Goal: Task Accomplishment & Management: Complete application form

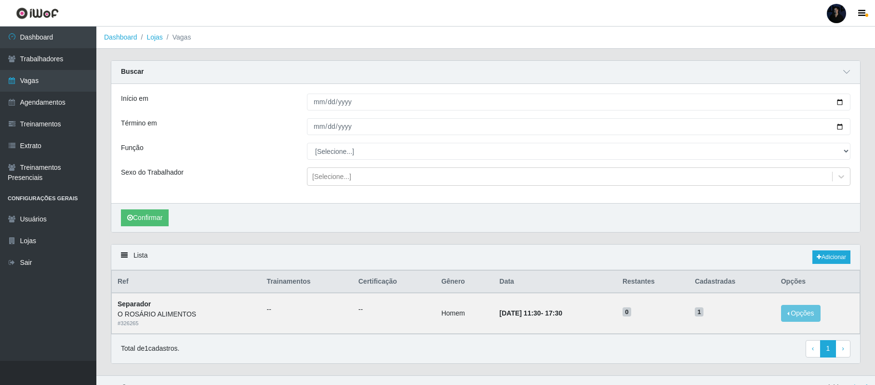
scroll to position [17, 0]
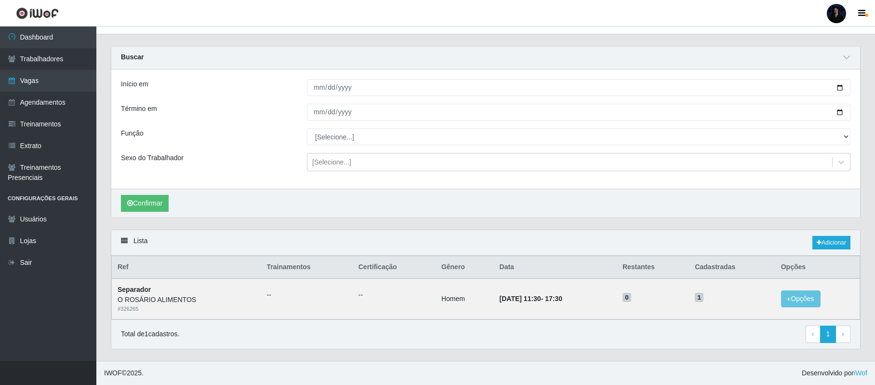
click at [833, 13] on div at bounding box center [836, 13] width 19 height 19
click at [802, 71] on button "Sair" at bounding box center [818, 75] width 87 height 20
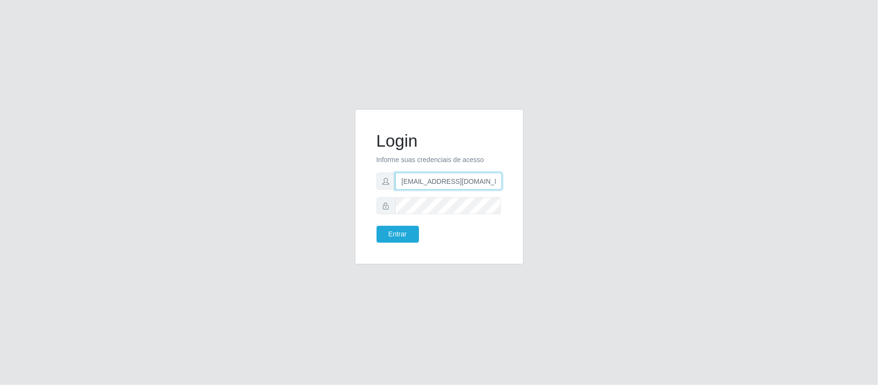
click at [448, 174] on input "[EMAIL_ADDRESS][DOMAIN_NAME]" at bounding box center [448, 181] width 107 height 17
drag, startPoint x: 447, startPoint y: 179, endPoint x: 494, endPoint y: 182, distance: 46.3
click at [494, 182] on input "[EMAIL_ADDRESS][DOMAIN_NAME]" at bounding box center [448, 181] width 107 height 17
type input "[EMAIL_ADDRESS][DOMAIN_NAME]"
click at [406, 232] on button "Entrar" at bounding box center [397, 234] width 42 height 17
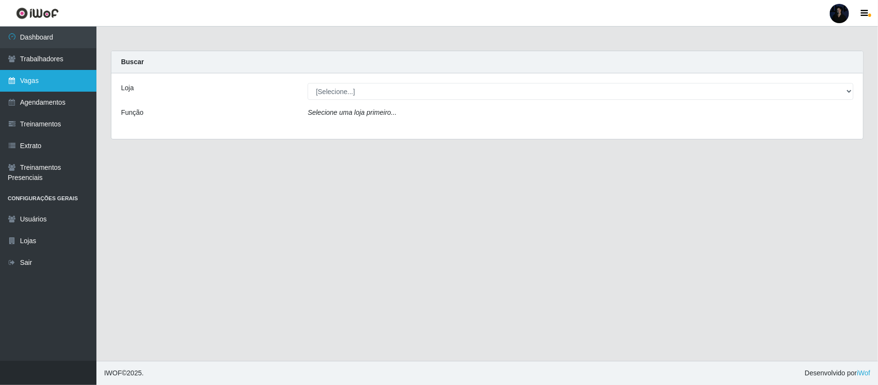
click at [49, 84] on link "Vagas" at bounding box center [48, 81] width 96 height 22
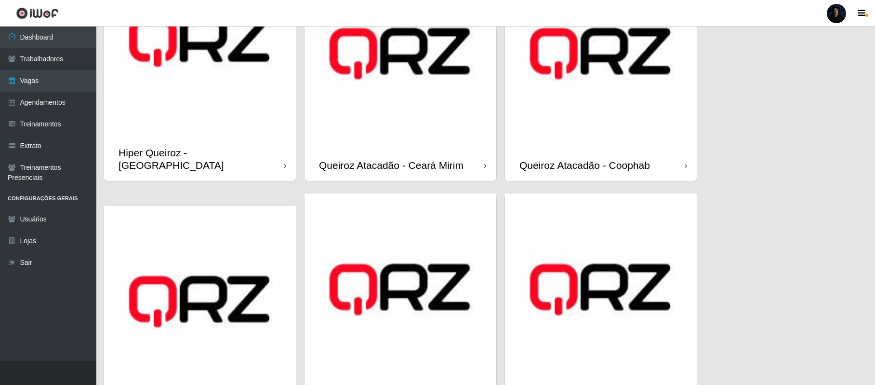
scroll to position [450, 0]
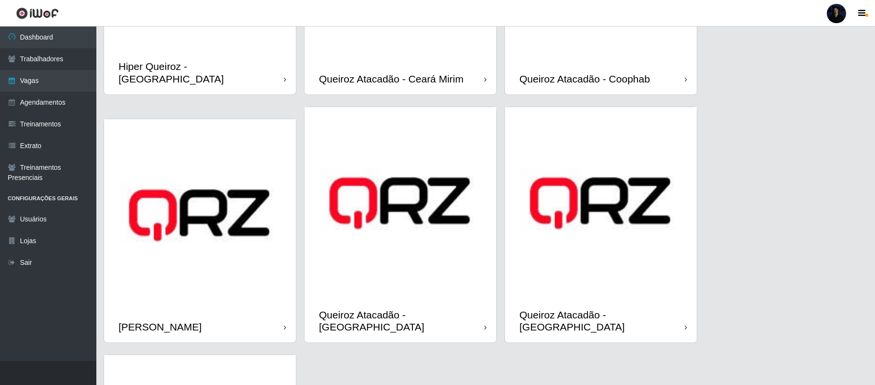
click at [569, 220] on img at bounding box center [601, 203] width 192 height 192
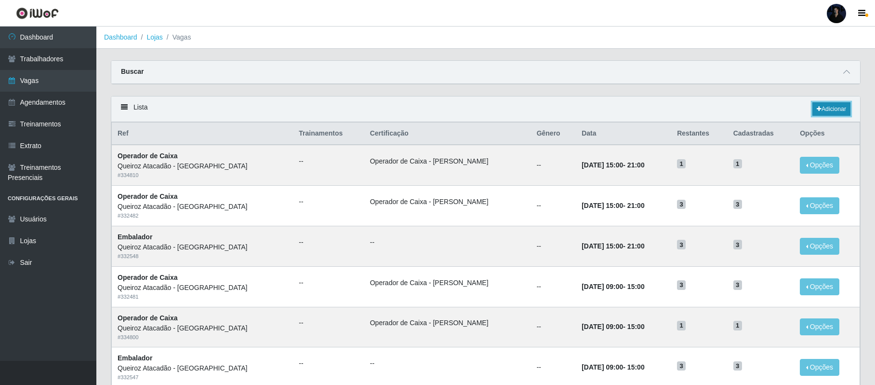
click at [820, 110] on link "Adicionar" at bounding box center [832, 108] width 38 height 13
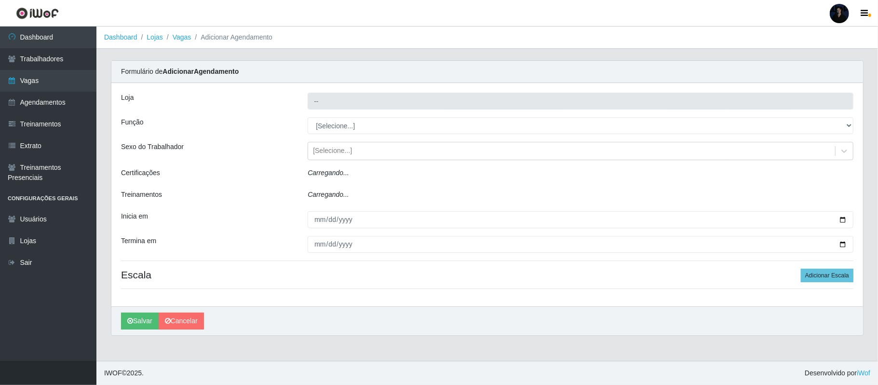
type input "Queiroz Atacadão - [GEOGRAPHIC_DATA]"
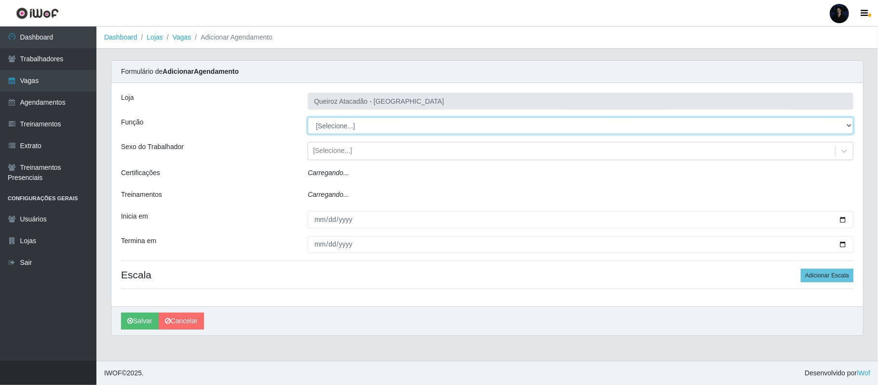
click at [337, 126] on select "[Selecione...] Auxiliar de Depósito Auxiliar de Depósito + Auxiliar de Depósito…" at bounding box center [581, 125] width 546 height 17
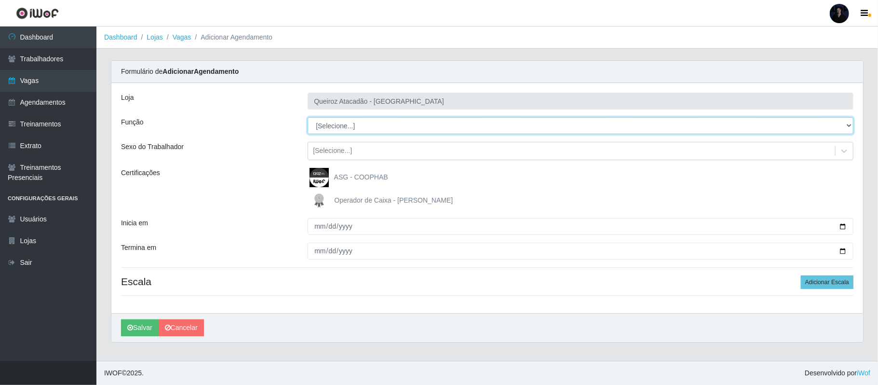
select select "22"
click at [308, 118] on select "[Selecione...] Auxiliar de Depósito Auxiliar de Depósito + Auxiliar de Depósito…" at bounding box center [581, 125] width 546 height 17
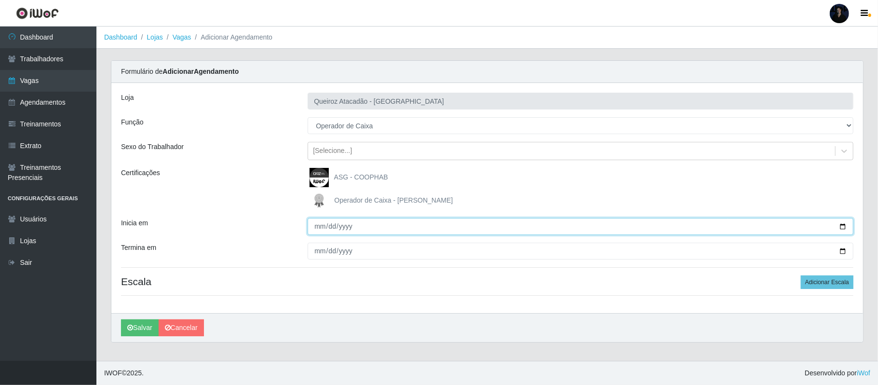
click at [841, 225] on input "Inicia em" at bounding box center [581, 226] width 546 height 17
type input "2025-10-01"
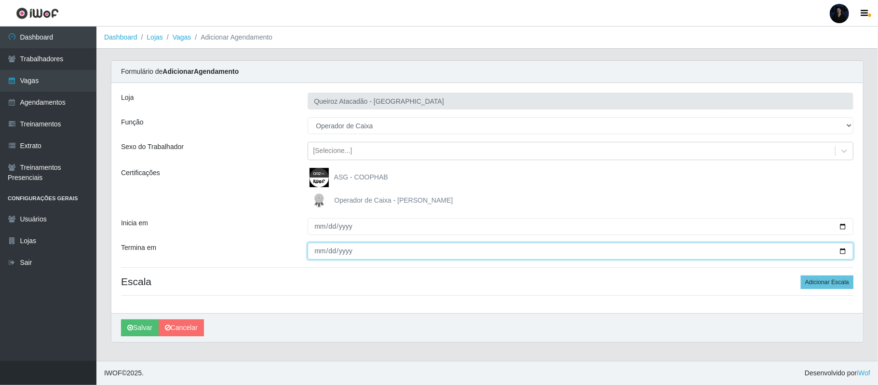
click at [839, 251] on input "Termina em" at bounding box center [581, 250] width 546 height 17
type input "2025-10-01"
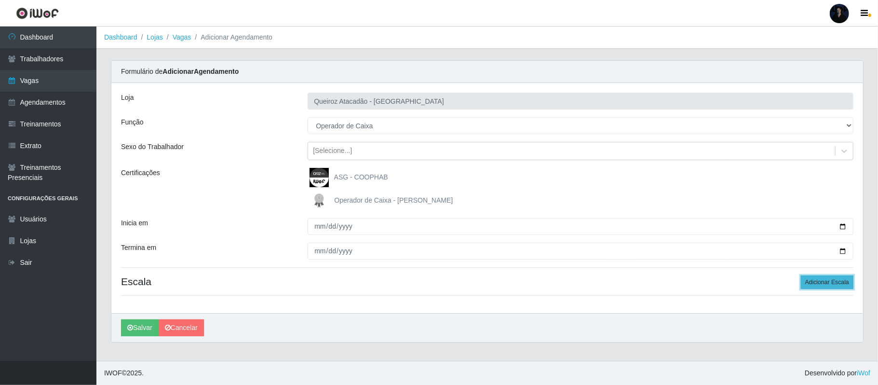
click at [826, 280] on button "Adicionar Escala" at bounding box center [827, 281] width 53 height 13
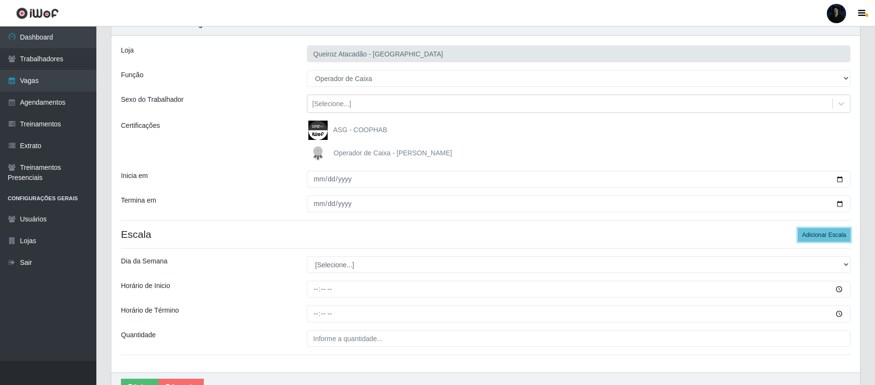
scroll to position [101, 0]
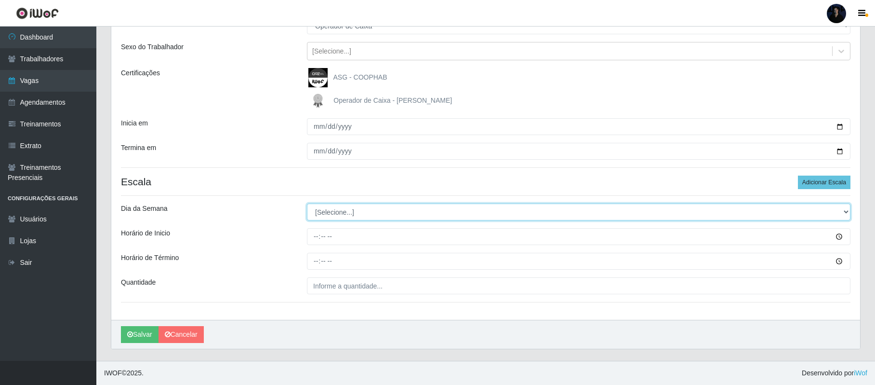
click at [336, 211] on select "[Selecione...] Segunda Terça Quarta Quinta Sexta Sábado Domingo" at bounding box center [579, 211] width 544 height 17
click at [327, 207] on select "[Selecione...] Segunda Terça Quarta Quinta Sexta Sábado Domingo" at bounding box center [579, 211] width 544 height 17
select select "3"
click at [307, 203] on select "[Selecione...] Segunda Terça Quarta Quinta Sexta Sábado Domingo" at bounding box center [579, 211] width 544 height 17
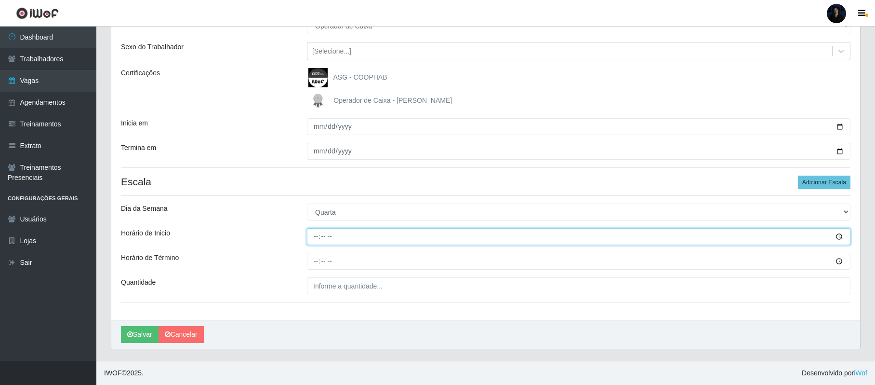
click at [314, 230] on input "Horário de Inicio" at bounding box center [579, 236] width 544 height 17
type input "16:00"
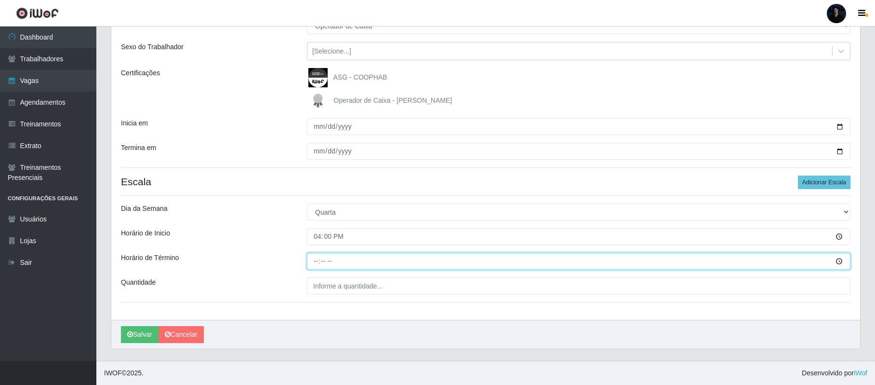
click at [319, 261] on input "Horário de Término" at bounding box center [579, 261] width 544 height 17
type input "22:00"
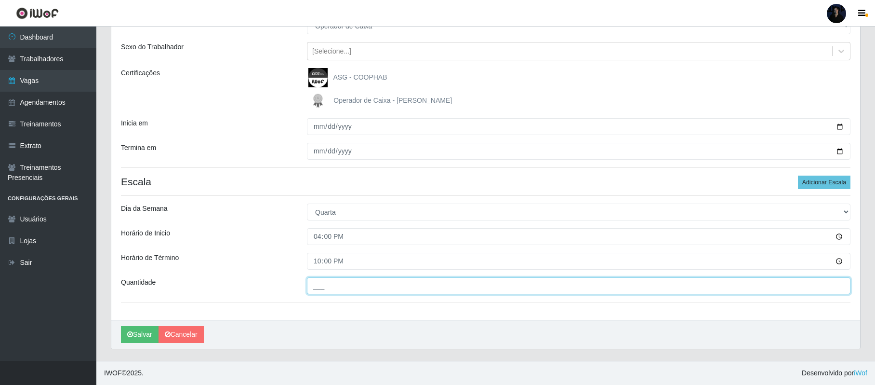
click at [319, 282] on input "___" at bounding box center [579, 285] width 544 height 17
type input "3__"
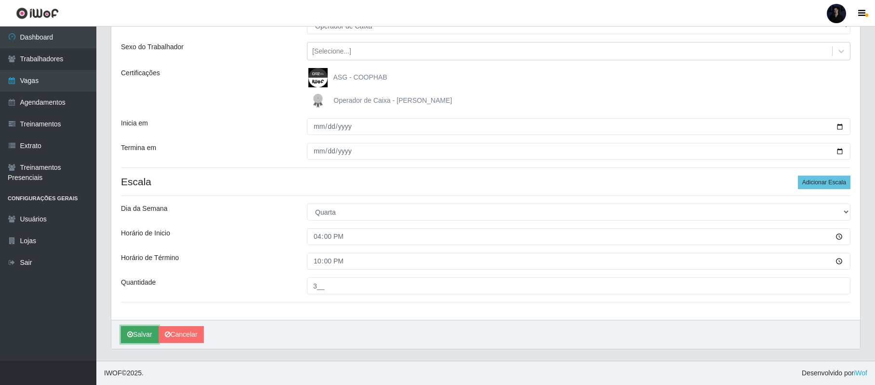
click at [133, 327] on button "Salvar" at bounding box center [140, 334] width 38 height 17
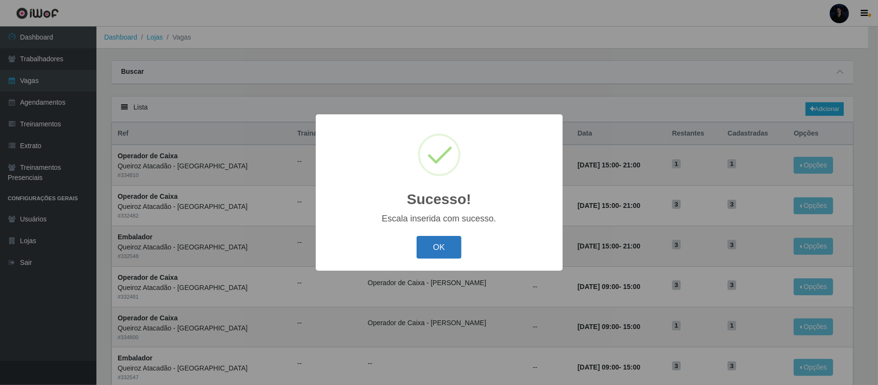
click at [437, 244] on button "OK" at bounding box center [438, 247] width 45 height 23
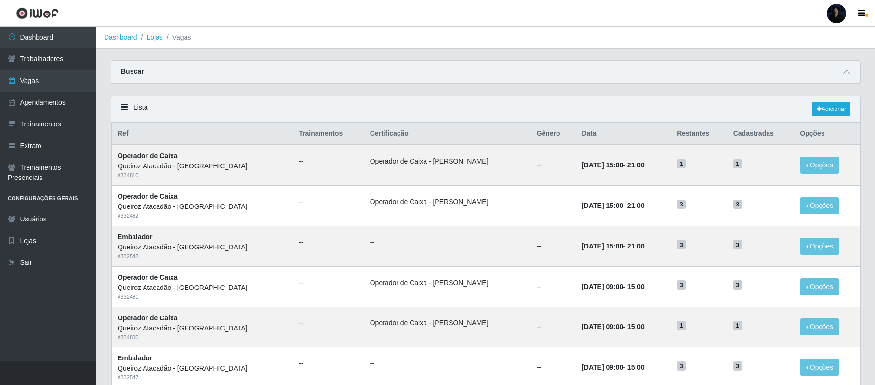
click at [837, 16] on div at bounding box center [836, 13] width 19 height 19
click at [806, 72] on button "Sair" at bounding box center [818, 75] width 87 height 20
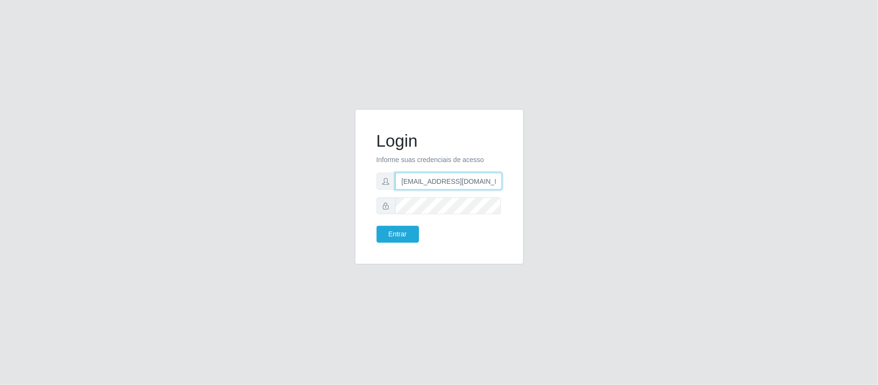
drag, startPoint x: 447, startPoint y: 178, endPoint x: 502, endPoint y: 177, distance: 54.5
click at [502, 177] on div "Login Informe suas credenciais de acesso anacarina390@queiroz.com Entrar" at bounding box center [439, 186] width 145 height 131
type input "[EMAIL_ADDRESS][DOMAIN_NAME]"
click at [402, 236] on button "Entrar" at bounding box center [397, 234] width 42 height 17
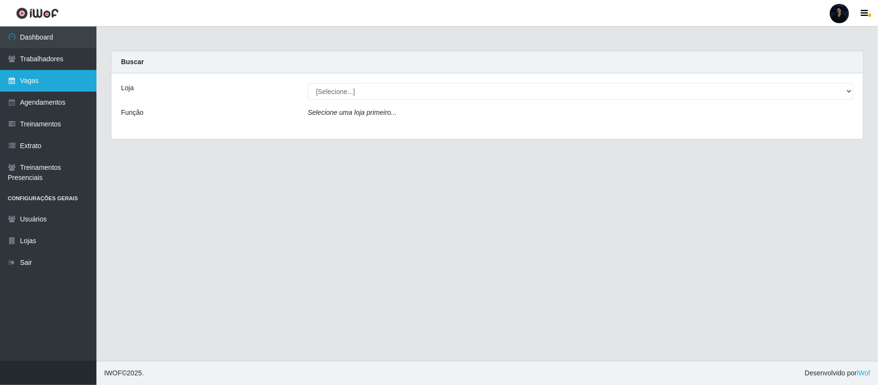
click at [58, 80] on link "Vagas" at bounding box center [48, 81] width 96 height 22
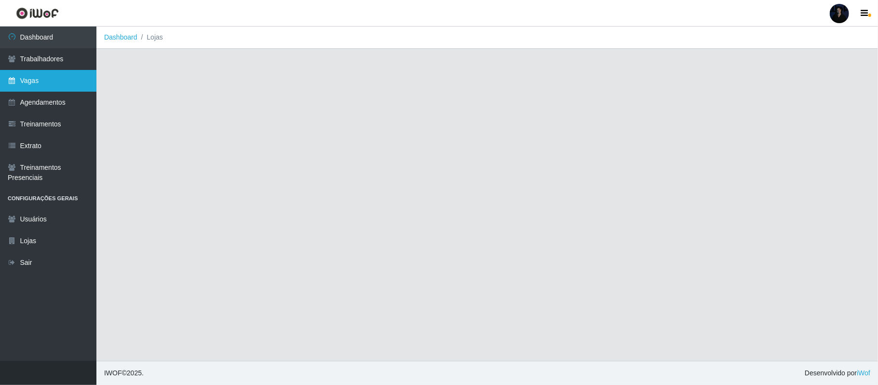
click at [58, 80] on link "Vagas" at bounding box center [48, 81] width 96 height 22
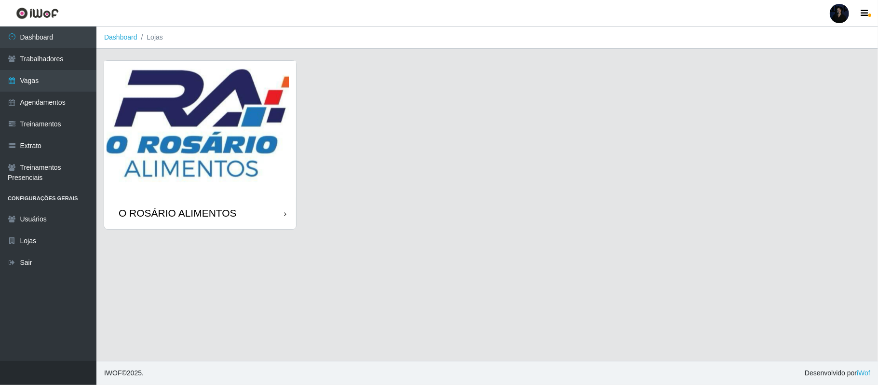
click at [182, 131] on img at bounding box center [200, 129] width 192 height 136
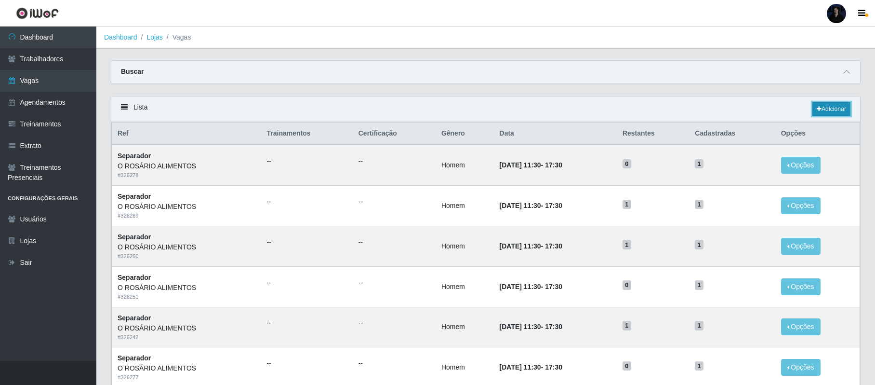
click at [833, 109] on link "Adicionar" at bounding box center [832, 108] width 38 height 13
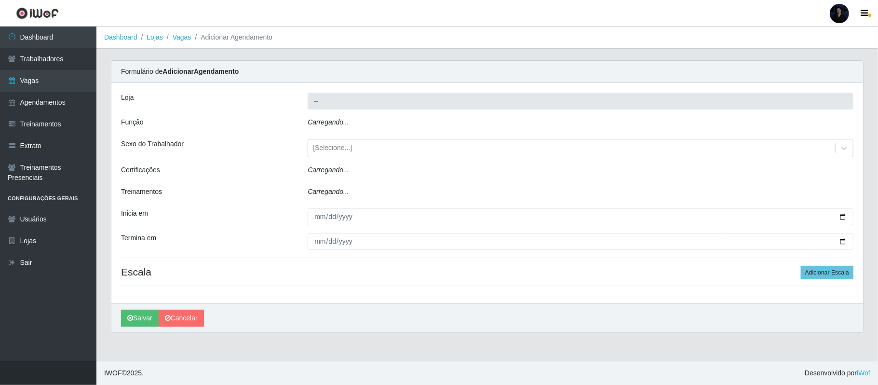
type input "O ROSÁRIO ALIMENTOS"
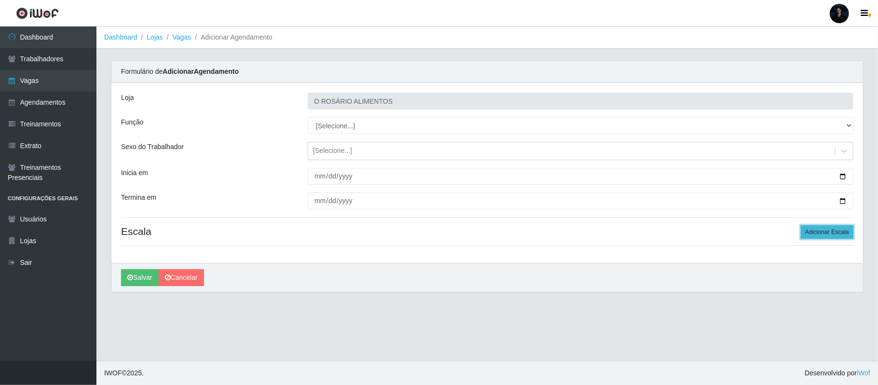
click at [823, 231] on button "Adicionar Escala" at bounding box center [827, 231] width 53 height 13
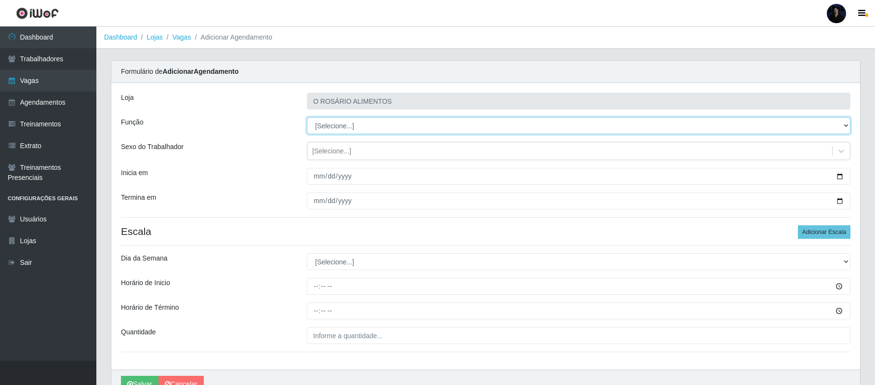
click at [352, 123] on select "[Selecione...] Auxiliar de Depósito Auxiliar de Depósito + Auxiliar de Depósito…" at bounding box center [579, 125] width 544 height 17
select select "81"
click at [307, 118] on select "[Selecione...] Auxiliar de Depósito Auxiliar de Depósito + Auxiliar de Depósito…" at bounding box center [579, 125] width 544 height 17
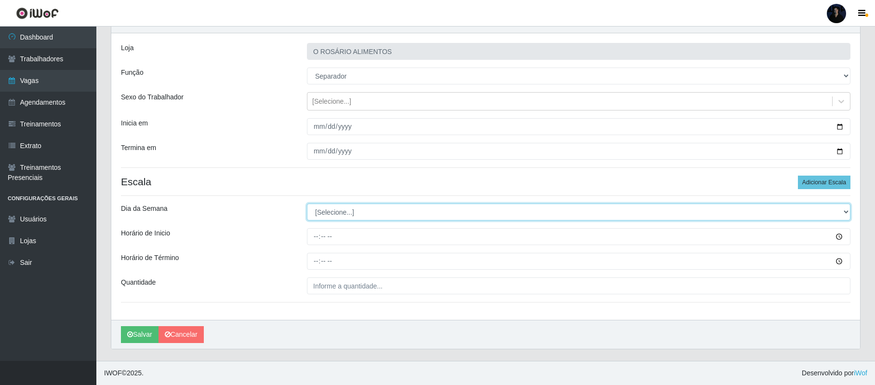
click at [348, 207] on select "[Selecione...] Segunda Terça Quarta Quinta Sexta Sábado Domingo" at bounding box center [579, 211] width 544 height 17
select select "4"
click at [307, 203] on select "[Selecione...] Segunda Terça Quarta Quinta Sexta Sábado Domingo" at bounding box center [579, 211] width 544 height 17
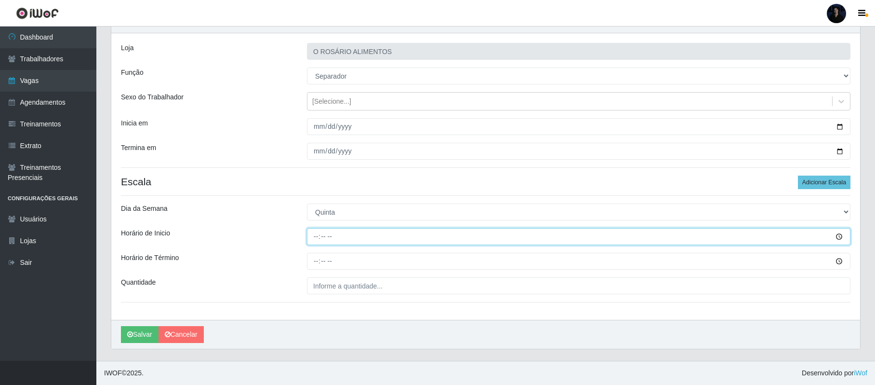
click at [312, 239] on input "Horário de Inicio" at bounding box center [579, 236] width 544 height 17
type input "07:30"
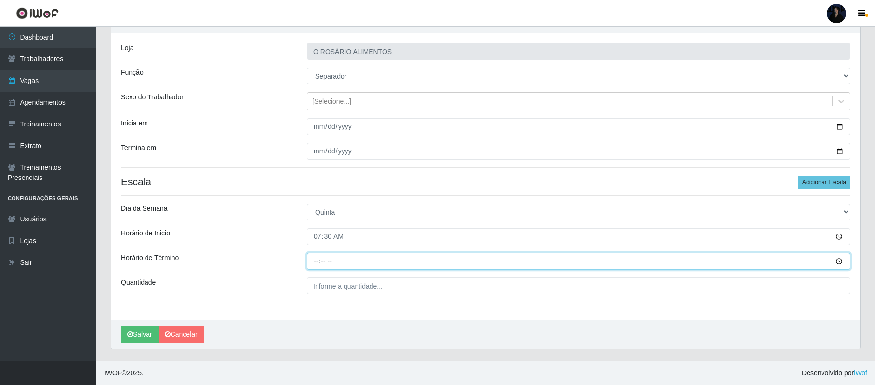
click at [313, 265] on input "Horário de Término" at bounding box center [579, 261] width 544 height 17
type input "13:30"
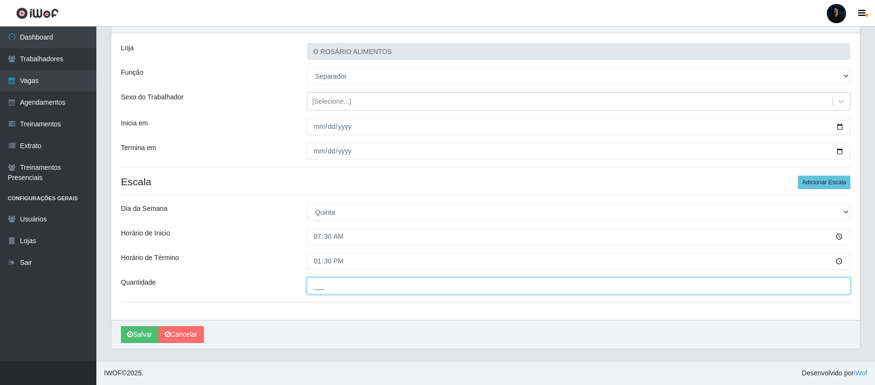
click at [321, 288] on input "___" at bounding box center [579, 285] width 544 height 17
type input "2__"
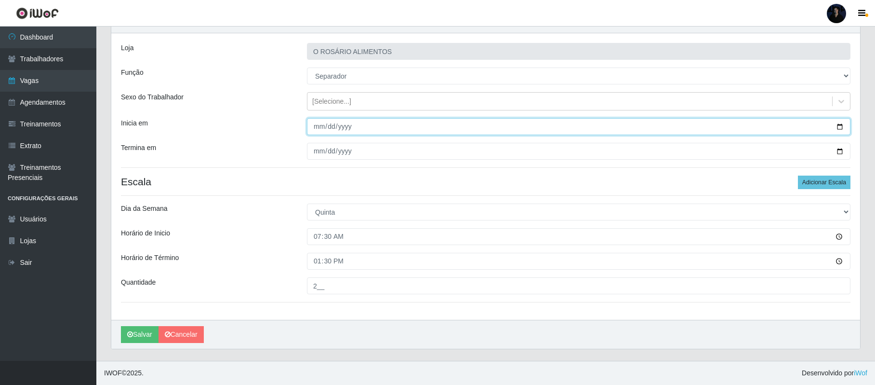
click at [841, 124] on input "Inicia em" at bounding box center [579, 126] width 544 height 17
type input "[DATE]"
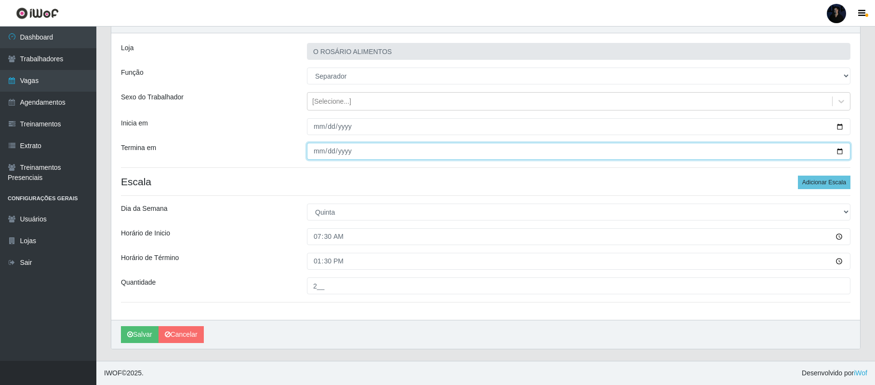
click at [839, 149] on input "Termina em" at bounding box center [579, 151] width 544 height 17
type input "[DATE]"
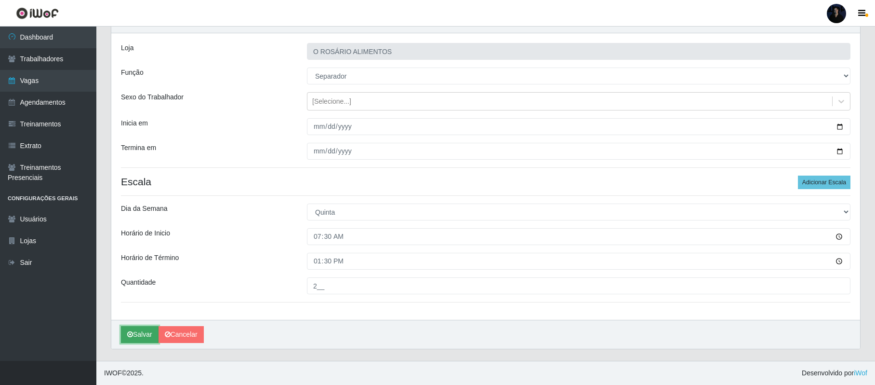
click at [141, 330] on button "Salvar" at bounding box center [140, 334] width 38 height 17
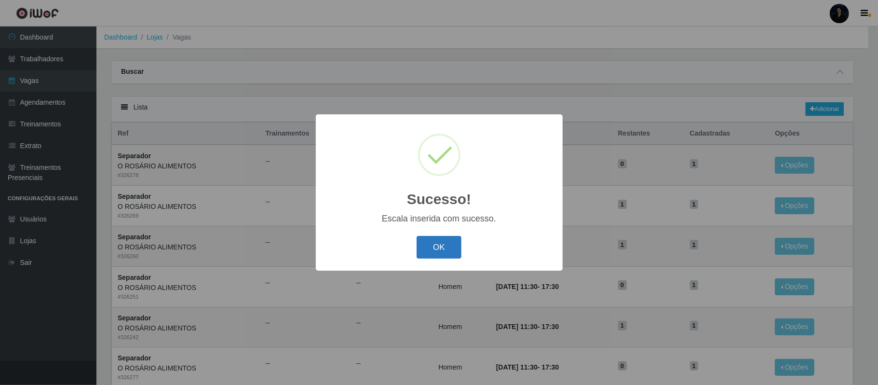
click at [428, 254] on button "OK" at bounding box center [438, 247] width 45 height 23
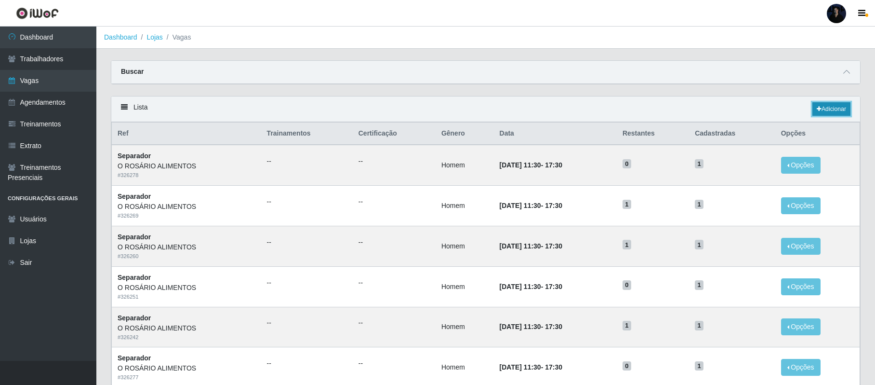
click at [822, 110] on link "Adicionar" at bounding box center [832, 108] width 38 height 13
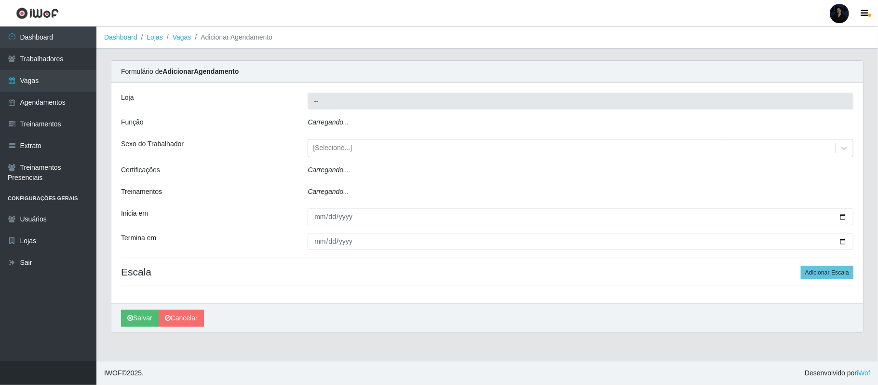
type input "O ROSÁRIO ALIMENTOS"
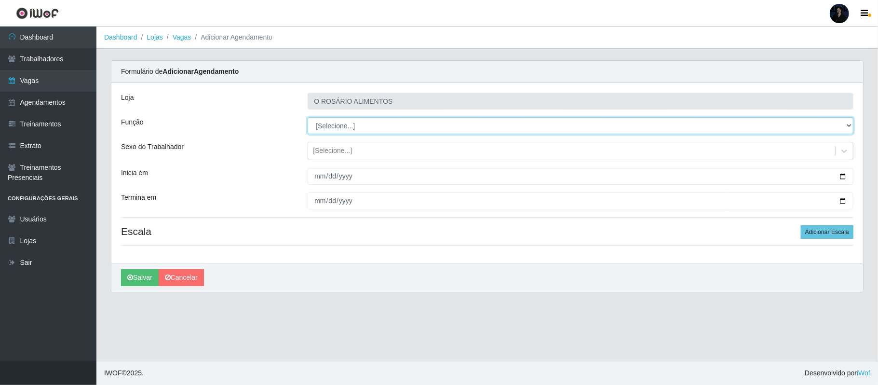
click at [366, 126] on select "[Selecione...] Auxiliar de Depósito Auxiliar de Depósito + Auxiliar de Depósito…" at bounding box center [581, 125] width 546 height 17
select select "81"
click at [308, 118] on select "[Selecione...] Auxiliar de Depósito Auxiliar de Depósito + Auxiliar de Depósito…" at bounding box center [581, 125] width 546 height 17
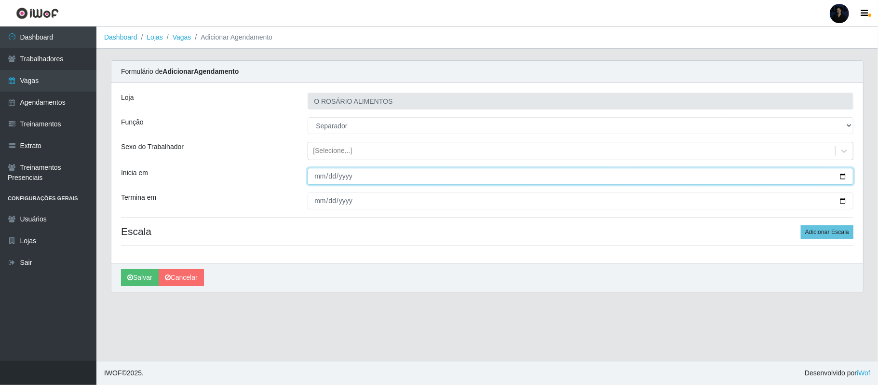
click at [841, 176] on input "Inicia em" at bounding box center [581, 176] width 546 height 17
type input "[DATE]"
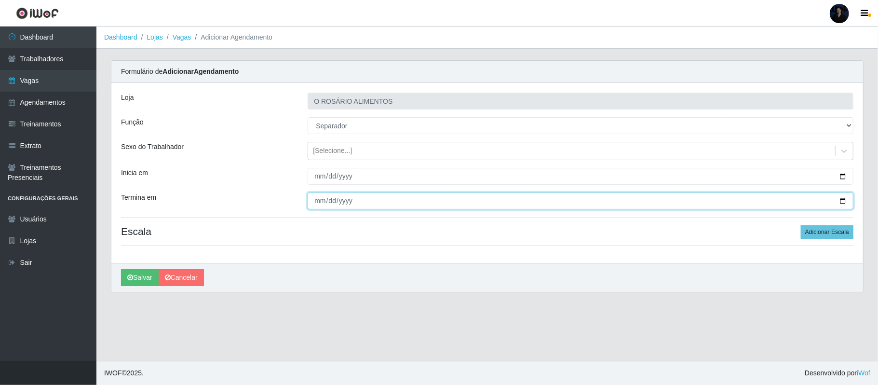
click at [843, 199] on input "Termina em" at bounding box center [581, 200] width 546 height 17
type input "[DATE]"
click at [818, 234] on button "Adicionar Escala" at bounding box center [827, 231] width 53 height 13
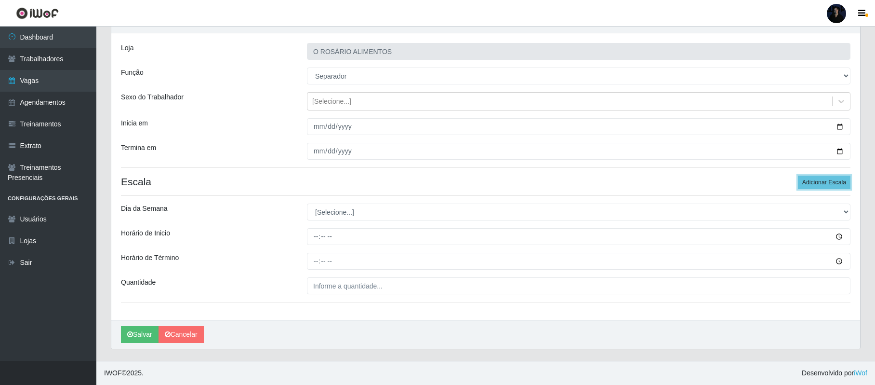
scroll to position [51, 0]
drag, startPoint x: 326, startPoint y: 88, endPoint x: 331, endPoint y: 94, distance: 8.0
click at [330, 93] on div "Loja O ROSÁRIO ALIMENTOS Função [Selecione...] Auxiliar de Depósito Auxiliar de…" at bounding box center [485, 176] width 749 height 286
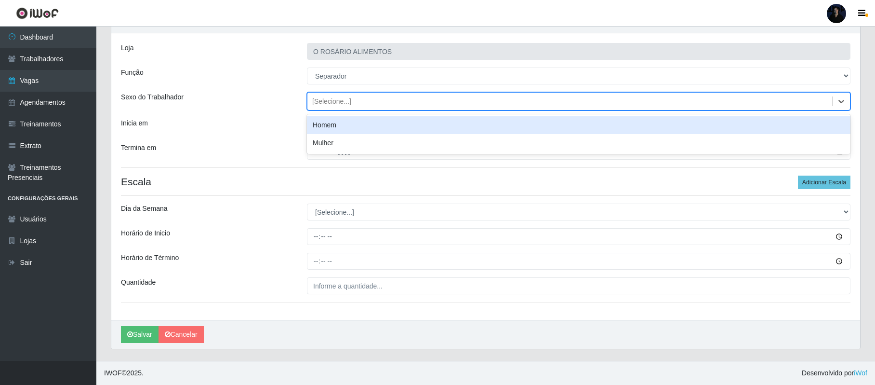
click at [332, 96] on div "[Selecione...]" at bounding box center [331, 101] width 39 height 10
click at [327, 126] on div "Homem" at bounding box center [579, 125] width 544 height 18
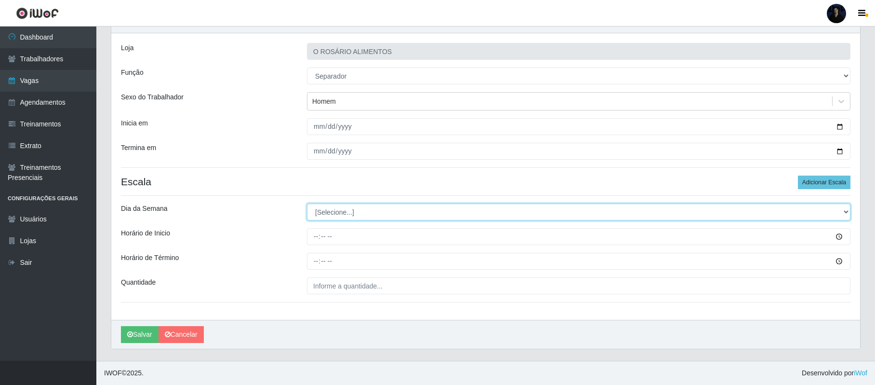
scroll to position [0, 0]
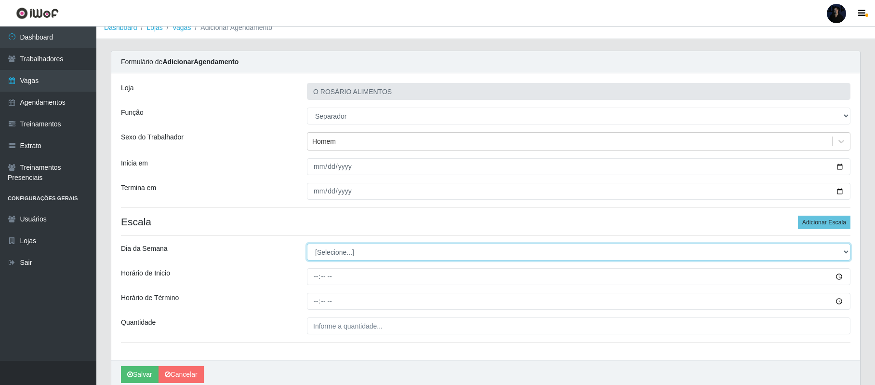
click at [338, 211] on div "Loja O ROSÁRIO ALIMENTOS Função [Selecione...] Auxiliar de Depósito Auxiliar de…" at bounding box center [485, 216] width 749 height 286
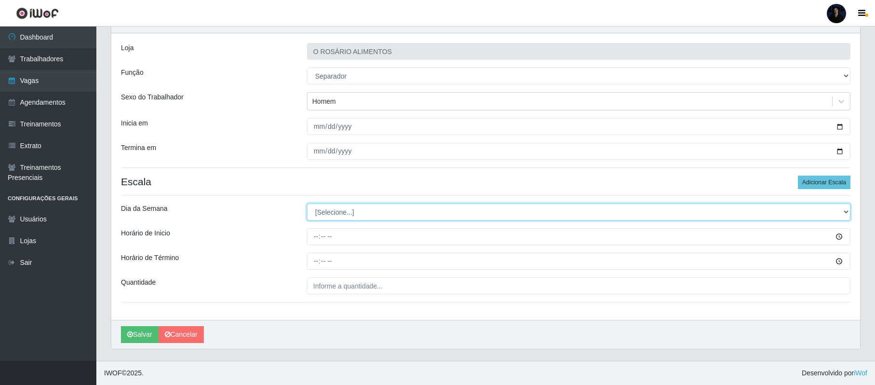
scroll to position [22, 0]
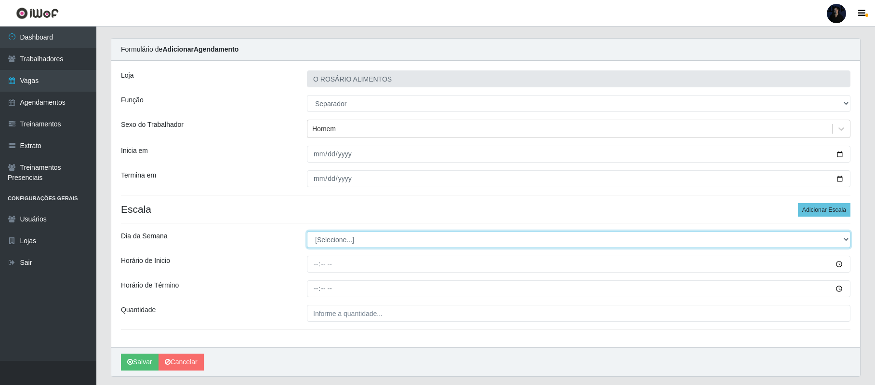
click at [330, 212] on div "Loja O ROSÁRIO ALIMENTOS Função [Selecione...] Auxiliar de Depósito Auxiliar de…" at bounding box center [485, 204] width 749 height 286
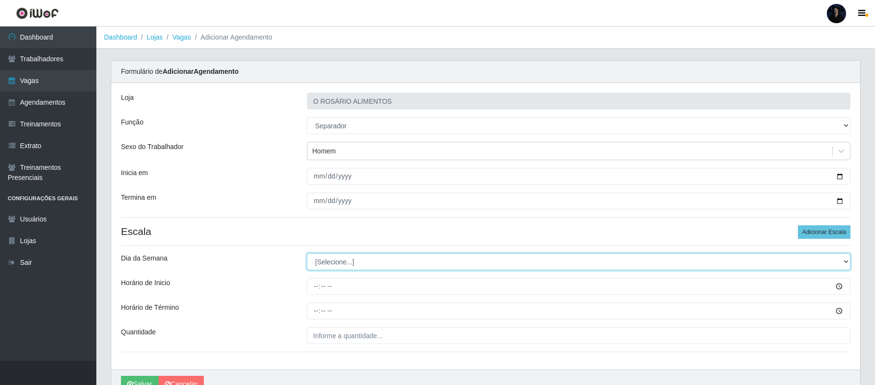
drag, startPoint x: 328, startPoint y: 263, endPoint x: 328, endPoint y: 255, distance: 8.2
click at [328, 263] on select "[Selecione...] Segunda Terça Quarta Quinta Sexta Sábado Domingo" at bounding box center [579, 261] width 544 height 17
click at [326, 257] on select "[Selecione...] Segunda Terça Quarta Quinta Sexta Sábado Domingo" at bounding box center [579, 261] width 544 height 17
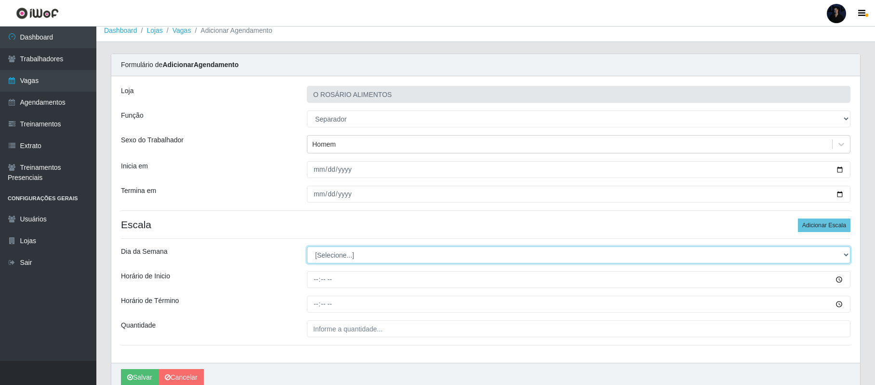
scroll to position [51, 0]
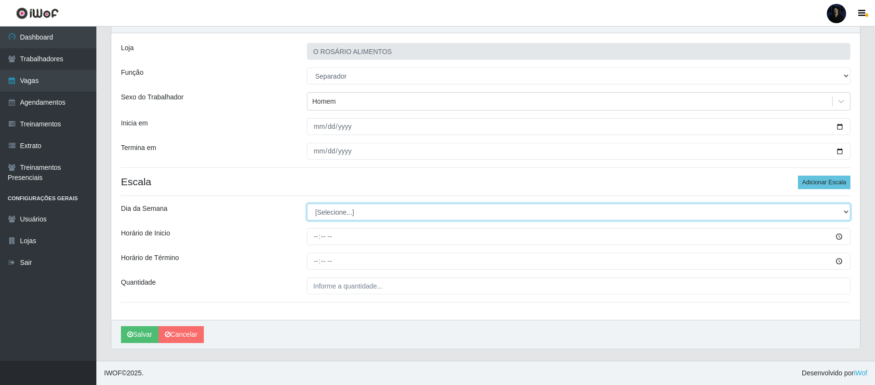
click at [386, 209] on select "[Selecione...] Segunda Terça Quarta Quinta Sexta Sábado Domingo" at bounding box center [579, 211] width 544 height 17
select select "4"
click at [307, 203] on select "[Selecione...] Segunda Terça Quarta Quinta Sexta Sábado Domingo" at bounding box center [579, 211] width 544 height 17
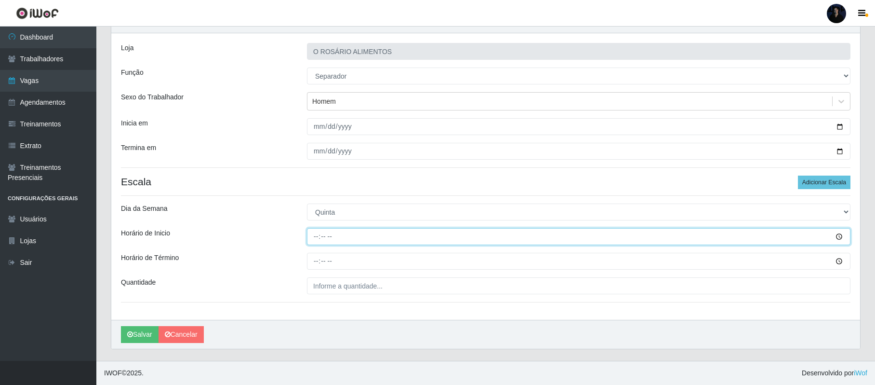
click at [315, 234] on input "Horário de Inicio" at bounding box center [579, 236] width 544 height 17
type input "07:30"
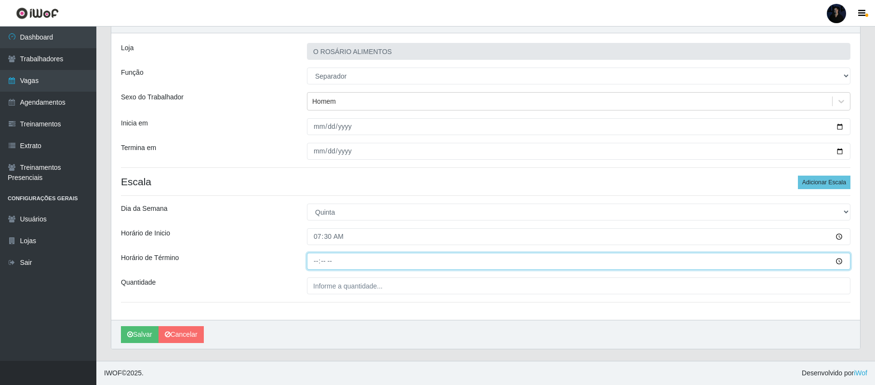
click at [317, 257] on input "Horário de Término" at bounding box center [579, 261] width 544 height 17
type input "13:30"
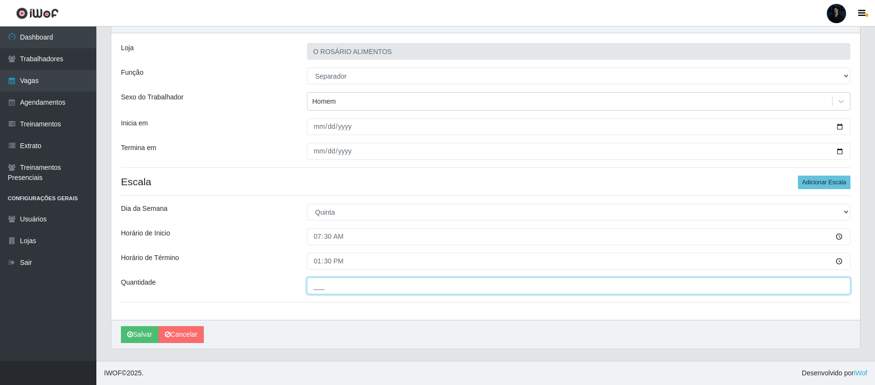
click at [314, 287] on input "___" at bounding box center [579, 285] width 544 height 17
type input "2__"
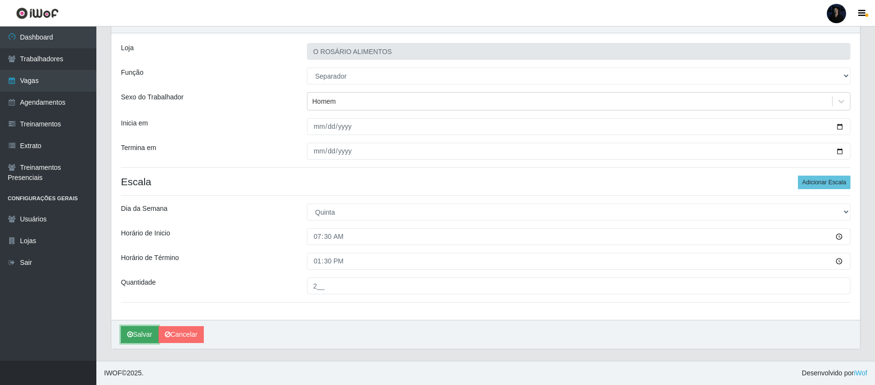
click at [134, 336] on button "Salvar" at bounding box center [140, 334] width 38 height 17
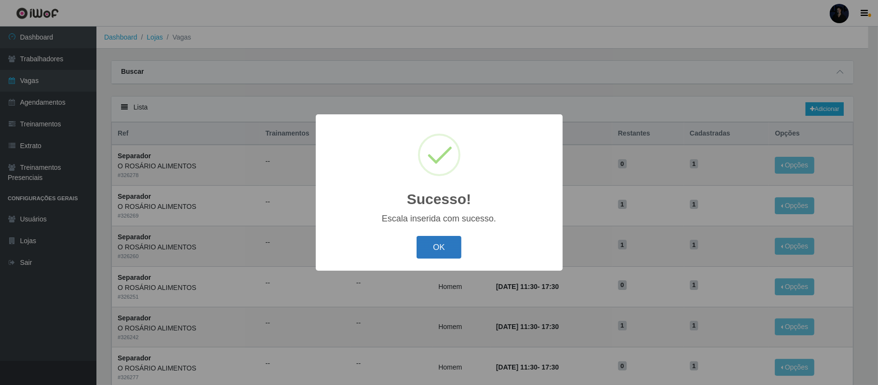
click at [419, 255] on button "OK" at bounding box center [438, 247] width 45 height 23
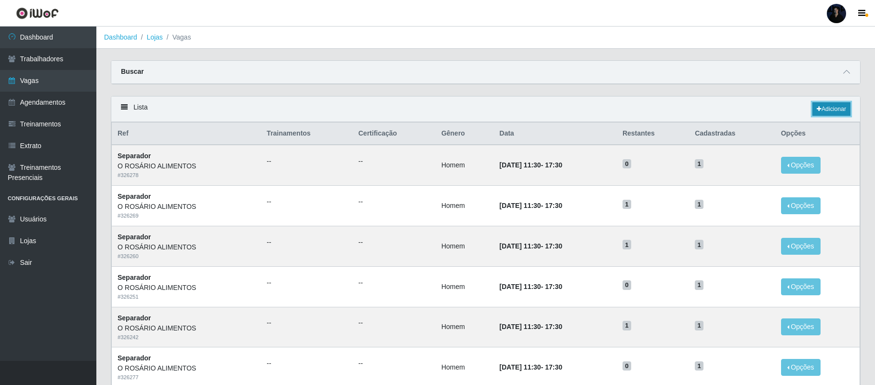
click at [830, 107] on link "Adicionar" at bounding box center [832, 108] width 38 height 13
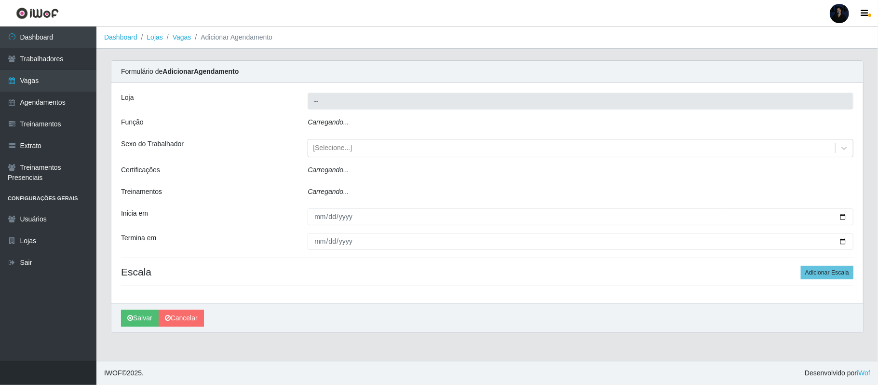
click at [332, 126] on div "Carregando..." at bounding box center [580, 124] width 560 height 14
type input "O ROSÁRIO ALIMENTOS"
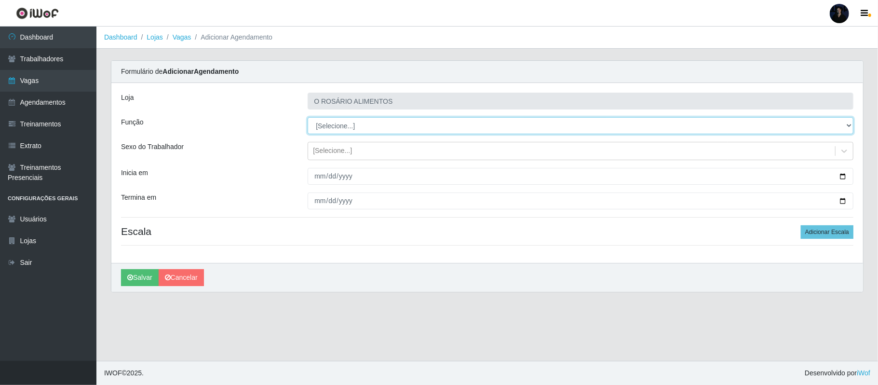
click at [336, 124] on select "[Selecione...] Auxiliar de Depósito Auxiliar de Depósito + Auxiliar de Depósito…" at bounding box center [581, 125] width 546 height 17
select select "83"
click at [308, 118] on select "[Selecione...] Auxiliar de Depósito Auxiliar de Depósito + Auxiliar de Depósito…" at bounding box center [581, 125] width 546 height 17
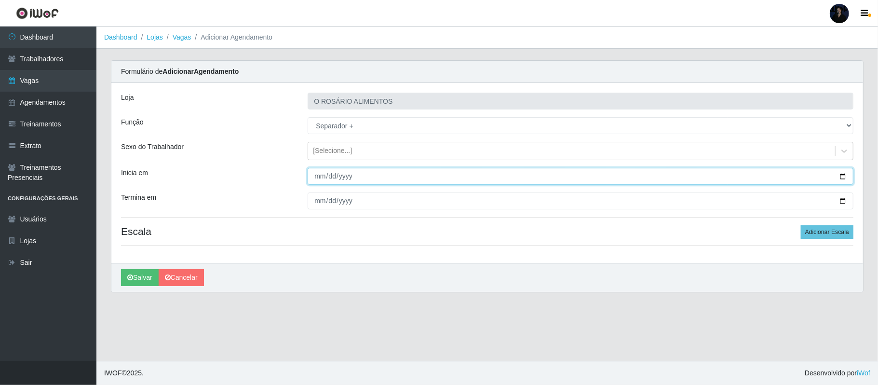
click at [841, 176] on input "Inicia em" at bounding box center [581, 176] width 546 height 17
type input "[DATE]"
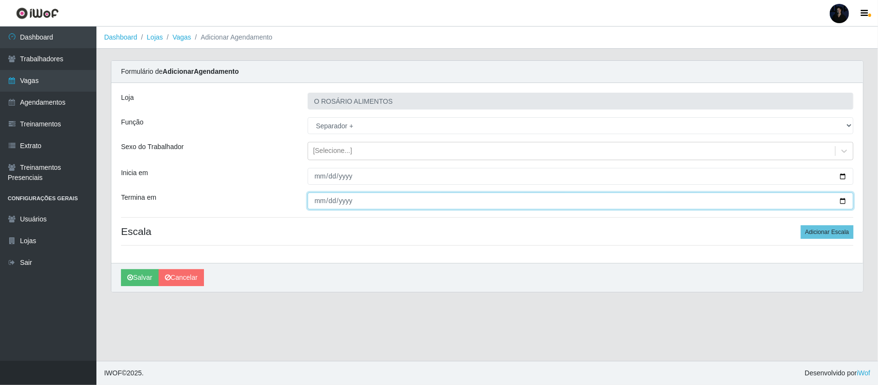
click at [844, 201] on input "Termina em" at bounding box center [581, 200] width 546 height 17
type input "[DATE]"
click at [807, 230] on button "Adicionar Escala" at bounding box center [827, 231] width 53 height 13
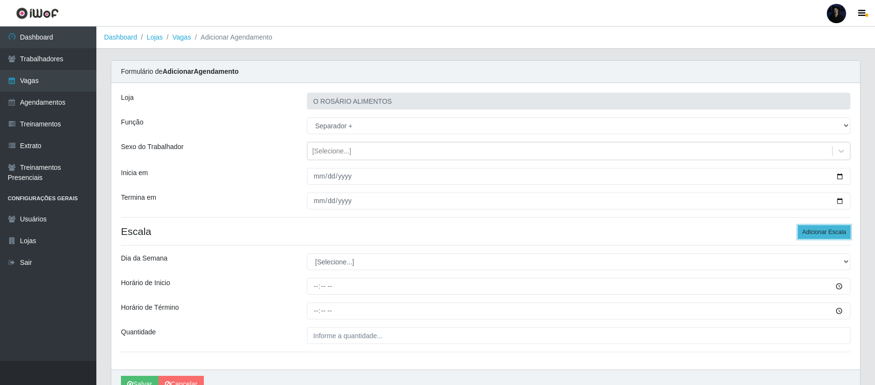
click at [807, 230] on button "Adicionar Escala" at bounding box center [824, 231] width 53 height 13
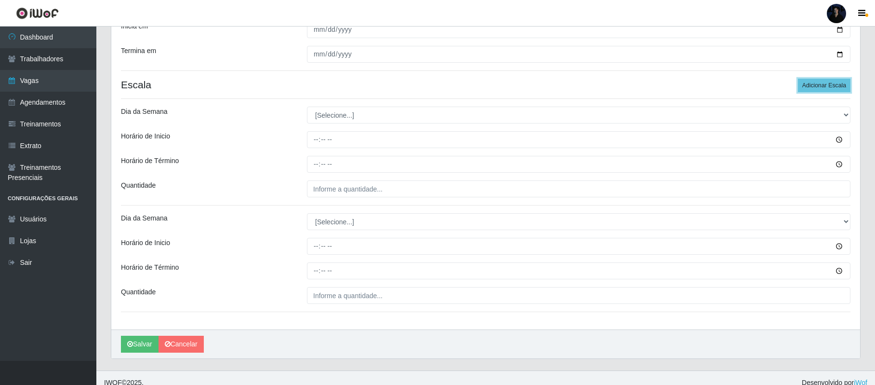
scroll to position [158, 0]
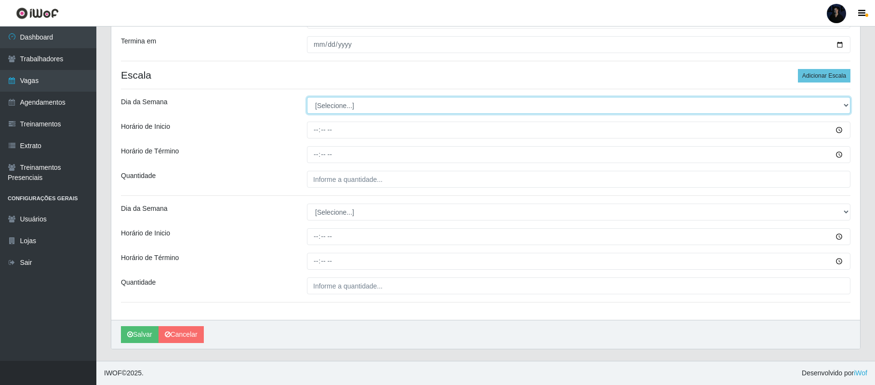
click at [319, 105] on select "[Selecione...] Segunda Terça Quarta Quinta Sexta Sábado Domingo" at bounding box center [579, 105] width 544 height 17
select select "6"
click at [307, 97] on select "[Selecione...] Segunda Terça Quarta Quinta Sexta Sábado Domingo" at bounding box center [579, 105] width 544 height 17
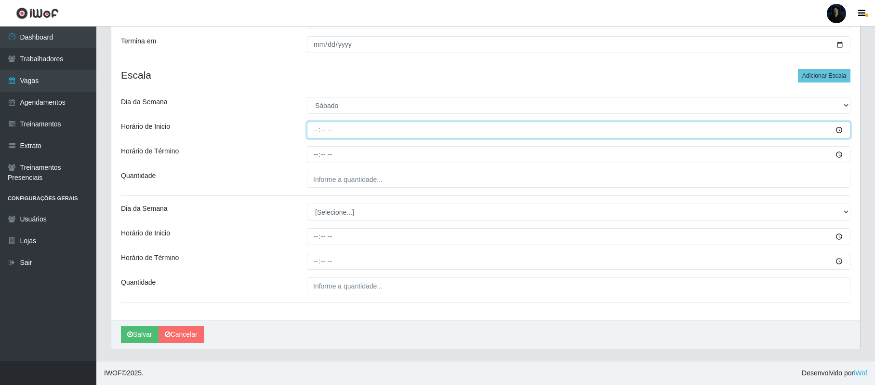
click at [318, 132] on input "Horário de Inicio" at bounding box center [579, 129] width 544 height 17
click at [330, 130] on input "07:01" at bounding box center [579, 129] width 544 height 17
type input "07:30"
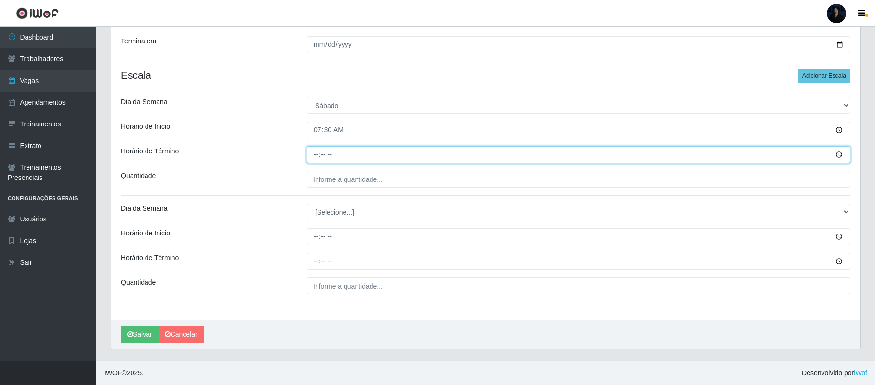
click at [319, 152] on input "Horário de Término" at bounding box center [579, 154] width 544 height 17
type input "13:30"
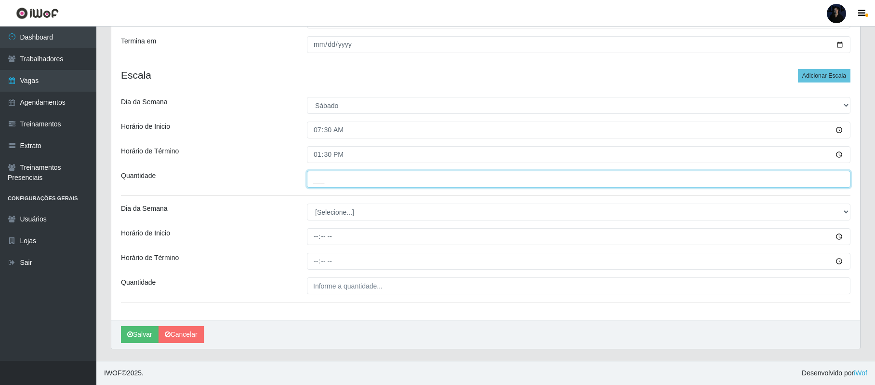
click at [319, 179] on input "___" at bounding box center [579, 179] width 544 height 17
type input "1__"
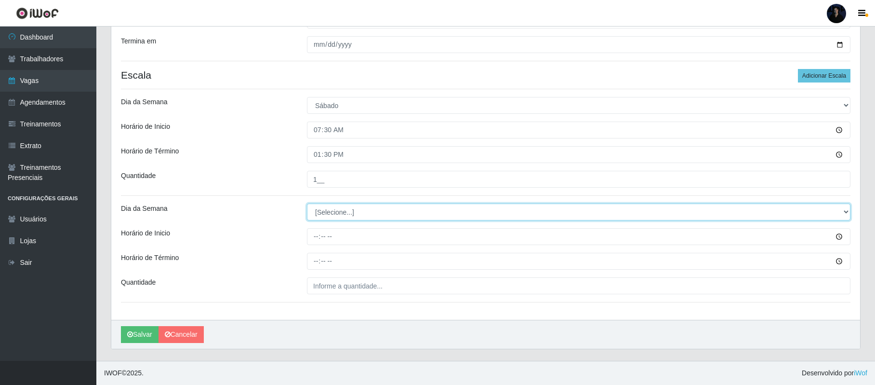
click at [353, 211] on select "[Selecione...] Segunda Terça Quarta Quinta Sexta Sábado Domingo" at bounding box center [579, 211] width 544 height 17
select select "6"
click at [307, 203] on select "[Selecione...] Segunda Terça Quarta Quinta Sexta Sábado Domingo" at bounding box center [579, 211] width 544 height 17
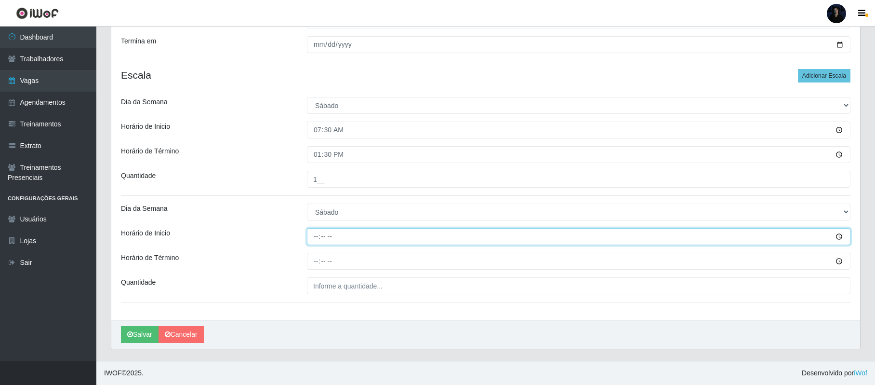
click at [317, 234] on input "Horário de Inicio" at bounding box center [579, 236] width 544 height 17
type input "11:30"
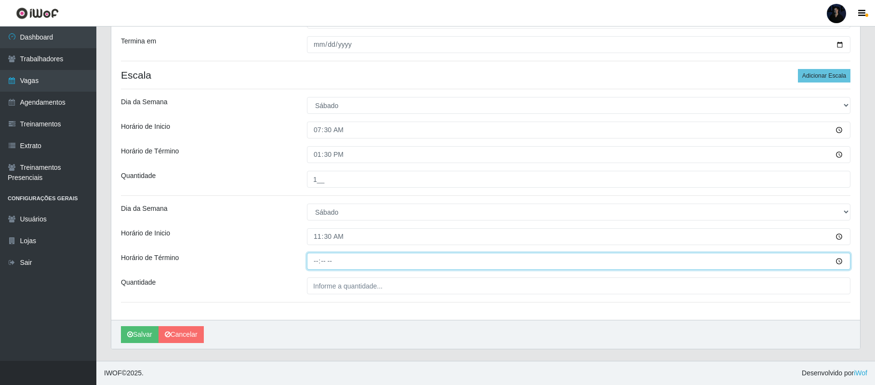
click at [318, 265] on input "Horário de Término" at bounding box center [579, 261] width 544 height 17
type input "17:30"
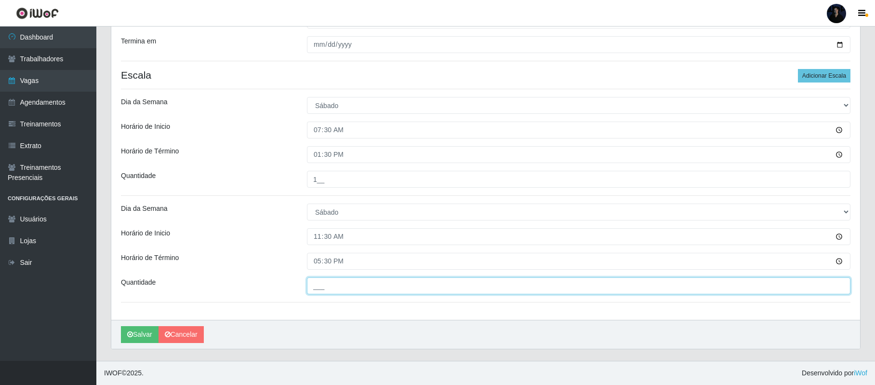
click at [318, 282] on input "___" at bounding box center [579, 285] width 544 height 17
type input "1__"
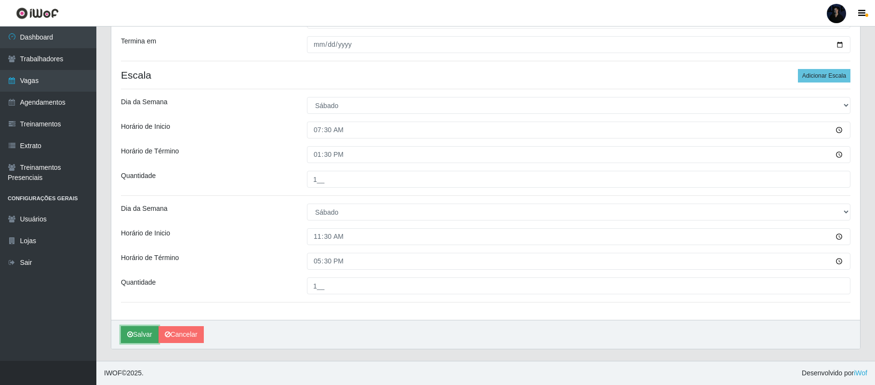
click at [142, 331] on button "Salvar" at bounding box center [140, 334] width 38 height 17
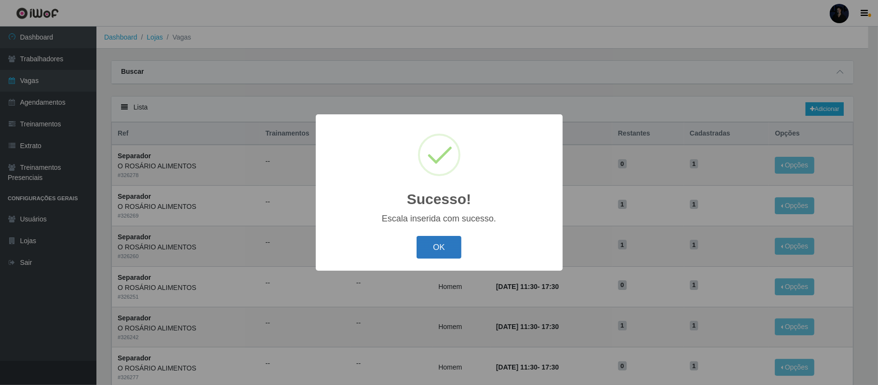
click at [438, 252] on button "OK" at bounding box center [438, 247] width 45 height 23
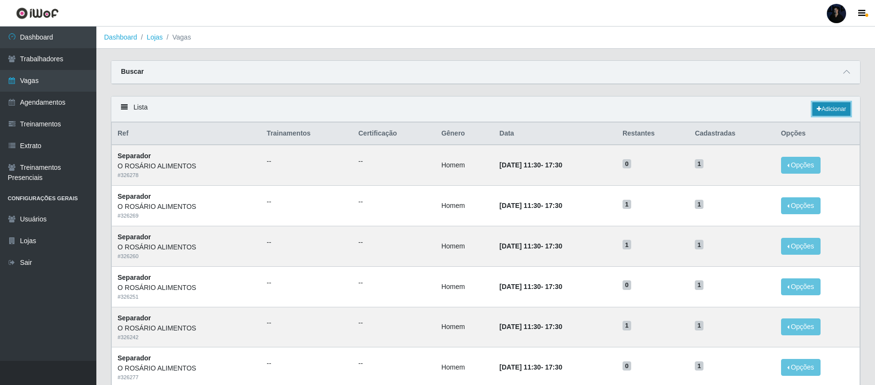
click at [827, 111] on link "Adicionar" at bounding box center [832, 108] width 38 height 13
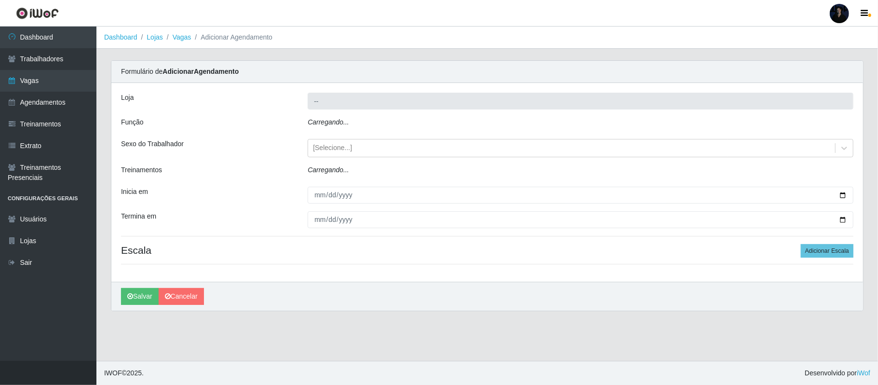
type input "O ROSÁRIO ALIMENTOS"
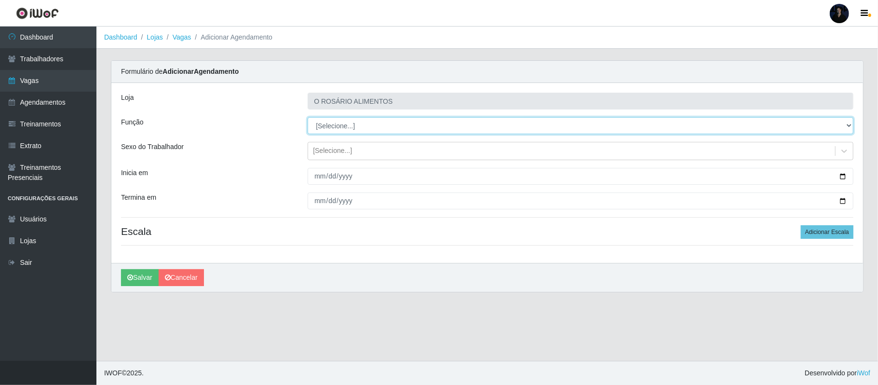
click at [330, 124] on select "[Selecione...] Auxiliar de Depósito Auxiliar de Depósito + Auxiliar de Depósito…" at bounding box center [581, 125] width 546 height 17
select select "106"
click at [308, 118] on select "[Selecione...] Auxiliar de Depósito Auxiliar de Depósito + Auxiliar de Depósito…" at bounding box center [581, 125] width 546 height 17
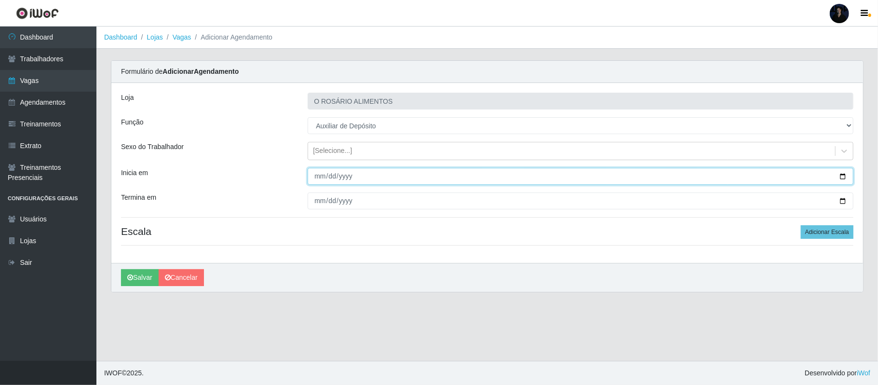
click at [843, 174] on input "Inicia em" at bounding box center [581, 176] width 546 height 17
type input "[DATE]"
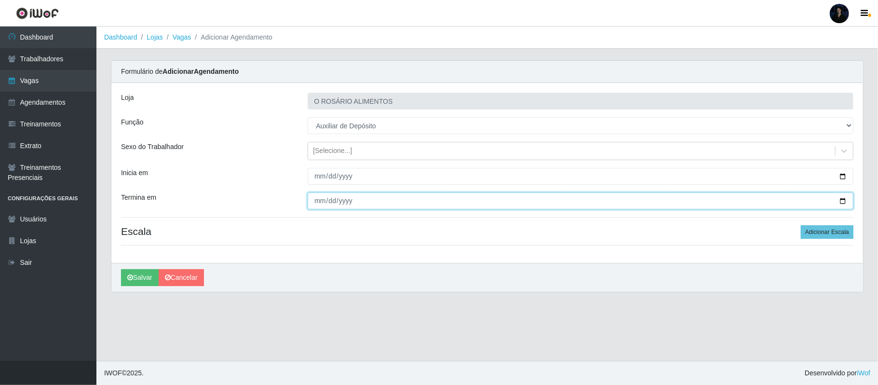
click at [841, 200] on input "Termina em" at bounding box center [581, 200] width 546 height 17
type input "[DATE]"
click at [816, 232] on button "Adicionar Escala" at bounding box center [827, 231] width 53 height 13
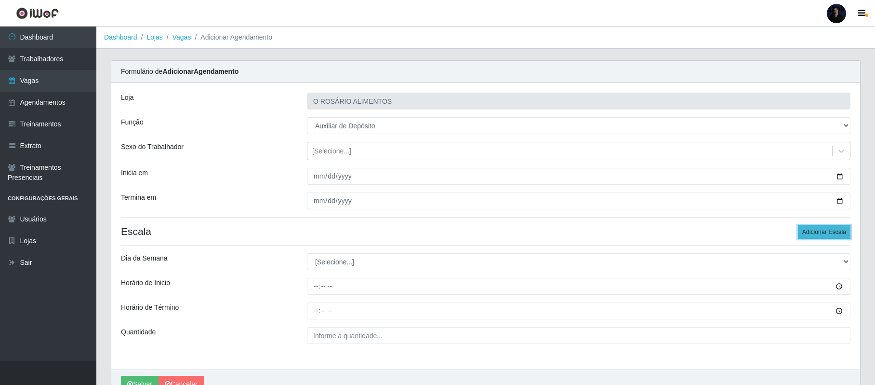
click at [816, 232] on button "Adicionar Escala" at bounding box center [824, 231] width 53 height 13
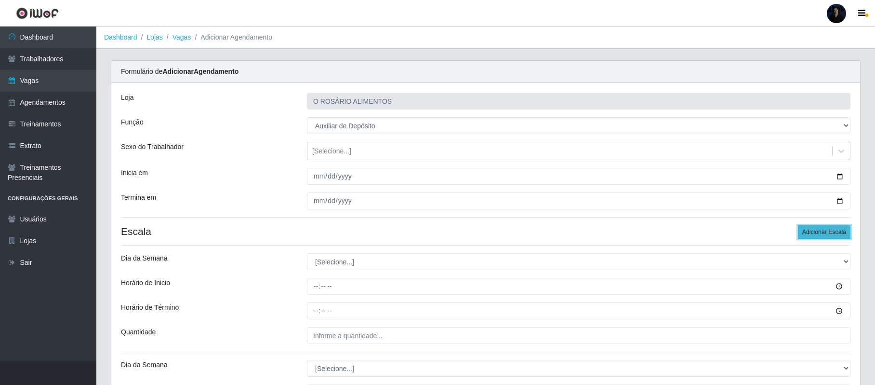
click at [816, 233] on button "Adicionar Escala" at bounding box center [824, 231] width 53 height 13
click at [816, 234] on button "Adicionar Escala" at bounding box center [824, 231] width 53 height 13
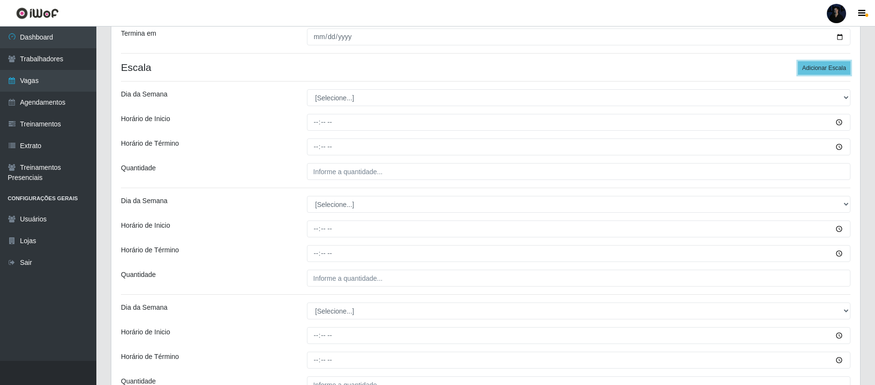
scroll to position [193, 0]
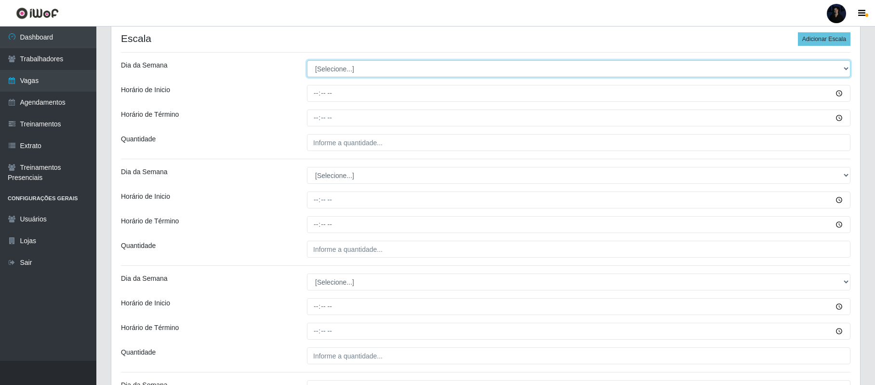
click at [326, 72] on select "[Selecione...] Segunda Terça Quarta Quinta Sexta Sábado Domingo" at bounding box center [579, 68] width 544 height 17
select select "1"
click at [307, 61] on select "[Selecione...] Segunda Terça Quarta Quinta Sexta Sábado Domingo" at bounding box center [579, 68] width 544 height 17
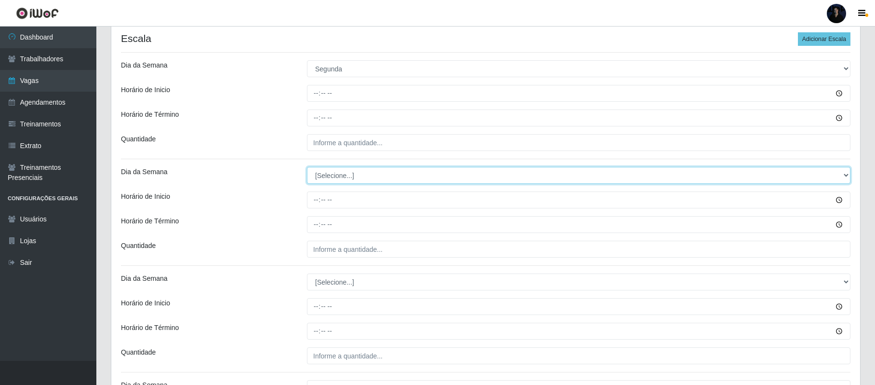
click at [311, 177] on select "[Selecione...] Segunda Terça Quarta Quinta Sexta Sábado Domingo" at bounding box center [579, 175] width 544 height 17
select select "2"
click at [307, 168] on select "[Selecione...] Segunda Terça Quarta Quinta Sexta Sábado Domingo" at bounding box center [579, 175] width 544 height 17
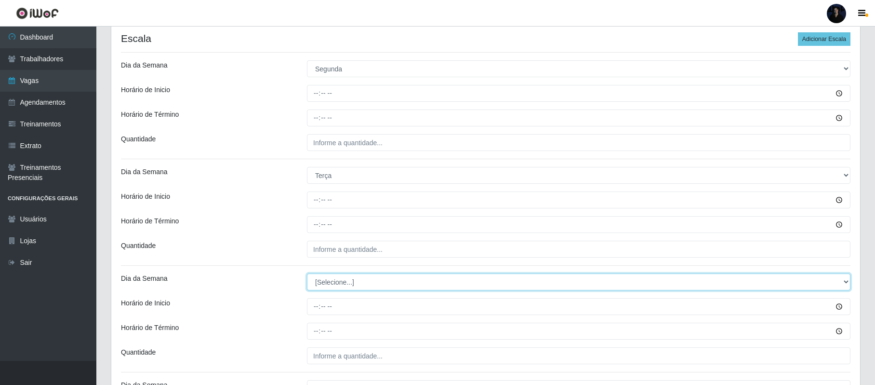
click at [318, 281] on select "[Selecione...] Segunda Terça Quarta Quinta Sexta Sábado Domingo" at bounding box center [579, 281] width 544 height 17
select select "3"
click at [307, 275] on select "[Selecione...] Segunda Terça Quarta Quinta Sexta Sábado Domingo" at bounding box center [579, 281] width 544 height 17
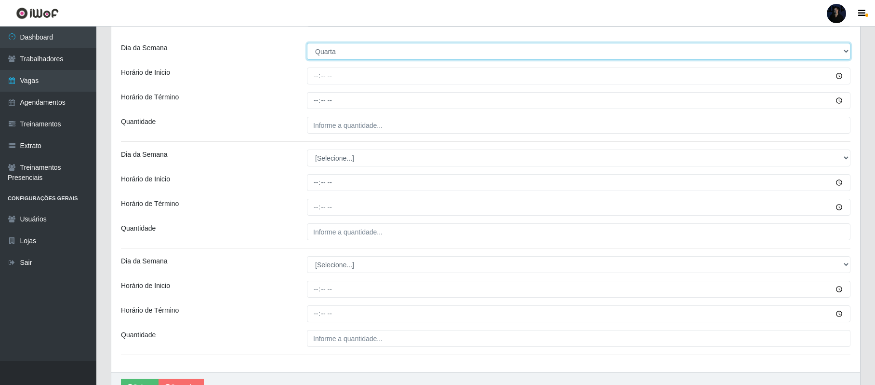
scroll to position [450, 0]
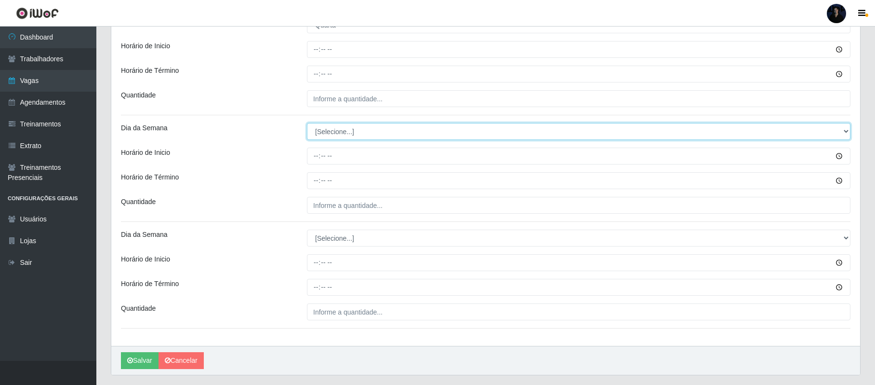
click at [321, 132] on select "[Selecione...] Segunda Terça Quarta Quinta Sexta Sábado Domingo" at bounding box center [579, 131] width 544 height 17
select select "4"
click at [307, 124] on select "[Selecione...] Segunda Terça Quarta Quinta Sexta Sábado Domingo" at bounding box center [579, 131] width 544 height 17
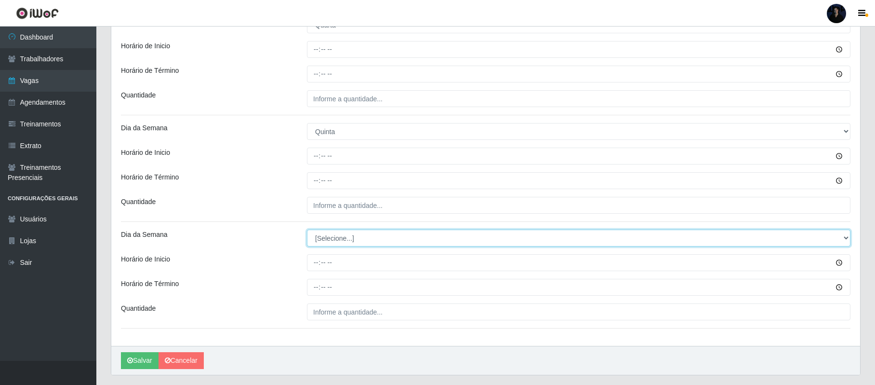
click at [323, 240] on select "[Selecione...] Segunda Terça Quarta Quinta Sexta Sábado Domingo" at bounding box center [579, 237] width 544 height 17
select select "5"
click at [307, 231] on select "[Selecione...] Segunda Terça Quarta Quinta Sexta Sábado Domingo" at bounding box center [579, 237] width 544 height 17
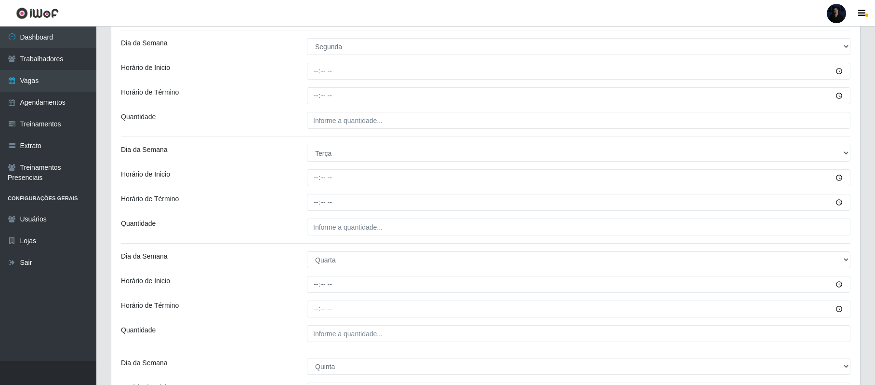
scroll to position [193, 0]
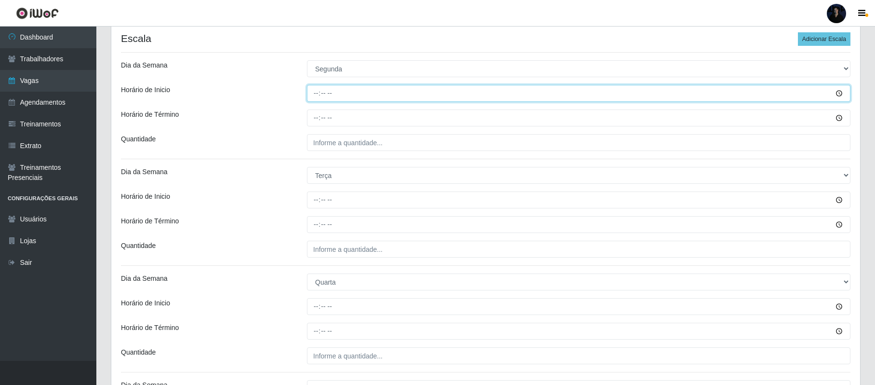
click at [314, 95] on input "Horário de Inicio" at bounding box center [579, 93] width 544 height 17
type input "07:30"
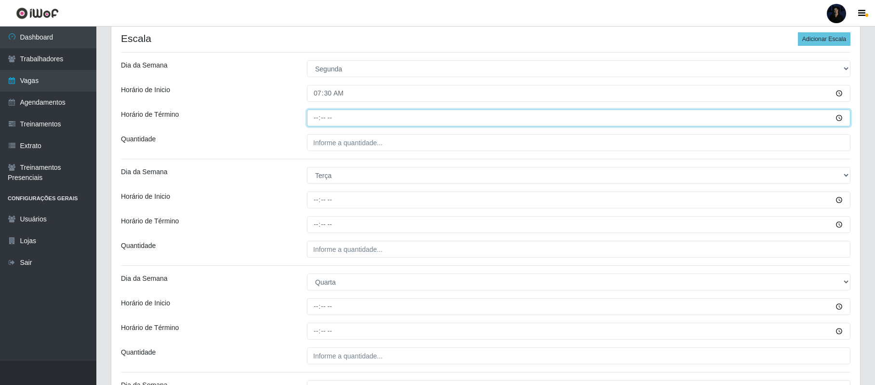
click at [314, 116] on input "Horário de Término" at bounding box center [579, 117] width 544 height 17
type input "13:30"
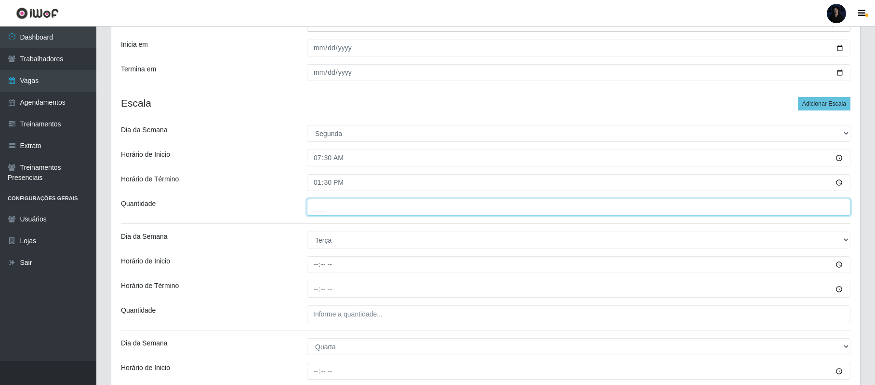
click at [313, 202] on input "___" at bounding box center [579, 207] width 544 height 17
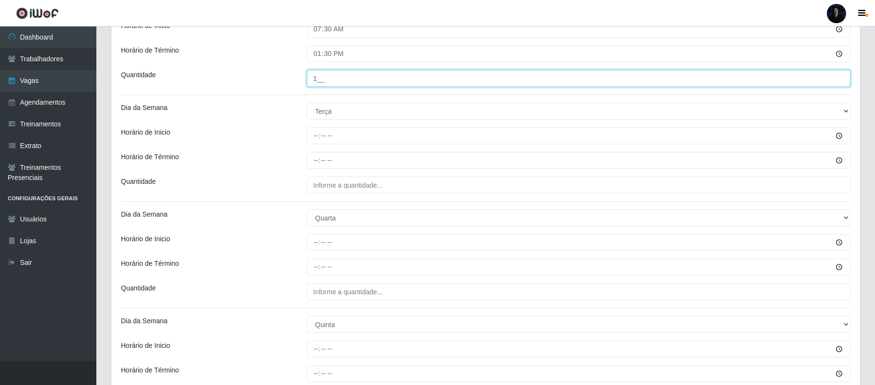
type input "1__"
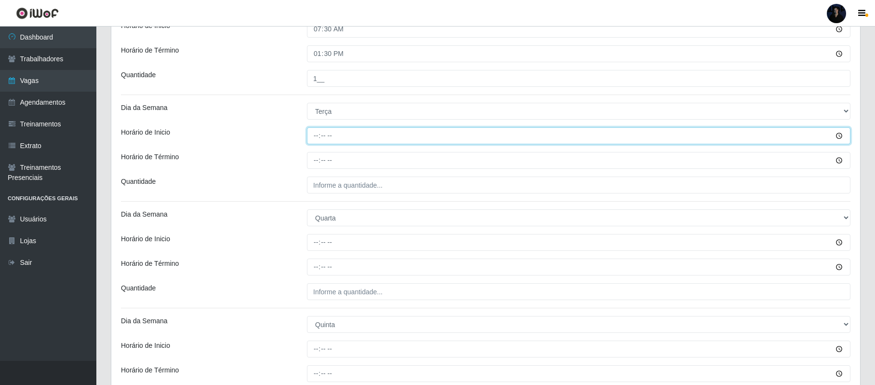
click at [315, 136] on input "Horário de Inicio" at bounding box center [579, 135] width 544 height 17
type input "07:30"
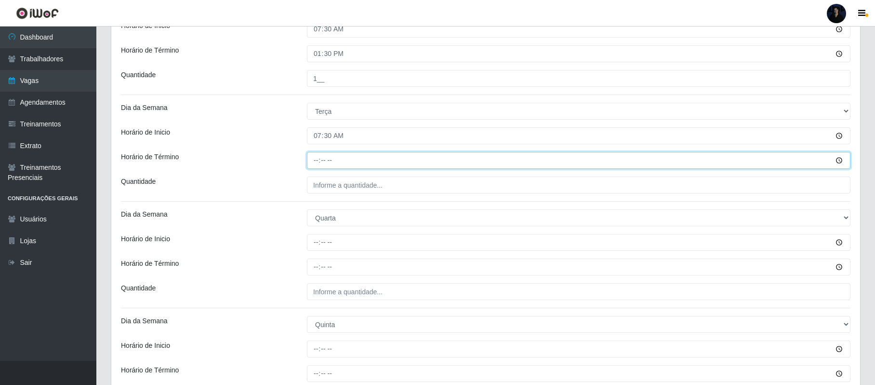
click at [311, 157] on input "Horário de Término" at bounding box center [579, 160] width 544 height 17
type input "13:30"
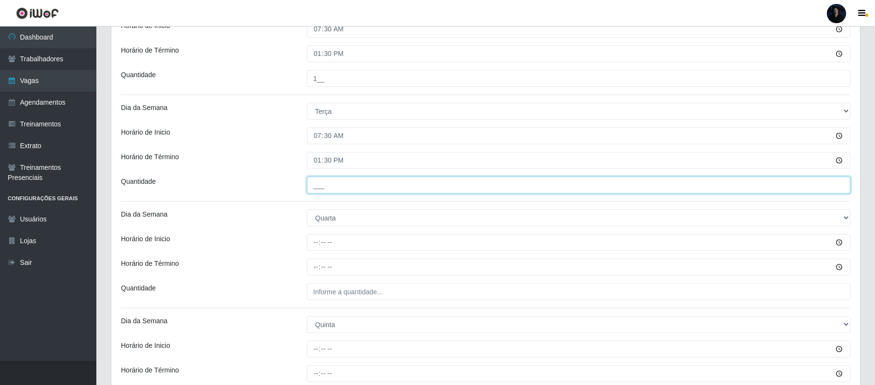
click at [317, 190] on input "___" at bounding box center [579, 184] width 544 height 17
type input "1__"
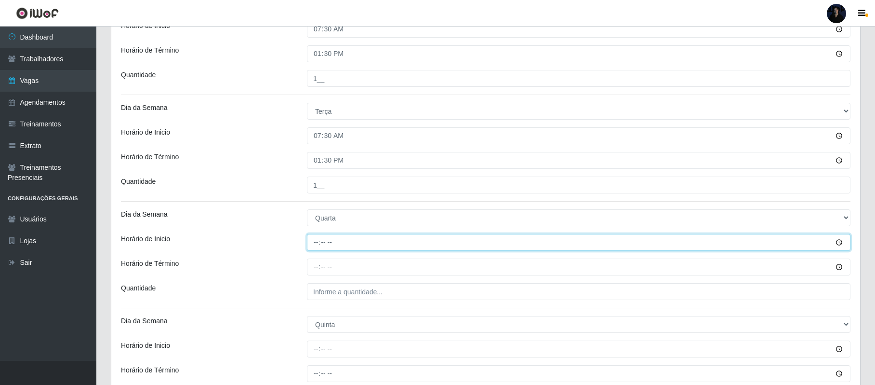
click at [316, 243] on input "Horário de Inicio" at bounding box center [579, 242] width 544 height 17
type input "07:30"
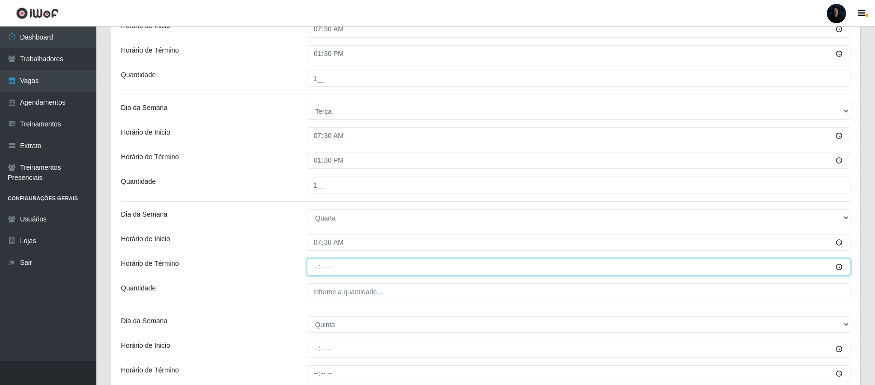
click at [315, 264] on input "Horário de Término" at bounding box center [579, 266] width 544 height 17
type input "13:30"
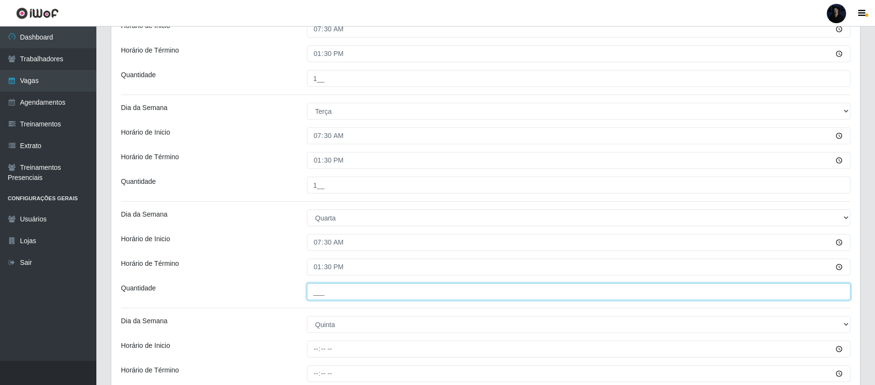
click at [318, 292] on input "___" at bounding box center [579, 291] width 544 height 17
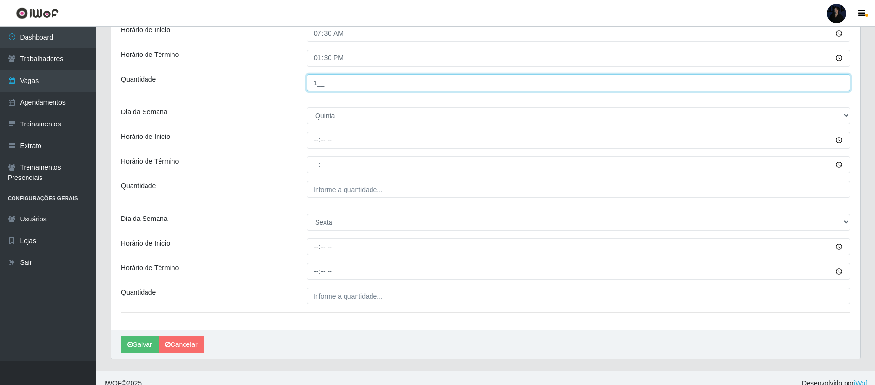
scroll to position [478, 0]
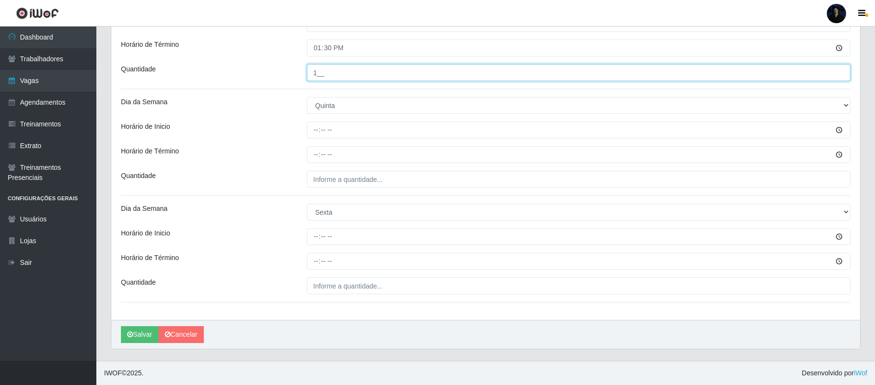
type input "1__"
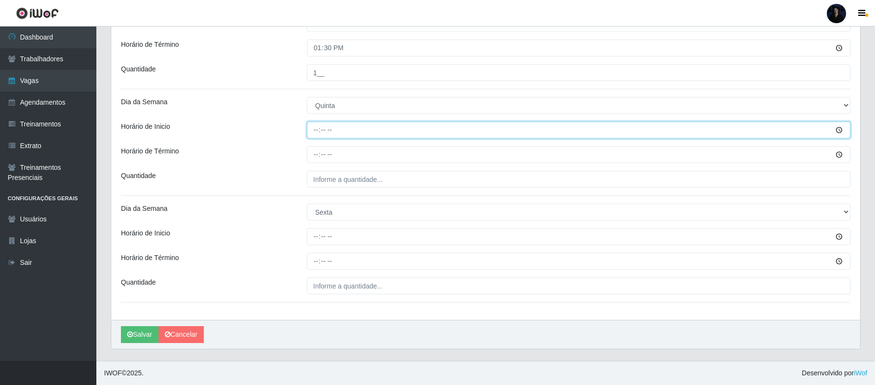
click at [315, 132] on input "Horário de Inicio" at bounding box center [579, 129] width 544 height 17
type input "07:30"
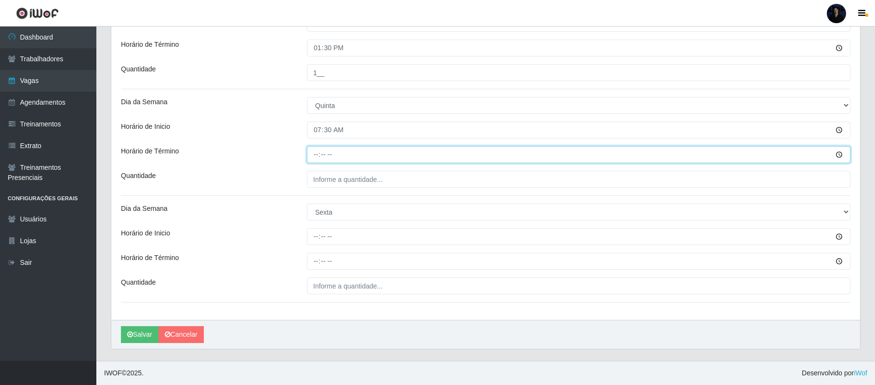
click at [315, 160] on input "Horário de Término" at bounding box center [579, 154] width 544 height 17
type input "13:30"
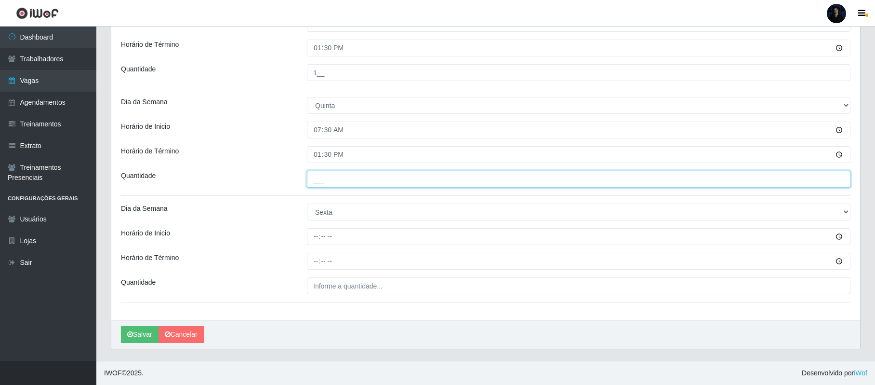
click at [314, 185] on input "___" at bounding box center [579, 179] width 544 height 17
type input "1__"
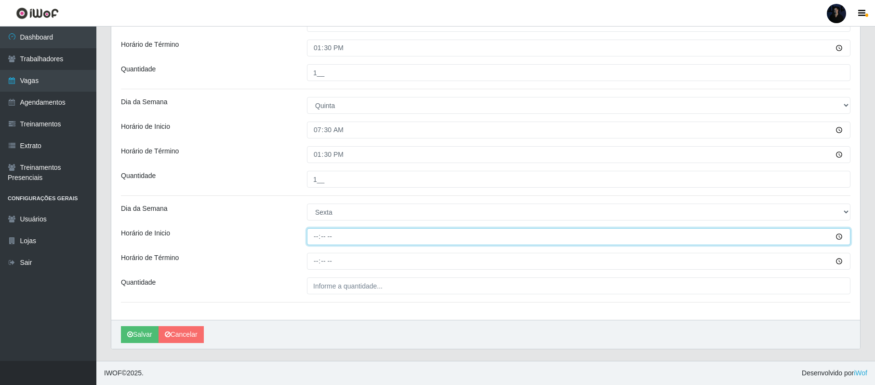
click at [313, 240] on input "Horário de Inicio" at bounding box center [579, 236] width 544 height 17
type input "07:30"
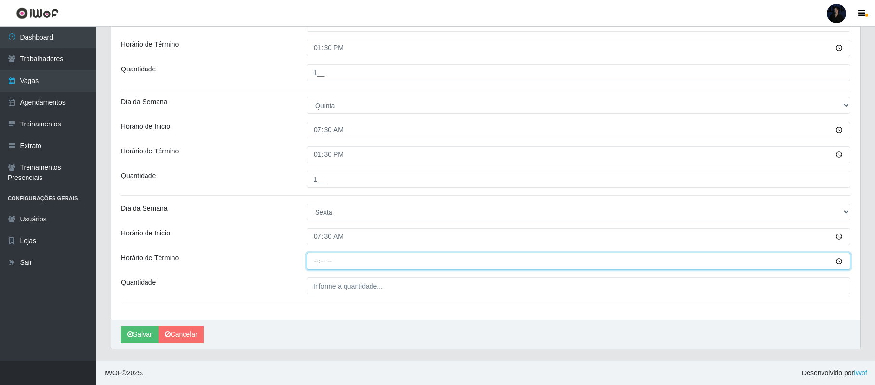
click at [313, 256] on input "Horário de Término" at bounding box center [579, 261] width 544 height 17
type input "13:30"
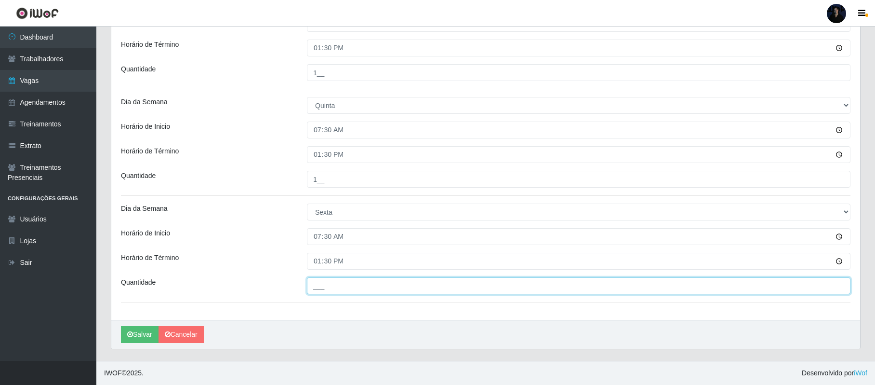
click at [319, 286] on input "___" at bounding box center [579, 285] width 544 height 17
type input "1__"
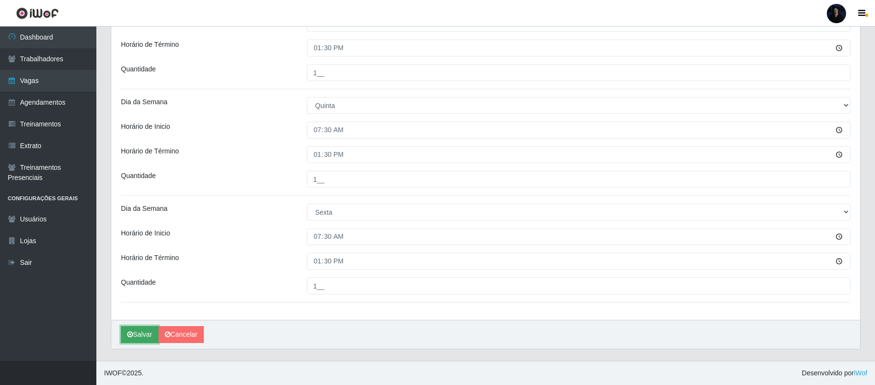
click at [139, 340] on button "Salvar" at bounding box center [140, 334] width 38 height 17
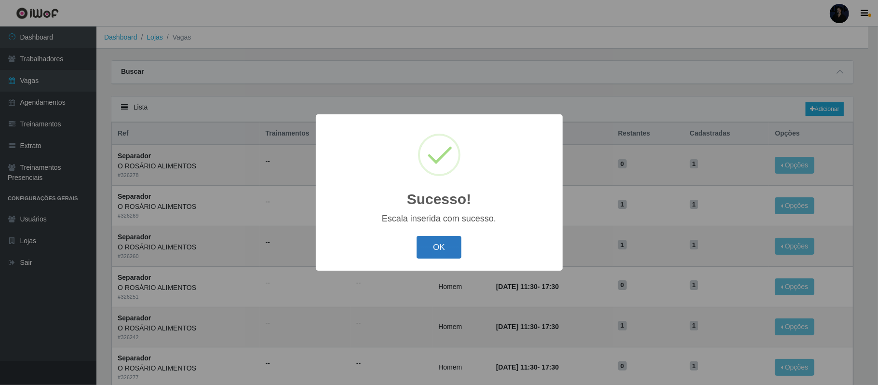
click at [427, 247] on button "OK" at bounding box center [438, 247] width 45 height 23
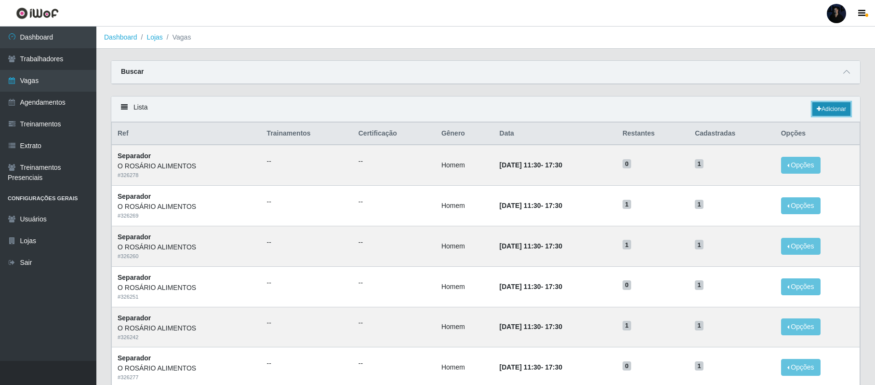
click at [837, 108] on link "Adicionar" at bounding box center [832, 108] width 38 height 13
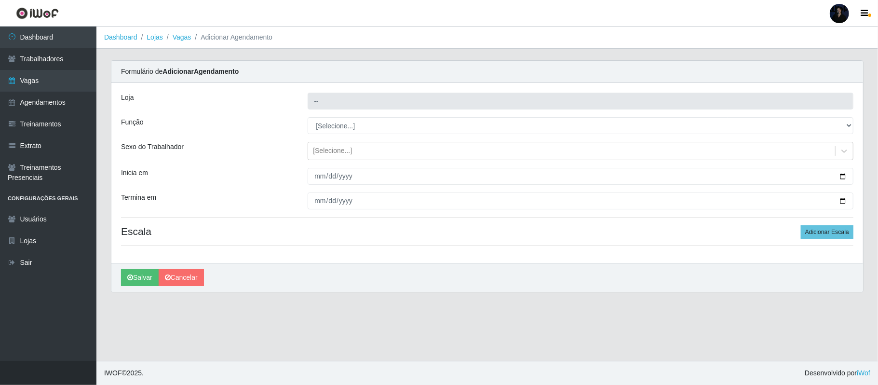
type input "O ROSÁRIO ALIMENTOS"
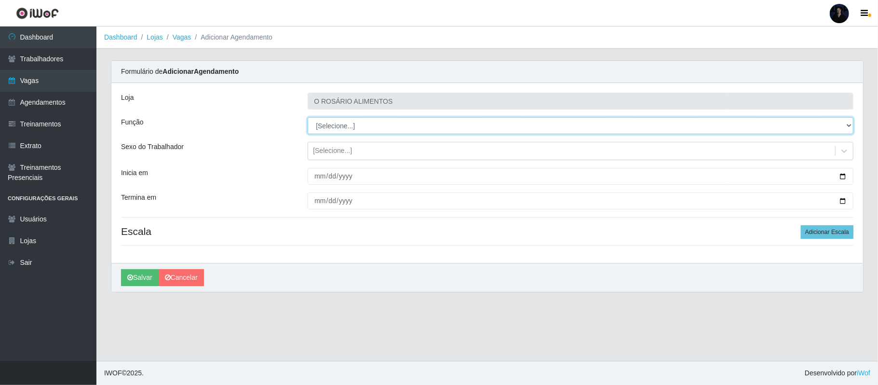
click at [336, 127] on select "[Selecione...] Auxiliar de Depósito Auxiliar de Depósito + Auxiliar de Depósito…" at bounding box center [581, 125] width 546 height 17
select select "106"
click at [308, 118] on select "[Selecione...] Auxiliar de Depósito Auxiliar de Depósito + Auxiliar de Depósito…" at bounding box center [581, 125] width 546 height 17
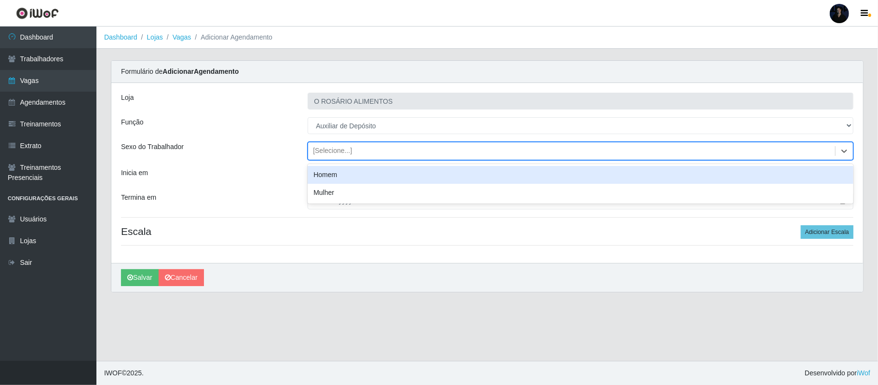
drag, startPoint x: 421, startPoint y: 149, endPoint x: 339, endPoint y: 178, distance: 86.4
click at [420, 149] on div "[Selecione...]" at bounding box center [571, 151] width 527 height 16
click at [336, 180] on div "Homem" at bounding box center [581, 175] width 546 height 18
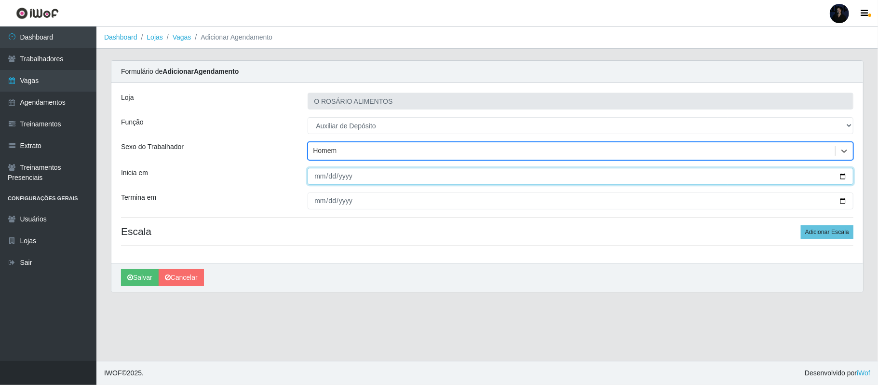
click at [840, 175] on input "Inicia em" at bounding box center [581, 176] width 546 height 17
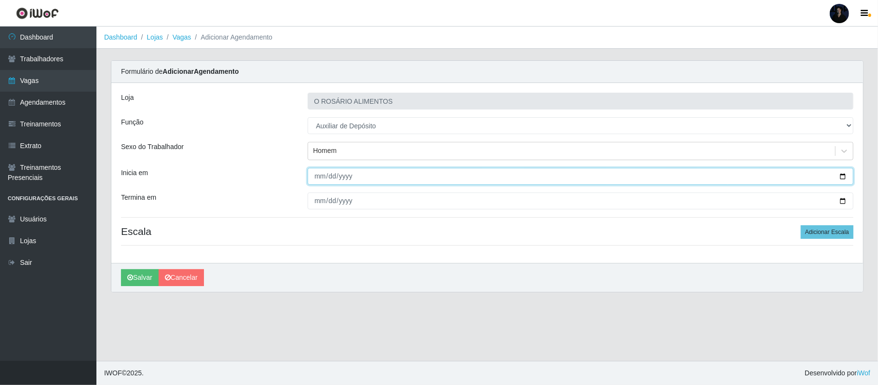
type input "[DATE]"
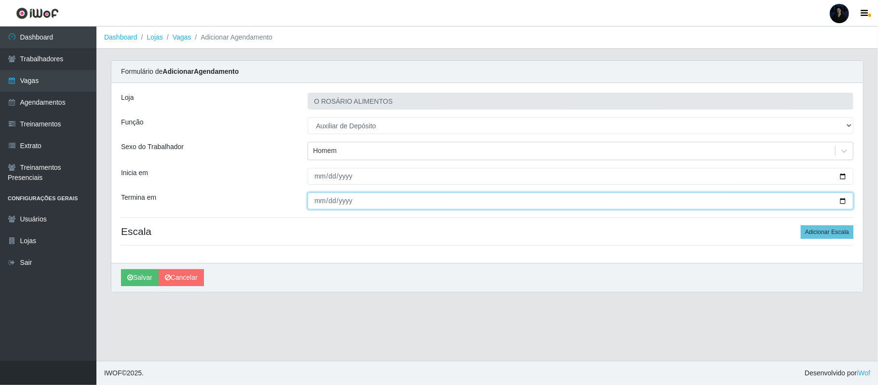
click at [840, 201] on input "Termina em" at bounding box center [581, 200] width 546 height 17
click at [841, 200] on input "Termina em" at bounding box center [581, 200] width 546 height 17
click at [316, 201] on input "Termina em" at bounding box center [581, 200] width 546 height 17
type input "[DATE]"
click at [818, 234] on button "Adicionar Escala" at bounding box center [827, 231] width 53 height 13
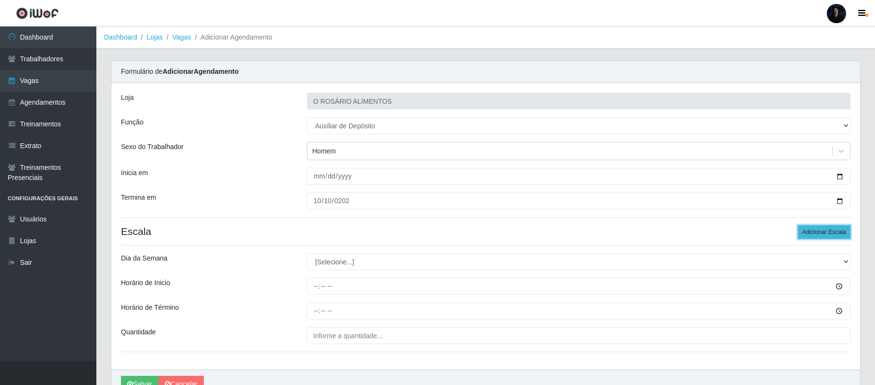
click at [818, 234] on button "Adicionar Escala" at bounding box center [824, 231] width 53 height 13
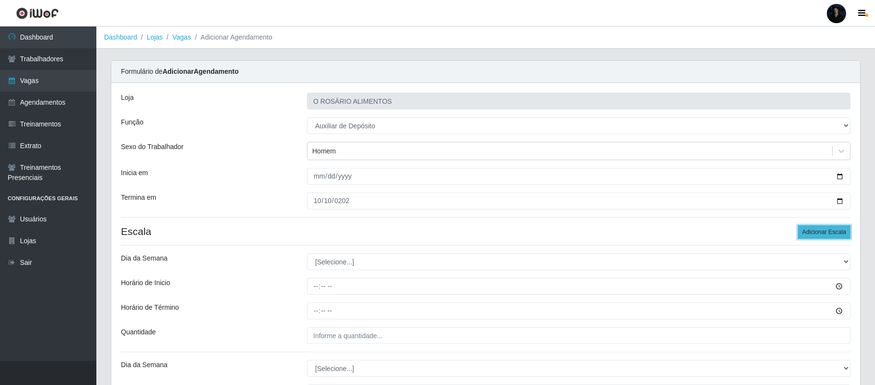
click at [818, 234] on button "Adicionar Escala" at bounding box center [824, 231] width 53 height 13
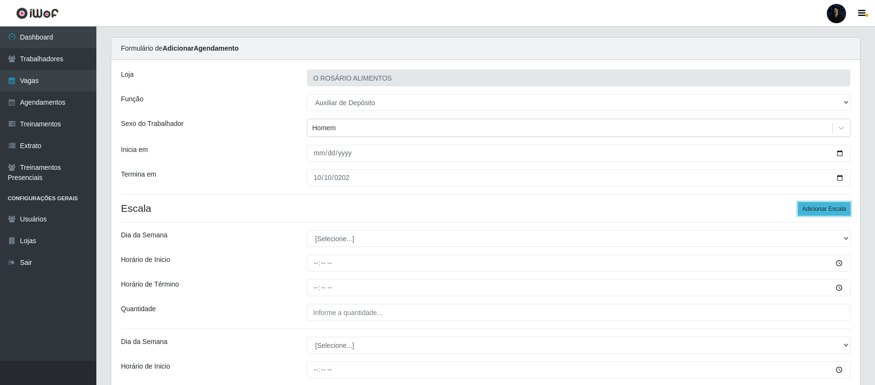
scroll to position [64, 0]
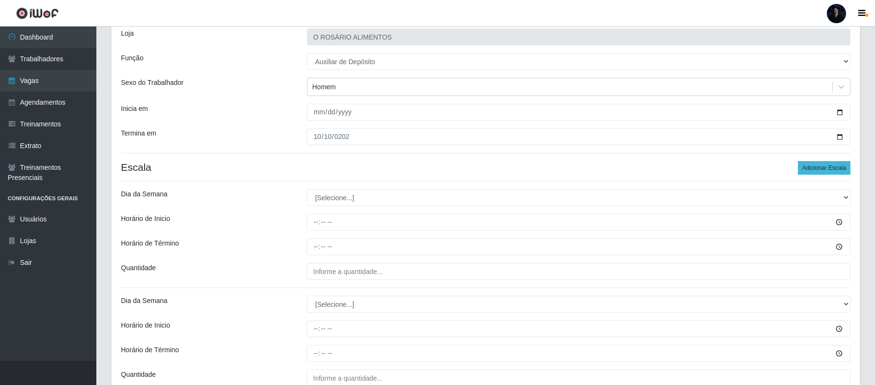
click at [818, 234] on div "Loja O ROSÁRIO ALIMENTOS Função [Selecione...] Auxiliar de Depósito Auxiliar de…" at bounding box center [485, 322] width 749 height 606
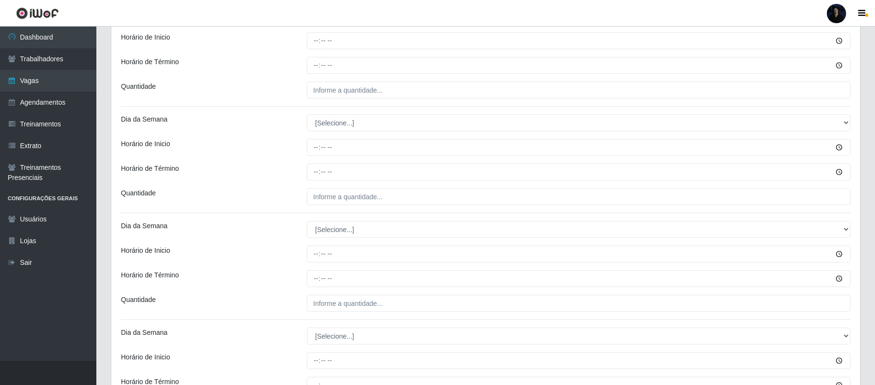
scroll to position [178, 0]
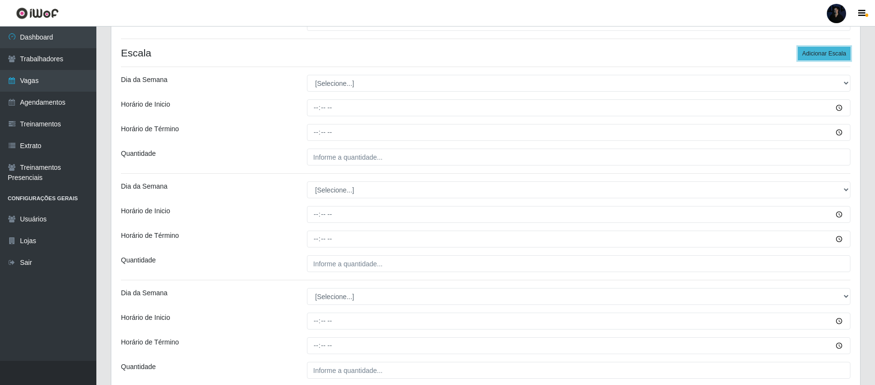
click at [818, 56] on button "Adicionar Escala" at bounding box center [824, 53] width 53 height 13
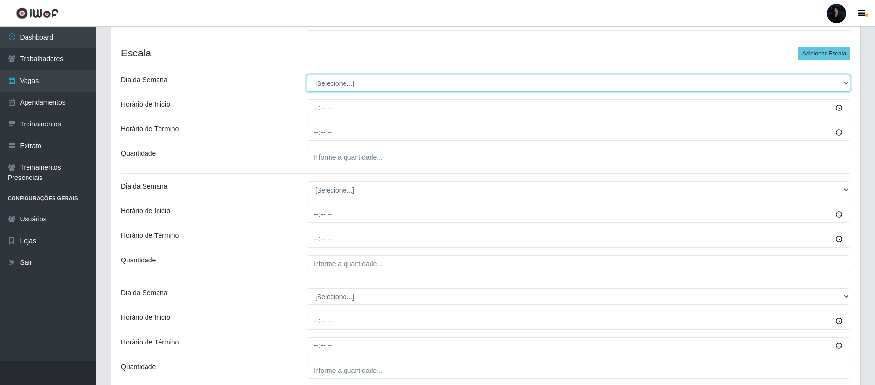
click at [369, 78] on select "[Selecione...] Segunda Terça Quarta Quinta Sexta Sábado Domingo" at bounding box center [579, 83] width 544 height 17
select select "1"
click at [307, 75] on select "[Selecione...] Segunda Terça Quarta Quinta Sexta Sábado Domingo" at bounding box center [579, 83] width 544 height 17
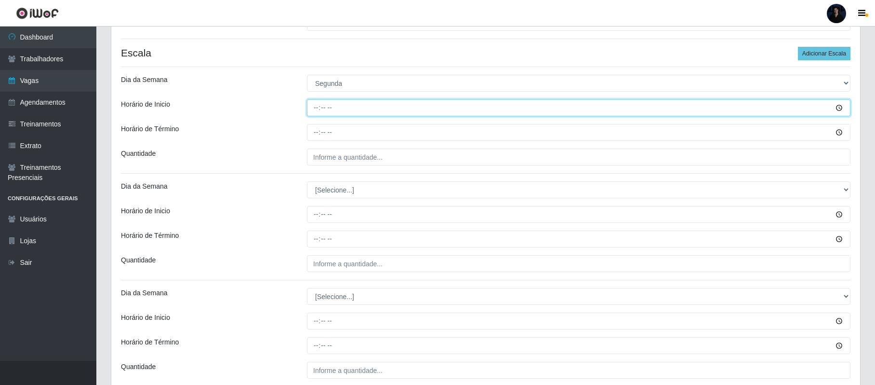
click at [315, 108] on input "Horário de Inicio" at bounding box center [579, 107] width 544 height 17
type input "07:30"
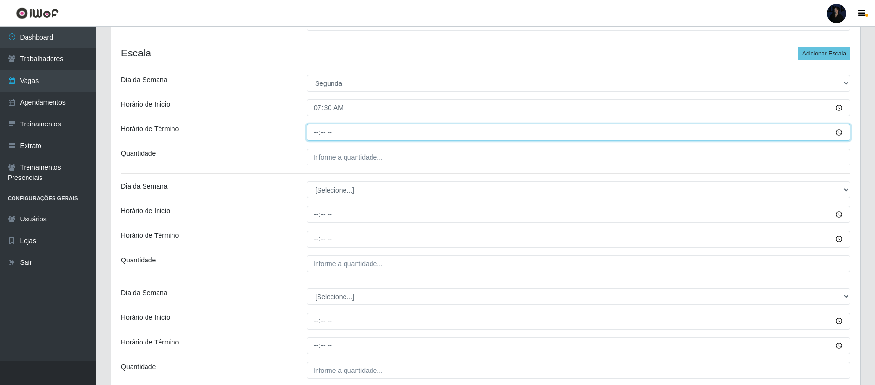
click at [313, 130] on input "Horário de Término" at bounding box center [579, 132] width 544 height 17
type input "13:30"
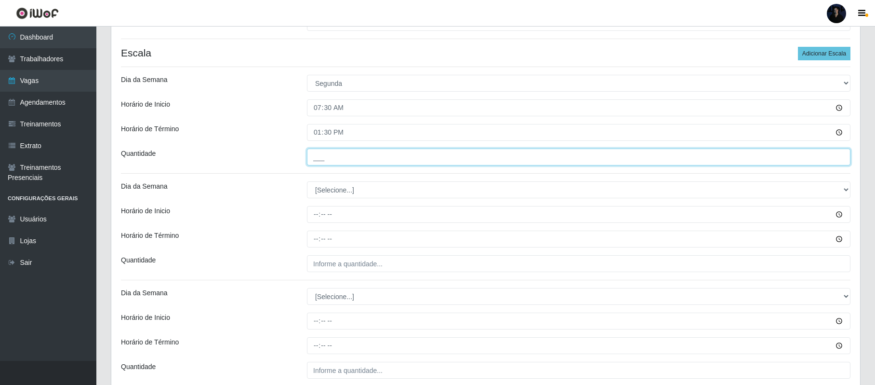
click at [317, 159] on input "___" at bounding box center [579, 156] width 544 height 17
type input "1__"
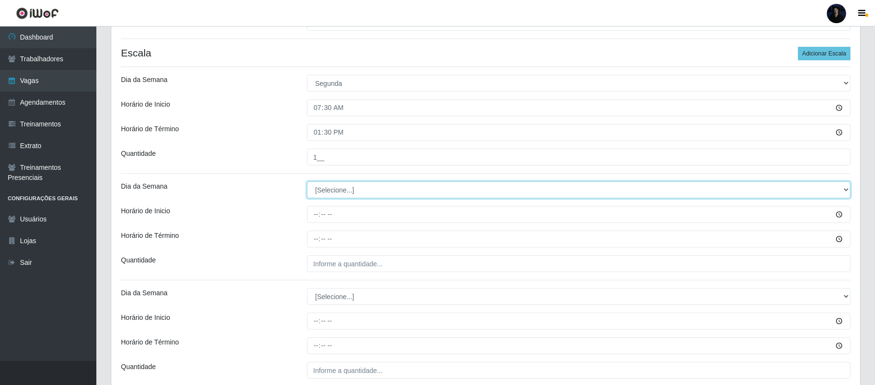
click at [317, 197] on select "[Selecione...] Segunda Terça Quarta Quinta Sexta Sábado Domingo" at bounding box center [579, 189] width 544 height 17
select select "2"
click at [307, 182] on select "[Selecione...] Segunda Terça Quarta Quinta Sexta Sábado Domingo" at bounding box center [579, 189] width 544 height 17
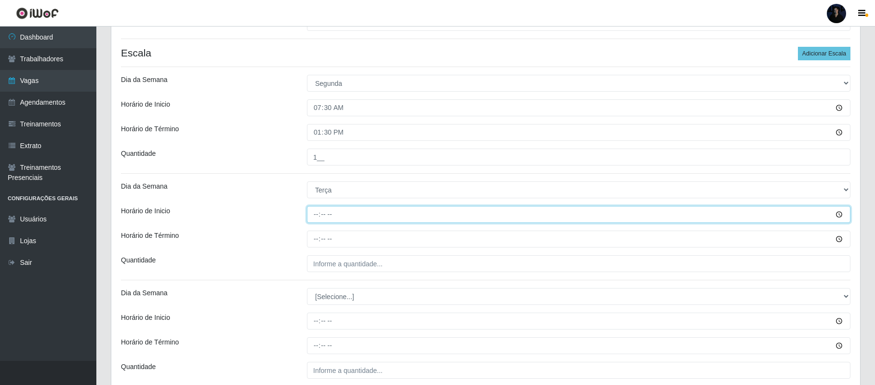
click at [316, 211] on input "Horário de Inicio" at bounding box center [579, 214] width 544 height 17
type input "07:30"
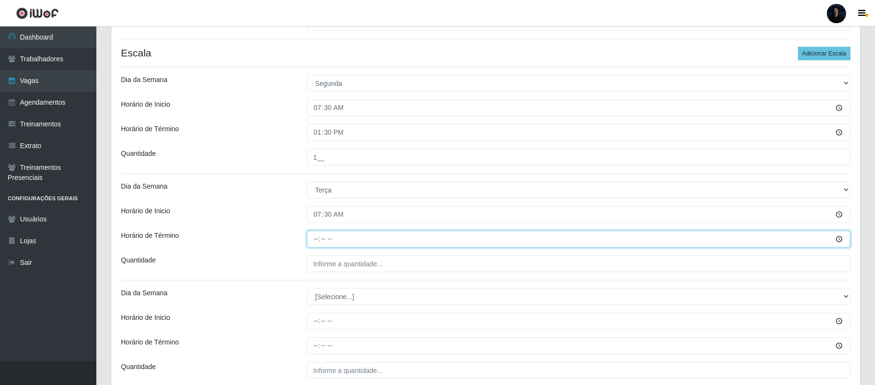
click at [318, 233] on input "Horário de Término" at bounding box center [579, 238] width 544 height 17
type input "13:30"
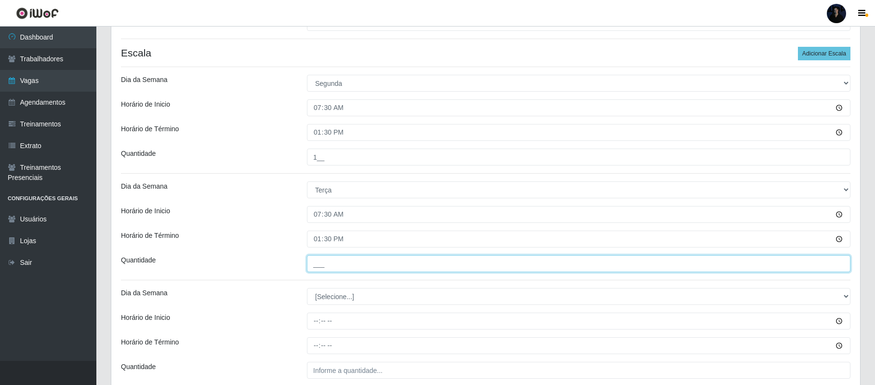
click at [322, 259] on input "___" at bounding box center [579, 263] width 544 height 17
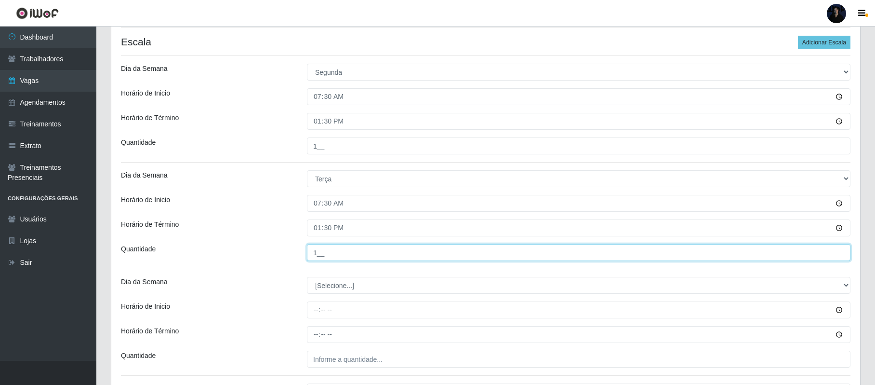
scroll to position [193, 0]
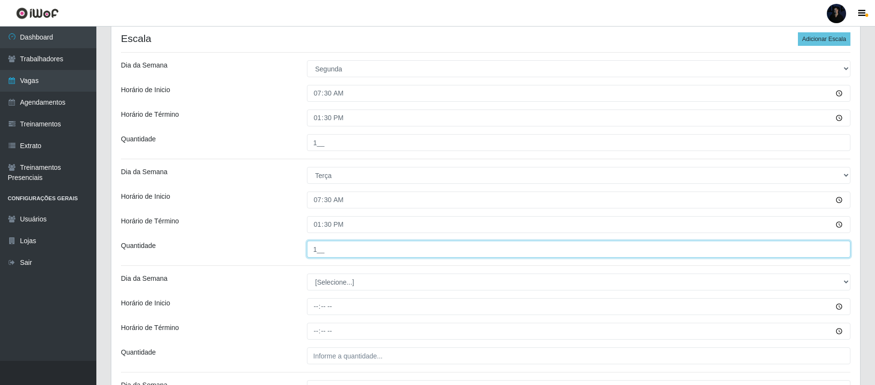
type input "1__"
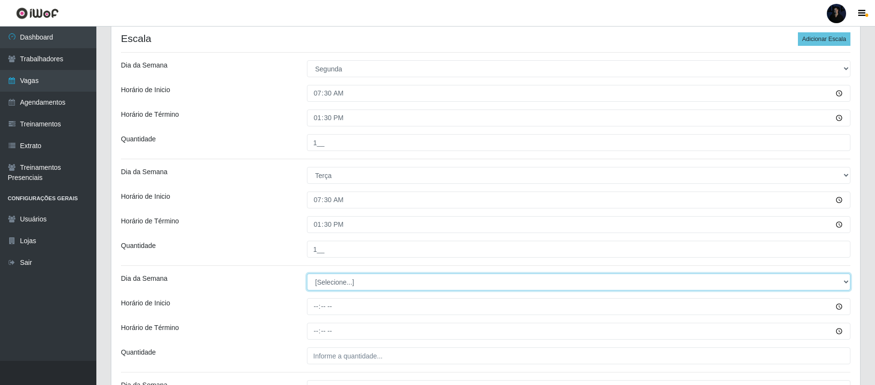
click at [319, 285] on select "[Selecione...] Segunda Terça Quarta Quinta Sexta Sábado Domingo" at bounding box center [579, 281] width 544 height 17
select select "3"
click at [307, 275] on select "[Selecione...] Segunda Terça Quarta Quinta Sexta Sábado Domingo" at bounding box center [579, 281] width 544 height 17
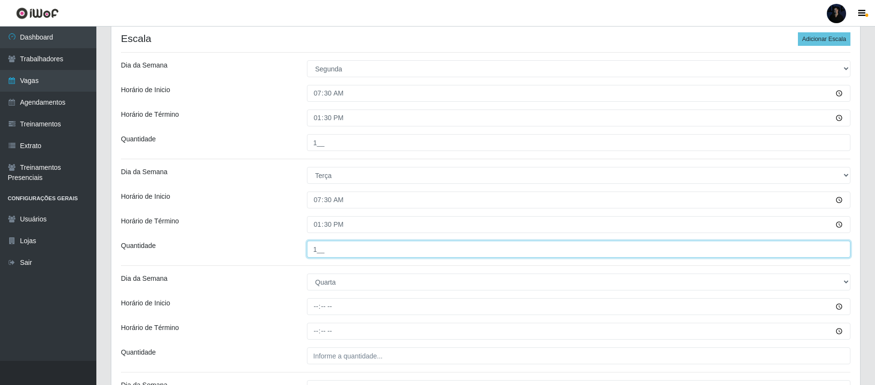
click at [315, 243] on input "1__" at bounding box center [579, 249] width 544 height 17
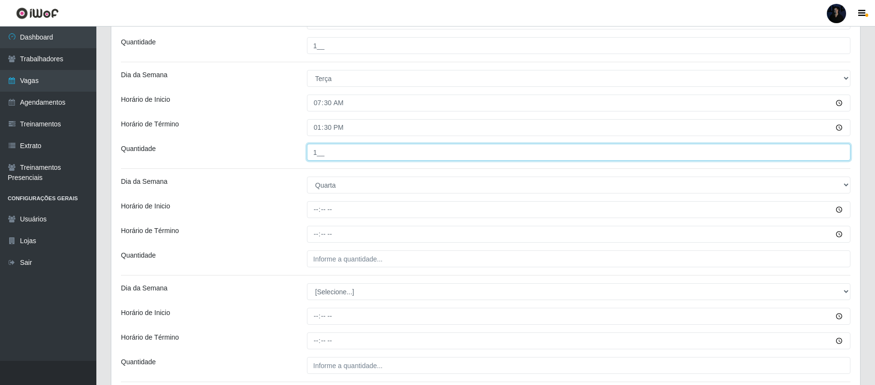
scroll to position [285, 0]
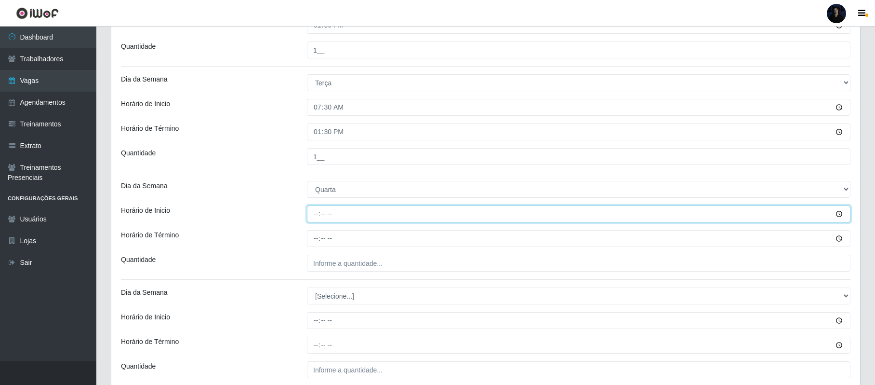
click at [315, 210] on input "Horário de Inicio" at bounding box center [579, 213] width 544 height 17
type input "07:30"
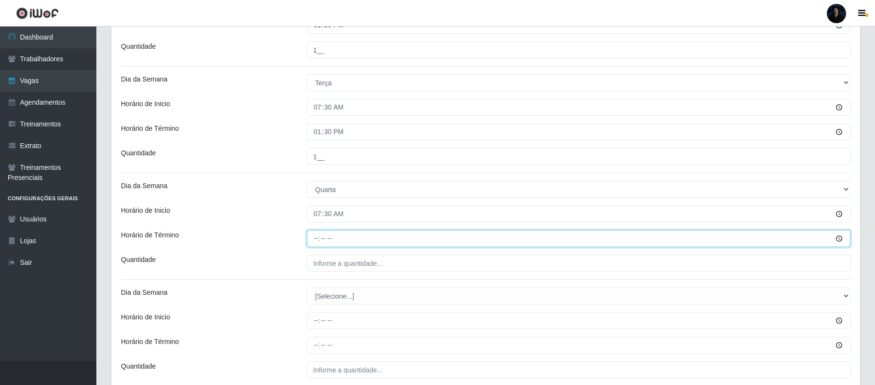
click at [319, 239] on input "Horário de Término" at bounding box center [579, 238] width 544 height 17
type input "13:30"
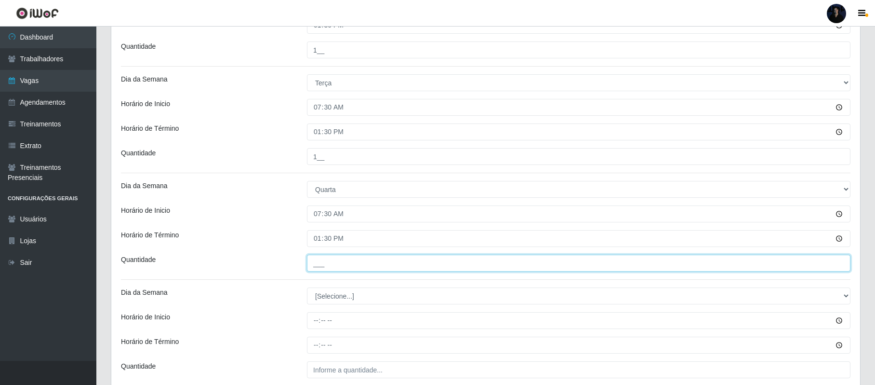
click at [317, 263] on input "___" at bounding box center [579, 262] width 544 height 17
type input "1__"
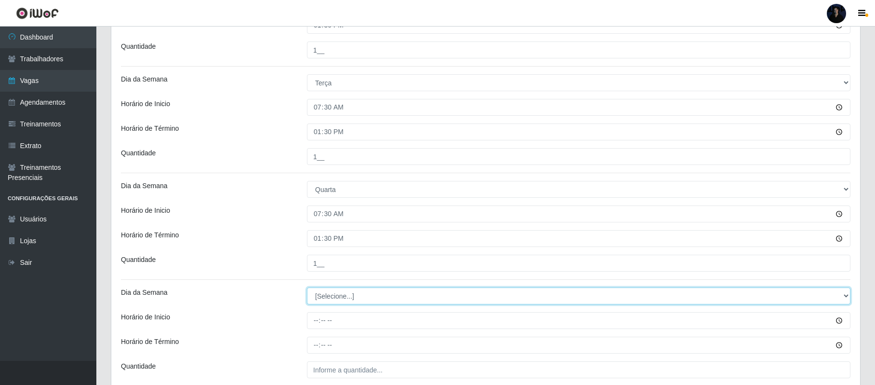
click at [332, 295] on select "[Selecione...] Segunda Terça Quarta Quinta Sexta Sábado Domingo" at bounding box center [579, 295] width 544 height 17
select select "4"
click at [307, 289] on select "[Selecione...] Segunda Terça Quarta Quinta Sexta Sábado Domingo" at bounding box center [579, 295] width 544 height 17
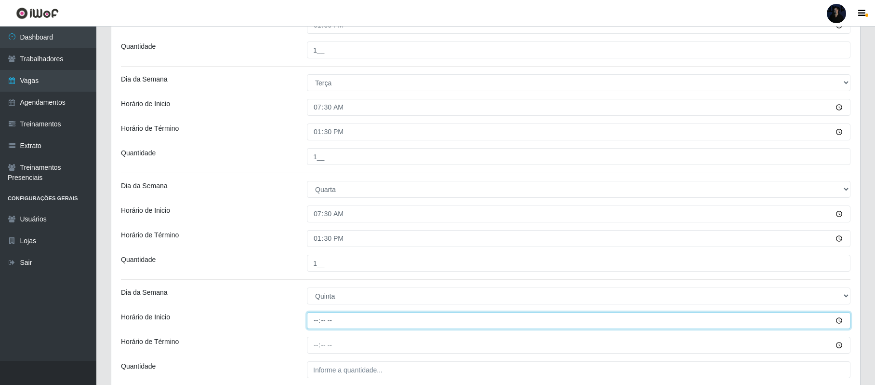
click at [319, 317] on input "Horário de Inicio" at bounding box center [579, 320] width 544 height 17
type input "07:30"
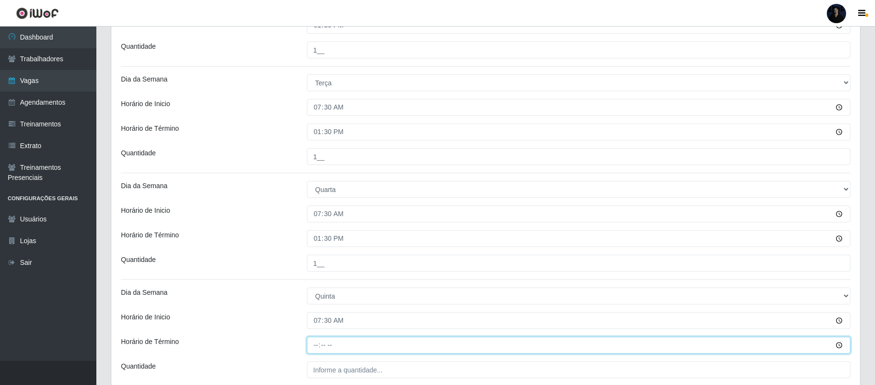
click at [316, 340] on input "Horário de Término" at bounding box center [579, 344] width 544 height 17
type input "13:30"
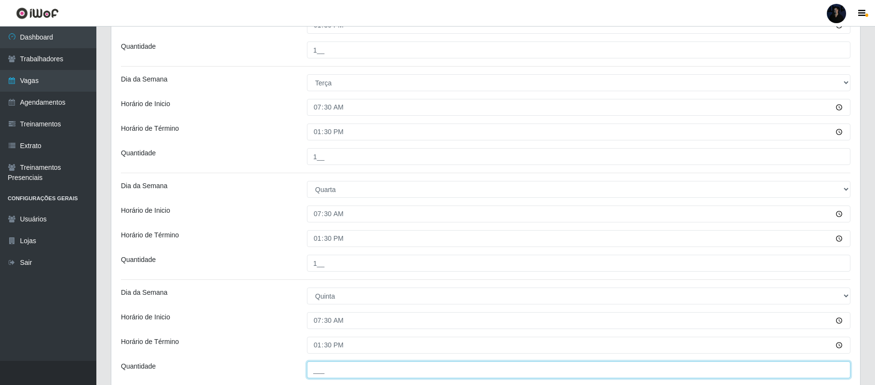
click at [317, 370] on input "___" at bounding box center [579, 369] width 544 height 17
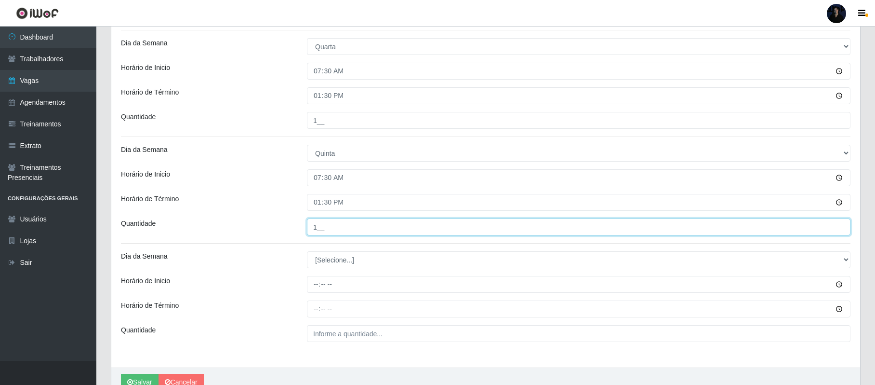
scroll to position [478, 0]
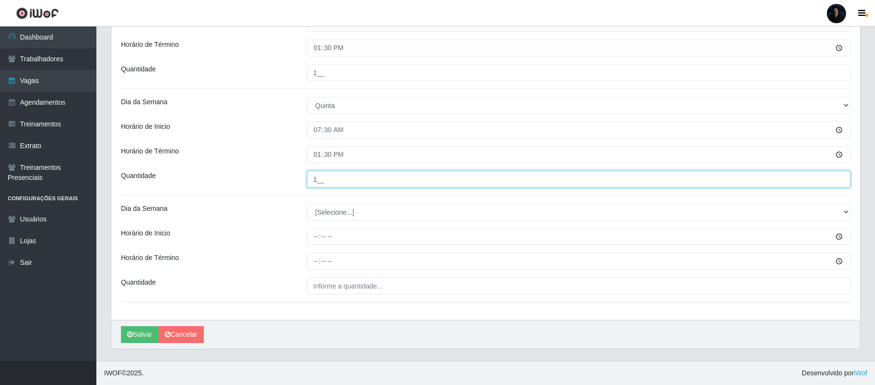
type input "1__"
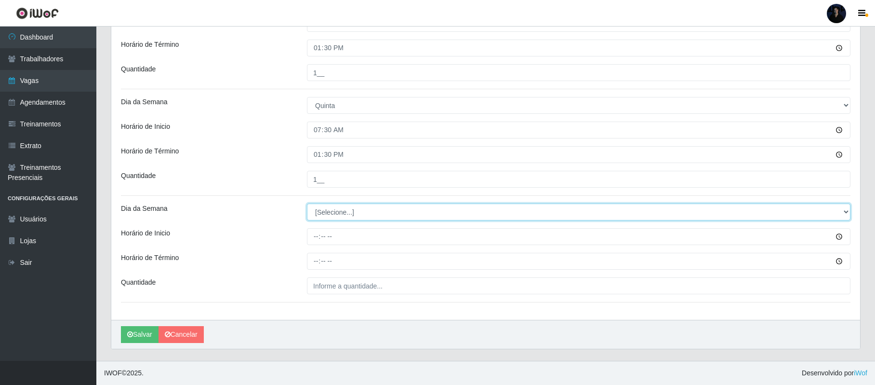
click at [319, 213] on select "[Selecione...] Segunda Terça Quarta Quinta Sexta Sábado Domingo" at bounding box center [579, 211] width 544 height 17
select select "5"
click at [307, 203] on select "[Selecione...] Segunda Terça Quarta Quinta Sexta Sábado Domingo" at bounding box center [579, 211] width 544 height 17
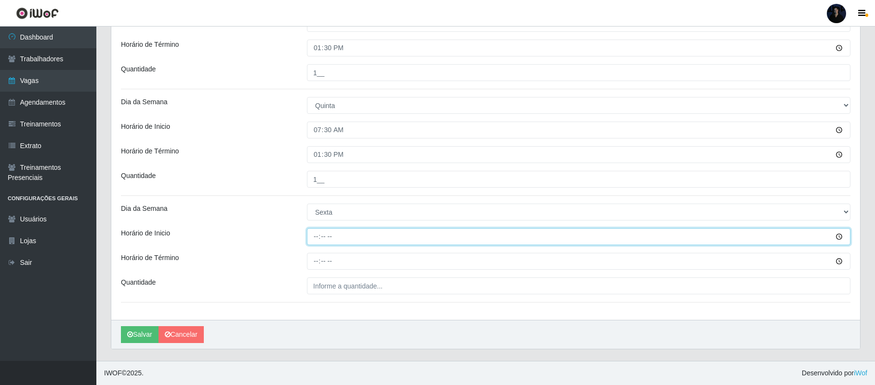
click at [310, 232] on input "Horário de Inicio" at bounding box center [579, 236] width 544 height 17
click at [326, 234] on input "07:01" at bounding box center [579, 236] width 544 height 17
type input "07:30"
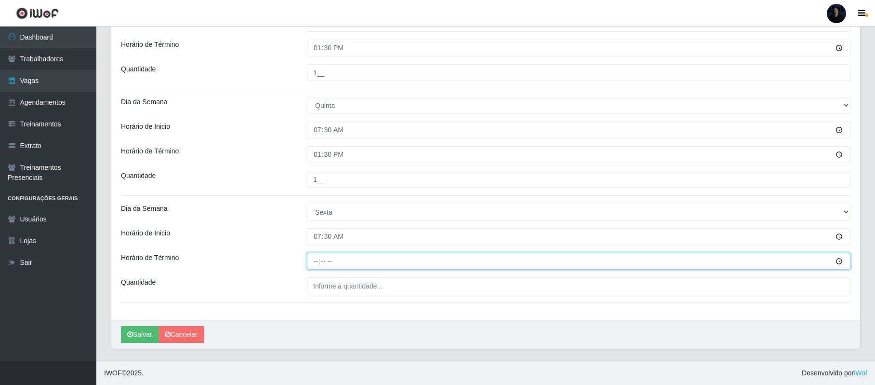
click at [313, 257] on input "Horário de Término" at bounding box center [579, 261] width 544 height 17
type input "13:30"
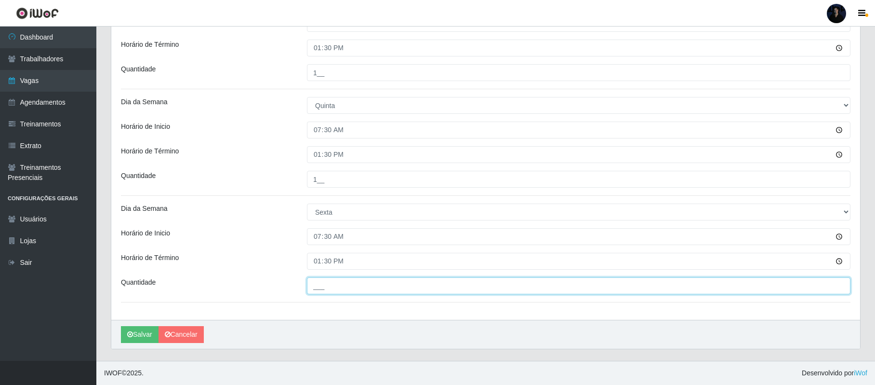
click at [323, 288] on input "___" at bounding box center [579, 285] width 544 height 17
type input "1__"
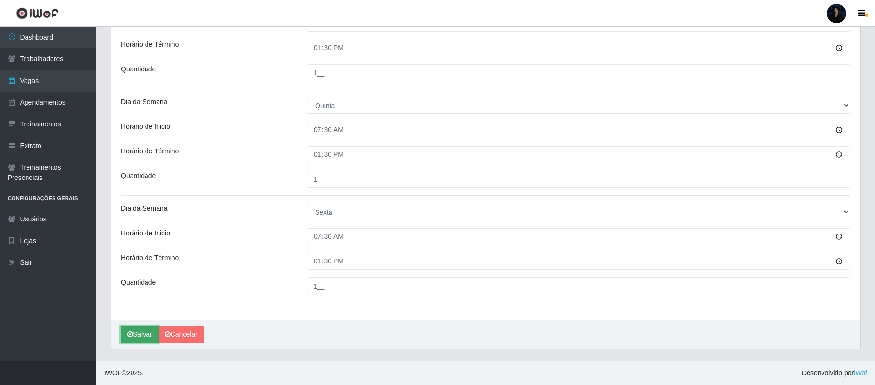
click at [139, 332] on button "Salvar" at bounding box center [140, 334] width 38 height 17
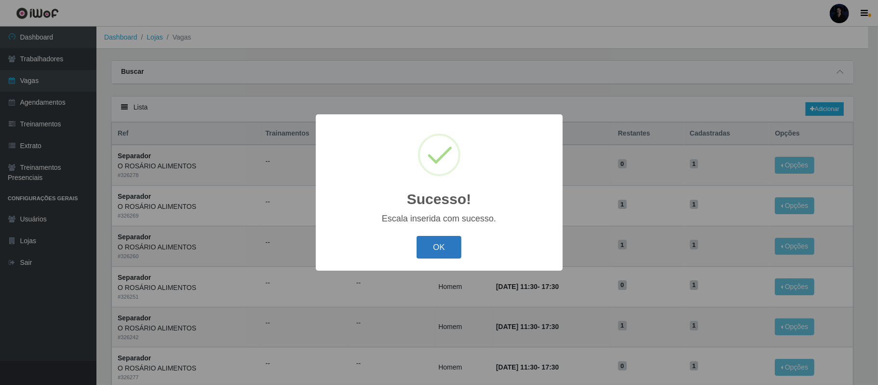
click at [449, 246] on button "OK" at bounding box center [438, 247] width 45 height 23
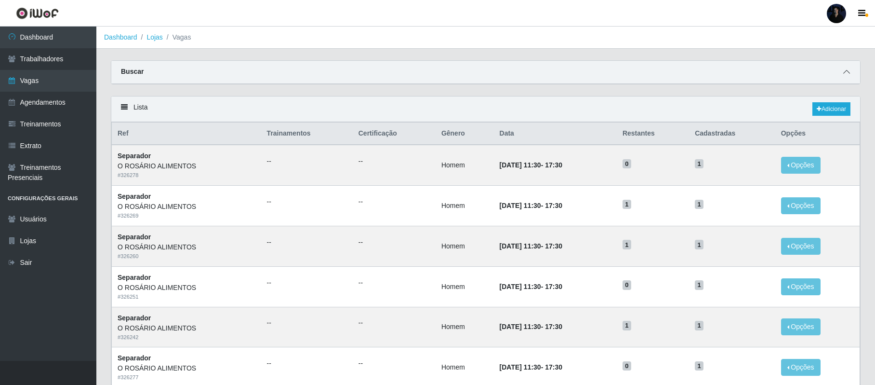
click at [847, 68] on icon at bounding box center [846, 71] width 7 height 7
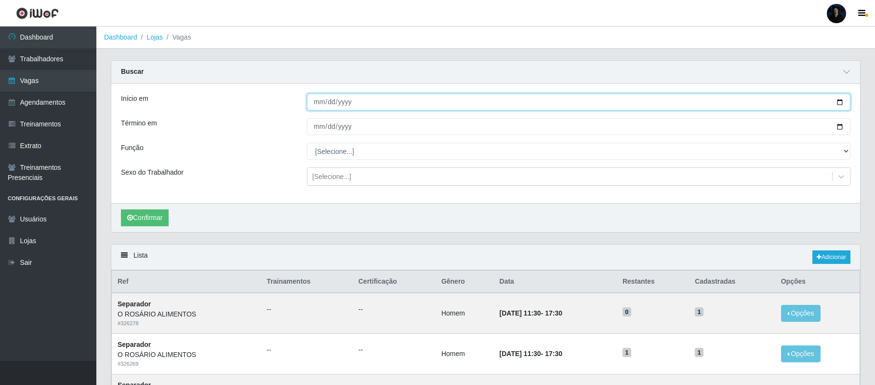
click at [839, 104] on input "Início em" at bounding box center [579, 102] width 544 height 17
type input "[DATE]"
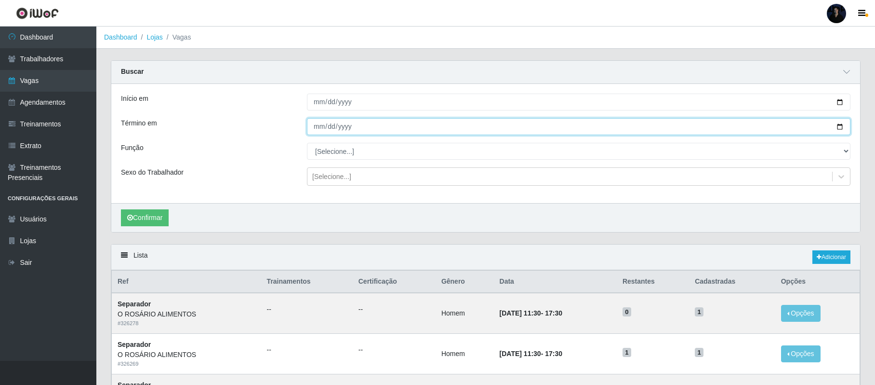
click at [839, 126] on input "Término em" at bounding box center [579, 126] width 544 height 17
type input "[DATE]"
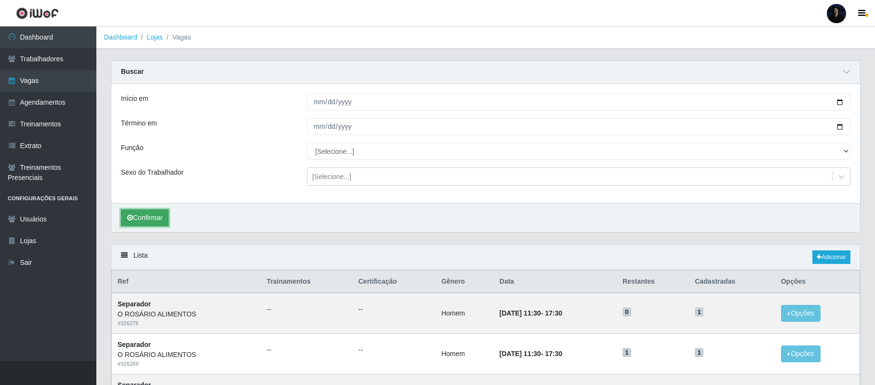
click at [135, 219] on button "Confirmar" at bounding box center [145, 217] width 48 height 17
click at [818, 258] on icon at bounding box center [819, 257] width 5 height 6
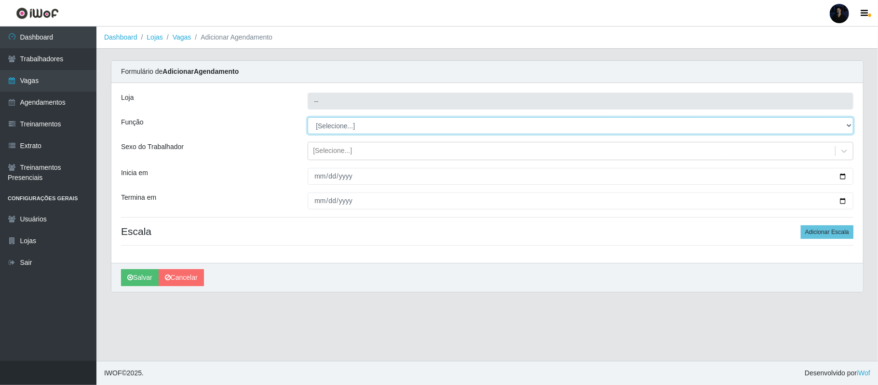
type input "O ROSÁRIO ALIMENTOS"
click at [332, 123] on select "[Selecione...] Auxiliar de Depósito Auxiliar de Depósito + Auxiliar de Depósito…" at bounding box center [581, 125] width 546 height 17
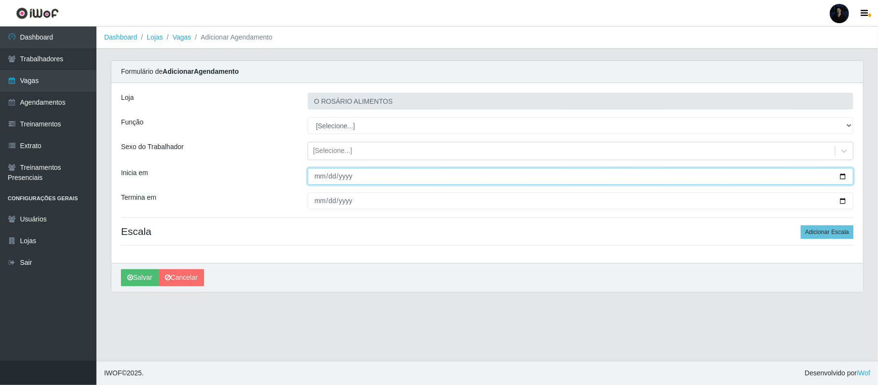
click at [842, 177] on input "Inicia em" at bounding box center [581, 176] width 546 height 17
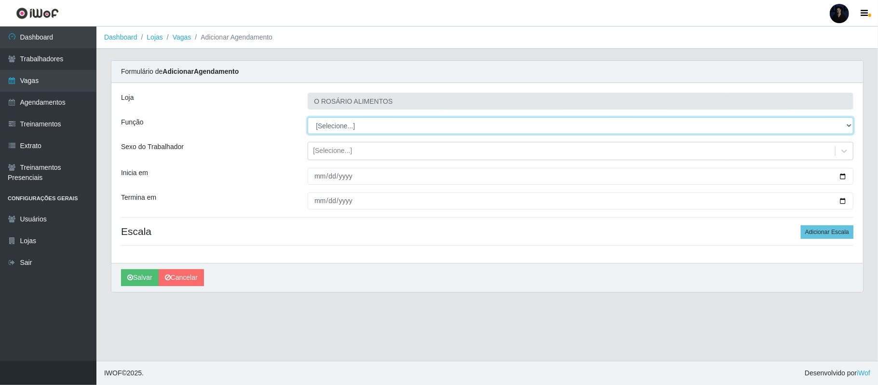
click at [386, 126] on select "[Selecione...] Auxiliar de Depósito Auxiliar de Depósito + Auxiliar de Depósito…" at bounding box center [581, 125] width 546 height 17
click at [308, 118] on select "[Selecione...] Auxiliar de Depósito Auxiliar de Depósito + Auxiliar de Depósito…" at bounding box center [581, 125] width 546 height 17
click at [365, 124] on select "[Selecione...] Auxiliar de Depósito Auxiliar de Depósito + Auxiliar de Depósito…" at bounding box center [581, 125] width 546 height 17
select select "110"
click at [308, 118] on select "[Selecione...] Auxiliar de Depósito Auxiliar de Depósito + Auxiliar de Depósito…" at bounding box center [581, 125] width 546 height 17
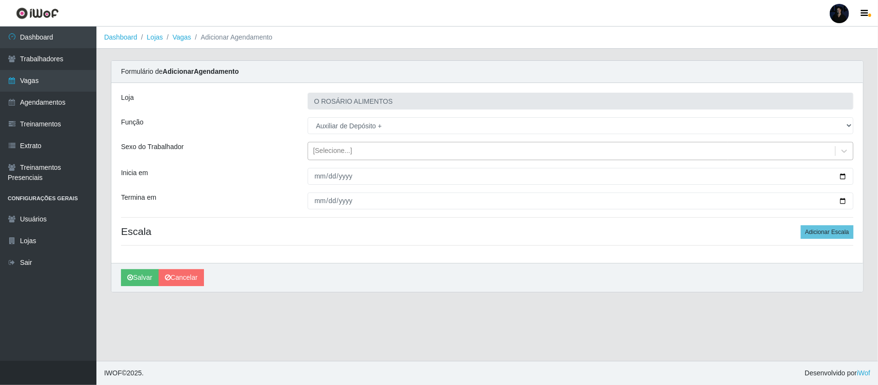
click at [486, 148] on div "[Selecione...]" at bounding box center [571, 151] width 527 height 16
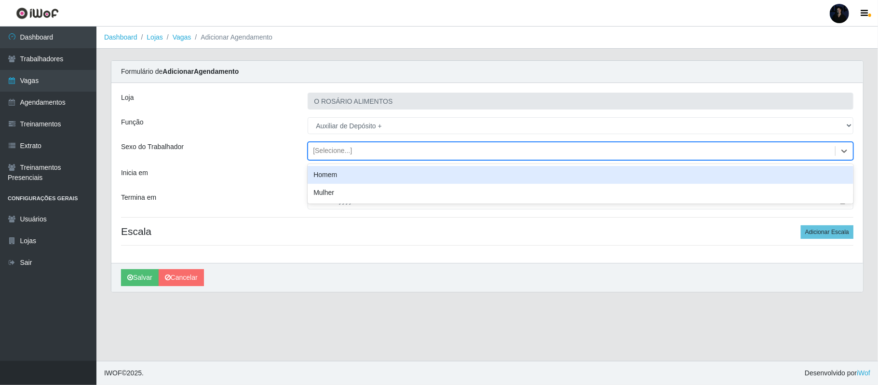
click at [394, 177] on div "Homem" at bounding box center [581, 175] width 546 height 18
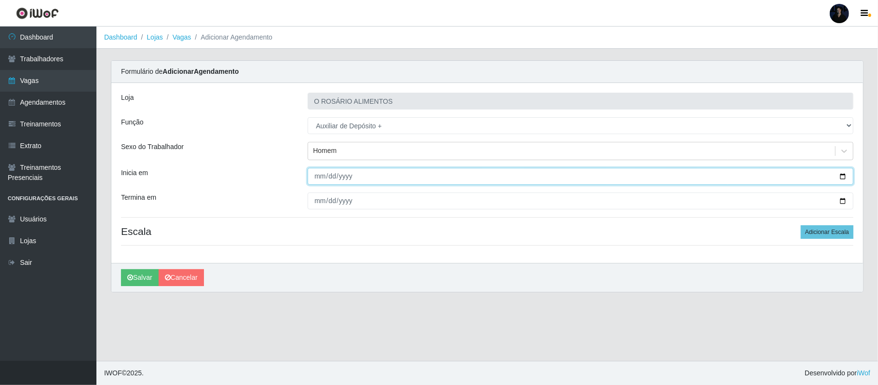
click at [842, 176] on input "Inicia em" at bounding box center [581, 176] width 546 height 17
type input "[DATE]"
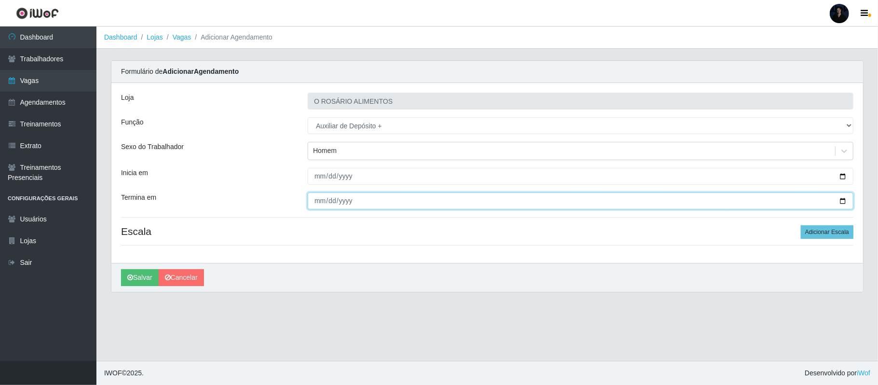
click at [843, 200] on input "Termina em" at bounding box center [581, 200] width 546 height 17
type input "[DATE]"
click at [819, 232] on button "Adicionar Escala" at bounding box center [827, 231] width 53 height 13
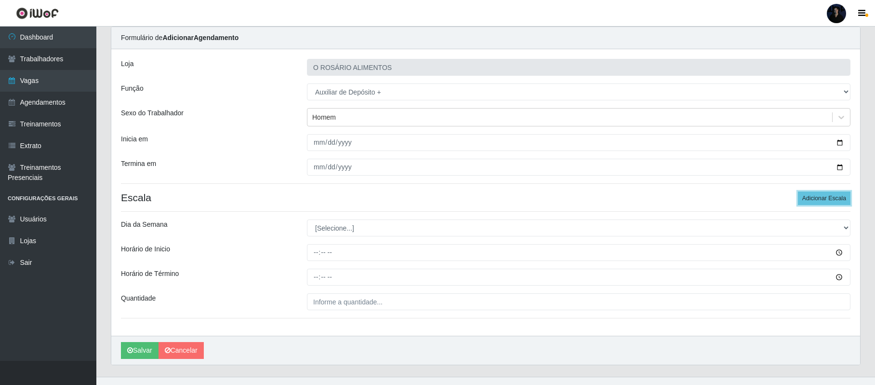
scroll to position [51, 0]
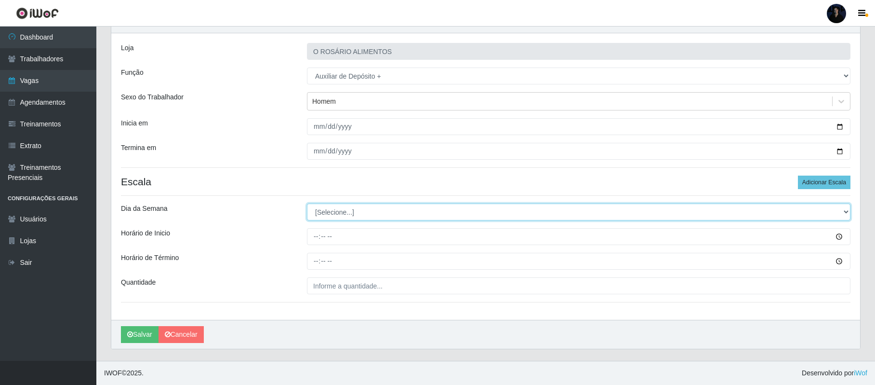
click at [324, 213] on select "[Selecione...] Segunda Terça Quarta Quinta Sexta Sábado Domingo" at bounding box center [579, 211] width 544 height 17
select select "6"
click at [307, 203] on select "[Selecione...] Segunda Terça Quarta Quinta Sexta Sábado Domingo" at bounding box center [579, 211] width 544 height 17
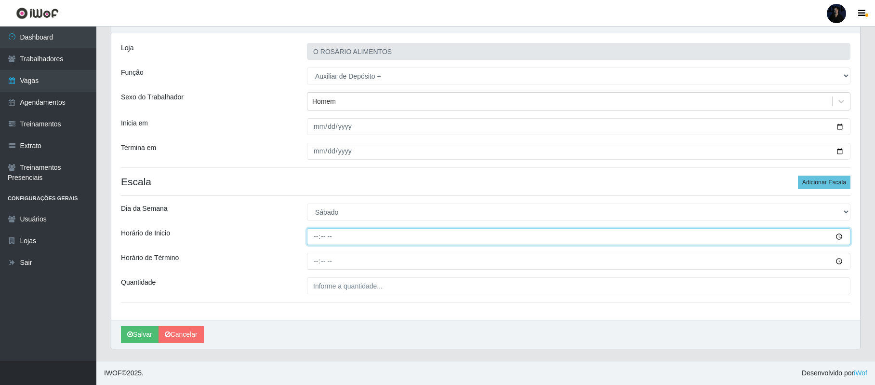
click at [311, 236] on input "Horário de Inicio" at bounding box center [579, 236] width 544 height 17
type input "07:30"
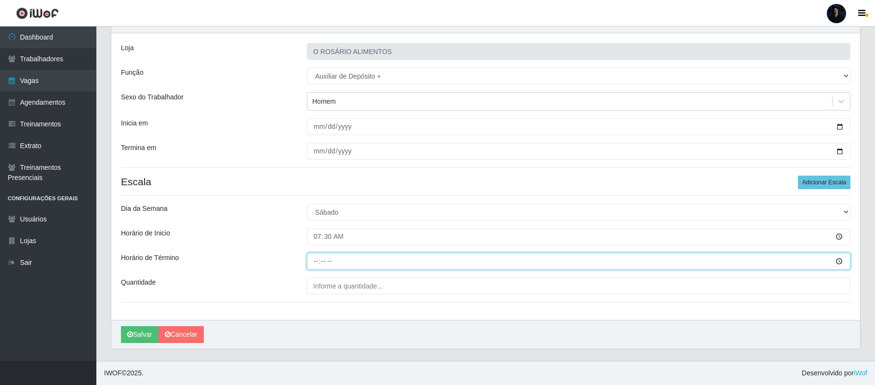
click at [319, 258] on input "Horário de Término" at bounding box center [579, 261] width 544 height 17
type input "13:30"
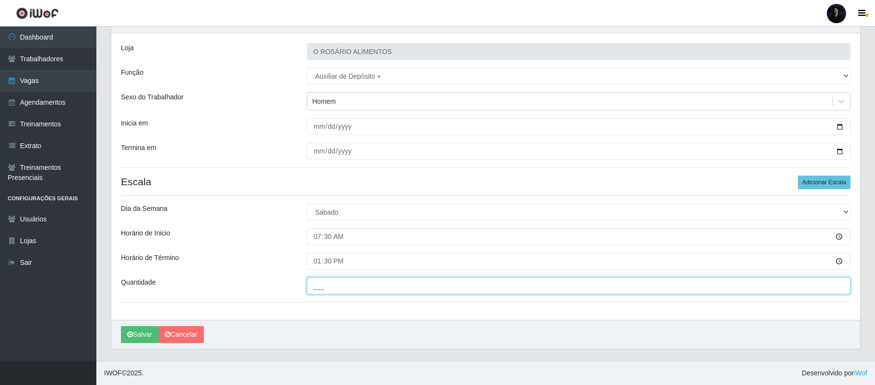
click at [315, 282] on input "___" at bounding box center [579, 285] width 544 height 17
type input "1__"
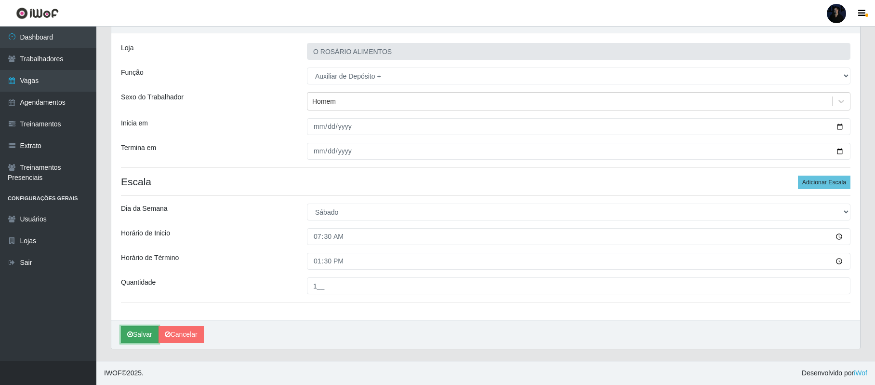
click at [130, 334] on icon "submit" at bounding box center [130, 334] width 6 height 7
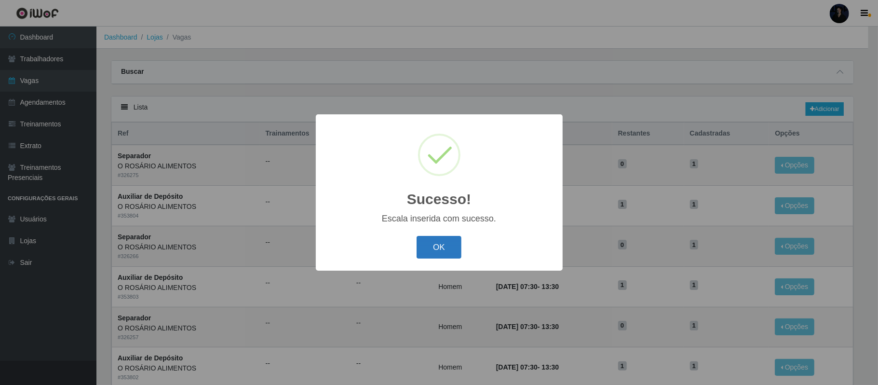
click at [435, 239] on button "OK" at bounding box center [438, 247] width 45 height 23
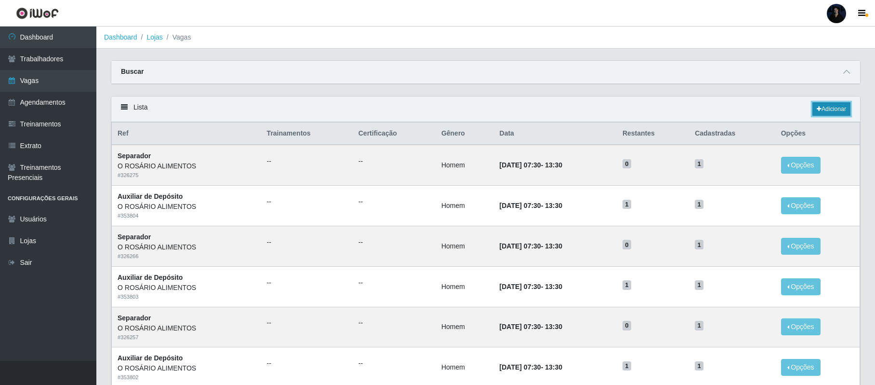
click at [835, 111] on link "Adicionar" at bounding box center [832, 108] width 38 height 13
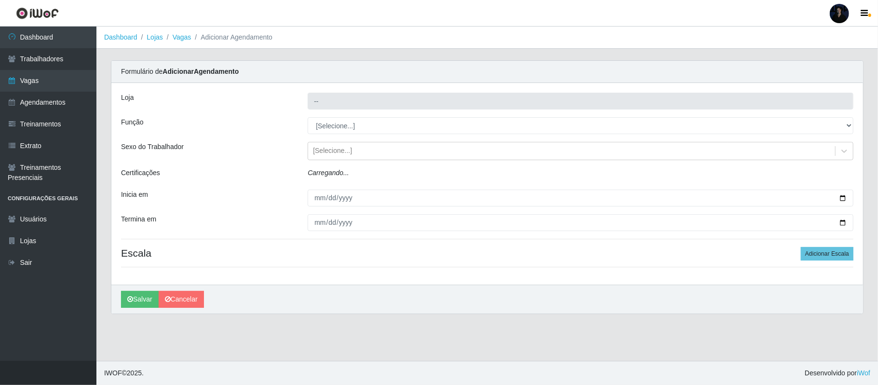
type input "O ROSÁRIO ALIMENTOS"
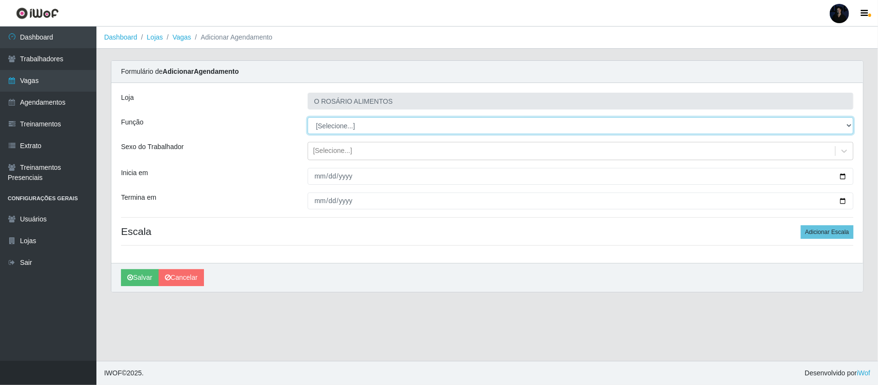
click at [332, 124] on select "[Selecione...] Auxiliar de Depósito Auxiliar de Depósito + Auxiliar de Depósito…" at bounding box center [581, 125] width 546 height 17
select select "83"
click at [308, 118] on select "[Selecione...] Auxiliar de Depósito Auxiliar de Depósito + Auxiliar de Depósito…" at bounding box center [581, 125] width 546 height 17
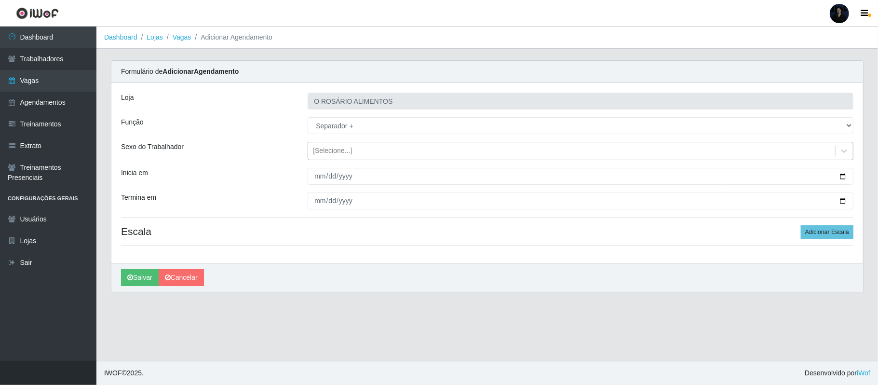
click at [646, 147] on div "[Selecione...]" at bounding box center [571, 151] width 527 height 16
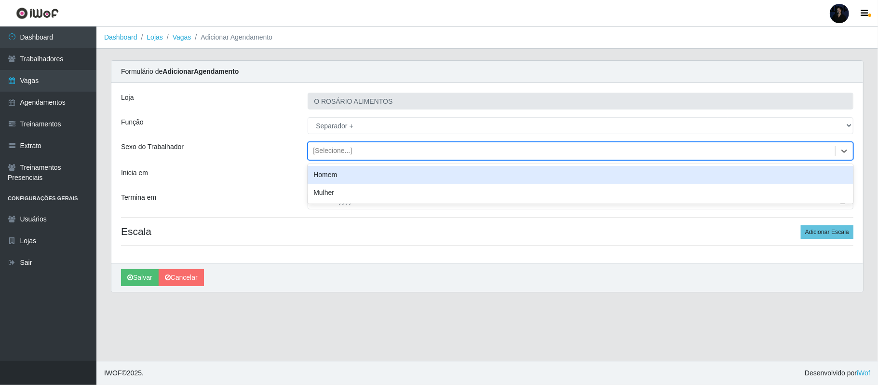
click at [455, 170] on div "Homem" at bounding box center [581, 175] width 546 height 18
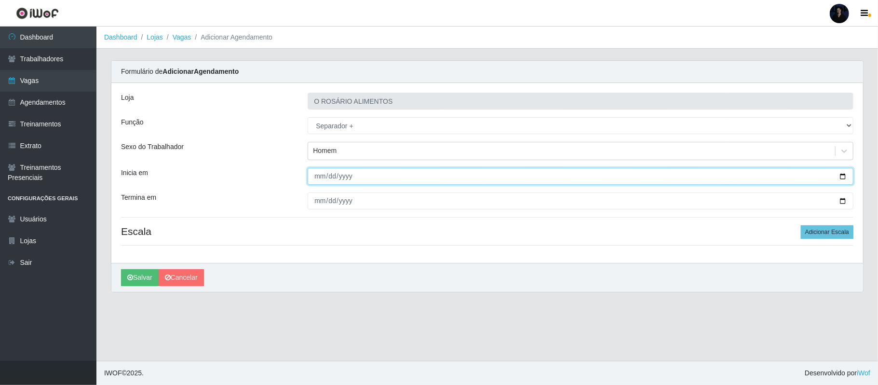
click at [840, 178] on input "Inicia em" at bounding box center [581, 176] width 546 height 17
type input "[DATE]"
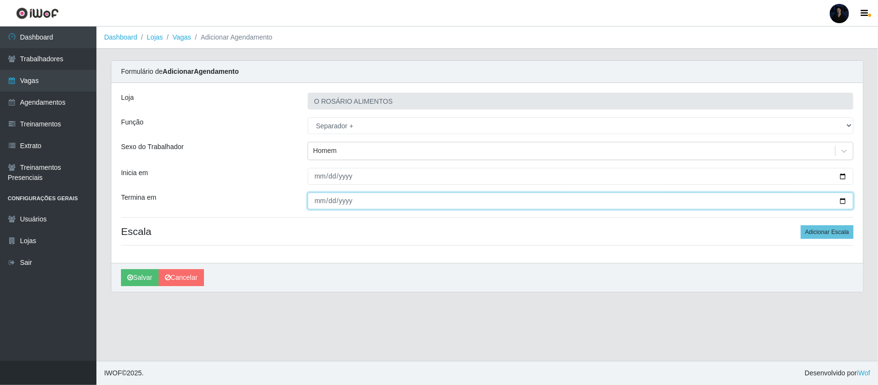
click at [843, 201] on input "Termina em" at bounding box center [581, 200] width 546 height 17
type input "[DATE]"
click at [814, 232] on button "Adicionar Escala" at bounding box center [827, 231] width 53 height 13
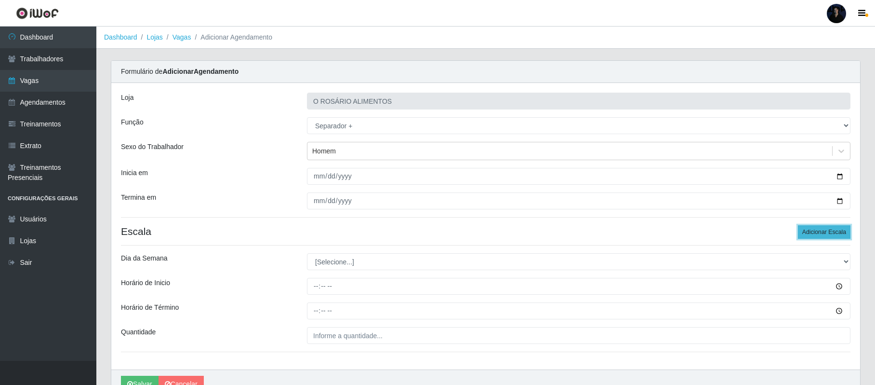
click at [814, 232] on button "Adicionar Escala" at bounding box center [824, 231] width 53 height 13
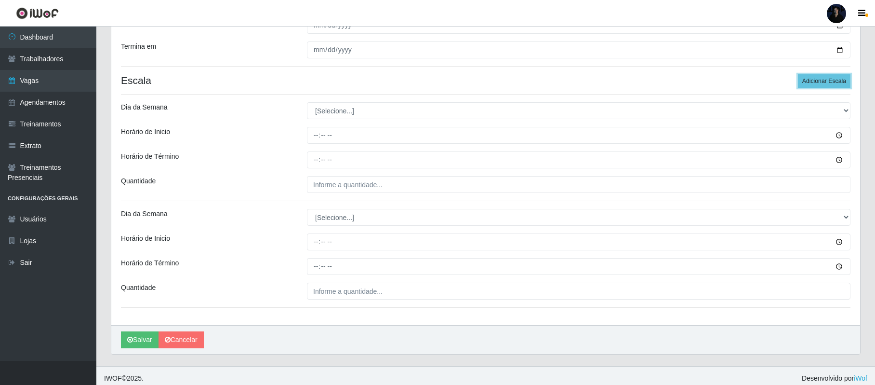
scroll to position [158, 0]
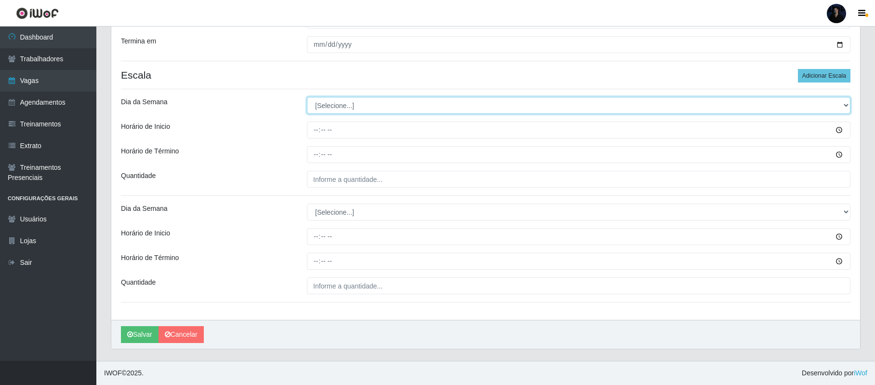
click at [320, 103] on select "[Selecione...] Segunda Terça Quarta Quinta Sexta Sábado Domingo" at bounding box center [579, 105] width 544 height 17
select select "6"
click at [307, 97] on select "[Selecione...] Segunda Terça Quarta Quinta Sexta Sábado Domingo" at bounding box center [579, 105] width 544 height 17
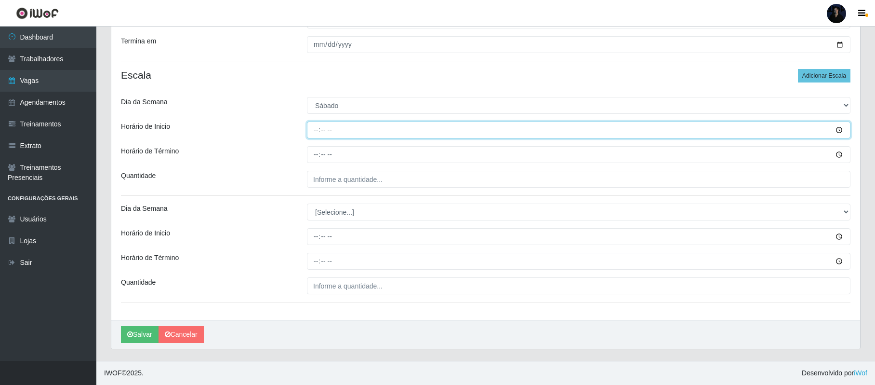
click at [315, 122] on input "Horário de Inicio" at bounding box center [579, 129] width 544 height 17
type input "07:30"
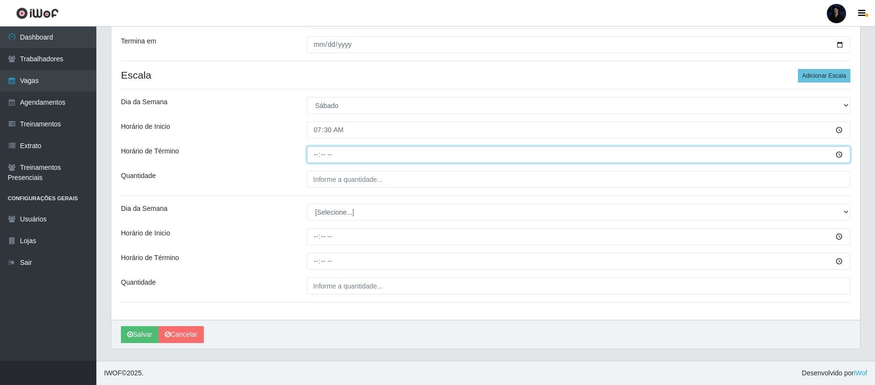
click at [311, 152] on input "Horário de Término" at bounding box center [579, 154] width 544 height 17
type input "13:30"
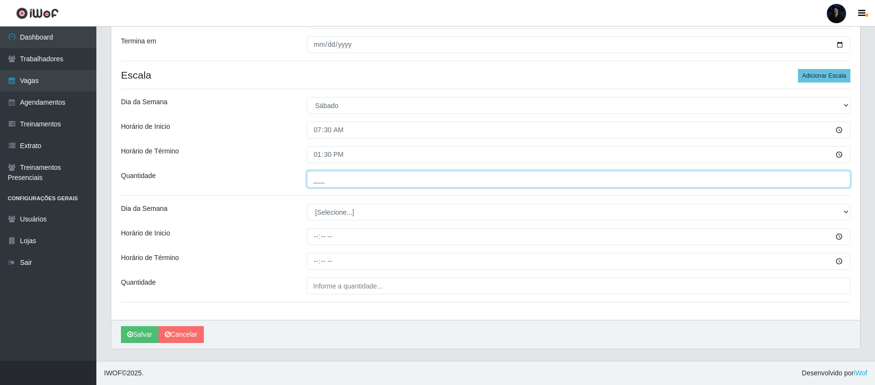
click at [321, 175] on input "___" at bounding box center [579, 179] width 544 height 17
type input "1__"
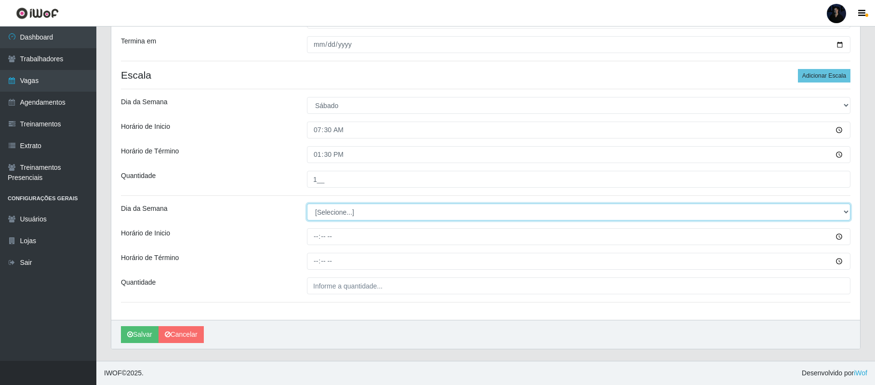
click at [320, 211] on select "[Selecione...] Segunda Terça Quarta Quinta Sexta Sábado Domingo" at bounding box center [579, 211] width 544 height 17
select select "6"
click at [307, 203] on select "[Selecione...] Segunda Terça Quarta Quinta Sexta Sábado Domingo" at bounding box center [579, 211] width 544 height 17
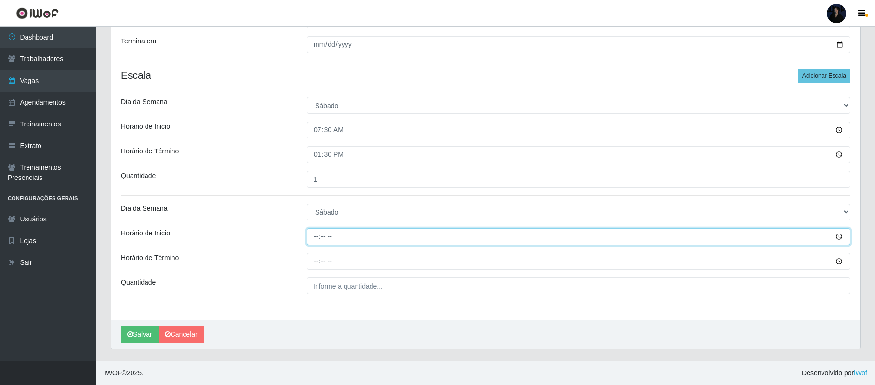
click at [314, 236] on input "Horário de Inicio" at bounding box center [579, 236] width 544 height 17
type input "11:30"
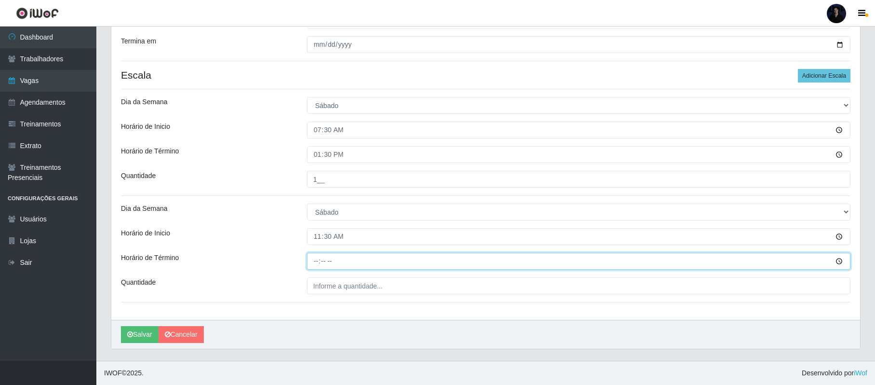
click at [315, 262] on input "Horário de Término" at bounding box center [579, 261] width 544 height 17
type input "17:30"
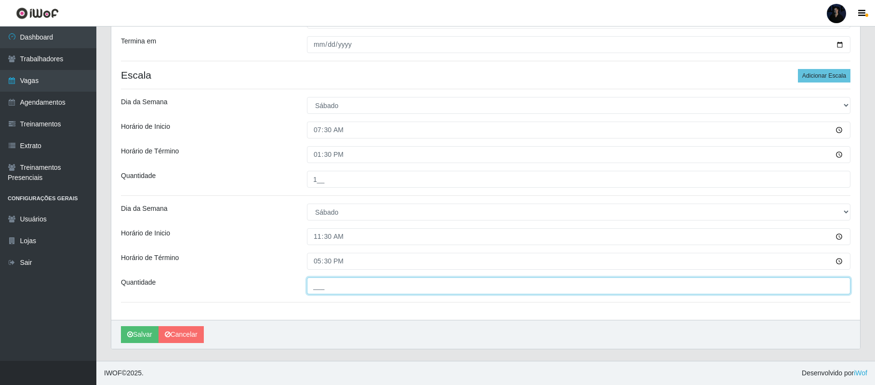
click at [316, 284] on input "___" at bounding box center [579, 285] width 544 height 17
type input "1__"
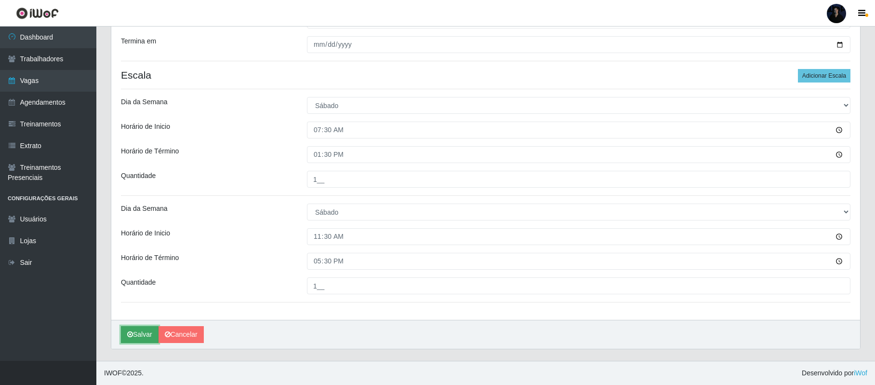
click at [132, 340] on button "Salvar" at bounding box center [140, 334] width 38 height 17
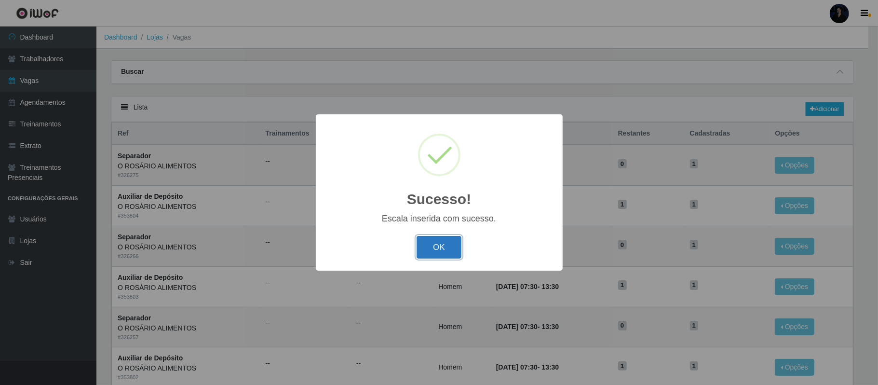
click at [436, 247] on button "OK" at bounding box center [438, 247] width 45 height 23
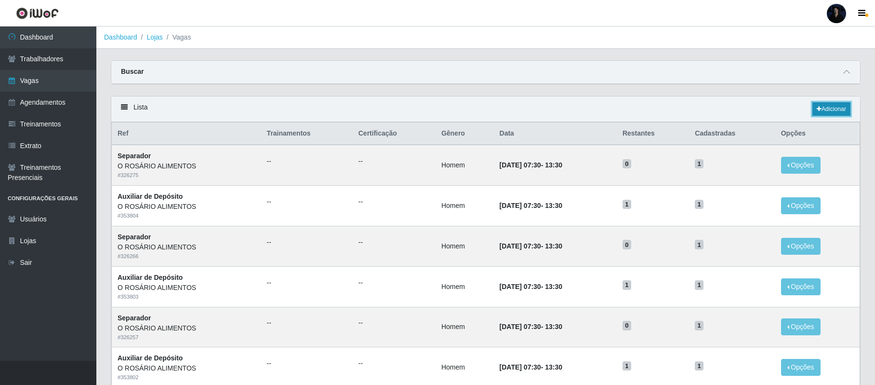
click at [820, 112] on link "Adicionar" at bounding box center [832, 108] width 38 height 13
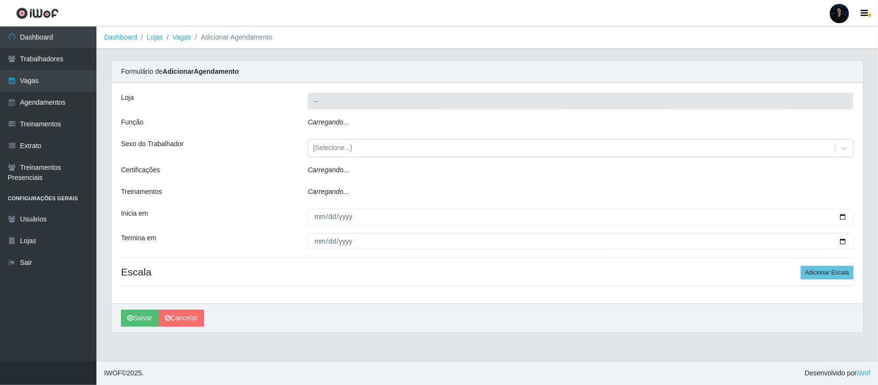
type input "O ROSÁRIO ALIMENTOS"
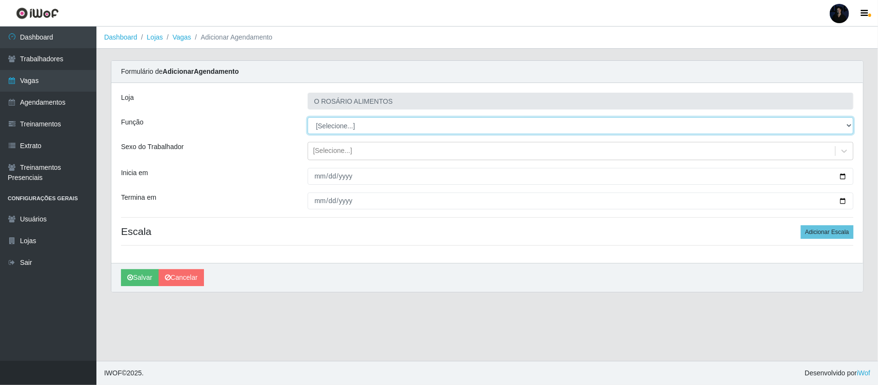
click at [326, 123] on select "[Selecione...] Auxiliar de Depósito Auxiliar de Depósito + Auxiliar de Depósito…" at bounding box center [581, 125] width 546 height 17
select select "81"
click at [308, 118] on select "[Selecione...] Auxiliar de Depósito Auxiliar de Depósito + Auxiliar de Depósito…" at bounding box center [581, 125] width 546 height 17
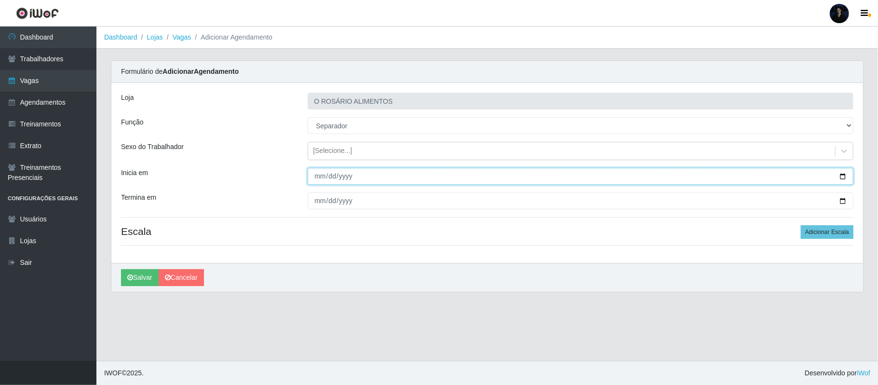
click at [840, 176] on input "Inicia em" at bounding box center [581, 176] width 546 height 17
type input "[DATE]"
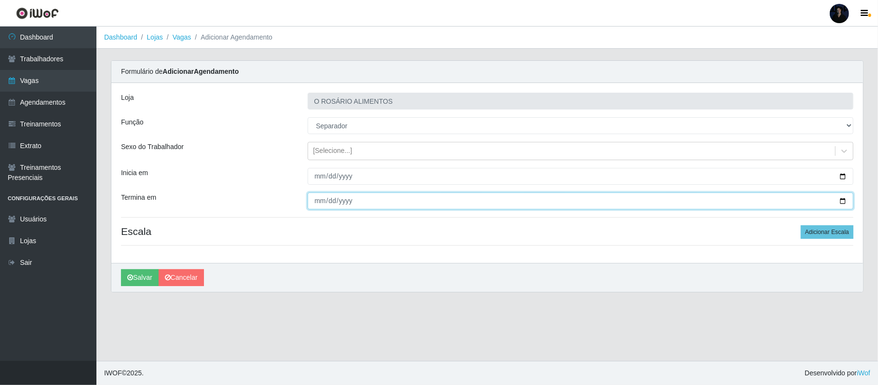
click at [839, 202] on input "Termina em" at bounding box center [581, 200] width 546 height 17
type input "[DATE]"
click at [810, 232] on button "Adicionar Escala" at bounding box center [827, 231] width 53 height 13
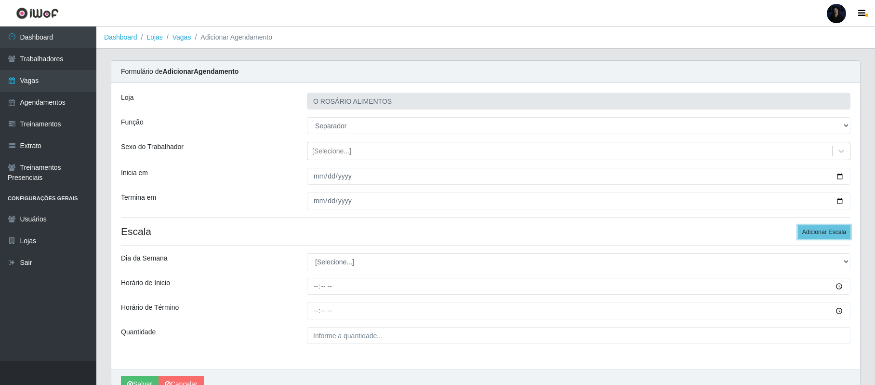
scroll to position [51, 0]
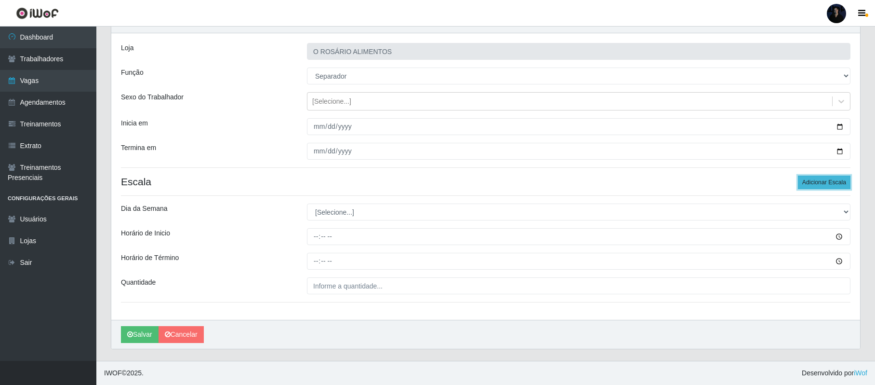
drag, startPoint x: 831, startPoint y: 180, endPoint x: 812, endPoint y: 180, distance: 18.8
click at [830, 180] on button "Adicionar Escala" at bounding box center [824, 181] width 53 height 13
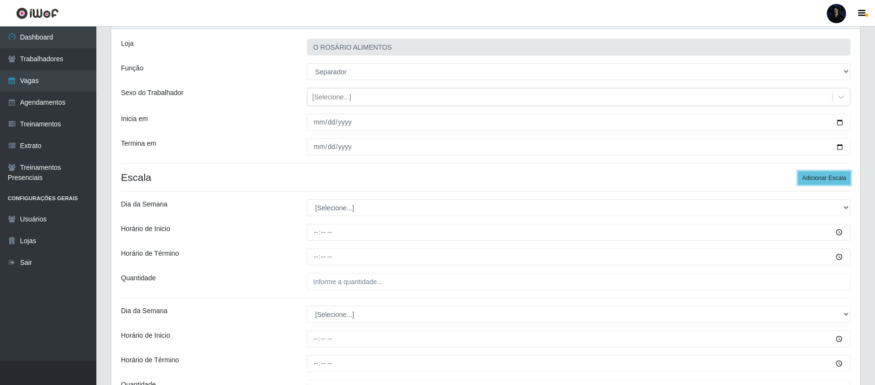
scroll to position [158, 0]
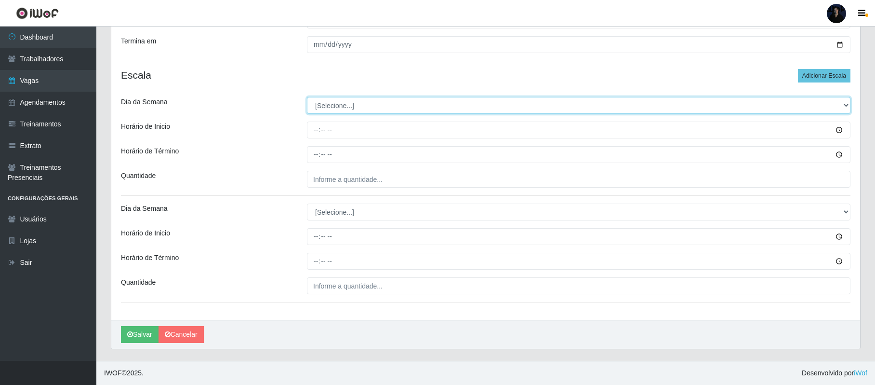
click at [324, 110] on select "[Selecione...] Segunda Terça Quarta Quinta Sexta Sábado Domingo" at bounding box center [579, 105] width 544 height 17
select select "4"
click at [307, 97] on select "[Selecione...] Segunda Terça Quarta Quinta Sexta Sábado Domingo" at bounding box center [579, 105] width 544 height 17
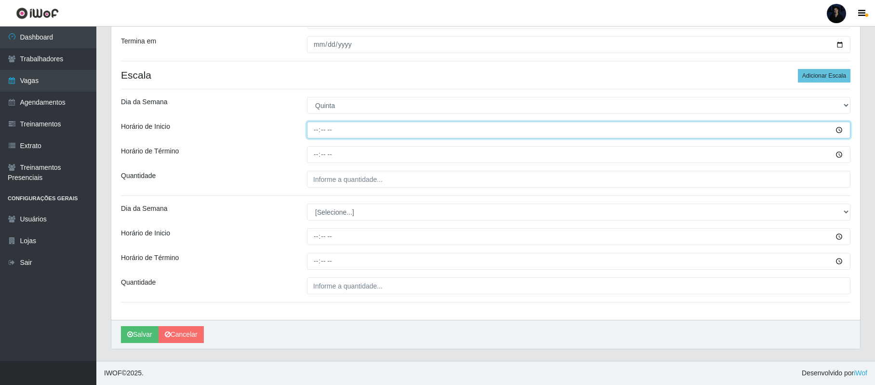
click at [318, 128] on input "Horário de Inicio" at bounding box center [579, 129] width 544 height 17
type input "07:30"
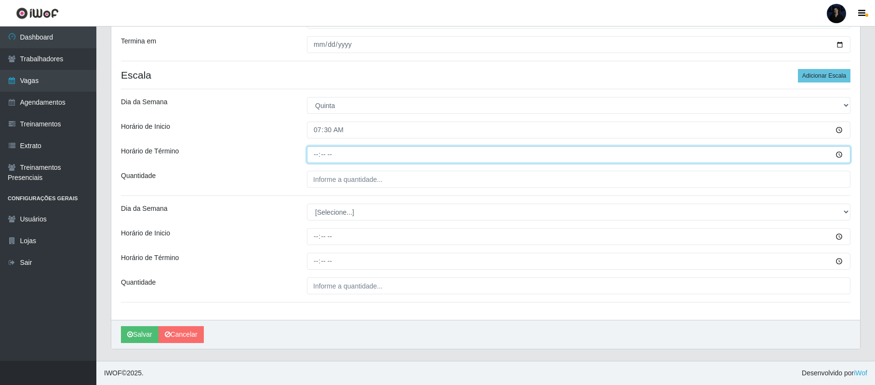
click at [317, 155] on input "Horário de Término" at bounding box center [579, 154] width 544 height 17
click at [316, 155] on input "Horário de Término" at bounding box center [579, 154] width 544 height 17
type input "13:30"
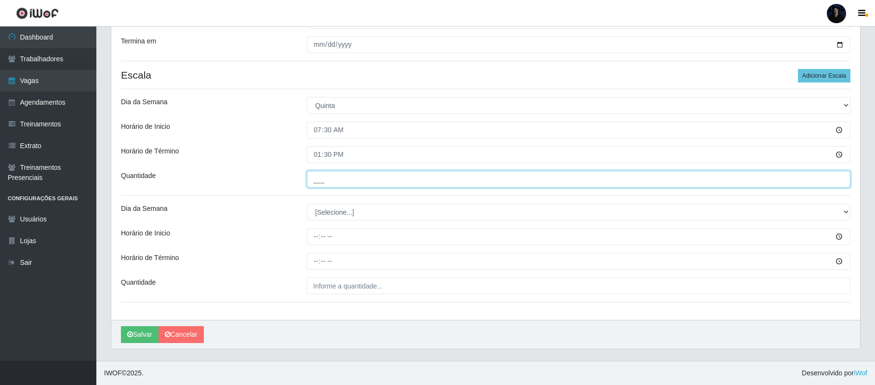
click at [321, 174] on input "___" at bounding box center [579, 179] width 544 height 17
type input "1__"
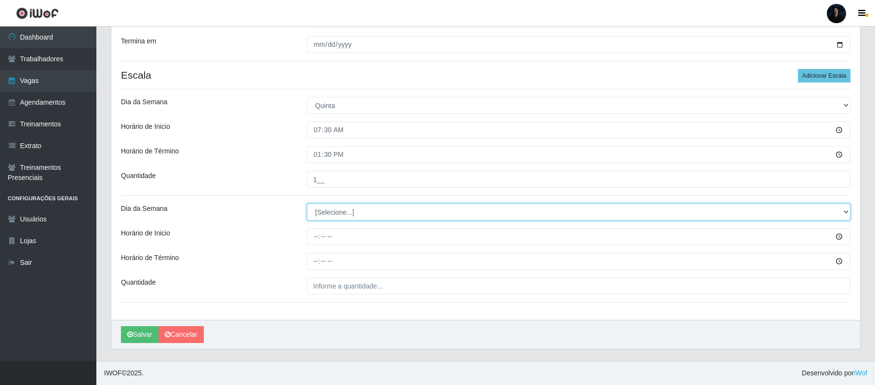
click at [322, 214] on select "[Selecione...] Segunda Terça Quarta Quinta Sexta Sábado Domingo" at bounding box center [579, 211] width 544 height 17
select select "5"
click at [307, 203] on select "[Selecione...] Segunda Terça Quarta Quinta Sexta Sábado Domingo" at bounding box center [579, 211] width 544 height 17
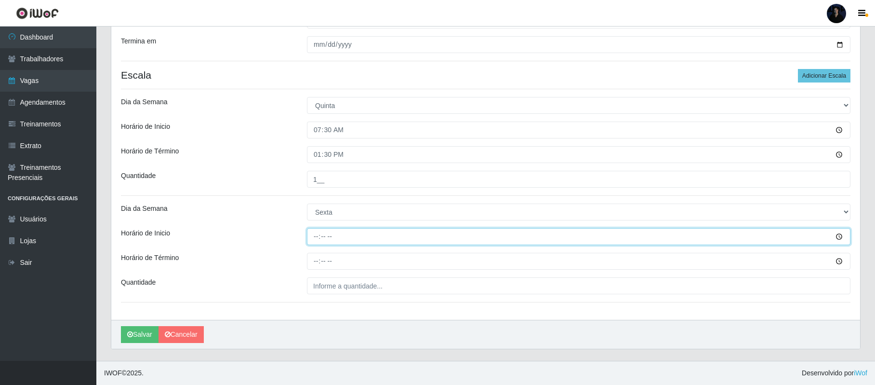
click at [314, 235] on input "Horário de Inicio" at bounding box center [579, 236] width 544 height 17
type input "07:30"
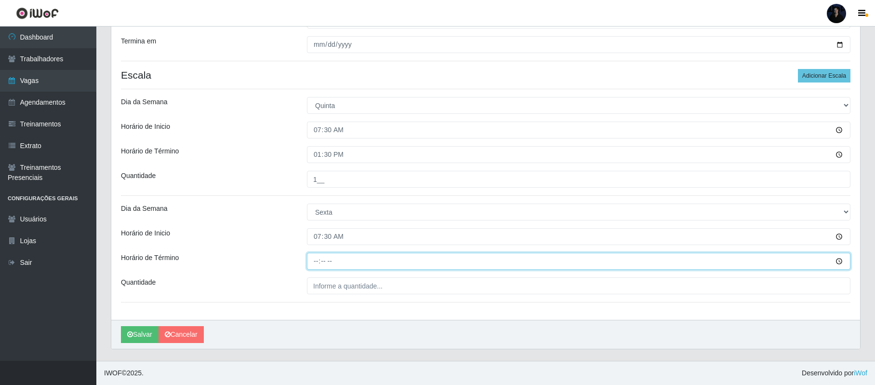
click at [317, 257] on input "Horário de Término" at bounding box center [579, 261] width 544 height 17
type input "13:30"
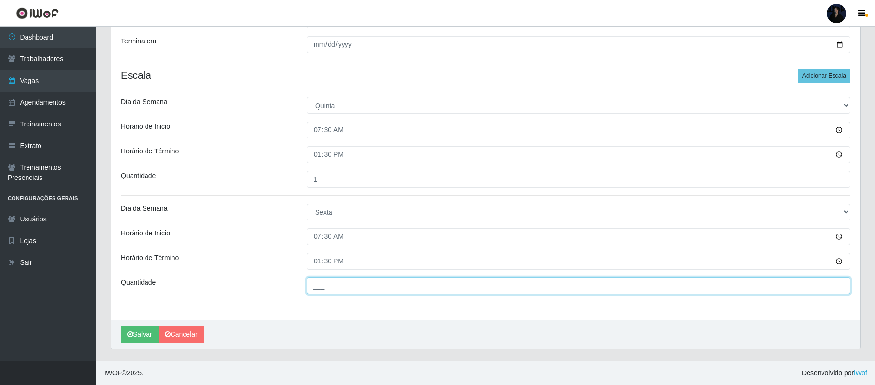
click at [317, 284] on input "___" at bounding box center [579, 285] width 544 height 17
type input "1__"
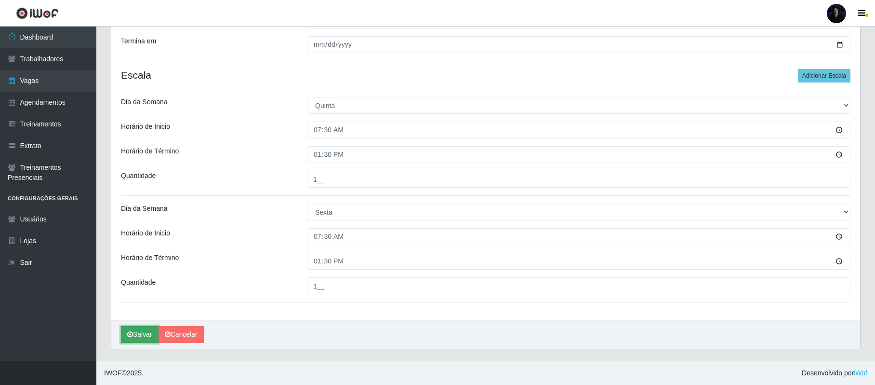
click at [134, 339] on button "Salvar" at bounding box center [140, 334] width 38 height 17
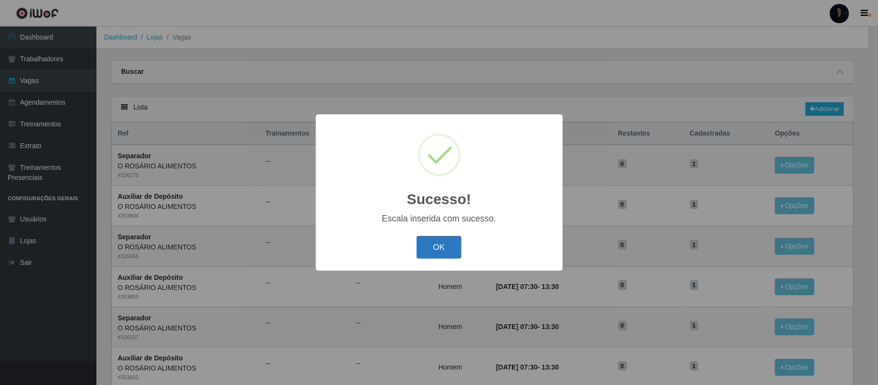
click at [431, 245] on button "OK" at bounding box center [438, 247] width 45 height 23
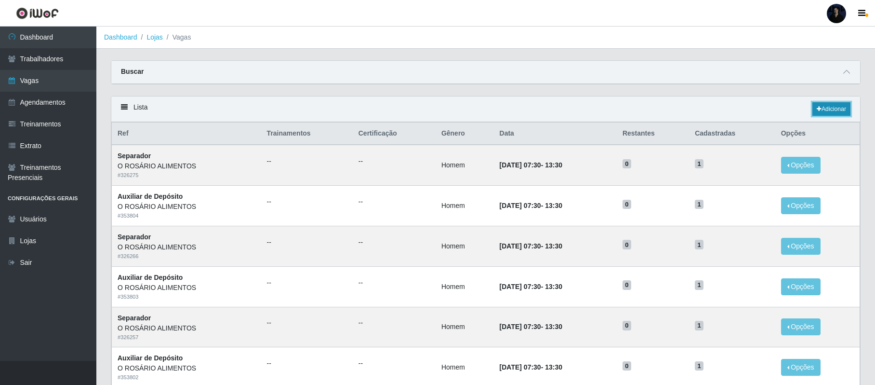
click at [833, 108] on link "Adicionar" at bounding box center [832, 108] width 38 height 13
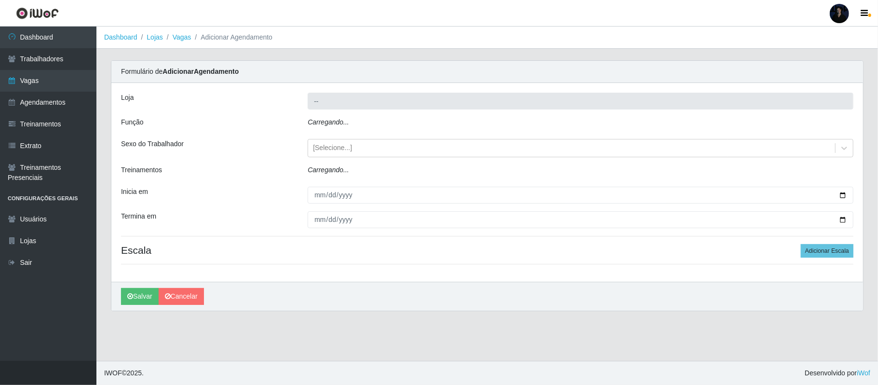
type input "O ROSÁRIO ALIMENTOS"
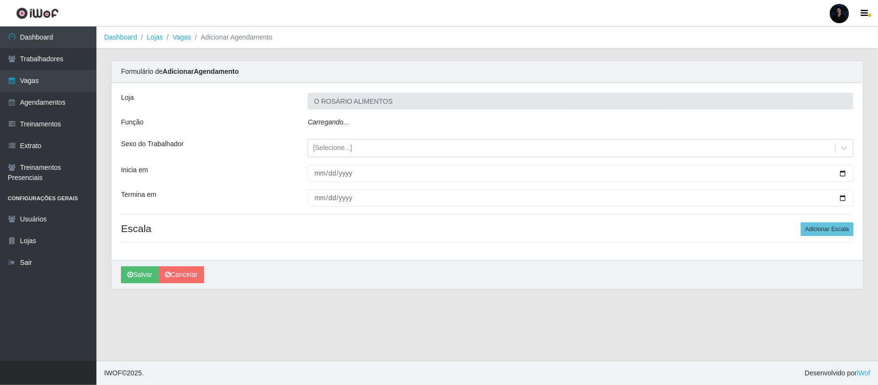
click at [357, 120] on div "Carregando..." at bounding box center [580, 124] width 560 height 14
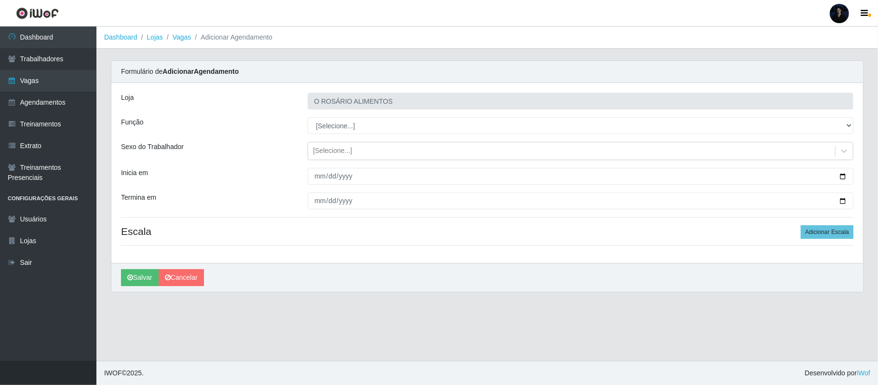
select select "81"
click at [308, 118] on select "[Selecione...] Auxiliar de Depósito Auxiliar de Depósito + Auxiliar de Depósito…" at bounding box center [581, 125] width 546 height 17
click at [365, 151] on div "[Selecione...]" at bounding box center [571, 151] width 527 height 16
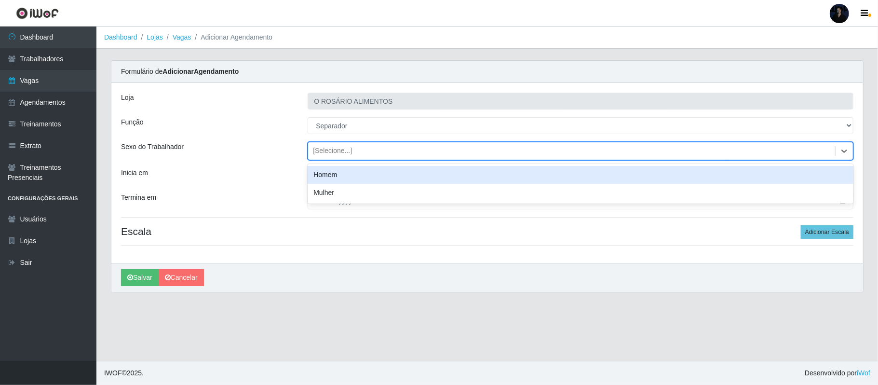
click at [348, 176] on div "Homem" at bounding box center [581, 175] width 546 height 18
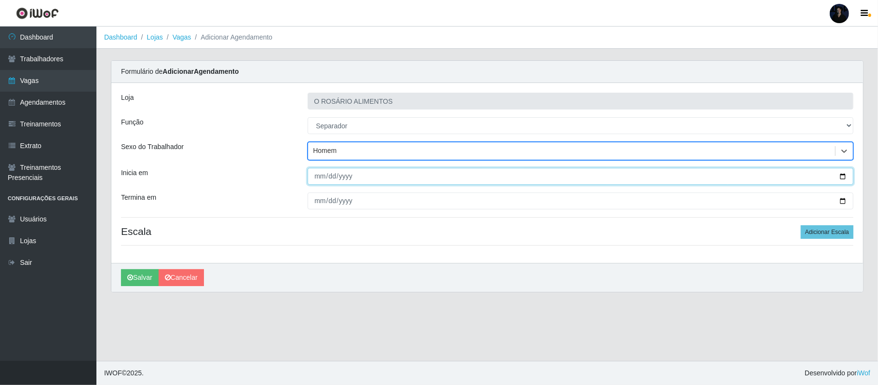
click at [844, 178] on input "Inicia em" at bounding box center [581, 176] width 546 height 17
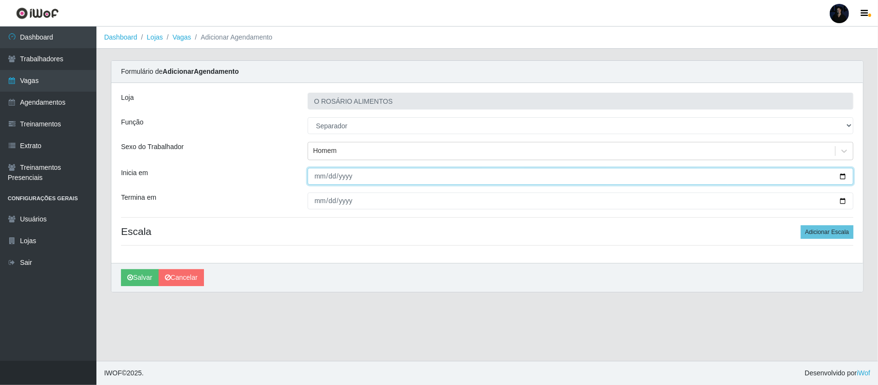
type input "[DATE]"
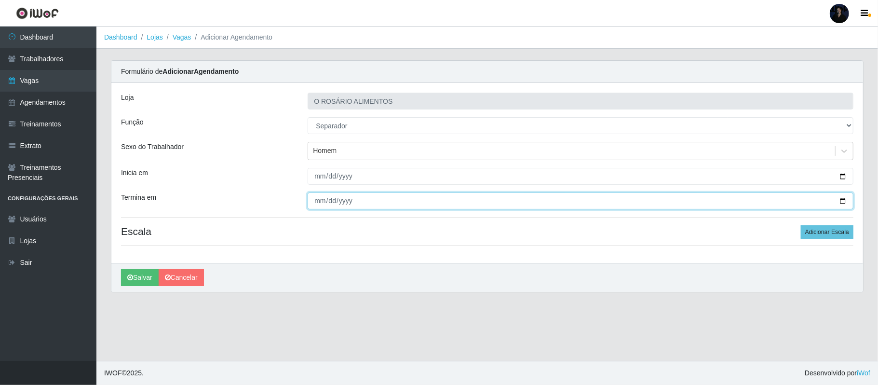
click at [841, 199] on input "Termina em" at bounding box center [581, 200] width 546 height 17
type input "[DATE]"
click at [828, 230] on button "Adicionar Escala" at bounding box center [827, 231] width 53 height 13
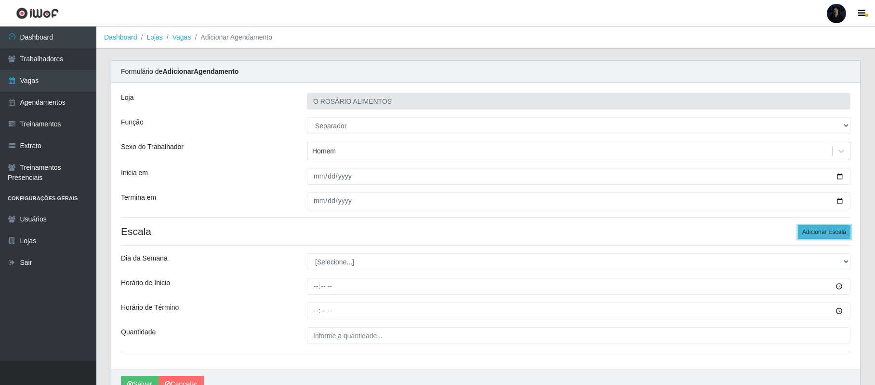
click at [828, 230] on button "Adicionar Escala" at bounding box center [824, 231] width 53 height 13
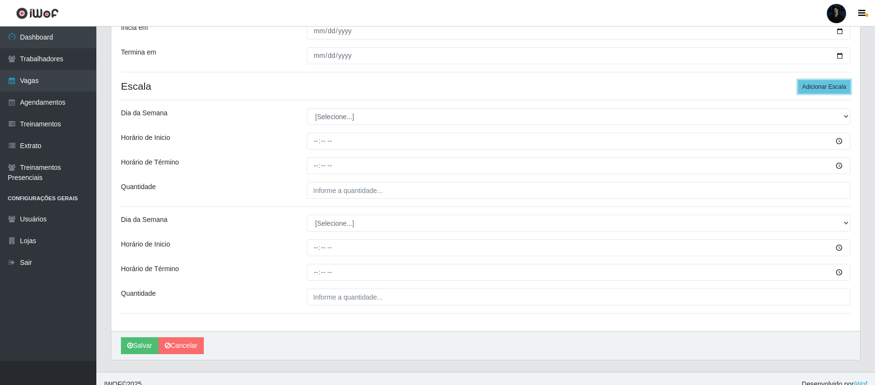
scroll to position [158, 0]
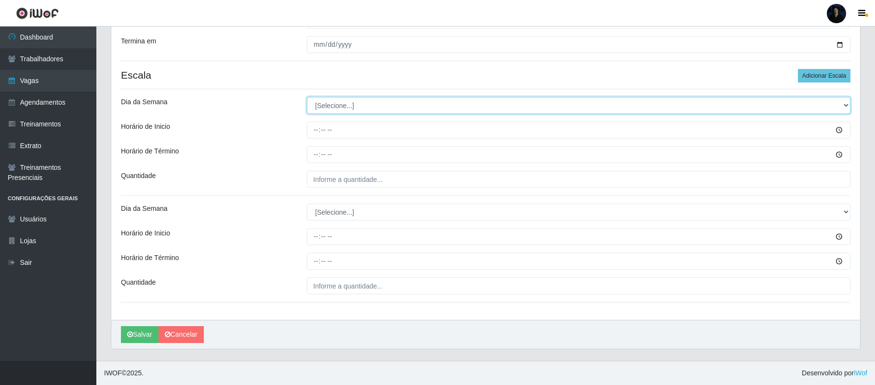
drag, startPoint x: 361, startPoint y: 103, endPoint x: 357, endPoint y: 111, distance: 8.8
click at [361, 103] on select "[Selecione...] Segunda Terça Quarta Quinta Sexta Sábado Domingo" at bounding box center [579, 105] width 544 height 17
select select "4"
click at [307, 97] on select "[Selecione...] Segunda Terça Quarta Quinta Sexta Sábado Domingo" at bounding box center [579, 105] width 544 height 17
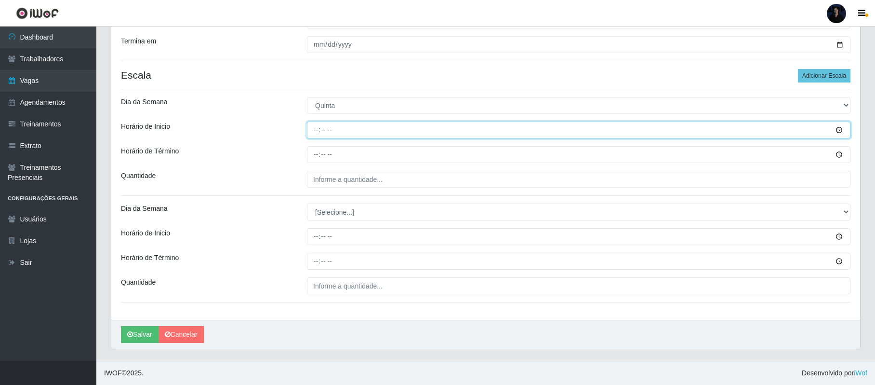
click at [317, 130] on input "Horário de Inicio" at bounding box center [579, 129] width 544 height 17
type input "07:30"
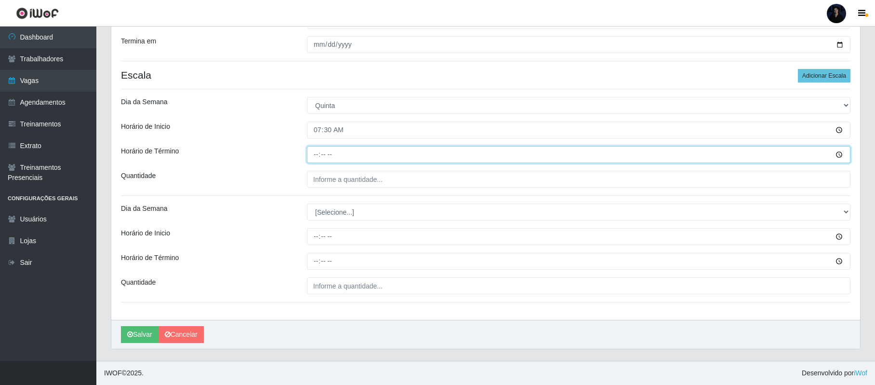
click at [315, 151] on input "Horário de Término" at bounding box center [579, 154] width 544 height 17
type input "11:30"
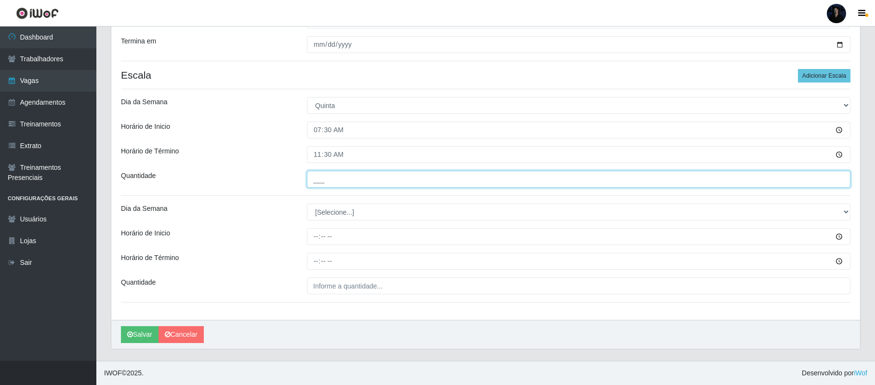
click at [313, 178] on input "___" at bounding box center [579, 179] width 544 height 17
type input "1__"
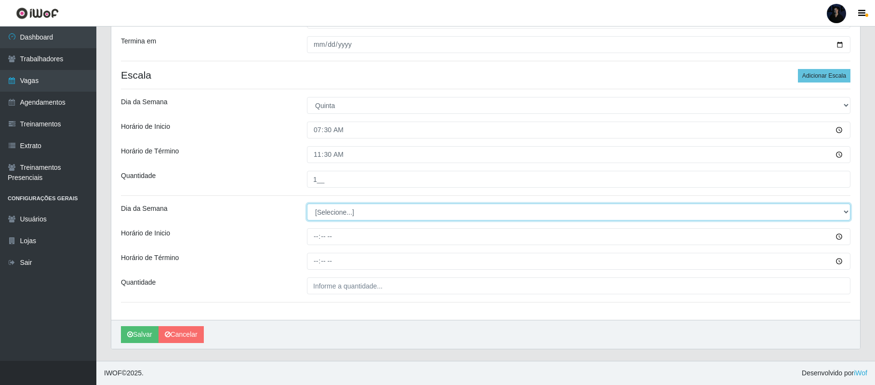
click at [326, 211] on select "[Selecione...] Segunda Terça Quarta Quinta Sexta Sábado Domingo" at bounding box center [579, 211] width 544 height 17
select select "5"
click at [307, 203] on select "[Selecione...] Segunda Terça Quarta Quinta Sexta Sábado Domingo" at bounding box center [579, 211] width 544 height 17
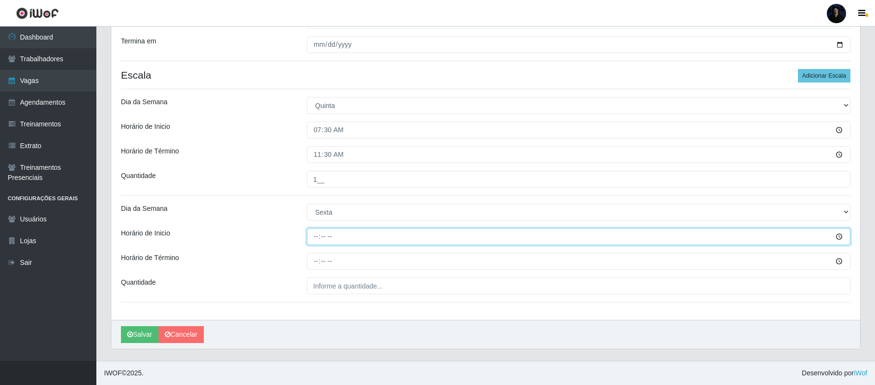
click at [320, 240] on input "Horário de Inicio" at bounding box center [579, 236] width 544 height 17
type input "07:30"
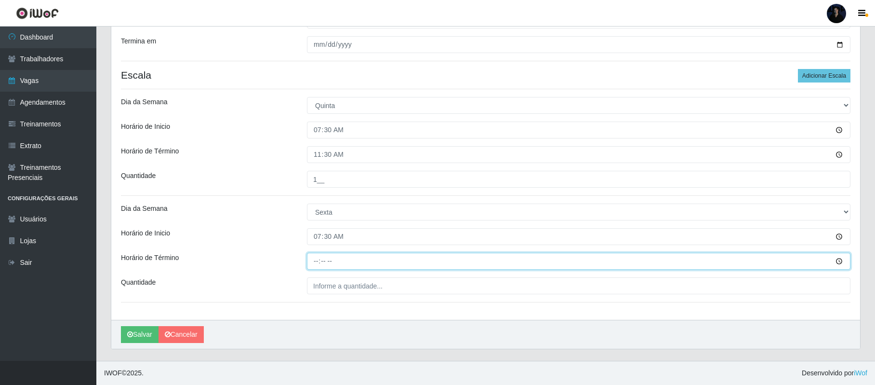
click at [314, 255] on input "Horário de Término" at bounding box center [579, 261] width 544 height 17
type input "13:30"
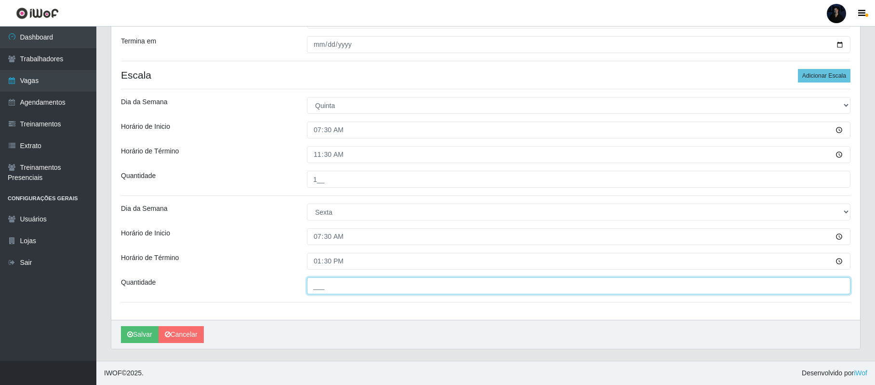
click at [317, 278] on input "___" at bounding box center [579, 285] width 544 height 17
type input "1__"
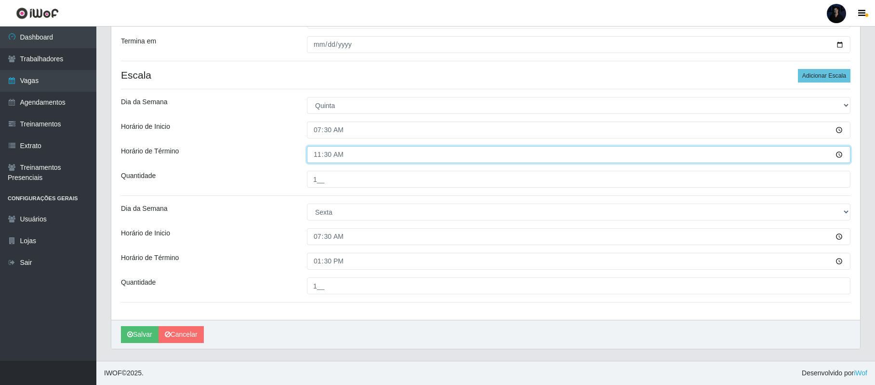
click at [317, 150] on input "11:30" at bounding box center [579, 154] width 544 height 17
type input "13:30"
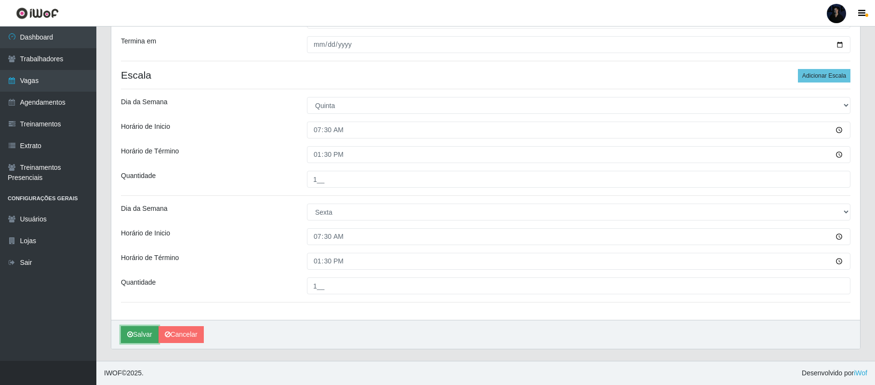
click at [137, 333] on button "Salvar" at bounding box center [140, 334] width 38 height 17
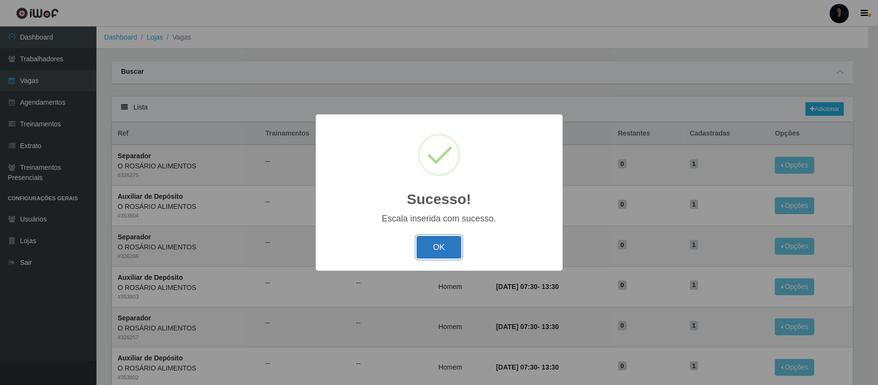
click at [450, 248] on button "OK" at bounding box center [438, 247] width 45 height 23
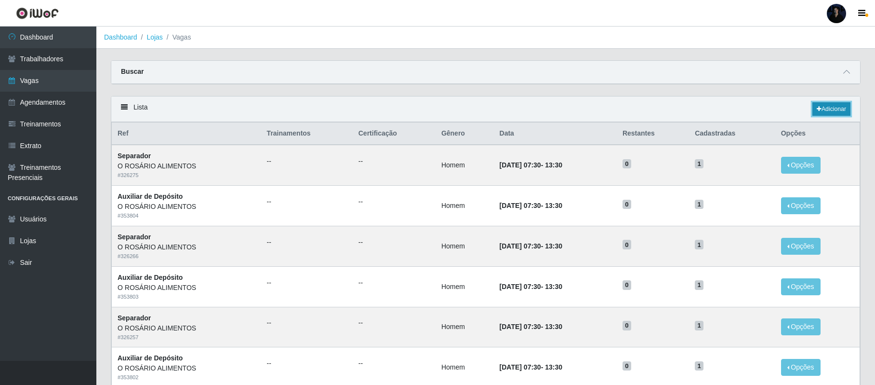
click at [828, 113] on link "Adicionar" at bounding box center [832, 108] width 38 height 13
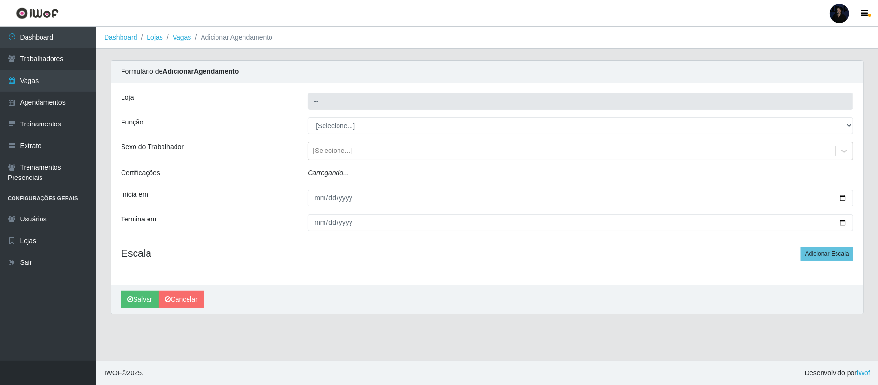
type input "O ROSÁRIO ALIMENTOS"
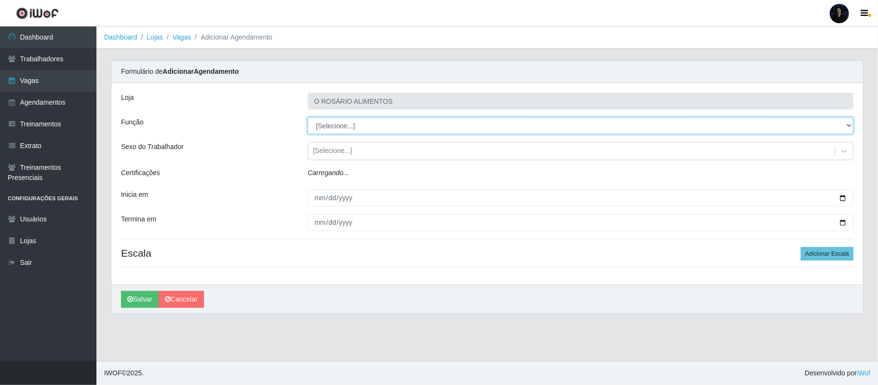
click at [380, 126] on select "[Selecione...] Auxiliar de Depósito Auxiliar de Depósito + Auxiliar de Depósito…" at bounding box center [581, 125] width 546 height 17
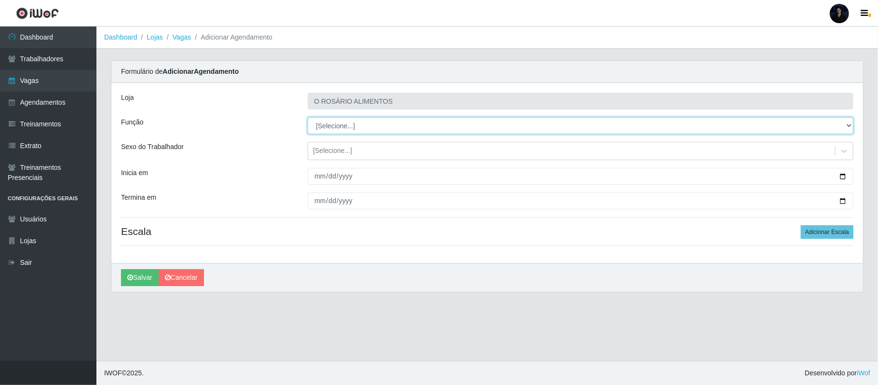
select select "106"
click at [308, 118] on select "[Selecione...] Auxiliar de Depósito Auxiliar de Depósito + Auxiliar de Depósito…" at bounding box center [581, 125] width 546 height 17
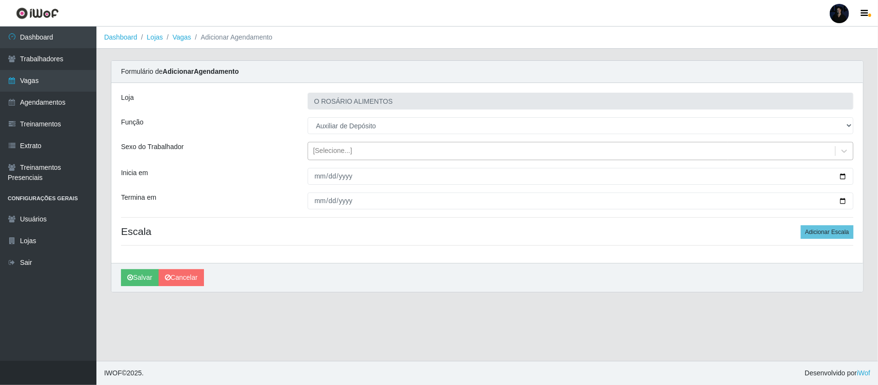
click at [365, 149] on div "[Selecione...]" at bounding box center [571, 151] width 527 height 16
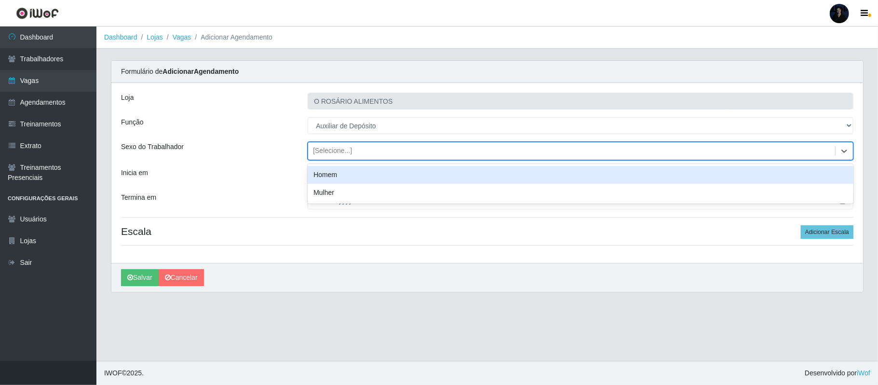
click at [352, 170] on div "Homem" at bounding box center [581, 175] width 546 height 18
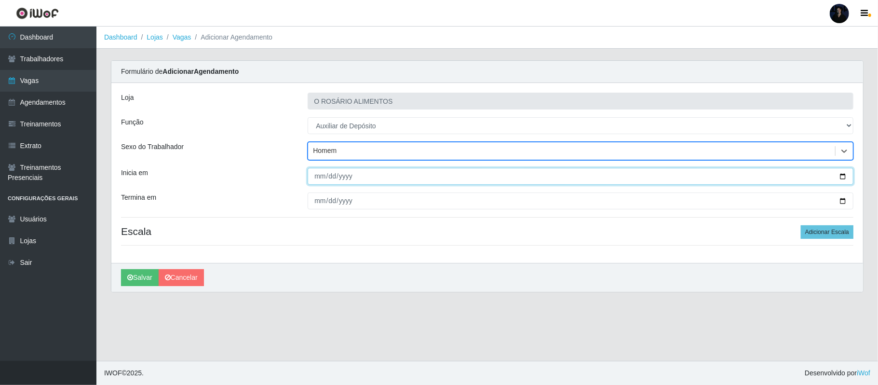
click at [844, 176] on input "Inicia em" at bounding box center [581, 176] width 546 height 17
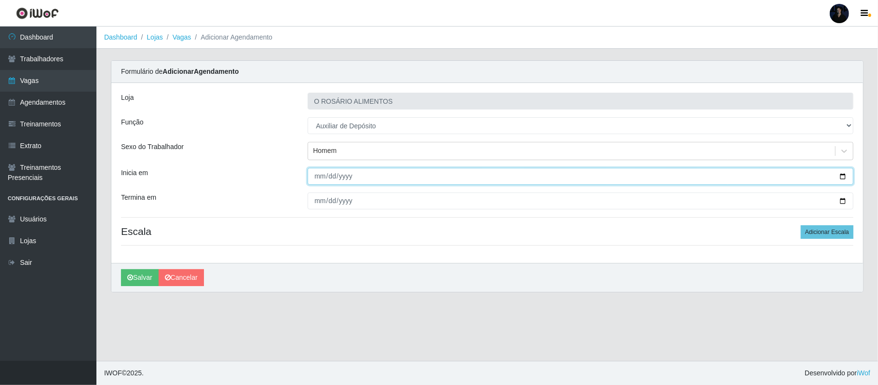
type input "[DATE]"
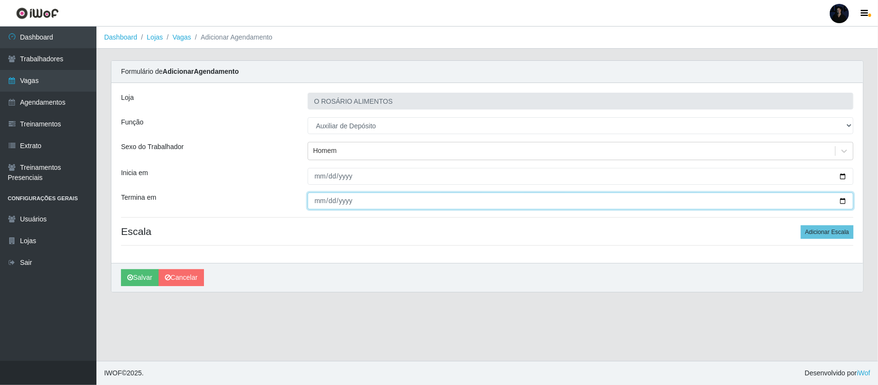
drag, startPoint x: 843, startPoint y: 199, endPoint x: 753, endPoint y: 214, distance: 91.0
click at [843, 200] on input "Termina em" at bounding box center [581, 200] width 546 height 17
type input "[DATE]"
click at [842, 230] on button "Adicionar Escala" at bounding box center [827, 231] width 53 height 13
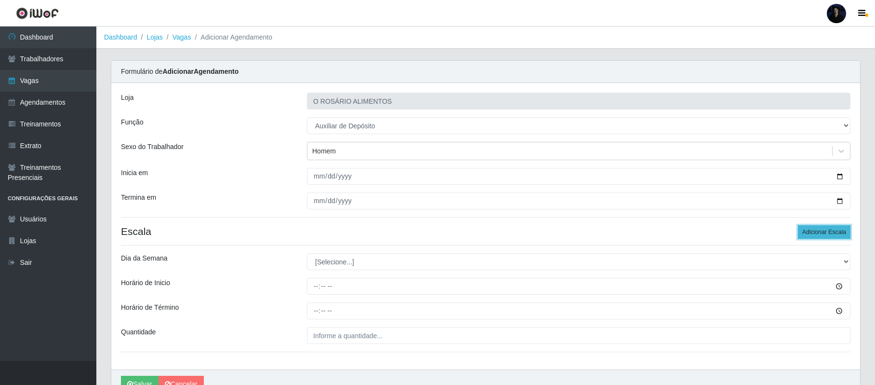
click at [841, 230] on button "Adicionar Escala" at bounding box center [824, 231] width 53 height 13
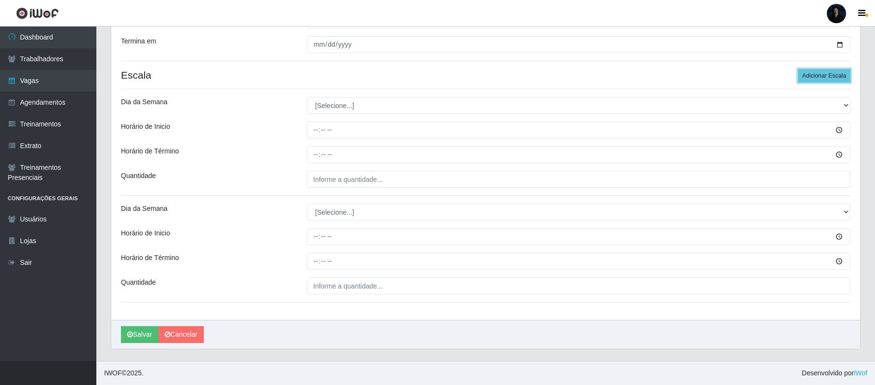
scroll to position [158, 0]
click at [817, 72] on button "Adicionar Escala" at bounding box center [824, 75] width 53 height 13
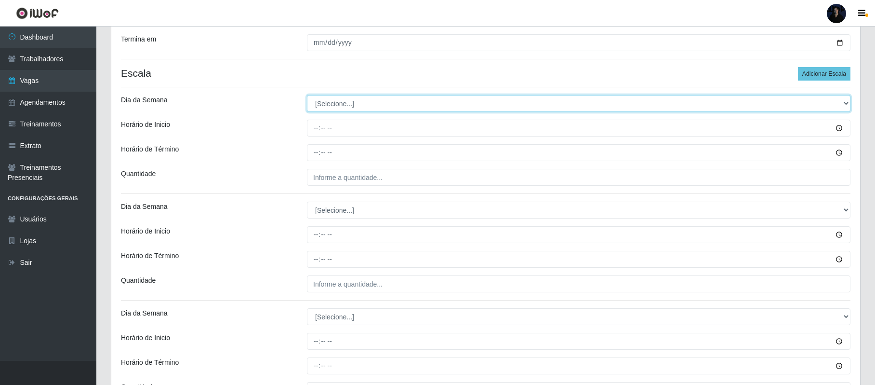
click at [320, 105] on select "[Selecione...] Segunda Terça Quarta Quinta Sexta Sábado Domingo" at bounding box center [579, 103] width 544 height 17
select select "1"
click at [307, 96] on select "[Selecione...] Segunda Terça Quarta Quinta Sexta Sábado Domingo" at bounding box center [579, 103] width 544 height 17
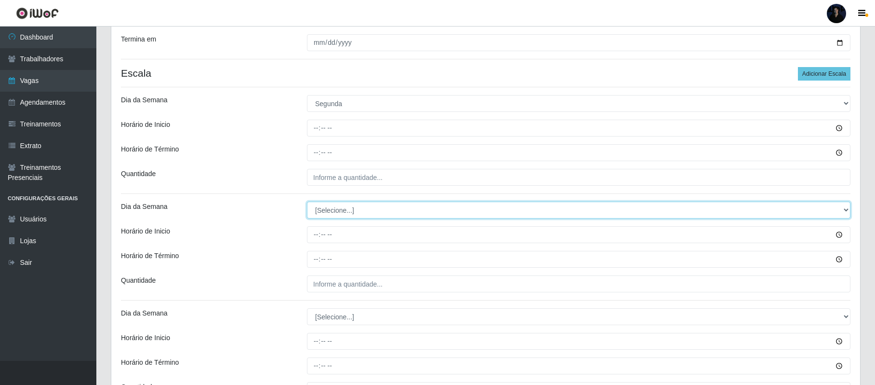
click at [330, 216] on select "[Selecione...] Segunda Terça Quarta Quinta Sexta Sábado Domingo" at bounding box center [579, 209] width 544 height 17
select select "2"
click at [307, 202] on select "[Selecione...] Segunda Terça Quarta Quinta Sexta Sábado Domingo" at bounding box center [579, 209] width 544 height 17
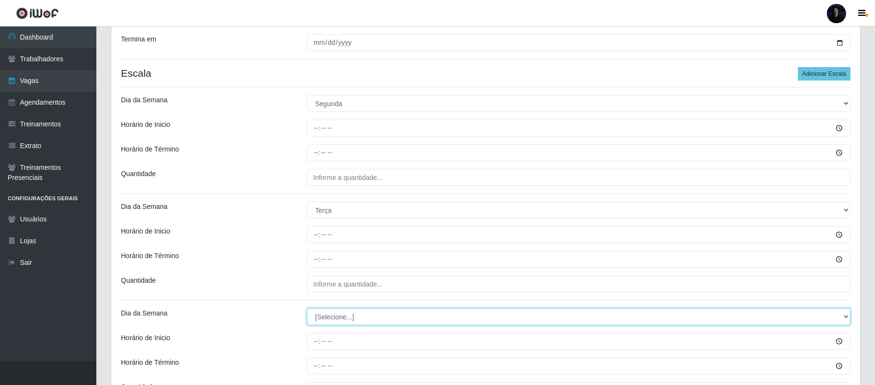
click at [322, 313] on select "[Selecione...] Segunda Terça Quarta Quinta Sexta Sábado Domingo" at bounding box center [579, 316] width 544 height 17
select select "3"
click at [307, 309] on select "[Selecione...] Segunda Terça Quarta Quinta Sexta Sábado Domingo" at bounding box center [579, 316] width 544 height 17
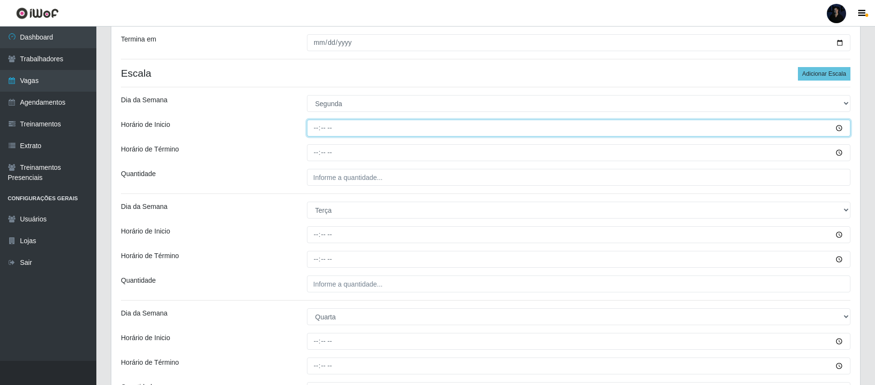
click at [311, 126] on input "Horário de Inicio" at bounding box center [579, 128] width 544 height 17
type input "07:30"
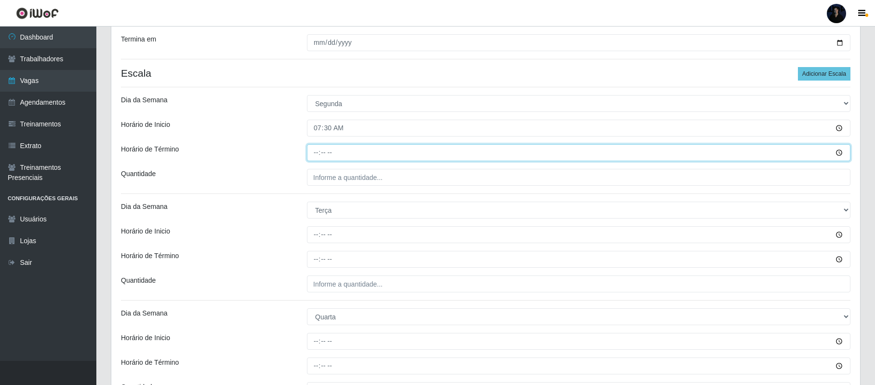
click at [317, 155] on input "Horário de Término" at bounding box center [579, 152] width 544 height 17
type input "13:30"
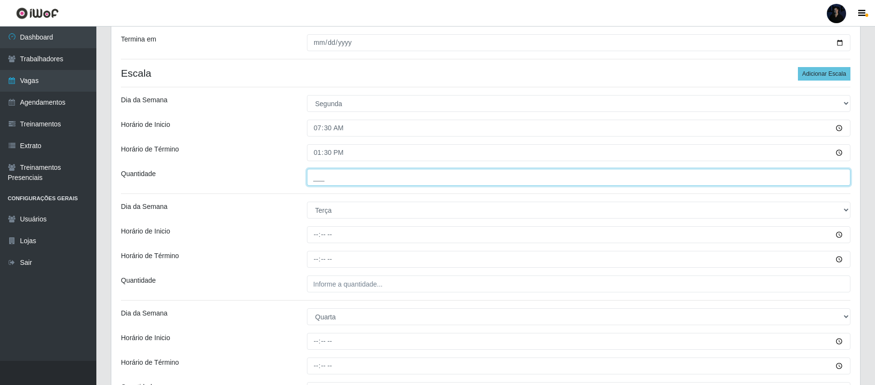
click at [315, 182] on input "___" at bounding box center [579, 177] width 544 height 17
type input "1__"
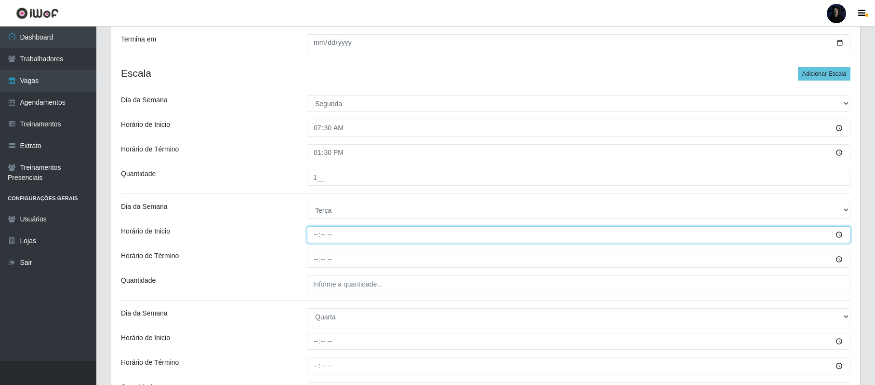
drag, startPoint x: 322, startPoint y: 234, endPoint x: 317, endPoint y: 236, distance: 5.6
click at [321, 234] on input "Horário de Inicio" at bounding box center [579, 234] width 544 height 17
click at [316, 236] on input "Horário de Inicio" at bounding box center [579, 234] width 544 height 17
type input "07:30"
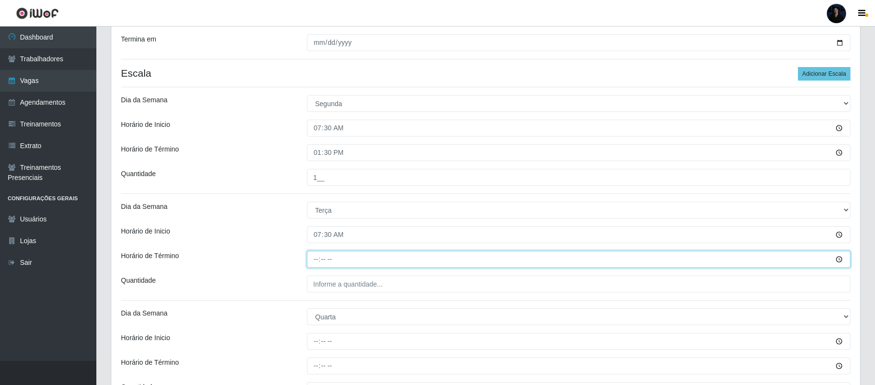
click at [317, 255] on input "Horário de Término" at bounding box center [579, 259] width 544 height 17
type input "13:30"
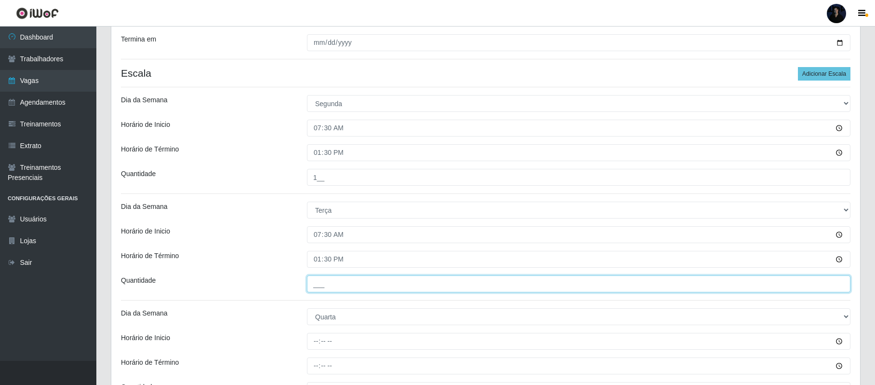
click at [315, 281] on input "___" at bounding box center [579, 283] width 544 height 17
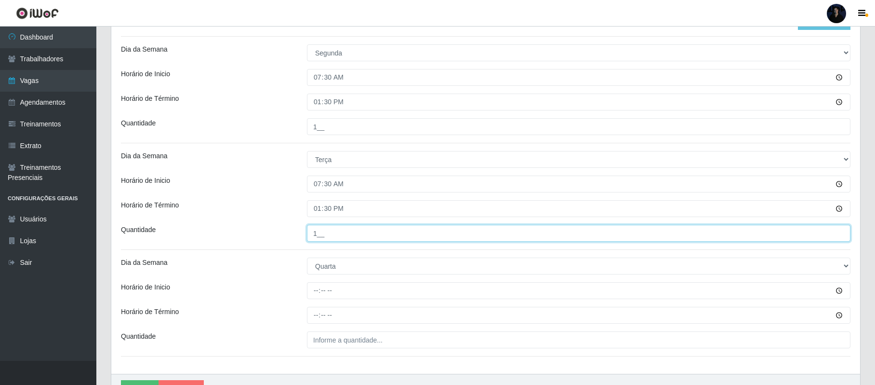
scroll to position [201, 0]
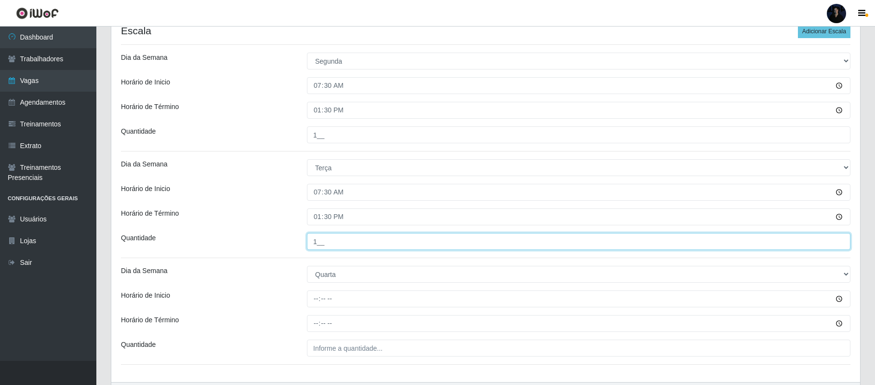
type input "1__"
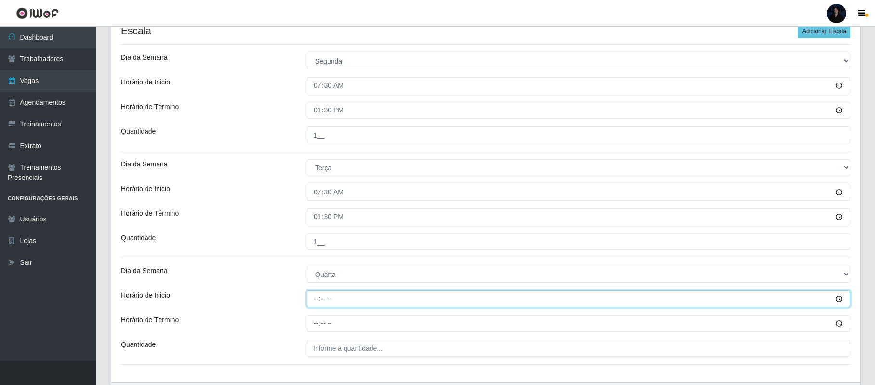
click at [319, 294] on input "Horário de Inicio" at bounding box center [579, 298] width 544 height 17
type input "07:30"
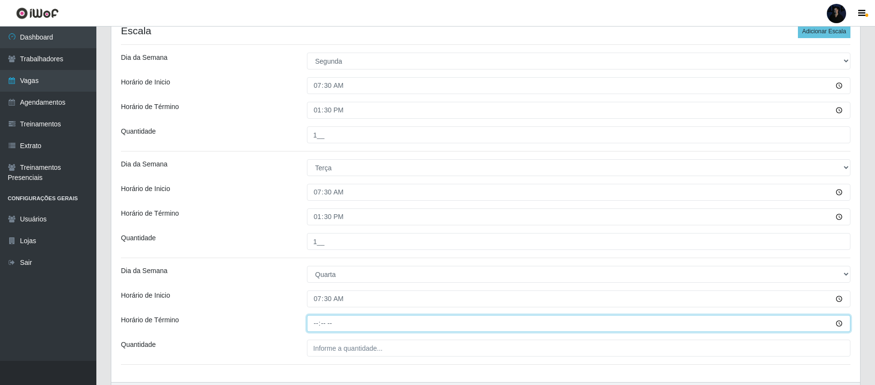
click at [315, 322] on input "Horário de Término" at bounding box center [579, 323] width 544 height 17
type input "13:30"
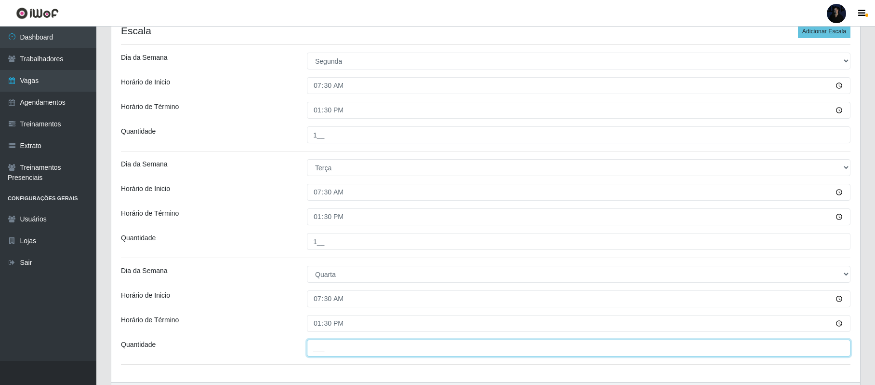
click at [324, 349] on input "___" at bounding box center [579, 347] width 544 height 17
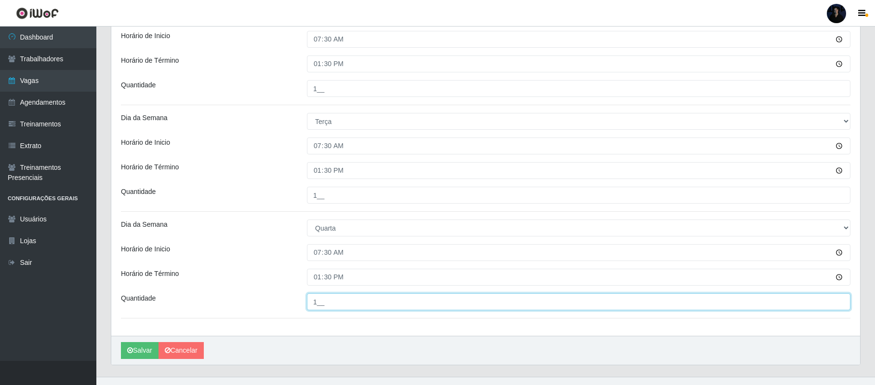
scroll to position [265, 0]
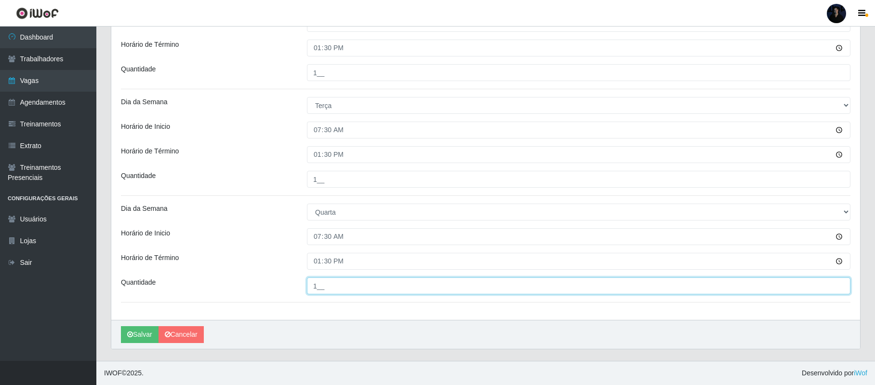
type input "1__"
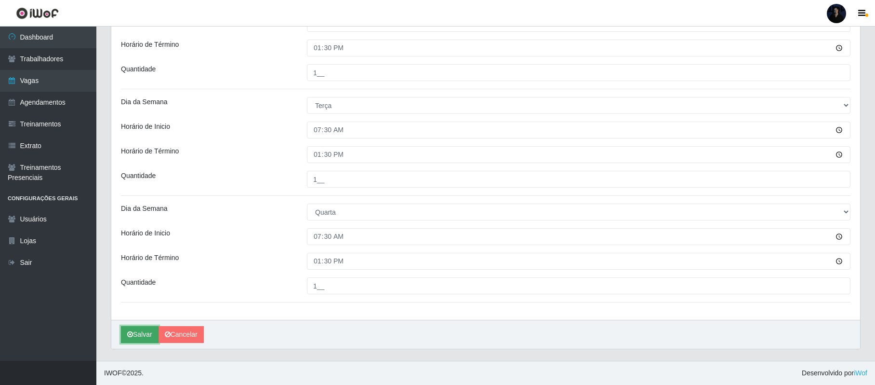
click at [142, 334] on button "Salvar" at bounding box center [140, 334] width 38 height 17
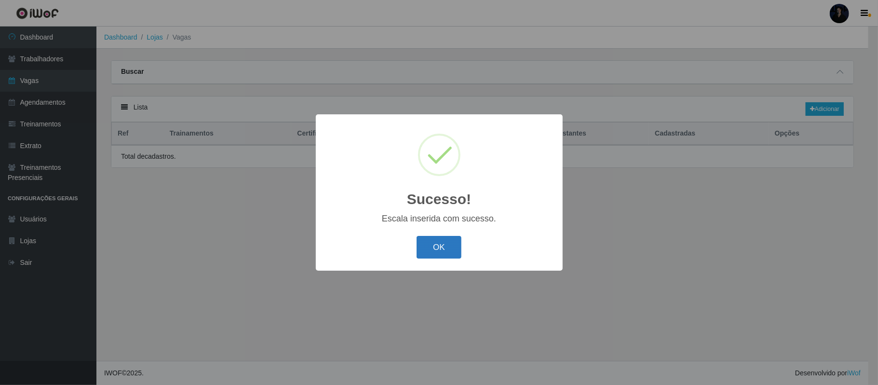
click at [426, 252] on button "OK" at bounding box center [438, 247] width 45 height 23
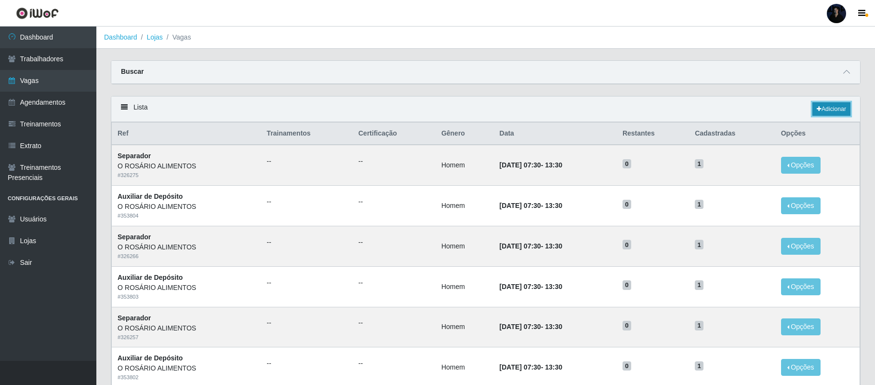
click at [830, 114] on link "Adicionar" at bounding box center [832, 108] width 38 height 13
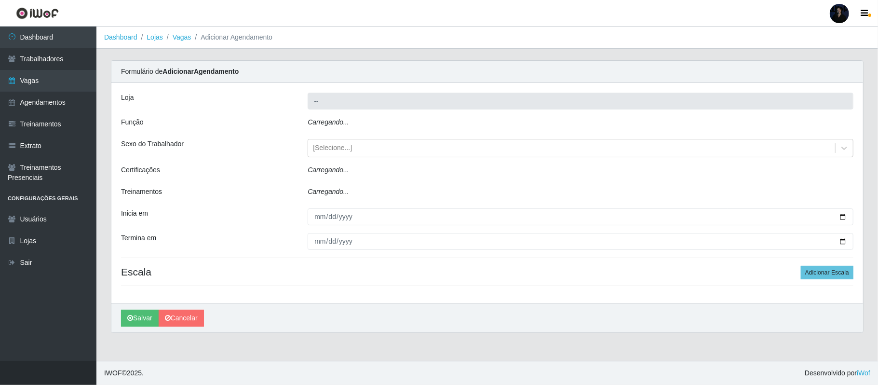
type input "O ROSÁRIO ALIMENTOS"
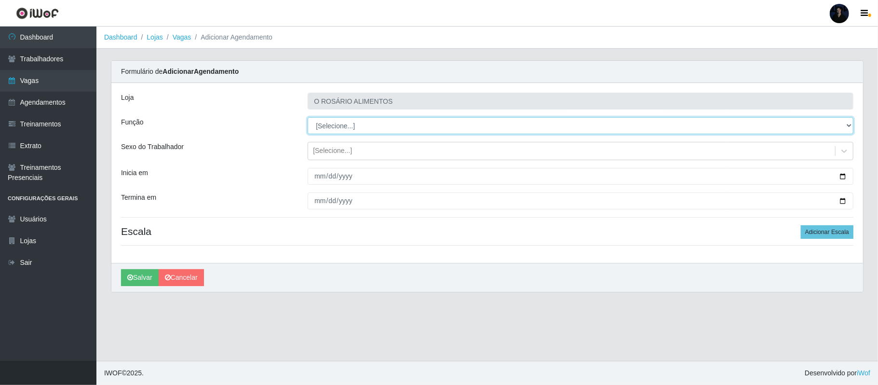
click at [330, 124] on select "[Selecione...] Auxiliar de Depósito Auxiliar de Depósito + Auxiliar de Depósito…" at bounding box center [581, 125] width 546 height 17
select select "81"
click at [308, 118] on select "[Selecione...] Auxiliar de Depósito Auxiliar de Depósito + Auxiliar de Depósito…" at bounding box center [581, 125] width 546 height 17
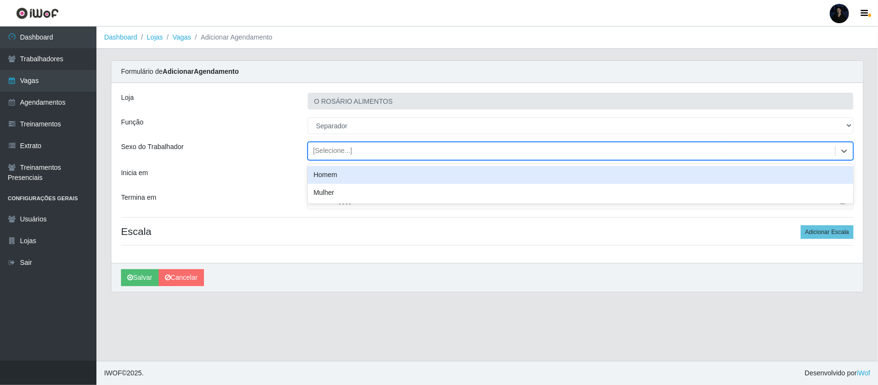
click at [326, 154] on div "[Selecione...]" at bounding box center [332, 151] width 39 height 10
click at [330, 177] on div "Homem" at bounding box center [581, 175] width 546 height 18
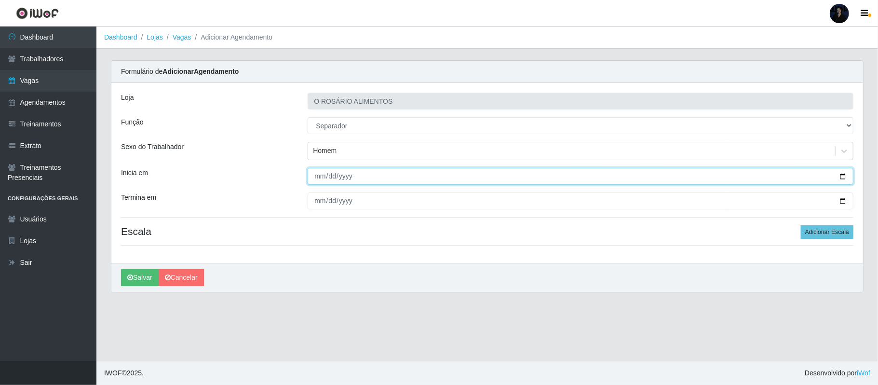
click at [839, 176] on input "Inicia em" at bounding box center [581, 176] width 546 height 17
type input "[DATE]"
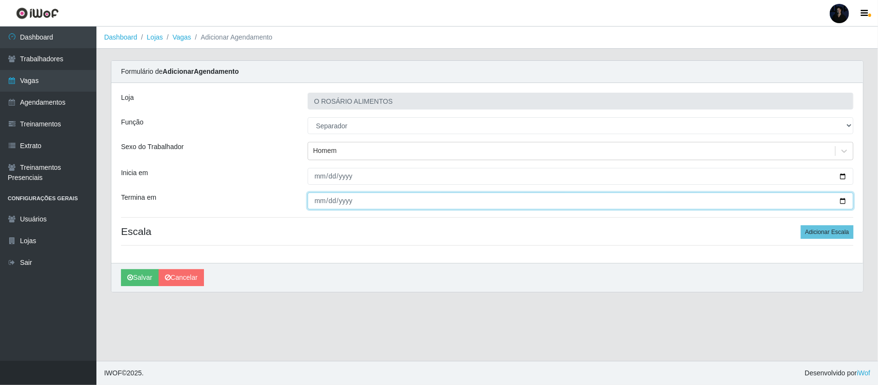
click at [843, 199] on input "Termina em" at bounding box center [581, 200] width 546 height 17
type input "[DATE]"
click at [827, 232] on button "Adicionar Escala" at bounding box center [827, 231] width 53 height 13
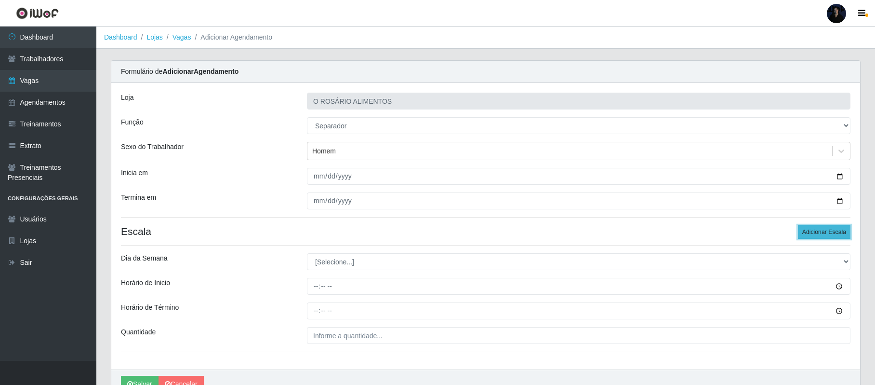
click at [827, 232] on button "Adicionar Escala" at bounding box center [824, 231] width 53 height 13
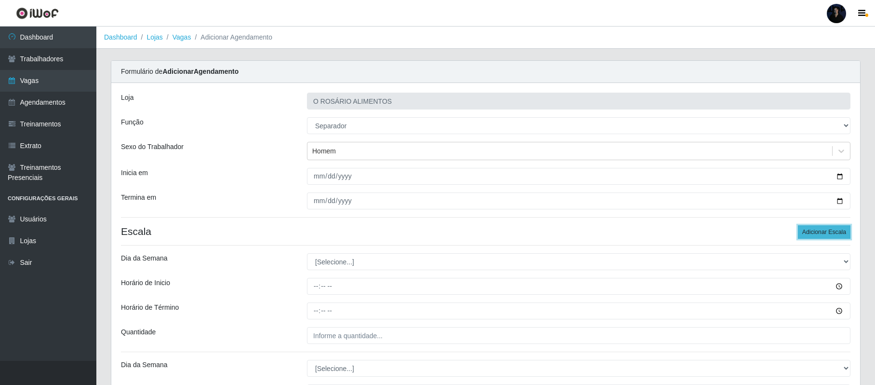
click at [827, 232] on button "Adicionar Escala" at bounding box center [824, 231] width 53 height 13
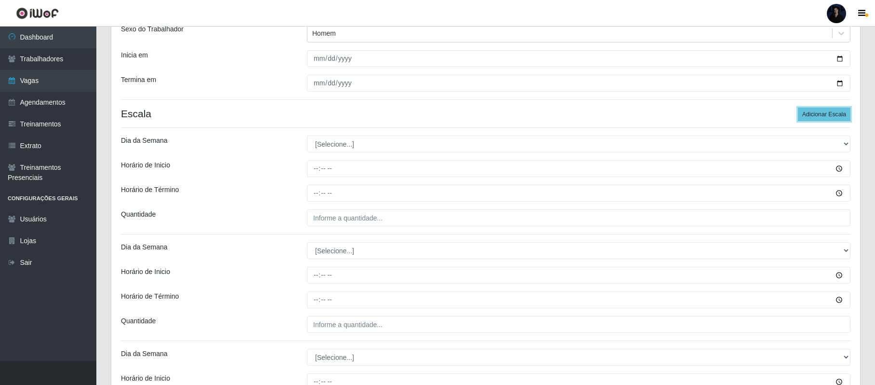
scroll to position [128, 0]
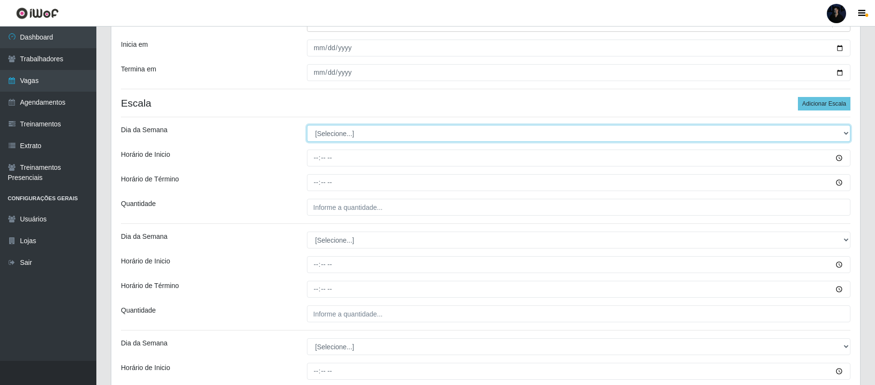
click at [350, 134] on select "[Selecione...] Segunda Terça Quarta Quinta Sexta Sábado Domingo" at bounding box center [579, 133] width 544 height 17
select select "1"
click at [307, 125] on select "[Selecione...] Segunda Terça Quarta Quinta Sexta Sábado Domingo" at bounding box center [579, 133] width 544 height 17
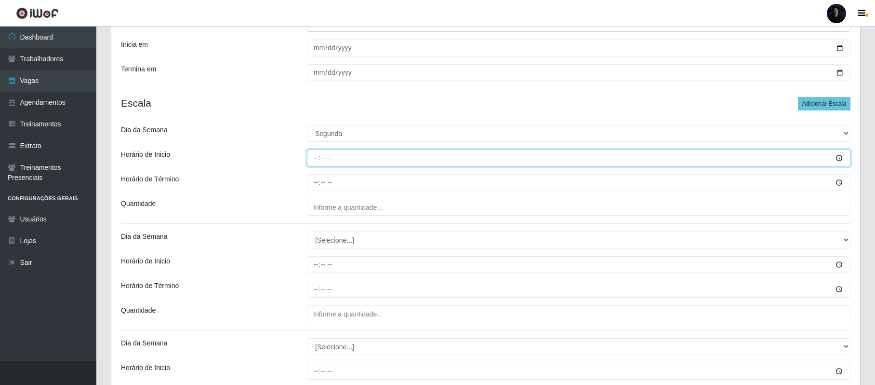
click at [316, 157] on input "Horário de Inicio" at bounding box center [579, 157] width 544 height 17
type input "07:30"
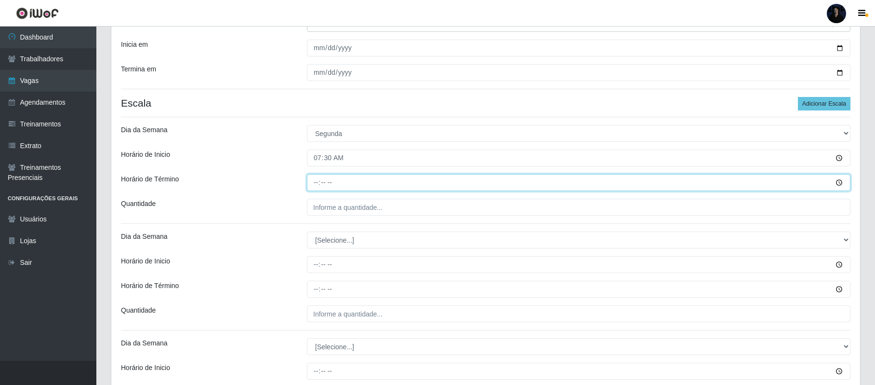
click at [316, 184] on input "Horário de Término" at bounding box center [579, 182] width 544 height 17
type input "13:30"
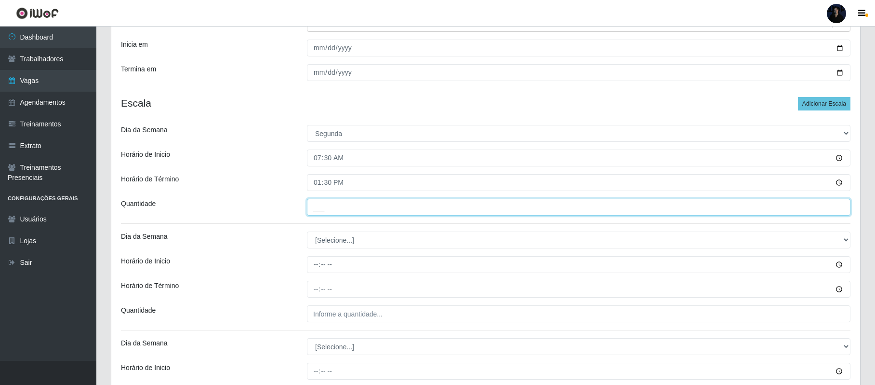
click at [318, 214] on input "___" at bounding box center [579, 207] width 544 height 17
type input "1__"
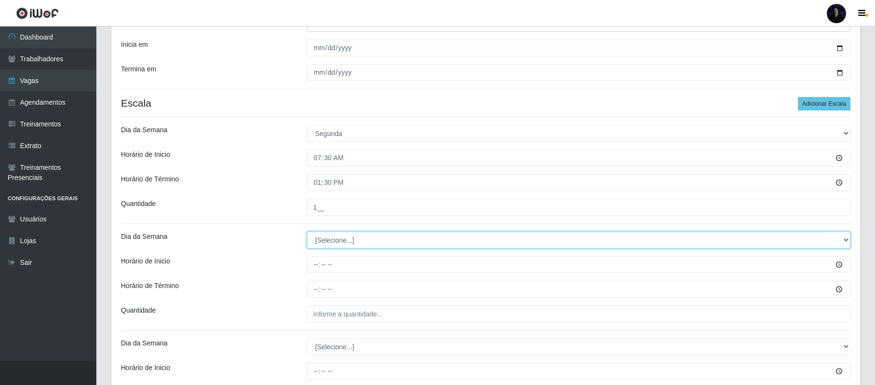
click at [321, 244] on select "[Selecione...] Segunda Terça Quarta Quinta Sexta Sábado Domingo" at bounding box center [579, 239] width 544 height 17
select select "2"
click at [307, 232] on select "[Selecione...] Segunda Terça Quarta Quinta Sexta Sábado Domingo" at bounding box center [579, 239] width 544 height 17
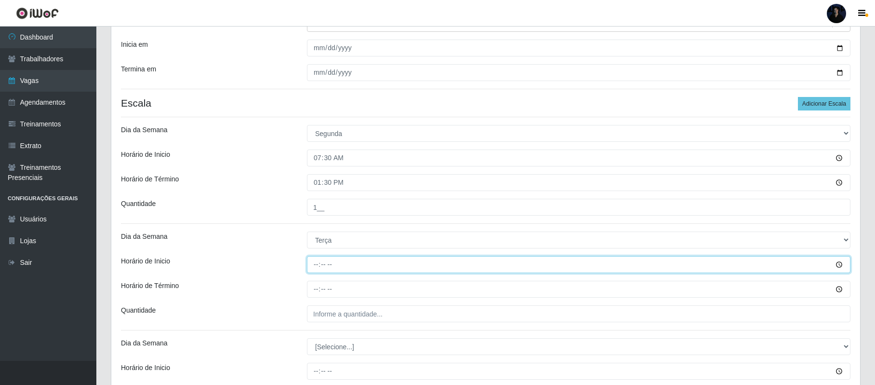
drag, startPoint x: 321, startPoint y: 257, endPoint x: 319, endPoint y: 263, distance: 5.6
click at [321, 258] on input "Horário de Inicio" at bounding box center [579, 264] width 544 height 17
type input "07:30"
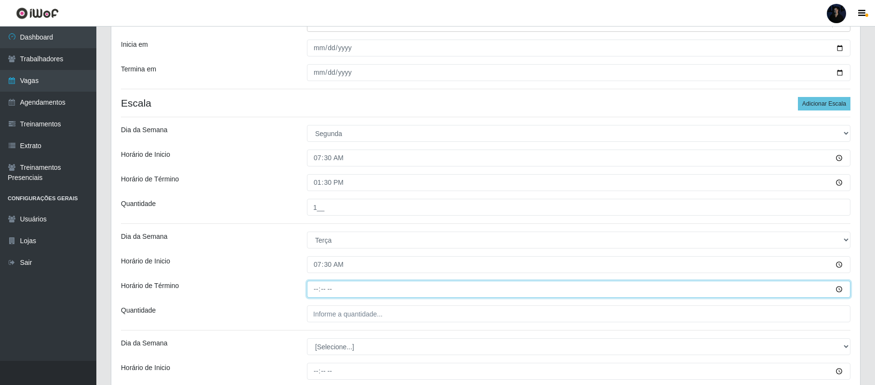
click at [319, 289] on input "Horário de Término" at bounding box center [579, 289] width 544 height 17
type input "13:30"
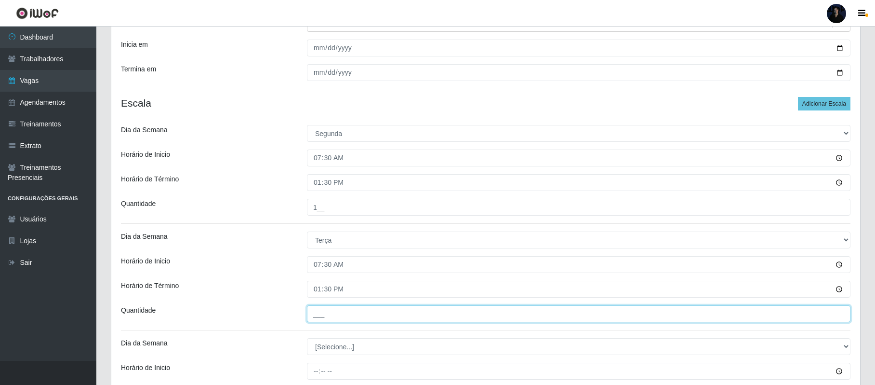
click at [319, 313] on input "___" at bounding box center [579, 313] width 544 height 17
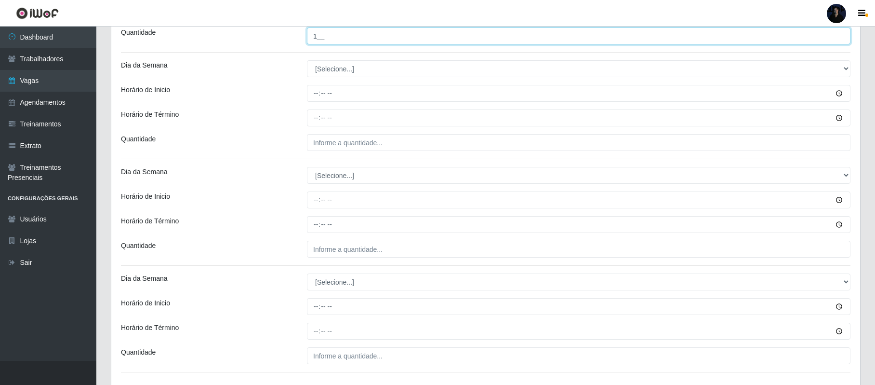
scroll to position [419, 0]
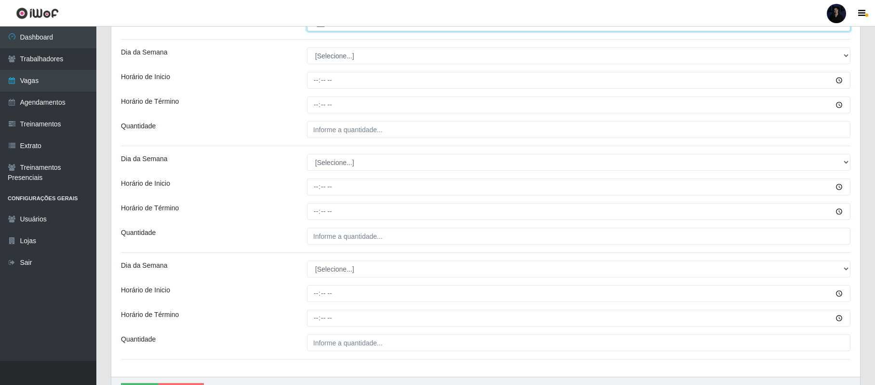
type input "1__"
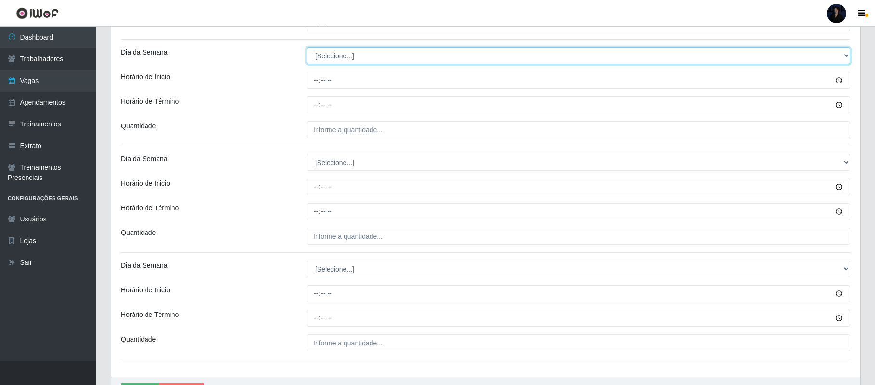
click at [362, 58] on select "[Selecione...] Segunda Terça Quarta Quinta Sexta Sábado Domingo" at bounding box center [579, 55] width 544 height 17
select select "3"
click at [307, 48] on select "[Selecione...] Segunda Terça Quarta Quinta Sexta Sábado Domingo" at bounding box center [579, 55] width 544 height 17
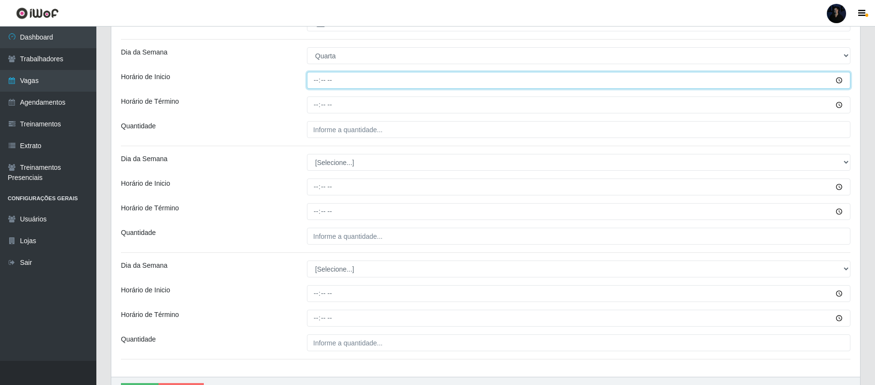
click at [314, 80] on input "Horário de Inicio" at bounding box center [579, 80] width 544 height 17
type input "07:30"
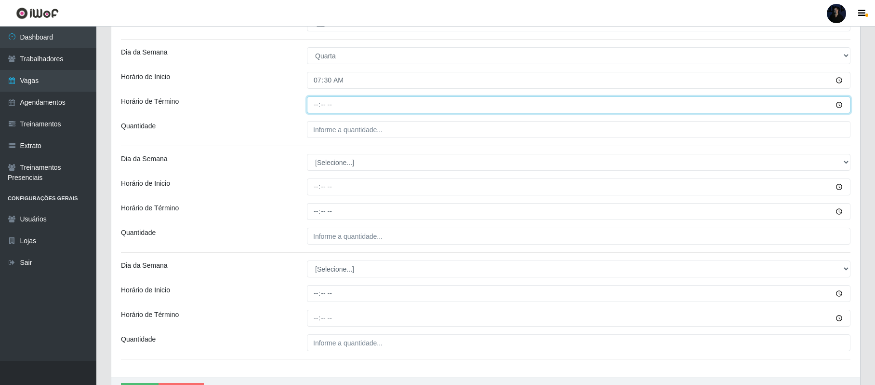
click at [312, 107] on input "Horário de Término" at bounding box center [579, 104] width 544 height 17
type input "13:30"
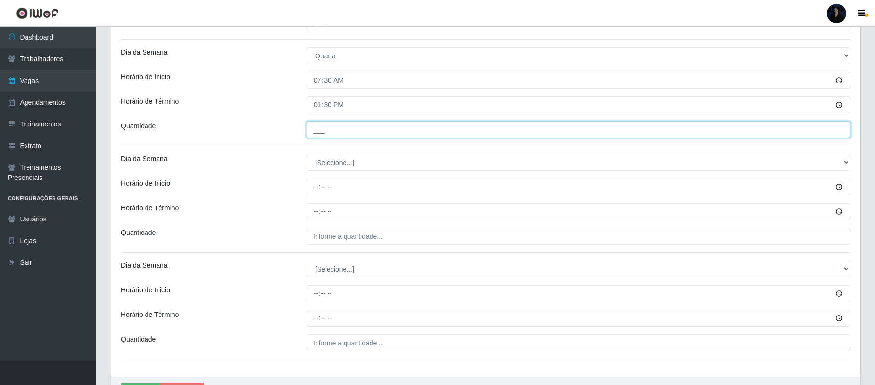
click at [322, 132] on input "___" at bounding box center [579, 129] width 544 height 17
type input "1__"
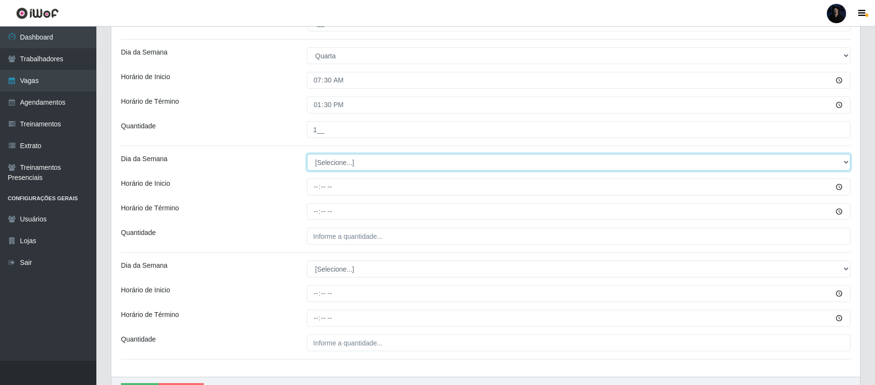
click at [324, 162] on select "[Selecione...] Segunda Terça Quarta Quinta Sexta Sábado Domingo" at bounding box center [579, 162] width 544 height 17
select select "4"
click at [307, 155] on select "[Selecione...] Segunda Terça Quarta Quinta Sexta Sábado Domingo" at bounding box center [579, 162] width 544 height 17
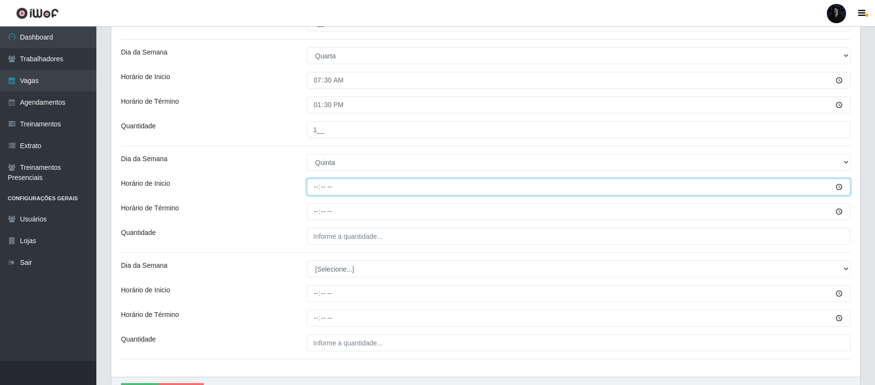
click at [313, 184] on input "Horário de Inicio" at bounding box center [579, 186] width 544 height 17
type input "07:30"
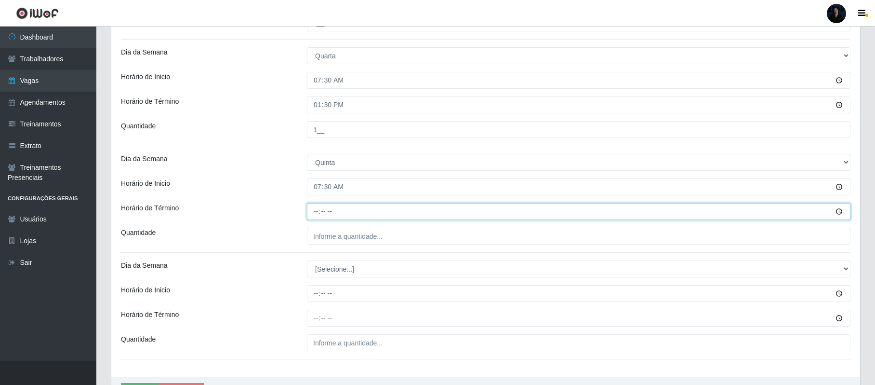
click at [311, 216] on input "Horário de Término" at bounding box center [579, 211] width 544 height 17
type input "13:30"
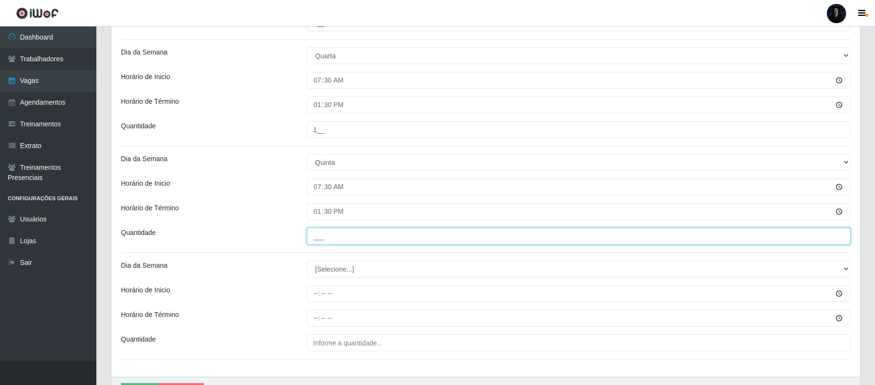
click at [319, 240] on input "___" at bounding box center [579, 236] width 544 height 17
type input "1__"
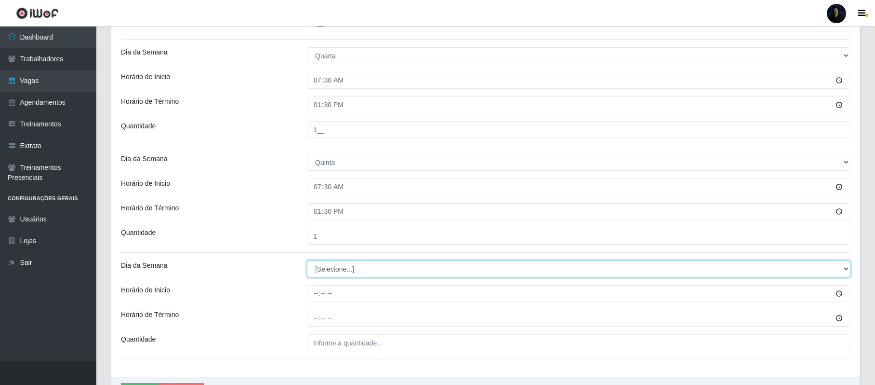
click at [322, 265] on select "[Selecione...] Segunda Terça Quarta Quinta Sexta Sábado Domingo" at bounding box center [579, 268] width 544 height 17
select select "5"
click at [307, 262] on select "[Selecione...] Segunda Terça Quarta Quinta Sexta Sábado Domingo" at bounding box center [579, 268] width 544 height 17
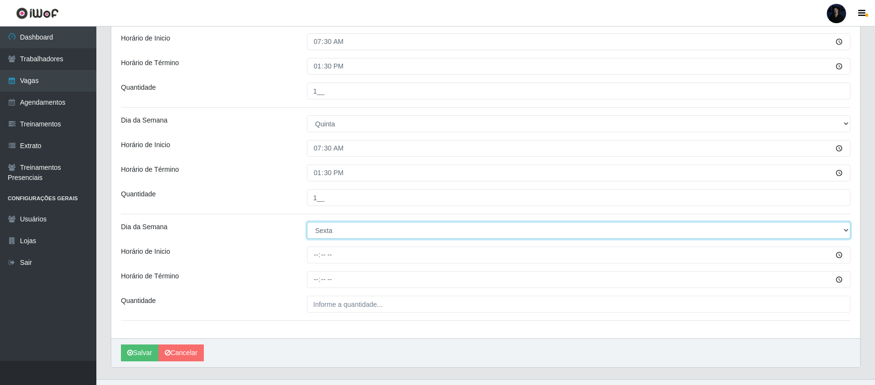
scroll to position [478, 0]
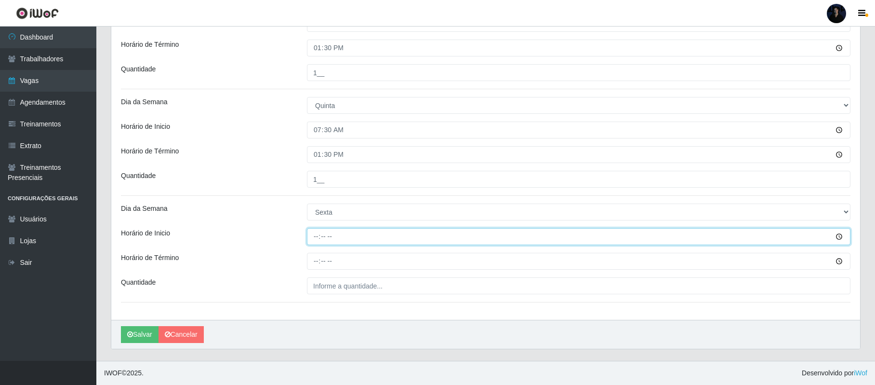
click at [315, 236] on input "Horário de Inicio" at bounding box center [579, 236] width 544 height 17
type input "07:30"
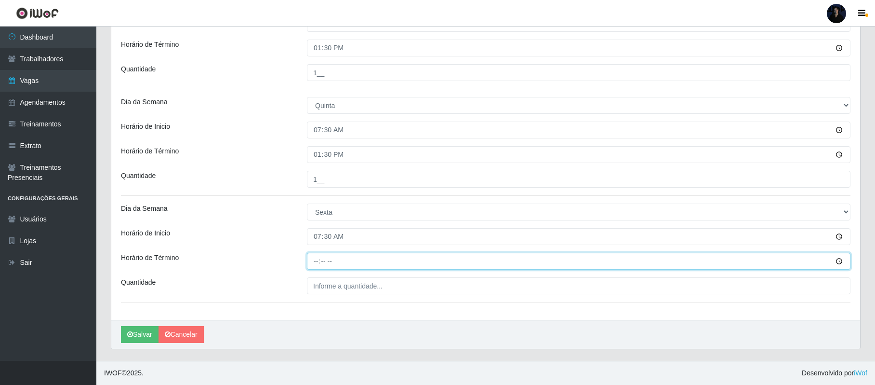
click at [314, 259] on input "Horário de Término" at bounding box center [579, 261] width 544 height 17
type input "13:30"
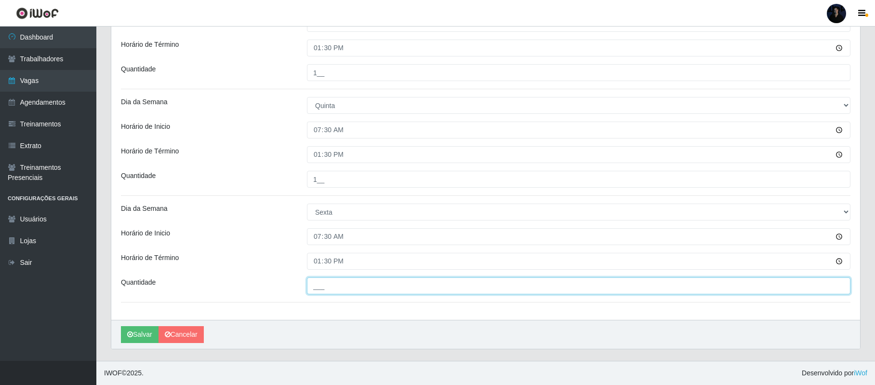
click at [313, 285] on input "___" at bounding box center [579, 285] width 544 height 17
type input "1__"
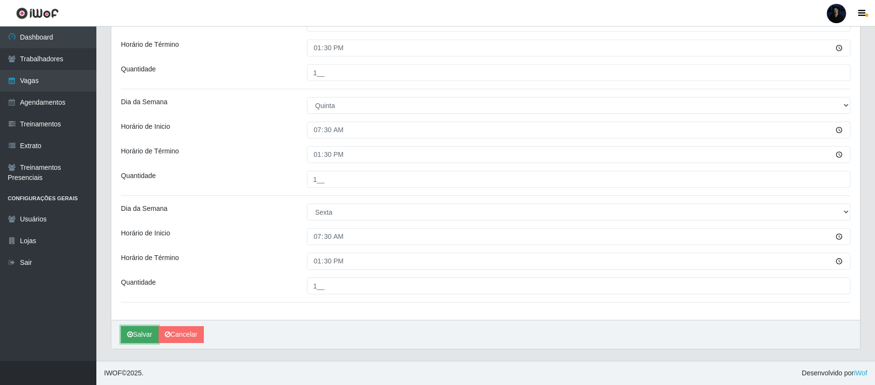
click at [132, 339] on button "Salvar" at bounding box center [140, 334] width 38 height 17
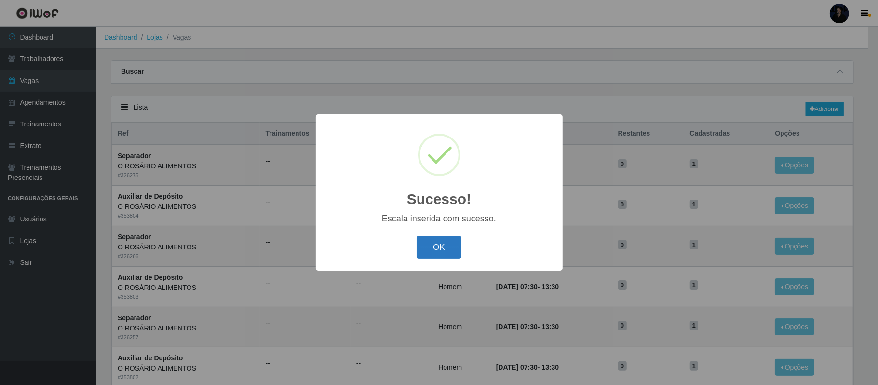
click at [433, 246] on button "OK" at bounding box center [438, 247] width 45 height 23
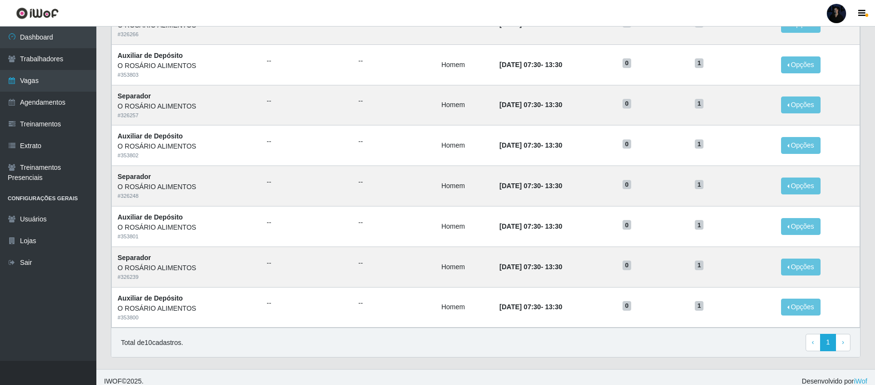
scroll to position [233, 0]
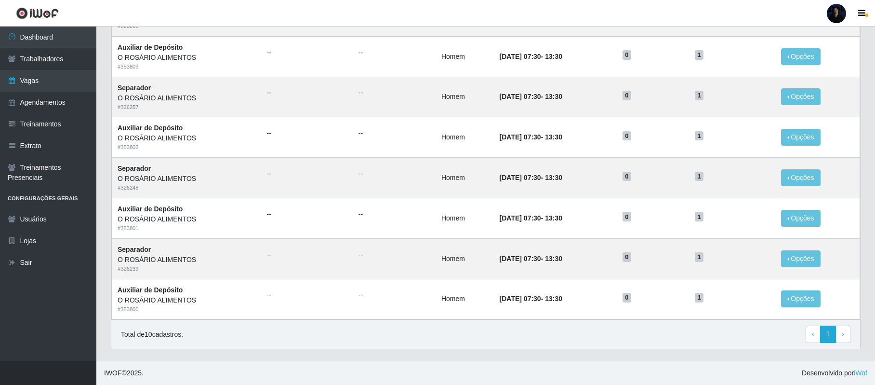
click at [840, 13] on div at bounding box center [836, 13] width 19 height 19
click at [802, 72] on button "Sair" at bounding box center [818, 75] width 87 height 20
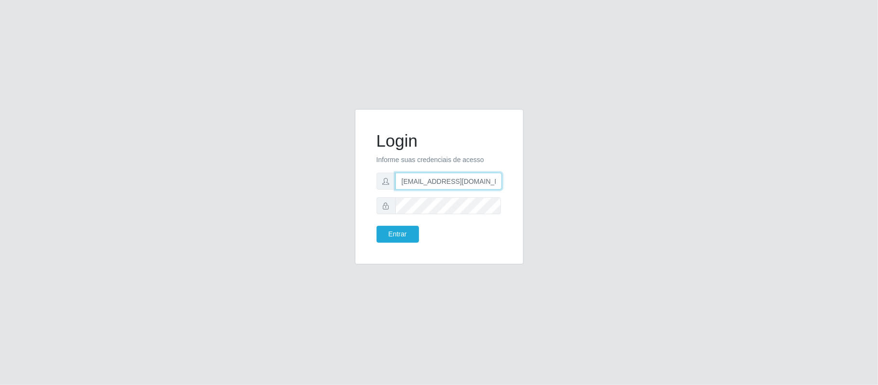
drag, startPoint x: 448, startPoint y: 180, endPoint x: 496, endPoint y: 182, distance: 48.2
click at [496, 182] on input "[EMAIL_ADDRESS][DOMAIN_NAME]" at bounding box center [448, 181] width 107 height 17
type input "[EMAIL_ADDRESS][DOMAIN_NAME]"
click at [387, 236] on button "Entrar" at bounding box center [397, 234] width 42 height 17
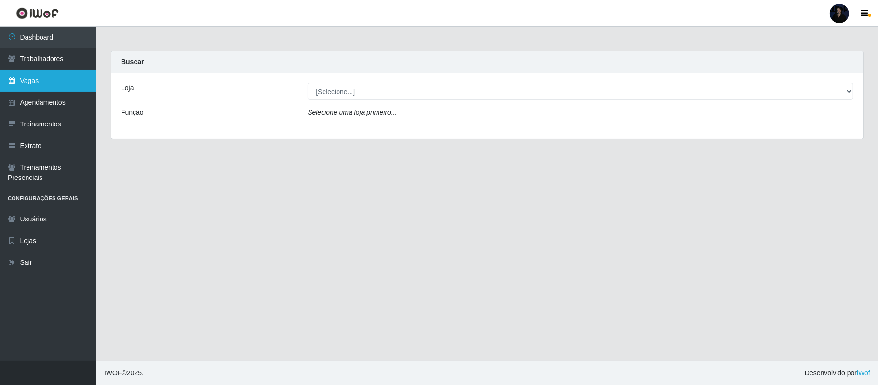
click at [40, 85] on link "Vagas" at bounding box center [48, 81] width 96 height 22
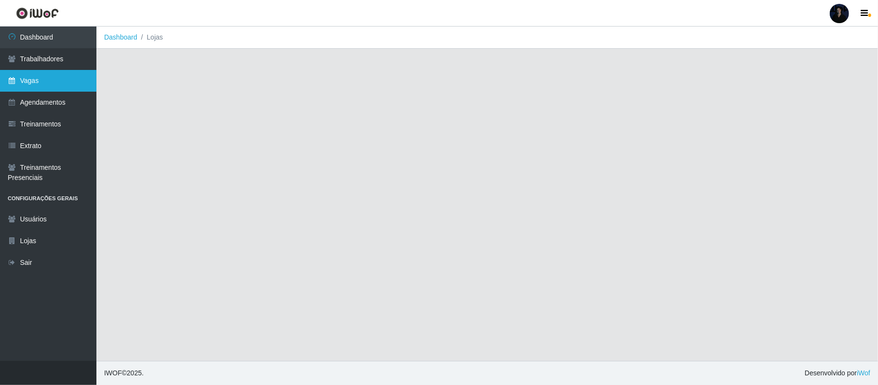
click at [41, 85] on link "Vagas" at bounding box center [48, 81] width 96 height 22
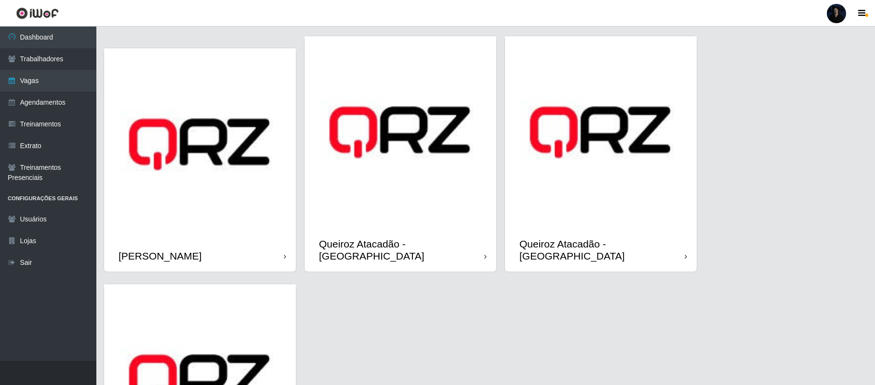
scroll to position [655, 0]
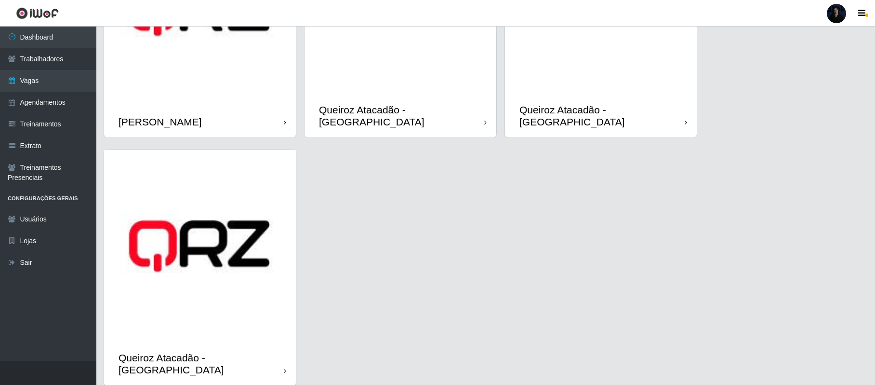
click at [220, 248] on img at bounding box center [200, 246] width 192 height 192
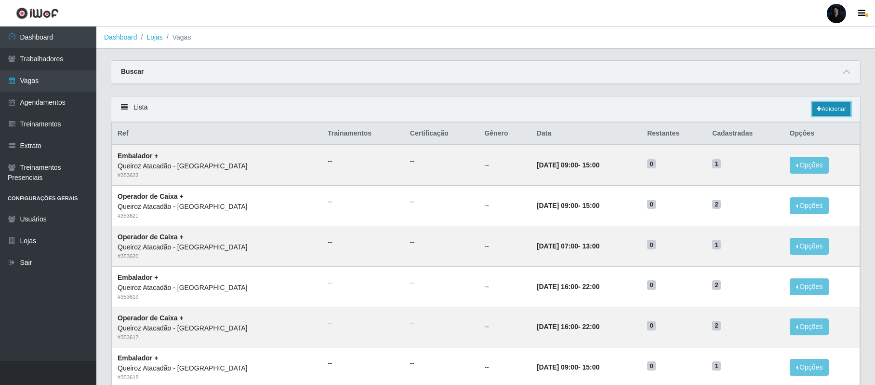
click at [826, 107] on link "Adicionar" at bounding box center [832, 108] width 38 height 13
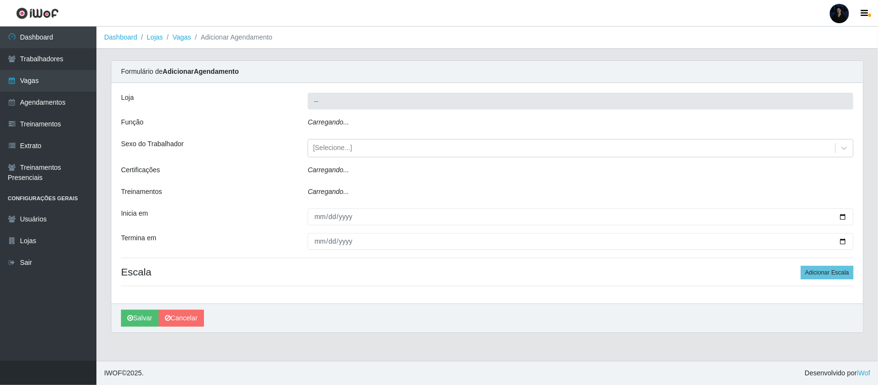
type input "Queiroz Atacadão - [GEOGRAPHIC_DATA]"
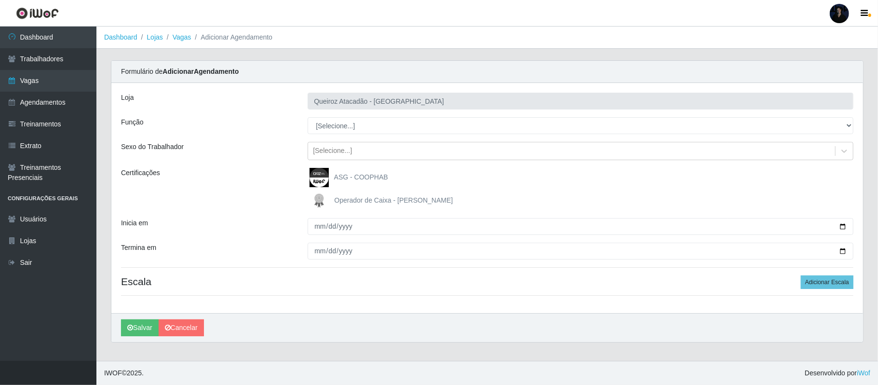
click at [342, 135] on div "Loja Queiroz Atacadão - São Gonçalo do Amarante Função [Selecione...] Balconist…" at bounding box center [486, 198] width 751 height 230
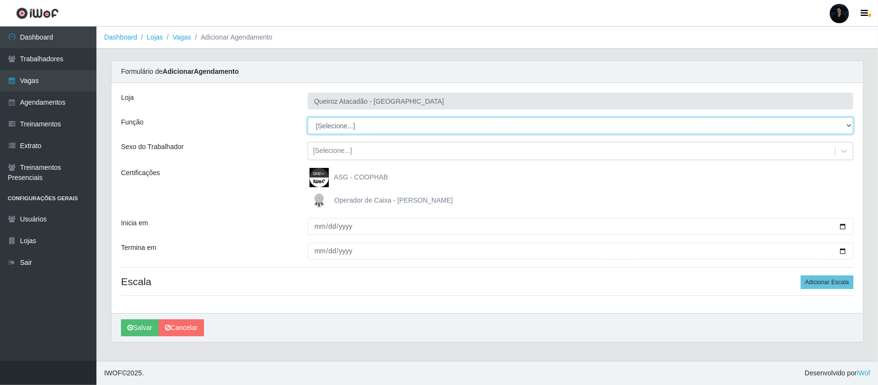
click at [340, 128] on select "[Selecione...] Balconista de Açougue Balconista de Açougue + Balconista de Açou…" at bounding box center [581, 125] width 546 height 17
click at [308, 118] on select "[Selecione...] Balconista de Açougue Balconista de Açougue + Balconista de Açou…" at bounding box center [581, 125] width 546 height 17
click at [341, 132] on select "[Selecione...] Balconista de Açougue Balconista de Açougue + Balconista de Açou…" at bounding box center [581, 125] width 546 height 17
select select "72"
click at [308, 118] on select "[Selecione...] Balconista de Açougue Balconista de Açougue + Balconista de Açou…" at bounding box center [581, 125] width 546 height 17
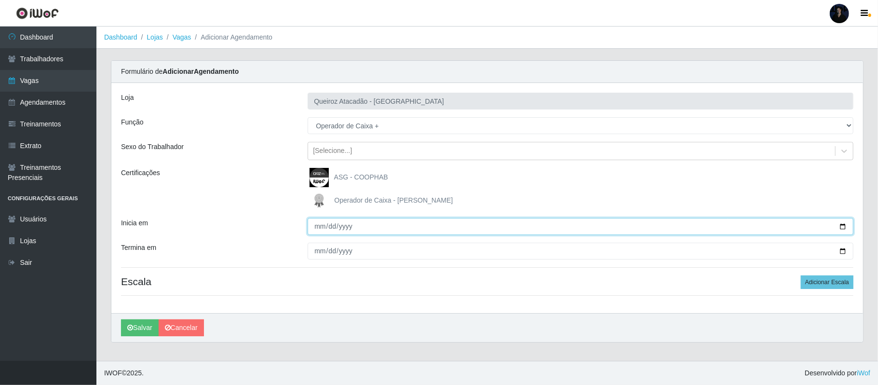
click at [843, 227] on input "Inicia em" at bounding box center [581, 226] width 546 height 17
type input "[DATE]"
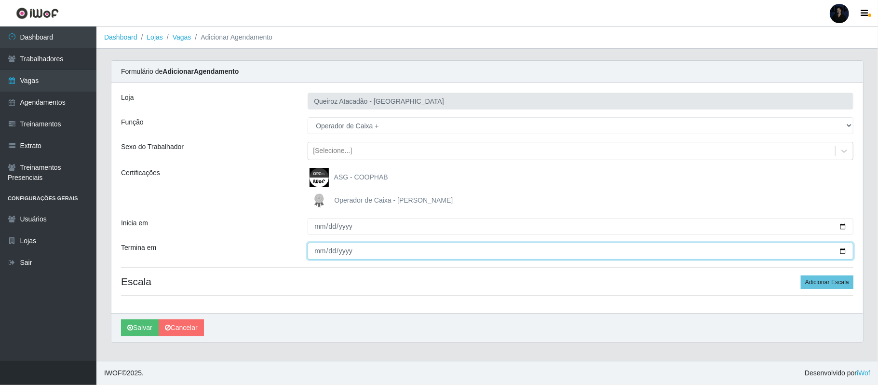
click at [839, 250] on input "Termina em" at bounding box center [581, 250] width 546 height 17
type input "2025-10-05"
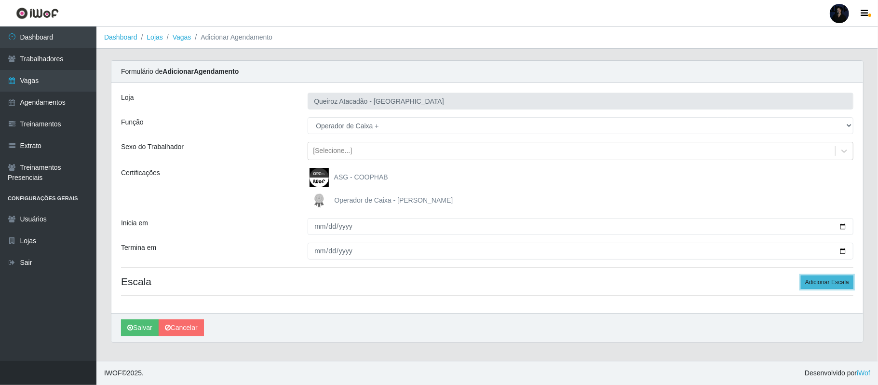
click at [820, 282] on button "Adicionar Escala" at bounding box center [827, 281] width 53 height 13
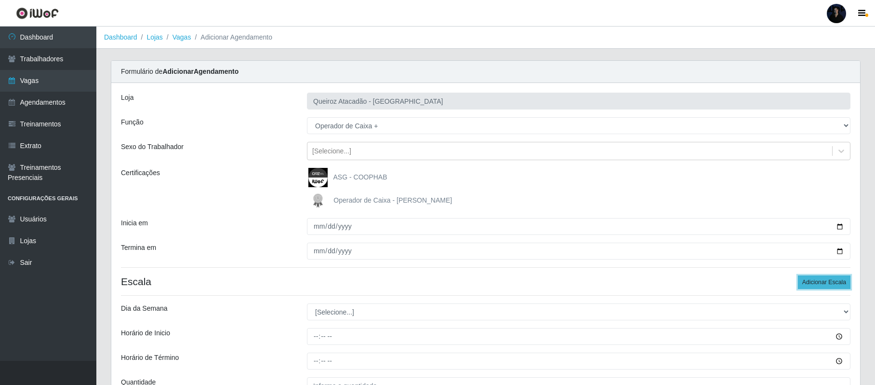
click at [820, 282] on button "Adicionar Escala" at bounding box center [824, 281] width 53 height 13
click at [819, 282] on button "Adicionar Escala" at bounding box center [824, 281] width 53 height 13
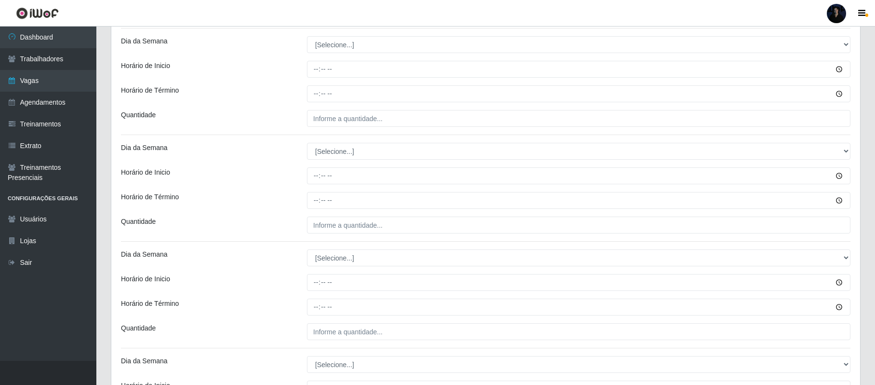
scroll to position [268, 0]
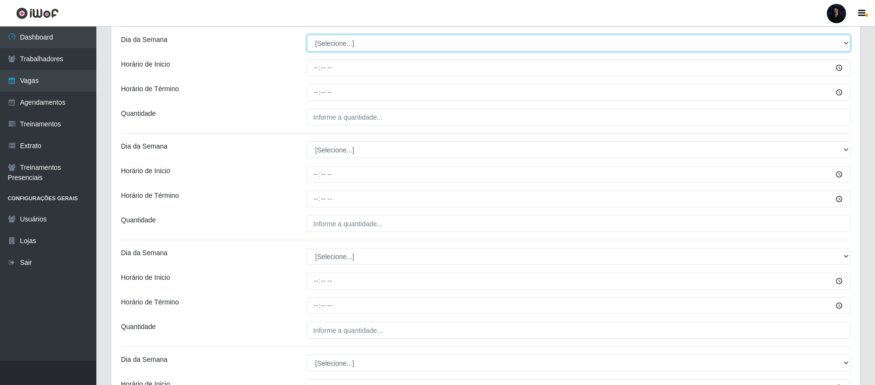
click at [319, 46] on select "[Selecione...] Segunda Terça Quarta Quinta Sexta Sábado Domingo" at bounding box center [579, 43] width 544 height 17
select select "6"
click at [307, 36] on select "[Selecione...] Segunda Terça Quarta Quinta Sexta Sábado Domingo" at bounding box center [579, 43] width 544 height 17
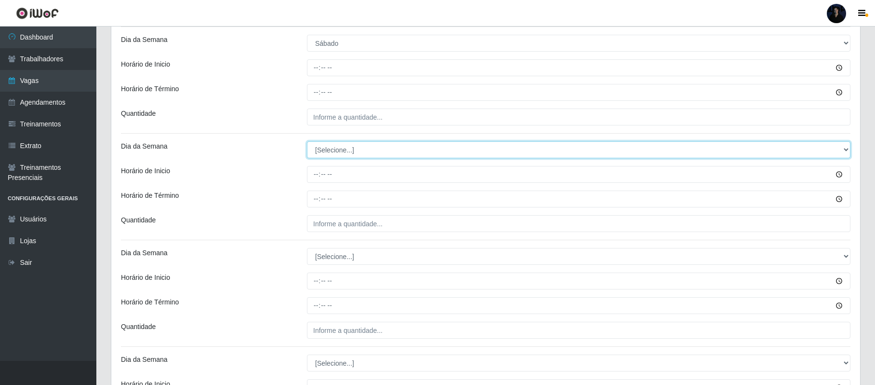
click at [321, 149] on select "[Selecione...] Segunda Terça Quarta Quinta Sexta Sábado Domingo" at bounding box center [579, 149] width 544 height 17
select select "6"
click at [307, 142] on select "[Selecione...] Segunda Terça Quarta Quinta Sexta Sábado Domingo" at bounding box center [579, 149] width 544 height 17
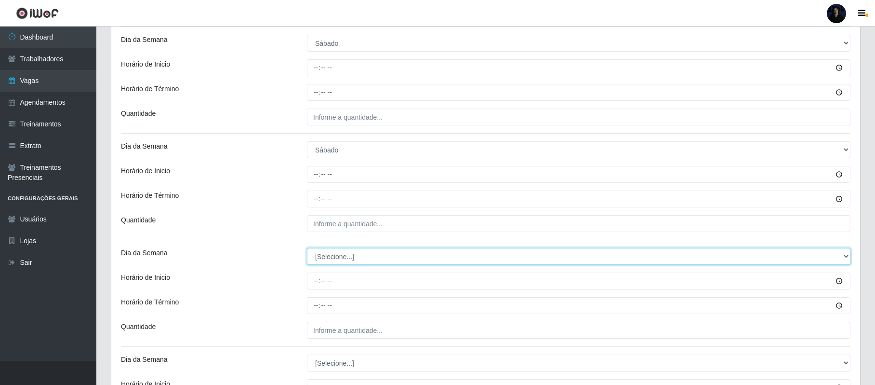
click at [326, 260] on select "[Selecione...] Segunda Terça Quarta Quinta Sexta Sábado Domingo" at bounding box center [579, 256] width 544 height 17
select select "6"
click at [307, 249] on select "[Selecione...] Segunda Terça Quarta Quinta Sexta Sábado Domingo" at bounding box center [579, 256] width 544 height 17
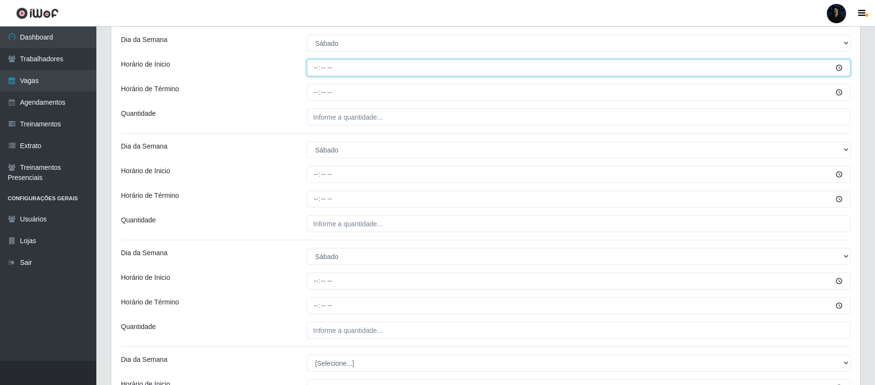
click at [311, 72] on input "Horário de Inicio" at bounding box center [579, 67] width 544 height 17
type input "08:00"
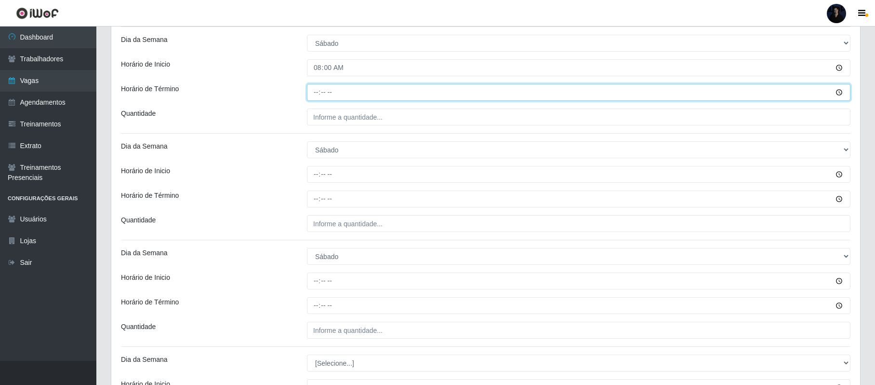
click at [312, 92] on input "Horário de Término" at bounding box center [579, 92] width 544 height 17
type input "14:00"
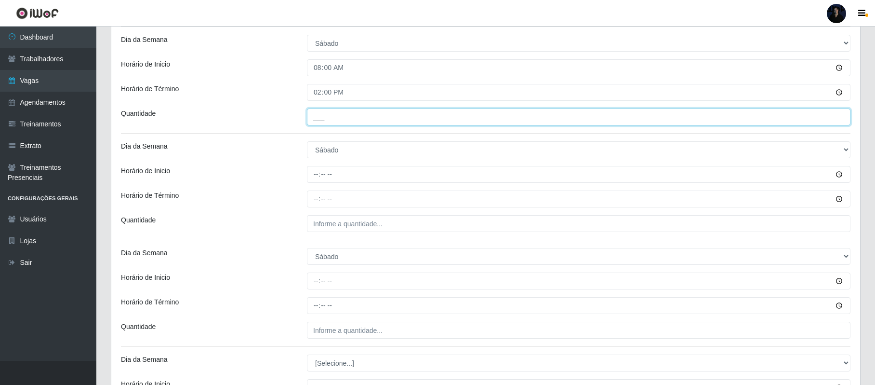
click at [317, 124] on input "___" at bounding box center [579, 116] width 544 height 17
type input "3__"
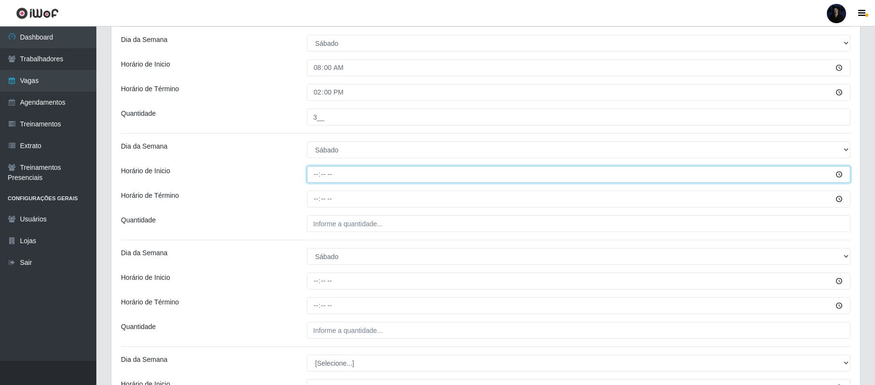
click at [312, 172] on input "Horário de Inicio" at bounding box center [579, 174] width 544 height 17
type input "09:00"
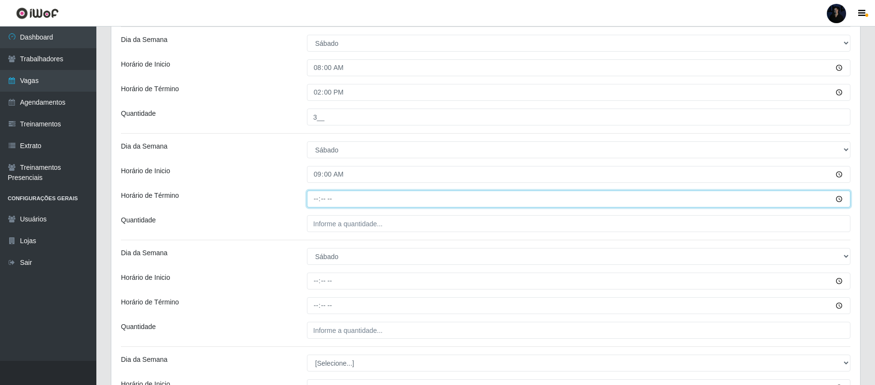
click at [315, 195] on input "Horário de Término" at bounding box center [579, 198] width 544 height 17
type input "15:00"
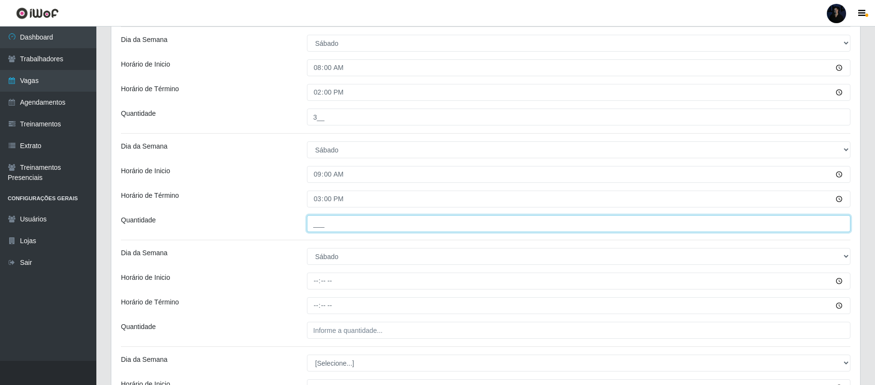
click at [313, 224] on input "___" at bounding box center [579, 223] width 544 height 17
type input "2__"
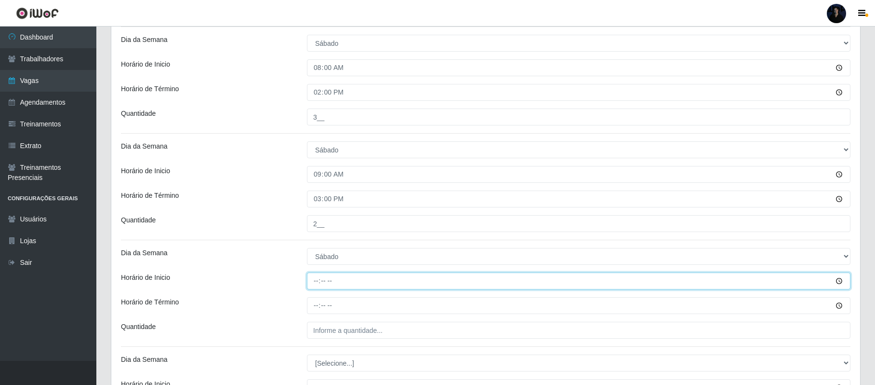
click at [316, 280] on input "Horário de Inicio" at bounding box center [579, 280] width 544 height 17
type input "16:00"
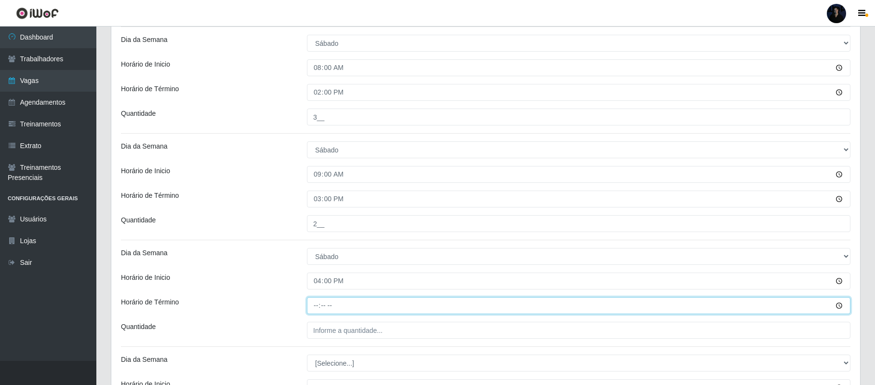
click at [314, 309] on input "Horário de Término" at bounding box center [579, 305] width 544 height 17
type input "22:00"
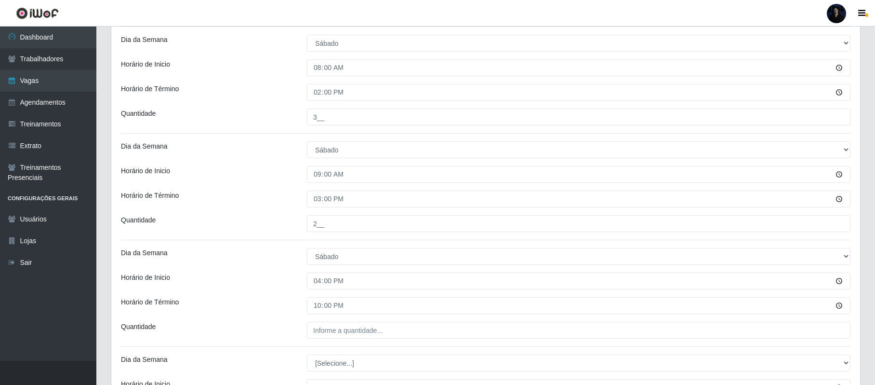
click at [315, 322] on div "Loja Queiroz Atacadão - São Gonçalo do Amarante Função [Selecione...] Balconist…" at bounding box center [485, 248] width 749 height 869
click at [315, 328] on input "___" at bounding box center [579, 329] width 544 height 17
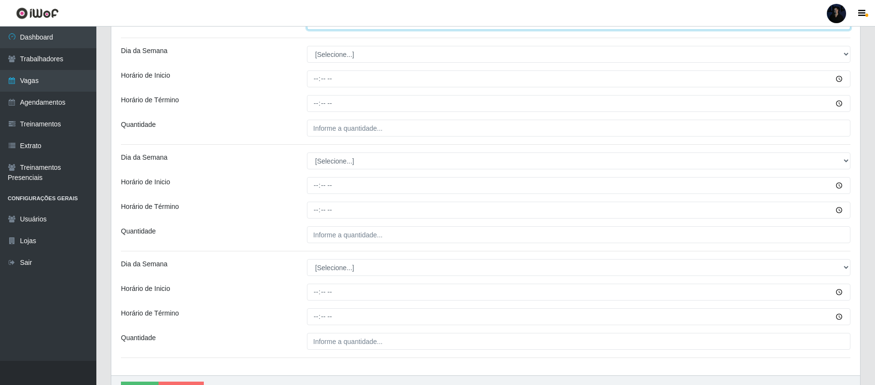
scroll to position [584, 0]
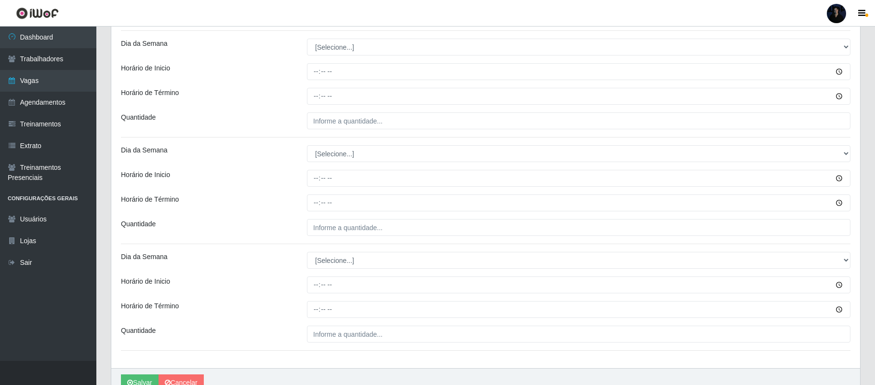
type input "6__"
click at [335, 48] on select "[Selecione...] Segunda Terça Quarta Quinta Sexta Sábado Domingo" at bounding box center [579, 47] width 544 height 17
select select "0"
click at [307, 40] on select "[Selecione...] Segunda Terça Quarta Quinta Sexta Sábado Domingo" at bounding box center [579, 47] width 544 height 17
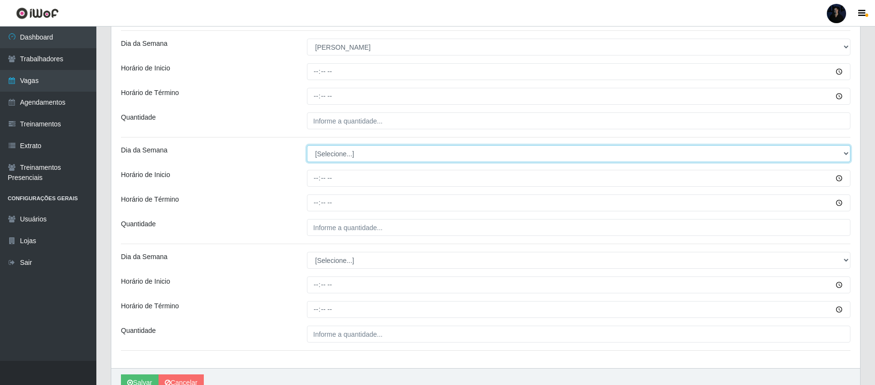
drag, startPoint x: 316, startPoint y: 149, endPoint x: 325, endPoint y: 160, distance: 13.7
click at [316, 149] on select "[Selecione...] Segunda Terça Quarta Quinta Sexta Sábado Domingo" at bounding box center [579, 153] width 544 height 17
select select "0"
click at [307, 147] on select "[Selecione...] Segunda Terça Quarta Quinta Sexta Sábado Domingo" at bounding box center [579, 153] width 544 height 17
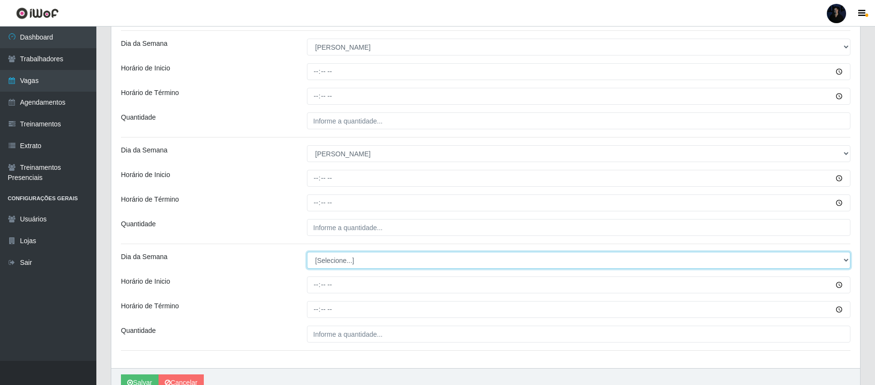
drag, startPoint x: 322, startPoint y: 260, endPoint x: 330, endPoint y: 274, distance: 15.5
click at [322, 260] on select "[Selecione...] Segunda Terça Quarta Quinta Sexta Sábado Domingo" at bounding box center [579, 260] width 544 height 17
select select "0"
click at [307, 254] on select "[Selecione...] Segunda Terça Quarta Quinta Sexta Sábado Domingo" at bounding box center [579, 260] width 544 height 17
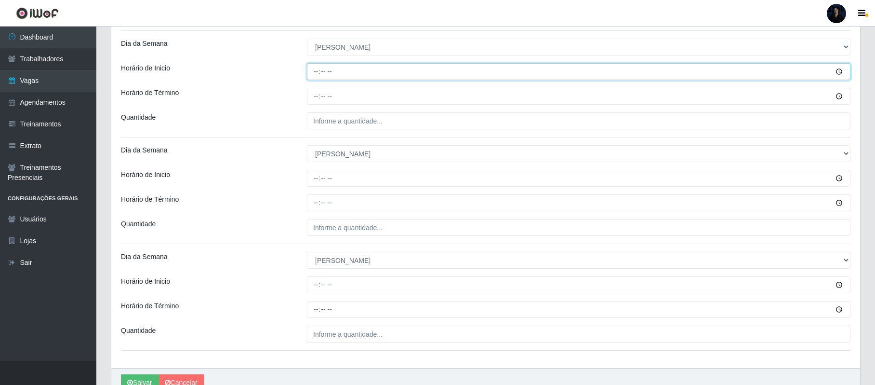
click at [318, 68] on input "Horário de Inicio" at bounding box center [579, 71] width 544 height 17
type input "08:00"
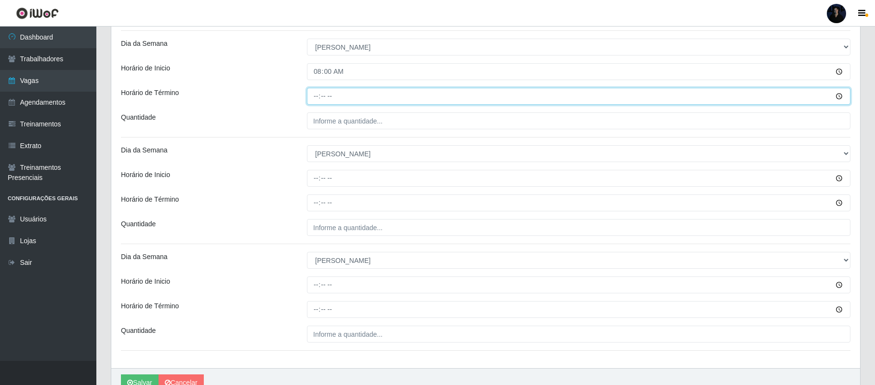
click at [314, 95] on input "Horário de Término" at bounding box center [579, 96] width 544 height 17
type input "14:00"
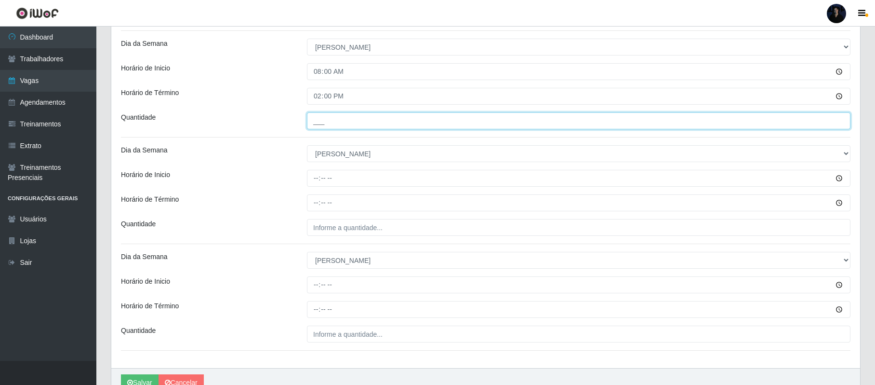
click at [313, 122] on input "___" at bounding box center [579, 120] width 544 height 17
type input "5__"
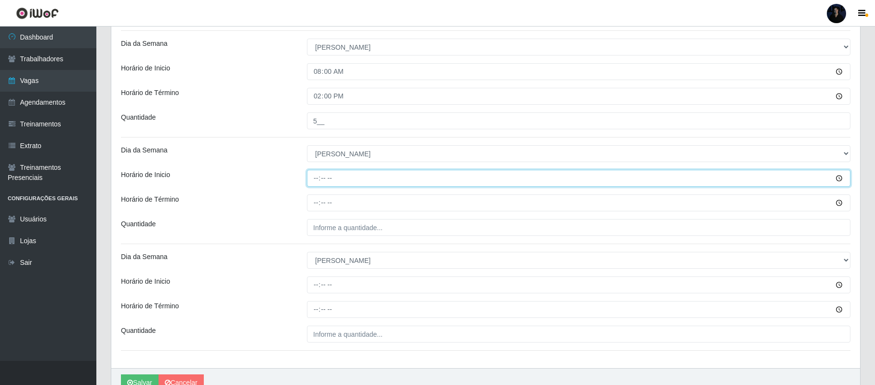
click at [310, 175] on input "Horário de Inicio" at bounding box center [579, 178] width 544 height 17
type input "09:00"
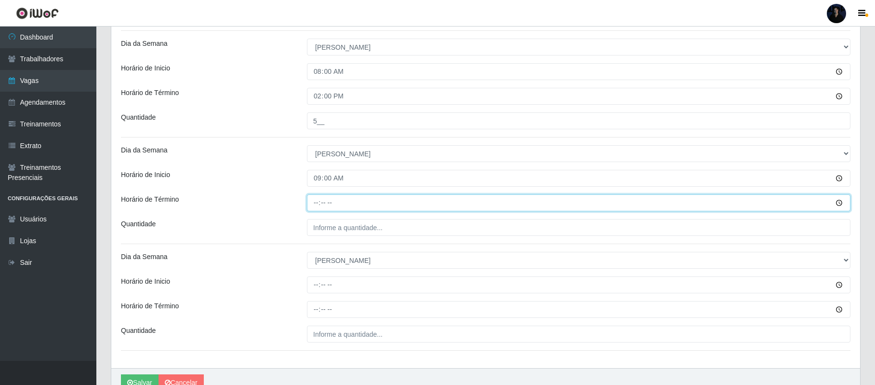
click at [318, 204] on input "Horário de Término" at bounding box center [579, 202] width 544 height 17
type input "15:00"
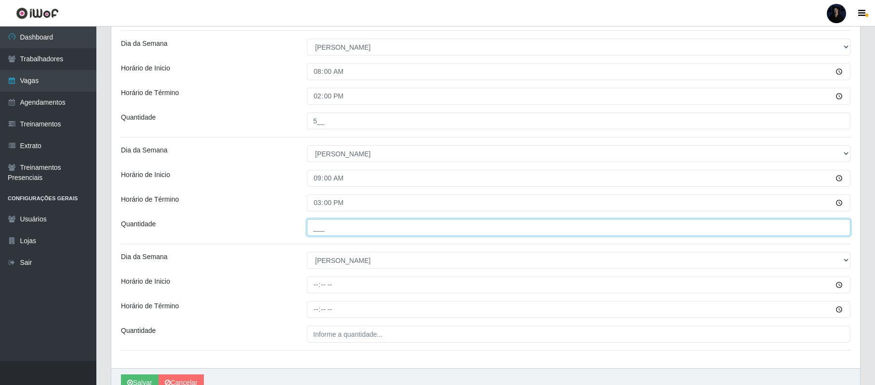
click at [316, 228] on input "___" at bounding box center [579, 227] width 544 height 17
type input "4__"
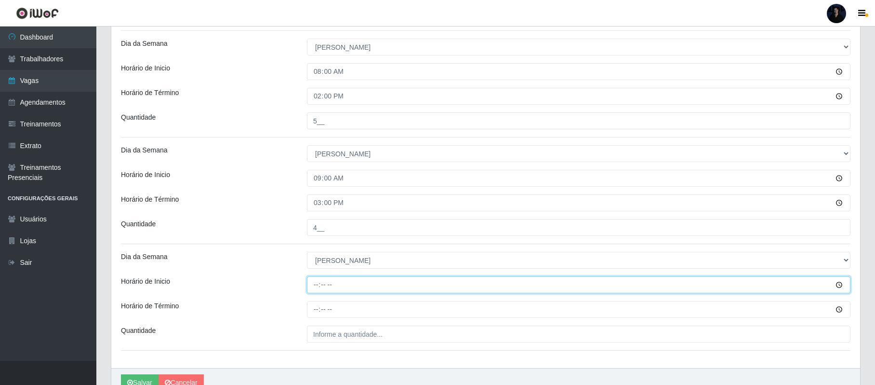
click at [317, 285] on input "Horário de Inicio" at bounding box center [579, 284] width 544 height 17
type input "14:30"
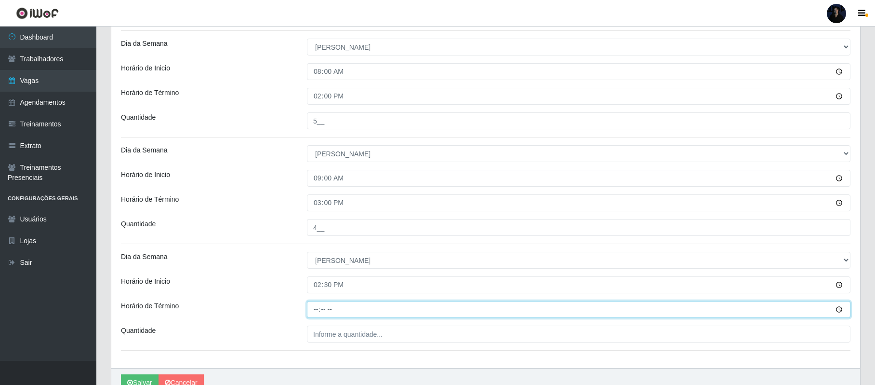
click at [315, 311] on input "Horário de Término" at bounding box center [579, 309] width 544 height 17
type input "20:30"
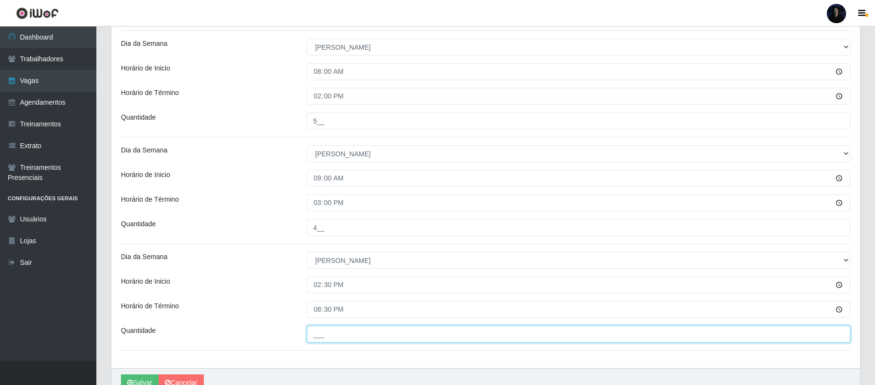
click at [318, 337] on input "___" at bounding box center [579, 333] width 544 height 17
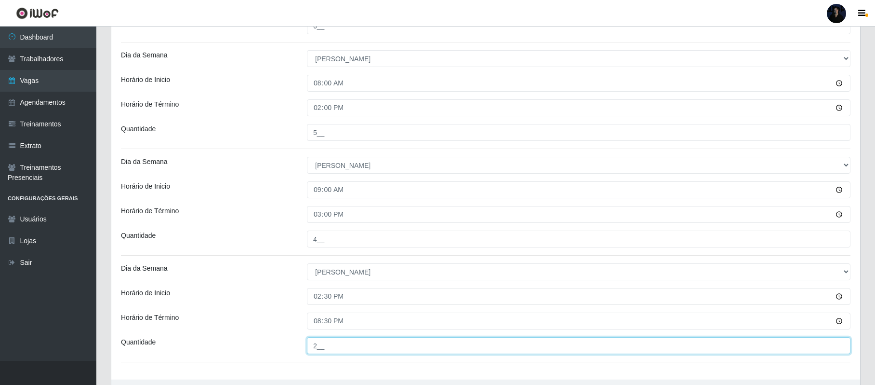
scroll to position [635, 0]
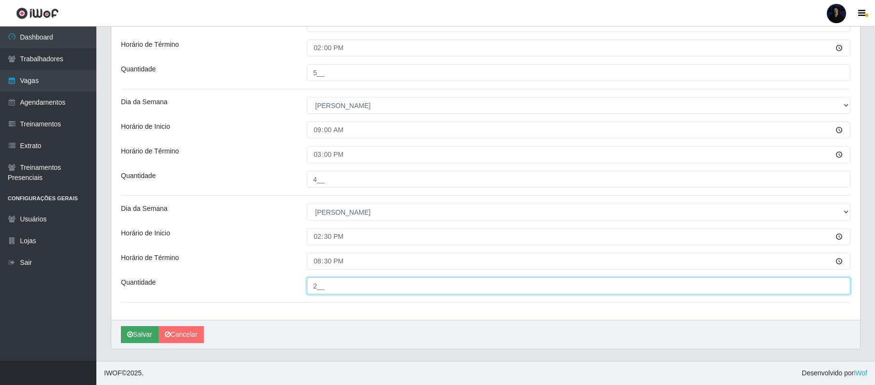
type input "2__"
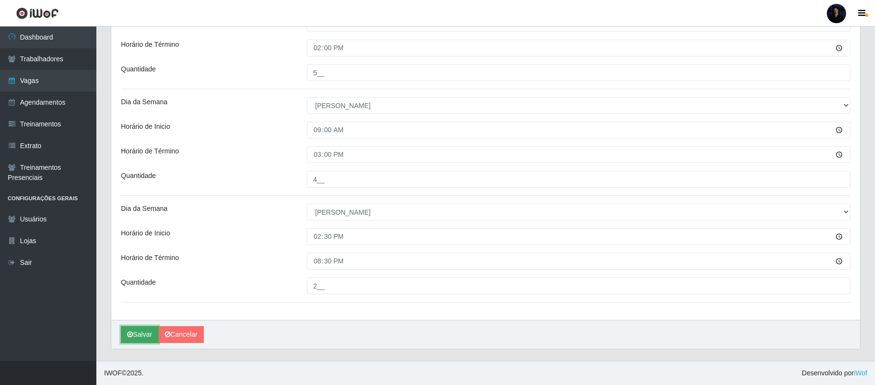
click at [139, 334] on button "Salvar" at bounding box center [140, 334] width 38 height 17
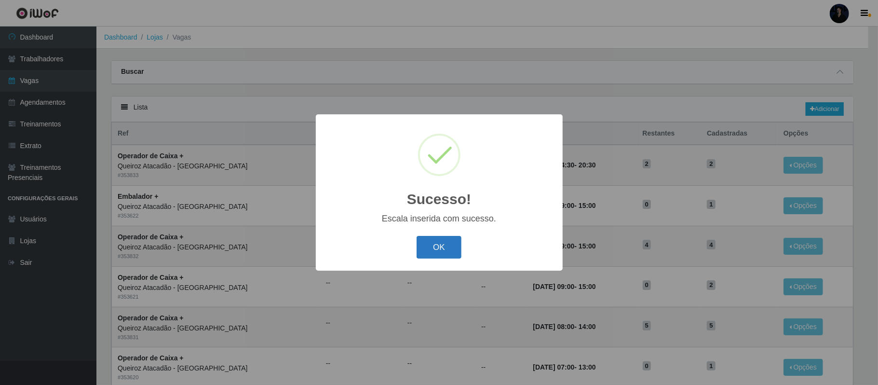
click at [444, 240] on button "OK" at bounding box center [438, 247] width 45 height 23
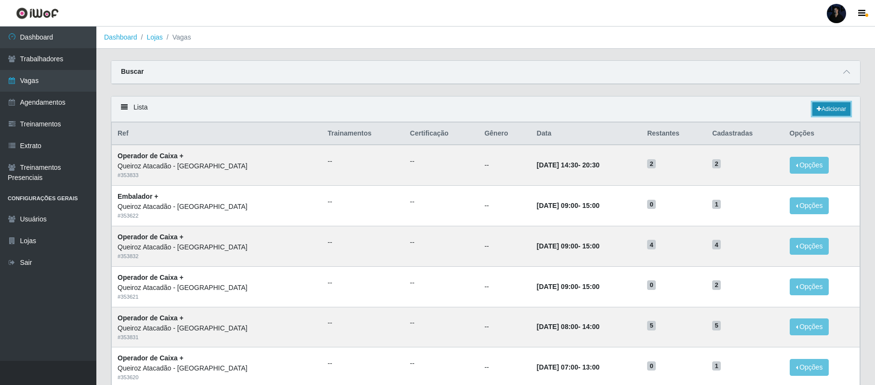
click at [830, 116] on link "Adicionar" at bounding box center [832, 108] width 38 height 13
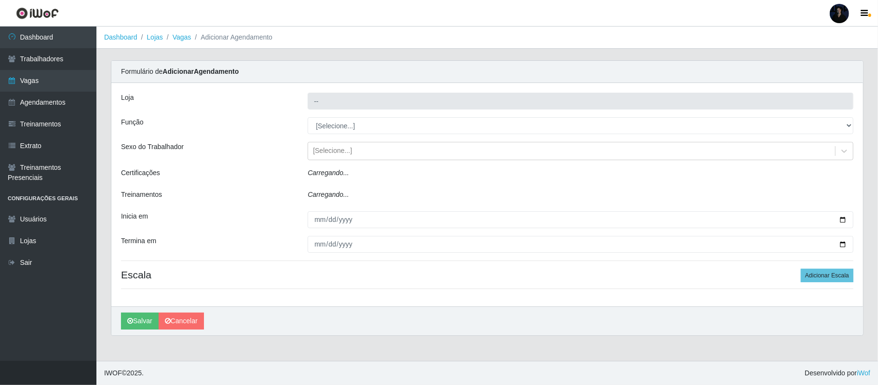
type input "Queiroz Atacadão - [GEOGRAPHIC_DATA]"
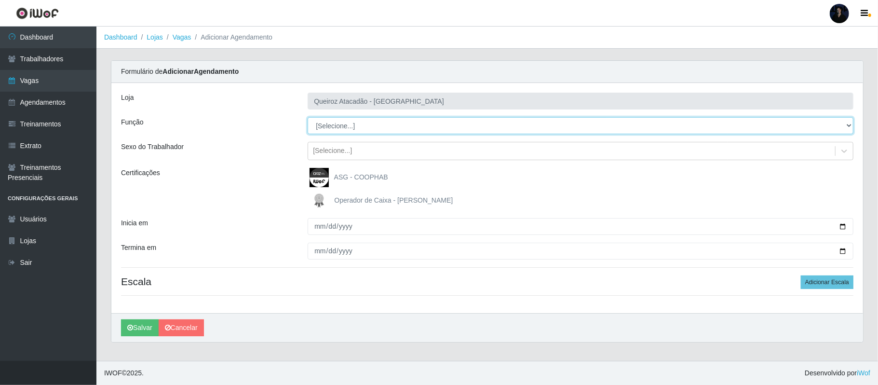
click at [351, 126] on select "[Selecione...] Balconista de Açougue Balconista de Açougue + Balconista de Açou…" at bounding box center [581, 125] width 546 height 17
select select "22"
click at [308, 118] on select "[Selecione...] Balconista de Açougue Balconista de Açougue + Balconista de Açou…" at bounding box center [581, 125] width 546 height 17
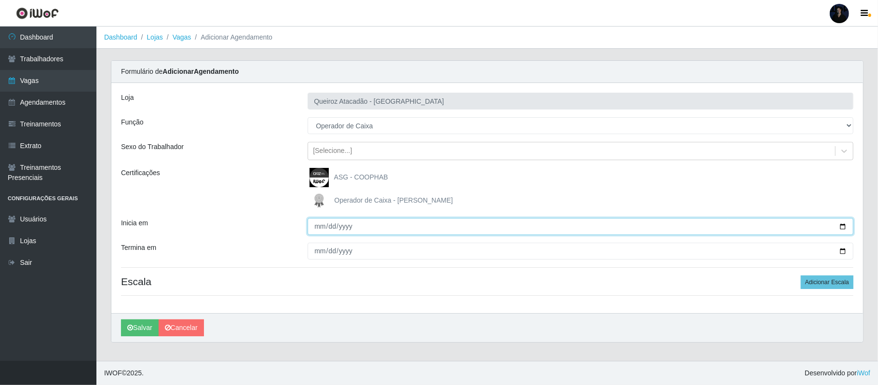
click at [839, 228] on input "Inicia em" at bounding box center [581, 226] width 546 height 17
type input "[DATE]"
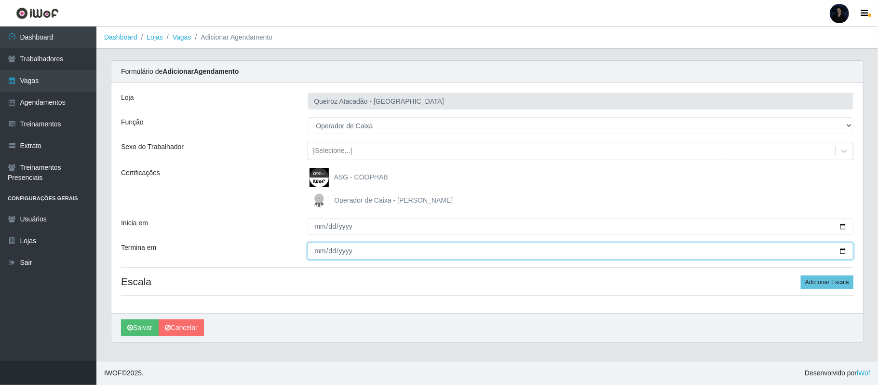
click at [842, 250] on input "Termina em" at bounding box center [581, 250] width 546 height 17
type input "[DATE]"
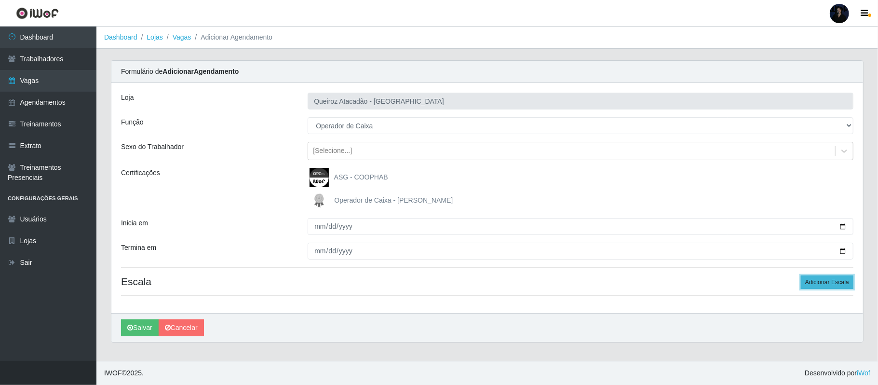
click at [809, 285] on button "Adicionar Escala" at bounding box center [827, 281] width 53 height 13
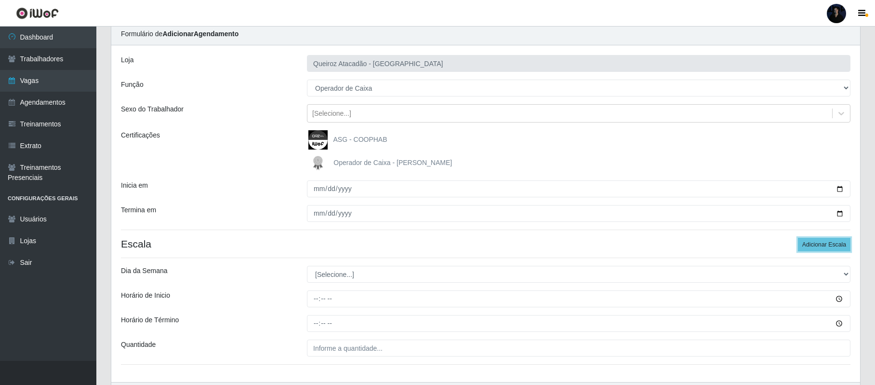
scroll to position [101, 0]
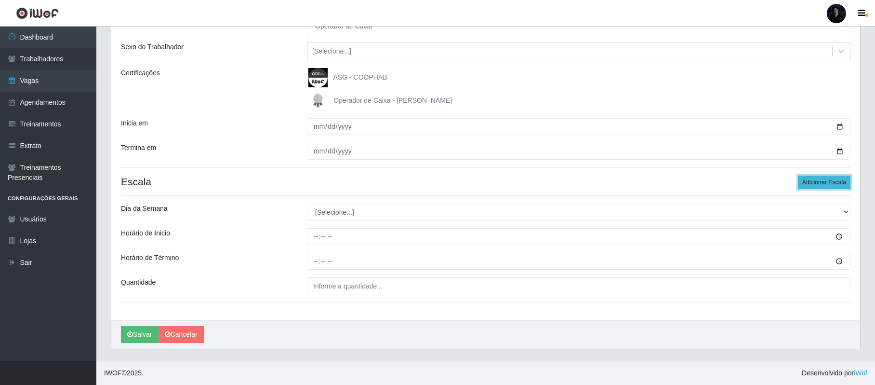
click at [828, 176] on button "Adicionar Escala" at bounding box center [824, 181] width 53 height 13
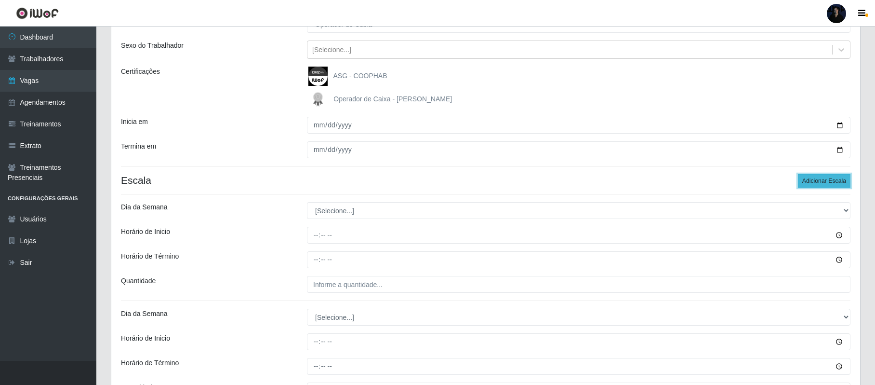
click at [826, 177] on button "Adicionar Escala" at bounding box center [824, 180] width 53 height 13
click at [826, 178] on button "Adicionar Escala" at bounding box center [824, 180] width 53 height 13
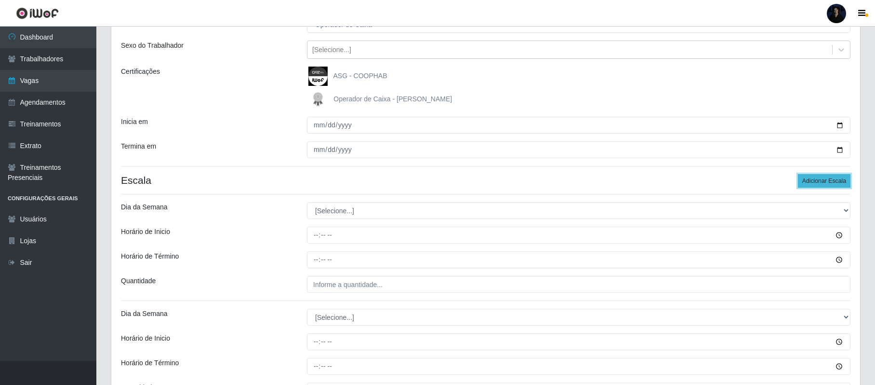
click at [826, 178] on button "Adicionar Escala" at bounding box center [824, 180] width 53 height 13
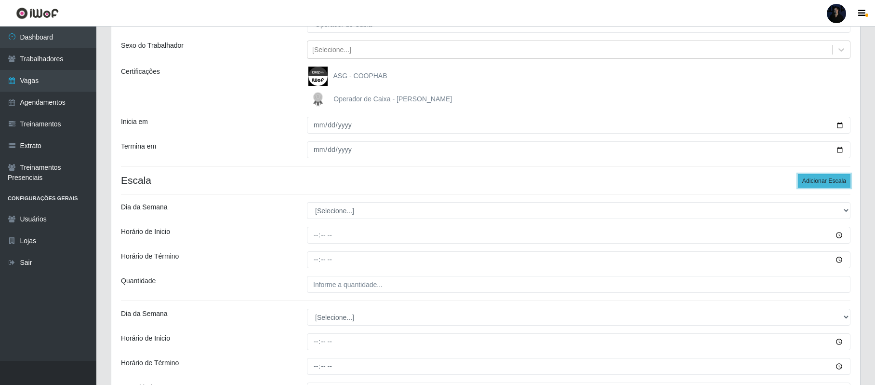
click at [826, 178] on button "Adicionar Escala" at bounding box center [824, 180] width 53 height 13
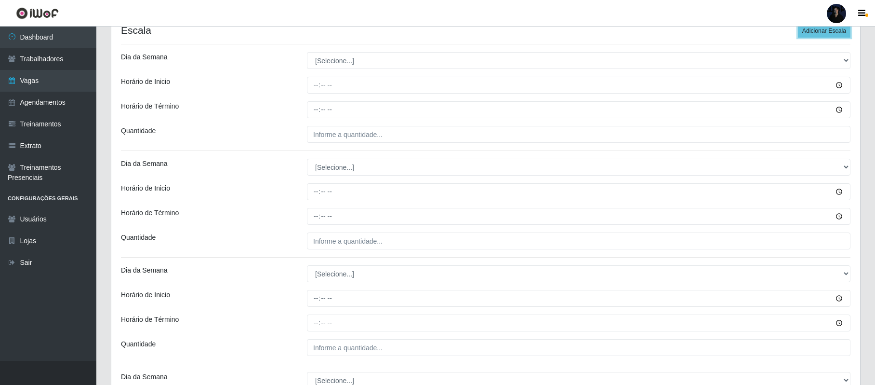
scroll to position [261, 0]
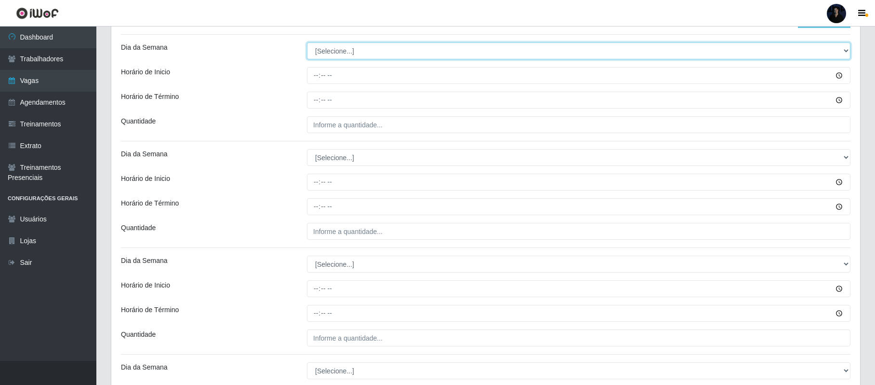
click at [367, 53] on select "[Selecione...] Segunda Terça Quarta Quinta Sexta Sábado Domingo" at bounding box center [579, 50] width 544 height 17
select select "1"
click at [307, 43] on select "[Selecione...] Segunda Terça Quarta Quinta Sexta Sábado Domingo" at bounding box center [579, 50] width 544 height 17
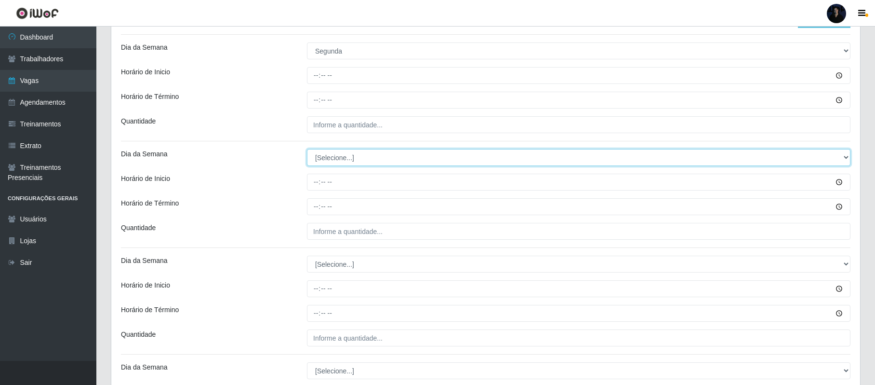
click at [332, 155] on select "[Selecione...] Segunda Terça Quarta Quinta Sexta Sábado Domingo" at bounding box center [579, 157] width 544 height 17
select select "1"
click at [307, 150] on select "[Selecione...] Segunda Terça Quarta Quinta Sexta Sábado Domingo" at bounding box center [579, 157] width 544 height 17
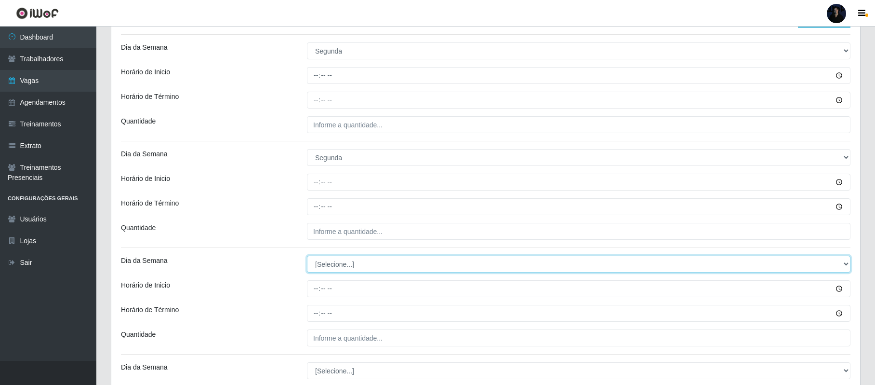
click at [329, 263] on select "[Selecione...] Segunda Terça Quarta Quinta Sexta Sábado Domingo" at bounding box center [579, 263] width 544 height 17
select select "1"
click at [307, 256] on select "[Selecione...] Segunda Terça Quarta Quinta Sexta Sábado Domingo" at bounding box center [579, 263] width 544 height 17
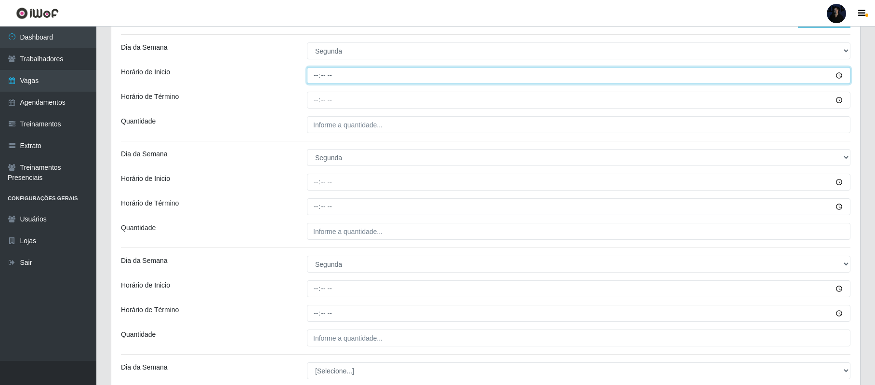
click at [313, 75] on input "Horário de Inicio" at bounding box center [579, 75] width 544 height 17
type input "08:00"
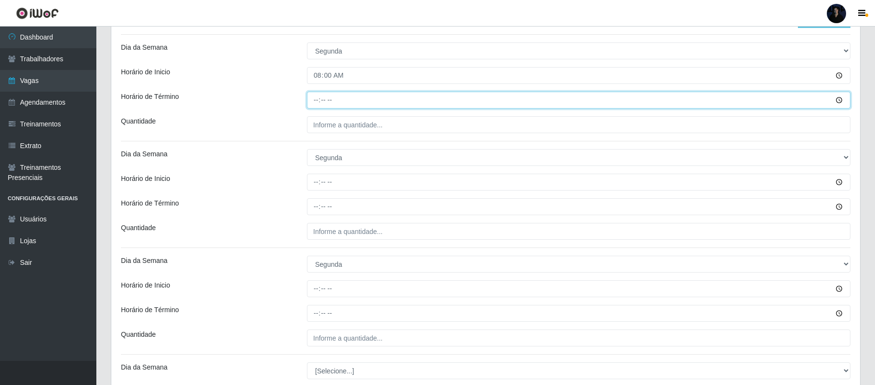
click at [309, 99] on input "Horário de Término" at bounding box center [579, 100] width 544 height 17
type input "14:00"
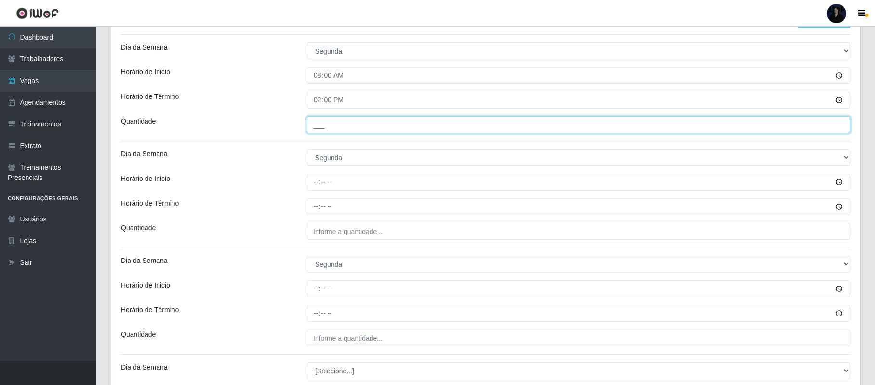
click at [311, 127] on input "___" at bounding box center [579, 124] width 544 height 17
type input "2__"
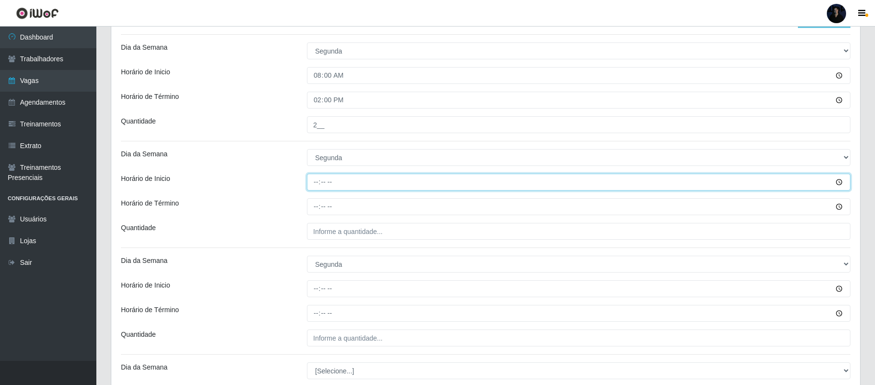
click at [312, 184] on input "Horário de Inicio" at bounding box center [579, 182] width 544 height 17
type input "09:00"
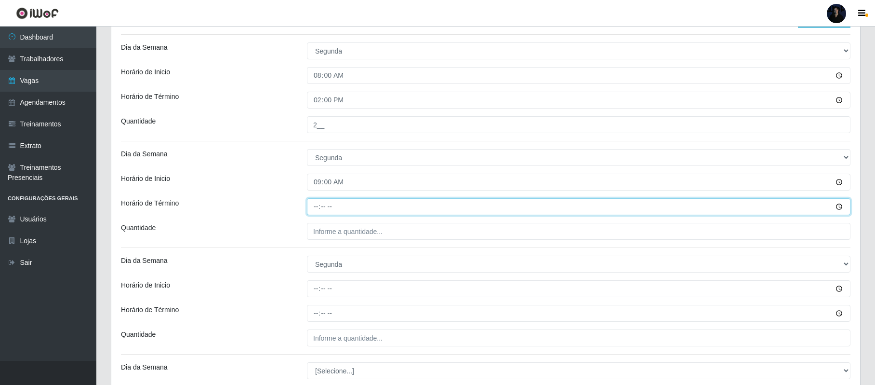
click at [316, 211] on input "Horário de Término" at bounding box center [579, 206] width 544 height 17
type input "15:00"
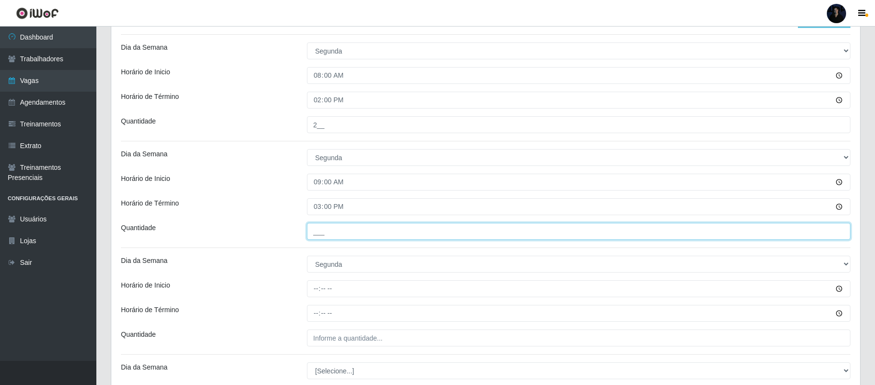
click at [319, 236] on input "___" at bounding box center [579, 231] width 544 height 17
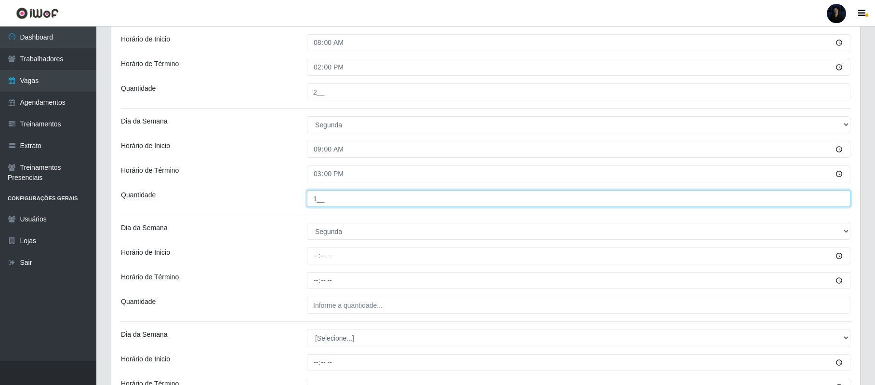
scroll to position [325, 0]
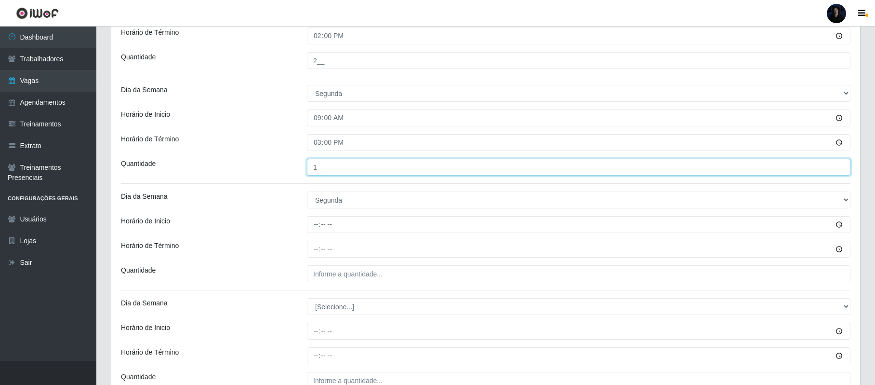
type input "1__"
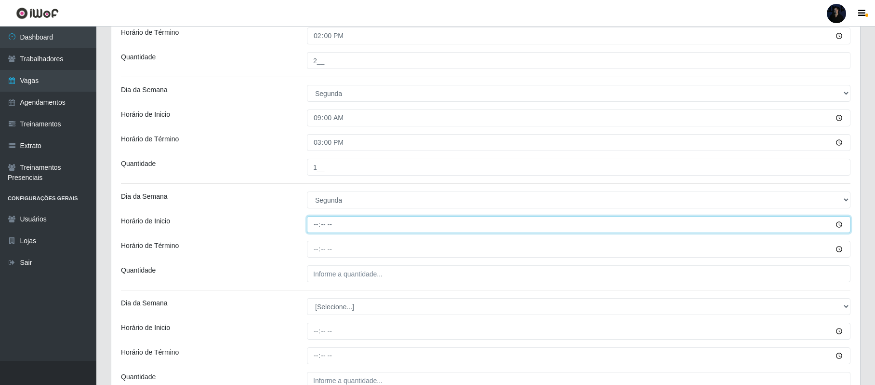
click at [317, 224] on input "Horário de Inicio" at bounding box center [579, 224] width 544 height 17
type input "16:00"
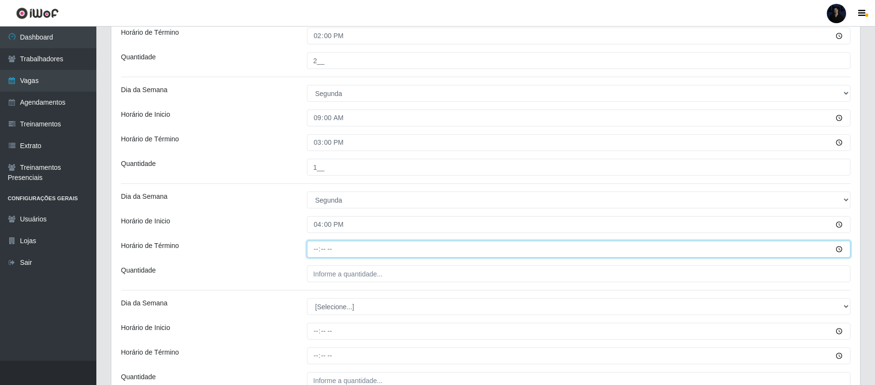
click at [318, 247] on input "Horário de Término" at bounding box center [579, 249] width 544 height 17
type input "22:00"
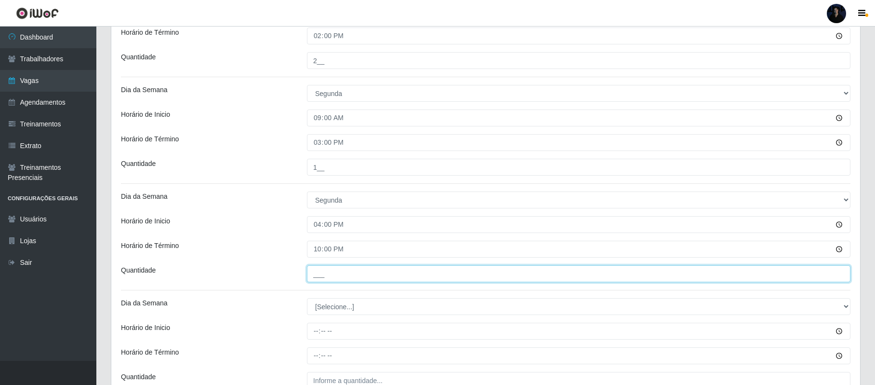
click at [319, 272] on input "___" at bounding box center [579, 273] width 544 height 17
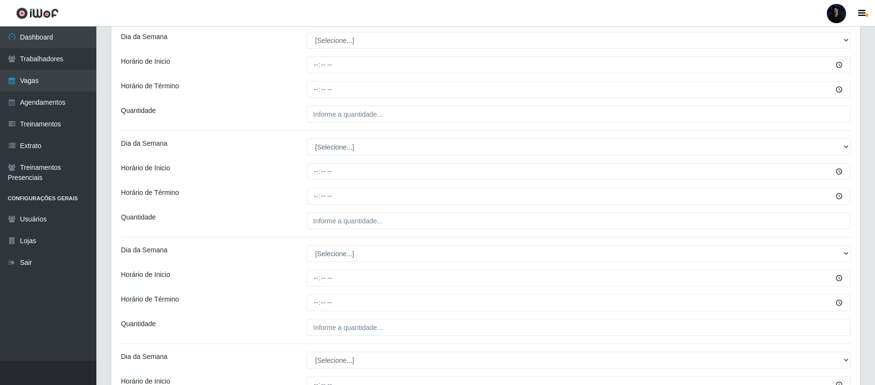
scroll to position [584, 0]
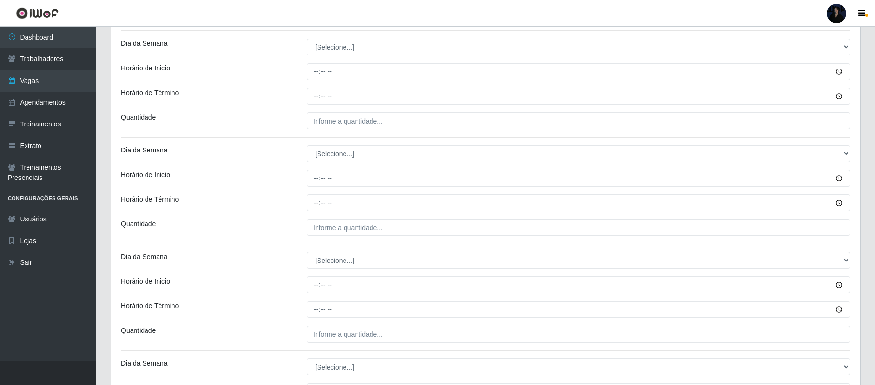
type input "5__"
click at [336, 46] on select "[Selecione...] Segunda Terça Quarta Quinta Sexta Sábado Domingo" at bounding box center [579, 47] width 544 height 17
select select "2"
click at [307, 40] on select "[Selecione...] Segunda Terça Quarta Quinta Sexta Sábado Domingo" at bounding box center [579, 47] width 544 height 17
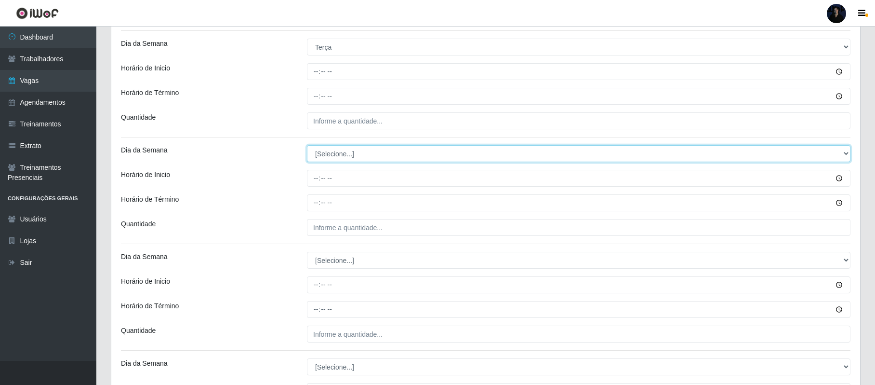
click at [335, 155] on select "[Selecione...] Segunda Terça Quarta Quinta Sexta Sábado Domingo" at bounding box center [579, 153] width 544 height 17
select select "2"
click at [307, 147] on select "[Selecione...] Segunda Terça Quarta Quinta Sexta Sábado Domingo" at bounding box center [579, 153] width 544 height 17
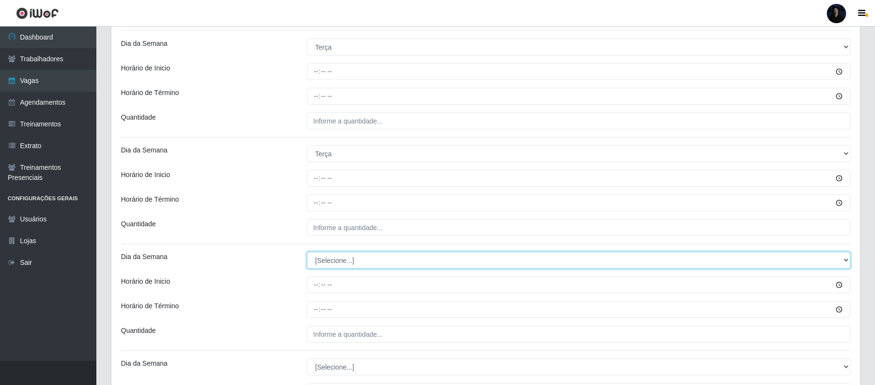
click at [335, 268] on select "[Selecione...] Segunda Terça Quarta Quinta Sexta Sábado Domingo" at bounding box center [579, 260] width 544 height 17
select select "2"
click at [307, 254] on select "[Selecione...] Segunda Terça Quarta Quinta Sexta Sábado Domingo" at bounding box center [579, 260] width 544 height 17
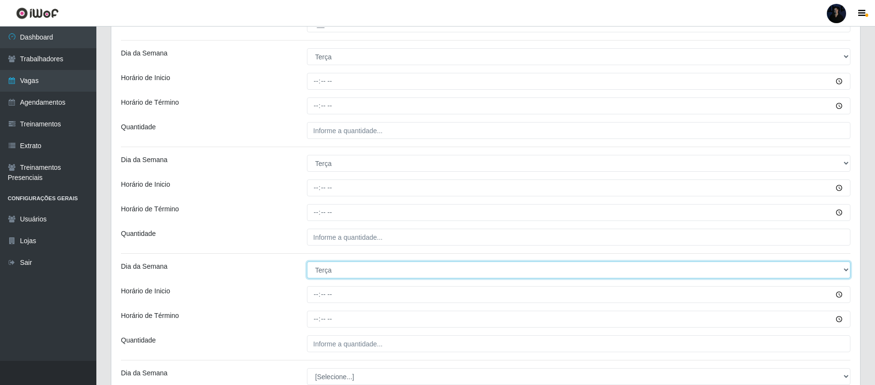
scroll to position [585, 0]
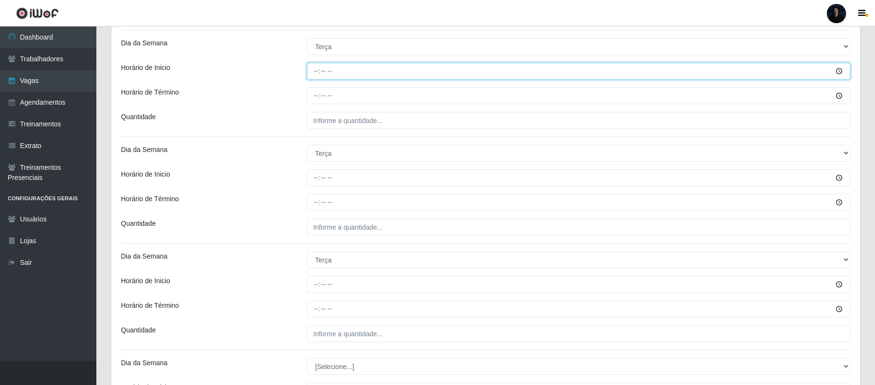
click at [319, 69] on input "Horário de Inicio" at bounding box center [579, 71] width 544 height 17
click at [317, 74] on input "00:59" at bounding box center [579, 71] width 544 height 17
type input "08:00"
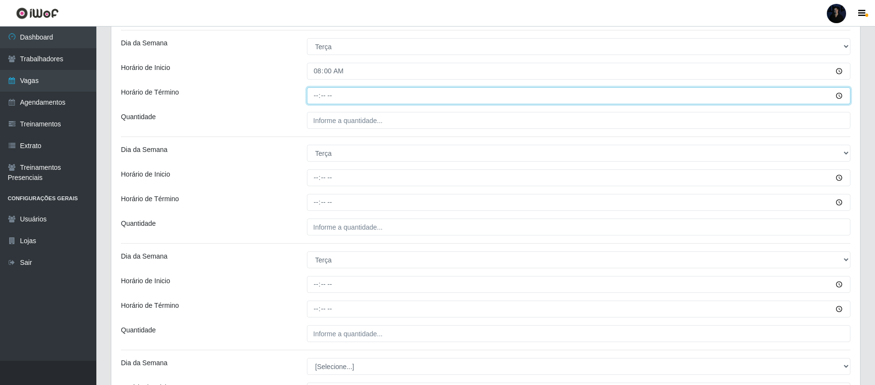
click at [315, 104] on input "Horário de Término" at bounding box center [579, 95] width 544 height 17
type input "14:00"
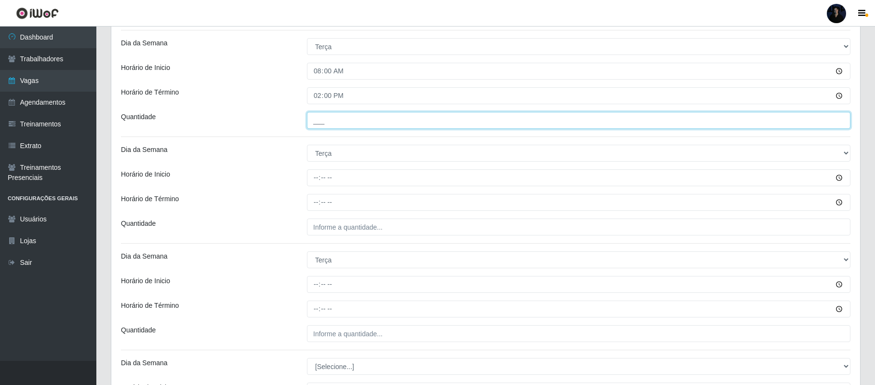
click at [319, 118] on input "___" at bounding box center [579, 120] width 544 height 17
type input "2__"
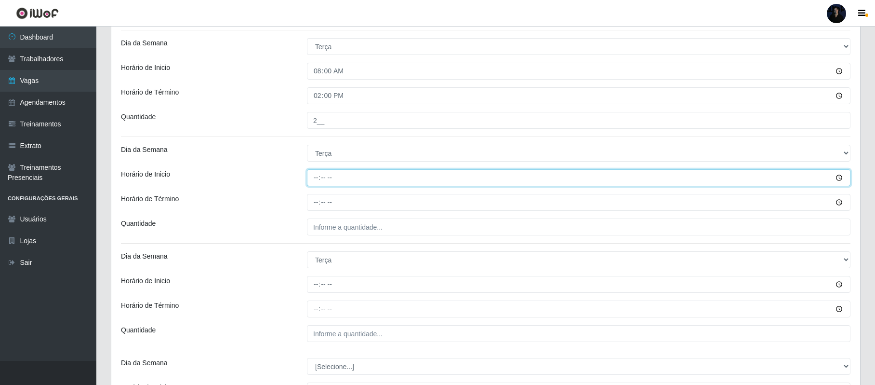
click at [316, 180] on input "Horário de Inicio" at bounding box center [579, 177] width 544 height 17
type input "09:00"
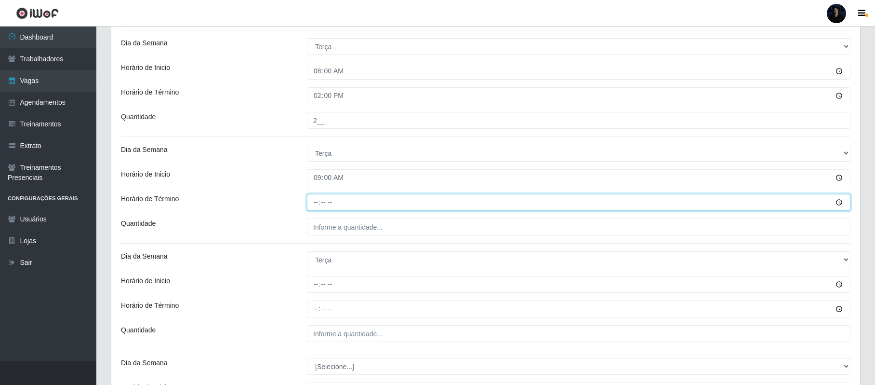
click at [313, 204] on input "Horário de Término" at bounding box center [579, 202] width 544 height 17
type input "15:00"
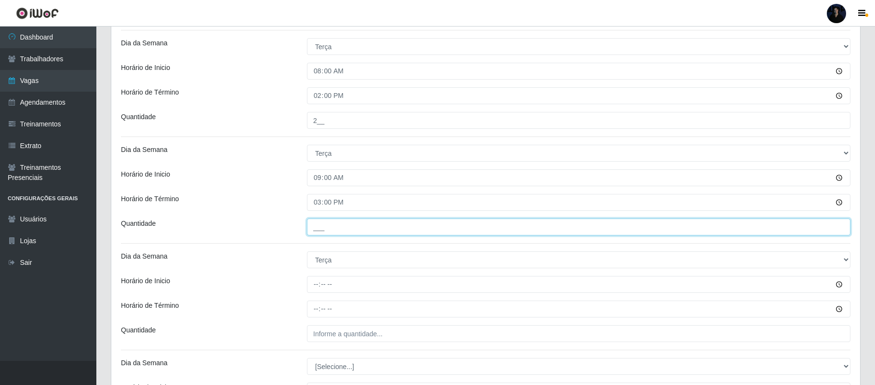
click at [315, 228] on input "___" at bounding box center [579, 226] width 544 height 17
type input "1__"
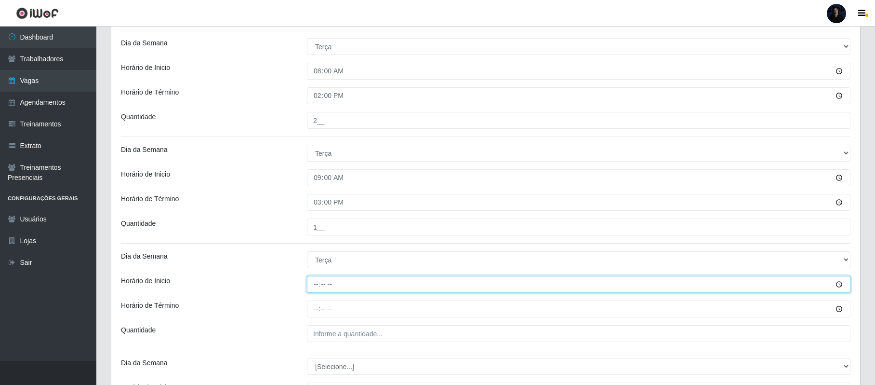
click at [317, 281] on input "Horário de Inicio" at bounding box center [579, 284] width 544 height 17
type input "16:00"
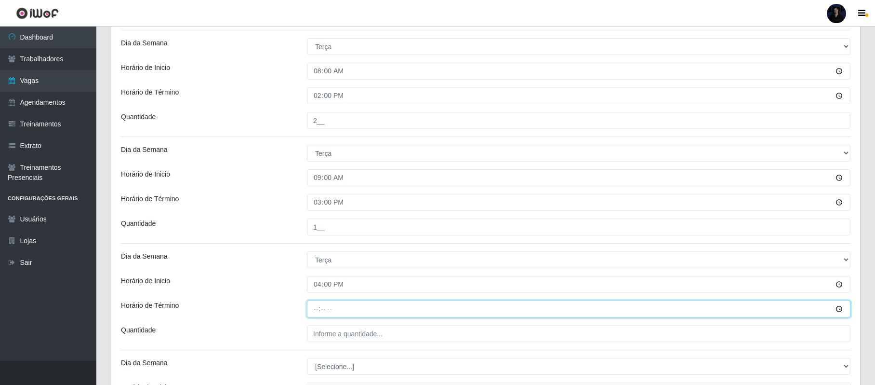
click at [318, 313] on input "Horário de Término" at bounding box center [579, 308] width 544 height 17
type input "22:00"
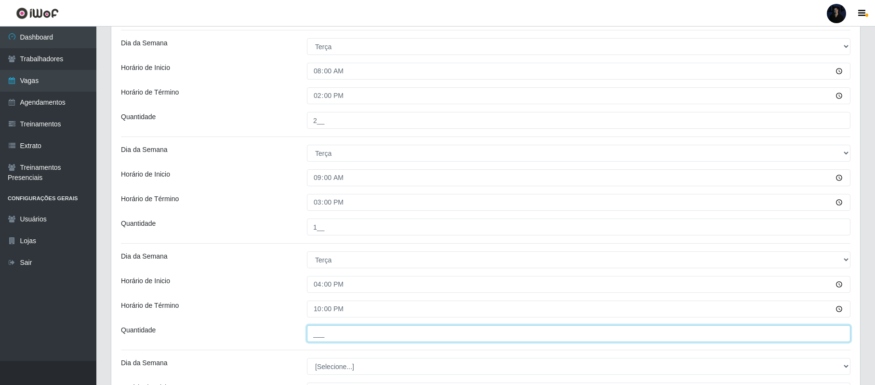
click at [317, 332] on input "___" at bounding box center [579, 333] width 544 height 17
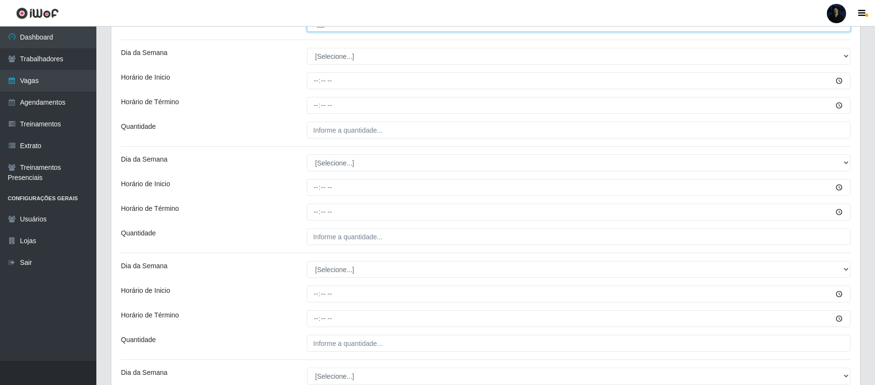
scroll to position [908, 0]
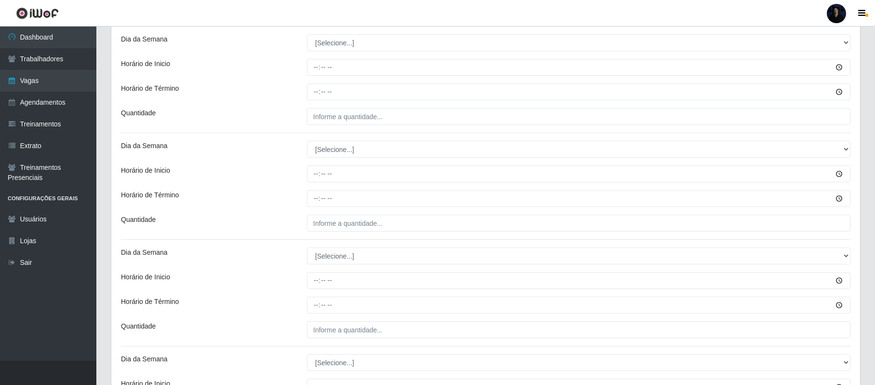
type input "5__"
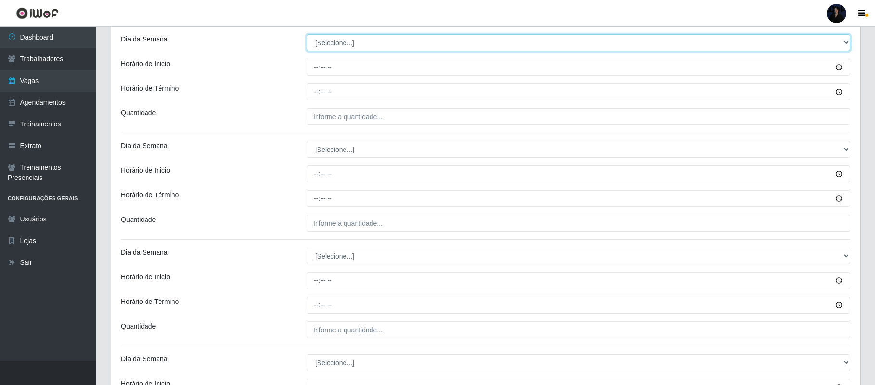
click at [347, 46] on select "[Selecione...] Segunda Terça Quarta Quinta Sexta Sábado Domingo" at bounding box center [579, 42] width 544 height 17
select select "3"
click at [307, 36] on select "[Selecione...] Segunda Terça Quarta Quinta Sexta Sábado Domingo" at bounding box center [579, 42] width 544 height 17
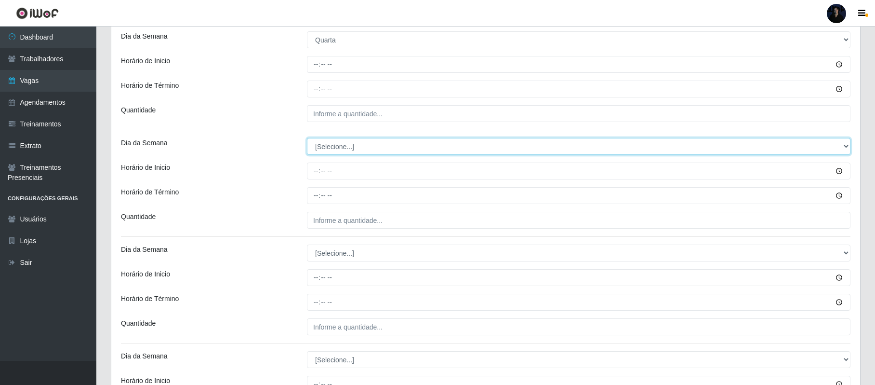
click at [358, 153] on select "[Selecione...] Segunda Terça Quarta Quinta Sexta Sábado Domingo" at bounding box center [579, 146] width 544 height 17
select select "3"
click at [307, 140] on select "[Selecione...] Segunda Terça Quarta Quinta Sexta Sábado Domingo" at bounding box center [579, 146] width 544 height 17
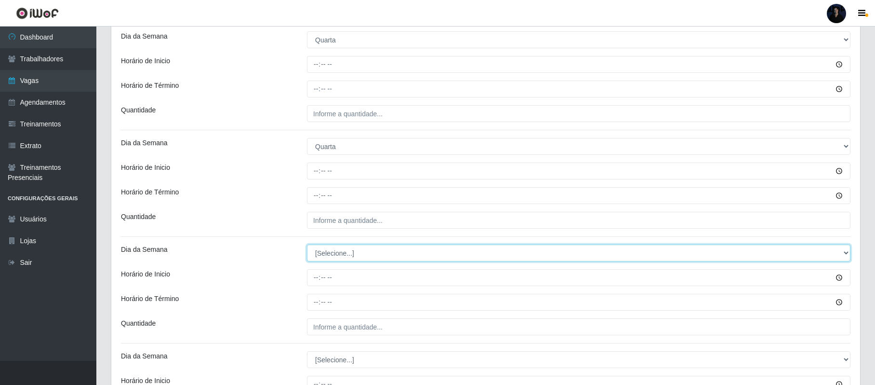
click at [322, 258] on select "[Selecione...] Segunda Terça Quarta Quinta Sexta Sábado Domingo" at bounding box center [579, 252] width 544 height 17
select select "3"
click at [307, 246] on select "[Selecione...] Segunda Terça Quarta Quinta Sexta Sábado Domingo" at bounding box center [579, 252] width 544 height 17
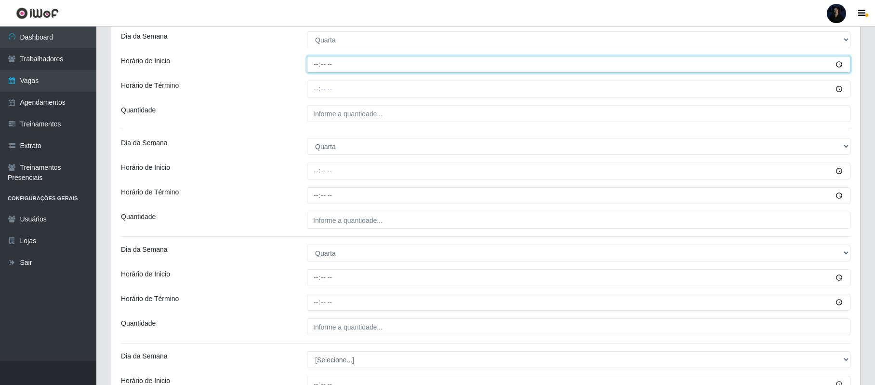
click at [317, 70] on input "Horário de Inicio" at bounding box center [579, 64] width 544 height 17
type input "08:00"
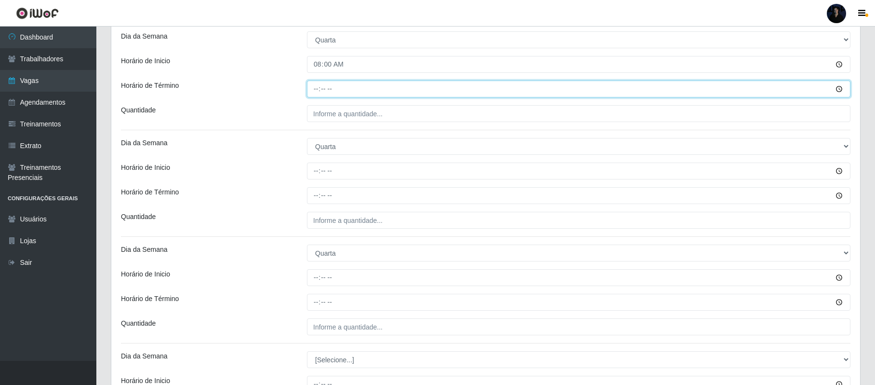
click at [314, 93] on input "Horário de Término" at bounding box center [579, 88] width 544 height 17
type input "14:00"
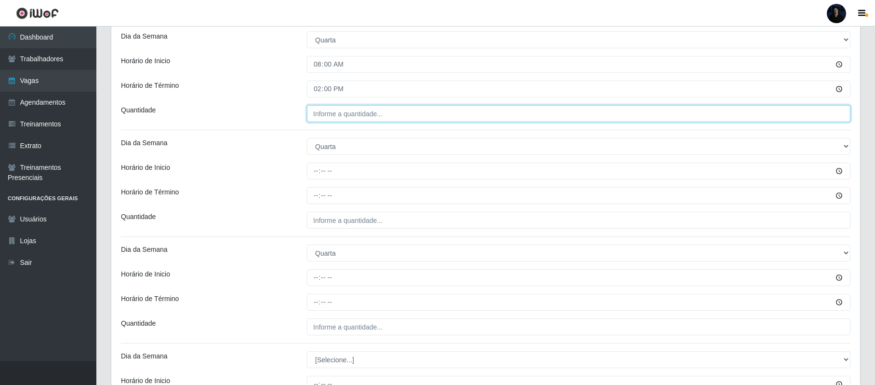
type input "___"
click at [317, 122] on input "___" at bounding box center [579, 113] width 544 height 17
type input "2__"
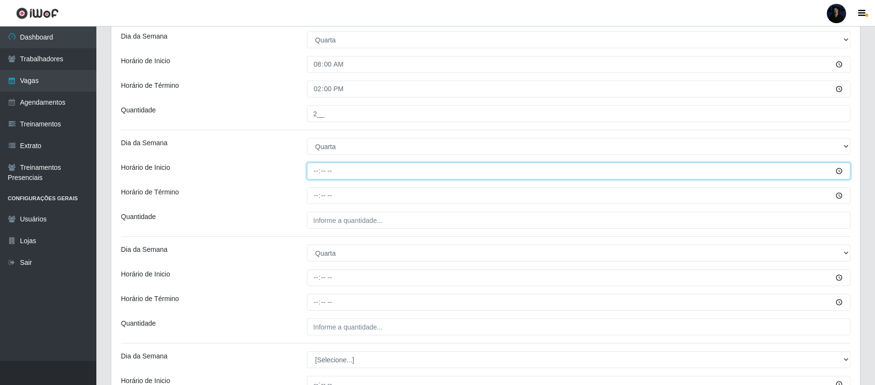
click at [317, 171] on input "Horário de Inicio" at bounding box center [579, 170] width 544 height 17
type input "09:00"
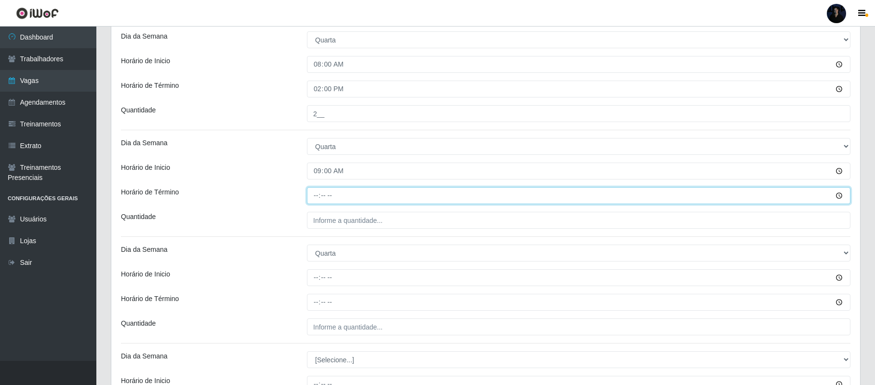
click at [319, 195] on input "Horário de Término" at bounding box center [579, 195] width 544 height 17
type input "15:00"
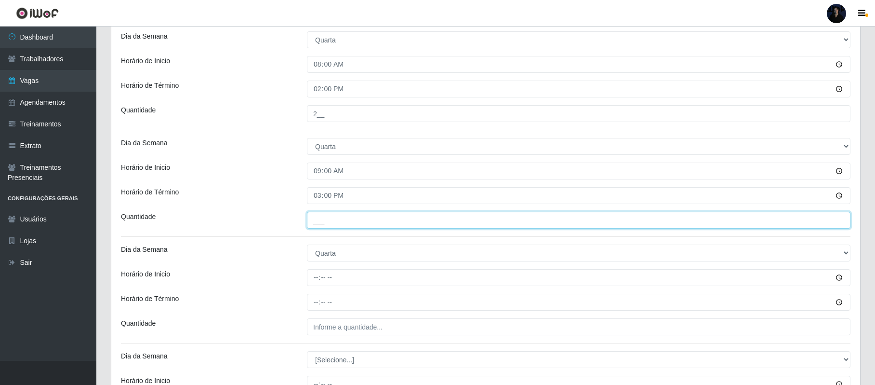
click at [316, 225] on input "___" at bounding box center [579, 220] width 544 height 17
type input "1__"
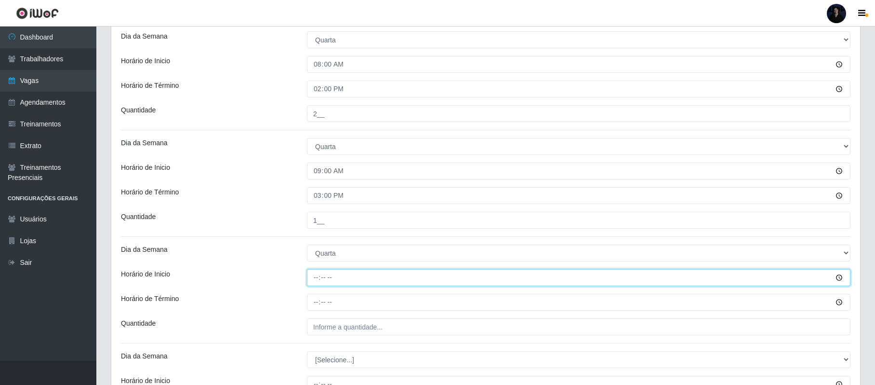
click at [321, 284] on input "Horário de Inicio" at bounding box center [579, 277] width 544 height 17
type input "16:00"
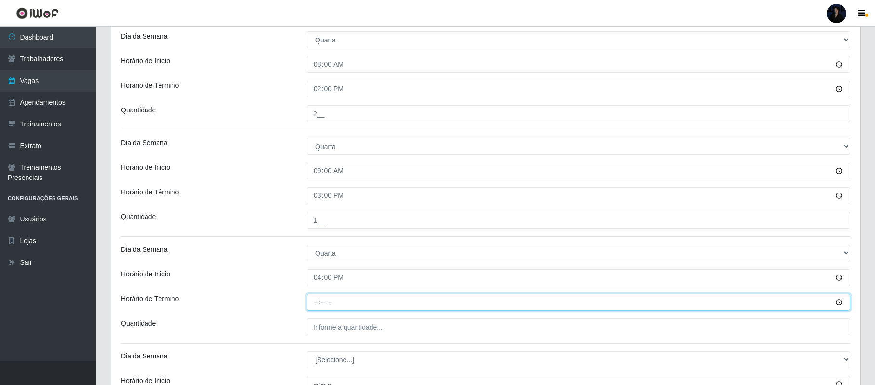
click at [321, 303] on input "Horário de Término" at bounding box center [579, 302] width 544 height 17
click at [315, 303] on input "Horário de Término" at bounding box center [579, 302] width 544 height 17
type input "22:00"
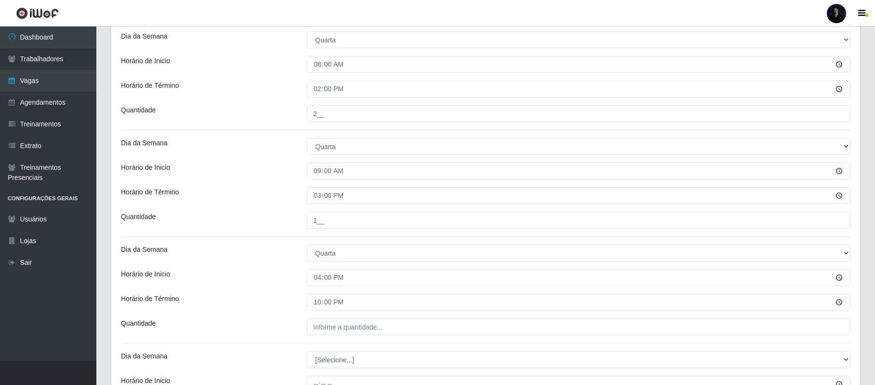
click at [323, 337] on div "Loja Queiroz Atacadão - São Gonçalo do Amarante Função [Selecione...] Balconist…" at bounding box center [485, 86] width 749 height 1828
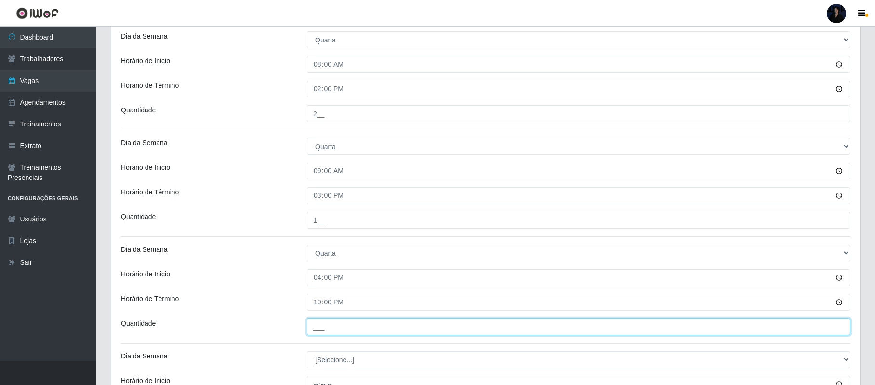
click at [323, 331] on input "___" at bounding box center [579, 326] width 544 height 17
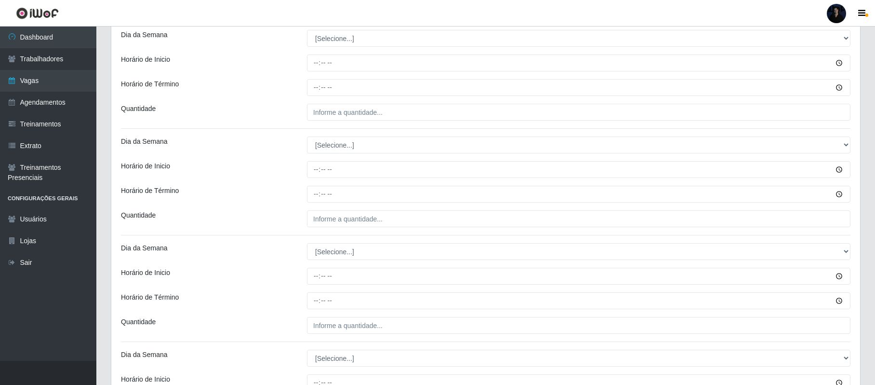
scroll to position [1219, 0]
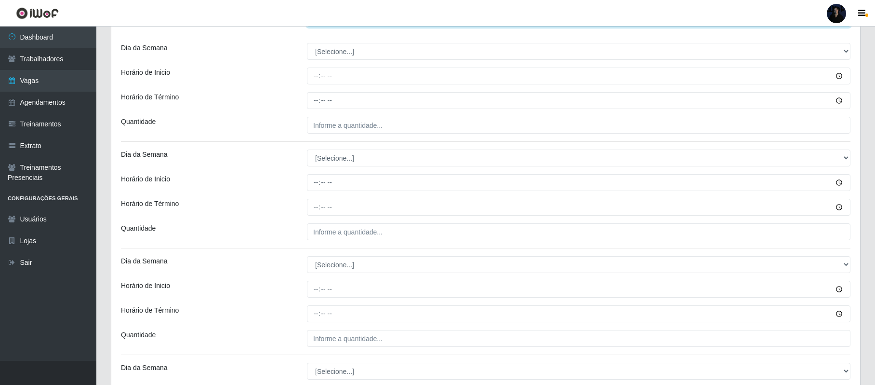
type input "5__"
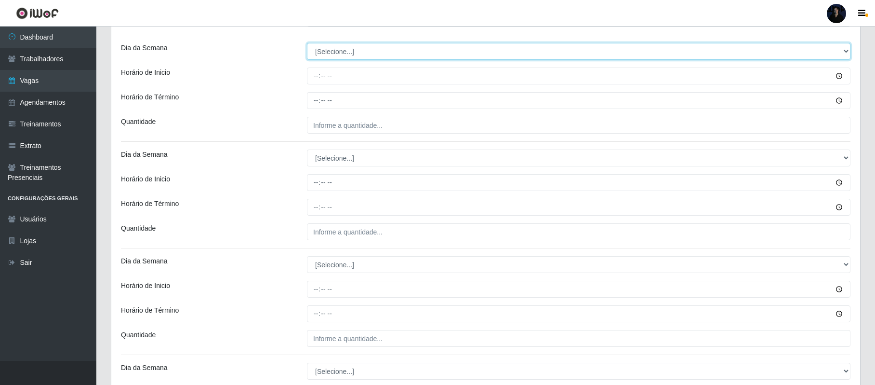
click at [322, 57] on select "[Selecione...] Segunda Terça Quarta Quinta Sexta Sábado Domingo" at bounding box center [579, 51] width 544 height 17
select select "4"
click at [307, 45] on select "[Selecione...] Segunda Terça Quarta Quinta Sexta Sábado Domingo" at bounding box center [579, 51] width 544 height 17
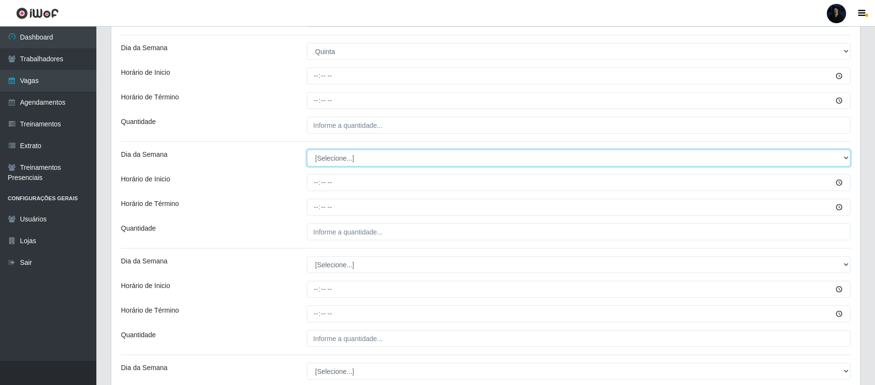
drag, startPoint x: 321, startPoint y: 159, endPoint x: 323, endPoint y: 167, distance: 8.1
click at [321, 159] on select "[Selecione...] Segunda Terça Quarta Quinta Sexta Sábado Domingo" at bounding box center [579, 157] width 544 height 17
select select "4"
click at [307, 152] on select "[Selecione...] Segunda Terça Quarta Quinta Sexta Sábado Domingo" at bounding box center [579, 157] width 544 height 17
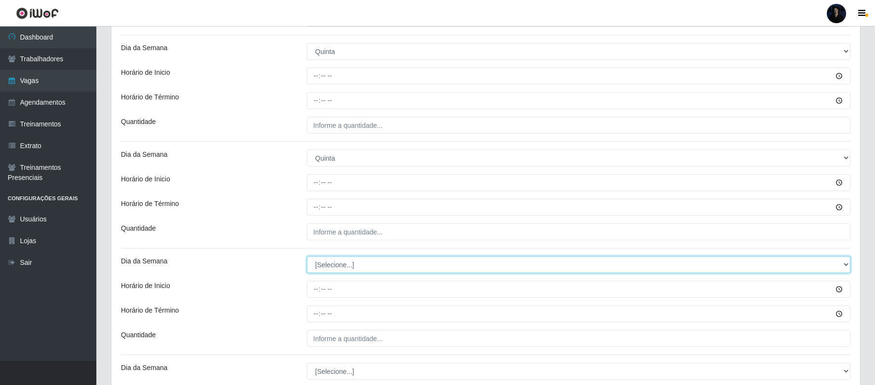
click at [320, 268] on select "[Selecione...] Segunda Terça Quarta Quinta Sexta Sábado Domingo" at bounding box center [579, 264] width 544 height 17
select select "4"
click at [307, 258] on select "[Selecione...] Segunda Terça Quarta Quinta Sexta Sábado Domingo" at bounding box center [579, 264] width 544 height 17
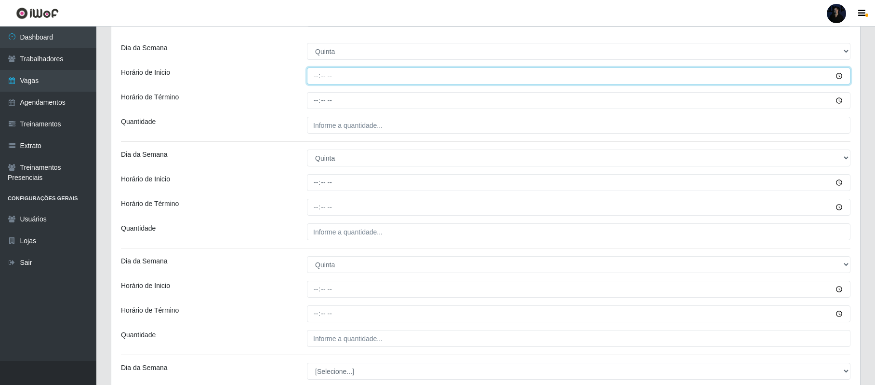
click at [313, 81] on input "Horário de Inicio" at bounding box center [579, 75] width 544 height 17
type input "08:00"
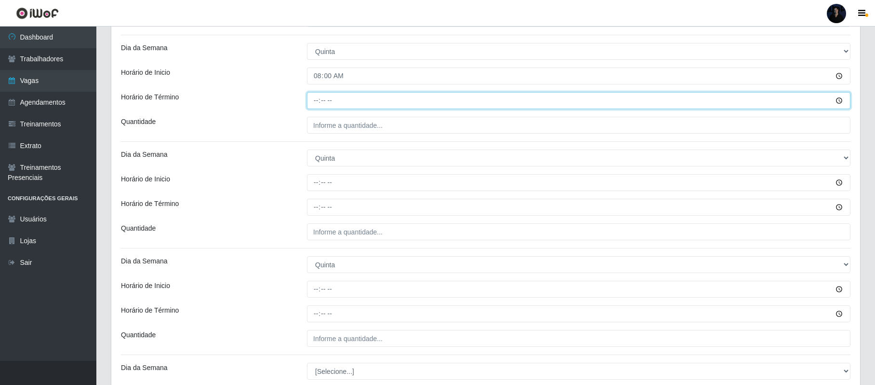
click at [315, 104] on input "Horário de Término" at bounding box center [579, 100] width 544 height 17
type input "14:00"
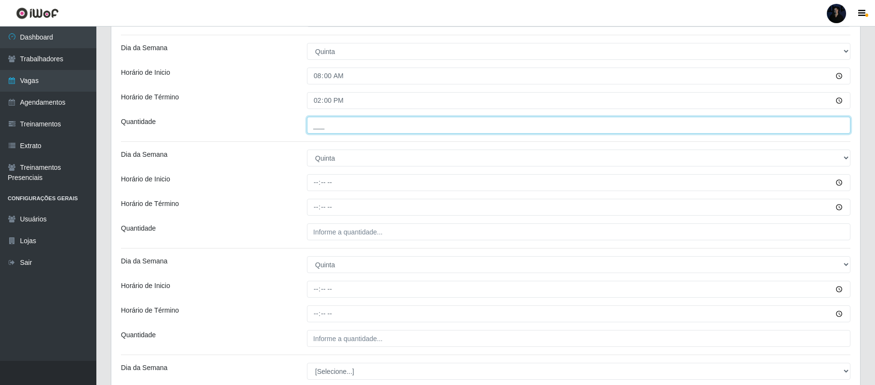
click at [312, 128] on input "___" at bounding box center [579, 125] width 544 height 17
type input "2__"
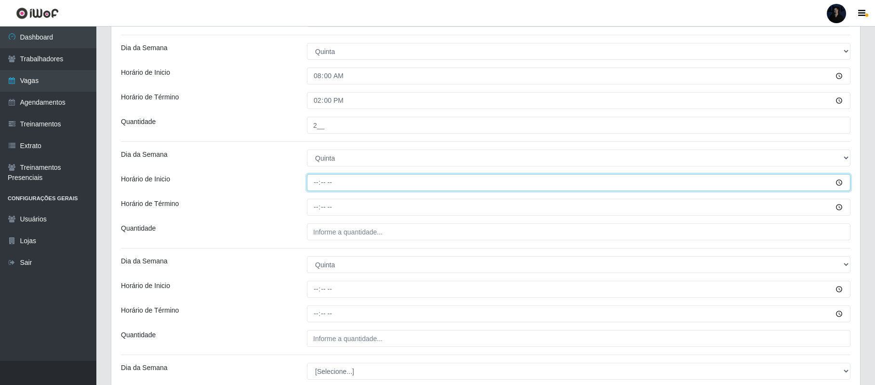
click at [315, 186] on input "Horário de Inicio" at bounding box center [579, 182] width 544 height 17
type input "09:00"
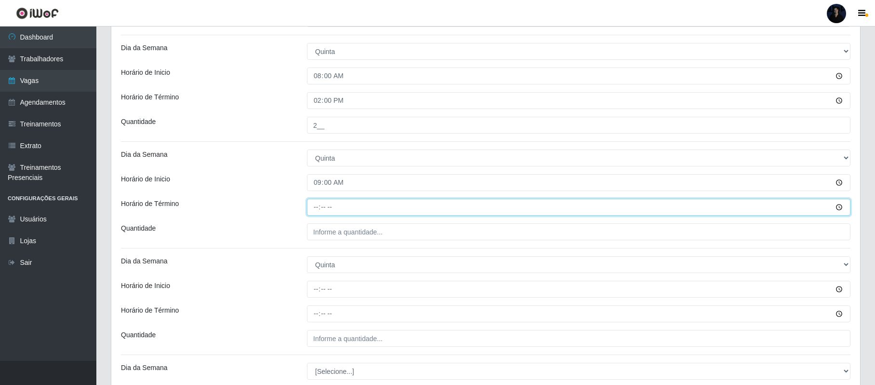
click at [319, 201] on input "Horário de Término" at bounding box center [579, 207] width 544 height 17
type input "15:00"
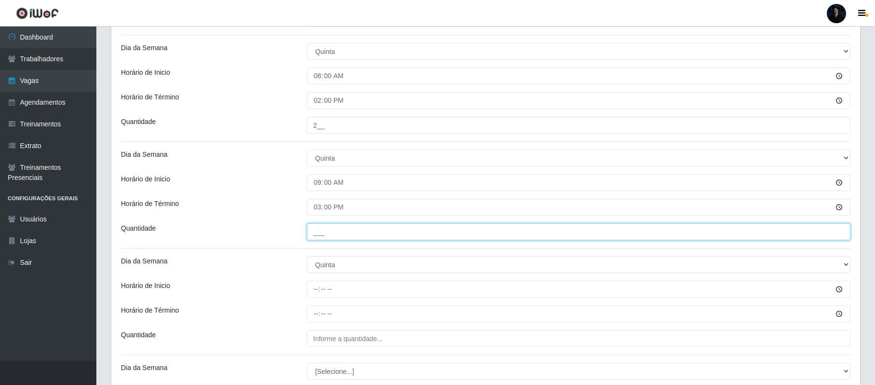
click at [319, 234] on input "___" at bounding box center [579, 231] width 544 height 17
type input "2__"
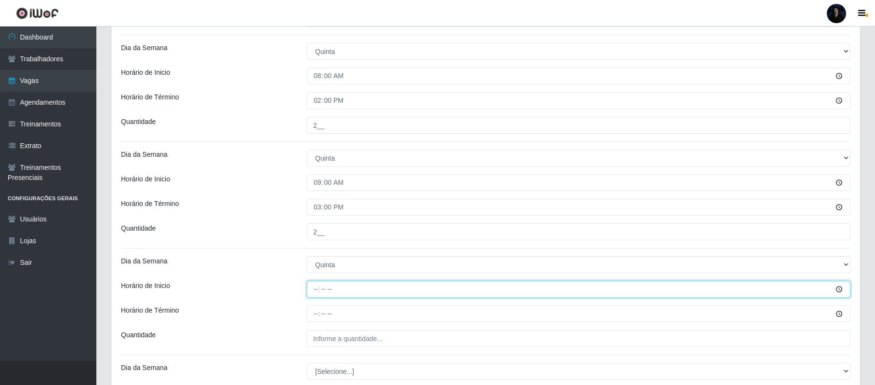
click at [313, 292] on input "Horário de Inicio" at bounding box center [579, 289] width 544 height 17
type input "16:00"
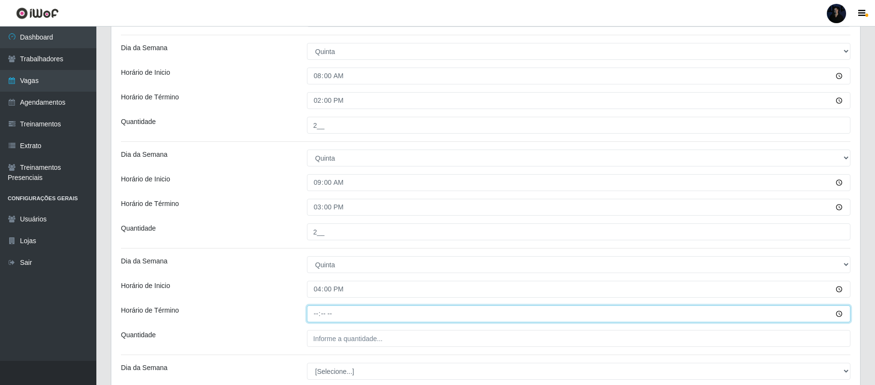
click at [316, 311] on input "Horário de Término" at bounding box center [579, 313] width 544 height 17
type input "22:00"
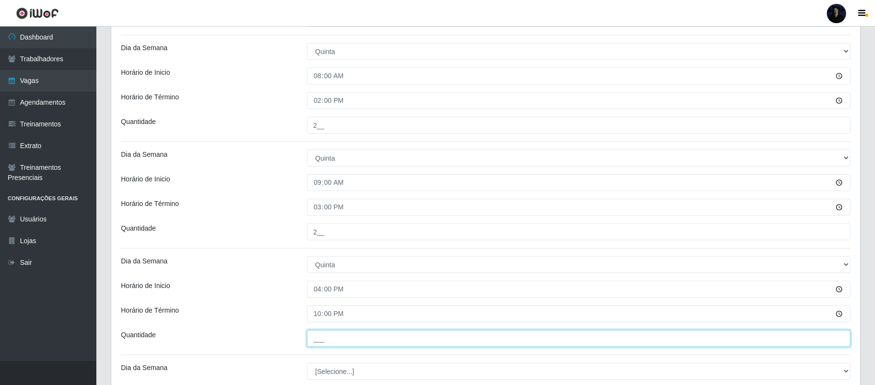
click at [317, 336] on input "___" at bounding box center [579, 338] width 544 height 17
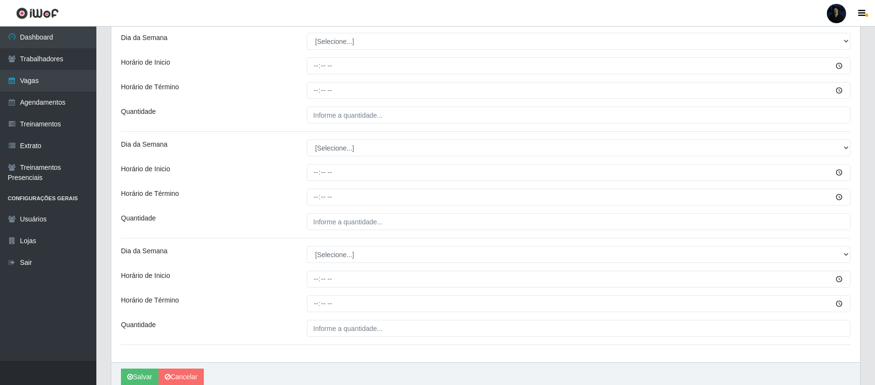
scroll to position [1552, 0]
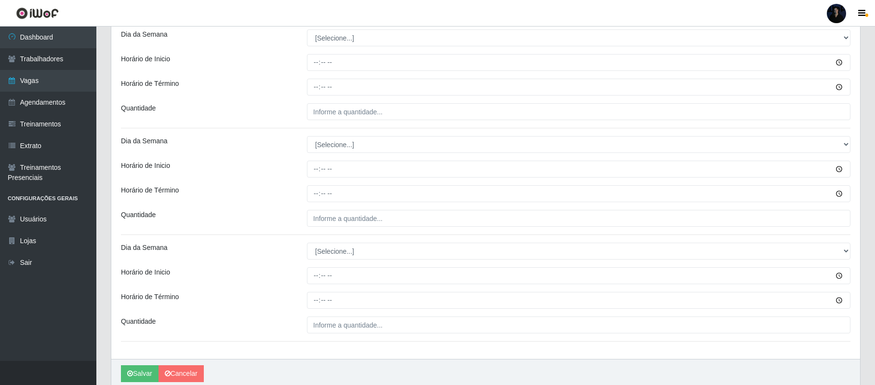
type input "5__"
drag, startPoint x: 372, startPoint y: 43, endPoint x: 368, endPoint y: 49, distance: 6.6
click at [372, 43] on select "[Selecione...] Segunda Terça Quarta Quinta Sexta Sábado Domingo" at bounding box center [579, 37] width 544 height 17
select select "5"
click at [307, 32] on select "[Selecione...] Segunda Terça Quarta Quinta Sexta Sábado Domingo" at bounding box center [579, 37] width 544 height 17
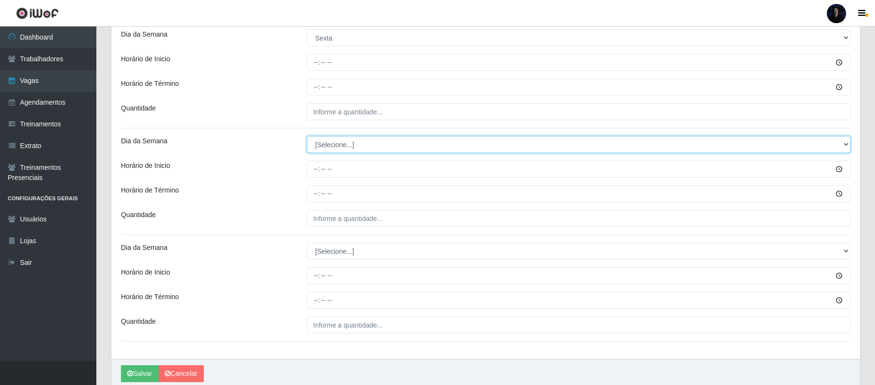
click at [335, 151] on select "[Selecione...] Segunda Terça Quarta Quinta Sexta Sábado Domingo" at bounding box center [579, 144] width 544 height 17
select select "5"
click at [307, 139] on select "[Selecione...] Segunda Terça Quarta Quinta Sexta Sábado Domingo" at bounding box center [579, 144] width 544 height 17
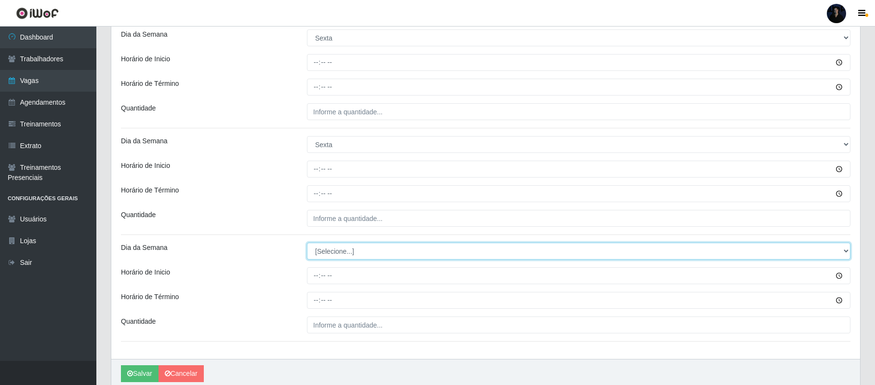
drag, startPoint x: 330, startPoint y: 258, endPoint x: 331, endPoint y: 270, distance: 11.6
click at [330, 259] on select "[Selecione...] Segunda Terça Quarta Quinta Sexta Sábado Domingo" at bounding box center [579, 250] width 544 height 17
select select "5"
click at [307, 246] on select "[Selecione...] Segunda Terça Quarta Quinta Sexta Sábado Domingo" at bounding box center [579, 250] width 544 height 17
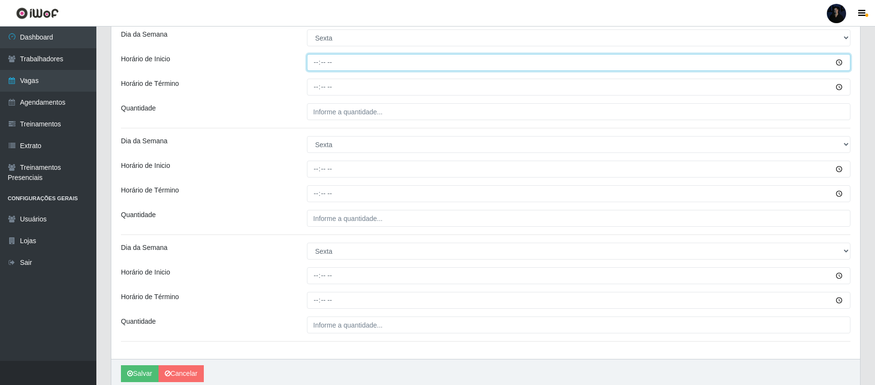
click at [317, 62] on input "Horário de Inicio" at bounding box center [579, 62] width 544 height 17
type input "08:00"
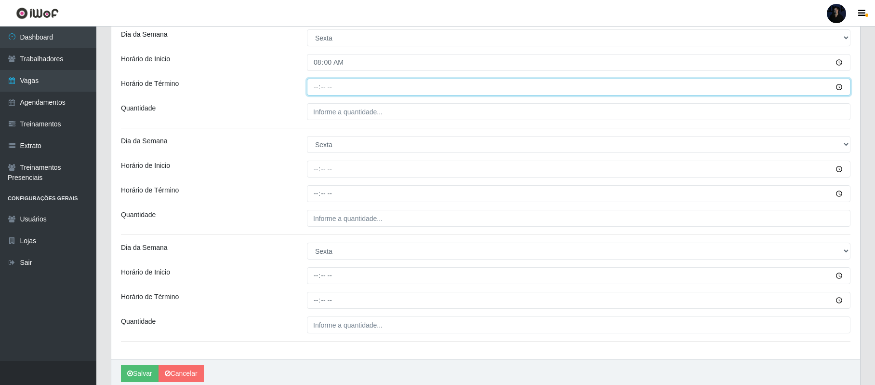
click at [317, 83] on input "Horário de Término" at bounding box center [579, 87] width 544 height 17
type input "14:00"
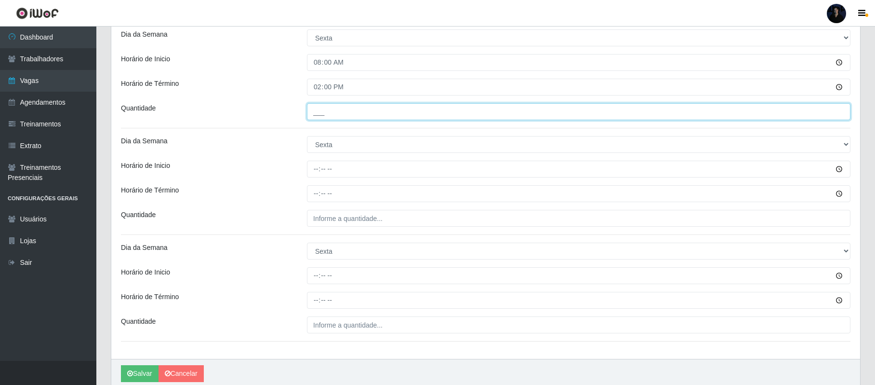
click at [319, 113] on input "___" at bounding box center [579, 111] width 544 height 17
type input "2__"
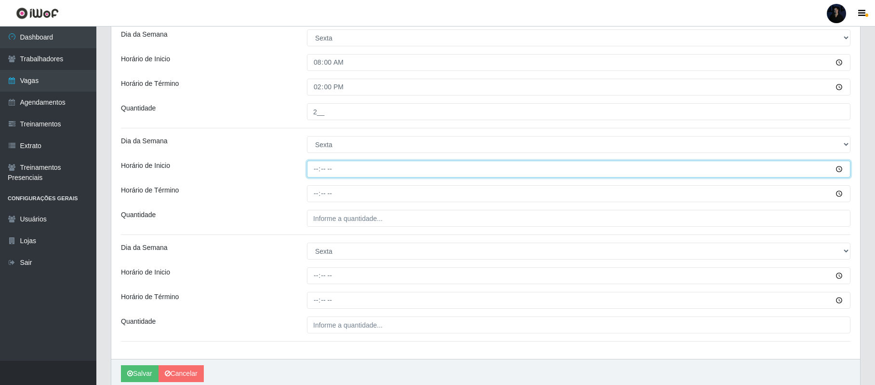
click at [315, 171] on input "Horário de Inicio" at bounding box center [579, 169] width 544 height 17
type input "09:00"
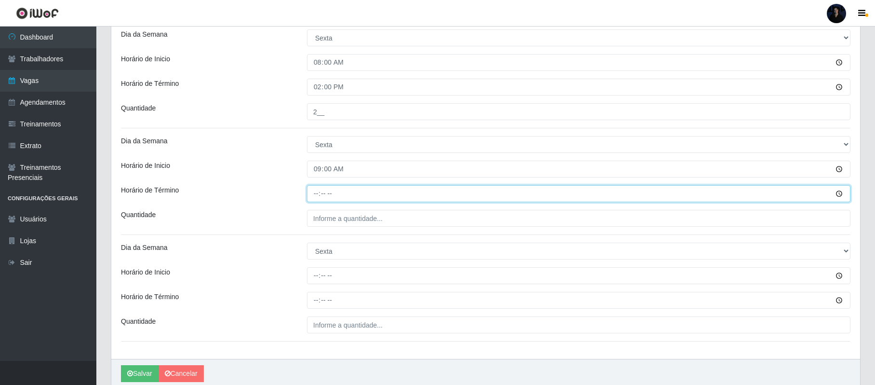
click at [313, 198] on input "Horário de Término" at bounding box center [579, 193] width 544 height 17
type input "15:00"
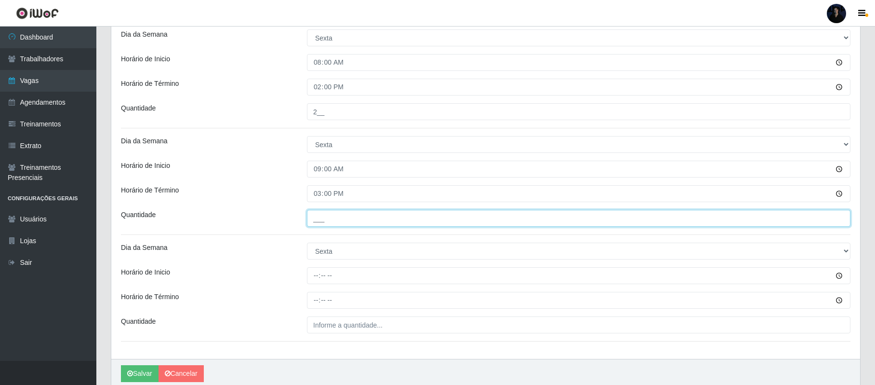
click at [313, 219] on input "___" at bounding box center [579, 218] width 544 height 17
type input "2__"
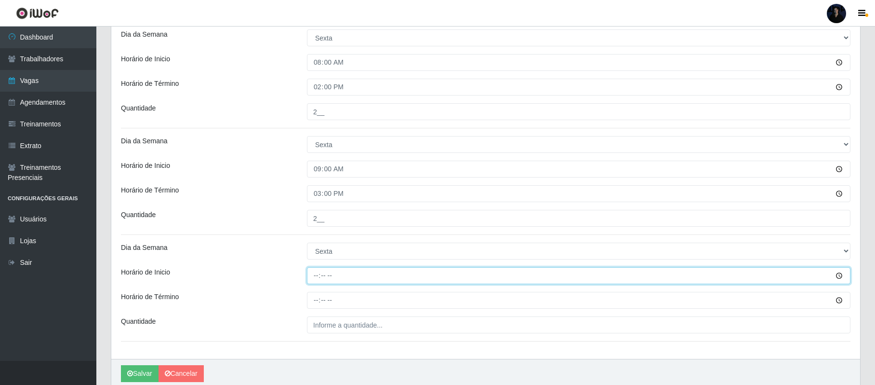
click at [315, 280] on input "Horário de Inicio" at bounding box center [579, 275] width 544 height 17
type input "16:00"
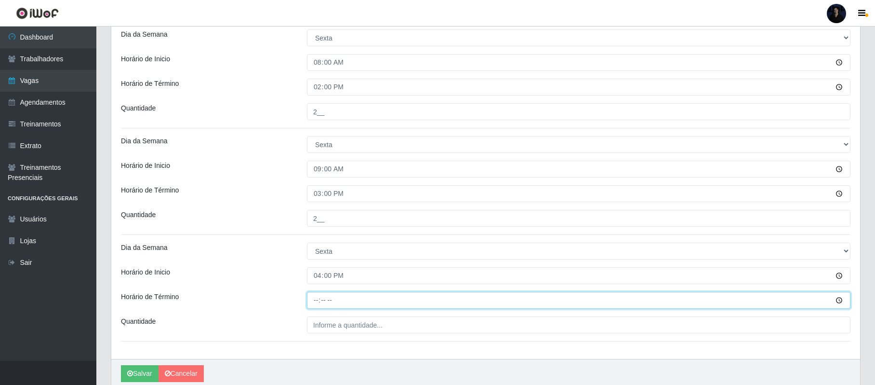
click at [317, 305] on input "Horário de Término" at bounding box center [579, 300] width 544 height 17
type input "22:00"
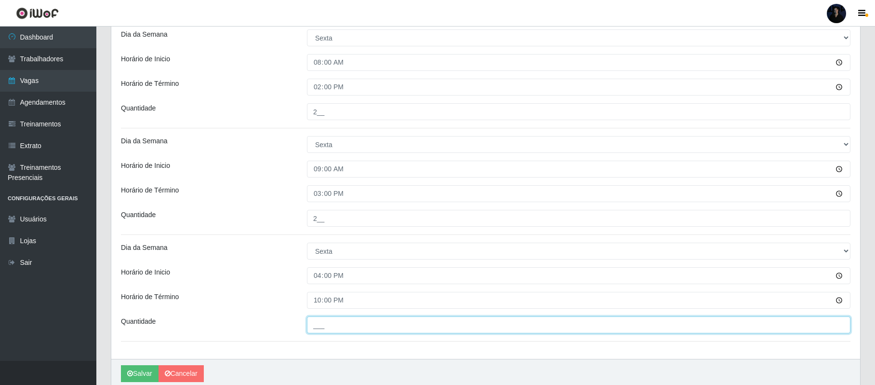
click at [319, 325] on input "___" at bounding box center [579, 324] width 544 height 17
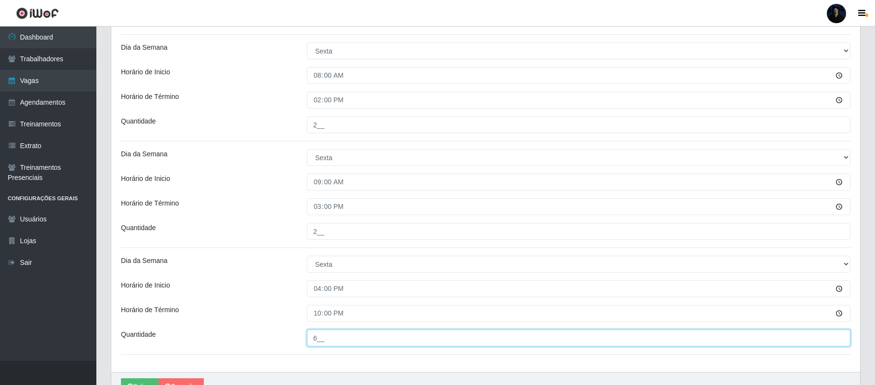
scroll to position [1595, 0]
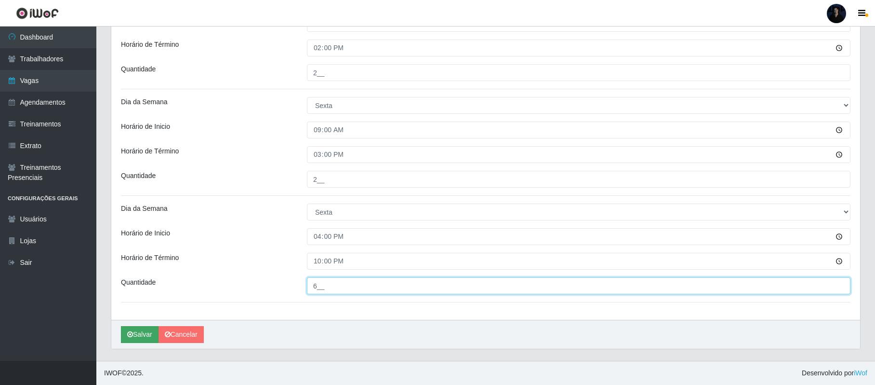
type input "6__"
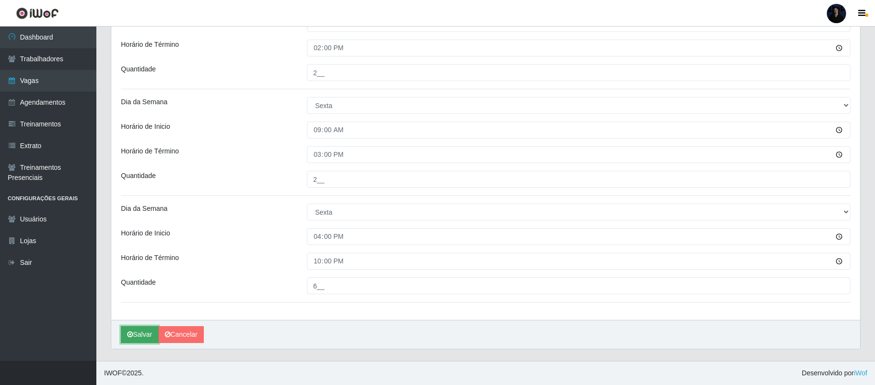
click at [143, 334] on button "Salvar" at bounding box center [140, 334] width 38 height 17
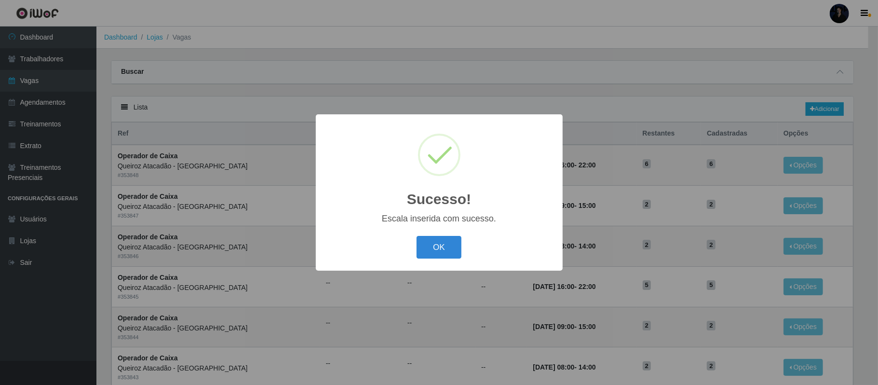
click at [708, 110] on div "Sucesso! × Escala inserida com sucesso. OK Cancel" at bounding box center [439, 192] width 878 height 385
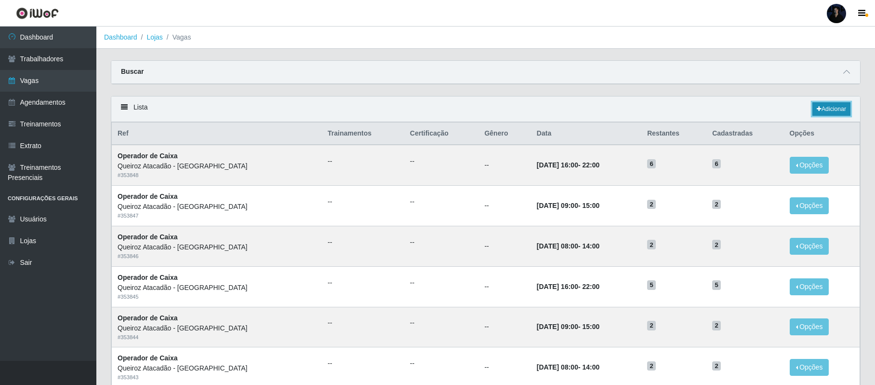
click at [821, 112] on link "Adicionar" at bounding box center [832, 108] width 38 height 13
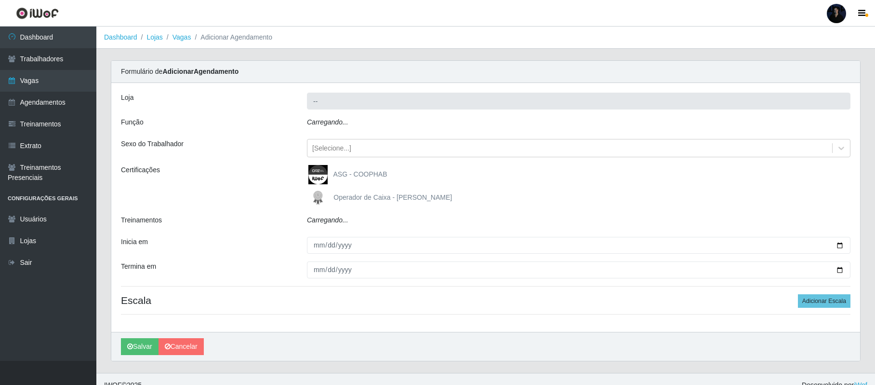
type input "Queiroz Atacadão - [GEOGRAPHIC_DATA]"
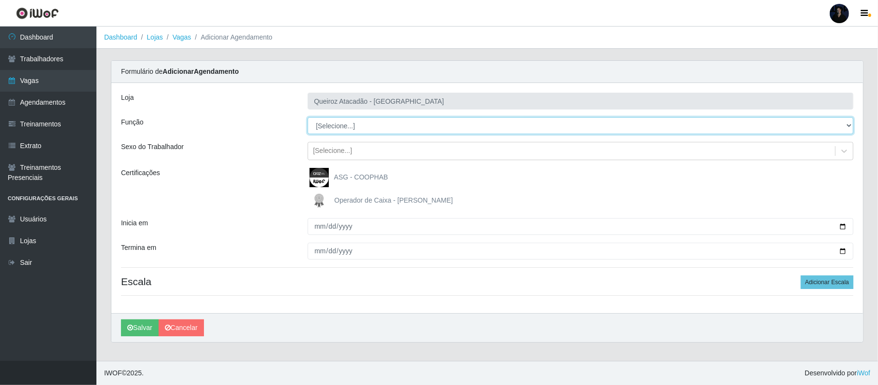
click at [324, 124] on select "[Selecione...] Balconista de Açougue Balconista de Açougue + Balconista de Açou…" at bounding box center [581, 125] width 546 height 17
select select "72"
click at [308, 118] on select "[Selecione...] Balconista de Açougue Balconista de Açougue + Balconista de Açou…" at bounding box center [581, 125] width 546 height 17
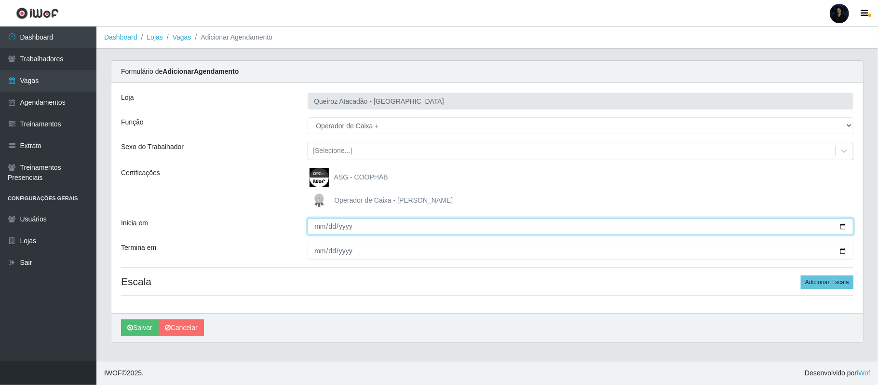
click at [842, 227] on input "Inicia em" at bounding box center [581, 226] width 546 height 17
type input "[DATE]"
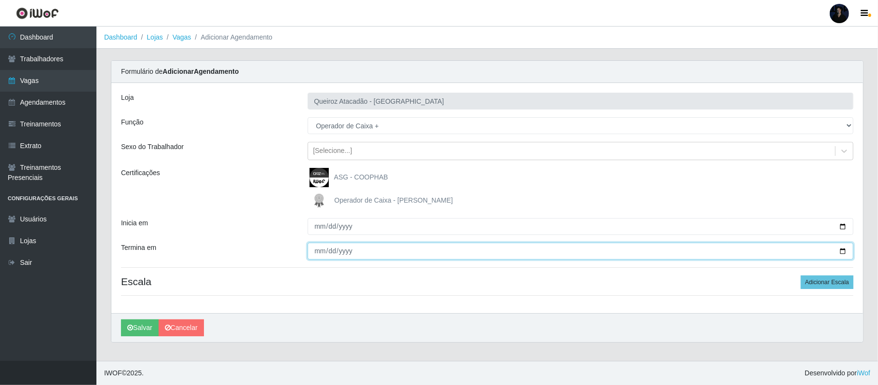
click at [844, 250] on input "Termina em" at bounding box center [581, 250] width 546 height 17
type input "[DATE]"
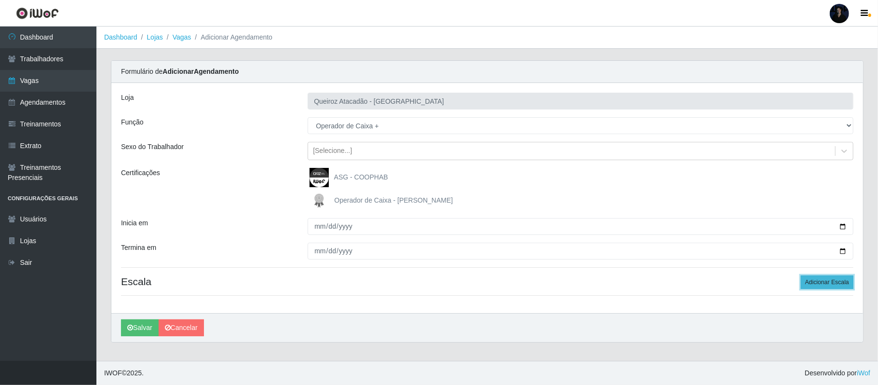
click at [816, 282] on button "Adicionar Escala" at bounding box center [827, 281] width 53 height 13
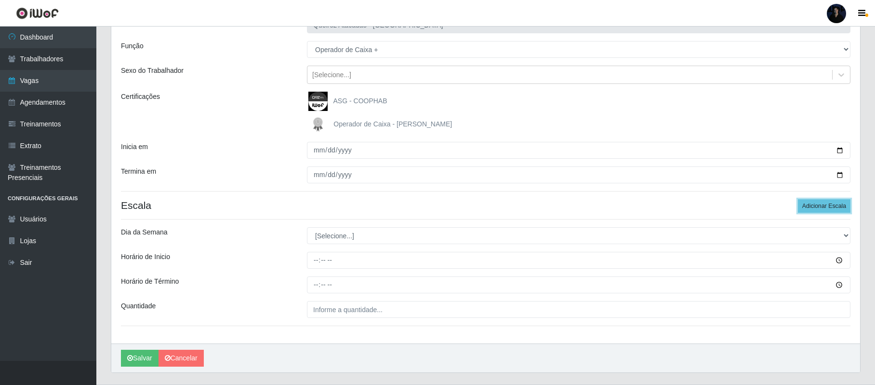
scroll to position [101, 0]
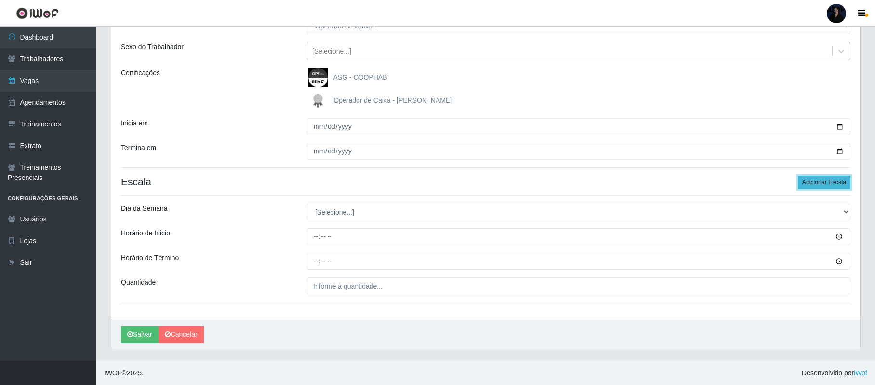
click at [817, 176] on button "Adicionar Escala" at bounding box center [824, 181] width 53 height 13
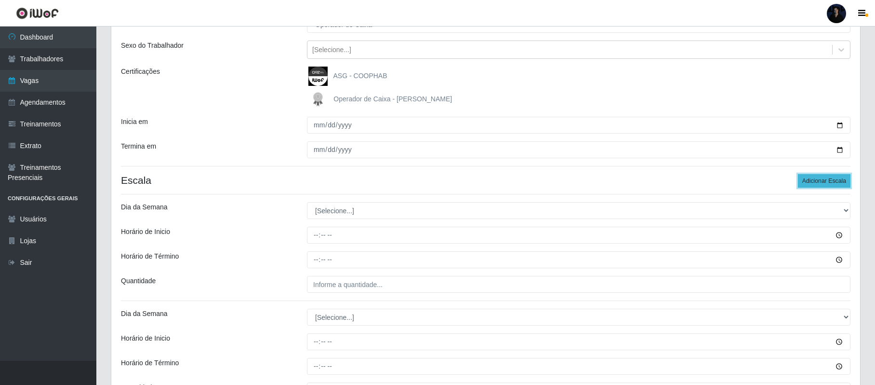
click at [817, 176] on button "Adicionar Escala" at bounding box center [824, 180] width 53 height 13
click at [816, 179] on button "Adicionar Escala" at bounding box center [824, 180] width 53 height 13
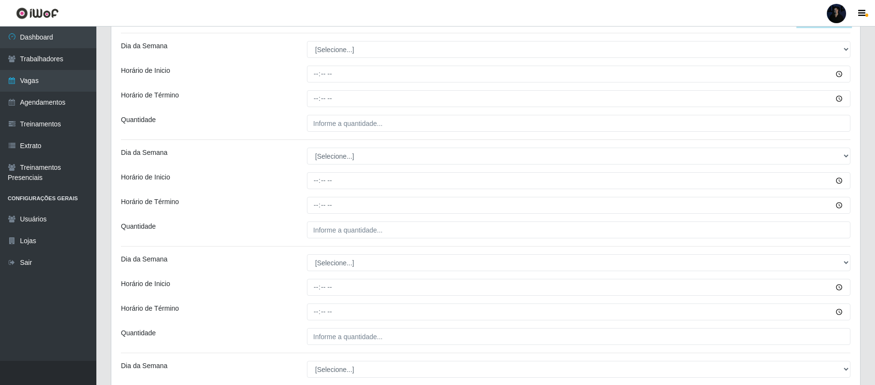
scroll to position [266, 0]
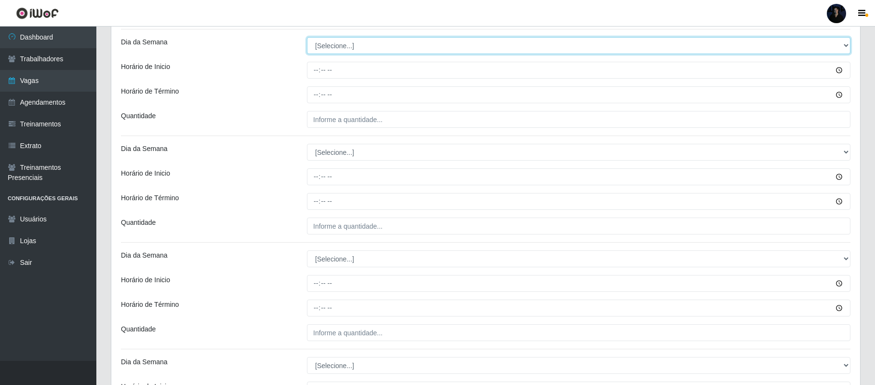
click at [336, 49] on select "[Selecione...] Segunda Terça Quarta Quinta Sexta Sábado Domingo" at bounding box center [579, 45] width 544 height 17
select select "6"
click at [307, 38] on select "[Selecione...] Segunda Terça Quarta Quinta Sexta Sábado Domingo" at bounding box center [579, 45] width 544 height 17
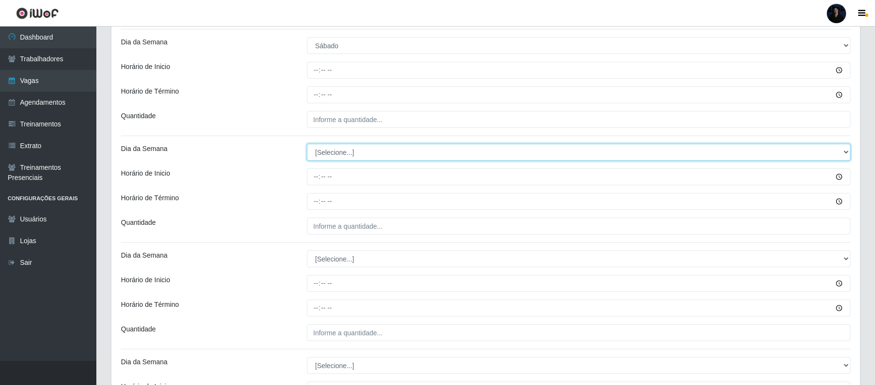
click at [329, 151] on select "[Selecione...] Segunda Terça Quarta Quinta Sexta Sábado Domingo" at bounding box center [579, 152] width 544 height 17
select select "6"
click at [307, 145] on select "[Selecione...] Segunda Terça Quarta Quinta Sexta Sábado Domingo" at bounding box center [579, 152] width 544 height 17
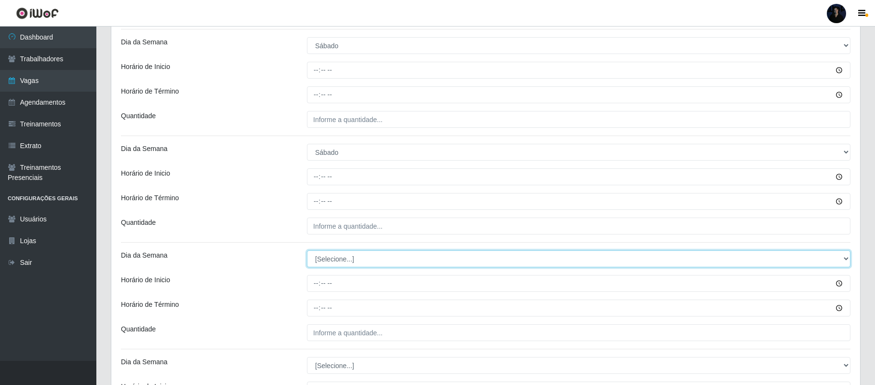
click at [332, 259] on select "[Selecione...] Segunda Terça Quarta Quinta Sexta Sábado Domingo" at bounding box center [579, 258] width 544 height 17
select select "6"
click at [307, 252] on select "[Selecione...] Segunda Terça Quarta Quinta Sexta Sábado Domingo" at bounding box center [579, 258] width 544 height 17
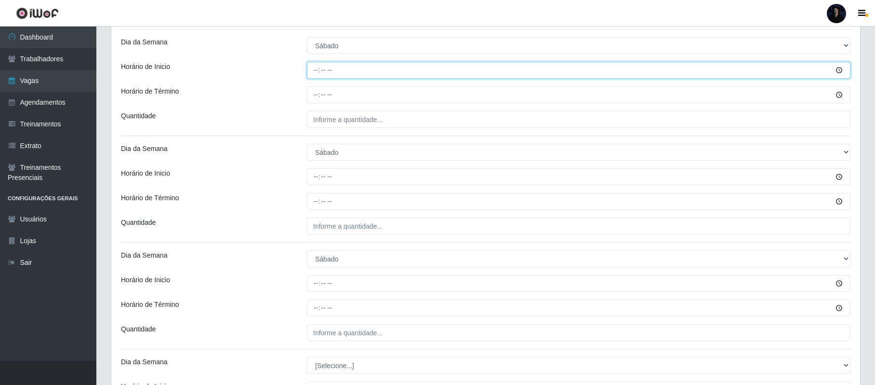
click at [315, 67] on input "Horário de Inicio" at bounding box center [579, 70] width 544 height 17
type input "08:00"
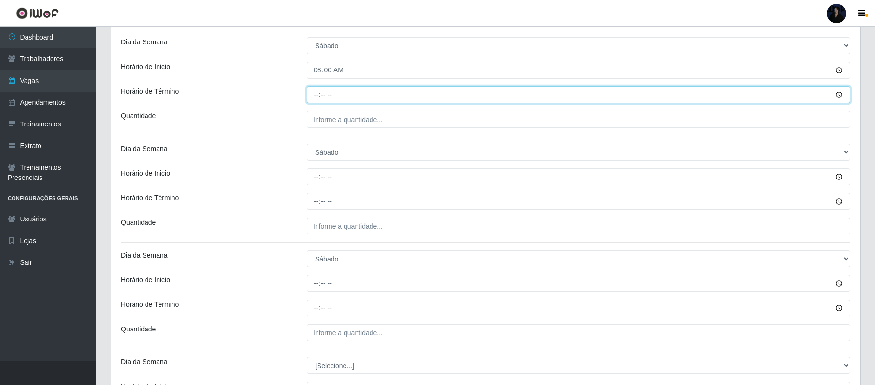
click at [314, 93] on input "Horário de Término" at bounding box center [579, 94] width 544 height 17
type input "14:00"
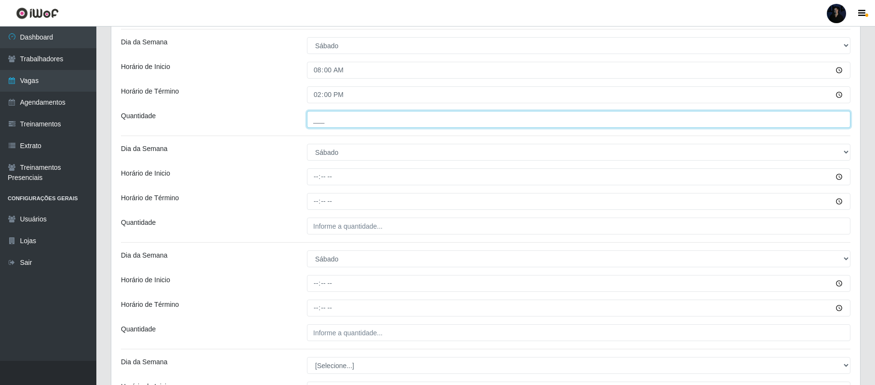
click at [314, 119] on input "___" at bounding box center [579, 119] width 544 height 17
type input "3__"
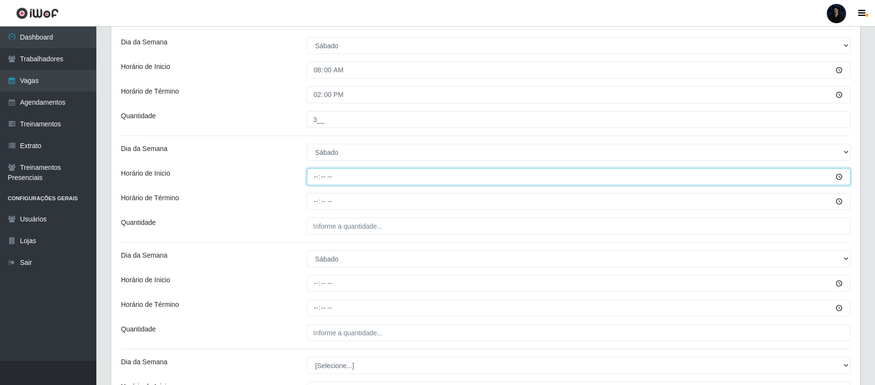
click at [315, 177] on input "Horário de Inicio" at bounding box center [579, 176] width 544 height 17
type input "09:00"
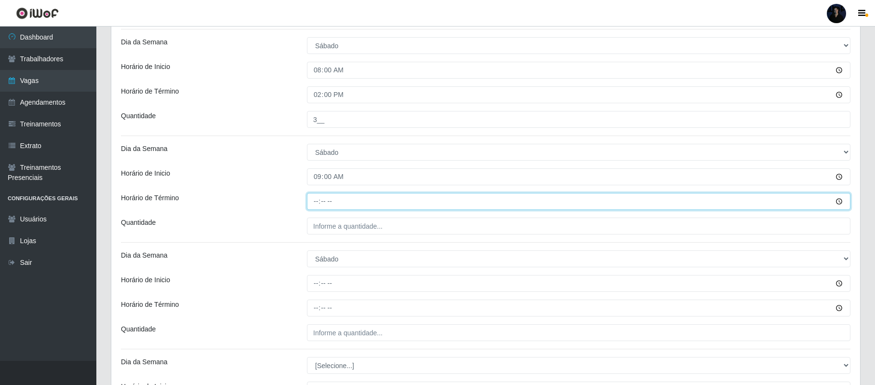
click at [318, 203] on input "Horário de Término" at bounding box center [579, 201] width 544 height 17
type input "15:00"
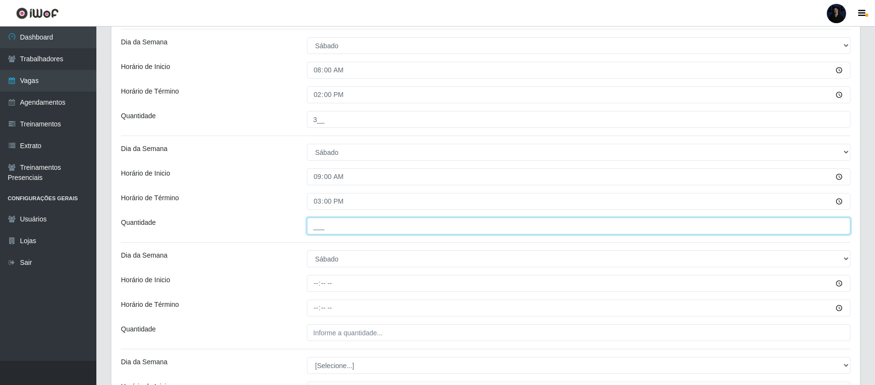
click at [318, 228] on input "___" at bounding box center [579, 225] width 544 height 17
type input "1__"
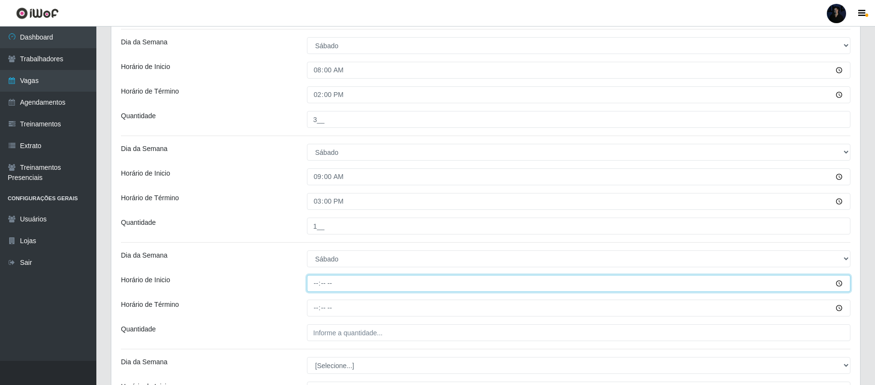
click at [315, 286] on input "Horário de Inicio" at bounding box center [579, 283] width 544 height 17
type input "16:00"
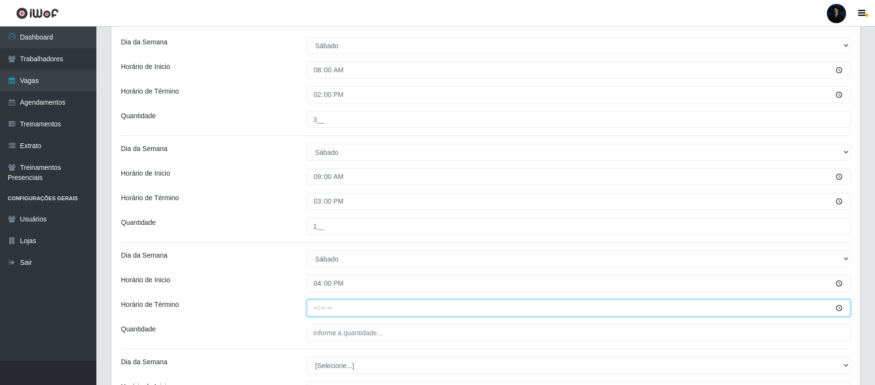
click at [316, 309] on input "Horário de Término" at bounding box center [579, 307] width 544 height 17
type input "22:00"
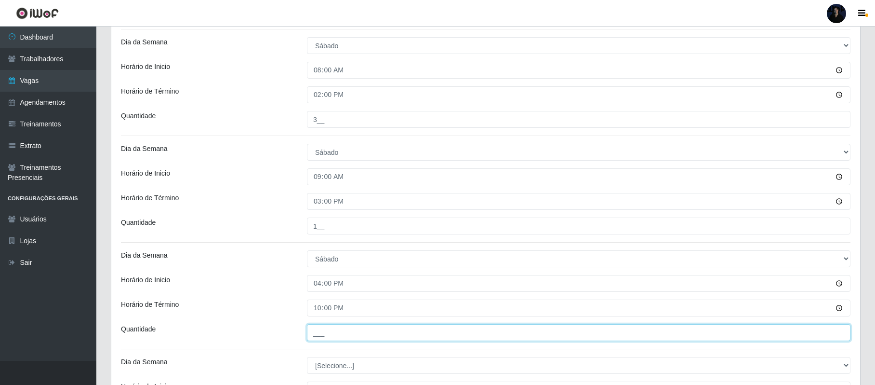
click at [314, 335] on input "___" at bounding box center [579, 332] width 544 height 17
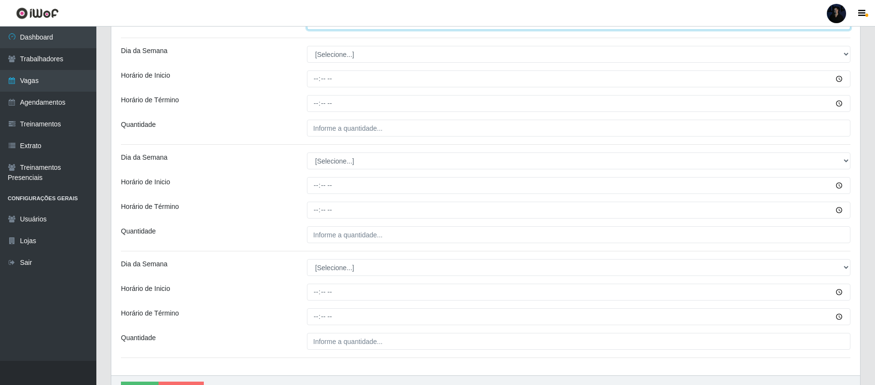
scroll to position [582, 0]
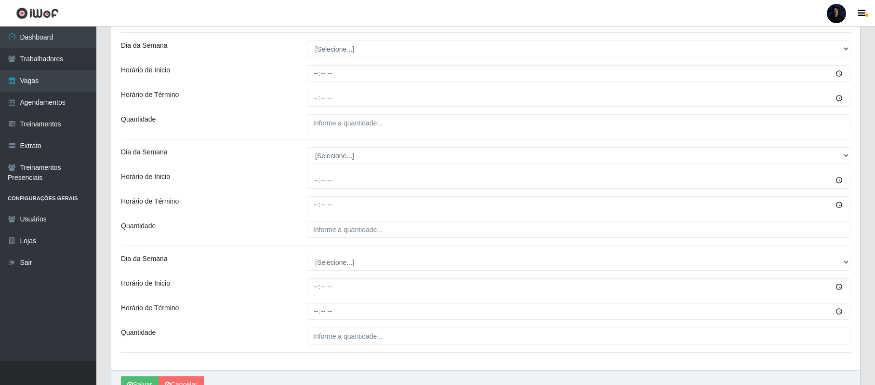
type input "5__"
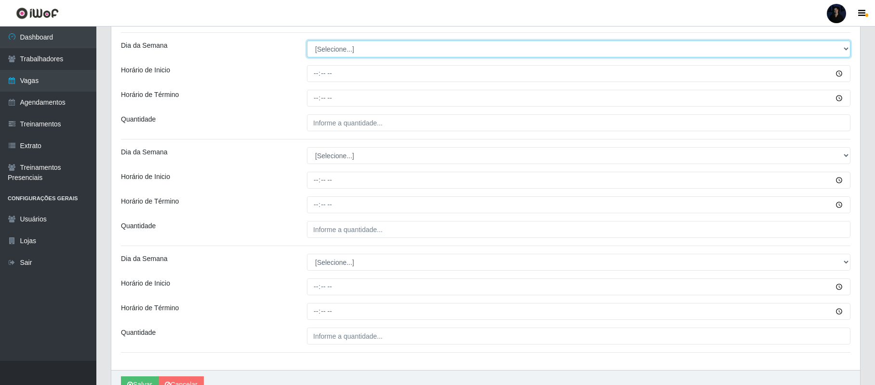
click at [353, 47] on select "[Selecione...] Segunda Terça Quarta Quinta Sexta Sábado Domingo" at bounding box center [579, 48] width 544 height 17
select select "0"
click at [307, 42] on select "[Selecione...] Segunda Terça Quarta Quinta Sexta Sábado Domingo" at bounding box center [579, 48] width 544 height 17
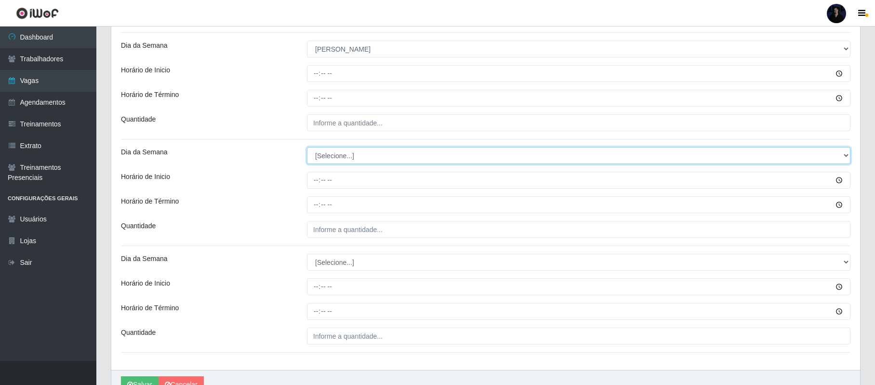
click at [327, 156] on select "[Selecione...] Segunda Terça Quarta Quinta Sexta Sábado Domingo" at bounding box center [579, 155] width 544 height 17
select select "0"
click at [307, 148] on select "[Selecione...] Segunda Terça Quarta Quinta Sexta Sábado Domingo" at bounding box center [579, 155] width 544 height 17
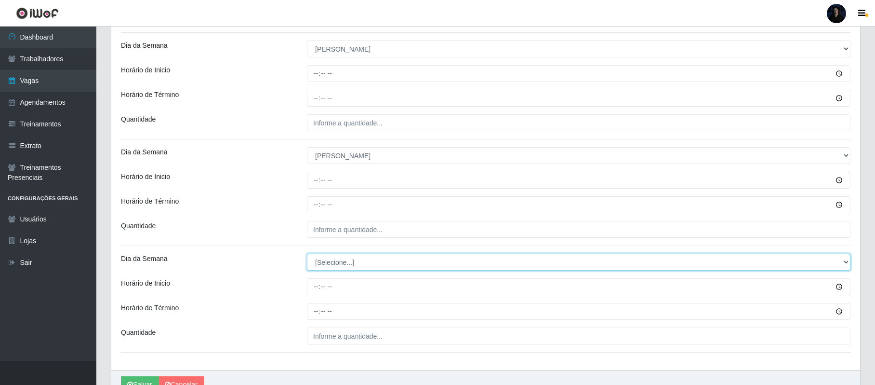
drag, startPoint x: 334, startPoint y: 263, endPoint x: 335, endPoint y: 269, distance: 5.9
click at [334, 263] on select "[Selecione...] Segunda Terça Quarta Quinta Sexta Sábado Domingo" at bounding box center [579, 262] width 544 height 17
select select "0"
click at [307, 255] on select "[Selecione...] Segunda Terça Quarta Quinta Sexta Sábado Domingo" at bounding box center [579, 262] width 544 height 17
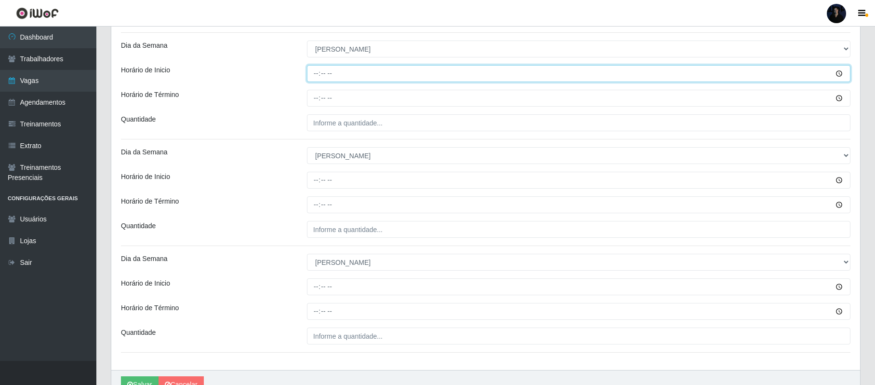
click at [313, 68] on input "Horário de Inicio" at bounding box center [579, 73] width 544 height 17
type input "08:00"
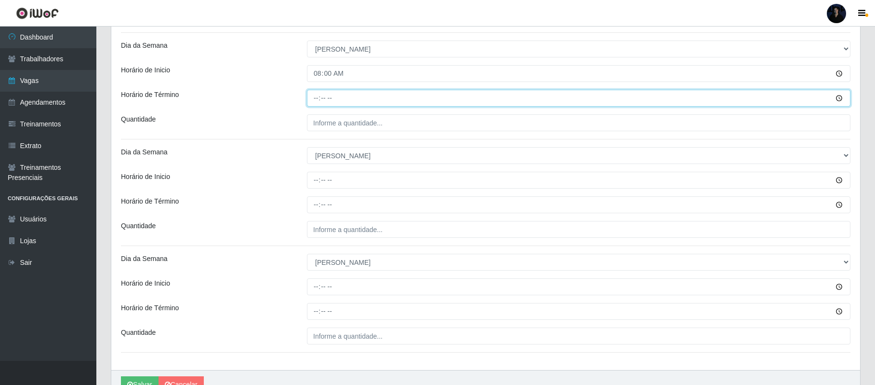
click at [313, 96] on input "Horário de Término" at bounding box center [579, 98] width 544 height 17
type input "14:00"
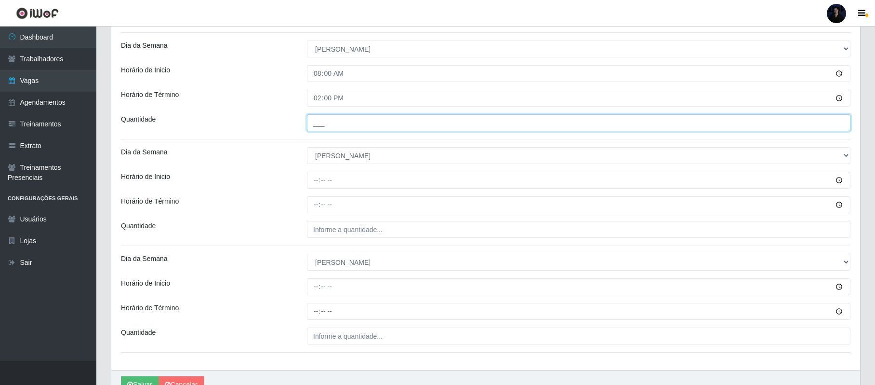
click at [315, 124] on input "___" at bounding box center [579, 122] width 544 height 17
type input "5__"
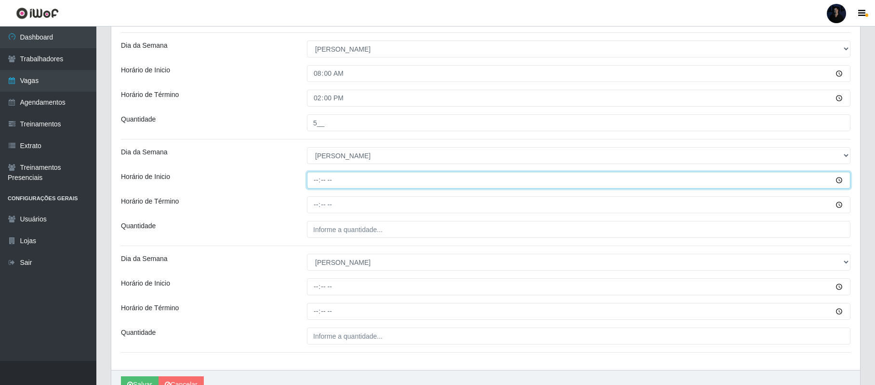
click at [315, 176] on input "Horário de Inicio" at bounding box center [579, 180] width 544 height 17
type input "09:00"
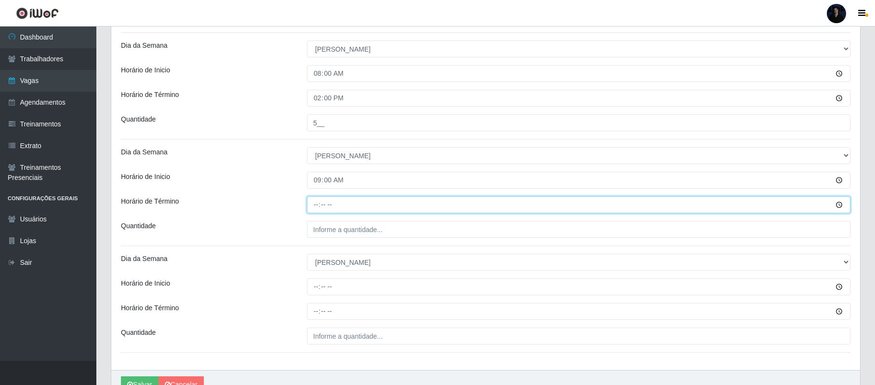
click at [317, 207] on input "Horário de Término" at bounding box center [579, 204] width 544 height 17
type input "15:00"
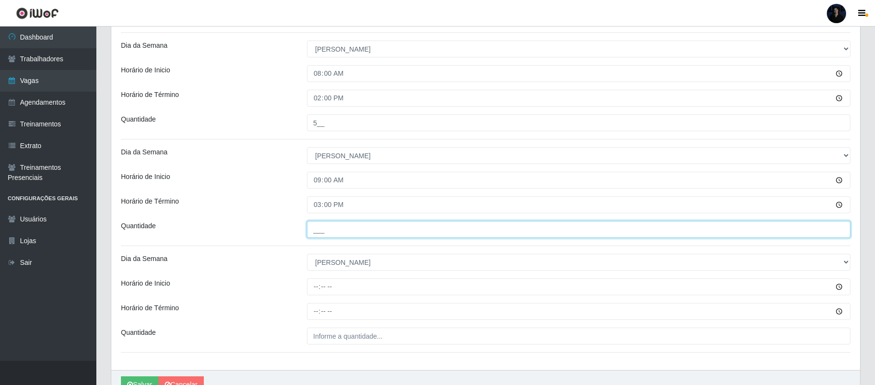
click at [322, 231] on input "___" at bounding box center [579, 229] width 544 height 17
type input "5__"
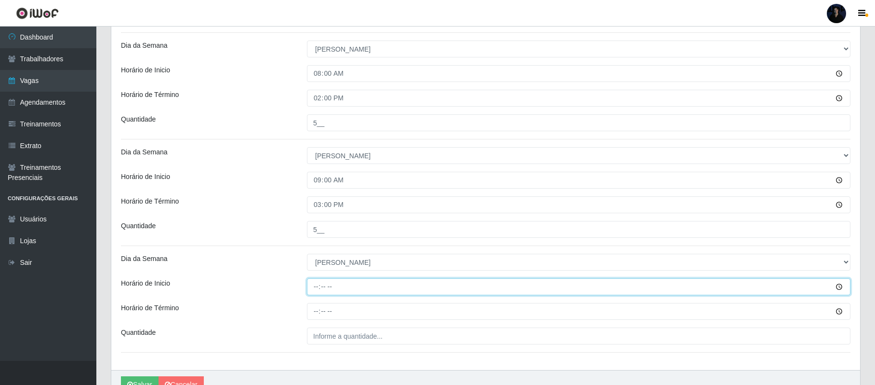
click at [315, 290] on input "Horário de Inicio" at bounding box center [579, 286] width 544 height 17
type input "14:30"
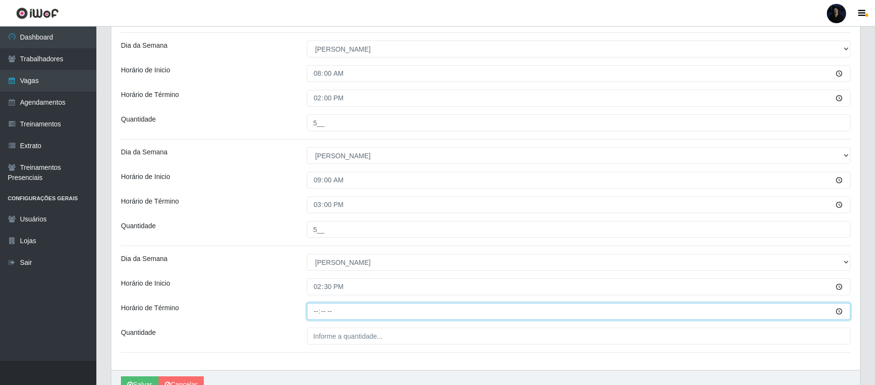
click at [313, 310] on input "Horário de Término" at bounding box center [579, 311] width 544 height 17
type input "20:30"
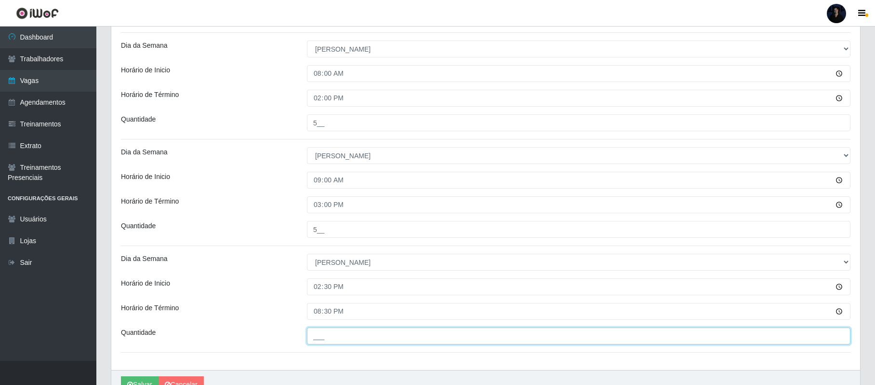
click at [319, 335] on input "___" at bounding box center [579, 335] width 544 height 17
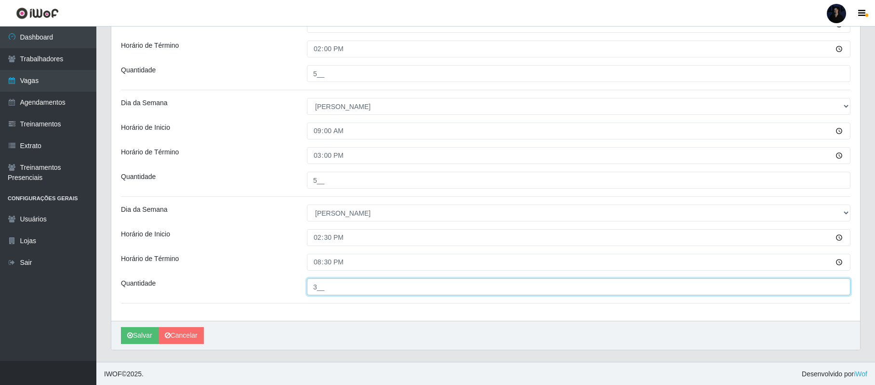
scroll to position [635, 0]
type input "3__"
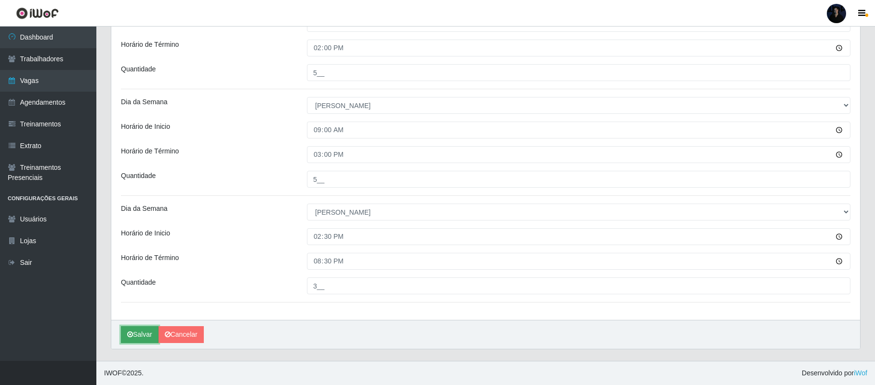
click at [139, 331] on button "Salvar" at bounding box center [140, 334] width 38 height 17
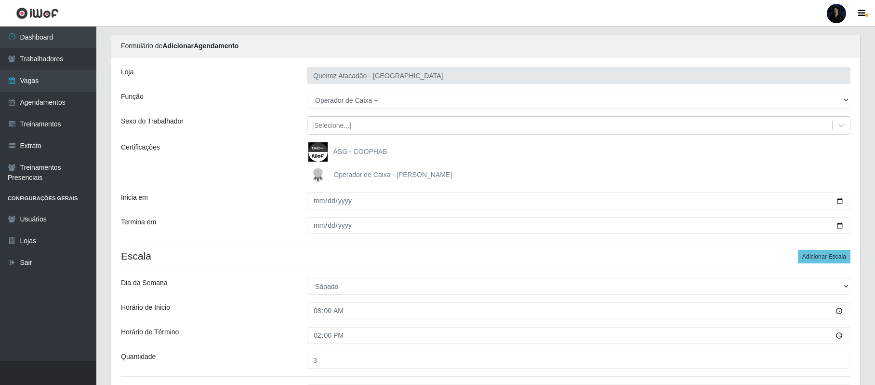
scroll to position [0, 0]
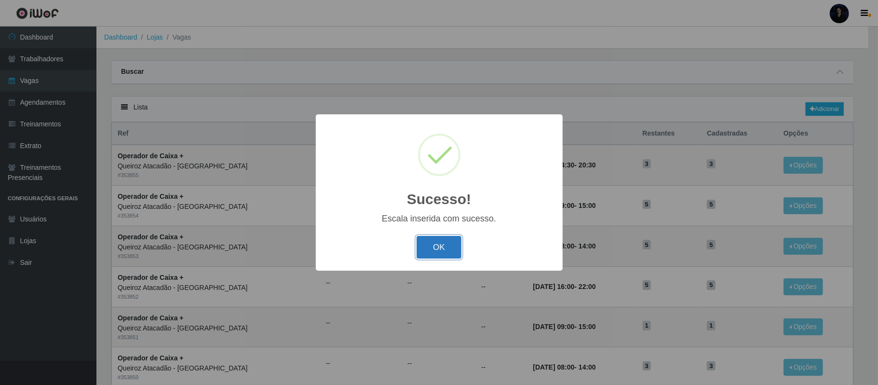
click at [438, 243] on button "OK" at bounding box center [438, 247] width 45 height 23
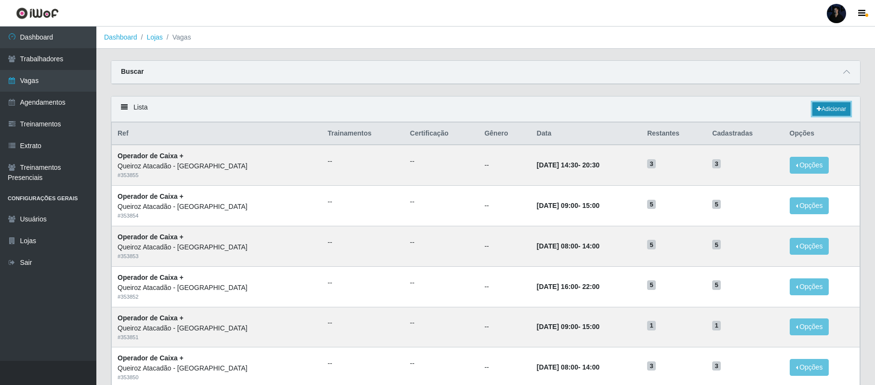
click at [825, 107] on link "Adicionar" at bounding box center [832, 108] width 38 height 13
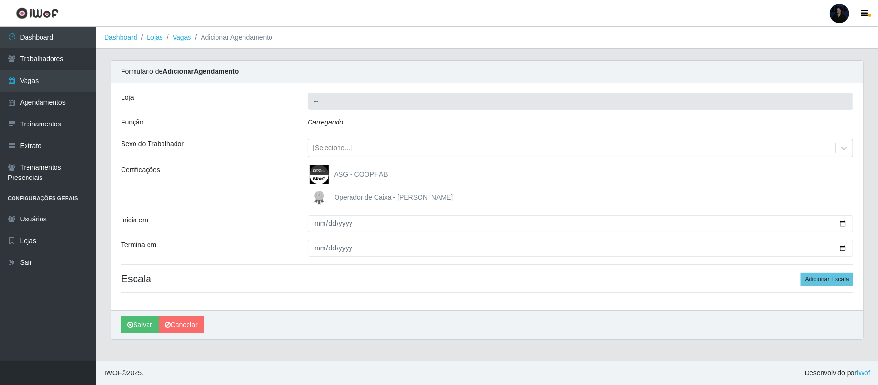
type input "Queiroz Atacadão - [GEOGRAPHIC_DATA]"
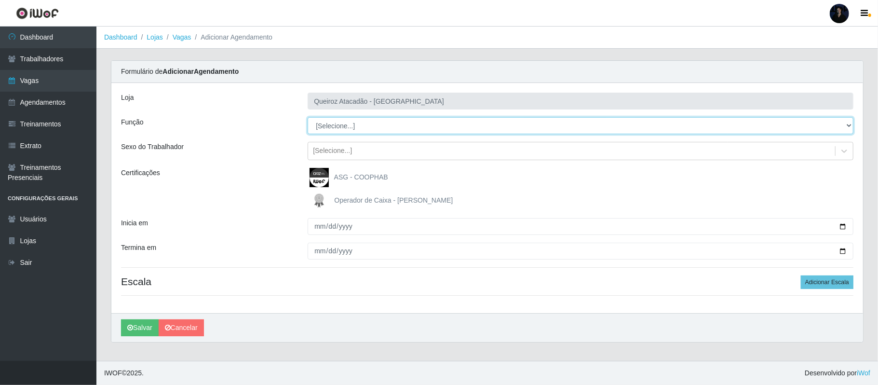
click at [369, 128] on select "[Selecione...] Balconista de Açougue Balconista de Açougue + Balconista de Açou…" at bounding box center [581, 125] width 546 height 17
select select "22"
click at [308, 118] on select "[Selecione...] Balconista de Açougue Balconista de Açougue + Balconista de Açou…" at bounding box center [581, 125] width 546 height 17
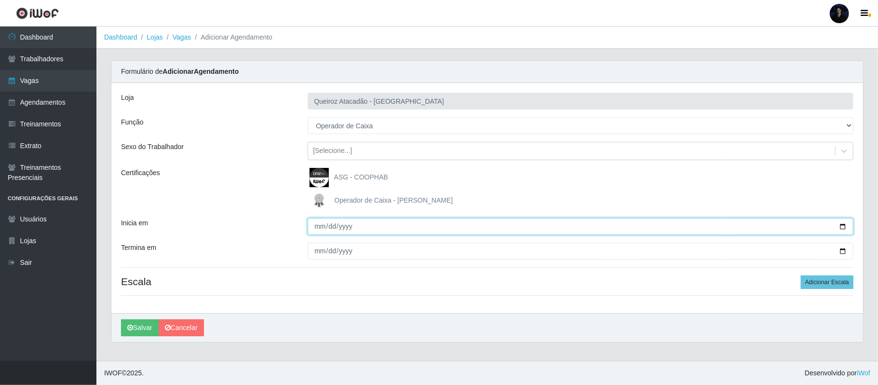
click at [843, 226] on input "Inicia em" at bounding box center [581, 226] width 546 height 17
type input "[DATE]"
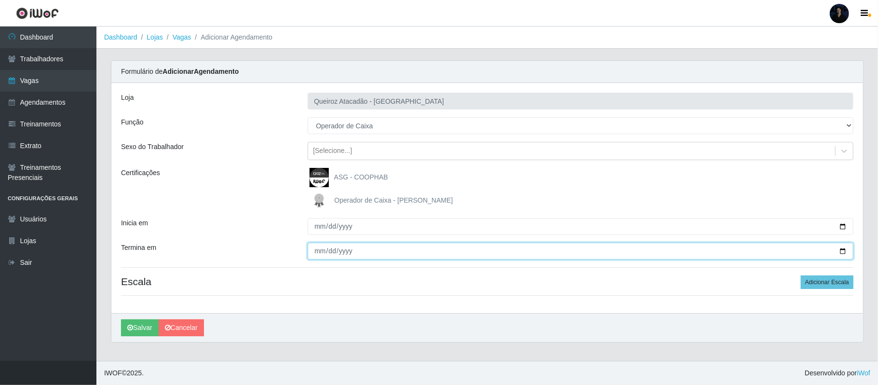
click at [841, 250] on input "Termina em" at bounding box center [581, 250] width 546 height 17
type input "[DATE]"
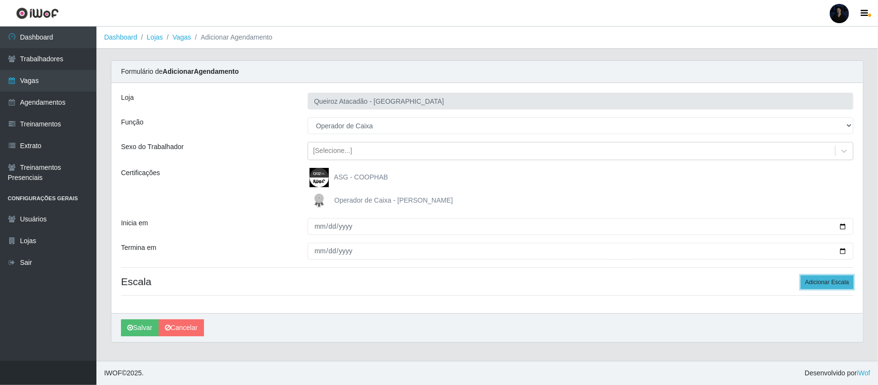
click at [812, 282] on button "Adicionar Escala" at bounding box center [827, 281] width 53 height 13
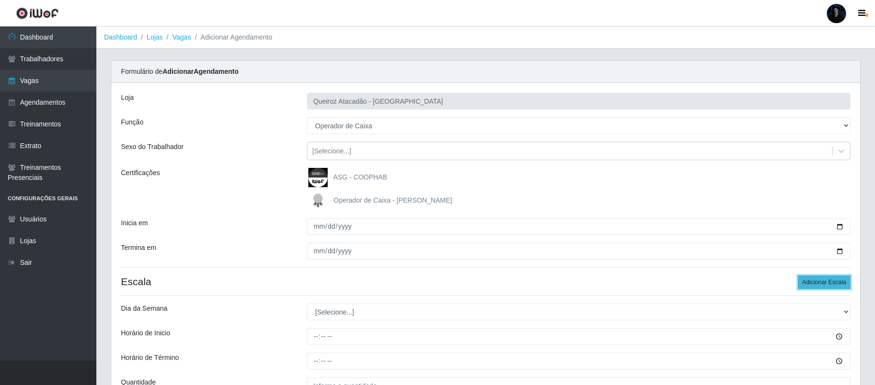
click at [812, 282] on button "Adicionar Escala" at bounding box center [824, 281] width 53 height 13
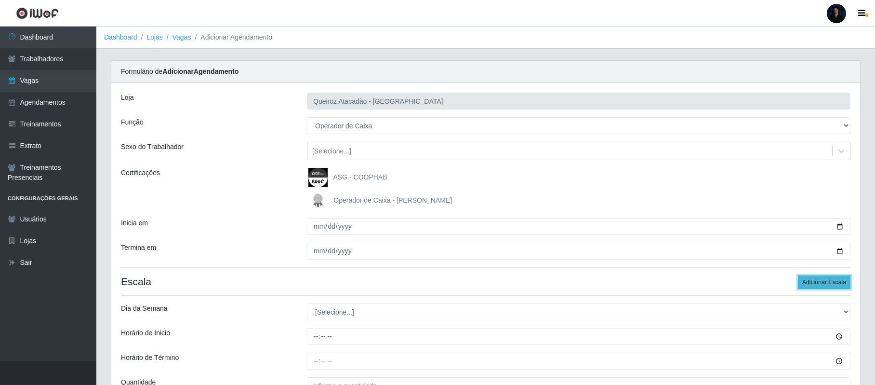
click at [812, 282] on button "Adicionar Escala" at bounding box center [824, 281] width 53 height 13
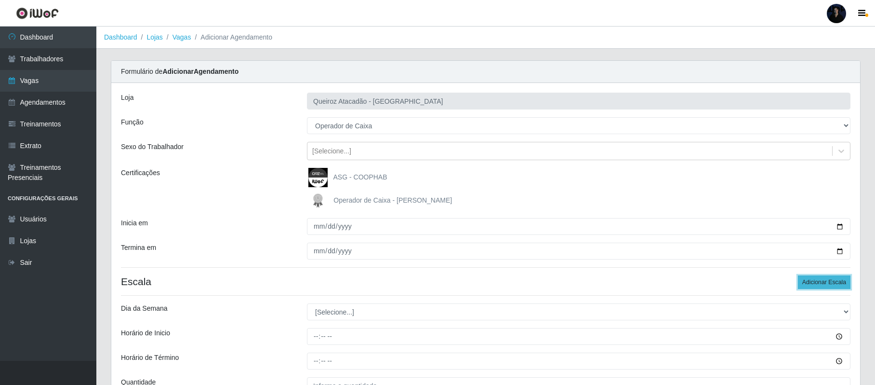
click at [812, 282] on button "Adicionar Escala" at bounding box center [824, 281] width 53 height 13
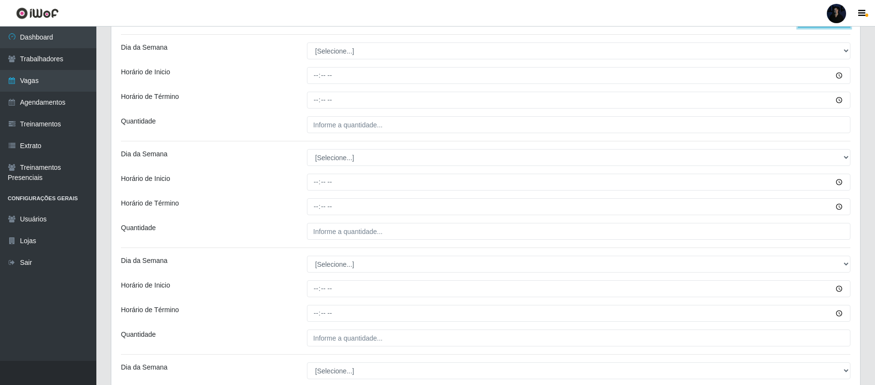
scroll to position [267, 0]
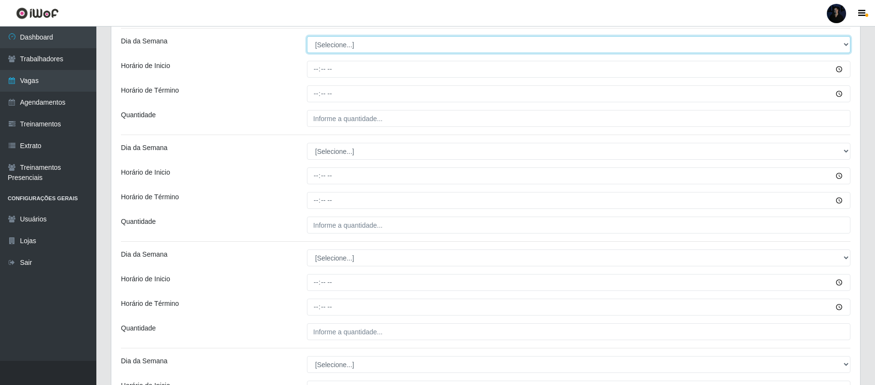
click at [352, 43] on select "[Selecione...] Segunda Terça Quarta Quinta Sexta Sábado Domingo" at bounding box center [579, 44] width 544 height 17
select select "1"
click at [307, 37] on select "[Selecione...] Segunda Terça Quarta Quinta Sexta Sábado Domingo" at bounding box center [579, 44] width 544 height 17
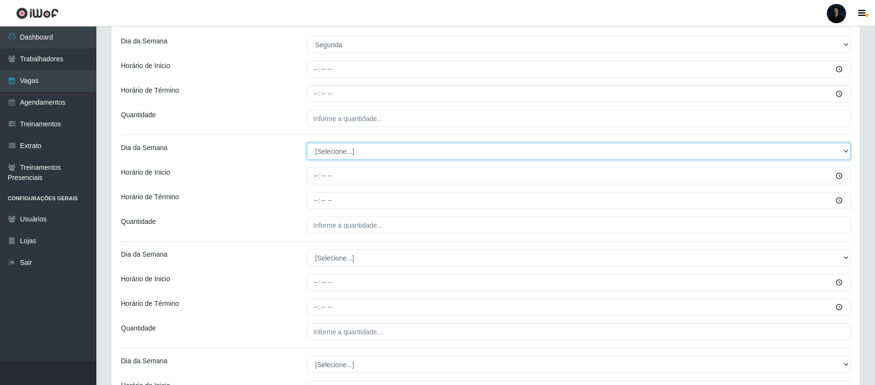
click at [326, 155] on select "[Selecione...] Segunda Terça Quarta Quinta Sexta Sábado Domingo" at bounding box center [579, 151] width 544 height 17
select select "1"
click at [307, 144] on select "[Selecione...] Segunda Terça Quarta Quinta Sexta Sábado Domingo" at bounding box center [579, 151] width 544 height 17
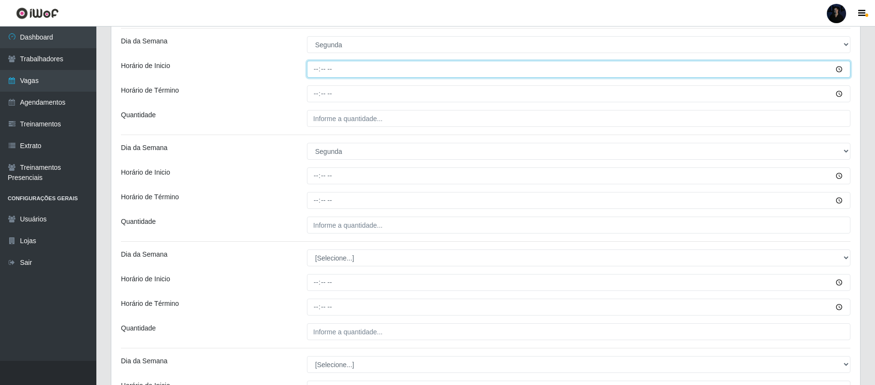
click at [317, 70] on input "Horário de Inicio" at bounding box center [579, 69] width 544 height 17
type input "08:00"
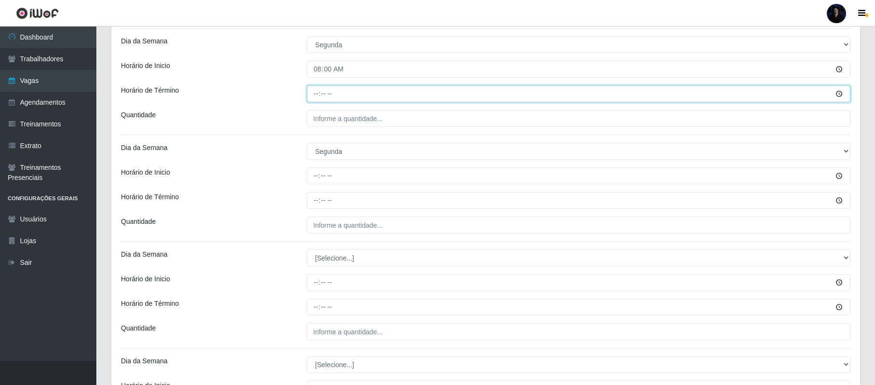
click at [317, 94] on input "Horário de Término" at bounding box center [579, 93] width 544 height 17
type input "14:00"
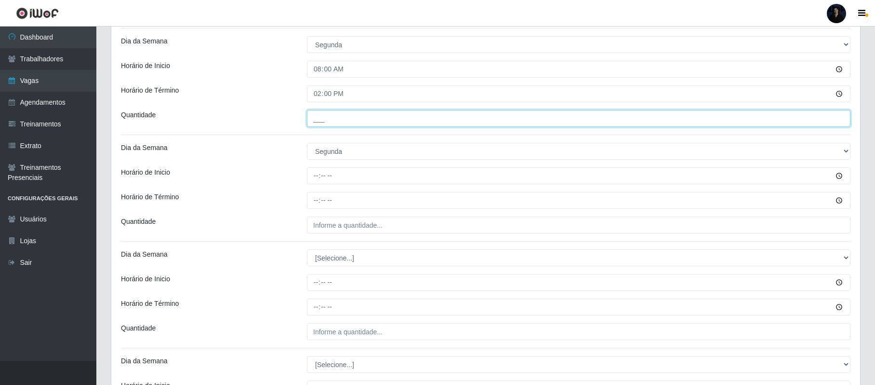
click at [320, 119] on input "___" at bounding box center [579, 118] width 544 height 17
type input "1__"
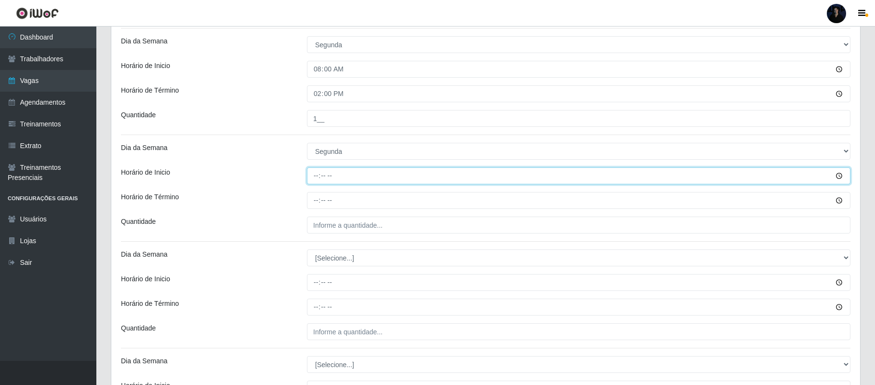
click at [317, 171] on input "Horário de Inicio" at bounding box center [579, 175] width 544 height 17
type input "16:00"
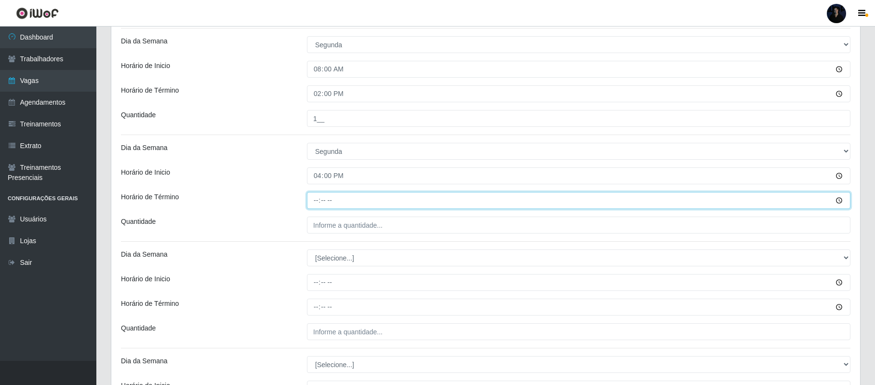
click at [316, 201] on input "Horário de Término" at bounding box center [579, 200] width 544 height 17
type input "22:00"
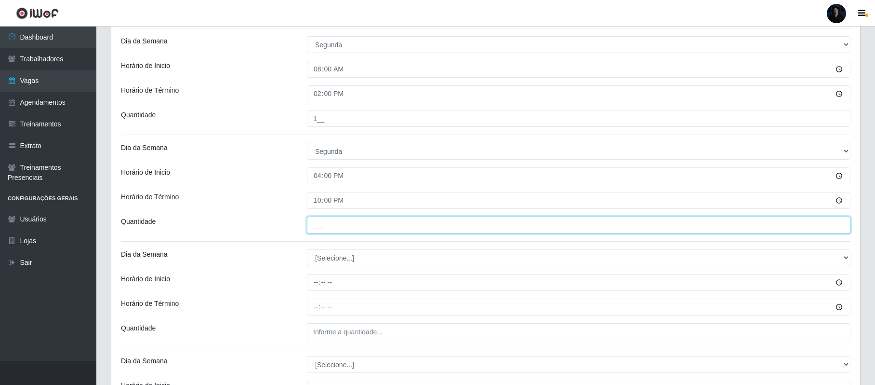
click at [317, 226] on input "___" at bounding box center [579, 224] width 544 height 17
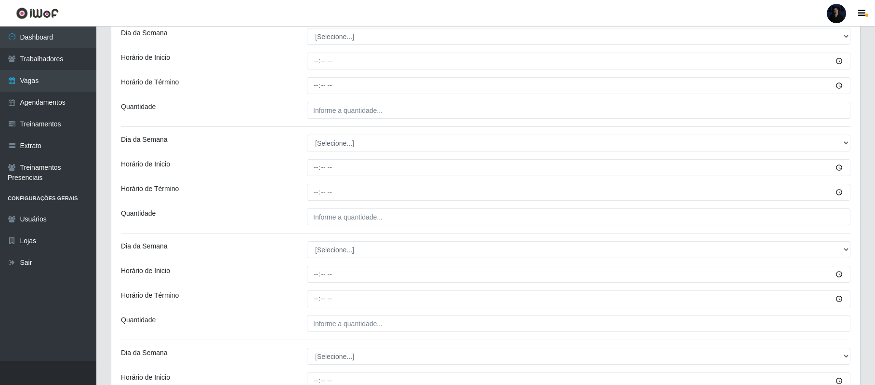
scroll to position [475, 0]
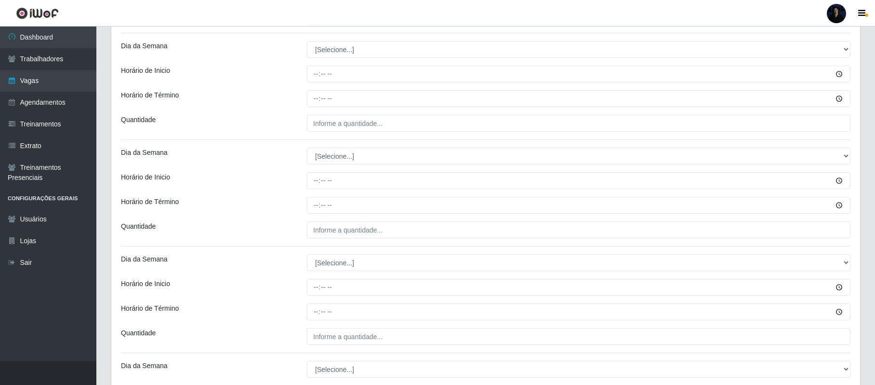
type input "1__"
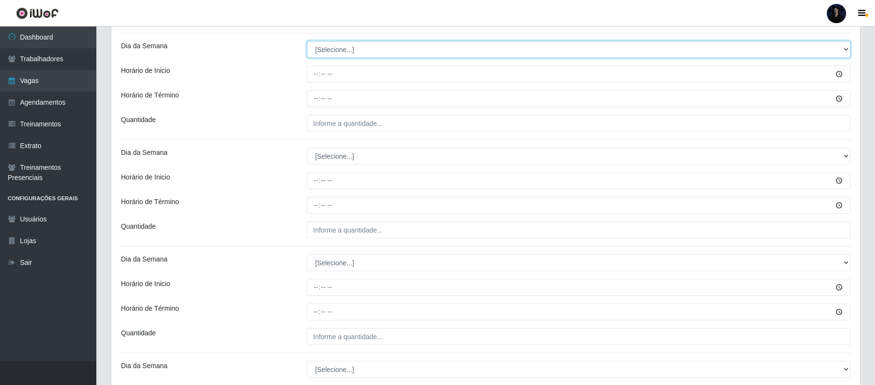
drag, startPoint x: 357, startPoint y: 49, endPoint x: 357, endPoint y: 55, distance: 6.3
click at [357, 49] on select "[Selecione...] Segunda Terça Quarta Quinta Sexta Sábado Domingo" at bounding box center [579, 49] width 544 height 17
select select "2"
click at [307, 42] on select "[Selecione...] Segunda Terça Quarta Quinta Sexta Sábado Domingo" at bounding box center [579, 49] width 544 height 17
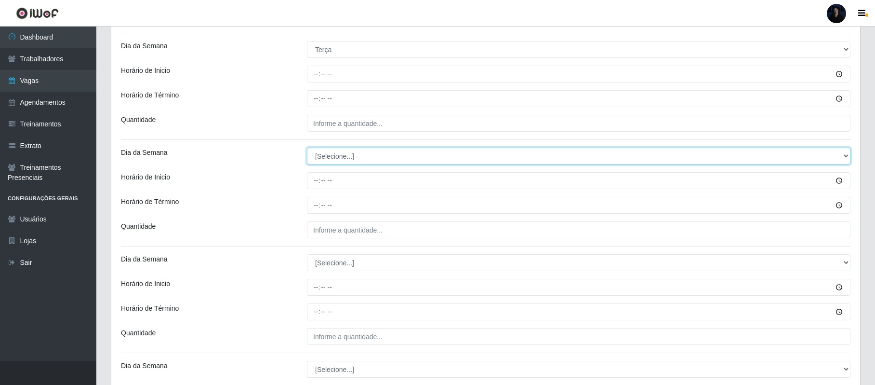
drag, startPoint x: 336, startPoint y: 154, endPoint x: 338, endPoint y: 161, distance: 6.6
click at [336, 154] on select "[Selecione...] Segunda Terça Quarta Quinta Sexta Sábado Domingo" at bounding box center [579, 155] width 544 height 17
select select "2"
click at [307, 148] on select "[Selecione...] Segunda Terça Quarta Quinta Sexta Sábado Domingo" at bounding box center [579, 155] width 544 height 17
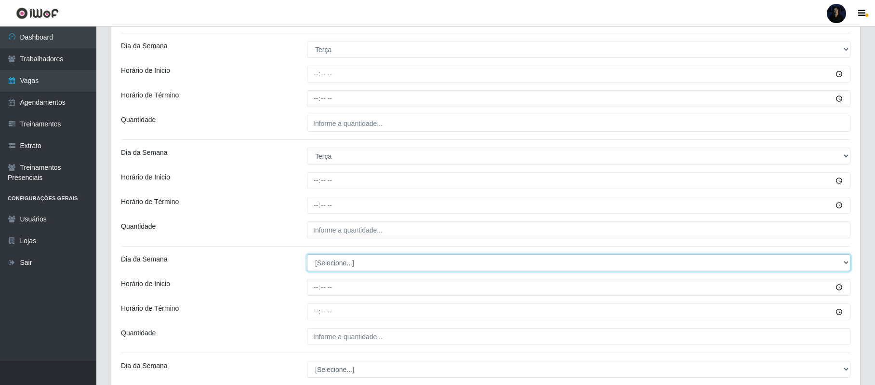
click at [335, 257] on select "[Selecione...] Segunda Terça Quarta Quinta Sexta Sábado Domingo" at bounding box center [579, 262] width 544 height 17
select select "2"
click at [307, 255] on select "[Selecione...] Segunda Terça Quarta Quinta Sexta Sábado Domingo" at bounding box center [579, 262] width 544 height 17
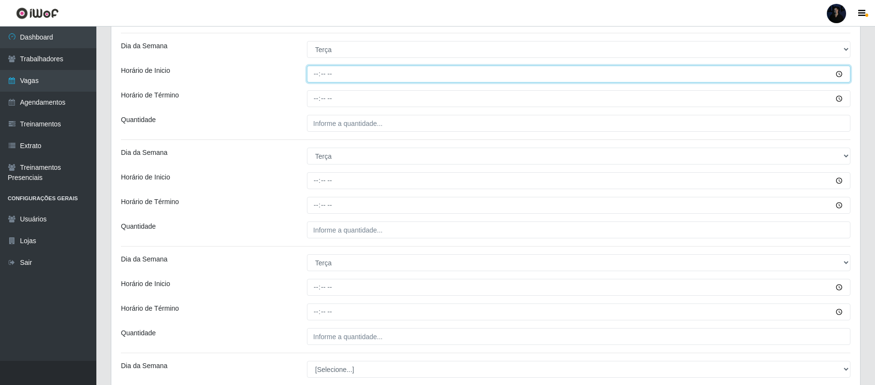
click at [316, 74] on input "Horário de Inicio" at bounding box center [579, 74] width 544 height 17
type input "08:00"
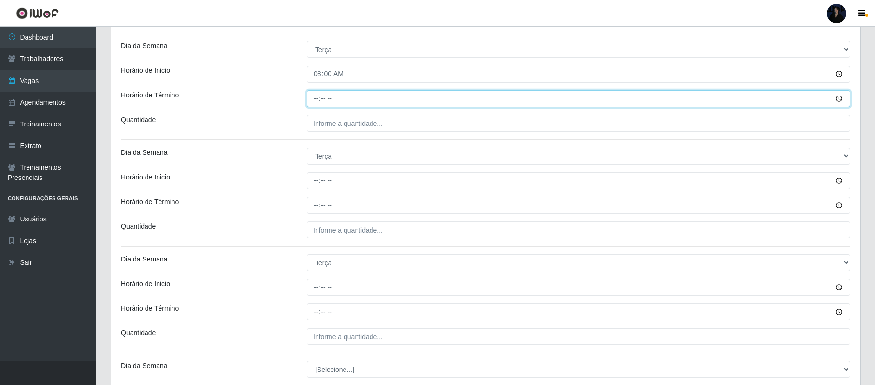
click at [315, 99] on input "Horário de Término" at bounding box center [579, 98] width 544 height 17
type input "14:00"
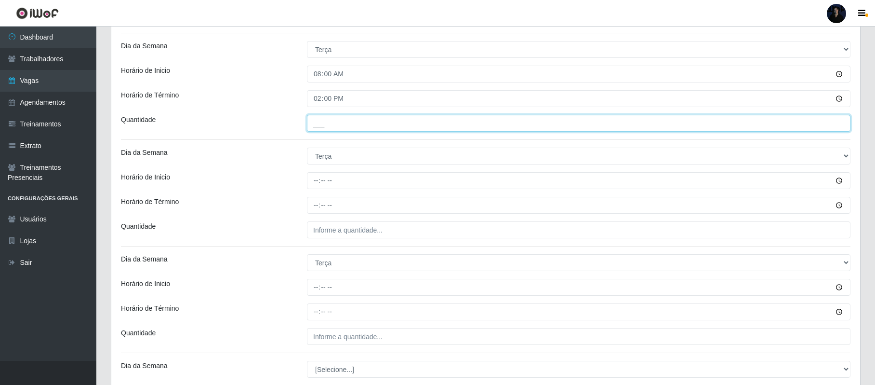
click at [315, 126] on input "___" at bounding box center [579, 123] width 544 height 17
type input "1__"
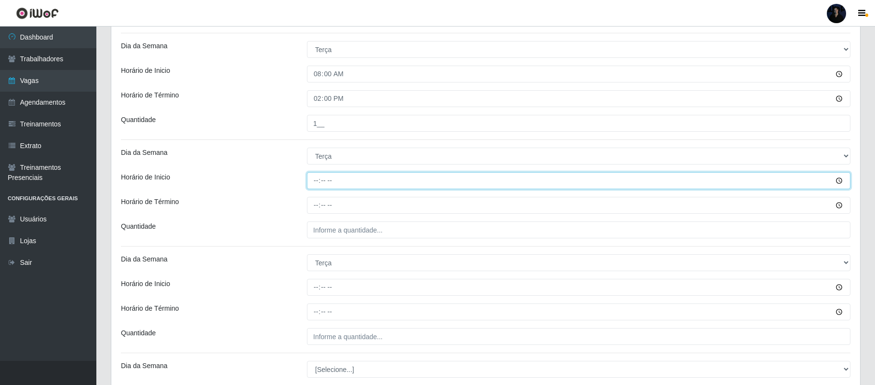
click at [319, 184] on input "Horário de Inicio" at bounding box center [579, 180] width 544 height 17
type input "10:00"
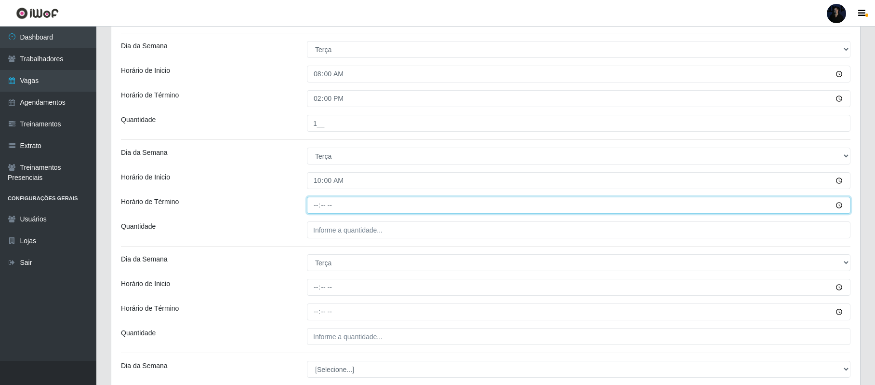
click at [315, 213] on input "Horário de Término" at bounding box center [579, 205] width 544 height 17
type input "16:00"
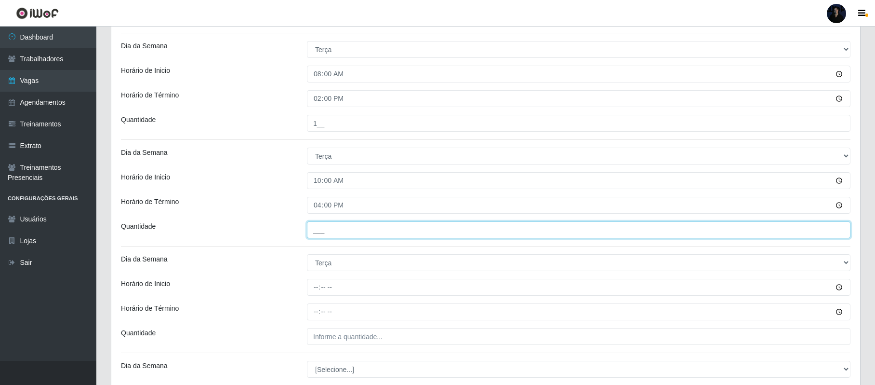
click at [316, 228] on input "___" at bounding box center [579, 229] width 544 height 17
type input "1__"
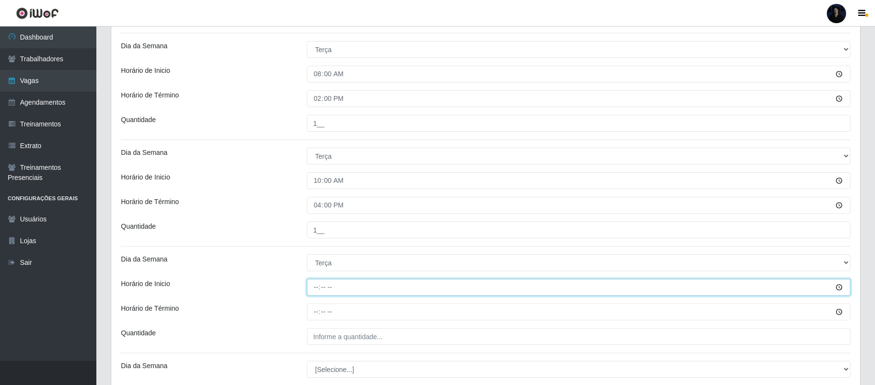
click at [318, 292] on input "Horário de Inicio" at bounding box center [579, 287] width 544 height 17
type input "16:00"
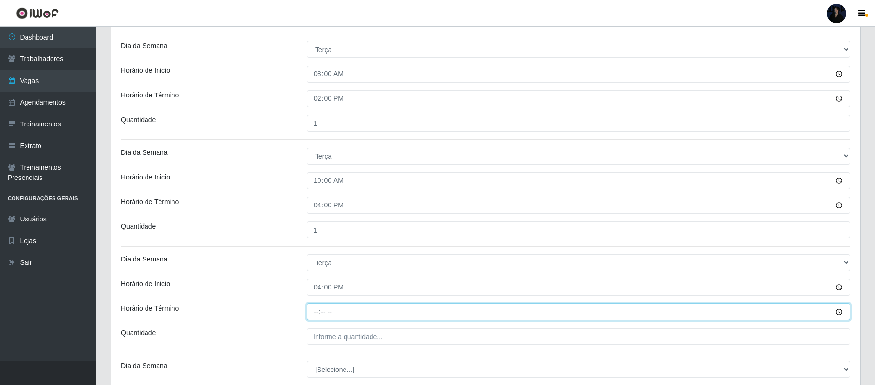
click at [315, 313] on input "Horário de Término" at bounding box center [579, 311] width 544 height 17
type input "22:00"
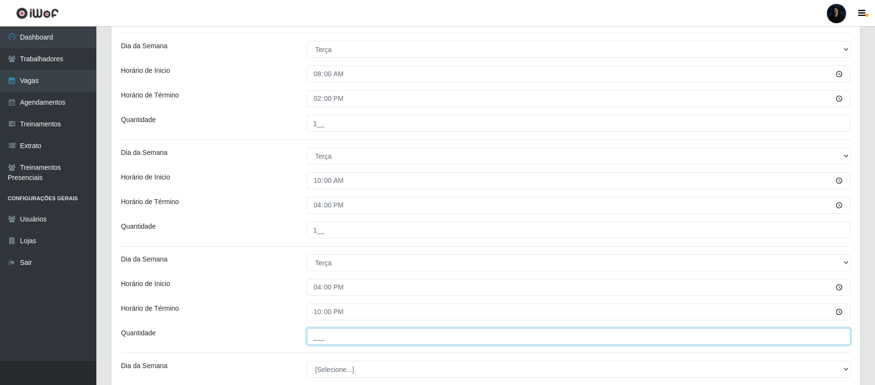
click at [320, 339] on input "___" at bounding box center [579, 336] width 544 height 17
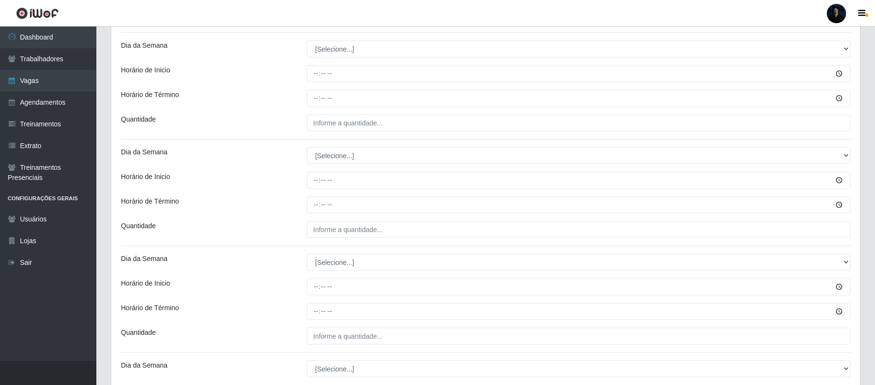
scroll to position [796, 0]
type input "1__"
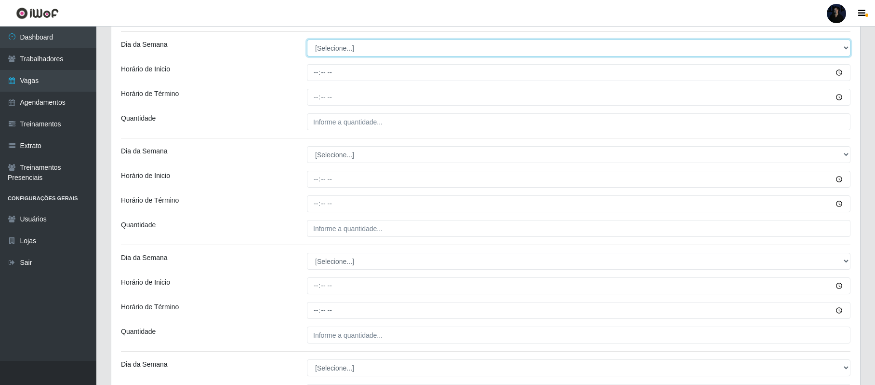
click at [353, 54] on select "[Selecione...] Segunda Terça Quarta Quinta Sexta Sábado Domingo" at bounding box center [579, 48] width 544 height 17
select select "3"
click at [307, 41] on select "[Selecione...] Segunda Terça Quarta Quinta Sexta Sábado Domingo" at bounding box center [579, 48] width 544 height 17
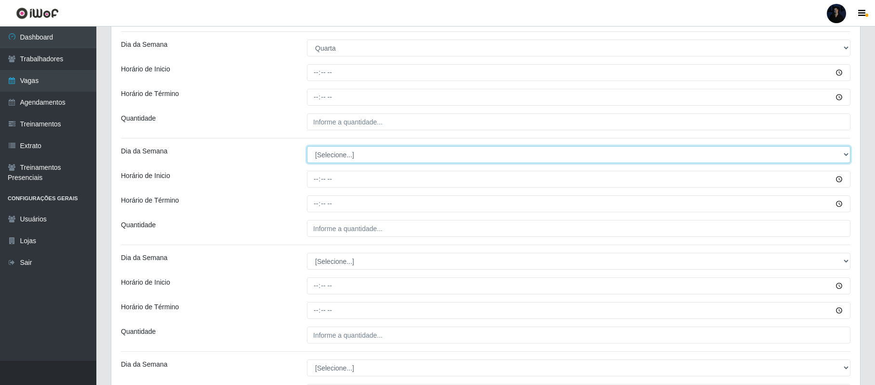
click at [334, 153] on select "[Selecione...] Segunda Terça Quarta Quinta Sexta Sábado Domingo" at bounding box center [579, 154] width 544 height 17
select select "3"
click at [307, 148] on select "[Selecione...] Segunda Terça Quarta Quinta Sexta Sábado Domingo" at bounding box center [579, 154] width 544 height 17
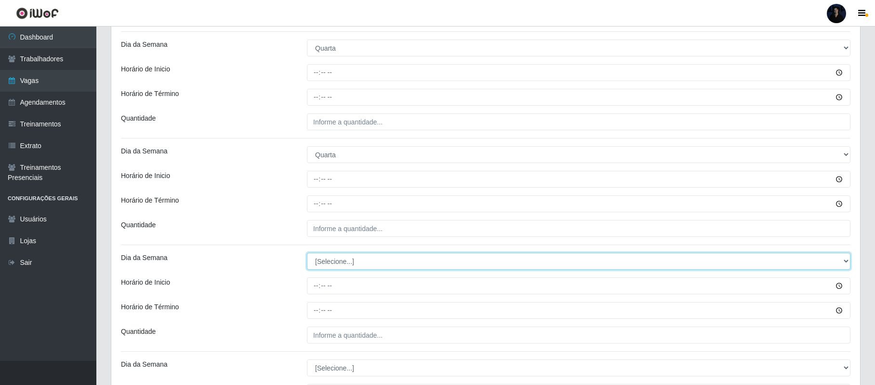
click at [335, 269] on select "[Selecione...] Segunda Terça Quarta Quinta Sexta Sábado Domingo" at bounding box center [579, 261] width 544 height 17
select select "3"
click at [307, 254] on select "[Selecione...] Segunda Terça Quarta Quinta Sexta Sábado Domingo" at bounding box center [579, 261] width 544 height 17
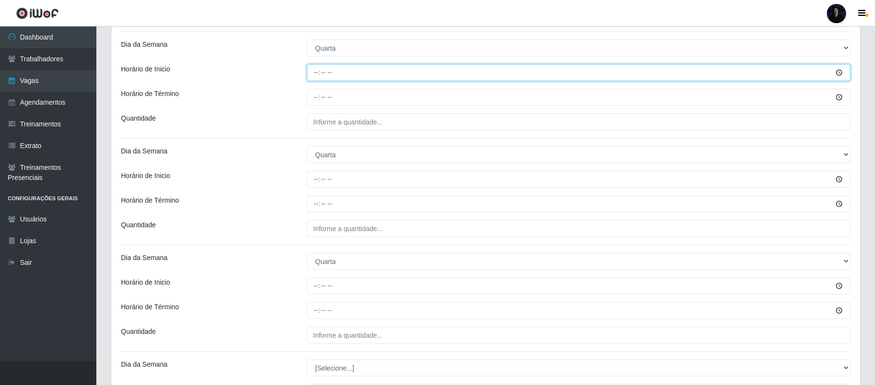
click at [315, 77] on input "Horário de Inicio" at bounding box center [579, 72] width 544 height 17
type input "08:00"
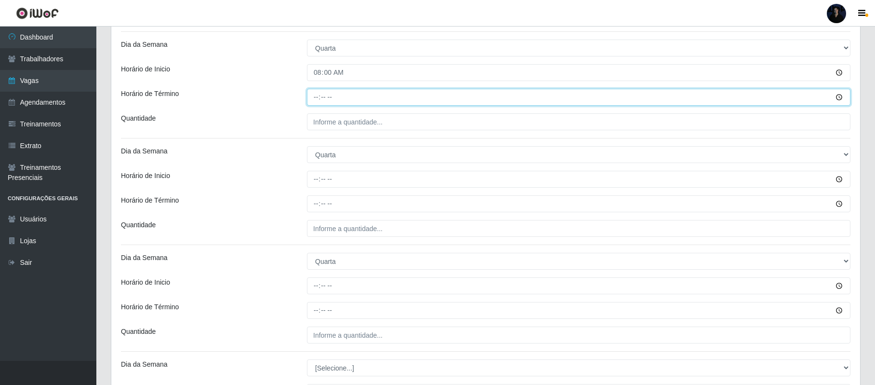
click at [313, 96] on input "Horário de Término" at bounding box center [579, 97] width 544 height 17
type input "14:00"
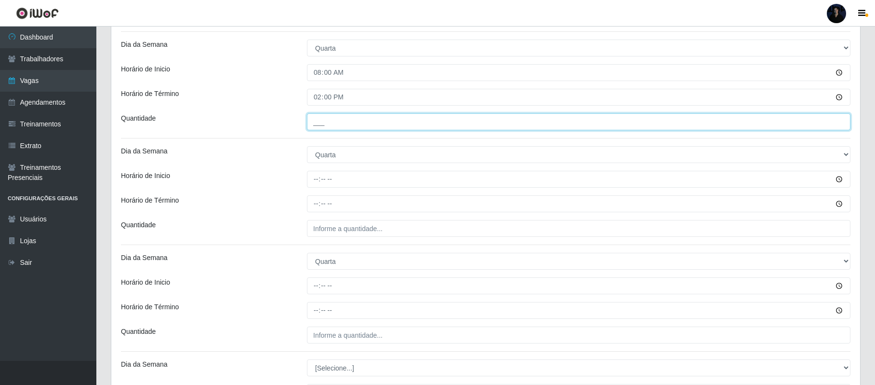
click at [319, 122] on input "___" at bounding box center [579, 121] width 544 height 17
type input "1__"
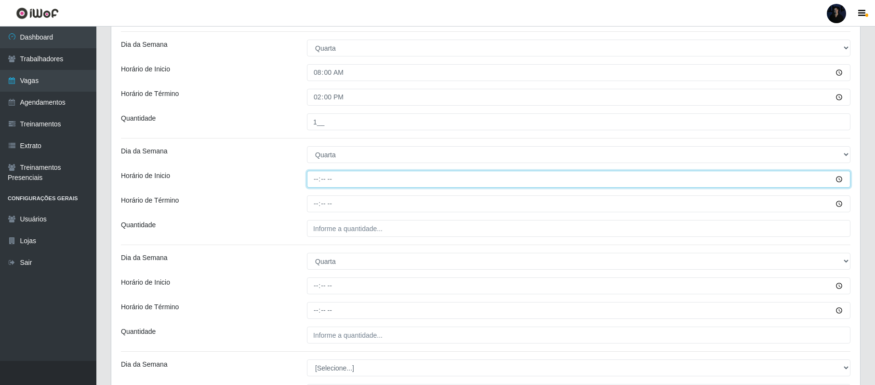
click at [312, 178] on input "Horário de Inicio" at bounding box center [579, 179] width 544 height 17
type input "10:00"
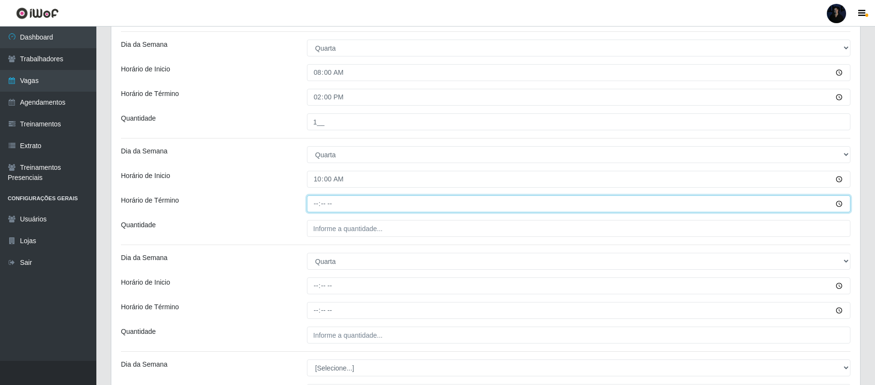
click at [317, 203] on input "Horário de Término" at bounding box center [579, 203] width 544 height 17
type input "16:00"
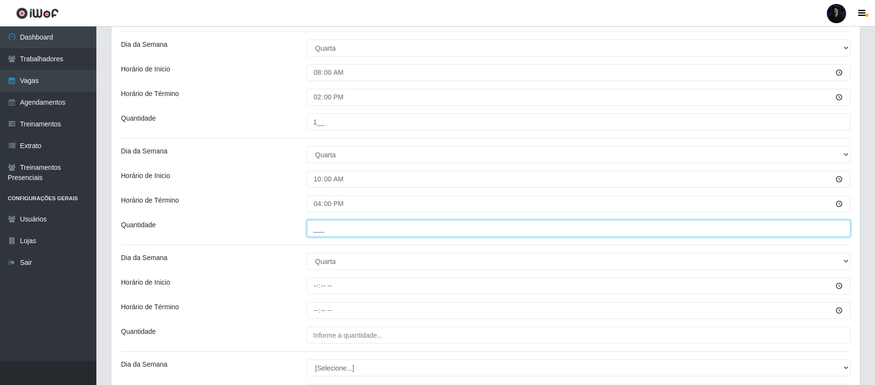
click at [318, 230] on input "___" at bounding box center [579, 228] width 544 height 17
type input "1__"
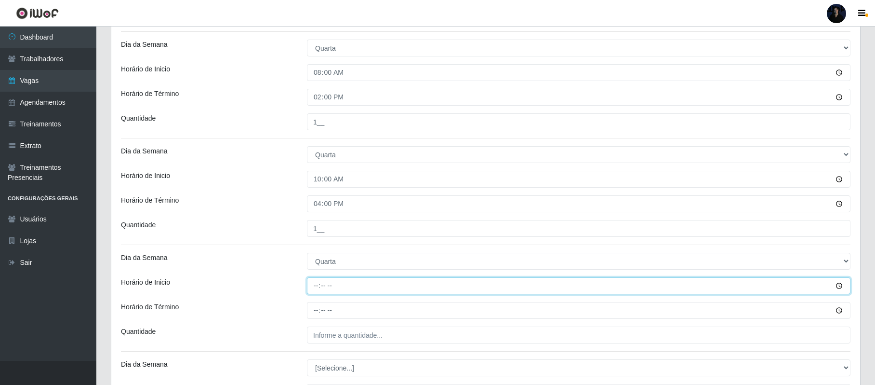
click at [315, 287] on input "Horário de Inicio" at bounding box center [579, 285] width 544 height 17
type input "16:00"
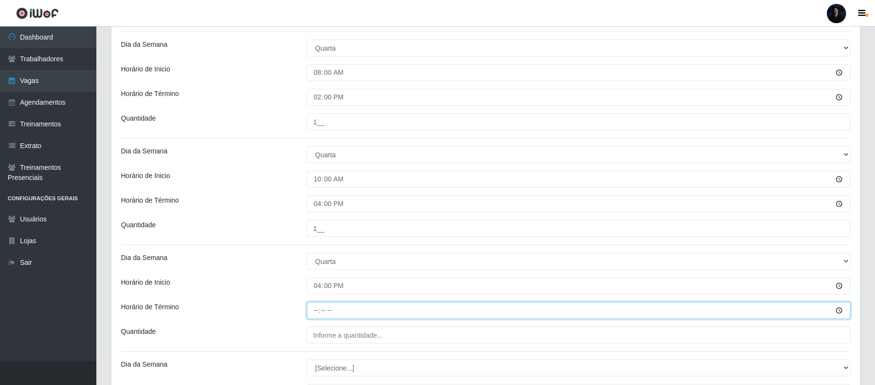
click at [317, 315] on input "Horário de Término" at bounding box center [579, 310] width 544 height 17
type input "22:00"
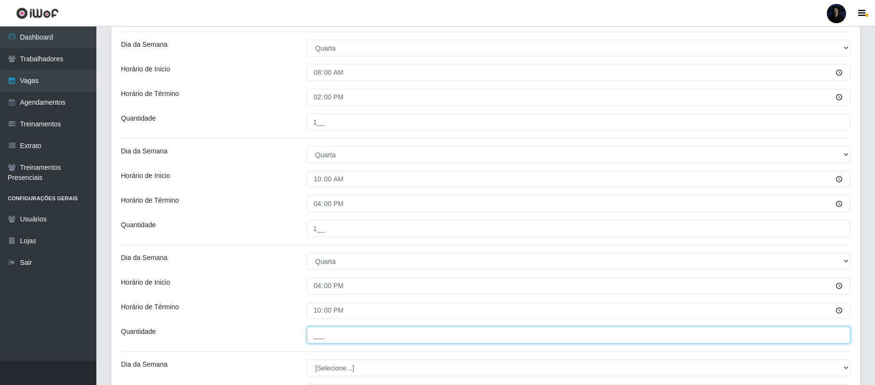
click at [313, 332] on input "___" at bounding box center [579, 334] width 544 height 17
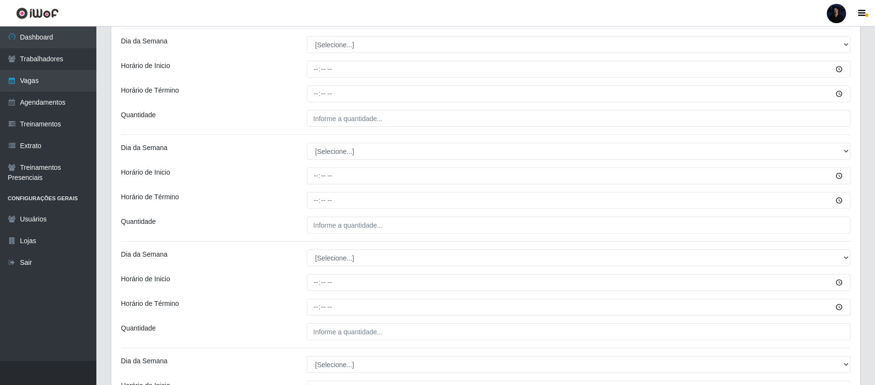
scroll to position [1123, 0]
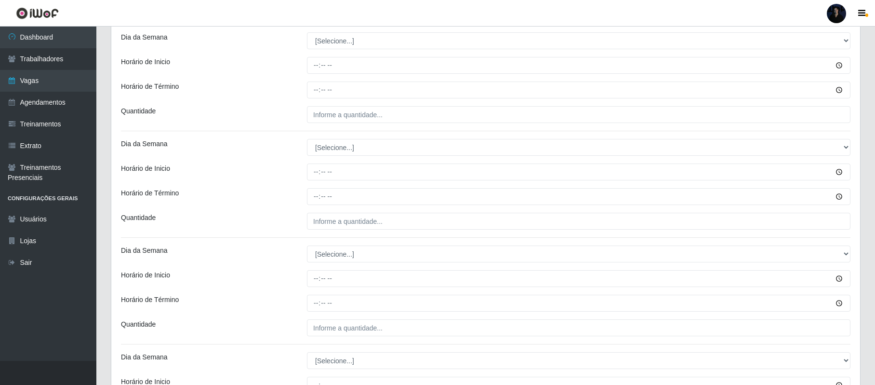
type input "1__"
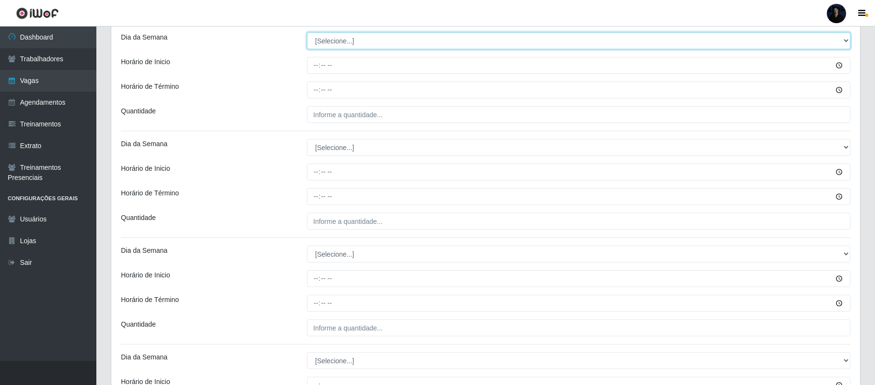
click at [332, 48] on select "[Selecione...] Segunda Terça Quarta Quinta Sexta Sábado Domingo" at bounding box center [579, 40] width 544 height 17
select select "4"
click at [307, 34] on select "[Selecione...] Segunda Terça Quarta Quinta Sexta Sábado Domingo" at bounding box center [579, 40] width 544 height 17
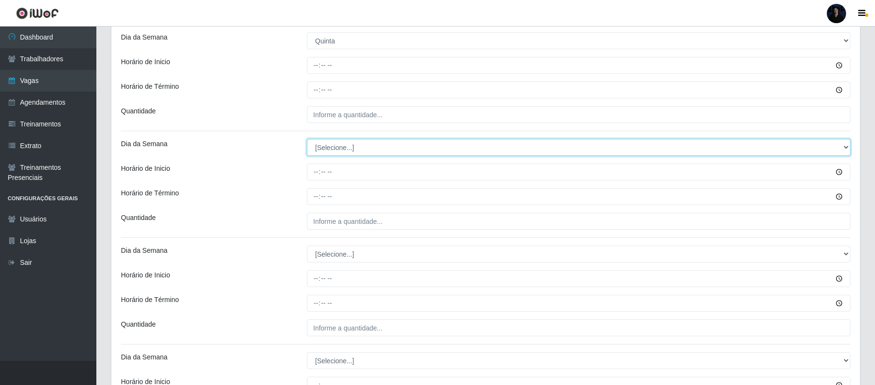
click at [324, 151] on select "[Selecione...] Segunda Terça Quarta Quinta Sexta Sábado Domingo" at bounding box center [579, 147] width 544 height 17
select select "4"
click at [307, 141] on select "[Selecione...] Segunda Terça Quarta Quinta Sexta Sábado Domingo" at bounding box center [579, 147] width 544 height 17
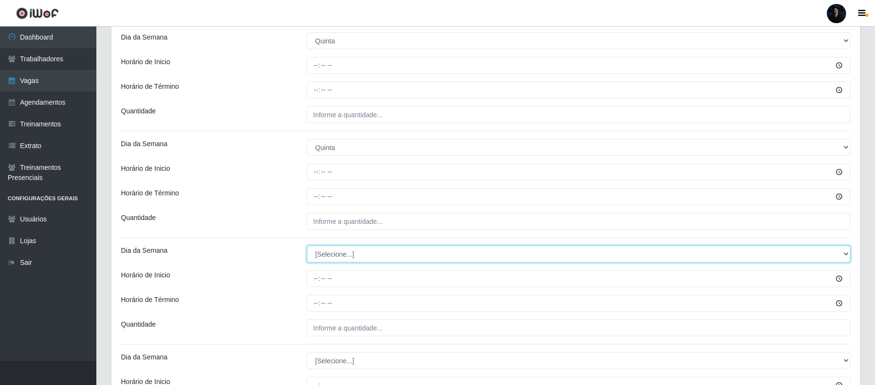
click at [328, 256] on select "[Selecione...] Segunda Terça Quarta Quinta Sexta Sábado Domingo" at bounding box center [579, 253] width 544 height 17
select select "4"
click at [307, 248] on select "[Selecione...] Segunda Terça Quarta Quinta Sexta Sábado Domingo" at bounding box center [579, 253] width 544 height 17
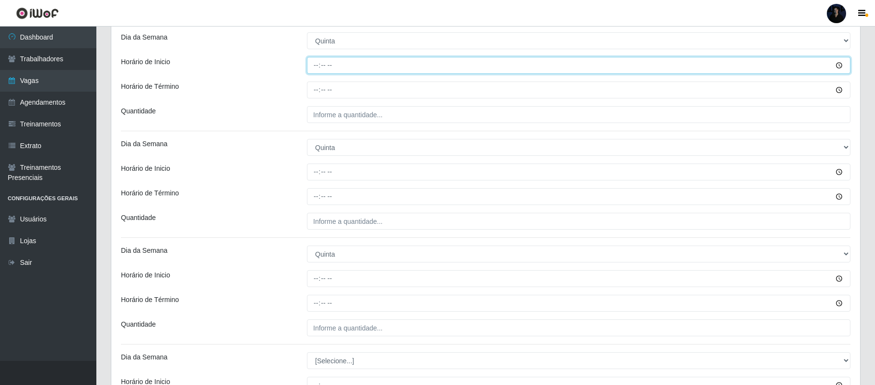
click at [312, 67] on input "Horário de Inicio" at bounding box center [579, 65] width 544 height 17
type input "08:00"
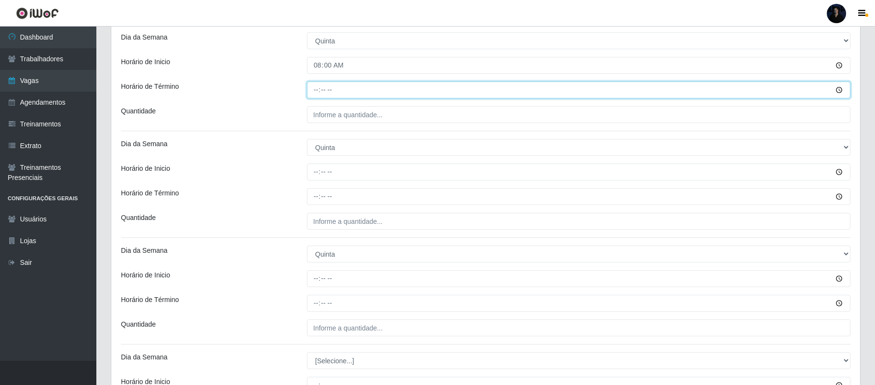
click at [317, 93] on input "Horário de Término" at bounding box center [579, 89] width 544 height 17
type input "14:00"
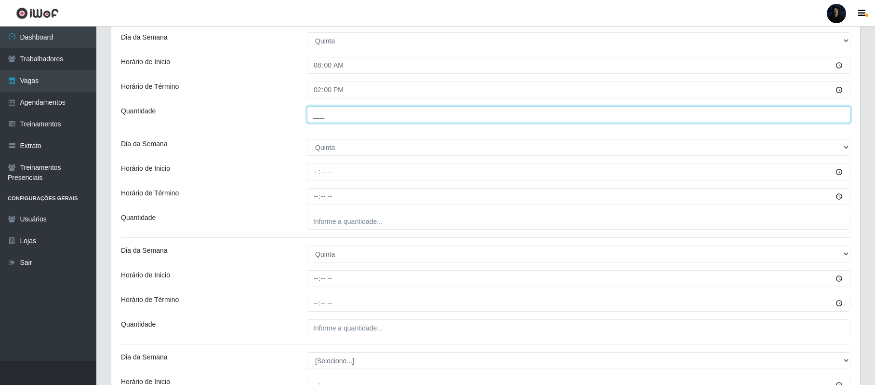
click at [316, 120] on input "___" at bounding box center [579, 114] width 544 height 17
type input "1__"
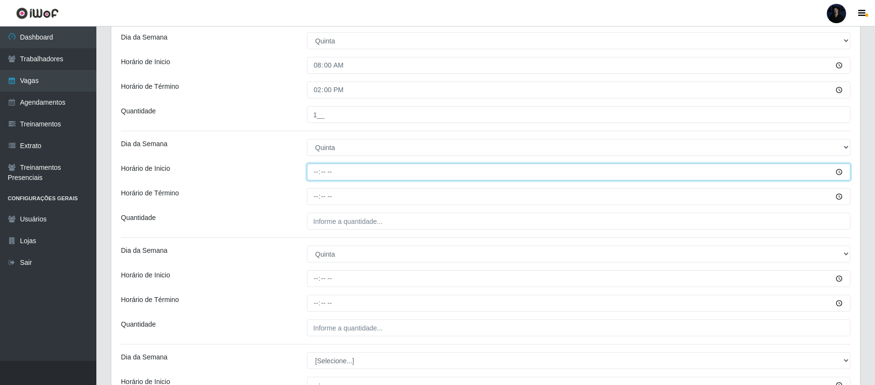
click at [316, 173] on input "Horário de Inicio" at bounding box center [579, 171] width 544 height 17
type input "10:00"
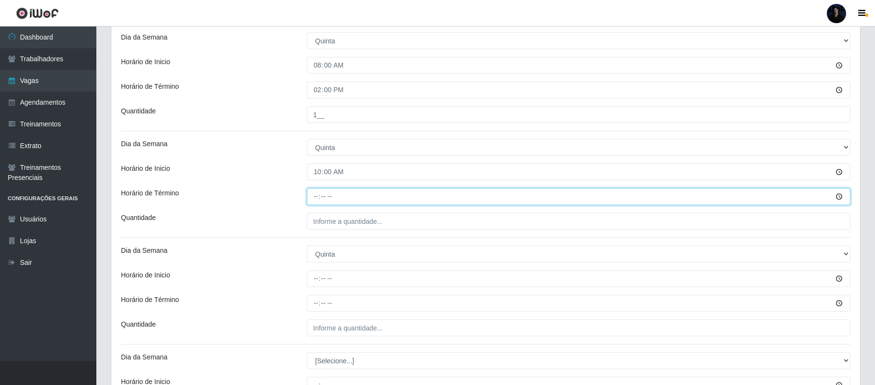
click at [317, 201] on input "Horário de Término" at bounding box center [579, 196] width 544 height 17
type input "16:00"
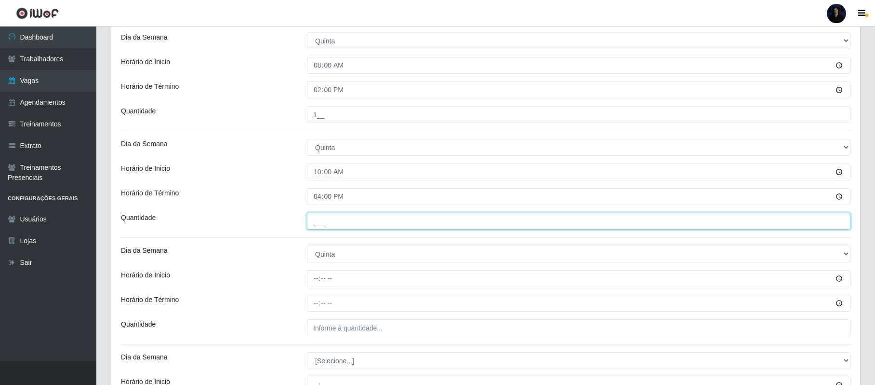
click at [317, 226] on input "___" at bounding box center [579, 221] width 544 height 17
type input "1__"
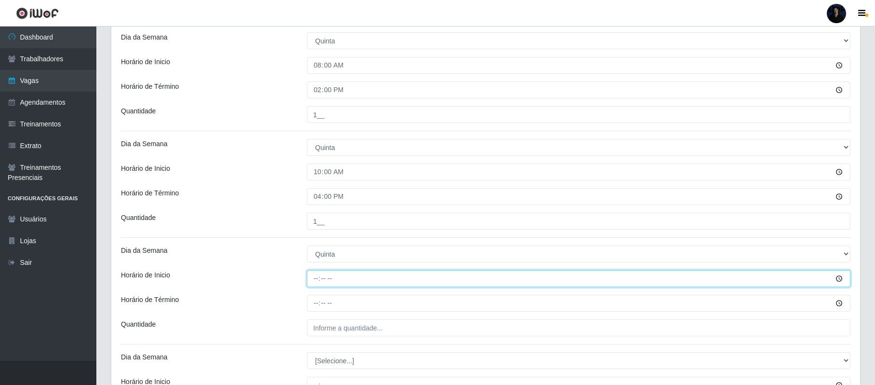
click at [316, 281] on input "Horário de Inicio" at bounding box center [579, 278] width 544 height 17
type input "16:00"
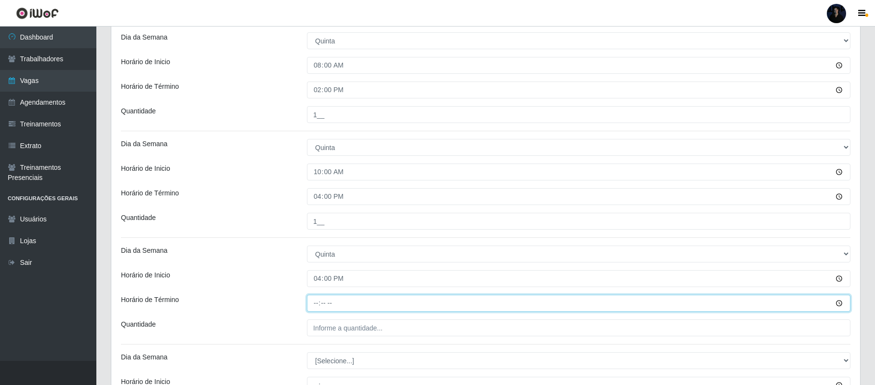
click at [315, 305] on input "Horário de Término" at bounding box center [579, 302] width 544 height 17
type input "22:00"
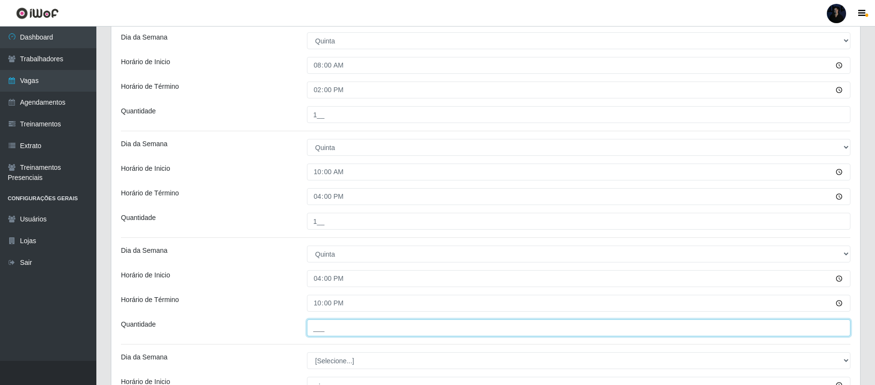
click at [316, 324] on input "___" at bounding box center [579, 327] width 544 height 17
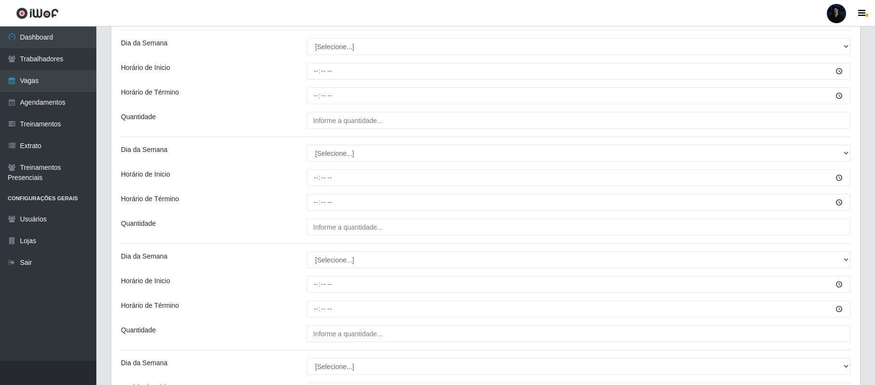
scroll to position [1439, 0]
type input "1__"
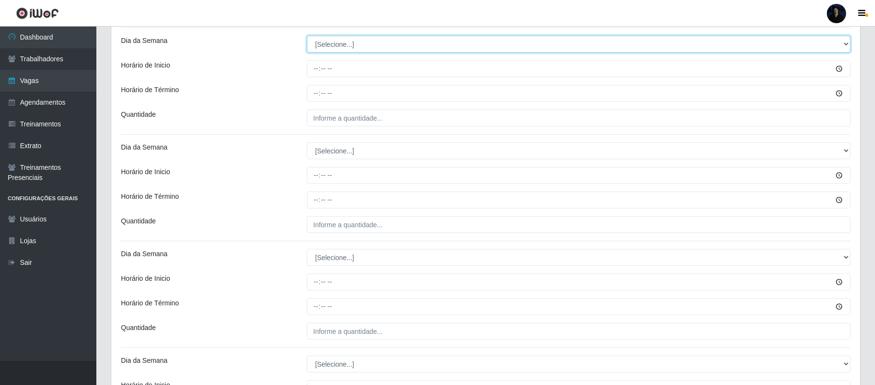
click at [326, 48] on select "[Selecione...] Segunda Terça Quarta Quinta Sexta Sábado Domingo" at bounding box center [579, 44] width 544 height 17
select select "5"
click at [307, 38] on select "[Selecione...] Segunda Terça Quarta Quinta Sexta Sábado Domingo" at bounding box center [579, 44] width 544 height 17
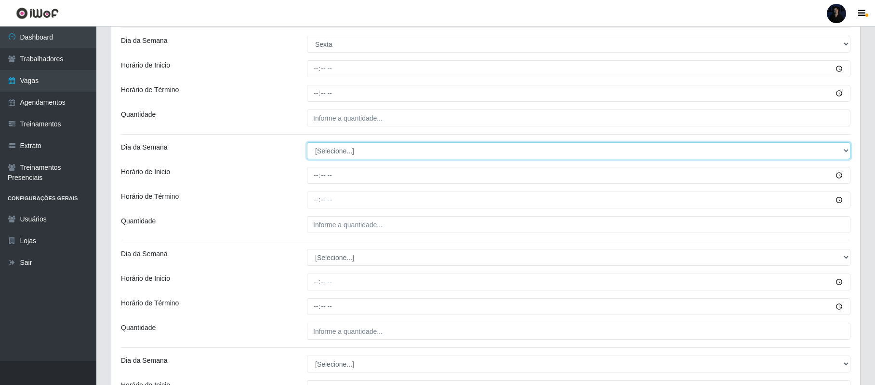
drag, startPoint x: 325, startPoint y: 153, endPoint x: 325, endPoint y: 159, distance: 5.8
click at [325, 153] on select "[Selecione...] Segunda Terça Quarta Quinta Sexta Sábado Domingo" at bounding box center [579, 150] width 544 height 17
select select "5"
click at [307, 145] on select "[Selecione...] Segunda Terça Quarta Quinta Sexta Sábado Domingo" at bounding box center [579, 150] width 544 height 17
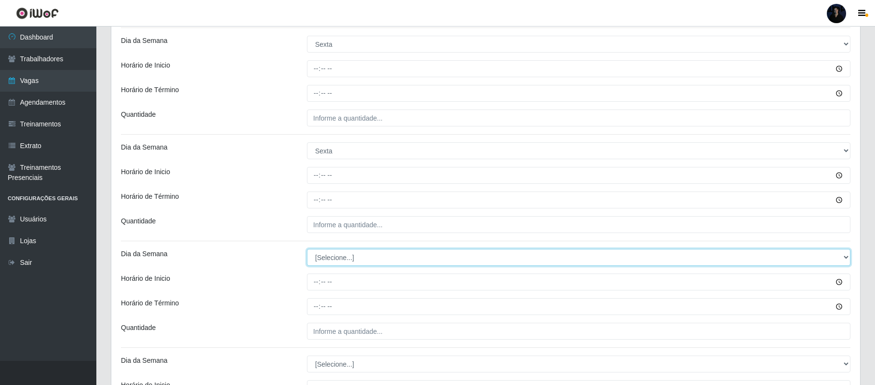
click at [330, 259] on select "[Selecione...] Segunda Terça Quarta Quinta Sexta Sábado Domingo" at bounding box center [579, 257] width 544 height 17
select select "5"
click at [307, 252] on select "[Selecione...] Segunda Terça Quarta Quinta Sexta Sábado Domingo" at bounding box center [579, 257] width 544 height 17
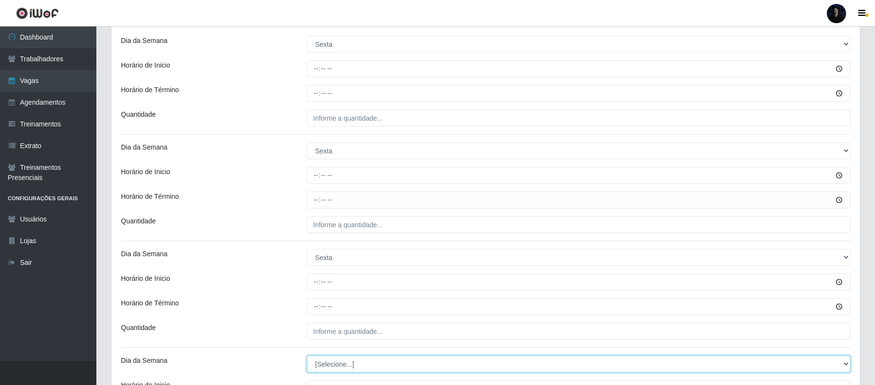
click at [332, 365] on select "[Selecione...] Segunda Terça Quarta Quinta Sexta Sábado Domingo" at bounding box center [579, 363] width 544 height 17
select select "5"
click at [307, 358] on select "[Selecione...] Segunda Terça Quarta Quinta Sexta Sábado Domingo" at bounding box center [579, 363] width 544 height 17
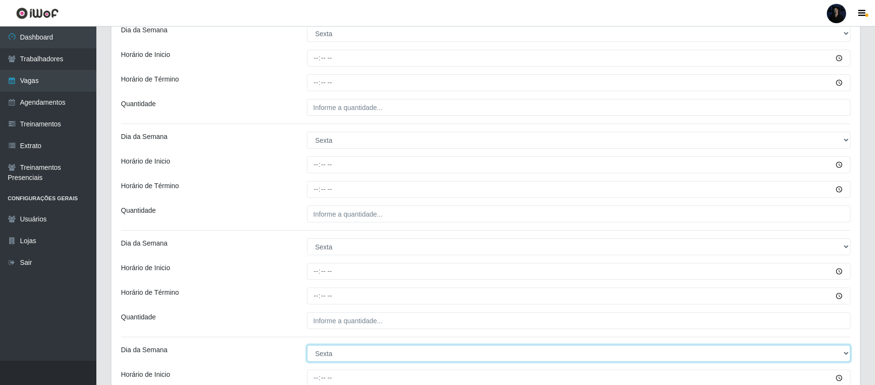
scroll to position [1463, 0]
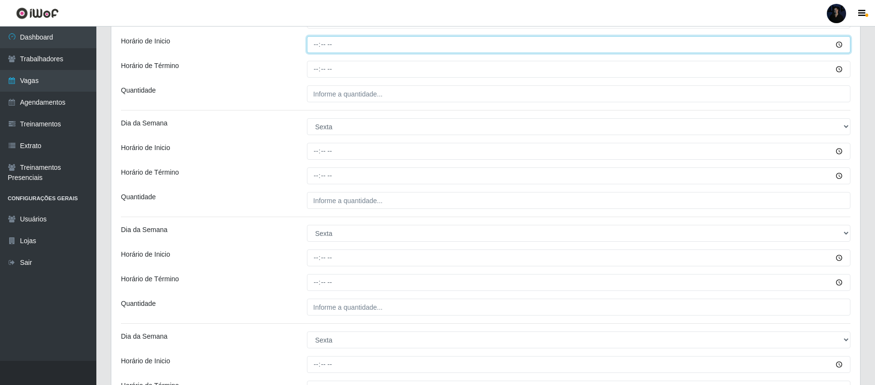
click at [318, 53] on input "Horário de Inicio" at bounding box center [579, 44] width 544 height 17
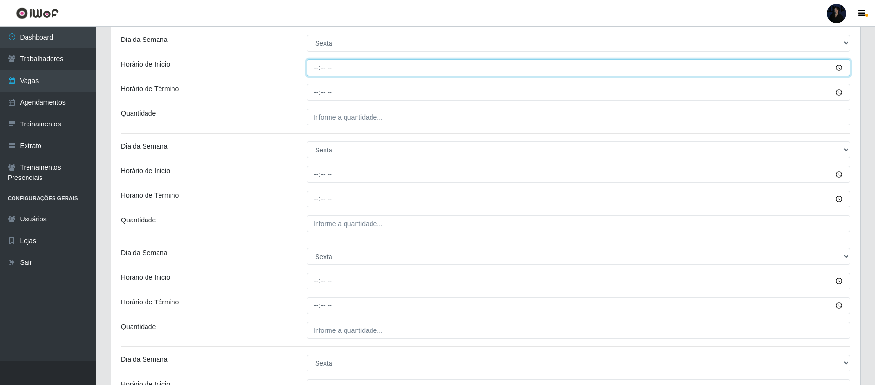
scroll to position [1443, 0]
type input "08:00"
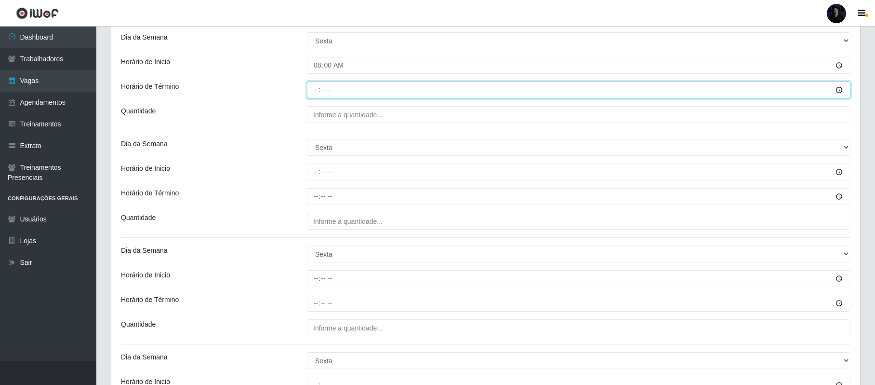
click at [320, 91] on input "Horário de Término" at bounding box center [579, 89] width 544 height 17
type input "14:00"
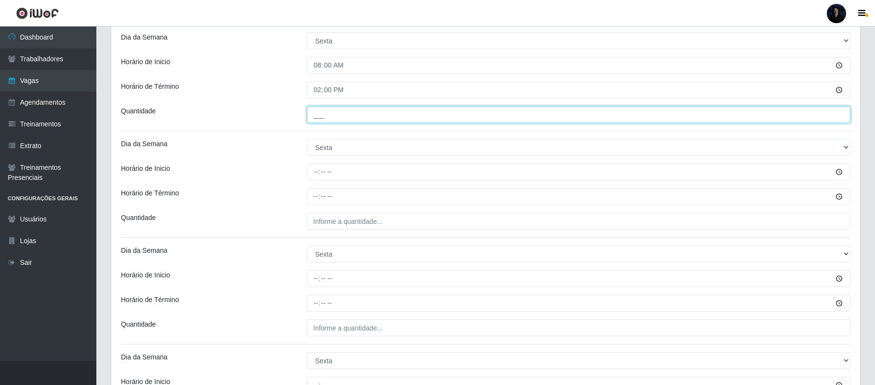
click at [314, 119] on input "___" at bounding box center [579, 114] width 544 height 17
type input "1__"
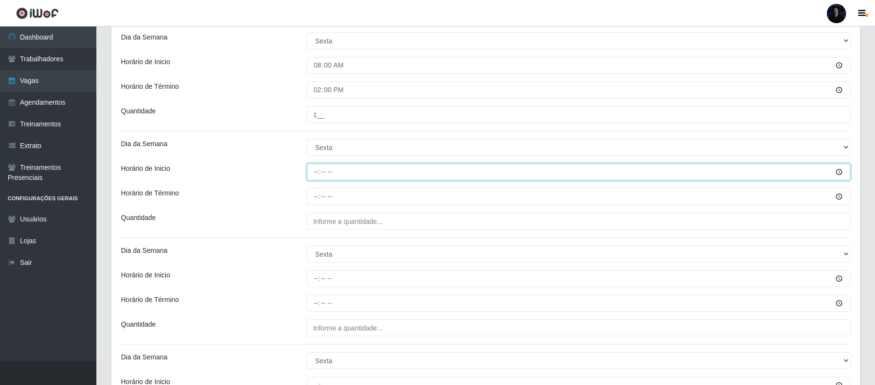
click at [320, 174] on input "Horário de Inicio" at bounding box center [579, 171] width 544 height 17
type input "09:00"
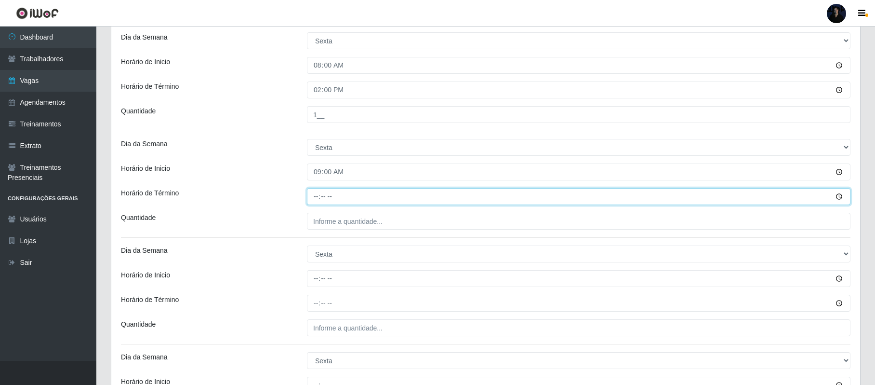
click at [315, 199] on input "Horário de Término" at bounding box center [579, 196] width 544 height 17
type input "15:00"
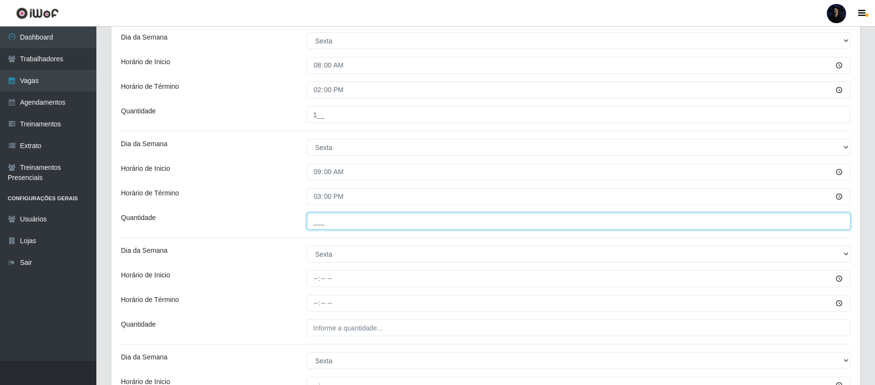
click at [319, 226] on input "___" at bounding box center [579, 221] width 544 height 17
type input "1__"
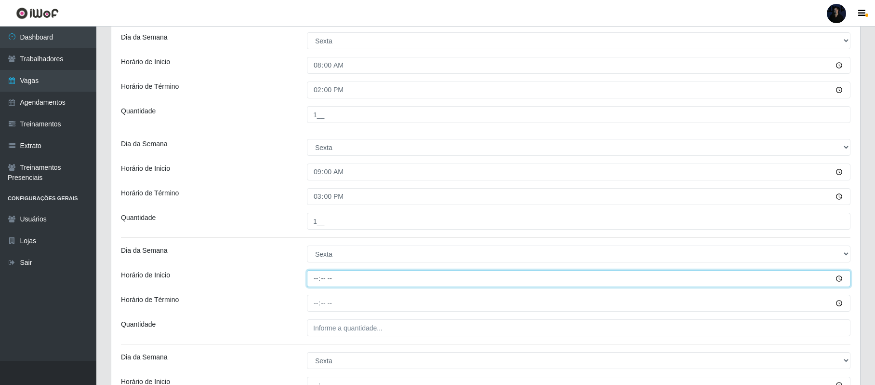
click at [319, 278] on input "Horário de Inicio" at bounding box center [579, 278] width 544 height 17
type input "10:00"
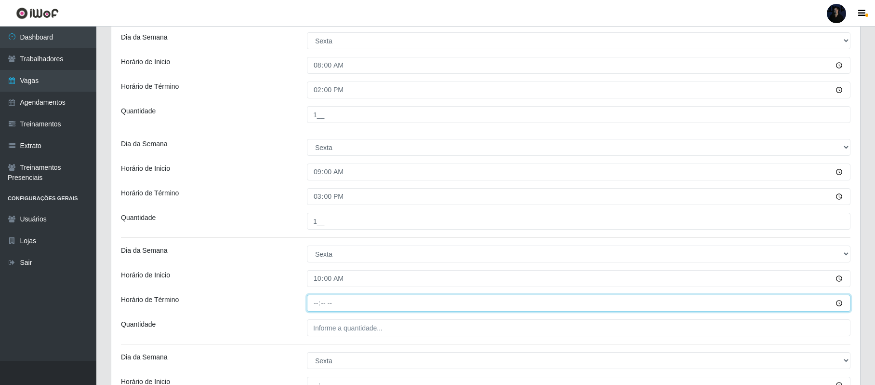
click at [315, 305] on input "Horário de Término" at bounding box center [579, 302] width 544 height 17
type input "16:00"
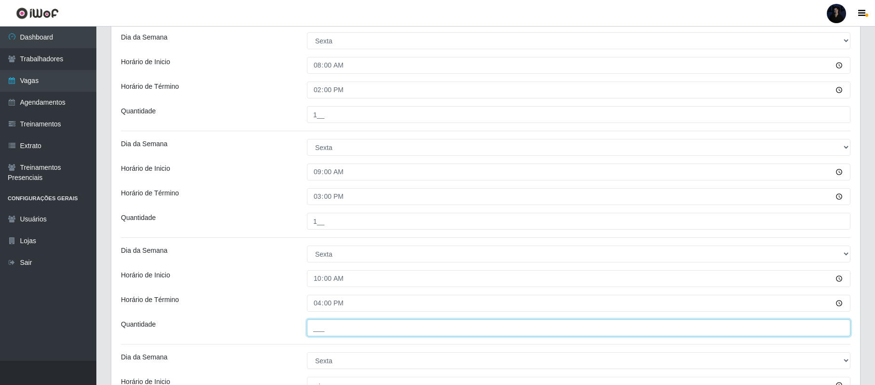
click at [318, 328] on input "___" at bounding box center [579, 327] width 544 height 17
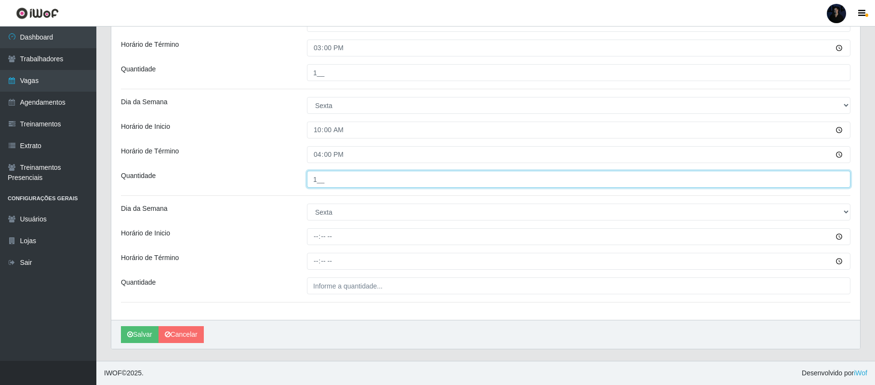
type input "1__"
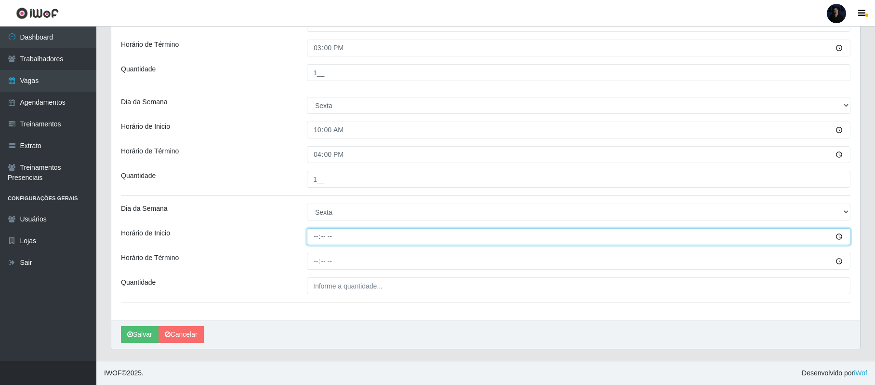
click at [317, 235] on input "Horário de Inicio" at bounding box center [579, 236] width 544 height 17
type input "16:00"
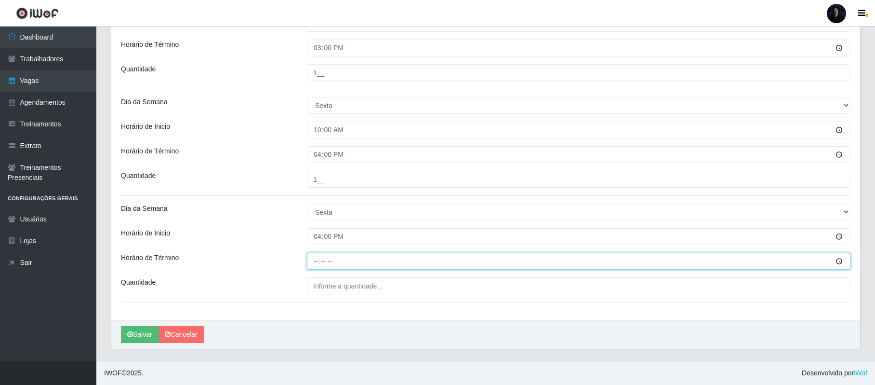
click at [320, 259] on input "Horário de Término" at bounding box center [579, 261] width 544 height 17
type input "22:00"
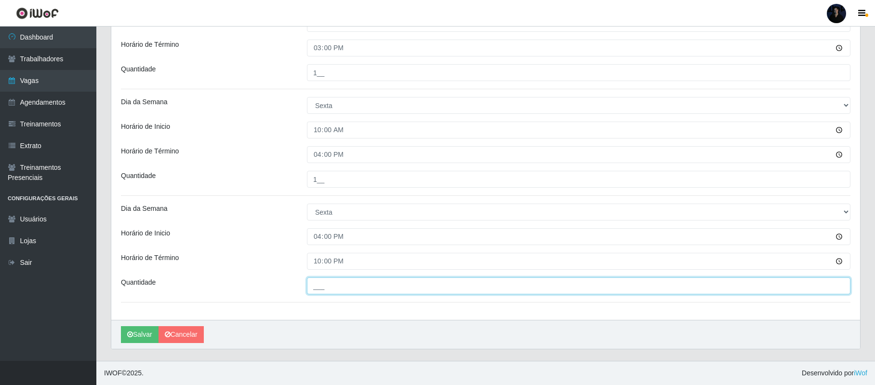
click at [314, 288] on input "___" at bounding box center [579, 285] width 544 height 17
type input "2__"
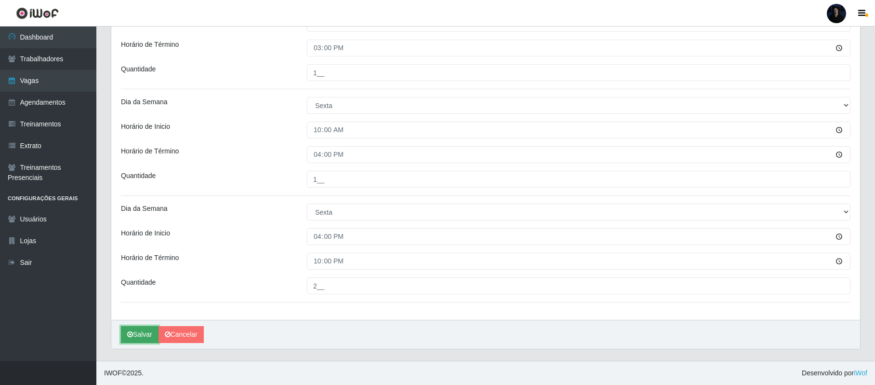
click at [133, 334] on icon "submit" at bounding box center [130, 334] width 6 height 7
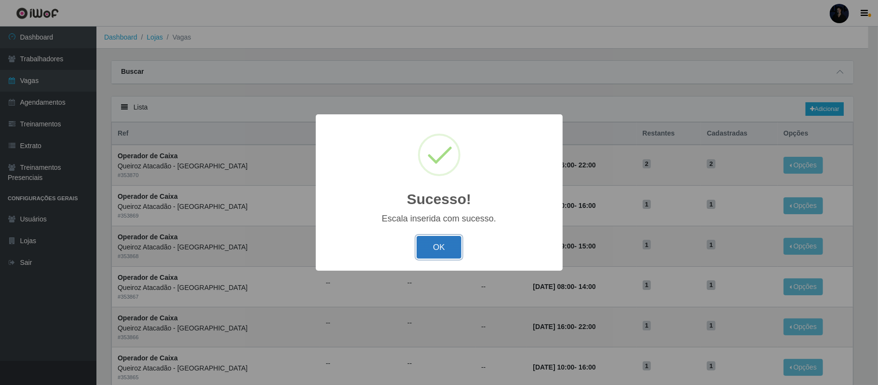
click at [438, 245] on button "OK" at bounding box center [438, 247] width 45 height 23
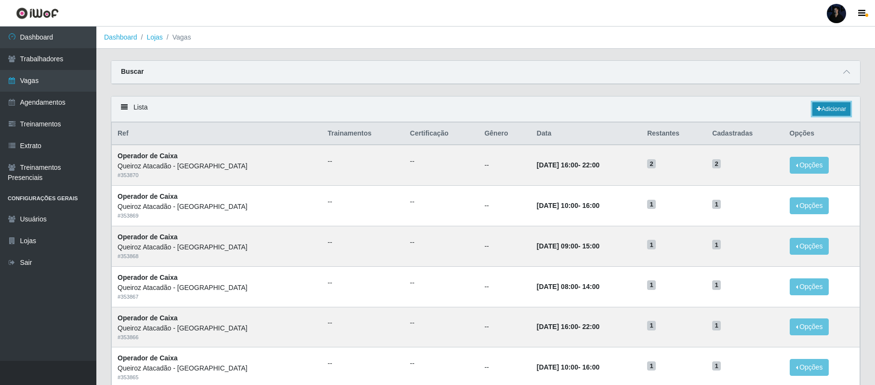
click at [824, 112] on link "Adicionar" at bounding box center [832, 108] width 38 height 13
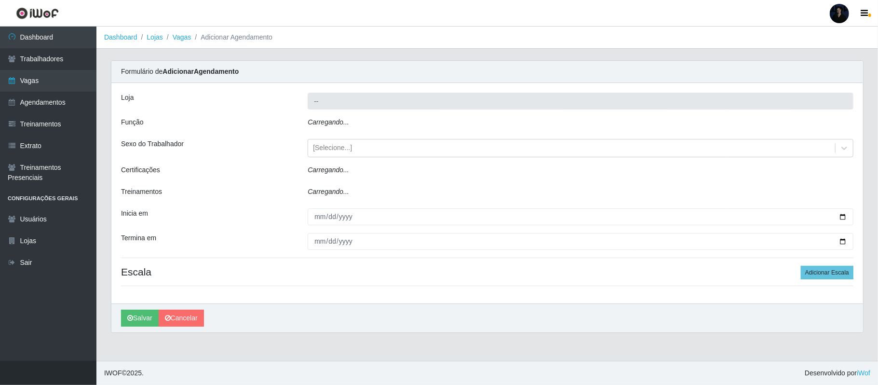
click at [338, 122] on icon "Carregando..." at bounding box center [328, 122] width 41 height 8
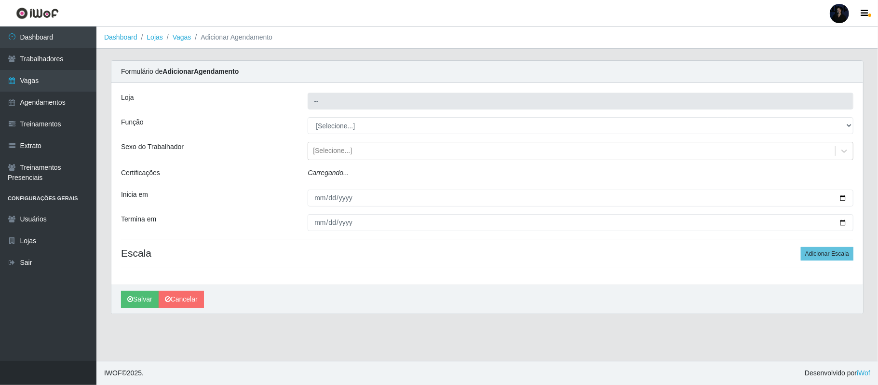
type input "Queiroz Atacadão - [GEOGRAPHIC_DATA]"
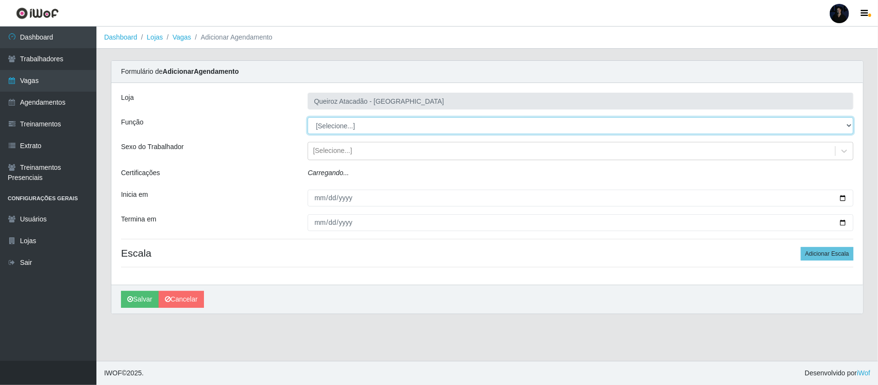
click at [344, 127] on select "[Selecione...] Balconista de Açougue Balconista de Açougue + Balconista de Açou…" at bounding box center [581, 125] width 546 height 17
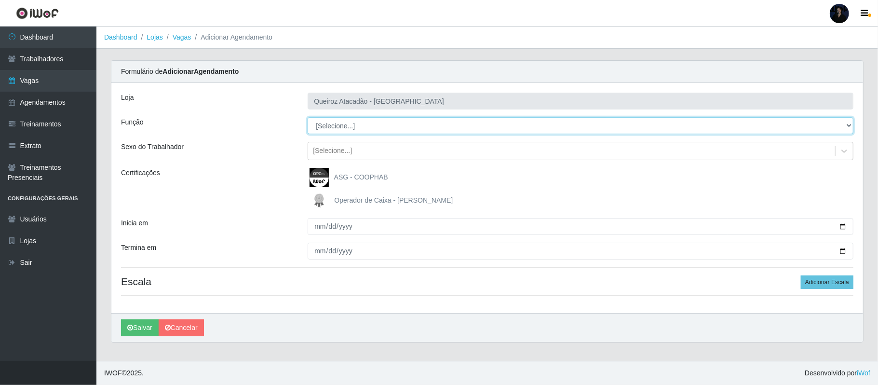
select select "72"
click at [308, 118] on select "[Selecione...] Balconista de Açougue Balconista de Açougue + Balconista de Açou…" at bounding box center [581, 125] width 546 height 17
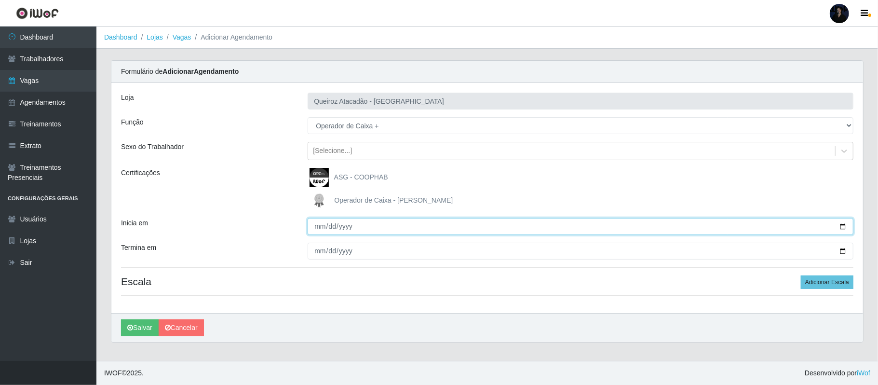
click at [840, 226] on input "Inicia em" at bounding box center [581, 226] width 546 height 17
type input "2025-10-18"
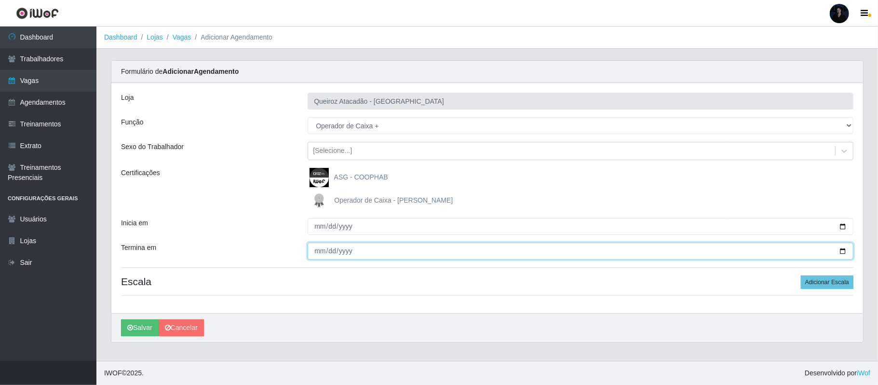
click at [841, 251] on input "Termina em" at bounding box center [581, 250] width 546 height 17
type input "2025-10-19"
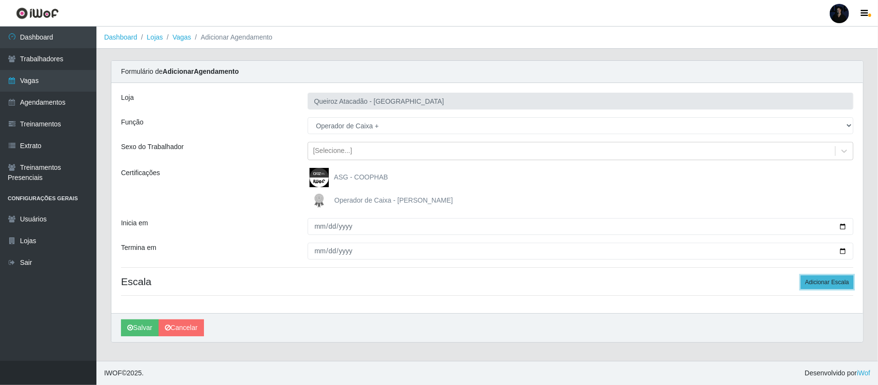
click at [816, 279] on button "Adicionar Escala" at bounding box center [827, 281] width 53 height 13
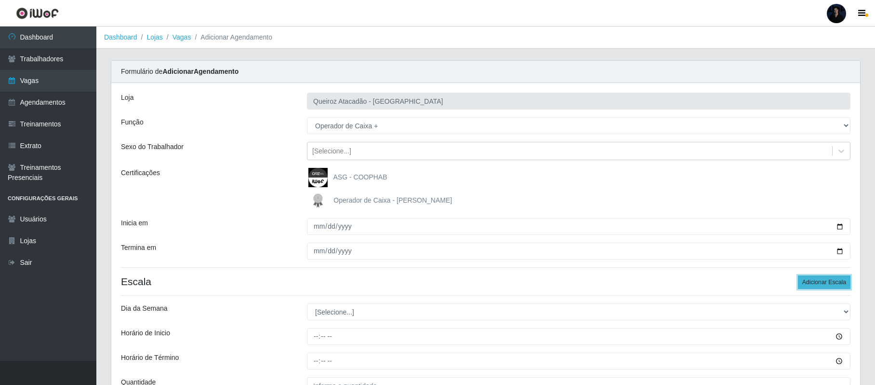
click at [816, 281] on button "Adicionar Escala" at bounding box center [824, 281] width 53 height 13
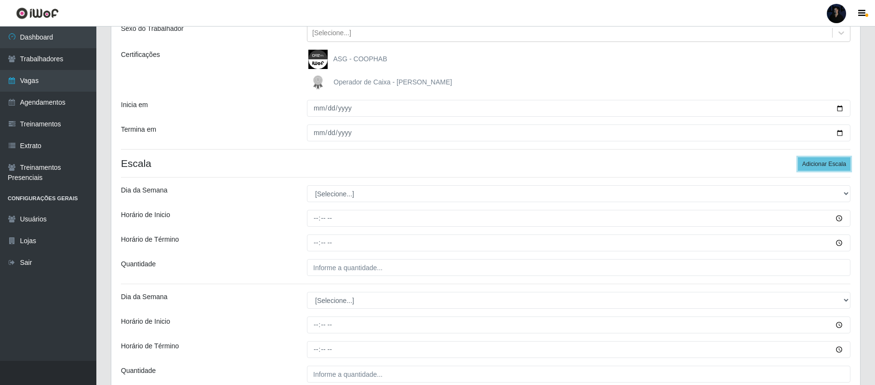
scroll to position [193, 0]
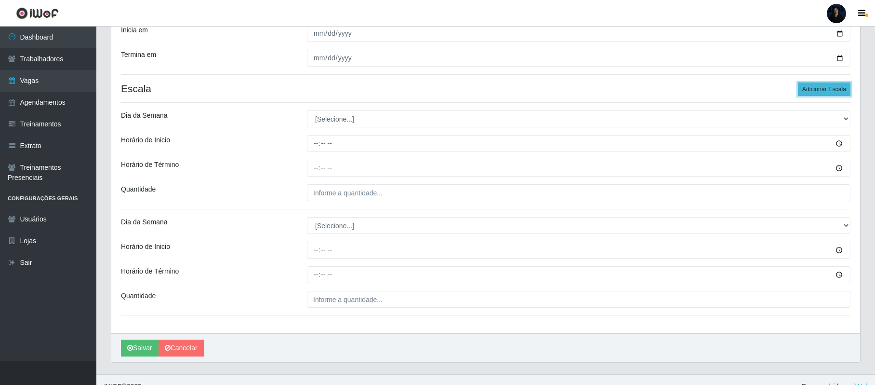
click at [819, 88] on button "Adicionar Escala" at bounding box center [824, 88] width 53 height 13
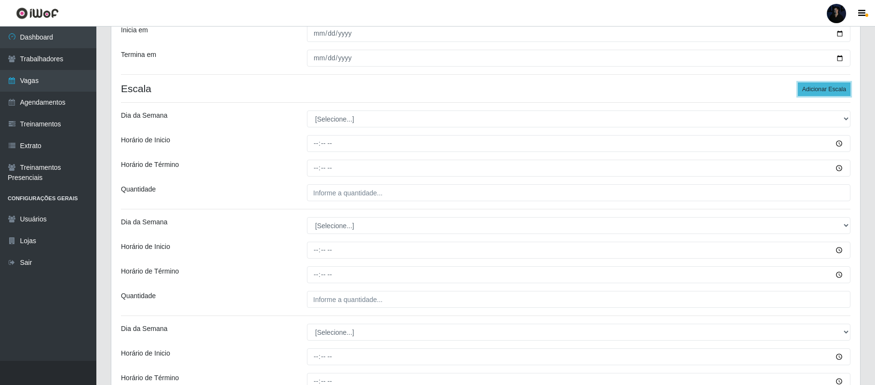
click at [819, 88] on button "Adicionar Escala" at bounding box center [824, 88] width 53 height 13
click at [342, 123] on select "[Selecione...] Segunda Terça Quarta Quinta Sexta Sábado Domingo" at bounding box center [579, 118] width 544 height 17
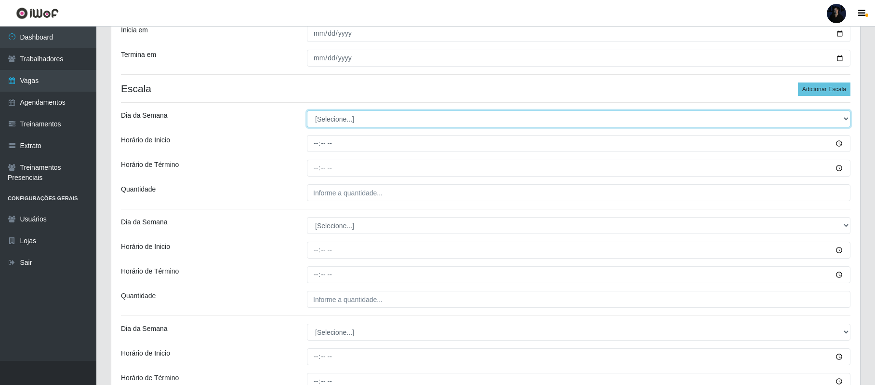
select select "6"
click at [307, 111] on select "[Selecione...] Segunda Terça Quarta Quinta Sexta Sábado Domingo" at bounding box center [579, 118] width 544 height 17
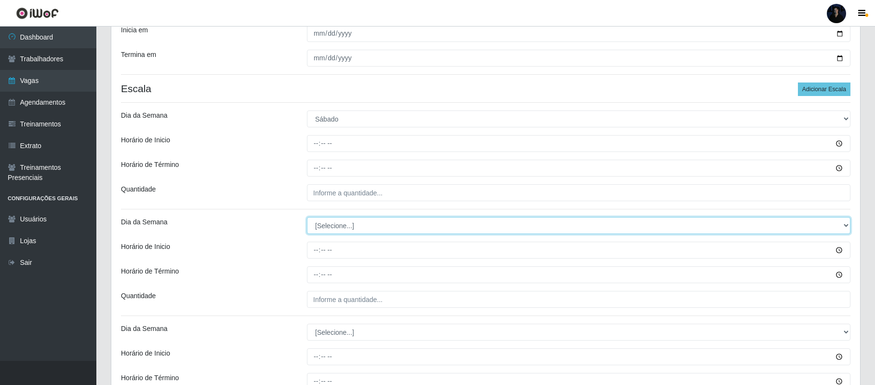
click at [326, 226] on select "[Selecione...] Segunda Terça Quarta Quinta Sexta Sábado Domingo" at bounding box center [579, 225] width 544 height 17
select select "6"
click at [307, 218] on select "[Selecione...] Segunda Terça Quarta Quinta Sexta Sábado Domingo" at bounding box center [579, 225] width 544 height 17
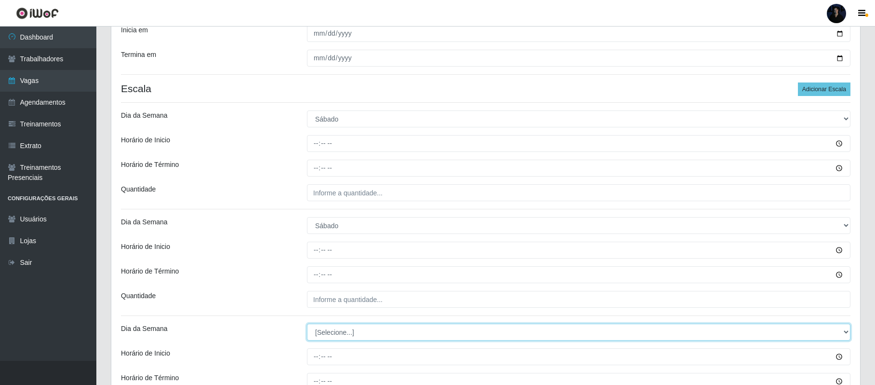
click at [334, 333] on select "[Selecione...] Segunda Terça Quarta Quinta Sexta Sábado Domingo" at bounding box center [579, 331] width 544 height 17
select select "6"
click at [307, 325] on select "[Selecione...] Segunda Terça Quarta Quinta Sexta Sábado Domingo" at bounding box center [579, 331] width 544 height 17
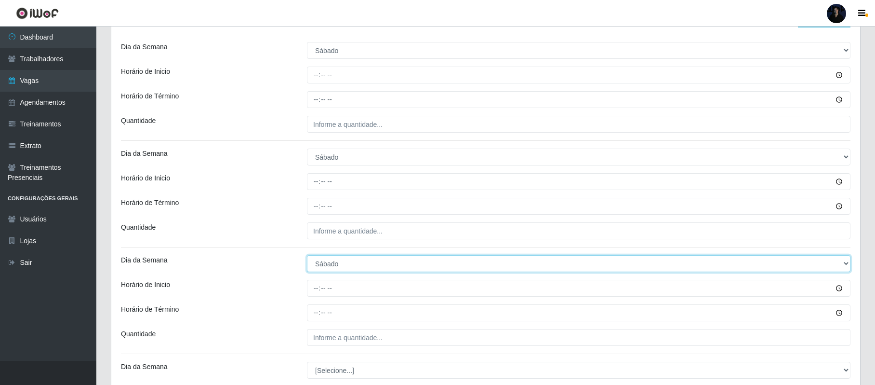
scroll to position [267, 0]
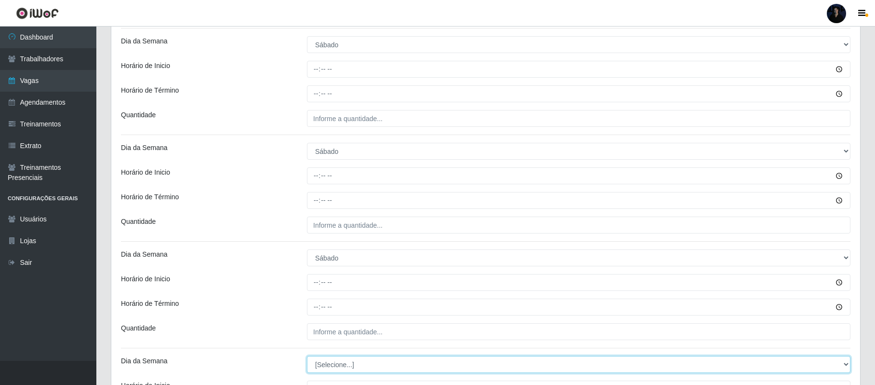
click at [340, 371] on select "[Selecione...] Segunda Terça Quarta Quinta Sexta Sábado Domingo" at bounding box center [579, 364] width 544 height 17
select select "6"
click at [307, 357] on select "[Selecione...] Segunda Terça Quarta Quinta Sexta Sábado Domingo" at bounding box center [579, 364] width 544 height 17
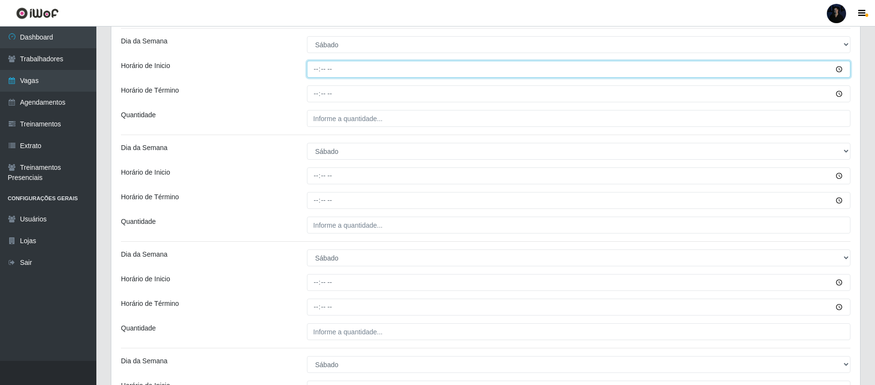
click at [317, 69] on input "Horário de Inicio" at bounding box center [579, 69] width 544 height 17
type input "08:00"
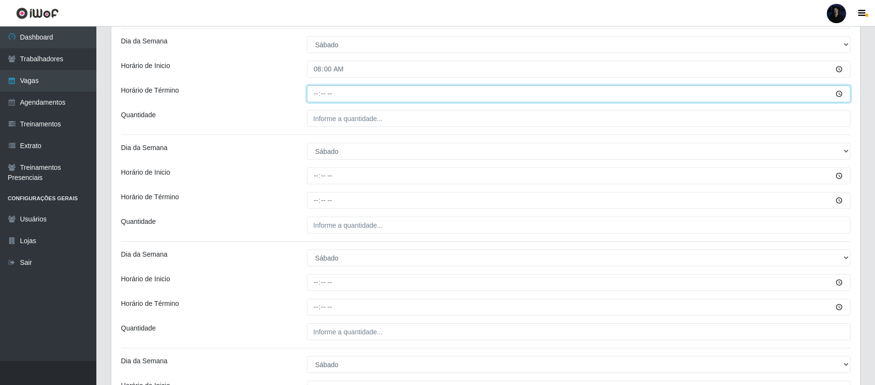
click at [321, 92] on input "Horário de Término" at bounding box center [579, 93] width 544 height 17
click at [321, 94] on input "Horário de Término" at bounding box center [579, 93] width 544 height 17
type input "14:00"
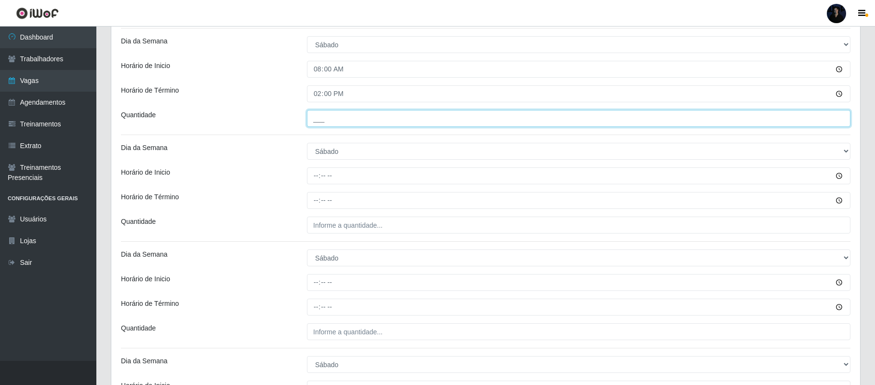
click at [313, 123] on input "___" at bounding box center [579, 118] width 544 height 17
type input "1__"
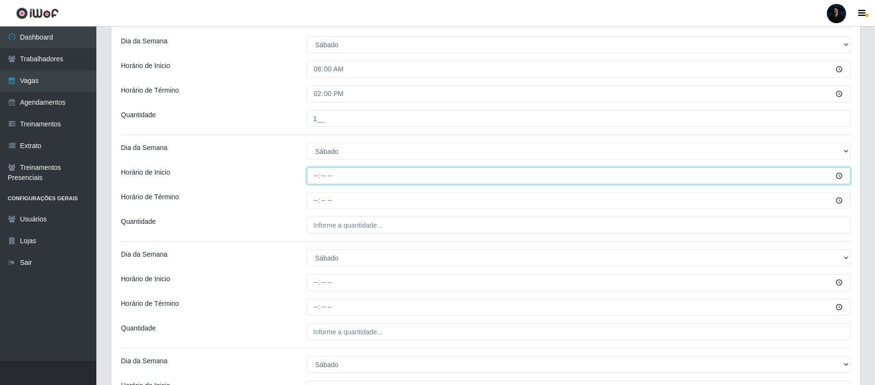
click at [315, 172] on input "Horário de Inicio" at bounding box center [579, 175] width 544 height 17
type input "09:00"
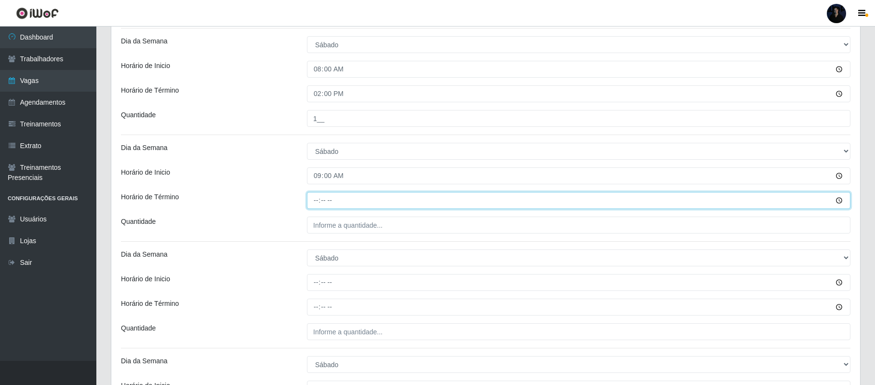
click at [313, 205] on input "Horário de Término" at bounding box center [579, 200] width 544 height 17
type input "15:00"
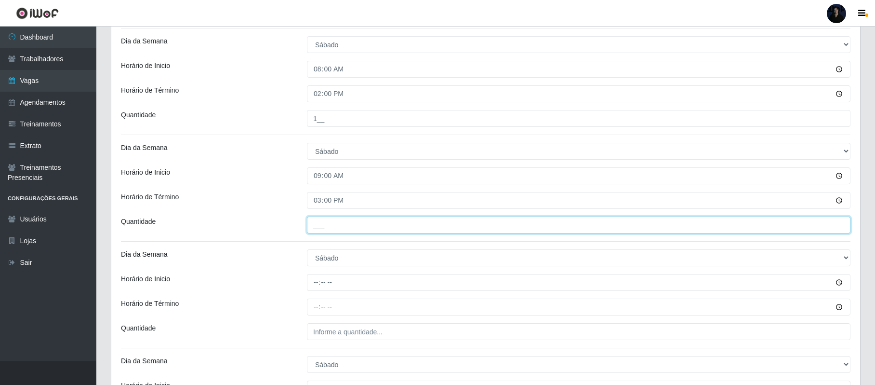
click at [315, 232] on input "___" at bounding box center [579, 224] width 544 height 17
type input "1__"
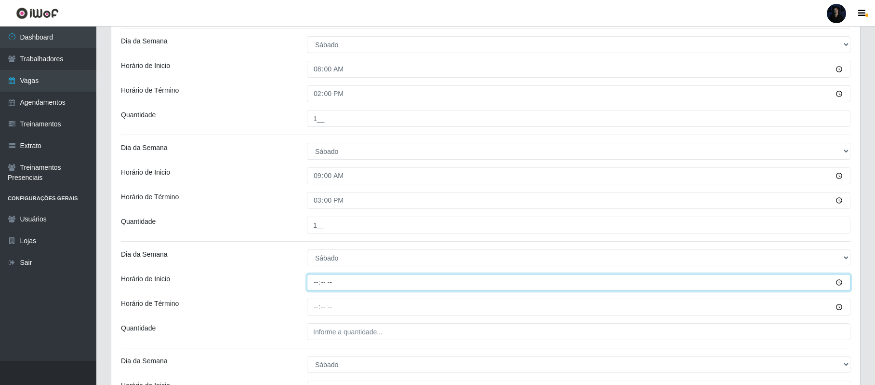
click at [319, 278] on input "Horário de Inicio" at bounding box center [579, 282] width 544 height 17
type input "10:00"
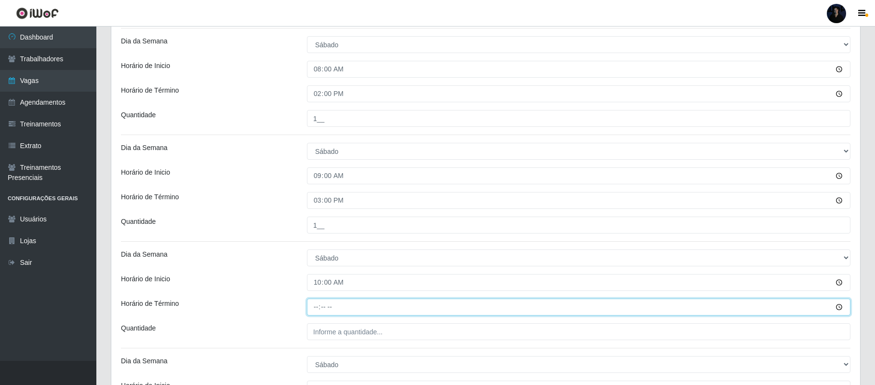
click at [313, 308] on input "Horário de Término" at bounding box center [579, 306] width 544 height 17
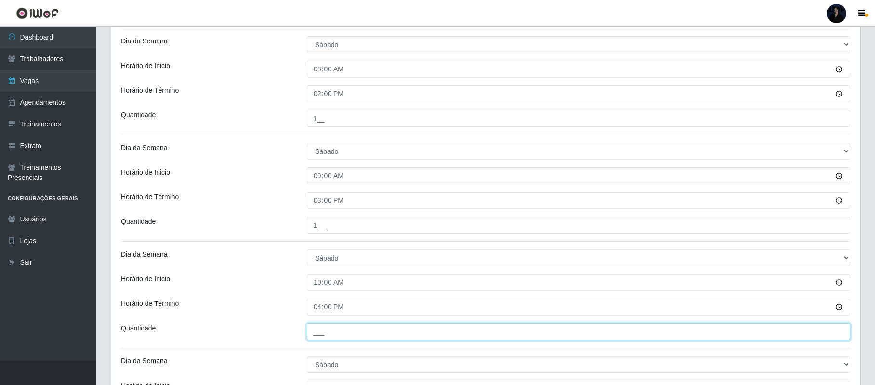
click at [315, 332] on input "___" at bounding box center [579, 331] width 544 height 17
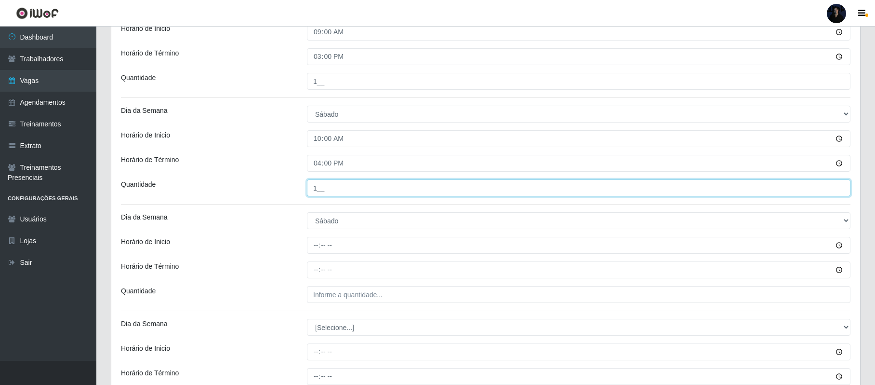
scroll to position [396, 0]
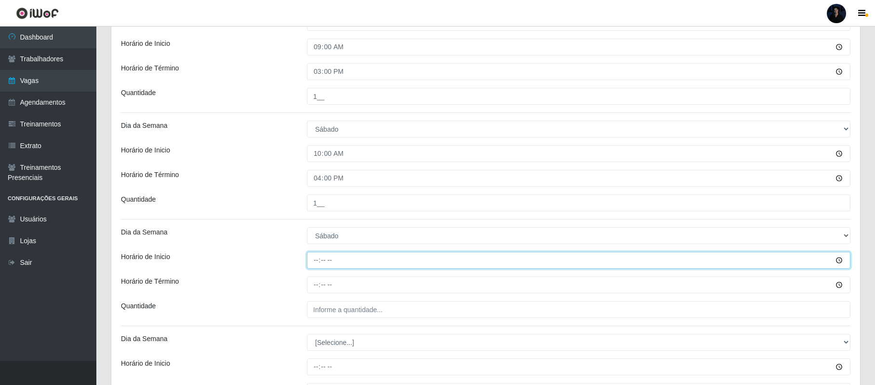
click at [319, 263] on input "Horário de Inicio" at bounding box center [579, 260] width 544 height 17
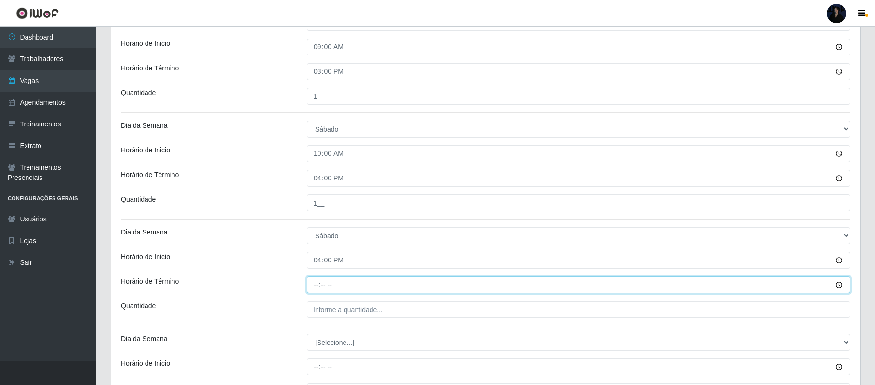
click at [313, 288] on input "Horário de Término" at bounding box center [579, 284] width 544 height 17
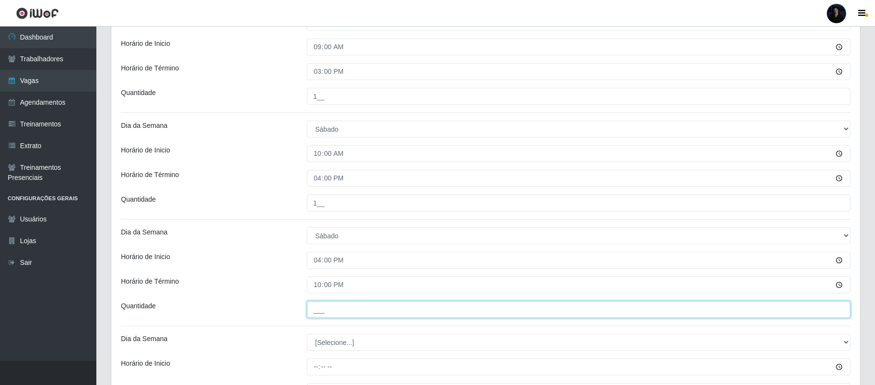
click at [312, 311] on input "___" at bounding box center [579, 309] width 544 height 17
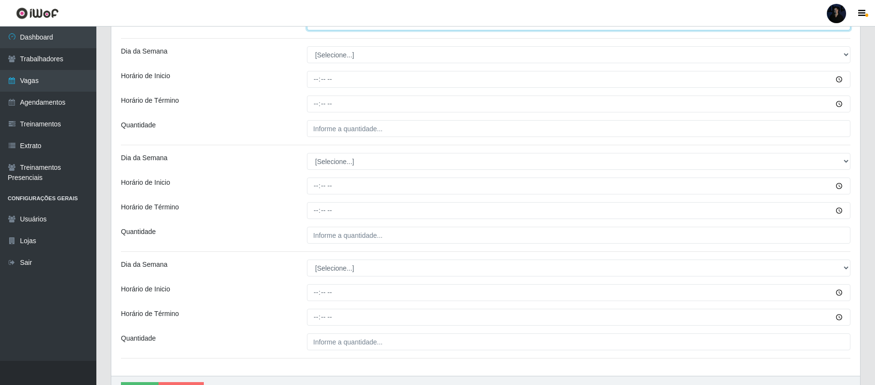
scroll to position [692, 0]
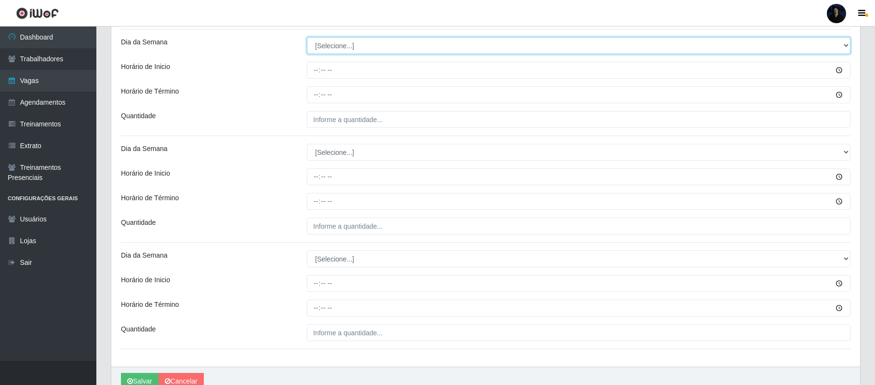
click at [325, 45] on select "[Selecione...] Segunda Terça Quarta Quinta Sexta Sábado Domingo" at bounding box center [579, 45] width 544 height 17
click at [307, 39] on select "[Selecione...] Segunda Terça Quarta Quinta Sexta Sábado Domingo" at bounding box center [579, 45] width 544 height 17
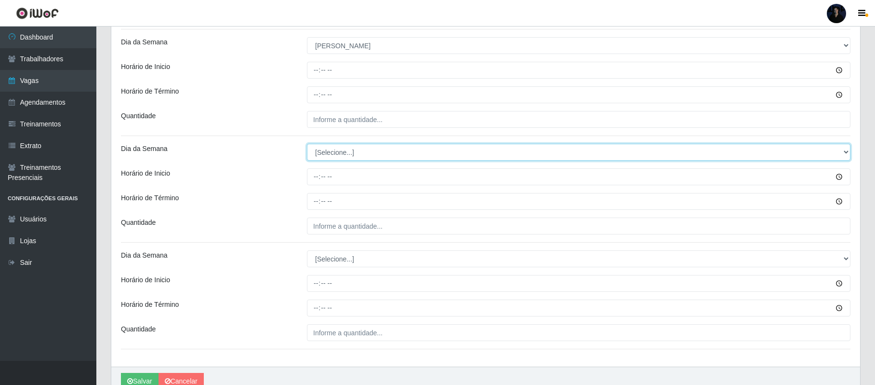
click at [332, 153] on select "[Selecione...] Segunda Terça Quarta Quinta Sexta Sábado Domingo" at bounding box center [579, 152] width 544 height 17
click at [307, 146] on select "[Selecione...] Segunda Terça Quarta Quinta Sexta Sábado Domingo" at bounding box center [579, 152] width 544 height 17
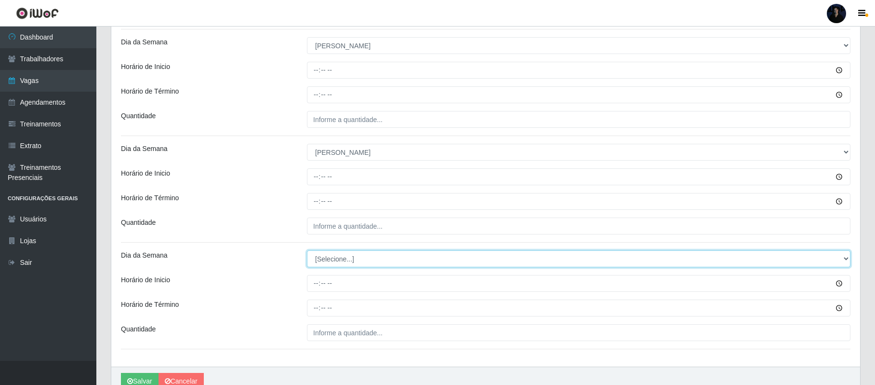
click at [334, 256] on select "[Selecione...] Segunda Terça Quarta Quinta Sexta Sábado Domingo" at bounding box center [579, 258] width 544 height 17
click at [307, 252] on select "[Selecione...] Segunda Terça Quarta Quinta Sexta Sábado Domingo" at bounding box center [579, 258] width 544 height 17
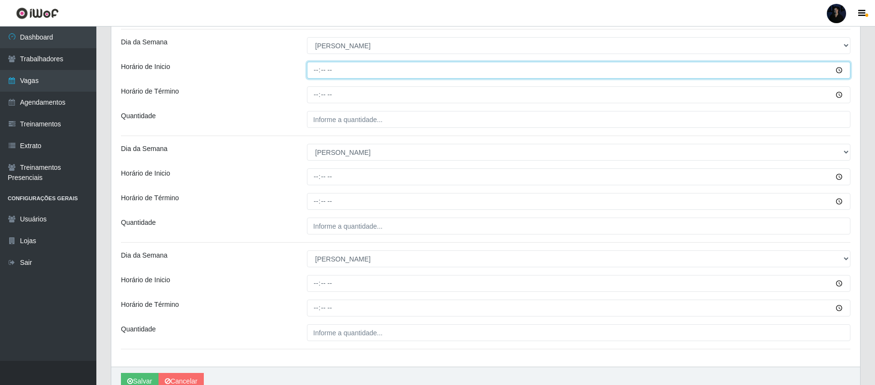
click at [315, 70] on input "Horário de Inicio" at bounding box center [579, 70] width 544 height 17
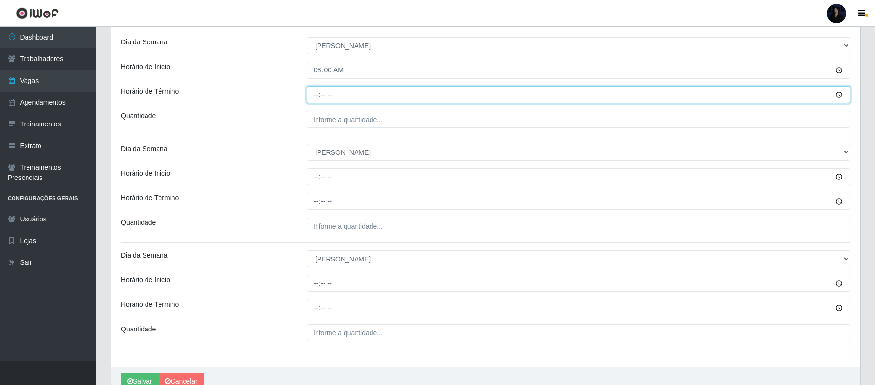
click at [317, 93] on input "Horário de Término" at bounding box center [579, 94] width 544 height 17
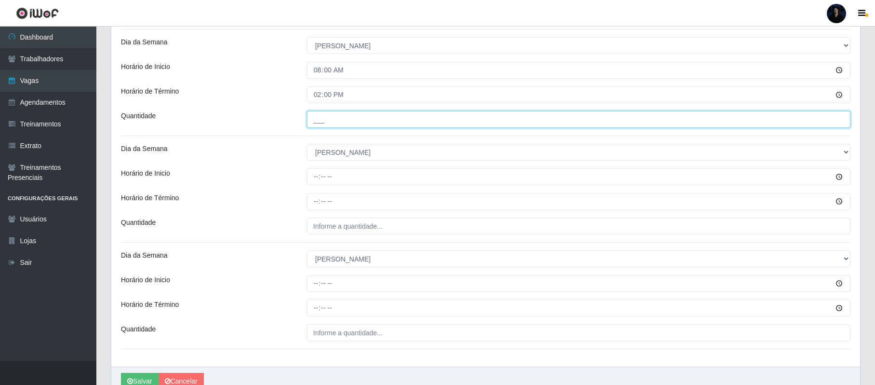
click at [315, 120] on input "___" at bounding box center [579, 119] width 544 height 17
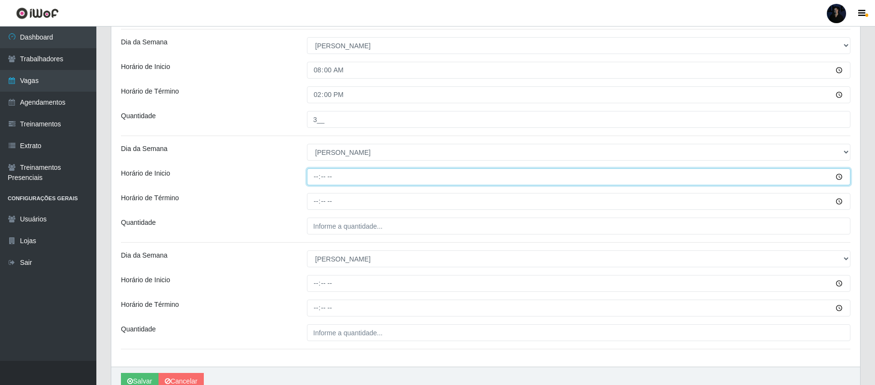
click at [315, 177] on input "Horário de Inicio" at bounding box center [579, 176] width 544 height 17
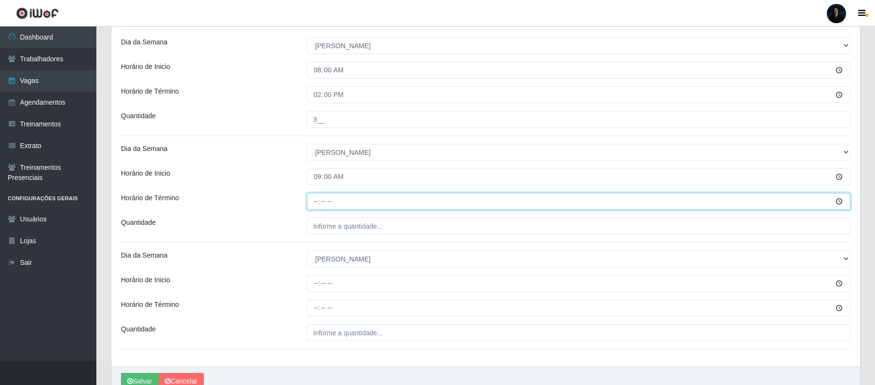
click at [316, 203] on input "Horário de Término" at bounding box center [579, 201] width 544 height 17
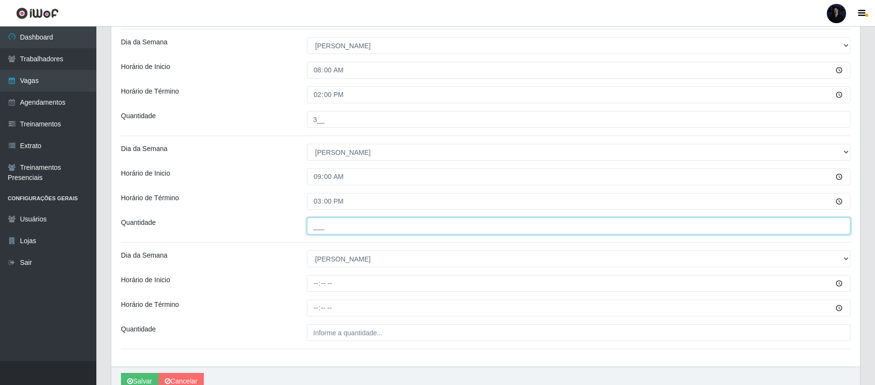
click at [315, 220] on input "___" at bounding box center [579, 225] width 544 height 17
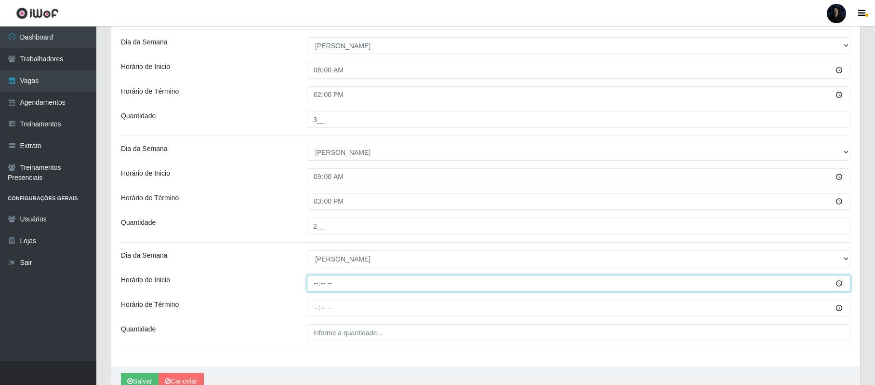
click at [318, 288] on input "Horário de Inicio" at bounding box center [579, 283] width 544 height 17
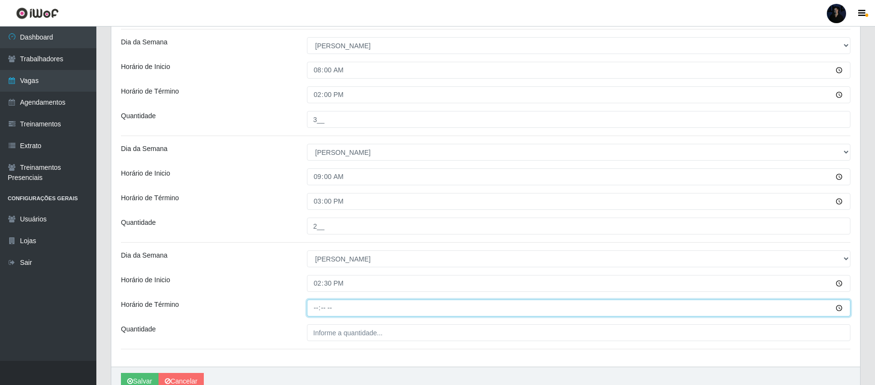
click at [315, 308] on input "Horário de Término" at bounding box center [579, 307] width 544 height 17
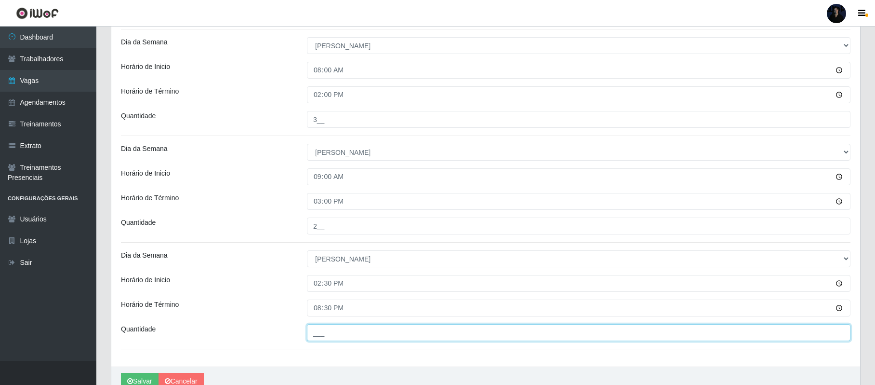
click at [318, 330] on input "___" at bounding box center [579, 332] width 544 height 17
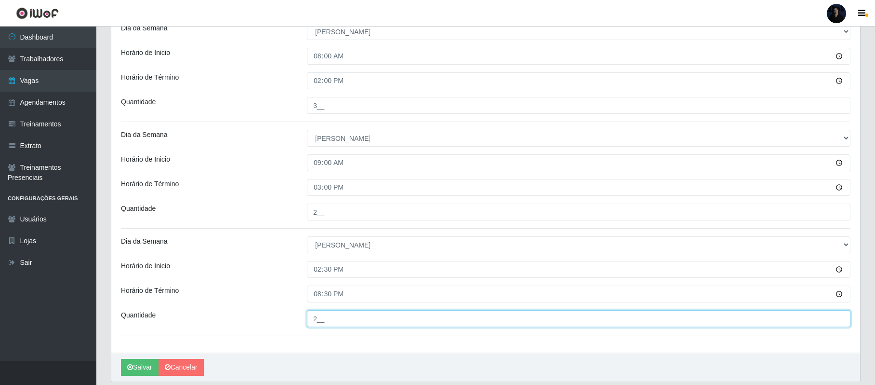
scroll to position [741, 0]
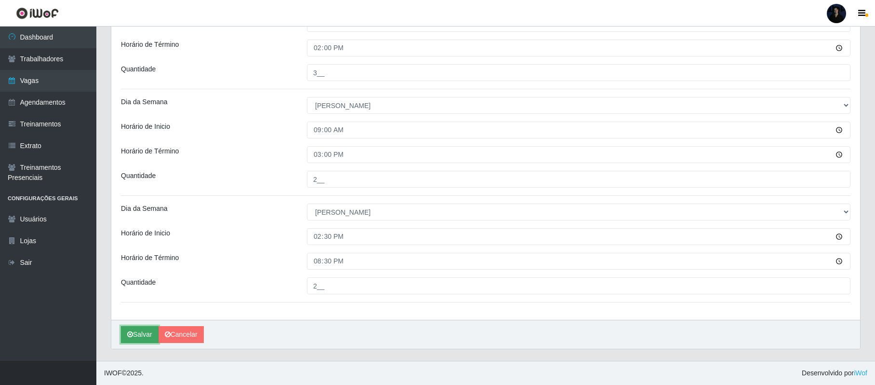
click at [132, 334] on icon "submit" at bounding box center [130, 334] width 6 height 7
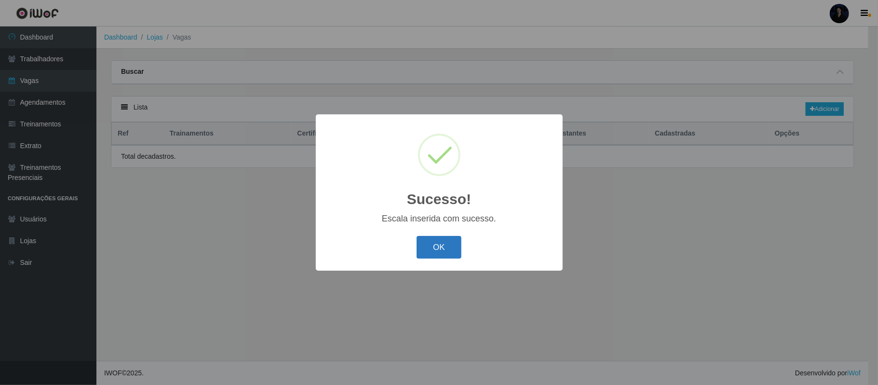
click at [438, 245] on button "OK" at bounding box center [438, 247] width 45 height 23
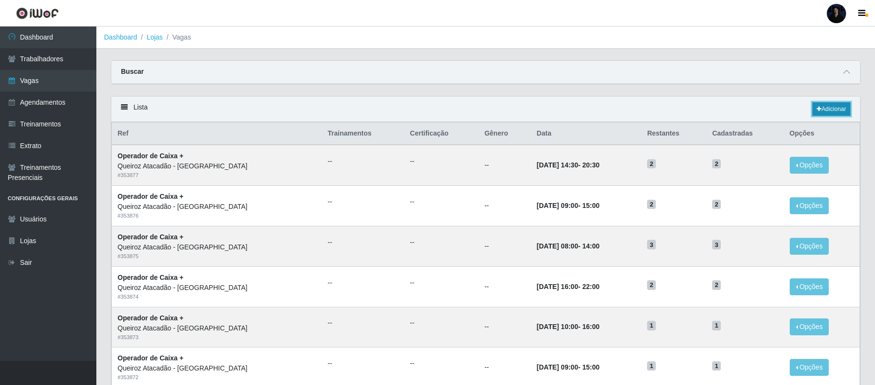
click at [820, 112] on link "Adicionar" at bounding box center [832, 108] width 38 height 13
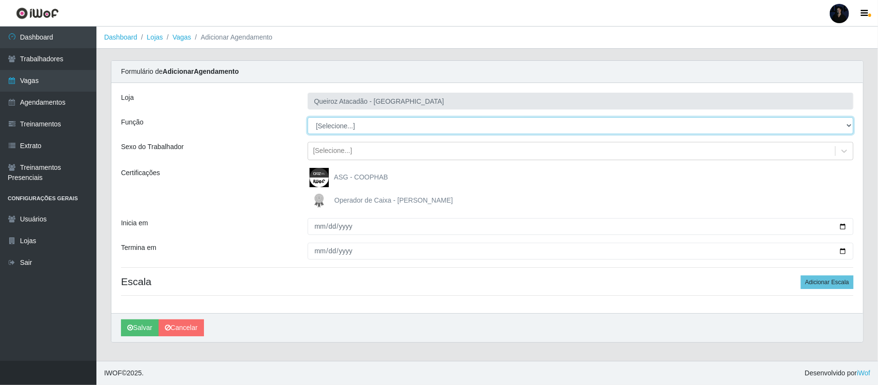
click at [346, 132] on select "[Selecione...] Balconista de Açougue Balconista de Açougue + Balconista de Açou…" at bounding box center [581, 125] width 546 height 17
click at [308, 118] on select "[Selecione...] Balconista de Açougue Balconista de Açougue + Balconista de Açou…" at bounding box center [581, 125] width 546 height 17
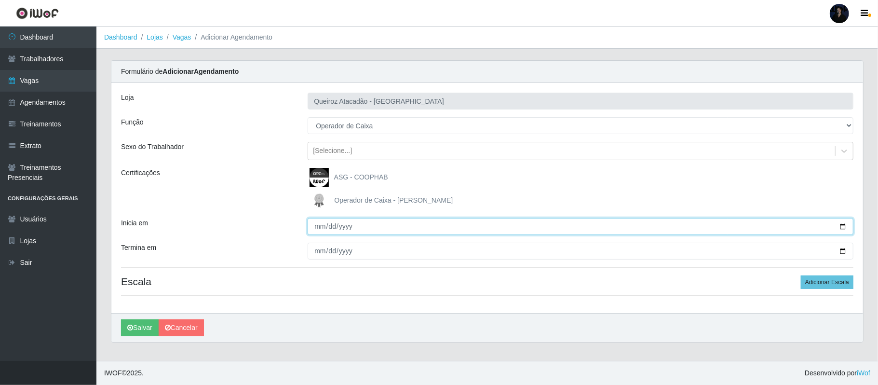
click at [843, 226] on input "Inicia em" at bounding box center [581, 226] width 546 height 17
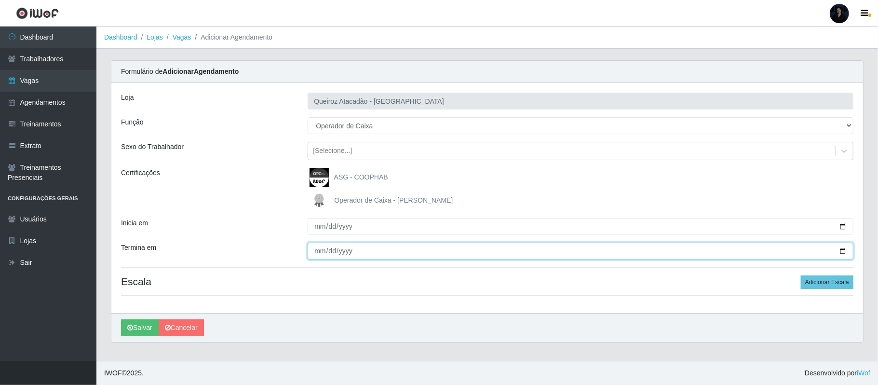
click at [843, 250] on input "Termina em" at bounding box center [581, 250] width 546 height 17
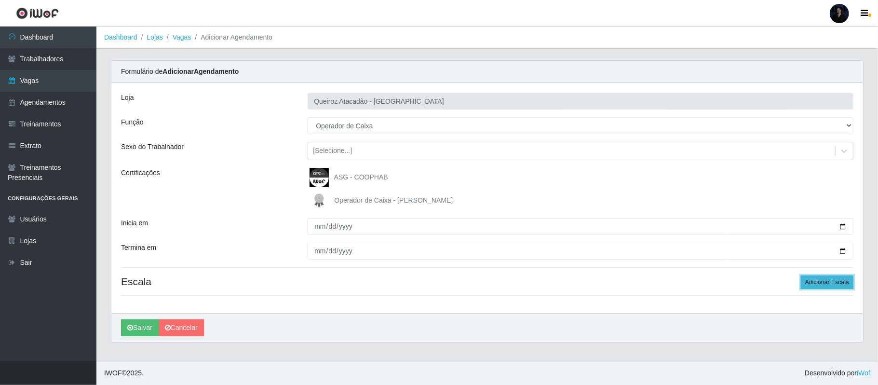
click at [816, 285] on button "Adicionar Escala" at bounding box center [827, 281] width 53 height 13
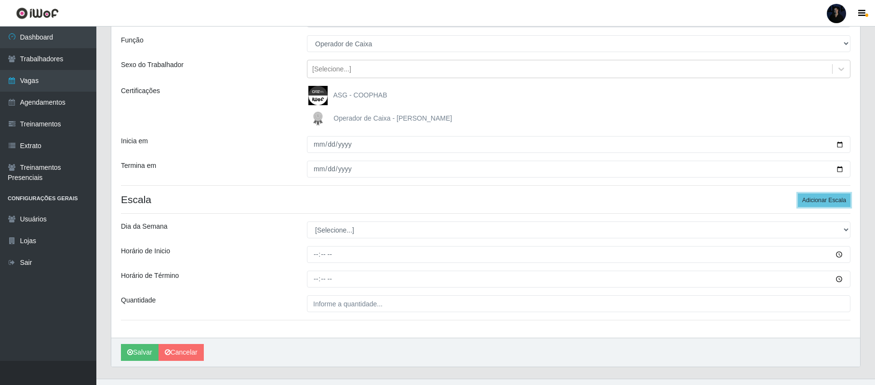
scroll to position [101, 0]
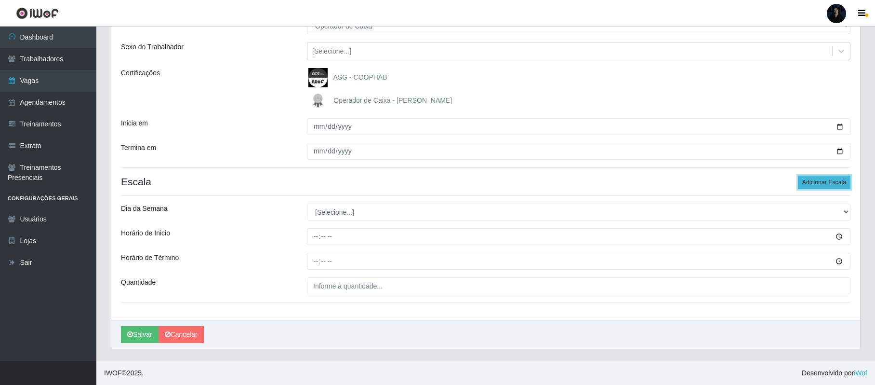
click at [816, 178] on button "Adicionar Escala" at bounding box center [824, 181] width 53 height 13
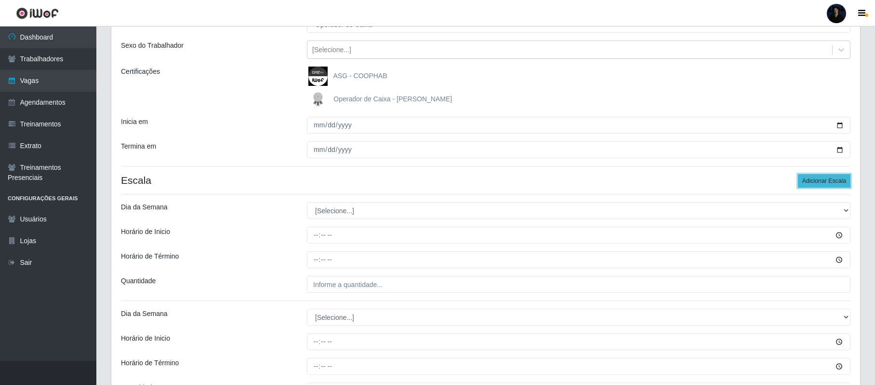
click at [816, 178] on button "Adicionar Escala" at bounding box center [824, 180] width 53 height 13
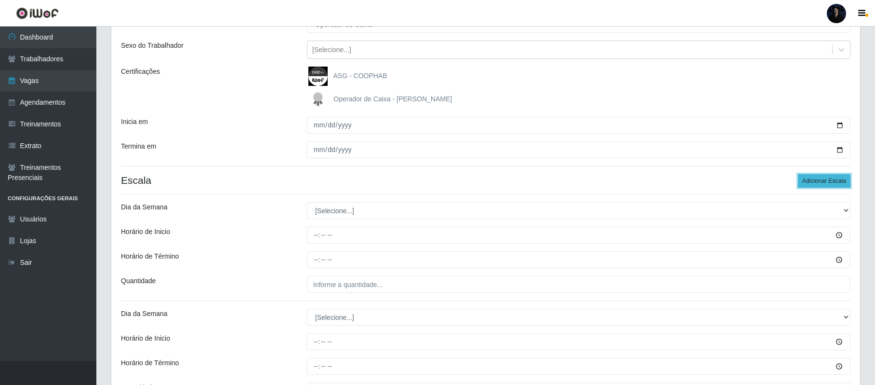
click at [816, 178] on button "Adicionar Escala" at bounding box center [824, 180] width 53 height 13
click at [816, 179] on button "Adicionar Escala" at bounding box center [824, 180] width 53 height 13
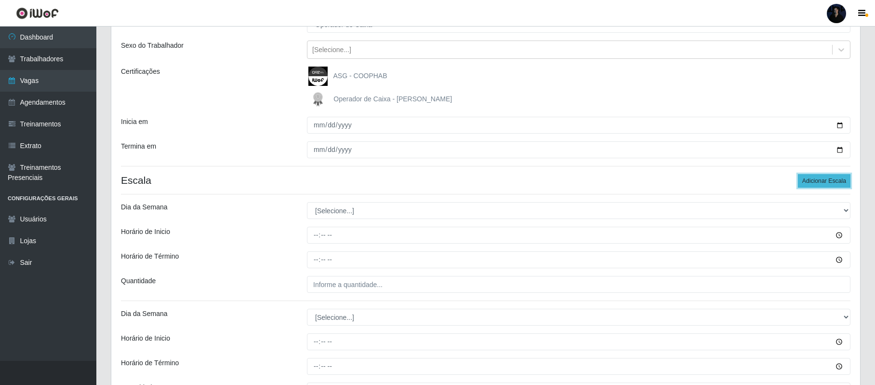
click at [816, 179] on button "Adicionar Escala" at bounding box center [824, 180] width 53 height 13
click at [814, 181] on button "Adicionar Escala" at bounding box center [824, 180] width 53 height 13
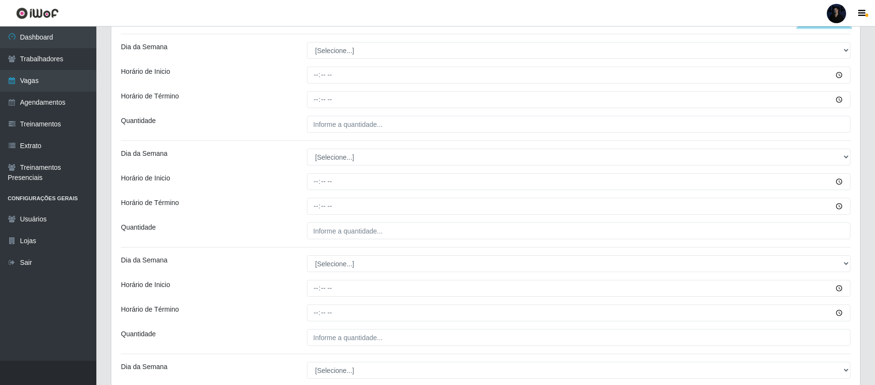
scroll to position [265, 0]
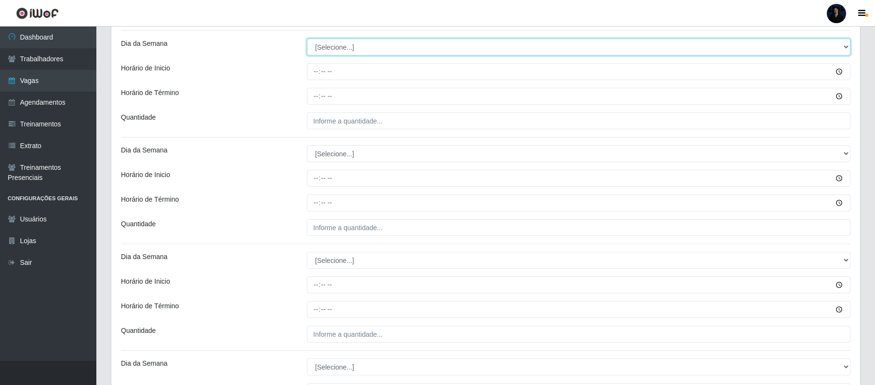
click at [334, 48] on select "[Selecione...] Segunda Terça Quarta Quinta Sexta Sábado Domingo" at bounding box center [579, 47] width 544 height 17
click at [307, 40] on select "[Selecione...] Segunda Terça Quarta Quinta Sexta Sábado Domingo" at bounding box center [579, 47] width 544 height 17
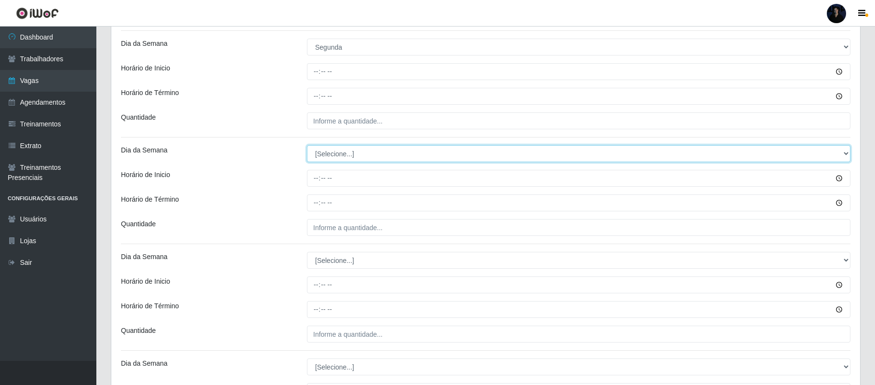
click at [320, 155] on select "[Selecione...] Segunda Terça Quarta Quinta Sexta Sábado Domingo" at bounding box center [579, 153] width 544 height 17
click at [307, 146] on select "[Selecione...] Segunda Terça Quarta Quinta Sexta Sábado Domingo" at bounding box center [579, 153] width 544 height 17
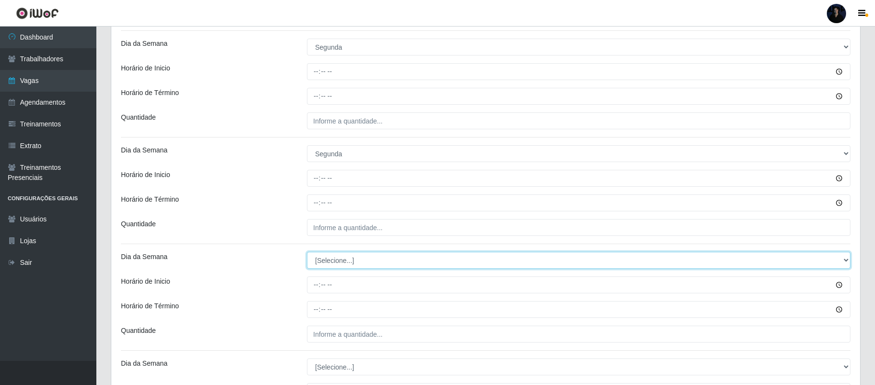
click at [322, 259] on select "[Selecione...] Segunda Terça Quarta Quinta Sexta Sábado Domingo" at bounding box center [579, 260] width 544 height 17
click at [307, 253] on select "[Selecione...] Segunda Terça Quarta Quinta Sexta Sábado Domingo" at bounding box center [579, 260] width 544 height 17
click at [330, 268] on select "[Selecione...] Segunda Terça Quarta Quinta Sexta Sábado Domingo" at bounding box center [579, 260] width 544 height 17
click at [307, 253] on select "[Selecione...] Segunda Terça Quarta Quinta Sexta Sábado Domingo" at bounding box center [579, 260] width 544 height 17
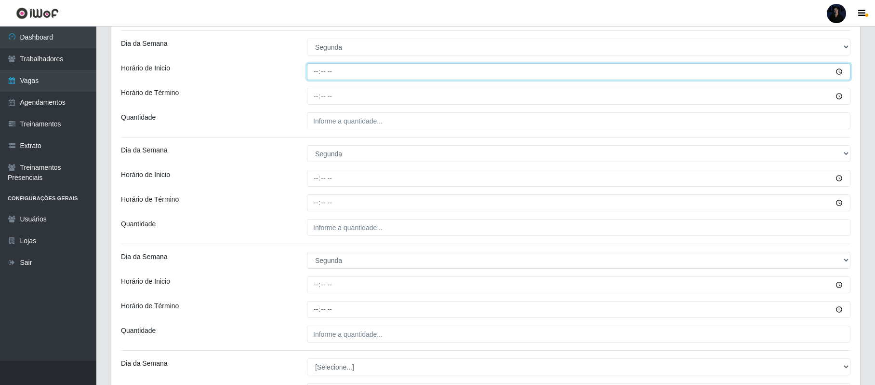
click at [320, 72] on input "Horário de Inicio" at bounding box center [579, 71] width 544 height 17
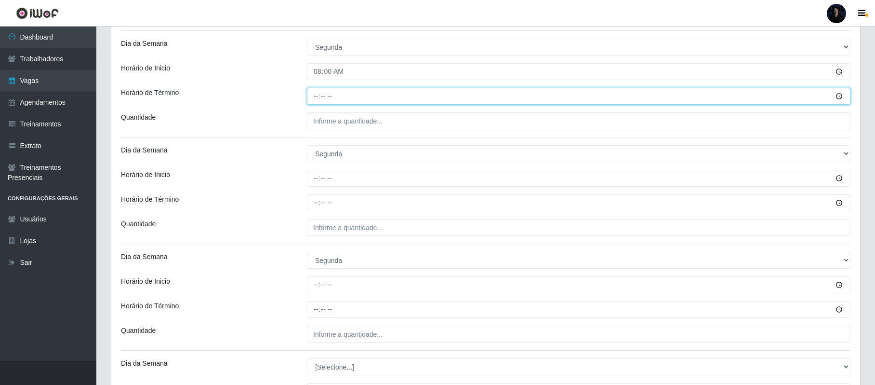
click at [316, 93] on input "Horário de Término" at bounding box center [579, 96] width 544 height 17
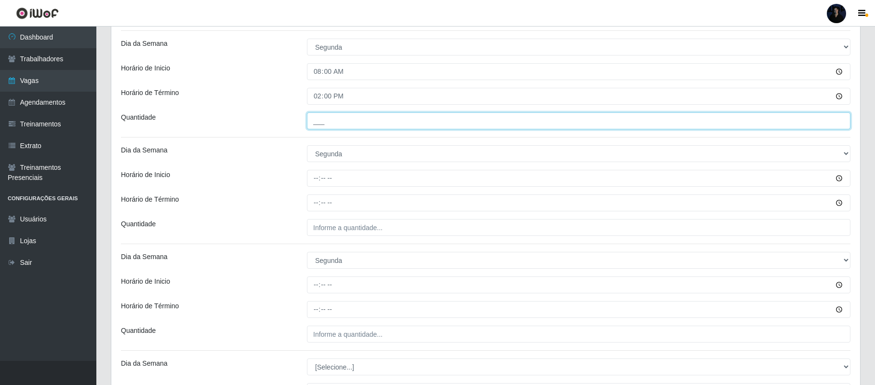
click at [318, 128] on input "___" at bounding box center [579, 120] width 544 height 17
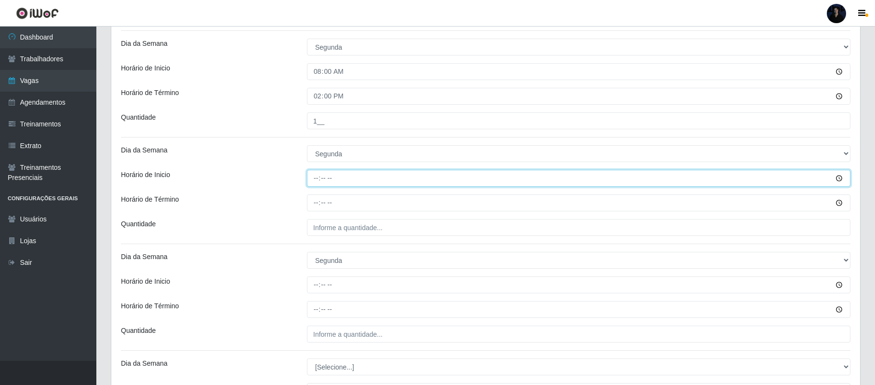
click at [311, 181] on input "Horário de Inicio" at bounding box center [579, 178] width 544 height 17
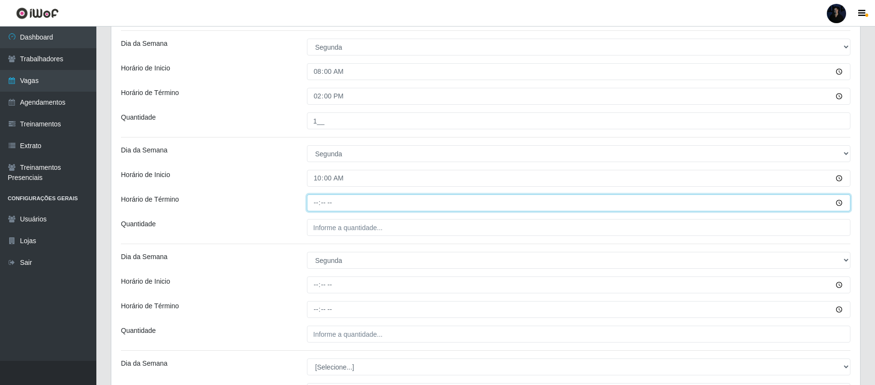
click at [316, 204] on input "Horário de Término" at bounding box center [579, 202] width 544 height 17
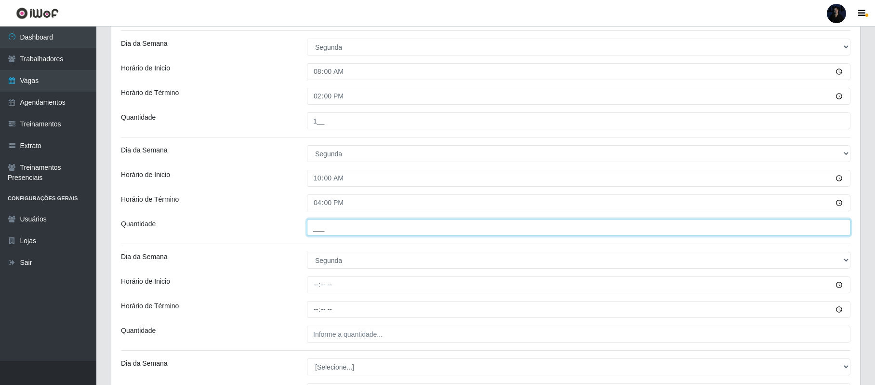
click at [319, 229] on input "___" at bounding box center [579, 227] width 544 height 17
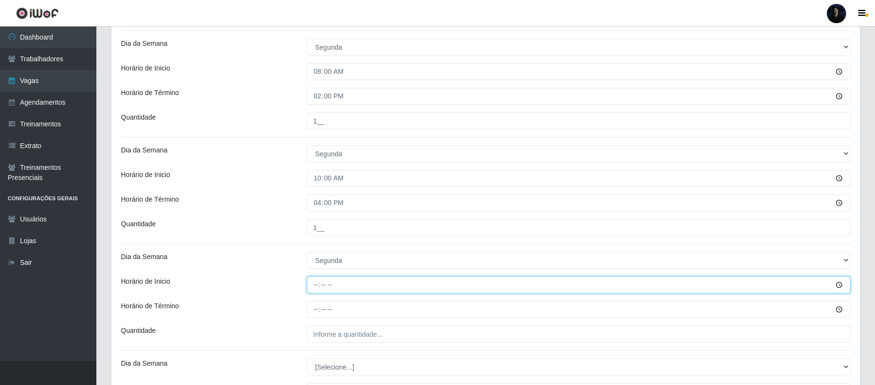
click at [311, 290] on input "Horário de Inicio" at bounding box center [579, 284] width 544 height 17
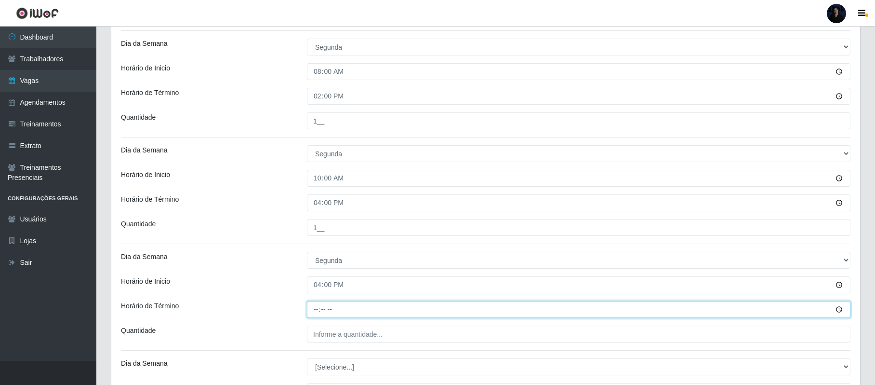
click at [315, 310] on input "Horário de Término" at bounding box center [579, 309] width 544 height 17
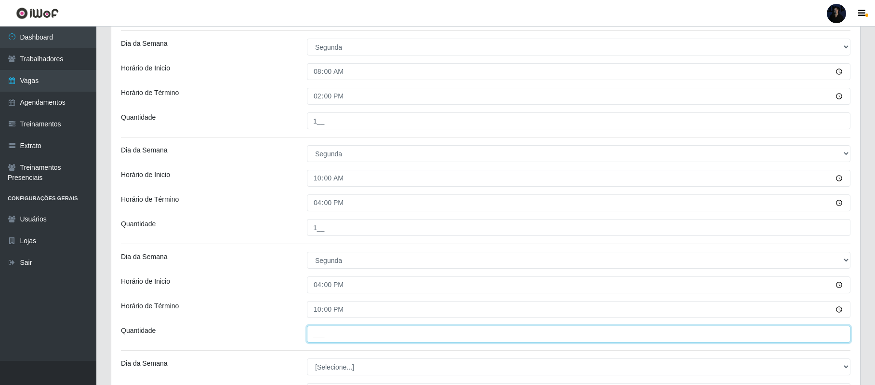
click at [319, 329] on input "___" at bounding box center [579, 333] width 544 height 17
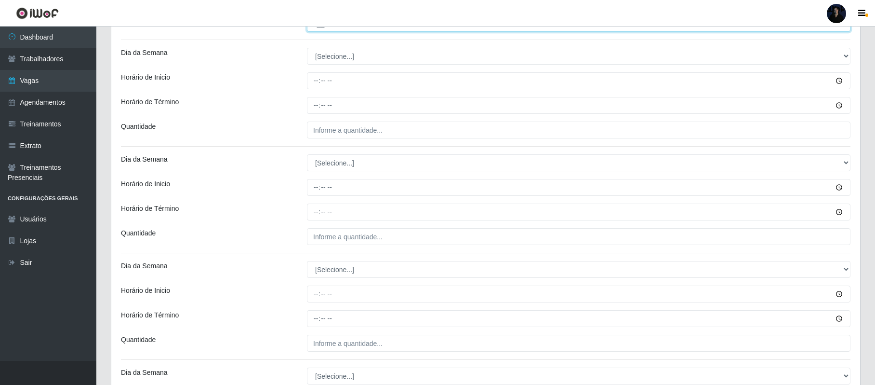
scroll to position [589, 0]
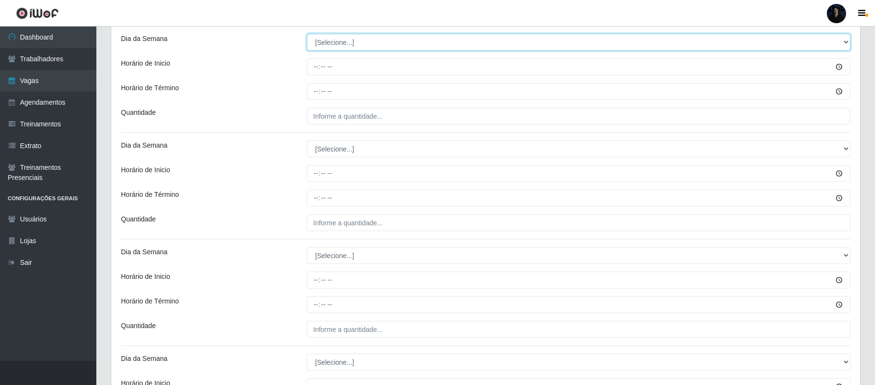
click at [319, 42] on select "[Selecione...] Segunda Terça Quarta Quinta Sexta Sábado Domingo" at bounding box center [579, 42] width 544 height 17
click at [307, 35] on select "[Selecione...] Segunda Terça Quarta Quinta Sexta Sábado Domingo" at bounding box center [579, 42] width 544 height 17
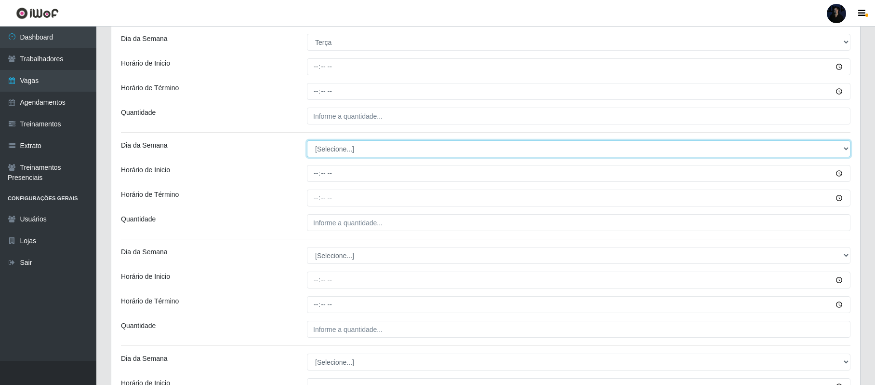
click at [323, 154] on select "[Selecione...] Segunda Terça Quarta Quinta Sexta Sábado Domingo" at bounding box center [579, 148] width 544 height 17
click at [307, 142] on select "[Selecione...] Segunda Terça Quarta Quinta Sexta Sábado Domingo" at bounding box center [579, 148] width 544 height 17
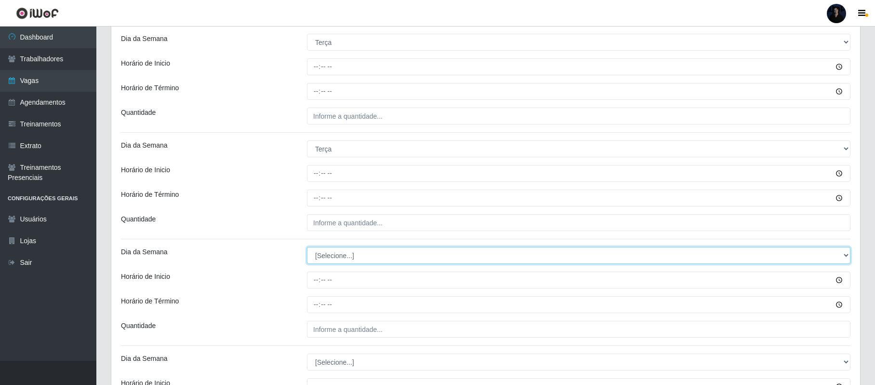
click at [323, 259] on select "[Selecione...] Segunda Terça Quarta Quinta Sexta Sábado Domingo" at bounding box center [579, 255] width 544 height 17
click at [307, 248] on select "[Selecione...] Segunda Terça Quarta Quinta Sexta Sábado Domingo" at bounding box center [579, 255] width 544 height 17
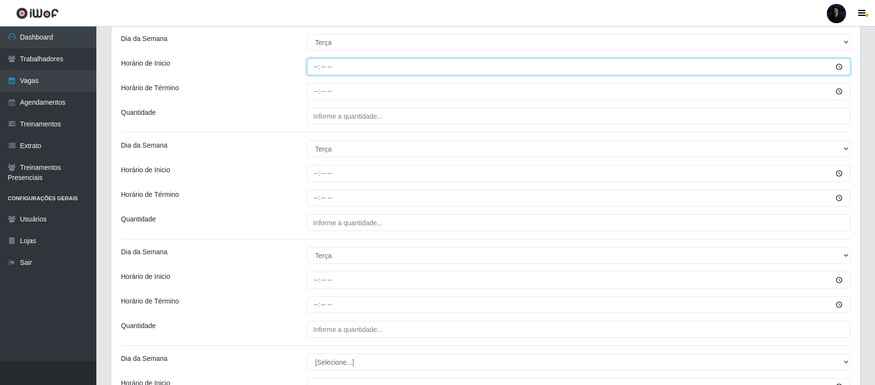
click at [315, 66] on input "Horário de Inicio" at bounding box center [579, 66] width 544 height 17
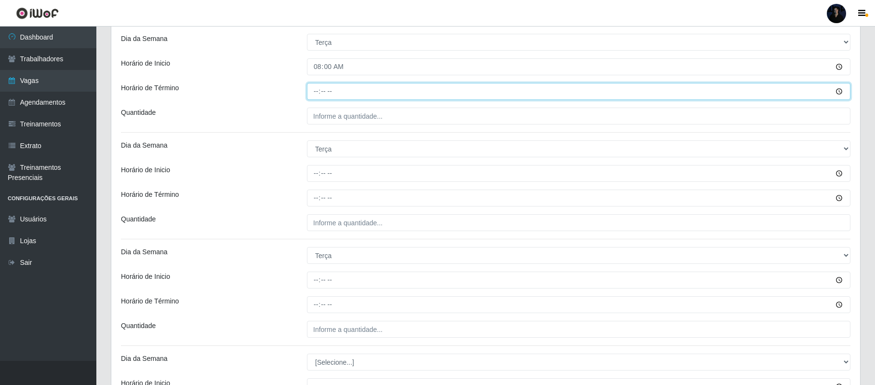
click at [318, 90] on input "Horário de Término" at bounding box center [579, 91] width 544 height 17
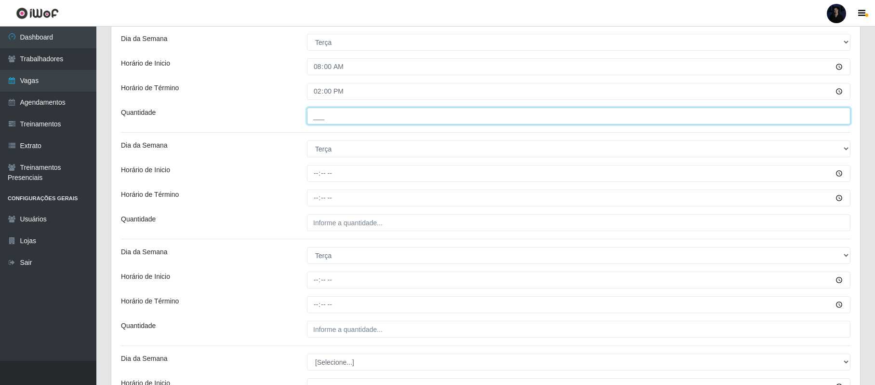
click at [315, 120] on input "___" at bounding box center [579, 115] width 544 height 17
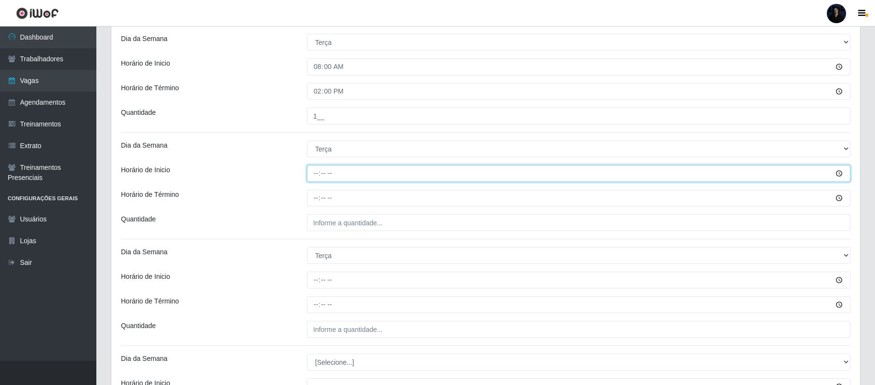
click at [313, 180] on input "Horário de Inicio" at bounding box center [579, 173] width 544 height 17
click at [313, 177] on input "Horário de Inicio" at bounding box center [579, 173] width 544 height 17
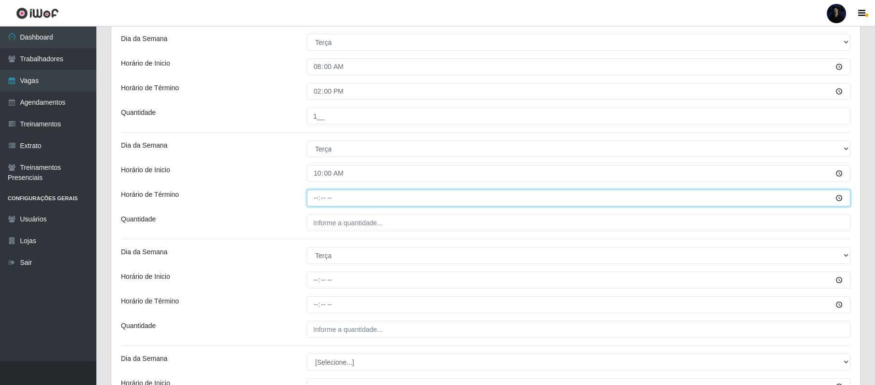
click at [315, 200] on input "Horário de Término" at bounding box center [579, 197] width 544 height 17
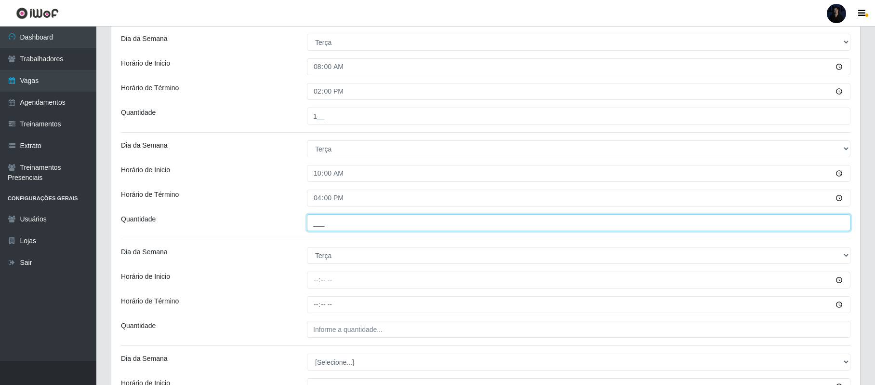
click at [316, 230] on input "___" at bounding box center [579, 222] width 544 height 17
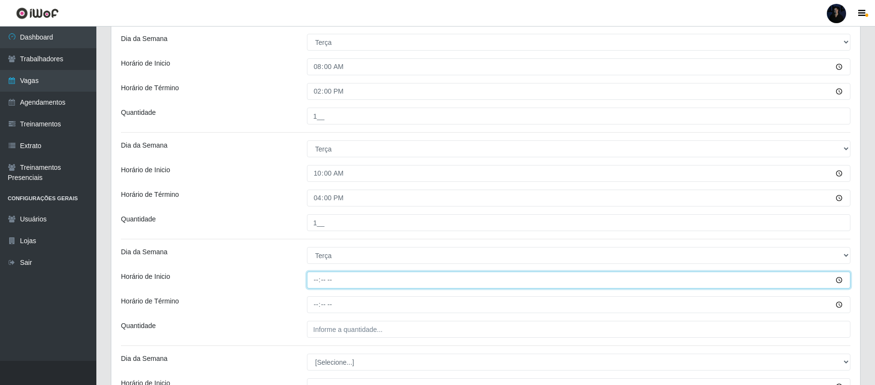
click at [313, 282] on input "Horário de Inicio" at bounding box center [579, 279] width 544 height 17
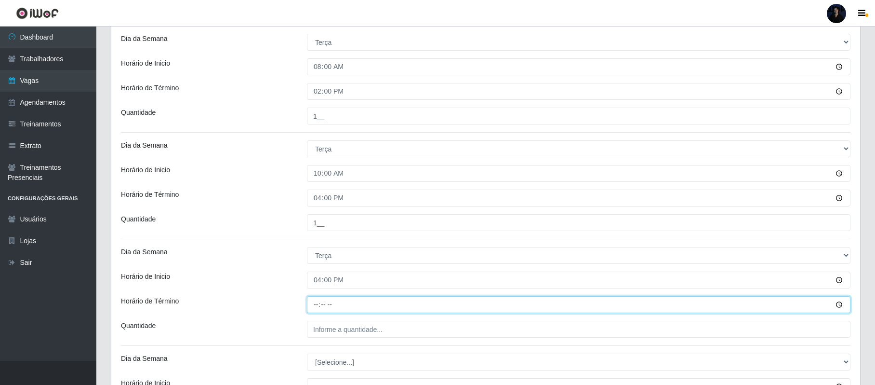
click at [316, 308] on input "Horário de Término" at bounding box center [579, 304] width 544 height 17
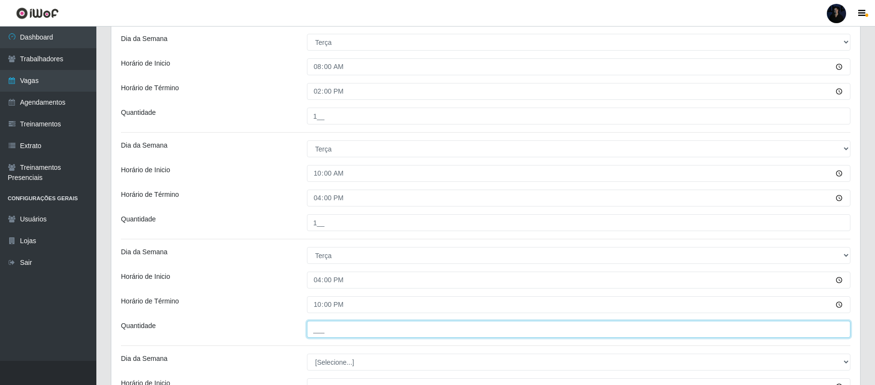
click at [321, 328] on input "___" at bounding box center [579, 329] width 544 height 17
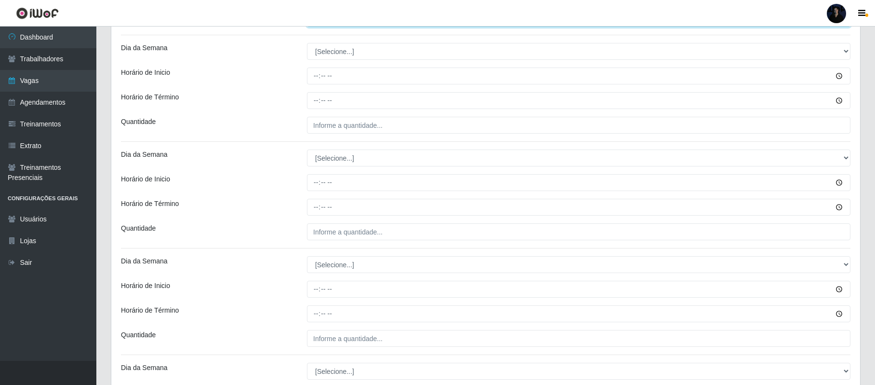
scroll to position [903, 0]
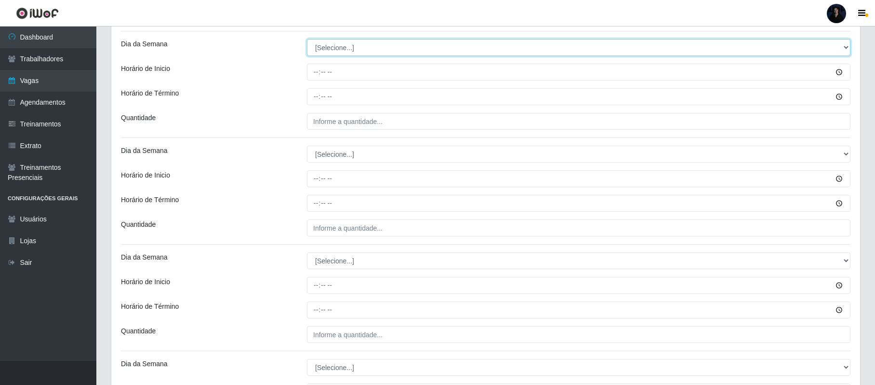
click at [316, 51] on select "[Selecione...] Segunda Terça Quarta Quinta Sexta Sábado Domingo" at bounding box center [579, 47] width 544 height 17
click at [307, 40] on select "[Selecione...] Segunda Terça Quarta Quinta Sexta Sábado Domingo" at bounding box center [579, 47] width 544 height 17
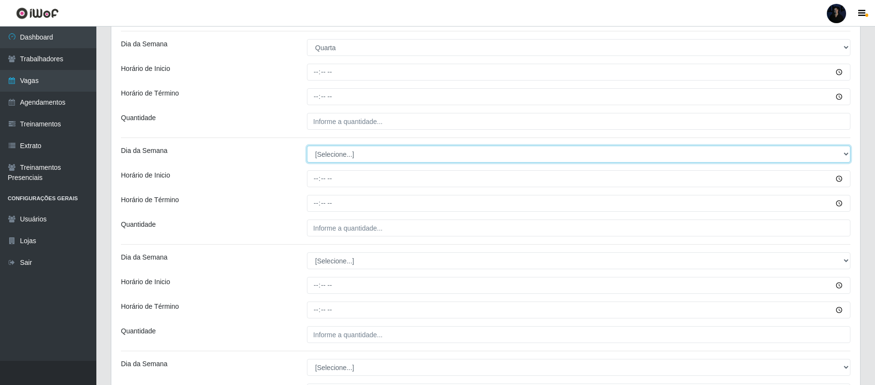
click at [328, 152] on select "[Selecione...] Segunda Terça Quarta Quinta Sexta Sábado Domingo" at bounding box center [579, 154] width 544 height 17
click at [307, 147] on select "[Selecione...] Segunda Terça Quarta Quinta Sexta Sábado Domingo" at bounding box center [579, 154] width 544 height 17
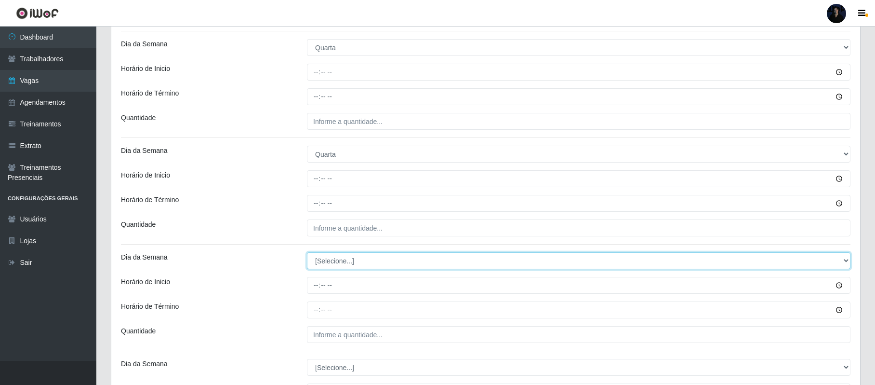
click at [324, 264] on select "[Selecione...] Segunda Terça Quarta Quinta Sexta Sábado Domingo" at bounding box center [579, 260] width 544 height 17
click at [307, 254] on select "[Selecione...] Segunda Terça Quarta Quinta Sexta Sábado Domingo" at bounding box center [579, 260] width 544 height 17
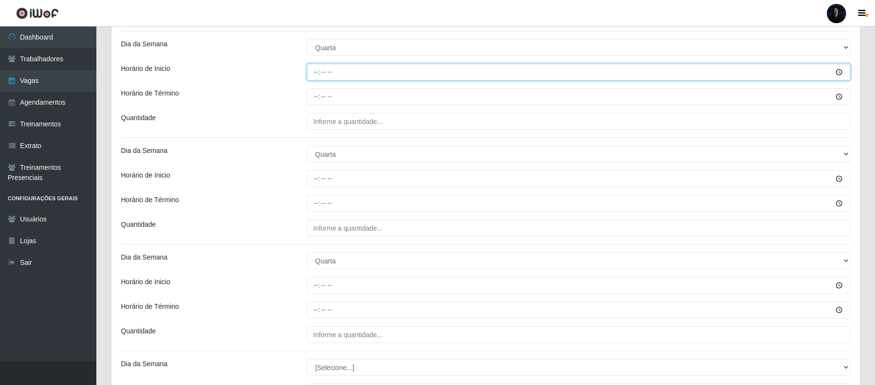
click at [318, 78] on input "Horário de Inicio" at bounding box center [579, 72] width 544 height 17
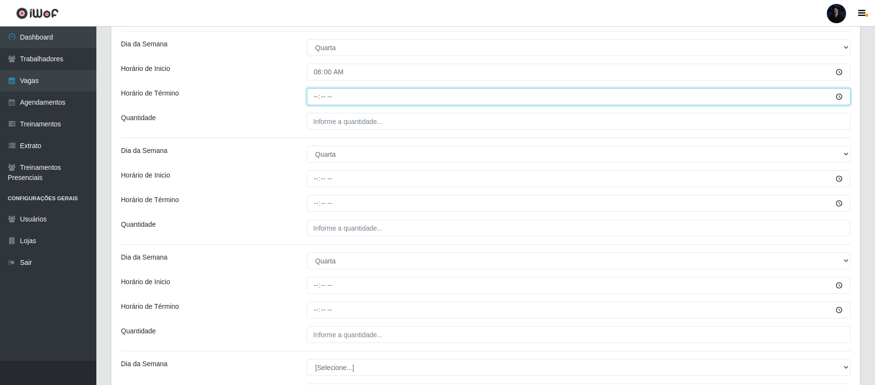
click at [317, 93] on input "Horário de Término" at bounding box center [579, 96] width 544 height 17
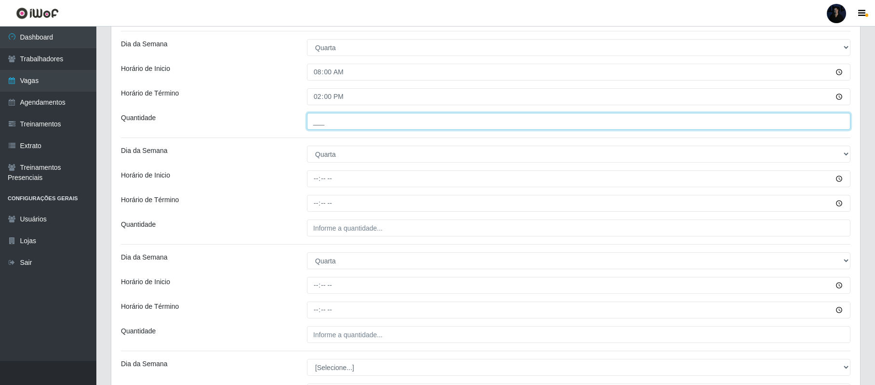
click at [315, 123] on input "___" at bounding box center [579, 121] width 544 height 17
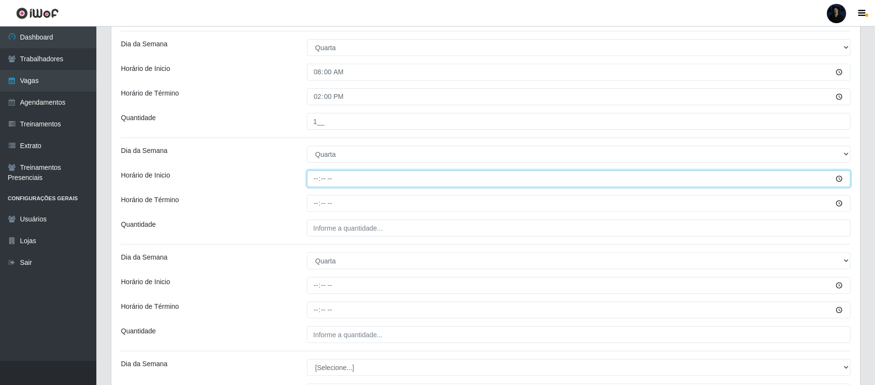
click at [317, 179] on input "Horário de Inicio" at bounding box center [579, 178] width 544 height 17
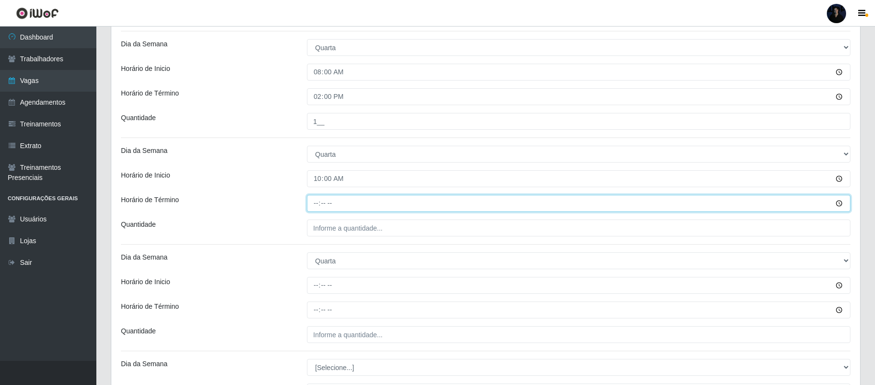
click at [315, 202] on input "Horário de Término" at bounding box center [579, 203] width 544 height 17
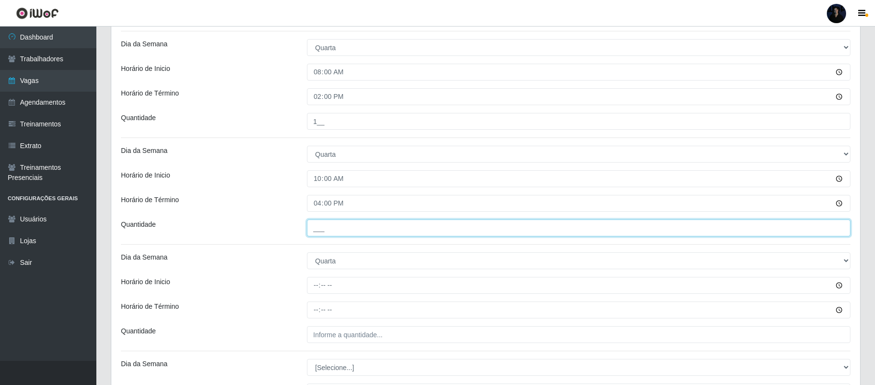
click at [314, 232] on input "___" at bounding box center [579, 227] width 544 height 17
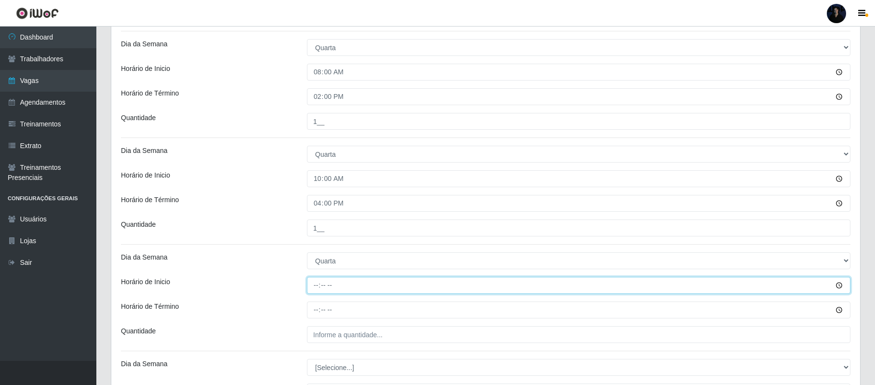
click at [312, 289] on input "Horário de Inicio" at bounding box center [579, 285] width 544 height 17
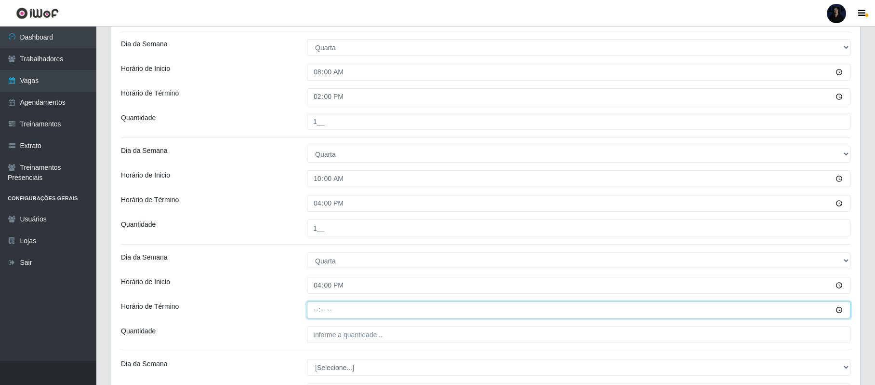
click at [316, 309] on input "Horário de Término" at bounding box center [579, 309] width 544 height 17
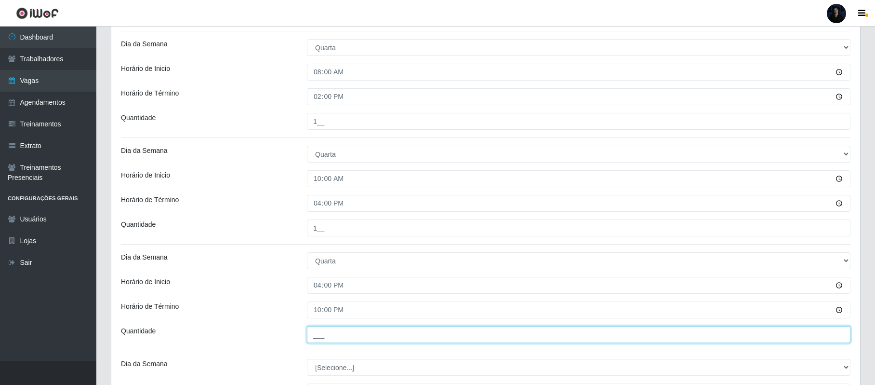
click at [315, 330] on input "___" at bounding box center [579, 334] width 544 height 17
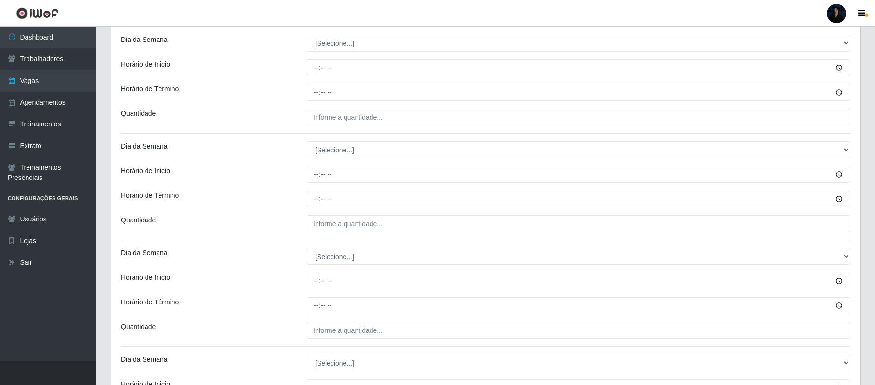
scroll to position [1231, 0]
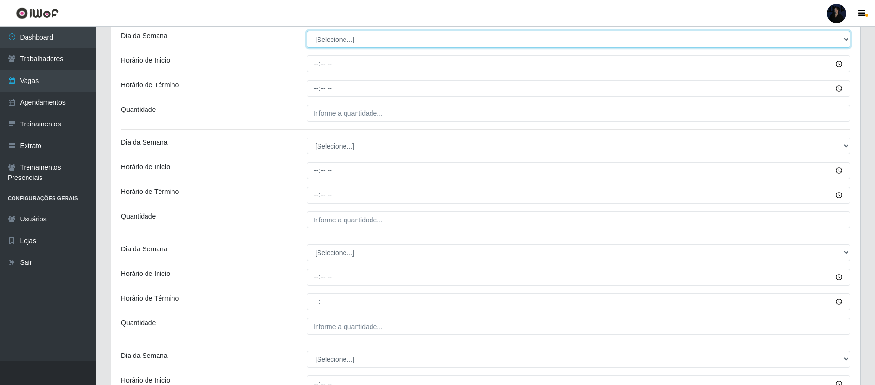
click at [344, 45] on select "[Selecione...] Segunda Terça Quarta Quinta Sexta Sábado Domingo" at bounding box center [579, 39] width 544 height 17
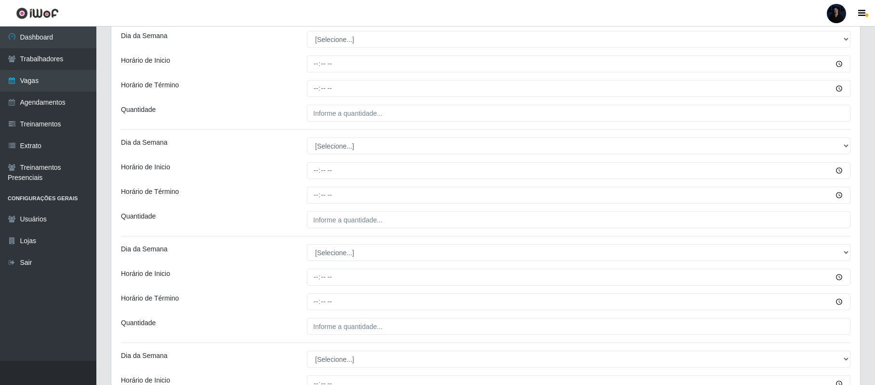
click at [332, 24] on header "Perfil Alterar Senha Sair" at bounding box center [437, 13] width 875 height 27
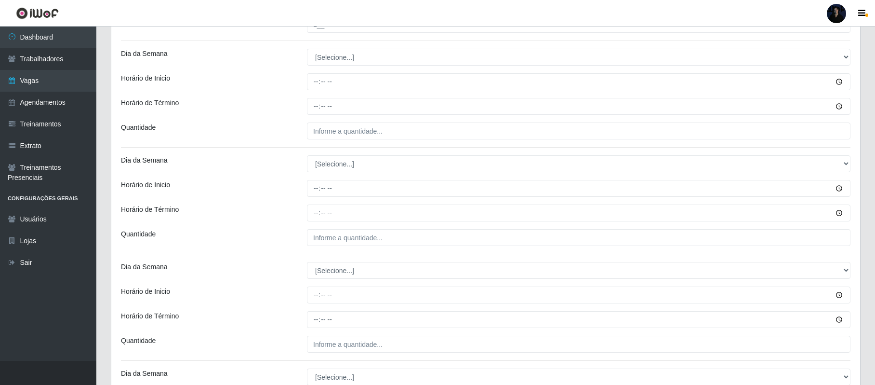
scroll to position [1231, 0]
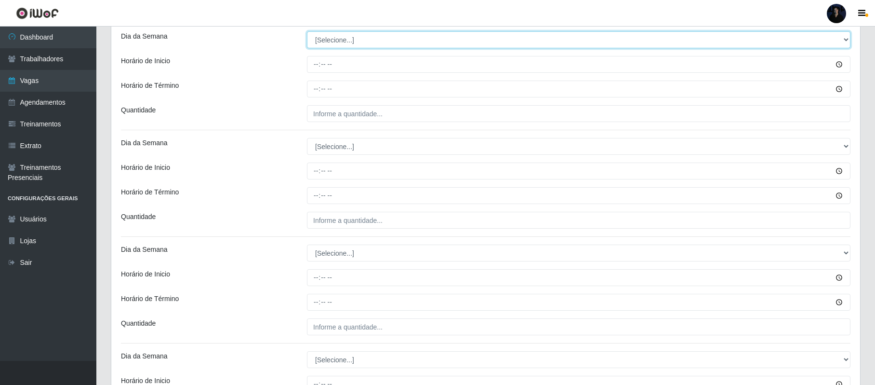
click at [329, 35] on select "[Selecione...] Segunda Terça Quarta Quinta Sexta Sábado Domingo" at bounding box center [579, 39] width 544 height 17
click at [307, 34] on select "[Selecione...] Segunda Terça Quarta Quinta Sexta Sábado Domingo" at bounding box center [579, 39] width 544 height 17
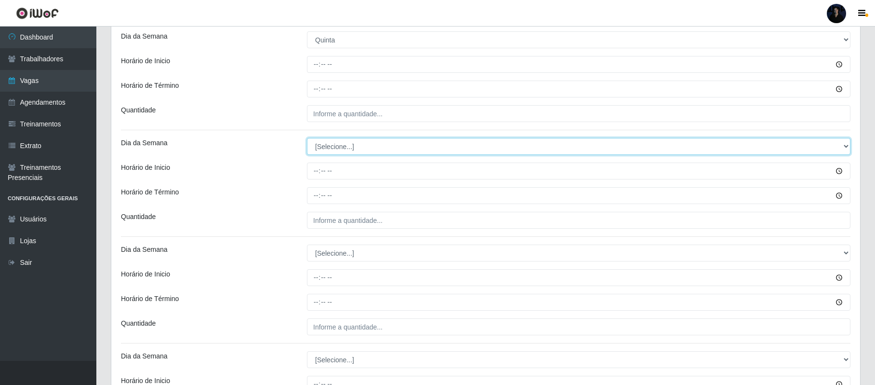
click at [321, 143] on select "[Selecione...] Segunda Terça Quarta Quinta Sexta Sábado Domingo" at bounding box center [579, 146] width 544 height 17
click at [307, 140] on select "[Selecione...] Segunda Terça Quarta Quinta Sexta Sábado Domingo" at bounding box center [579, 146] width 544 height 17
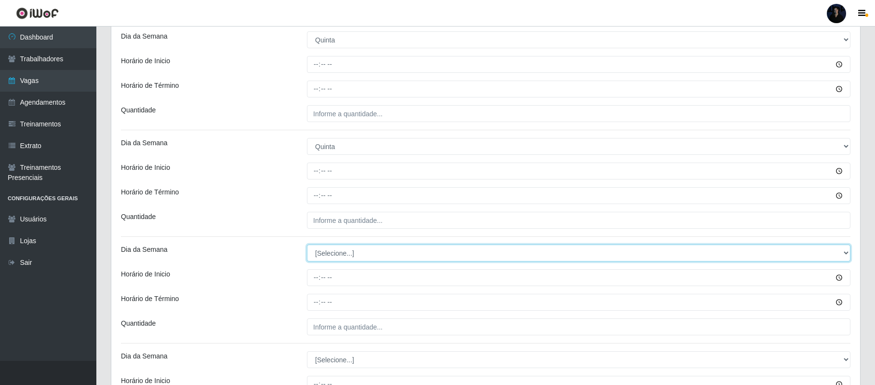
click at [323, 255] on select "[Selecione...] Segunda Terça Quarta Quinta Sexta Sábado Domingo" at bounding box center [579, 252] width 544 height 17
click at [307, 247] on select "[Selecione...] Segunda Terça Quarta Quinta Sexta Sábado Domingo" at bounding box center [579, 252] width 544 height 17
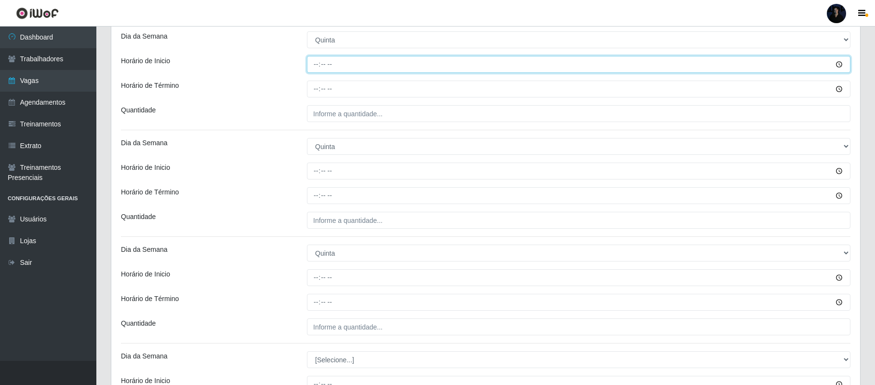
click at [316, 66] on input "Horário de Inicio" at bounding box center [579, 64] width 544 height 17
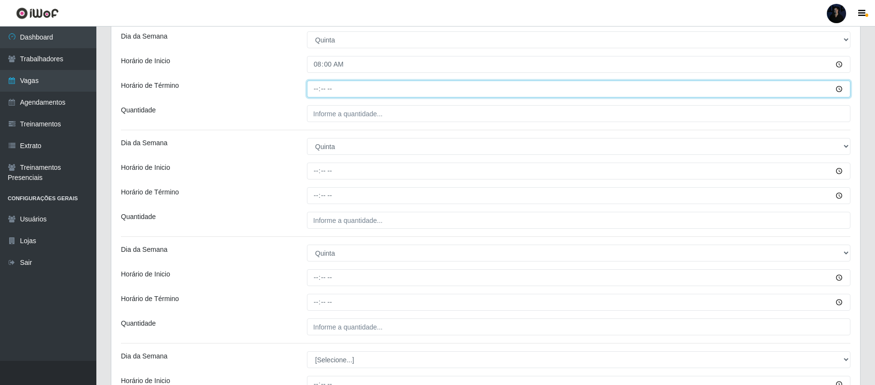
click at [316, 87] on input "Horário de Término" at bounding box center [579, 88] width 544 height 17
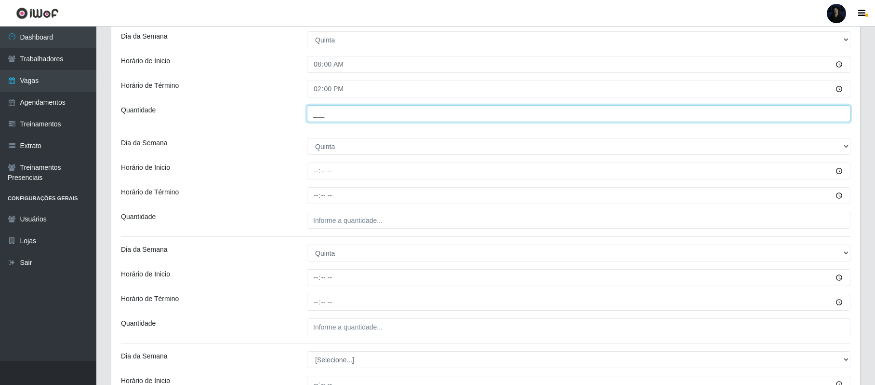
click at [314, 114] on input "___" at bounding box center [579, 113] width 544 height 17
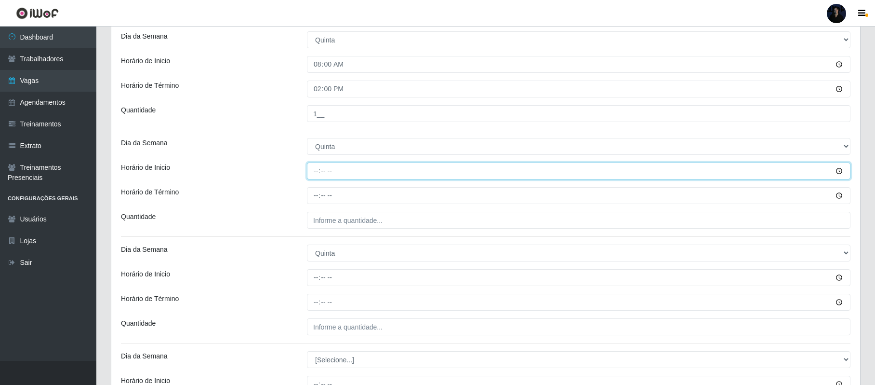
click at [316, 174] on input "Horário de Inicio" at bounding box center [579, 170] width 544 height 17
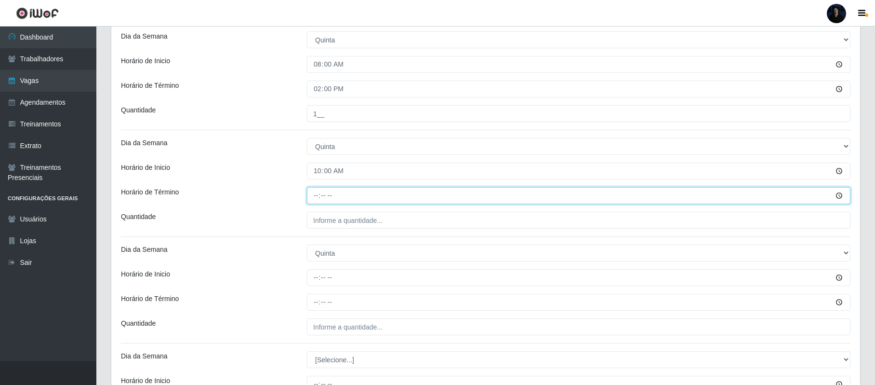
click at [317, 199] on input "Horário de Término" at bounding box center [579, 195] width 544 height 17
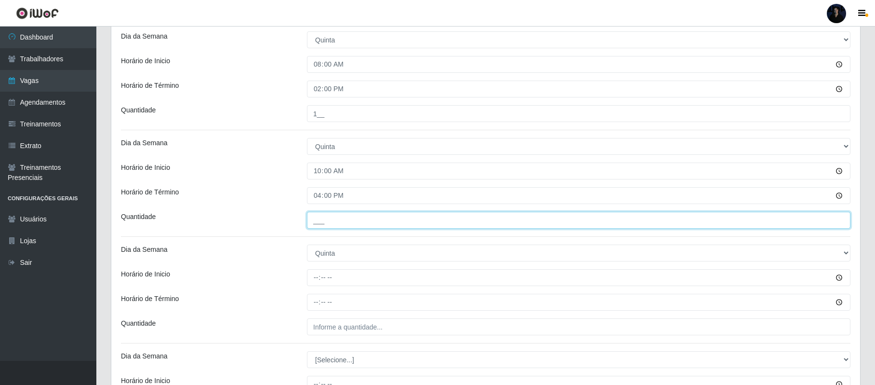
click at [317, 226] on input "___" at bounding box center [579, 220] width 544 height 17
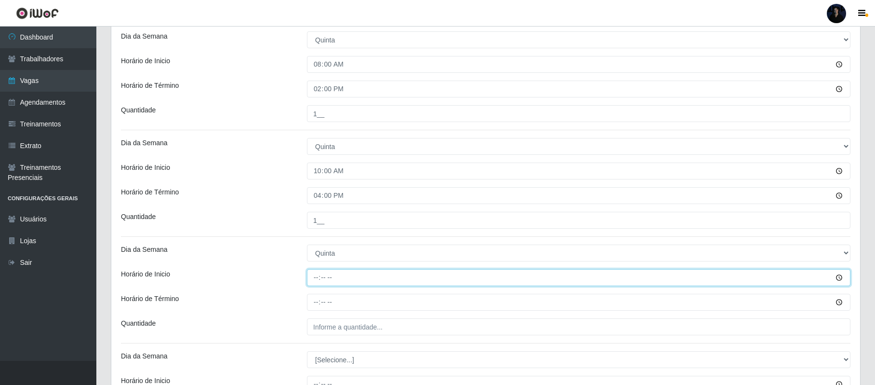
click at [319, 282] on input "Horário de Inicio" at bounding box center [579, 277] width 544 height 17
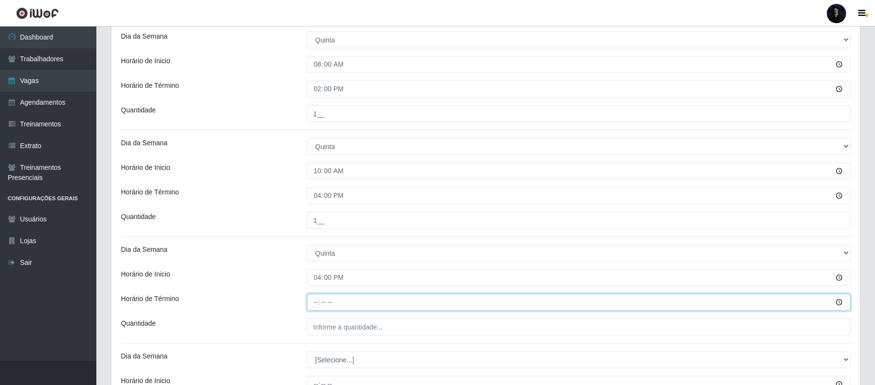
click at [316, 302] on input "Horário de Término" at bounding box center [579, 302] width 544 height 17
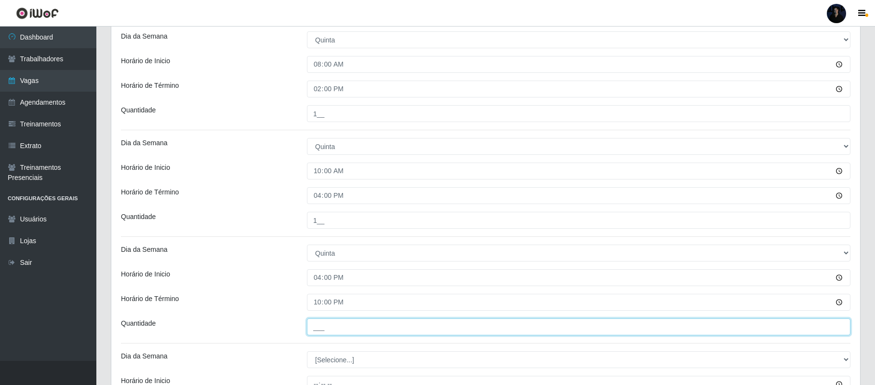
click at [319, 323] on input "___" at bounding box center [579, 326] width 544 height 17
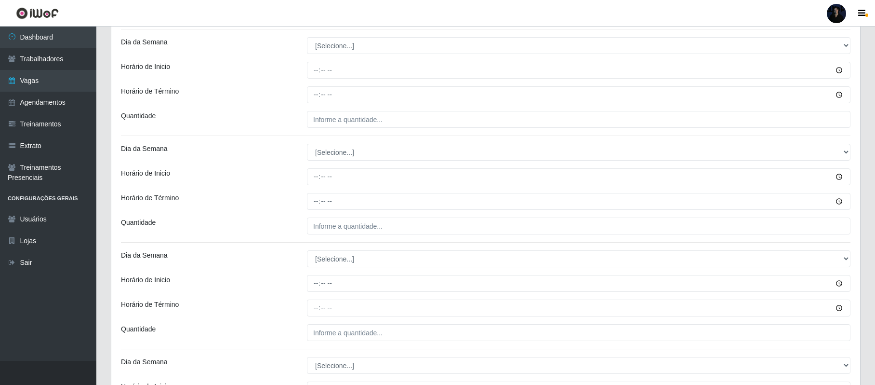
scroll to position [1549, 0]
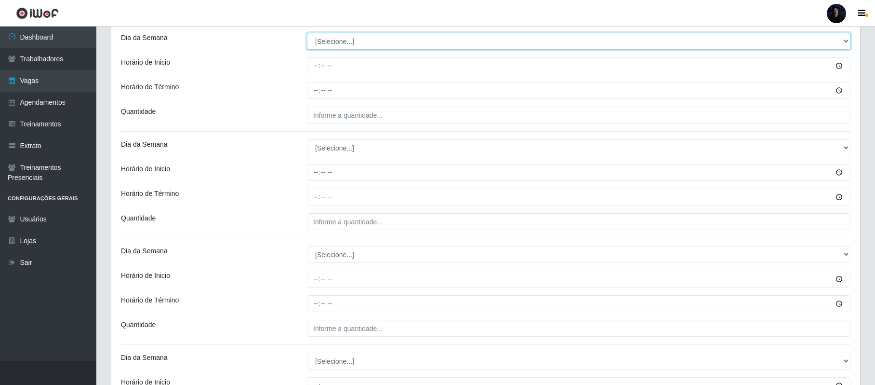
click at [319, 46] on select "[Selecione...] Segunda Terça Quarta Quinta Sexta Sábado Domingo" at bounding box center [579, 41] width 544 height 17
click at [307, 36] on select "[Selecione...] Segunda Terça Quarta Quinta Sexta Sábado Domingo" at bounding box center [579, 41] width 544 height 17
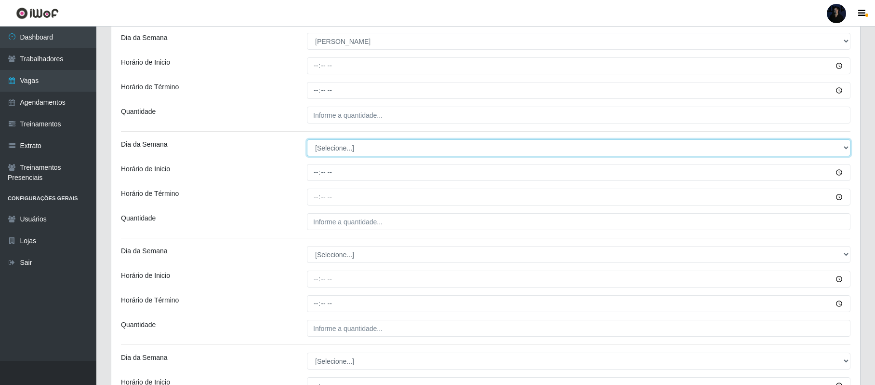
click at [321, 151] on select "[Selecione...] Segunda Terça Quarta Quinta Sexta Sábado Domingo" at bounding box center [579, 147] width 544 height 17
click at [307, 142] on select "[Selecione...] Segunda Terça Quarta Quinta Sexta Sábado Domingo" at bounding box center [579, 147] width 544 height 17
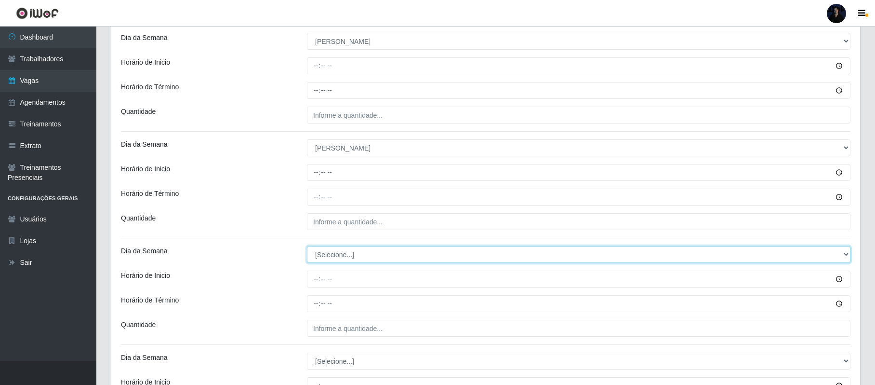
click at [334, 254] on select "[Selecione...] Segunda Terça Quarta Quinta Sexta Sábado Domingo" at bounding box center [579, 254] width 544 height 17
click at [307, 249] on select "[Selecione...] Segunda Terça Quarta Quinta Sexta Sábado Domingo" at bounding box center [579, 254] width 544 height 17
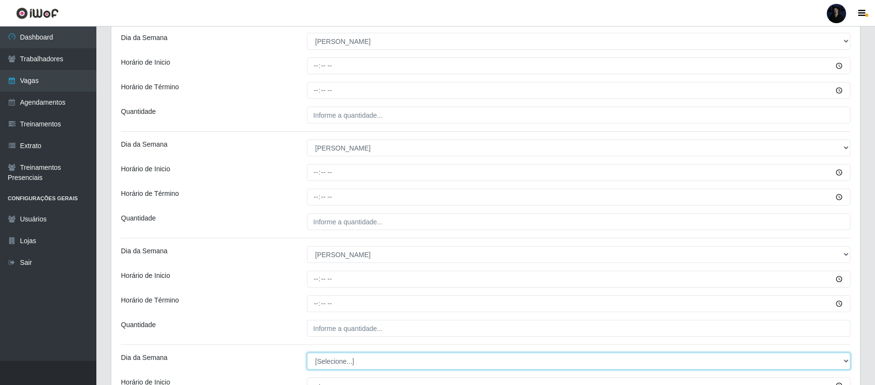
click at [329, 368] on select "[Selecione...] Segunda Terça Quarta Quinta Sexta Sábado Domingo" at bounding box center [579, 360] width 544 height 17
click at [307, 356] on select "[Selecione...] Segunda Terça Quarta Quinta Sexta Sábado Domingo" at bounding box center [579, 360] width 544 height 17
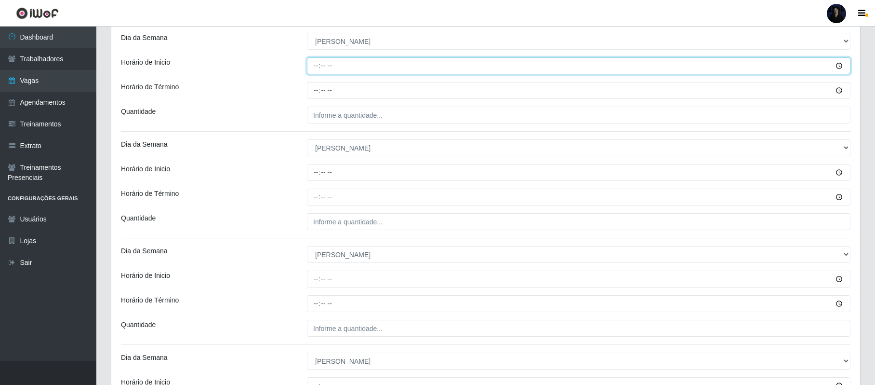
click at [315, 68] on input "Horário de Inicio" at bounding box center [579, 65] width 544 height 17
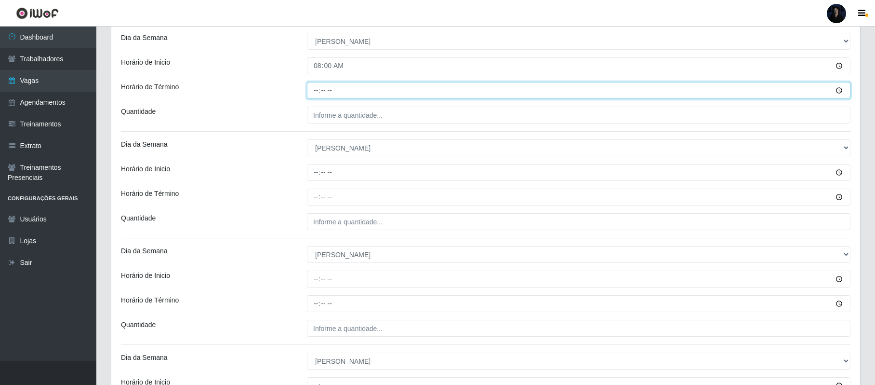
click at [314, 87] on input "Horário de Término" at bounding box center [579, 90] width 544 height 17
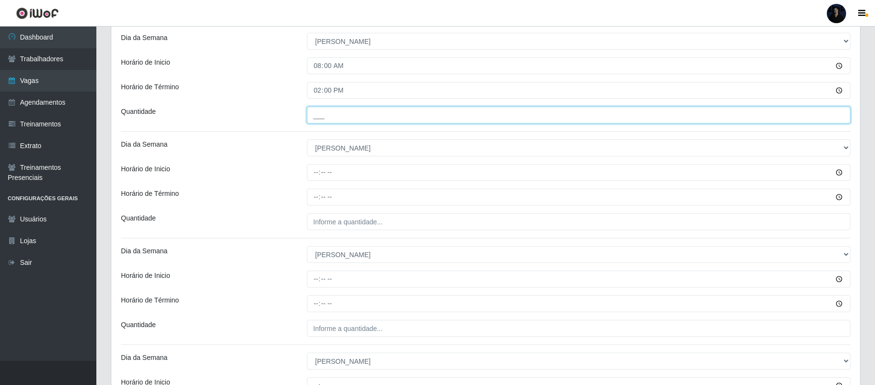
click at [315, 111] on input "___" at bounding box center [579, 115] width 544 height 17
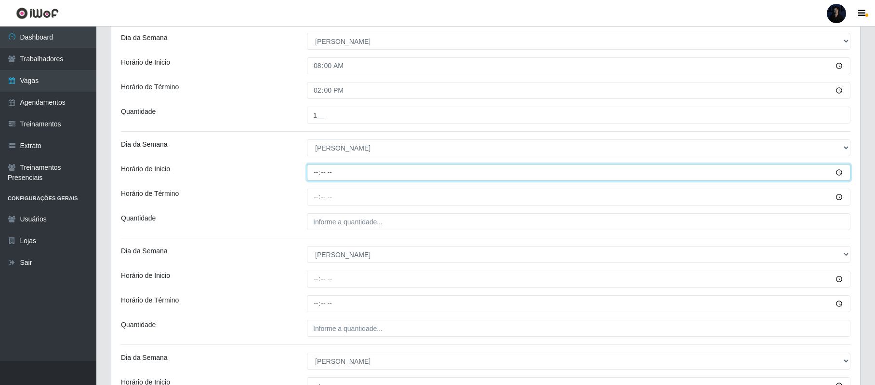
click at [315, 177] on input "Horário de Inicio" at bounding box center [579, 172] width 544 height 17
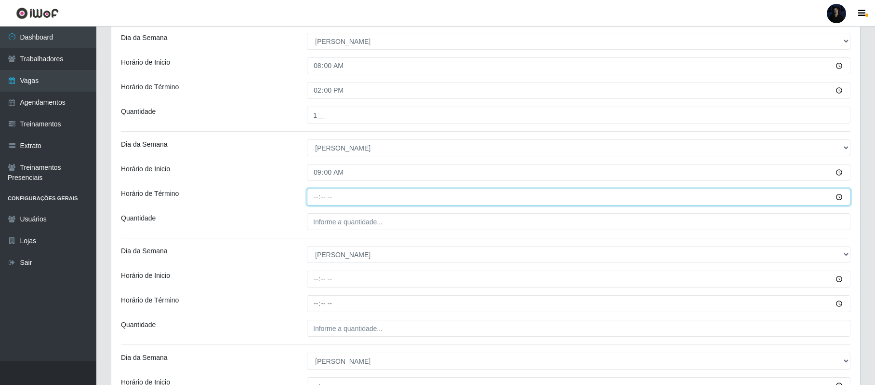
click at [313, 197] on input "Horário de Término" at bounding box center [579, 196] width 544 height 17
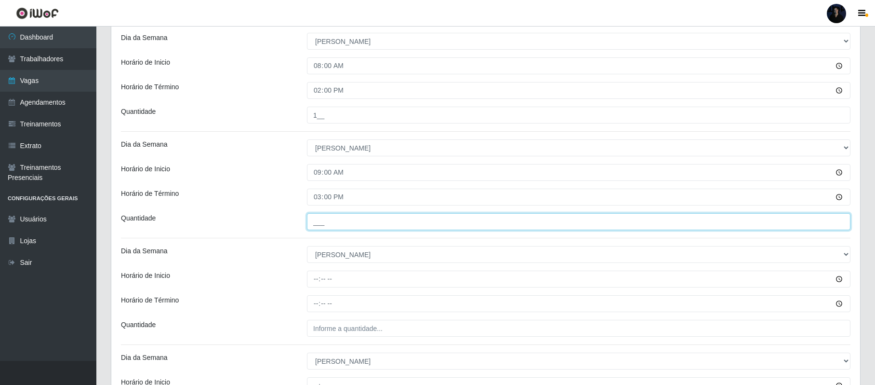
click at [320, 227] on input "___" at bounding box center [579, 221] width 544 height 17
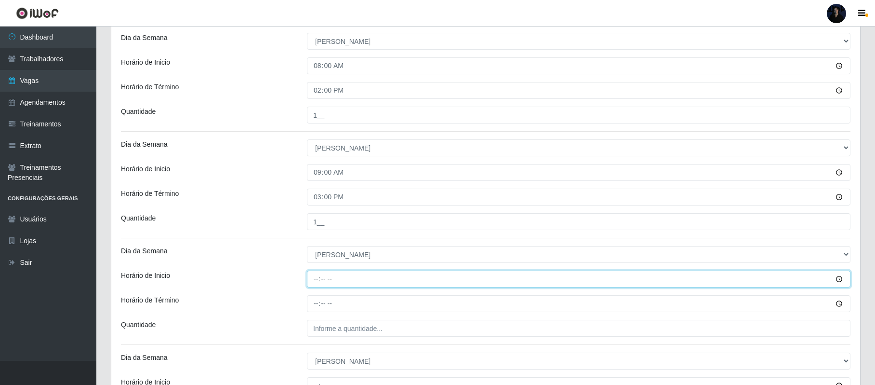
click at [318, 279] on input "Horário de Inicio" at bounding box center [579, 278] width 544 height 17
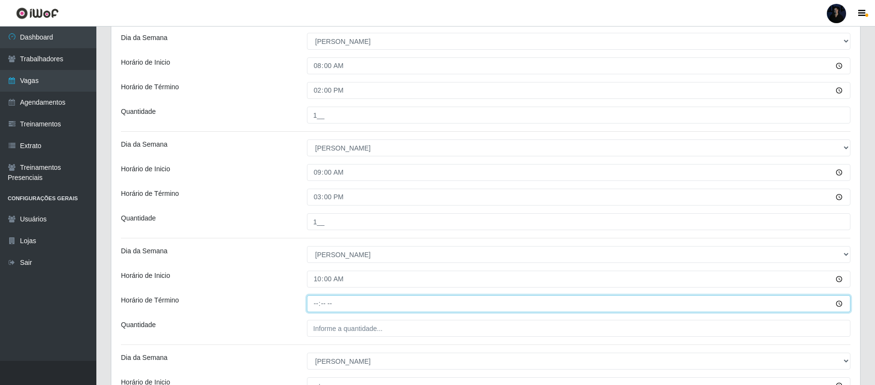
click at [318, 310] on input "Horário de Término" at bounding box center [579, 303] width 544 height 17
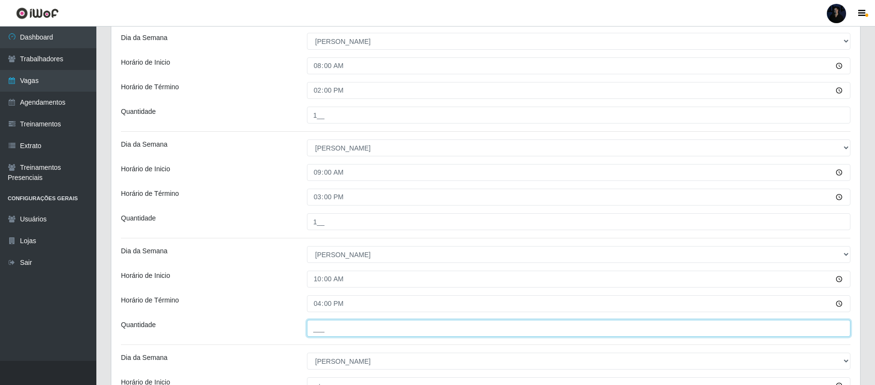
click at [316, 331] on input "___" at bounding box center [579, 328] width 544 height 17
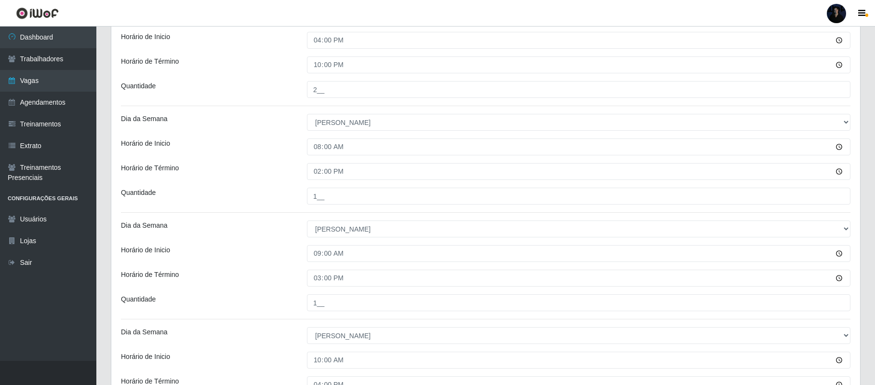
scroll to position [1510, 0]
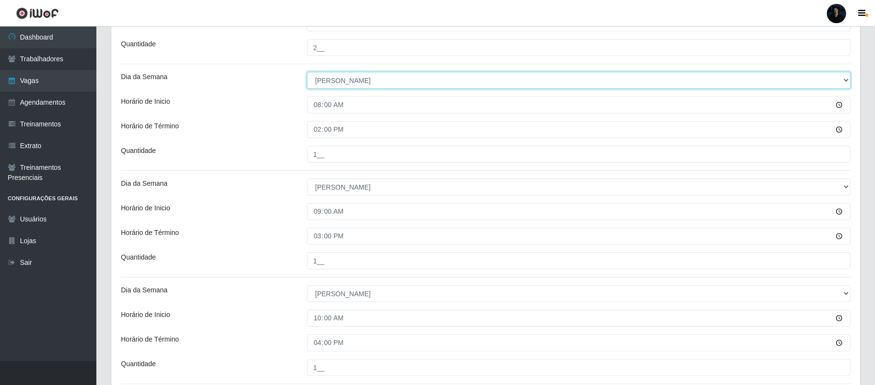
click at [317, 84] on select "[Selecione...] Segunda Terça Quarta Quinta Sexta Sábado Domingo" at bounding box center [579, 80] width 544 height 17
click at [307, 75] on select "[Selecione...] Segunda Terça Quarta Quinta Sexta Sábado Domingo" at bounding box center [579, 80] width 544 height 17
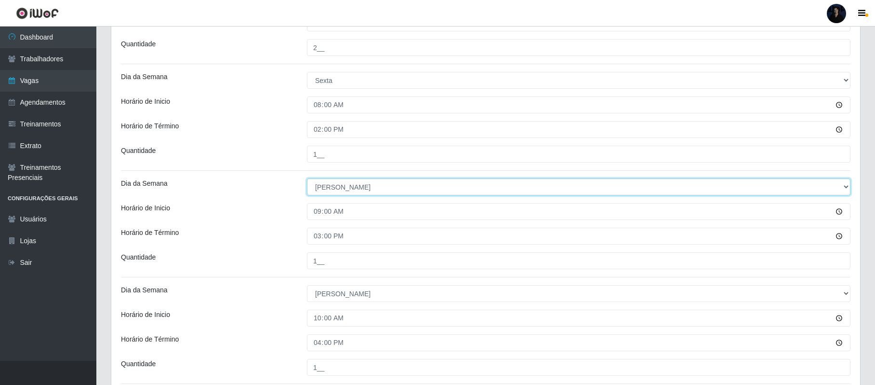
click at [321, 192] on select "[Selecione...] Segunda Terça Quarta Quinta Sexta Sábado Domingo" at bounding box center [579, 186] width 544 height 17
click at [307, 181] on select "[Selecione...] Segunda Terça Quarta Quinta Sexta Sábado Domingo" at bounding box center [579, 186] width 544 height 17
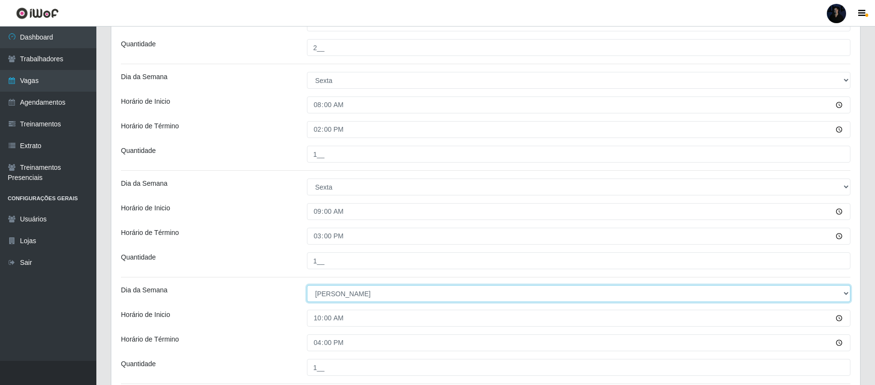
click at [330, 300] on select "[Selecione...] Segunda Terça Quarta Quinta Sexta Sábado Domingo" at bounding box center [579, 293] width 544 height 17
click at [307, 288] on select "[Selecione...] Segunda Terça Quarta Quinta Sexta Sábado Domingo" at bounding box center [579, 293] width 544 height 17
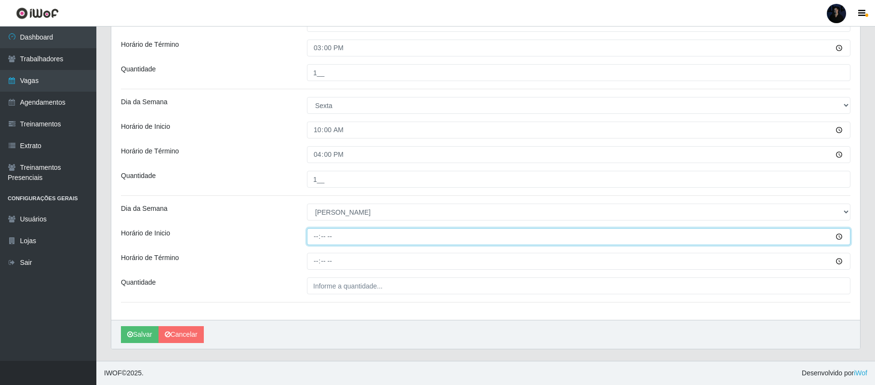
click at [313, 232] on input "Horário de Inicio" at bounding box center [579, 236] width 544 height 17
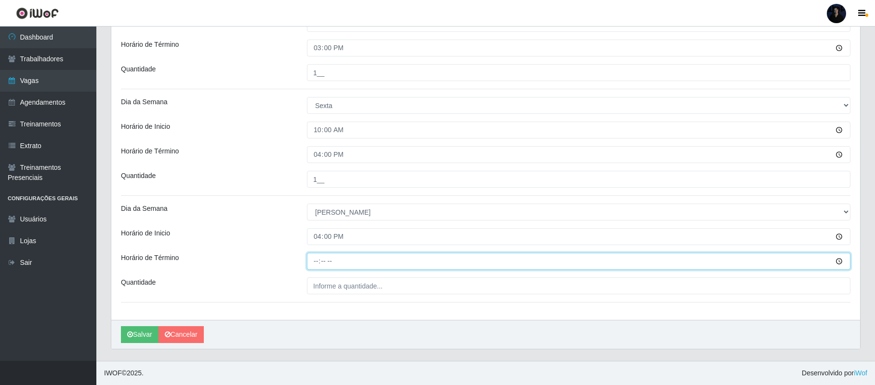
click at [315, 259] on input "Horário de Término" at bounding box center [579, 261] width 544 height 17
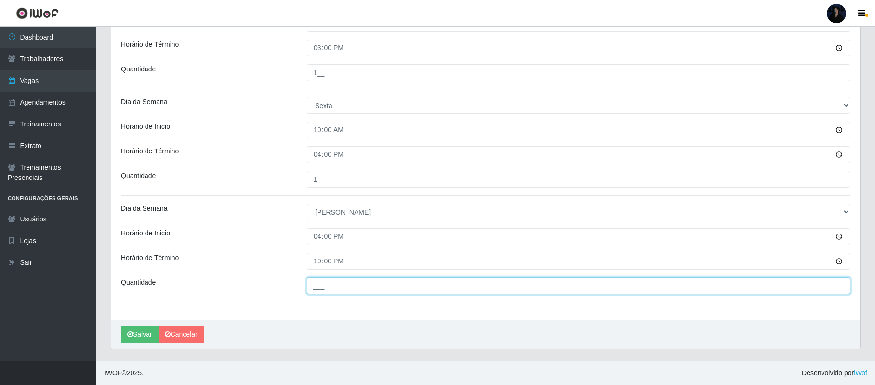
click at [313, 290] on input "___" at bounding box center [579, 285] width 544 height 17
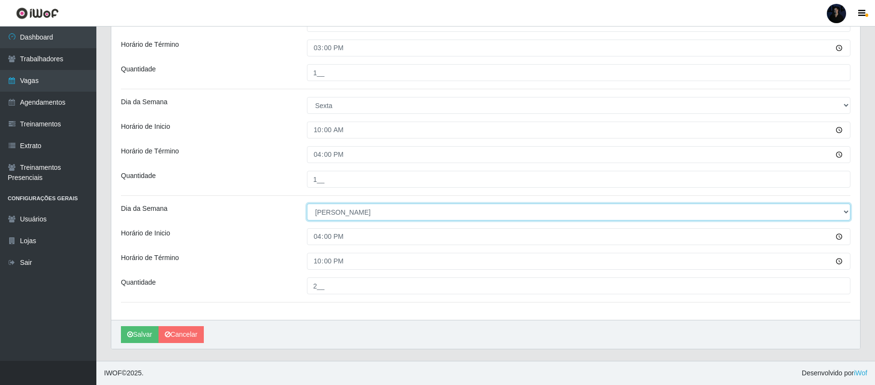
drag, startPoint x: 327, startPoint y: 210, endPoint x: 329, endPoint y: 215, distance: 5.2
click at [327, 210] on select "[Selecione...] Segunda Terça Quarta Quinta Sexta Sábado Domingo" at bounding box center [579, 211] width 544 height 17
click at [307, 203] on select "[Selecione...] Segunda Terça Quarta Quinta Sexta Sábado Domingo" at bounding box center [579, 211] width 544 height 17
click at [143, 332] on button "Salvar" at bounding box center [140, 334] width 38 height 17
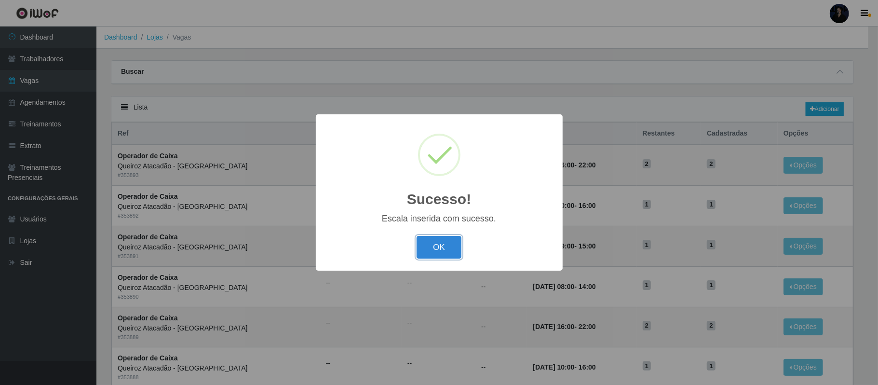
drag, startPoint x: 444, startPoint y: 247, endPoint x: 454, endPoint y: 241, distance: 10.8
click at [444, 247] on button "OK" at bounding box center [438, 247] width 45 height 23
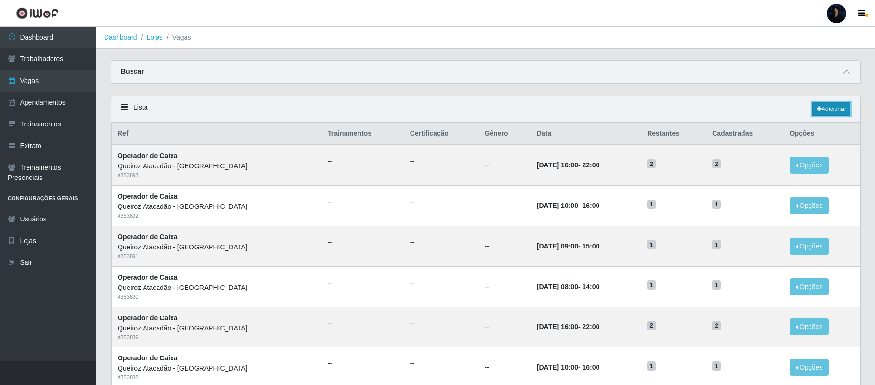
click at [839, 108] on link "Adicionar" at bounding box center [832, 108] width 38 height 13
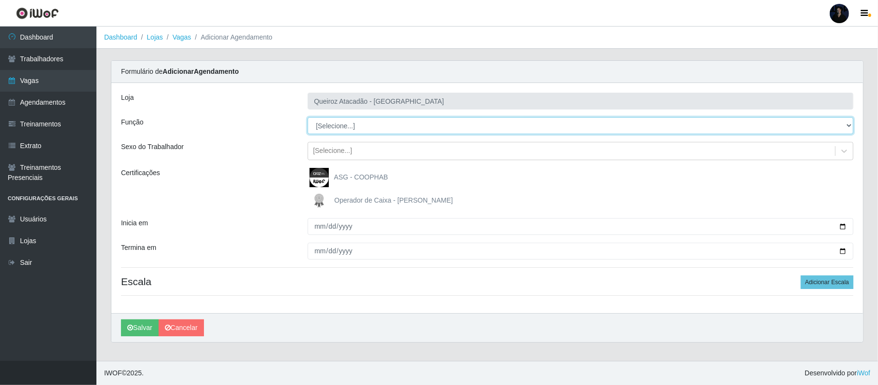
click at [336, 125] on select "[Selecione...] Balconista de Açougue Balconista de Açougue + Balconista de Açou…" at bounding box center [581, 125] width 546 height 17
click at [308, 118] on select "[Selecione...] Balconista de Açougue Balconista de Açougue + Balconista de Açou…" at bounding box center [581, 125] width 546 height 17
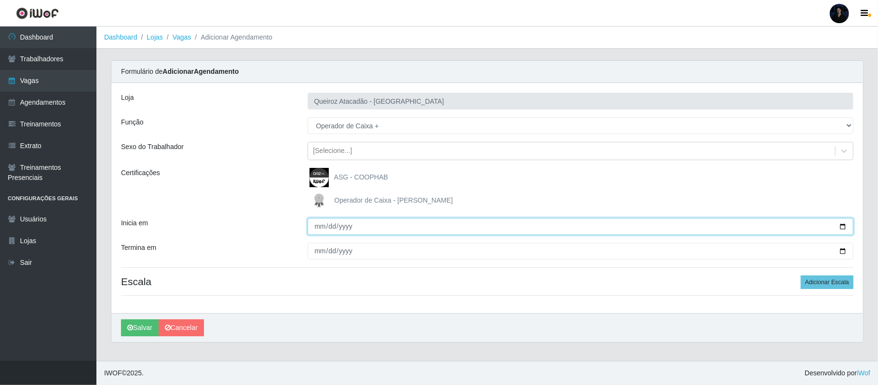
click at [842, 229] on input "Inicia em" at bounding box center [581, 226] width 546 height 17
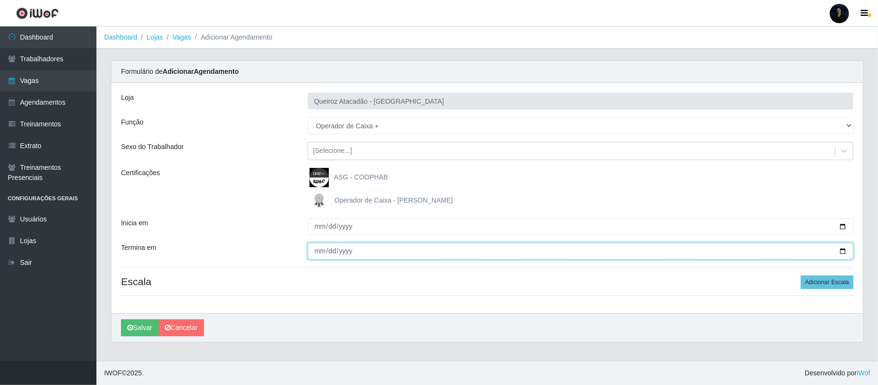
click at [841, 250] on input "Termina em" at bounding box center [581, 250] width 546 height 17
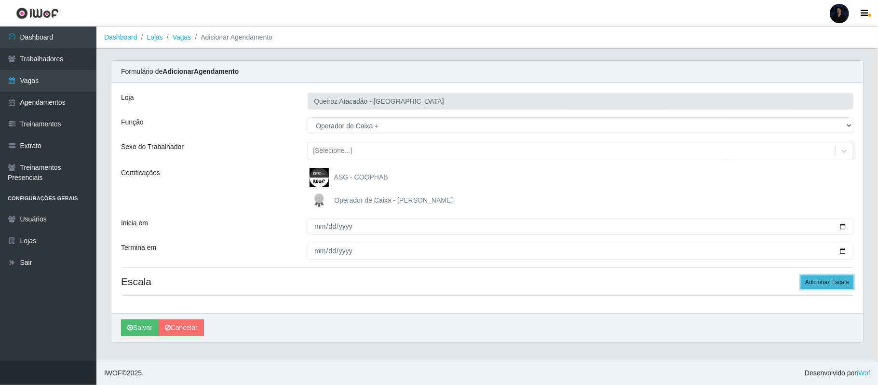
click at [814, 282] on button "Adicionar Escala" at bounding box center [827, 281] width 53 height 13
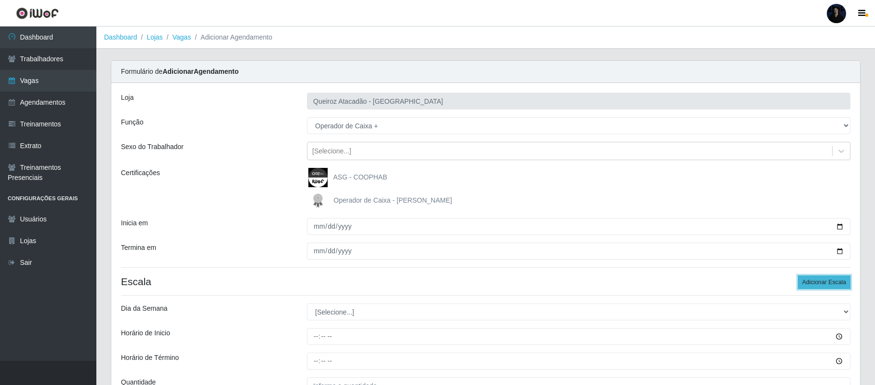
click at [814, 282] on button "Adicionar Escala" at bounding box center [824, 281] width 53 height 13
click at [814, 281] on button "Adicionar Escala" at bounding box center [824, 281] width 53 height 13
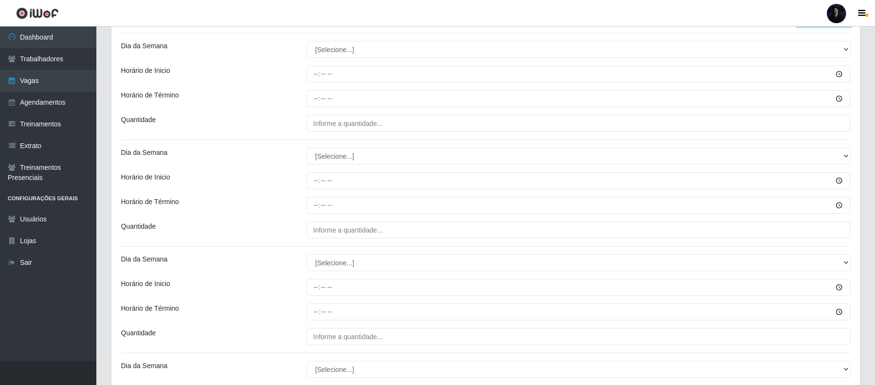
scroll to position [263, 0]
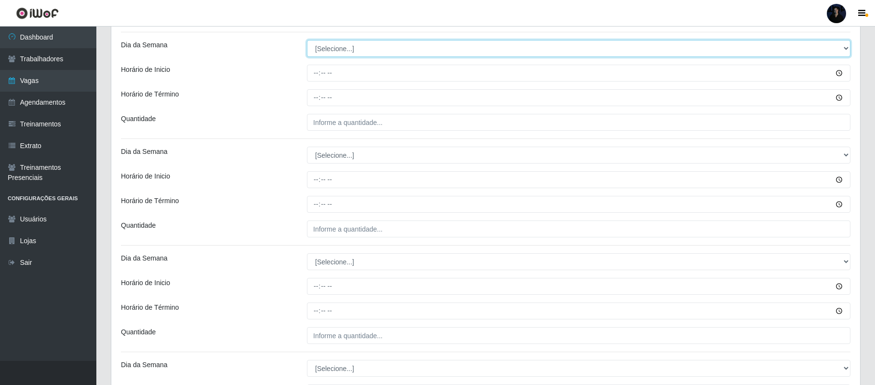
click at [330, 47] on select "[Selecione...] Segunda Terça Quarta Quinta Sexta Sábado Domingo" at bounding box center [579, 48] width 544 height 17
click at [307, 40] on select "[Selecione...] Segunda Terça Quarta Quinta Sexta Sábado Domingo" at bounding box center [579, 48] width 544 height 17
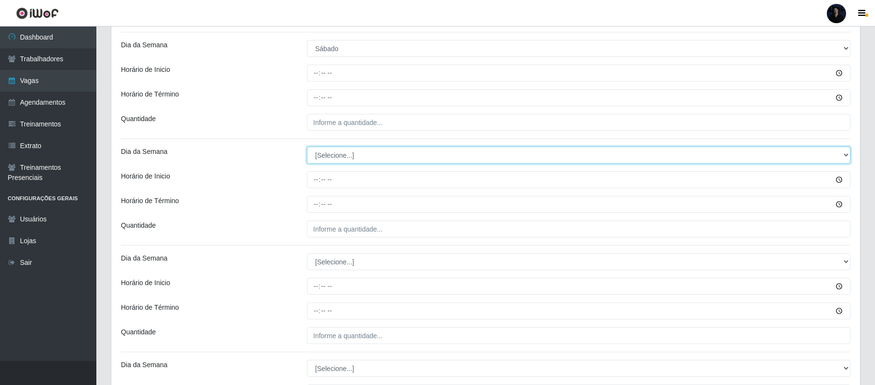
click at [328, 156] on select "[Selecione...] Segunda Terça Quarta Quinta Sexta Sábado Domingo" at bounding box center [579, 155] width 544 height 17
click at [307, 147] on select "[Selecione...] Segunda Terça Quarta Quinta Sexta Sábado Domingo" at bounding box center [579, 155] width 544 height 17
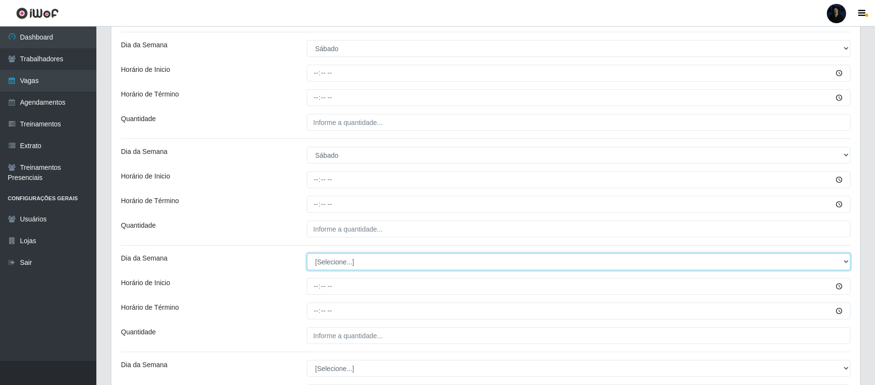
click at [332, 261] on select "[Selecione...] Segunda Terça Quarta Quinta Sexta Sábado Domingo" at bounding box center [579, 261] width 544 height 17
click at [307, 254] on select "[Selecione...] Segunda Terça Quarta Quinta Sexta Sábado Domingo" at bounding box center [579, 261] width 544 height 17
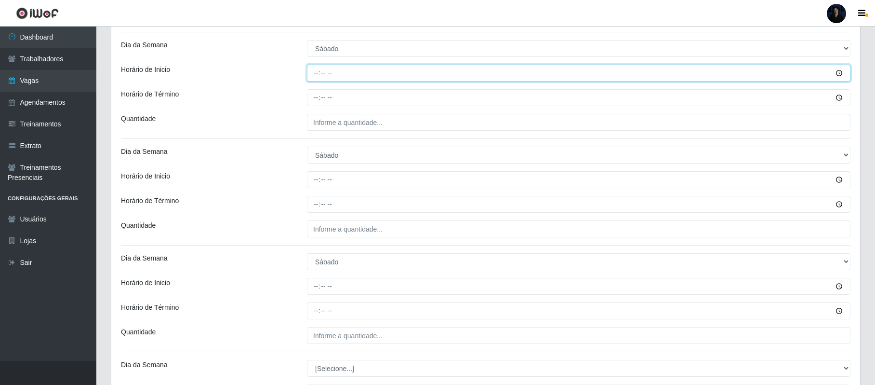
click at [317, 76] on input "Horário de Inicio" at bounding box center [579, 73] width 544 height 17
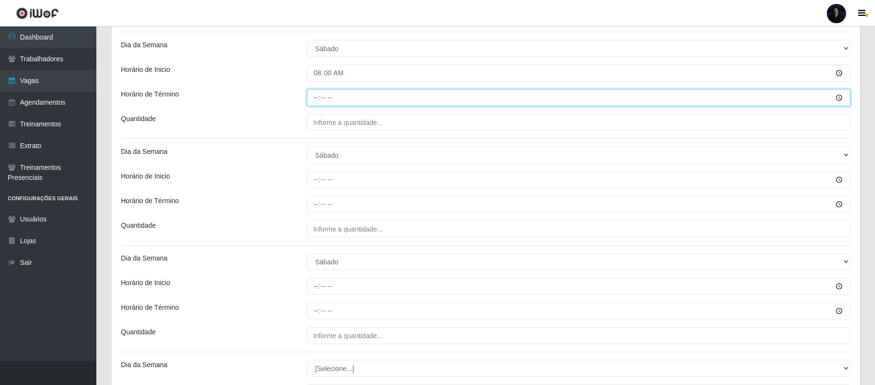
click at [313, 97] on input "Horário de Término" at bounding box center [579, 97] width 544 height 17
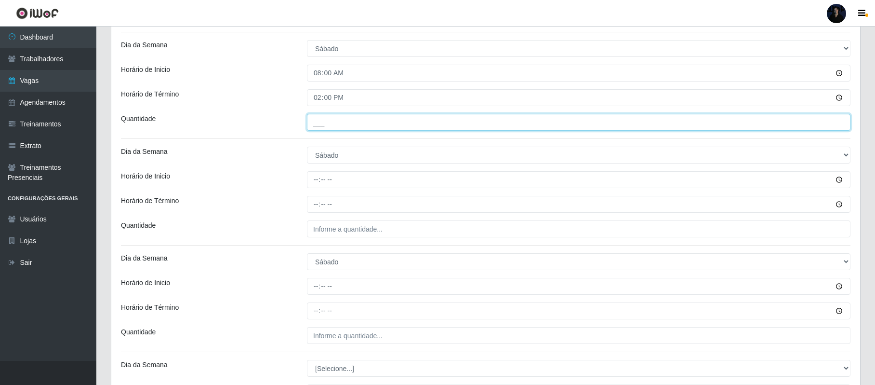
click at [322, 122] on input "___" at bounding box center [579, 122] width 544 height 17
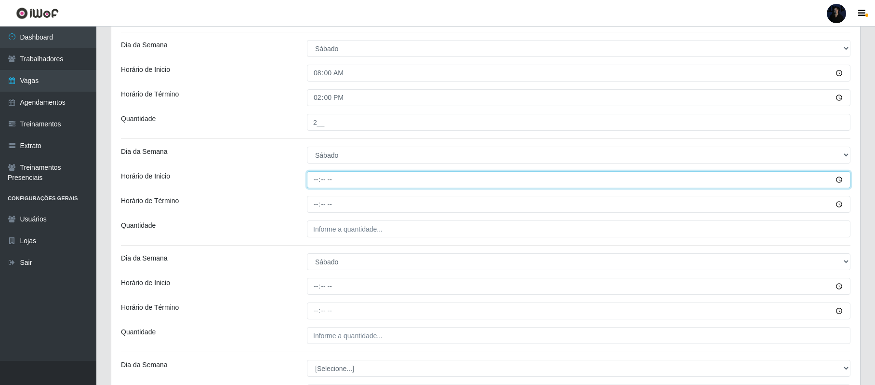
click at [313, 182] on input "Horário de Inicio" at bounding box center [579, 179] width 544 height 17
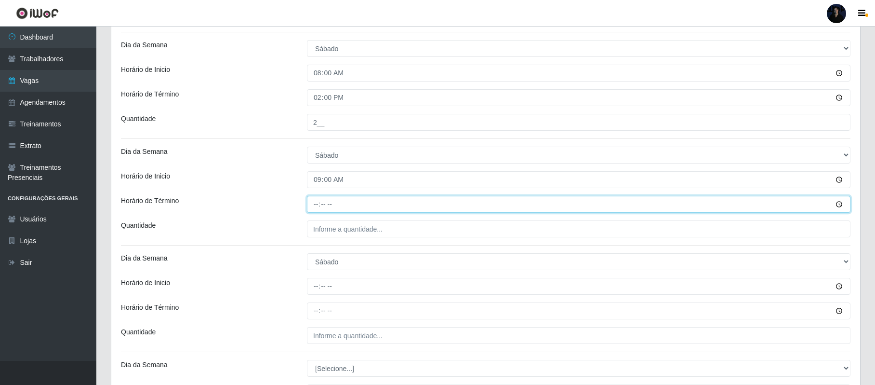
click at [313, 203] on input "Horário de Término" at bounding box center [579, 204] width 544 height 17
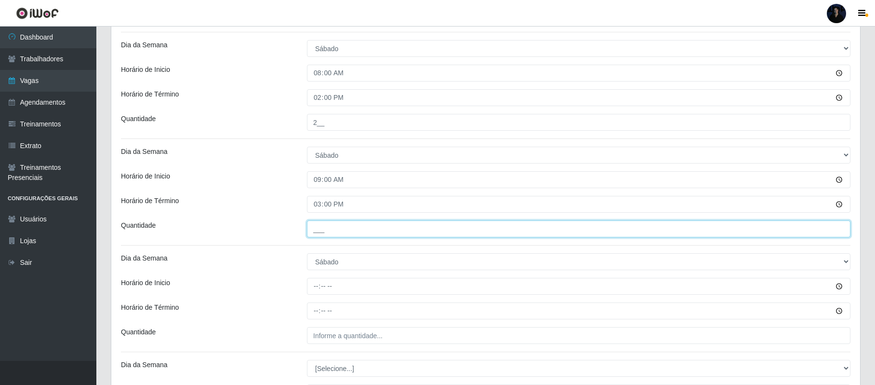
click at [321, 232] on input "___" at bounding box center [579, 228] width 544 height 17
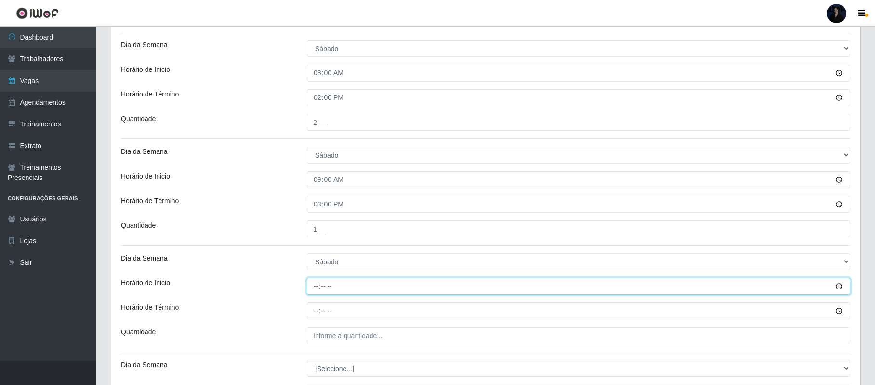
click at [316, 287] on input "Horário de Inicio" at bounding box center [579, 286] width 544 height 17
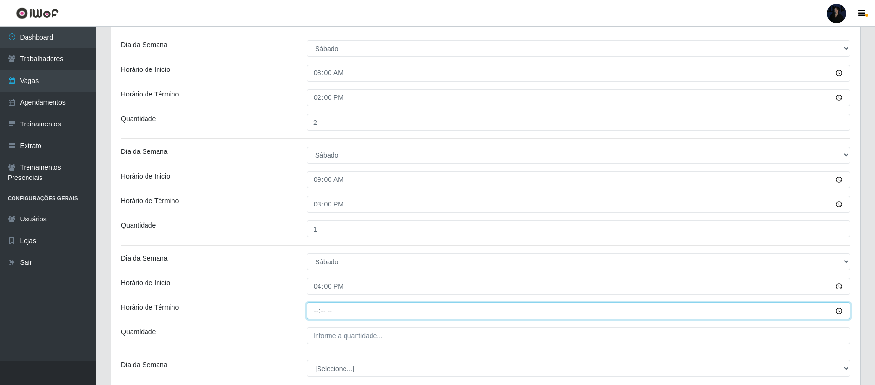
click at [321, 312] on input "Horário de Término" at bounding box center [579, 310] width 544 height 17
click at [317, 313] on input "Horário de Término" at bounding box center [579, 310] width 544 height 17
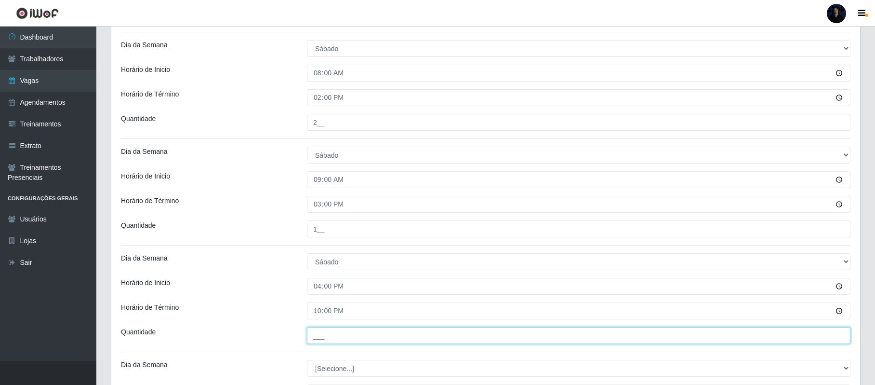
click at [317, 336] on input "___" at bounding box center [579, 335] width 544 height 17
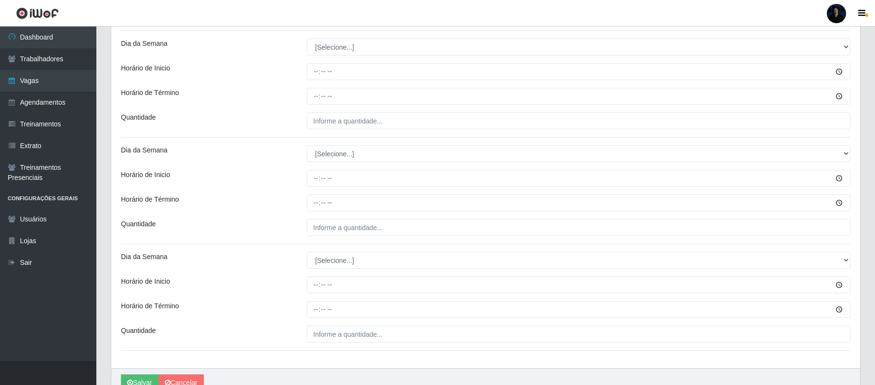
scroll to position [587, 0]
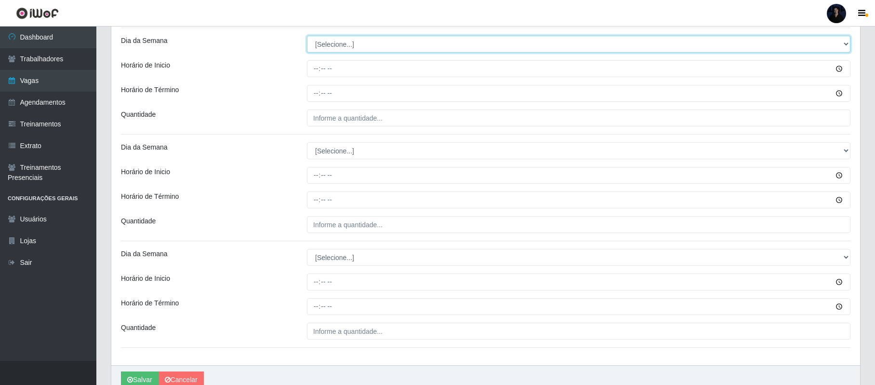
click at [331, 47] on select "[Selecione...] Segunda Terça Quarta Quinta Sexta Sábado Domingo" at bounding box center [579, 44] width 544 height 17
click at [307, 37] on select "[Selecione...] Segunda Terça Quarta Quinta Sexta Sábado Domingo" at bounding box center [579, 44] width 544 height 17
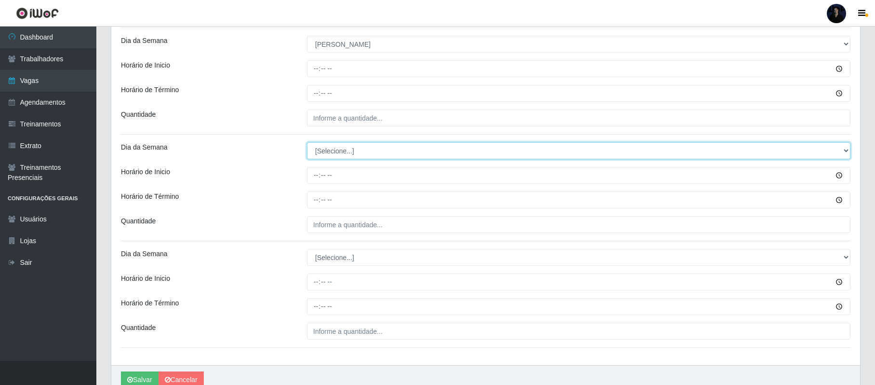
click at [331, 145] on select "[Selecione...] Segunda Terça Quarta Quinta Sexta Sábado Domingo" at bounding box center [579, 150] width 544 height 17
click at [307, 144] on select "[Selecione...] Segunda Terça Quarta Quinta Sexta Sábado Domingo" at bounding box center [579, 150] width 544 height 17
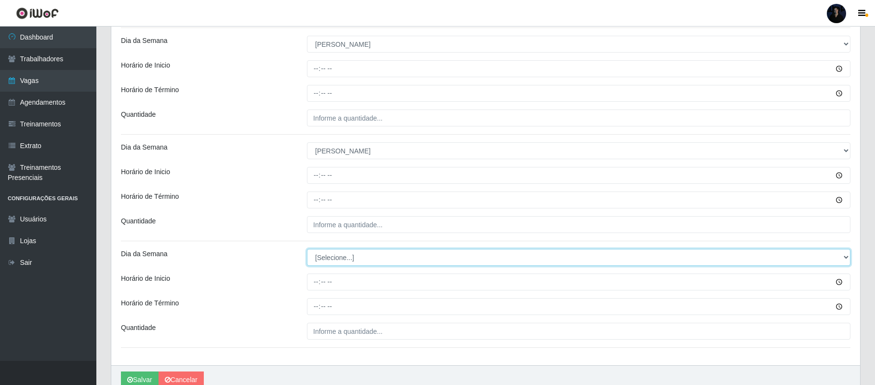
click at [324, 265] on select "[Selecione...] Segunda Terça Quarta Quinta Sexta Sábado Domingo" at bounding box center [579, 257] width 544 height 17
click at [307, 250] on select "[Selecione...] Segunda Terça Quarta Quinta Sexta Sábado Domingo" at bounding box center [579, 257] width 544 height 17
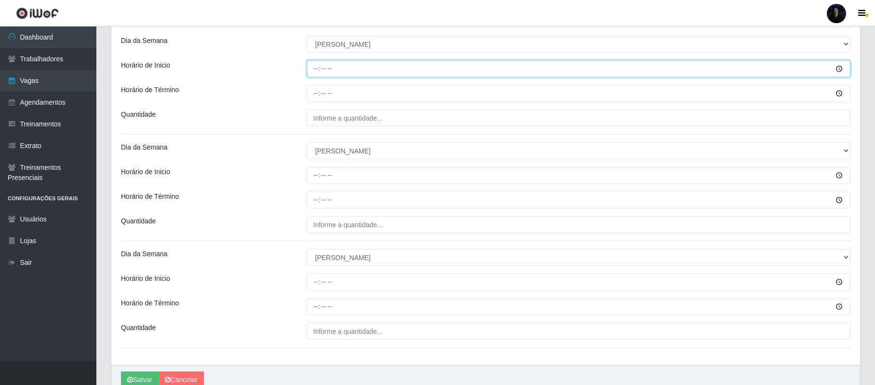
click at [319, 69] on input "Horário de Inicio" at bounding box center [579, 68] width 544 height 17
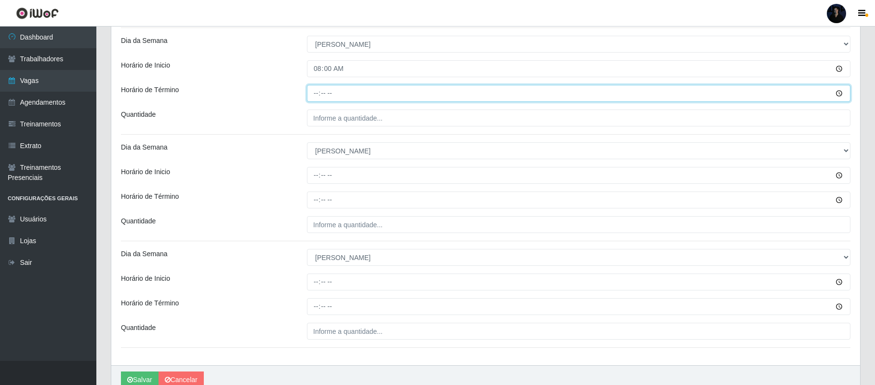
click at [319, 92] on input "Horário de Término" at bounding box center [579, 93] width 544 height 17
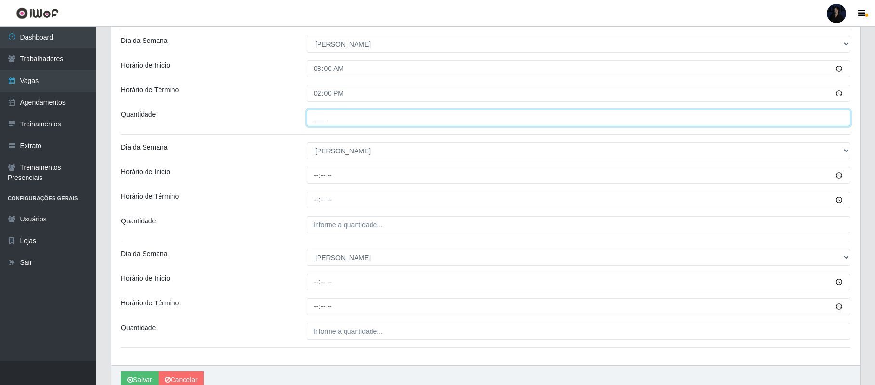
click at [319, 118] on input "___" at bounding box center [579, 117] width 544 height 17
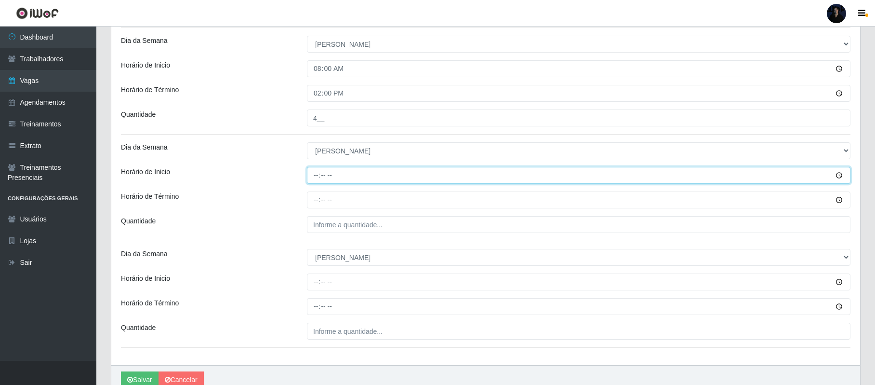
click at [315, 178] on input "Horário de Inicio" at bounding box center [579, 175] width 544 height 17
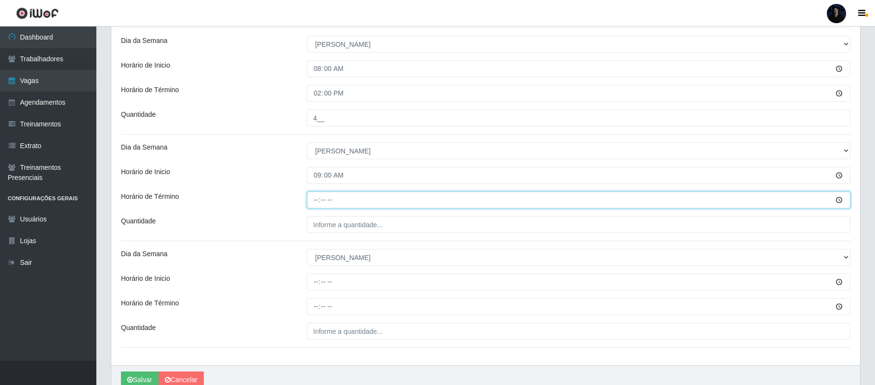
click at [315, 195] on input "Horário de Término" at bounding box center [579, 199] width 544 height 17
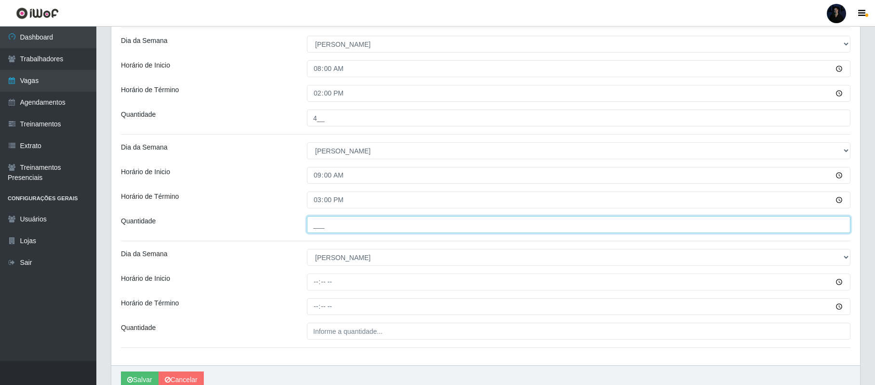
click at [317, 223] on input "___" at bounding box center [579, 224] width 544 height 17
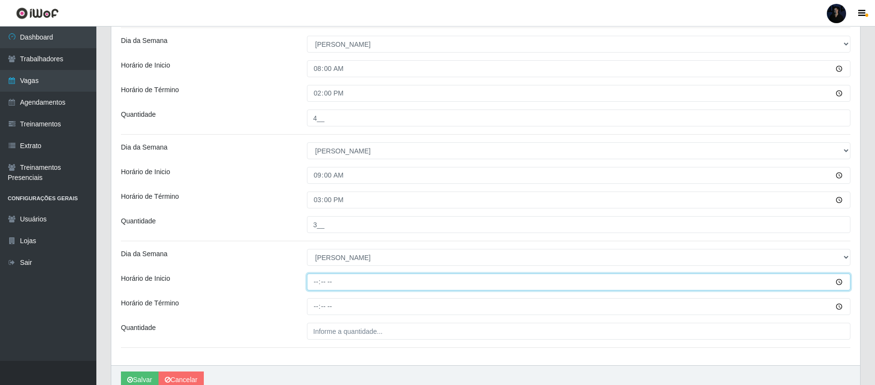
click at [315, 280] on input "Horário de Inicio" at bounding box center [579, 281] width 544 height 17
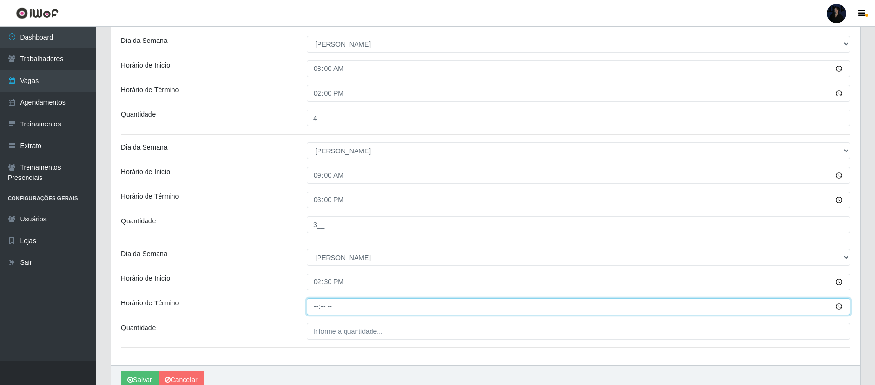
click at [320, 309] on input "Horário de Término" at bounding box center [579, 306] width 544 height 17
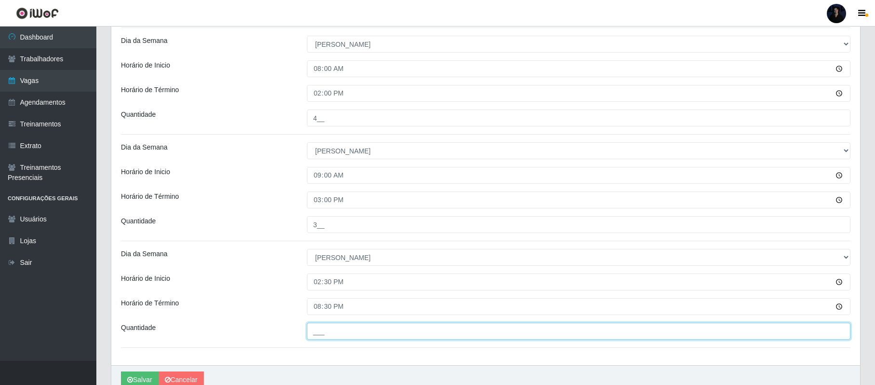
click at [315, 331] on input "___" at bounding box center [579, 330] width 544 height 17
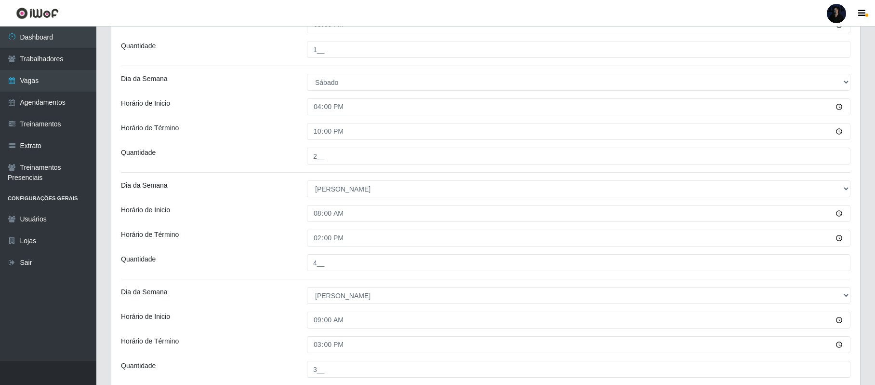
scroll to position [635, 0]
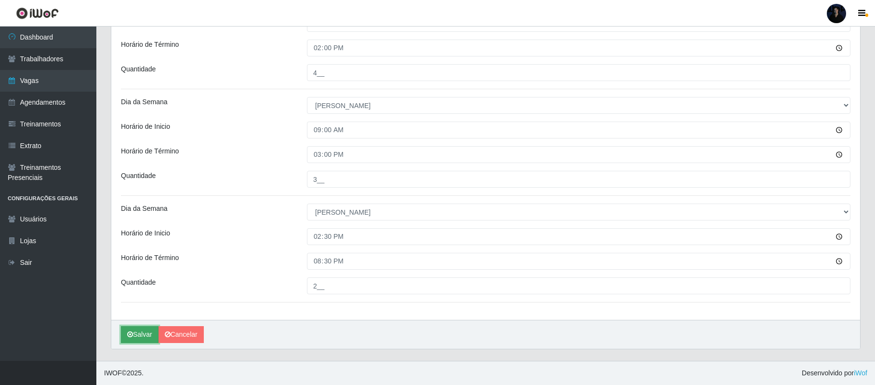
click at [135, 326] on button "Salvar" at bounding box center [140, 334] width 38 height 17
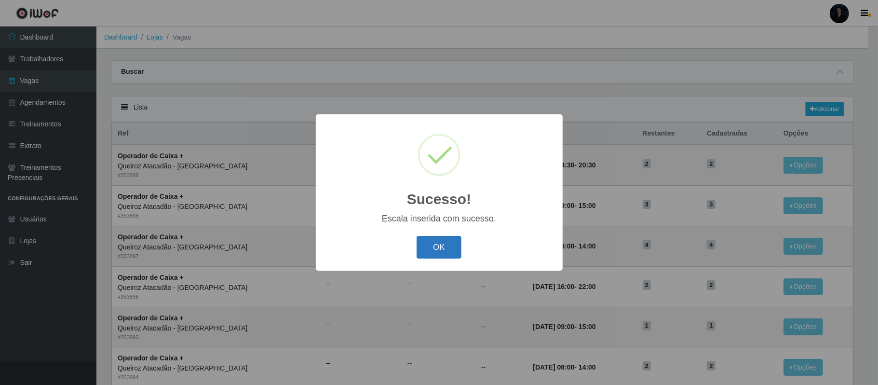
click at [436, 256] on button "OK" at bounding box center [438, 247] width 45 height 23
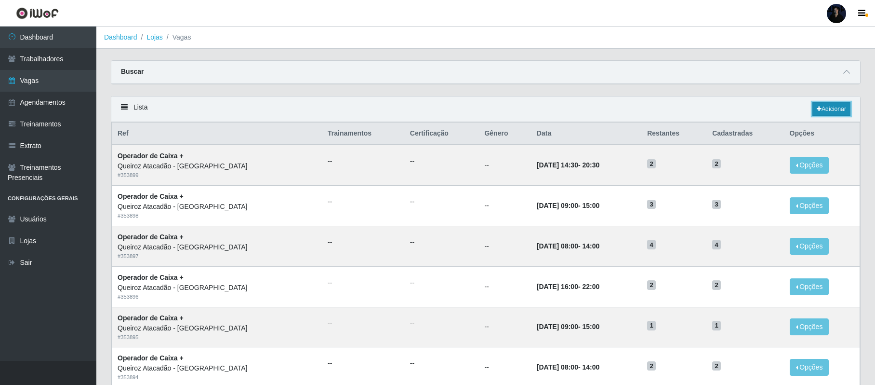
click at [833, 112] on link "Adicionar" at bounding box center [832, 108] width 38 height 13
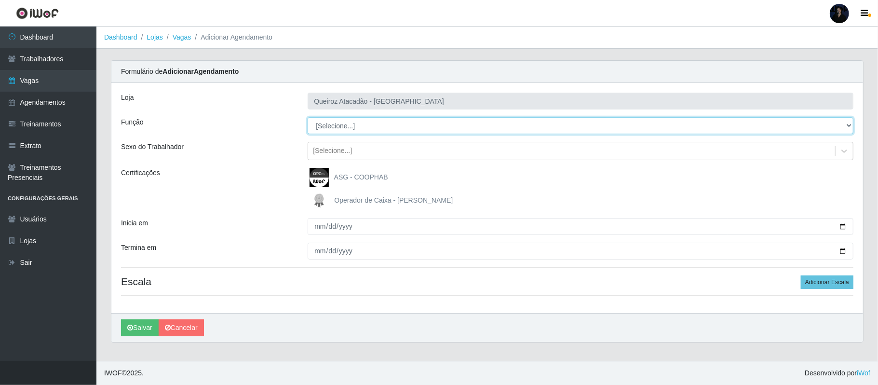
click at [355, 129] on select "[Selecione...] Balconista de Açougue Balconista de Açougue + Balconista de Açou…" at bounding box center [581, 125] width 546 height 17
click at [308, 118] on select "[Selecione...] Balconista de Açougue Balconista de Açougue + Balconista de Açou…" at bounding box center [581, 125] width 546 height 17
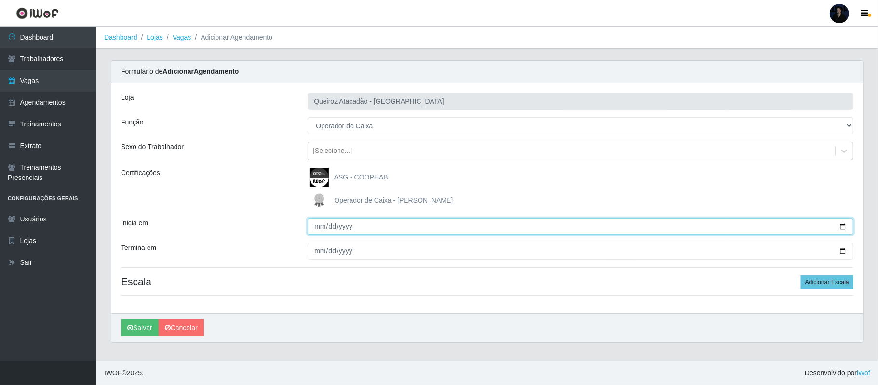
click at [839, 228] on input "Inicia em" at bounding box center [581, 226] width 546 height 17
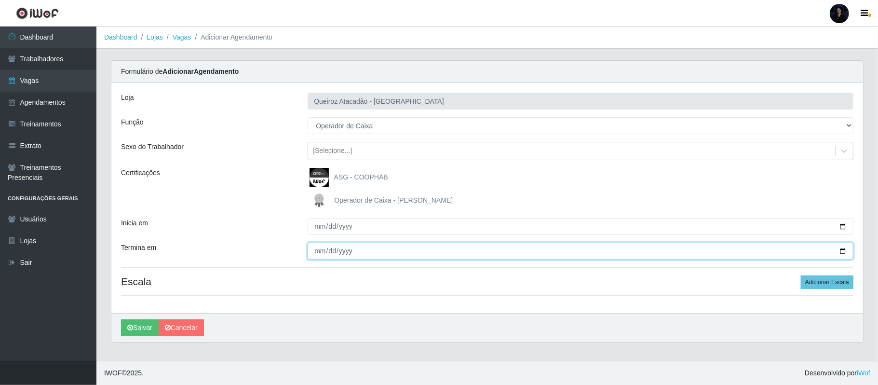
click at [843, 251] on input "Termina em" at bounding box center [581, 250] width 546 height 17
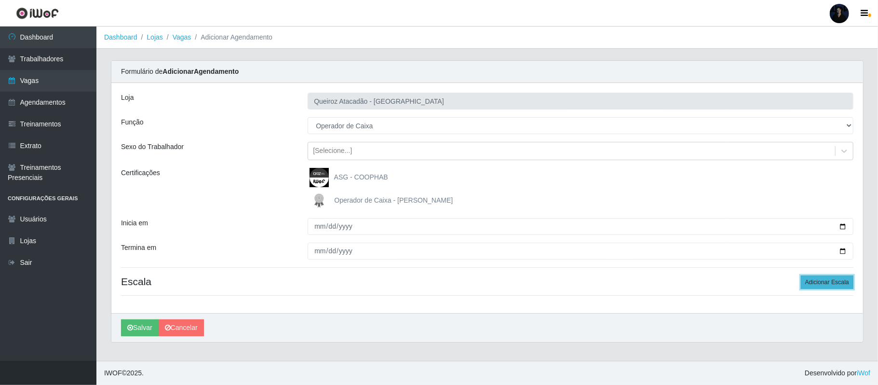
click at [816, 284] on button "Adicionar Escala" at bounding box center [827, 281] width 53 height 13
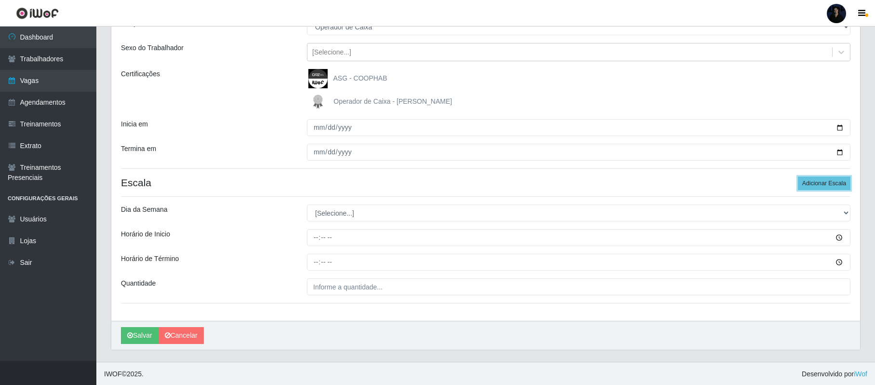
scroll to position [101, 0]
click at [816, 184] on button "Adicionar Escala" at bounding box center [824, 181] width 53 height 13
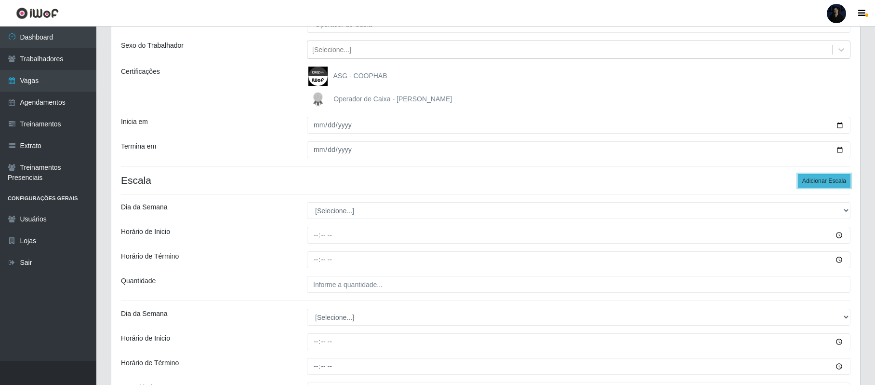
click at [816, 184] on button "Adicionar Escala" at bounding box center [824, 180] width 53 height 13
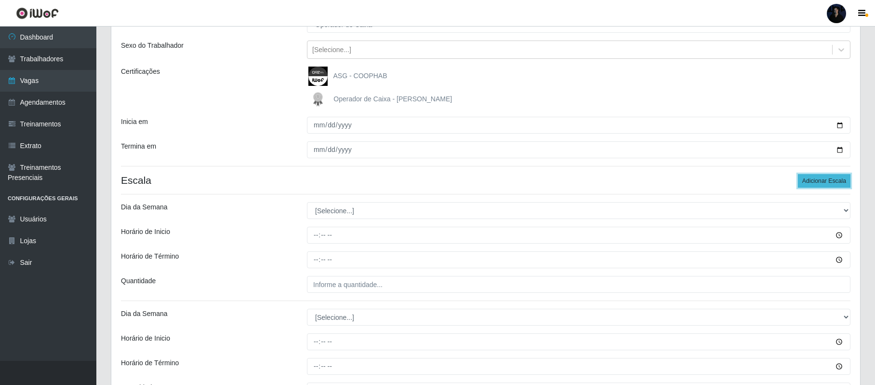
click at [816, 184] on button "Adicionar Escala" at bounding box center [824, 180] width 53 height 13
click at [816, 185] on button "Adicionar Escala" at bounding box center [824, 180] width 53 height 13
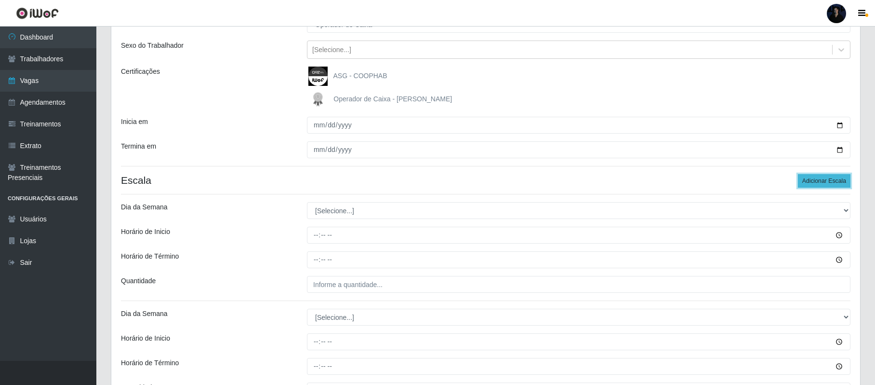
click at [816, 185] on button "Adicionar Escala" at bounding box center [824, 180] width 53 height 13
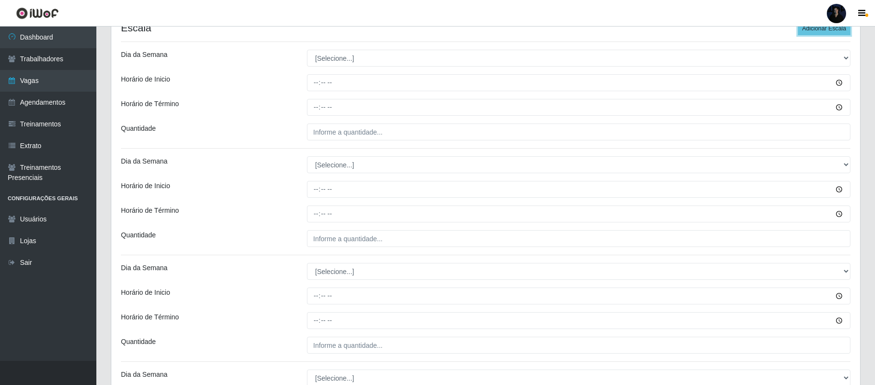
scroll to position [256, 0]
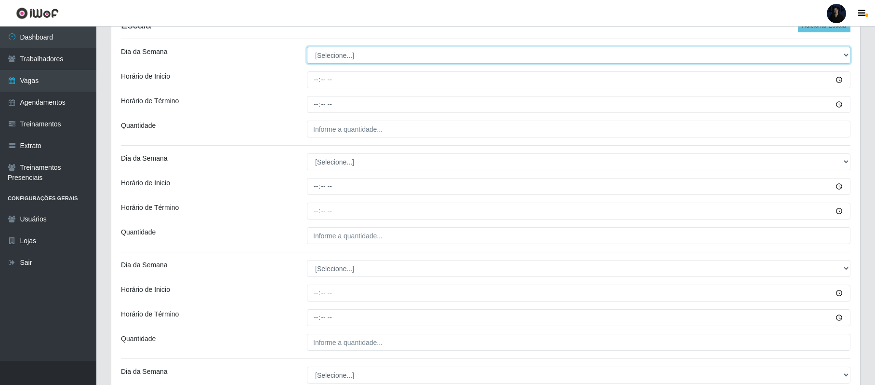
click at [325, 61] on select "[Selecione...] Segunda Terça Quarta Quinta Sexta Sábado Domingo" at bounding box center [579, 55] width 544 height 17
click at [307, 48] on select "[Selecione...] Segunda Terça Quarta Quinta Sexta Sábado Domingo" at bounding box center [579, 55] width 544 height 17
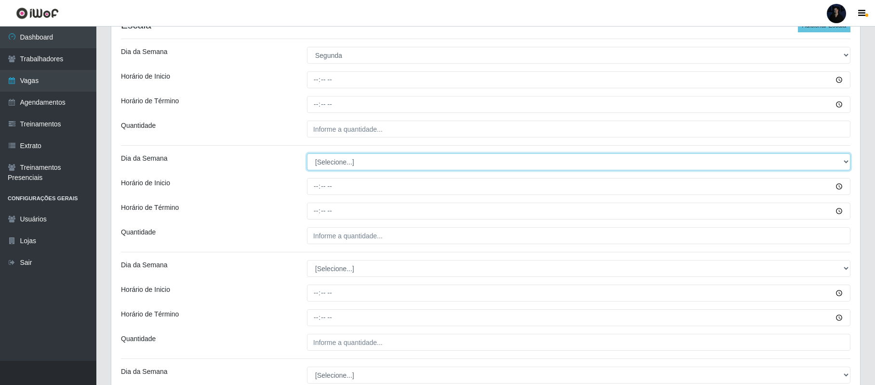
click at [331, 155] on select "[Selecione...] Segunda Terça Quarta Quinta Sexta Sábado Domingo" at bounding box center [579, 161] width 544 height 17
click at [307, 154] on select "[Selecione...] Segunda Terça Quarta Quinta Sexta Sábado Domingo" at bounding box center [579, 161] width 544 height 17
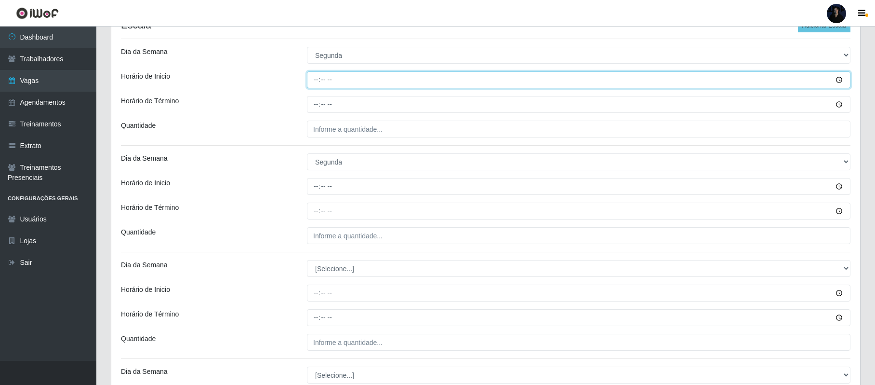
click at [317, 87] on input "Horário de Inicio" at bounding box center [579, 79] width 544 height 17
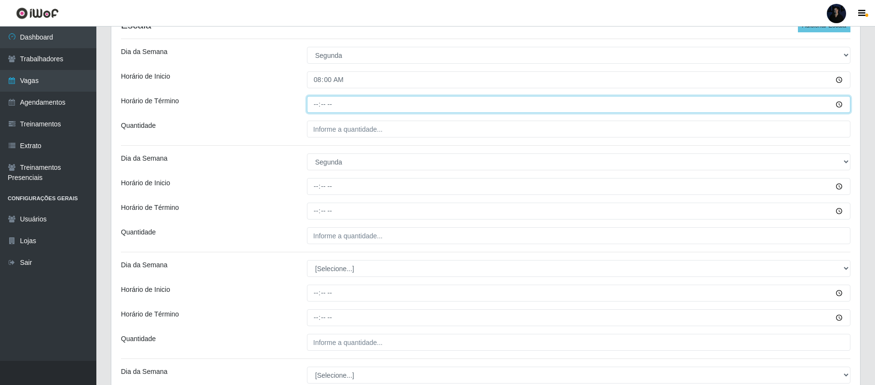
click at [313, 111] on input "Horário de Término" at bounding box center [579, 104] width 544 height 17
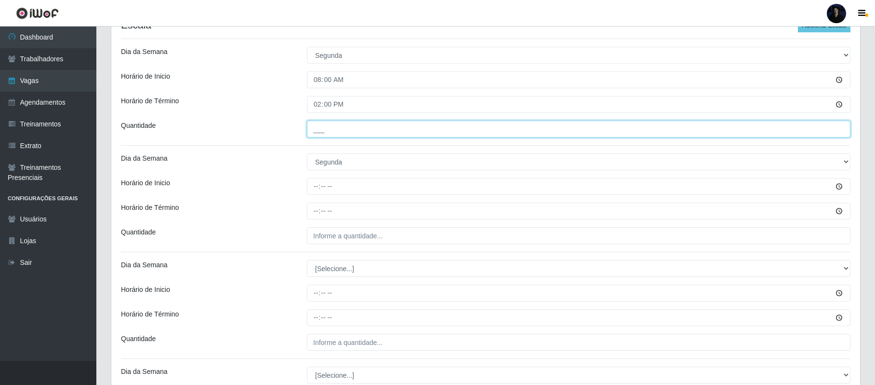
click at [319, 129] on input "___" at bounding box center [579, 128] width 544 height 17
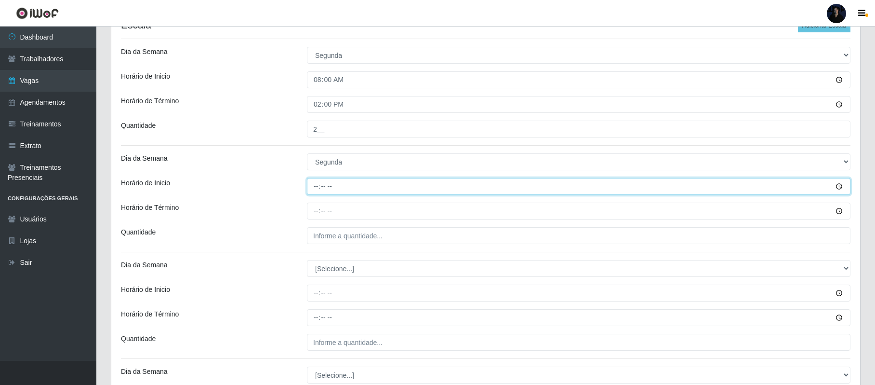
click at [313, 186] on input "Horário de Inicio" at bounding box center [579, 186] width 544 height 17
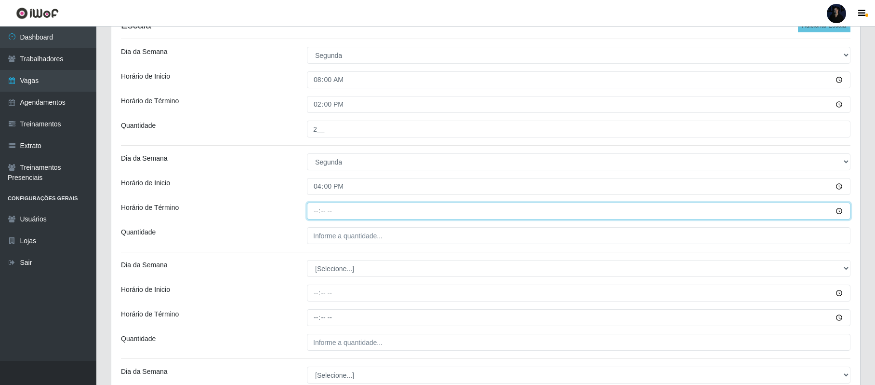
click at [317, 208] on input "Horário de Término" at bounding box center [579, 210] width 544 height 17
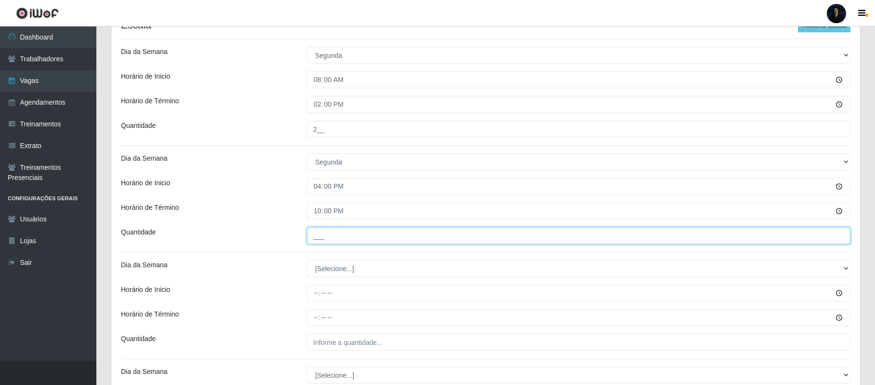
click at [320, 239] on input "___" at bounding box center [579, 235] width 544 height 17
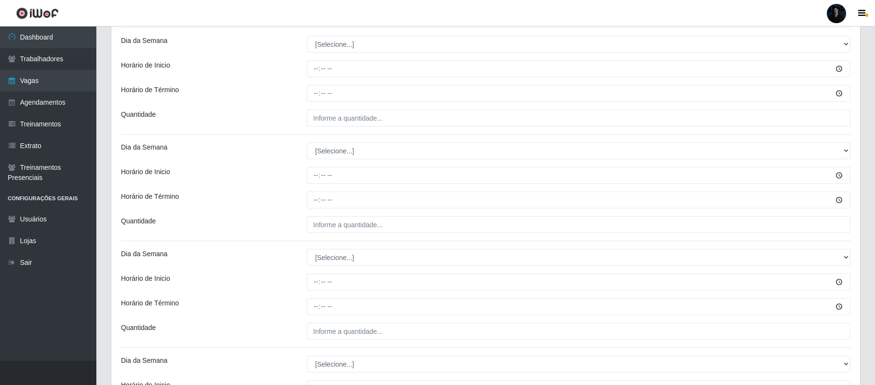
scroll to position [484, 0]
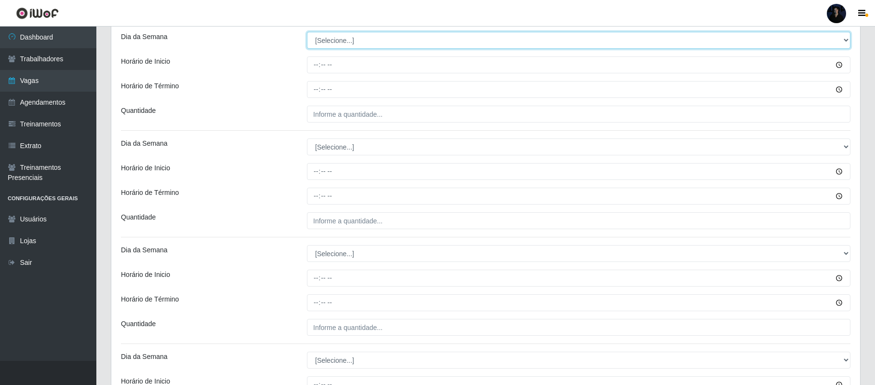
click at [356, 44] on select "[Selecione...] Segunda Terça Quarta Quinta Sexta Sábado Domingo" at bounding box center [579, 40] width 544 height 17
click at [307, 33] on select "[Selecione...] Segunda Terça Quarta Quinta Sexta Sábado Domingo" at bounding box center [579, 40] width 544 height 17
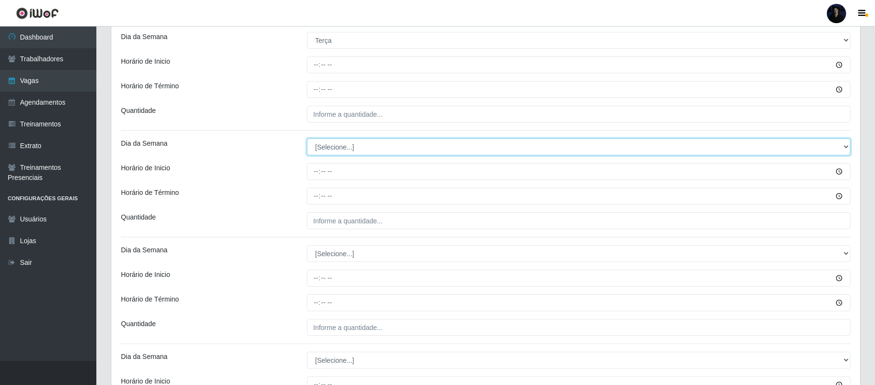
click at [328, 143] on select "[Selecione...] Segunda Terça Quarta Quinta Sexta Sábado Domingo" at bounding box center [579, 146] width 544 height 17
click at [307, 140] on select "[Selecione...] Segunda Terça Quarta Quinta Sexta Sábado Domingo" at bounding box center [579, 146] width 544 height 17
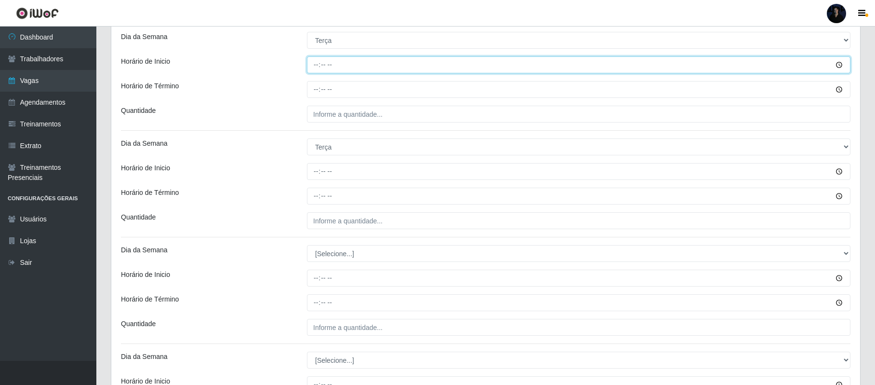
click at [312, 64] on input "Horário de Inicio" at bounding box center [579, 64] width 544 height 17
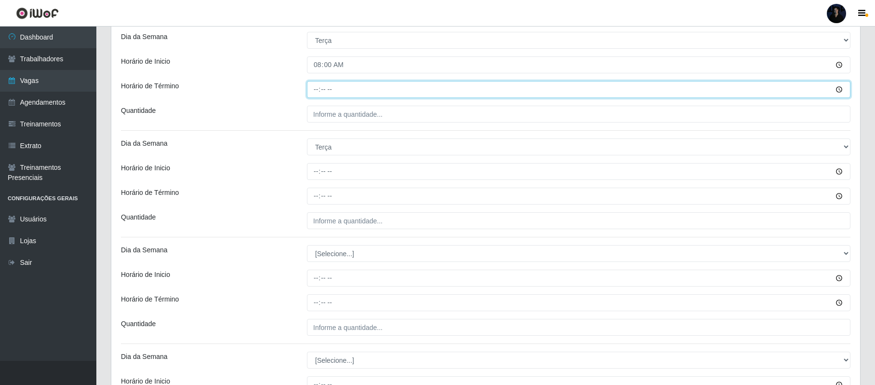
click at [318, 89] on input "Horário de Término" at bounding box center [579, 89] width 544 height 17
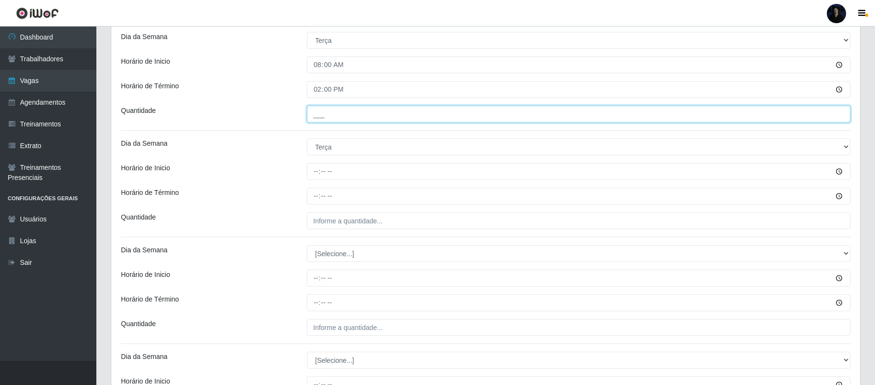
click at [321, 115] on input "___" at bounding box center [579, 114] width 544 height 17
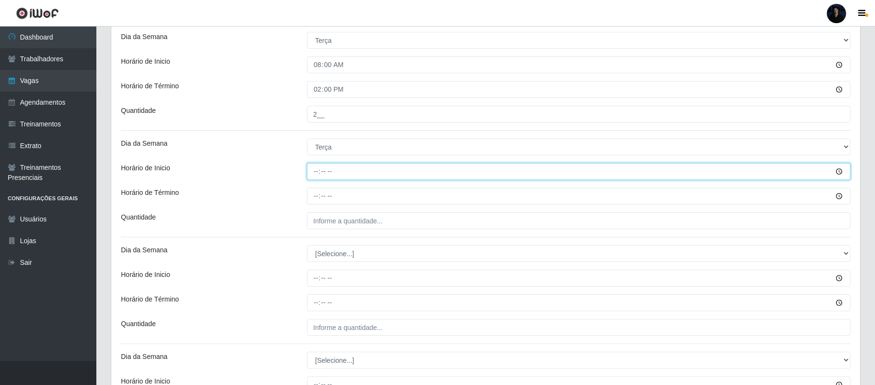
click at [316, 175] on input "Horário de Inicio" at bounding box center [579, 171] width 544 height 17
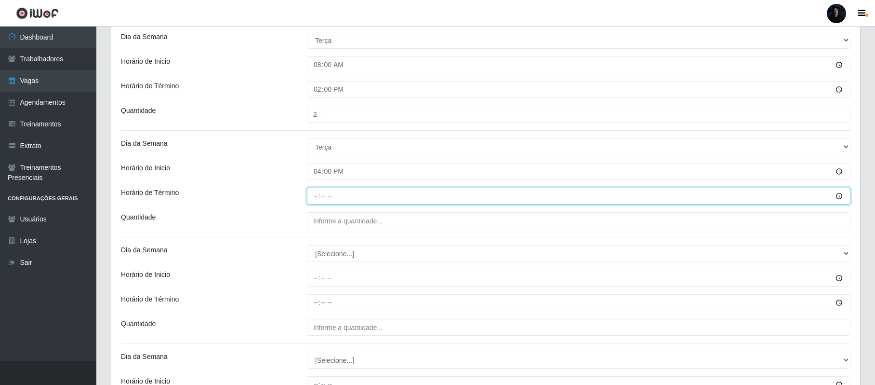
click at [312, 197] on input "Horário de Término" at bounding box center [579, 195] width 544 height 17
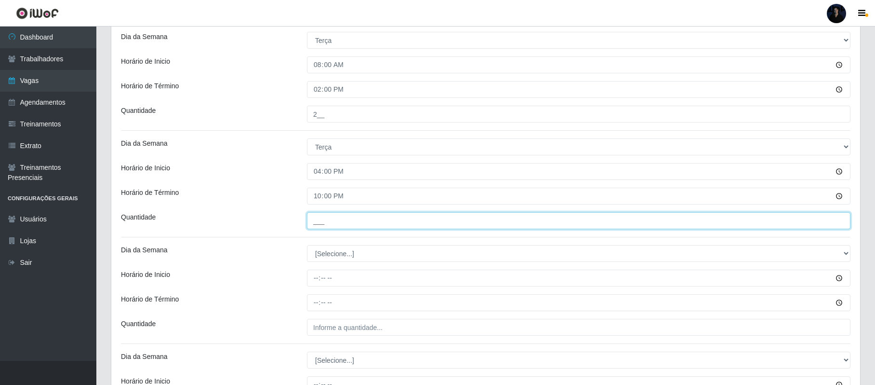
click at [315, 227] on input "___" at bounding box center [579, 220] width 544 height 17
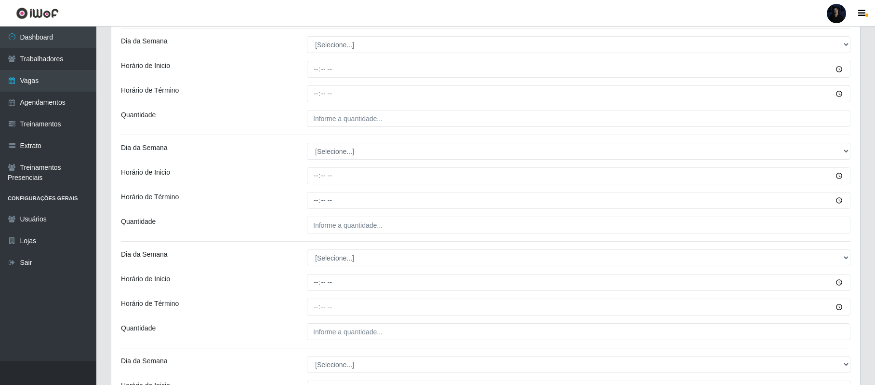
scroll to position [699, 0]
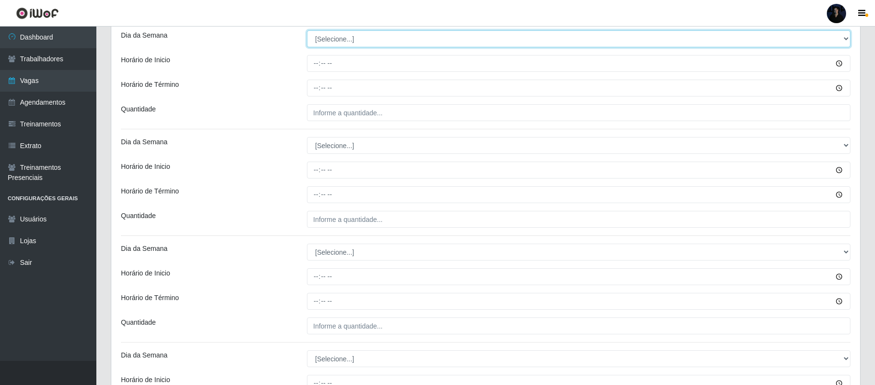
click at [356, 39] on select "[Selecione...] Segunda Terça Quarta Quinta Sexta Sábado Domingo" at bounding box center [579, 38] width 544 height 17
click at [307, 32] on select "[Selecione...] Segunda Terça Quarta Quinta Sexta Sábado Domingo" at bounding box center [579, 38] width 544 height 17
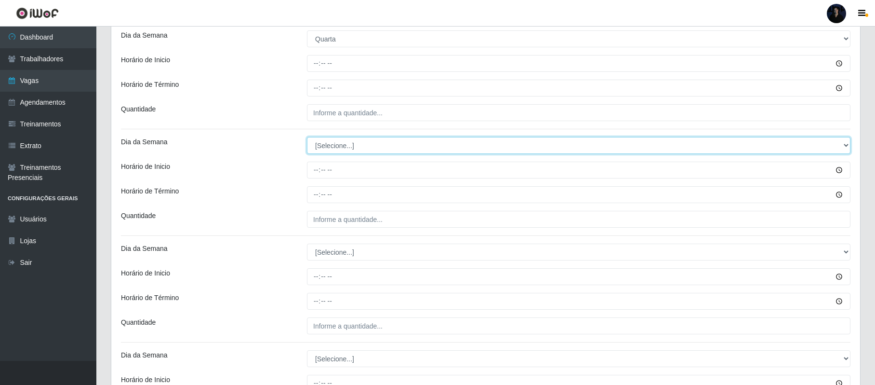
click at [328, 145] on select "[Selecione...] Segunda Terça Quarta Quinta Sexta Sábado Domingo" at bounding box center [579, 145] width 544 height 17
click at [307, 138] on select "[Selecione...] Segunda Terça Quarta Quinta Sexta Sábado Domingo" at bounding box center [579, 145] width 544 height 17
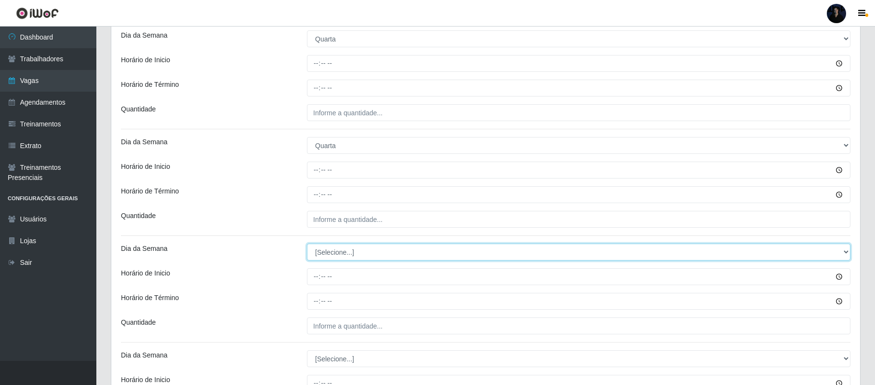
click at [317, 251] on select "[Selecione...] Segunda Terça Quarta Quinta Sexta Sábado Domingo" at bounding box center [579, 251] width 544 height 17
click at [307, 245] on select "[Selecione...] Segunda Terça Quarta Quinta Sexta Sábado Domingo" at bounding box center [579, 251] width 544 height 17
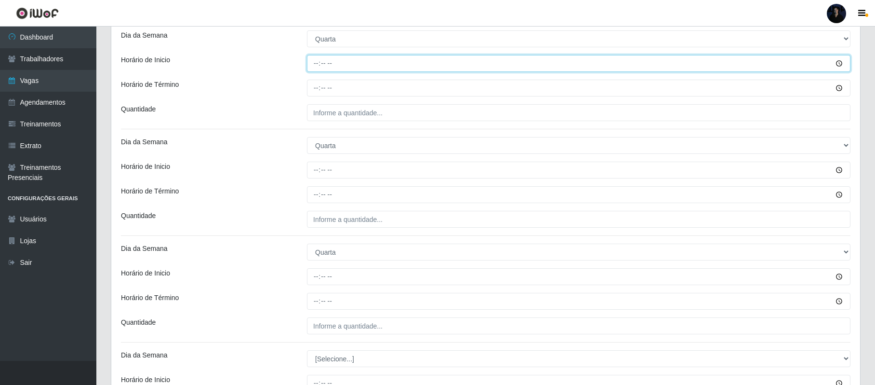
click at [317, 62] on input "Horário de Inicio" at bounding box center [579, 63] width 544 height 17
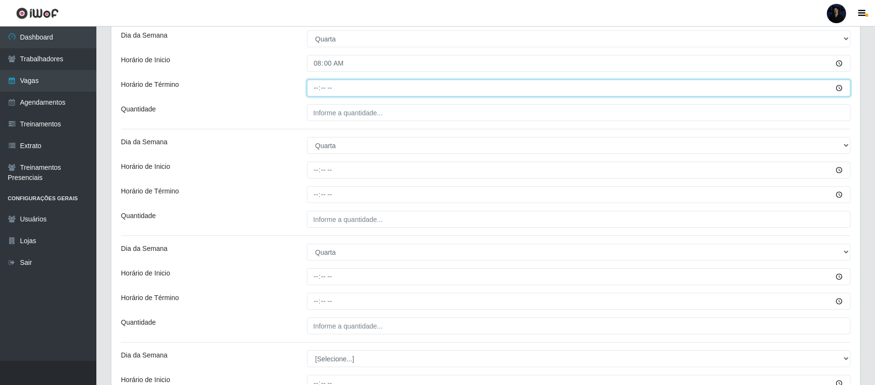
click at [316, 91] on input "Horário de Término" at bounding box center [579, 88] width 544 height 17
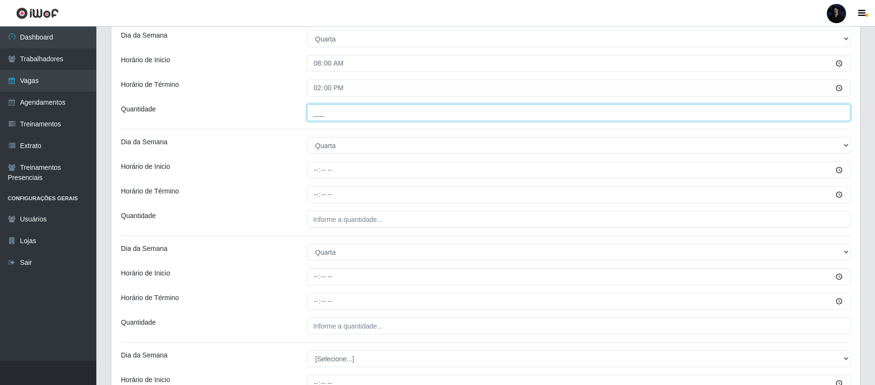
click at [317, 113] on input "___" at bounding box center [579, 112] width 544 height 17
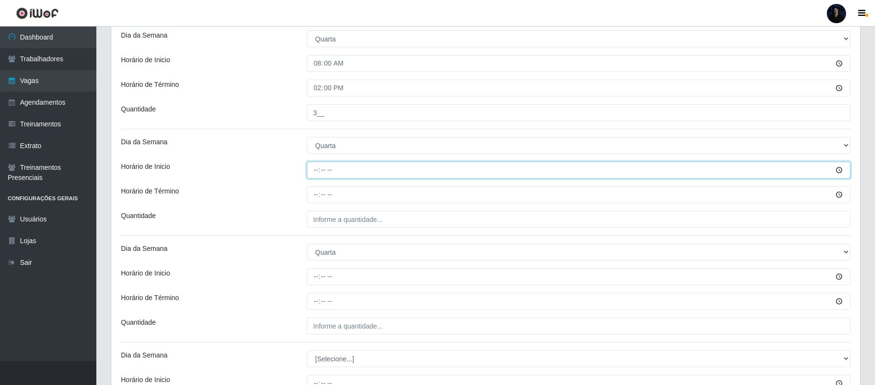
click at [314, 172] on input "Horário de Inicio" at bounding box center [579, 169] width 544 height 17
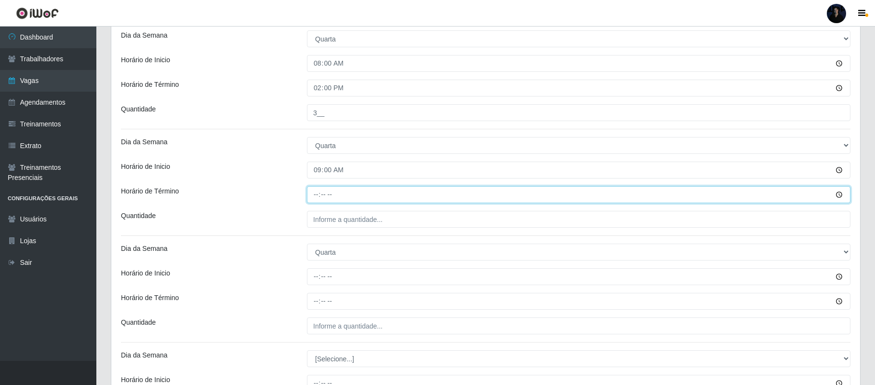
click at [313, 194] on input "Horário de Término" at bounding box center [579, 194] width 544 height 17
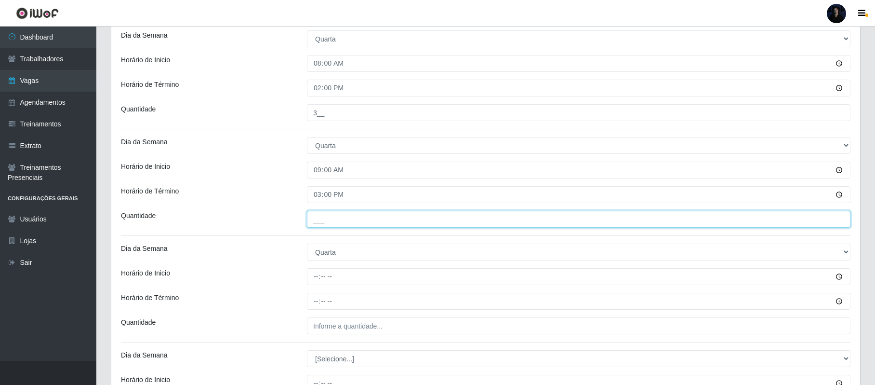
click at [317, 214] on input "___" at bounding box center [579, 219] width 544 height 17
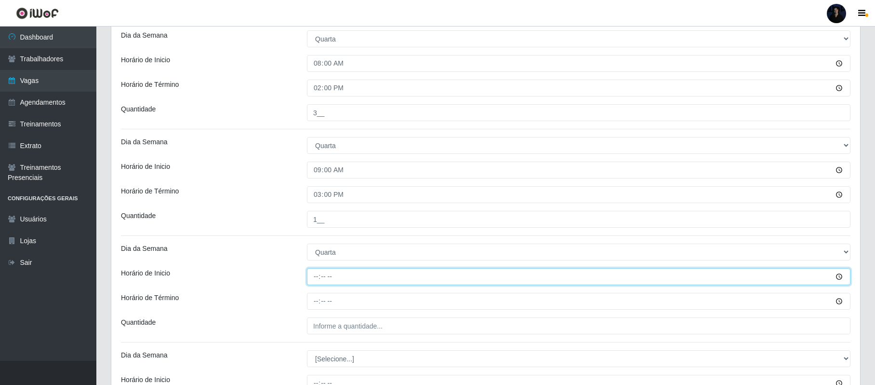
click at [315, 282] on input "Horário de Inicio" at bounding box center [579, 276] width 544 height 17
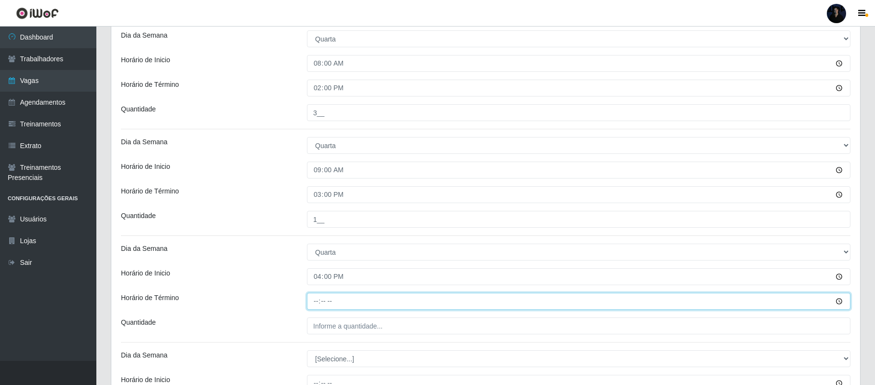
click at [313, 304] on input "Horário de Término" at bounding box center [579, 301] width 544 height 17
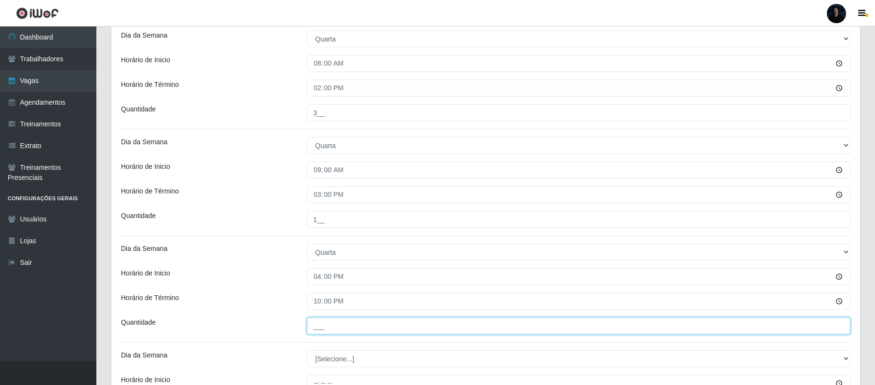
click at [317, 321] on input "___" at bounding box center [579, 325] width 544 height 17
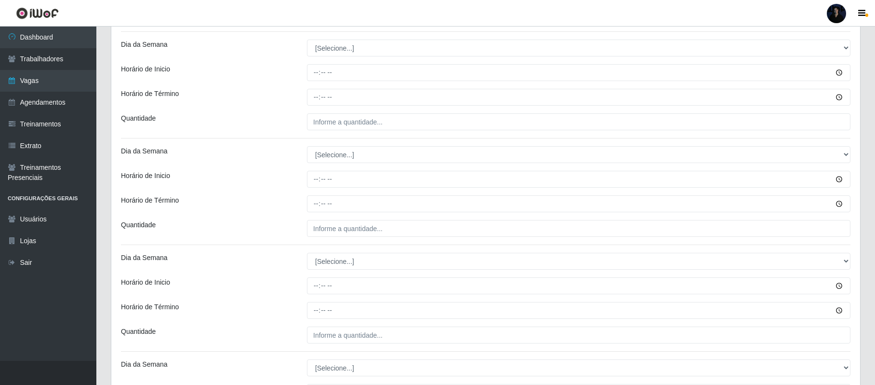
scroll to position [1013, 0]
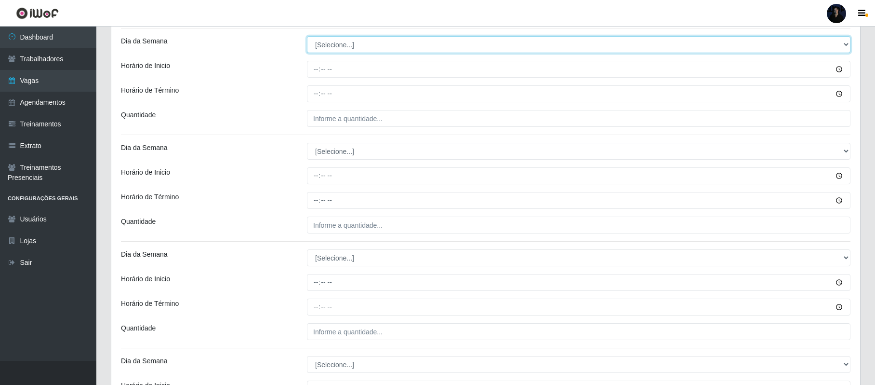
click at [322, 53] on select "[Selecione...] Segunda Terça Quarta Quinta Sexta Sábado Domingo" at bounding box center [579, 44] width 544 height 17
click at [307, 38] on select "[Selecione...] Segunda Terça Quarta Quinta Sexta Sábado Domingo" at bounding box center [579, 44] width 544 height 17
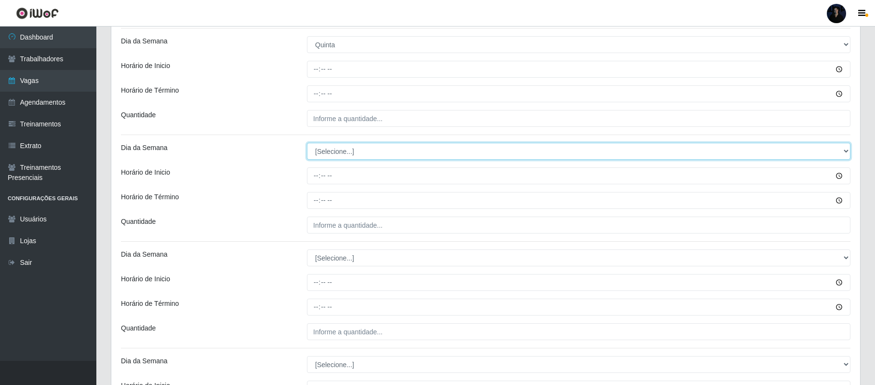
drag, startPoint x: 328, startPoint y: 148, endPoint x: 334, endPoint y: 160, distance: 12.9
click at [328, 148] on select "[Selecione...] Segunda Terça Quarta Quinta Sexta Sábado Domingo" at bounding box center [579, 151] width 544 height 17
click at [307, 145] on select "[Selecione...] Segunda Terça Quarta Quinta Sexta Sábado Domingo" at bounding box center [579, 151] width 544 height 17
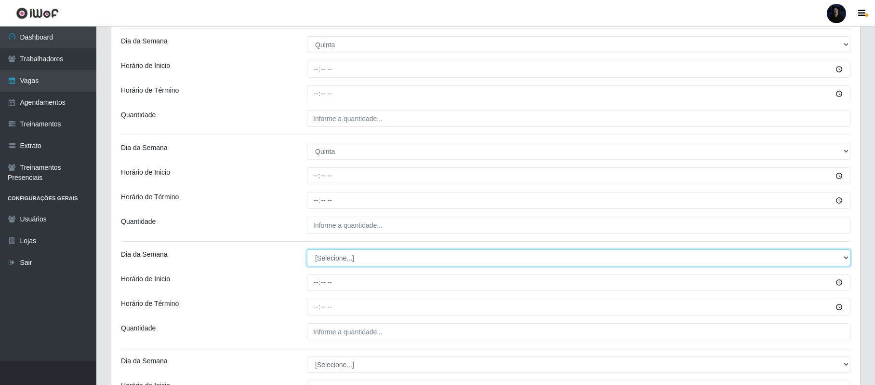
click at [332, 265] on select "[Selecione...] Segunda Terça Quarta Quinta Sexta Sábado Domingo" at bounding box center [579, 257] width 544 height 17
click at [307, 252] on select "[Selecione...] Segunda Terça Quarta Quinta Sexta Sábado Domingo" at bounding box center [579, 257] width 544 height 17
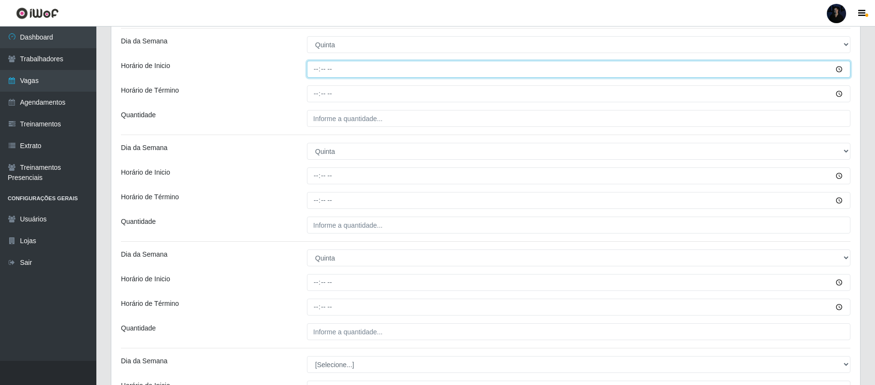
click at [316, 69] on input "Horário de Inicio" at bounding box center [579, 69] width 544 height 17
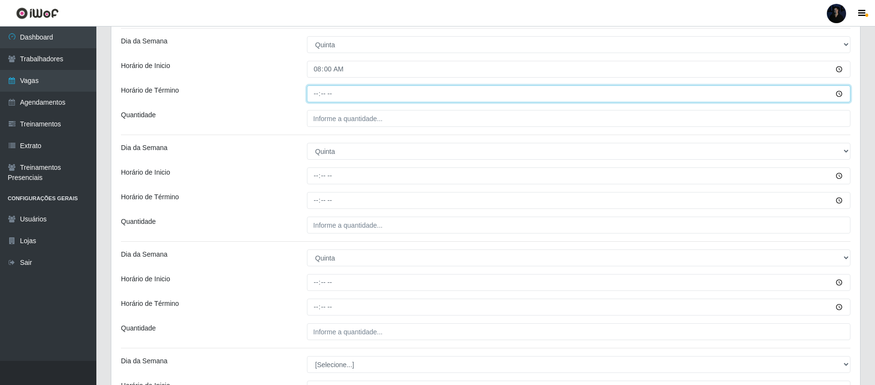
click at [314, 95] on input "Horário de Término" at bounding box center [579, 93] width 544 height 17
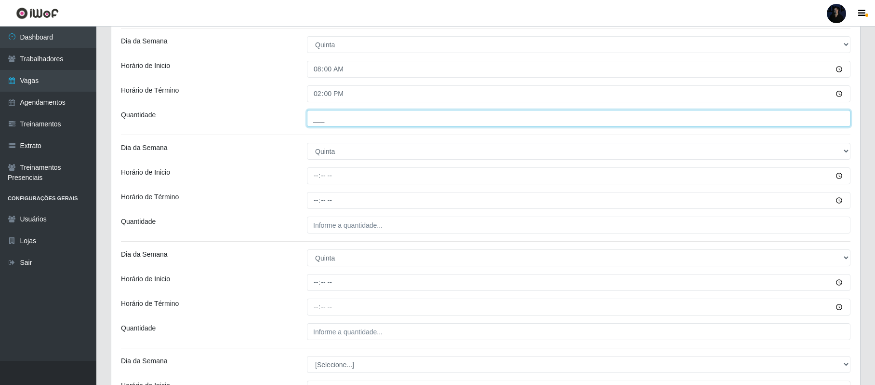
click at [317, 121] on input "___" at bounding box center [579, 118] width 544 height 17
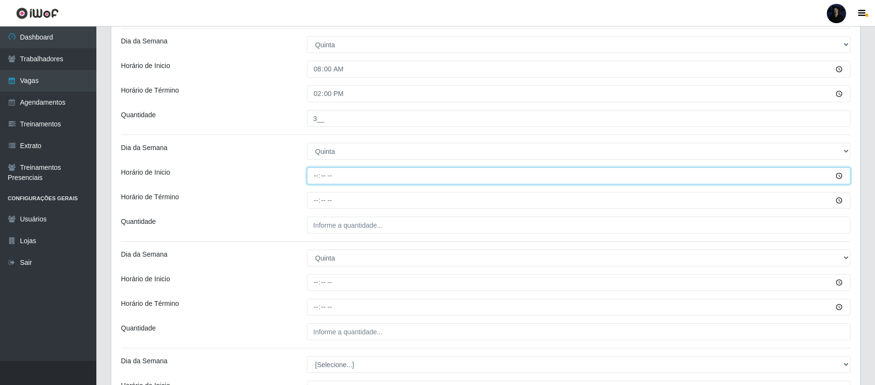
click at [317, 176] on input "Horário de Inicio" at bounding box center [579, 175] width 544 height 17
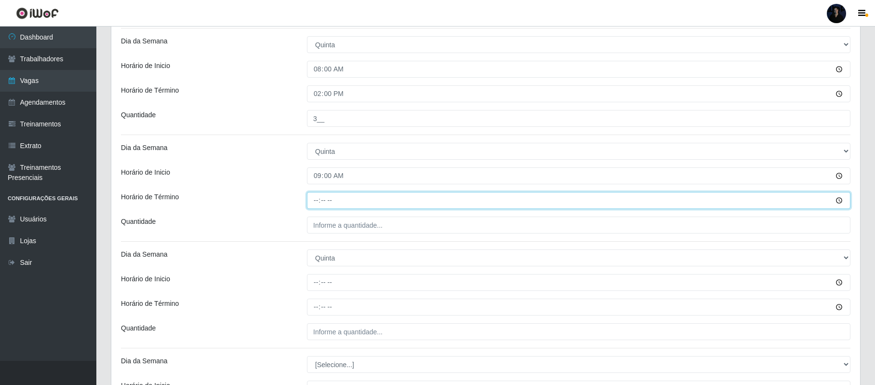
click at [316, 200] on input "Horário de Término" at bounding box center [579, 200] width 544 height 17
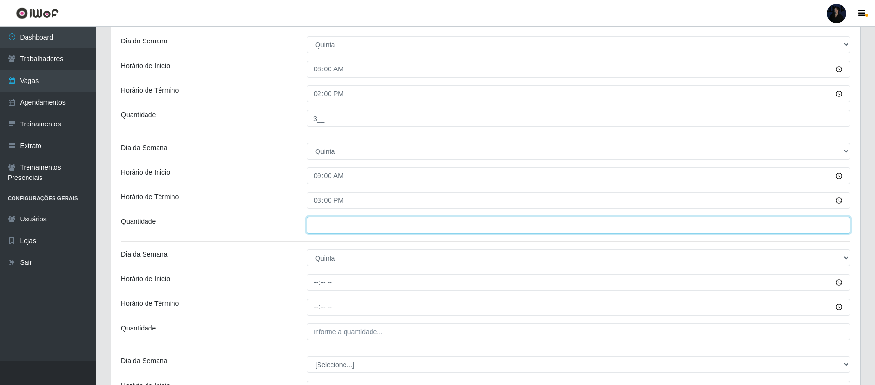
click at [320, 221] on input "___" at bounding box center [579, 224] width 544 height 17
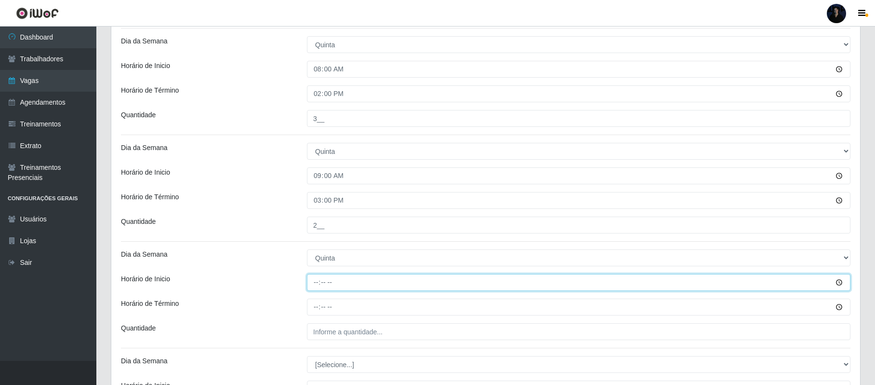
click at [318, 286] on input "Horário de Inicio" at bounding box center [579, 282] width 544 height 17
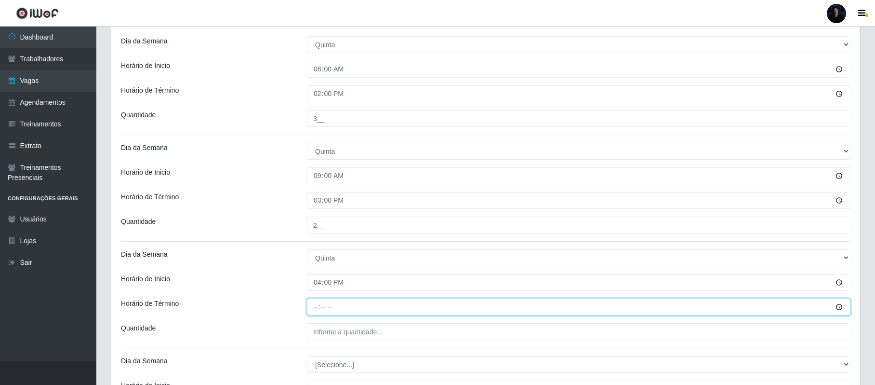
click at [318, 310] on input "Horário de Término" at bounding box center [579, 306] width 544 height 17
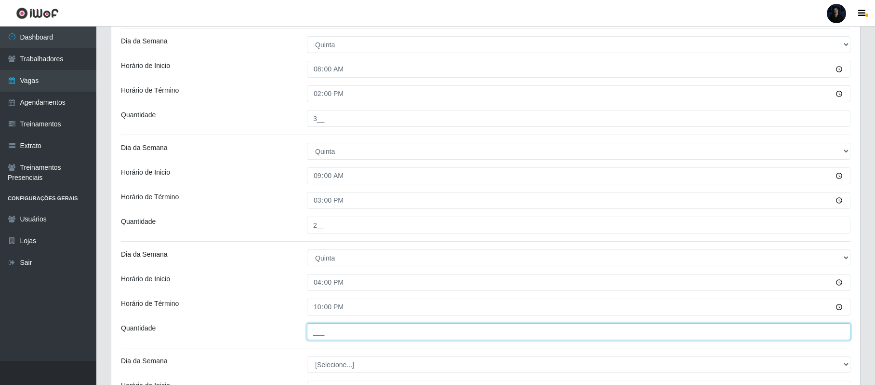
click at [311, 335] on input "___" at bounding box center [579, 331] width 544 height 17
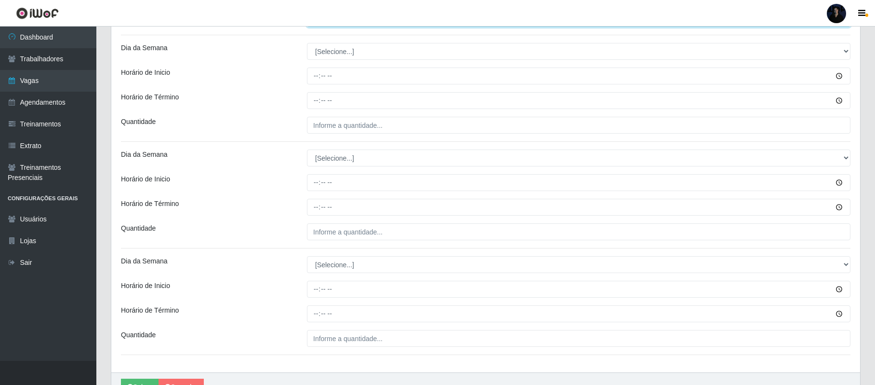
scroll to position [1335, 0]
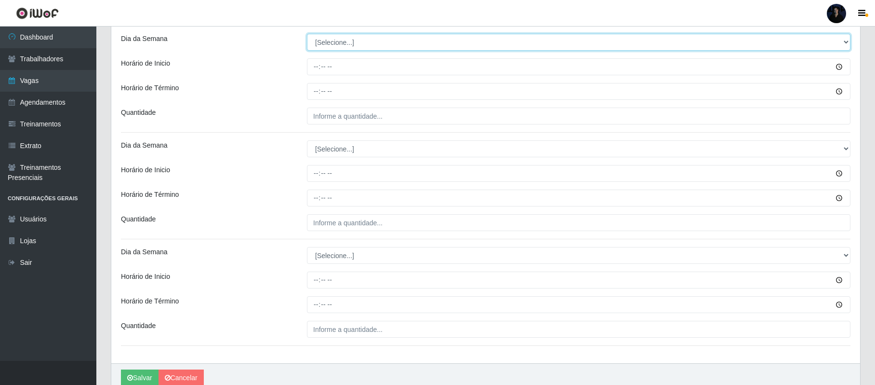
click at [318, 44] on select "[Selecione...] Segunda Terça Quarta Quinta Sexta Sábado Domingo" at bounding box center [579, 42] width 544 height 17
click at [307, 36] on select "[Selecione...] Segunda Terça Quarta Quinta Sexta Sábado Domingo" at bounding box center [579, 42] width 544 height 17
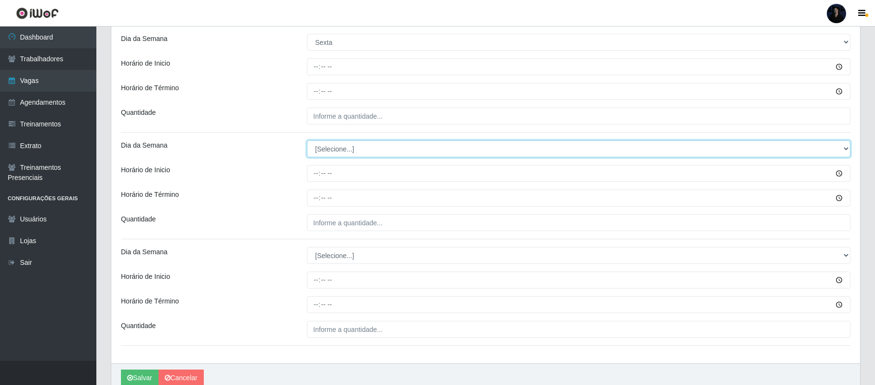
click at [325, 151] on select "[Selecione...] Segunda Terça Quarta Quinta Sexta Sábado Domingo" at bounding box center [579, 148] width 544 height 17
click at [307, 143] on select "[Selecione...] Segunda Terça Quarta Quinta Sexta Sábado Domingo" at bounding box center [579, 148] width 544 height 17
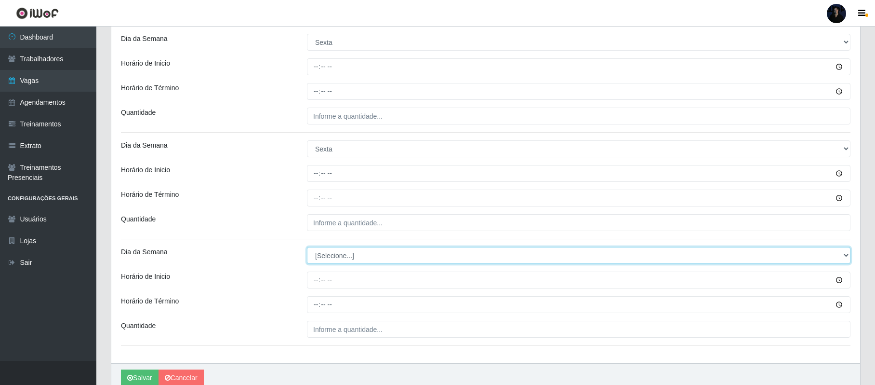
drag, startPoint x: 318, startPoint y: 259, endPoint x: 324, endPoint y: 262, distance: 6.5
click at [318, 259] on select "[Selecione...] Segunda Terça Quarta Quinta Sexta Sábado Domingo" at bounding box center [579, 255] width 544 height 17
click at [307, 250] on select "[Selecione...] Segunda Terça Quarta Quinta Sexta Sábado Domingo" at bounding box center [579, 255] width 544 height 17
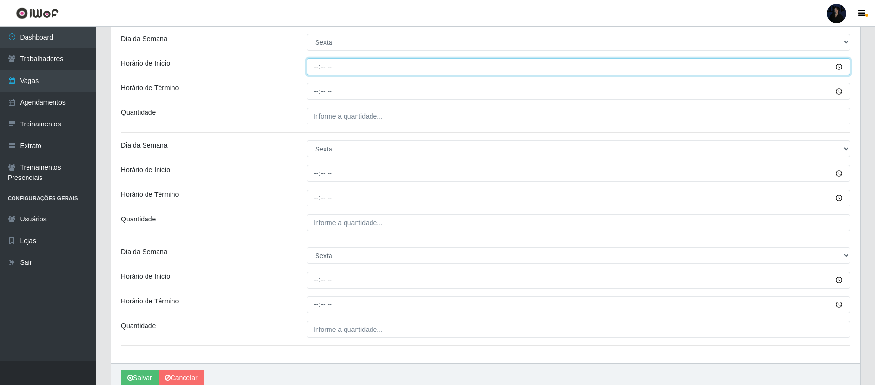
click at [314, 66] on input "Horário de Inicio" at bounding box center [579, 66] width 544 height 17
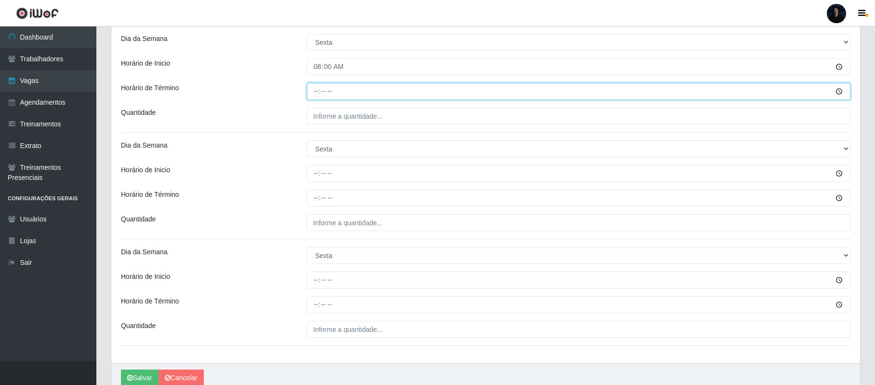
click at [314, 94] on input "Horário de Término" at bounding box center [579, 91] width 544 height 17
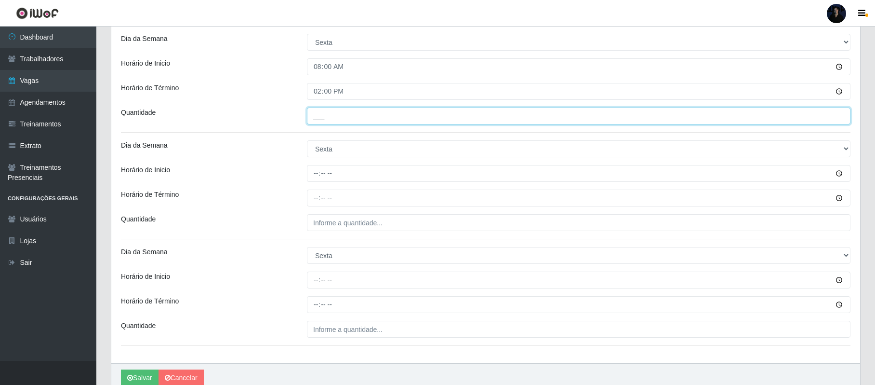
click at [316, 115] on input "___" at bounding box center [579, 115] width 544 height 17
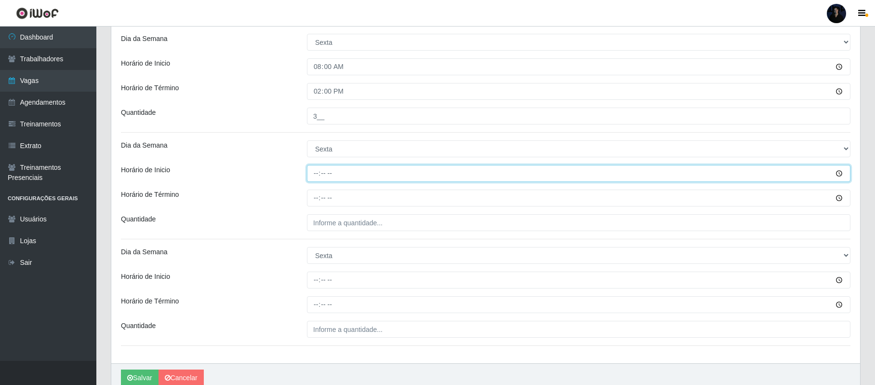
click at [314, 175] on input "Horário de Inicio" at bounding box center [579, 173] width 544 height 17
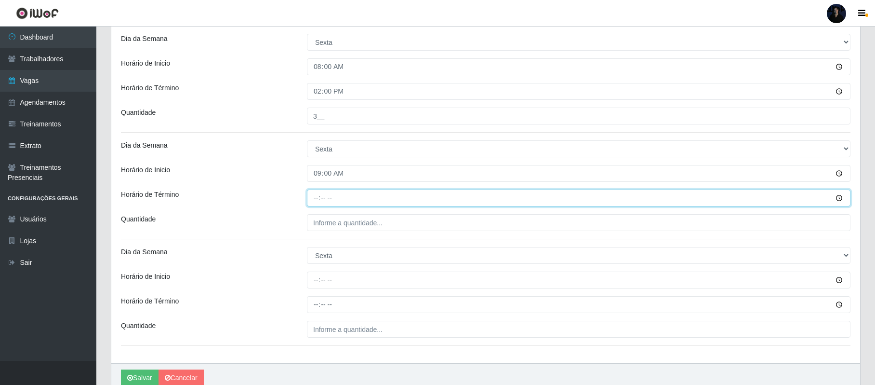
click at [315, 198] on input "Horário de Término" at bounding box center [579, 197] width 544 height 17
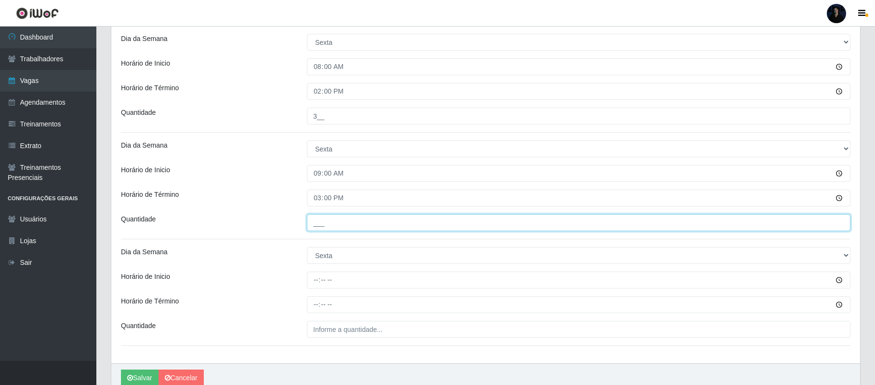
click at [317, 221] on input "___" at bounding box center [579, 222] width 544 height 17
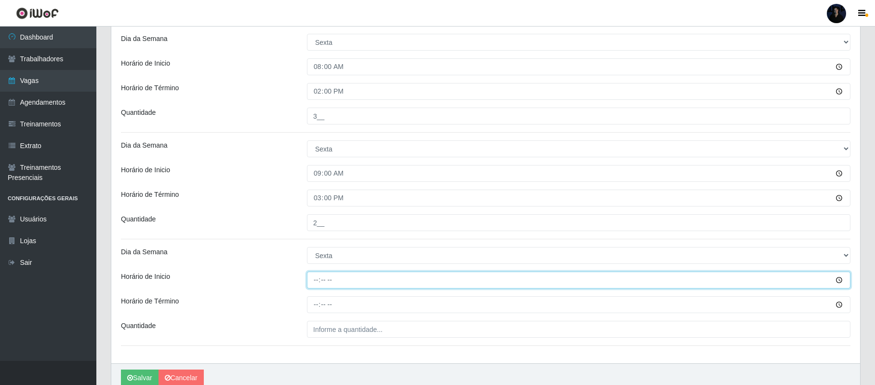
click at [314, 278] on input "Horário de Inicio" at bounding box center [579, 279] width 544 height 17
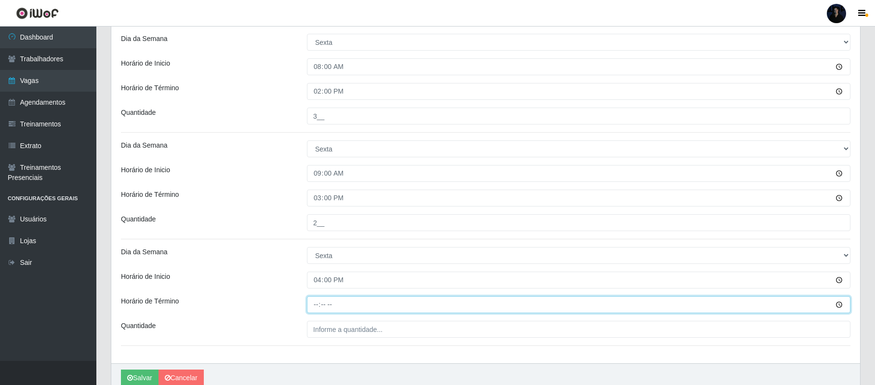
click at [313, 306] on input "Horário de Término" at bounding box center [579, 304] width 544 height 17
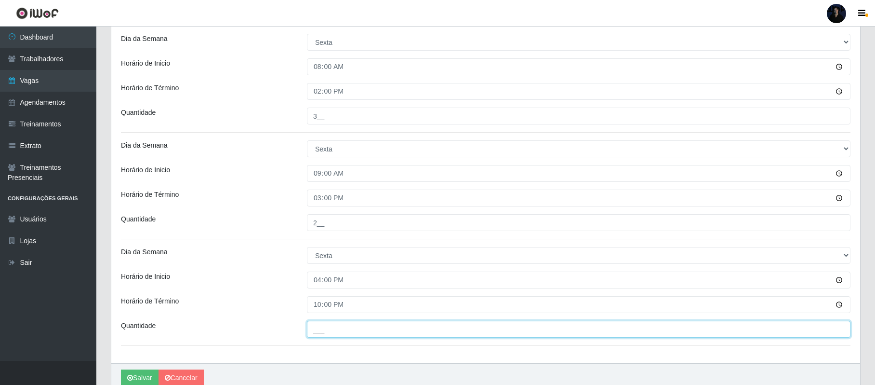
click at [313, 329] on input "___" at bounding box center [579, 329] width 544 height 17
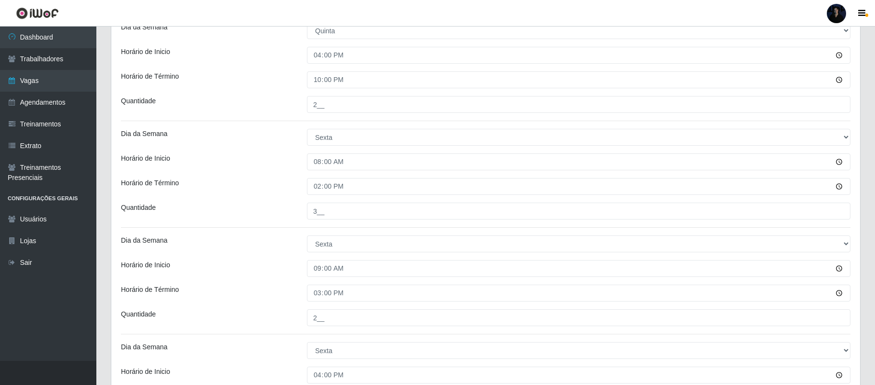
scroll to position [1381, 0]
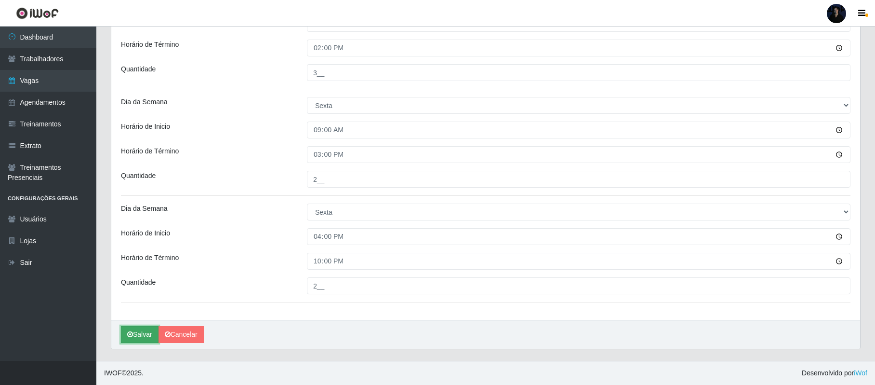
click at [140, 334] on button "Salvar" at bounding box center [140, 334] width 38 height 17
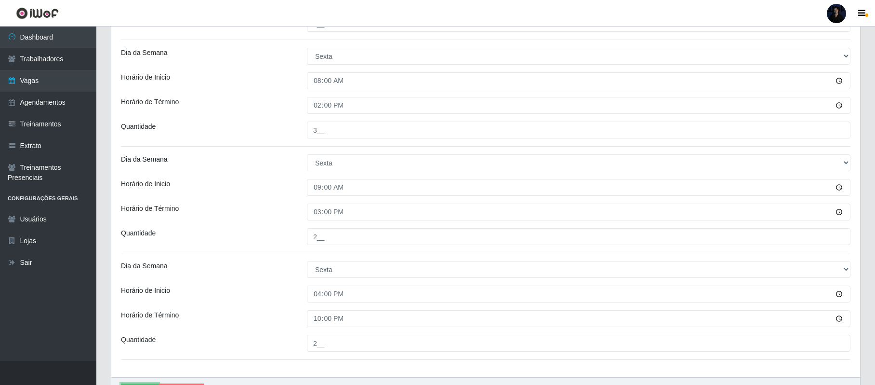
scroll to position [1317, 0]
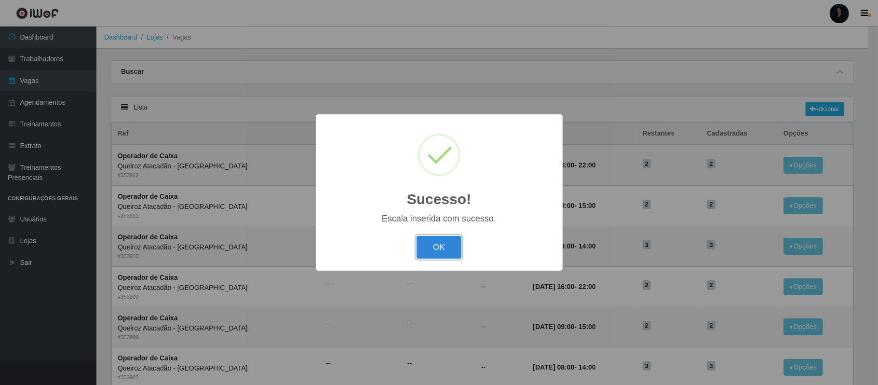
drag, startPoint x: 432, startPoint y: 256, endPoint x: 430, endPoint y: 249, distance: 7.8
click at [432, 256] on button "OK" at bounding box center [438, 247] width 45 height 23
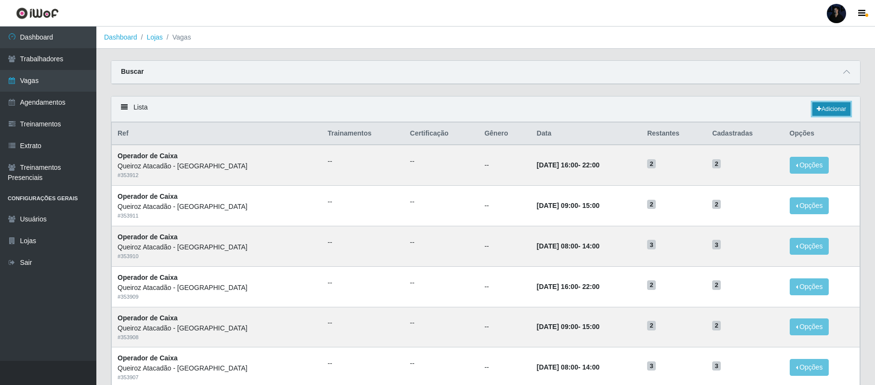
click at [831, 108] on link "Adicionar" at bounding box center [832, 108] width 38 height 13
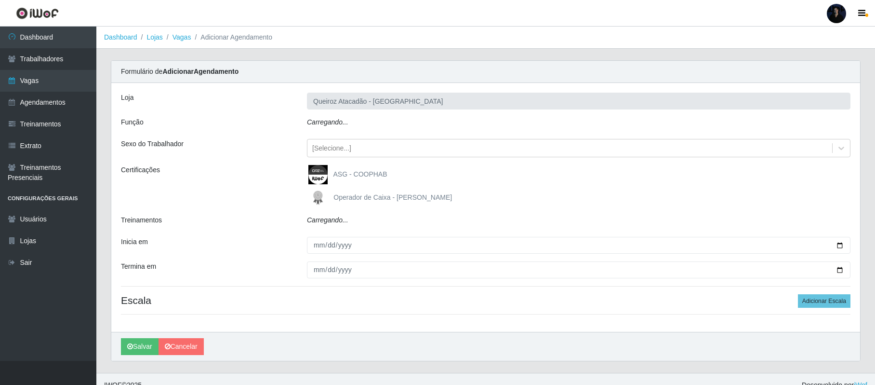
click at [350, 123] on div "Carregando..." at bounding box center [579, 124] width 558 height 14
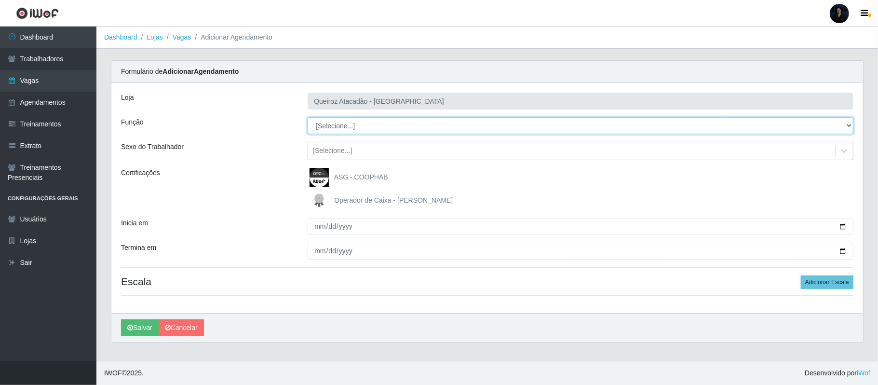
click at [350, 123] on select "[Selecione...] Balconista de Açougue Balconista de Açougue + Balconista de Açou…" at bounding box center [581, 125] width 546 height 17
click at [308, 118] on select "[Selecione...] Balconista de Açougue Balconista de Açougue + Balconista de Açou…" at bounding box center [581, 125] width 546 height 17
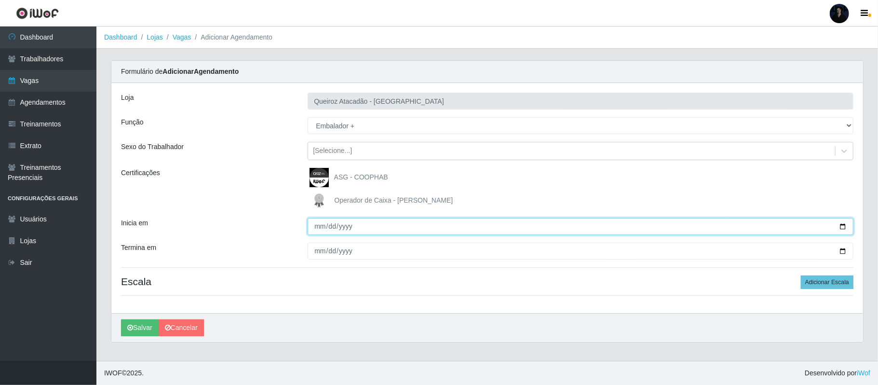
click at [842, 229] on input "Inicia em" at bounding box center [581, 226] width 546 height 17
click at [843, 225] on input "Inicia em" at bounding box center [581, 226] width 546 height 17
click at [843, 228] on input "Inicia em" at bounding box center [581, 226] width 546 height 17
click at [843, 226] on input "Inicia em" at bounding box center [581, 226] width 546 height 17
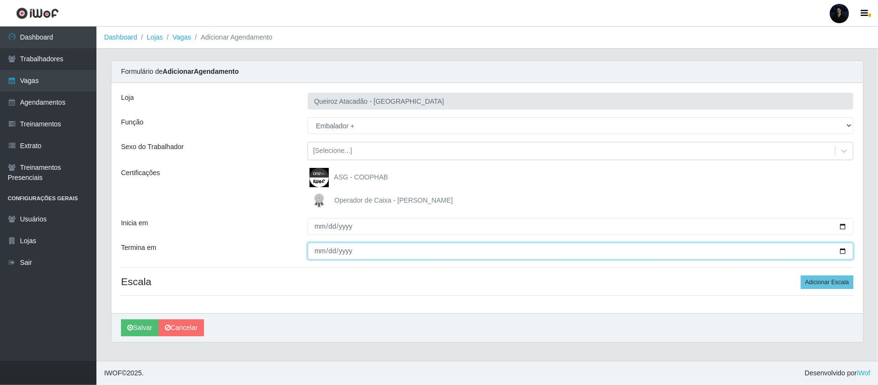
click at [842, 252] on input "Termina em" at bounding box center [581, 250] width 546 height 17
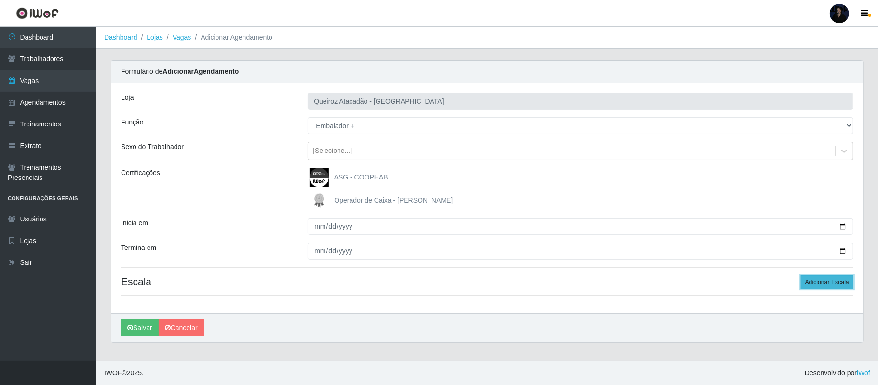
click at [816, 281] on button "Adicionar Escala" at bounding box center [827, 281] width 53 height 13
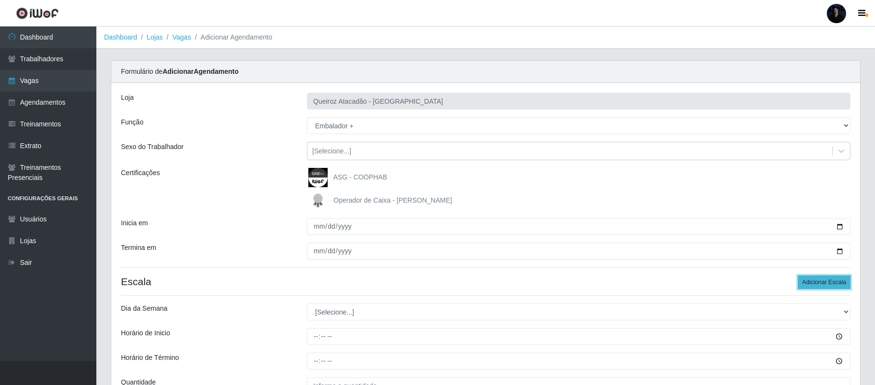
click at [816, 281] on button "Adicionar Escala" at bounding box center [824, 281] width 53 height 13
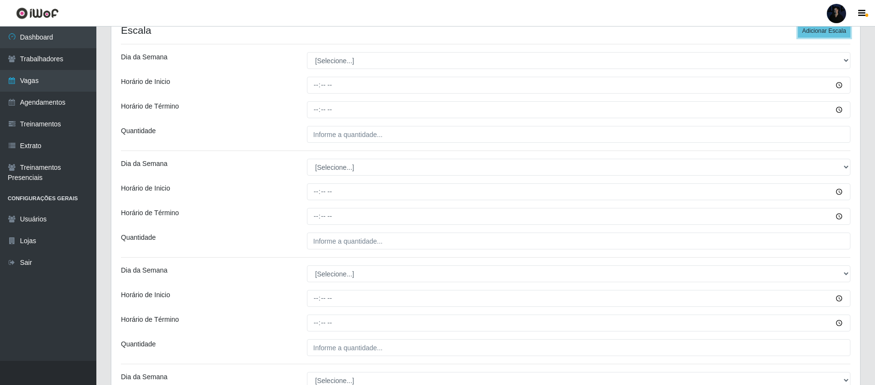
scroll to position [254, 0]
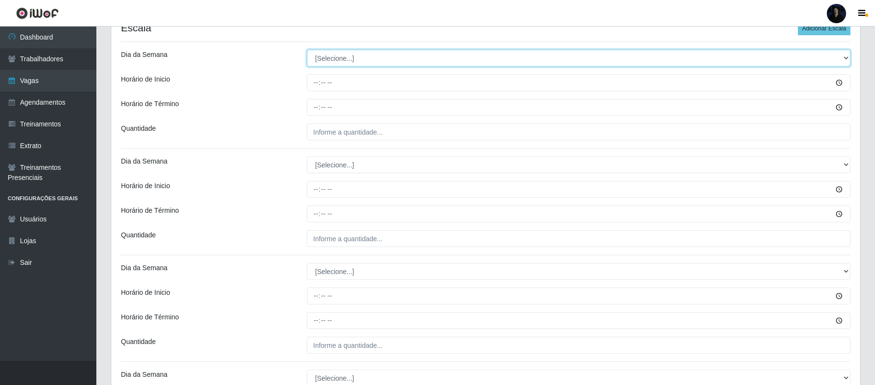
click at [338, 62] on select "[Selecione...] Segunda Terça Quarta Quinta Sexta Sábado Domingo" at bounding box center [579, 58] width 544 height 17
click at [307, 50] on select "[Selecione...] Segunda Terça Quarta Quinta Sexta Sábado Domingo" at bounding box center [579, 58] width 544 height 17
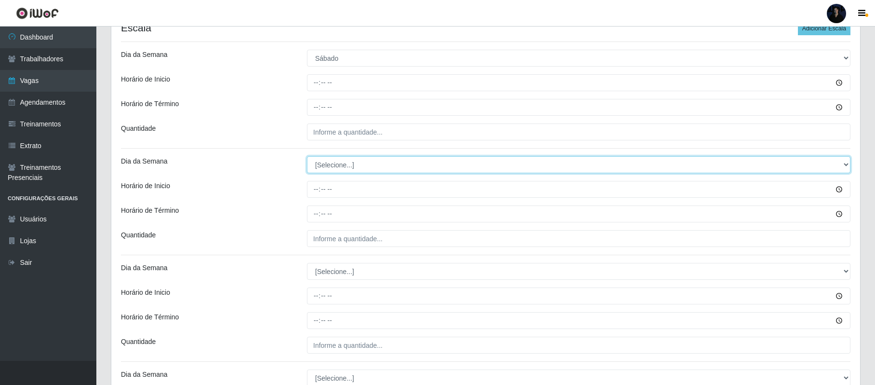
drag, startPoint x: 332, startPoint y: 167, endPoint x: 333, endPoint y: 174, distance: 6.8
click at [332, 167] on select "[Selecione...] Segunda Terça Quarta Quinta Sexta Sábado Domingo" at bounding box center [579, 164] width 544 height 17
click at [307, 157] on select "[Selecione...] Segunda Terça Quarta Quinta Sexta Sábado Domingo" at bounding box center [579, 164] width 544 height 17
click at [321, 83] on input "Horário de Inicio" at bounding box center [579, 82] width 544 height 17
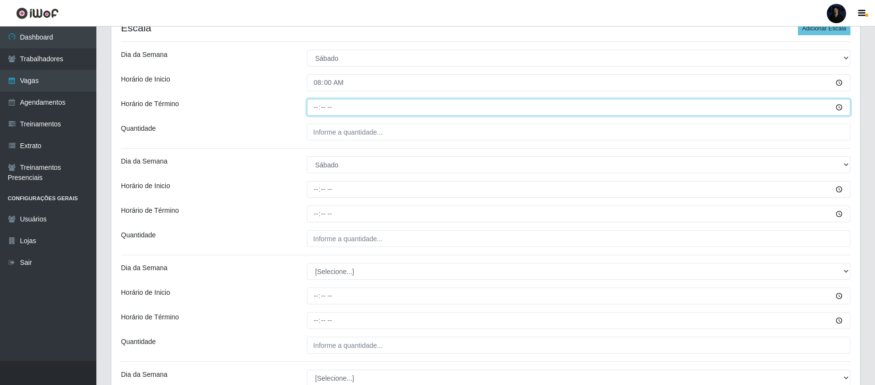
click at [314, 101] on input "Horário de Término" at bounding box center [579, 107] width 544 height 17
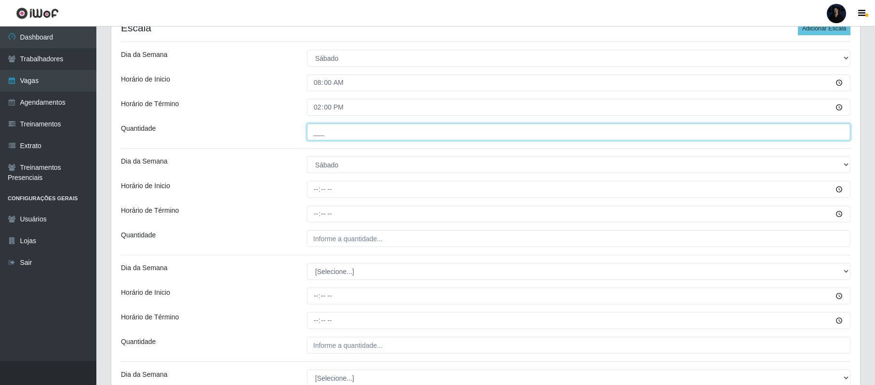
click at [314, 135] on input "___" at bounding box center [579, 131] width 544 height 17
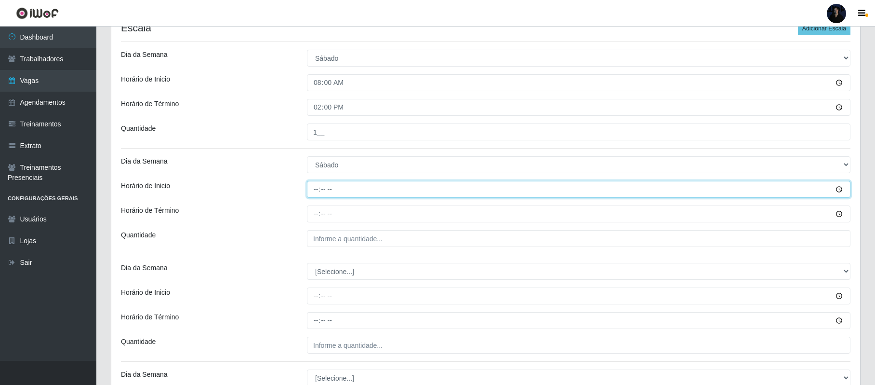
click at [317, 189] on input "Horário de Inicio" at bounding box center [579, 189] width 544 height 17
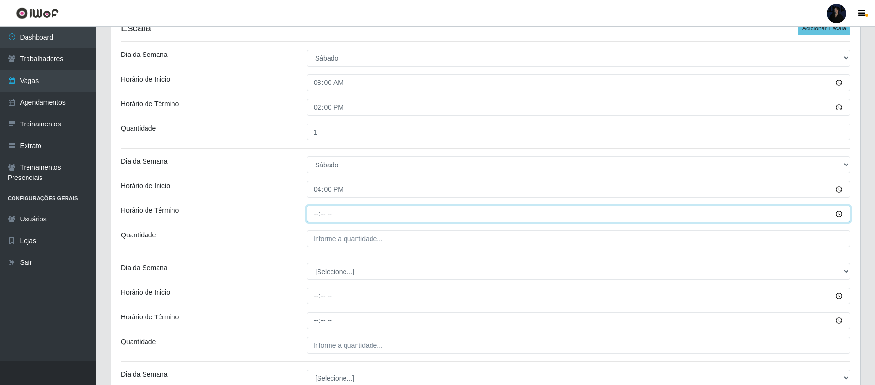
click at [315, 222] on input "Horário de Término" at bounding box center [579, 213] width 544 height 17
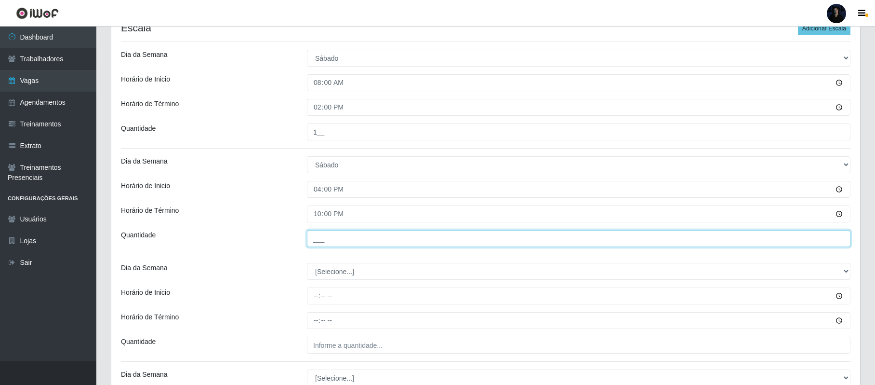
click at [319, 235] on input "___" at bounding box center [579, 238] width 544 height 17
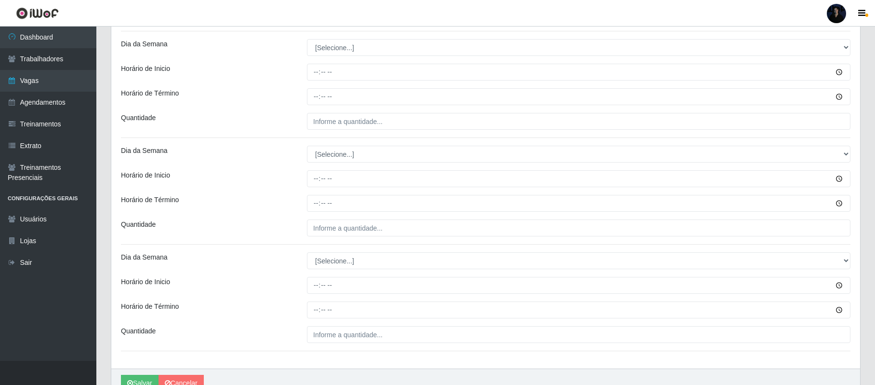
scroll to position [480, 0]
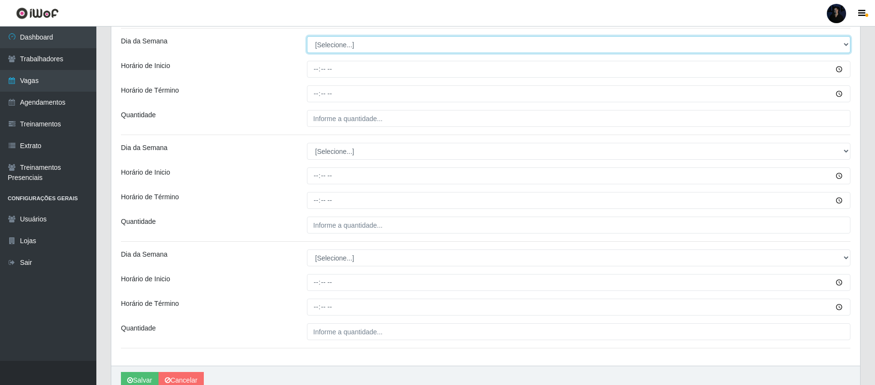
click at [335, 45] on select "[Selecione...] Segunda Terça Quarta Quinta Sexta Sábado Domingo" at bounding box center [579, 44] width 544 height 17
click at [307, 38] on select "[Selecione...] Segunda Terça Quarta Quinta Sexta Sábado Domingo" at bounding box center [579, 44] width 544 height 17
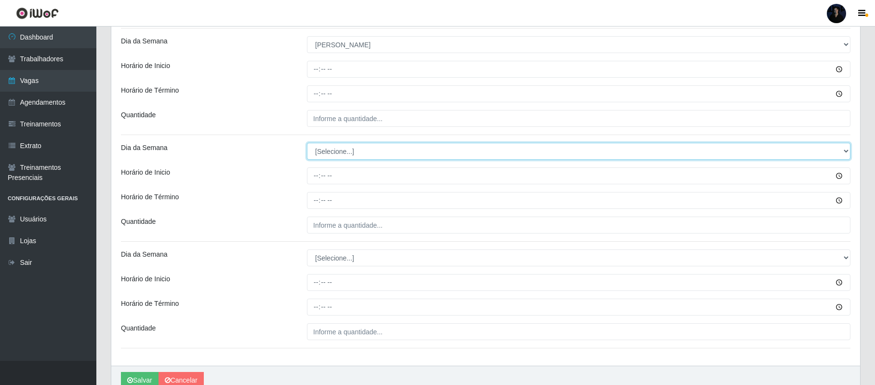
click at [340, 155] on select "[Selecione...] Segunda Terça Quarta Quinta Sexta Sábado Domingo" at bounding box center [579, 151] width 544 height 17
click at [307, 144] on select "[Selecione...] Segunda Terça Quarta Quinta Sexta Sábado Domingo" at bounding box center [579, 151] width 544 height 17
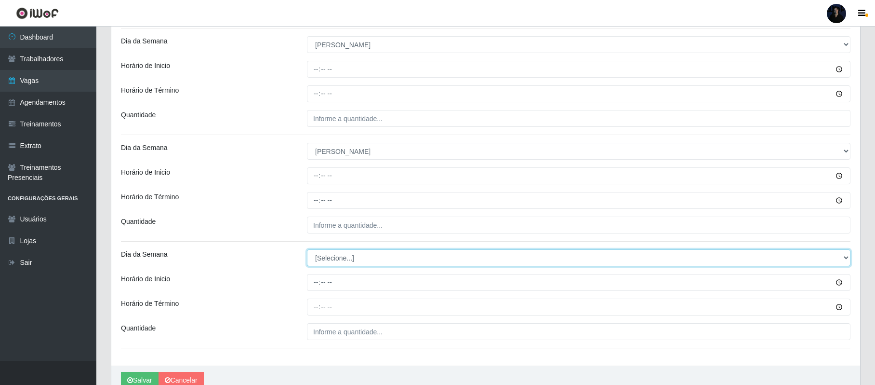
click at [327, 251] on select "[Selecione...] Segunda Terça Quarta Quinta Sexta Sábado Domingo" at bounding box center [579, 257] width 544 height 17
click at [326, 262] on select "[Selecione...] Segunda Terça Quarta Quinta Sexta Sábado Domingo" at bounding box center [579, 257] width 544 height 17
click at [326, 259] on select "[Selecione...] Segunda Terça Quarta Quinta Sexta Sábado Domingo" at bounding box center [579, 257] width 544 height 17
click at [307, 251] on select "[Selecione...] Segunda Terça Quarta Quinta Sexta Sábado Domingo" at bounding box center [579, 257] width 544 height 17
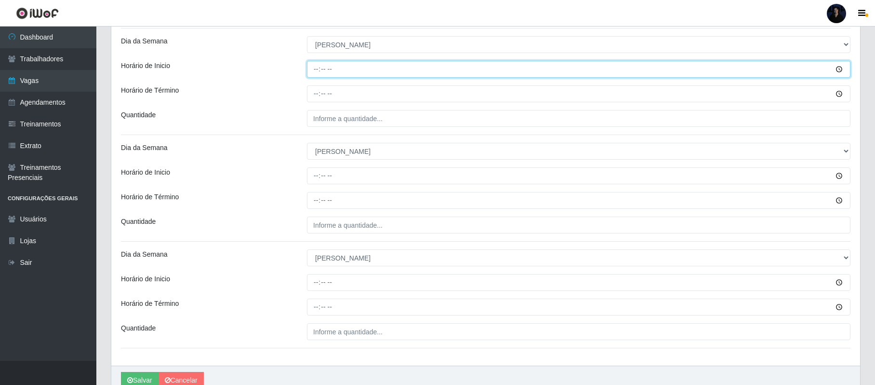
click at [313, 68] on input "Horário de Inicio" at bounding box center [579, 69] width 544 height 17
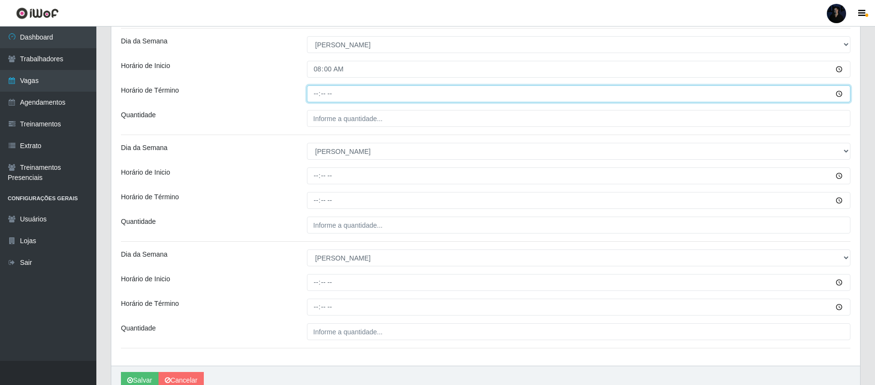
click at [319, 92] on input "Horário de Término" at bounding box center [579, 93] width 544 height 17
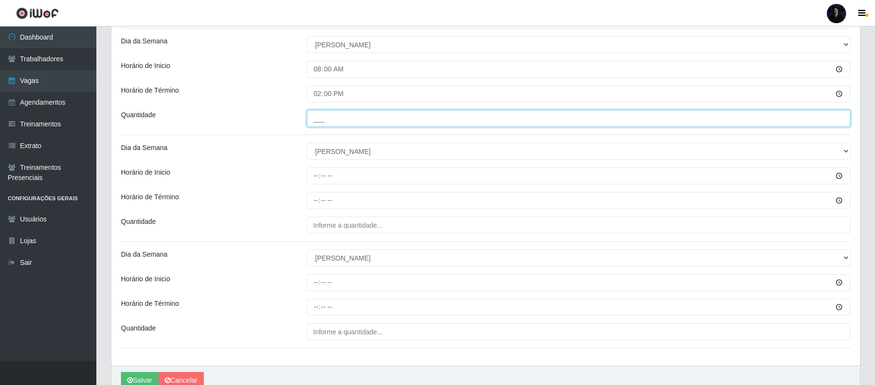
click at [319, 121] on input "___" at bounding box center [579, 118] width 544 height 17
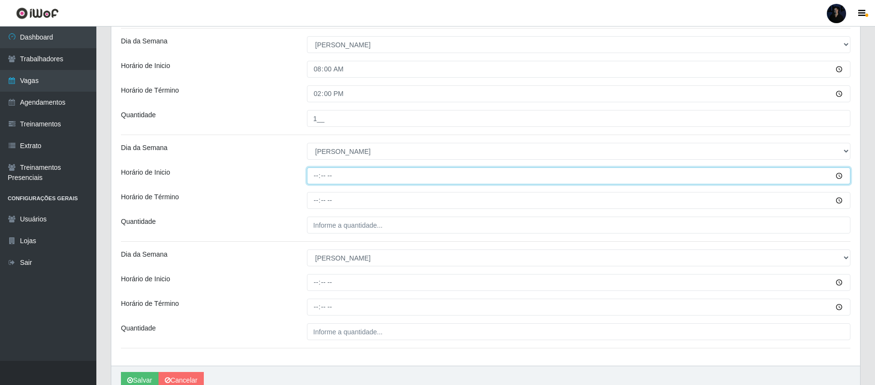
click at [316, 176] on input "Horário de Inicio" at bounding box center [579, 175] width 544 height 17
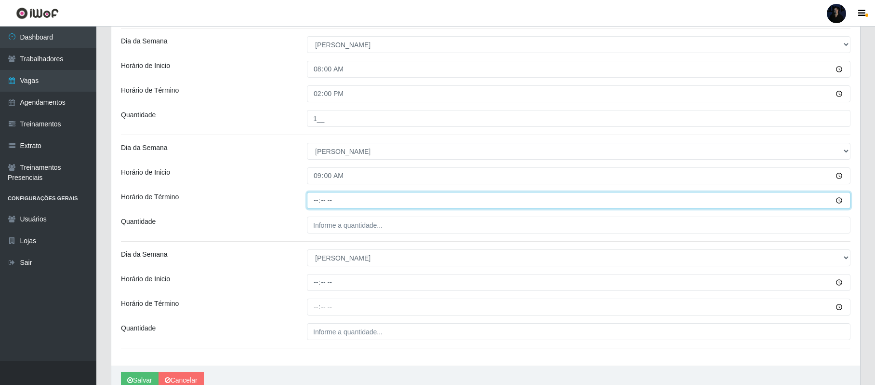
click at [311, 198] on input "Horário de Término" at bounding box center [579, 200] width 544 height 17
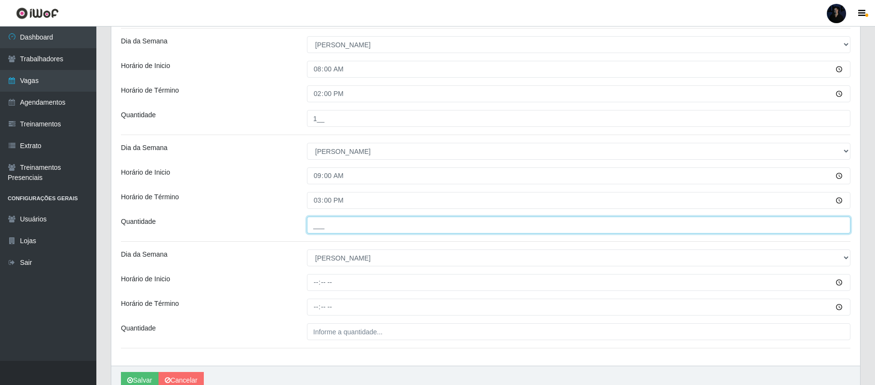
click at [315, 224] on input "___" at bounding box center [579, 224] width 544 height 17
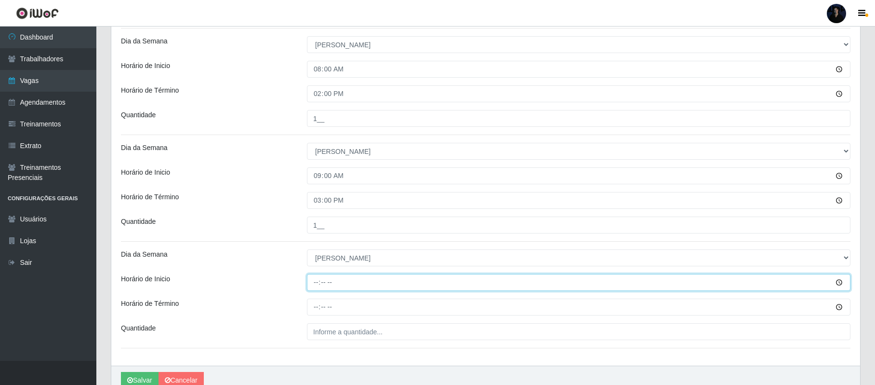
click at [316, 282] on input "Horário de Inicio" at bounding box center [579, 282] width 544 height 17
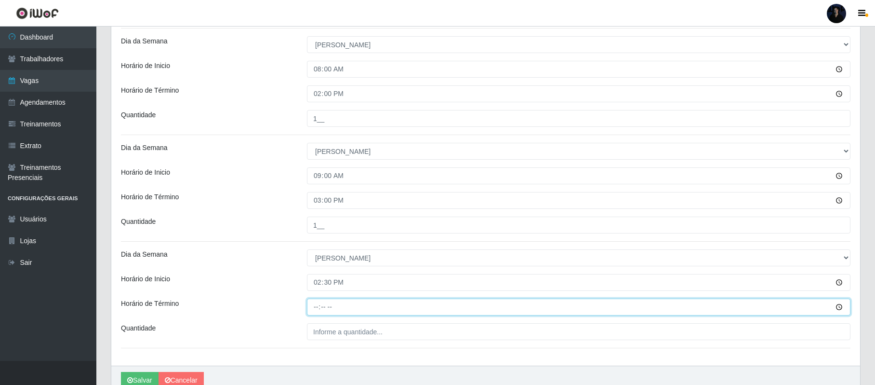
click at [317, 314] on input "Horário de Término" at bounding box center [579, 306] width 544 height 17
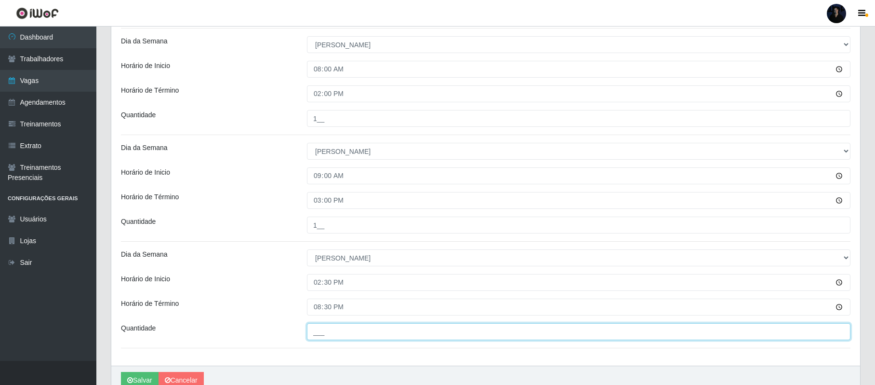
click at [317, 331] on input "___" at bounding box center [579, 331] width 544 height 17
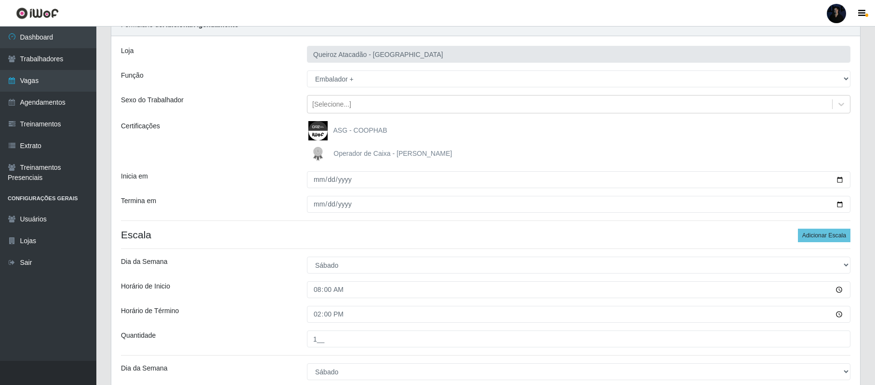
scroll to position [64, 0]
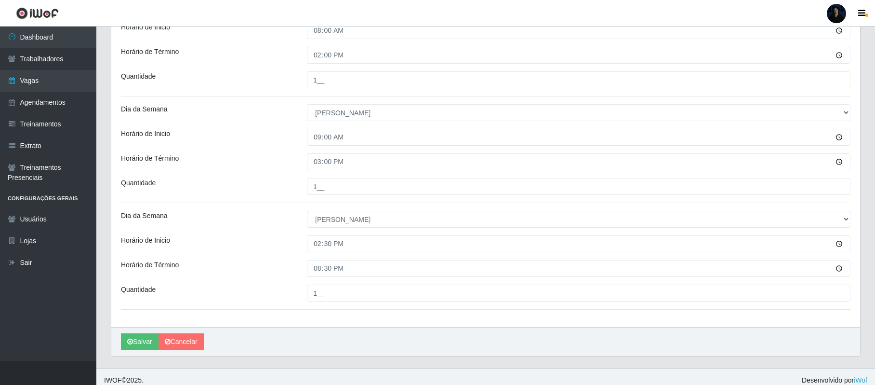
scroll to position [528, 0]
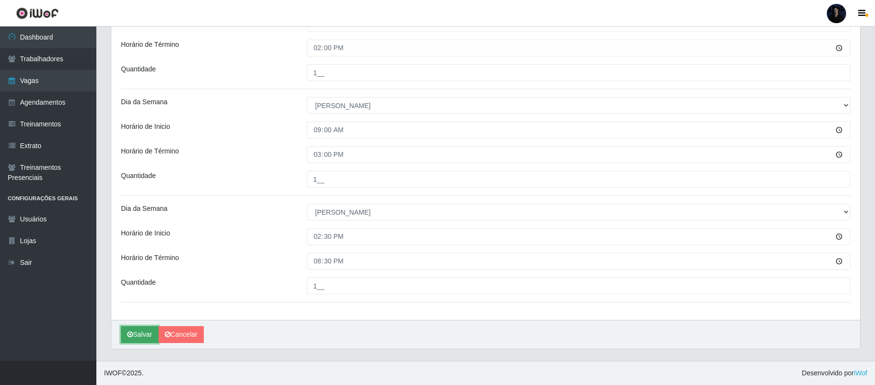
click at [136, 334] on button "Salvar" at bounding box center [140, 334] width 38 height 17
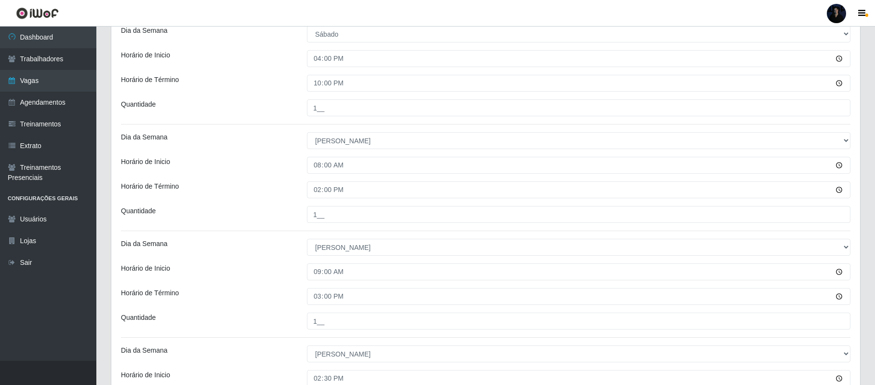
scroll to position [78, 0]
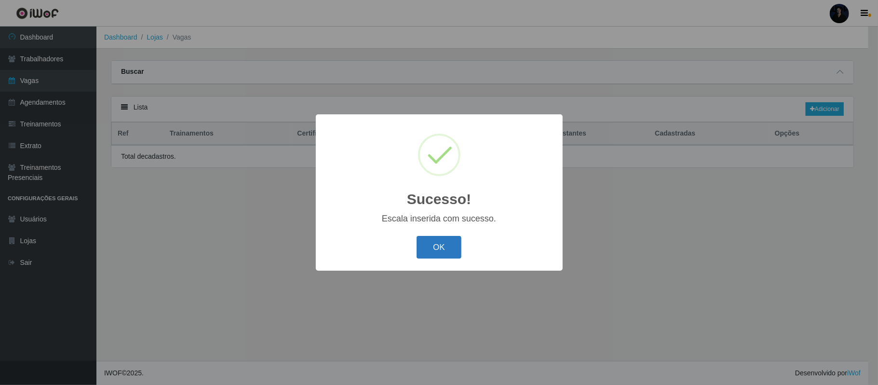
click at [438, 246] on button "OK" at bounding box center [438, 247] width 45 height 23
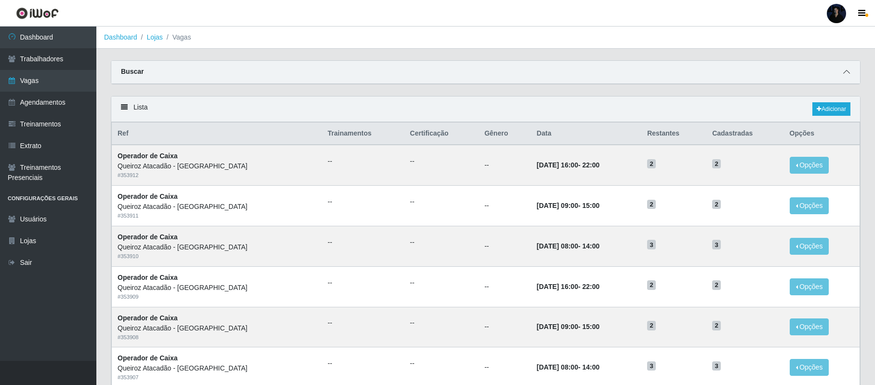
click at [846, 71] on icon at bounding box center [846, 71] width 7 height 7
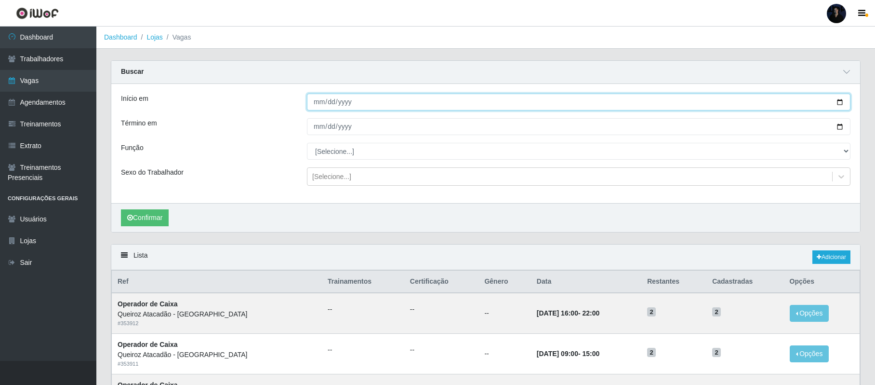
click at [839, 102] on input "Início em" at bounding box center [579, 102] width 544 height 17
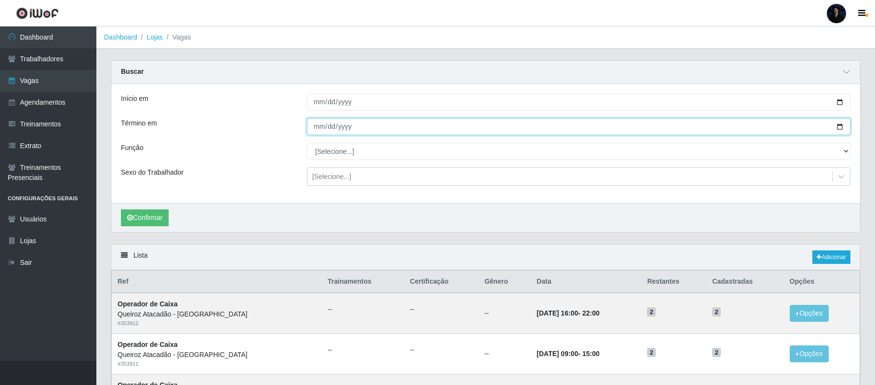
click at [838, 123] on input "Término em" at bounding box center [579, 126] width 544 height 17
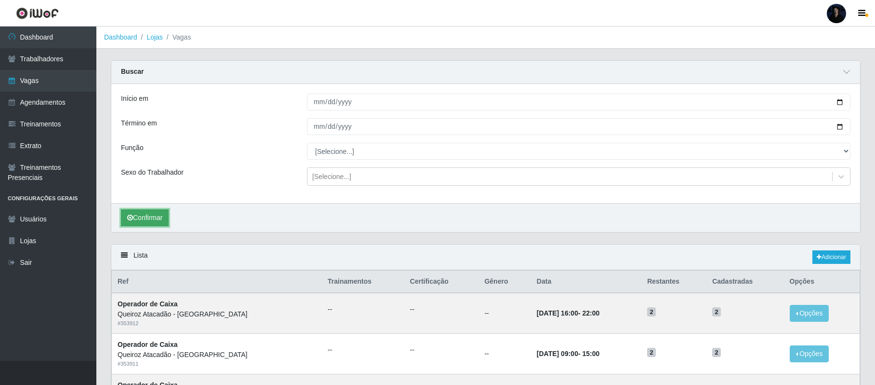
click at [145, 217] on button "Confirmar" at bounding box center [145, 217] width 48 height 17
click at [824, 259] on link "Adicionar" at bounding box center [832, 256] width 38 height 13
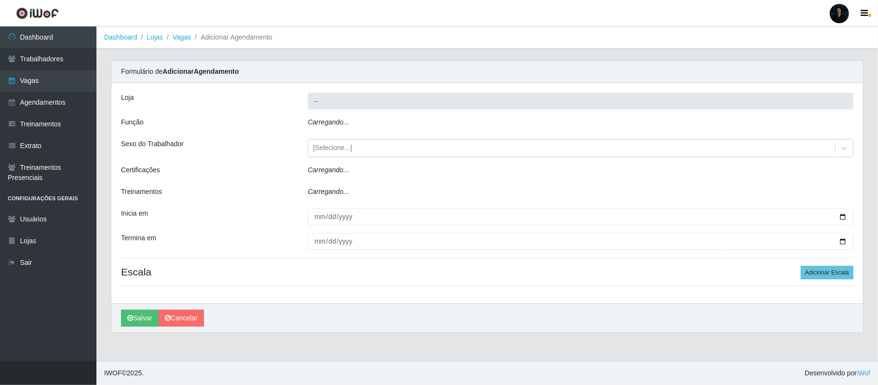
click at [338, 123] on icon "Carregando..." at bounding box center [328, 122] width 41 height 8
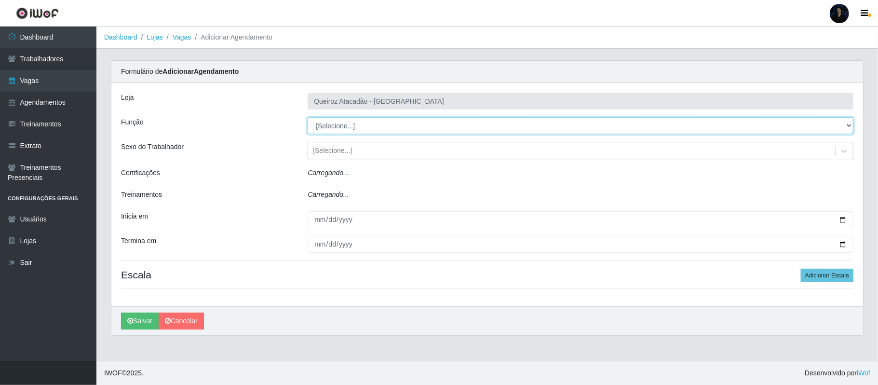
click at [340, 123] on select "[Selecione...] Balconista de Açougue Balconista de Açougue + Balconista de Açou…" at bounding box center [581, 125] width 546 height 17
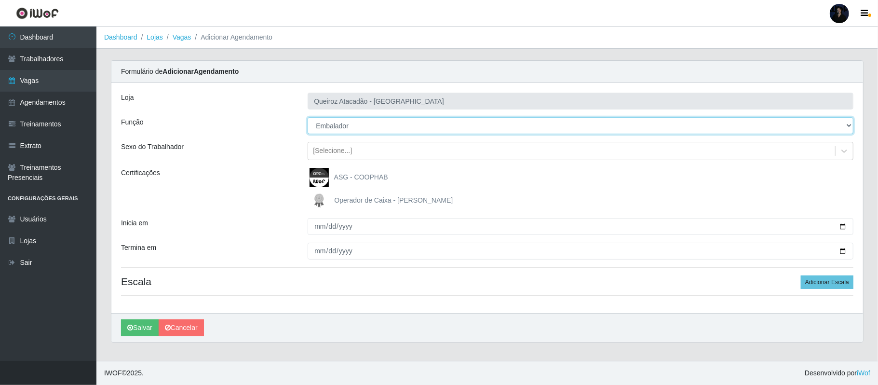
click at [308, 118] on select "[Selecione...] Balconista de Açougue Balconista de Açougue + Balconista de Açou…" at bounding box center [581, 125] width 546 height 17
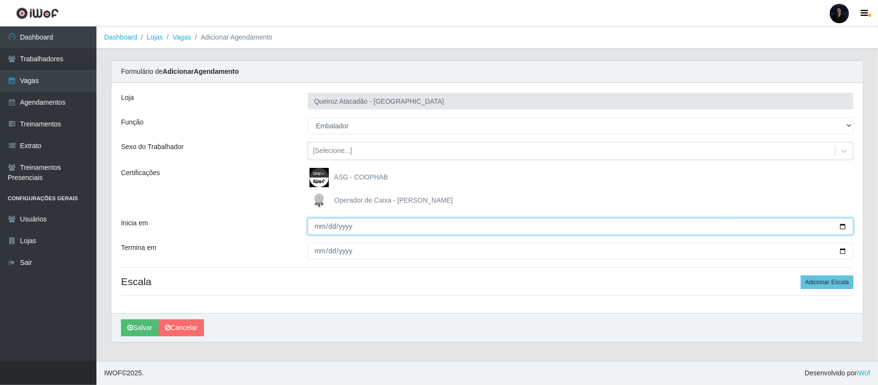
click at [842, 231] on input "Inicia em" at bounding box center [581, 226] width 546 height 17
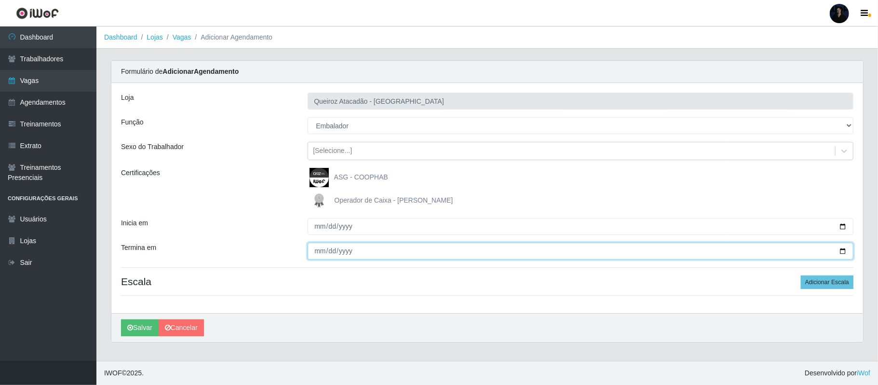
click at [843, 252] on input "Termina em" at bounding box center [581, 250] width 546 height 17
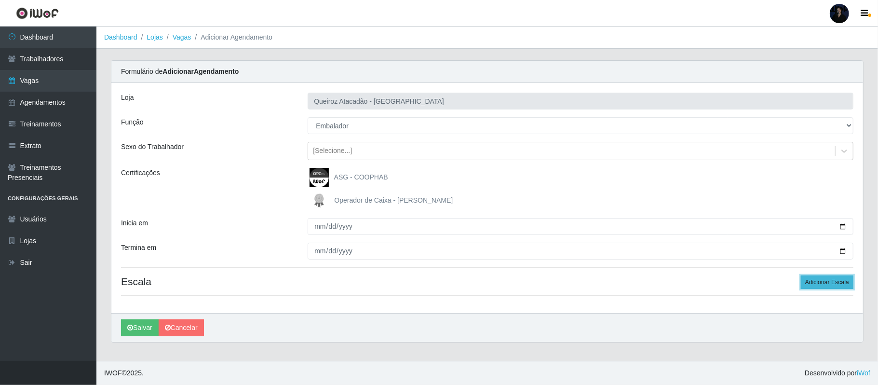
click at [812, 284] on button "Adicionar Escala" at bounding box center [827, 281] width 53 height 13
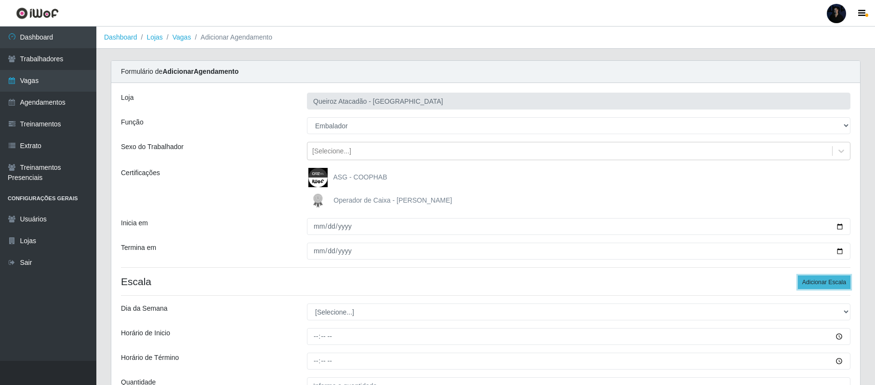
click at [812, 284] on button "Adicionar Escala" at bounding box center [824, 281] width 53 height 13
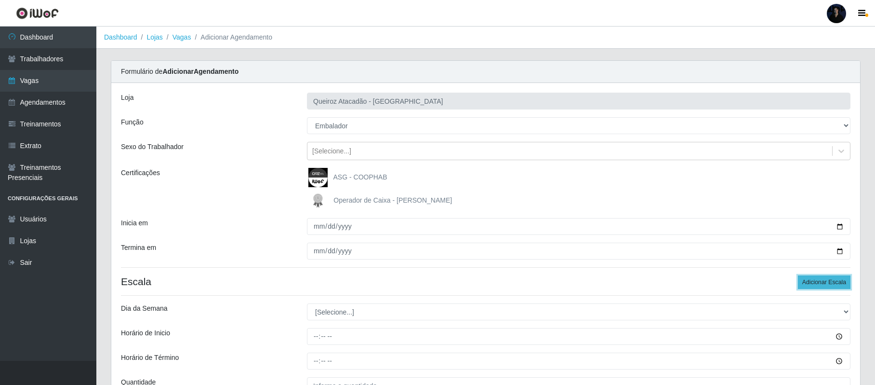
click at [812, 284] on button "Adicionar Escala" at bounding box center [824, 281] width 53 height 13
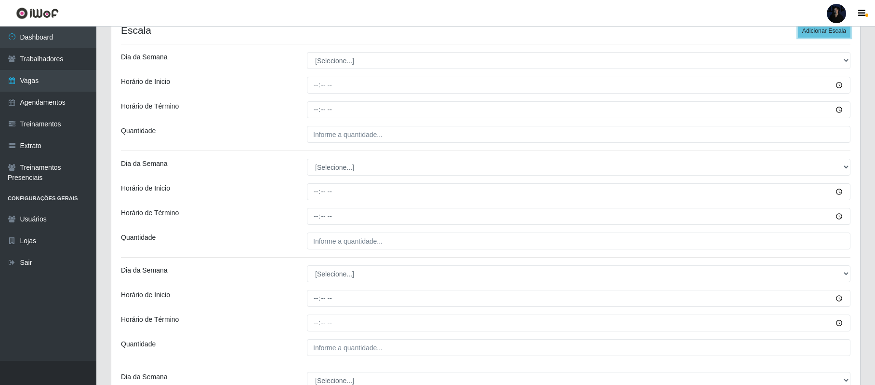
scroll to position [265, 0]
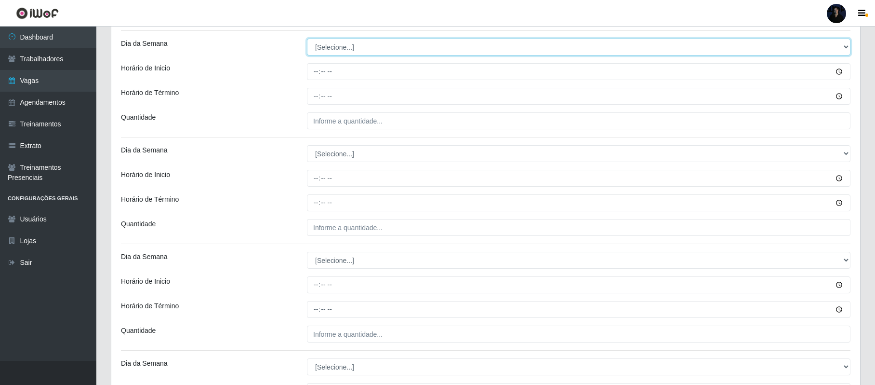
click at [335, 41] on select "[Selecione...] Segunda Terça Quarta Quinta Sexta Sábado Domingo" at bounding box center [579, 47] width 544 height 17
click at [307, 40] on select "[Selecione...] Segunda Terça Quarta Quinta Sexta Sábado Domingo" at bounding box center [579, 47] width 544 height 17
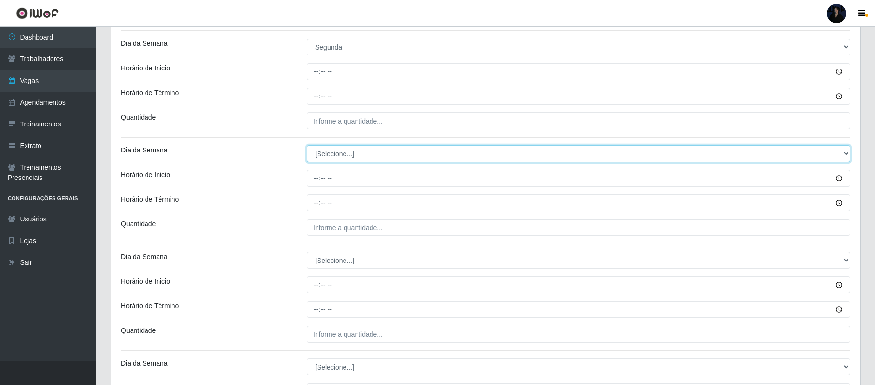
click at [325, 156] on select "[Selecione...] Segunda Terça Quarta Quinta Sexta Sábado Domingo" at bounding box center [579, 153] width 544 height 17
click at [307, 146] on select "[Selecione...] Segunda Terça Quarta Quinta Sexta Sábado Domingo" at bounding box center [579, 153] width 544 height 17
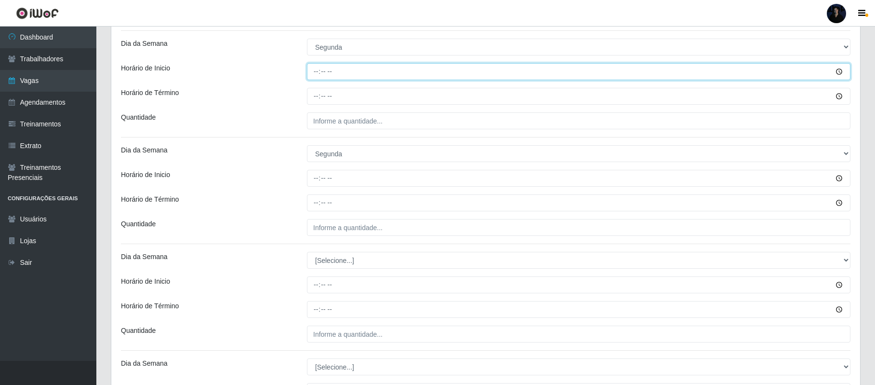
click at [316, 68] on input "Horário de Inicio" at bounding box center [579, 71] width 544 height 17
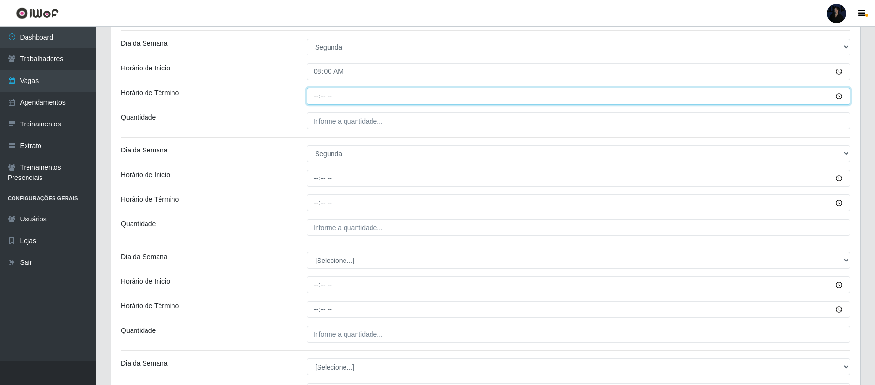
click at [317, 96] on input "Horário de Término" at bounding box center [579, 96] width 544 height 17
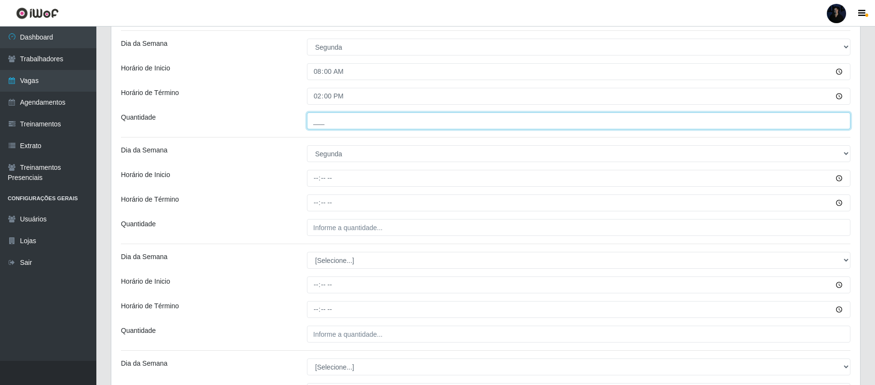
click at [317, 125] on input "___" at bounding box center [579, 120] width 544 height 17
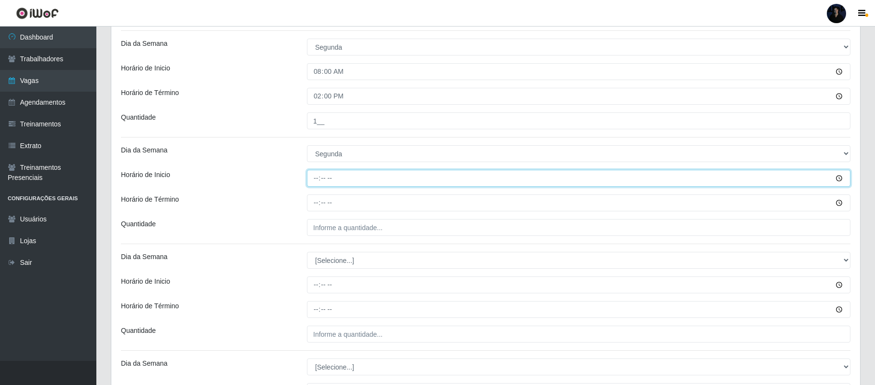
click at [317, 177] on input "Horário de Inicio" at bounding box center [579, 178] width 544 height 17
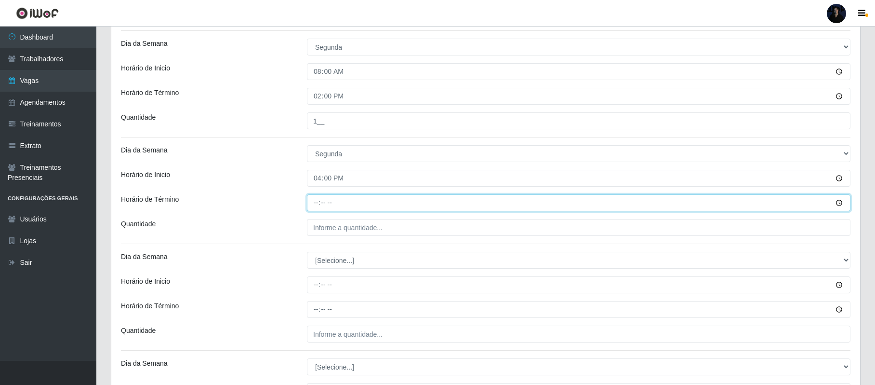
click at [317, 201] on input "Horário de Término" at bounding box center [579, 202] width 544 height 17
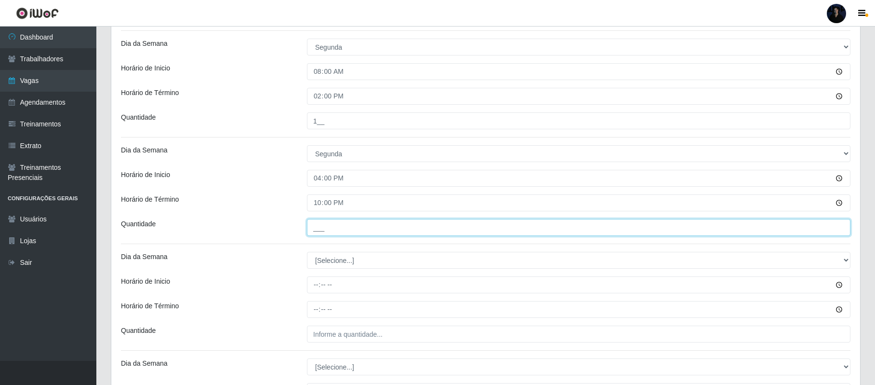
click at [316, 228] on input "___" at bounding box center [579, 227] width 544 height 17
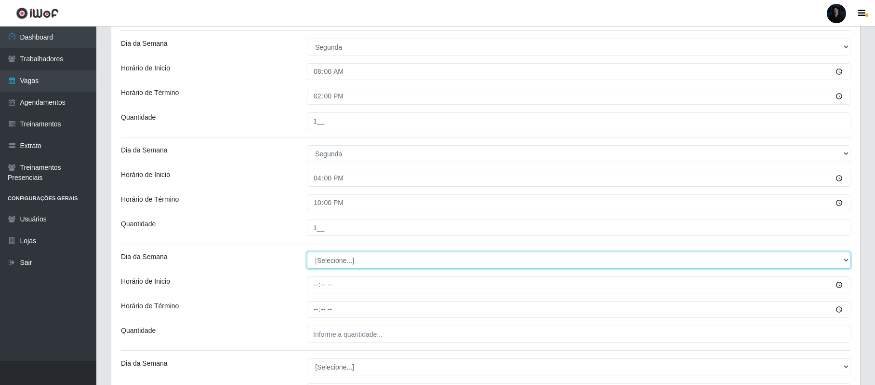
click at [326, 258] on select "[Selecione...] Segunda Terça Quarta Quinta Sexta Sábado Domingo" at bounding box center [579, 260] width 544 height 17
click at [307, 253] on select "[Selecione...] Segunda Terça Quarta Quinta Sexta Sábado Domingo" at bounding box center [579, 260] width 544 height 17
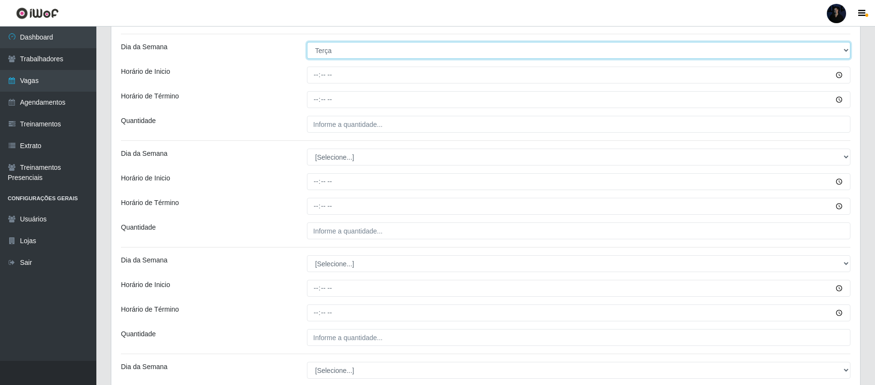
scroll to position [484, 0]
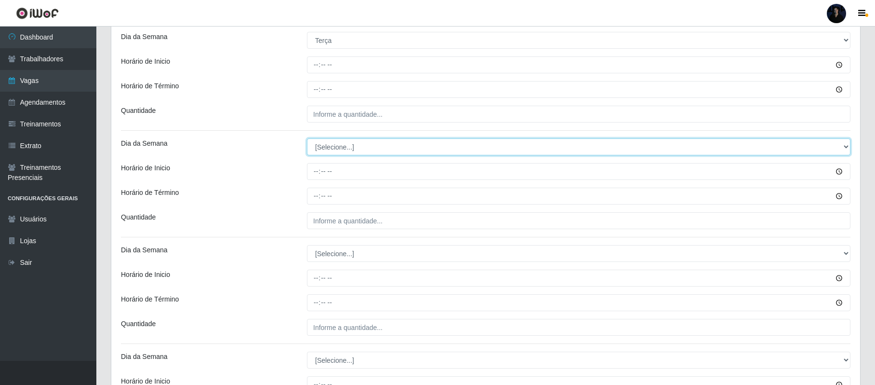
click at [370, 150] on select "[Selecione...] Segunda Terça Quarta Quinta Sexta Sábado Domingo" at bounding box center [579, 146] width 544 height 17
click at [307, 140] on select "[Selecione...] Segunda Terça Quarta Quinta Sexta Sábado Domingo" at bounding box center [579, 146] width 544 height 17
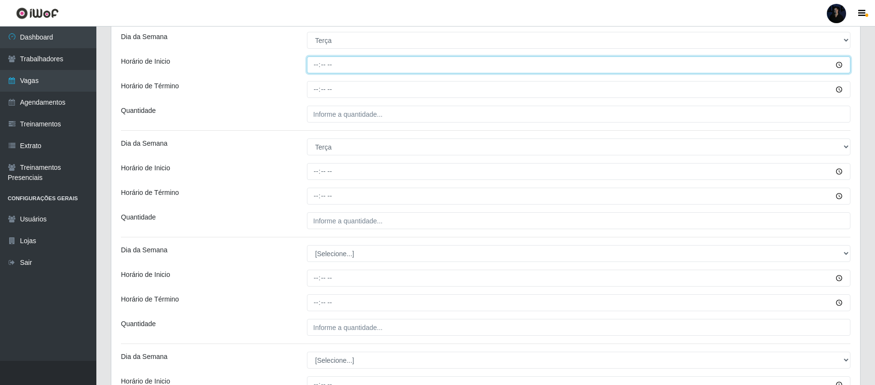
click at [313, 67] on input "Horário de Inicio" at bounding box center [579, 64] width 544 height 17
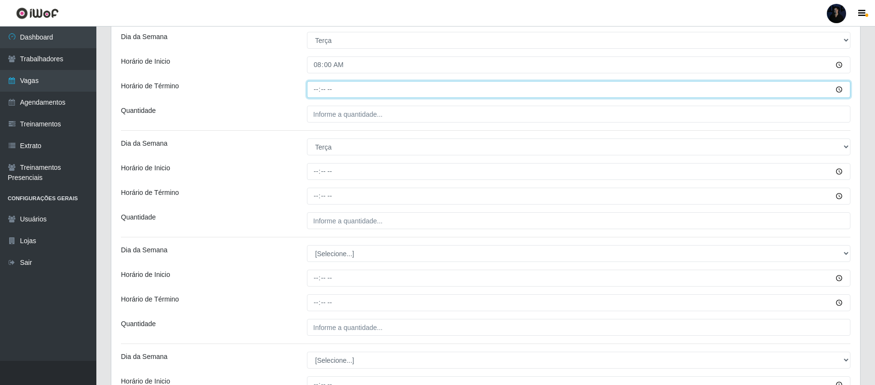
click at [314, 91] on input "Horário de Término" at bounding box center [579, 89] width 544 height 17
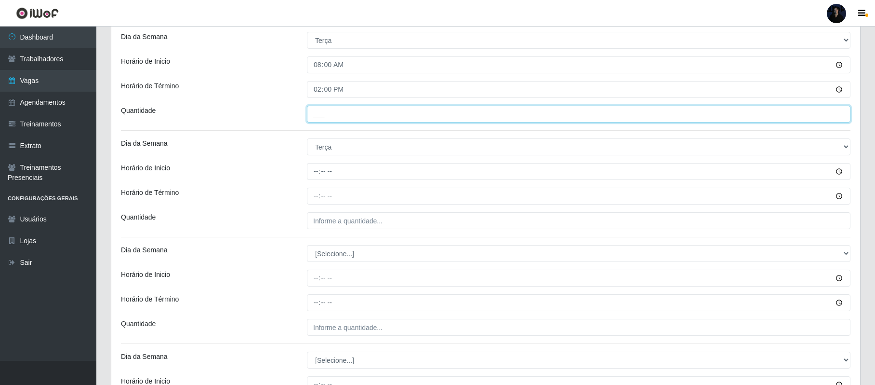
click at [313, 120] on input "___" at bounding box center [579, 114] width 544 height 17
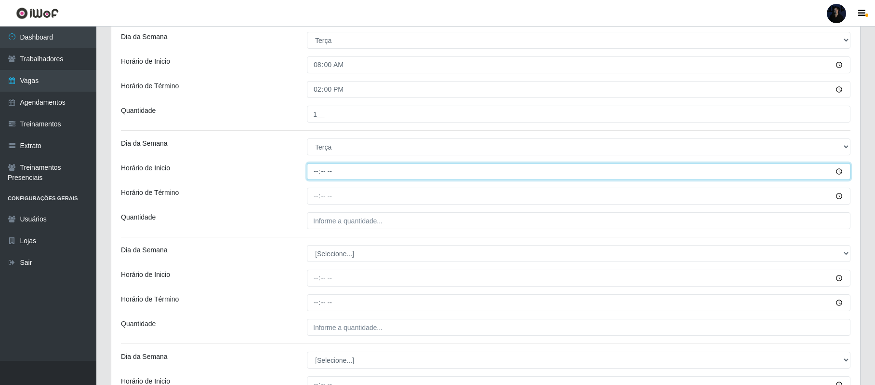
click at [317, 173] on input "Horário de Inicio" at bounding box center [579, 171] width 544 height 17
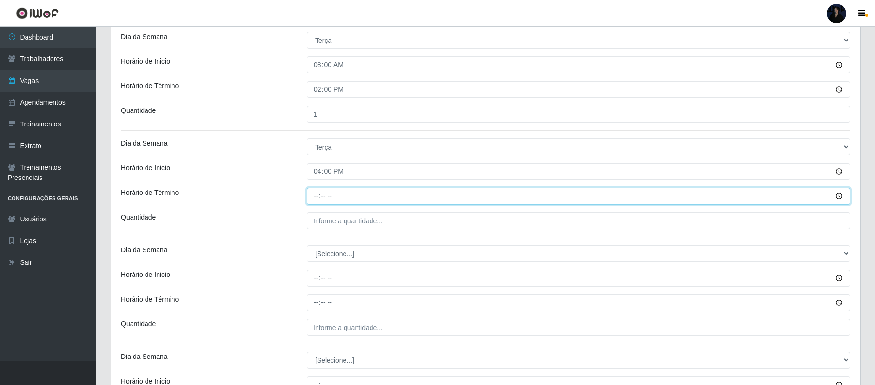
click at [317, 195] on input "Horário de Término" at bounding box center [579, 195] width 544 height 17
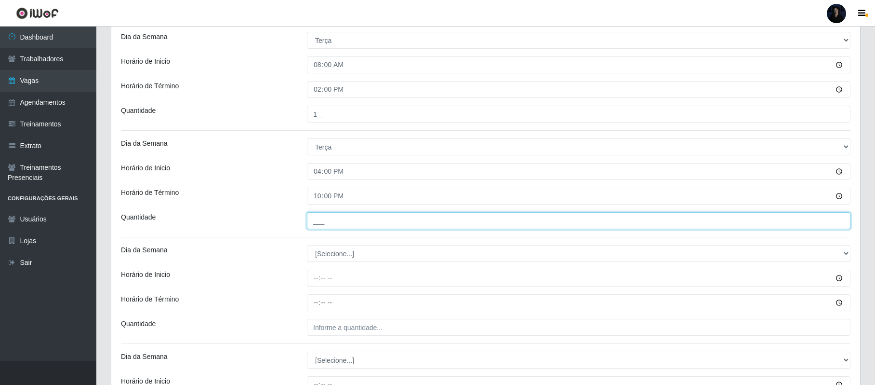
click at [319, 228] on input "___" at bounding box center [579, 220] width 544 height 17
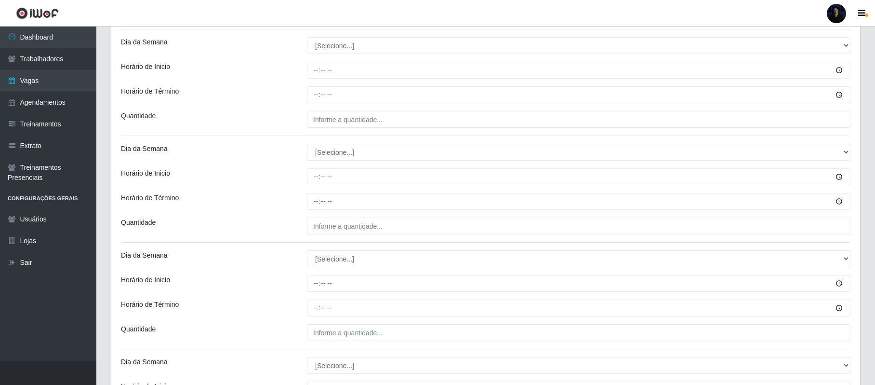
scroll to position [694, 0]
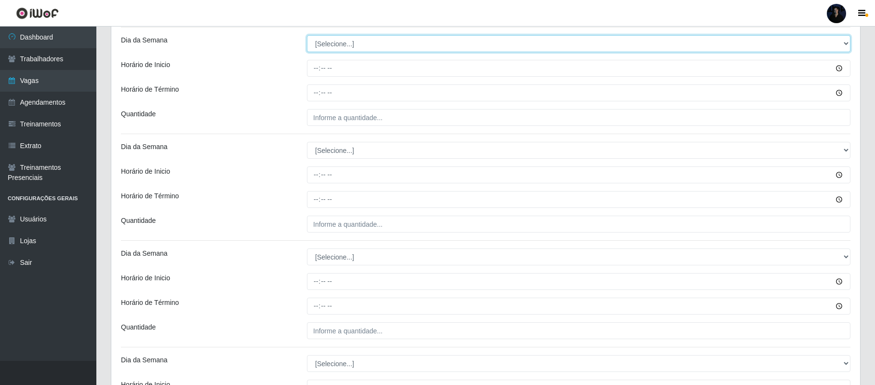
click at [322, 42] on select "[Selecione...] Segunda Terça Quarta Quinta Sexta Sábado Domingo" at bounding box center [579, 43] width 544 height 17
click at [307, 37] on select "[Selecione...] Segunda Terça Quarta Quinta Sexta Sábado Domingo" at bounding box center [579, 43] width 544 height 17
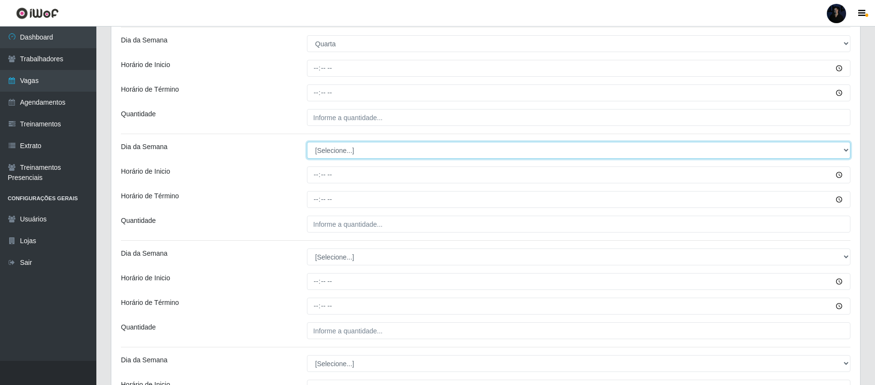
click at [328, 151] on select "[Selecione...] Segunda Terça Quarta Quinta Sexta Sábado Domingo" at bounding box center [579, 150] width 544 height 17
click at [307, 144] on select "[Selecione...] Segunda Terça Quarta Quinta Sexta Sábado Domingo" at bounding box center [579, 150] width 544 height 17
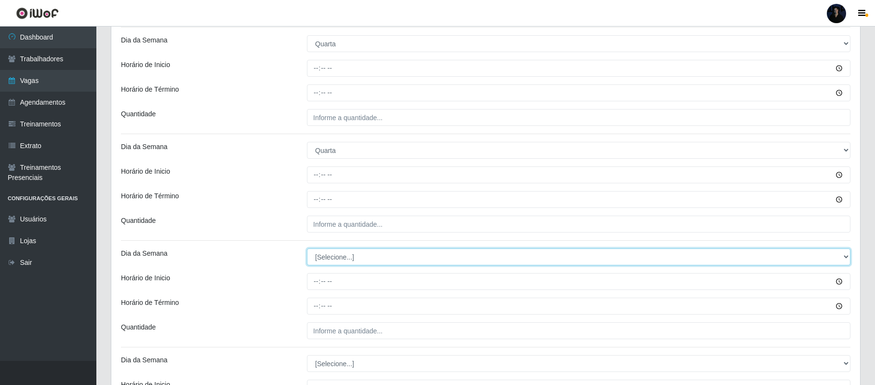
click at [336, 257] on select "[Selecione...] Segunda Terça Quarta Quinta Sexta Sábado Domingo" at bounding box center [579, 256] width 544 height 17
click at [307, 250] on select "[Selecione...] Segunda Terça Quarta Quinta Sexta Sábado Domingo" at bounding box center [579, 256] width 544 height 17
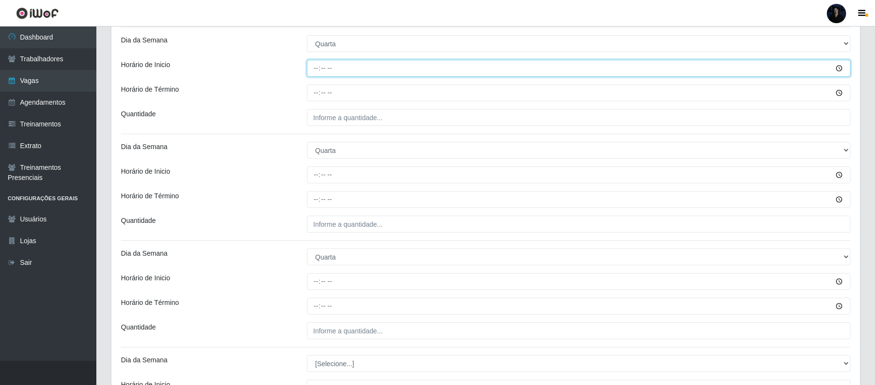
click at [314, 67] on input "Horário de Inicio" at bounding box center [579, 68] width 544 height 17
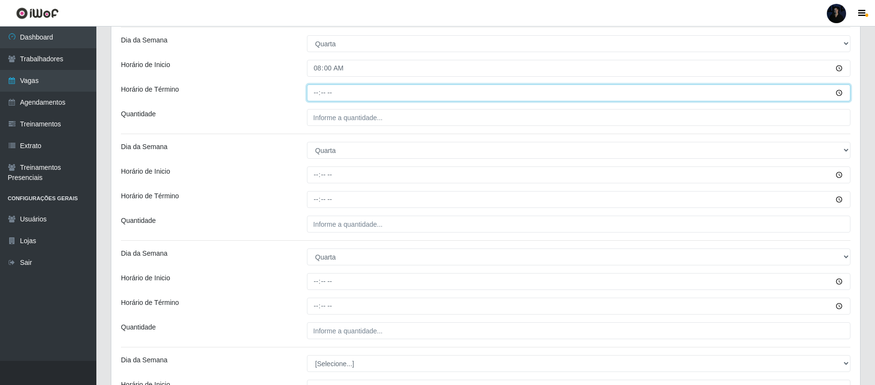
click at [315, 93] on input "Horário de Término" at bounding box center [579, 92] width 544 height 17
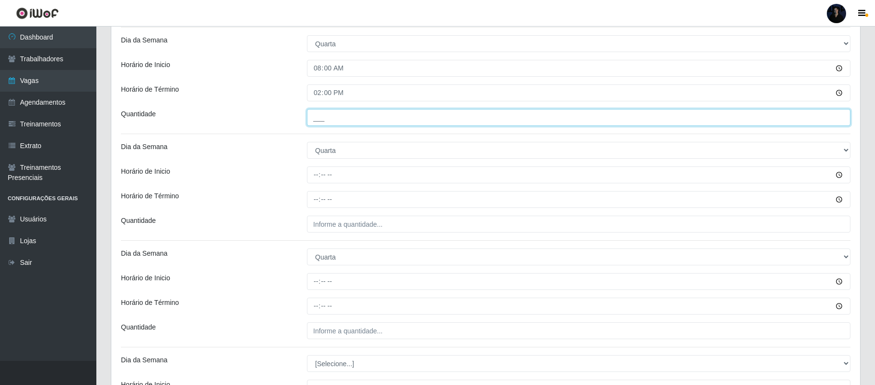
click at [317, 122] on input "___" at bounding box center [579, 117] width 544 height 17
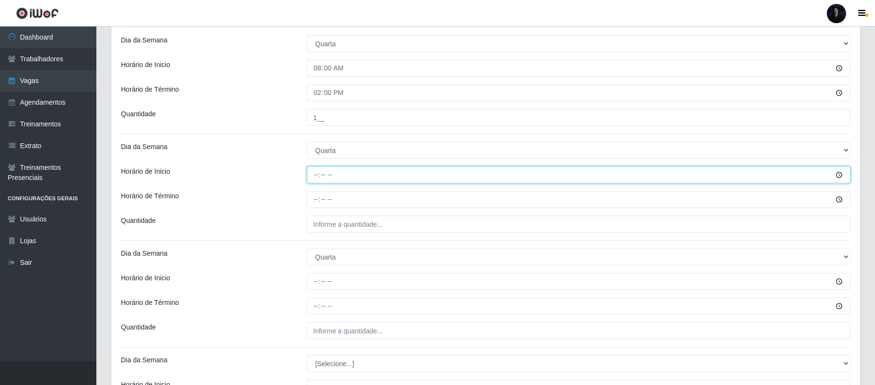
click at [313, 176] on input "Horário de Inicio" at bounding box center [579, 174] width 544 height 17
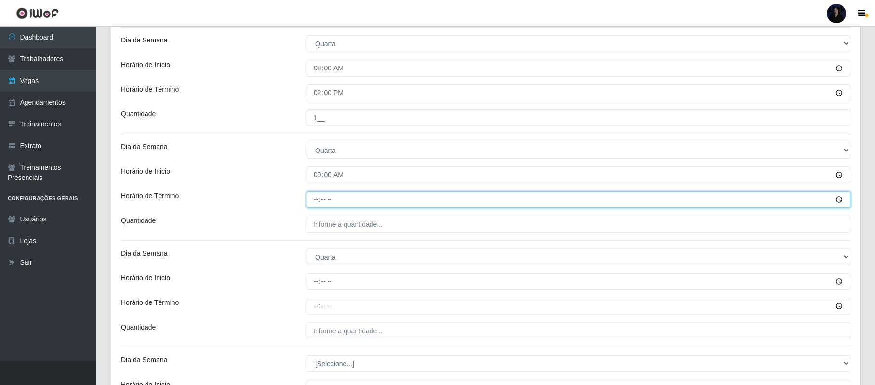
click at [311, 199] on input "Horário de Término" at bounding box center [579, 199] width 544 height 17
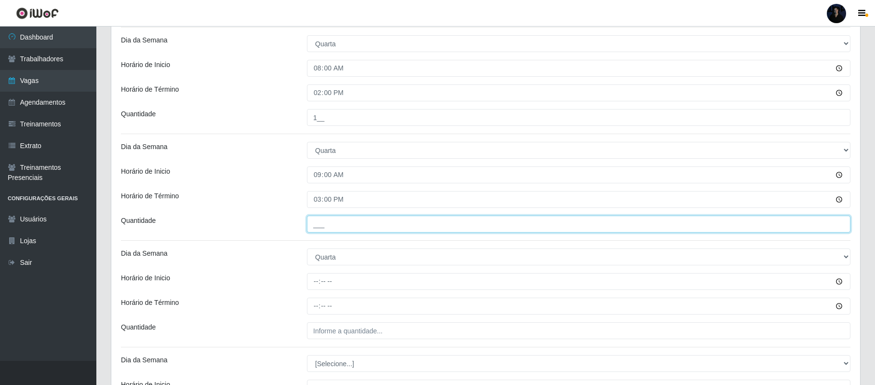
click at [314, 232] on input "___" at bounding box center [579, 223] width 544 height 17
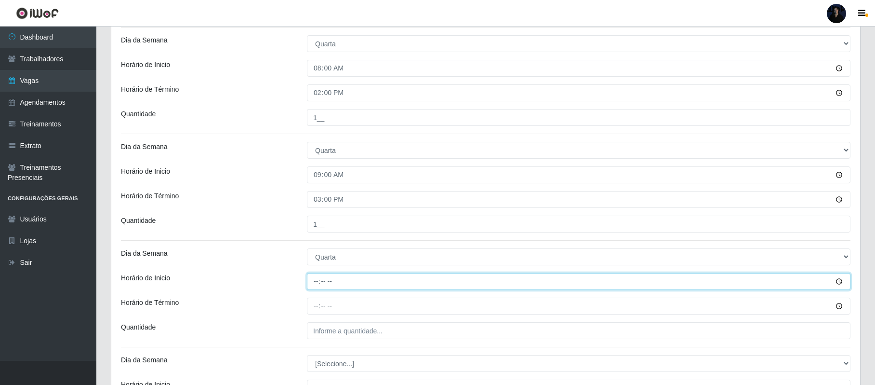
click at [315, 281] on input "Horário de Inicio" at bounding box center [579, 281] width 544 height 17
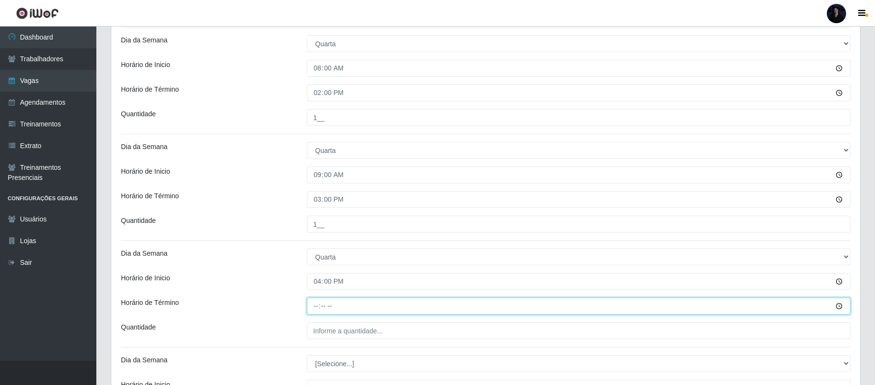
click at [317, 307] on input "Horário de Término" at bounding box center [579, 305] width 544 height 17
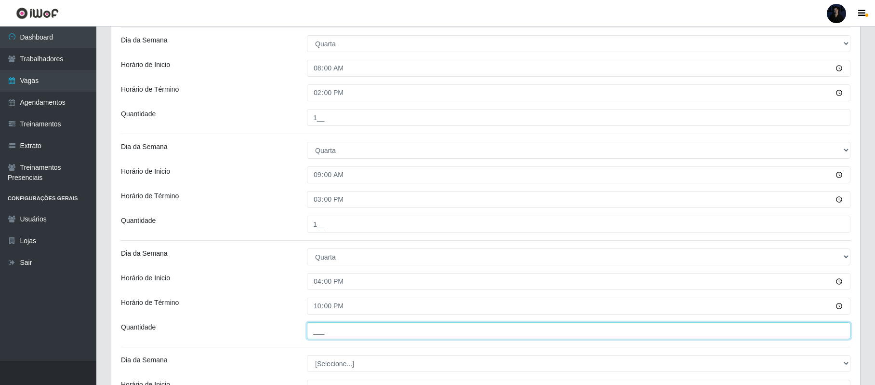
click at [325, 330] on input "___" at bounding box center [579, 330] width 544 height 17
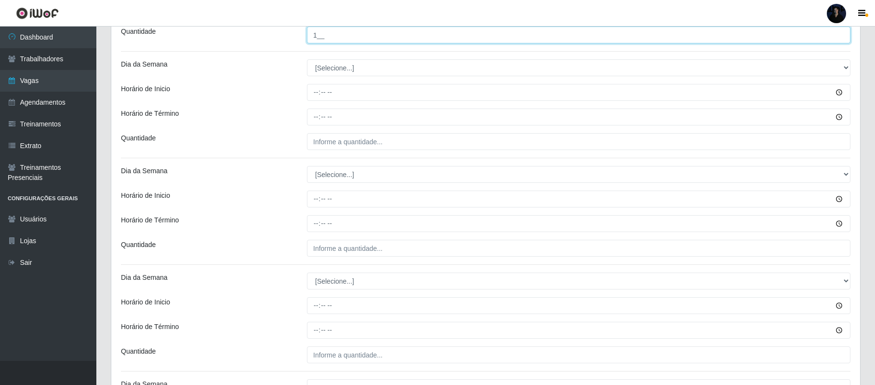
scroll to position [992, 0]
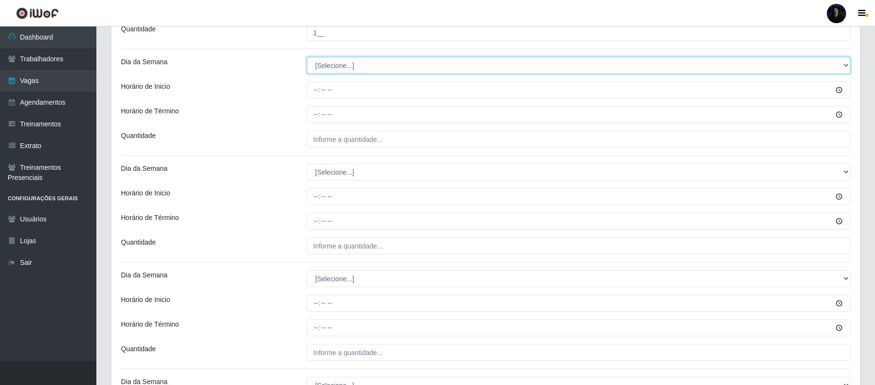
click at [330, 65] on select "[Selecione...] Segunda Terça Quarta Quinta Sexta Sábado Domingo" at bounding box center [579, 65] width 544 height 17
click at [307, 59] on select "[Selecione...] Segunda Terça Quarta Quinta Sexta Sábado Domingo" at bounding box center [579, 65] width 544 height 17
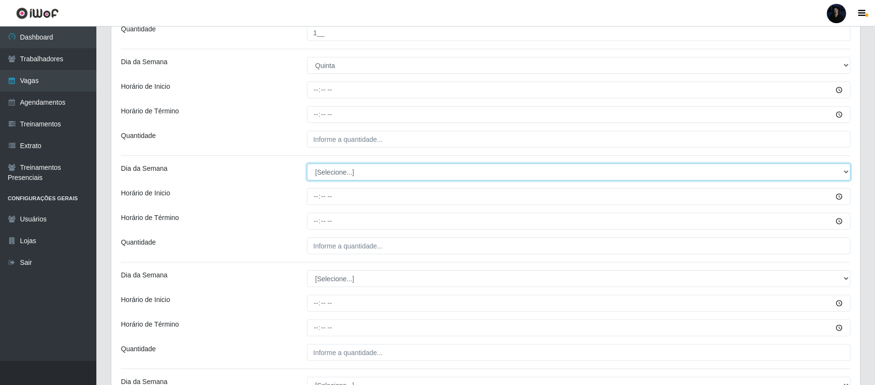
click at [329, 174] on select "[Selecione...] Segunda Terça Quarta Quinta Sexta Sábado Domingo" at bounding box center [579, 171] width 544 height 17
click at [307, 165] on select "[Selecione...] Segunda Terça Quarta Quinta Sexta Sábado Domingo" at bounding box center [579, 171] width 544 height 17
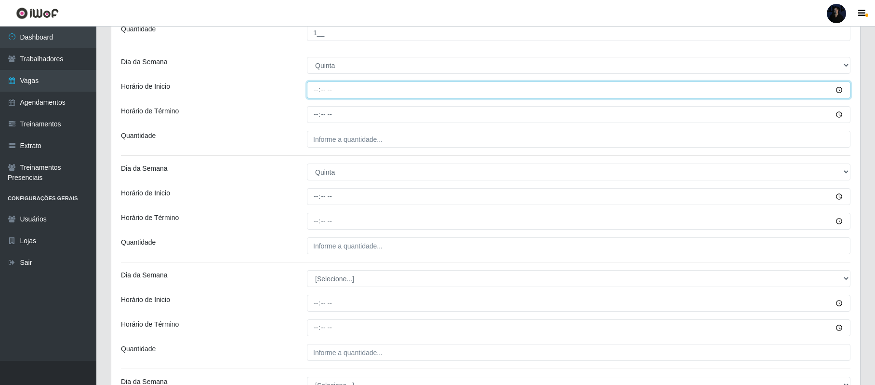
click at [317, 91] on input "Horário de Inicio" at bounding box center [579, 89] width 544 height 17
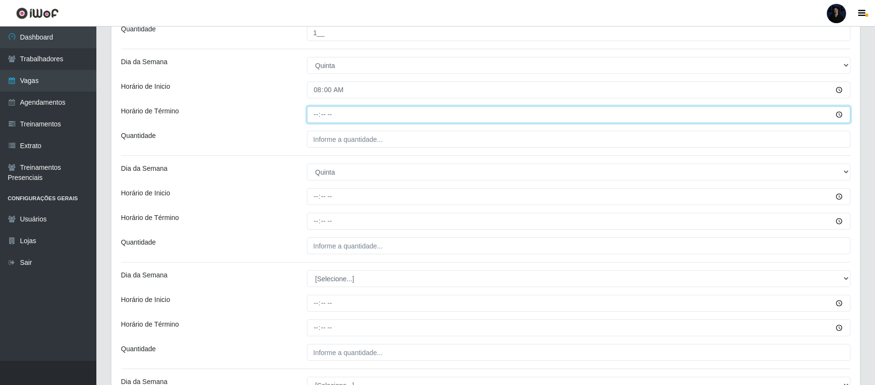
click at [312, 120] on input "Horário de Término" at bounding box center [579, 114] width 544 height 17
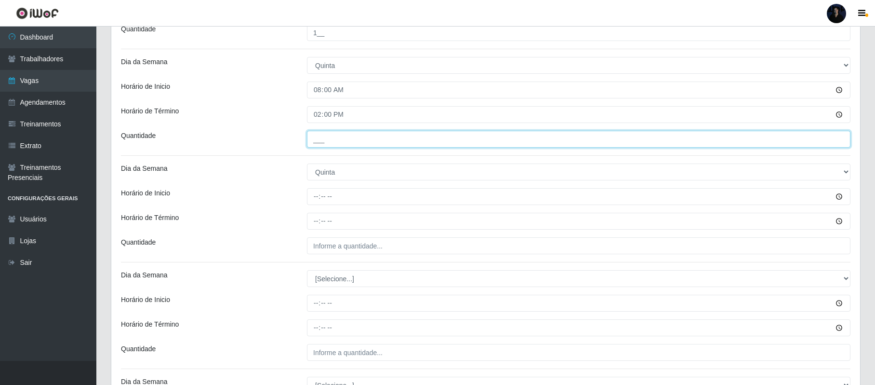
click at [316, 143] on input "___" at bounding box center [579, 139] width 544 height 17
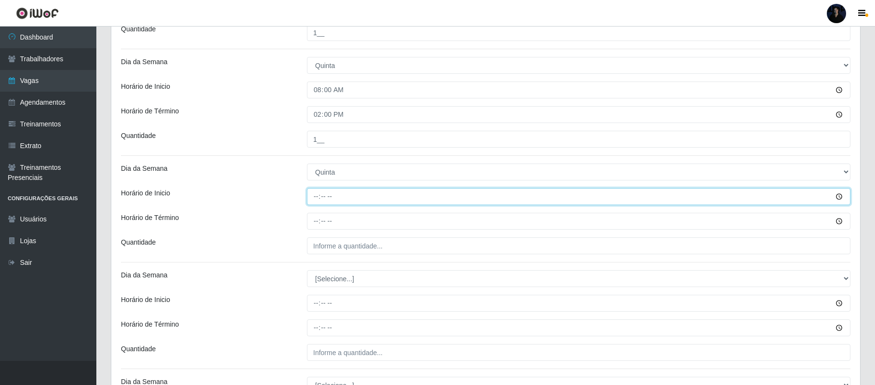
click at [311, 198] on input "Horário de Inicio" at bounding box center [579, 196] width 544 height 17
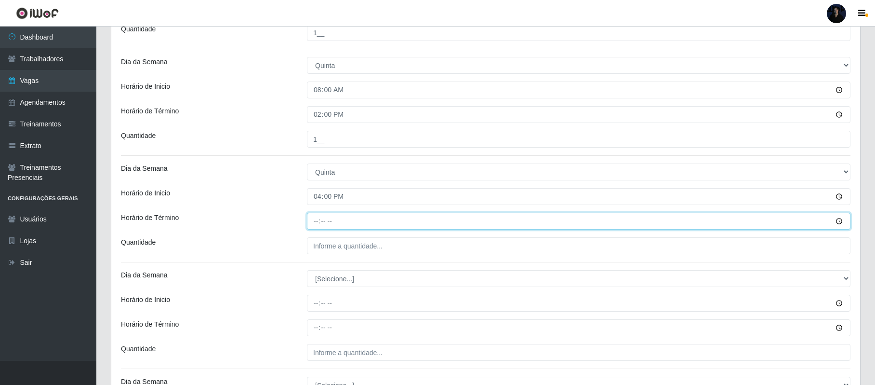
click at [317, 221] on input "Horário de Término" at bounding box center [579, 221] width 544 height 17
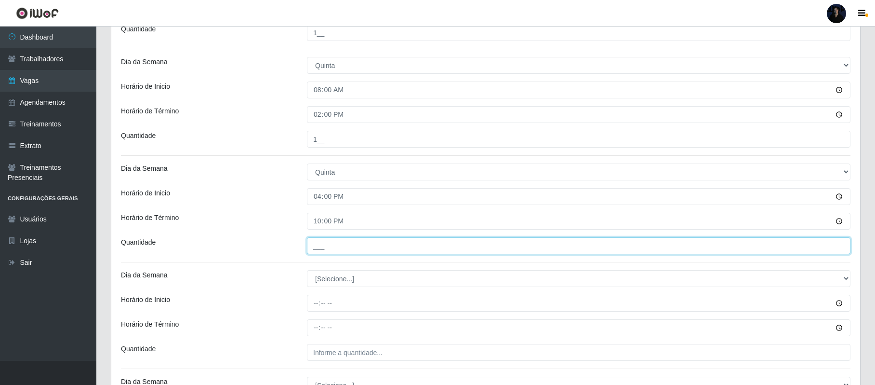
click at [313, 249] on input "___" at bounding box center [579, 245] width 544 height 17
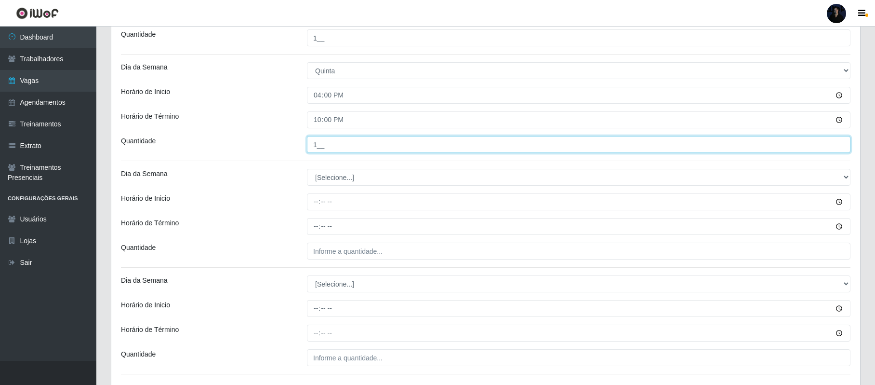
scroll to position [1168, 0]
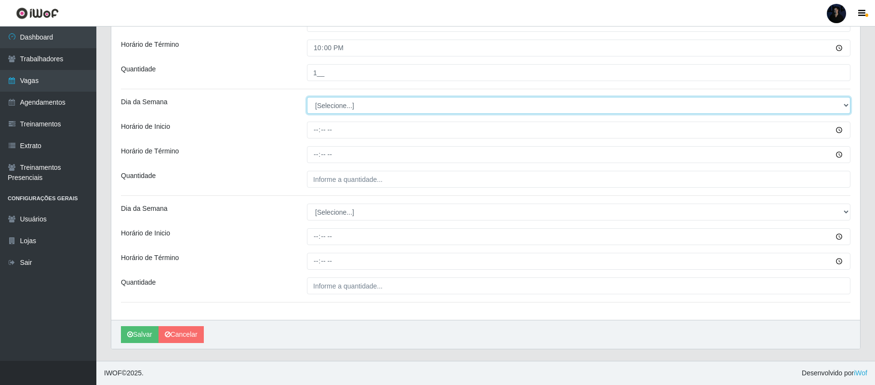
click at [322, 111] on select "[Selecione...] Segunda Terça Quarta Quinta Sexta Sábado Domingo" at bounding box center [579, 105] width 544 height 17
click at [307, 97] on select "[Selecione...] Segunda Terça Quarta Quinta Sexta Sábado Domingo" at bounding box center [579, 105] width 544 height 17
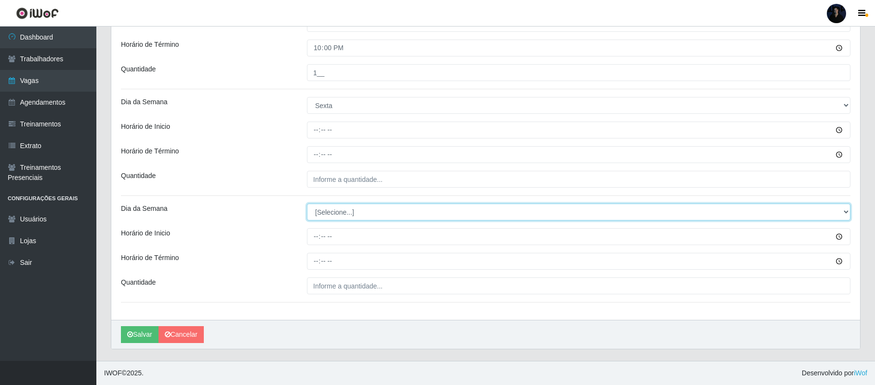
drag, startPoint x: 328, startPoint y: 209, endPoint x: 332, endPoint y: 216, distance: 8.2
click at [328, 209] on select "[Selecione...] Segunda Terça Quarta Quinta Sexta Sábado Domingo" at bounding box center [579, 211] width 544 height 17
click at [307, 203] on select "[Selecione...] Segunda Terça Quarta Quinta Sexta Sábado Domingo" at bounding box center [579, 211] width 544 height 17
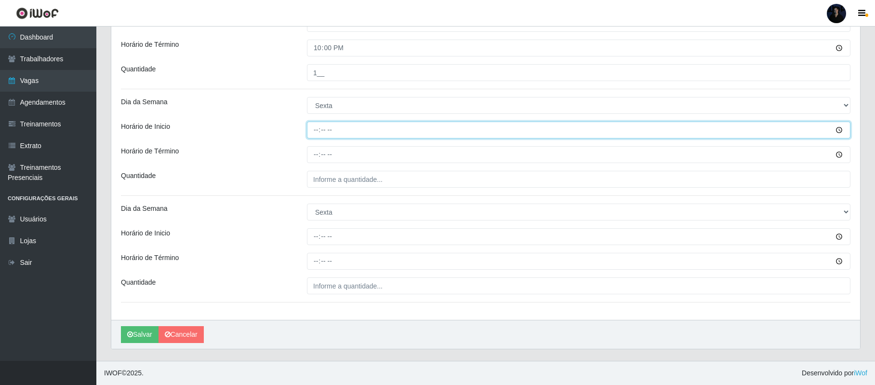
click at [318, 130] on input "Horário de Inicio" at bounding box center [579, 129] width 544 height 17
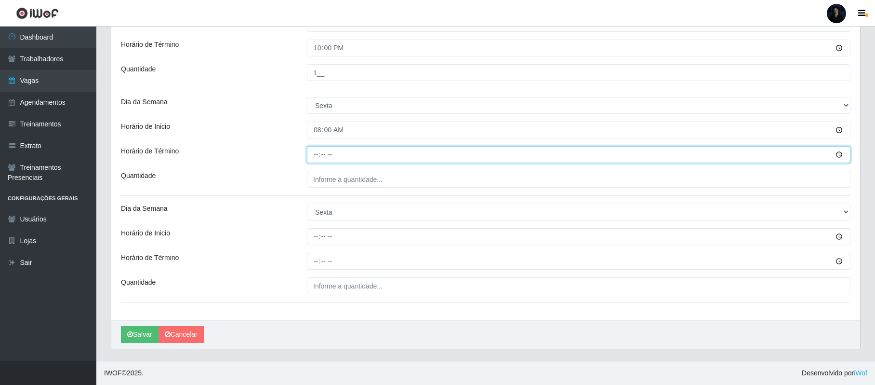
click at [313, 157] on input "Horário de Término" at bounding box center [579, 154] width 544 height 17
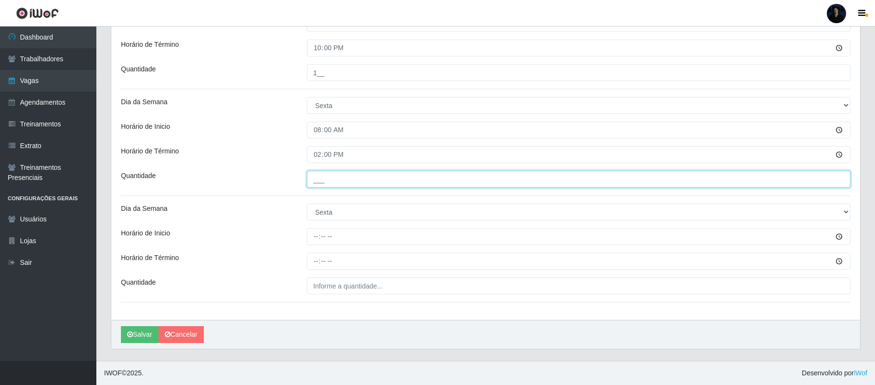
click at [315, 175] on input "___" at bounding box center [579, 179] width 544 height 17
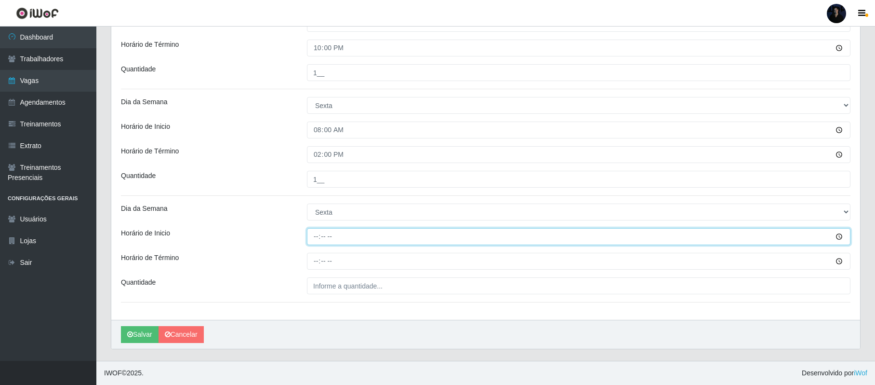
click at [319, 234] on input "Horário de Inicio" at bounding box center [579, 236] width 544 height 17
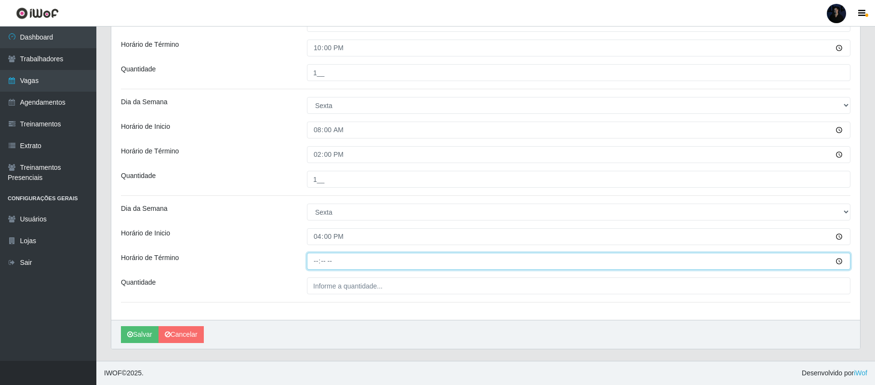
click at [315, 260] on input "Horário de Término" at bounding box center [579, 261] width 544 height 17
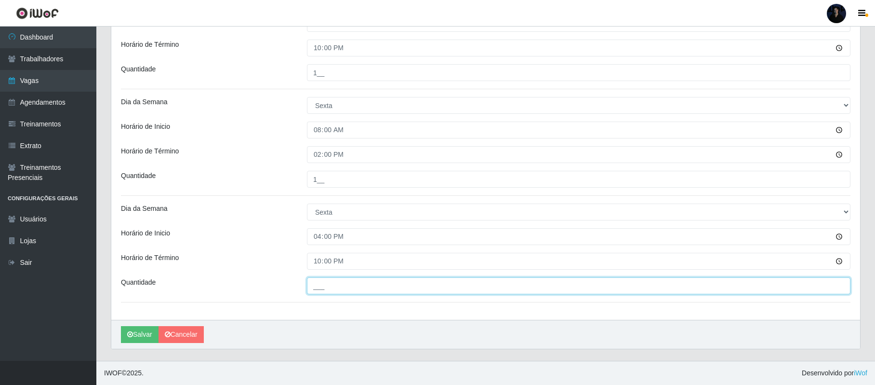
click at [318, 286] on input "___" at bounding box center [579, 285] width 544 height 17
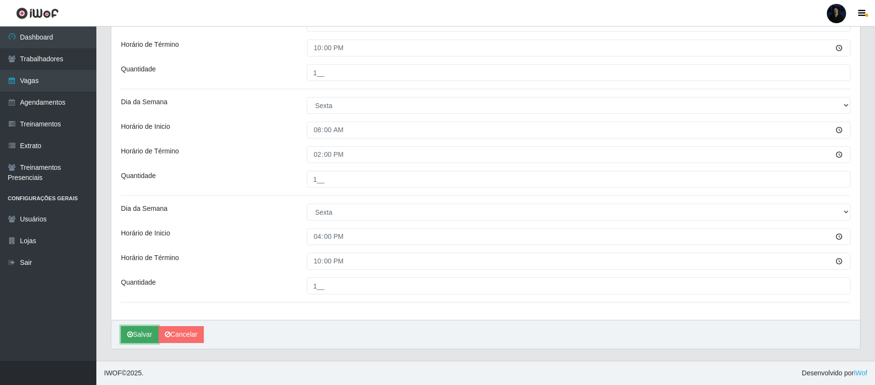
click at [138, 332] on button "Salvar" at bounding box center [140, 334] width 38 height 17
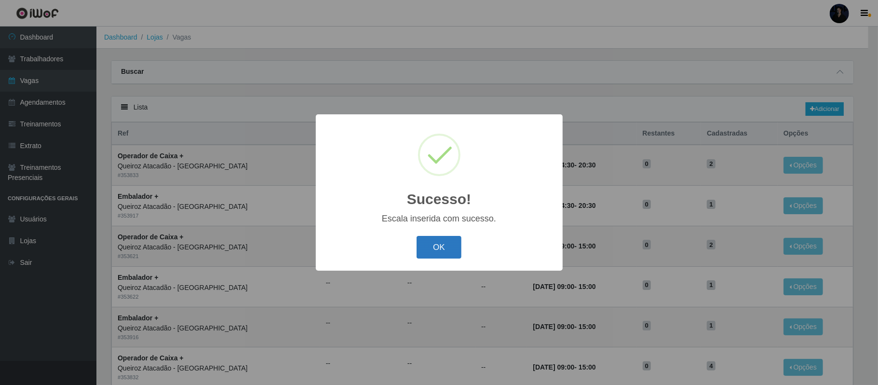
click at [442, 247] on button "OK" at bounding box center [438, 247] width 45 height 23
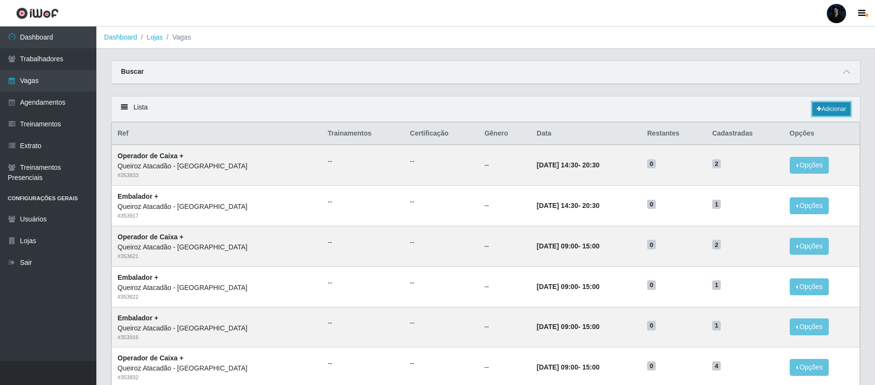
click at [826, 110] on link "Adicionar" at bounding box center [832, 108] width 38 height 13
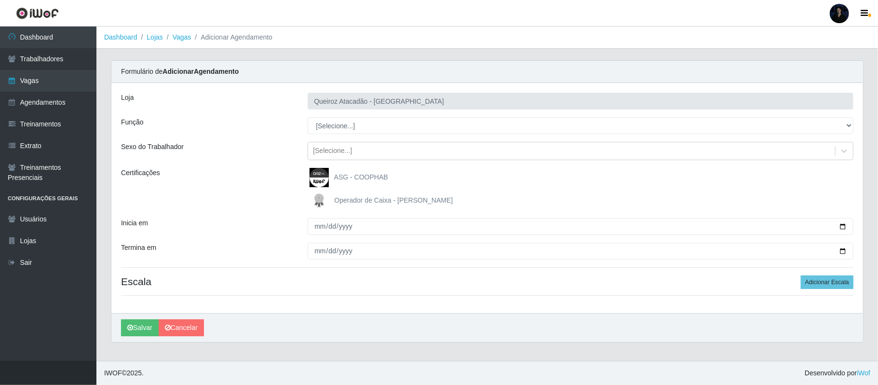
click at [321, 116] on div "Loja Queiroz Atacadão - São Gonçalo do Amarante Função [Selecione...] Balconist…" at bounding box center [486, 198] width 751 height 230
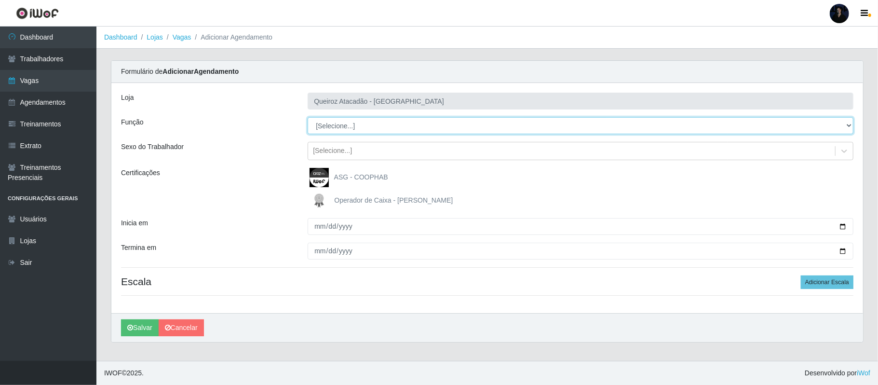
click at [328, 130] on select "[Selecione...] Balconista de Açougue Balconista de Açougue + Balconista de Açou…" at bounding box center [581, 125] width 546 height 17
click at [308, 118] on select "[Selecione...] Balconista de Açougue Balconista de Açougue + Balconista de Açou…" at bounding box center [581, 125] width 546 height 17
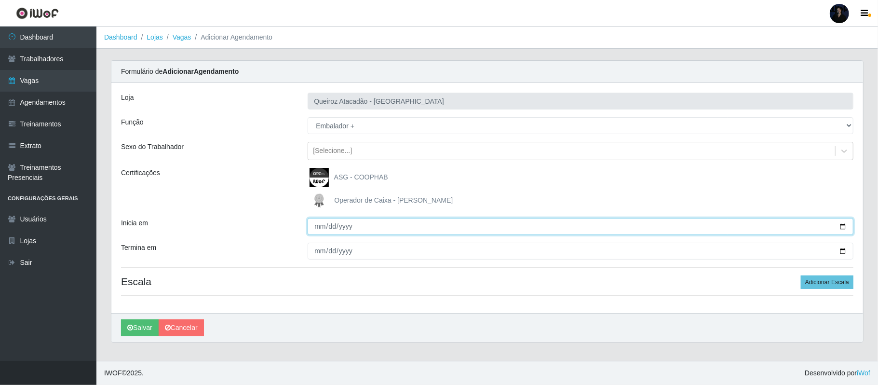
click at [843, 228] on input "Inicia em" at bounding box center [581, 226] width 546 height 17
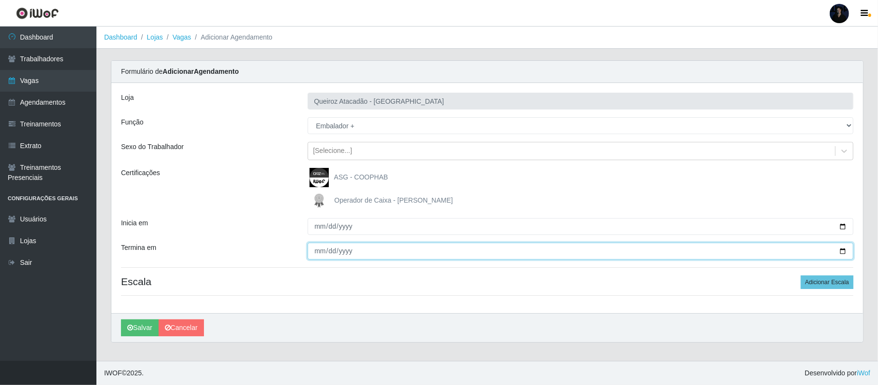
click at [843, 247] on input "Termina em" at bounding box center [581, 250] width 546 height 17
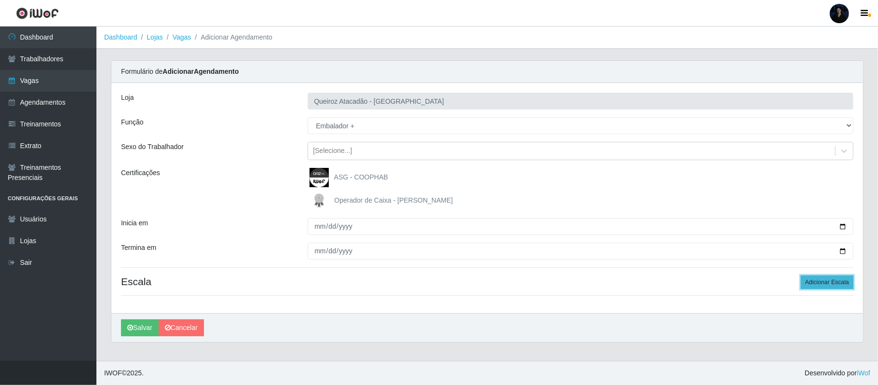
click at [830, 284] on button "Adicionar Escala" at bounding box center [827, 281] width 53 height 13
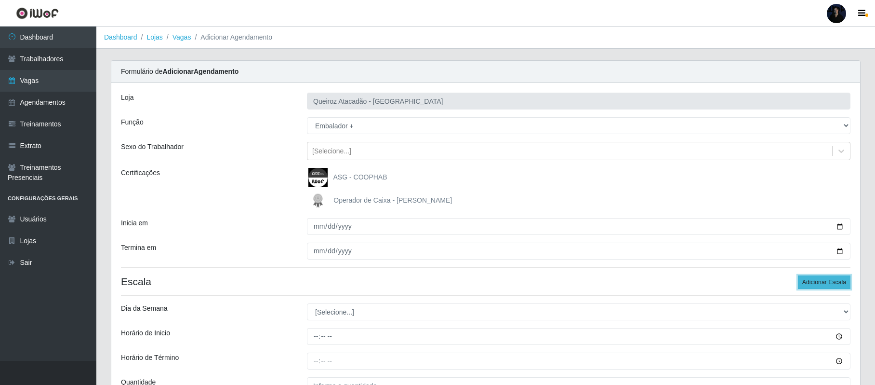
click at [830, 284] on button "Adicionar Escala" at bounding box center [824, 281] width 53 height 13
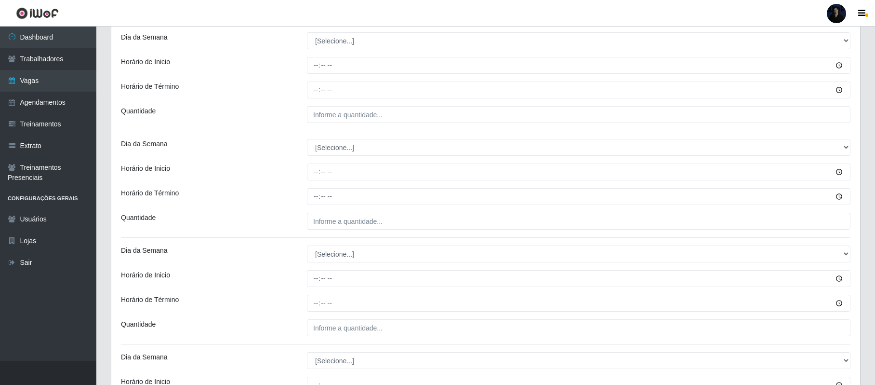
scroll to position [274, 0]
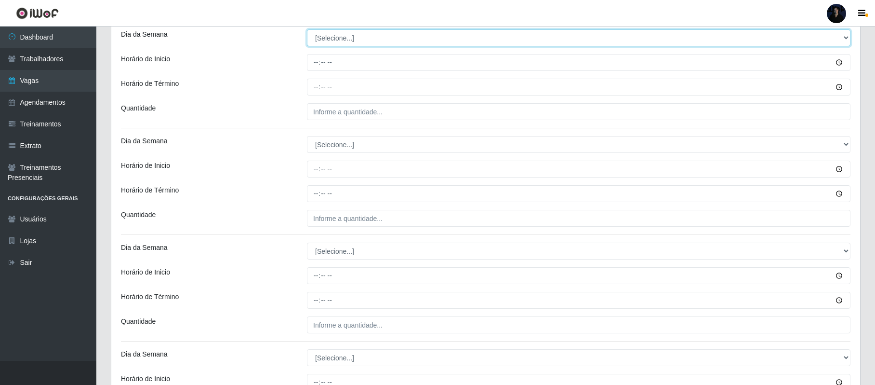
click at [346, 39] on select "[Selecione...] Segunda Terça Quarta Quinta Sexta Sábado Domingo" at bounding box center [579, 37] width 544 height 17
click at [307, 30] on select "[Selecione...] Segunda Terça Quarta Quinta Sexta Sábado Domingo" at bounding box center [579, 37] width 544 height 17
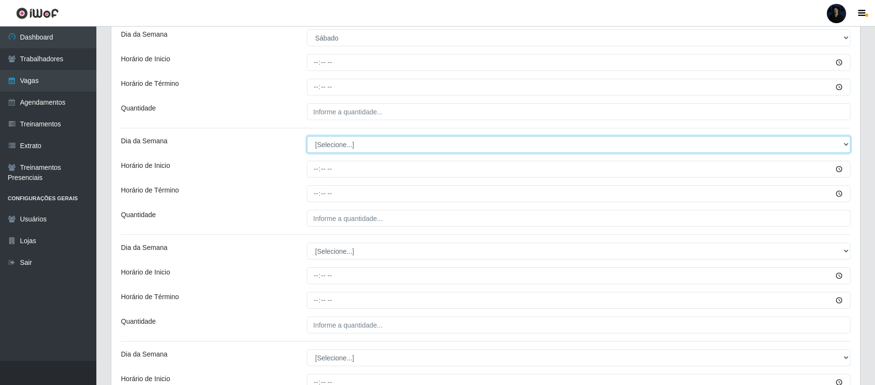
click at [333, 142] on select "[Selecione...] Segunda Terça Quarta Quinta Sexta Sábado Domingo" at bounding box center [579, 144] width 544 height 17
click at [307, 137] on select "[Selecione...] Segunda Terça Quarta Quinta Sexta Sábado Domingo" at bounding box center [579, 144] width 544 height 17
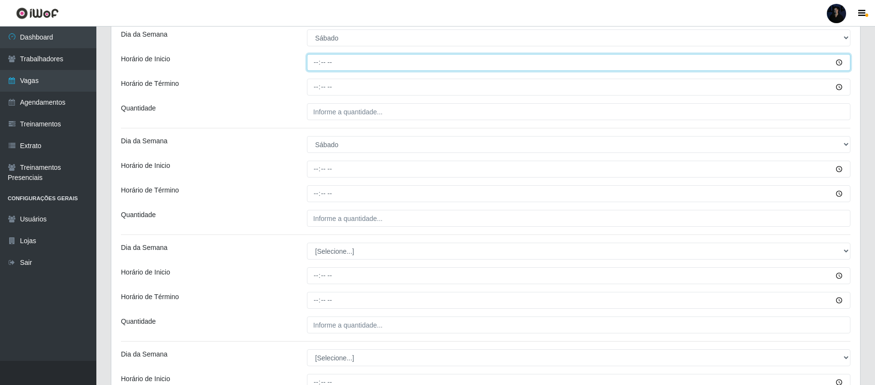
click at [314, 62] on input "Horário de Inicio" at bounding box center [579, 62] width 544 height 17
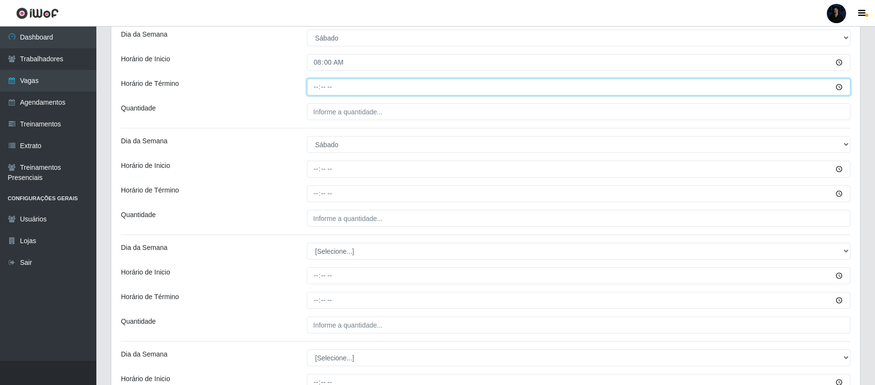
click at [316, 86] on input "Horário de Término" at bounding box center [579, 87] width 544 height 17
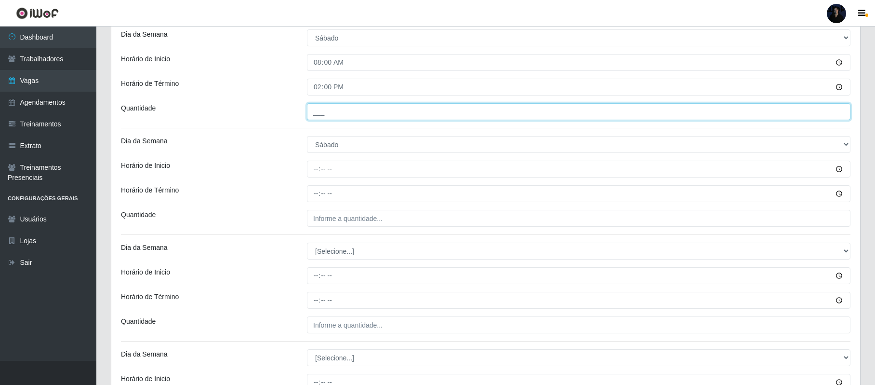
click at [313, 112] on input "___" at bounding box center [579, 111] width 544 height 17
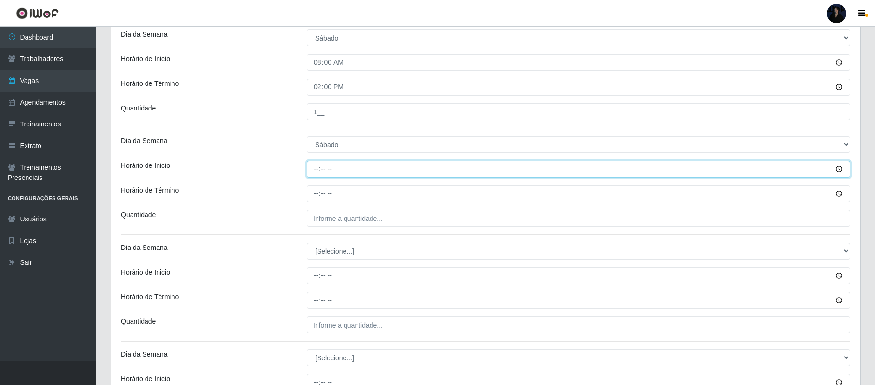
click at [318, 168] on input "Horário de Inicio" at bounding box center [579, 169] width 544 height 17
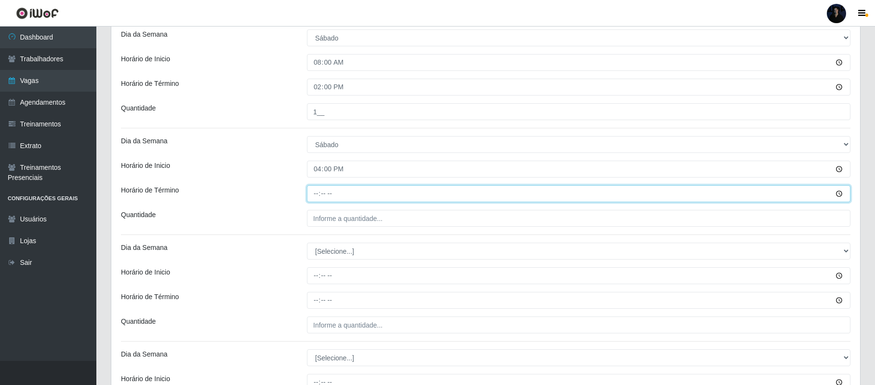
click at [311, 190] on input "Horário de Término" at bounding box center [579, 193] width 544 height 17
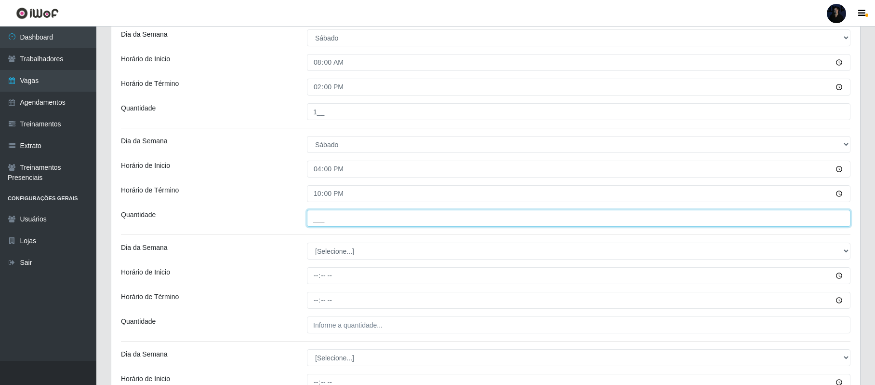
click at [315, 216] on input "___" at bounding box center [579, 218] width 544 height 17
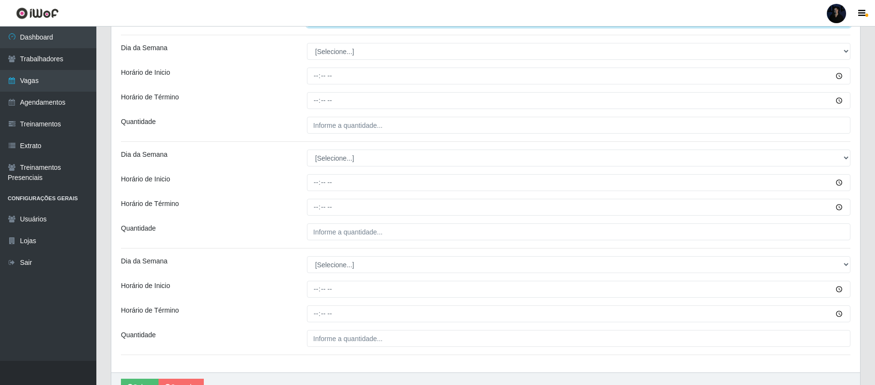
scroll to position [475, 0]
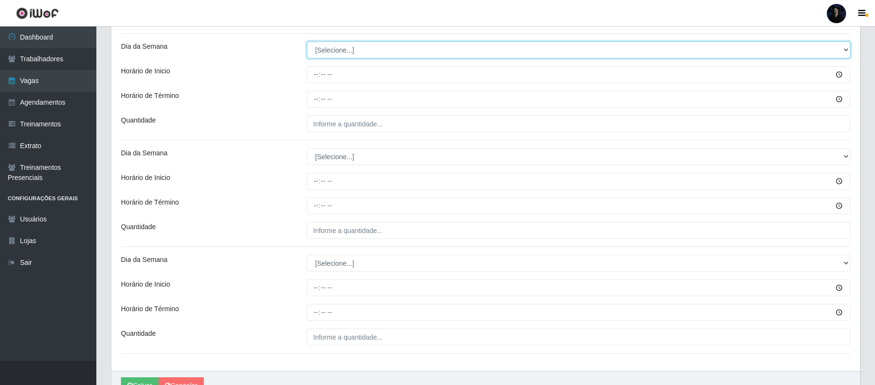
click at [332, 51] on select "[Selecione...] Segunda Terça Quarta Quinta Sexta Sábado Domingo" at bounding box center [579, 49] width 544 height 17
click at [307, 42] on select "[Selecione...] Segunda Terça Quarta Quinta Sexta Sábado Domingo" at bounding box center [579, 49] width 544 height 17
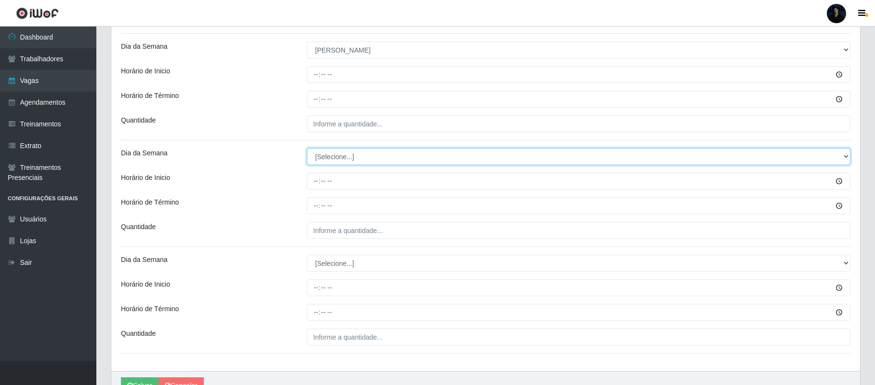
click at [328, 159] on select "[Selecione...] Segunda Terça Quarta Quinta Sexta Sábado Domingo" at bounding box center [579, 156] width 544 height 17
click at [307, 149] on select "[Selecione...] Segunda Terça Quarta Quinta Sexta Sábado Domingo" at bounding box center [579, 156] width 544 height 17
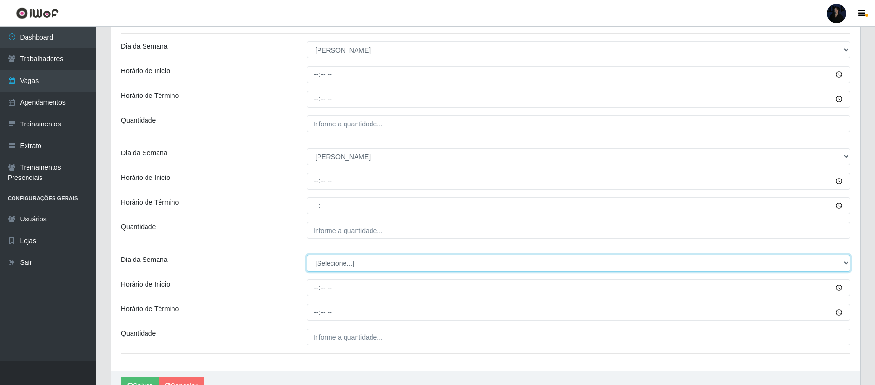
click at [340, 265] on select "[Selecione...] Segunda Terça Quarta Quinta Sexta Sábado Domingo" at bounding box center [579, 262] width 544 height 17
click at [307, 256] on select "[Selecione...] Segunda Terça Quarta Quinta Sexta Sábado Domingo" at bounding box center [579, 262] width 544 height 17
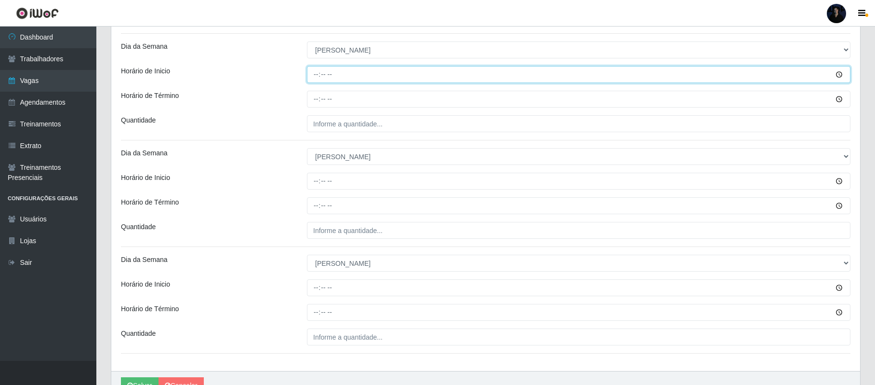
click at [313, 80] on input "Horário de Inicio" at bounding box center [579, 74] width 544 height 17
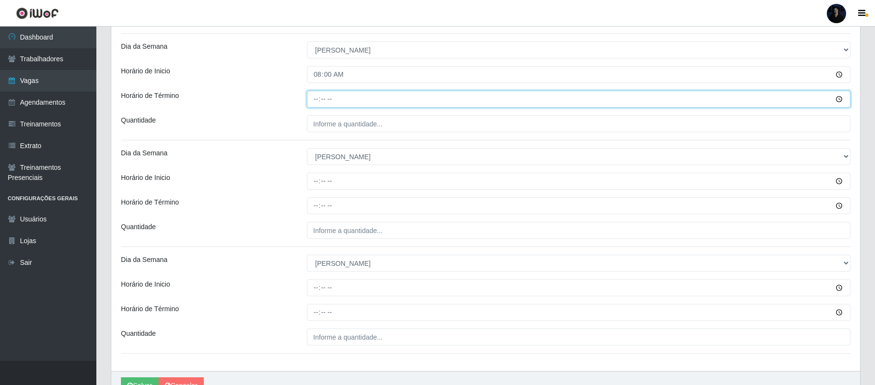
click at [312, 101] on input "Horário de Término" at bounding box center [579, 99] width 544 height 17
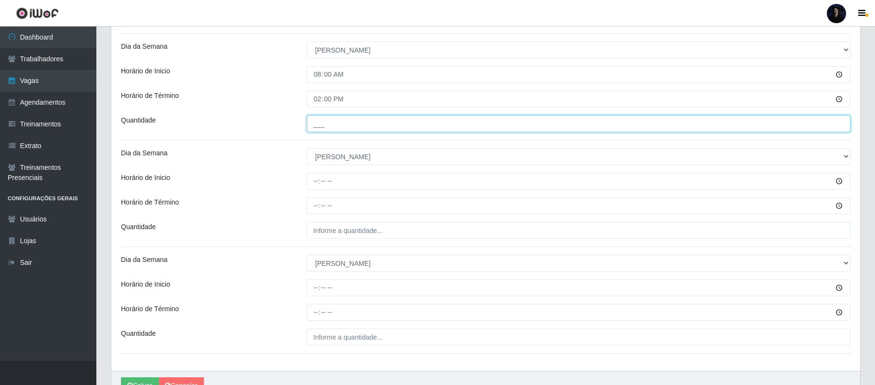
click at [315, 124] on input "___" at bounding box center [579, 123] width 544 height 17
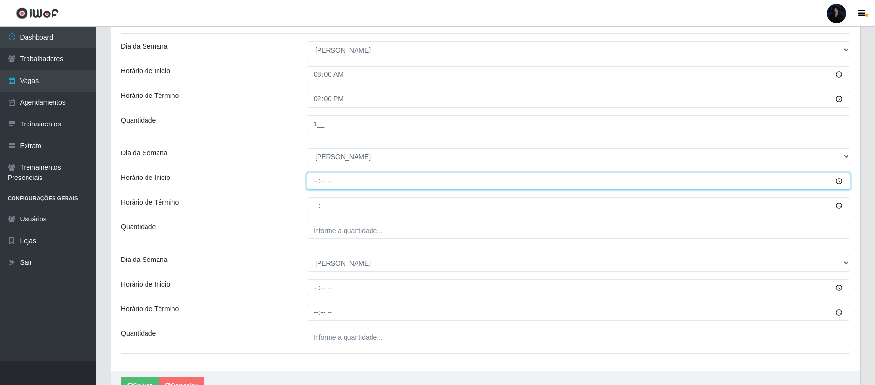
click at [318, 177] on input "Horário de Inicio" at bounding box center [579, 181] width 544 height 17
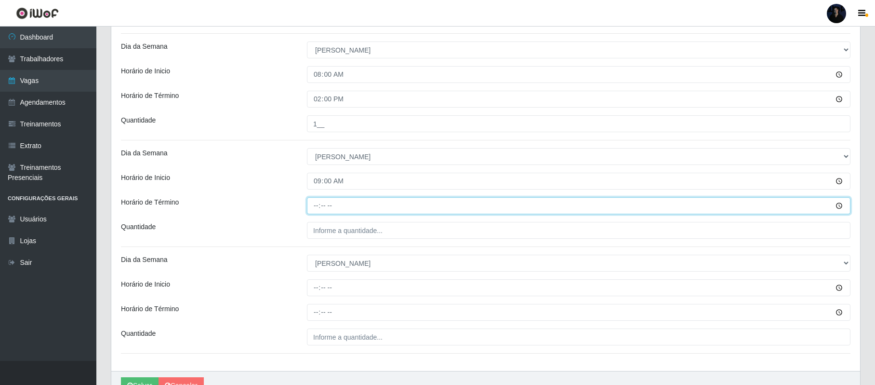
click at [317, 207] on input "Horário de Término" at bounding box center [579, 205] width 544 height 17
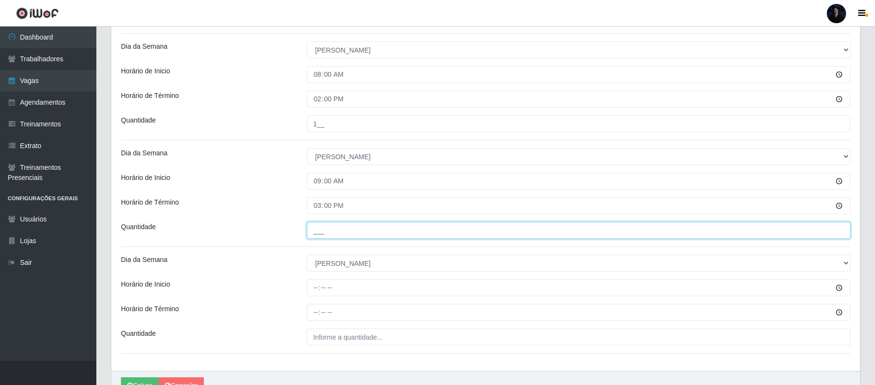
click at [318, 234] on input "___" at bounding box center [579, 230] width 544 height 17
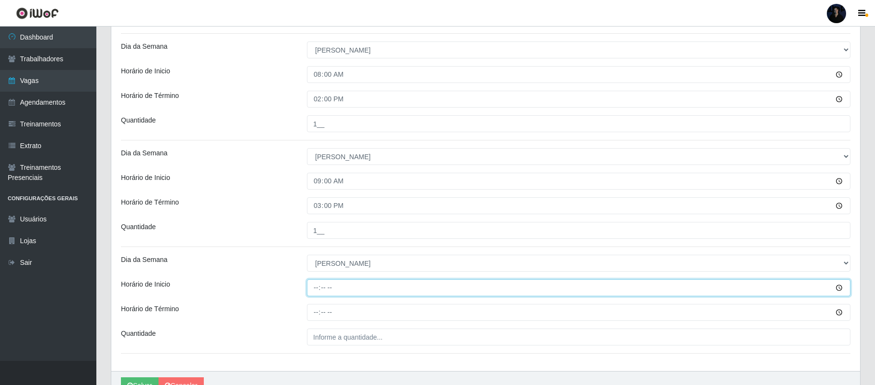
click at [316, 288] on input "Horário de Inicio" at bounding box center [579, 287] width 544 height 17
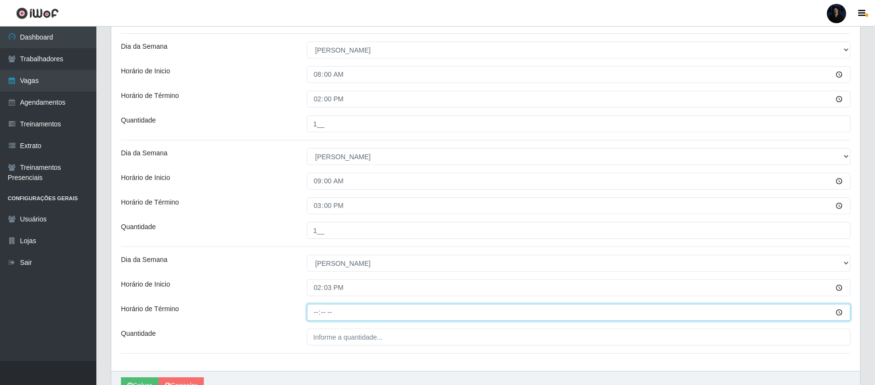
click at [312, 314] on input "Horário de Término" at bounding box center [579, 312] width 544 height 17
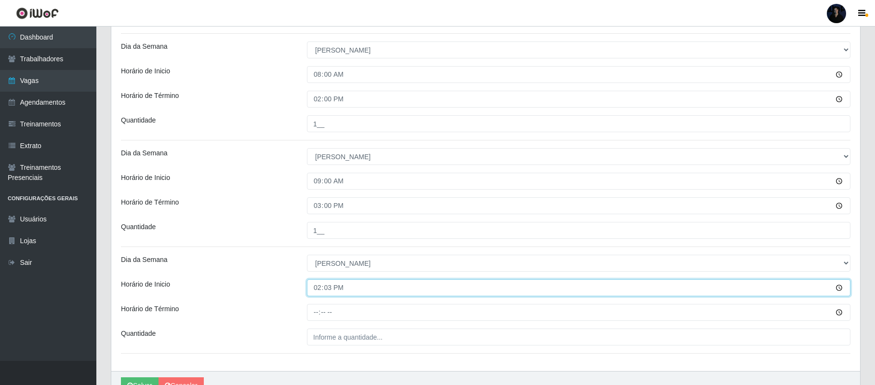
click at [329, 294] on input "14:03" at bounding box center [579, 287] width 544 height 17
click at [328, 290] on input "14:03" at bounding box center [579, 287] width 544 height 17
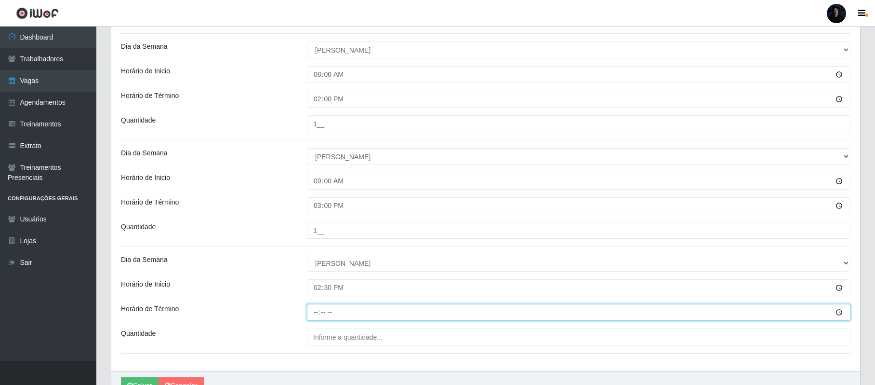
click at [317, 316] on input "Horário de Término" at bounding box center [579, 312] width 544 height 17
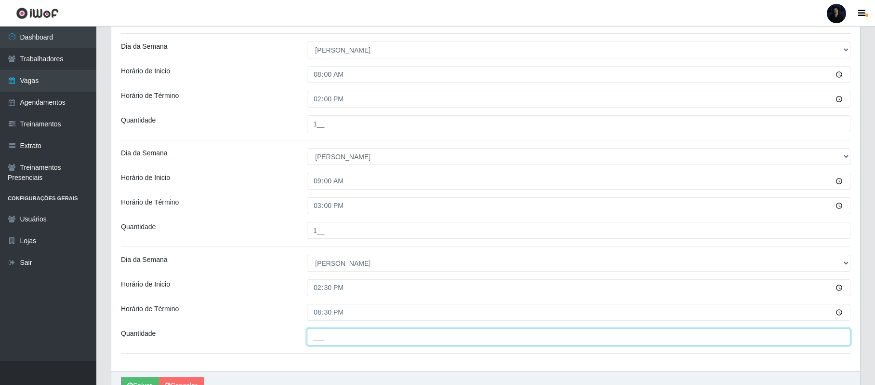
click at [319, 336] on input "___" at bounding box center [579, 336] width 544 height 17
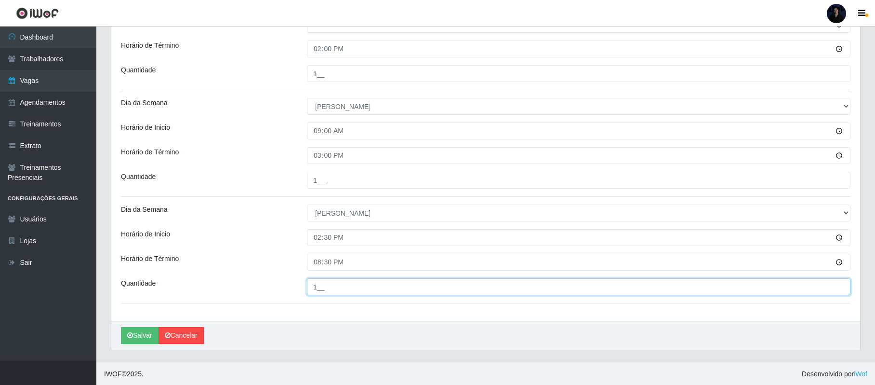
scroll to position [528, 0]
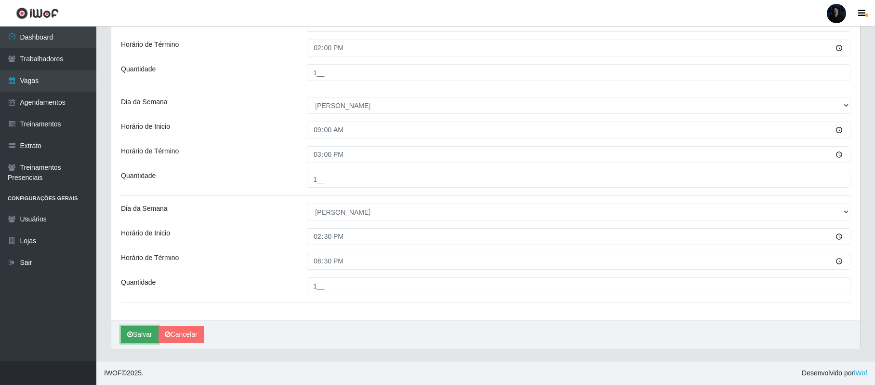
click at [144, 331] on button "Salvar" at bounding box center [140, 334] width 38 height 17
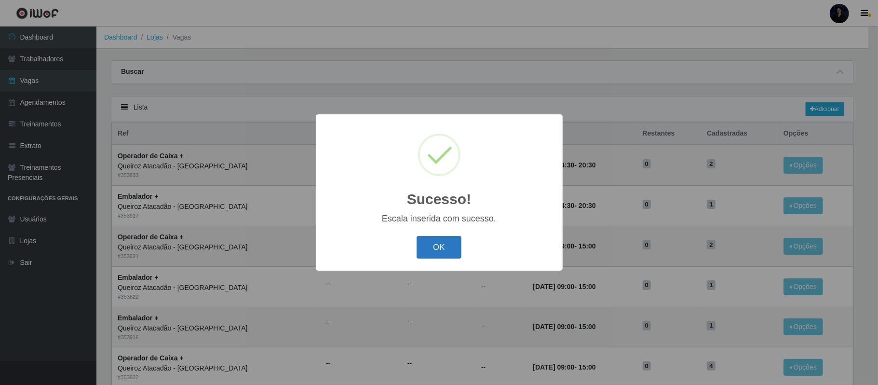
click at [430, 244] on button "OK" at bounding box center [438, 247] width 45 height 23
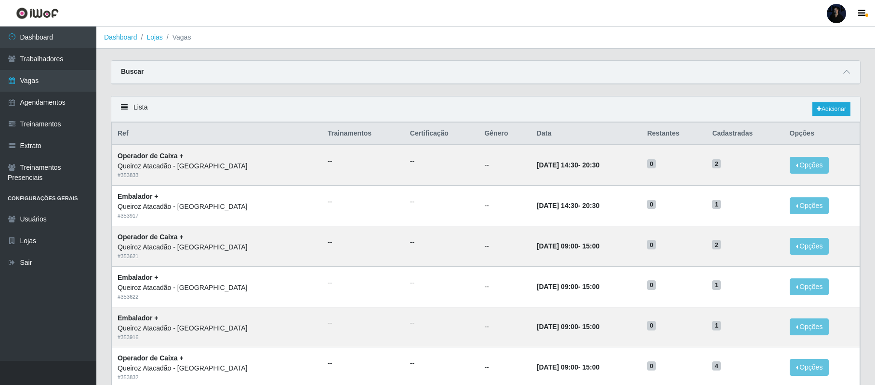
click at [820, 101] on div "Lista Adicionar" at bounding box center [485, 109] width 749 height 26
click at [824, 106] on link "Adicionar" at bounding box center [832, 108] width 38 height 13
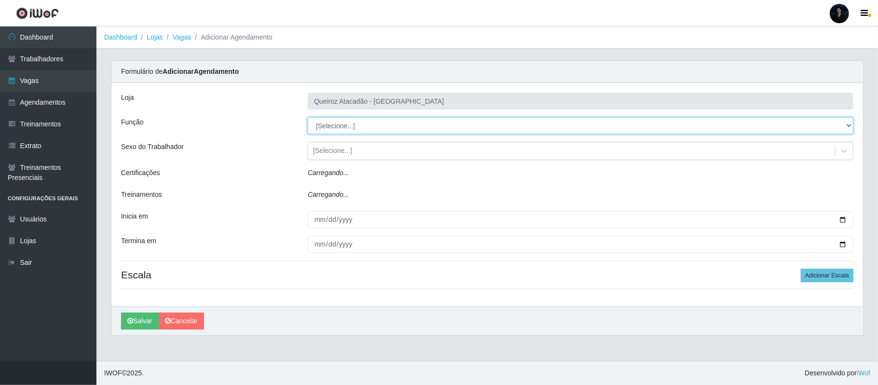
click at [339, 126] on select "[Selecione...] Balconista de Açougue Balconista de Açougue + Balconista de Açou…" at bounding box center [581, 125] width 546 height 17
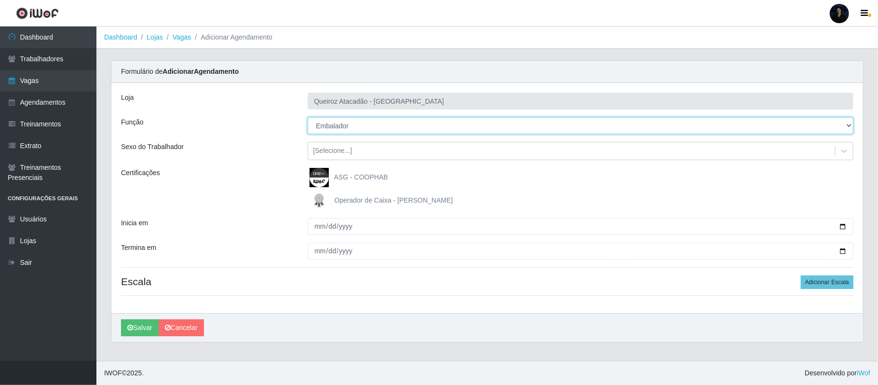
click at [308, 118] on select "[Selecione...] Balconista de Açougue Balconista de Açougue + Balconista de Açou…" at bounding box center [581, 125] width 546 height 17
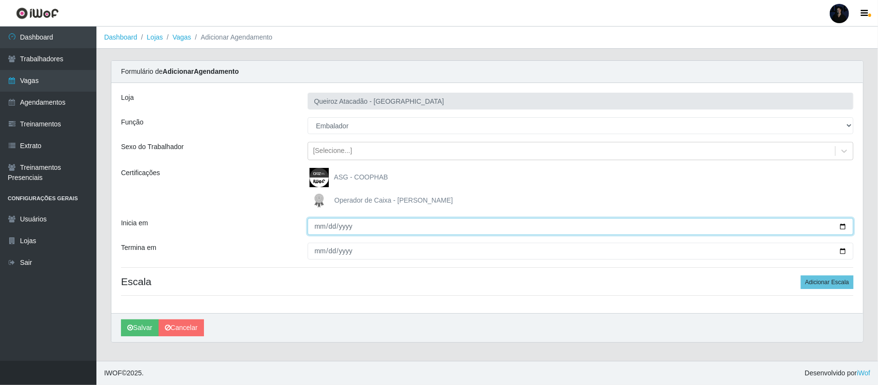
click at [841, 229] on input "Inicia em" at bounding box center [581, 226] width 546 height 17
click at [841, 224] on input "Inicia em" at bounding box center [581, 226] width 546 height 17
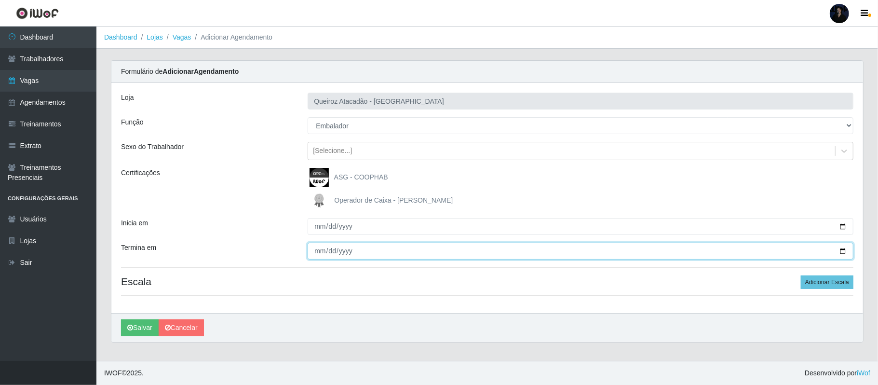
click at [841, 249] on input "Termina em" at bounding box center [581, 250] width 546 height 17
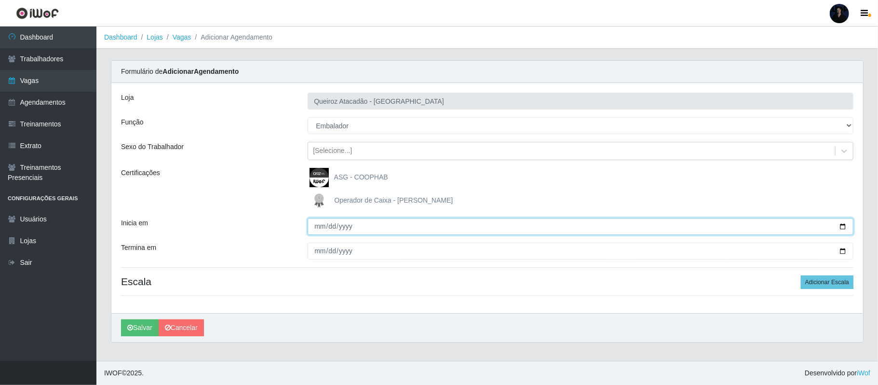
click at [843, 226] on input "[DATE]" at bounding box center [581, 226] width 546 height 17
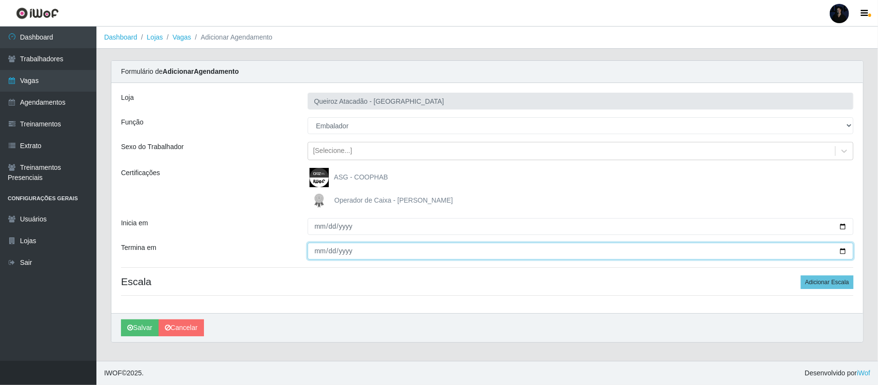
click at [843, 251] on input "[DATE]" at bounding box center [581, 250] width 546 height 17
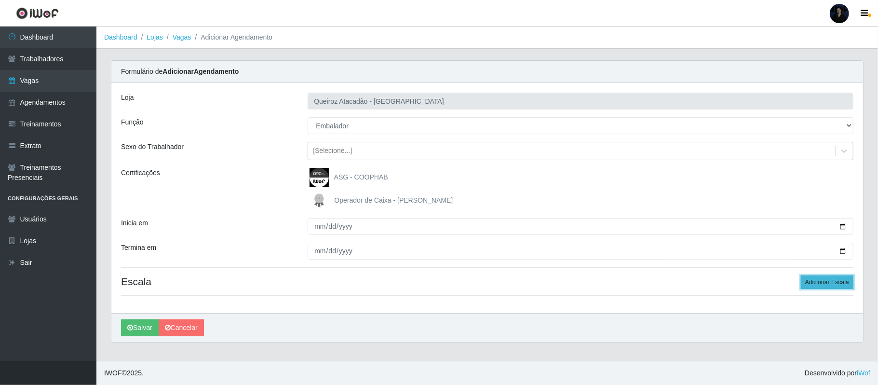
click at [826, 286] on button "Adicionar Escala" at bounding box center [827, 281] width 53 height 13
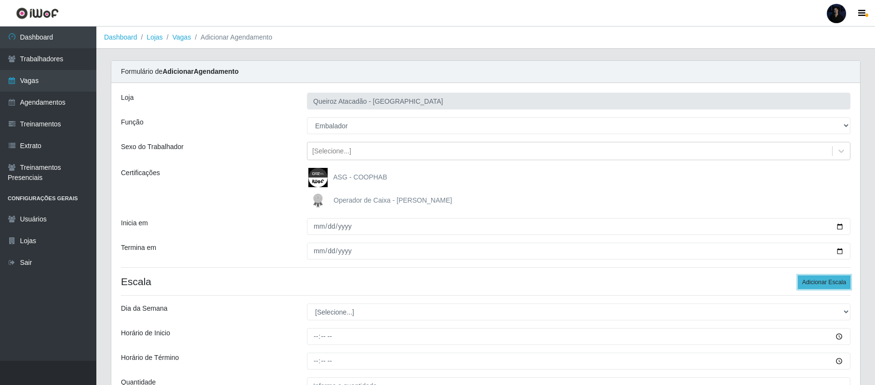
click at [826, 286] on button "Adicionar Escala" at bounding box center [824, 281] width 53 height 13
click at [825, 286] on button "Adicionar Escala" at bounding box center [824, 281] width 53 height 13
click at [825, 285] on button "Adicionar Escala" at bounding box center [824, 281] width 53 height 13
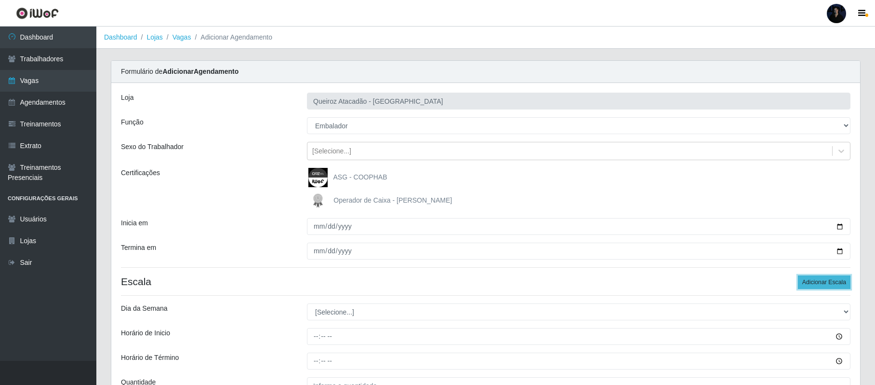
click at [825, 285] on button "Adicionar Escala" at bounding box center [824, 281] width 53 height 13
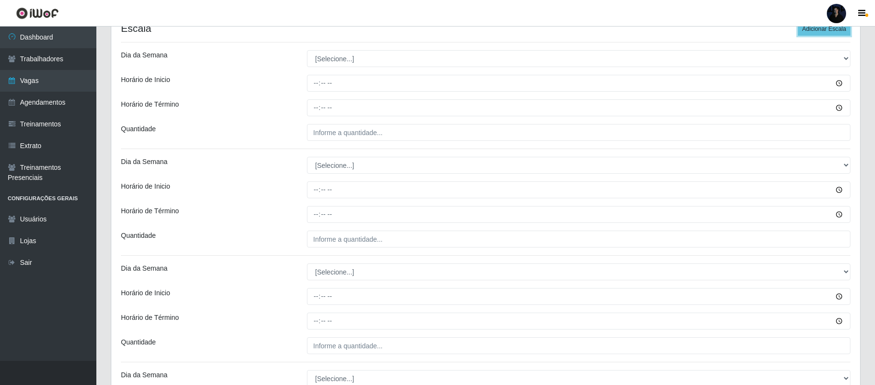
scroll to position [257, 0]
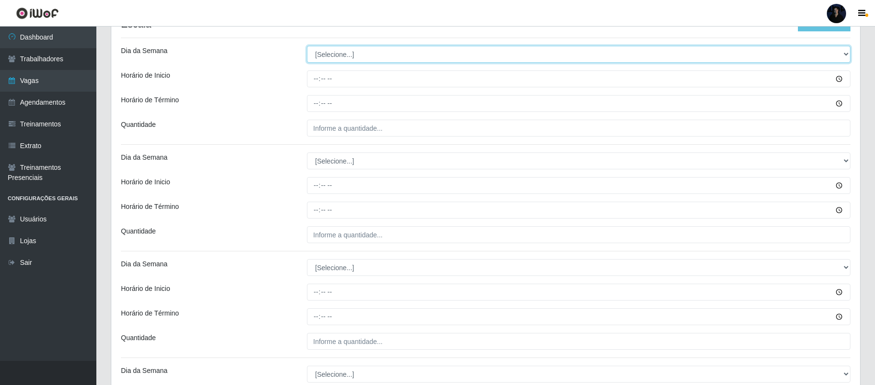
click at [320, 56] on select "[Selecione...] Segunda Terça Quarta Quinta Sexta Sábado Domingo" at bounding box center [579, 54] width 544 height 17
click at [307, 46] on select "[Selecione...] Segunda Terça Quarta Quinta Sexta Sábado Domingo" at bounding box center [579, 54] width 544 height 17
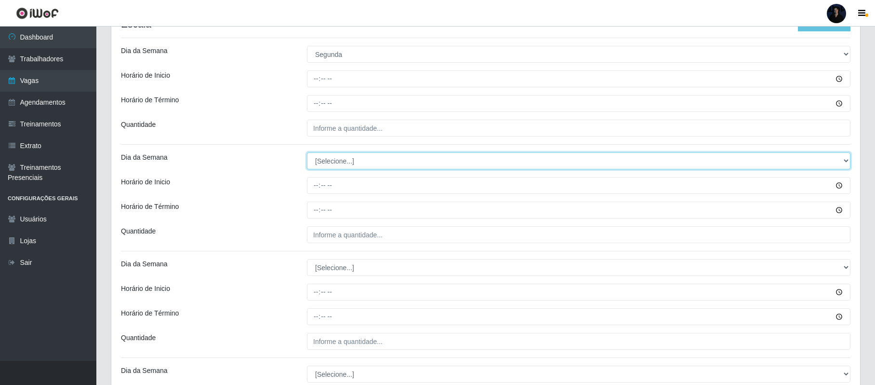
click at [334, 163] on select "[Selecione...] Segunda Terça Quarta Quinta Sexta Sábado Domingo" at bounding box center [579, 160] width 544 height 17
click at [307, 153] on select "[Selecione...] Segunda Terça Quarta Quinta Sexta Sábado Domingo" at bounding box center [579, 160] width 544 height 17
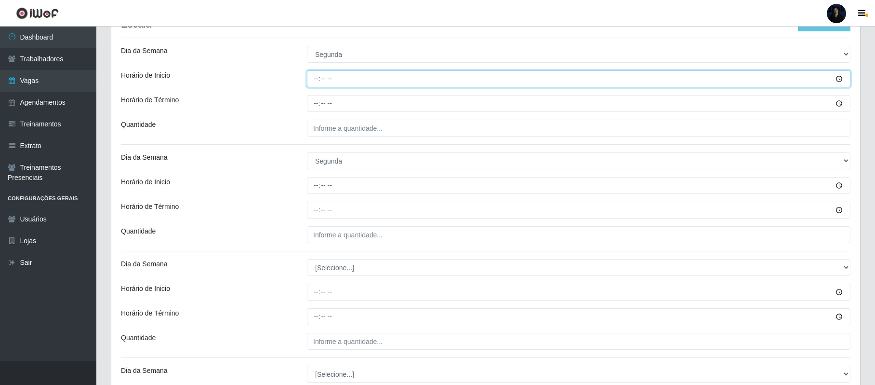
click at [315, 85] on input "Horário de Inicio" at bounding box center [579, 78] width 544 height 17
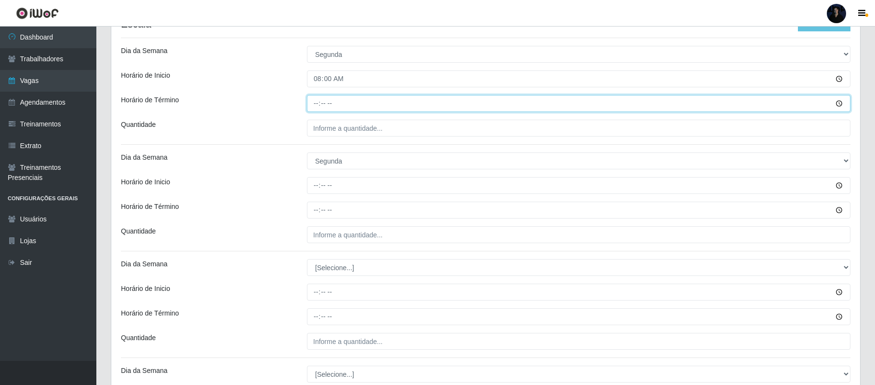
click at [313, 103] on input "Horário de Término" at bounding box center [579, 103] width 544 height 17
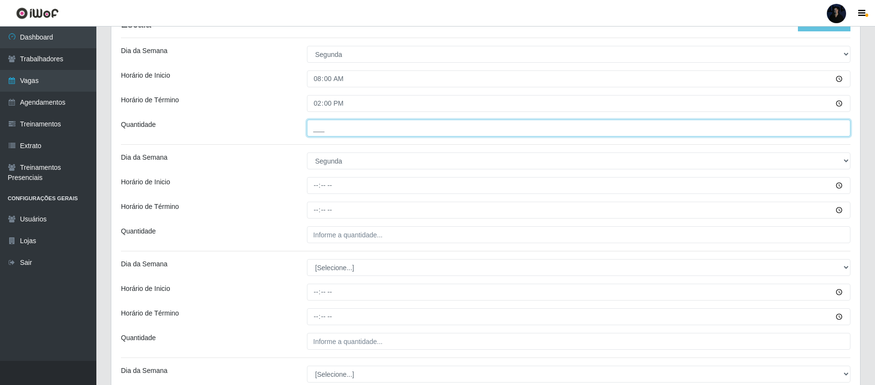
click at [317, 131] on input "___" at bounding box center [579, 128] width 544 height 17
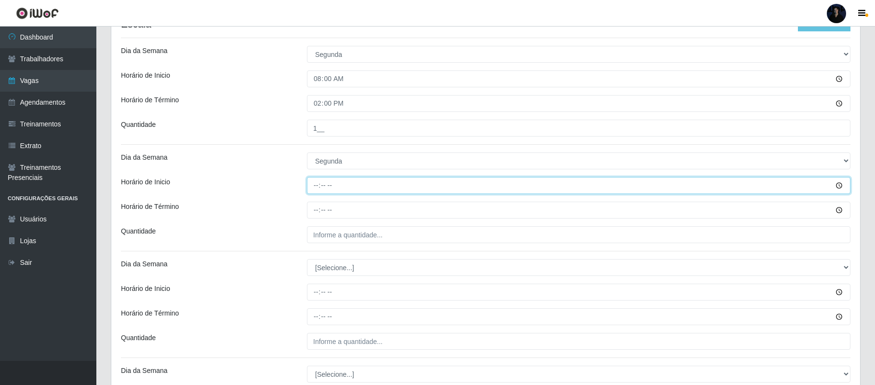
click at [317, 182] on input "Horário de Inicio" at bounding box center [579, 185] width 544 height 17
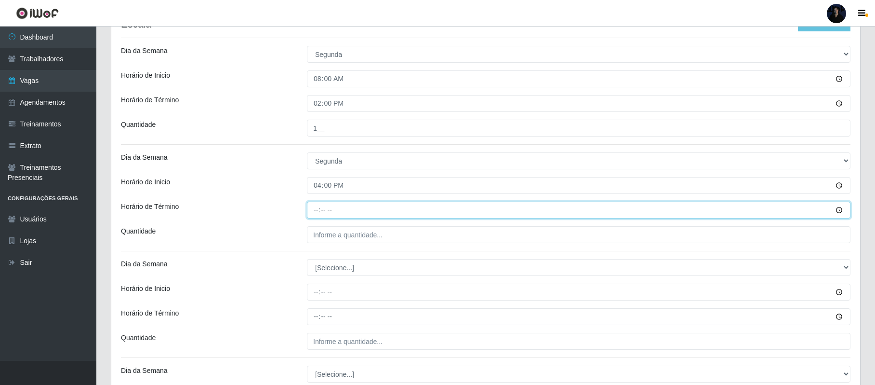
click at [321, 207] on input "Horário de Término" at bounding box center [579, 209] width 544 height 17
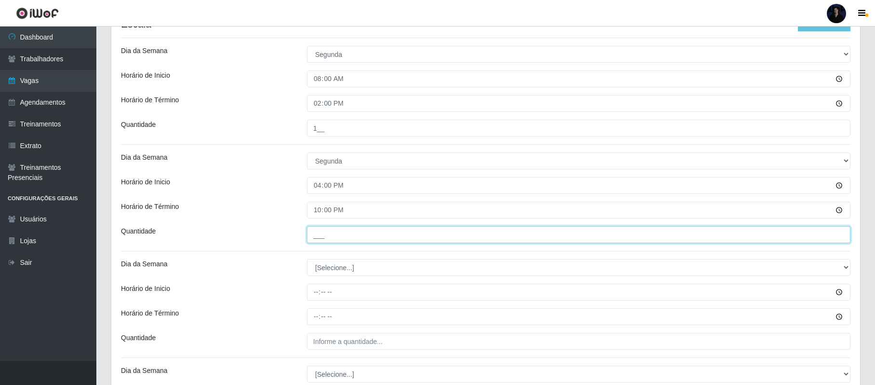
click at [315, 238] on input "___" at bounding box center [579, 234] width 544 height 17
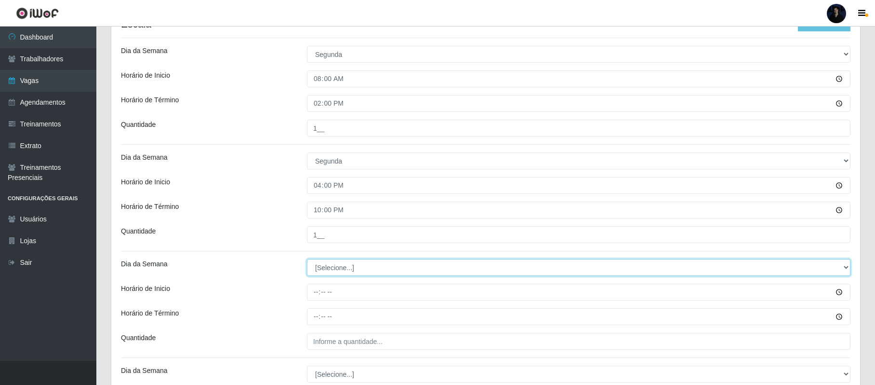
click at [319, 270] on select "[Selecione...] Segunda Terça Quarta Quinta Sexta Sábado Domingo" at bounding box center [579, 267] width 544 height 17
click at [307, 260] on select "[Selecione...] Segunda Terça Quarta Quinta Sexta Sábado Domingo" at bounding box center [579, 267] width 544 height 17
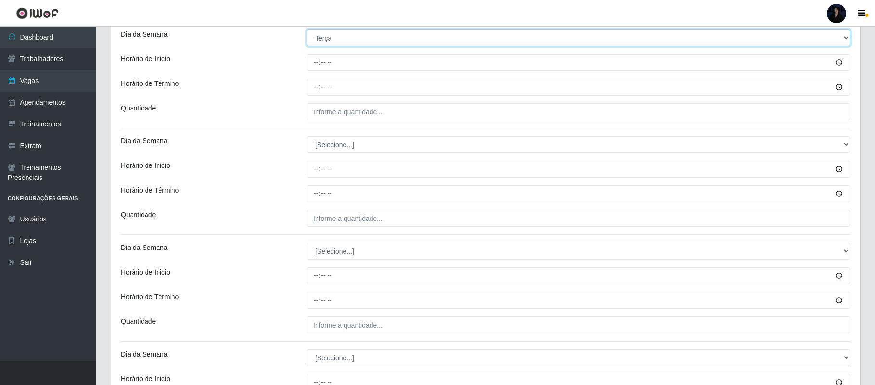
scroll to position [482, 0]
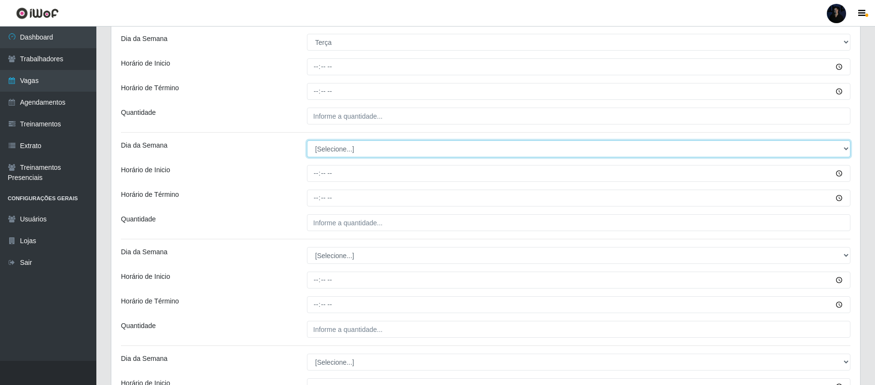
click at [336, 149] on select "[Selecione...] Segunda Terça Quarta Quinta Sexta Sábado Domingo" at bounding box center [579, 148] width 544 height 17
click at [307, 142] on select "[Selecione...] Segunda Terça Quarta Quinta Sexta Sábado Domingo" at bounding box center [579, 148] width 544 height 17
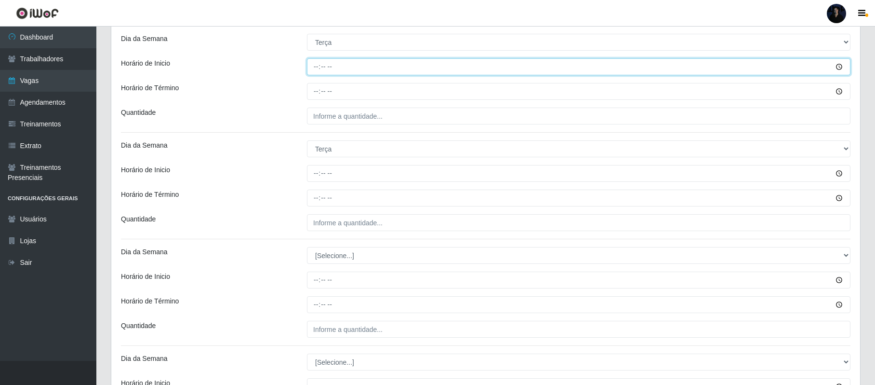
click at [310, 72] on input "Horário de Inicio" at bounding box center [579, 66] width 544 height 17
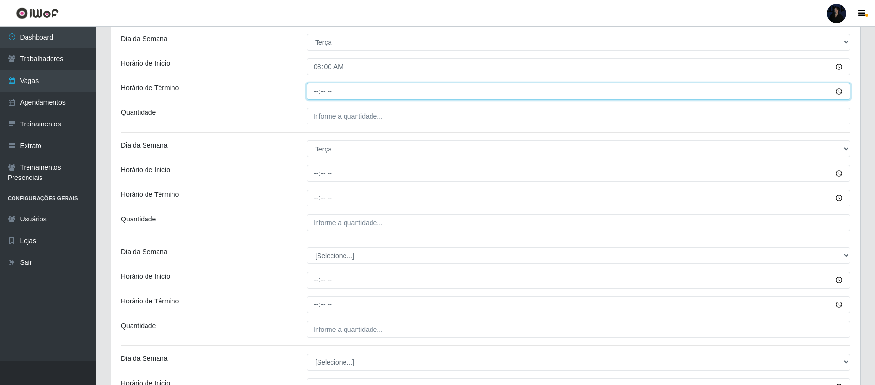
click at [313, 91] on input "Horário de Término" at bounding box center [579, 91] width 544 height 17
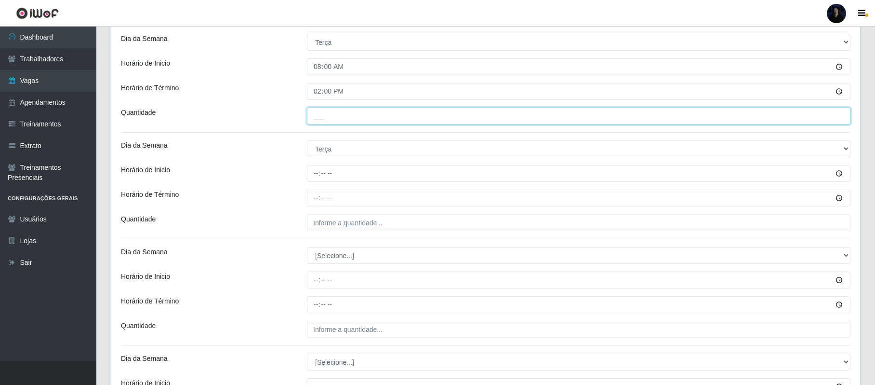
click at [309, 113] on input "___" at bounding box center [579, 115] width 544 height 17
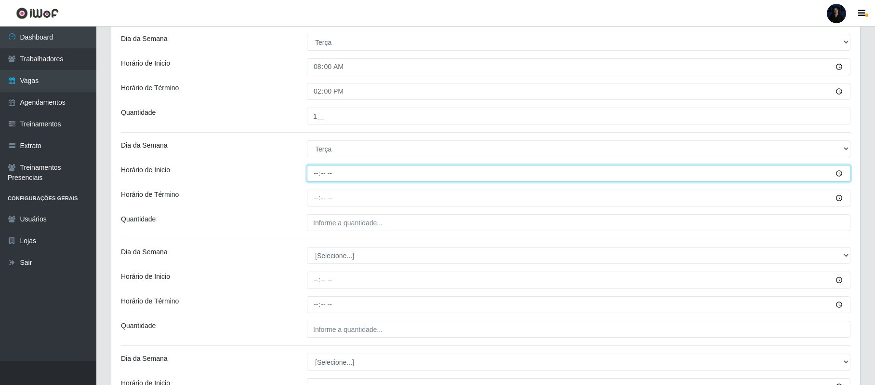
click at [316, 176] on input "Horário de Inicio" at bounding box center [579, 173] width 544 height 17
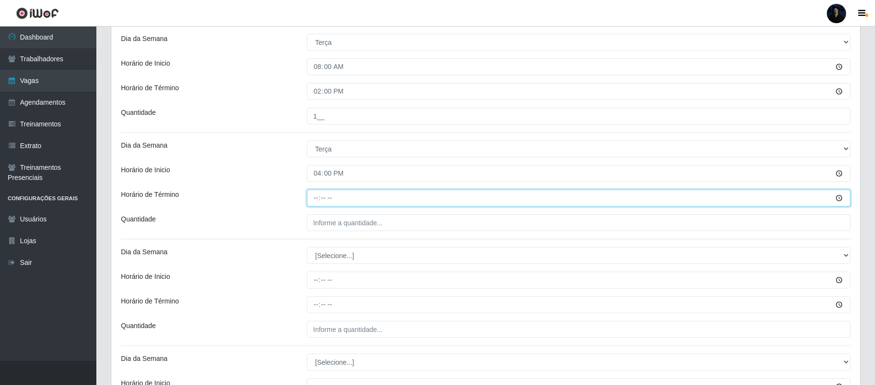
click at [315, 199] on input "Horário de Término" at bounding box center [579, 197] width 544 height 17
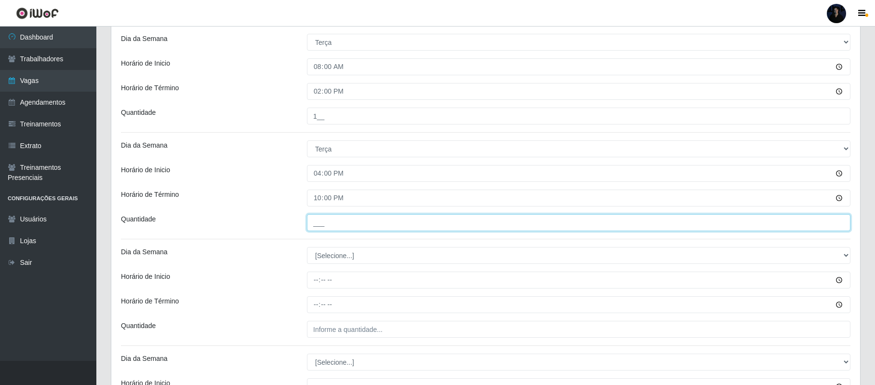
click at [313, 225] on input "___" at bounding box center [579, 222] width 544 height 17
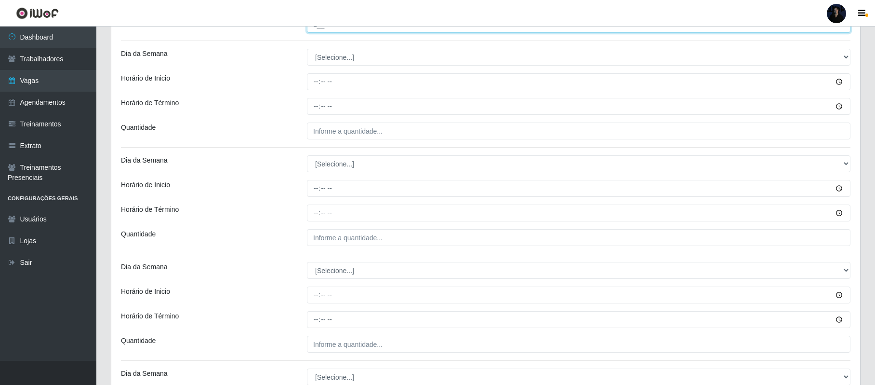
scroll to position [683, 0]
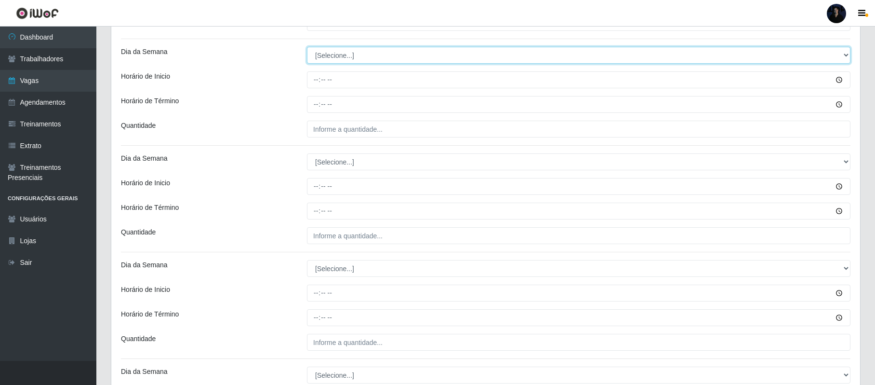
click at [372, 53] on select "[Selecione...] Segunda Terça Quarta Quinta Sexta Sábado Domingo" at bounding box center [579, 55] width 544 height 17
click at [307, 48] on select "[Selecione...] Segunda Terça Quarta Quinta Sexta Sábado Domingo" at bounding box center [579, 55] width 544 height 17
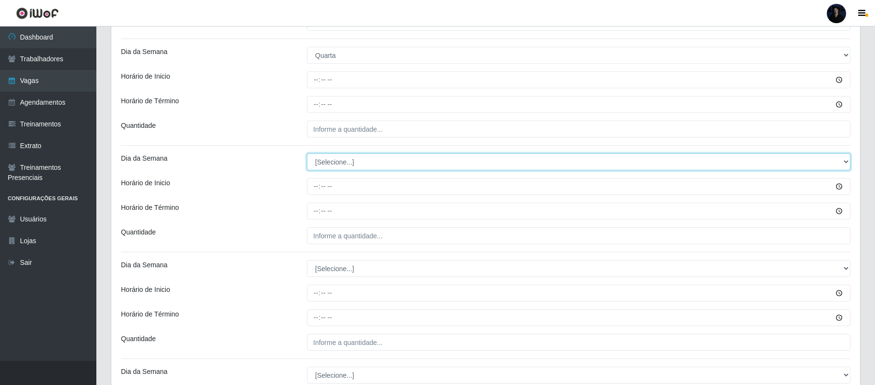
drag, startPoint x: 340, startPoint y: 164, endPoint x: 346, endPoint y: 163, distance: 6.0
click at [340, 164] on select "[Selecione...] Segunda Terça Quarta Quinta Sexta Sábado Domingo" at bounding box center [579, 161] width 544 height 17
click at [307, 155] on select "[Selecione...] Segunda Terça Quarta Quinta Sexta Sábado Domingo" at bounding box center [579, 161] width 544 height 17
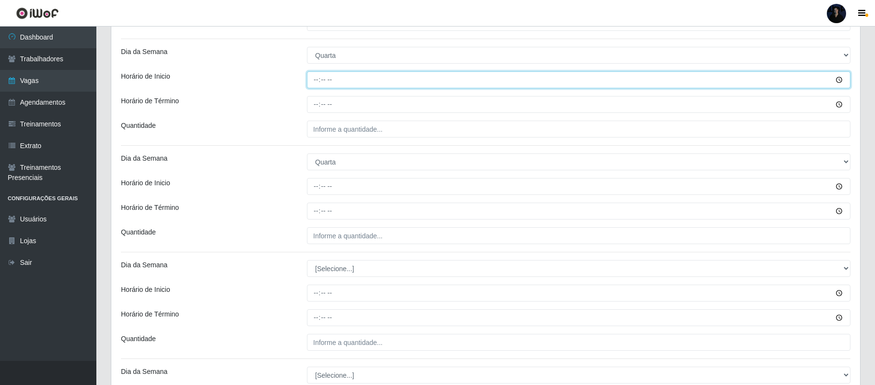
click at [314, 79] on input "Horário de Inicio" at bounding box center [579, 79] width 544 height 17
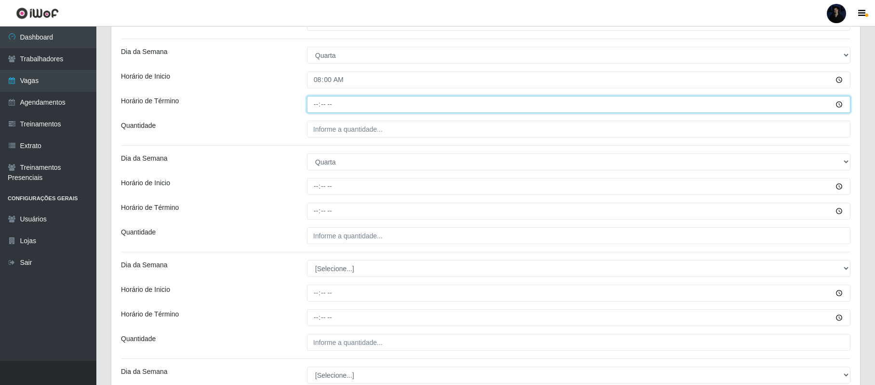
click at [315, 102] on input "Horário de Término" at bounding box center [579, 104] width 544 height 17
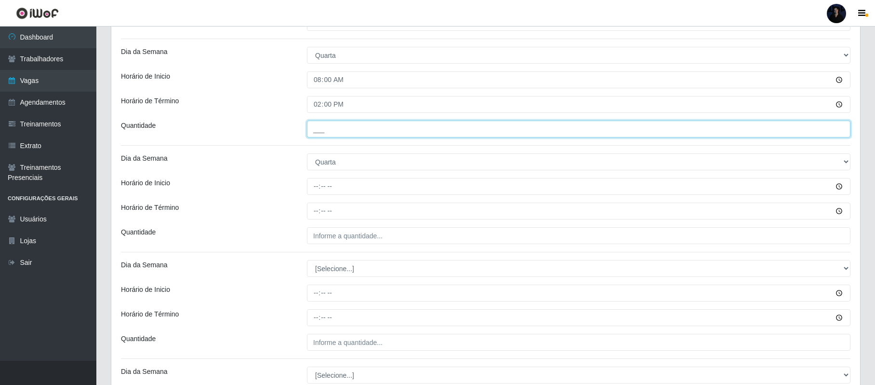
click at [318, 129] on input "___" at bounding box center [579, 128] width 544 height 17
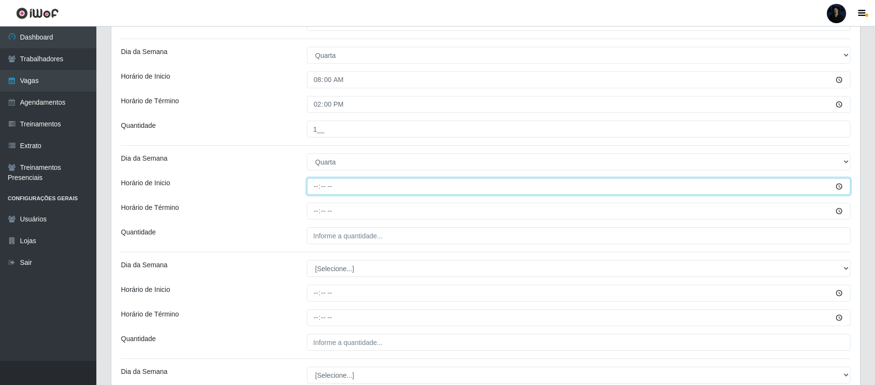
click at [313, 182] on input "Horário de Inicio" at bounding box center [579, 186] width 544 height 17
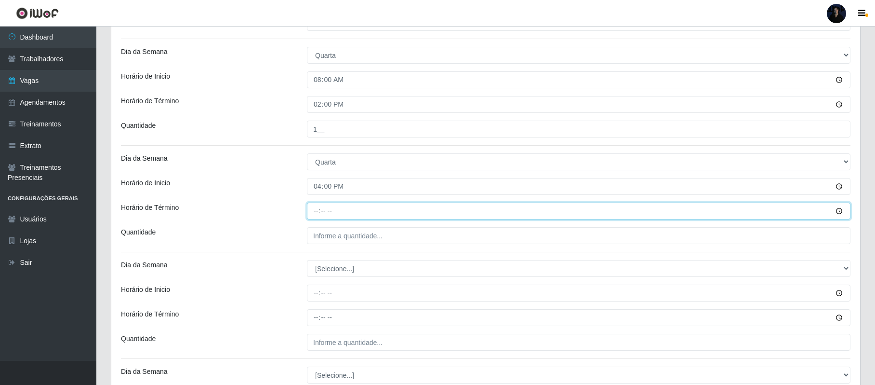
click at [315, 211] on input "Horário de Término" at bounding box center [579, 210] width 544 height 17
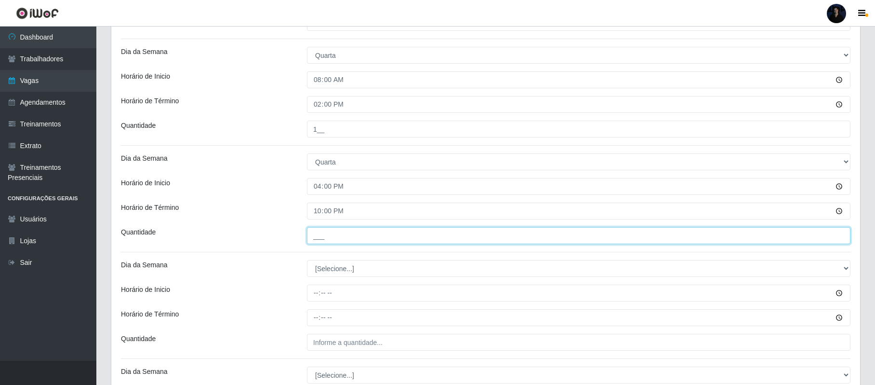
click at [317, 236] on input "___" at bounding box center [579, 235] width 544 height 17
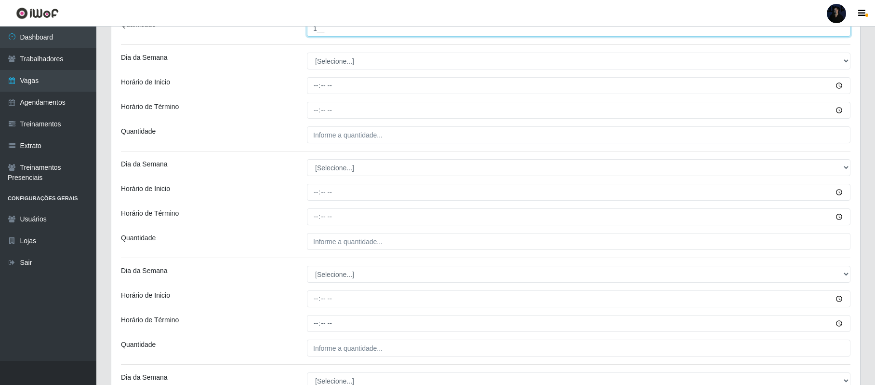
scroll to position [891, 0]
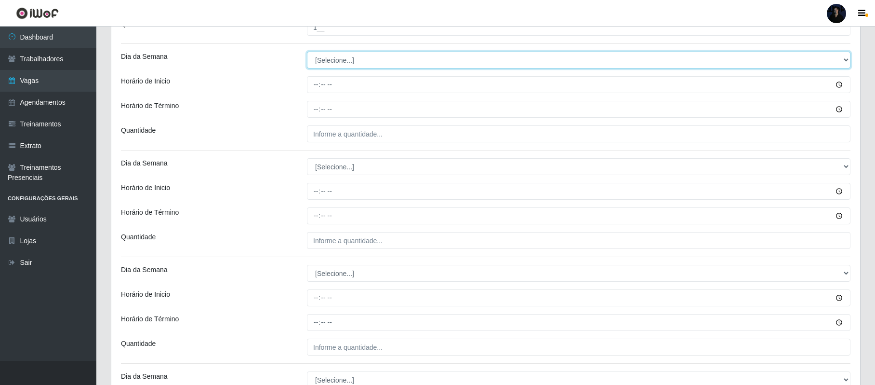
click at [315, 59] on select "[Selecione...] Segunda Terça Quarta Quinta Sexta Sábado Domingo" at bounding box center [579, 60] width 544 height 17
click at [307, 54] on select "[Selecione...] Segunda Terça Quarta Quinta Sexta Sábado Domingo" at bounding box center [579, 60] width 544 height 17
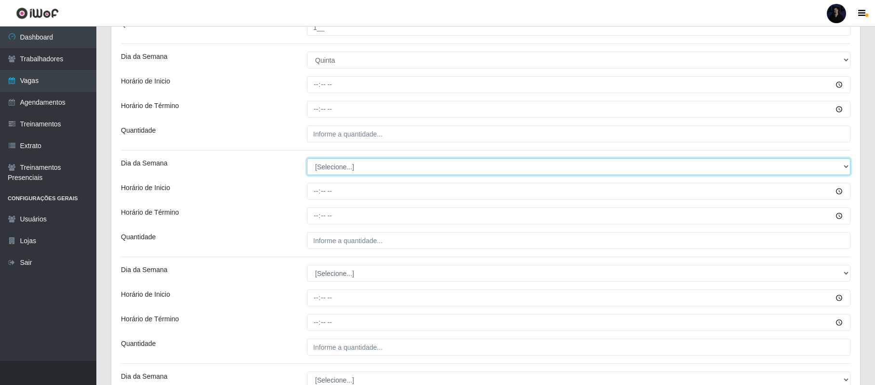
click at [322, 168] on select "[Selecione...] Segunda Terça Quarta Quinta Sexta Sábado Domingo" at bounding box center [579, 166] width 544 height 17
click at [307, 160] on select "[Selecione...] Segunda Terça Quarta Quinta Sexta Sábado Domingo" at bounding box center [579, 166] width 544 height 17
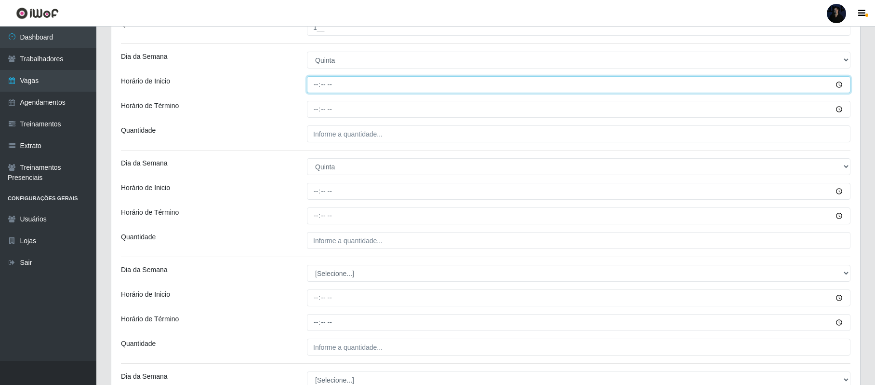
click at [316, 87] on input "Horário de Inicio" at bounding box center [579, 84] width 544 height 17
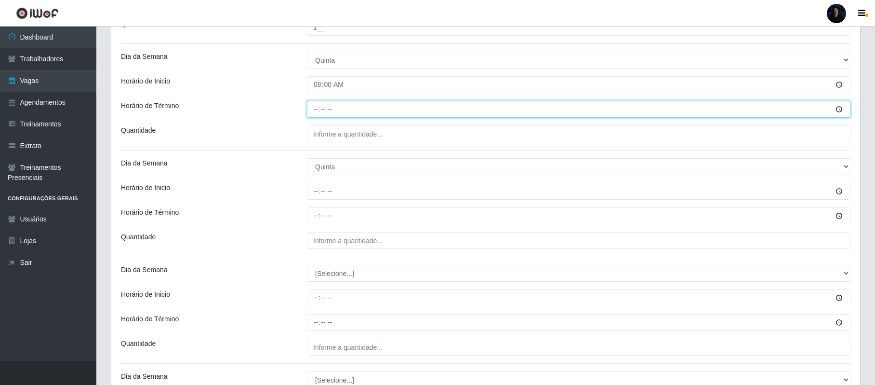
click at [316, 111] on input "Horário de Término" at bounding box center [579, 109] width 544 height 17
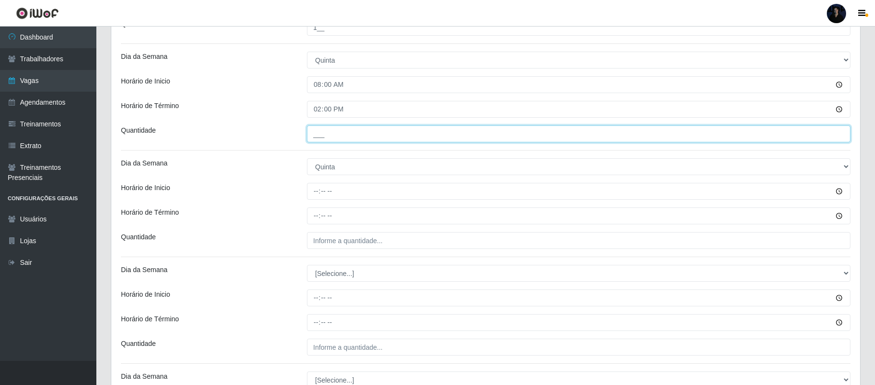
click at [317, 130] on input "___" at bounding box center [579, 133] width 544 height 17
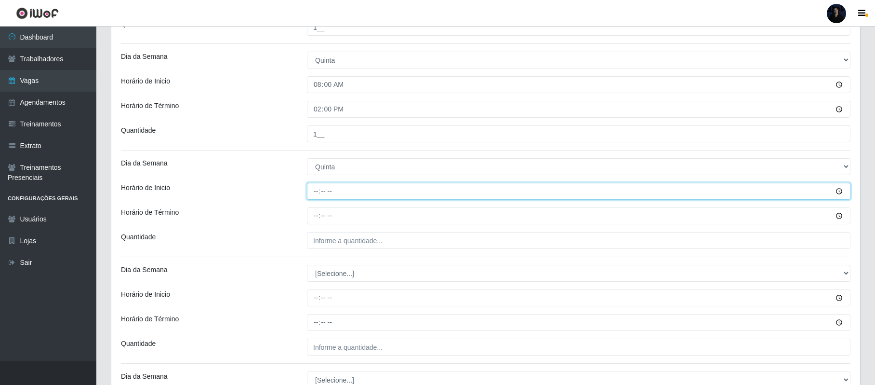
click at [311, 187] on input "Horário de Inicio" at bounding box center [579, 191] width 544 height 17
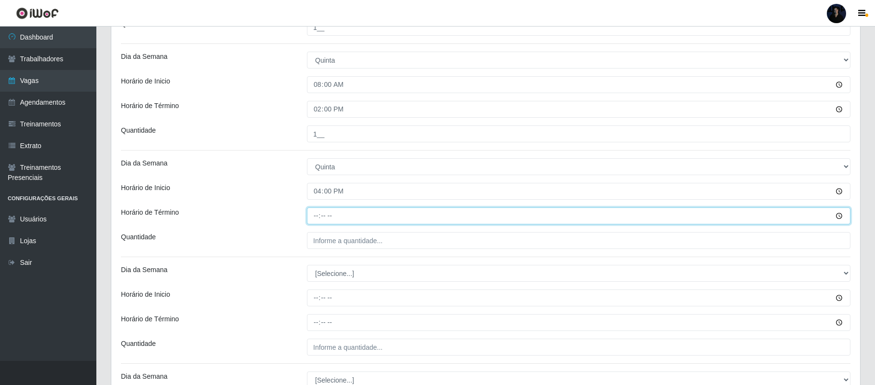
click at [313, 211] on input "Horário de Término" at bounding box center [579, 215] width 544 height 17
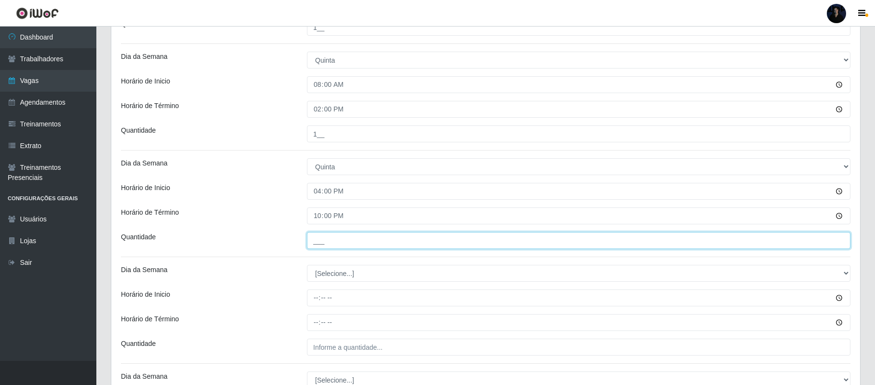
click at [321, 236] on input "___" at bounding box center [579, 240] width 544 height 17
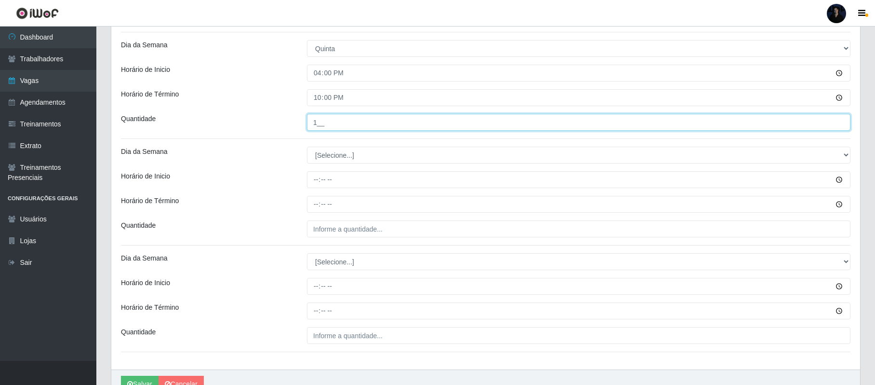
scroll to position [1061, 0]
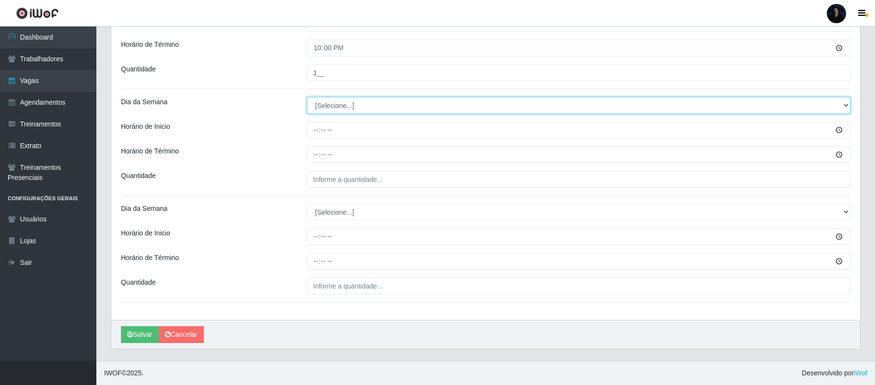
click at [339, 108] on select "[Selecione...] Segunda Terça Quarta Quinta Sexta Sábado Domingo" at bounding box center [579, 105] width 544 height 17
click at [307, 97] on select "[Selecione...] Segunda Terça Quarta Quinta Sexta Sábado Domingo" at bounding box center [579, 105] width 544 height 17
click at [336, 106] on select "[Selecione...] Segunda Terça Quarta Quinta Sexta Sábado Domingo" at bounding box center [579, 105] width 544 height 17
click at [307, 97] on select "[Selecione...] Segunda Terça Quarta Quinta Sexta Sábado Domingo" at bounding box center [579, 105] width 544 height 17
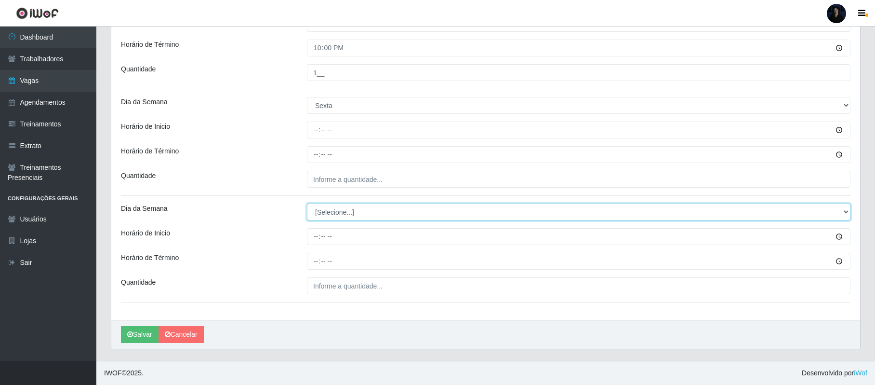
click at [322, 204] on select "[Selecione...] Segunda Terça Quarta Quinta Sexta Sábado Domingo" at bounding box center [579, 211] width 544 height 17
click at [307, 203] on select "[Selecione...] Segunda Terça Quarta Quinta Sexta Sábado Domingo" at bounding box center [579, 211] width 544 height 17
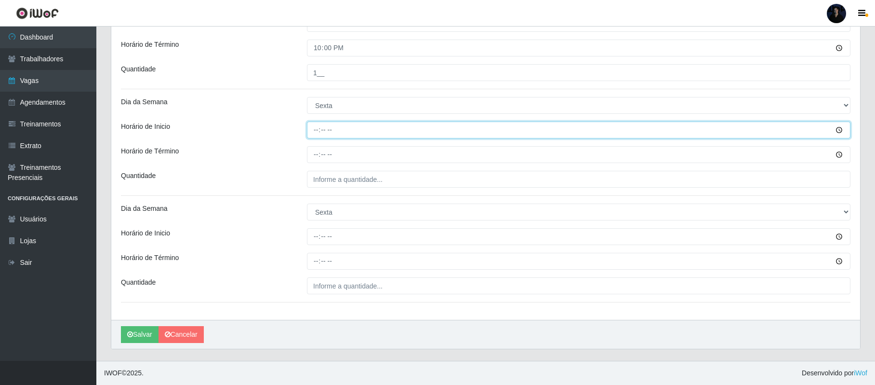
click at [313, 132] on input "Horário de Inicio" at bounding box center [579, 129] width 544 height 17
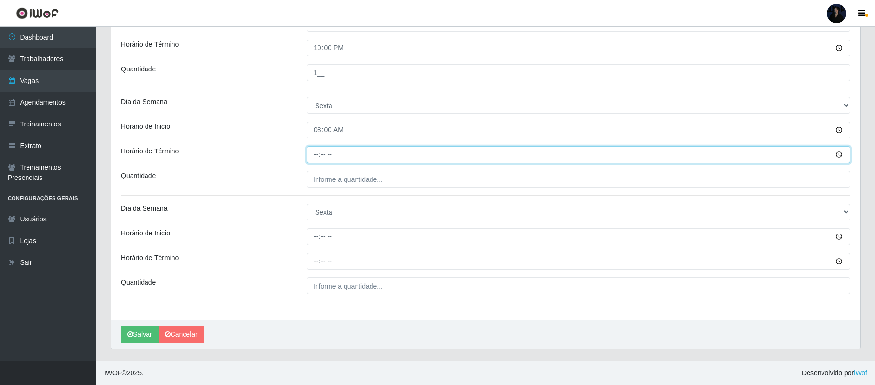
click at [313, 157] on input "Horário de Término" at bounding box center [579, 154] width 544 height 17
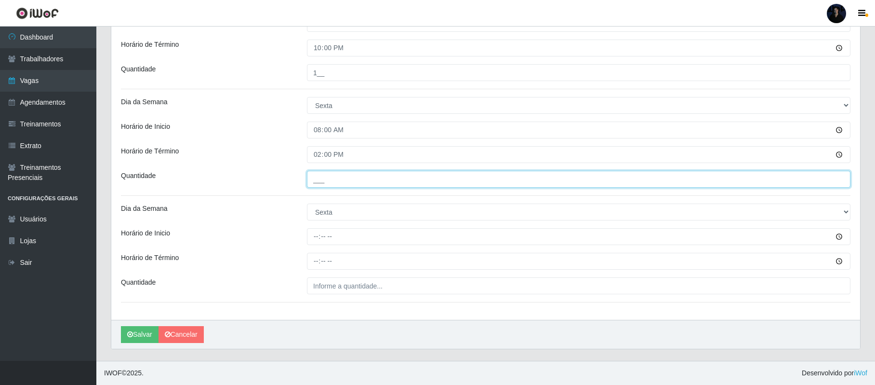
click at [315, 174] on input "___" at bounding box center [579, 179] width 544 height 17
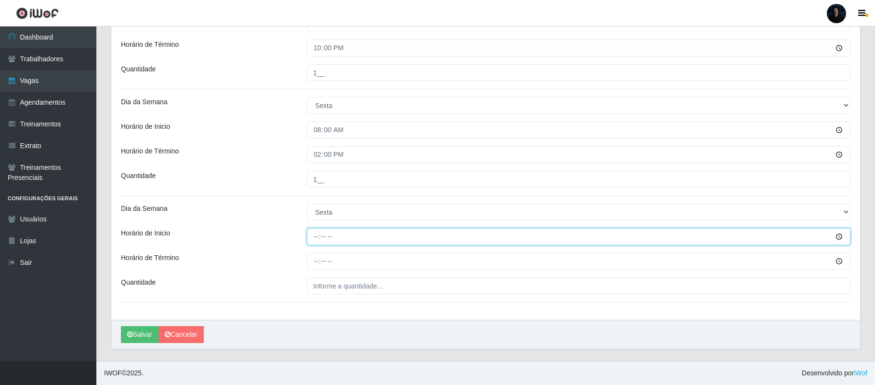
click at [318, 235] on input "Horário de Inicio" at bounding box center [579, 236] width 544 height 17
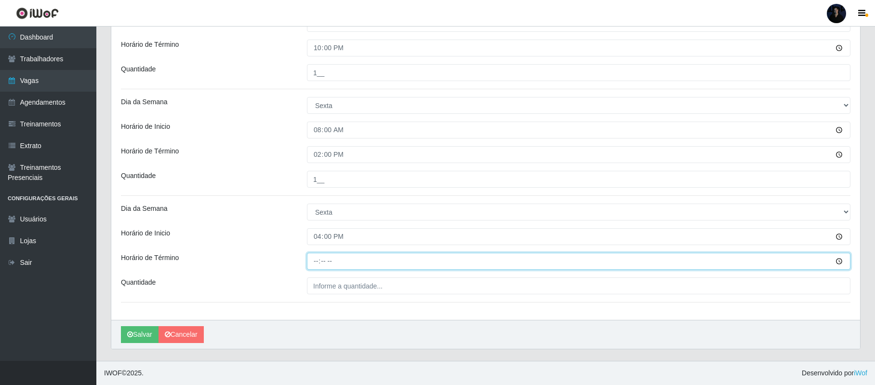
click at [312, 261] on input "Horário de Término" at bounding box center [579, 261] width 544 height 17
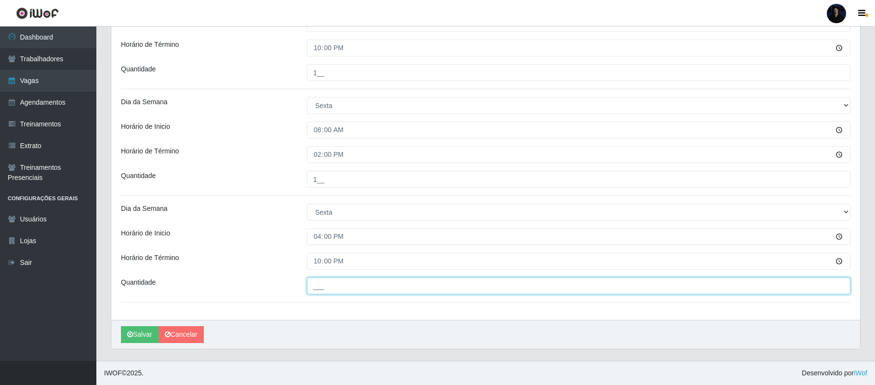
click at [319, 288] on input "___" at bounding box center [579, 285] width 544 height 17
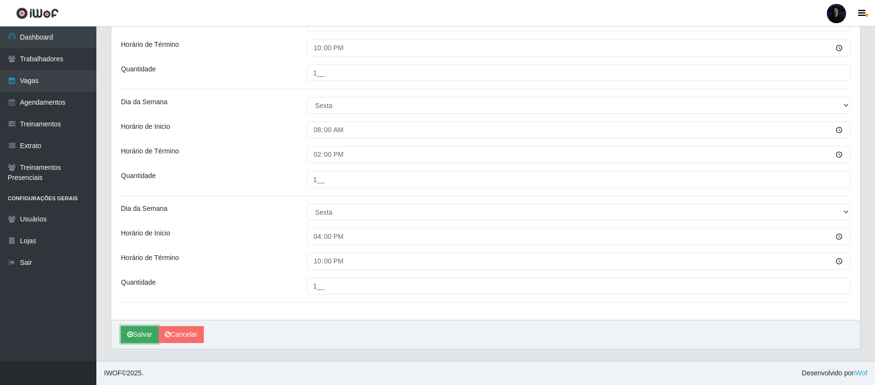
click at [143, 329] on button "Salvar" at bounding box center [140, 334] width 38 height 17
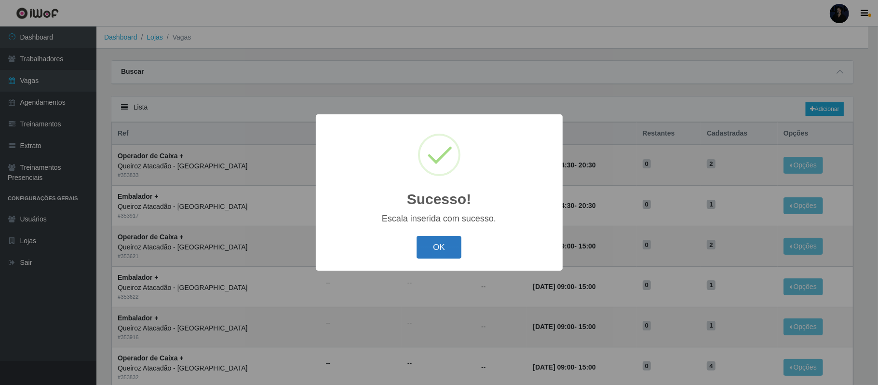
click at [437, 240] on button "OK" at bounding box center [438, 247] width 45 height 23
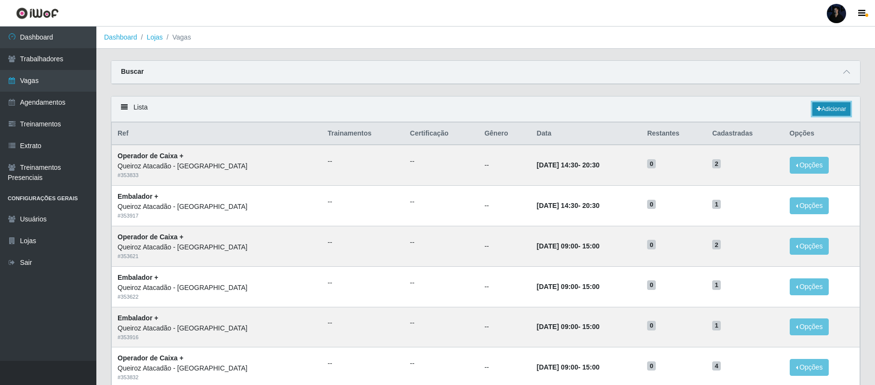
click at [831, 105] on link "Adicionar" at bounding box center [832, 108] width 38 height 13
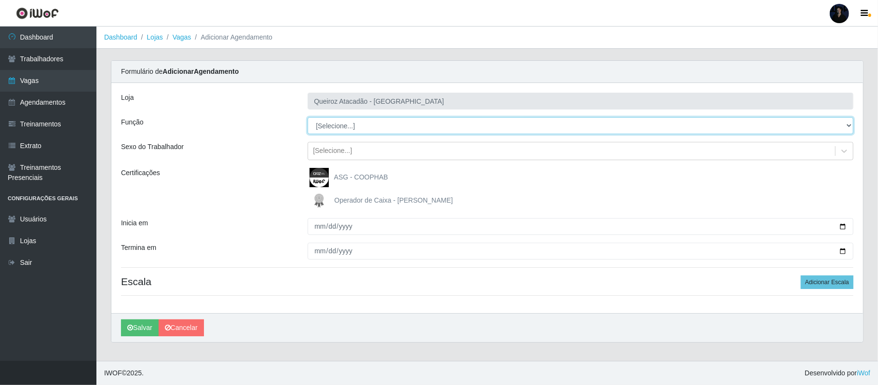
click at [344, 123] on select "[Selecione...] Balconista de Açougue Balconista de Açougue + Balconista de Açou…" at bounding box center [581, 125] width 546 height 17
click at [308, 118] on select "[Selecione...] Balconista de Açougue Balconista de Açougue + Balconista de Açou…" at bounding box center [581, 125] width 546 height 17
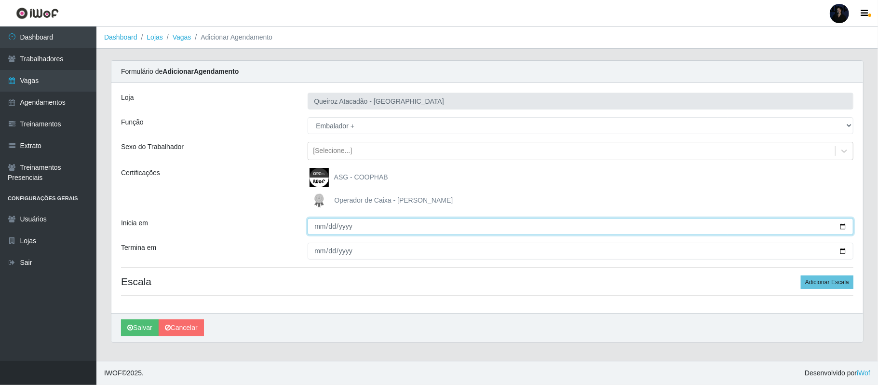
click at [841, 224] on input "Inicia em" at bounding box center [581, 226] width 546 height 17
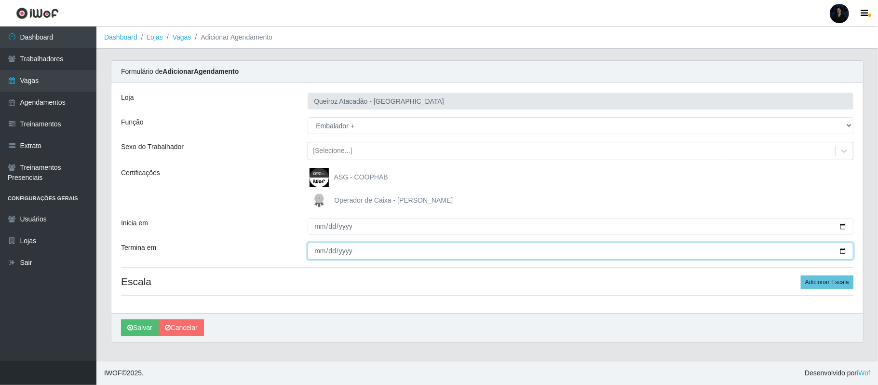
click at [841, 251] on input "Termina em" at bounding box center [581, 250] width 546 height 17
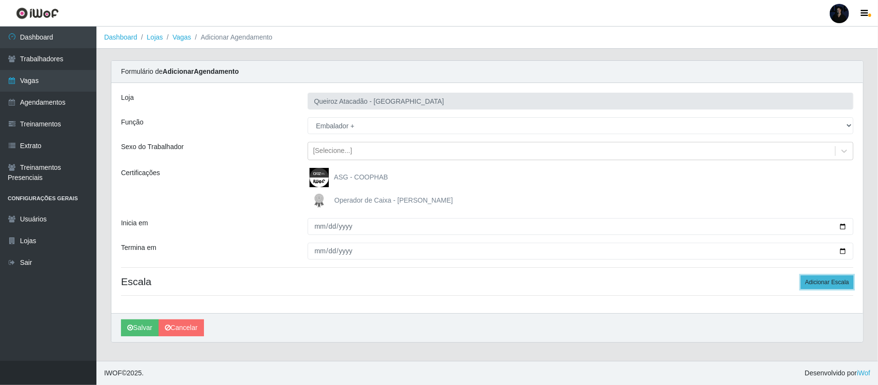
click at [814, 284] on button "Adicionar Escala" at bounding box center [827, 281] width 53 height 13
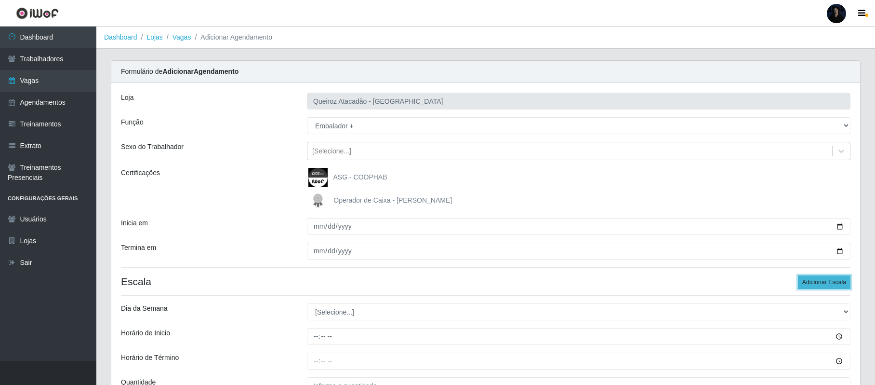
click at [814, 284] on button "Adicionar Escala" at bounding box center [824, 281] width 53 height 13
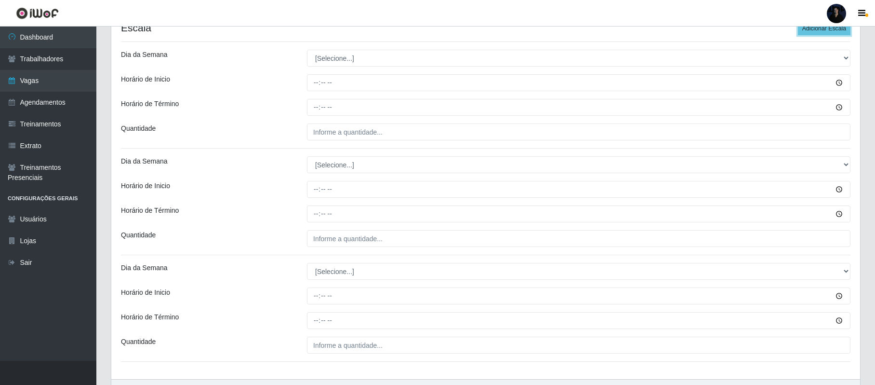
scroll to position [251, 0]
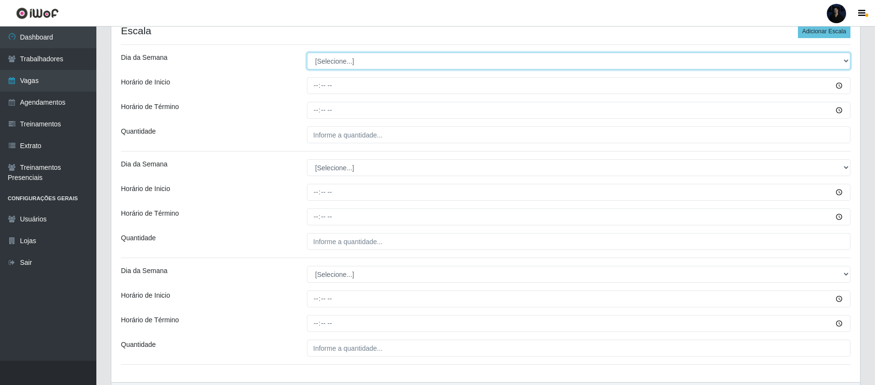
click at [337, 62] on select "[Selecione...] Segunda Terça Quarta Quinta Sexta Sábado Domingo" at bounding box center [579, 61] width 544 height 17
click at [307, 54] on select "[Selecione...] Segunda Terça Quarta Quinta Sexta Sábado Domingo" at bounding box center [579, 61] width 544 height 17
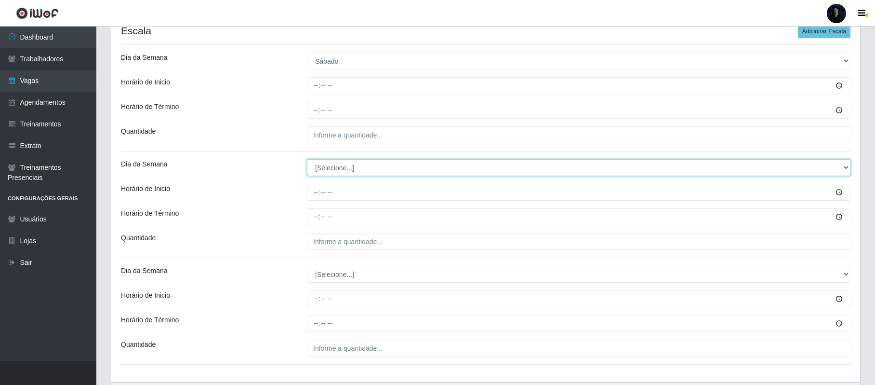
click at [322, 164] on select "[Selecione...] Segunda Terça Quarta Quinta Sexta Sábado Domingo" at bounding box center [579, 167] width 544 height 17
click at [307, 160] on select "[Selecione...] Segunda Terça Quarta Quinta Sexta Sábado Domingo" at bounding box center [579, 167] width 544 height 17
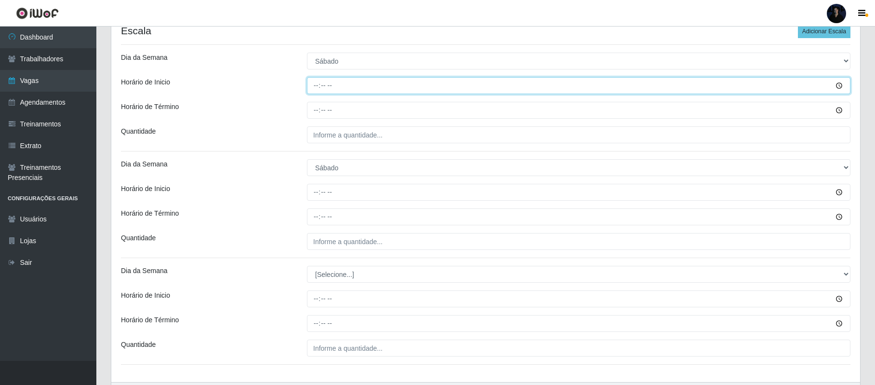
click at [317, 88] on input "Horário de Inicio" at bounding box center [579, 85] width 544 height 17
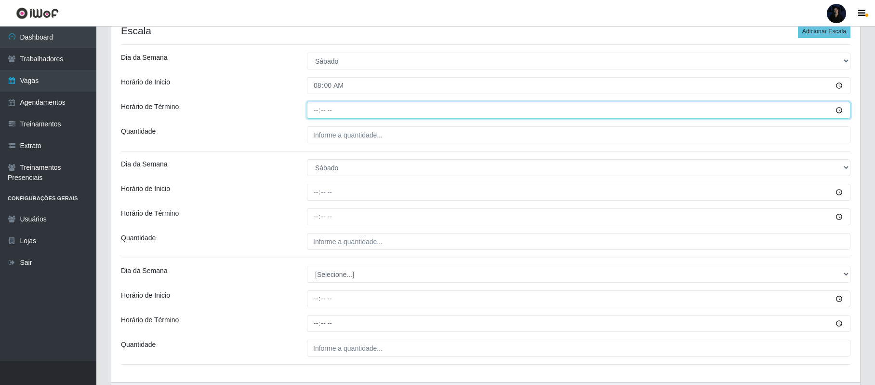
click at [313, 107] on input "Horário de Término" at bounding box center [579, 110] width 544 height 17
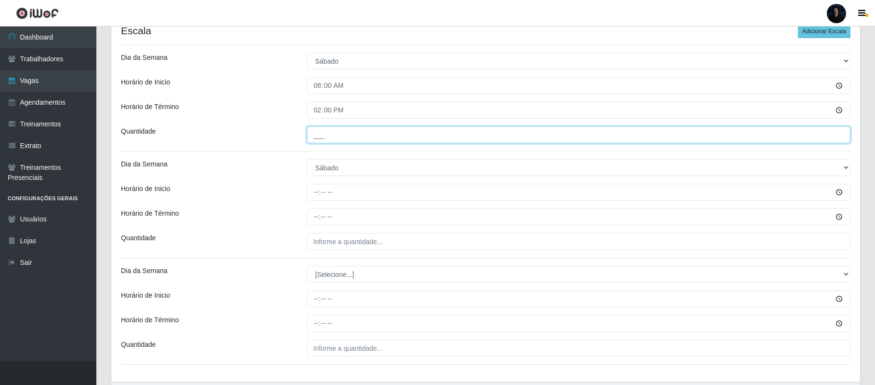
click at [315, 135] on input "___" at bounding box center [579, 134] width 544 height 17
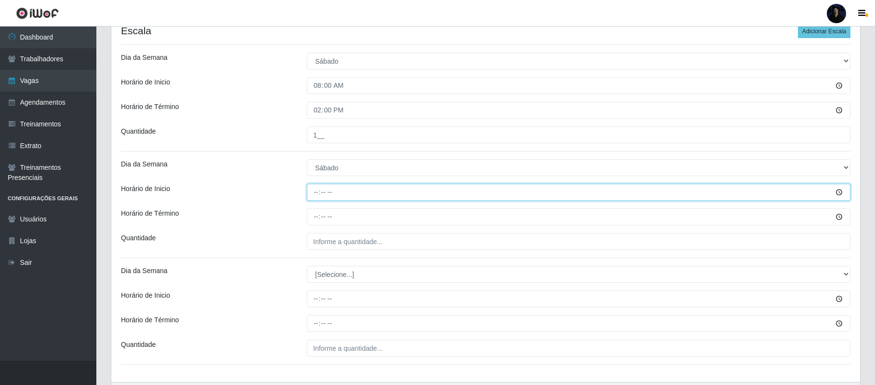
click at [313, 189] on input "Horário de Inicio" at bounding box center [579, 192] width 544 height 17
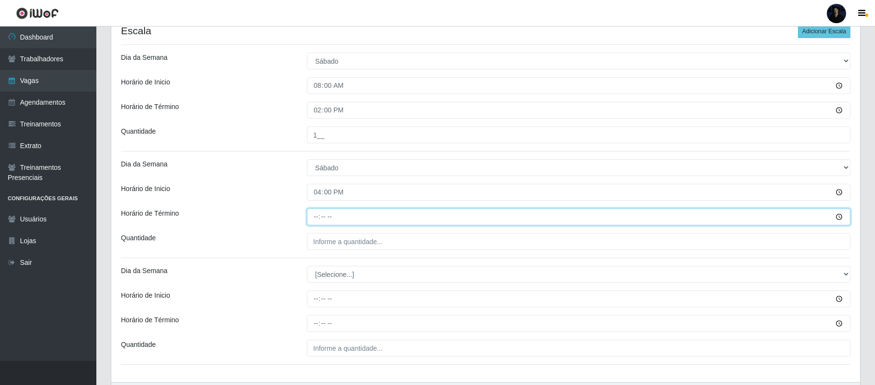
click at [316, 222] on input "Horário de Término" at bounding box center [579, 216] width 544 height 17
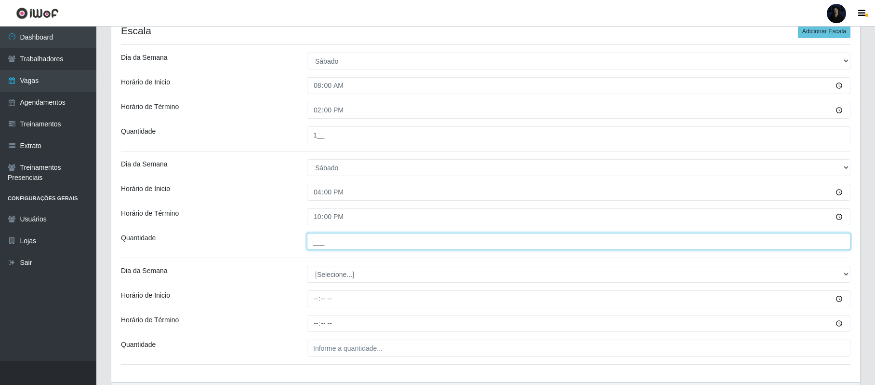
click at [317, 249] on input "___" at bounding box center [579, 241] width 544 height 17
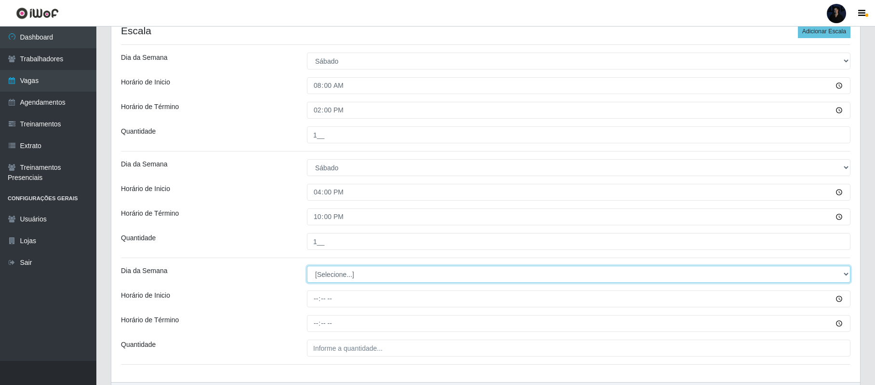
click at [326, 275] on select "[Selecione...] Segunda Terça Quarta Quinta Sexta Sábado Domingo" at bounding box center [579, 274] width 544 height 17
click at [307, 267] on select "[Selecione...] Segunda Terça Quarta Quinta Sexta Sábado Domingo" at bounding box center [579, 274] width 544 height 17
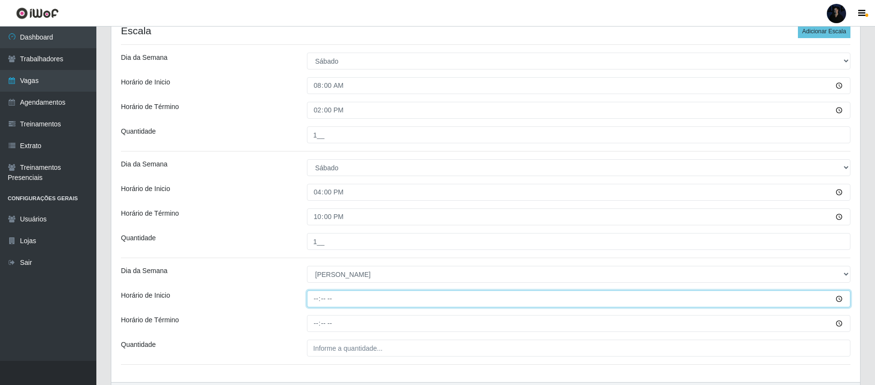
click at [315, 295] on input "Horário de Inicio" at bounding box center [579, 298] width 544 height 17
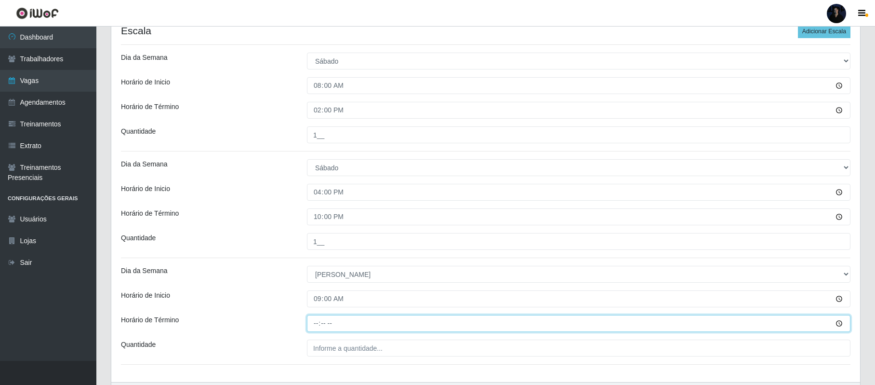
click at [316, 324] on input "Horário de Término" at bounding box center [579, 323] width 544 height 17
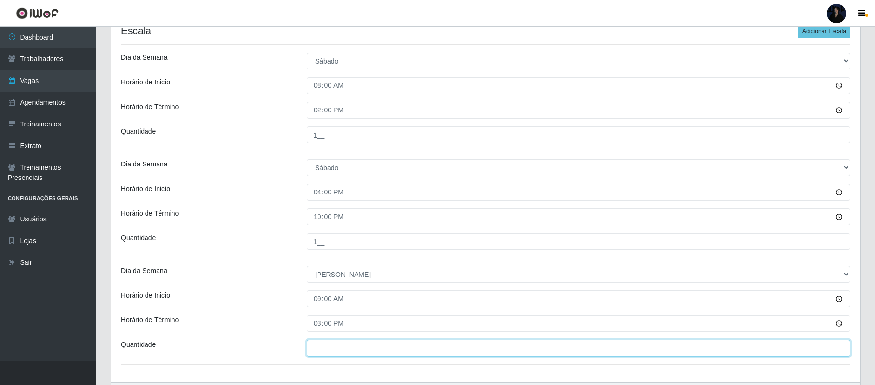
click at [319, 351] on input "___" at bounding box center [579, 347] width 544 height 17
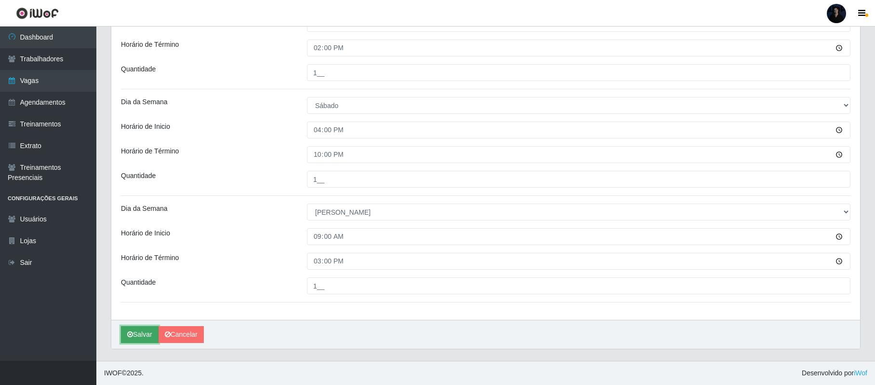
click at [134, 337] on button "Salvar" at bounding box center [140, 334] width 38 height 17
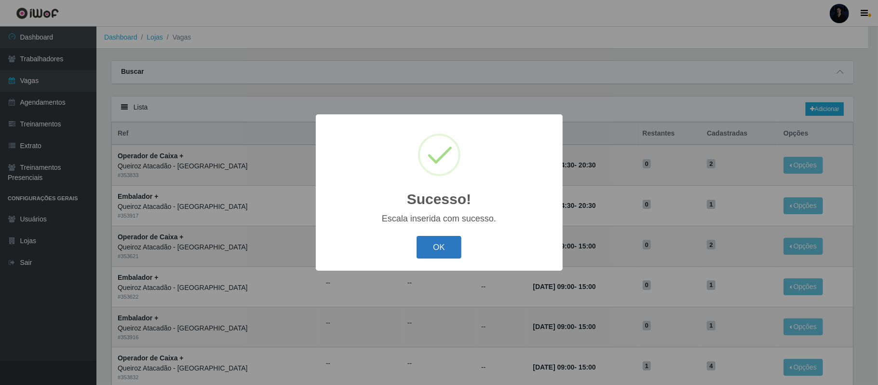
click at [430, 249] on button "OK" at bounding box center [438, 247] width 45 height 23
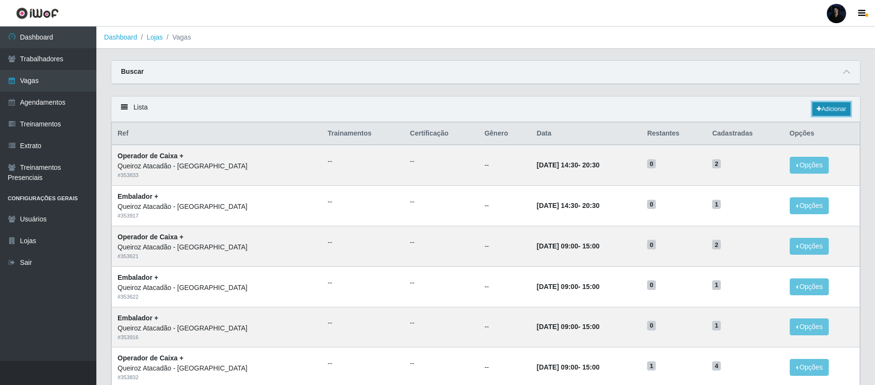
click at [817, 110] on icon at bounding box center [819, 109] width 5 height 6
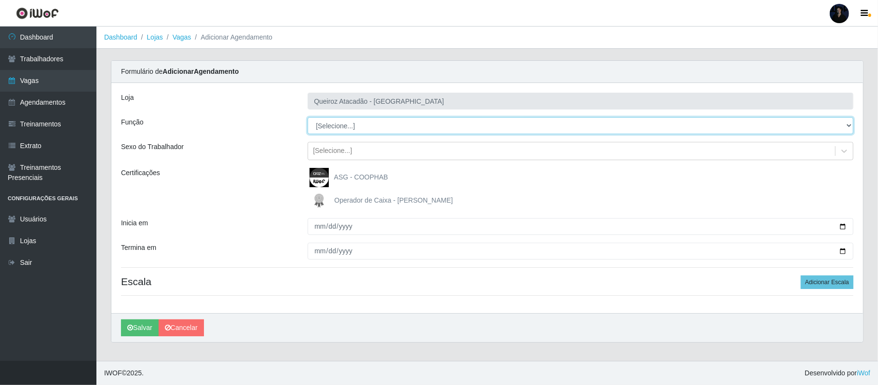
click at [338, 129] on select "[Selecione...] Balconista de Açougue Balconista de Açougue + Balconista de Açou…" at bounding box center [581, 125] width 546 height 17
click at [308, 118] on select "[Selecione...] Balconista de Açougue Balconista de Açougue + Balconista de Açou…" at bounding box center [581, 125] width 546 height 17
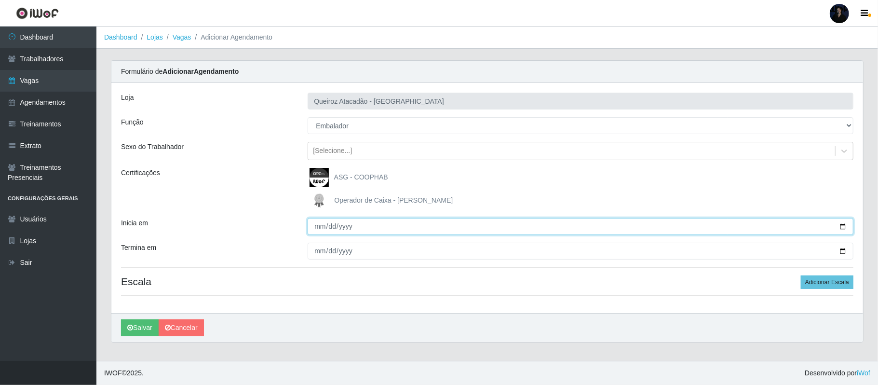
click at [842, 228] on input "Inicia em" at bounding box center [581, 226] width 546 height 17
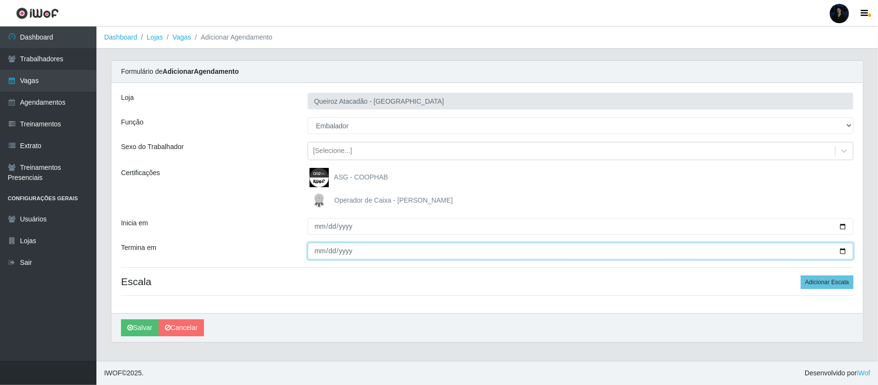
click at [841, 251] on input "Termina em" at bounding box center [581, 250] width 546 height 17
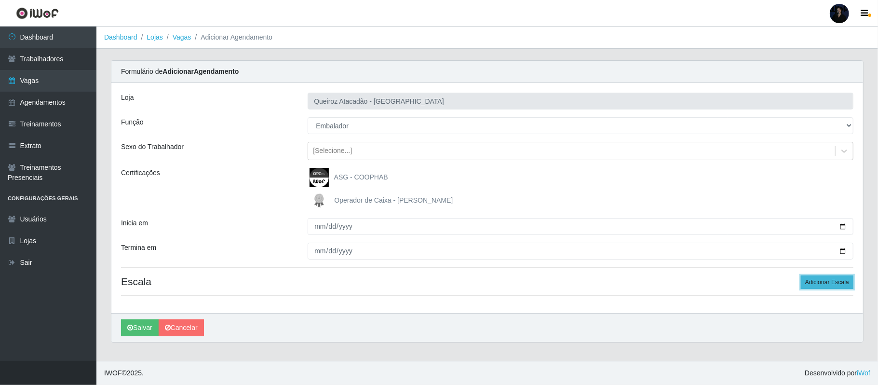
click at [828, 279] on button "Adicionar Escala" at bounding box center [827, 281] width 53 height 13
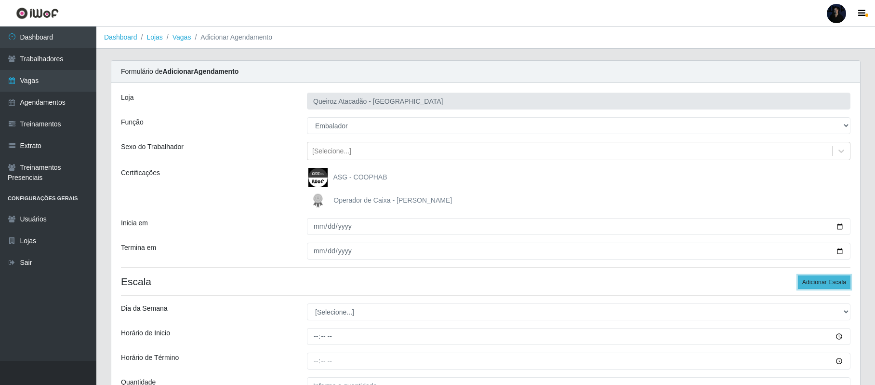
click at [829, 279] on button "Adicionar Escala" at bounding box center [824, 281] width 53 height 13
click at [829, 281] on button "Adicionar Escala" at bounding box center [824, 281] width 53 height 13
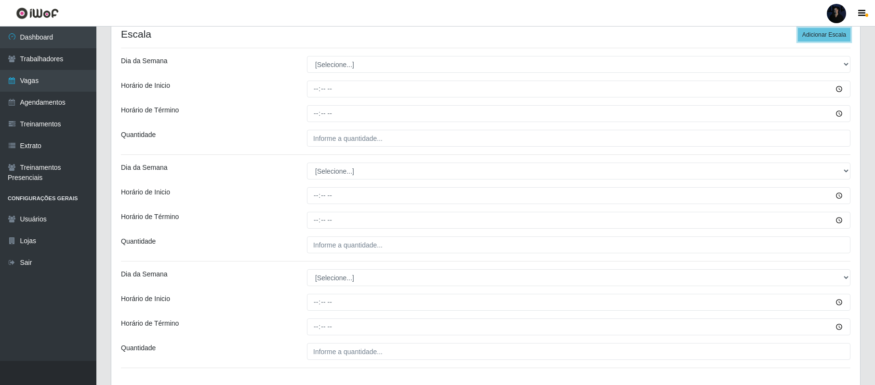
scroll to position [246, 0]
click at [812, 34] on button "Adicionar Escala" at bounding box center [824, 35] width 53 height 13
click at [812, 35] on button "Adicionar Escala" at bounding box center [824, 35] width 53 height 13
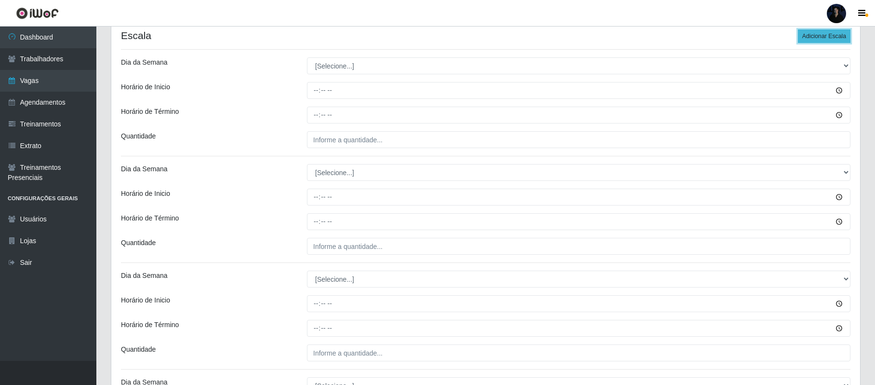
click at [812, 35] on button "Adicionar Escala" at bounding box center [824, 35] width 53 height 13
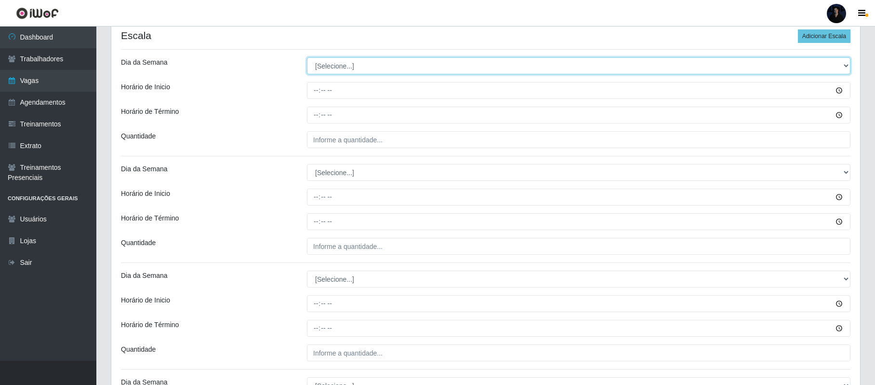
click at [357, 70] on select "[Selecione...] Segunda Terça Quarta Quinta Sexta Sábado Domingo" at bounding box center [579, 65] width 544 height 17
click at [307, 58] on select "[Selecione...] Segunda Terça Quarta Quinta Sexta Sábado Domingo" at bounding box center [579, 65] width 544 height 17
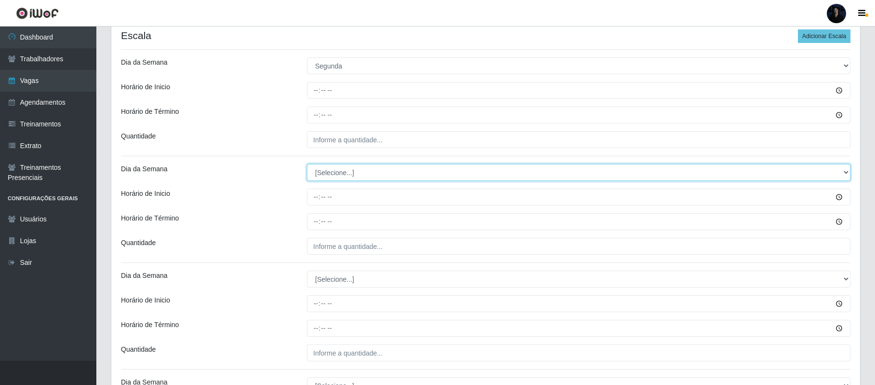
click at [342, 172] on select "[Selecione...] Segunda Terça Quarta Quinta Sexta Sábado Domingo" at bounding box center [579, 172] width 544 height 17
click at [307, 165] on select "[Selecione...] Segunda Terça Quarta Quinta Sexta Sábado Domingo" at bounding box center [579, 172] width 544 height 17
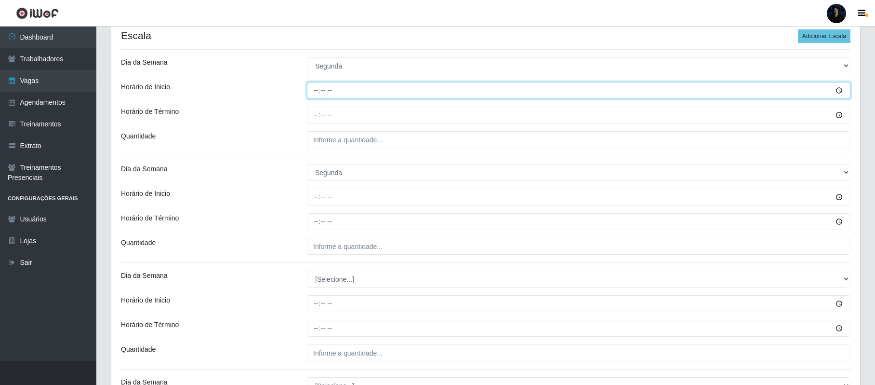
click at [319, 96] on input "Horário de Inicio" at bounding box center [579, 90] width 544 height 17
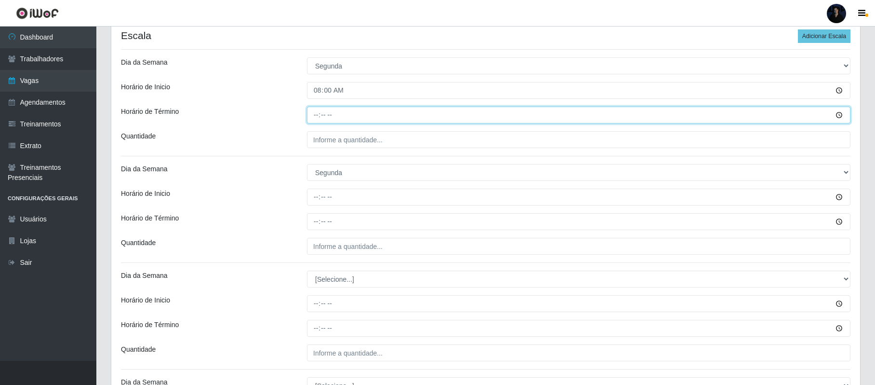
click at [320, 118] on input "Horário de Término" at bounding box center [579, 115] width 544 height 17
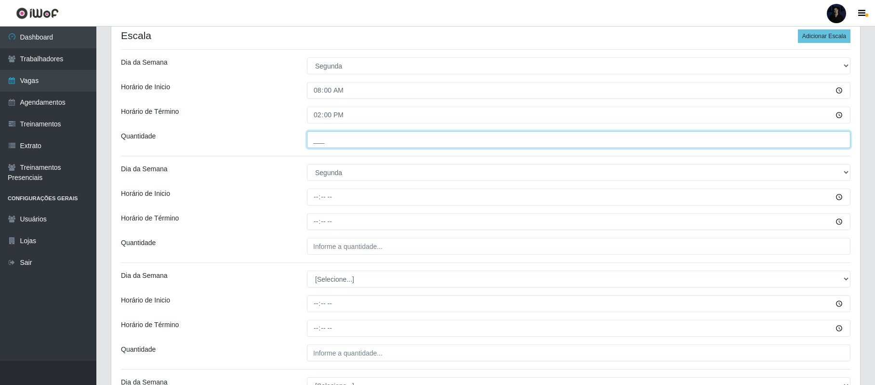
click at [317, 147] on input "___" at bounding box center [579, 139] width 544 height 17
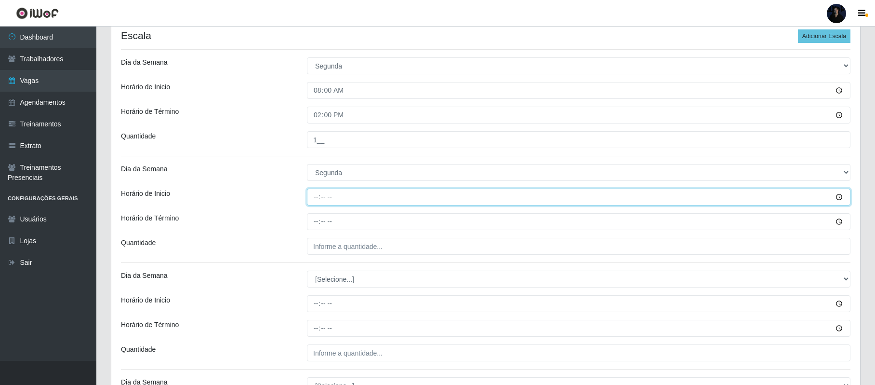
click at [315, 193] on input "Horário de Inicio" at bounding box center [579, 196] width 544 height 17
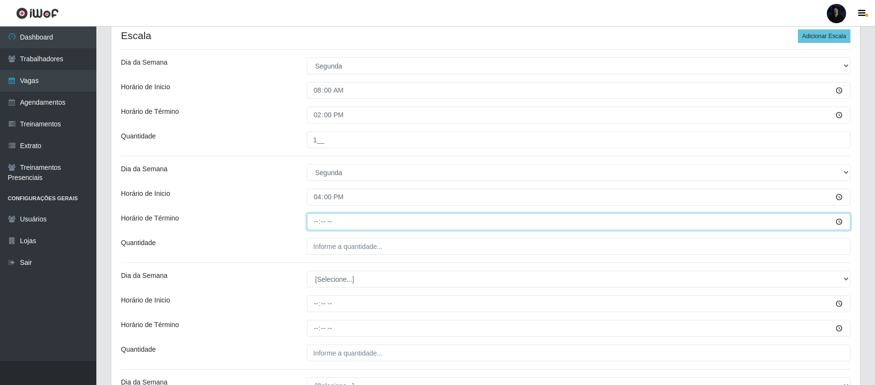
click at [309, 222] on input "Horário de Término" at bounding box center [579, 221] width 544 height 17
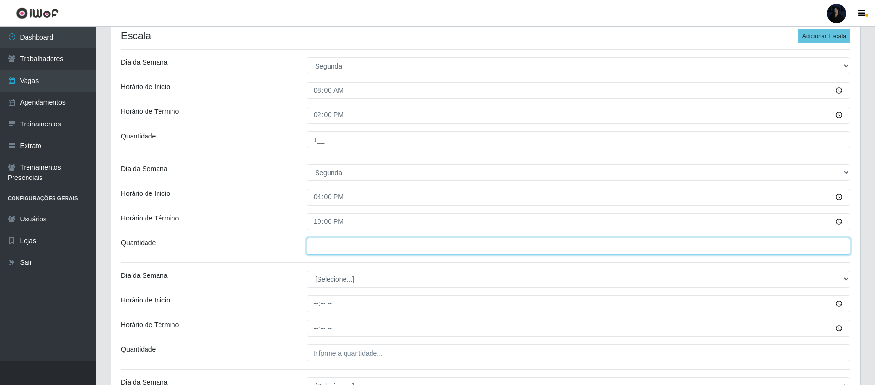
click at [317, 247] on input "___" at bounding box center [579, 246] width 544 height 17
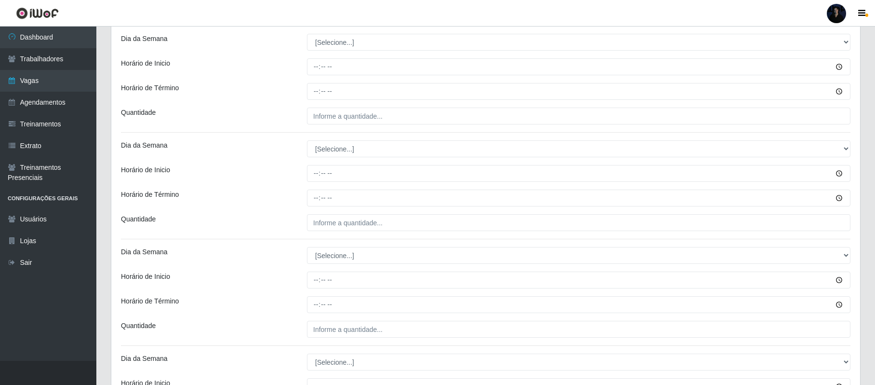
scroll to position [485, 0]
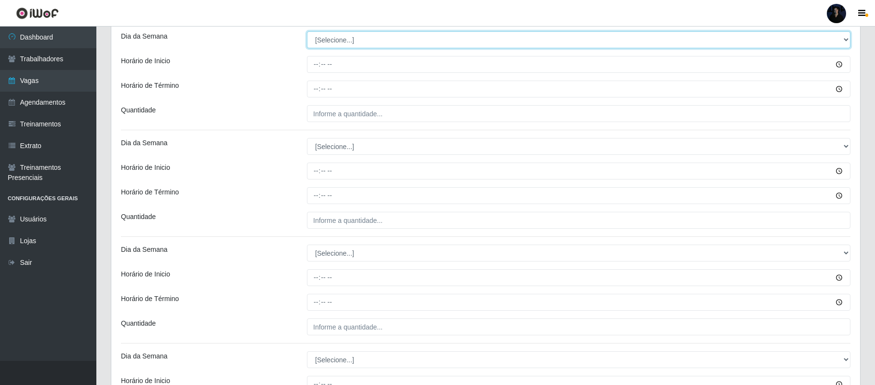
click at [319, 45] on select "[Selecione...] Segunda Terça Quarta Quinta Sexta Sábado Domingo" at bounding box center [579, 39] width 544 height 17
click at [307, 32] on select "[Selecione...] Segunda Terça Quarta Quinta Sexta Sábado Domingo" at bounding box center [579, 39] width 544 height 17
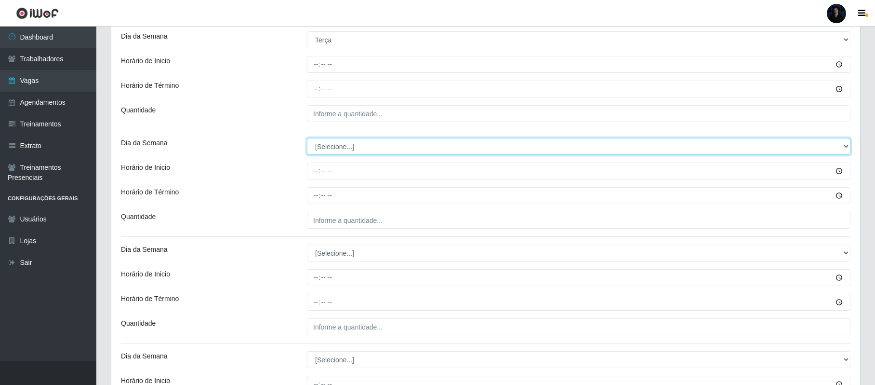
click at [321, 145] on select "[Selecione...] Segunda Terça Quarta Quinta Sexta Sábado Domingo" at bounding box center [579, 146] width 544 height 17
click at [307, 139] on select "[Selecione...] Segunda Terça Quarta Quinta Sexta Sábado Domingo" at bounding box center [579, 146] width 544 height 17
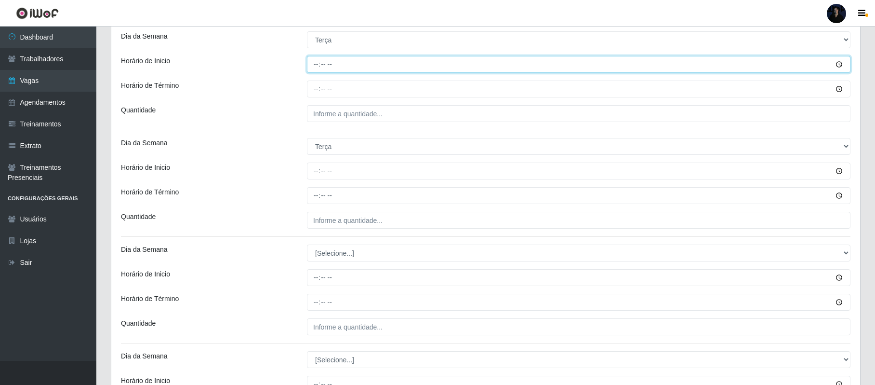
click at [311, 67] on input "Horário de Inicio" at bounding box center [579, 64] width 544 height 17
click at [311, 100] on div "Loja Queiroz Atacadão - São Gonçalo do Amarante Função [Selecione...] Balconist…" at bounding box center [485, 245] width 749 height 1295
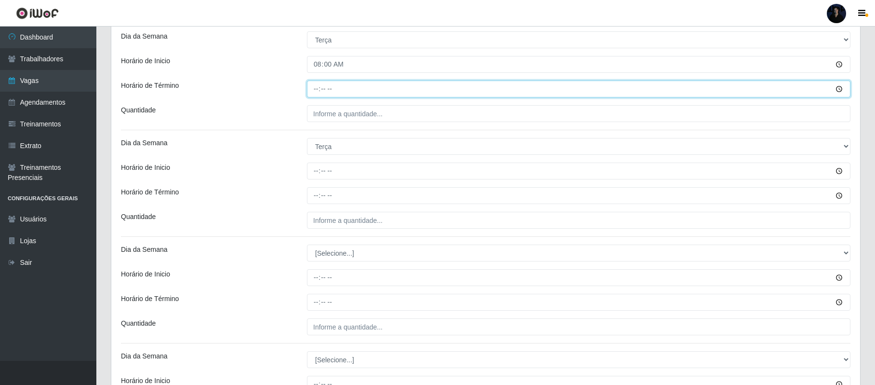
click at [313, 89] on input "Horário de Término" at bounding box center [579, 88] width 544 height 17
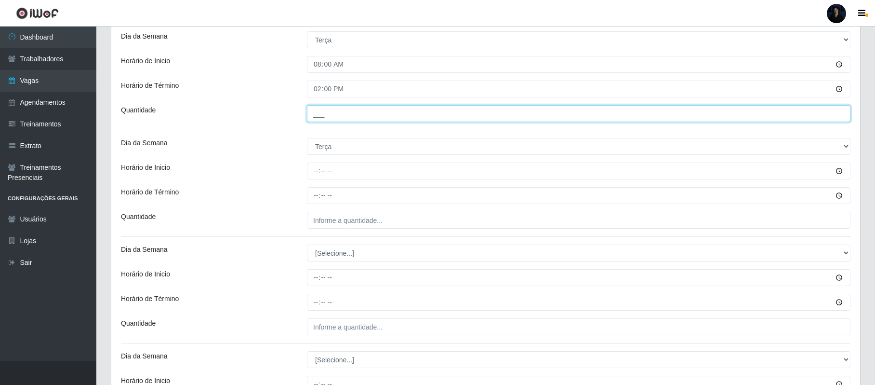
click at [318, 116] on input "___" at bounding box center [579, 113] width 544 height 17
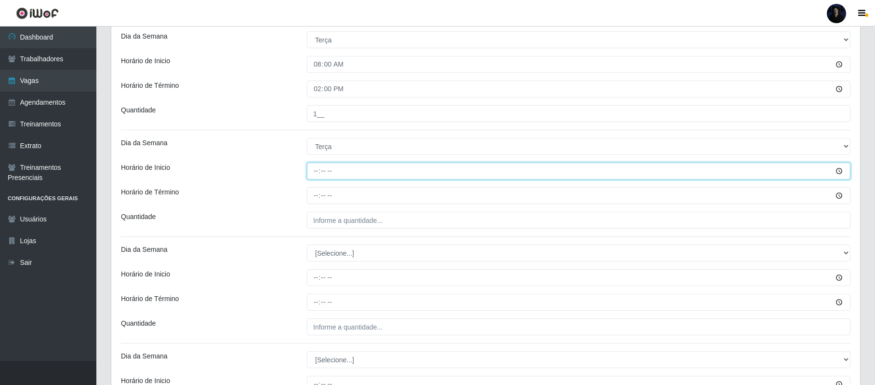
click at [318, 174] on input "Horário de Inicio" at bounding box center [579, 170] width 544 height 17
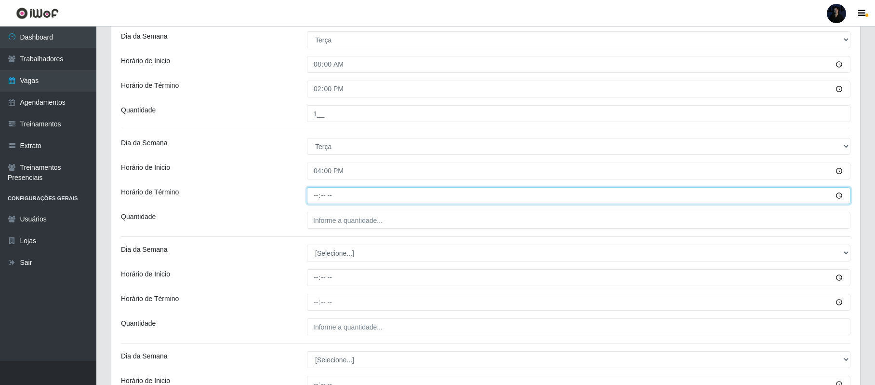
click at [317, 195] on input "Horário de Término" at bounding box center [579, 195] width 544 height 17
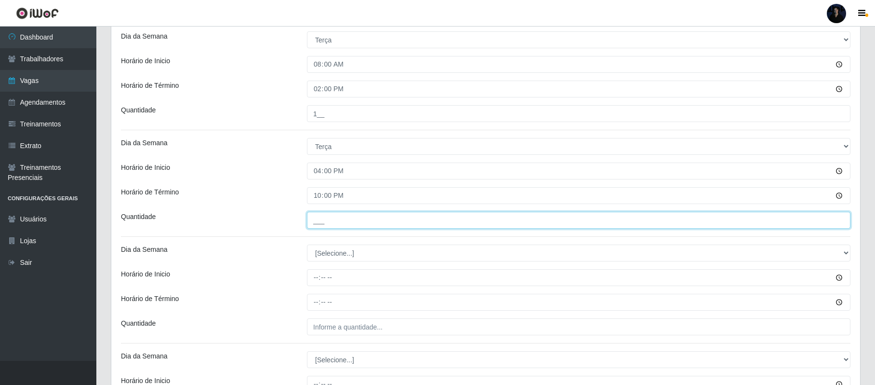
click at [317, 223] on input "___" at bounding box center [579, 220] width 544 height 17
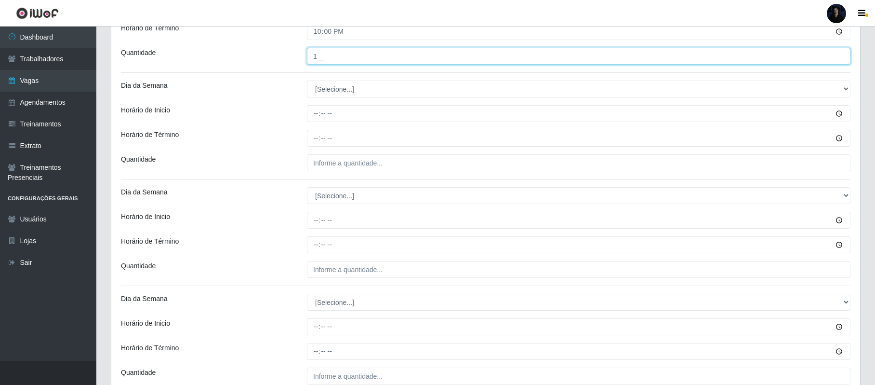
scroll to position [671, 0]
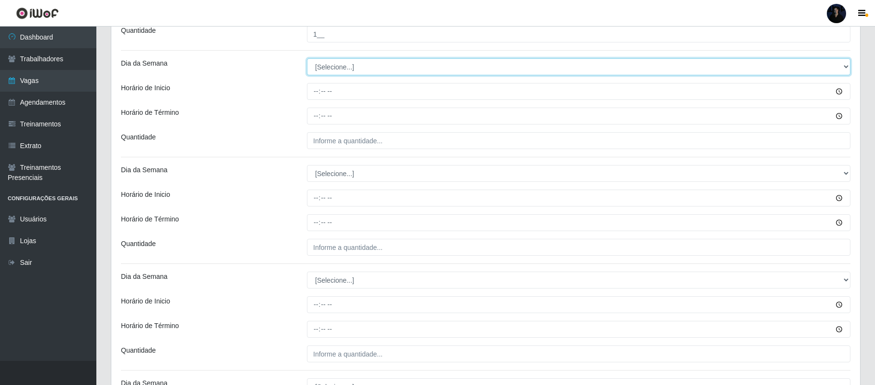
click at [332, 70] on select "[Selecione...] Segunda Terça Quarta Quinta Sexta Sábado Domingo" at bounding box center [579, 66] width 544 height 17
click at [307, 60] on select "[Selecione...] Segunda Terça Quarta Quinta Sexta Sábado Domingo" at bounding box center [579, 66] width 544 height 17
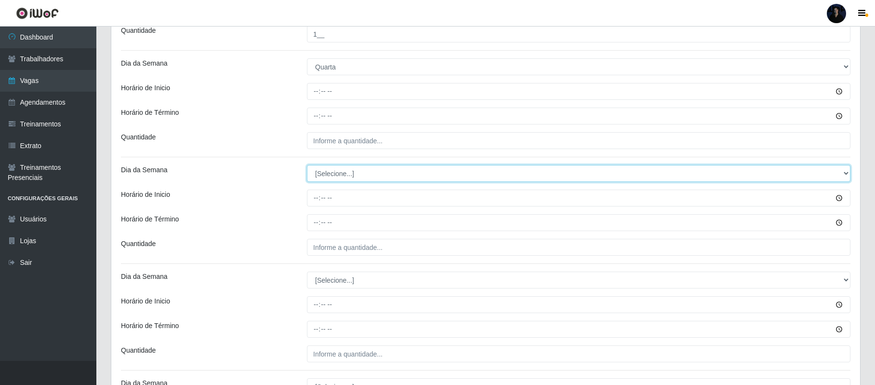
click at [329, 171] on select "[Selecione...] Segunda Terça Quarta Quinta Sexta Sábado Domingo" at bounding box center [579, 173] width 544 height 17
click at [307, 167] on select "[Selecione...] Segunda Terça Quarta Quinta Sexta Sábado Domingo" at bounding box center [579, 173] width 544 height 17
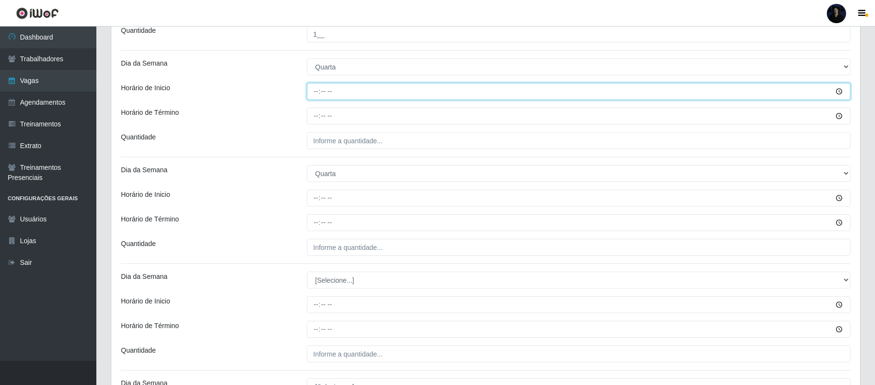
click at [313, 95] on input "Horário de Inicio" at bounding box center [579, 91] width 544 height 17
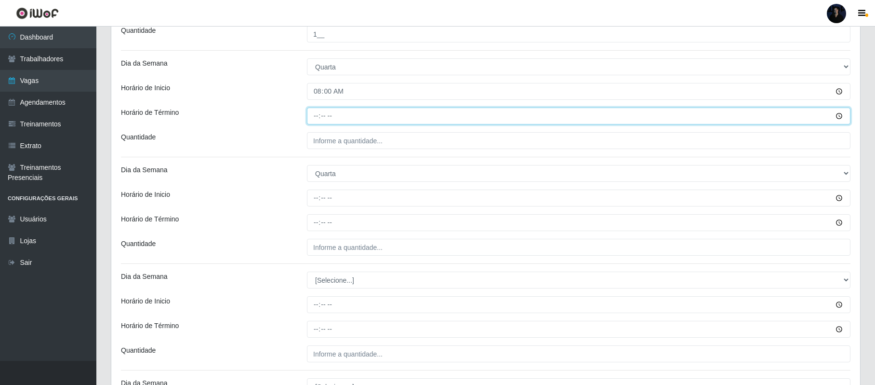
click at [315, 122] on input "Horário de Término" at bounding box center [579, 115] width 544 height 17
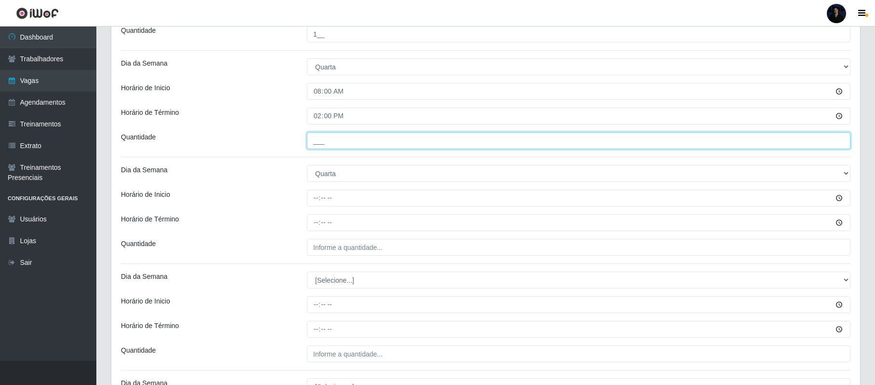
click at [317, 144] on input "___" at bounding box center [579, 140] width 544 height 17
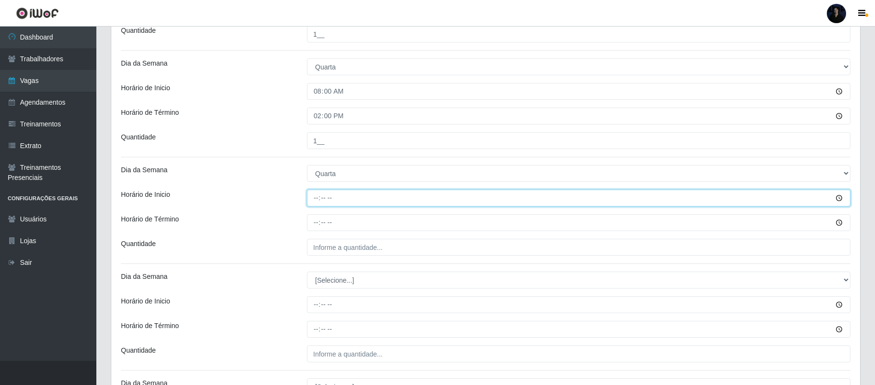
click at [319, 195] on input "Horário de Inicio" at bounding box center [579, 197] width 544 height 17
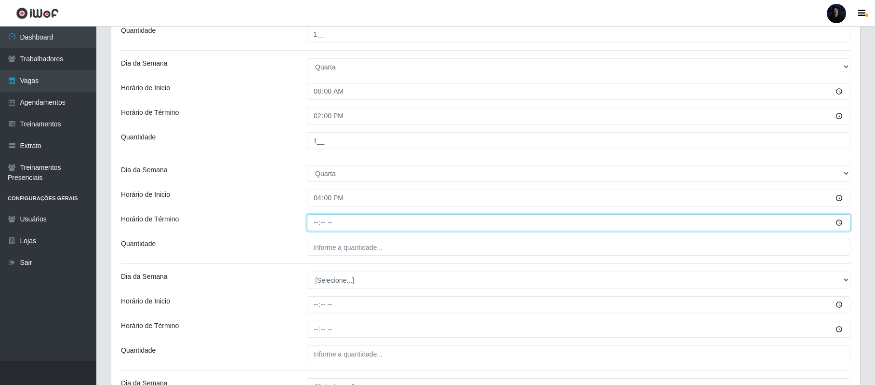
click at [314, 230] on input "Horário de Término" at bounding box center [579, 222] width 544 height 17
click at [318, 222] on input "Horário de Término" at bounding box center [579, 222] width 544 height 17
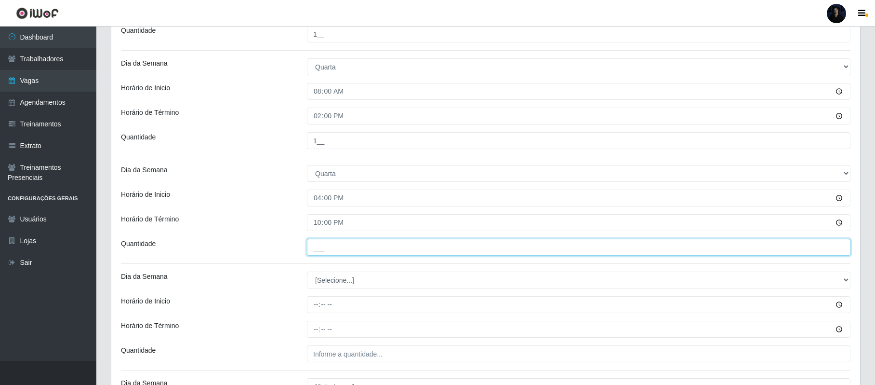
click at [320, 244] on input "___" at bounding box center [579, 247] width 544 height 17
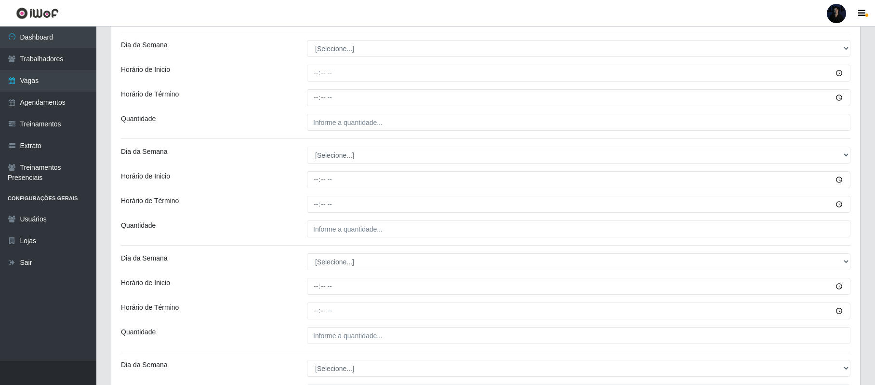
scroll to position [907, 0]
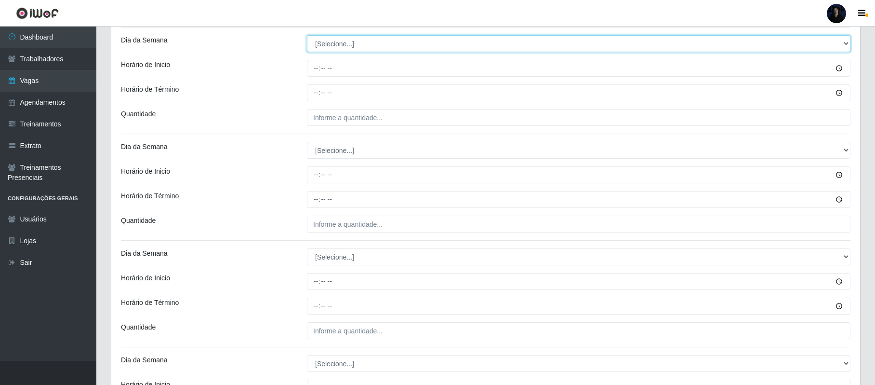
click at [350, 38] on select "[Selecione...] Segunda Terça Quarta Quinta Sexta Sábado Domingo" at bounding box center [579, 43] width 544 height 17
click at [307, 37] on select "[Selecione...] Segunda Terça Quarta Quinta Sexta Sábado Domingo" at bounding box center [579, 43] width 544 height 17
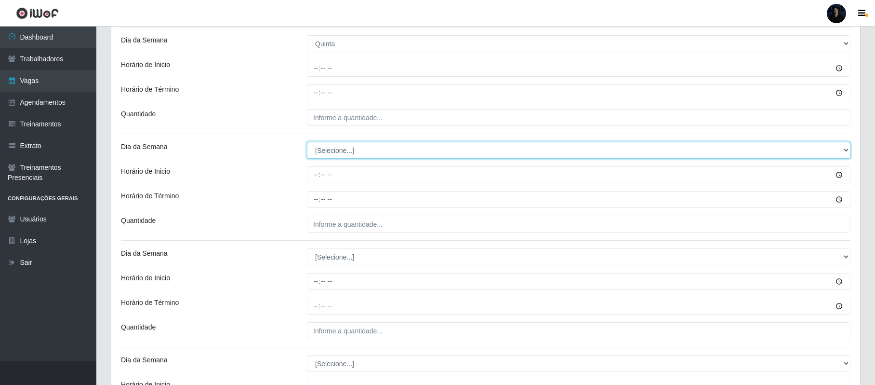
click at [330, 156] on select "[Selecione...] Segunda Terça Quarta Quinta Sexta Sábado Domingo" at bounding box center [579, 150] width 544 height 17
click at [307, 144] on select "[Selecione...] Segunda Terça Quarta Quinta Sexta Sábado Domingo" at bounding box center [579, 150] width 544 height 17
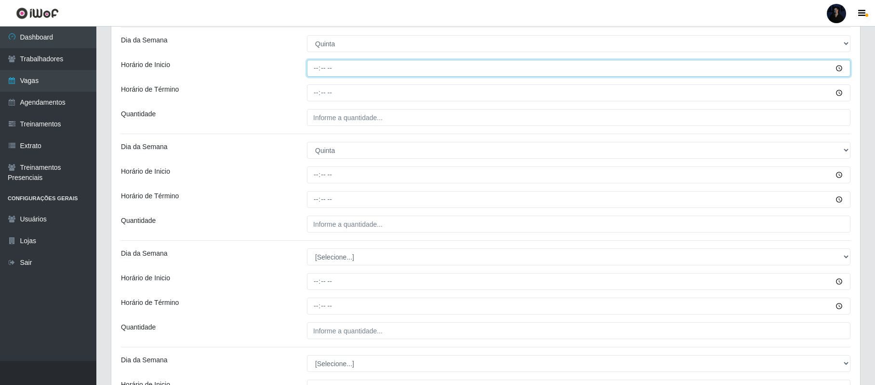
click at [317, 67] on input "Horário de Inicio" at bounding box center [579, 68] width 544 height 17
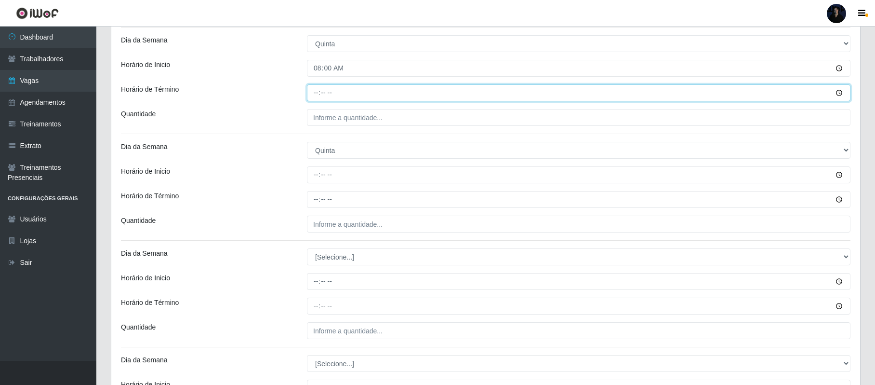
click at [317, 94] on input "Horário de Término" at bounding box center [579, 92] width 544 height 17
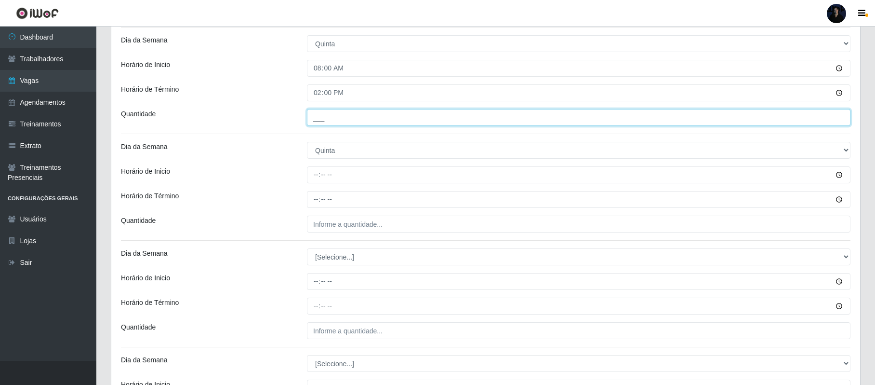
click at [317, 120] on input "___" at bounding box center [579, 117] width 544 height 17
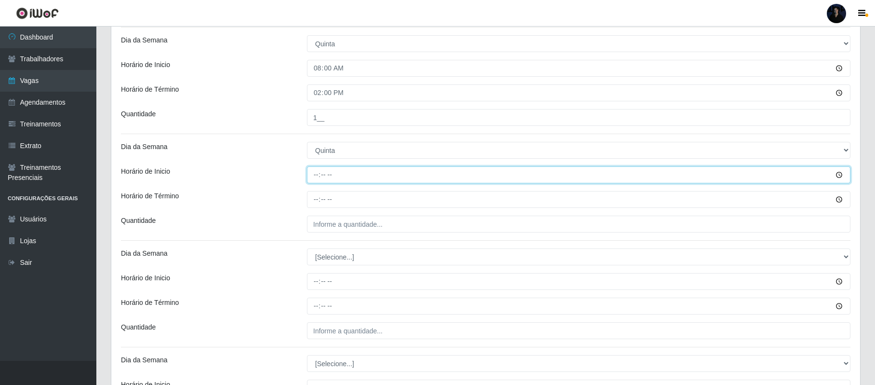
click at [319, 176] on input "Horário de Inicio" at bounding box center [579, 174] width 544 height 17
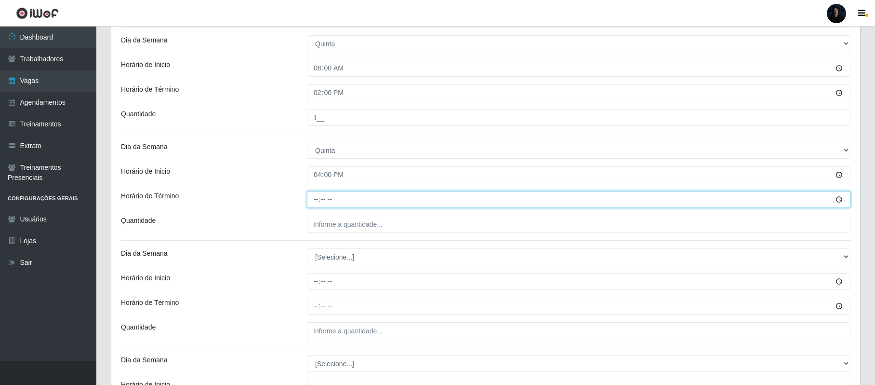
click at [315, 204] on input "Horário de Término" at bounding box center [579, 199] width 544 height 17
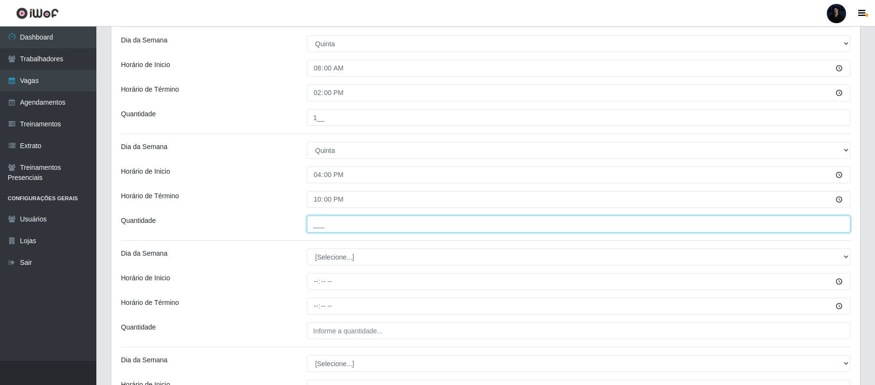
click at [318, 228] on input "___" at bounding box center [579, 223] width 544 height 17
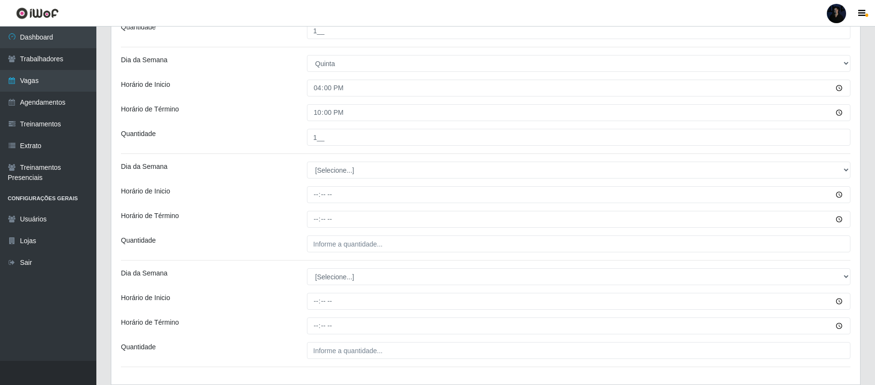
scroll to position [972, 0]
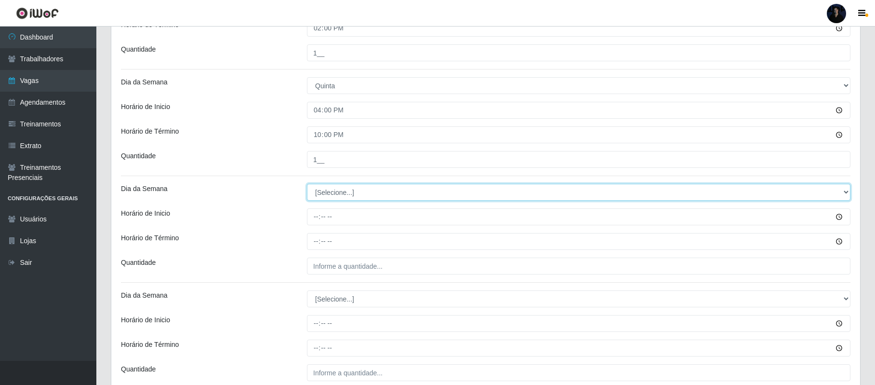
drag, startPoint x: 331, startPoint y: 192, endPoint x: 337, endPoint y: 202, distance: 12.6
click at [331, 193] on select "[Selecione...] Segunda Terça Quarta Quinta Sexta Sábado Domingo" at bounding box center [579, 192] width 544 height 17
click at [307, 186] on select "[Selecione...] Segunda Terça Quarta Quinta Sexta Sábado Domingo" at bounding box center [579, 192] width 544 height 17
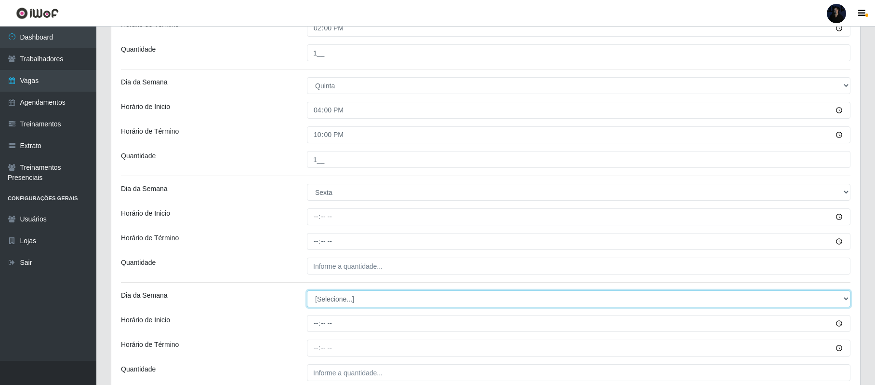
click at [336, 305] on select "[Selecione...] Segunda Terça Quarta Quinta Sexta Sábado Domingo" at bounding box center [579, 298] width 544 height 17
click at [307, 293] on select "[Selecione...] Segunda Terça Quarta Quinta Sexta Sábado Domingo" at bounding box center [579, 298] width 544 height 17
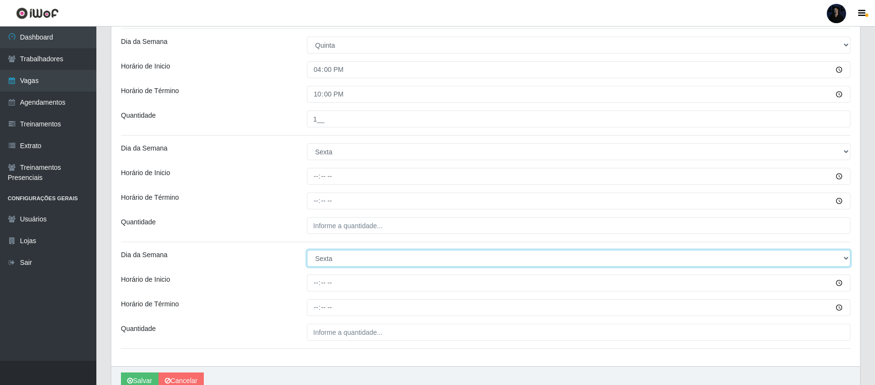
scroll to position [1036, 0]
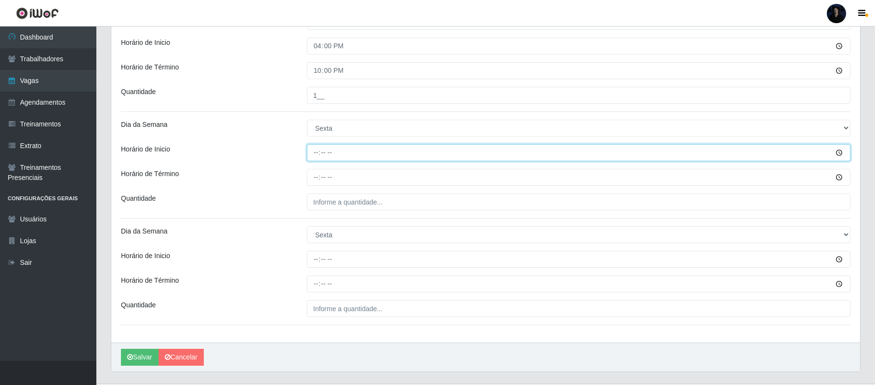
click at [314, 153] on input "Horário de Inicio" at bounding box center [579, 152] width 544 height 17
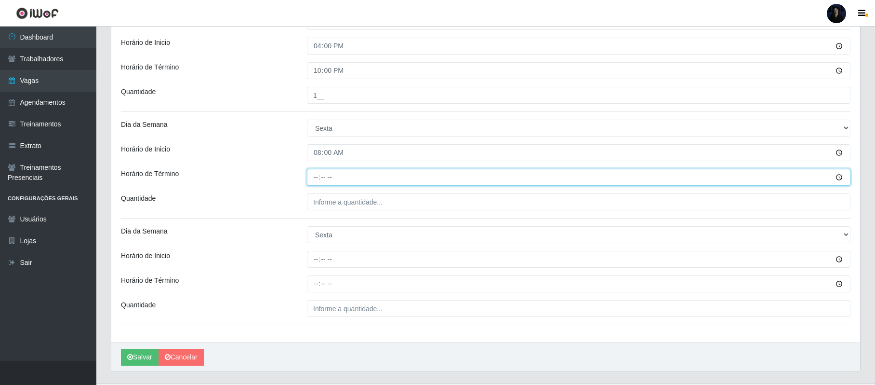
click at [313, 177] on input "Horário de Término" at bounding box center [579, 177] width 544 height 17
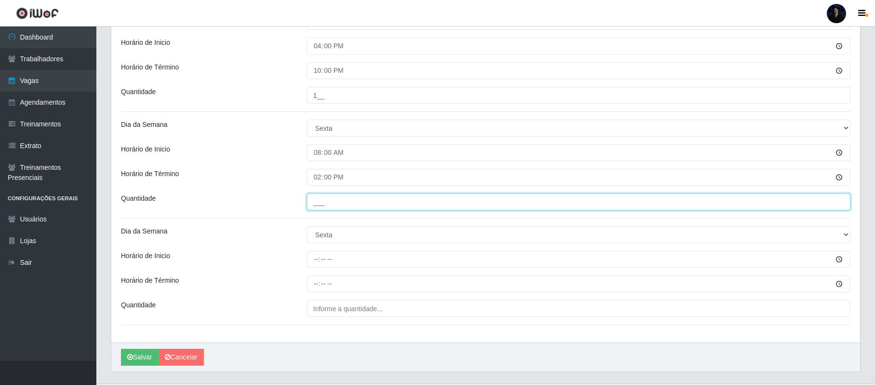
click at [320, 207] on input "___" at bounding box center [579, 201] width 544 height 17
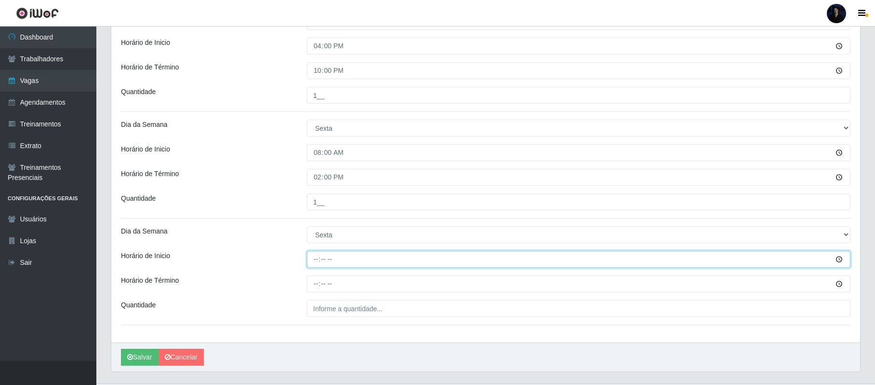
click at [314, 255] on input "Horário de Inicio" at bounding box center [579, 259] width 544 height 17
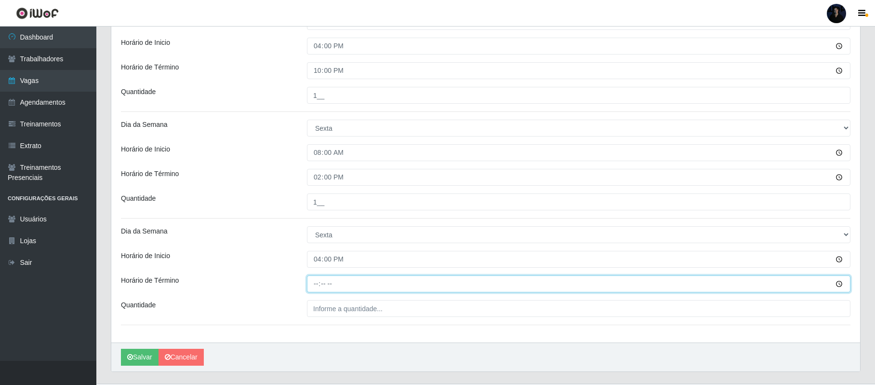
click at [311, 280] on input "Horário de Término" at bounding box center [579, 283] width 544 height 17
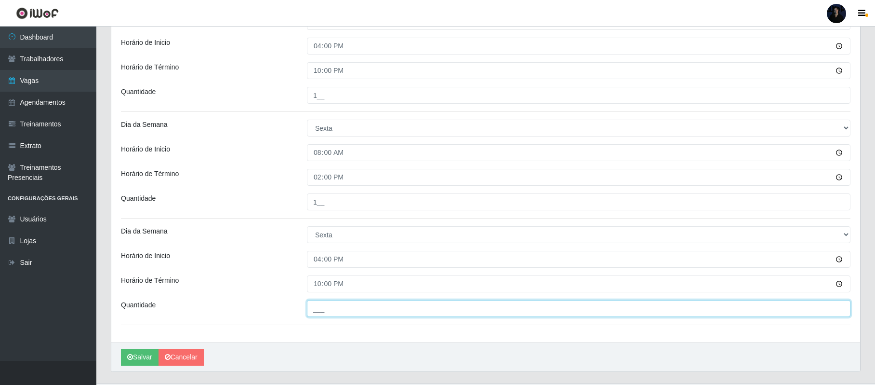
click at [323, 305] on input "___" at bounding box center [579, 308] width 544 height 17
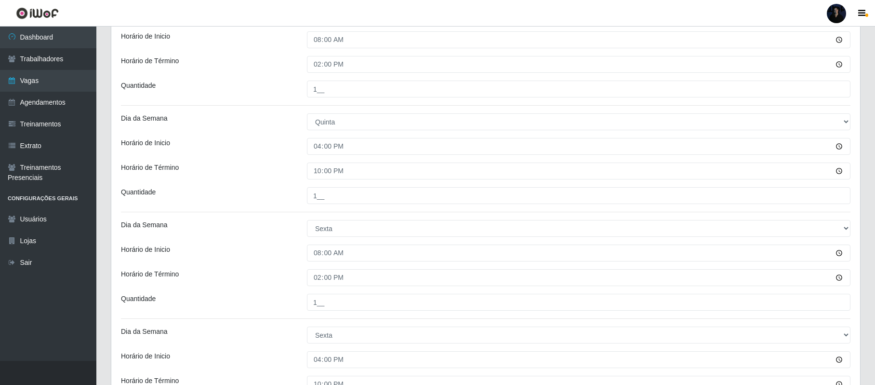
scroll to position [1061, 0]
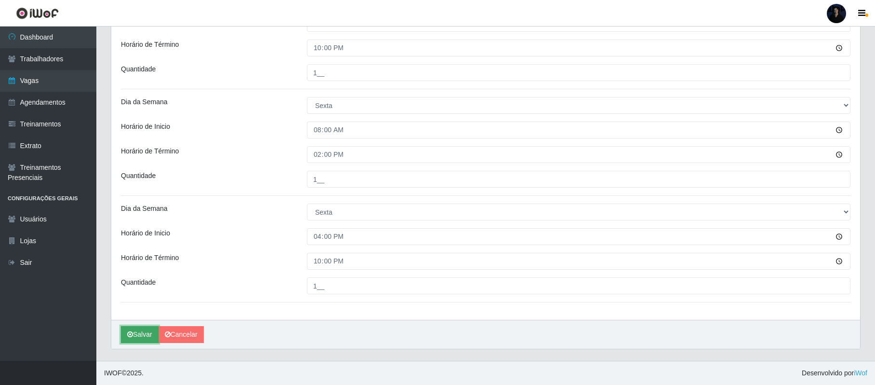
click at [151, 334] on button "Salvar" at bounding box center [140, 334] width 38 height 17
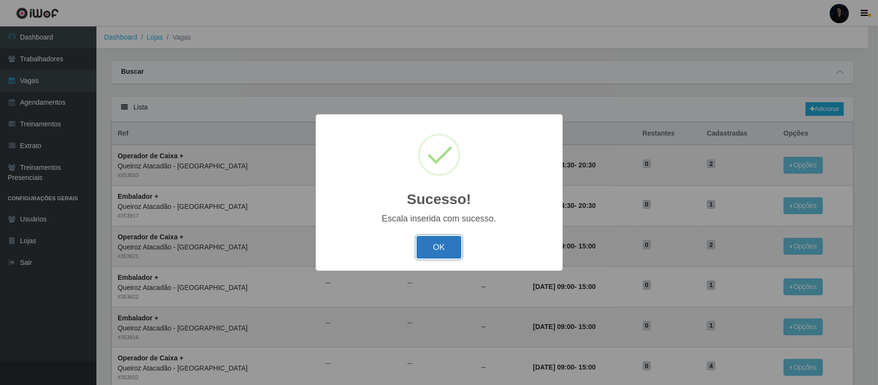
drag, startPoint x: 444, startPoint y: 250, endPoint x: 454, endPoint y: 247, distance: 9.6
click at [444, 250] on button "OK" at bounding box center [438, 247] width 45 height 23
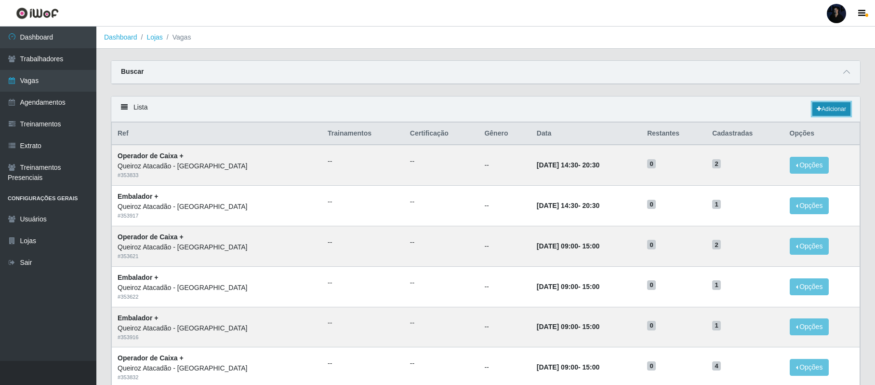
click at [820, 109] on link "Adicionar" at bounding box center [832, 108] width 38 height 13
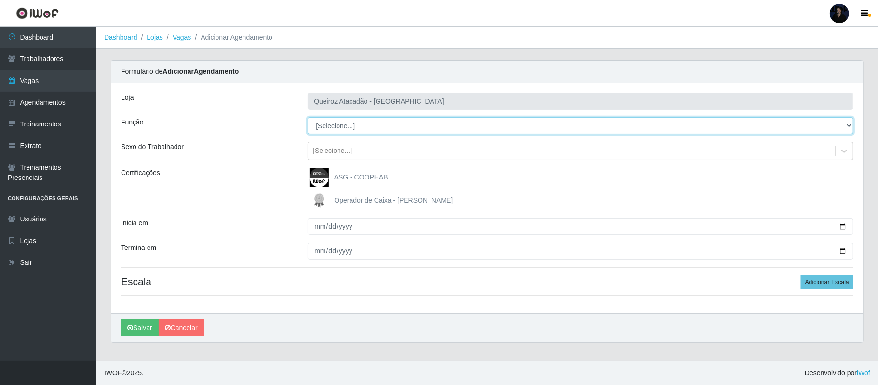
click at [349, 128] on select "[Selecione...] Balconista de Açougue Balconista de Açougue + Balconista de Açou…" at bounding box center [581, 125] width 546 height 17
click at [308, 118] on select "[Selecione...] Balconista de Açougue Balconista de Açougue + Balconista de Açou…" at bounding box center [581, 125] width 546 height 17
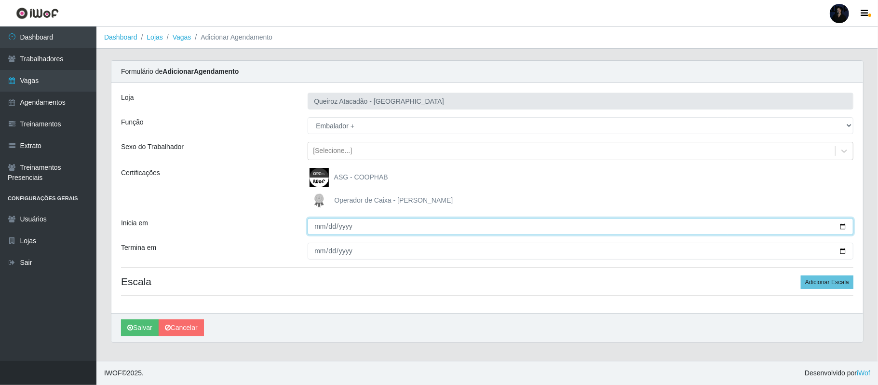
click at [843, 227] on input "Inicia em" at bounding box center [581, 226] width 546 height 17
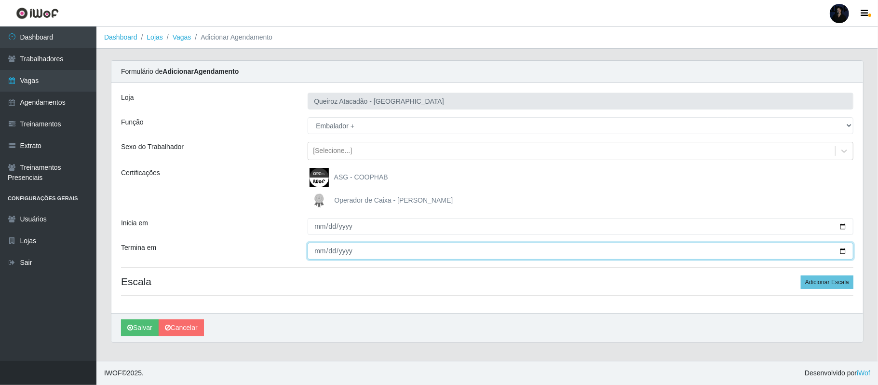
click at [843, 251] on input "Termina em" at bounding box center [581, 250] width 546 height 17
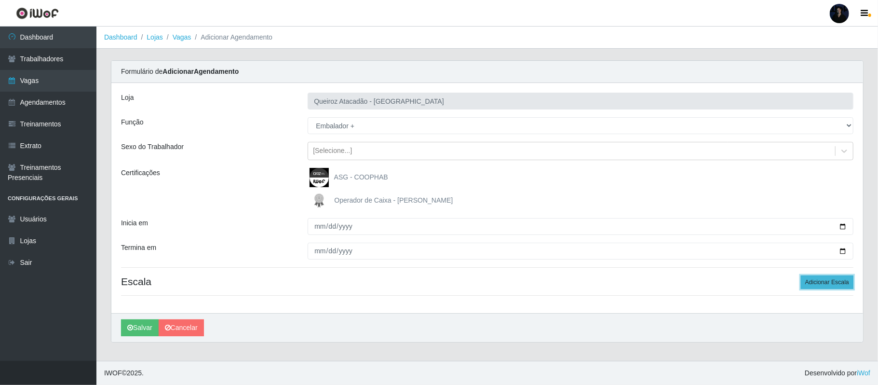
click at [821, 284] on button "Adicionar Escala" at bounding box center [827, 281] width 53 height 13
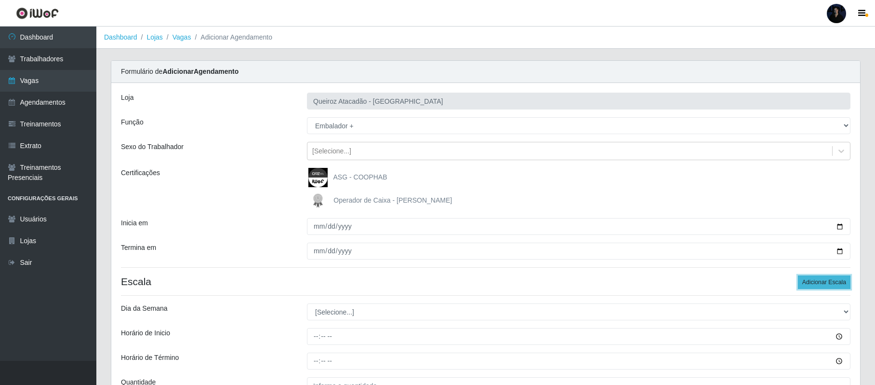
click at [822, 284] on button "Adicionar Escala" at bounding box center [824, 281] width 53 height 13
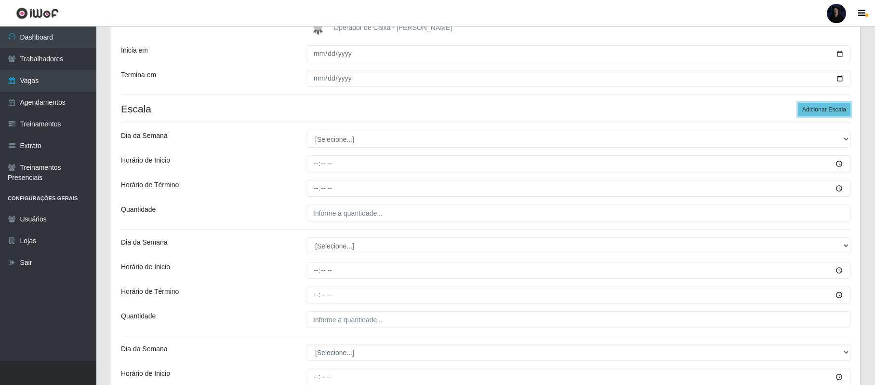
scroll to position [193, 0]
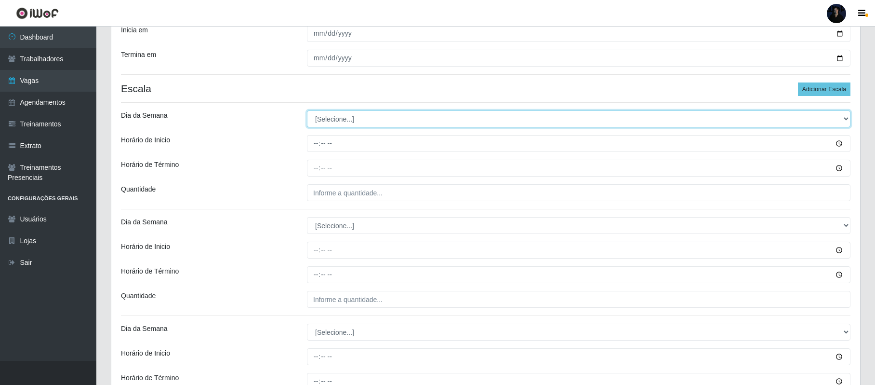
click at [322, 122] on select "[Selecione...] Segunda Terça Quarta Quinta Sexta Sábado Domingo" at bounding box center [579, 118] width 544 height 17
click at [307, 111] on select "[Selecione...] Segunda Terça Quarta Quinta Sexta Sábado Domingo" at bounding box center [579, 118] width 544 height 17
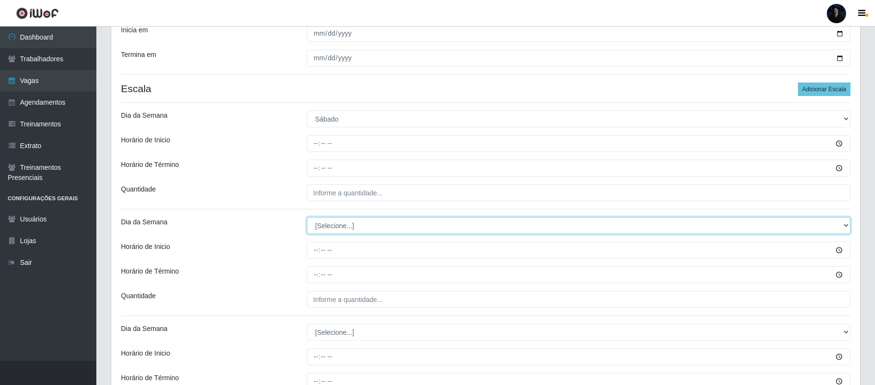
click at [331, 221] on select "[Selecione...] Segunda Terça Quarta Quinta Sexta Sábado Domingo" at bounding box center [579, 225] width 544 height 17
click at [307, 218] on select "[Selecione...] Segunda Terça Quarta Quinta Sexta Sábado Domingo" at bounding box center [579, 225] width 544 height 17
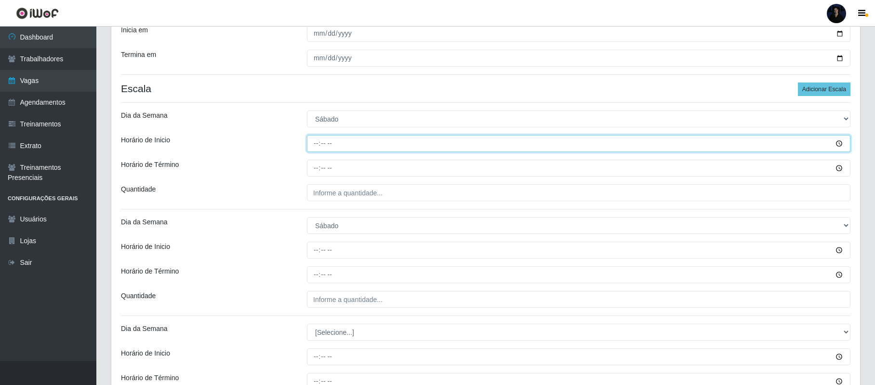
click at [317, 139] on input "Horário de Inicio" at bounding box center [579, 143] width 544 height 17
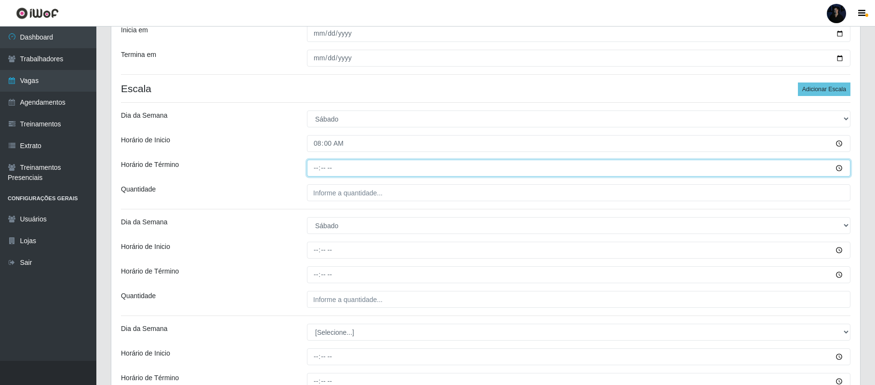
click at [317, 168] on input "Horário de Término" at bounding box center [579, 168] width 544 height 17
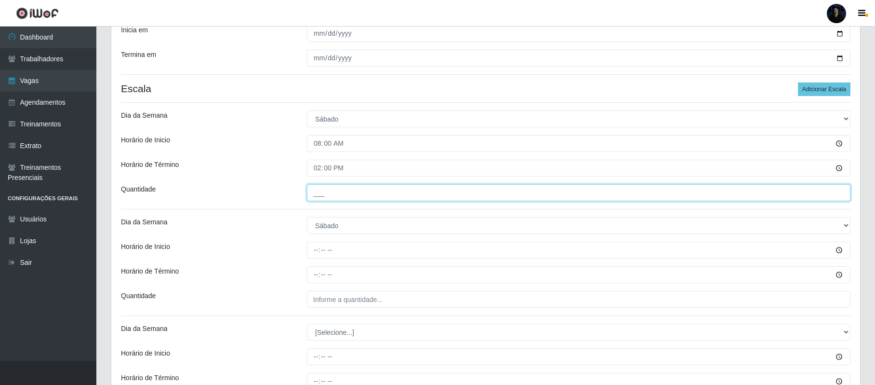
click at [322, 189] on input "___" at bounding box center [579, 192] width 544 height 17
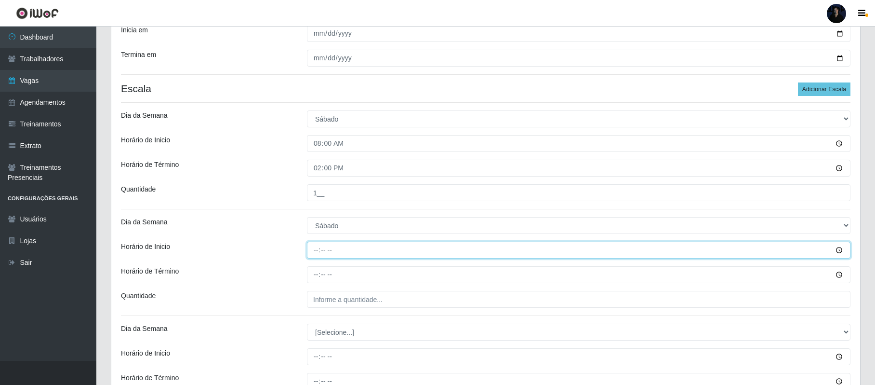
click at [320, 250] on input "Horário de Inicio" at bounding box center [579, 249] width 544 height 17
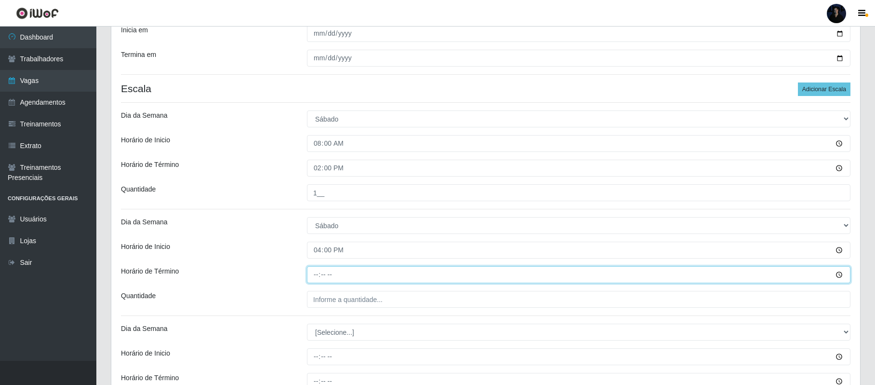
click at [318, 276] on input "Horário de Término" at bounding box center [579, 274] width 544 height 17
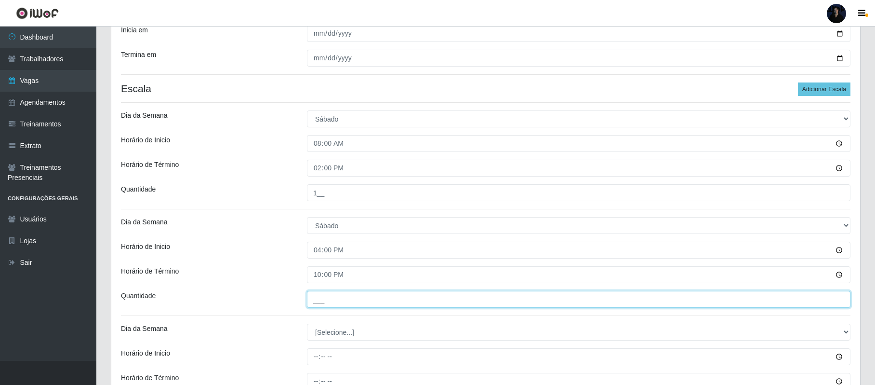
click at [312, 304] on input "___" at bounding box center [579, 299] width 544 height 17
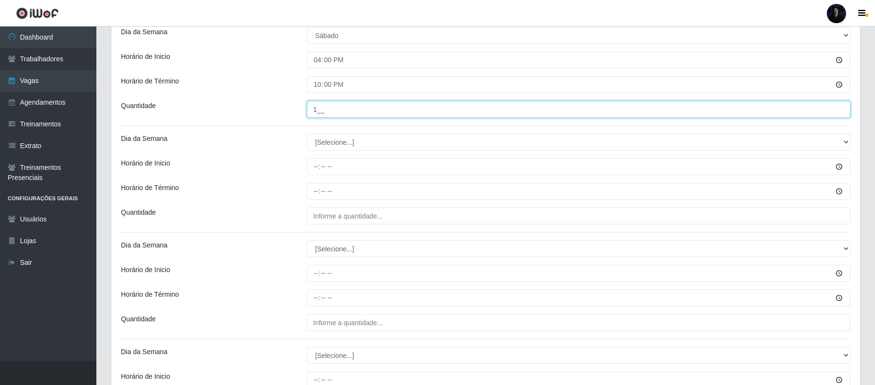
scroll to position [450, 0]
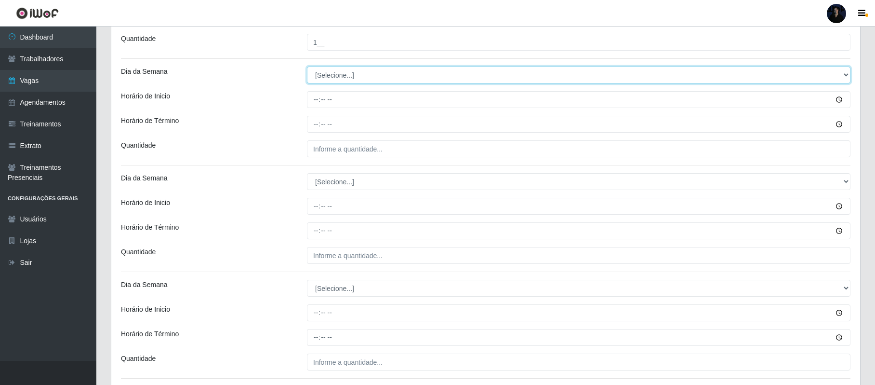
click at [328, 80] on select "[Selecione...] Segunda Terça Quarta Quinta Sexta Sábado Domingo" at bounding box center [579, 75] width 544 height 17
click at [307, 67] on select "[Selecione...] Segunda Terça Quarta Quinta Sexta Sábado Domingo" at bounding box center [579, 75] width 544 height 17
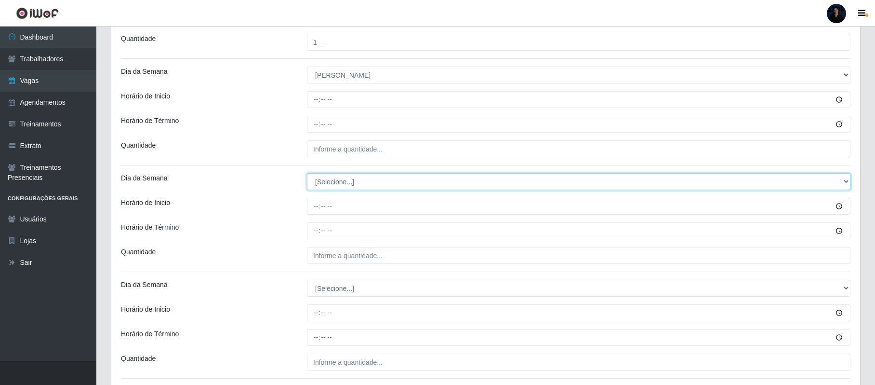
click at [329, 184] on select "[Selecione...] Segunda Terça Quarta Quinta Sexta Sábado Domingo" at bounding box center [579, 181] width 544 height 17
click at [307, 174] on select "[Selecione...] Segunda Terça Quarta Quinta Sexta Sábado Domingo" at bounding box center [579, 181] width 544 height 17
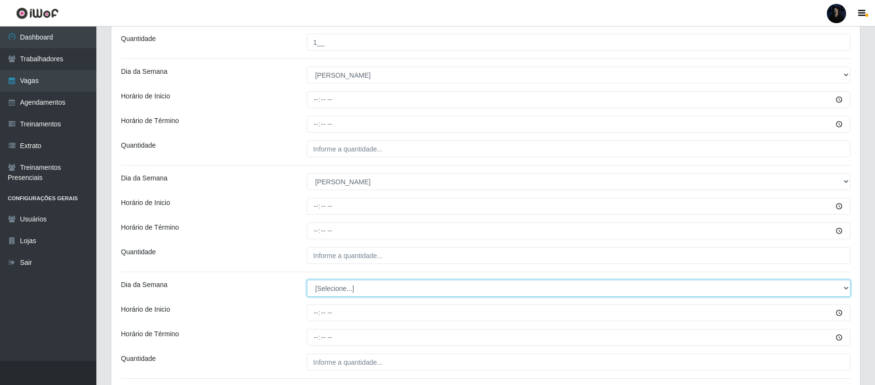
click at [331, 293] on select "[Selecione...] Segunda Terça Quarta Quinta Sexta Sábado Domingo" at bounding box center [579, 288] width 544 height 17
click at [307, 281] on select "[Selecione...] Segunda Terça Quarta Quinta Sexta Sábado Domingo" at bounding box center [579, 288] width 544 height 17
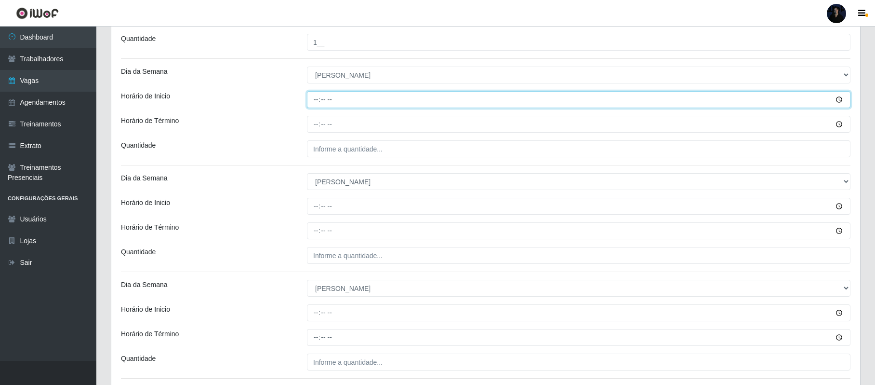
click at [311, 102] on input "Horário de Inicio" at bounding box center [579, 99] width 544 height 17
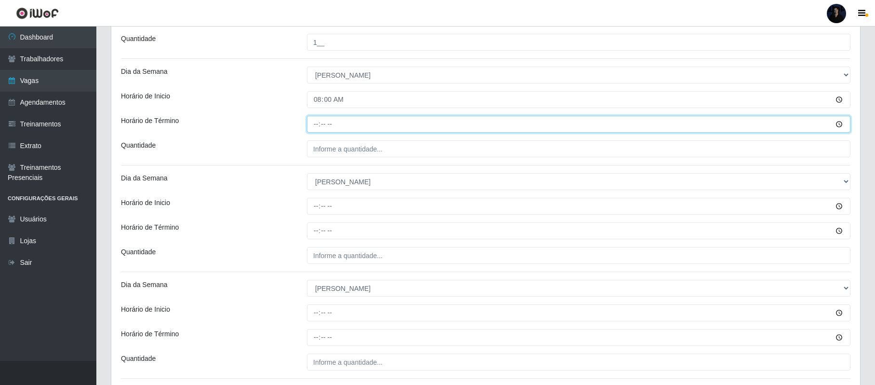
click at [313, 128] on input "Horário de Término" at bounding box center [579, 124] width 544 height 17
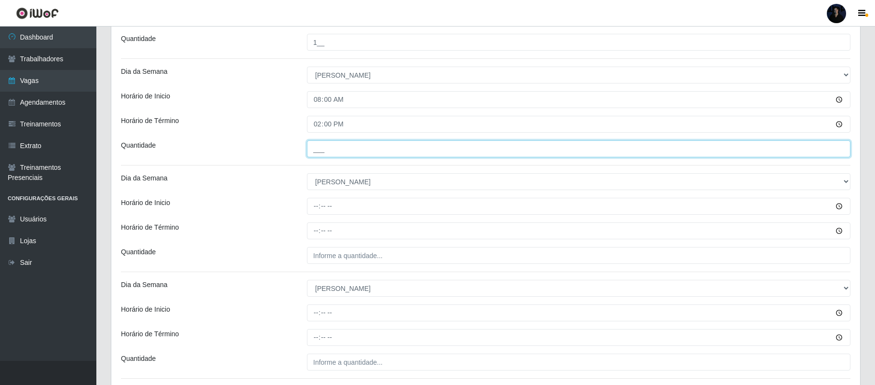
click at [319, 151] on input "___" at bounding box center [579, 148] width 544 height 17
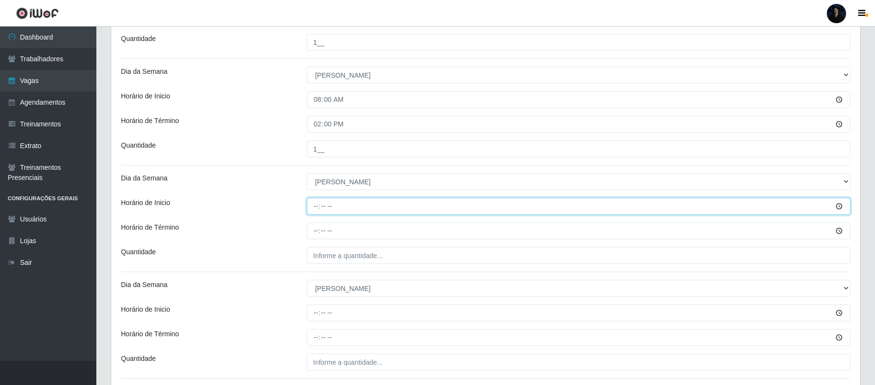
click at [320, 205] on input "Horário de Inicio" at bounding box center [579, 206] width 544 height 17
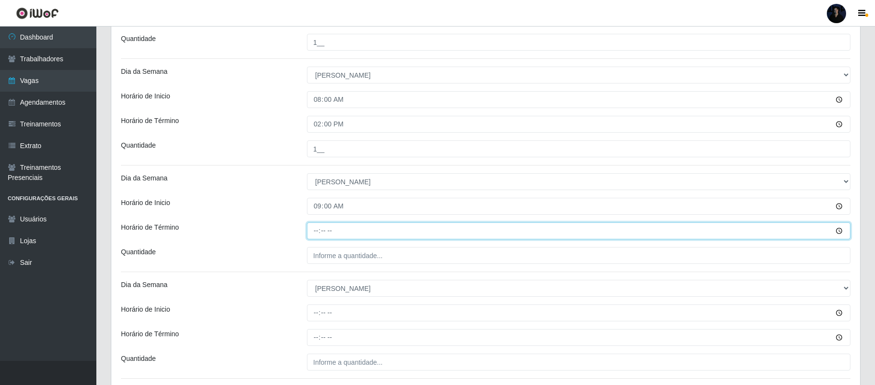
click at [313, 226] on input "Horário de Término" at bounding box center [579, 230] width 544 height 17
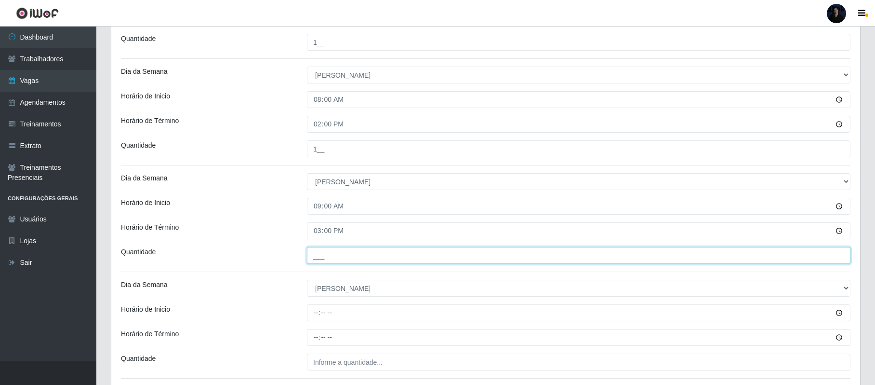
click at [319, 253] on input "___" at bounding box center [579, 255] width 544 height 17
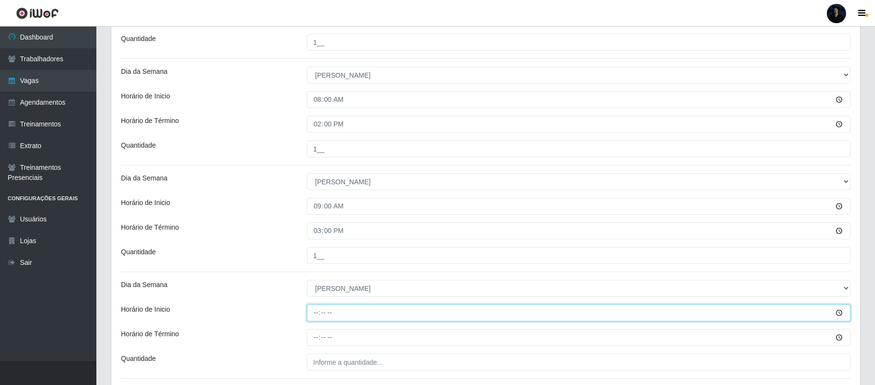
click at [319, 309] on input "Horário de Inicio" at bounding box center [579, 312] width 544 height 17
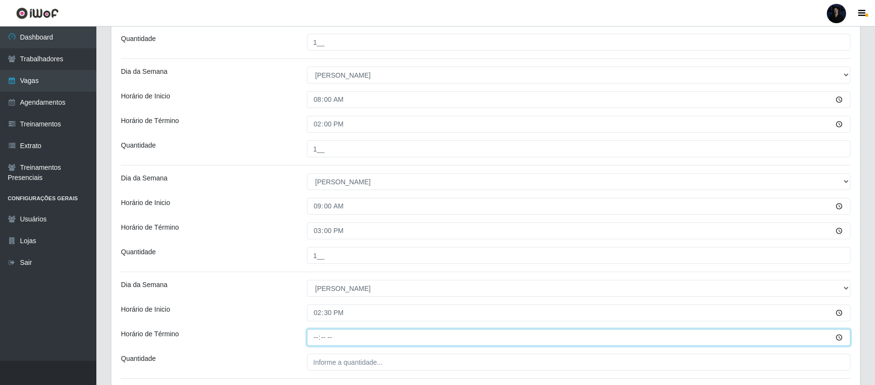
click at [315, 339] on input "Horário de Término" at bounding box center [579, 337] width 544 height 17
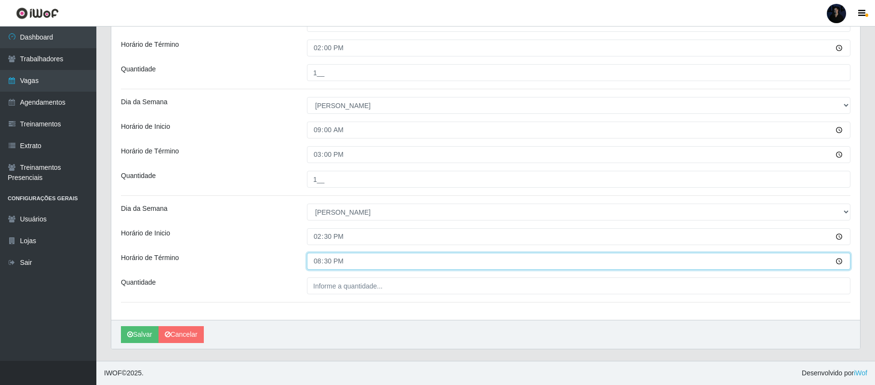
scroll to position [528, 0]
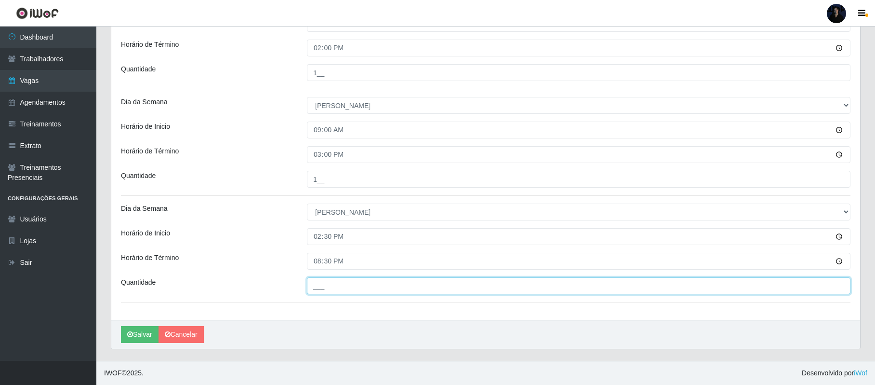
click at [317, 290] on input "___" at bounding box center [579, 285] width 544 height 17
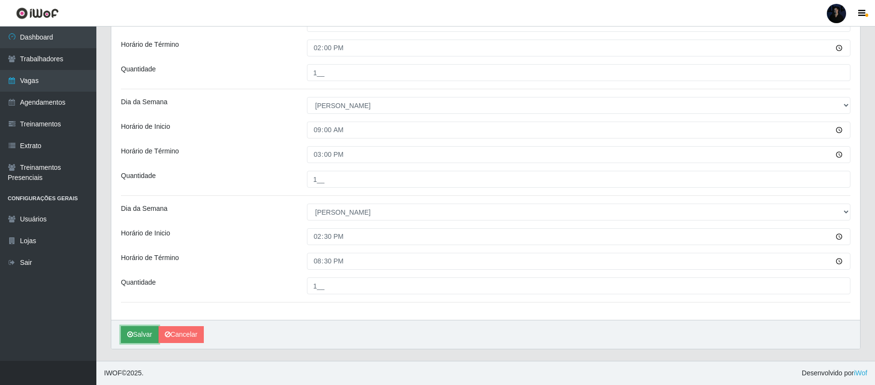
click at [149, 332] on button "Salvar" at bounding box center [140, 334] width 38 height 17
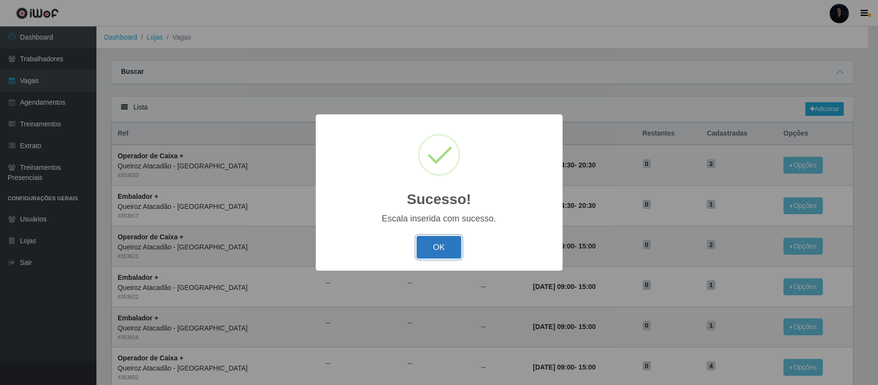
click at [433, 247] on button "OK" at bounding box center [438, 247] width 45 height 23
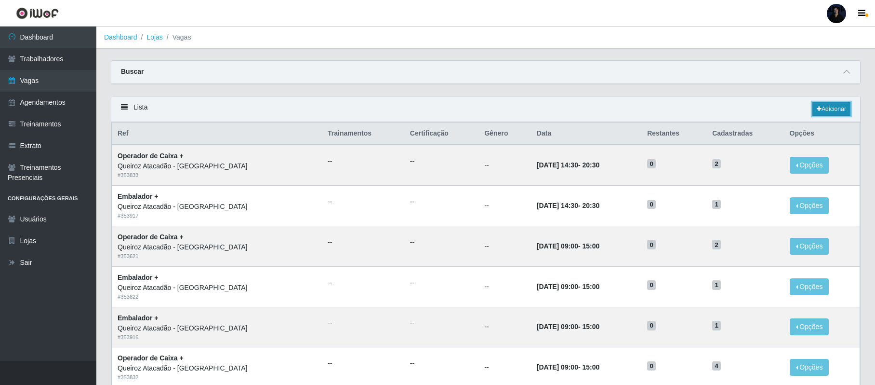
click at [821, 107] on link "Adicionar" at bounding box center [832, 108] width 38 height 13
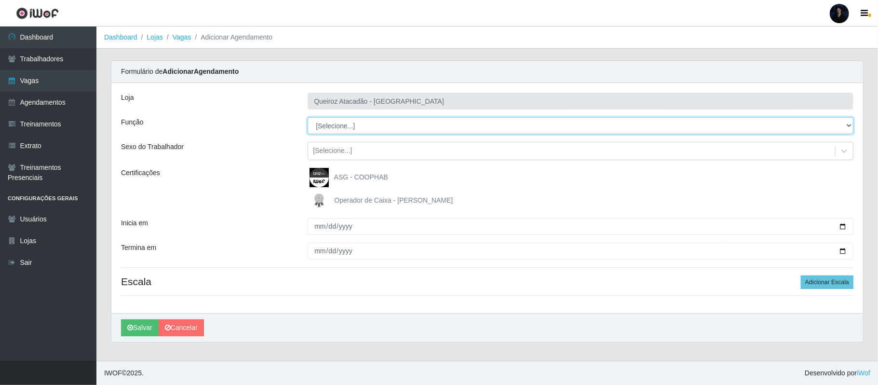
click at [346, 126] on select "[Selecione...] Balconista de Açougue Balconista de Açougue + Balconista de Açou…" at bounding box center [581, 125] width 546 height 17
click at [308, 118] on select "[Selecione...] Balconista de Açougue Balconista de Açougue + Balconista de Açou…" at bounding box center [581, 125] width 546 height 17
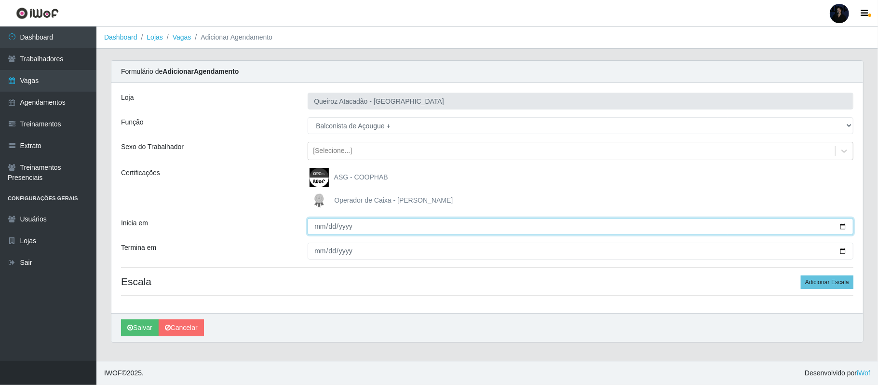
click at [843, 228] on input "Inicia em" at bounding box center [581, 226] width 546 height 17
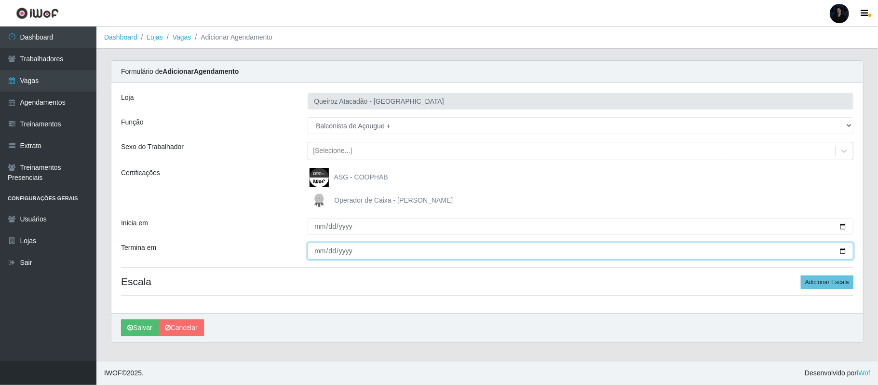
click at [844, 252] on input "Termina em" at bounding box center [581, 250] width 546 height 17
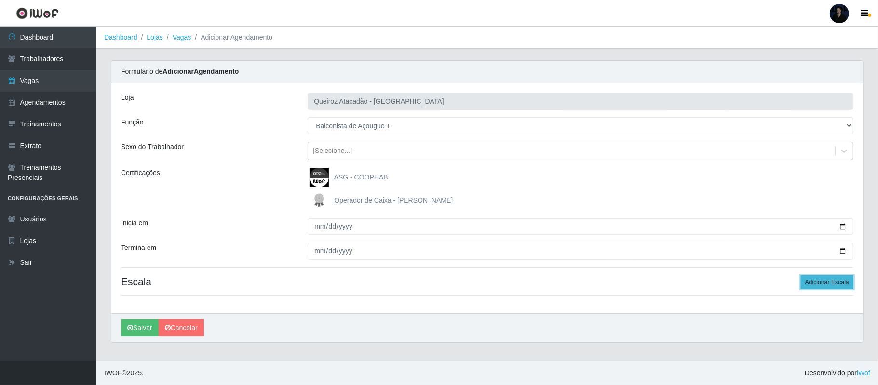
click at [805, 282] on button "Adicionar Escala" at bounding box center [827, 281] width 53 height 13
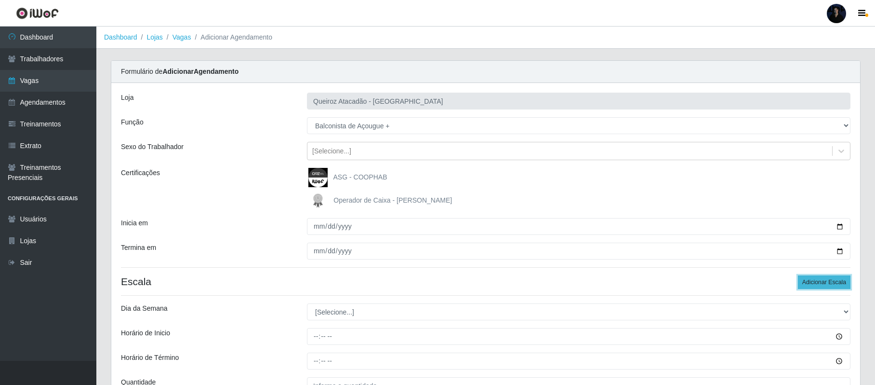
click at [806, 282] on button "Adicionar Escala" at bounding box center [824, 281] width 53 height 13
click at [806, 283] on button "Adicionar Escala" at bounding box center [824, 281] width 53 height 13
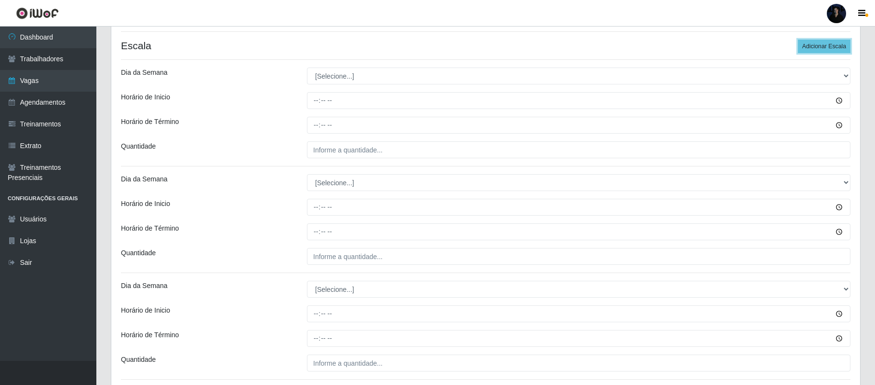
scroll to position [245, 0]
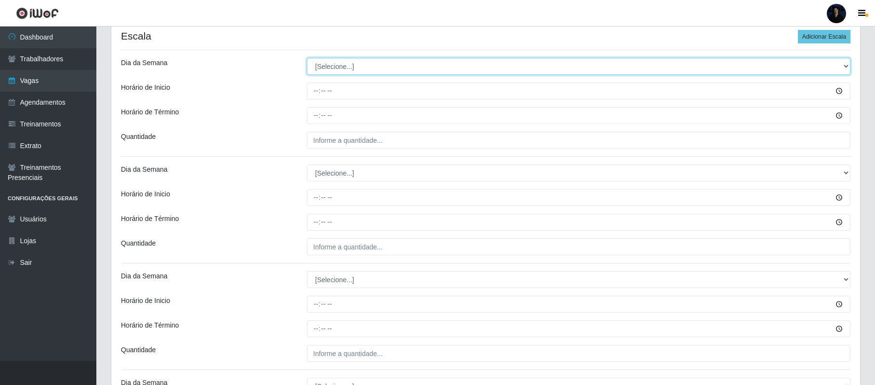
click at [346, 71] on select "[Selecione...] Segunda Terça Quarta Quinta Sexta Sábado Domingo" at bounding box center [579, 66] width 544 height 17
click at [307, 59] on select "[Selecione...] Segunda Terça Quarta Quinta Sexta Sábado Domingo" at bounding box center [579, 66] width 544 height 17
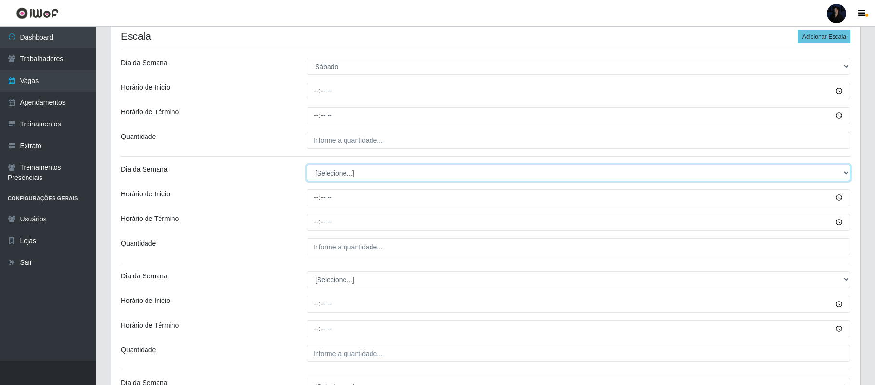
drag, startPoint x: 331, startPoint y: 174, endPoint x: 332, endPoint y: 181, distance: 7.3
click at [331, 174] on select "[Selecione...] Segunda Terça Quarta Quinta Sexta Sábado Domingo" at bounding box center [579, 172] width 544 height 17
click at [307, 165] on select "[Selecione...] Segunda Terça Quarta Quinta Sexta Sábado Domingo" at bounding box center [579, 172] width 544 height 17
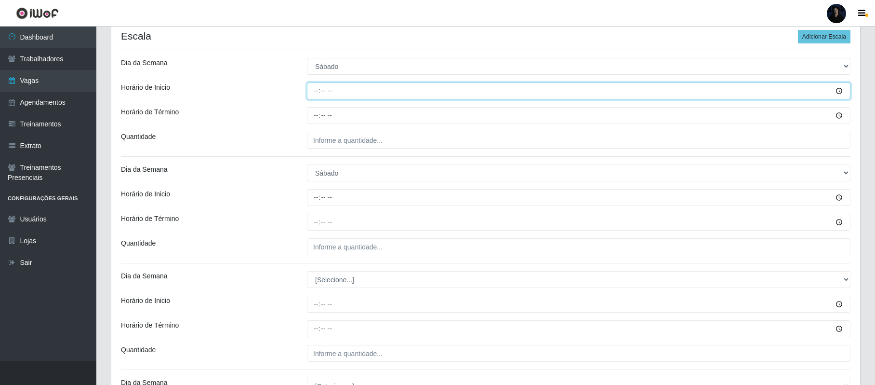
click at [316, 91] on input "Horário de Inicio" at bounding box center [579, 90] width 544 height 17
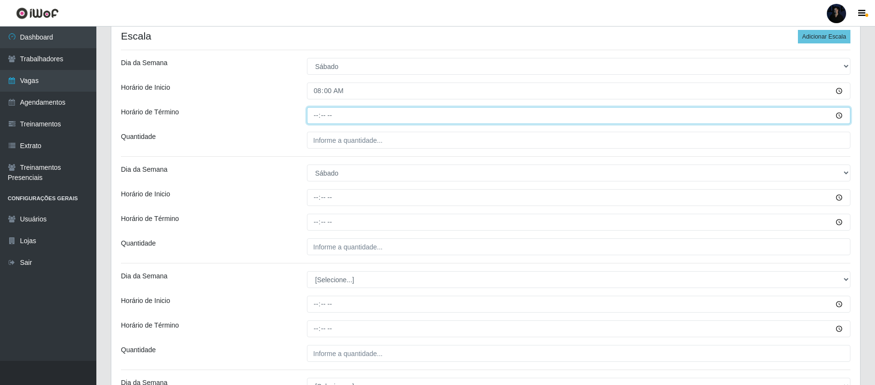
click at [318, 114] on input "Horário de Término" at bounding box center [579, 115] width 544 height 17
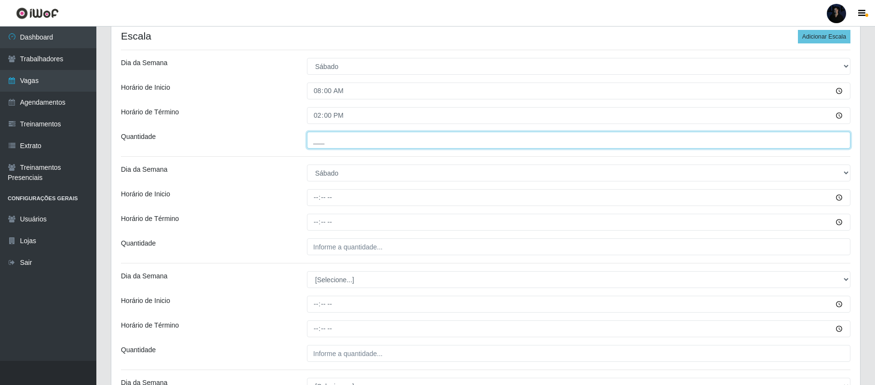
click at [313, 146] on input "___" at bounding box center [579, 140] width 544 height 17
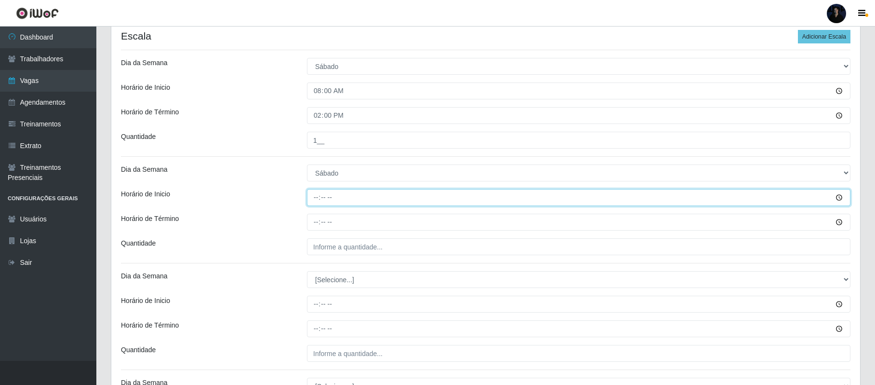
click at [312, 206] on input "Horário de Inicio" at bounding box center [579, 197] width 544 height 17
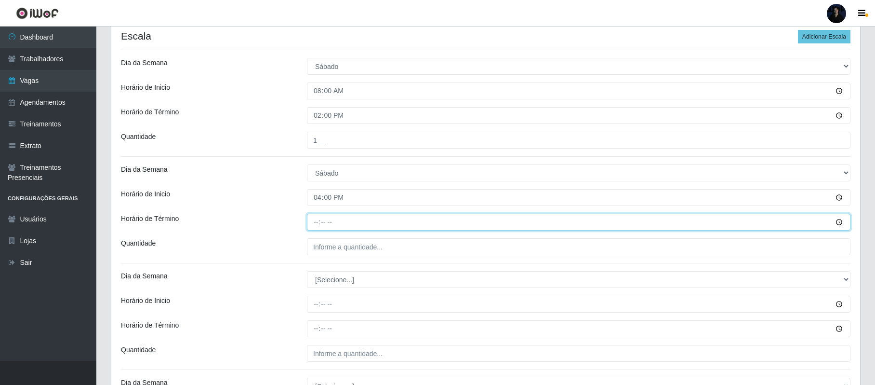
click at [313, 222] on input "Horário de Término" at bounding box center [579, 222] width 544 height 17
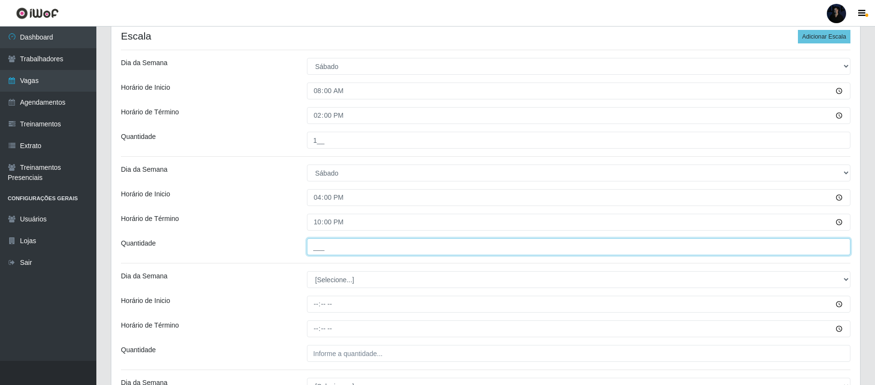
click at [313, 249] on input "___" at bounding box center [579, 246] width 544 height 17
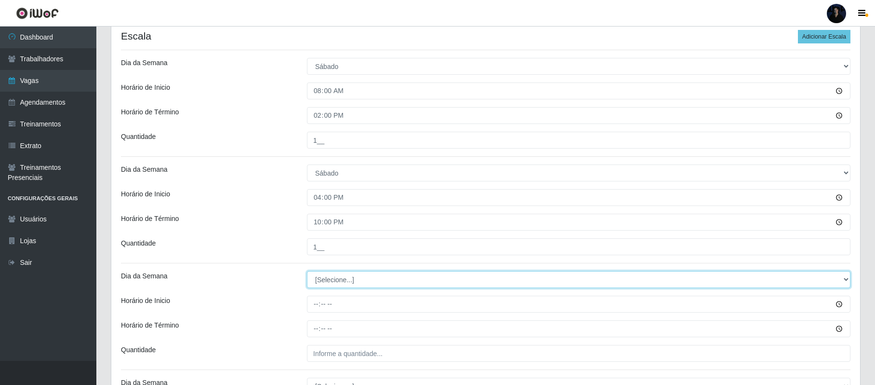
click at [326, 284] on select "[Selecione...] Segunda Terça Quarta Quinta Sexta Sábado Domingo" at bounding box center [579, 279] width 544 height 17
click at [307, 272] on select "[Selecione...] Segunda Terça Quarta Quinta Sexta Sábado Domingo" at bounding box center [579, 279] width 544 height 17
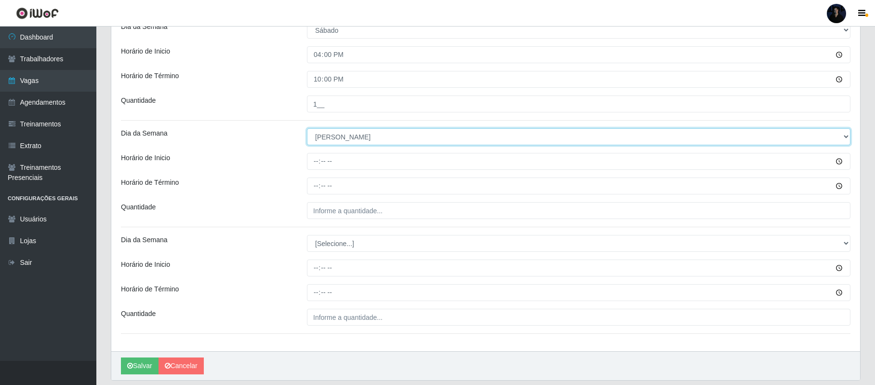
scroll to position [421, 0]
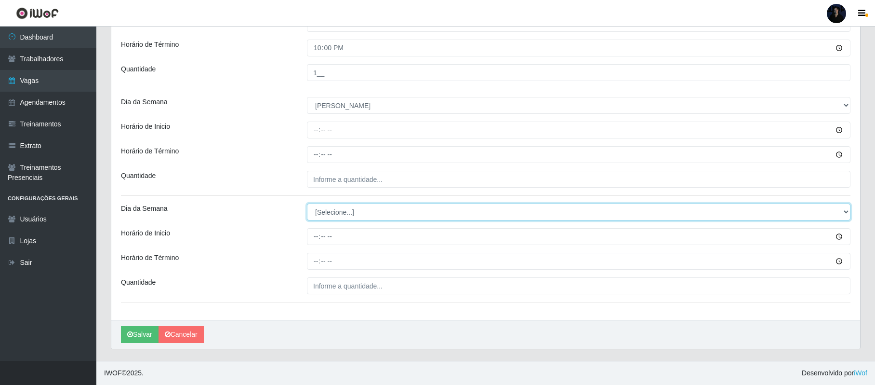
click at [323, 212] on select "[Selecione...] Segunda Terça Quarta Quinta Sexta Sábado Domingo" at bounding box center [579, 211] width 544 height 17
click at [307, 203] on select "[Selecione...] Segunda Terça Quarta Quinta Sexta Sábado Domingo" at bounding box center [579, 211] width 544 height 17
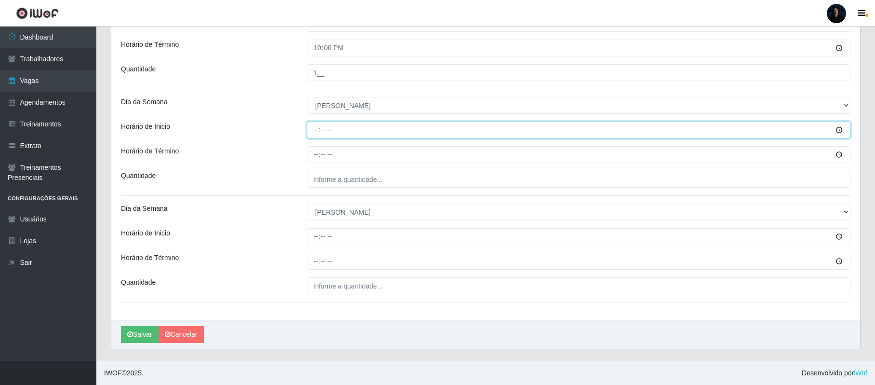
click at [315, 124] on input "Horário de Inicio" at bounding box center [579, 129] width 544 height 17
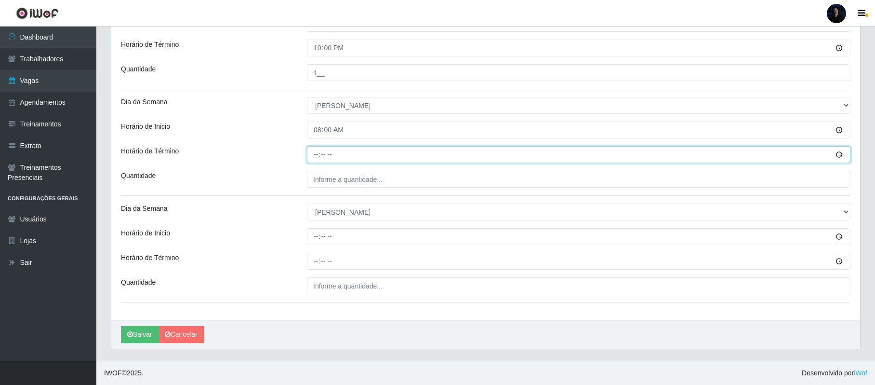
click at [316, 155] on input "Horário de Término" at bounding box center [579, 154] width 544 height 17
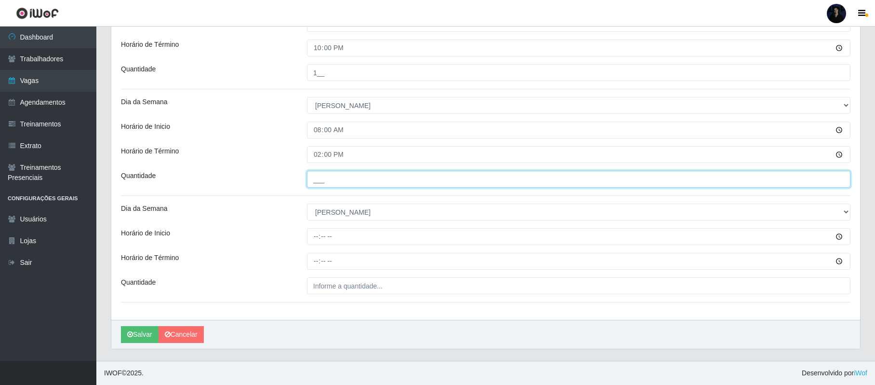
click at [315, 174] on input "___" at bounding box center [579, 179] width 544 height 17
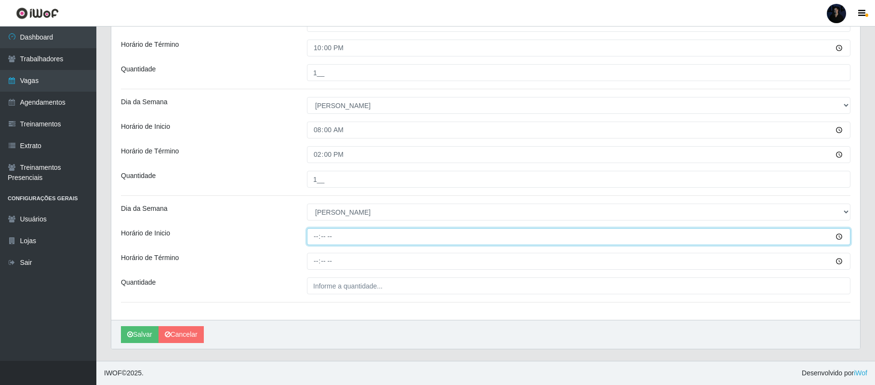
click at [317, 242] on input "Horário de Inicio" at bounding box center [579, 236] width 544 height 17
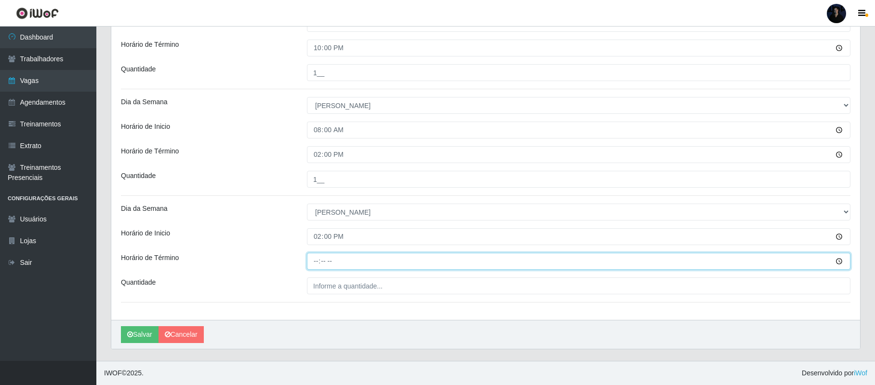
click at [319, 254] on input "Horário de Término" at bounding box center [579, 261] width 544 height 17
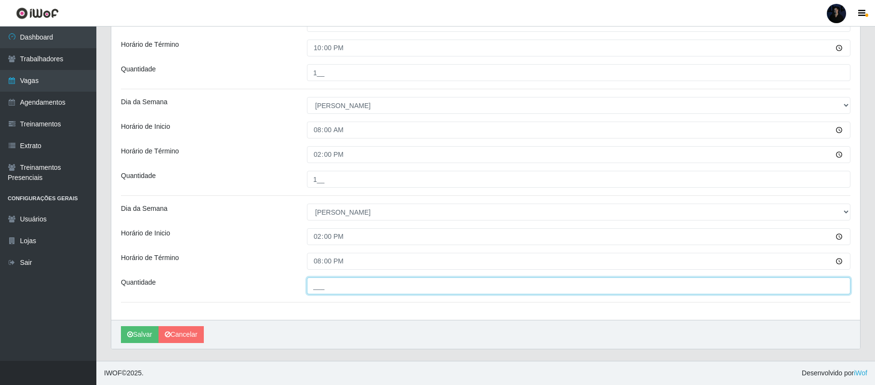
click at [327, 287] on input "___" at bounding box center [579, 285] width 544 height 17
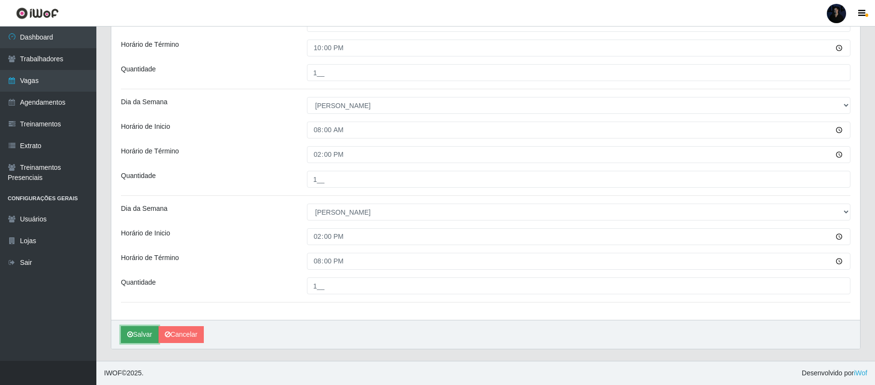
click at [130, 331] on icon "submit" at bounding box center [130, 334] width 6 height 7
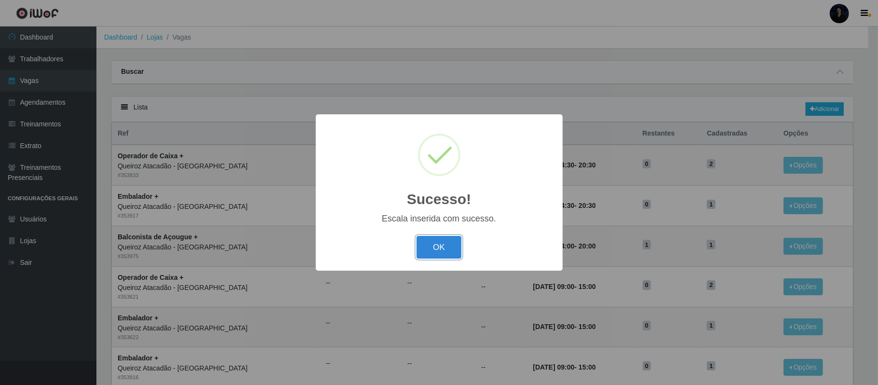
drag, startPoint x: 440, startPoint y: 246, endPoint x: 544, endPoint y: 234, distance: 105.3
click at [440, 246] on button "OK" at bounding box center [438, 247] width 45 height 23
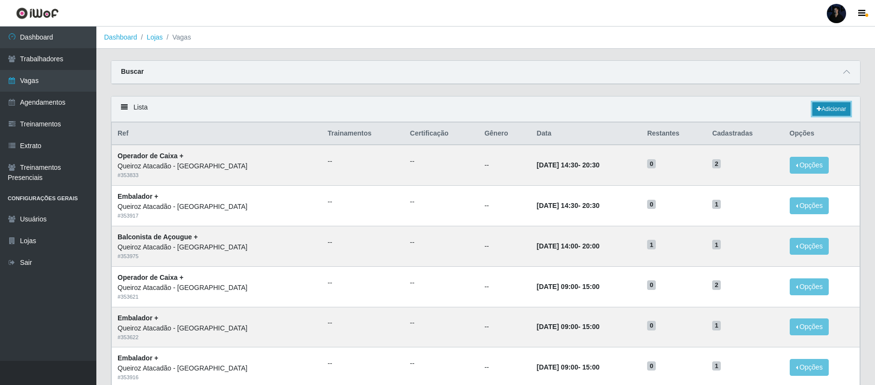
click at [834, 108] on link "Adicionar" at bounding box center [832, 108] width 38 height 13
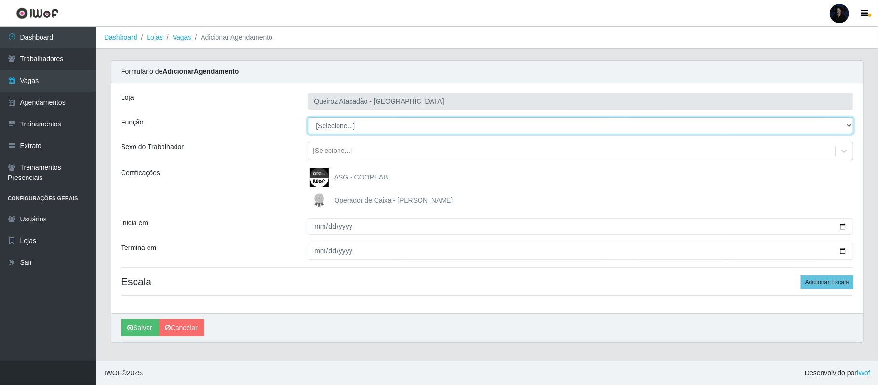
click at [388, 126] on select "[Selecione...] Balconista de Açougue Balconista de Açougue + Balconista de Açou…" at bounding box center [581, 125] width 546 height 17
click at [308, 118] on select "[Selecione...] Balconista de Açougue Balconista de Açougue + Balconista de Açou…" at bounding box center [581, 125] width 546 height 17
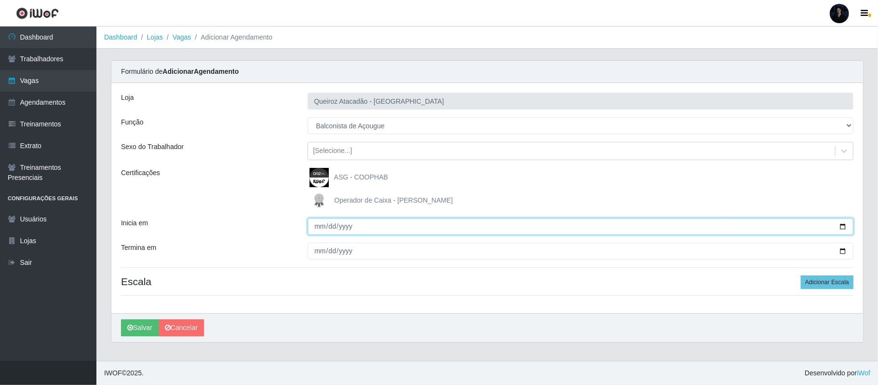
click at [843, 227] on input "Inicia em" at bounding box center [581, 226] width 546 height 17
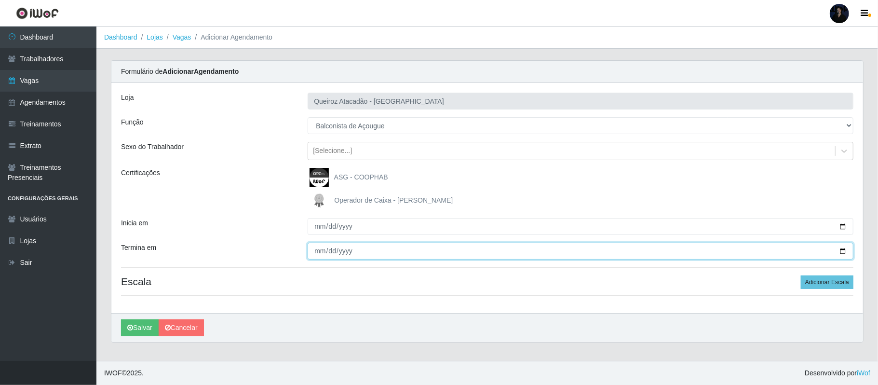
click at [843, 252] on input "Termina em" at bounding box center [581, 250] width 546 height 17
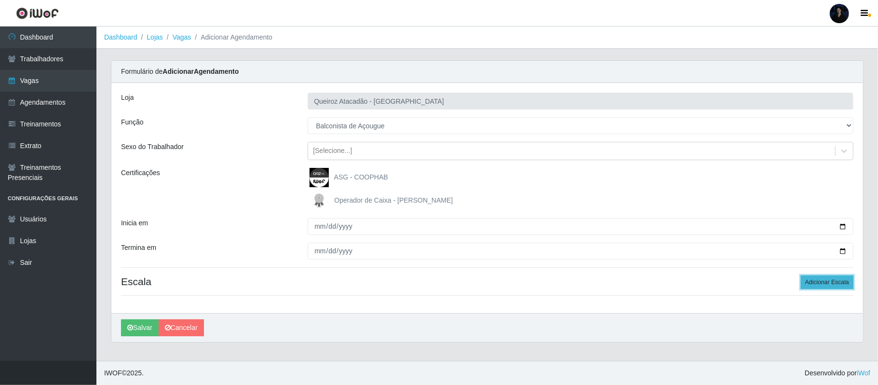
click at [811, 280] on button "Adicionar Escala" at bounding box center [827, 281] width 53 height 13
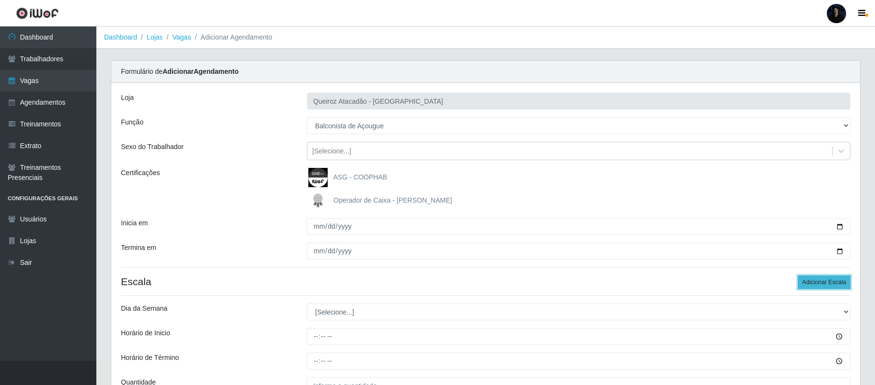
click at [811, 280] on button "Adicionar Escala" at bounding box center [824, 281] width 53 height 13
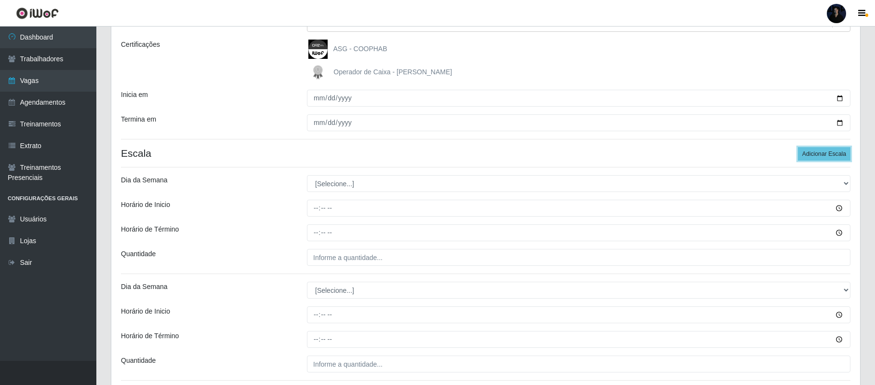
scroll to position [208, 0]
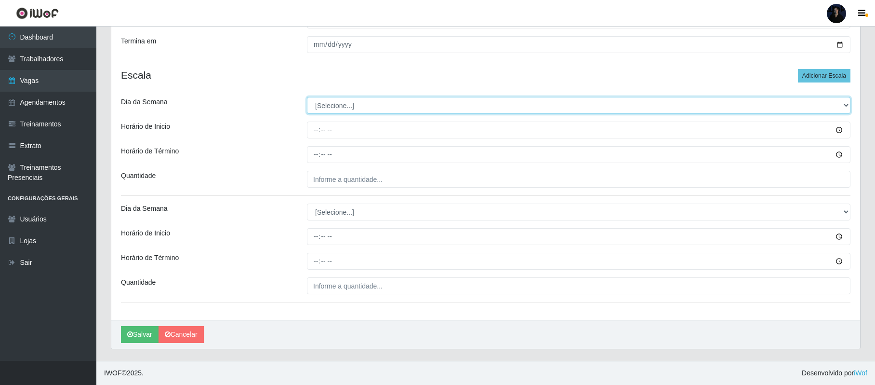
click at [377, 103] on select "[Selecione...] Segunda Terça Quarta Quinta Sexta Sábado Domingo" at bounding box center [579, 105] width 544 height 17
click at [307, 97] on select "[Selecione...] Segunda Terça Quarta Quinta Sexta Sábado Domingo" at bounding box center [579, 105] width 544 height 17
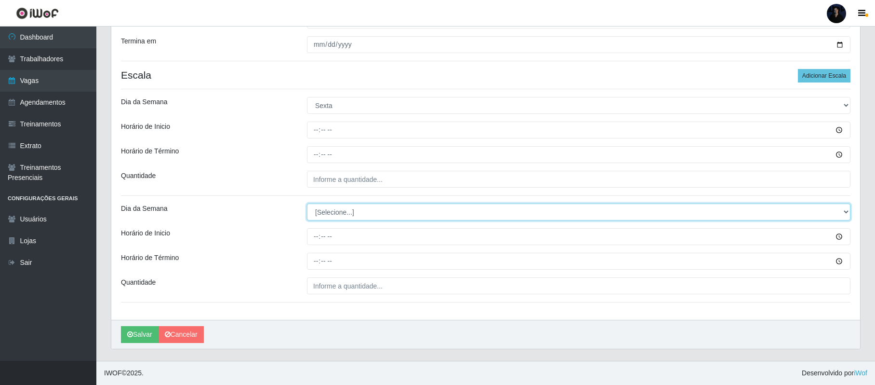
click at [326, 215] on select "[Selecione...] Segunda Terça Quarta Quinta Sexta Sábado Domingo" at bounding box center [579, 211] width 544 height 17
click at [307, 203] on select "[Selecione...] Segunda Terça Quarta Quinta Sexta Sábado Domingo" at bounding box center [579, 211] width 544 height 17
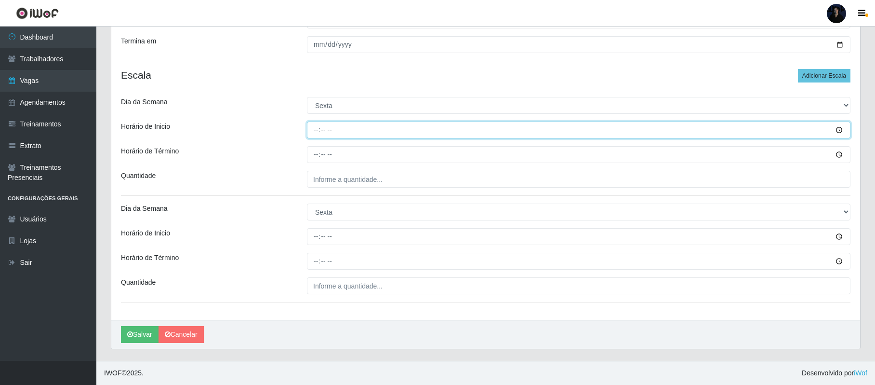
click at [315, 130] on input "Horário de Inicio" at bounding box center [579, 129] width 544 height 17
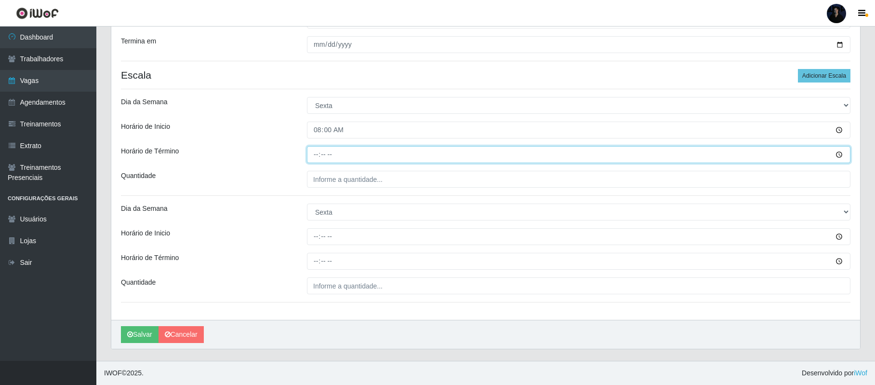
click at [315, 153] on input "Horário de Término" at bounding box center [579, 154] width 544 height 17
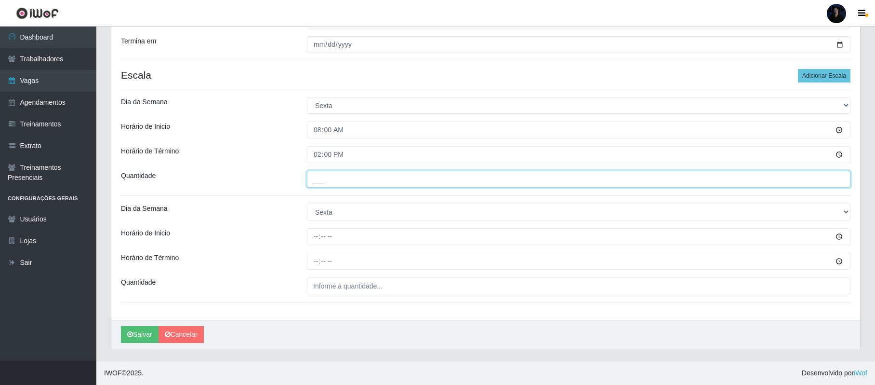
click at [314, 183] on input "___" at bounding box center [579, 179] width 544 height 17
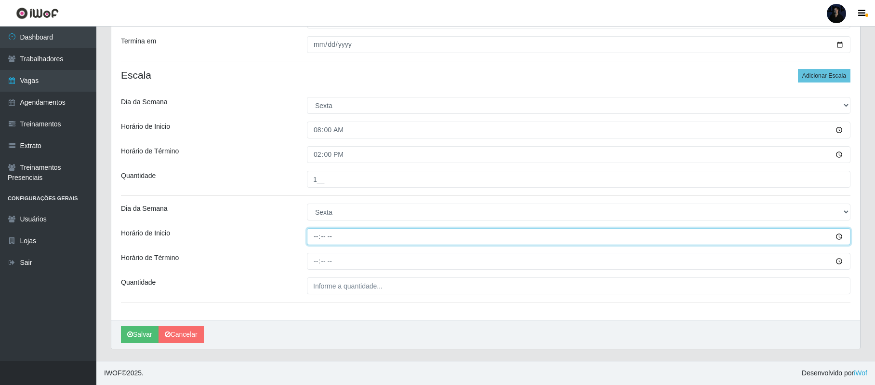
click at [321, 234] on input "Horário de Inicio" at bounding box center [579, 236] width 544 height 17
click at [317, 236] on input "Horário de Inicio" at bounding box center [579, 236] width 544 height 17
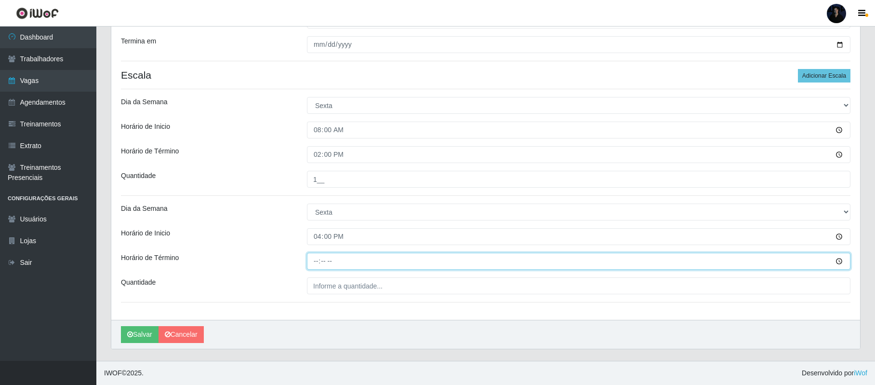
click at [313, 263] on input "Horário de Término" at bounding box center [579, 261] width 544 height 17
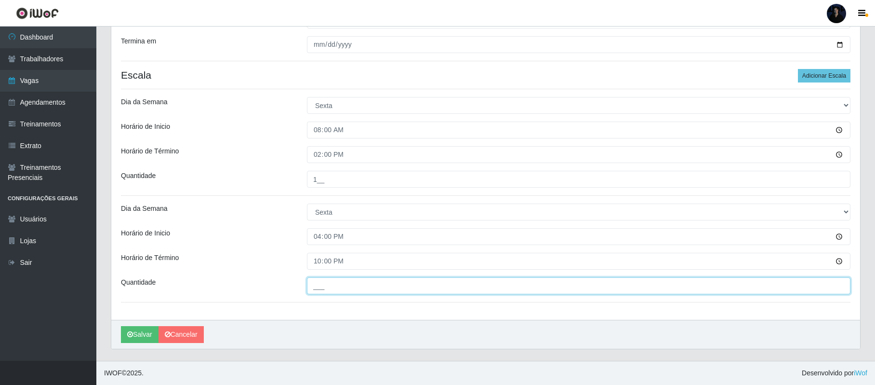
click at [311, 287] on input "___" at bounding box center [579, 285] width 544 height 17
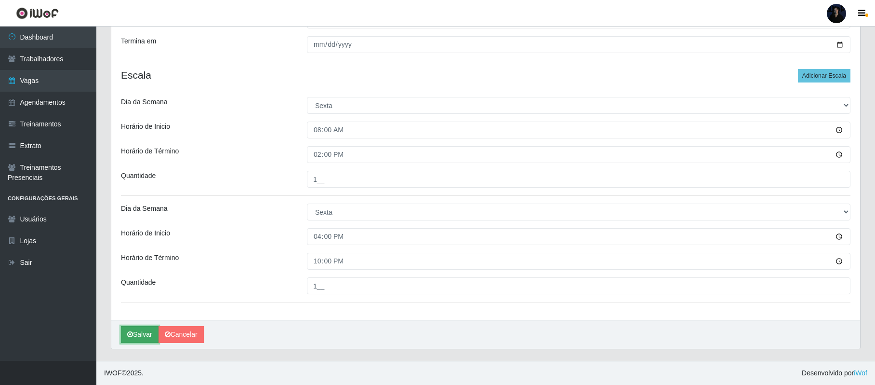
click at [143, 328] on button "Salvar" at bounding box center [140, 334] width 38 height 17
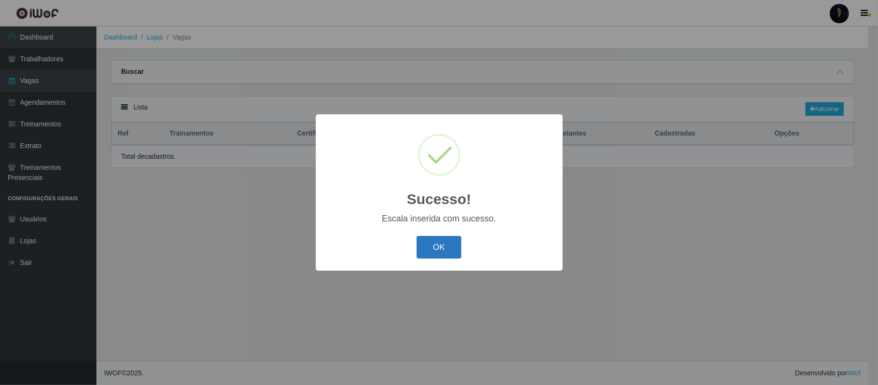
click at [451, 242] on button "OK" at bounding box center [438, 247] width 45 height 23
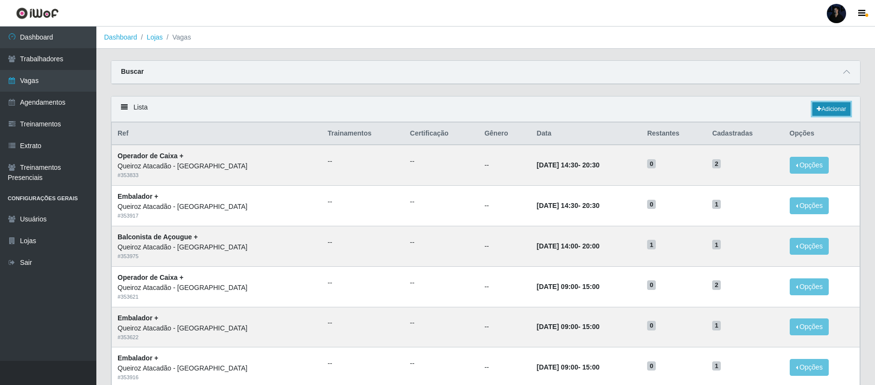
click at [822, 103] on link "Adicionar" at bounding box center [832, 108] width 38 height 13
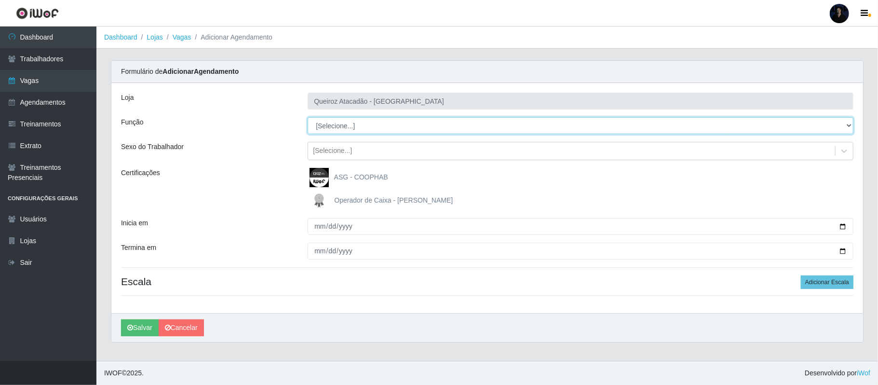
drag, startPoint x: 338, startPoint y: 128, endPoint x: 337, endPoint y: 120, distance: 8.3
click at [337, 120] on select "[Selecione...] Balconista de Açougue Balconista de Açougue + Balconista de Açou…" at bounding box center [581, 125] width 546 height 17
click at [308, 118] on select "[Selecione...] Balconista de Açougue Balconista de Açougue + Balconista de Açou…" at bounding box center [581, 125] width 546 height 17
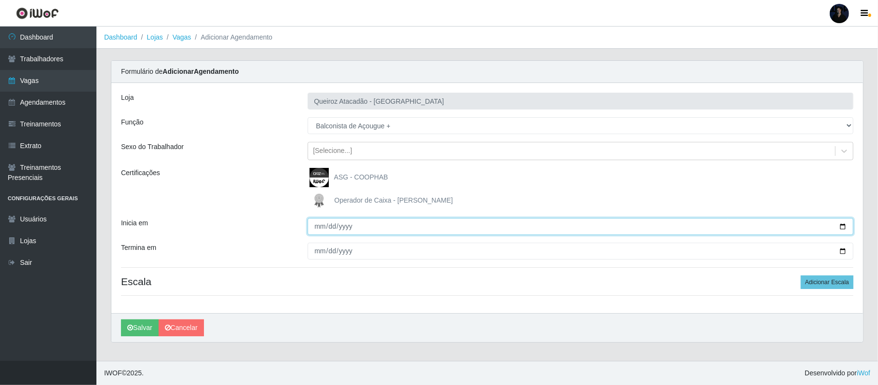
click at [838, 228] on input "Inicia em" at bounding box center [581, 226] width 546 height 17
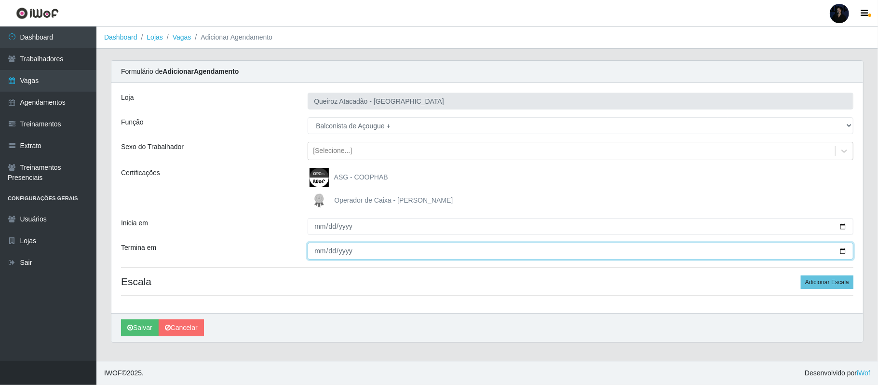
click at [843, 250] on input "Termina em" at bounding box center [581, 250] width 546 height 17
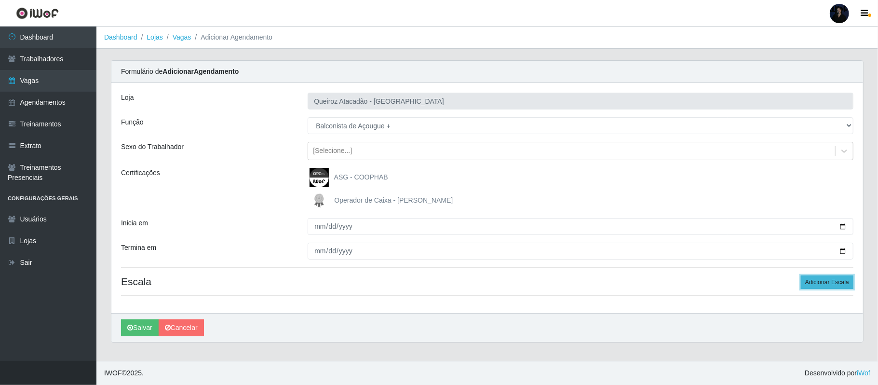
drag, startPoint x: 820, startPoint y: 278, endPoint x: 820, endPoint y: 283, distance: 5.8
click at [820, 280] on button "Adicionar Escala" at bounding box center [827, 281] width 53 height 13
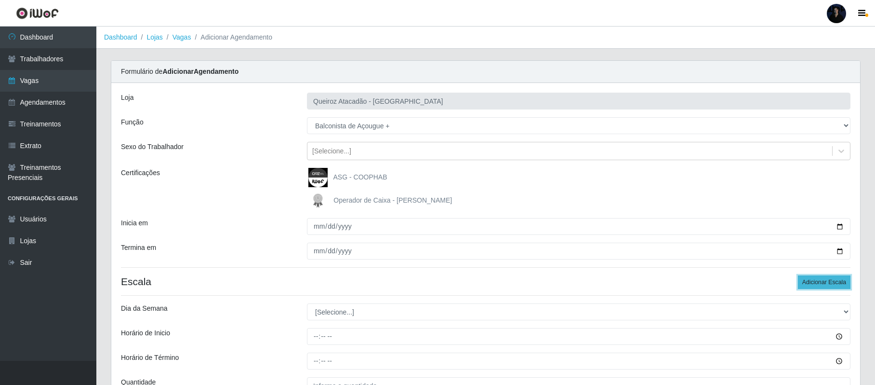
click at [820, 283] on button "Adicionar Escala" at bounding box center [824, 281] width 53 height 13
click at [819, 283] on button "Adicionar Escala" at bounding box center [824, 281] width 53 height 13
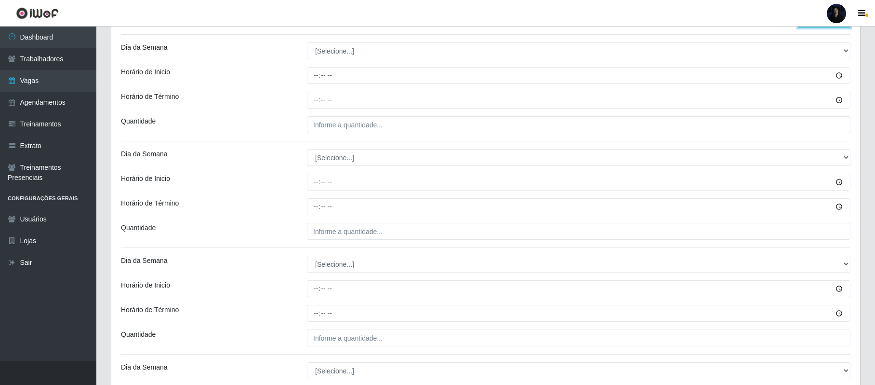
scroll to position [253, 0]
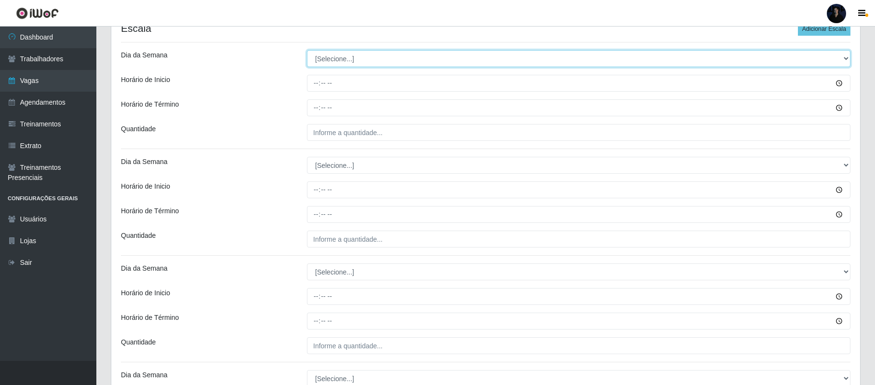
drag, startPoint x: 359, startPoint y: 59, endPoint x: 358, endPoint y: 66, distance: 7.4
click at [359, 59] on select "[Selecione...] Segunda Terça Quarta Quinta Sexta Sábado Domingo" at bounding box center [579, 58] width 544 height 17
click at [307, 51] on select "[Selecione...] Segunda Terça Quarta Quinta Sexta Sábado Domingo" at bounding box center [579, 58] width 544 height 17
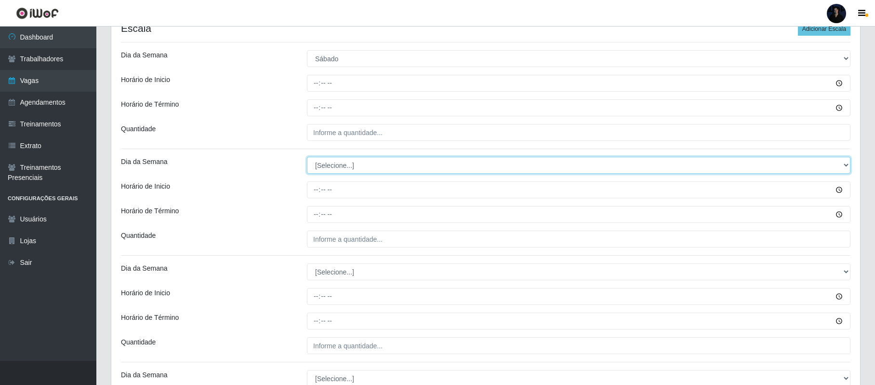
click at [334, 161] on select "[Selecione...] Segunda Terça Quarta Quinta Sexta Sábado Domingo" at bounding box center [579, 165] width 544 height 17
click at [307, 158] on select "[Selecione...] Segunda Terça Quarta Quinta Sexta Sábado Domingo" at bounding box center [579, 165] width 544 height 17
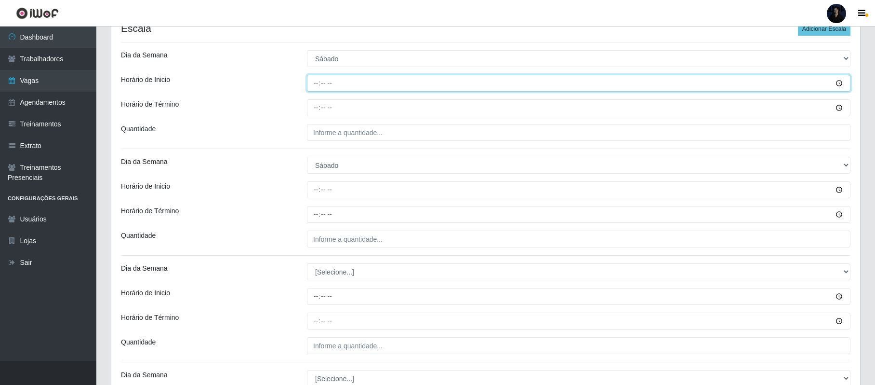
click at [315, 84] on input "Horário de Inicio" at bounding box center [579, 83] width 544 height 17
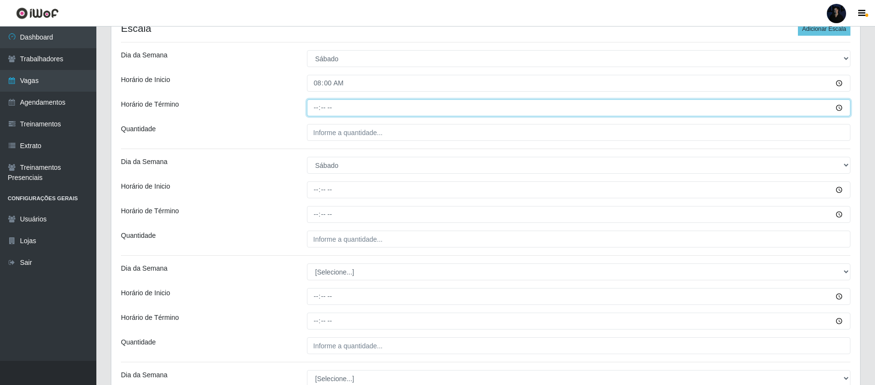
click at [314, 100] on input "Horário de Término" at bounding box center [579, 107] width 544 height 17
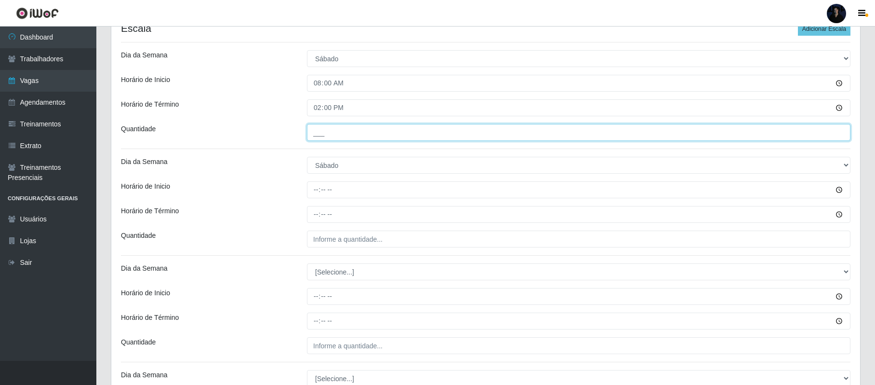
click at [318, 136] on input "___" at bounding box center [579, 132] width 544 height 17
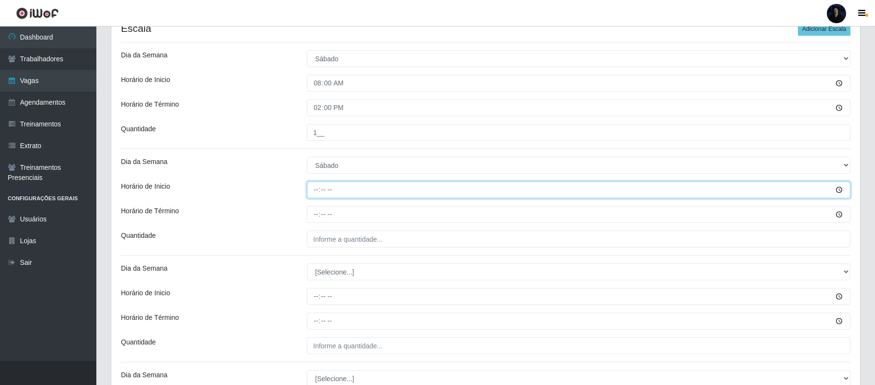
click at [313, 190] on input "Horário de Inicio" at bounding box center [579, 189] width 544 height 17
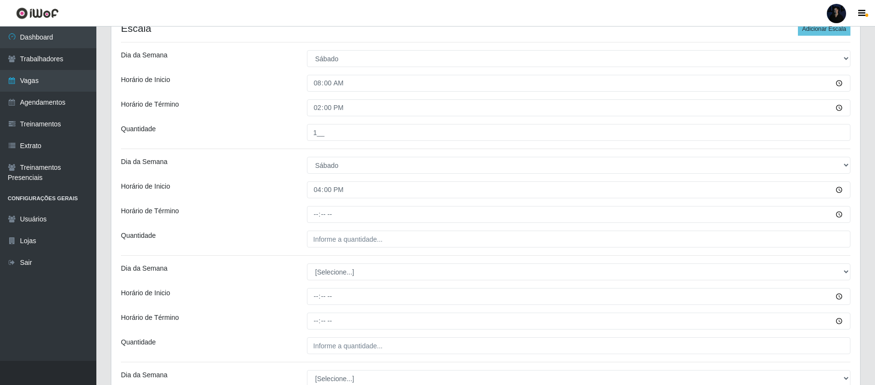
click at [313, 206] on div "Loja Queiroz Atacadão - São Gonçalo do Amarante Função [Selecione...] Balconist…" at bounding box center [485, 158] width 749 height 656
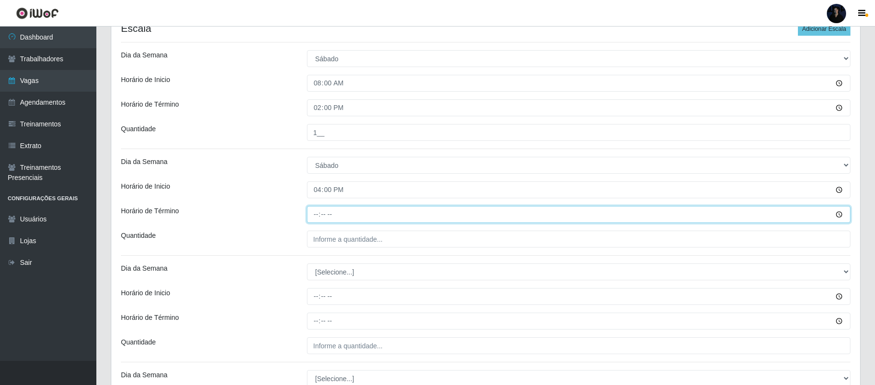
click at [313, 216] on input "Horário de Término" at bounding box center [579, 214] width 544 height 17
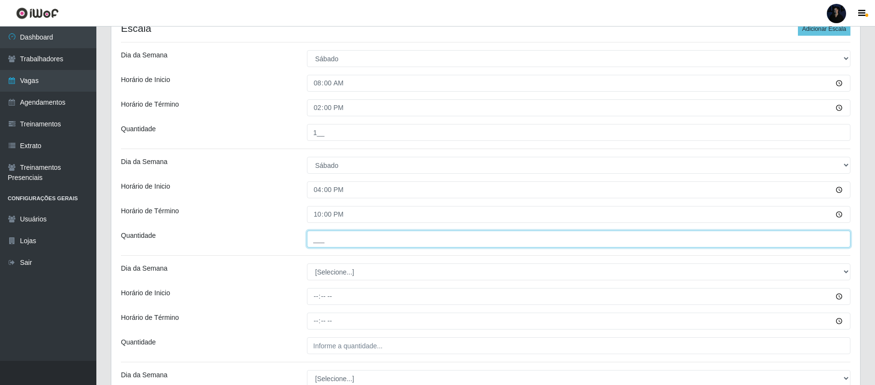
click at [317, 237] on input "___" at bounding box center [579, 238] width 544 height 17
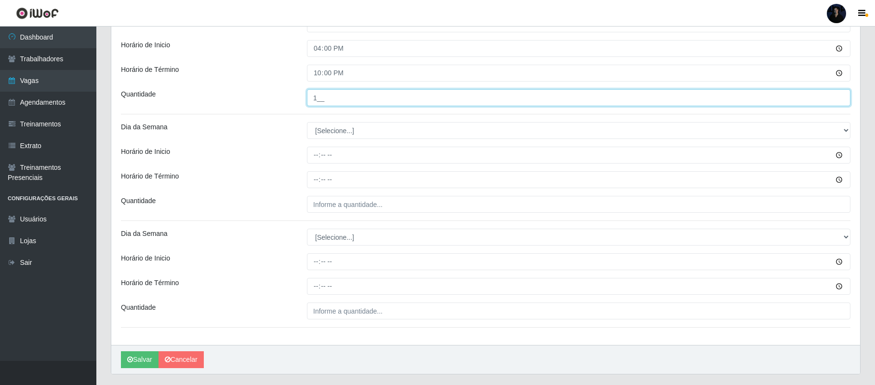
scroll to position [357, 0]
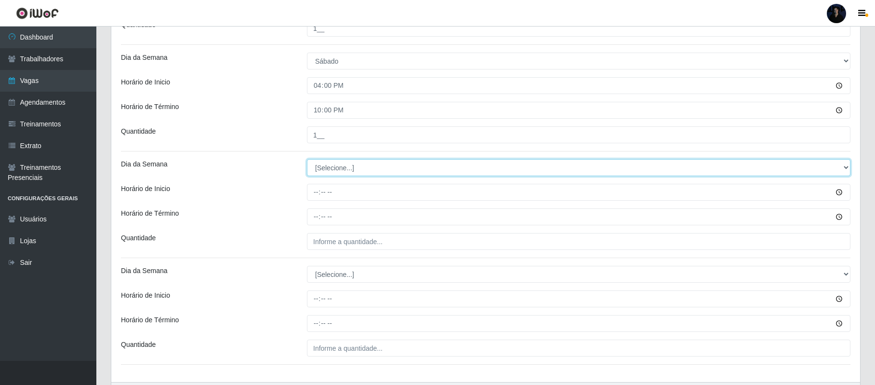
click at [325, 172] on select "[Selecione...] Segunda Terça Quarta Quinta Sexta Sábado Domingo" at bounding box center [579, 167] width 544 height 17
click at [307, 160] on select "[Selecione...] Segunda Terça Quarta Quinta Sexta Sábado Domingo" at bounding box center [579, 167] width 544 height 17
click at [317, 166] on select "[Selecione...] Segunda Terça Quarta Quinta Sexta Sábado Domingo" at bounding box center [579, 167] width 544 height 17
click at [307, 160] on select "[Selecione...] Segunda Terça Quarta Quinta Sexta Sábado Domingo" at bounding box center [579, 167] width 544 height 17
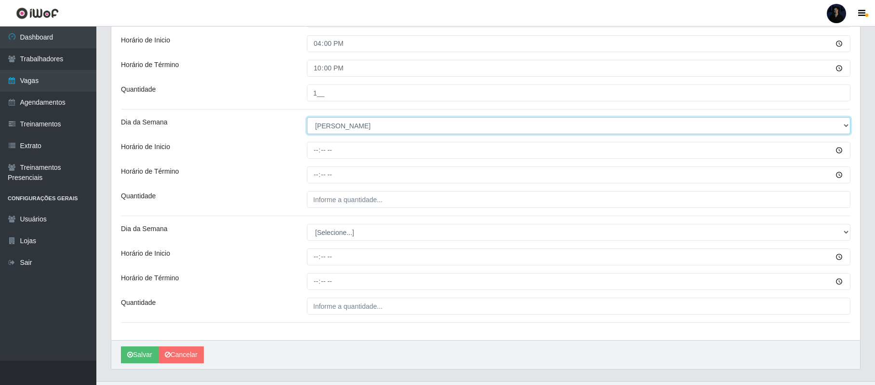
scroll to position [421, 0]
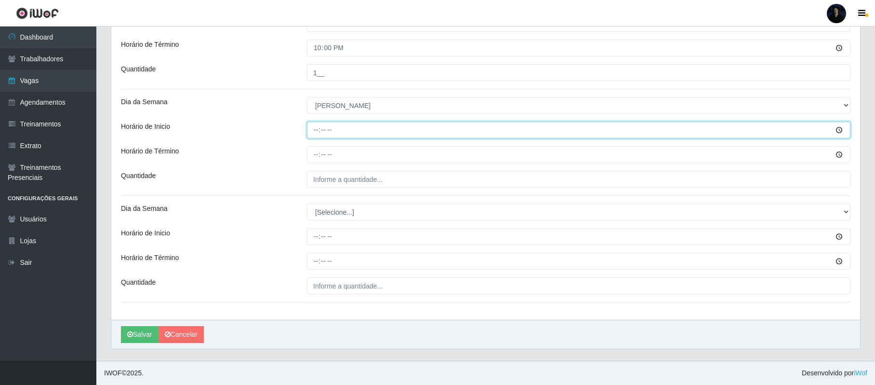
click at [311, 132] on input "Horário de Inicio" at bounding box center [579, 129] width 544 height 17
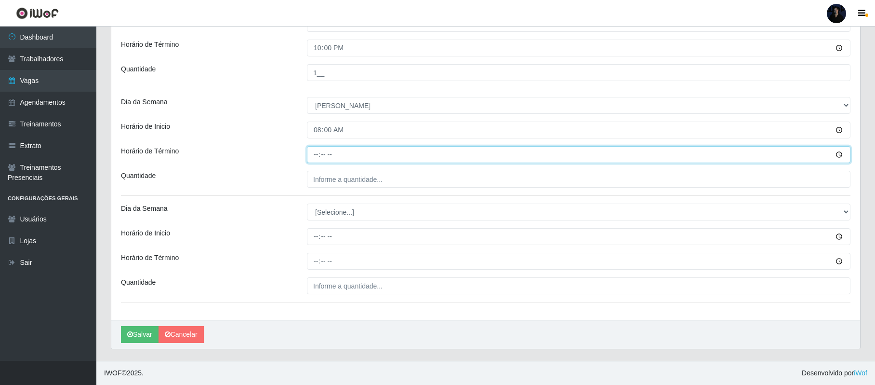
click at [317, 155] on input "Horário de Término" at bounding box center [579, 154] width 544 height 17
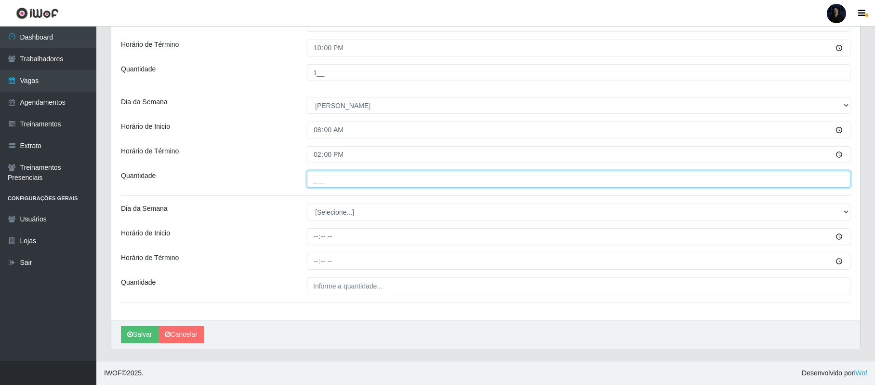
click at [319, 180] on input "___" at bounding box center [579, 179] width 544 height 17
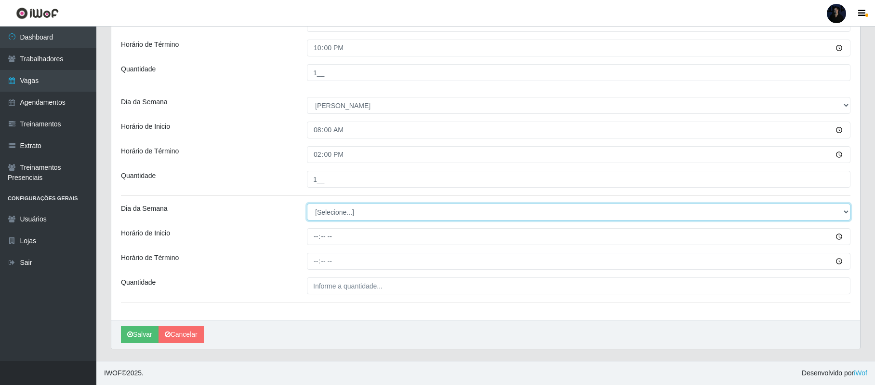
click at [321, 210] on select "[Selecione...] Segunda Terça Quarta Quinta Sexta Sábado Domingo" at bounding box center [579, 211] width 544 height 17
click at [307, 203] on select "[Selecione...] Segunda Terça Quarta Quinta Sexta Sábado Domingo" at bounding box center [579, 211] width 544 height 17
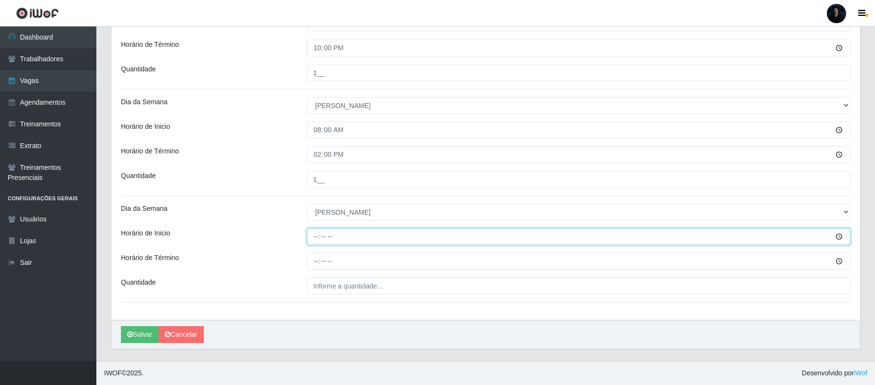
click at [313, 234] on input "Horário de Inicio" at bounding box center [579, 236] width 544 height 17
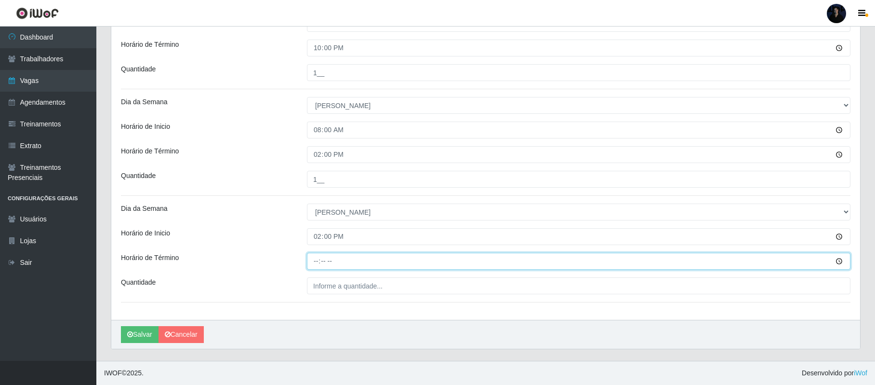
click at [313, 264] on input "Horário de Término" at bounding box center [579, 261] width 544 height 17
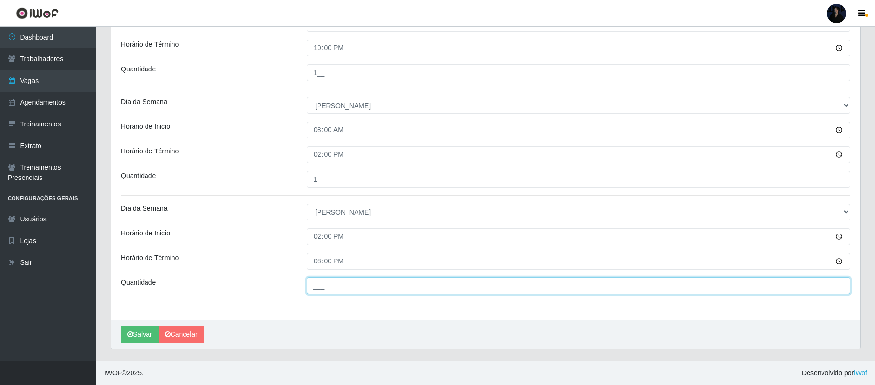
click at [318, 286] on input "___" at bounding box center [579, 285] width 544 height 17
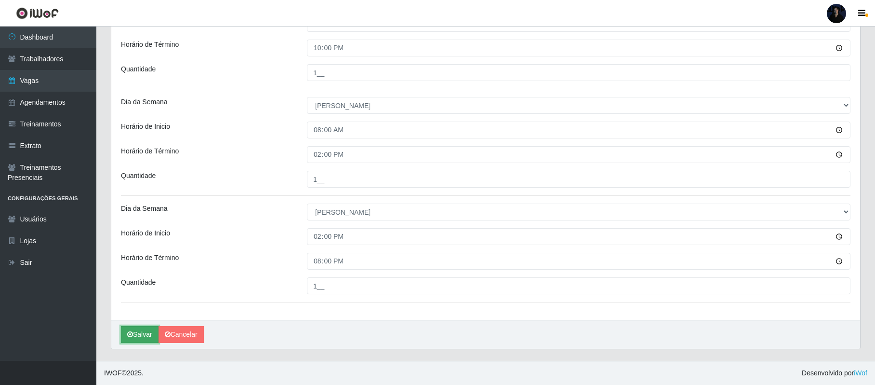
click at [139, 330] on button "Salvar" at bounding box center [140, 334] width 38 height 17
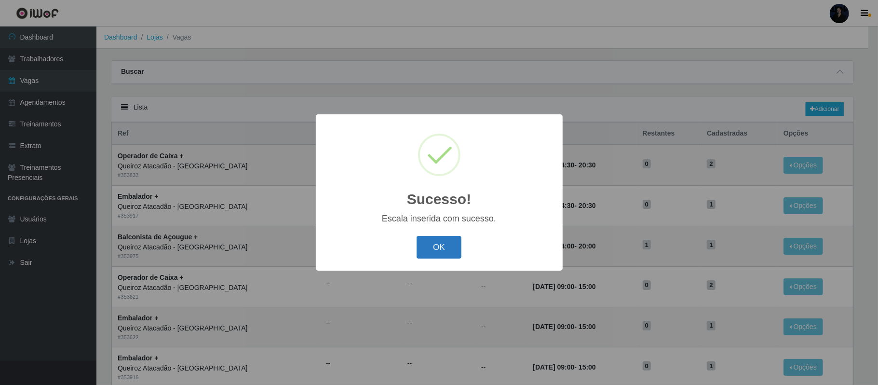
click at [431, 246] on button "OK" at bounding box center [438, 247] width 45 height 23
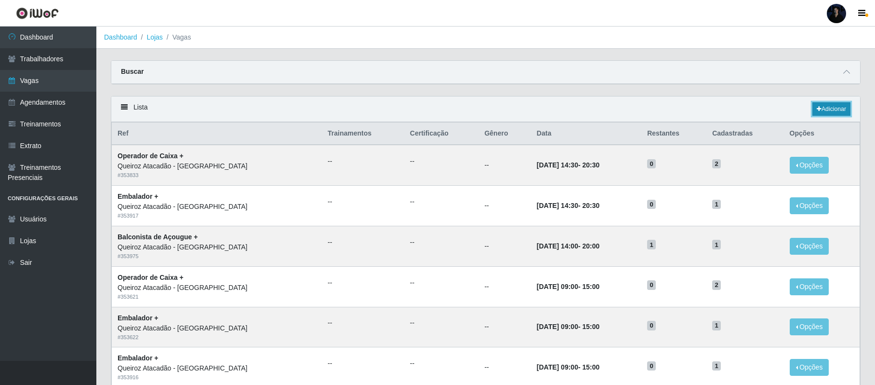
click at [819, 110] on icon at bounding box center [819, 109] width 5 height 6
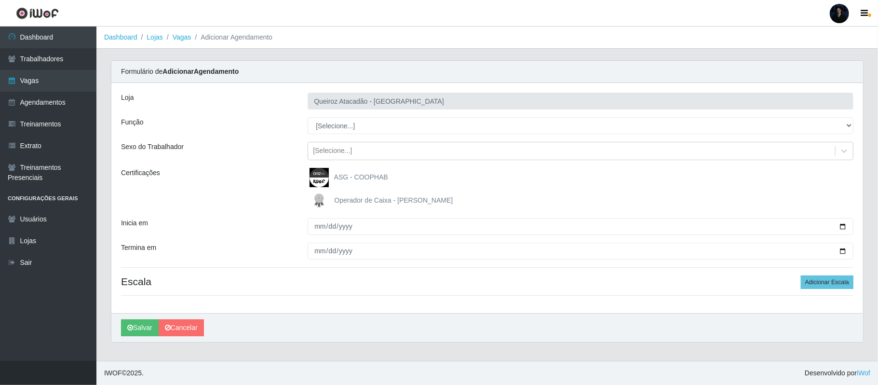
click at [330, 122] on select "[Selecione...] Balconista de Açougue Balconista de Açougue + Balconista de Açou…" at bounding box center [581, 125] width 546 height 17
click at [308, 118] on select "[Selecione...] Balconista de Açougue Balconista de Açougue + Balconista de Açou…" at bounding box center [581, 125] width 546 height 17
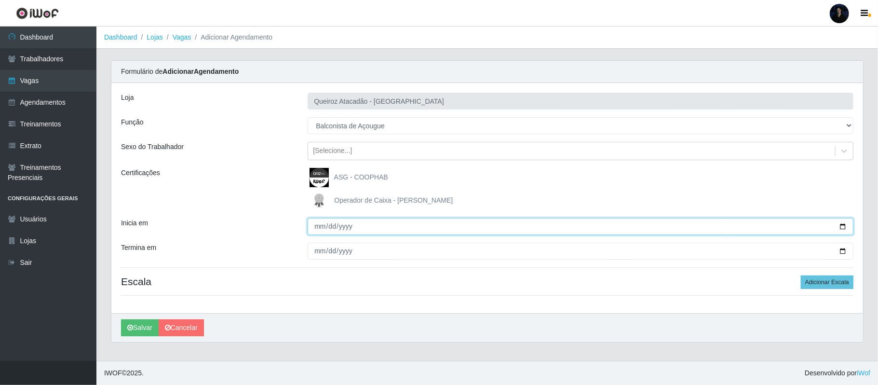
click at [839, 227] on input "Inicia em" at bounding box center [581, 226] width 546 height 17
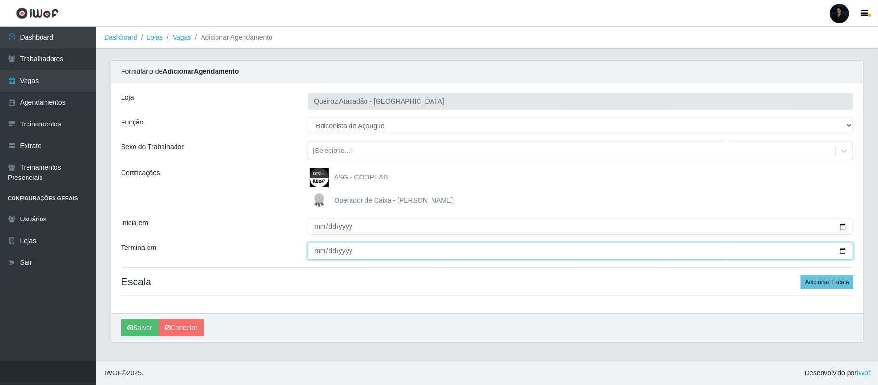
click at [845, 251] on input "Termina em" at bounding box center [581, 250] width 546 height 17
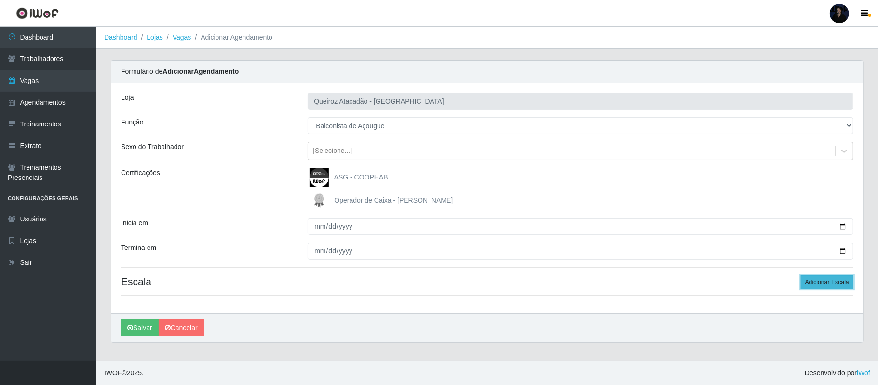
click at [818, 278] on button "Adicionar Escala" at bounding box center [827, 281] width 53 height 13
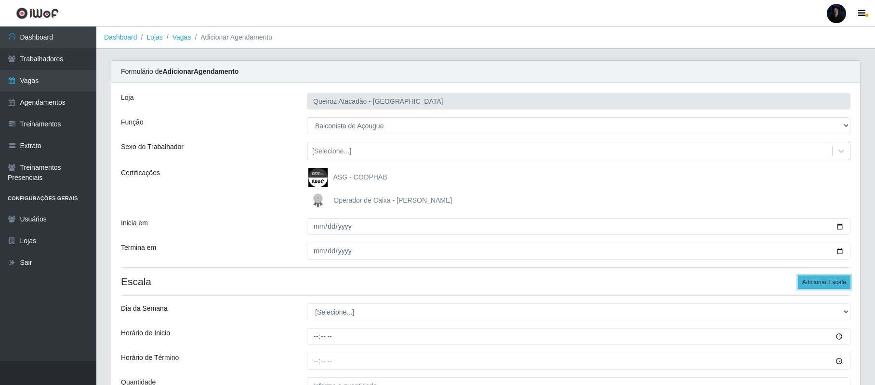
click at [819, 280] on button "Adicionar Escala" at bounding box center [824, 281] width 53 height 13
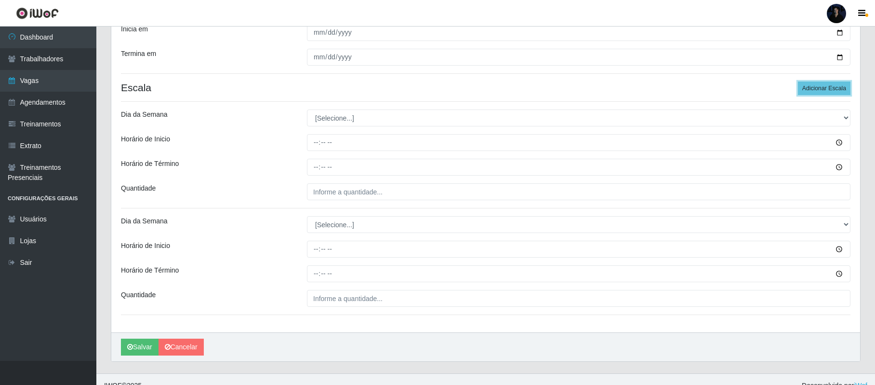
scroll to position [208, 0]
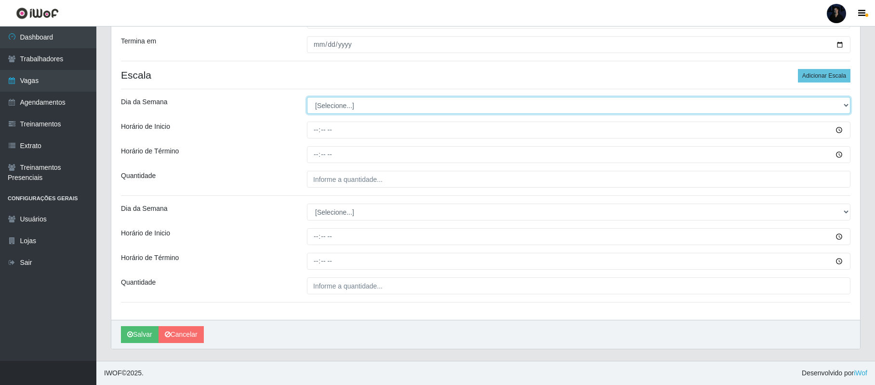
click at [336, 107] on select "[Selecione...] Segunda Terça Quarta Quinta Sexta Sábado Domingo" at bounding box center [579, 105] width 544 height 17
click at [307, 97] on select "[Selecione...] Segunda Terça Quarta Quinta Sexta Sábado Domingo" at bounding box center [579, 105] width 544 height 17
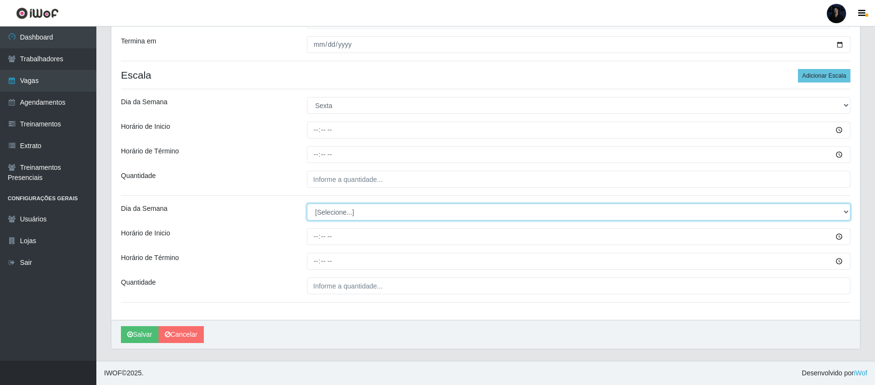
click at [328, 214] on select "[Selecione...] Segunda Terça Quarta Quinta Sexta Sábado Domingo" at bounding box center [579, 211] width 544 height 17
click at [307, 203] on select "[Selecione...] Segunda Terça Quarta Quinta Sexta Sábado Domingo" at bounding box center [579, 211] width 544 height 17
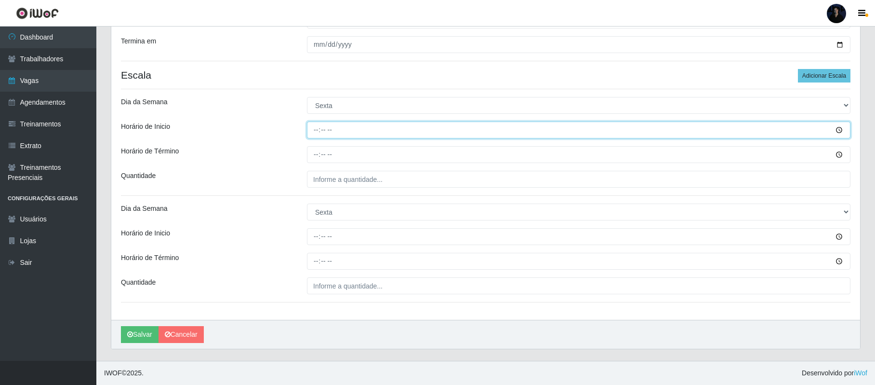
click at [311, 126] on input "Horário de Inicio" at bounding box center [579, 129] width 544 height 17
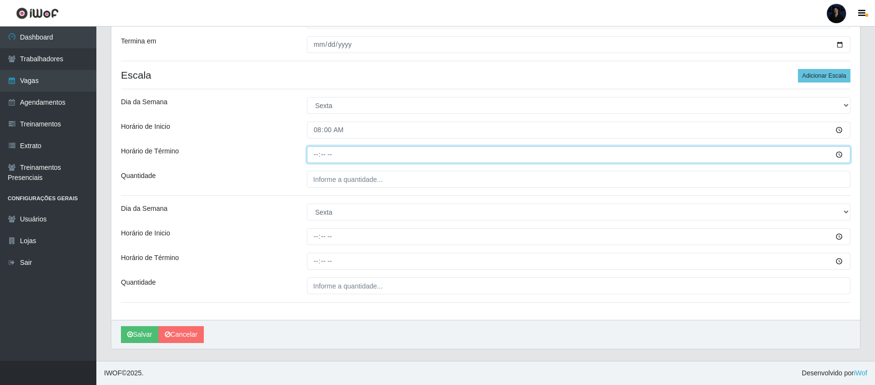
click at [319, 153] on input "Horário de Término" at bounding box center [579, 154] width 544 height 17
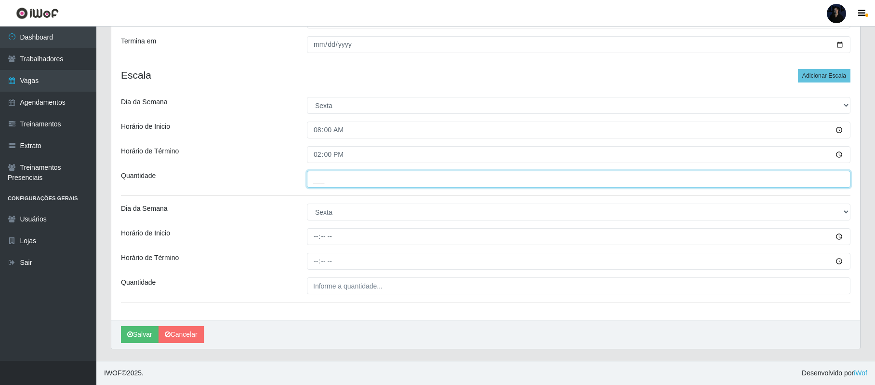
click at [317, 174] on input "___" at bounding box center [579, 179] width 544 height 17
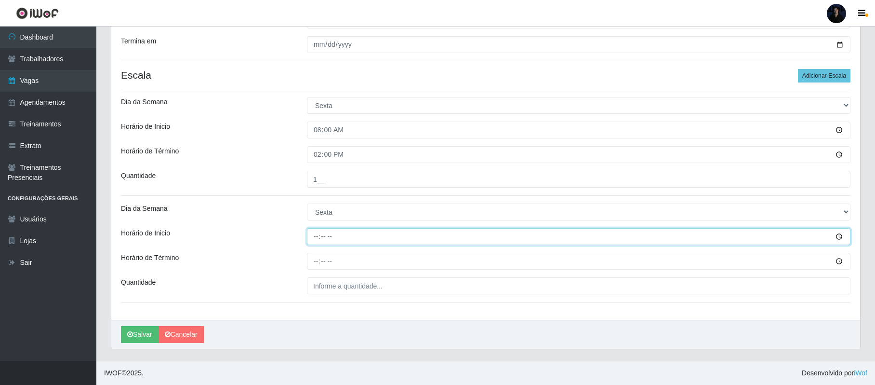
click at [314, 233] on input "Horário de Inicio" at bounding box center [579, 236] width 544 height 17
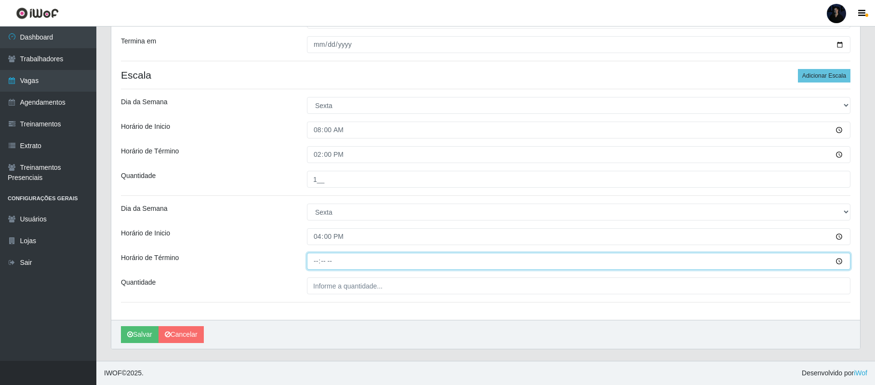
click at [319, 257] on input "Horário de Término" at bounding box center [579, 261] width 544 height 17
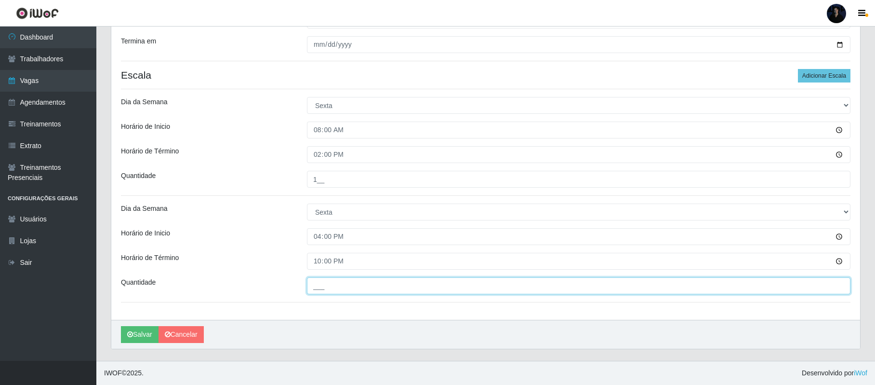
click at [319, 288] on input "___" at bounding box center [579, 285] width 544 height 17
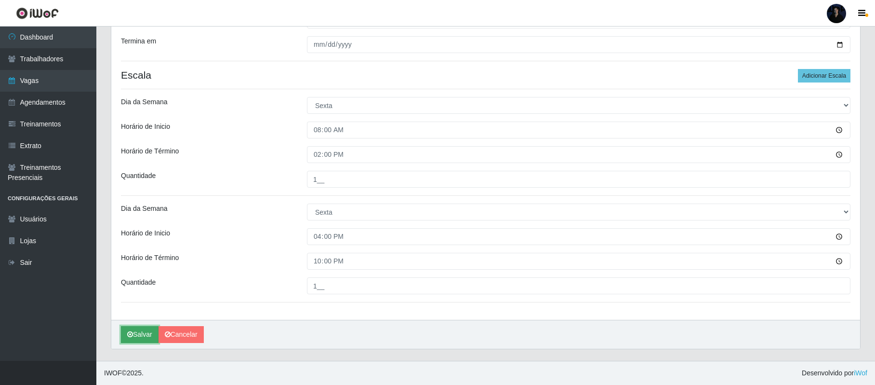
click at [128, 335] on icon "submit" at bounding box center [130, 334] width 6 height 7
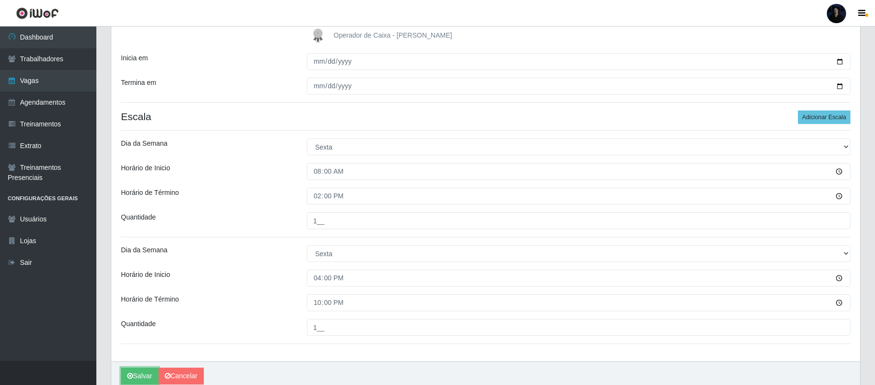
scroll to position [0, 0]
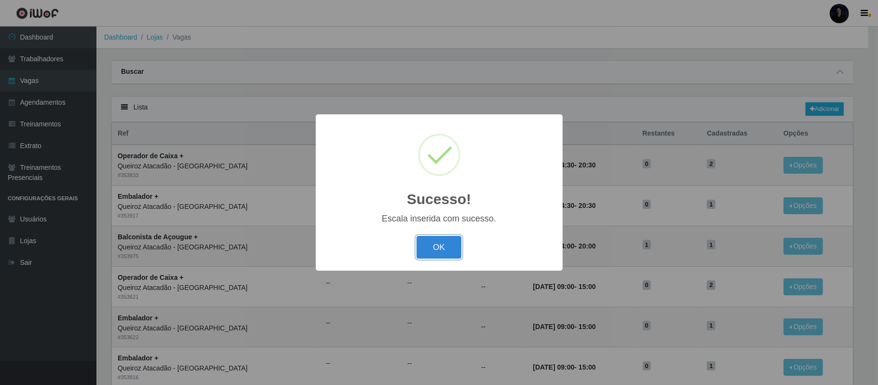
drag, startPoint x: 451, startPoint y: 245, endPoint x: 463, endPoint y: 241, distance: 12.8
click at [451, 245] on button "OK" at bounding box center [438, 247] width 45 height 23
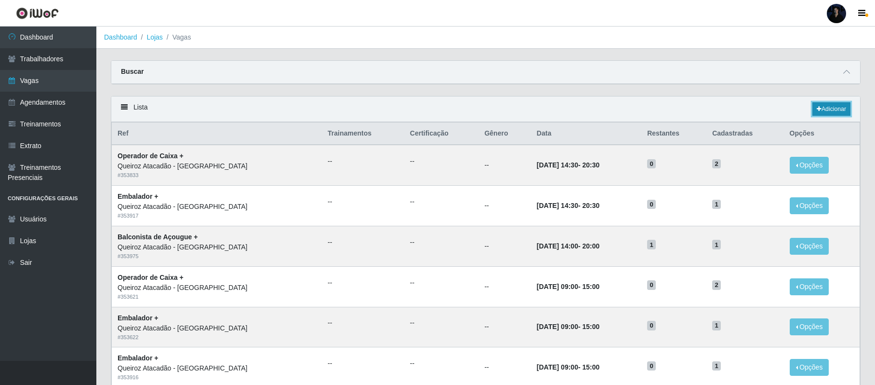
click at [822, 108] on link "Adicionar" at bounding box center [832, 108] width 38 height 13
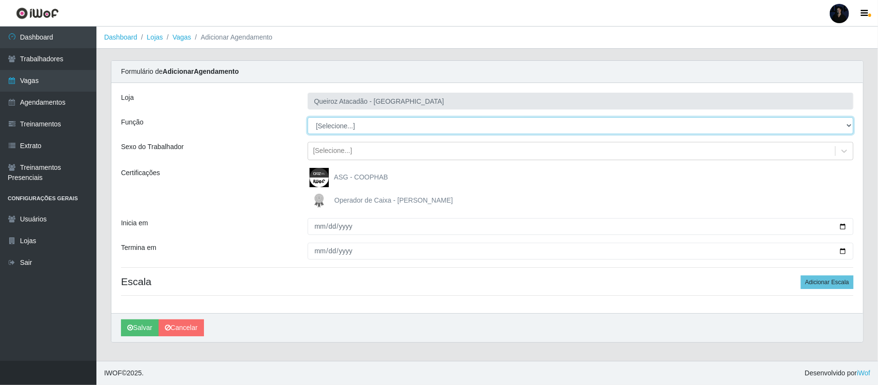
click at [355, 125] on select "[Selecione...] Balconista de Açougue Balconista de Açougue + Balconista de Açou…" at bounding box center [581, 125] width 546 height 17
click at [351, 127] on select "[Selecione...] Balconista de Açougue Balconista de Açougue + Balconista de Açou…" at bounding box center [581, 125] width 546 height 17
click at [308, 118] on select "[Selecione...] Balconista de Açougue Balconista de Açougue + Balconista de Açou…" at bounding box center [581, 125] width 546 height 17
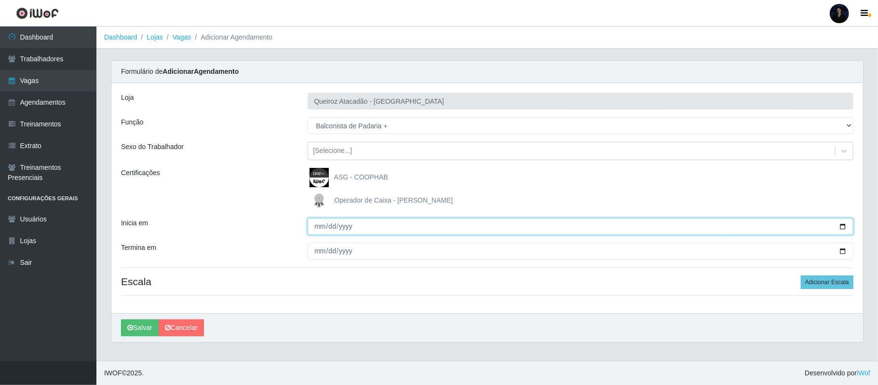
click at [841, 224] on input "Inicia em" at bounding box center [581, 226] width 546 height 17
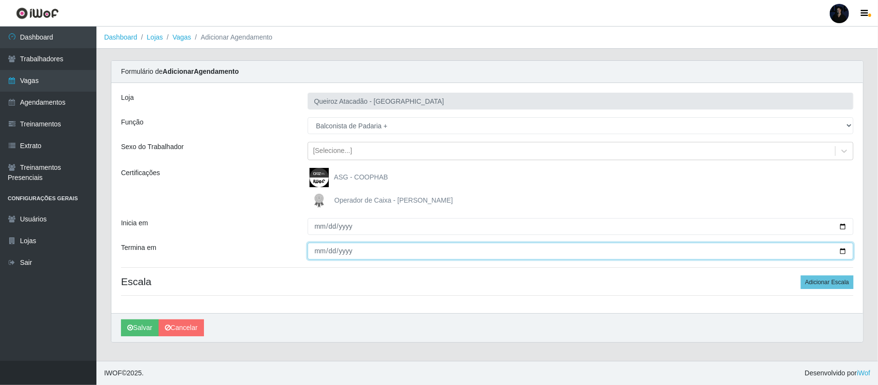
click at [842, 251] on input "Termina em" at bounding box center [581, 250] width 546 height 17
click at [843, 251] on input "Termina em" at bounding box center [581, 250] width 546 height 17
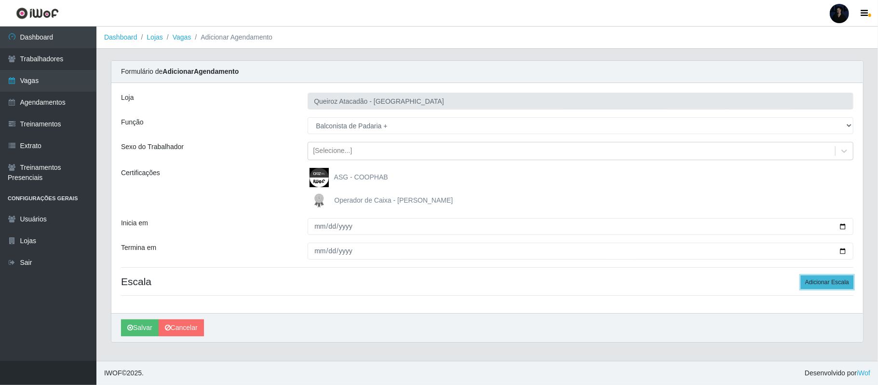
click at [816, 283] on button "Adicionar Escala" at bounding box center [827, 281] width 53 height 13
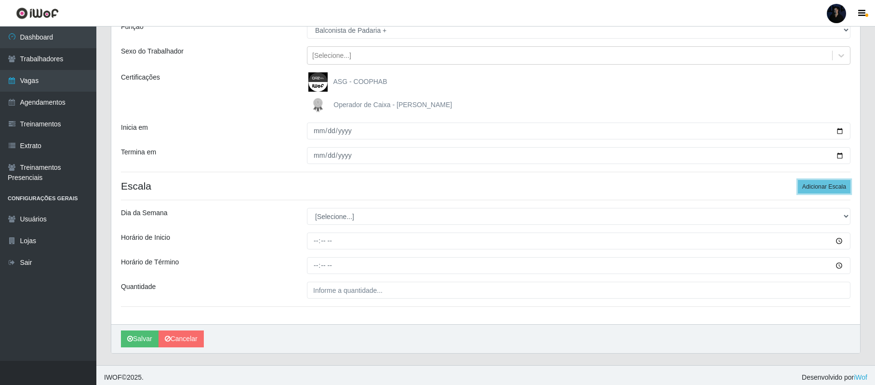
scroll to position [101, 0]
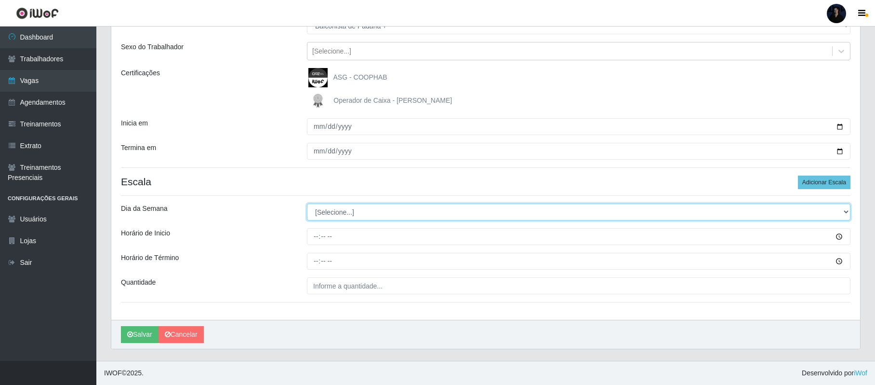
click at [345, 213] on select "[Selecione...] Segunda Terça Quarta Quinta Sexta Sábado Domingo" at bounding box center [579, 211] width 544 height 17
click at [307, 203] on select "[Selecione...] Segunda Terça Quarta Quinta Sexta Sábado Domingo" at bounding box center [579, 211] width 544 height 17
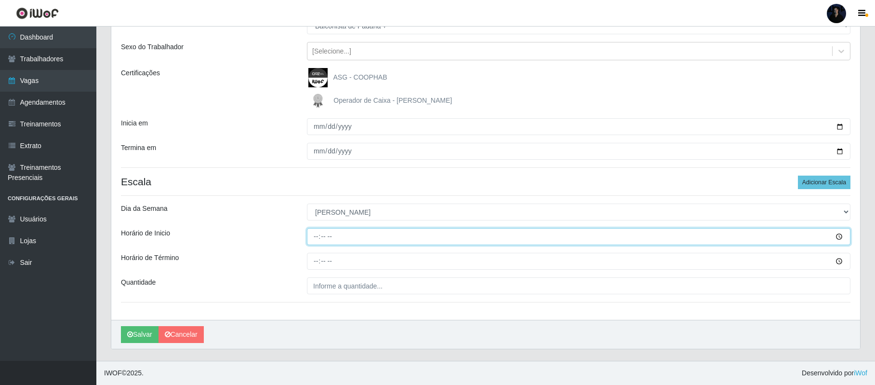
click at [314, 238] on input "Horário de Inicio" at bounding box center [579, 236] width 544 height 17
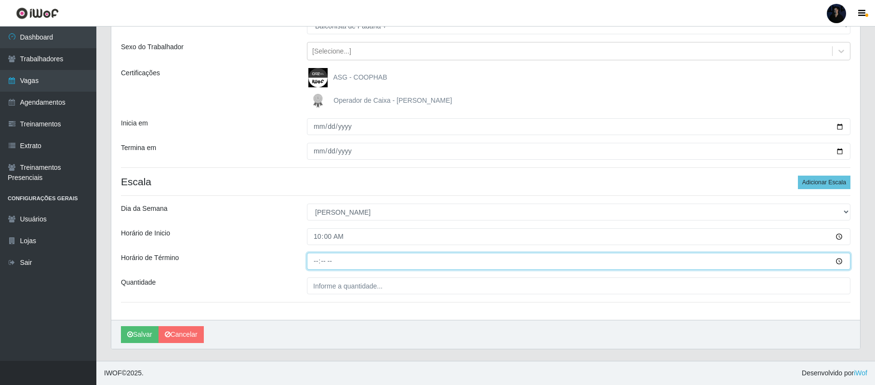
click at [319, 257] on input "Horário de Término" at bounding box center [579, 261] width 544 height 17
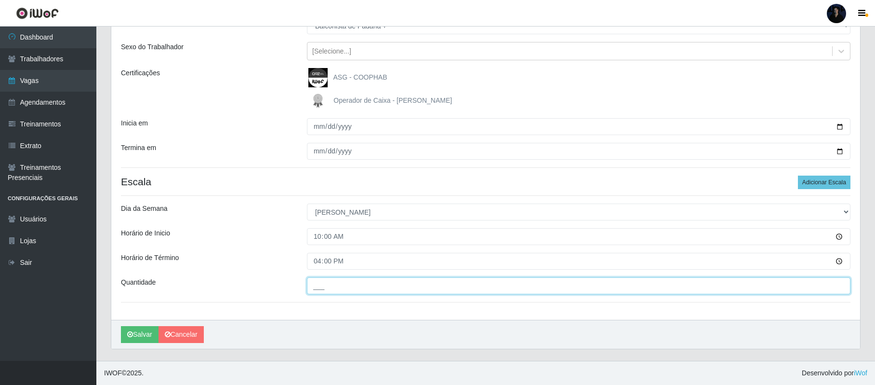
click at [322, 280] on input "___" at bounding box center [579, 285] width 544 height 17
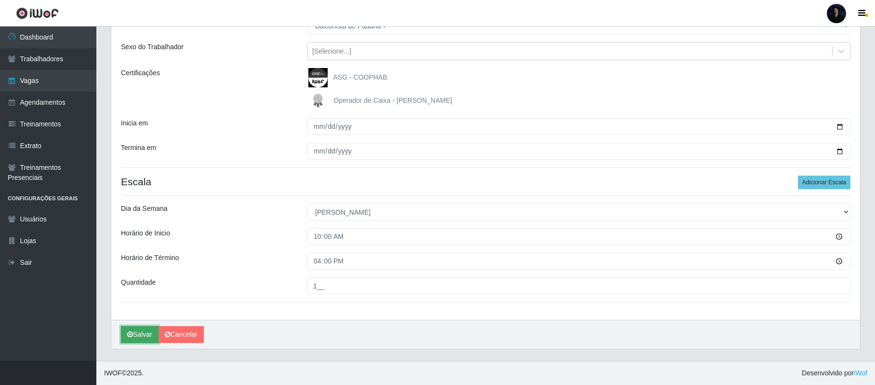
click at [141, 335] on button "Salvar" at bounding box center [140, 334] width 38 height 17
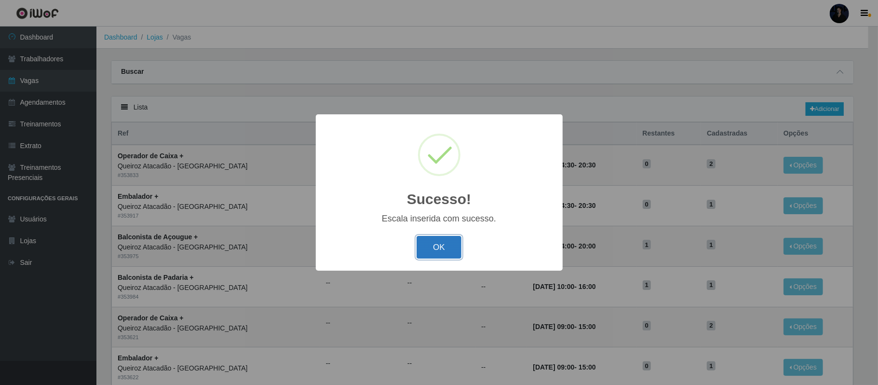
click at [445, 243] on button "OK" at bounding box center [438, 247] width 45 height 23
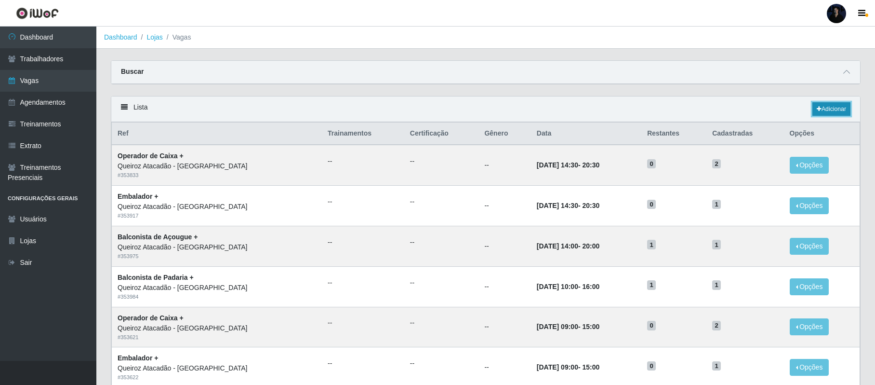
click at [822, 108] on link "Adicionar" at bounding box center [832, 108] width 38 height 13
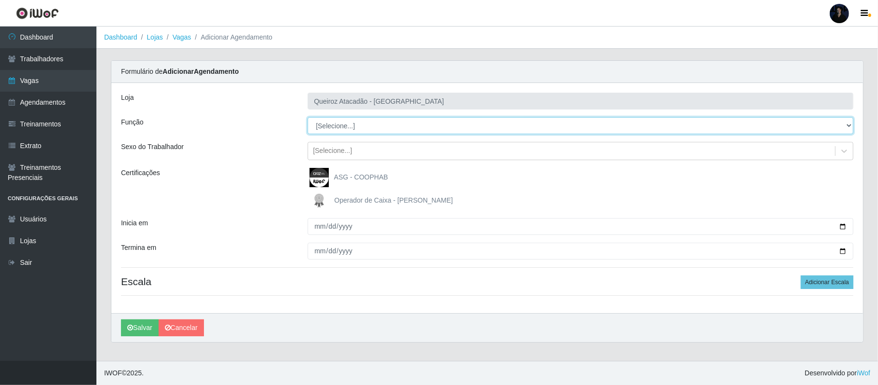
drag, startPoint x: 344, startPoint y: 135, endPoint x: 347, endPoint y: 123, distance: 11.9
click at [347, 123] on select "[Selecione...] Balconista de Açougue Balconista de Açougue + Balconista de Açou…" at bounding box center [581, 125] width 546 height 17
click at [308, 118] on select "[Selecione...] Balconista de Açougue Balconista de Açougue + Balconista de Açou…" at bounding box center [581, 125] width 546 height 17
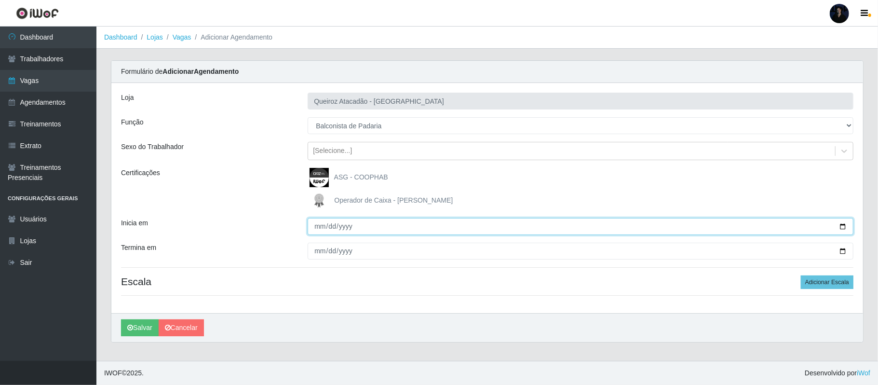
click at [841, 222] on input "Inicia em" at bounding box center [581, 226] width 546 height 17
click at [841, 224] on input "Inicia em" at bounding box center [581, 226] width 546 height 17
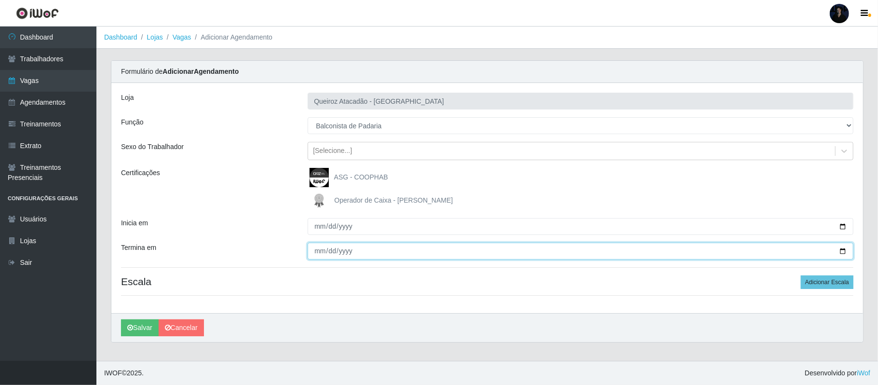
click at [844, 251] on input "Termina em" at bounding box center [581, 250] width 546 height 17
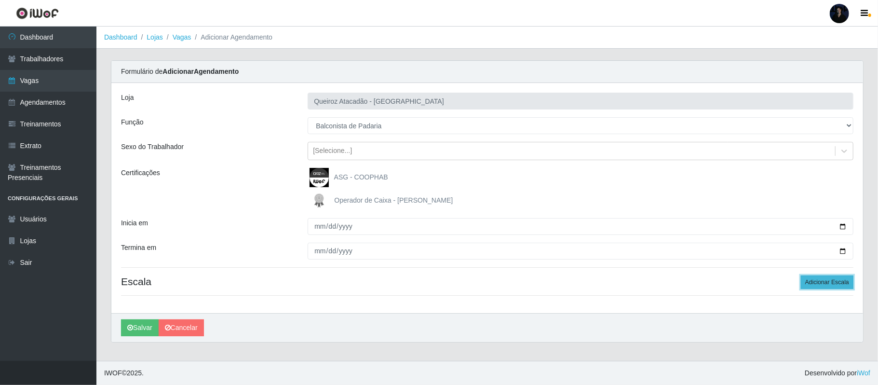
click at [816, 279] on button "Adicionar Escala" at bounding box center [827, 281] width 53 height 13
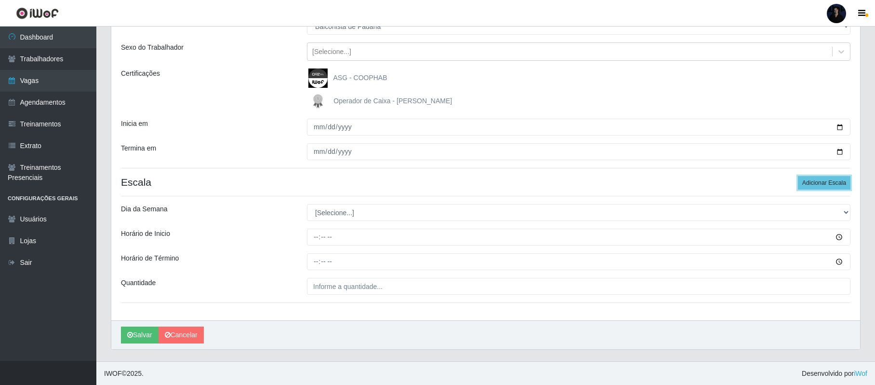
scroll to position [101, 0]
click at [355, 209] on select "[Selecione...] Segunda Terça Quarta Quinta Sexta Sábado Domingo" at bounding box center [579, 211] width 544 height 17
click at [307, 203] on select "[Selecione...] Segunda Terça Quarta Quinta Sexta Sábado Domingo" at bounding box center [579, 211] width 544 height 17
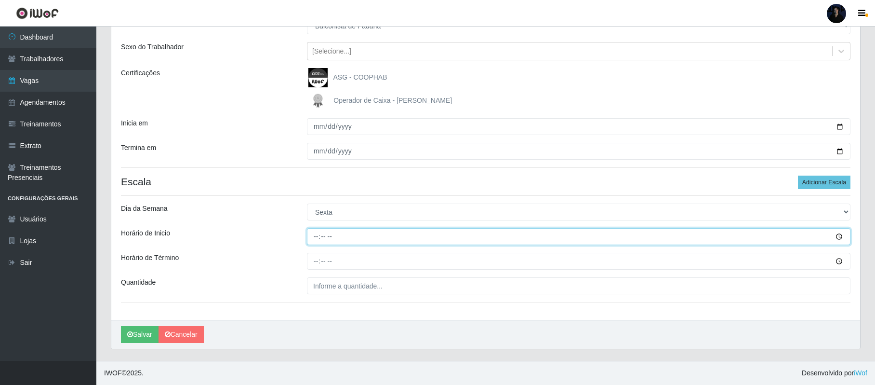
click at [311, 231] on input "Horário de Inicio" at bounding box center [579, 236] width 544 height 17
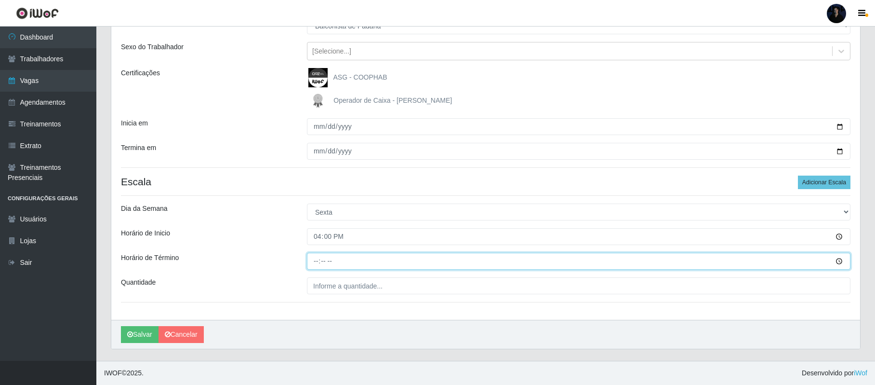
click at [312, 257] on input "Horário de Término" at bounding box center [579, 261] width 544 height 17
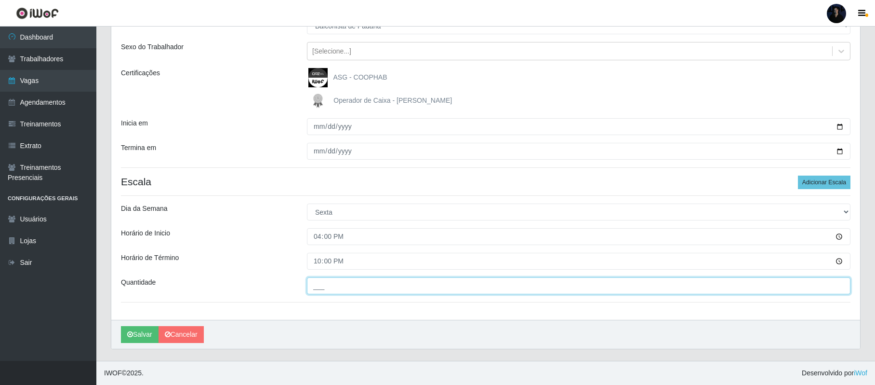
click at [316, 283] on input "___" at bounding box center [579, 285] width 544 height 17
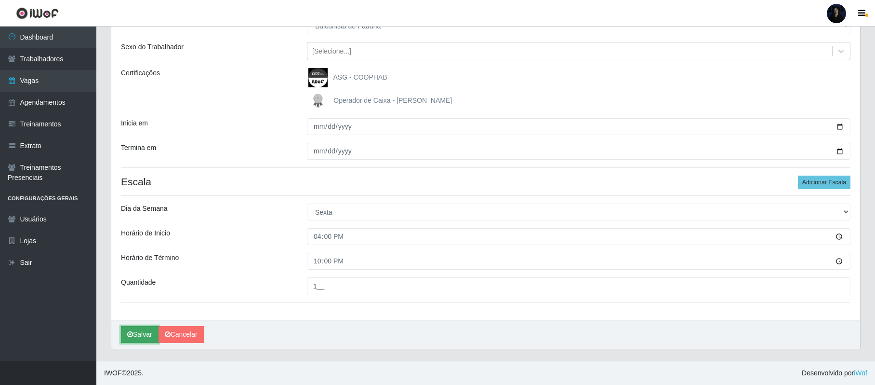
click at [143, 336] on button "Salvar" at bounding box center [140, 334] width 38 height 17
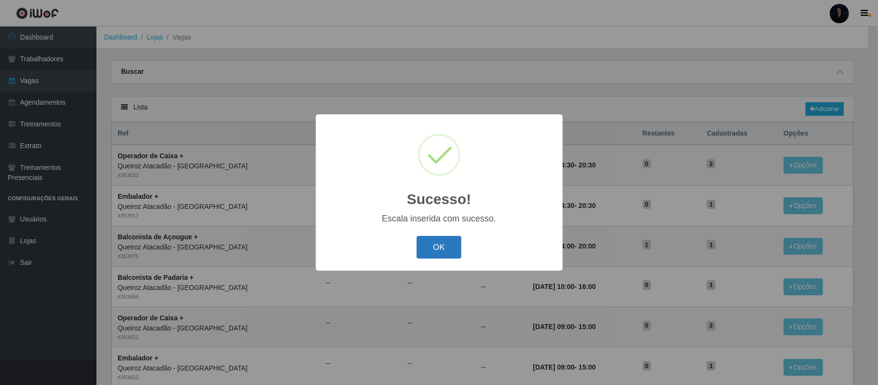
click at [440, 245] on button "OK" at bounding box center [438, 247] width 45 height 23
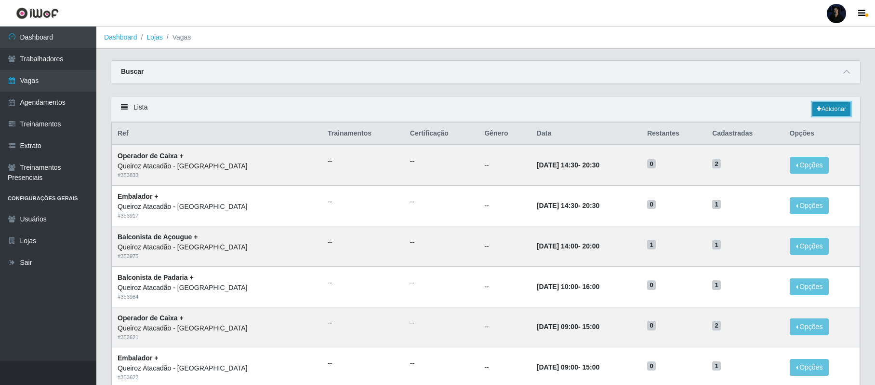
click at [830, 108] on link "Adicionar" at bounding box center [832, 108] width 38 height 13
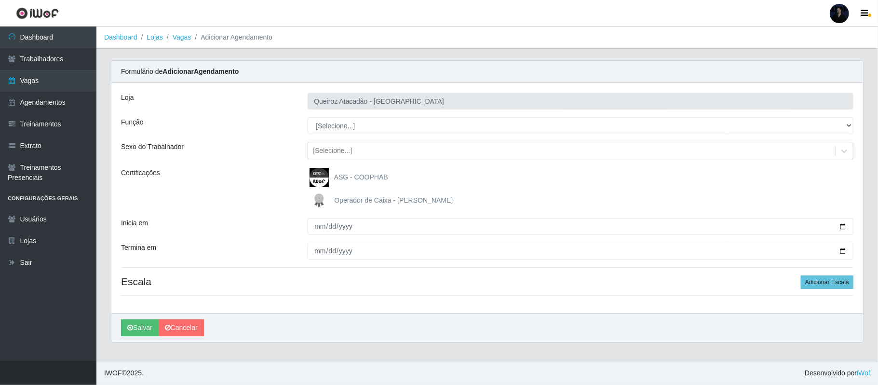
click at [342, 127] on select "[Selecione...] Balconista de Açougue Balconista de Açougue + Balconista de Açou…" at bounding box center [581, 125] width 546 height 17
click at [308, 118] on select "[Selecione...] Balconista de Açougue Balconista de Açougue + Balconista de Açou…" at bounding box center [581, 125] width 546 height 17
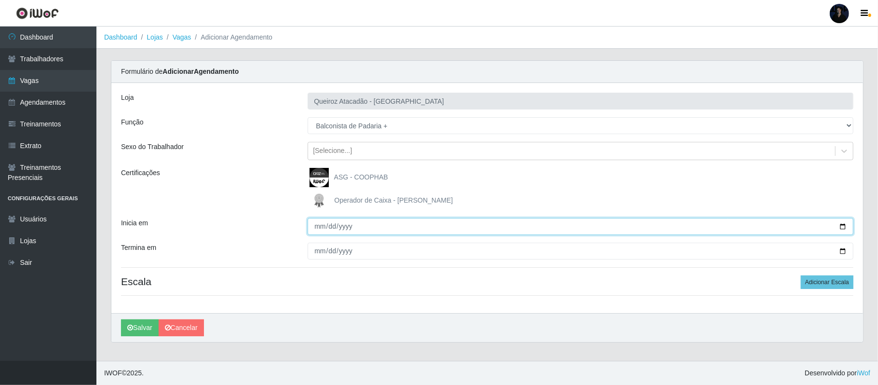
click at [843, 228] on input "Inicia em" at bounding box center [581, 226] width 546 height 17
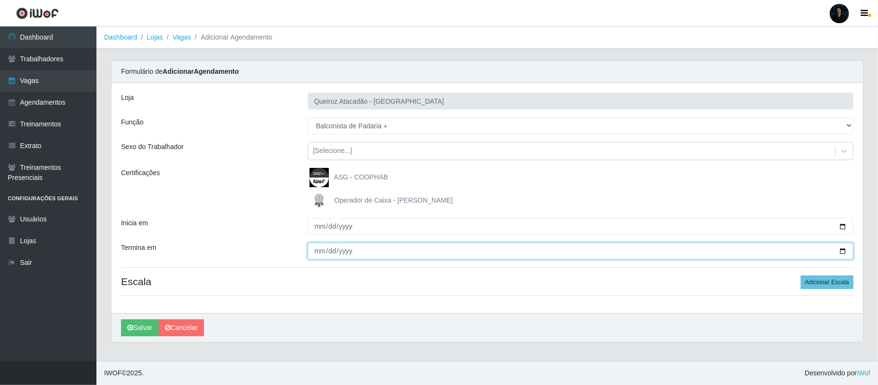
click at [840, 253] on input "Termina em" at bounding box center [581, 250] width 546 height 17
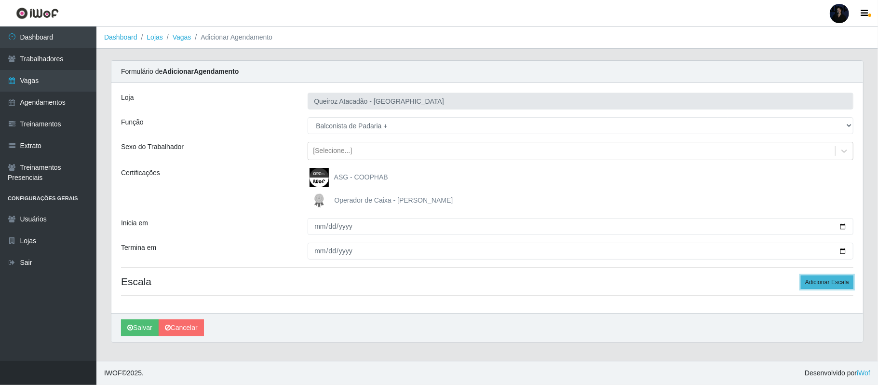
click at [814, 288] on button "Adicionar Escala" at bounding box center [827, 281] width 53 height 13
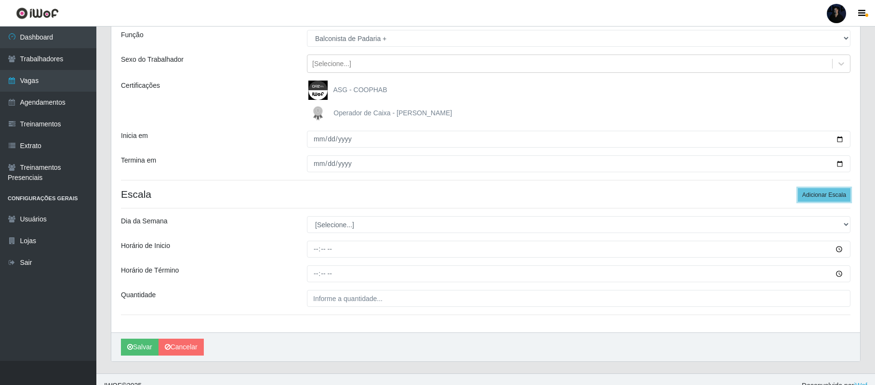
scroll to position [101, 0]
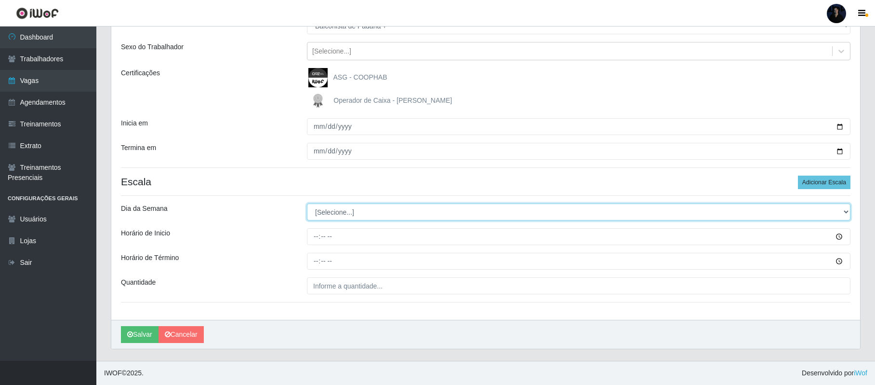
click at [330, 209] on select "[Selecione...] Segunda Terça Quarta Quinta Sexta Sábado Domingo" at bounding box center [579, 211] width 544 height 17
click at [307, 203] on select "[Selecione...] Segunda Terça Quarta Quinta Sexta Sábado Domingo" at bounding box center [579, 211] width 544 height 17
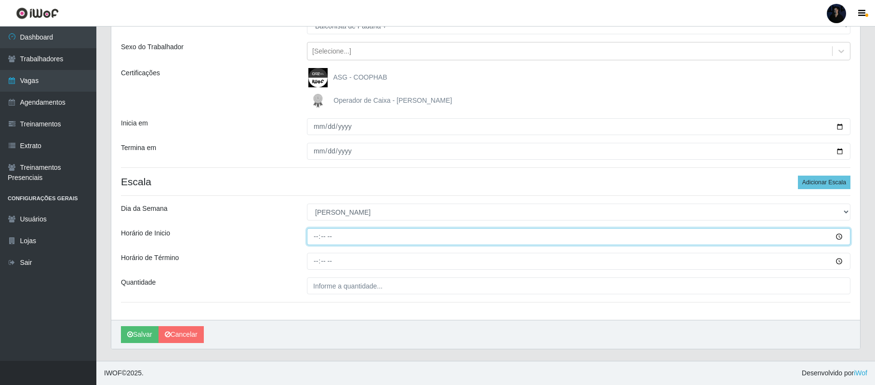
click at [315, 236] on input "Horário de Inicio" at bounding box center [579, 236] width 544 height 17
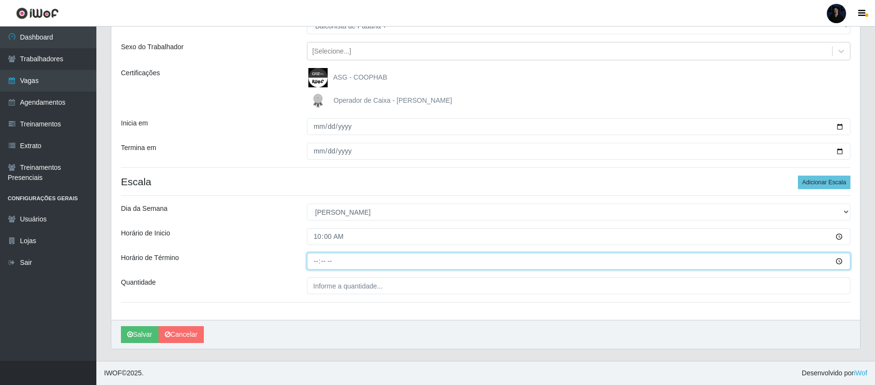
click at [313, 259] on input "Horário de Término" at bounding box center [579, 261] width 544 height 17
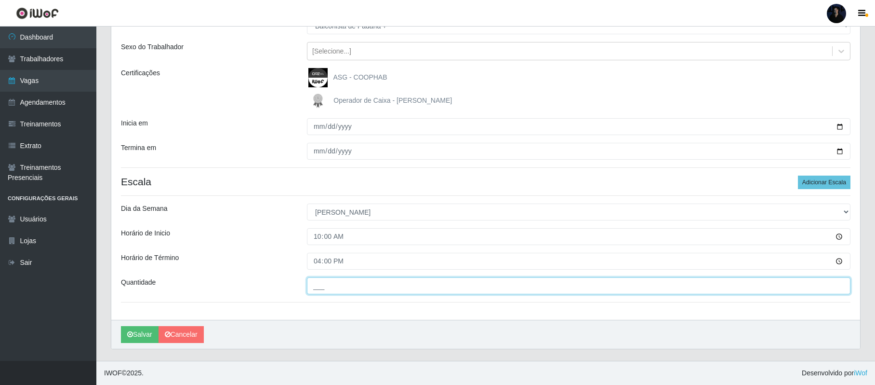
click at [317, 284] on input "___" at bounding box center [579, 285] width 544 height 17
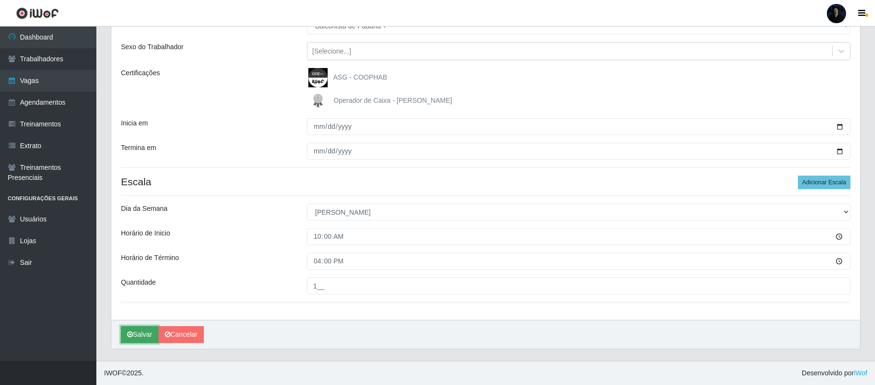
click at [137, 334] on button "Salvar" at bounding box center [140, 334] width 38 height 17
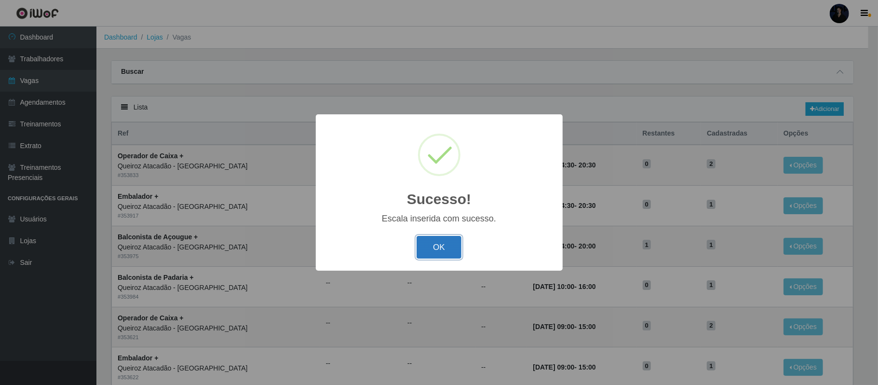
click at [428, 249] on button "OK" at bounding box center [438, 247] width 45 height 23
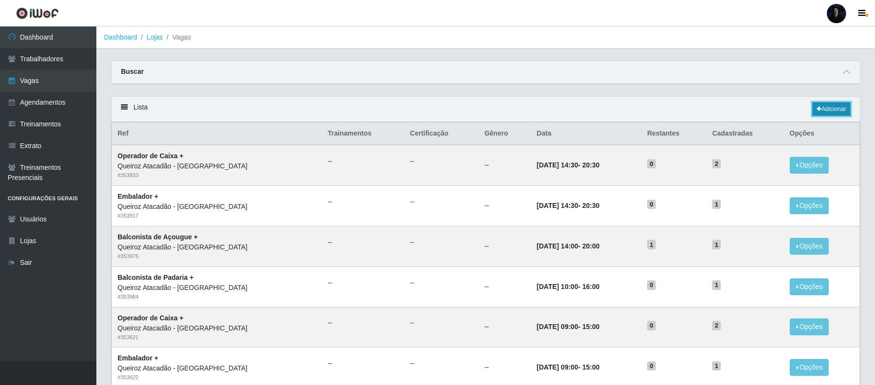
click at [839, 113] on link "Adicionar" at bounding box center [832, 108] width 38 height 13
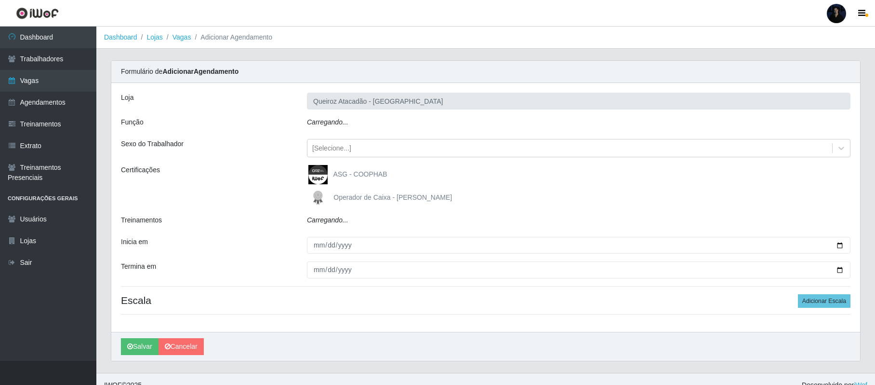
click at [349, 128] on div "Carregando..." at bounding box center [579, 124] width 558 height 14
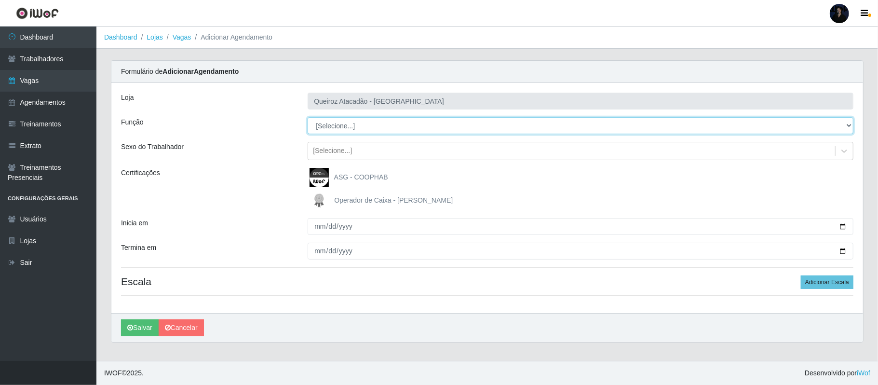
click at [349, 128] on select "[Selecione...] Balconista de Açougue Balconista de Açougue + Balconista de Açou…" at bounding box center [581, 125] width 546 height 17
click at [308, 118] on select "[Selecione...] Balconista de Açougue Balconista de Açougue + Balconista de Açou…" at bounding box center [581, 125] width 546 height 17
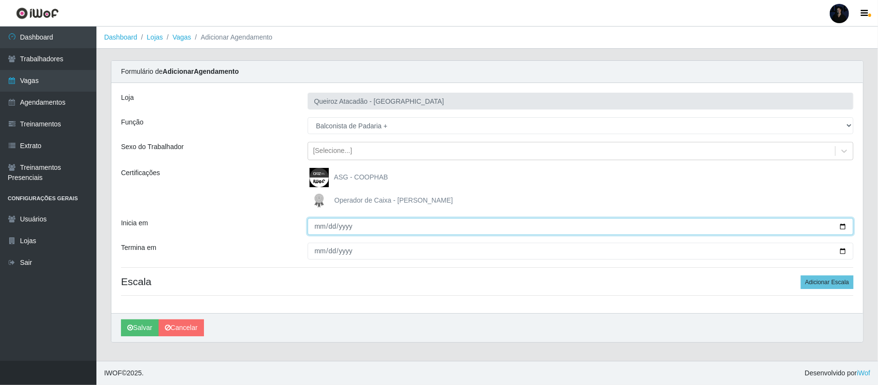
click at [842, 228] on input "Inicia em" at bounding box center [581, 226] width 546 height 17
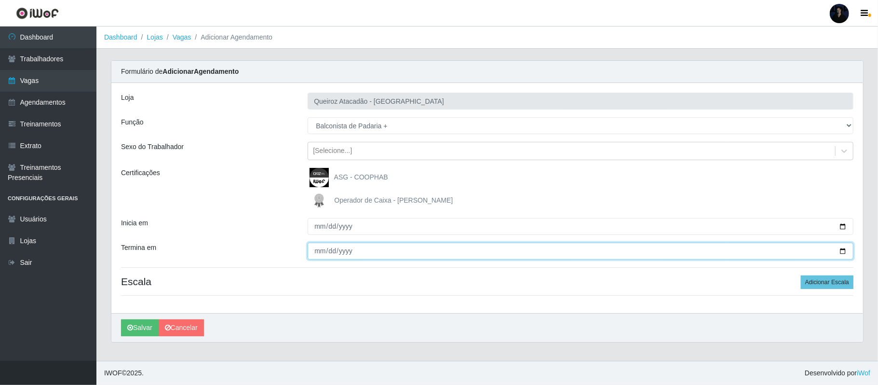
click at [843, 252] on input "Termina em" at bounding box center [581, 250] width 546 height 17
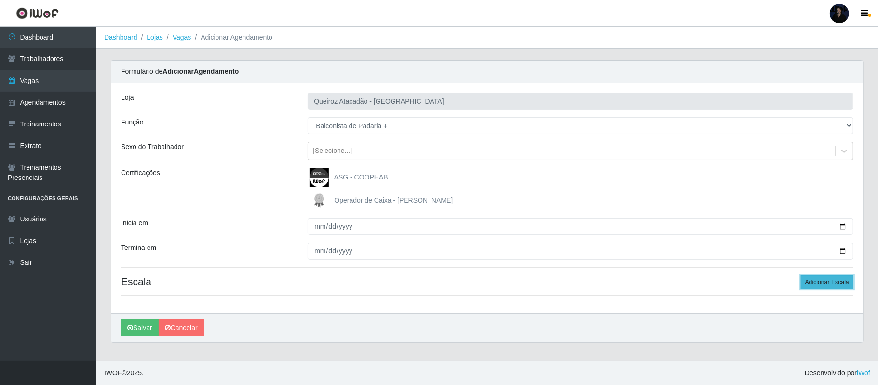
click at [811, 287] on button "Adicionar Escala" at bounding box center [827, 281] width 53 height 13
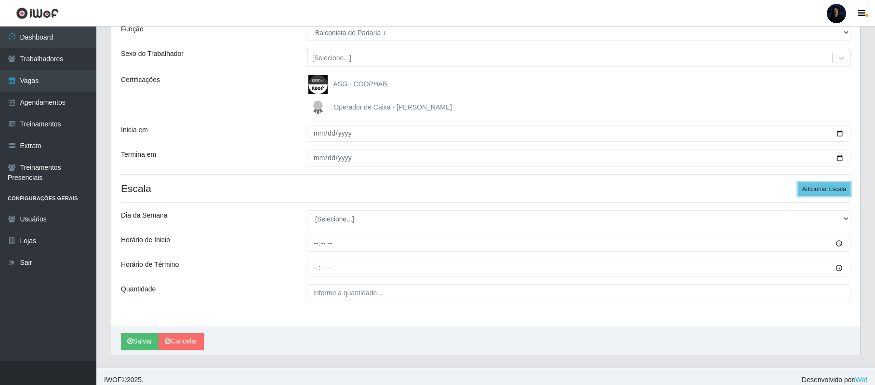
scroll to position [101, 0]
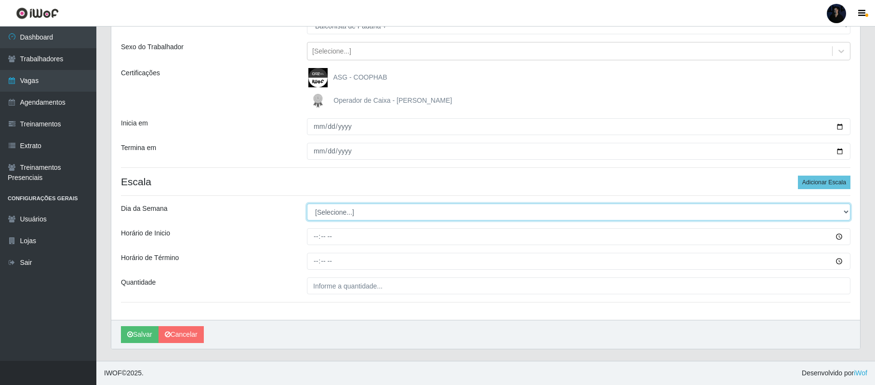
click at [347, 217] on select "[Selecione...] Segunda Terça Quarta Quinta Sexta Sábado Domingo" at bounding box center [579, 211] width 544 height 17
click at [307, 203] on select "[Selecione...] Segunda Terça Quarta Quinta Sexta Sábado Domingo" at bounding box center [579, 211] width 544 height 17
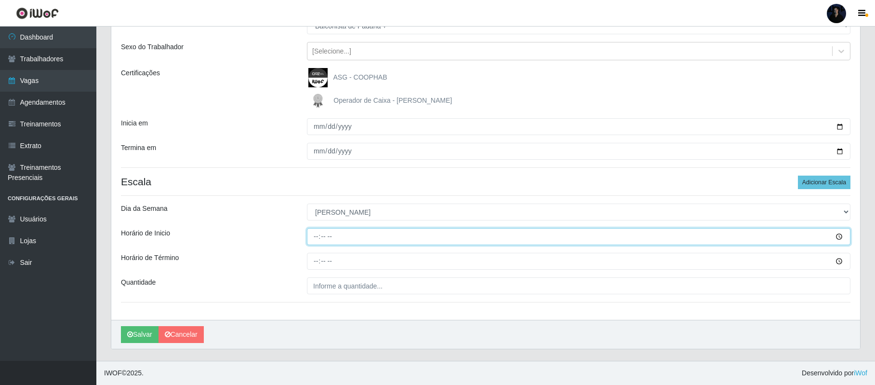
click at [315, 234] on input "Horário de Inicio" at bounding box center [579, 236] width 544 height 17
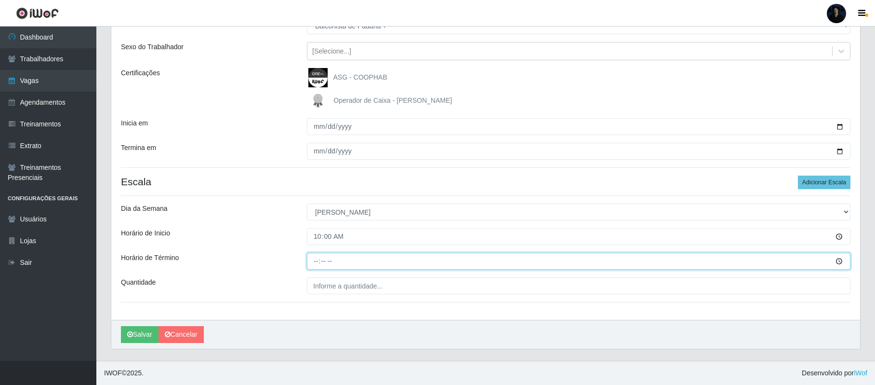
click at [315, 257] on input "Horário de Término" at bounding box center [579, 261] width 544 height 17
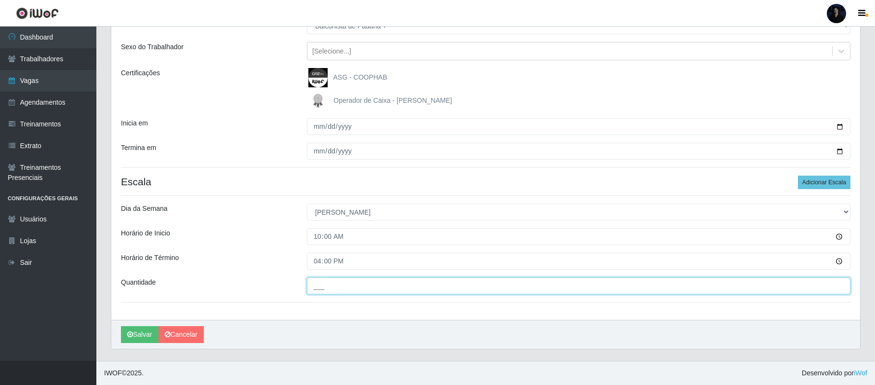
click at [315, 280] on input "___" at bounding box center [579, 285] width 544 height 17
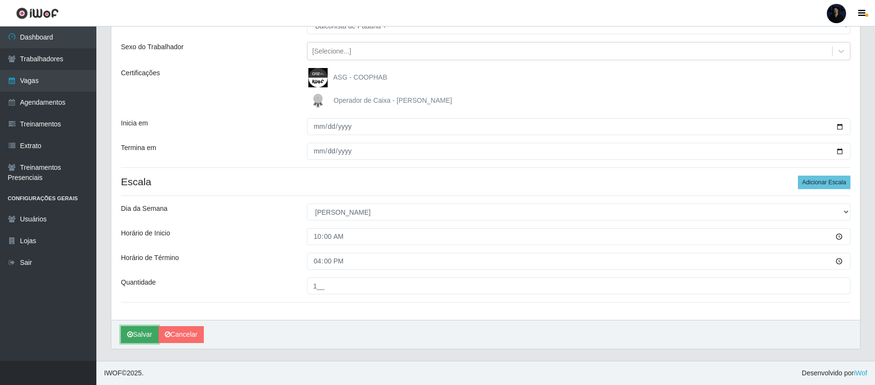
click at [139, 333] on button "Salvar" at bounding box center [140, 334] width 38 height 17
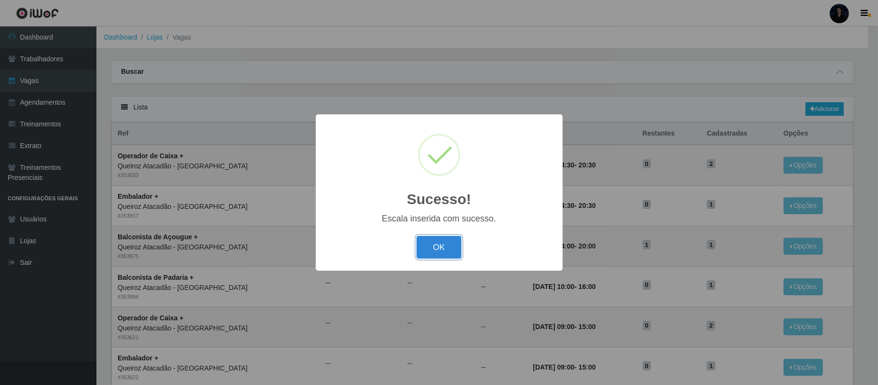
drag, startPoint x: 442, startPoint y: 249, endPoint x: 459, endPoint y: 235, distance: 21.6
click at [442, 249] on button "OK" at bounding box center [438, 247] width 45 height 23
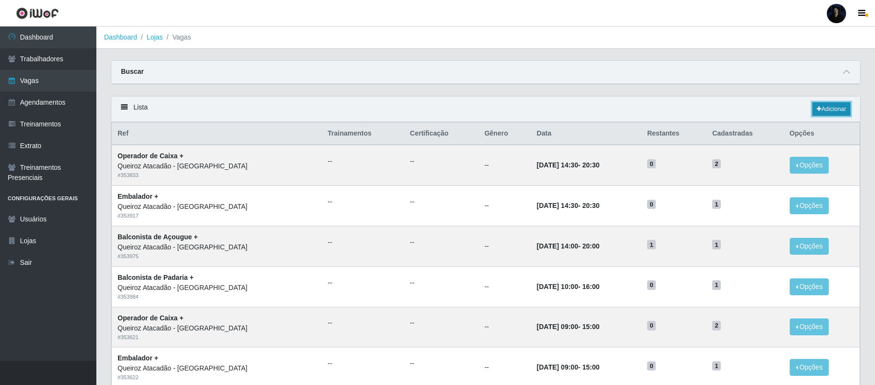
click at [817, 112] on icon at bounding box center [819, 109] width 5 height 6
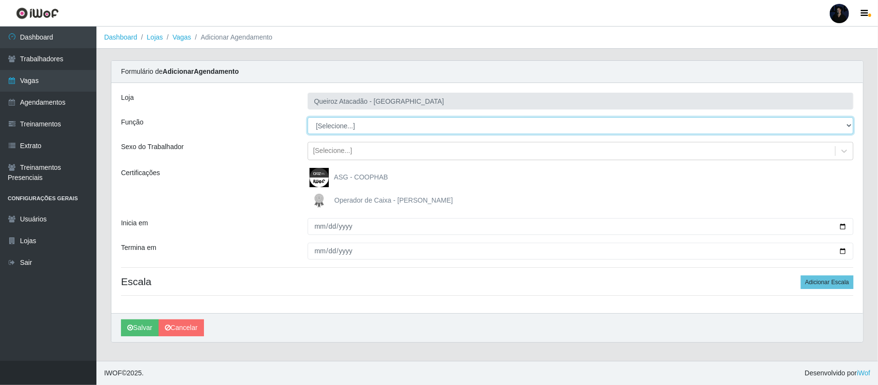
drag, startPoint x: 366, startPoint y: 118, endPoint x: 361, endPoint y: 125, distance: 8.7
click at [361, 125] on select "[Selecione...] Balconista de Açougue Balconista de Açougue + Balconista de Açou…" at bounding box center [581, 125] width 546 height 17
click at [308, 118] on select "[Selecione...] Balconista de Açougue Balconista de Açougue + Balconista de Açou…" at bounding box center [581, 125] width 546 height 17
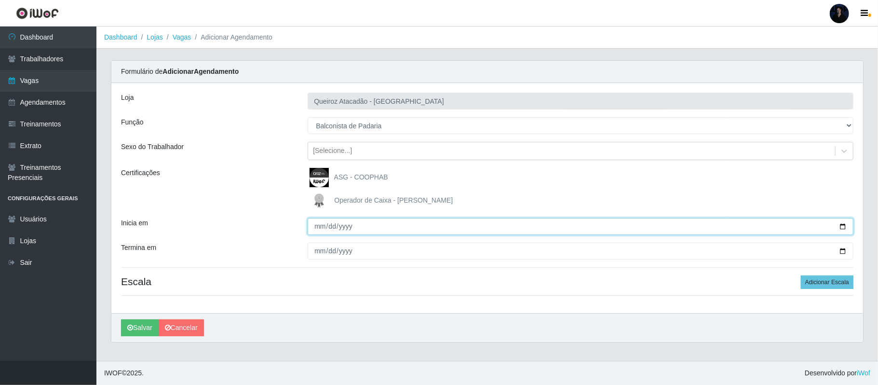
click at [842, 226] on input "Inicia em" at bounding box center [581, 226] width 546 height 17
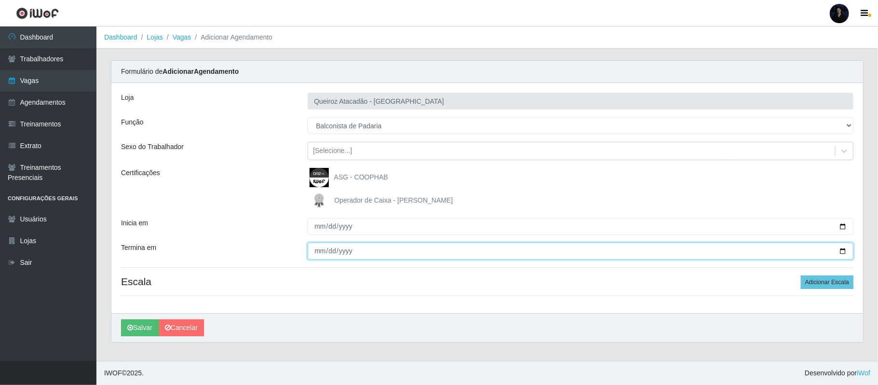
click at [841, 252] on input "Termina em" at bounding box center [581, 250] width 546 height 17
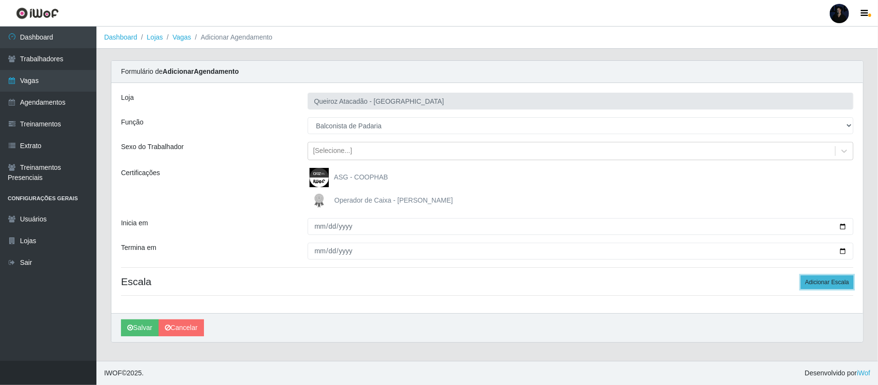
click at [818, 287] on button "Adicionar Escala" at bounding box center [827, 281] width 53 height 13
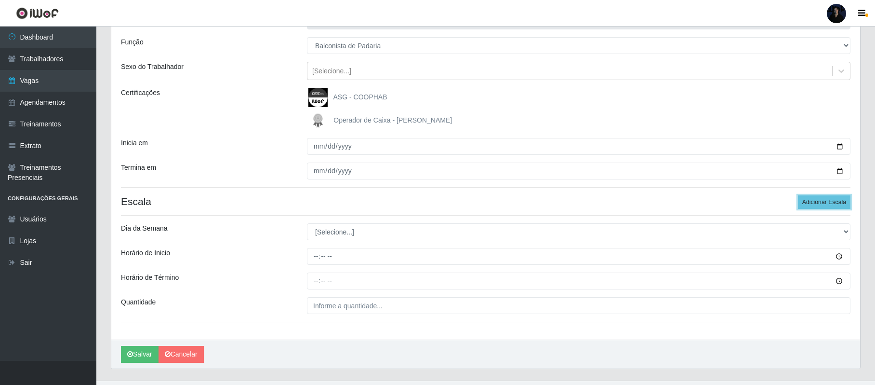
scroll to position [101, 0]
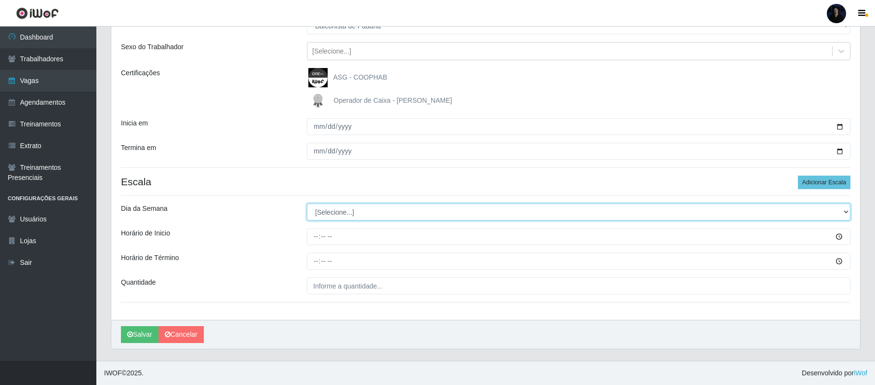
click at [324, 214] on select "[Selecione...] Segunda Terça Quarta Quinta Sexta Sábado Domingo" at bounding box center [579, 211] width 544 height 17
click at [307, 203] on select "[Selecione...] Segunda Terça Quarta Quinta Sexta Sábado Domingo" at bounding box center [579, 211] width 544 height 17
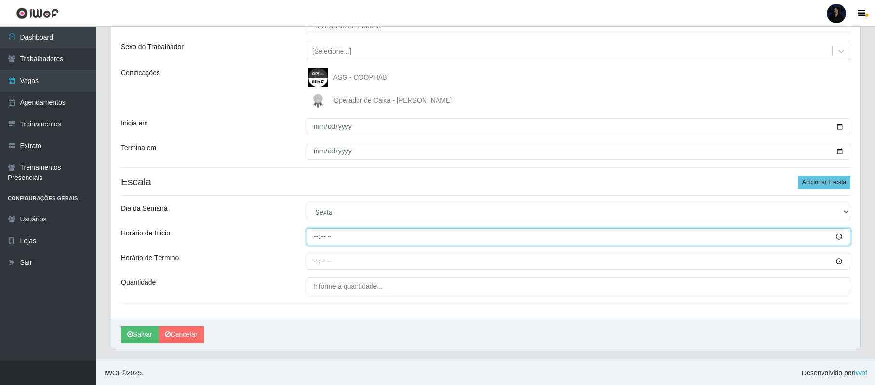
click at [316, 236] on input "Horário de Inicio" at bounding box center [579, 236] width 544 height 17
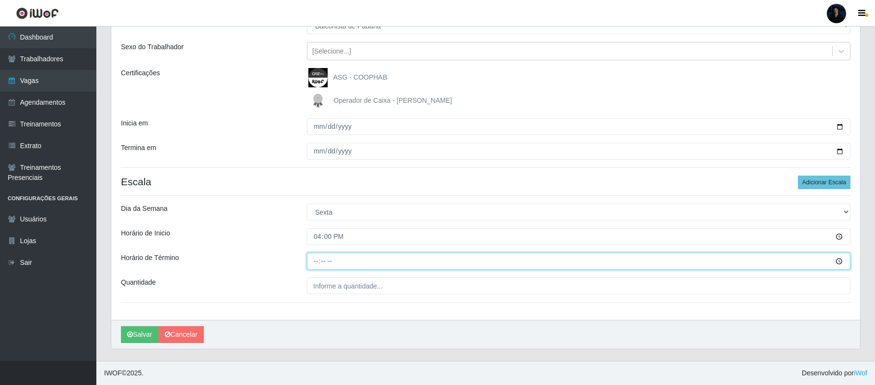
click at [311, 264] on input "Horário de Término" at bounding box center [579, 261] width 544 height 17
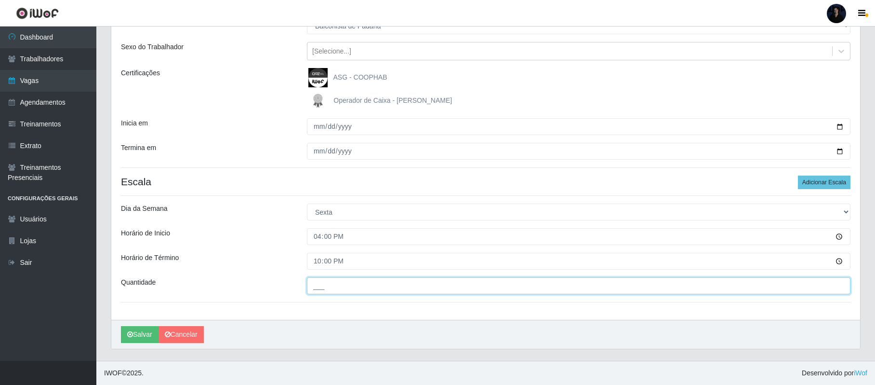
click at [321, 290] on input "___" at bounding box center [579, 285] width 544 height 17
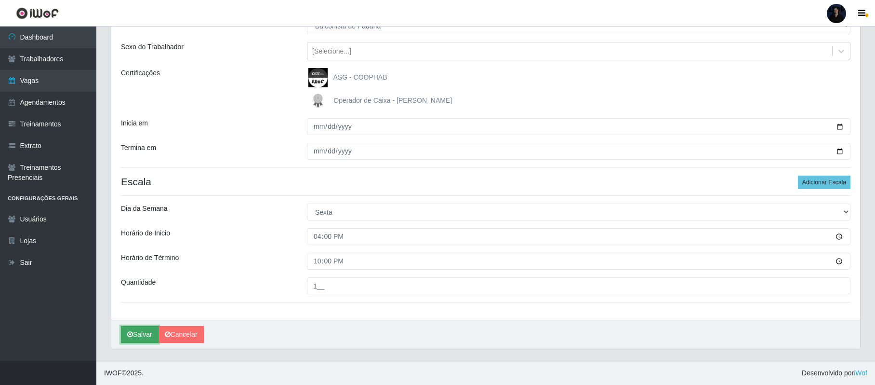
click at [147, 334] on button "Salvar" at bounding box center [140, 334] width 38 height 17
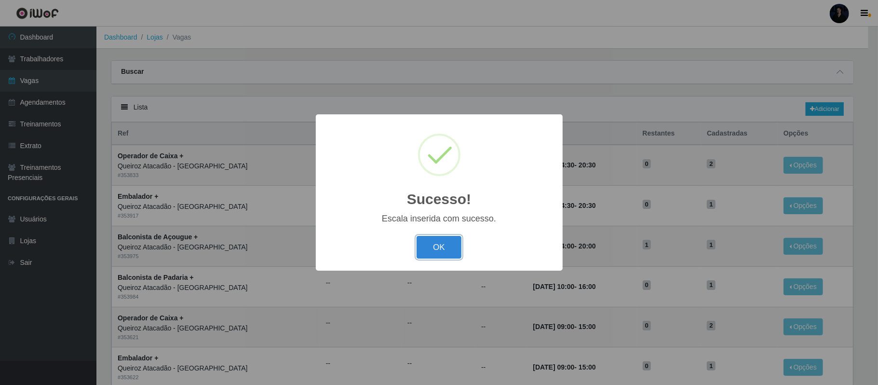
drag, startPoint x: 446, startPoint y: 246, endPoint x: 447, endPoint y: 230, distance: 15.9
click at [446, 246] on button "OK" at bounding box center [438, 247] width 45 height 23
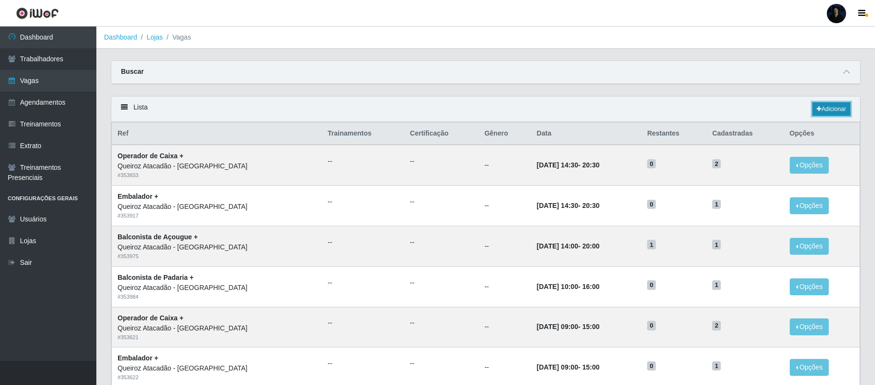
click at [820, 108] on link "Adicionar" at bounding box center [832, 108] width 38 height 13
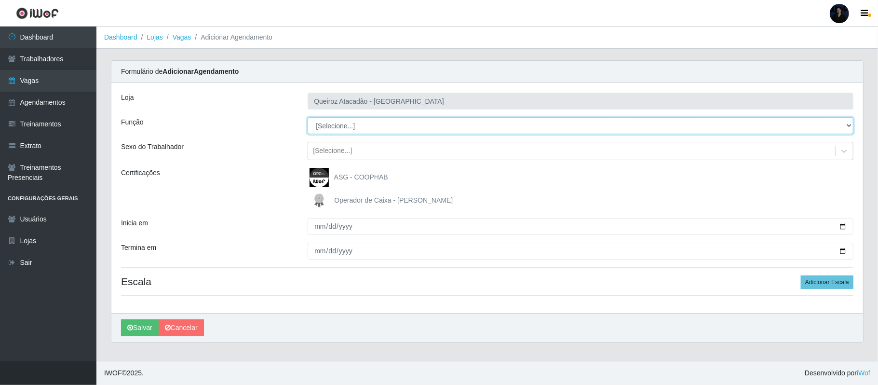
click at [386, 126] on select "[Selecione...] Balconista de Açougue Balconista de Açougue + Balconista de Açou…" at bounding box center [581, 125] width 546 height 17
click at [308, 118] on select "[Selecione...] Balconista de Açougue Balconista de Açougue + Balconista de Açou…" at bounding box center [581, 125] width 546 height 17
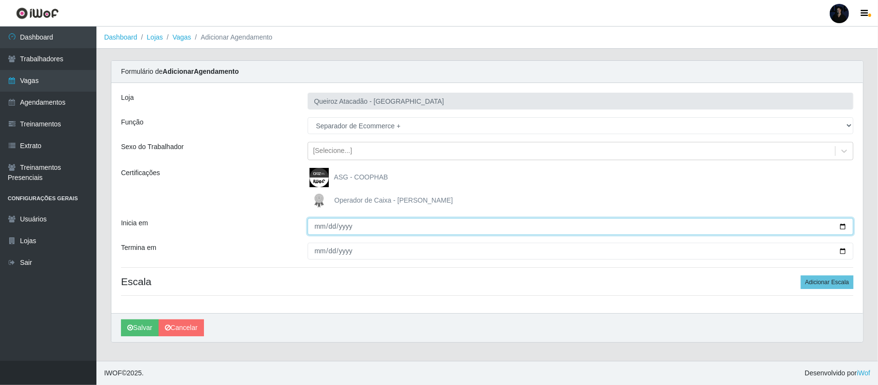
click at [843, 226] on input "Inicia em" at bounding box center [581, 226] width 546 height 17
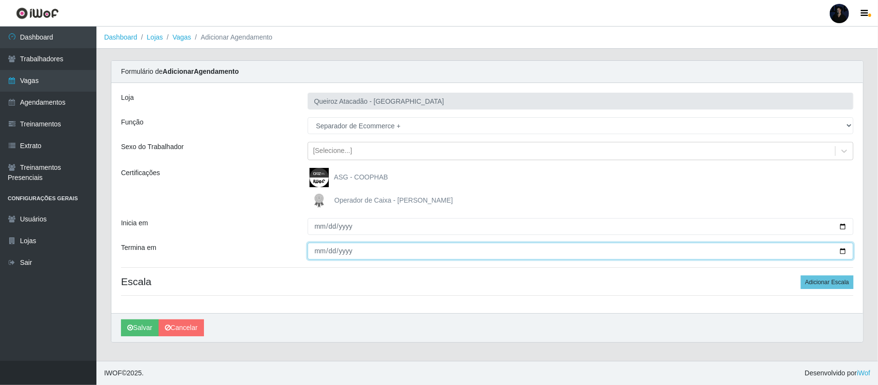
click at [841, 251] on input "Termina em" at bounding box center [581, 250] width 546 height 17
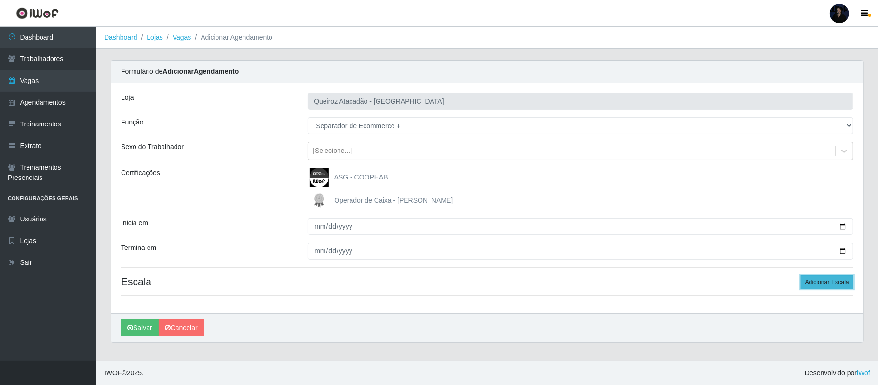
click at [811, 281] on button "Adicionar Escala" at bounding box center [827, 281] width 53 height 13
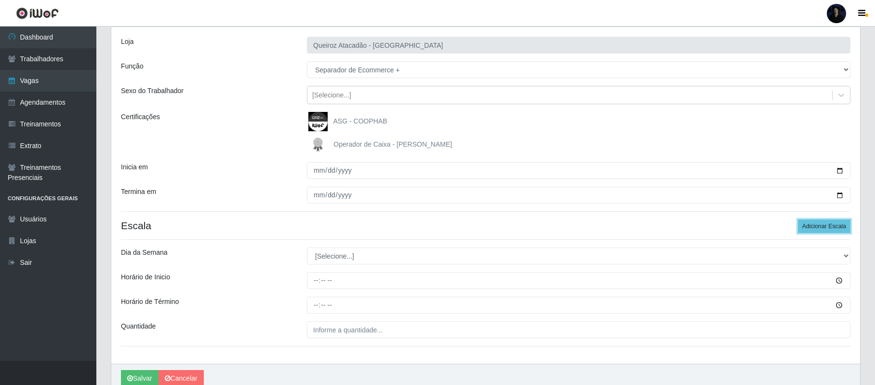
scroll to position [64, 0]
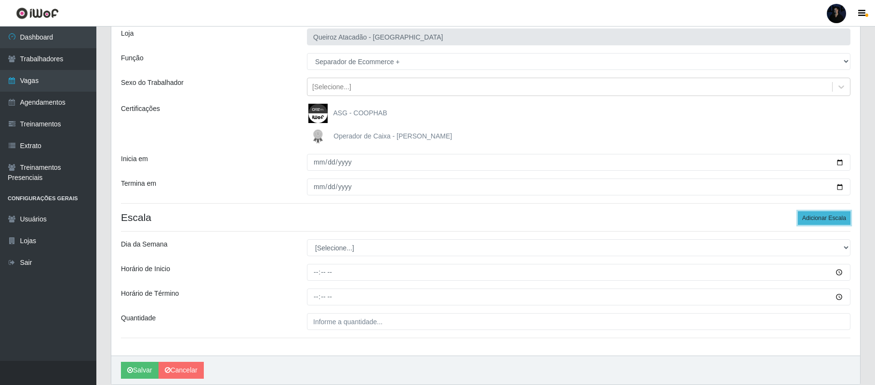
click at [820, 218] on button "Adicionar Escala" at bounding box center [824, 217] width 53 height 13
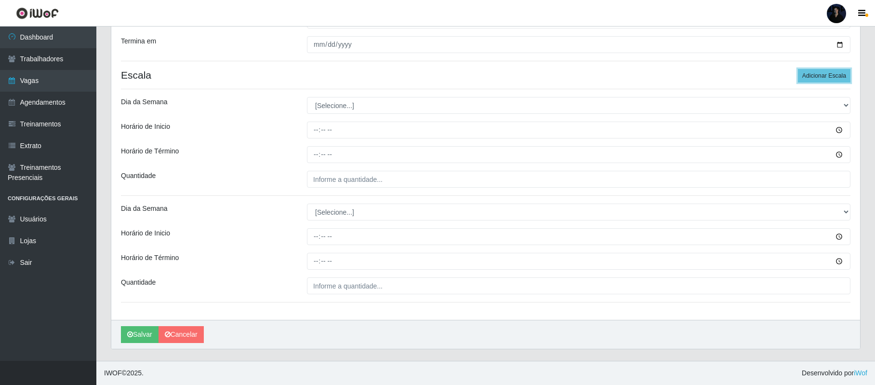
scroll to position [208, 0]
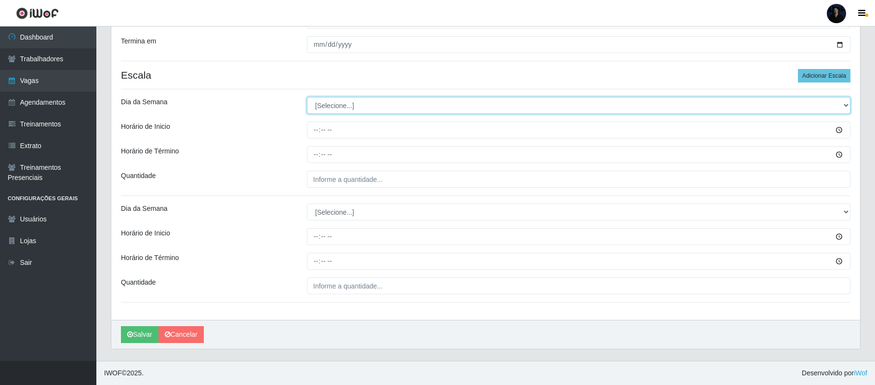
click at [334, 111] on select "[Selecione...] Segunda Terça Quarta Quinta Sexta Sábado Domingo" at bounding box center [579, 105] width 544 height 17
click at [307, 97] on select "[Selecione...] Segunda Terça Quarta Quinta Sexta Sábado Domingo" at bounding box center [579, 105] width 544 height 17
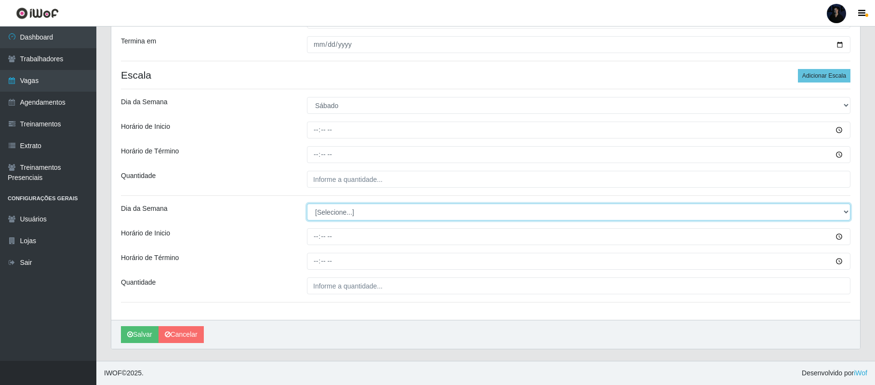
click at [322, 216] on select "[Selecione...] Segunda Terça Quarta Quinta Sexta Sábado Domingo" at bounding box center [579, 211] width 544 height 17
click at [307, 203] on select "[Selecione...] Segunda Terça Quarta Quinta Sexta Sábado Domingo" at bounding box center [579, 211] width 544 height 17
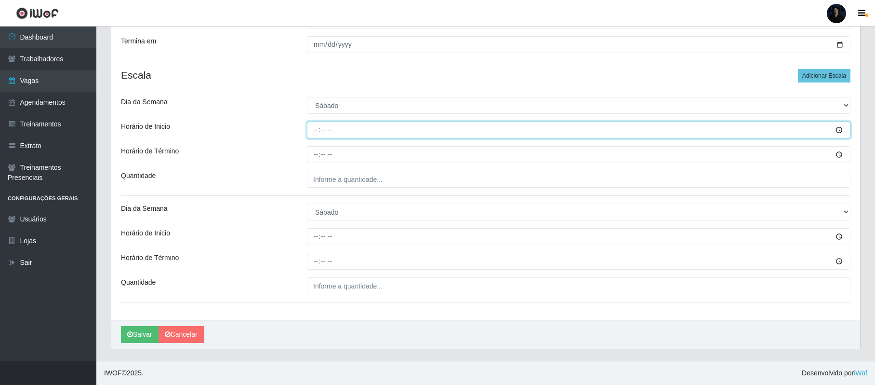
click at [316, 130] on input "Horário de Inicio" at bounding box center [579, 129] width 544 height 17
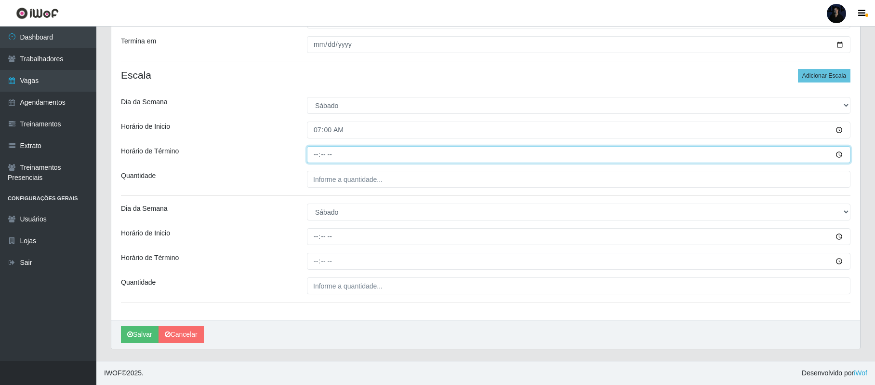
click at [319, 149] on input "Horário de Término" at bounding box center [579, 154] width 544 height 17
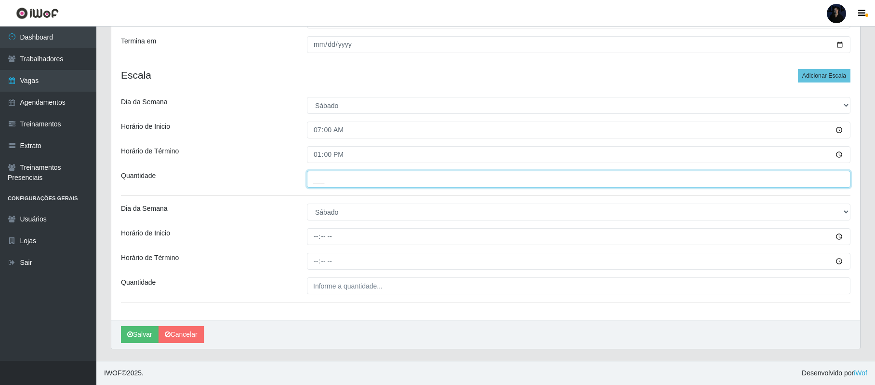
click at [314, 184] on input "___" at bounding box center [579, 179] width 544 height 17
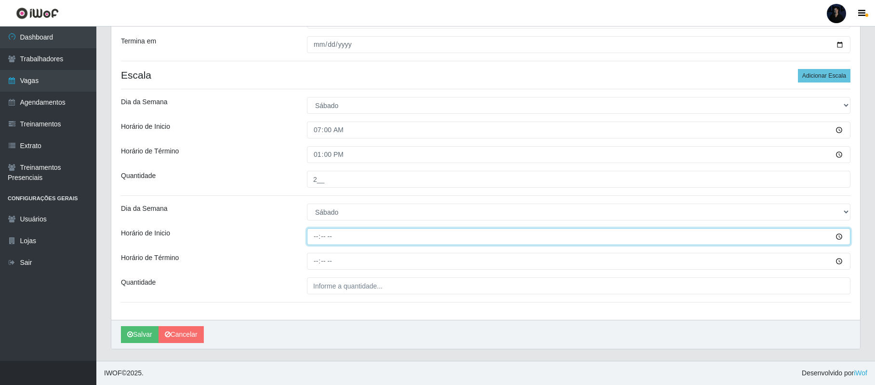
click at [319, 238] on input "Horário de Inicio" at bounding box center [579, 236] width 544 height 17
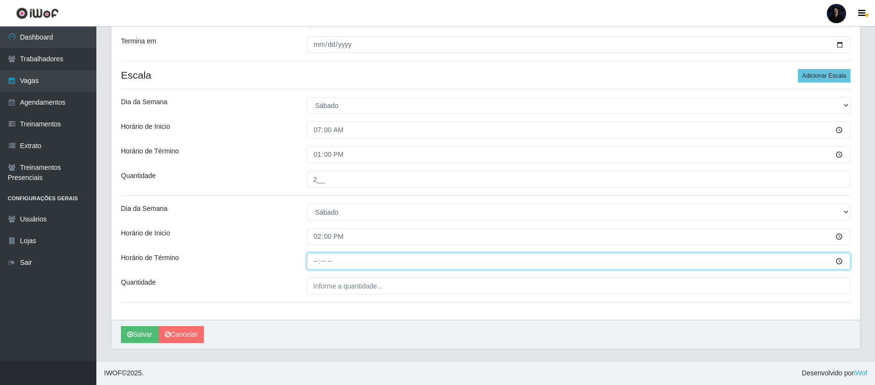
click at [321, 255] on input "Horário de Término" at bounding box center [579, 261] width 544 height 17
click at [317, 265] on input "Horário de Término" at bounding box center [579, 261] width 544 height 17
click at [313, 258] on input "Horário de Término" at bounding box center [579, 261] width 544 height 17
click at [318, 257] on input "Horário de Término" at bounding box center [579, 261] width 544 height 17
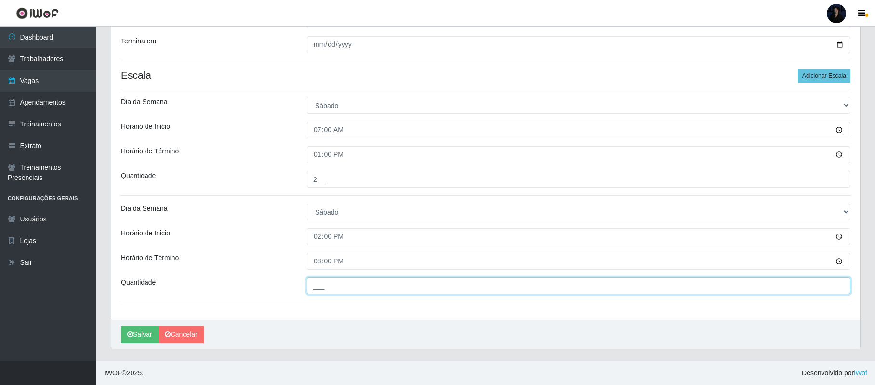
click at [317, 281] on input "___" at bounding box center [579, 285] width 544 height 17
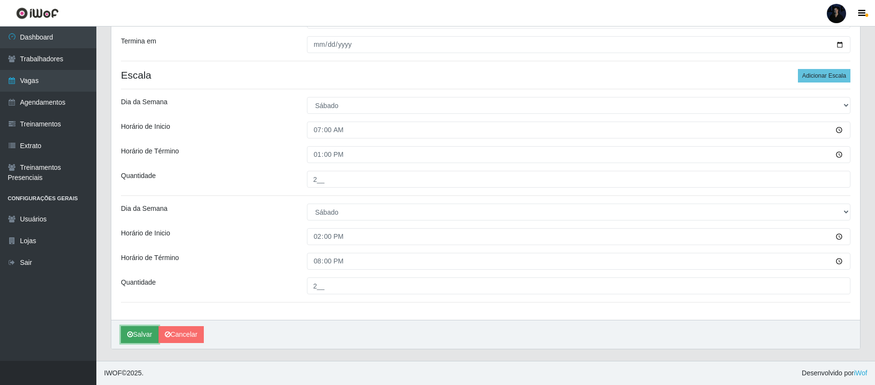
click at [145, 335] on button "Salvar" at bounding box center [140, 334] width 38 height 17
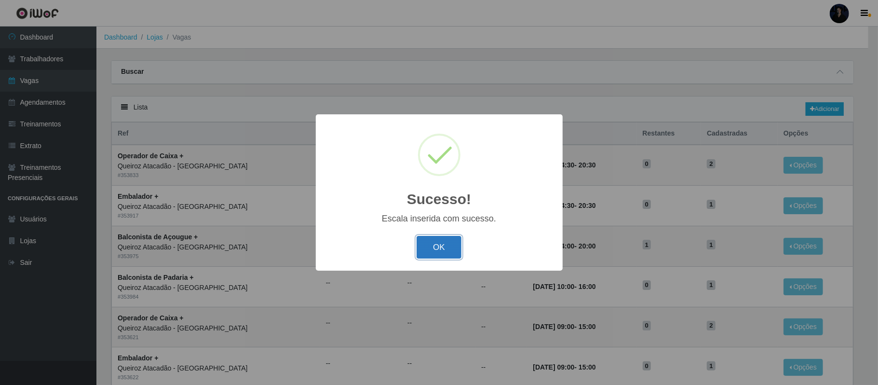
click at [442, 240] on button "OK" at bounding box center [438, 247] width 45 height 23
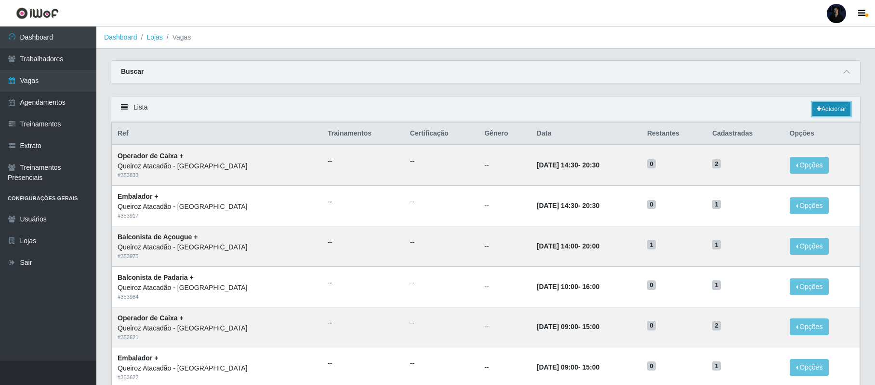
click at [834, 114] on link "Adicionar" at bounding box center [832, 108] width 38 height 13
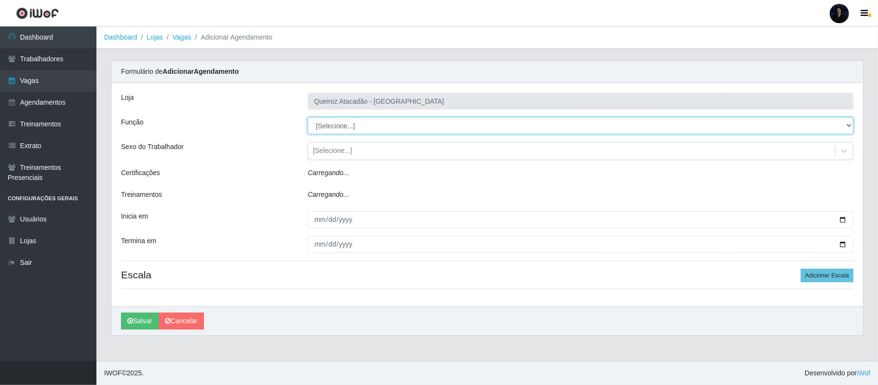
click at [381, 134] on select "[Selecione...] Balconista de Açougue Balconista de Açougue + Balconista de Açou…" at bounding box center [581, 125] width 546 height 17
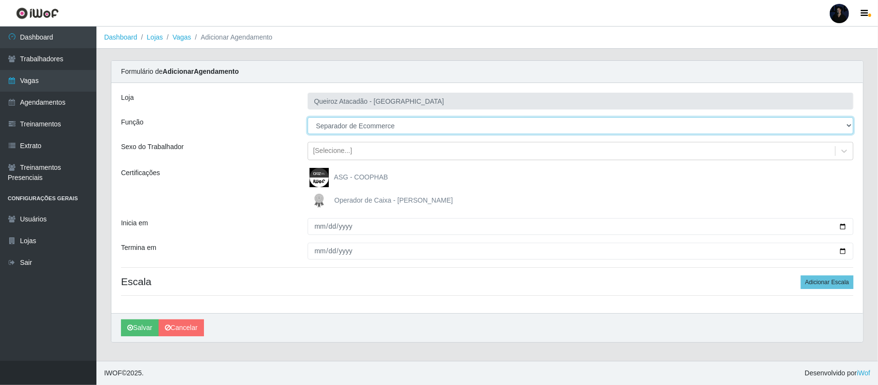
click at [308, 118] on select "[Selecione...] Balconista de Açougue Balconista de Açougue + Balconista de Açou…" at bounding box center [581, 125] width 546 height 17
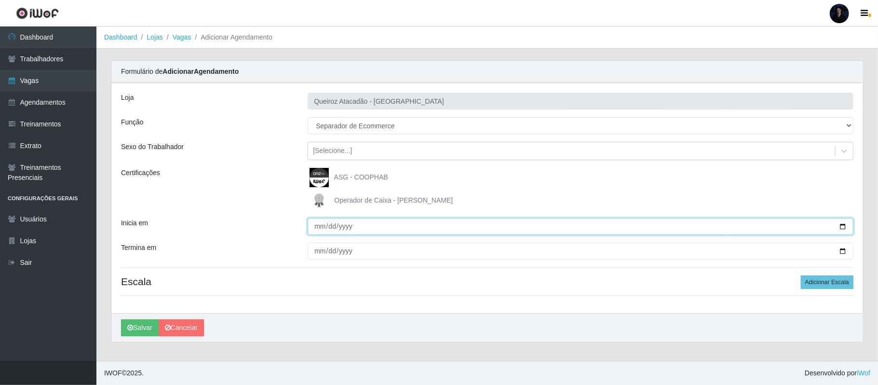
click at [843, 228] on input "Inicia em" at bounding box center [581, 226] width 546 height 17
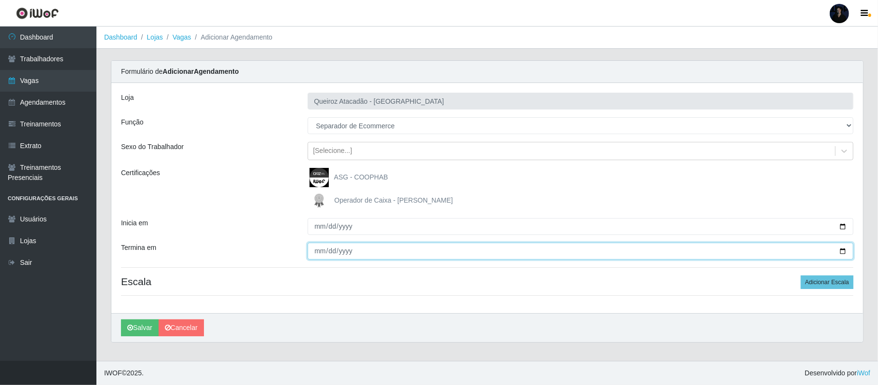
click at [841, 252] on input "Termina em" at bounding box center [581, 250] width 546 height 17
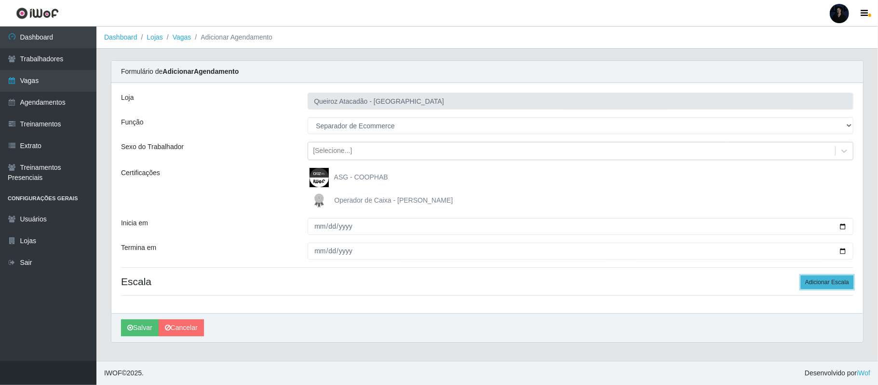
click at [820, 280] on button "Adicionar Escala" at bounding box center [827, 281] width 53 height 13
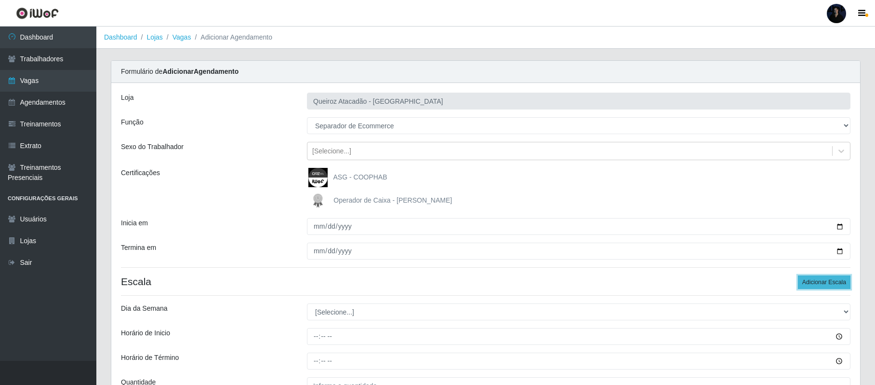
click at [820, 280] on button "Adicionar Escala" at bounding box center [824, 281] width 53 height 13
click at [822, 280] on button "Adicionar Escala" at bounding box center [824, 281] width 53 height 13
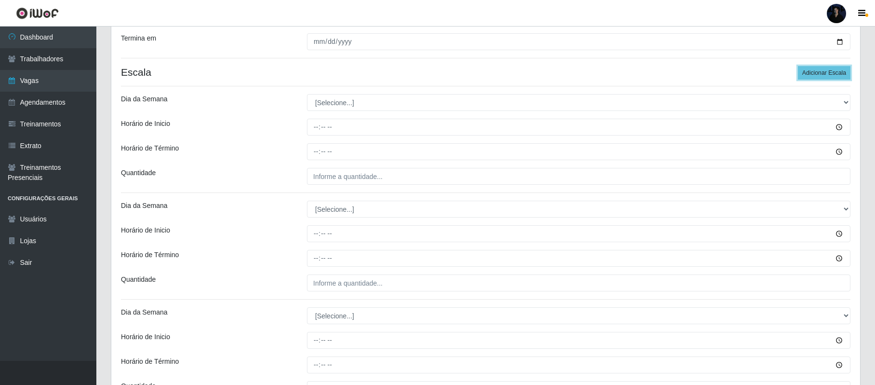
scroll to position [222, 0]
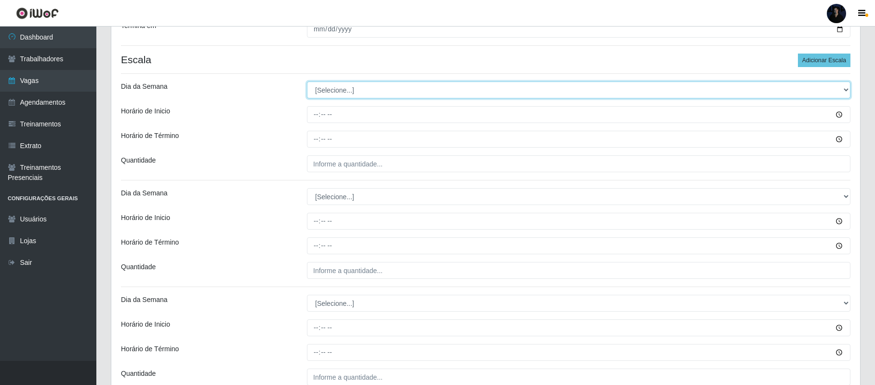
click at [317, 87] on select "[Selecione...] Segunda Terça Quarta Quinta Sexta Sábado Domingo" at bounding box center [579, 89] width 544 height 17
click at [307, 82] on select "[Selecione...] Segunda Terça Quarta Quinta Sexta Sábado Domingo" at bounding box center [579, 89] width 544 height 17
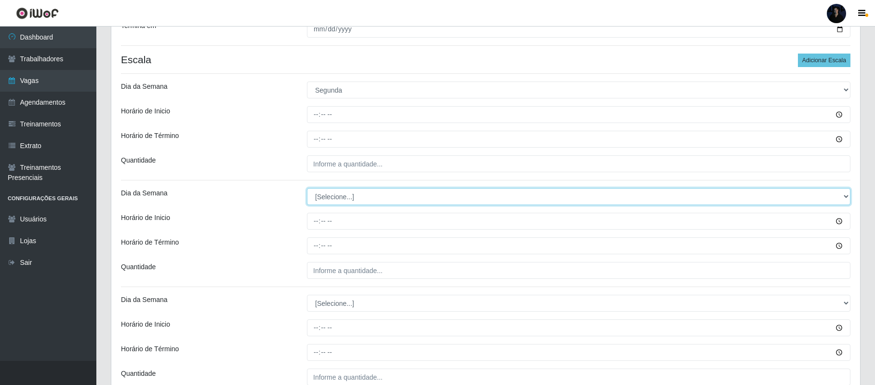
click at [335, 197] on select "[Selecione...] Segunda Terça Quarta Quinta Sexta Sábado Domingo" at bounding box center [579, 196] width 544 height 17
click at [307, 189] on select "[Selecione...] Segunda Terça Quarta Quinta Sexta Sábado Domingo" at bounding box center [579, 196] width 544 height 17
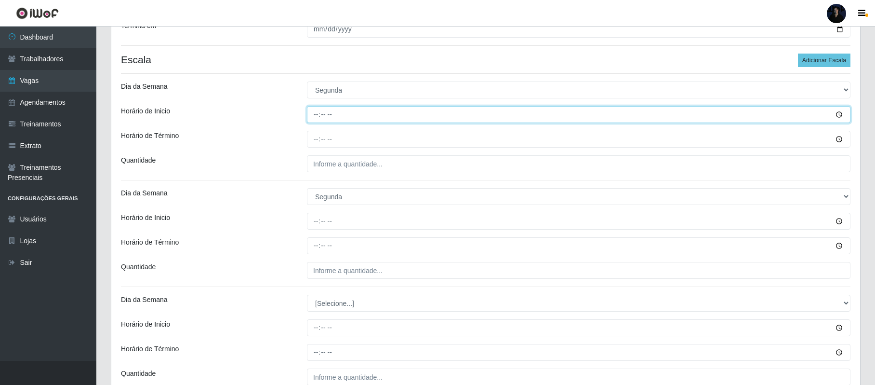
click at [312, 112] on input "Horário de Inicio" at bounding box center [579, 114] width 544 height 17
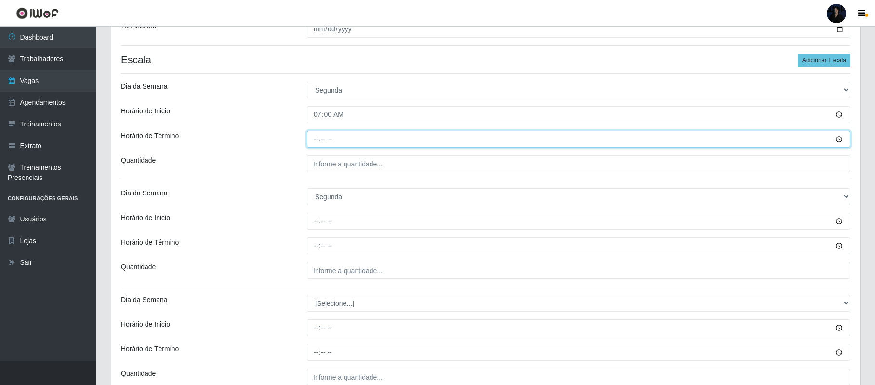
click at [312, 145] on input "Horário de Término" at bounding box center [579, 139] width 544 height 17
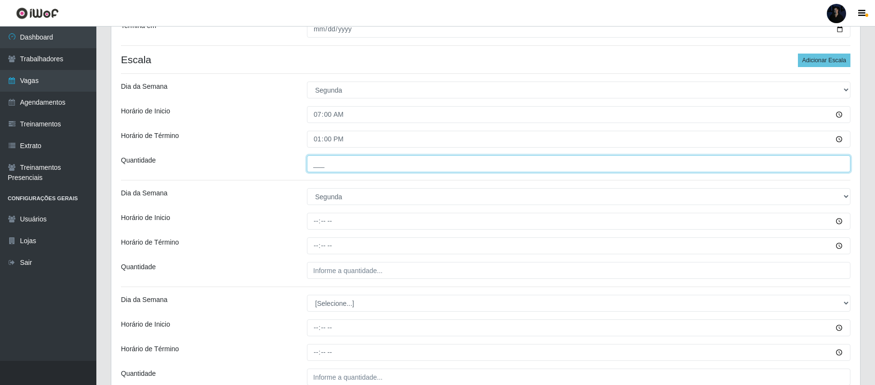
click at [319, 168] on input "___" at bounding box center [579, 163] width 544 height 17
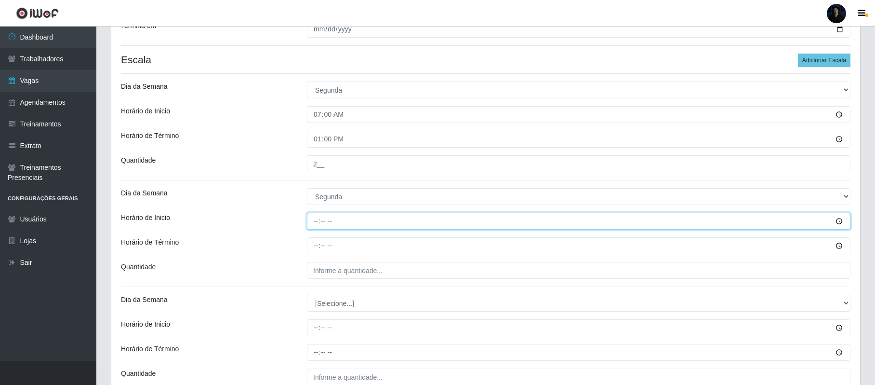
click at [315, 218] on input "Horário de Inicio" at bounding box center [579, 221] width 544 height 17
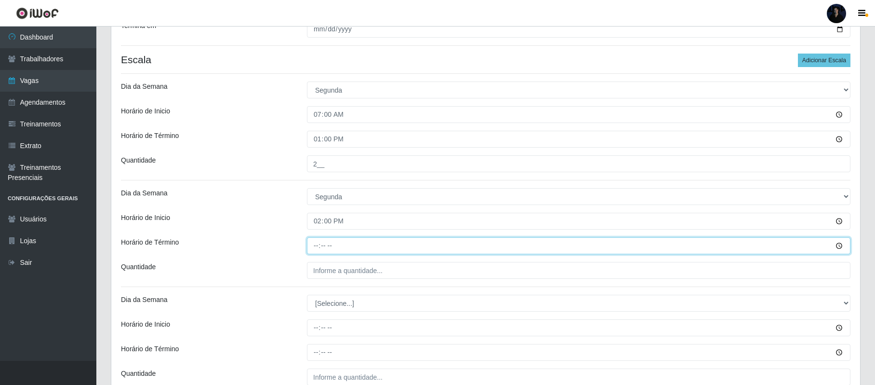
click at [317, 250] on input "Horário de Término" at bounding box center [579, 245] width 544 height 17
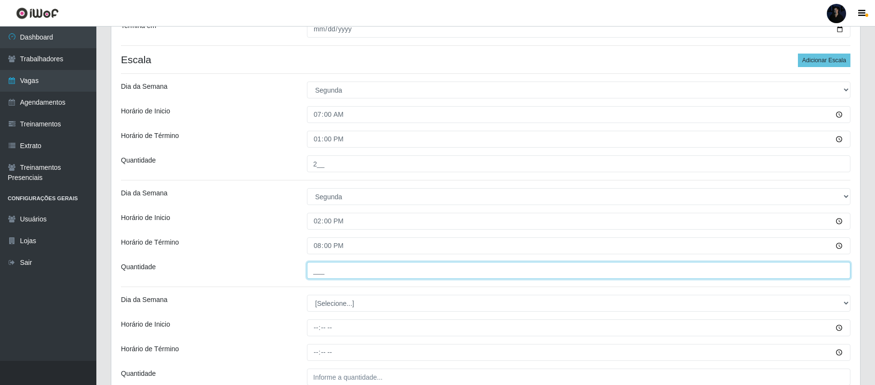
click at [315, 271] on input "___" at bounding box center [579, 270] width 544 height 17
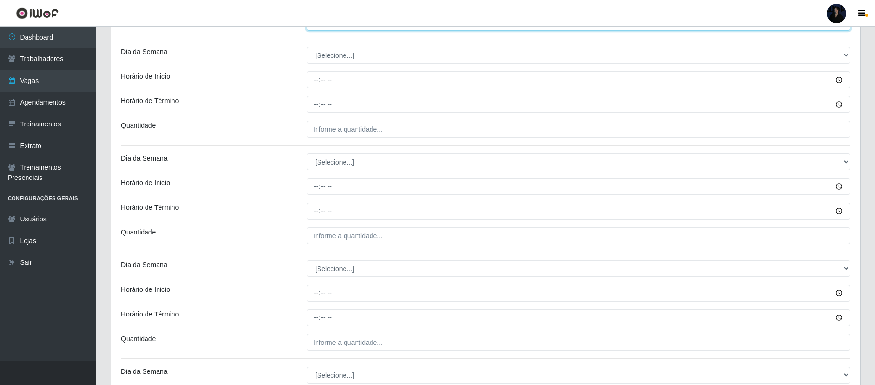
scroll to position [471, 0]
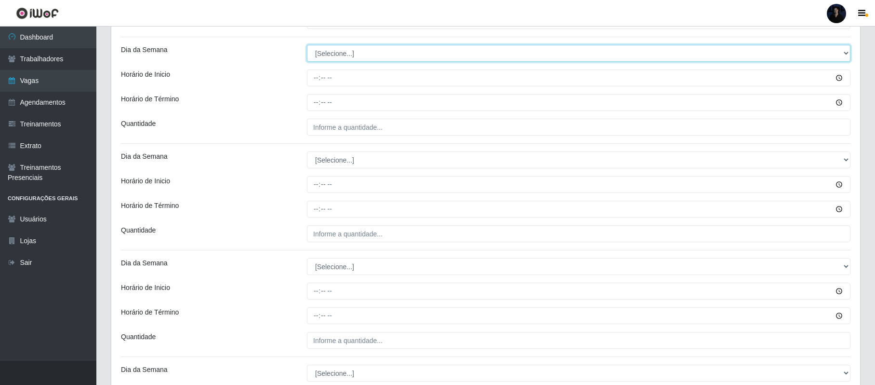
click at [326, 46] on select "[Selecione...] Segunda Terça Quarta Quinta Sexta Sábado Domingo" at bounding box center [579, 53] width 544 height 17
click at [307, 46] on select "[Selecione...] Segunda Terça Quarta Quinta Sexta Sábado Domingo" at bounding box center [579, 53] width 544 height 17
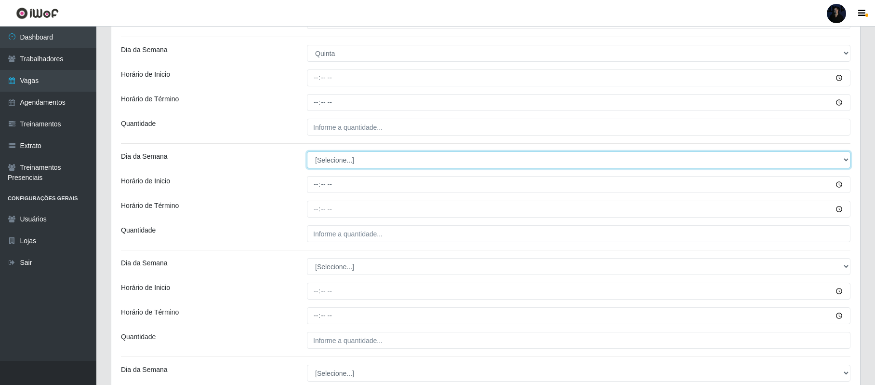
click at [322, 163] on select "[Selecione...] Segunda Terça Quarta Quinta Sexta Sábado Domingo" at bounding box center [579, 159] width 544 height 17
click at [307, 152] on select "[Selecione...] Segunda Terça Quarta Quinta Sexta Sábado Domingo" at bounding box center [579, 159] width 544 height 17
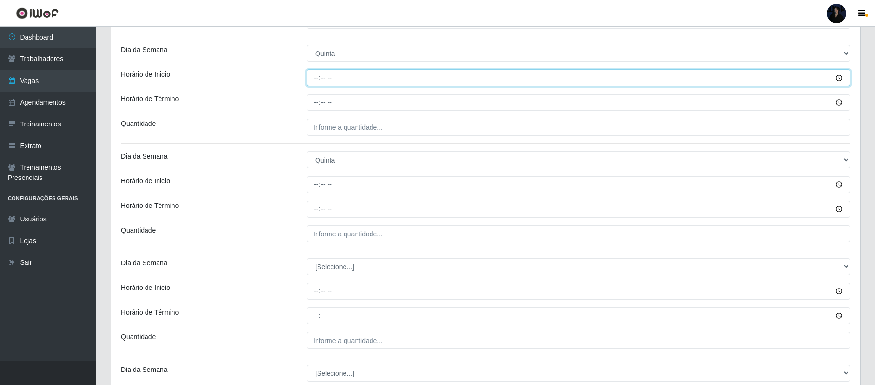
click at [314, 82] on input "Horário de Inicio" at bounding box center [579, 77] width 544 height 17
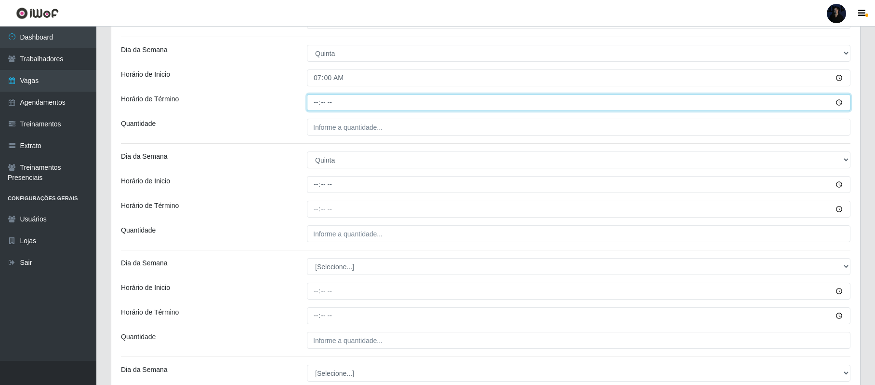
click at [315, 107] on input "Horário de Término" at bounding box center [579, 102] width 544 height 17
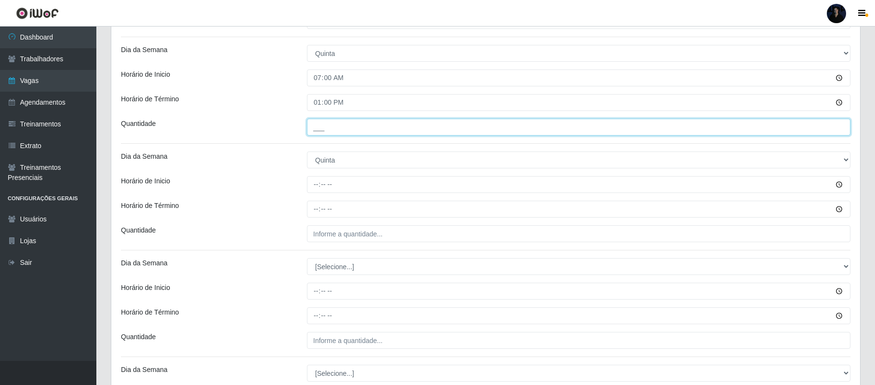
click at [317, 121] on input "___" at bounding box center [579, 127] width 544 height 17
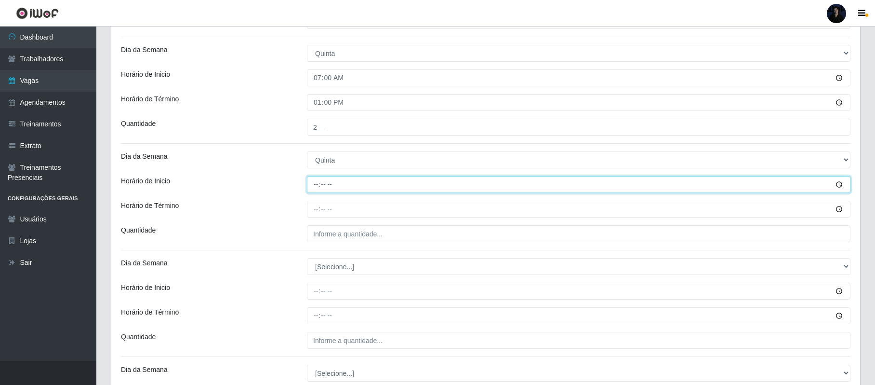
click at [317, 180] on input "Horário de Inicio" at bounding box center [579, 184] width 544 height 17
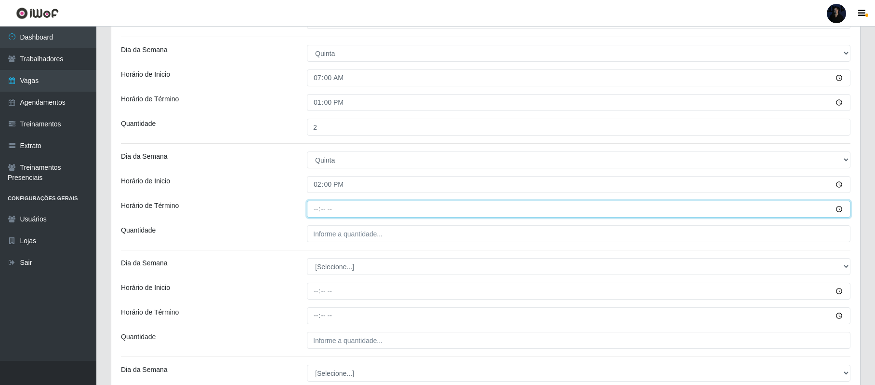
click at [313, 207] on input "Horário de Término" at bounding box center [579, 209] width 544 height 17
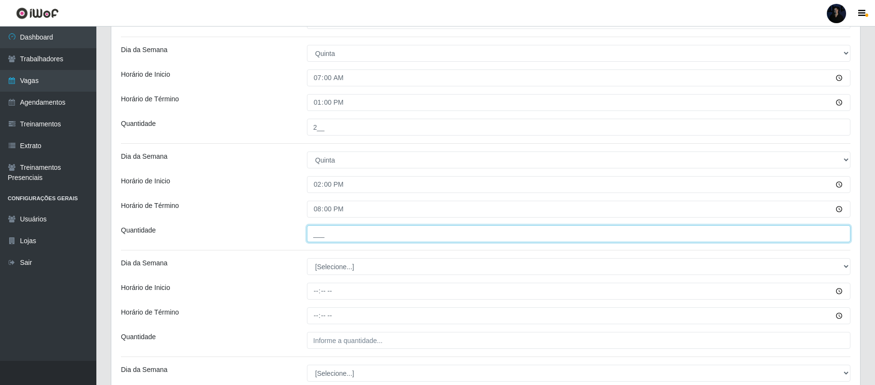
click at [326, 233] on input "___" at bounding box center [579, 233] width 544 height 17
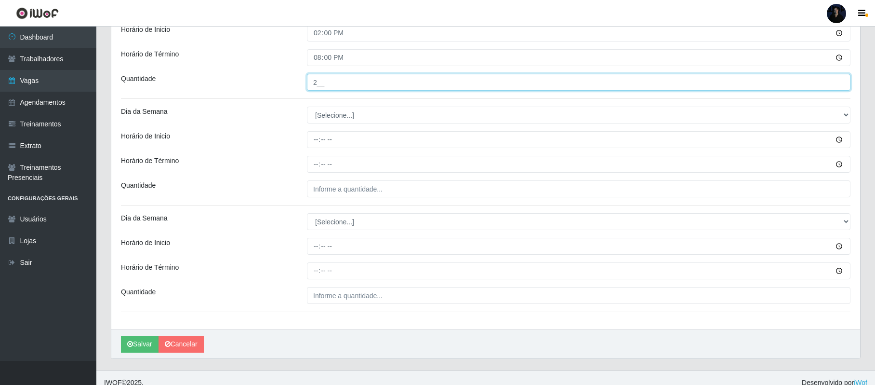
scroll to position [635, 0]
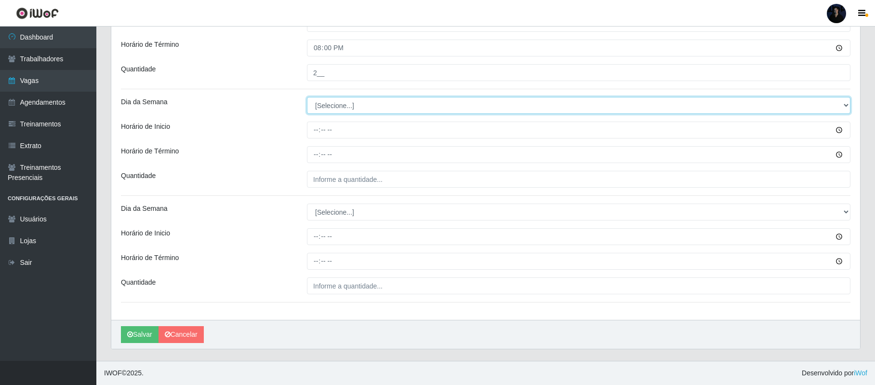
click at [334, 104] on select "[Selecione...] Segunda Terça Quarta Quinta Sexta Sábado Domingo" at bounding box center [579, 105] width 544 height 17
click at [307, 97] on select "[Selecione...] Segunda Terça Quarta Quinta Sexta Sábado Domingo" at bounding box center [579, 105] width 544 height 17
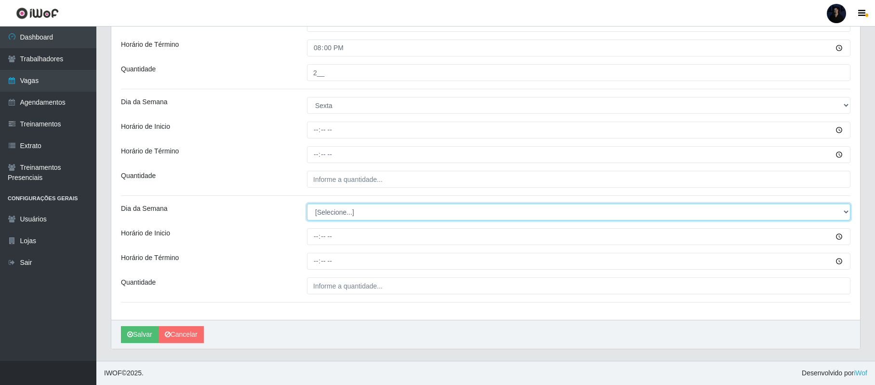
click at [319, 212] on select "[Selecione...] Segunda Terça Quarta Quinta Sexta Sábado Domingo" at bounding box center [579, 211] width 544 height 17
click at [307, 203] on select "[Selecione...] Segunda Terça Quarta Quinta Sexta Sábado Domingo" at bounding box center [579, 211] width 544 height 17
click at [327, 216] on select "[Selecione...] Segunda Terça Quarta Quinta Sexta Sábado Domingo" at bounding box center [579, 211] width 544 height 17
click at [307, 203] on select "[Selecione...] Segunda Terça Quarta Quinta Sexta Sábado Domingo" at bounding box center [579, 211] width 544 height 17
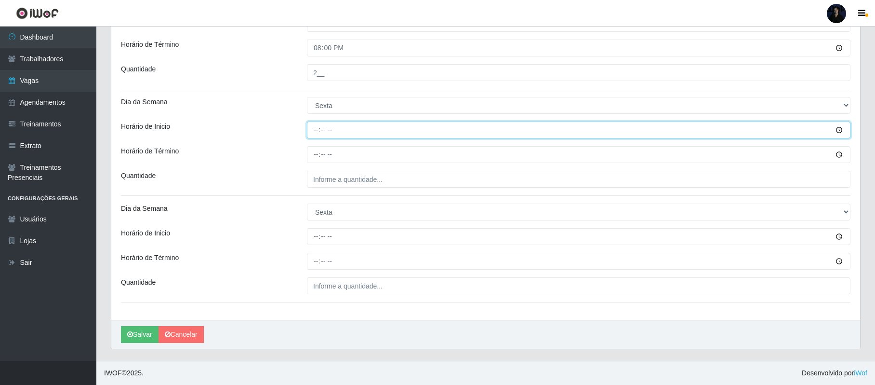
click at [315, 127] on input "Horário de Inicio" at bounding box center [579, 129] width 544 height 17
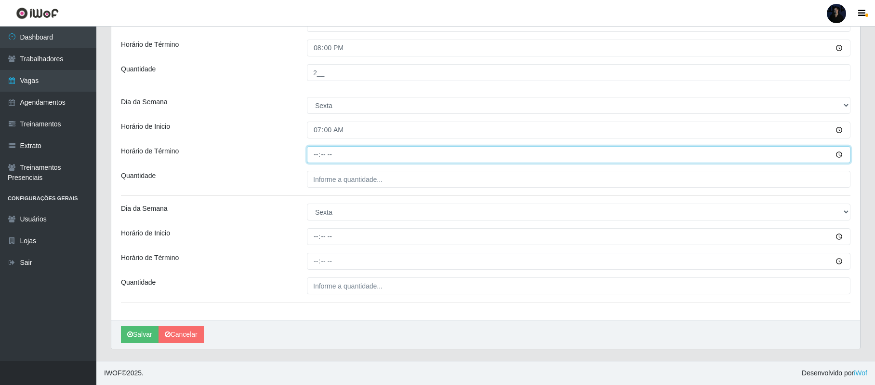
click at [311, 151] on input "Horário de Término" at bounding box center [579, 154] width 544 height 17
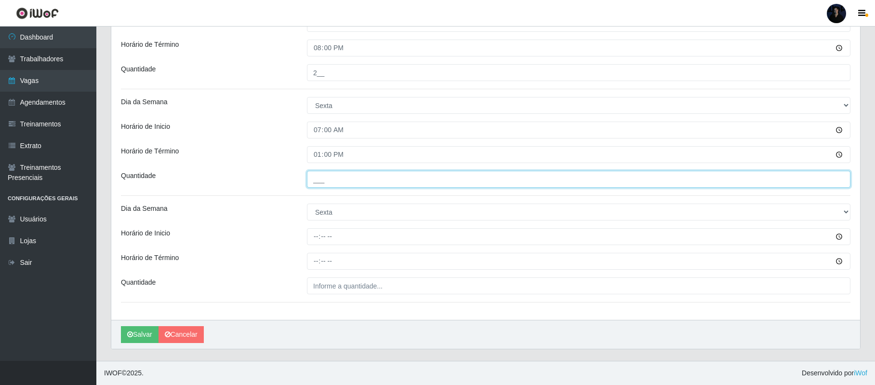
click at [315, 182] on input "___" at bounding box center [579, 179] width 544 height 17
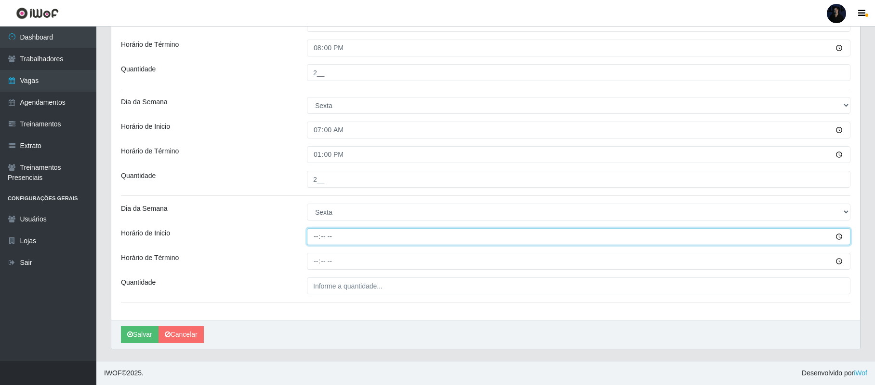
click at [316, 236] on input "Horário de Inicio" at bounding box center [579, 236] width 544 height 17
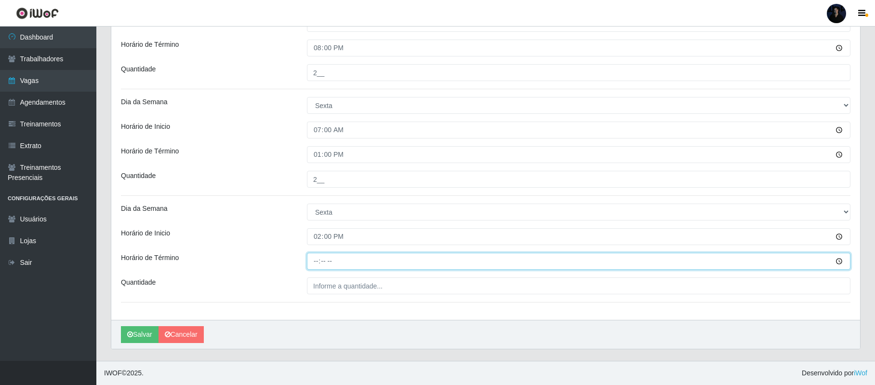
click at [314, 261] on input "Horário de Término" at bounding box center [579, 261] width 544 height 17
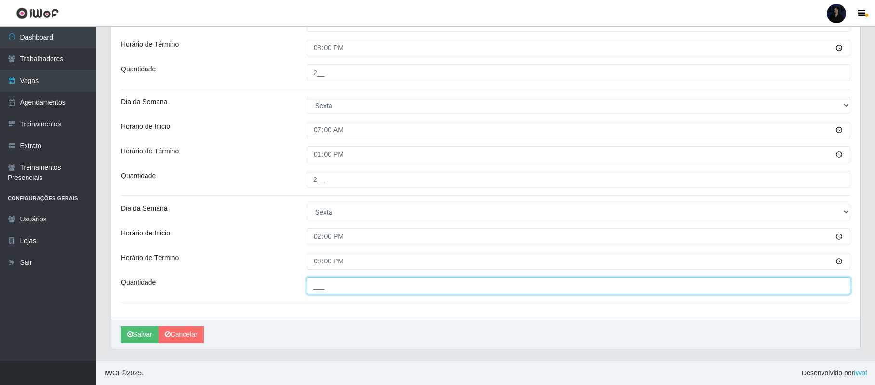
click at [317, 278] on input "___" at bounding box center [579, 285] width 544 height 17
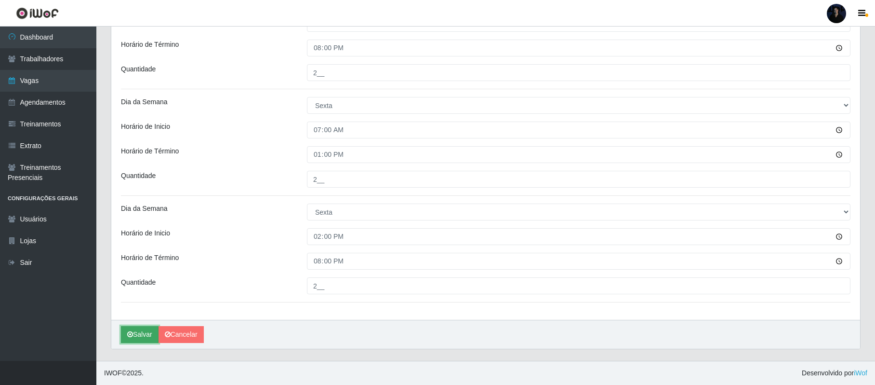
click at [137, 337] on button "Salvar" at bounding box center [140, 334] width 38 height 17
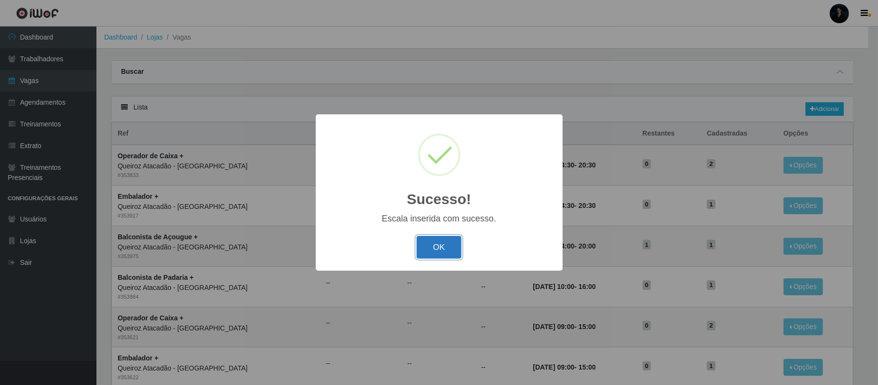
click at [449, 250] on button "OK" at bounding box center [438, 247] width 45 height 23
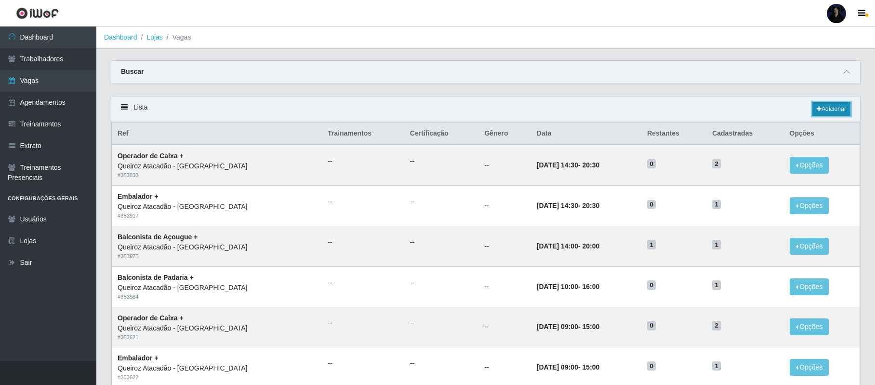
click at [830, 109] on link "Adicionar" at bounding box center [832, 108] width 38 height 13
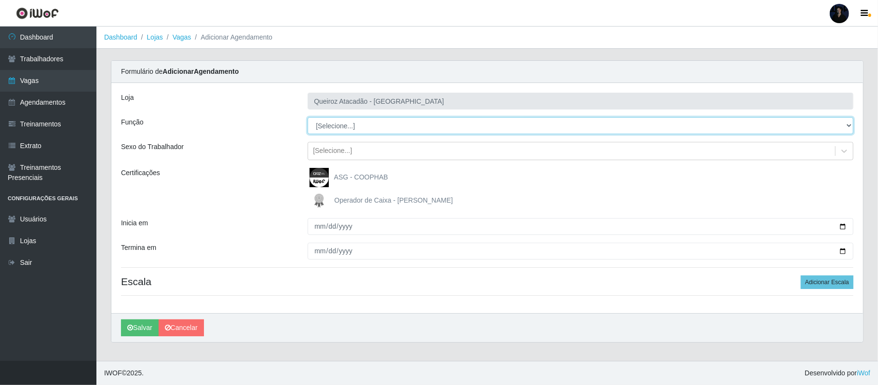
click at [364, 123] on select "[Selecione...] Balconista de Açougue Balconista de Açougue + Balconista de Açou…" at bounding box center [581, 125] width 546 height 17
click at [308, 118] on select "[Selecione...] Balconista de Açougue Balconista de Açougue + Balconista de Açou…" at bounding box center [581, 125] width 546 height 17
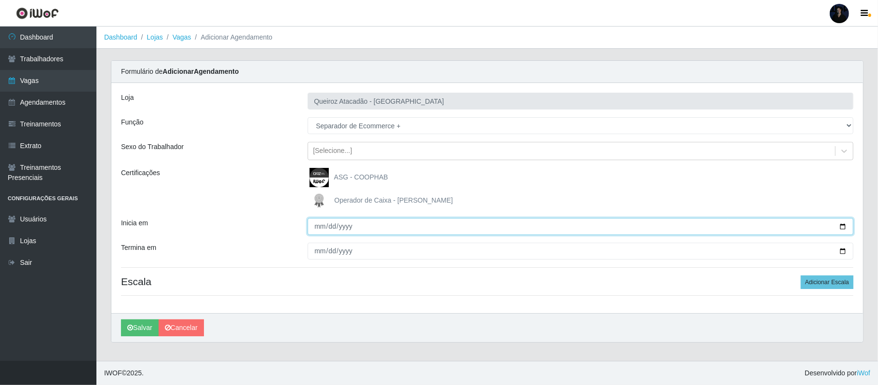
click at [842, 228] on input "Inicia em" at bounding box center [581, 226] width 546 height 17
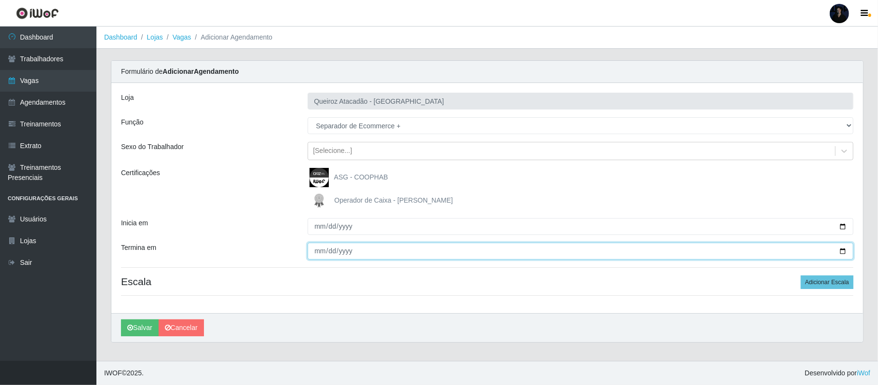
click at [840, 252] on input "Termina em" at bounding box center [581, 250] width 546 height 17
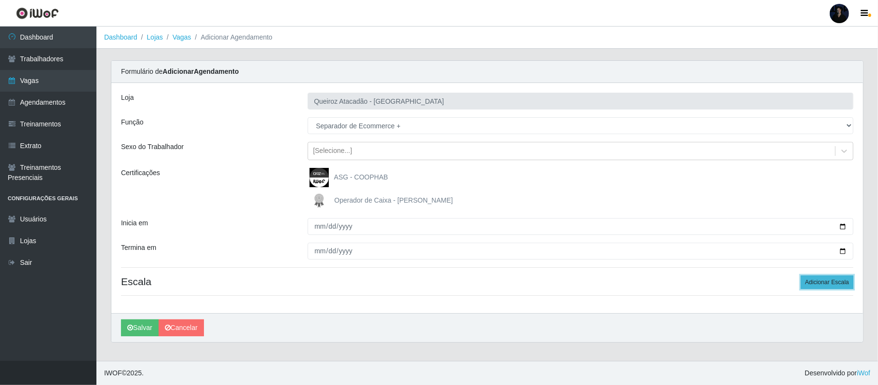
click at [814, 282] on button "Adicionar Escala" at bounding box center [827, 281] width 53 height 13
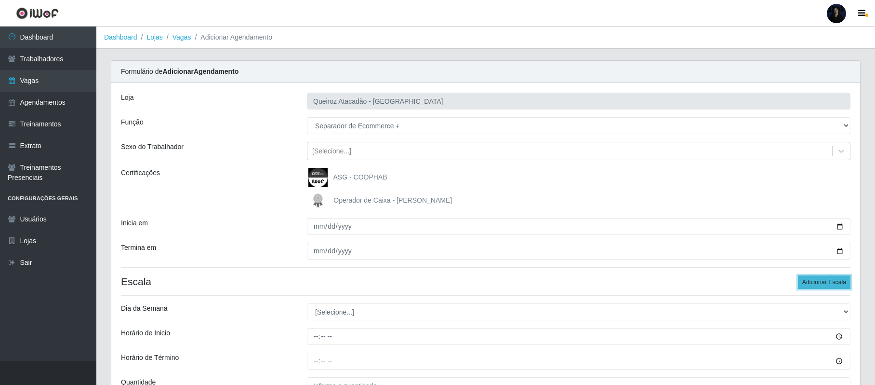
click at [814, 282] on button "Adicionar Escala" at bounding box center [824, 281] width 53 height 13
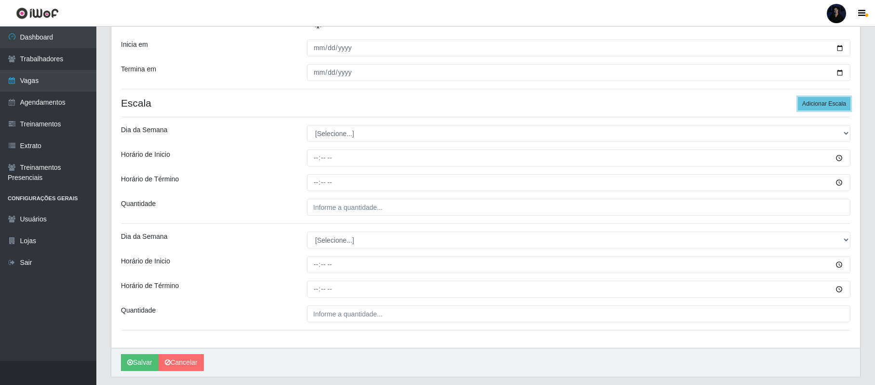
scroll to position [208, 0]
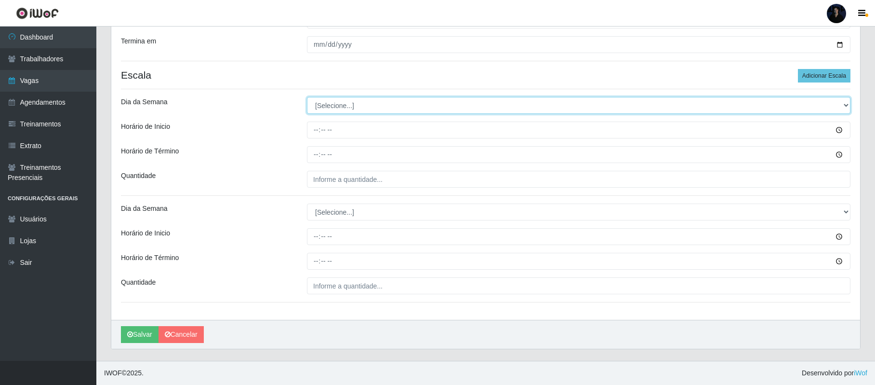
click at [335, 101] on select "[Selecione...] Segunda Terça Quarta Quinta Sexta Sábado Domingo" at bounding box center [579, 105] width 544 height 17
click at [307, 97] on select "[Selecione...] Segunda Terça Quarta Quinta Sexta Sábado Domingo" at bounding box center [579, 105] width 544 height 17
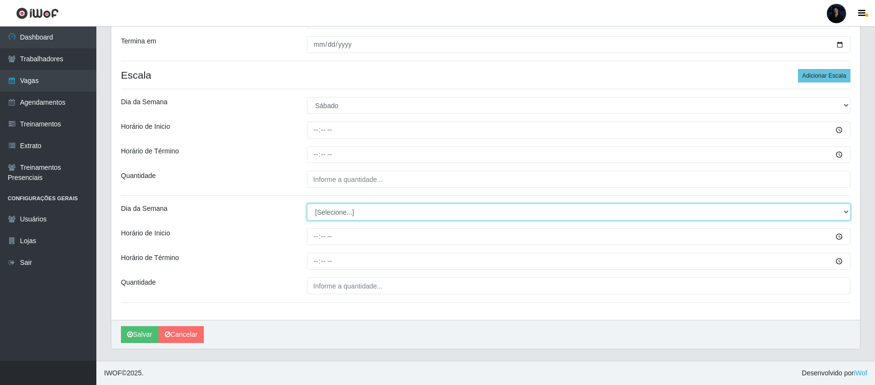
click at [324, 216] on select "[Selecione...] Segunda Terça Quarta Quinta Sexta Sábado Domingo" at bounding box center [579, 211] width 544 height 17
click at [307, 203] on select "[Selecione...] Segunda Terça Quarta Quinta Sexta Sábado Domingo" at bounding box center [579, 211] width 544 height 17
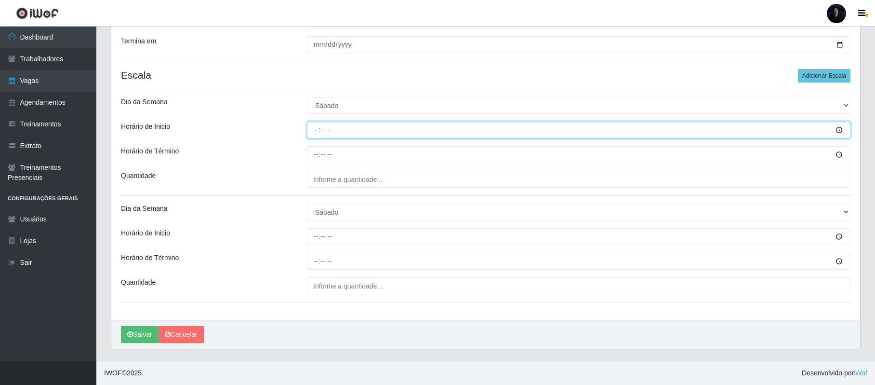
click at [311, 130] on input "Horário de Inicio" at bounding box center [579, 129] width 544 height 17
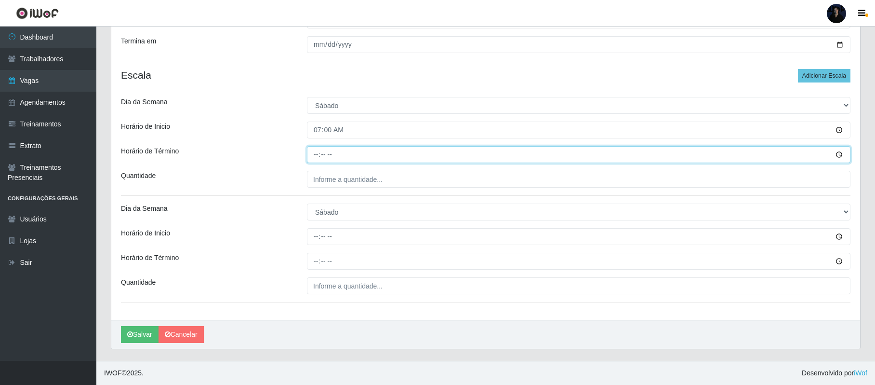
click at [309, 147] on input "Horário de Término" at bounding box center [579, 154] width 544 height 17
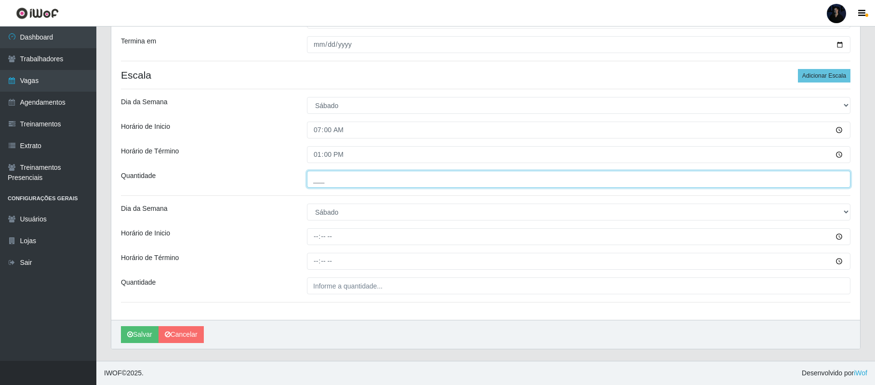
click at [316, 172] on input "___" at bounding box center [579, 179] width 544 height 17
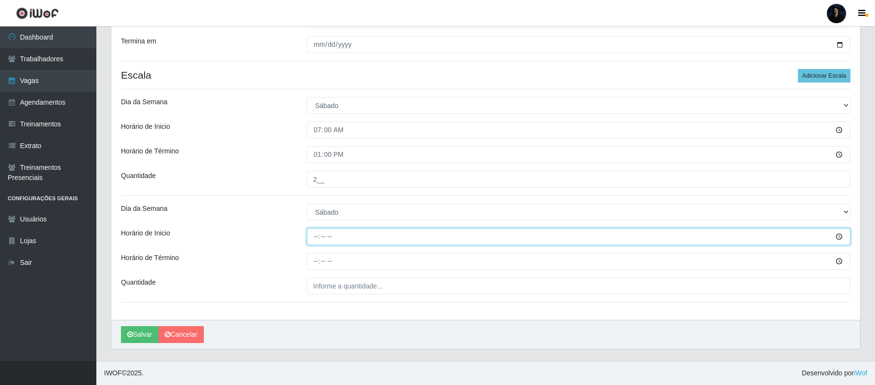
click at [312, 230] on input "Horário de Inicio" at bounding box center [579, 236] width 544 height 17
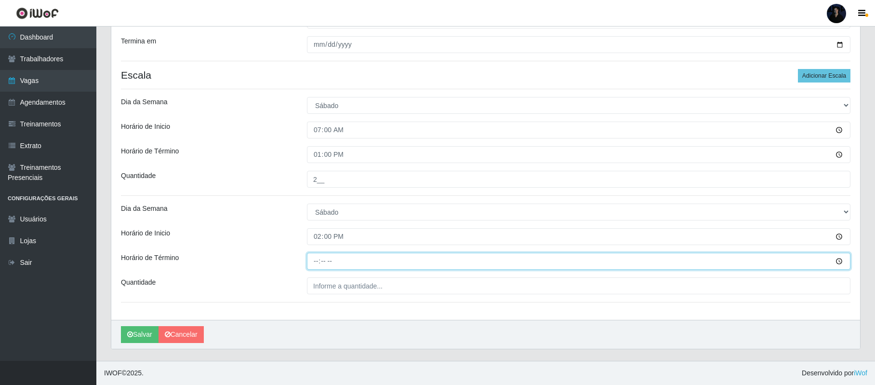
click at [316, 260] on input "Horário de Término" at bounding box center [579, 261] width 544 height 17
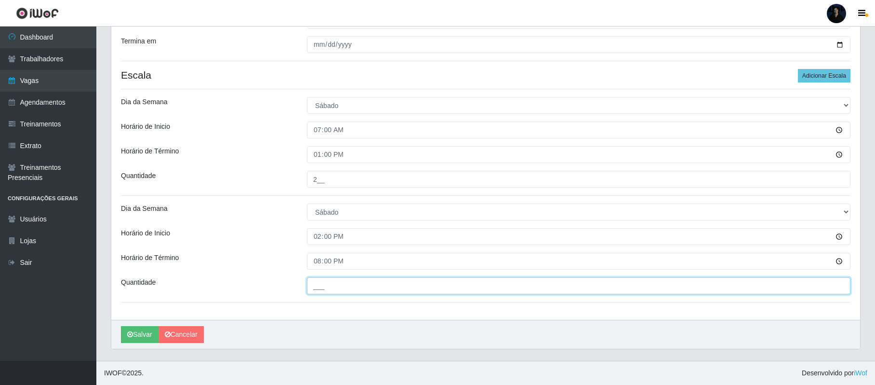
click at [323, 282] on input "___" at bounding box center [579, 285] width 544 height 17
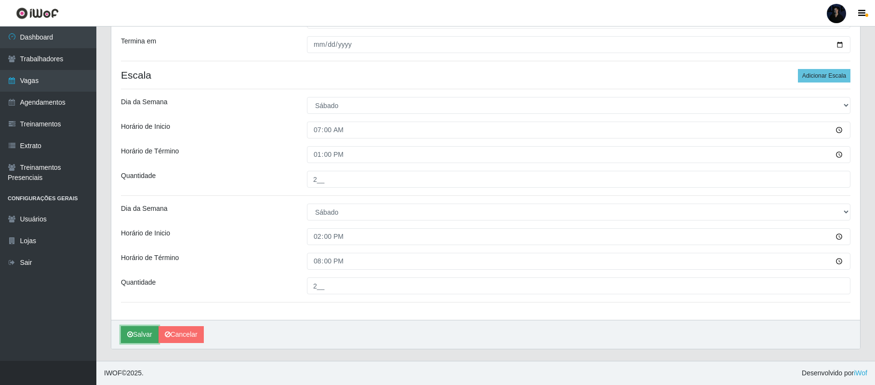
click at [147, 330] on button "Salvar" at bounding box center [140, 334] width 38 height 17
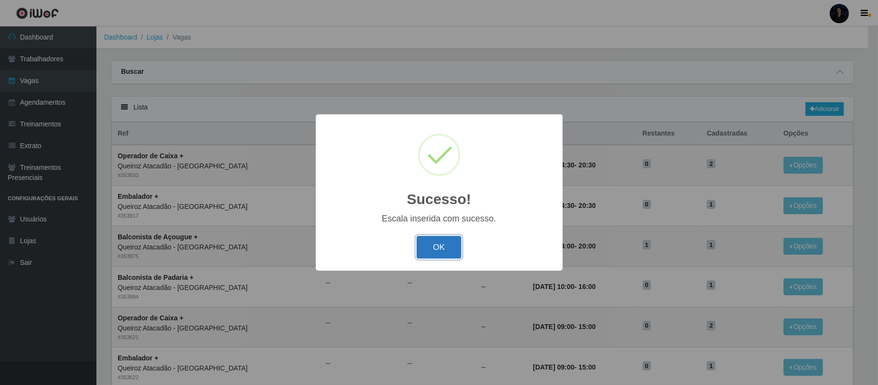
click at [437, 245] on button "OK" at bounding box center [438, 247] width 45 height 23
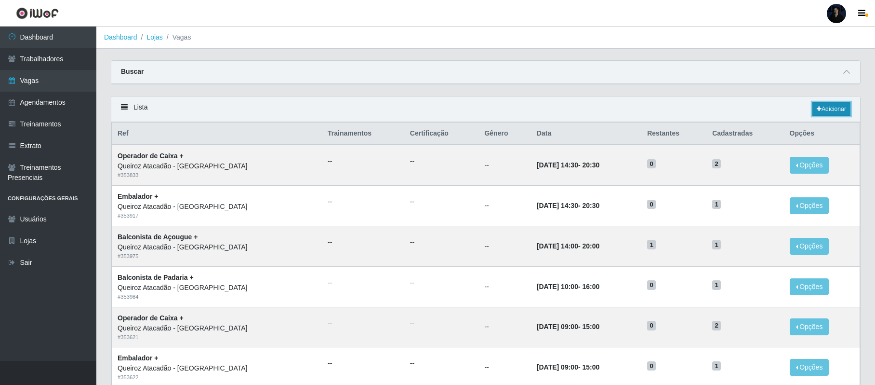
click at [835, 114] on link "Adicionar" at bounding box center [832, 108] width 38 height 13
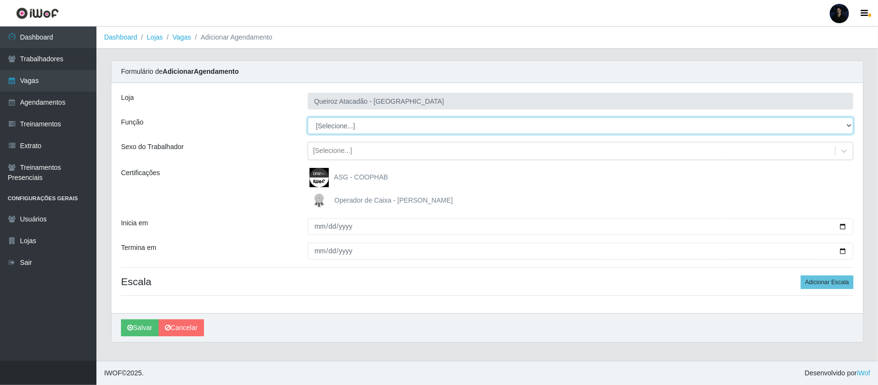
click at [342, 129] on select "[Selecione...] Balconista de Açougue Balconista de Açougue + Balconista de Açou…" at bounding box center [581, 125] width 546 height 17
click at [308, 118] on select "[Selecione...] Balconista de Açougue Balconista de Açougue + Balconista de Açou…" at bounding box center [581, 125] width 546 height 17
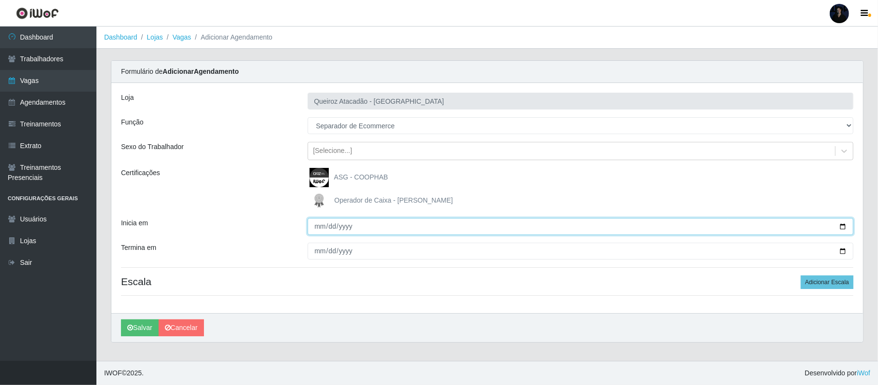
click at [843, 228] on input "Inicia em" at bounding box center [581, 226] width 546 height 17
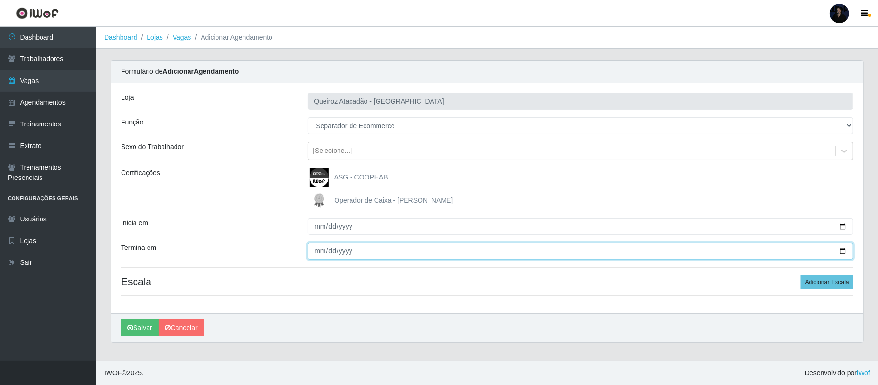
drag, startPoint x: 844, startPoint y: 249, endPoint x: 798, endPoint y: 257, distance: 46.9
click at [844, 250] on input "Termina em" at bounding box center [581, 250] width 546 height 17
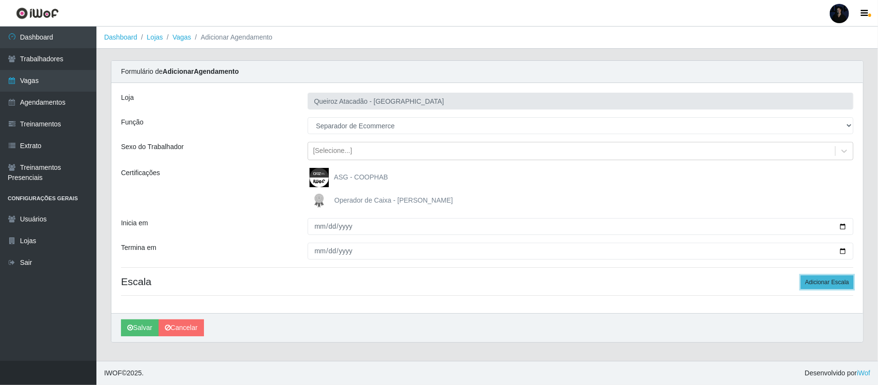
click at [806, 284] on button "Adicionar Escala" at bounding box center [827, 281] width 53 height 13
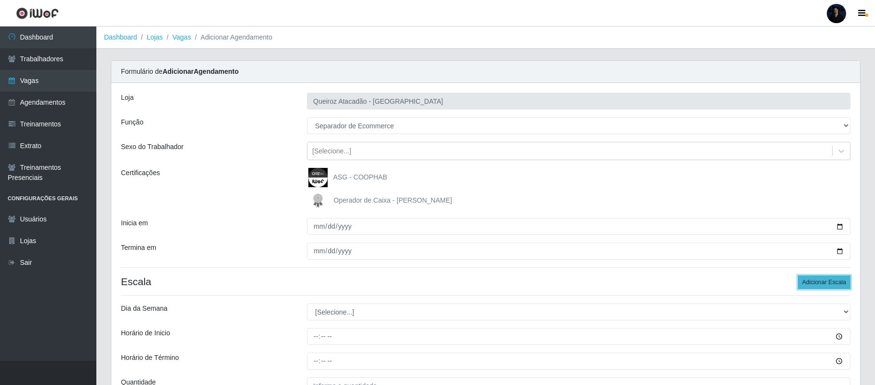
click at [806, 284] on button "Adicionar Escala" at bounding box center [824, 281] width 53 height 13
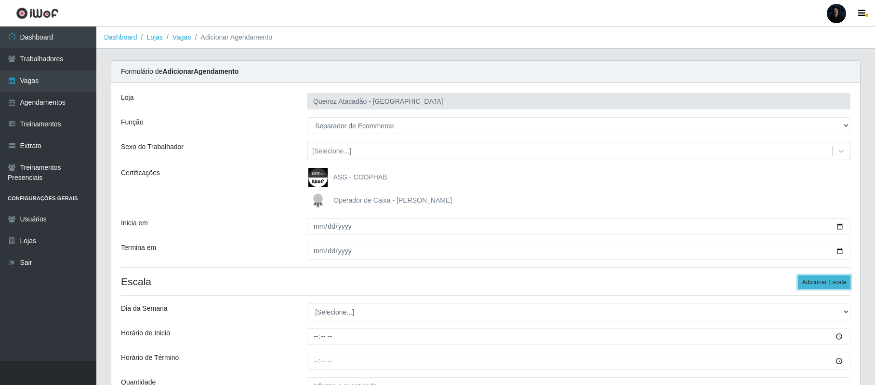
click at [806, 284] on button "Adicionar Escala" at bounding box center [824, 281] width 53 height 13
click at [808, 283] on button "Adicionar Escala" at bounding box center [824, 281] width 53 height 13
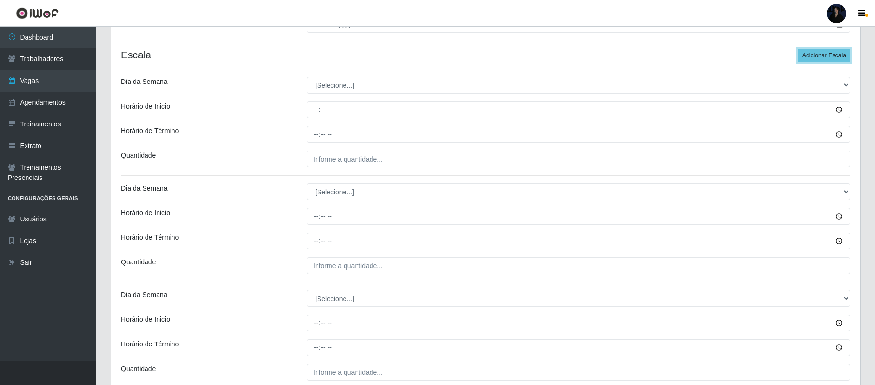
scroll to position [259, 0]
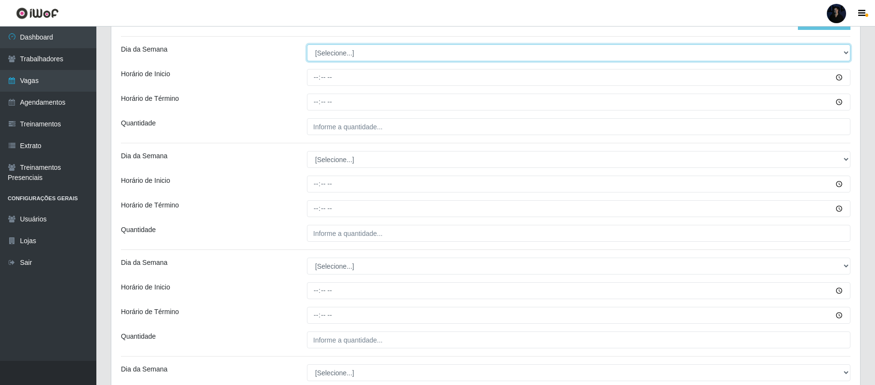
click at [327, 55] on select "[Selecione...] Segunda Terça Quarta Quinta Sexta Sábado Domingo" at bounding box center [579, 52] width 544 height 17
click at [307, 45] on select "[Selecione...] Segunda Terça Quarta Quinta Sexta Sábado Domingo" at bounding box center [579, 52] width 544 height 17
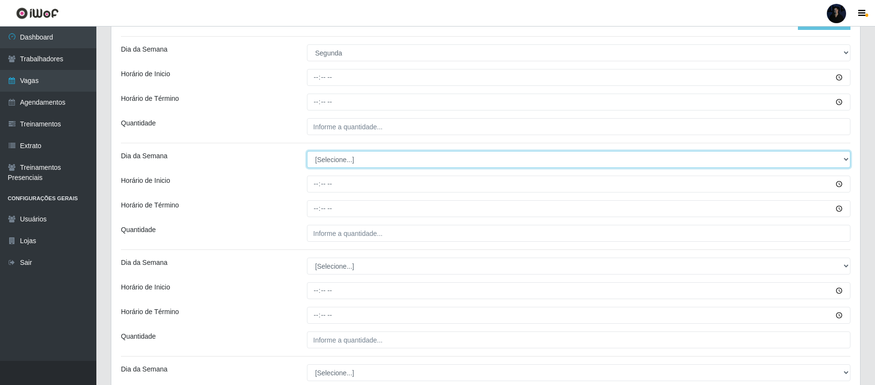
click at [327, 159] on select "[Selecione...] Segunda Terça Quarta Quinta Sexta Sábado Domingo" at bounding box center [579, 159] width 544 height 17
click at [307, 152] on select "[Selecione...] Segunda Terça Quarta Quinta Sexta Sábado Domingo" at bounding box center [579, 159] width 544 height 17
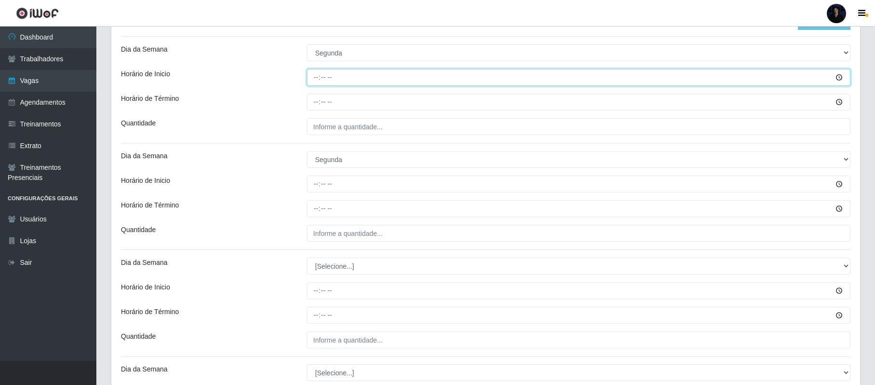
click at [318, 78] on input "Horário de Inicio" at bounding box center [579, 77] width 544 height 17
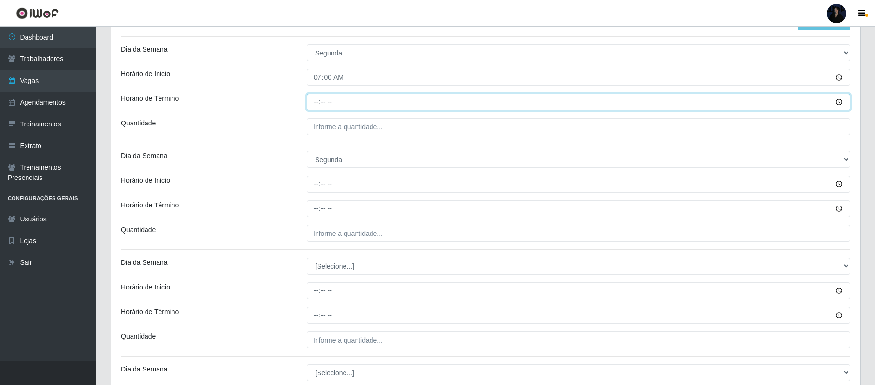
click at [315, 101] on input "Horário de Término" at bounding box center [579, 102] width 544 height 17
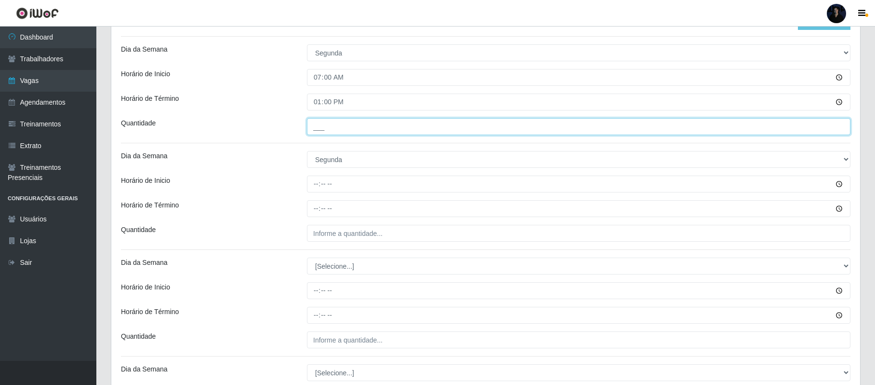
click at [317, 134] on input "___" at bounding box center [579, 126] width 544 height 17
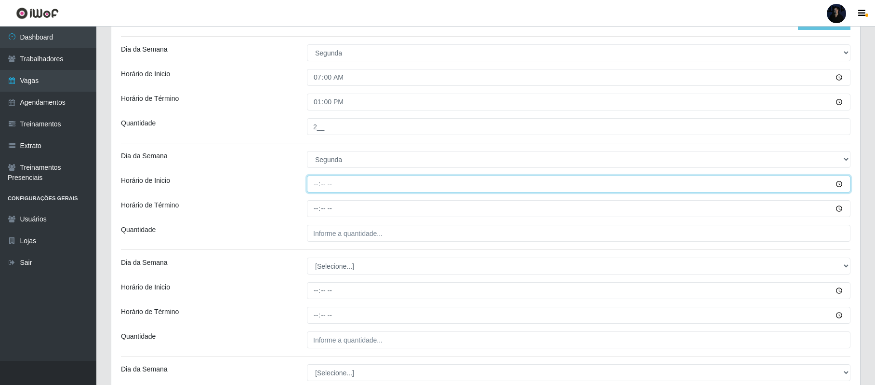
click at [315, 187] on input "Horário de Inicio" at bounding box center [579, 183] width 544 height 17
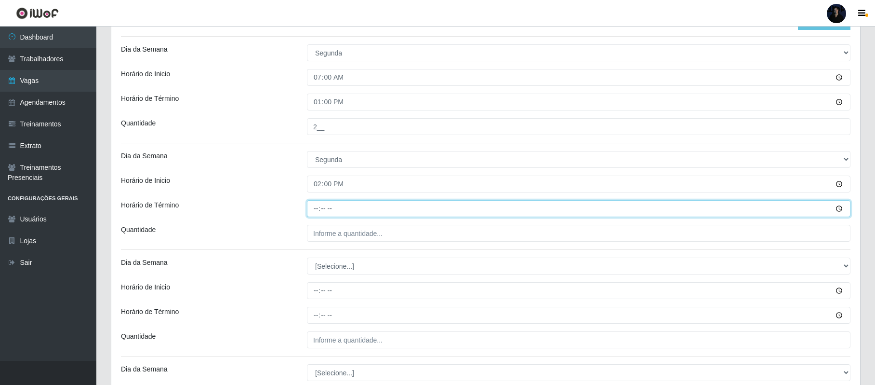
click at [315, 208] on input "Horário de Término" at bounding box center [579, 208] width 544 height 17
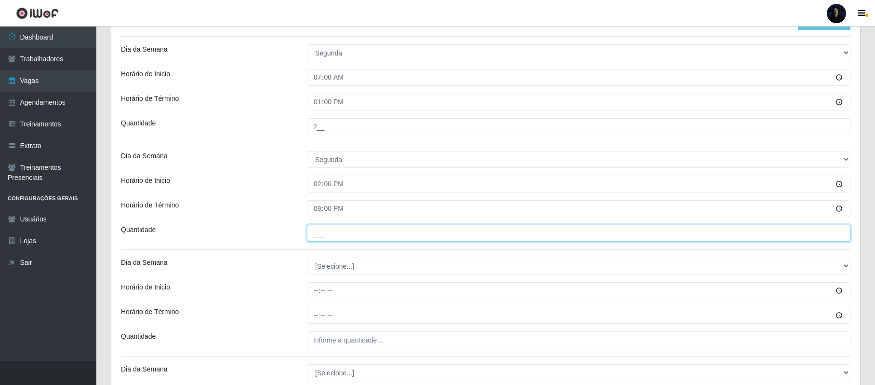
click at [320, 232] on input "___" at bounding box center [579, 233] width 544 height 17
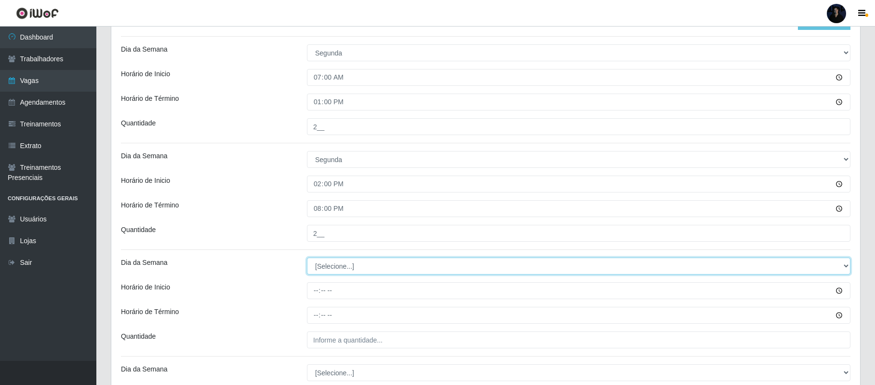
click at [322, 265] on select "[Selecione...] Segunda Terça Quarta Quinta Sexta Sábado Domingo" at bounding box center [579, 265] width 544 height 17
click at [307, 258] on select "[Selecione...] Segunda Terça Quarta Quinta Sexta Sábado Domingo" at bounding box center [579, 265] width 544 height 17
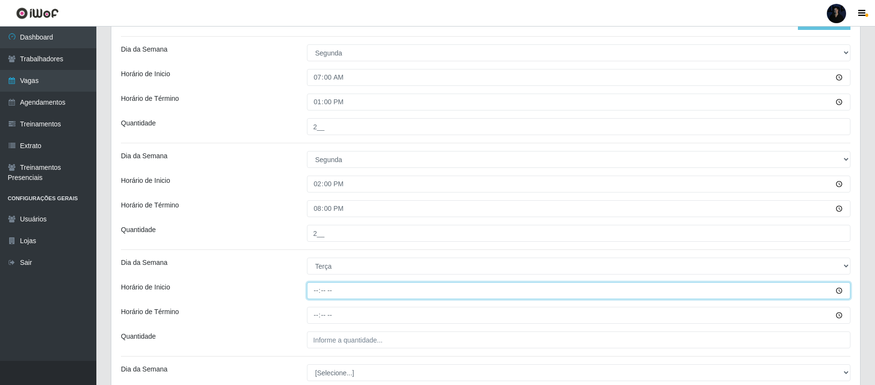
click at [319, 295] on input "Horário de Inicio" at bounding box center [579, 290] width 544 height 17
click at [313, 295] on input "Horário de Inicio" at bounding box center [579, 290] width 544 height 17
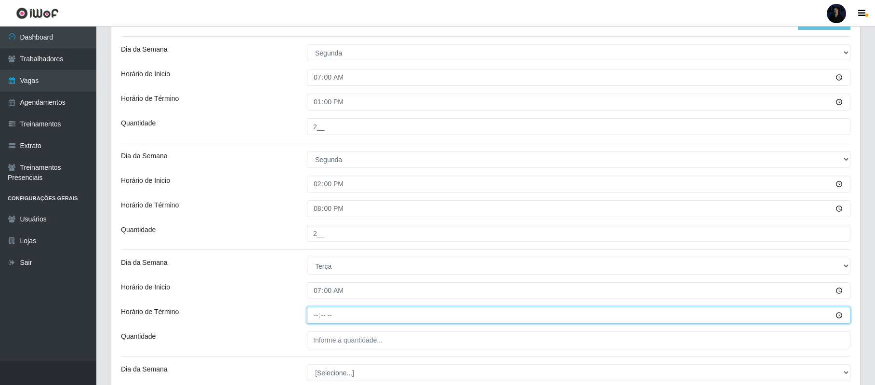
click at [313, 315] on input "Horário de Término" at bounding box center [579, 315] width 544 height 17
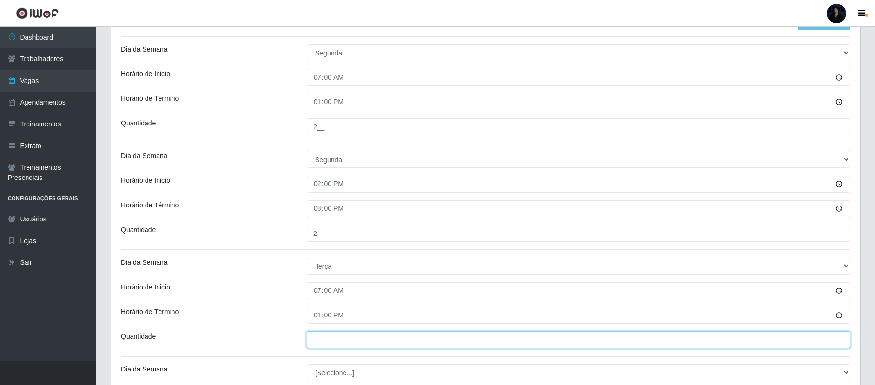
click at [317, 340] on input "___" at bounding box center [579, 339] width 544 height 17
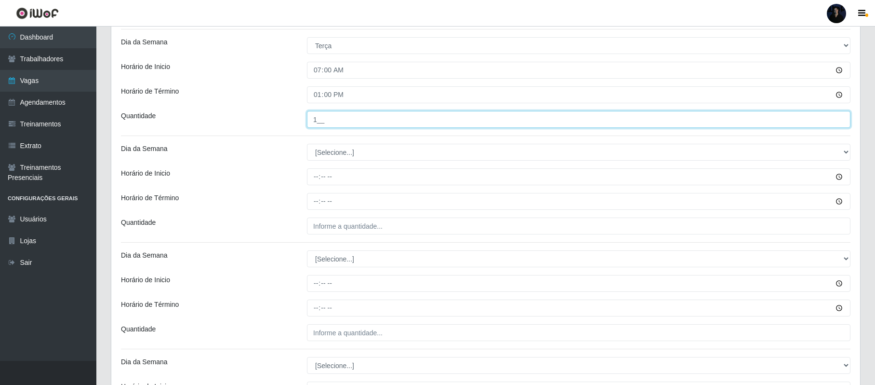
scroll to position [482, 0]
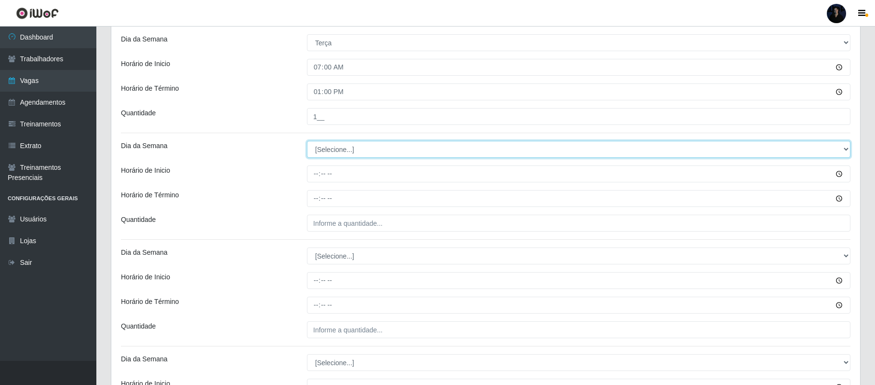
click at [346, 150] on select "[Selecione...] Segunda Terça Quarta Quinta Sexta Sábado Domingo" at bounding box center [579, 149] width 544 height 17
click at [307, 142] on select "[Selecione...] Segunda Terça Quarta Quinta Sexta Sábado Domingo" at bounding box center [579, 149] width 544 height 17
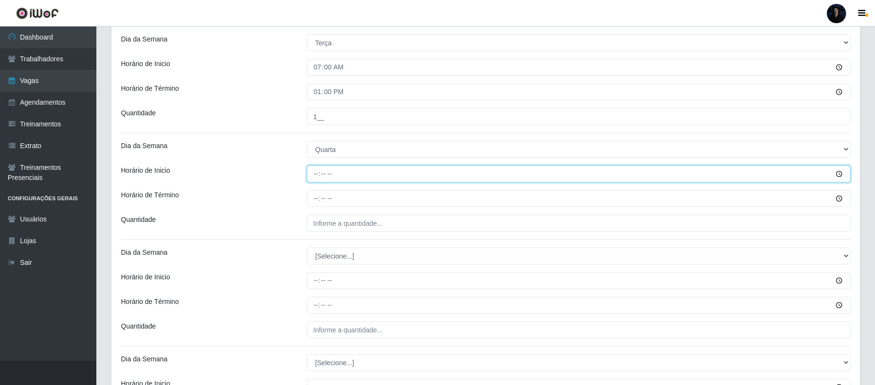
click at [315, 174] on input "Horário de Inicio" at bounding box center [579, 173] width 544 height 17
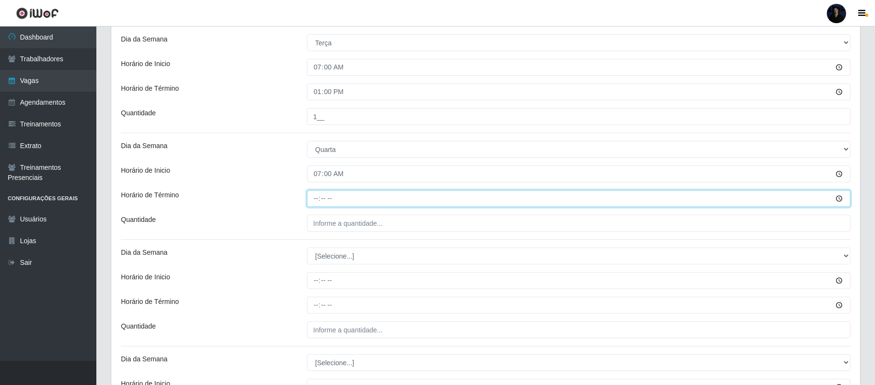
click at [319, 195] on input "Horário de Término" at bounding box center [579, 198] width 544 height 17
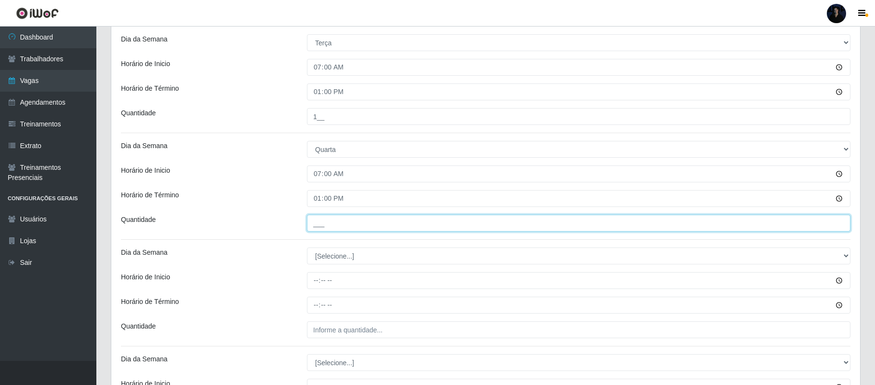
click at [313, 222] on input "___" at bounding box center [579, 222] width 544 height 17
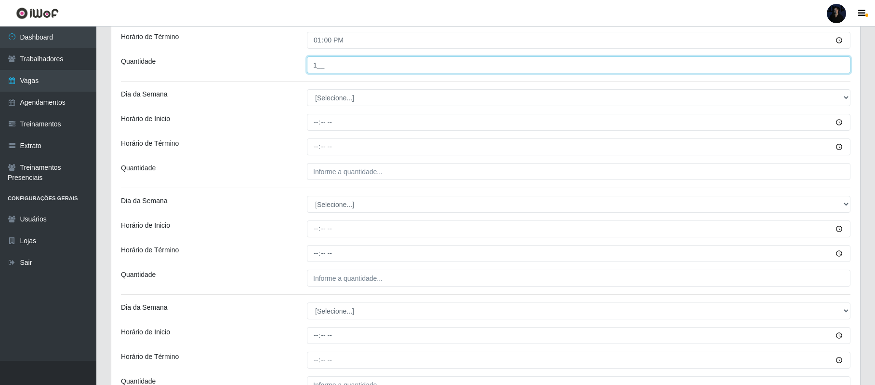
scroll to position [636, 0]
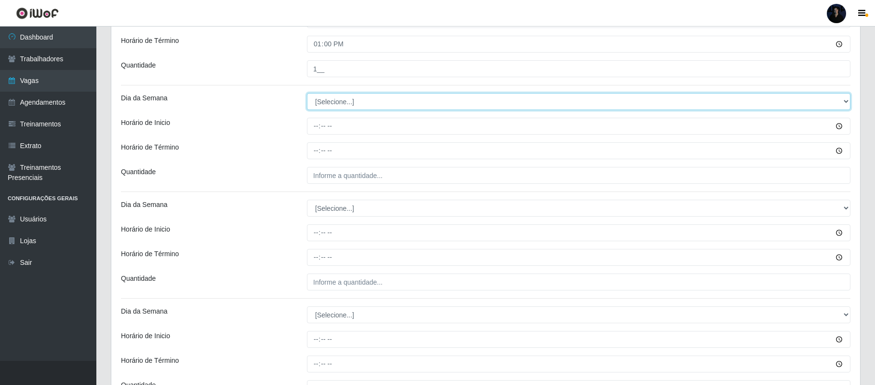
click at [332, 105] on select "[Selecione...] Segunda Terça Quarta Quinta Sexta Sábado Domingo" at bounding box center [579, 101] width 544 height 17
click at [307, 94] on select "[Selecione...] Segunda Terça Quarta Quinta Sexta Sábado Domingo" at bounding box center [579, 101] width 544 height 17
click at [324, 95] on select "[Selecione...] Segunda Terça Quarta Quinta Sexta Sábado Domingo" at bounding box center [579, 101] width 544 height 17
click at [307, 94] on select "[Selecione...] Segunda Terça Quarta Quinta Sexta Sábado Domingo" at bounding box center [579, 101] width 544 height 17
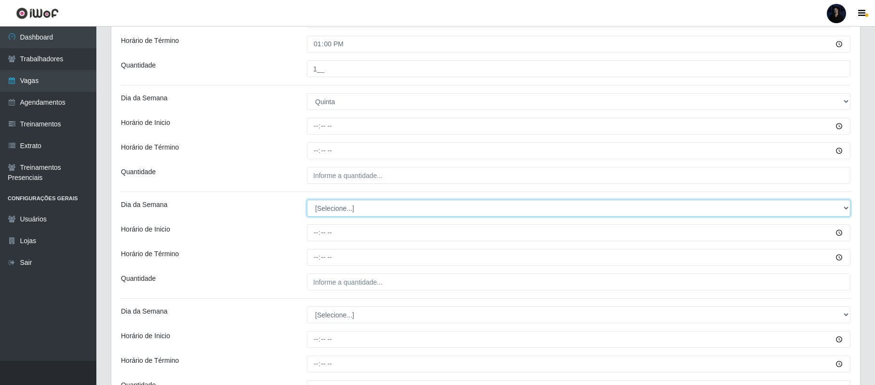
click at [316, 209] on select "[Selecione...] Segunda Terça Quarta Quinta Sexta Sábado Domingo" at bounding box center [579, 208] width 544 height 17
click at [307, 201] on select "[Selecione...] Segunda Terça Quarta Quinta Sexta Sábado Domingo" at bounding box center [579, 208] width 544 height 17
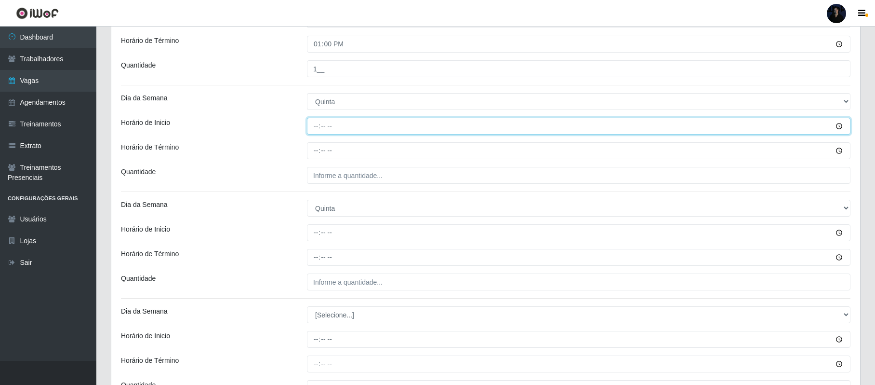
click at [315, 128] on input "Horário de Inicio" at bounding box center [579, 126] width 544 height 17
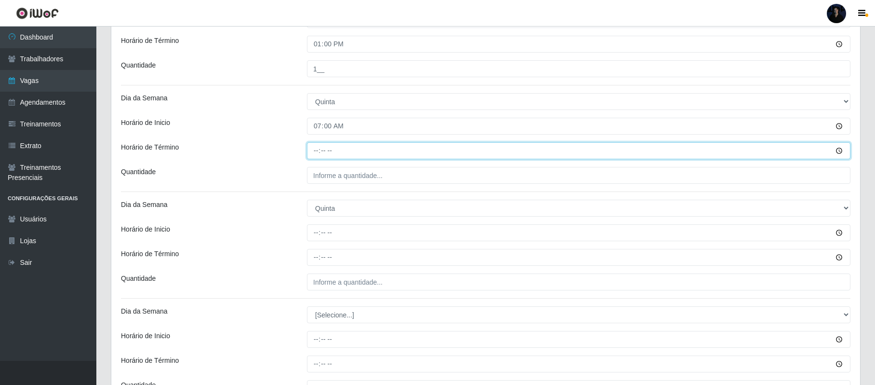
click at [317, 157] on input "Horário de Término" at bounding box center [579, 150] width 544 height 17
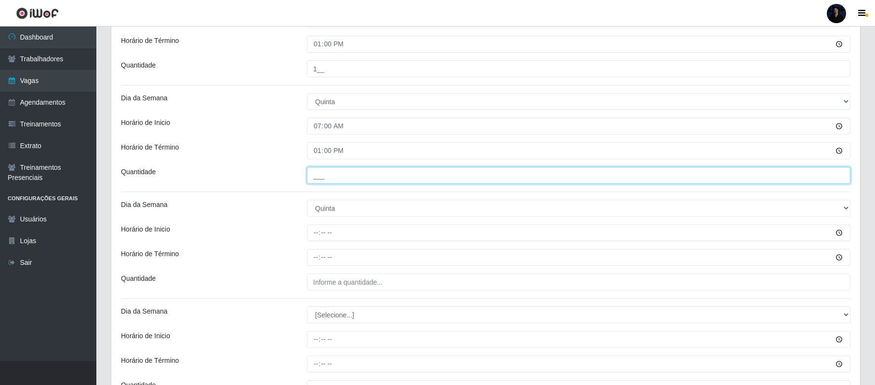
click at [317, 181] on input "___" at bounding box center [579, 175] width 544 height 17
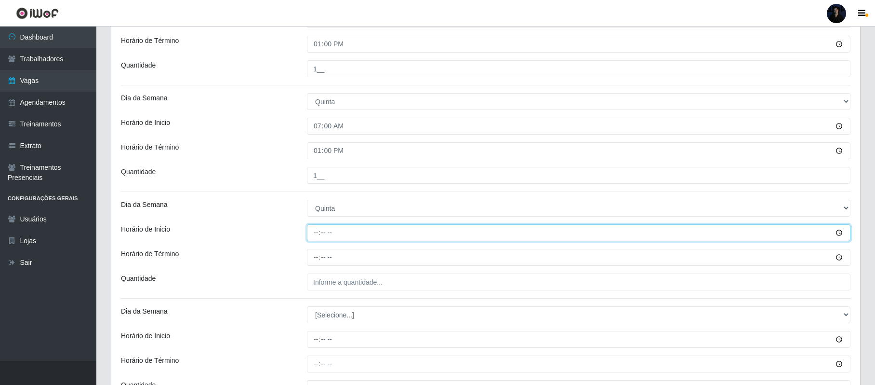
click at [313, 233] on input "Horário de Inicio" at bounding box center [579, 232] width 544 height 17
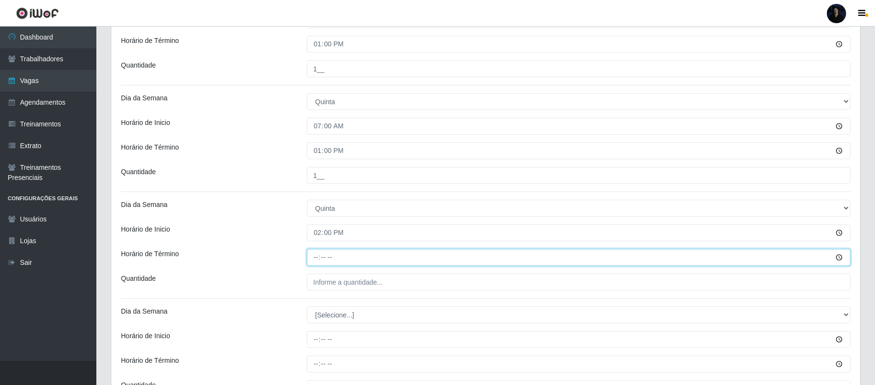
click at [316, 256] on input "Horário de Término" at bounding box center [579, 257] width 544 height 17
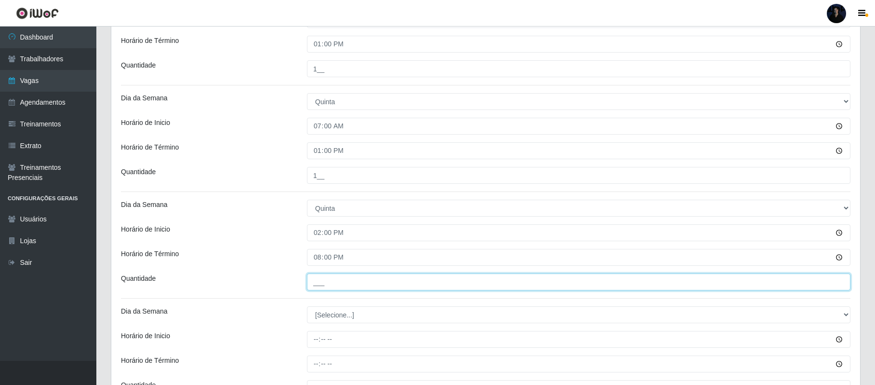
click at [317, 279] on input "___" at bounding box center [579, 281] width 544 height 17
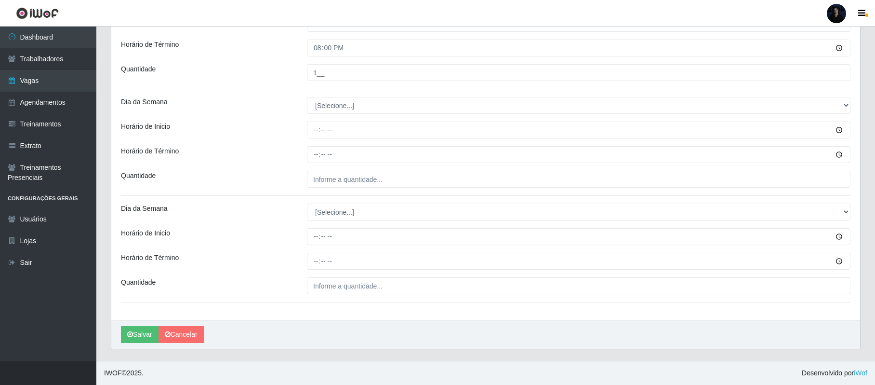
scroll to position [848, 0]
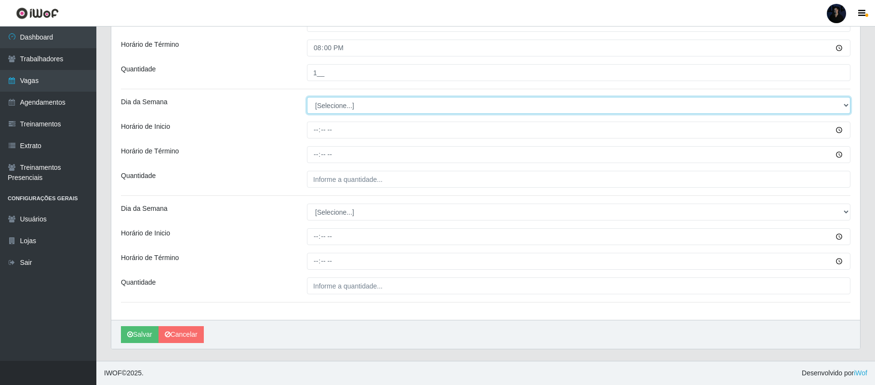
click at [328, 109] on select "[Selecione...] Segunda Terça Quarta Quinta Sexta Sábado Domingo" at bounding box center [579, 105] width 544 height 17
click at [307, 97] on select "[Selecione...] Segunda Terça Quarta Quinta Sexta Sábado Domingo" at bounding box center [579, 105] width 544 height 17
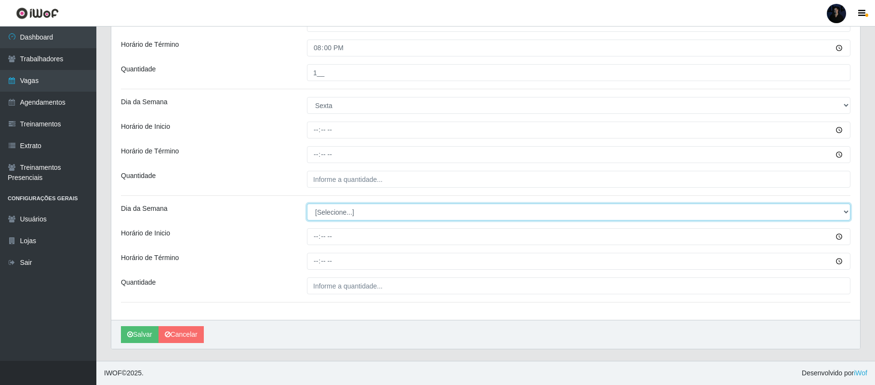
click at [324, 211] on select "[Selecione...] Segunda Terça Quarta Quinta Sexta Sábado Domingo" at bounding box center [579, 211] width 544 height 17
click at [307, 203] on select "[Selecione...] Segunda Terça Quarta Quinta Sexta Sábado Domingo" at bounding box center [579, 211] width 544 height 17
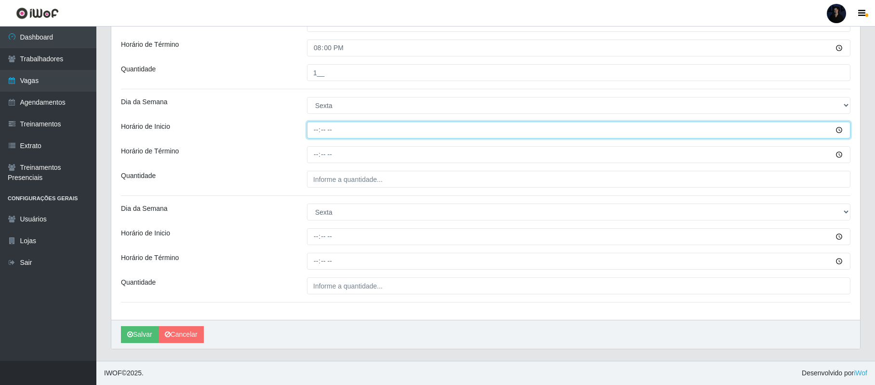
click at [317, 125] on input "Horário de Inicio" at bounding box center [579, 129] width 544 height 17
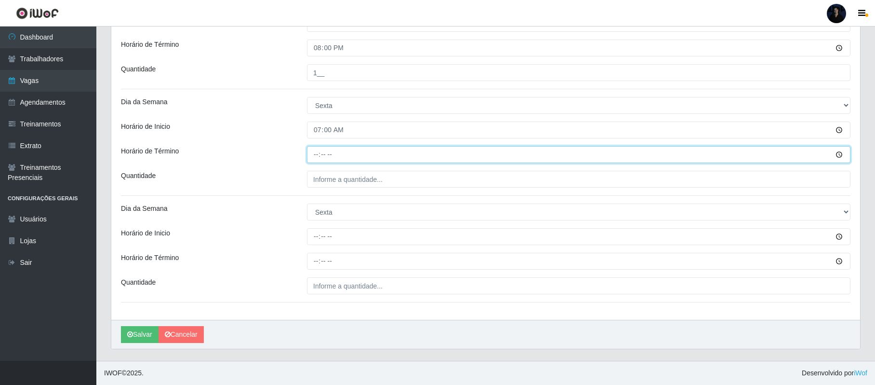
click at [317, 158] on input "Horário de Término" at bounding box center [579, 154] width 544 height 17
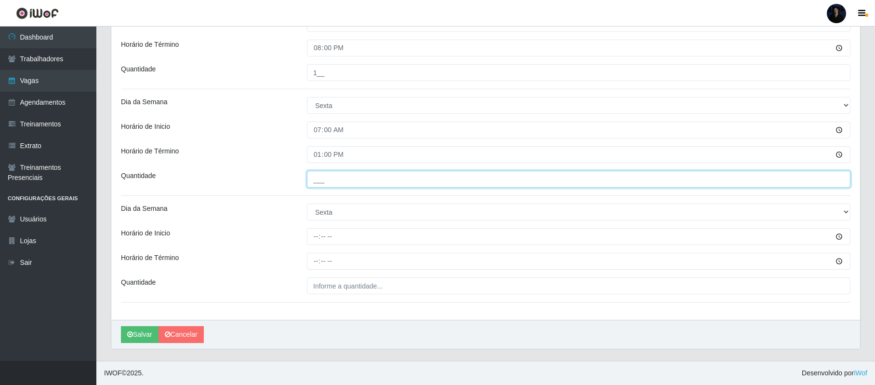
click at [313, 178] on input "___" at bounding box center [579, 179] width 544 height 17
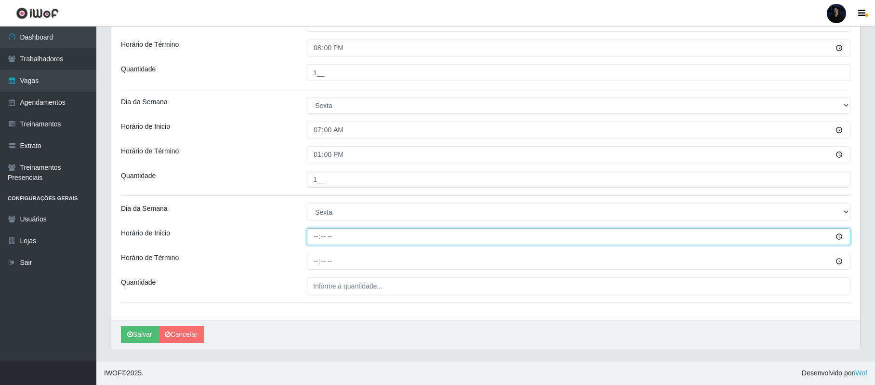
click at [315, 234] on input "Horário de Inicio" at bounding box center [579, 236] width 544 height 17
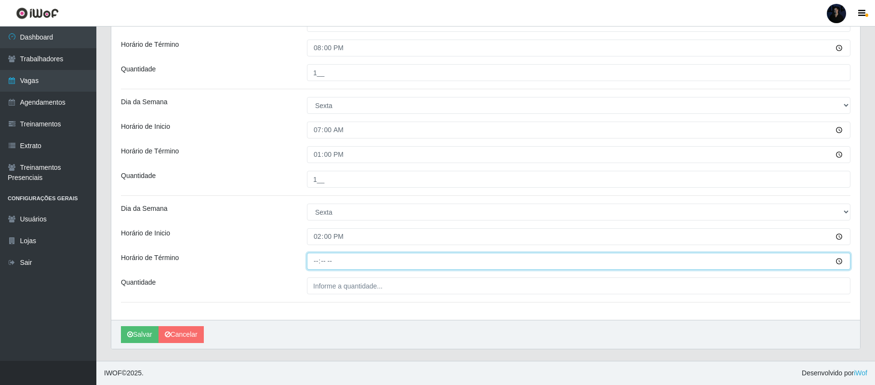
click at [317, 264] on input "Horário de Término" at bounding box center [579, 261] width 544 height 17
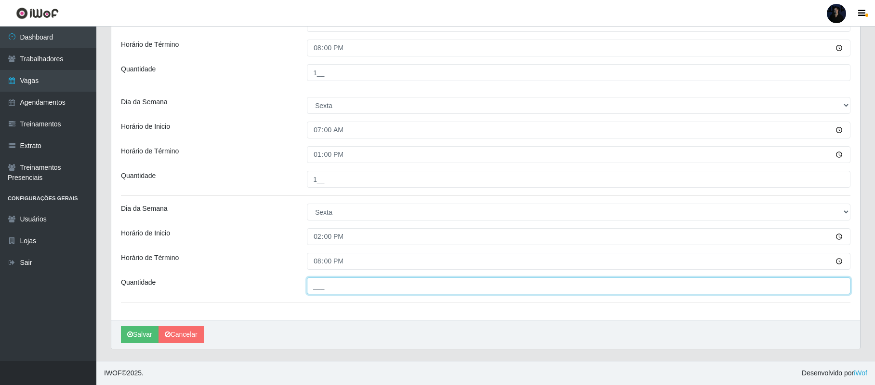
click at [319, 289] on input "___" at bounding box center [579, 285] width 544 height 17
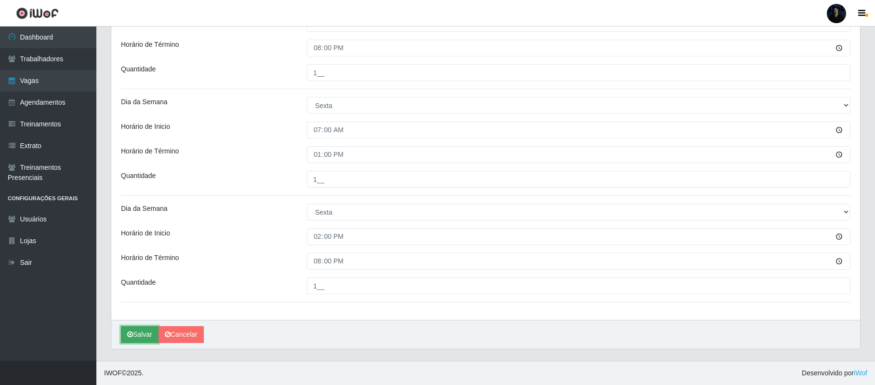
click at [139, 332] on button "Salvar" at bounding box center [140, 334] width 38 height 17
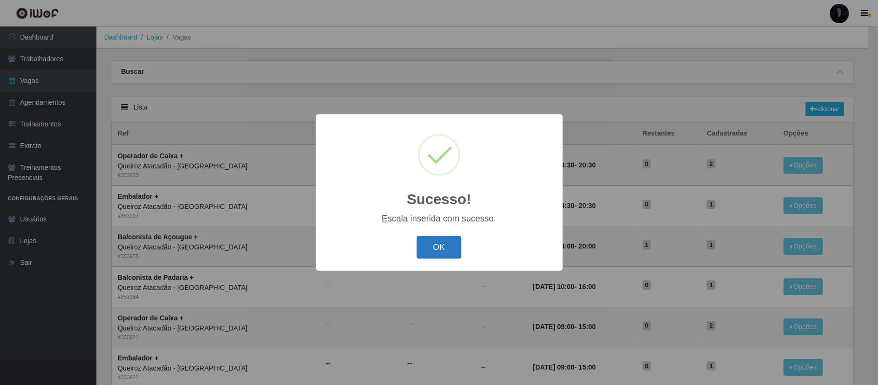
click at [434, 248] on button "OK" at bounding box center [438, 247] width 45 height 23
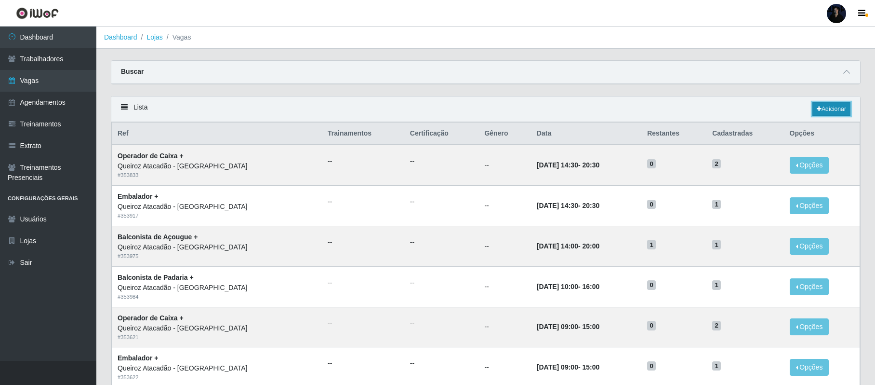
click at [832, 108] on link "Adicionar" at bounding box center [832, 108] width 38 height 13
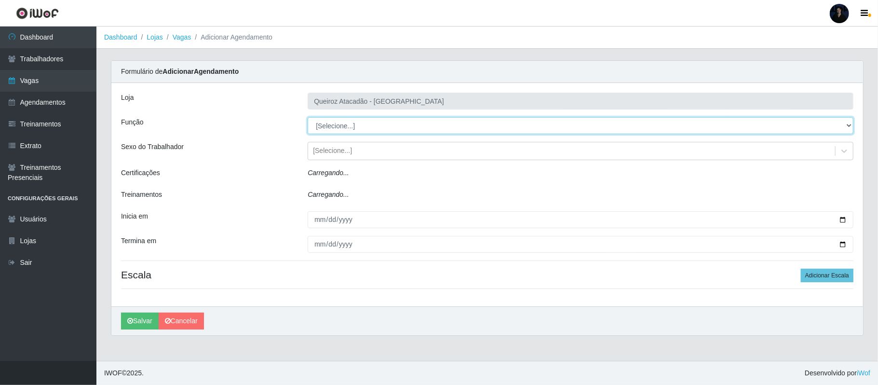
click at [388, 124] on select "[Selecione...] Balconista de Açougue Balconista de Açougue + Balconista de Açou…" at bounding box center [581, 125] width 546 height 17
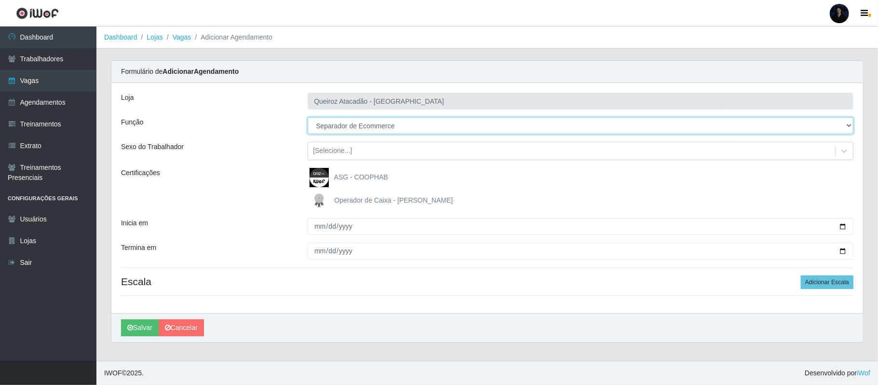
click at [308, 118] on select "[Selecione...] Balconista de Açougue Balconista de Açougue + Balconista de Açou…" at bounding box center [581, 125] width 546 height 17
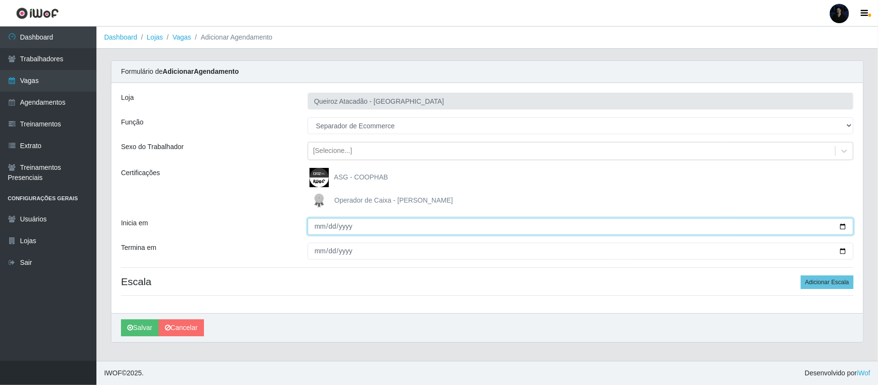
click at [840, 228] on input "Inicia em" at bounding box center [581, 226] width 546 height 17
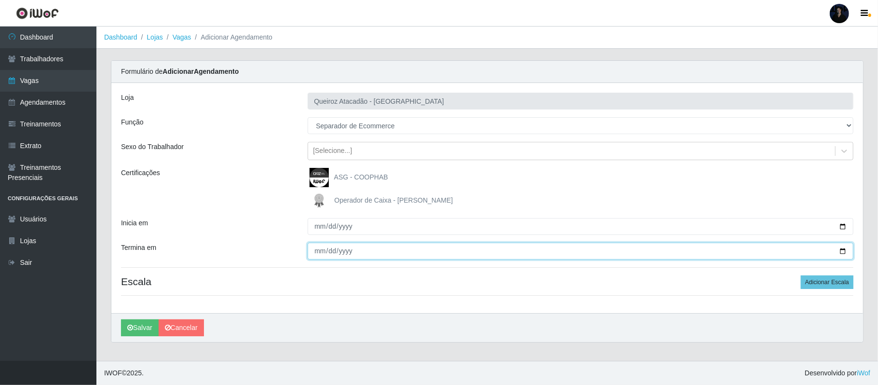
click at [841, 251] on input "Termina em" at bounding box center [581, 250] width 546 height 17
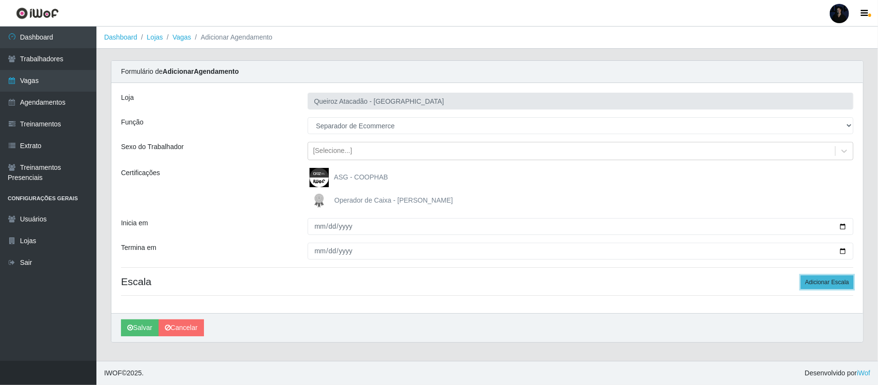
click at [808, 282] on button "Adicionar Escala" at bounding box center [827, 281] width 53 height 13
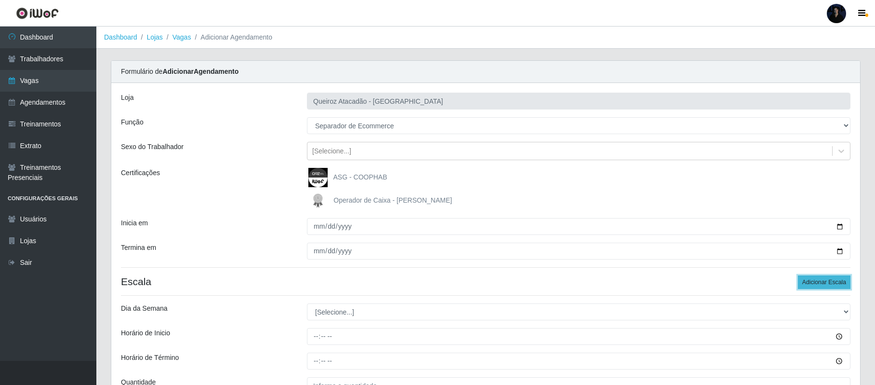
click at [804, 281] on button "Adicionar Escala" at bounding box center [824, 281] width 53 height 13
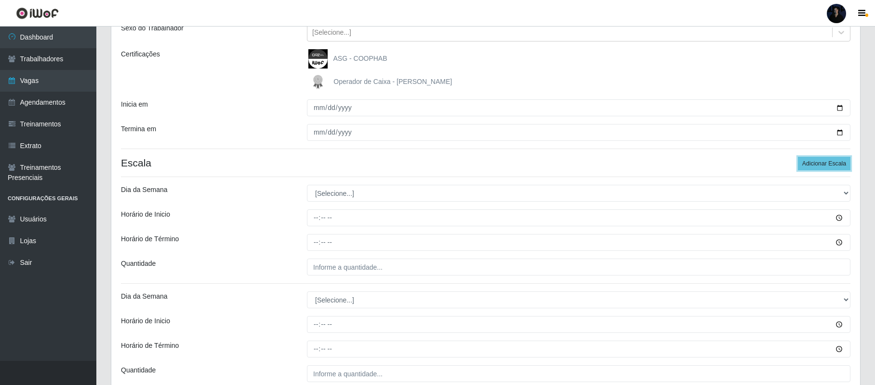
scroll to position [193, 0]
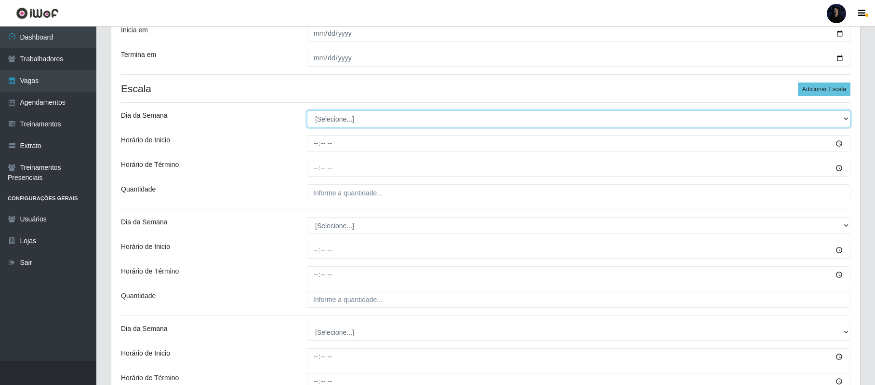
click at [329, 120] on select "[Selecione...] Segunda Terça Quarta Quinta Sexta Sábado Domingo" at bounding box center [579, 118] width 544 height 17
click at [307, 111] on select "[Selecione...] Segunda Terça Quarta Quinta Sexta Sábado Domingo" at bounding box center [579, 118] width 544 height 17
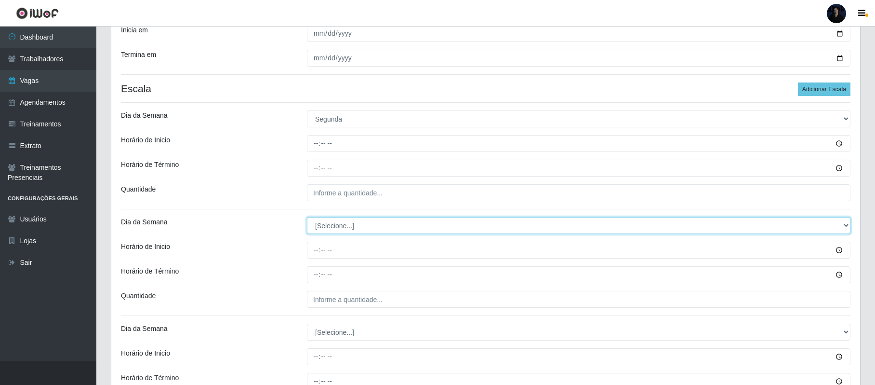
click at [324, 224] on select "[Selecione...] Segunda Terça Quarta Quinta Sexta Sábado Domingo" at bounding box center [579, 225] width 544 height 17
click at [307, 218] on select "[Selecione...] Segunda Terça Quarta Quinta Sexta Sábado Domingo" at bounding box center [579, 225] width 544 height 17
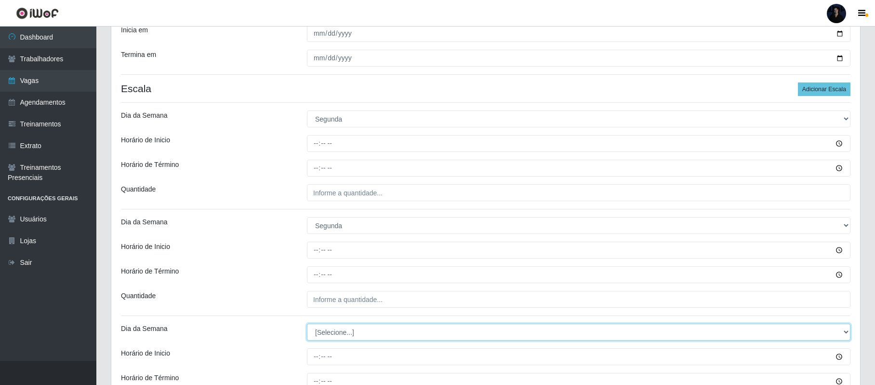
click at [342, 339] on select "[Selecione...] Segunda Terça Quarta Quinta Sexta Sábado Domingo" at bounding box center [579, 331] width 544 height 17
click at [307, 325] on select "[Selecione...] Segunda Terça Quarta Quinta Sexta Sábado Domingo" at bounding box center [579, 331] width 544 height 17
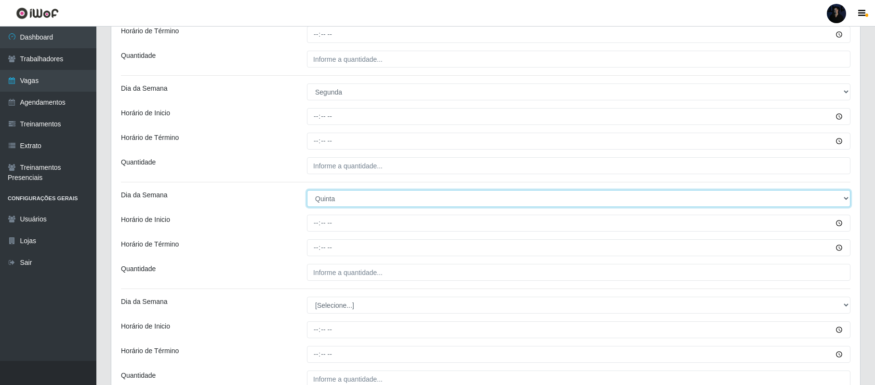
scroll to position [386, 0]
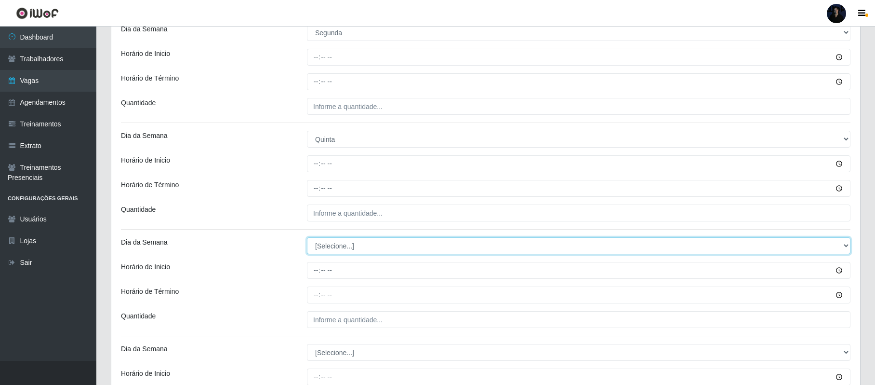
click at [333, 250] on select "[Selecione...] Segunda Terça Quarta Quinta Sexta Sábado Domingo" at bounding box center [579, 245] width 544 height 17
click at [307, 239] on select "[Selecione...] Segunda Terça Quarta Quinta Sexta Sábado Domingo" at bounding box center [579, 245] width 544 height 17
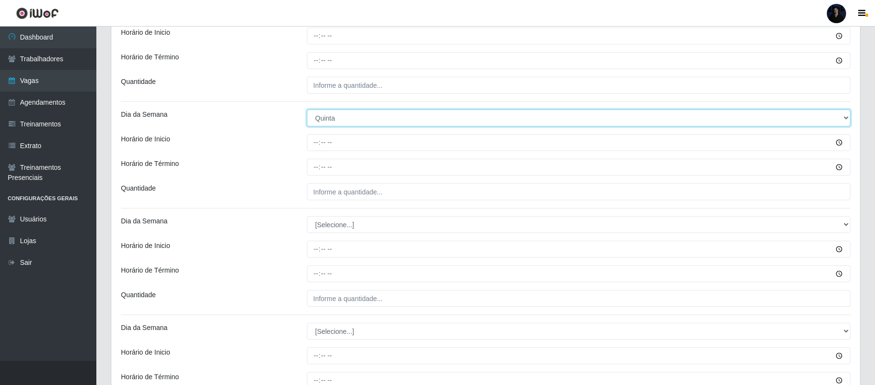
scroll to position [514, 0]
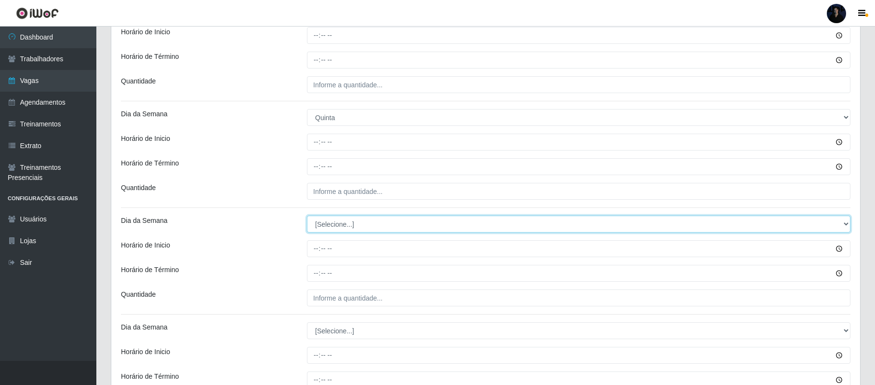
click at [341, 226] on select "[Selecione...] Segunda Terça Quarta Quinta Sexta Sábado Domingo" at bounding box center [579, 223] width 544 height 17
click at [307, 217] on select "[Selecione...] Segunda Terça Quarta Quinta Sexta Sábado Domingo" at bounding box center [579, 223] width 544 height 17
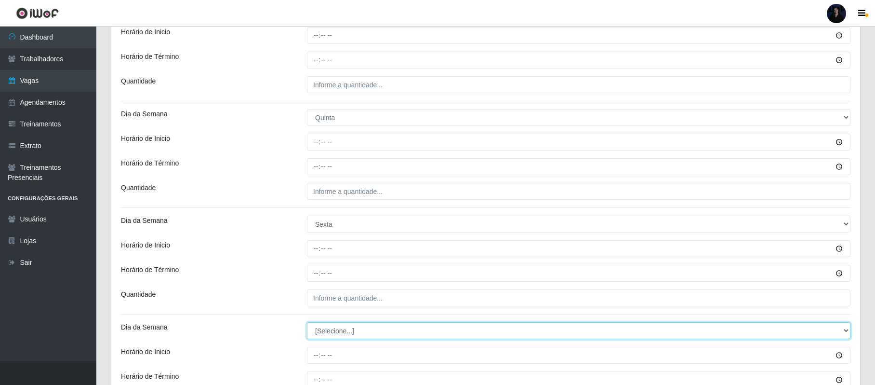
click at [334, 336] on select "[Selecione...] Segunda Terça Quarta Quinta Sexta Sábado Domingo" at bounding box center [579, 330] width 544 height 17
click at [307, 323] on select "[Selecione...] Segunda Terça Quarta Quinta Sexta Sábado Domingo" at bounding box center [579, 330] width 544 height 17
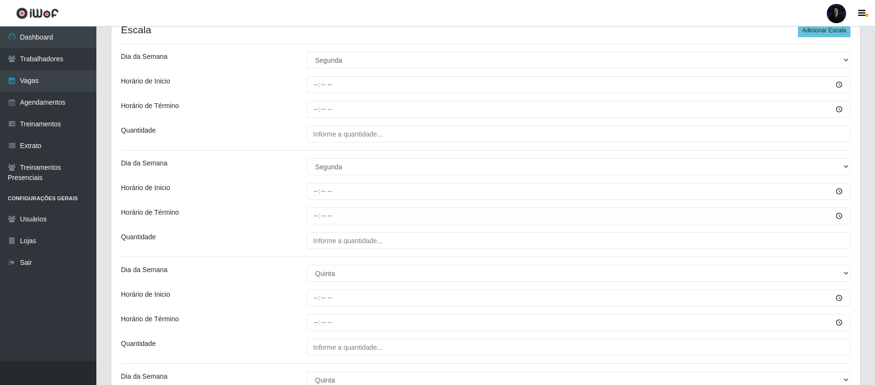
scroll to position [259, 0]
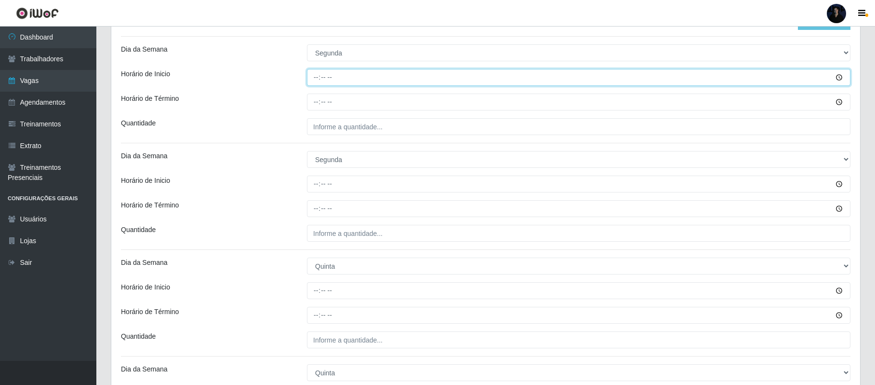
click at [319, 74] on input "Horário de Inicio" at bounding box center [579, 77] width 544 height 17
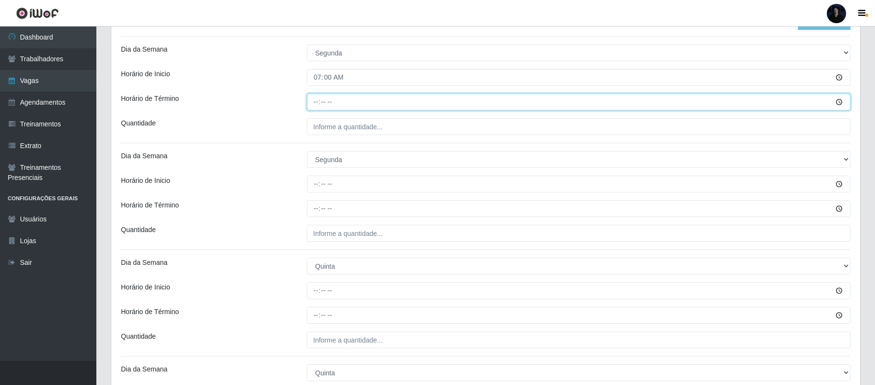
click at [319, 101] on input "Horário de Término" at bounding box center [579, 102] width 544 height 17
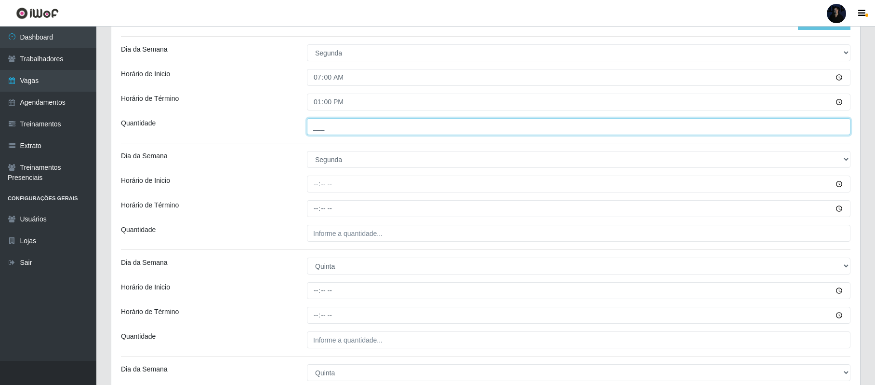
click at [313, 132] on input "___" at bounding box center [579, 126] width 544 height 17
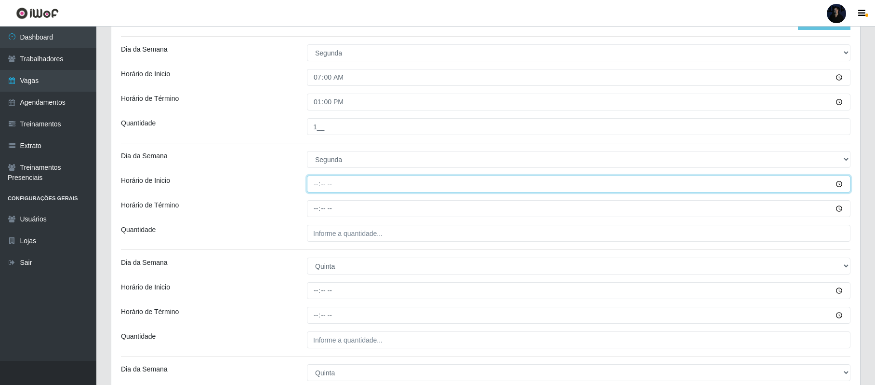
click at [311, 186] on input "Horário de Inicio" at bounding box center [579, 183] width 544 height 17
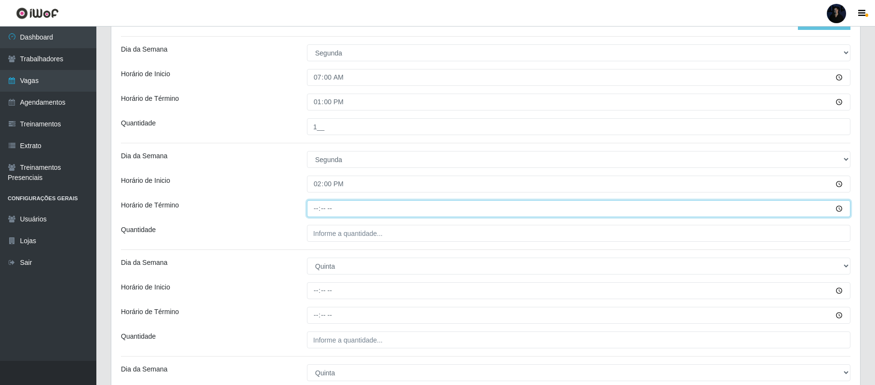
click at [321, 206] on input "Horário de Término" at bounding box center [579, 208] width 544 height 17
click at [318, 208] on input "Horário de Término" at bounding box center [579, 208] width 544 height 17
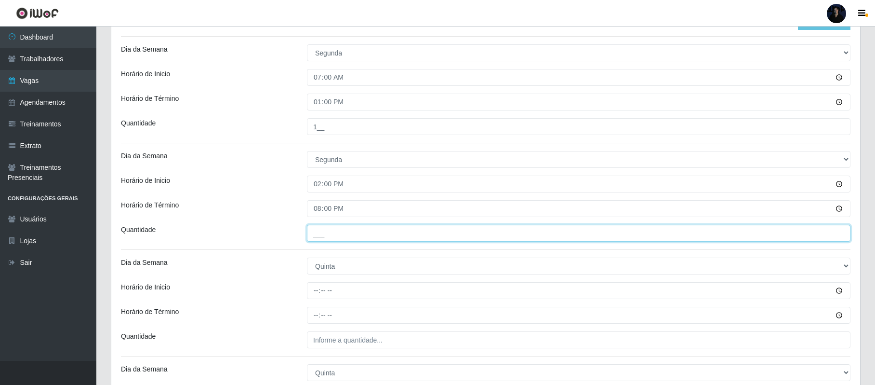
click at [313, 241] on input "___" at bounding box center [579, 233] width 544 height 17
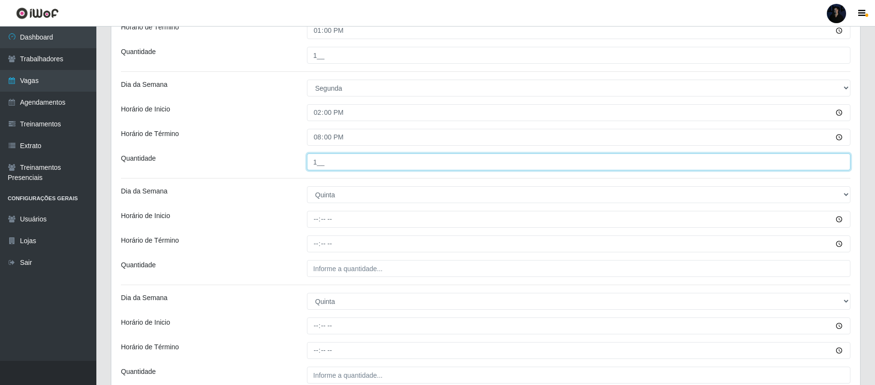
scroll to position [335, 0]
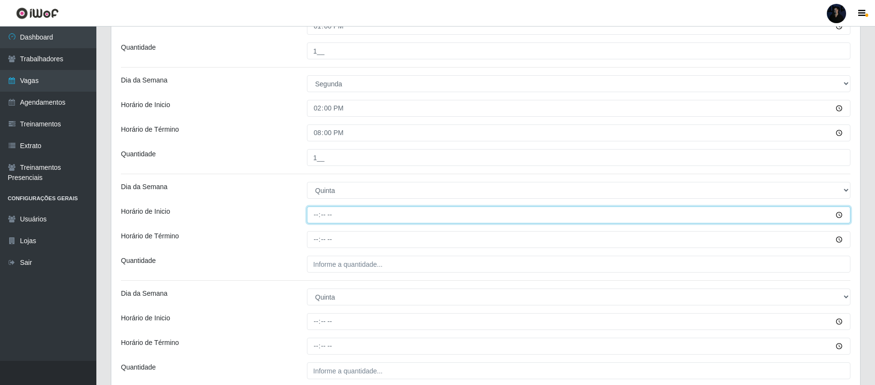
click at [315, 214] on input "Horário de Inicio" at bounding box center [579, 214] width 544 height 17
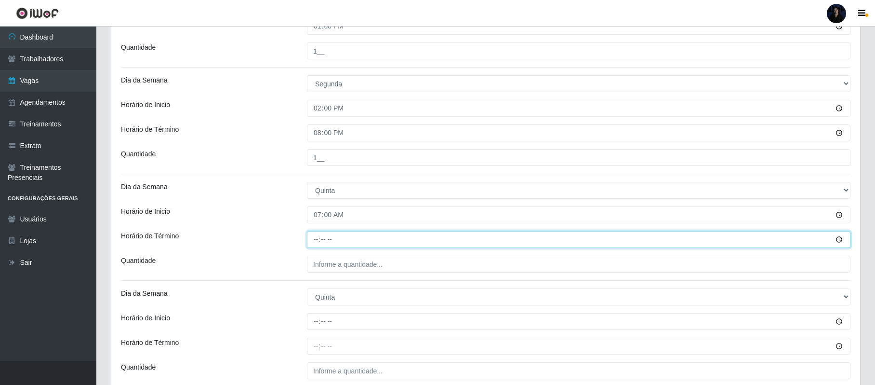
click at [316, 238] on input "Horário de Término" at bounding box center [579, 239] width 544 height 17
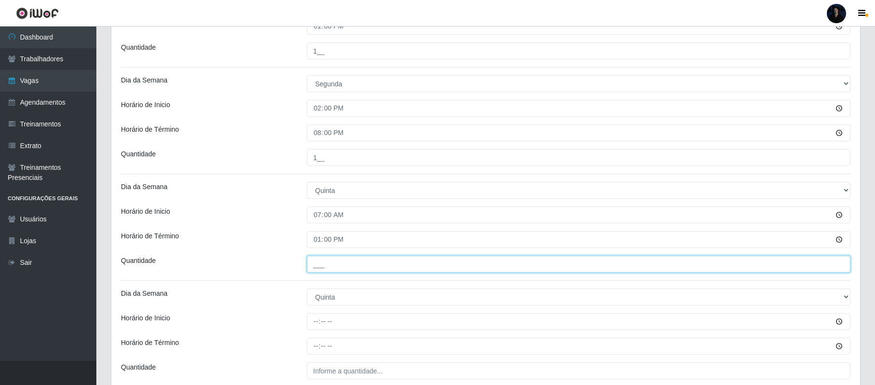
click at [316, 261] on input "___" at bounding box center [579, 263] width 544 height 17
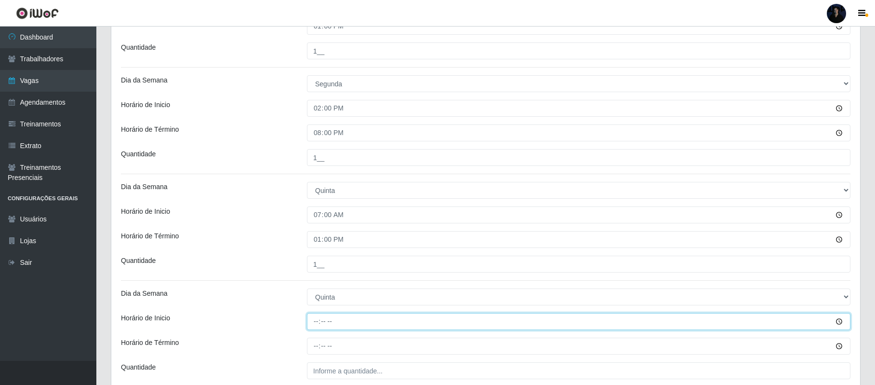
click at [313, 325] on input "Horário de Inicio" at bounding box center [579, 321] width 544 height 17
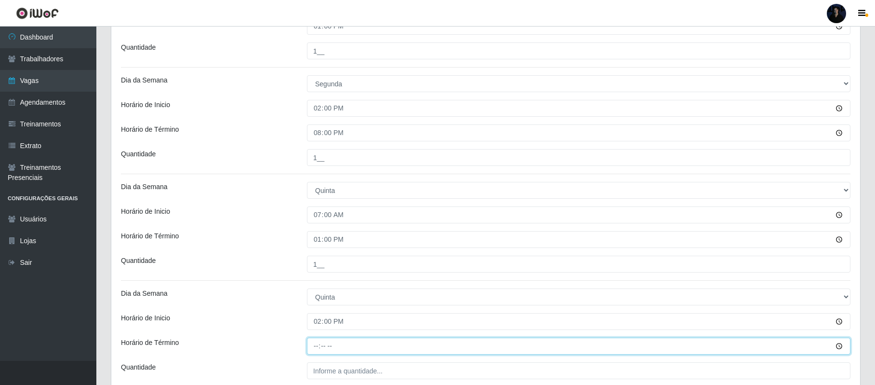
click at [314, 346] on input "Horário de Término" at bounding box center [579, 345] width 544 height 17
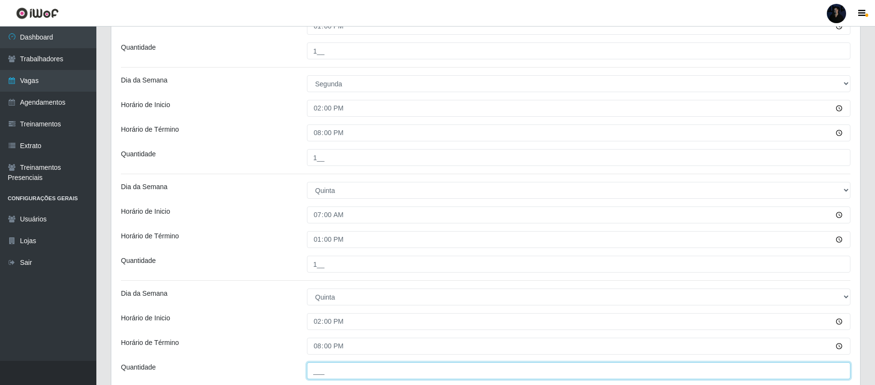
click at [315, 375] on input "___" at bounding box center [579, 370] width 544 height 17
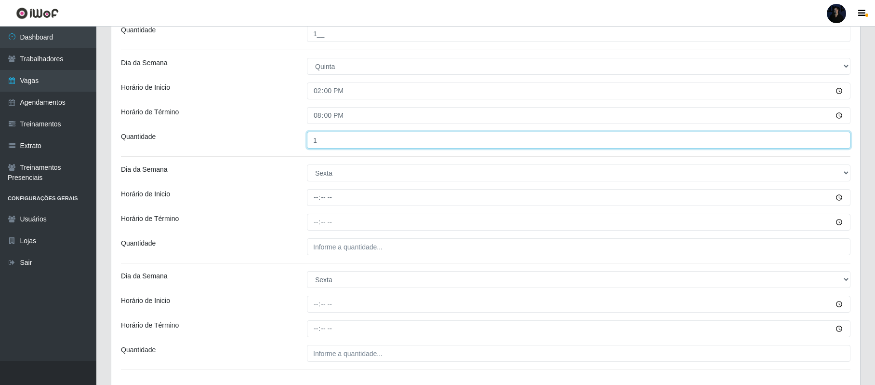
scroll to position [577, 0]
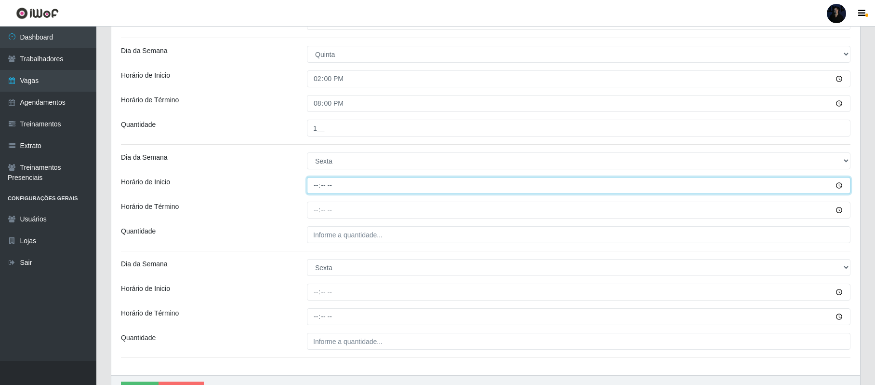
click at [314, 184] on input "Horário de Inicio" at bounding box center [579, 185] width 544 height 17
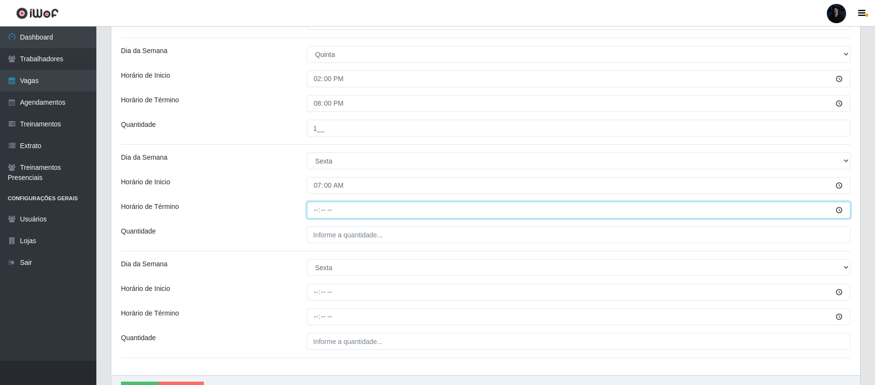
click at [315, 203] on input "Horário de Término" at bounding box center [579, 209] width 544 height 17
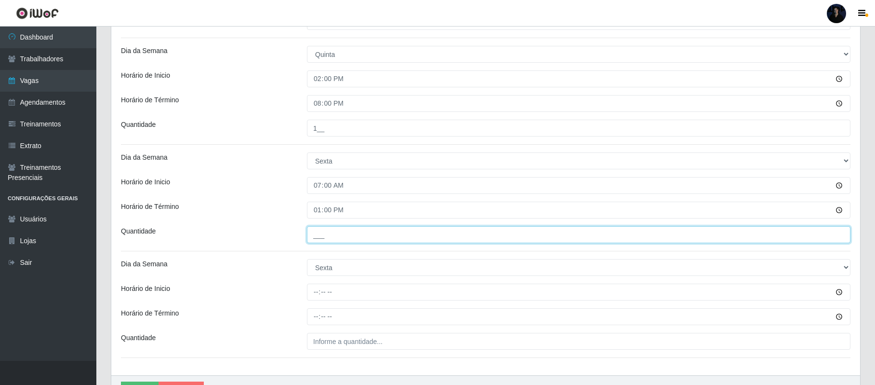
click at [320, 238] on input "___" at bounding box center [579, 234] width 544 height 17
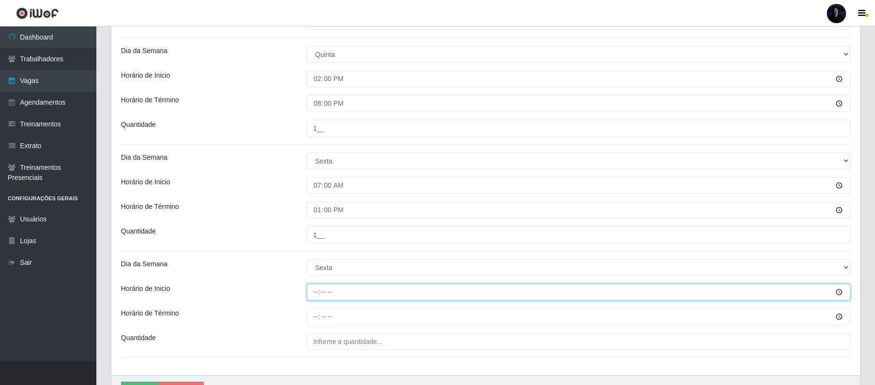
click at [315, 293] on input "Horário de Inicio" at bounding box center [579, 291] width 544 height 17
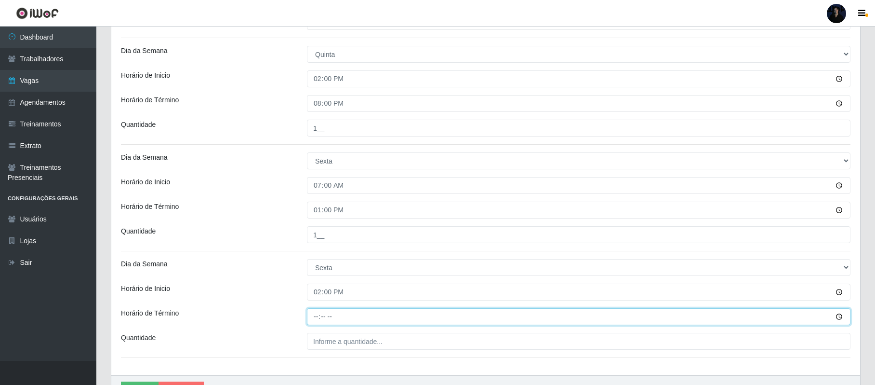
click at [317, 321] on input "Horário de Término" at bounding box center [579, 316] width 544 height 17
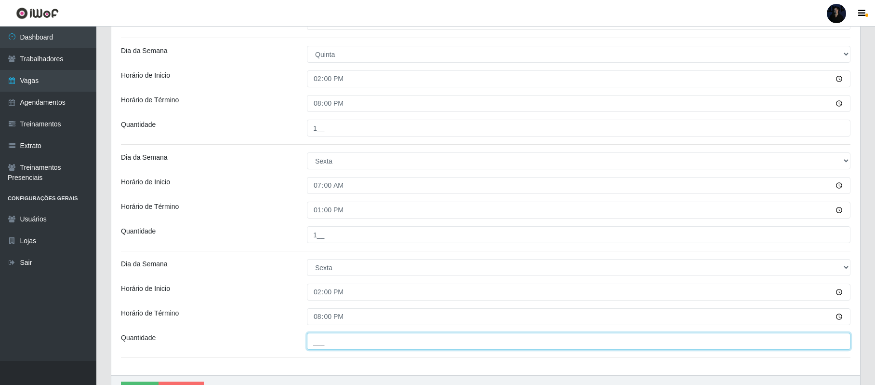
click at [324, 340] on input "___" at bounding box center [579, 341] width 544 height 17
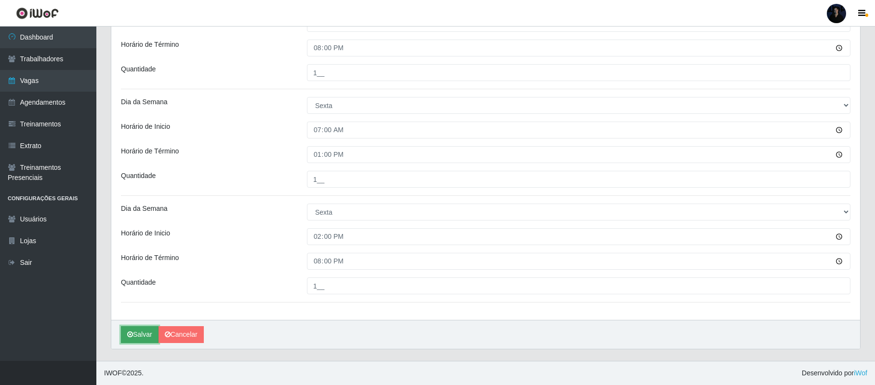
click at [132, 333] on icon "submit" at bounding box center [130, 334] width 6 height 7
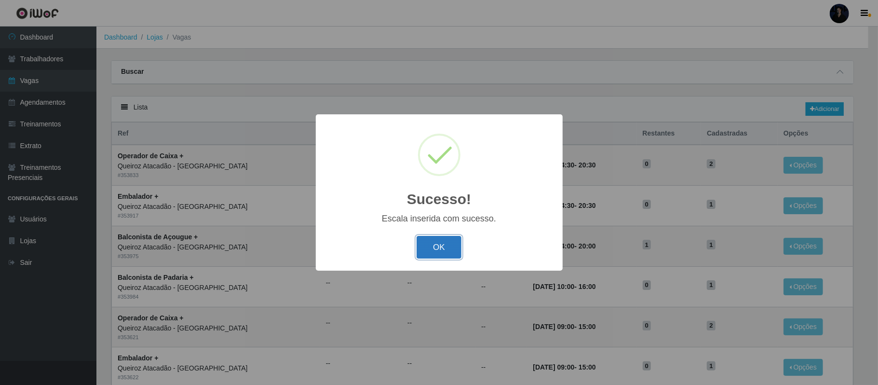
click at [428, 249] on button "OK" at bounding box center [438, 247] width 45 height 23
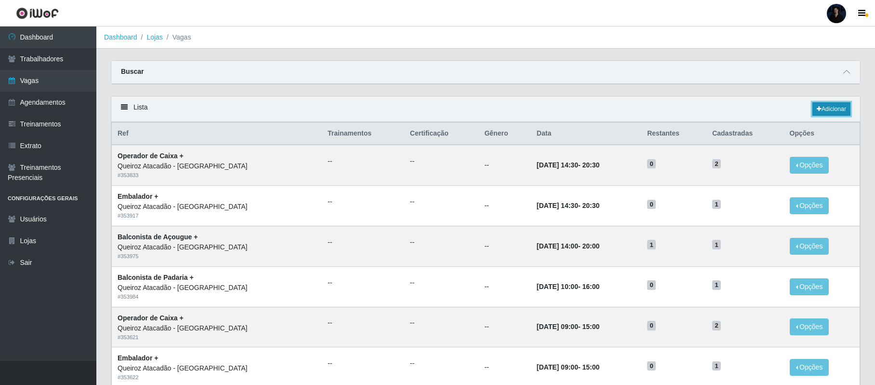
click at [838, 111] on link "Adicionar" at bounding box center [832, 108] width 38 height 13
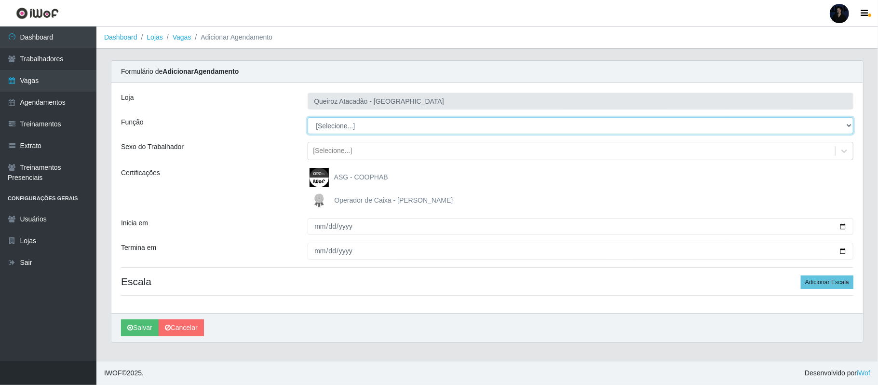
click at [355, 125] on select "[Selecione...] Balconista de Açougue Balconista de Açougue + Balconista de Açou…" at bounding box center [581, 125] width 546 height 17
click at [308, 118] on select "[Selecione...] Balconista de Açougue Balconista de Açougue + Balconista de Açou…" at bounding box center [581, 125] width 546 height 17
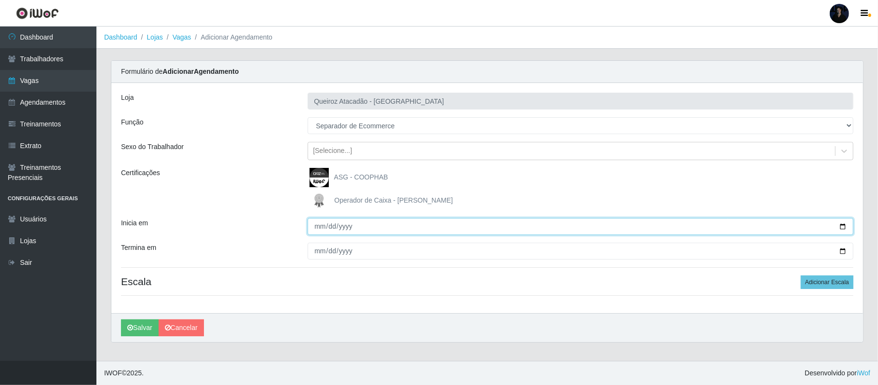
click at [843, 228] on input "Inicia em" at bounding box center [581, 226] width 546 height 17
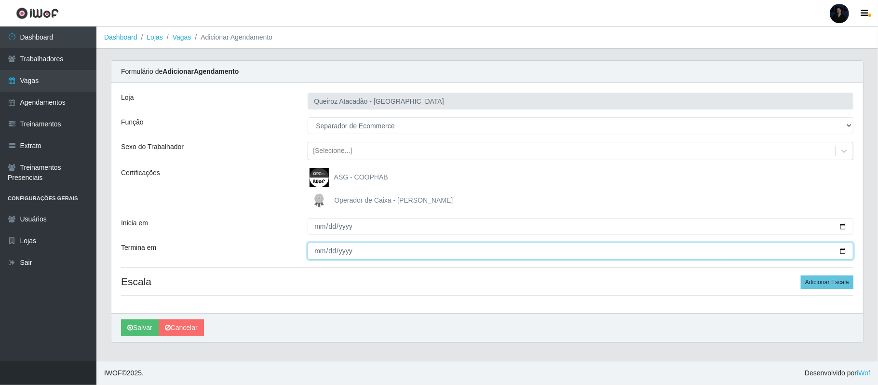
click at [841, 248] on input "Termina em" at bounding box center [581, 250] width 546 height 17
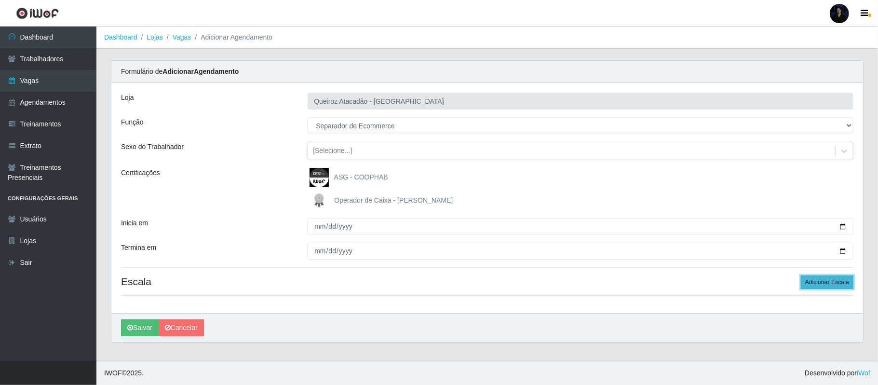
click at [814, 281] on button "Adicionar Escala" at bounding box center [827, 281] width 53 height 13
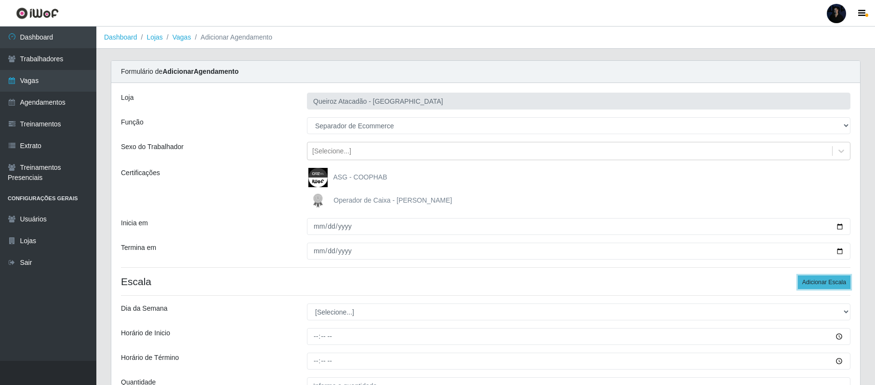
click at [814, 281] on button "Adicionar Escala" at bounding box center [824, 281] width 53 height 13
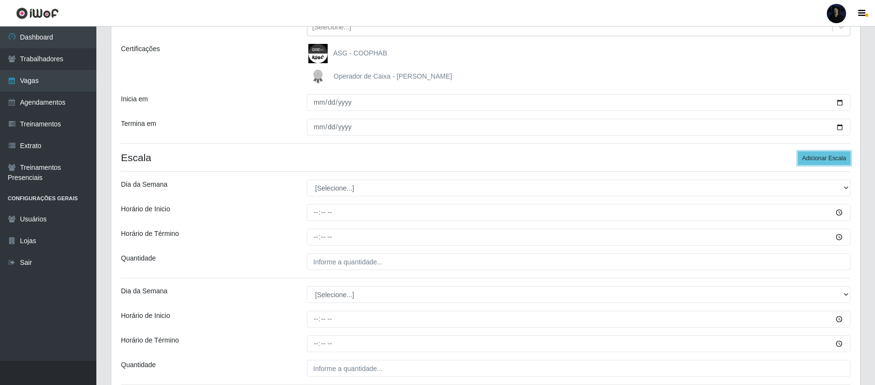
scroll to position [128, 0]
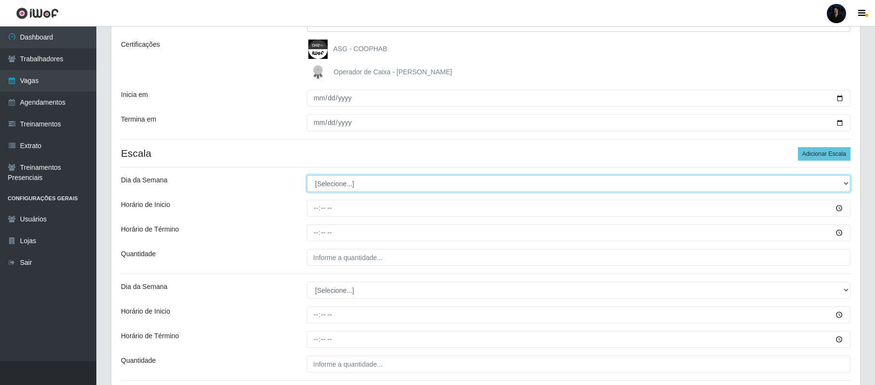
click at [325, 184] on select "[Selecione...] Segunda Terça Quarta Quinta Sexta Sábado Domingo" at bounding box center [579, 183] width 544 height 17
click at [307, 175] on select "[Selecione...] Segunda Terça Quarta Quinta Sexta Sábado Domingo" at bounding box center [579, 183] width 544 height 17
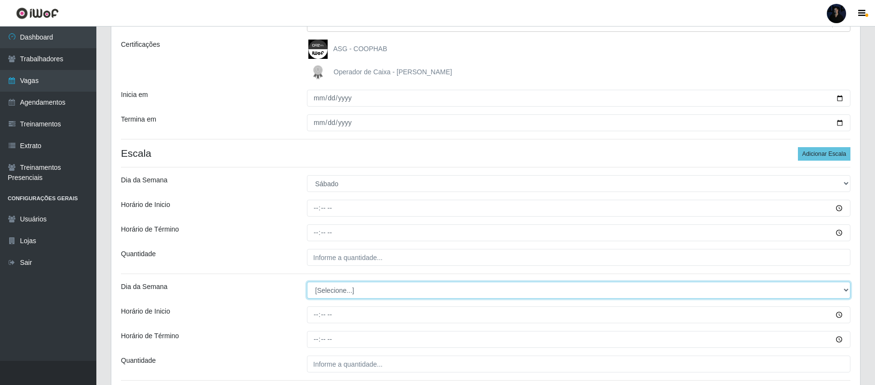
click at [337, 294] on select "[Selecione...] Segunda Terça Quarta Quinta Sexta Sábado Domingo" at bounding box center [579, 289] width 544 height 17
click at [307, 282] on select "[Selecione...] Segunda Terça Quarta Quinta Sexta Sábado Domingo" at bounding box center [579, 289] width 544 height 17
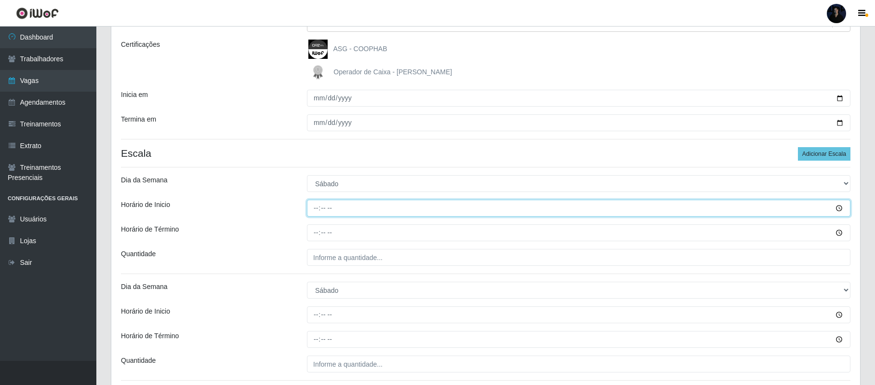
click at [313, 208] on input "Horário de Inicio" at bounding box center [579, 208] width 544 height 17
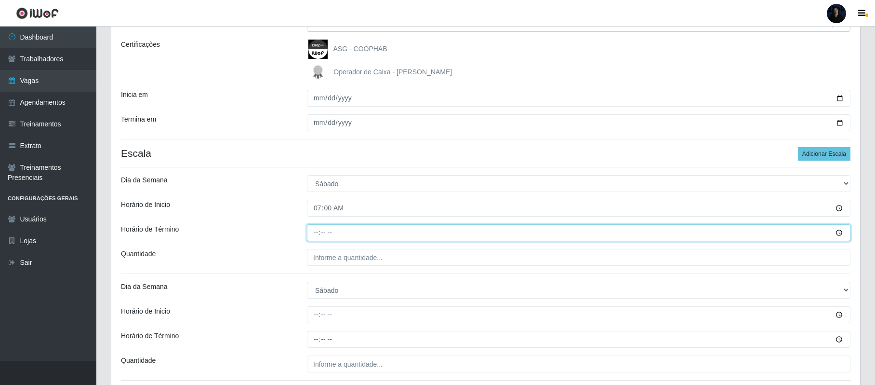
click at [317, 237] on input "Horário de Término" at bounding box center [579, 232] width 544 height 17
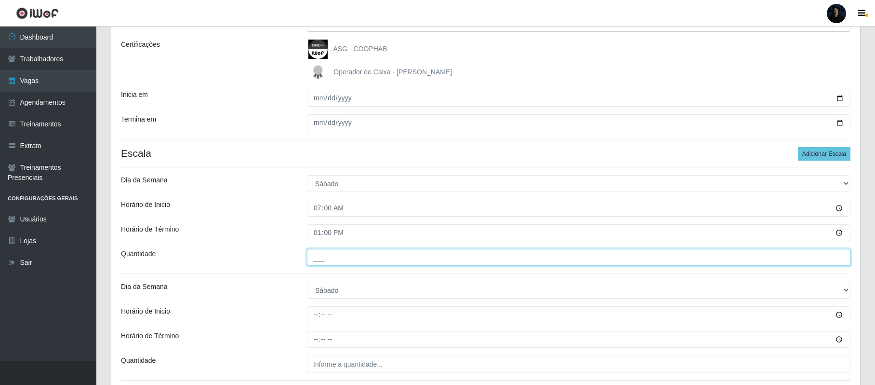
click at [310, 261] on input "___" at bounding box center [579, 257] width 544 height 17
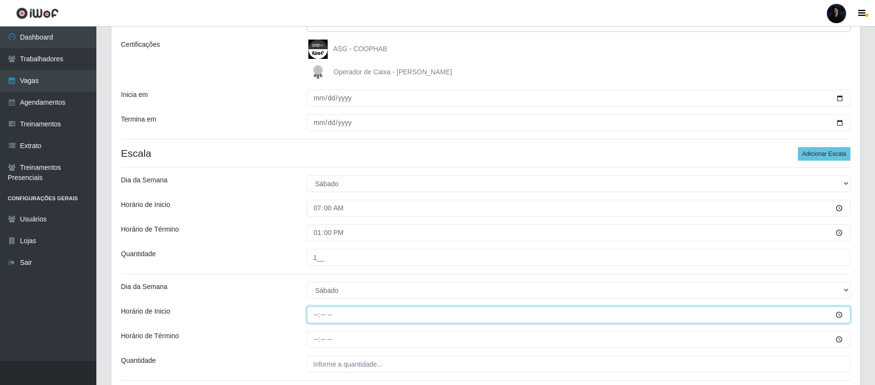
click at [319, 315] on input "Horário de Inicio" at bounding box center [579, 314] width 544 height 17
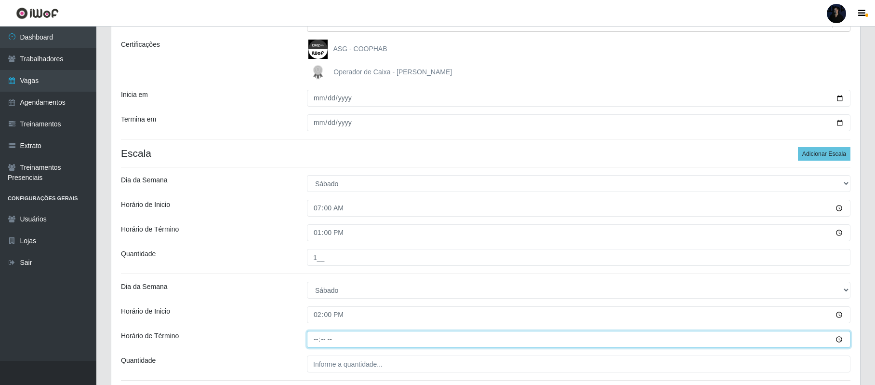
click at [316, 343] on input "Horário de Término" at bounding box center [579, 339] width 544 height 17
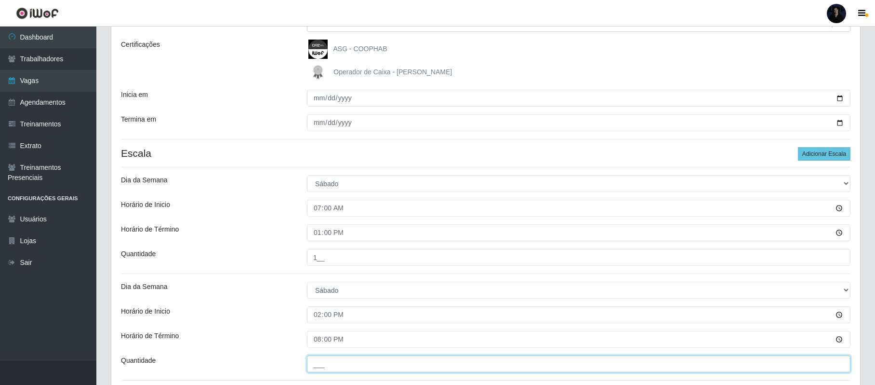
click at [324, 367] on input "___" at bounding box center [579, 363] width 544 height 17
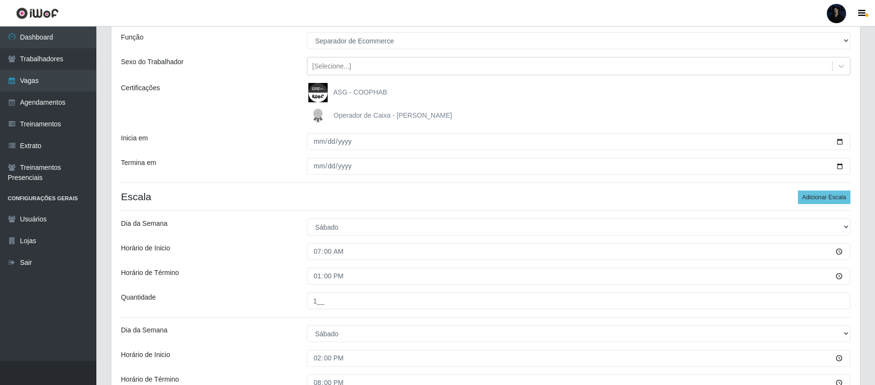
scroll to position [80, 0]
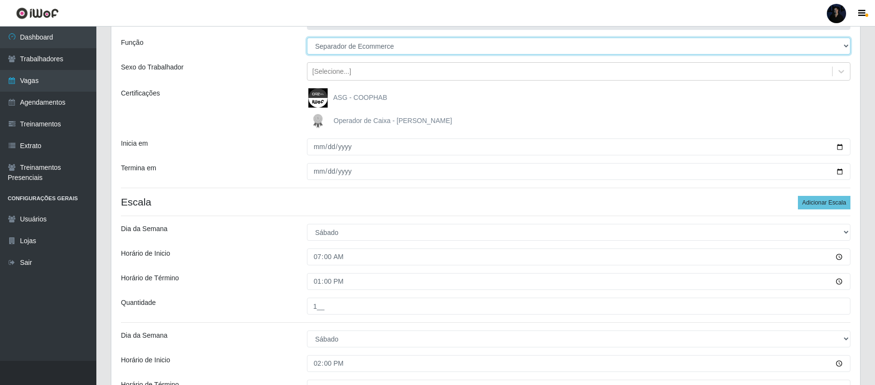
click at [348, 45] on select "[Selecione...] Balconista de Açougue Balconista de Açougue + Balconista de Açou…" at bounding box center [579, 46] width 544 height 17
click at [307, 38] on select "[Selecione...] Balconista de Açougue Balconista de Açougue + Balconista de Açou…" at bounding box center [579, 46] width 544 height 17
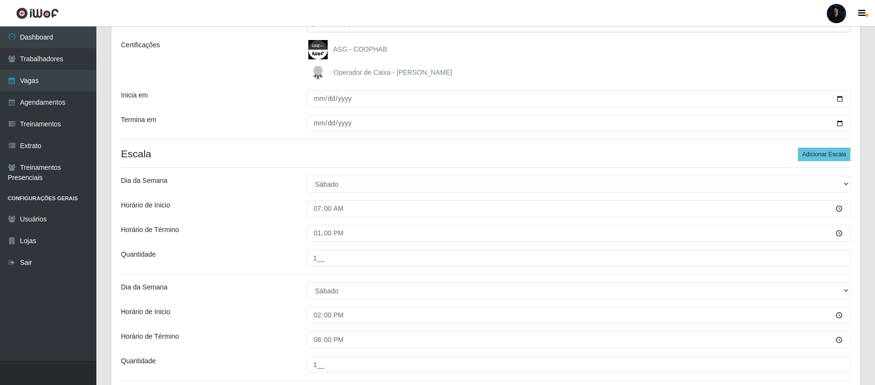
scroll to position [208, 0]
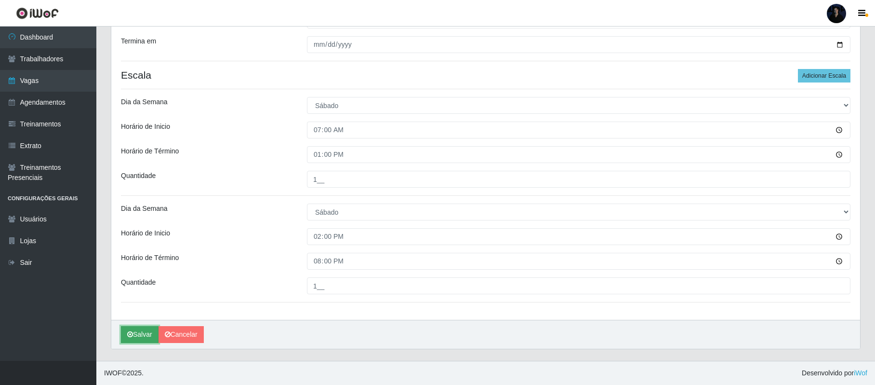
click at [149, 334] on button "Salvar" at bounding box center [140, 334] width 38 height 17
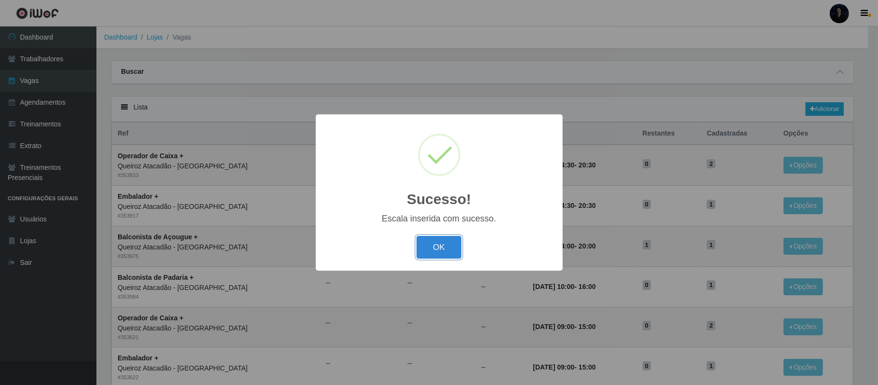
click at [449, 251] on button "OK" at bounding box center [438, 247] width 45 height 23
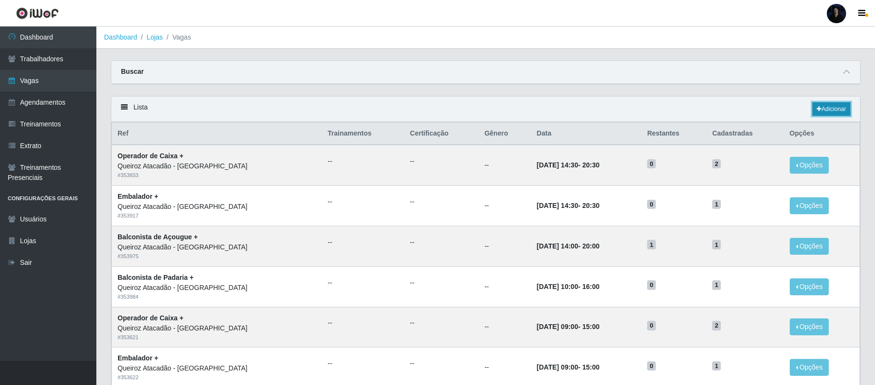
click at [829, 111] on link "Adicionar" at bounding box center [832, 108] width 38 height 13
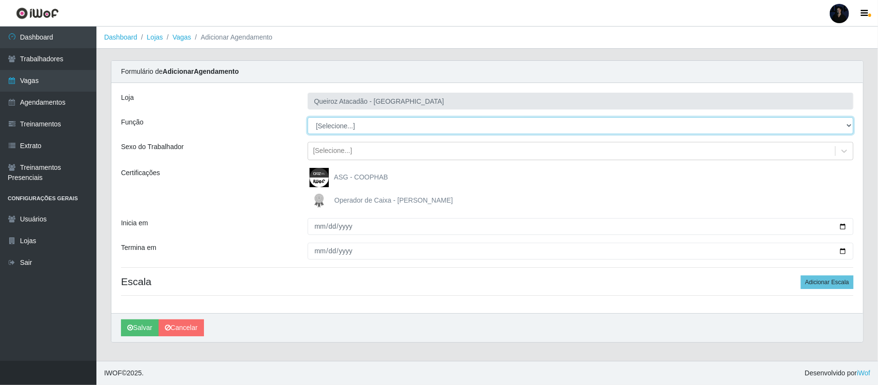
click at [357, 128] on select "[Selecione...] Balconista de Açougue Balconista de Açougue + Balconista de Açou…" at bounding box center [581, 125] width 546 height 17
click at [308, 118] on select "[Selecione...] Balconista de Açougue Balconista de Açougue + Balconista de Açou…" at bounding box center [581, 125] width 546 height 17
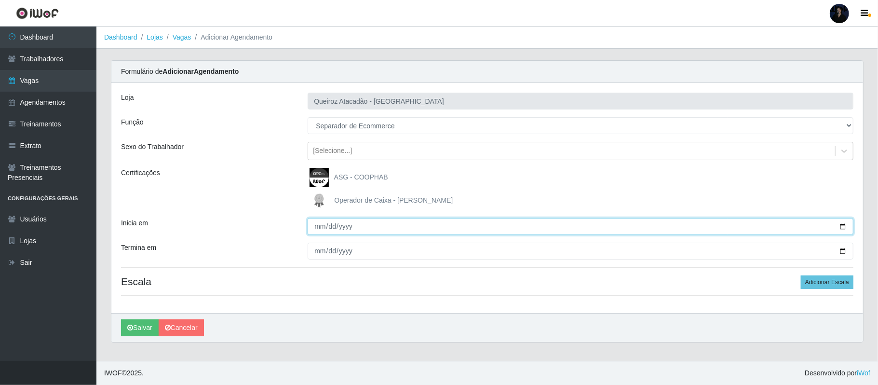
click at [843, 228] on input "Inicia em" at bounding box center [581, 226] width 546 height 17
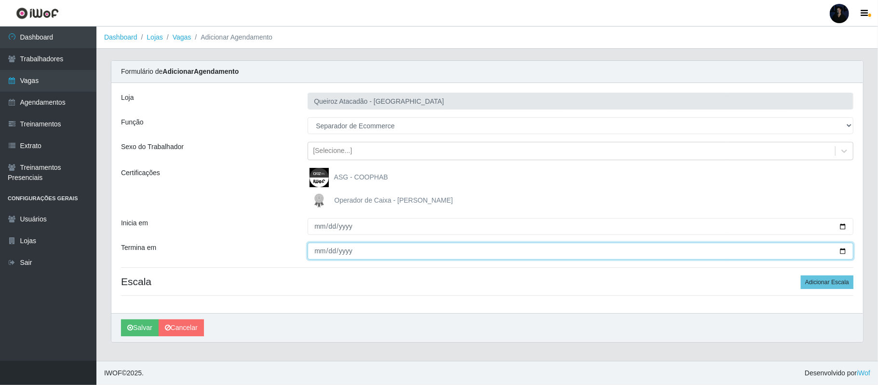
click at [841, 253] on input "Termina em" at bounding box center [581, 250] width 546 height 17
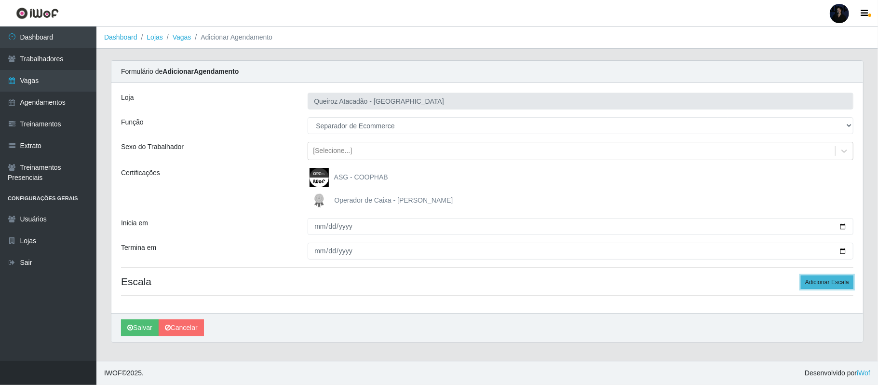
click at [813, 286] on button "Adicionar Escala" at bounding box center [827, 281] width 53 height 13
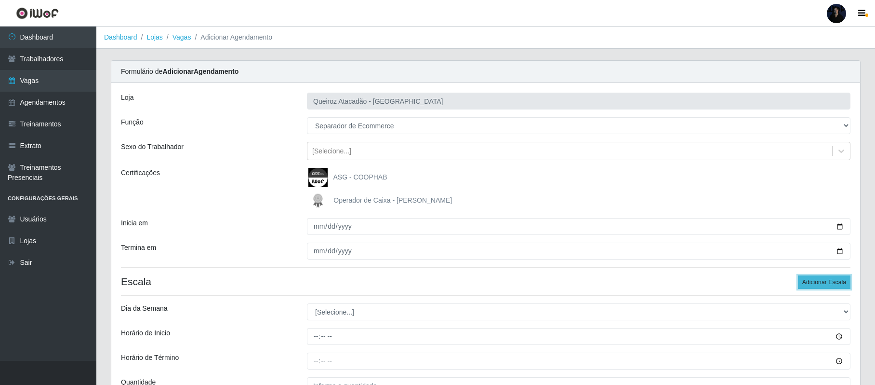
click at [813, 286] on button "Adicionar Escala" at bounding box center [824, 281] width 53 height 13
click at [814, 286] on button "Adicionar Escala" at bounding box center [824, 281] width 53 height 13
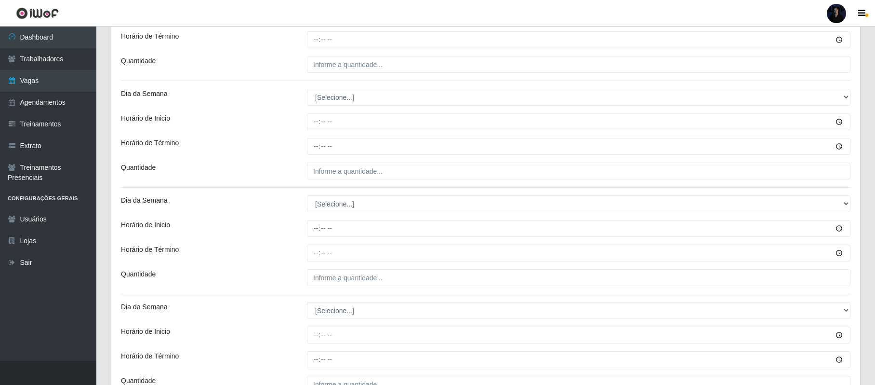
scroll to position [193, 0]
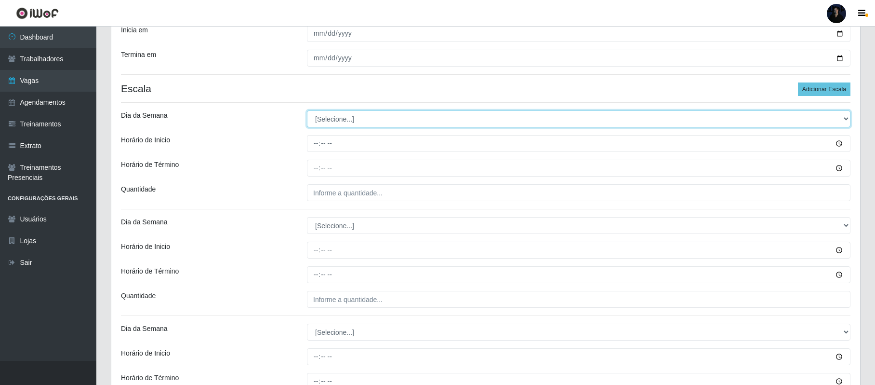
click at [334, 120] on select "[Selecione...] Segunda Terça Quarta Quinta Sexta Sábado Domingo" at bounding box center [579, 118] width 544 height 17
click at [307, 111] on select "[Selecione...] Segunda Terça Quarta Quinta Sexta Sábado Domingo" at bounding box center [579, 118] width 544 height 17
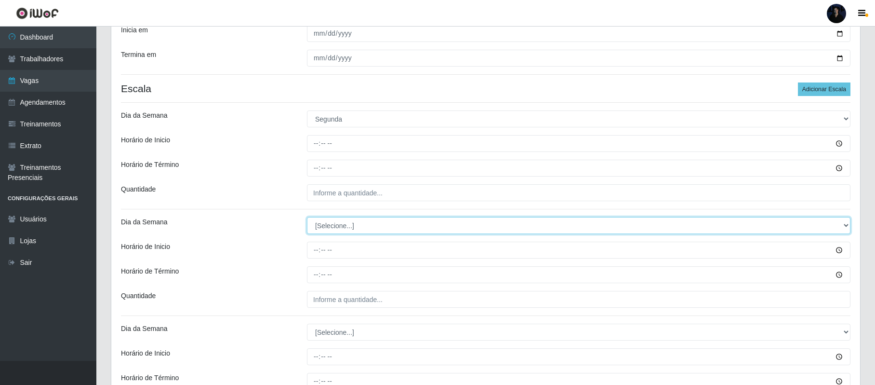
click at [324, 229] on select "[Selecione...] Segunda Terça Quarta Quinta Sexta Sábado Domingo" at bounding box center [579, 225] width 544 height 17
click at [307, 218] on select "[Selecione...] Segunda Terça Quarta Quinta Sexta Sábado Domingo" at bounding box center [579, 225] width 544 height 17
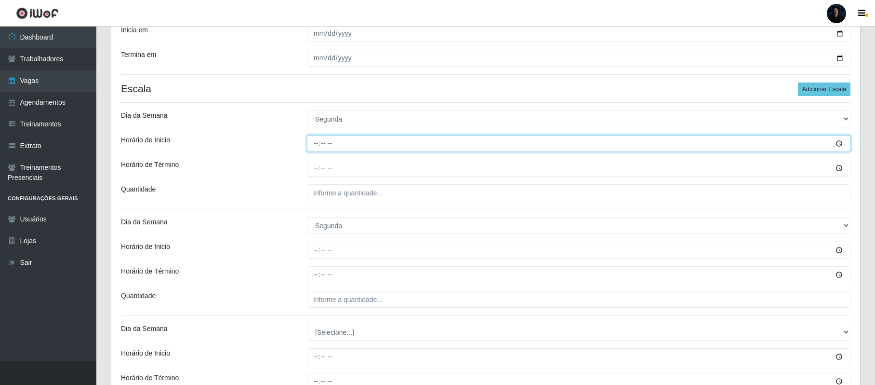
click at [315, 152] on input "Horário de Inicio" at bounding box center [579, 143] width 544 height 17
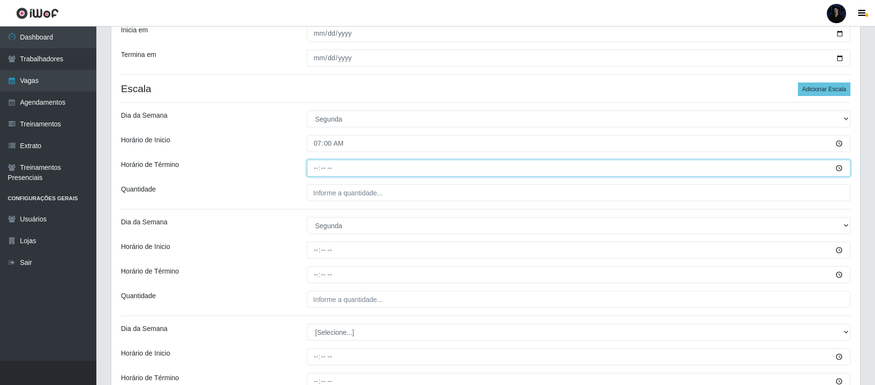
click at [318, 172] on input "Horário de Término" at bounding box center [579, 168] width 544 height 17
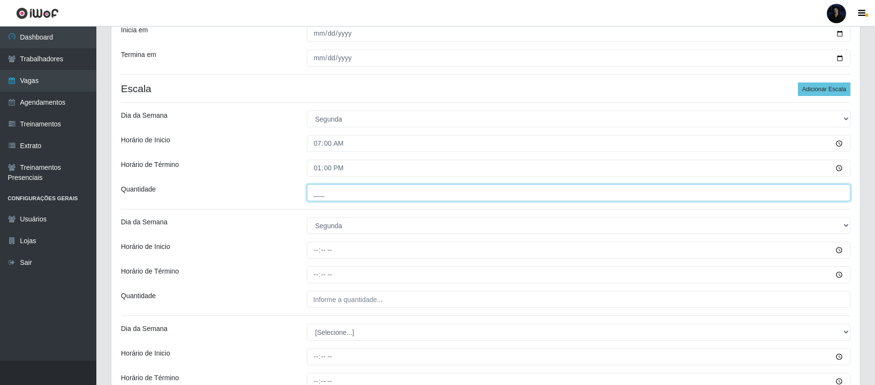
click at [314, 193] on input "___" at bounding box center [579, 192] width 544 height 17
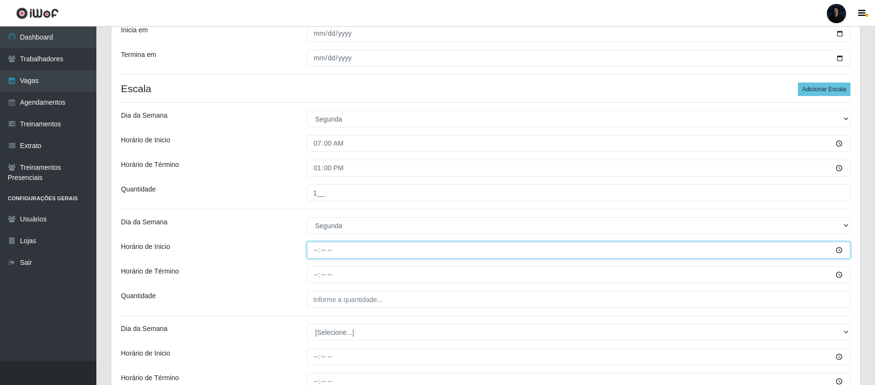
click at [314, 248] on input "Horário de Inicio" at bounding box center [579, 249] width 544 height 17
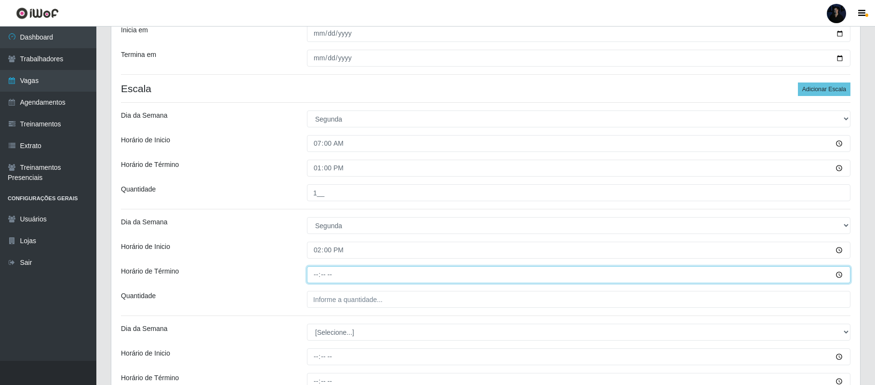
click at [316, 277] on input "Horário de Término" at bounding box center [579, 274] width 544 height 17
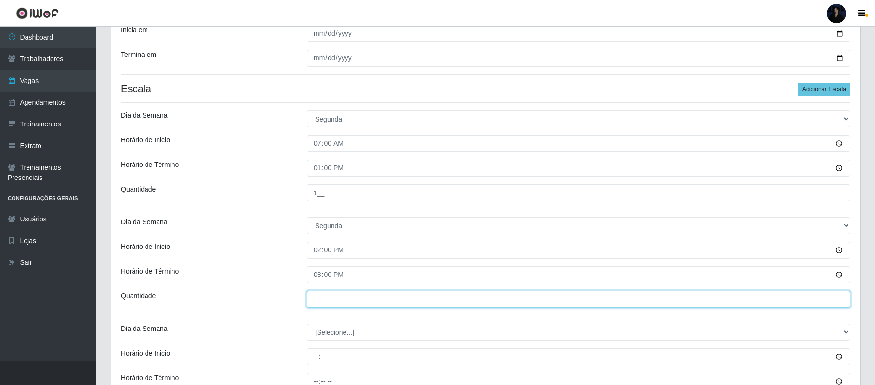
click at [317, 300] on input "___" at bounding box center [579, 299] width 544 height 17
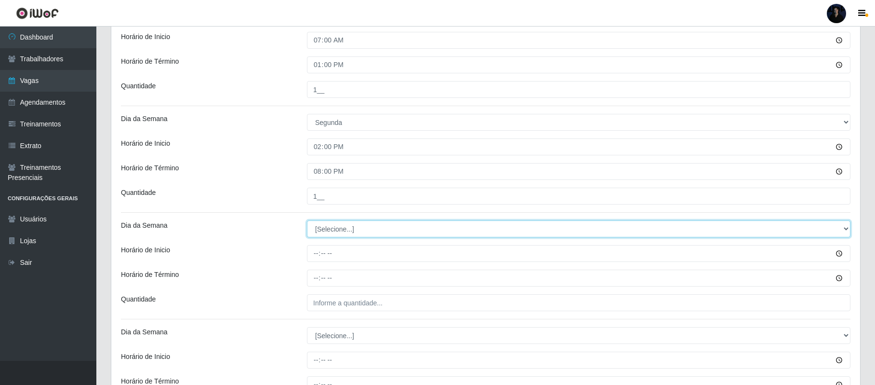
click at [333, 202] on div "Loja Queiroz Atacadão - São Gonçalo do Amarante Função [Selecione...] Balconist…" at bounding box center [485, 221] width 749 height 869
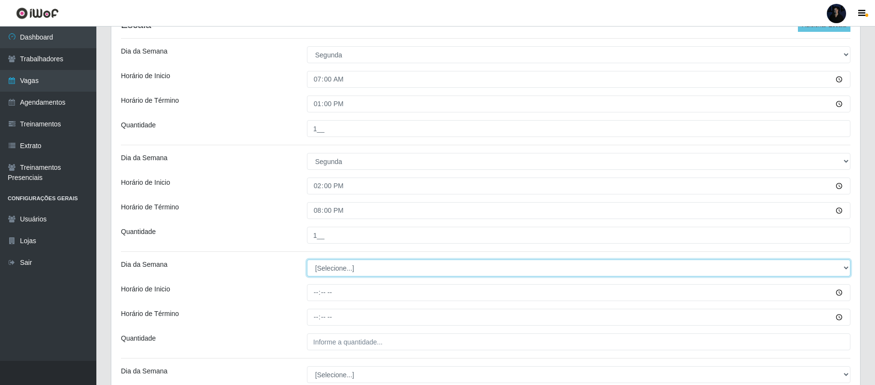
click at [321, 264] on select "[Selecione...] Segunda Terça Quarta Quinta Sexta Sábado Domingo" at bounding box center [579, 267] width 544 height 17
click at [307, 260] on select "[Selecione...] Segunda Terça Quarta Quinta Sexta Sábado Domingo" at bounding box center [579, 267] width 544 height 17
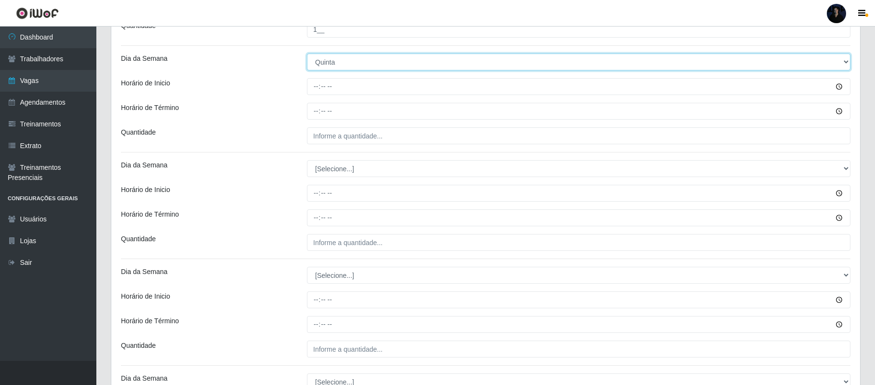
scroll to position [467, 0]
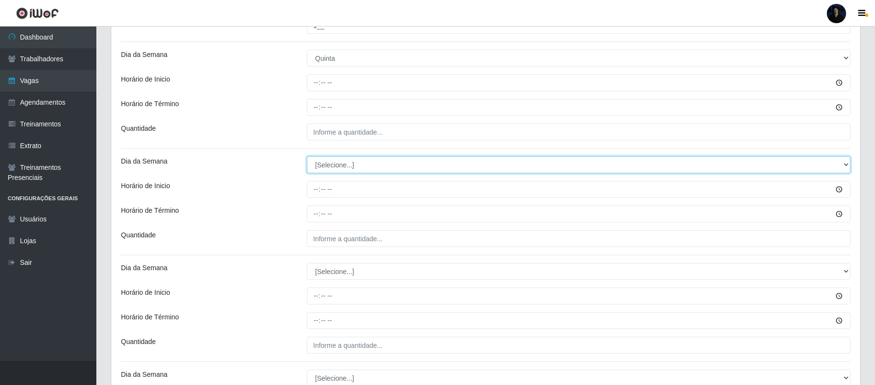
click at [322, 168] on select "[Selecione...] Segunda Terça Quarta Quinta Sexta Sábado Domingo" at bounding box center [579, 164] width 544 height 17
click at [307, 158] on select "[Selecione...] Segunda Terça Quarta Quinta Sexta Sábado Domingo" at bounding box center [579, 164] width 544 height 17
click at [320, 84] on input "Horário de Inicio" at bounding box center [579, 82] width 544 height 17
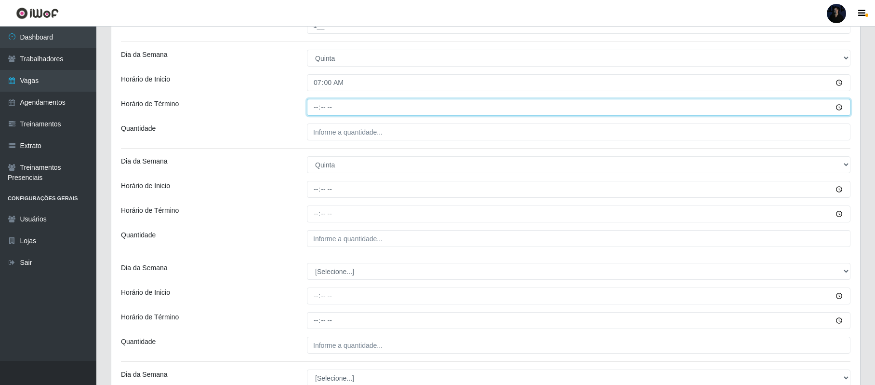
click at [311, 114] on input "Horário de Término" at bounding box center [579, 107] width 544 height 17
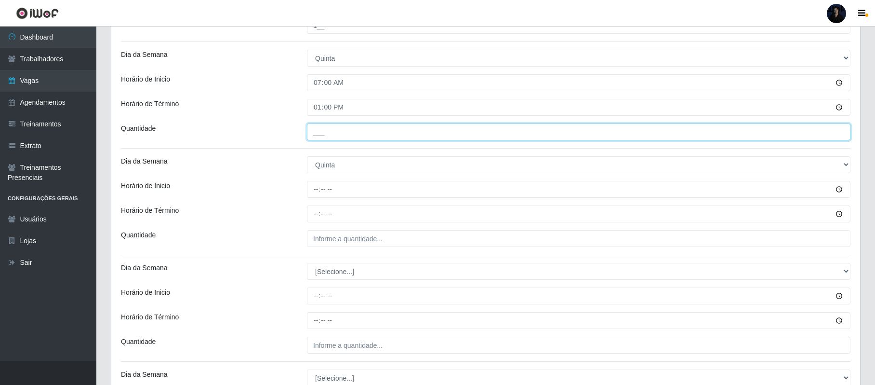
click at [311, 134] on input "___" at bounding box center [579, 131] width 544 height 17
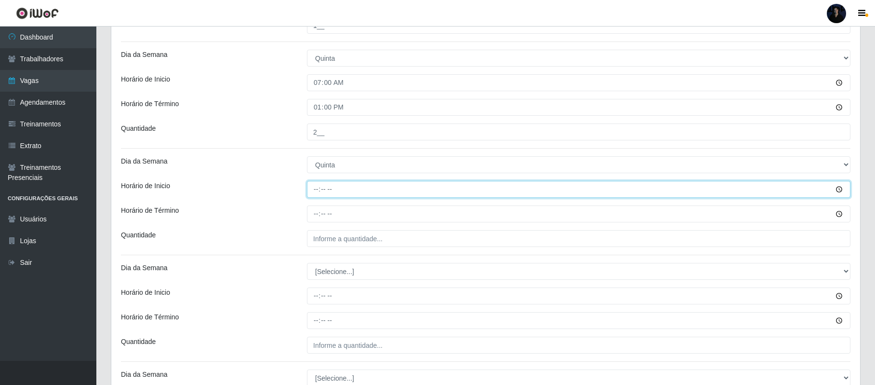
click at [311, 187] on input "Horário de Inicio" at bounding box center [579, 189] width 544 height 17
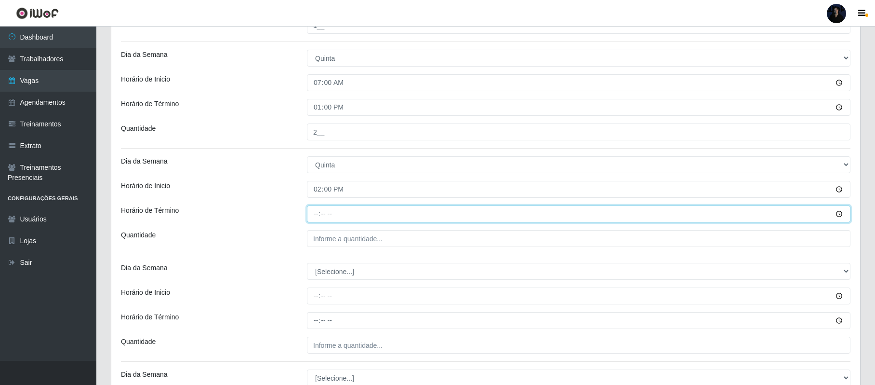
click at [308, 214] on input "Horário de Término" at bounding box center [579, 213] width 544 height 17
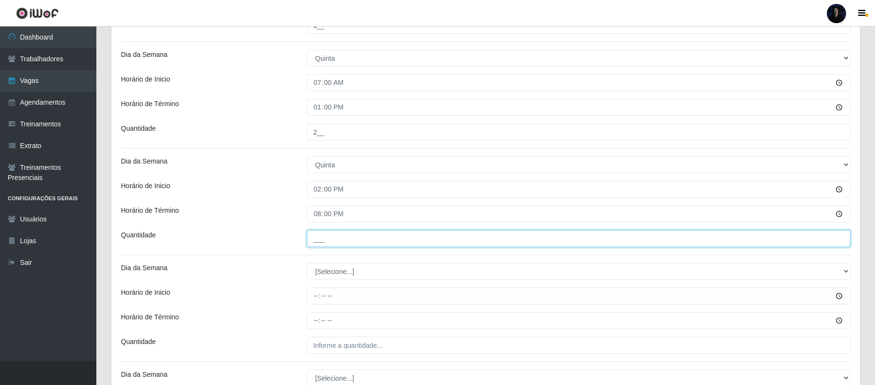
click at [318, 236] on input "___" at bounding box center [579, 238] width 544 height 17
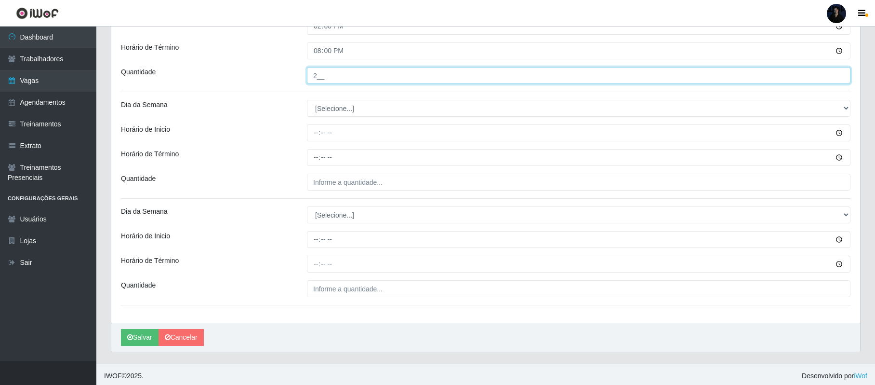
scroll to position [635, 0]
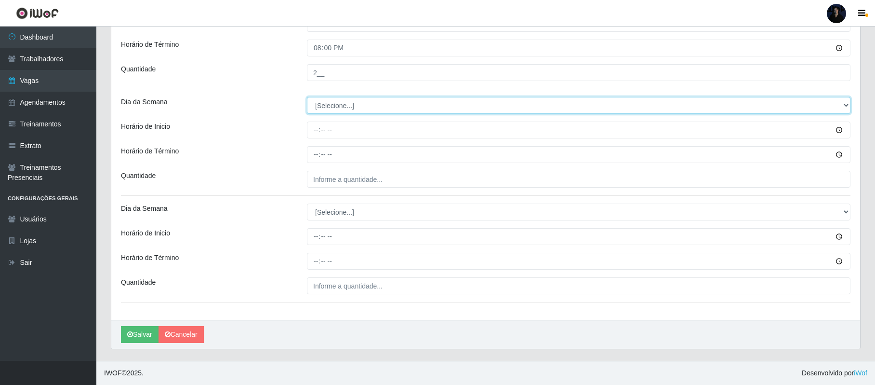
click at [342, 107] on select "[Selecione...] Segunda Terça Quarta Quinta Sexta Sábado Domingo" at bounding box center [579, 105] width 544 height 17
click at [307, 97] on select "[Selecione...] Segunda Terça Quarta Quinta Sexta Sábado Domingo" at bounding box center [579, 105] width 544 height 17
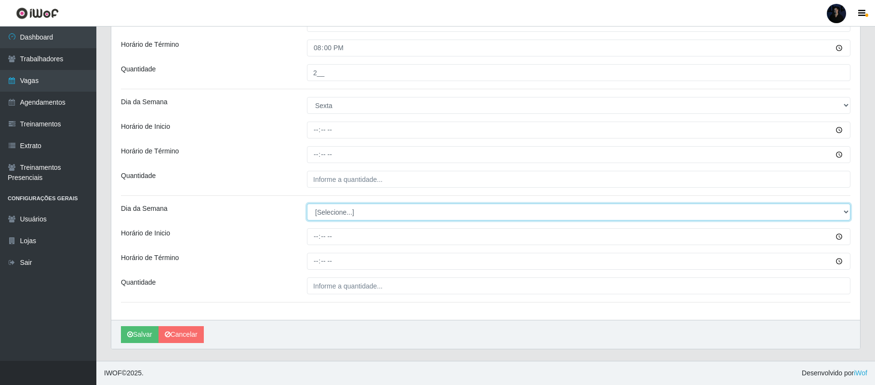
click at [324, 216] on select "[Selecione...] Segunda Terça Quarta Quinta Sexta Sábado Domingo" at bounding box center [579, 211] width 544 height 17
click at [307, 203] on select "[Selecione...] Segunda Terça Quarta Quinta Sexta Sábado Domingo" at bounding box center [579, 211] width 544 height 17
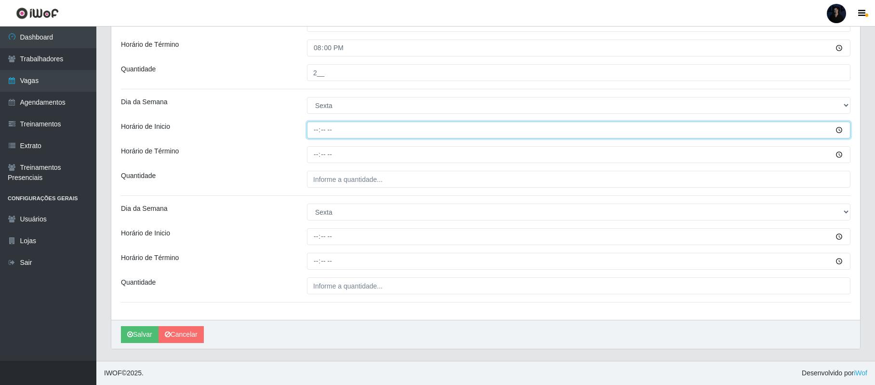
click at [314, 123] on input "Horário de Inicio" at bounding box center [579, 129] width 544 height 17
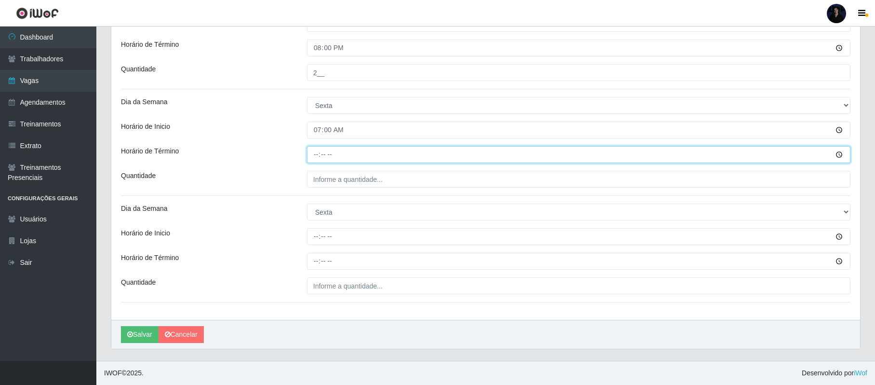
click at [313, 152] on input "Horário de Término" at bounding box center [579, 154] width 544 height 17
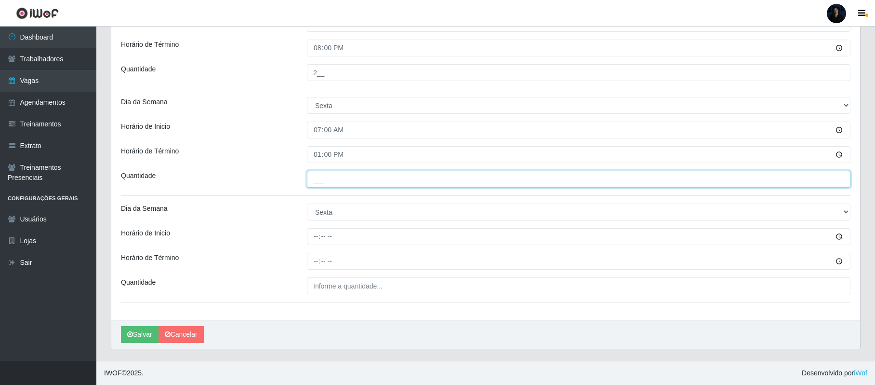
click at [324, 176] on input "___" at bounding box center [579, 179] width 544 height 17
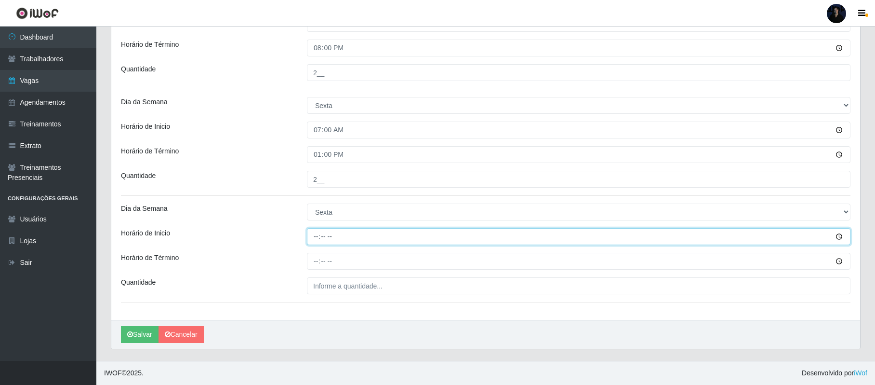
click at [315, 237] on input "Horário de Inicio" at bounding box center [579, 236] width 544 height 17
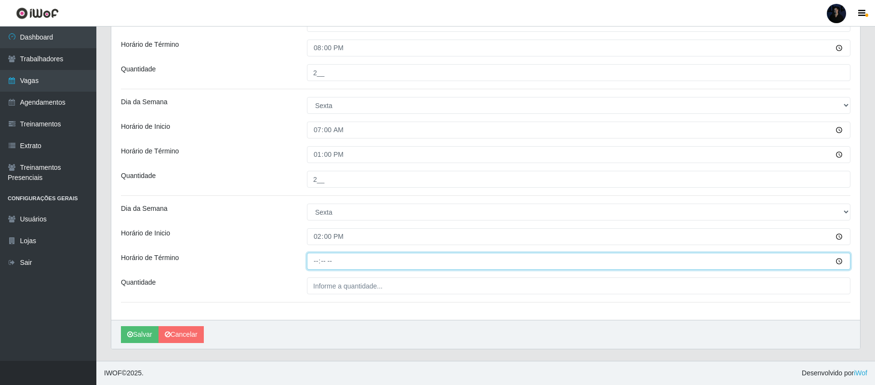
click at [310, 263] on input "Horário de Término" at bounding box center [579, 261] width 544 height 17
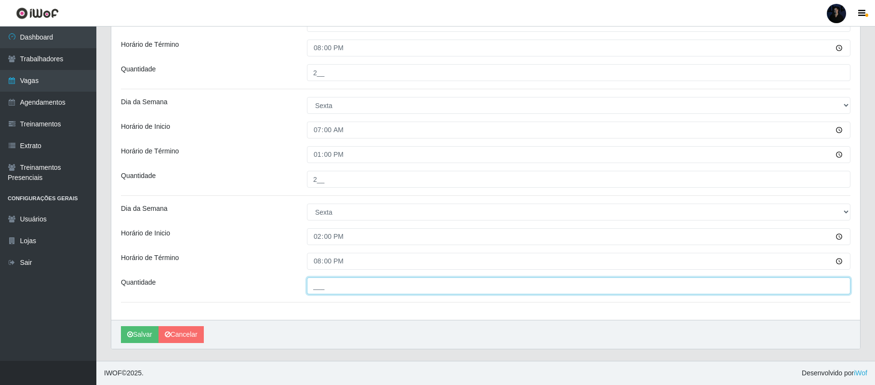
click at [325, 284] on input "___" at bounding box center [579, 285] width 544 height 17
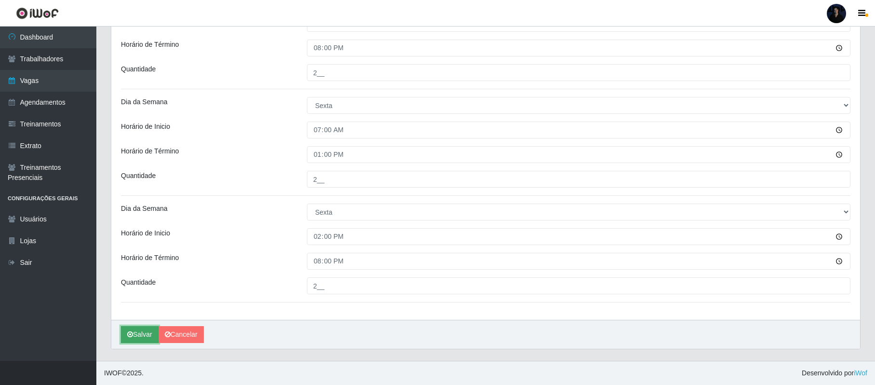
click at [137, 338] on button "Salvar" at bounding box center [140, 334] width 38 height 17
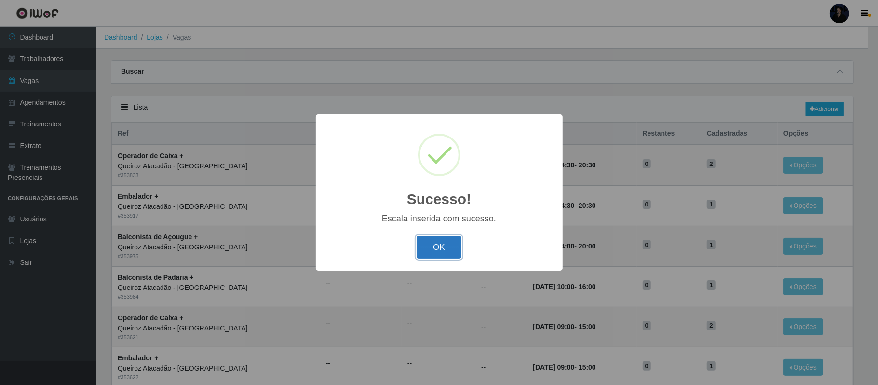
click at [442, 247] on button "OK" at bounding box center [438, 247] width 45 height 23
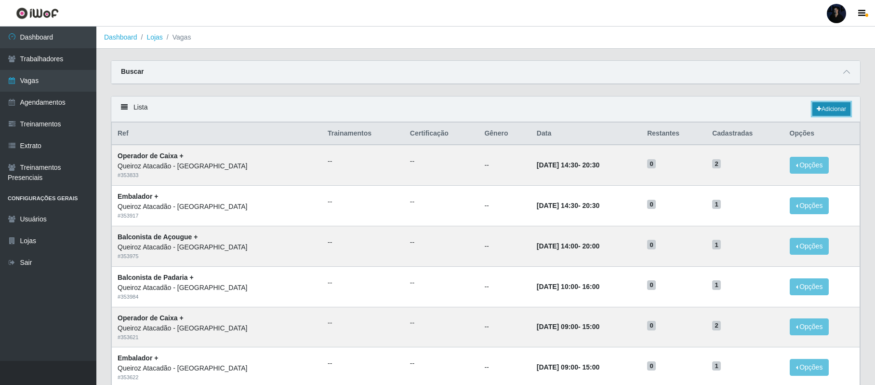
click at [830, 108] on link "Adicionar" at bounding box center [832, 108] width 38 height 13
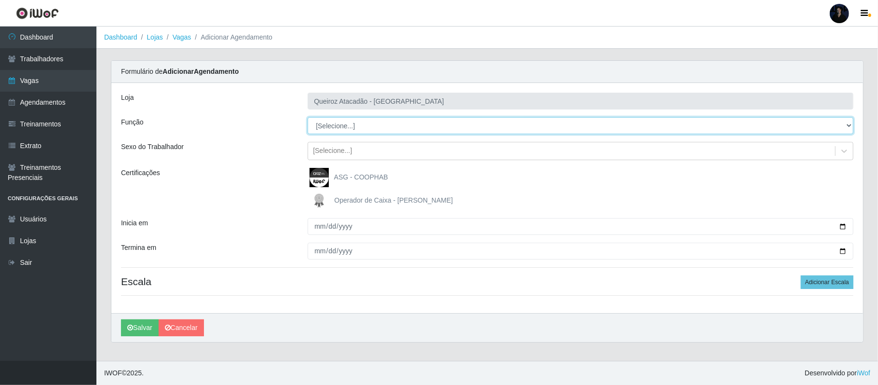
click at [327, 120] on select "[Selecione...] Balconista de Açougue Balconista de Açougue + Balconista de Açou…" at bounding box center [581, 125] width 546 height 17
click at [308, 118] on select "[Selecione...] Balconista de Açougue Balconista de Açougue + Balconista de Açou…" at bounding box center [581, 125] width 546 height 17
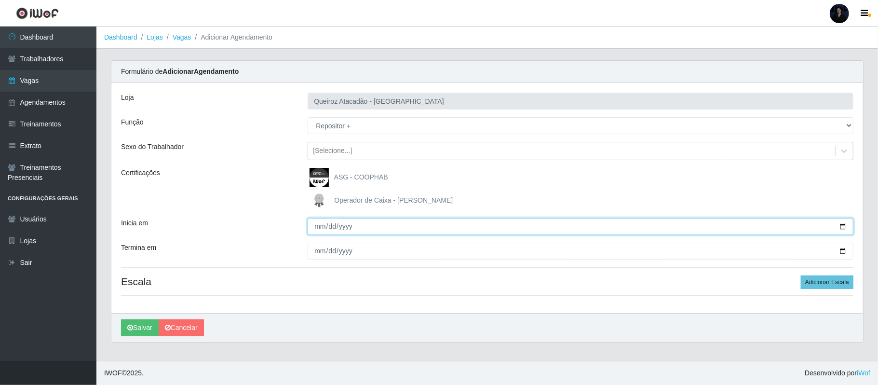
click at [839, 227] on input "Inicia em" at bounding box center [581, 226] width 546 height 17
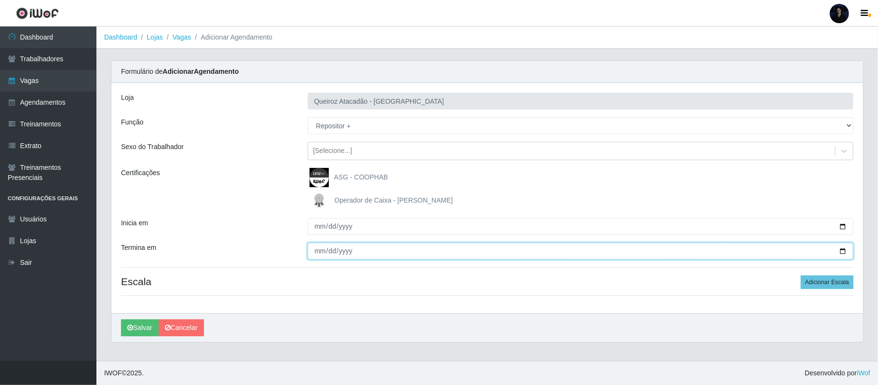
click at [843, 250] on input "Termina em" at bounding box center [581, 250] width 546 height 17
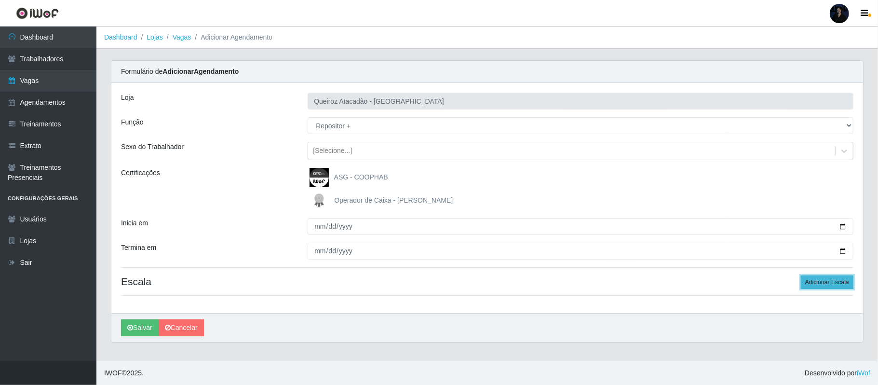
click at [818, 284] on button "Adicionar Escala" at bounding box center [827, 281] width 53 height 13
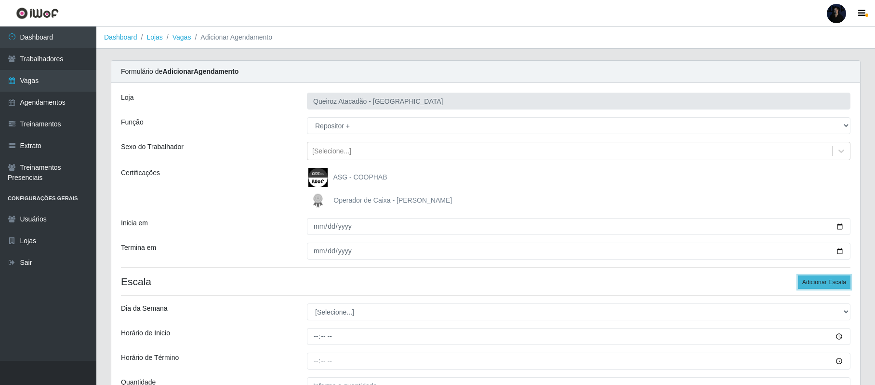
click at [818, 284] on button "Adicionar Escala" at bounding box center [824, 281] width 53 height 13
click at [492, 13] on header "Perfil Alterar Senha Sair" at bounding box center [437, 13] width 875 height 27
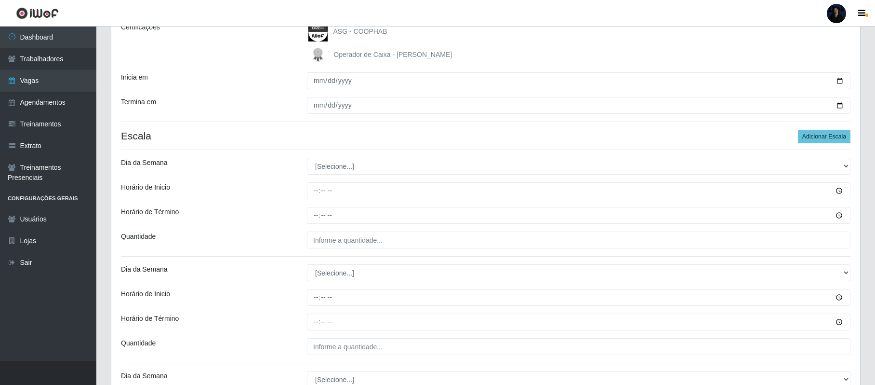
scroll to position [193, 0]
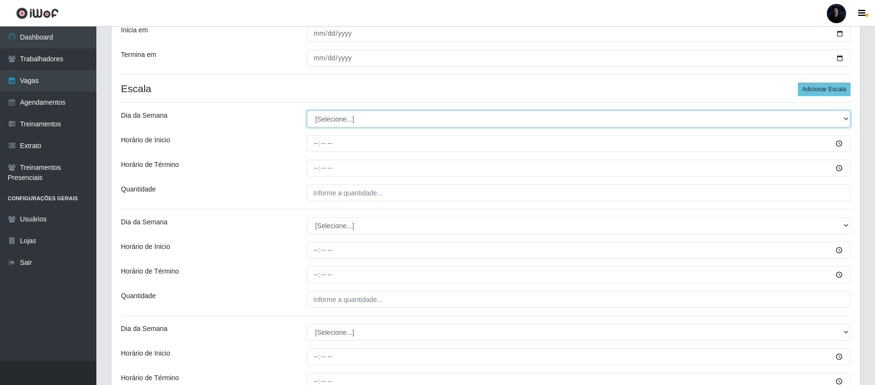
click at [347, 125] on select "[Selecione...] Segunda Terça Quarta Quinta Sexta Sábado Domingo" at bounding box center [579, 118] width 544 height 17
click at [307, 111] on select "[Selecione...] Segunda Terça Quarta Quinta Sexta Sábado Domingo" at bounding box center [579, 118] width 544 height 17
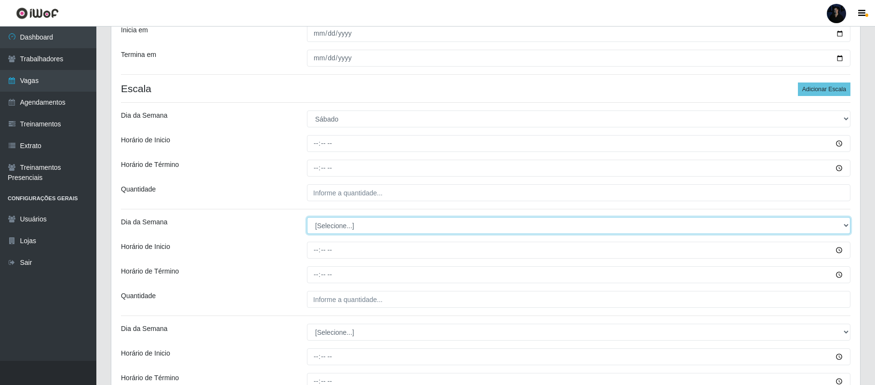
click at [338, 229] on select "[Selecione...] Segunda Terça Quarta Quinta Sexta Sábado Domingo" at bounding box center [579, 225] width 544 height 17
click at [307, 218] on select "[Selecione...] Segunda Terça Quarta Quinta Sexta Sábado Domingo" at bounding box center [579, 225] width 544 height 17
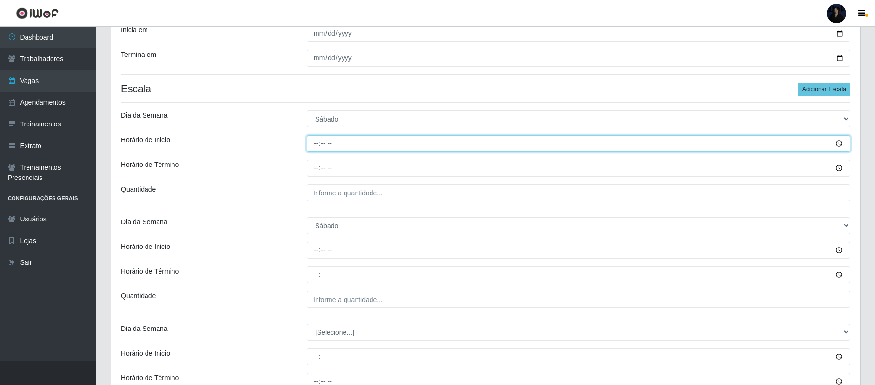
click at [313, 145] on input "Horário de Inicio" at bounding box center [579, 143] width 544 height 17
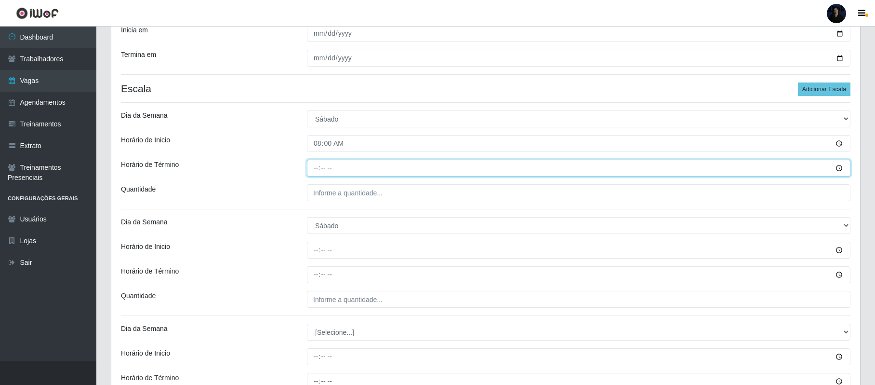
click at [316, 162] on input "Horário de Término" at bounding box center [579, 168] width 544 height 17
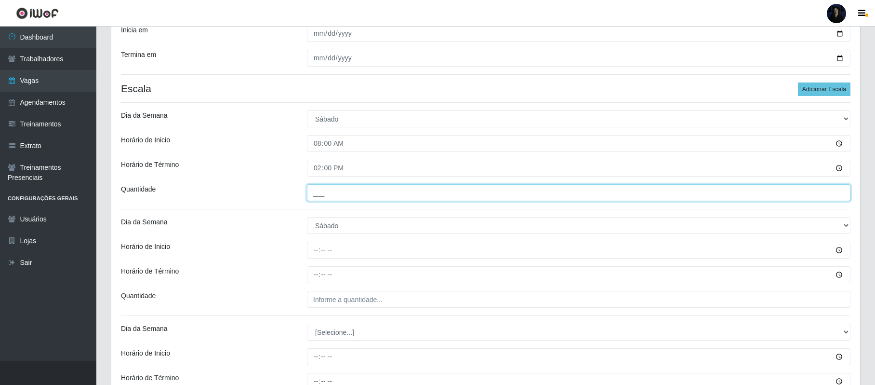
click at [317, 192] on input "___" at bounding box center [579, 192] width 544 height 17
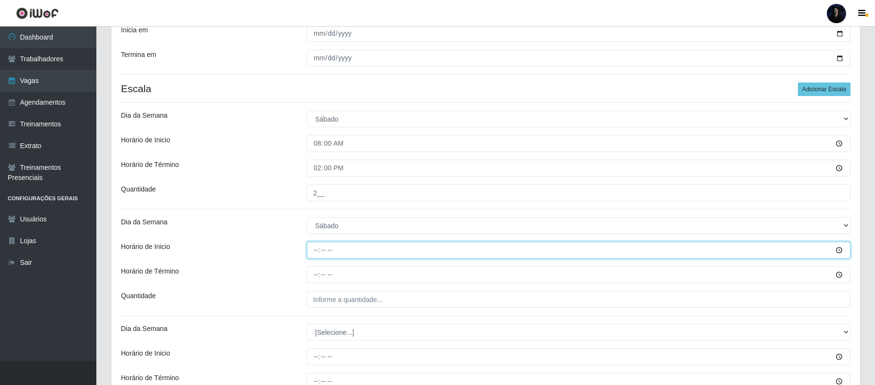
click at [313, 254] on input "Horário de Inicio" at bounding box center [579, 249] width 544 height 17
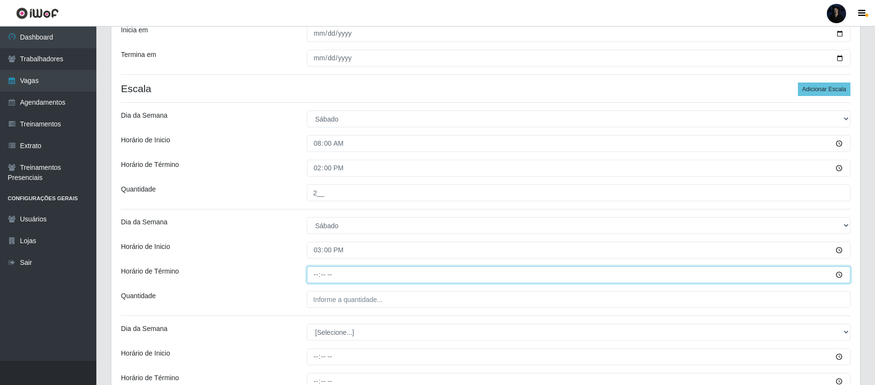
click at [316, 275] on input "Horário de Término" at bounding box center [579, 274] width 544 height 17
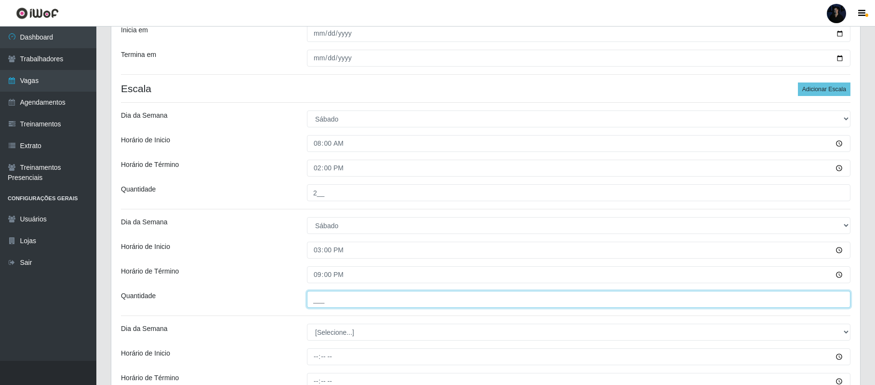
click at [315, 295] on input "___" at bounding box center [579, 299] width 544 height 17
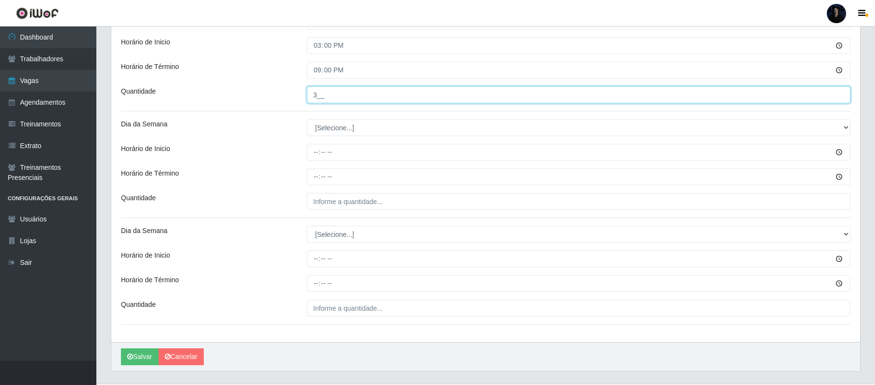
scroll to position [421, 0]
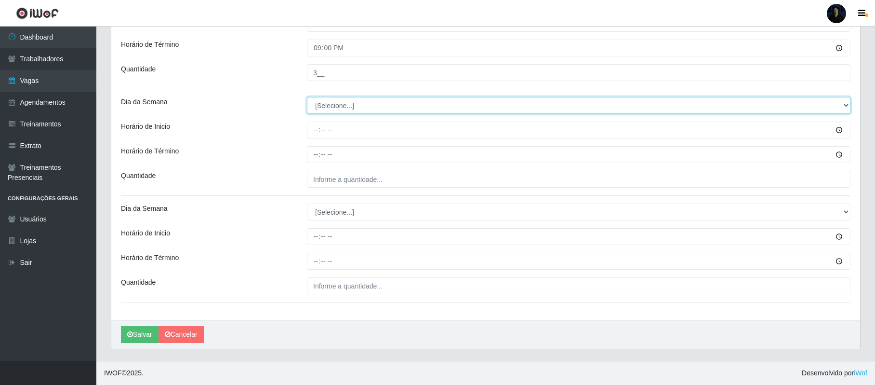
click at [326, 105] on select "[Selecione...] Segunda Terça Quarta Quinta Sexta Sábado Domingo" at bounding box center [579, 105] width 544 height 17
click at [307, 97] on select "[Selecione...] Segunda Terça Quarta Quinta Sexta Sábado Domingo" at bounding box center [579, 105] width 544 height 17
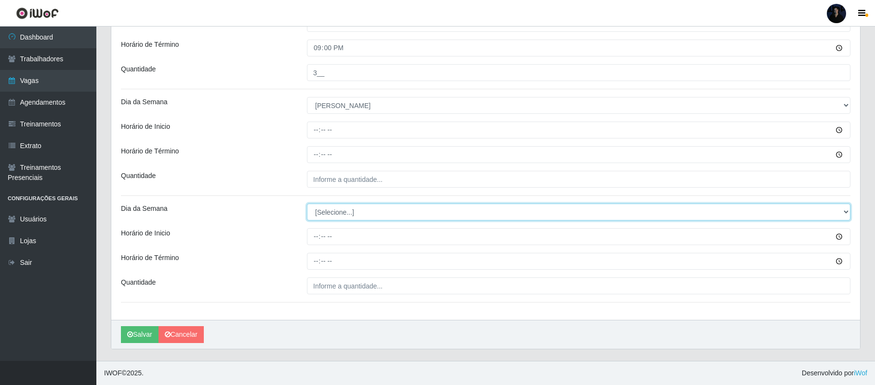
click at [326, 209] on select "[Selecione...] Segunda Terça Quarta Quinta Sexta Sábado Domingo" at bounding box center [579, 211] width 544 height 17
click at [307, 203] on select "[Selecione...] Segunda Terça Quarta Quinta Sexta Sábado Domingo" at bounding box center [579, 211] width 544 height 17
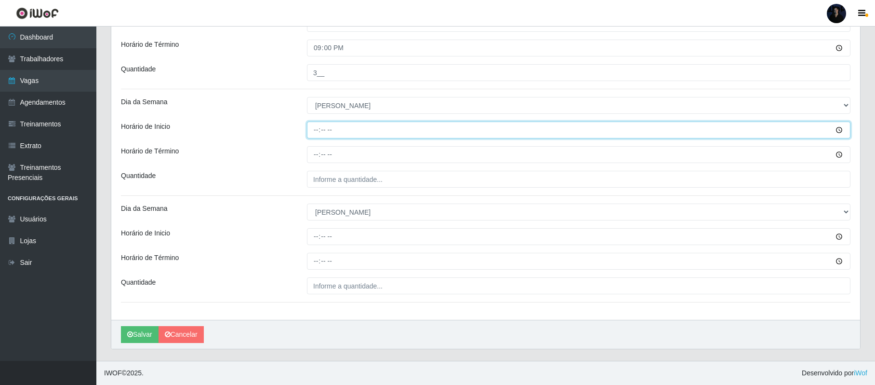
click at [317, 123] on input "Horário de Inicio" at bounding box center [579, 129] width 544 height 17
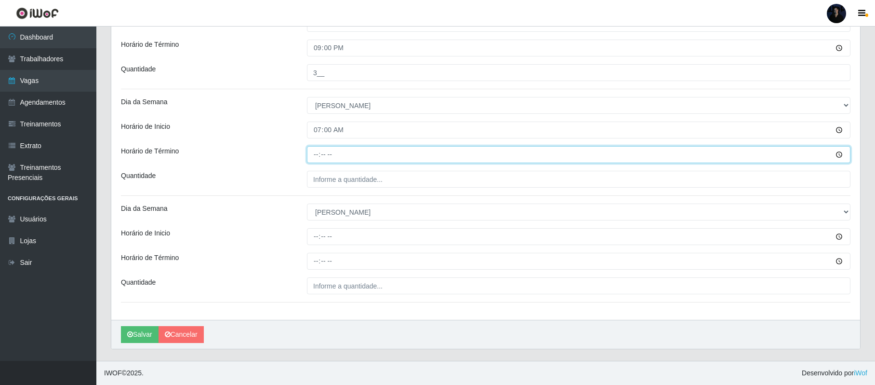
click at [317, 150] on input "Horário de Término" at bounding box center [579, 154] width 544 height 17
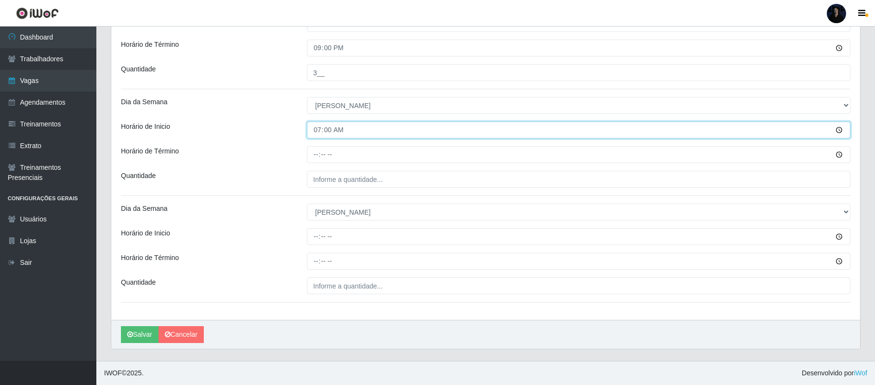
drag, startPoint x: 314, startPoint y: 123, endPoint x: 313, endPoint y: 133, distance: 9.7
click at [314, 125] on input "07:00" at bounding box center [579, 129] width 544 height 17
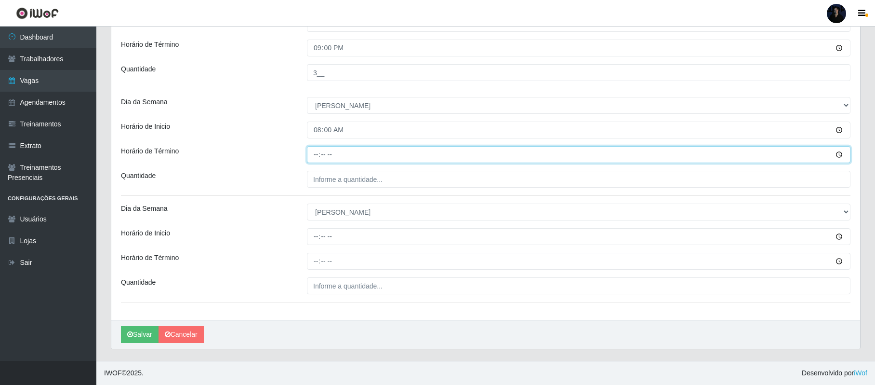
click at [312, 153] on input "Horário de Término" at bounding box center [579, 154] width 544 height 17
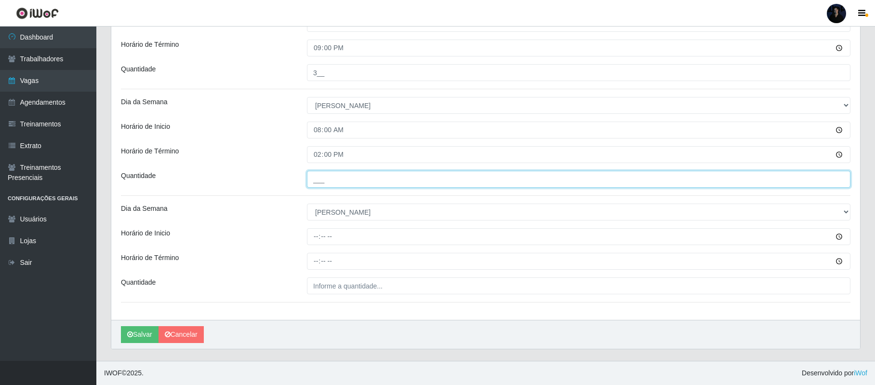
click at [320, 175] on input "___" at bounding box center [579, 179] width 544 height 17
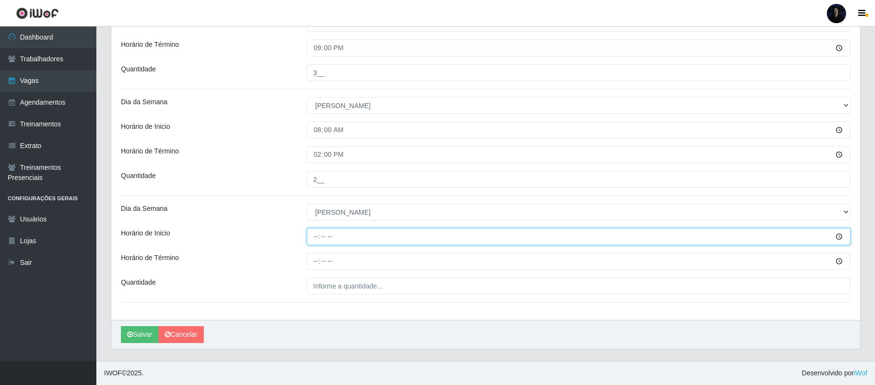
click at [317, 234] on input "Horário de Inicio" at bounding box center [579, 236] width 544 height 17
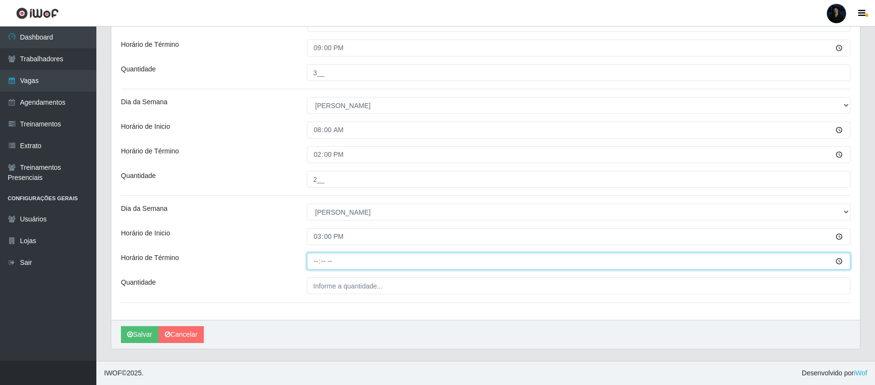
click at [311, 265] on input "Horário de Término" at bounding box center [579, 261] width 544 height 17
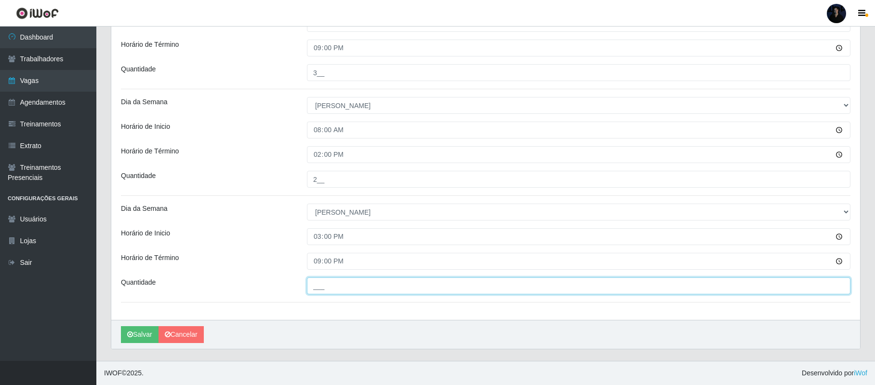
click at [323, 284] on input "___" at bounding box center [579, 285] width 544 height 17
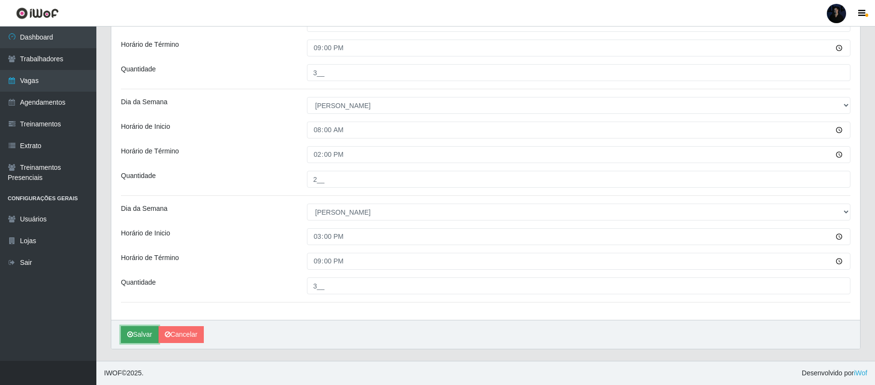
click at [128, 337] on icon "submit" at bounding box center [130, 334] width 6 height 7
